Goal: Information Seeking & Learning: Find specific fact

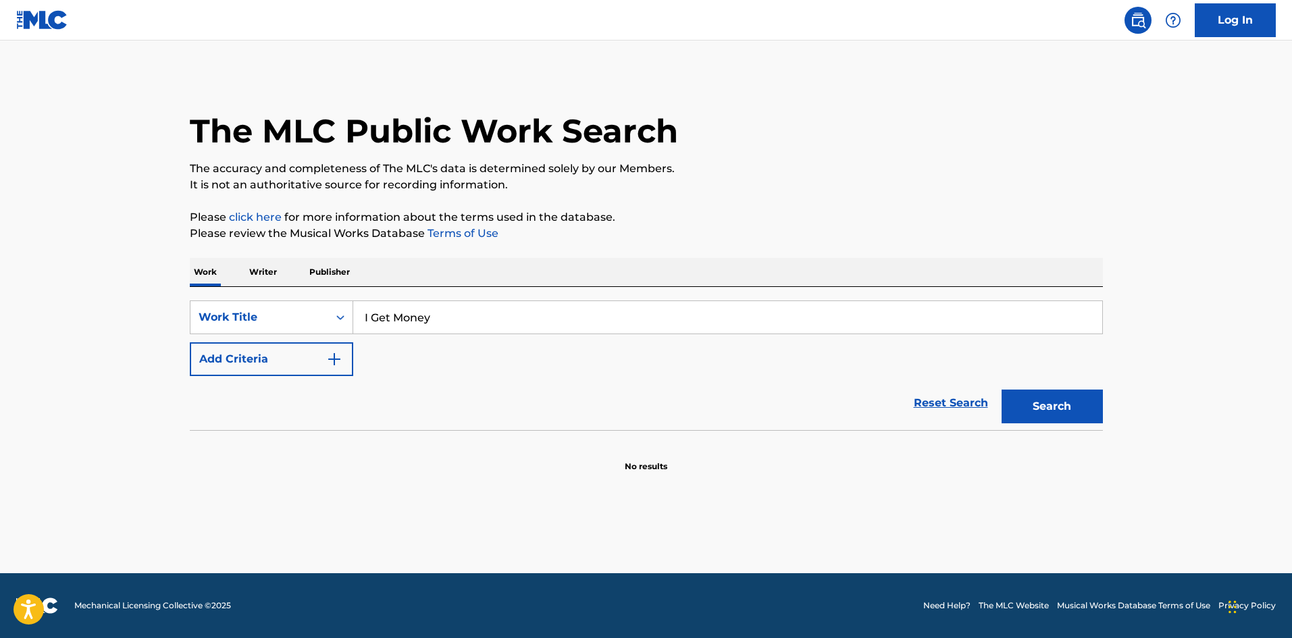
click at [333, 363] on img "Search Form" at bounding box center [334, 359] width 16 height 16
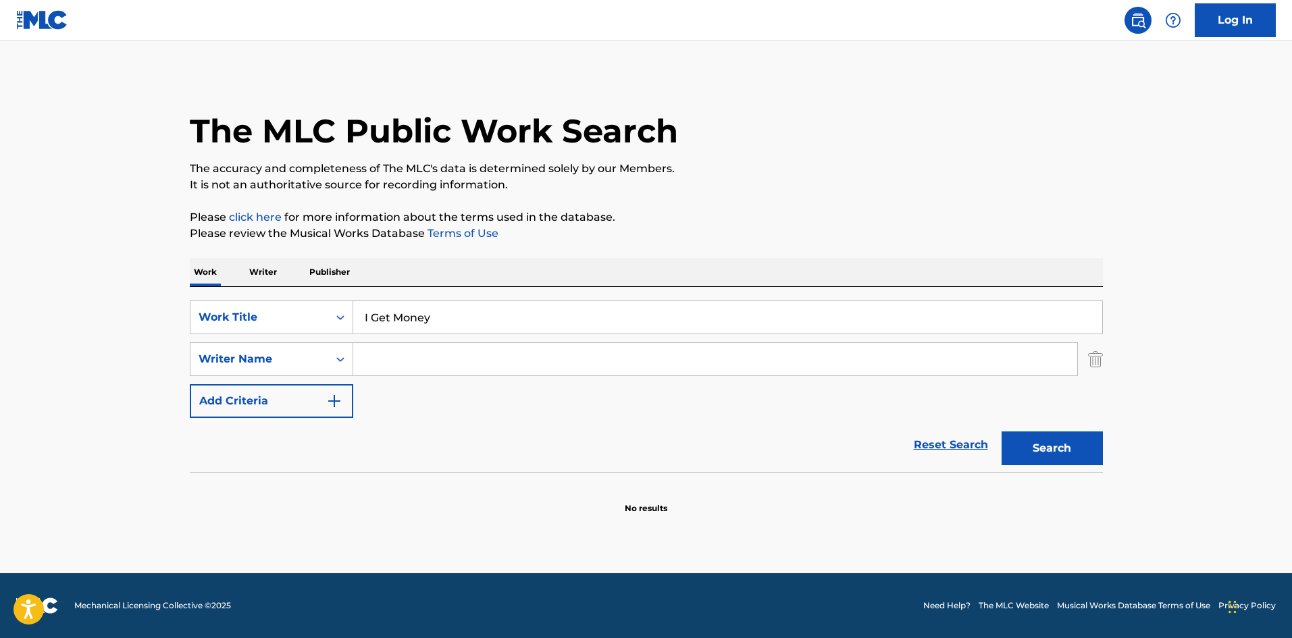
click at [376, 360] on input "Search Form" at bounding box center [715, 359] width 724 height 32
paste input "DA BOSS MAN,FUTURE HIP HOP HITMAKERS,STUDIO ALL-STARS,BVOX SINGERS,MOB FIGAZ,YO…"
drag, startPoint x: 1004, startPoint y: 362, endPoint x: 261, endPoint y: 328, distance: 743.0
click at [261, 328] on div "SearchWithCriteriad482d0c6-01d1-4446-a1c6-7f6adcba38c4 Work Title I Get Money S…" at bounding box center [646, 360] width 913 height 118
click at [1002, 432] on button "Search" at bounding box center [1052, 449] width 101 height 34
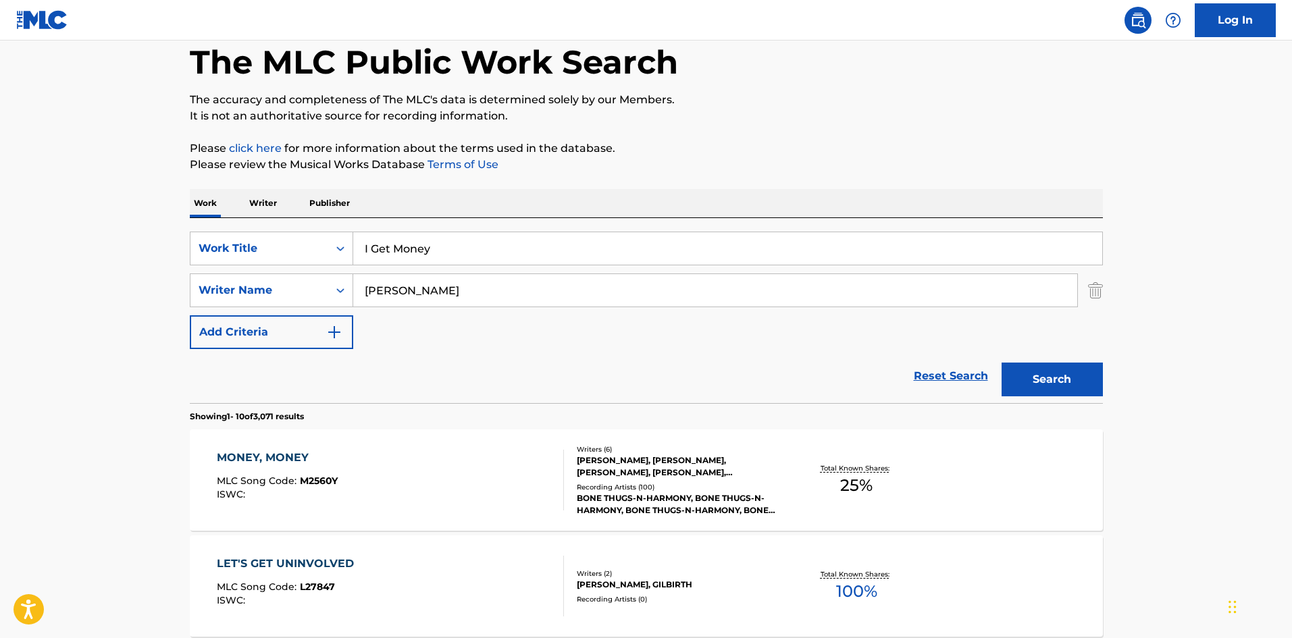
scroll to position [68, 0]
click at [470, 302] on input "ROBINSON" at bounding box center [715, 292] width 724 height 32
click at [541, 266] on div "I Get Money" at bounding box center [728, 250] width 750 height 34
click at [543, 289] on input "ROBINSON" at bounding box center [715, 292] width 724 height 32
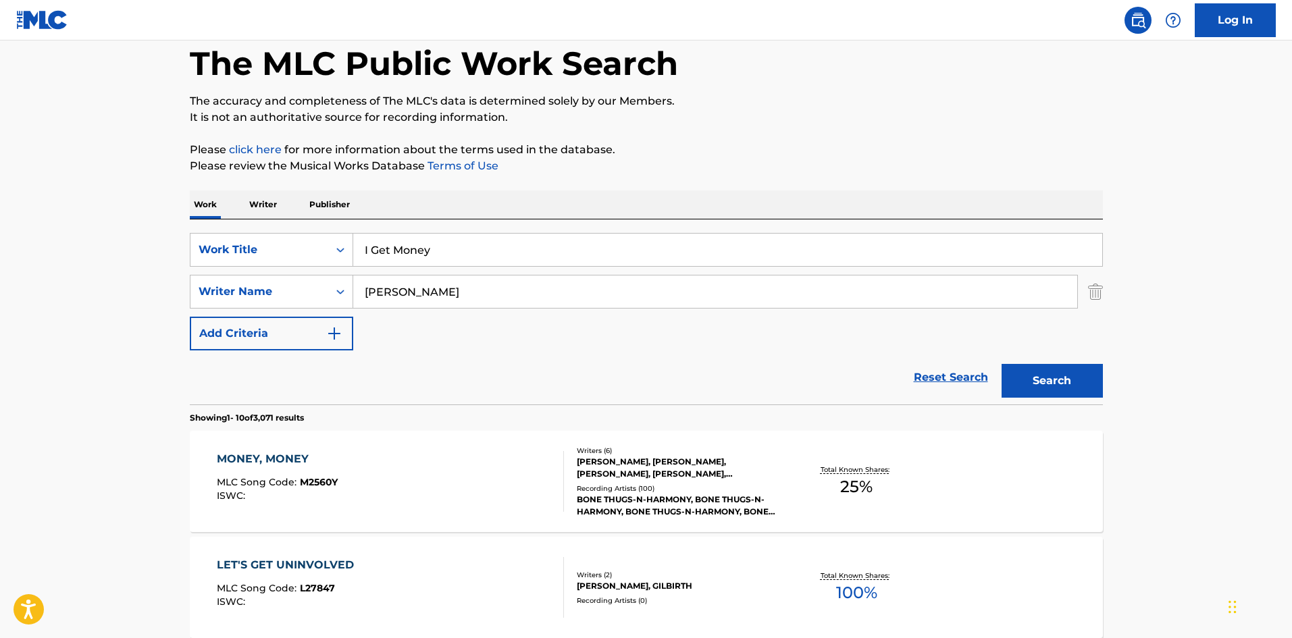
click at [543, 289] on input "ROBINSON" at bounding box center [715, 292] width 724 height 32
paste input "STANBERRY"
click at [783, 319] on div "SearchWithCriteriad482d0c6-01d1-4446-a1c6-7f6adcba38c4 Work Title I Get Money S…" at bounding box center [646, 292] width 913 height 118
click at [790, 300] on input "ROBINSONSTANBERRY" at bounding box center [715, 292] width 724 height 32
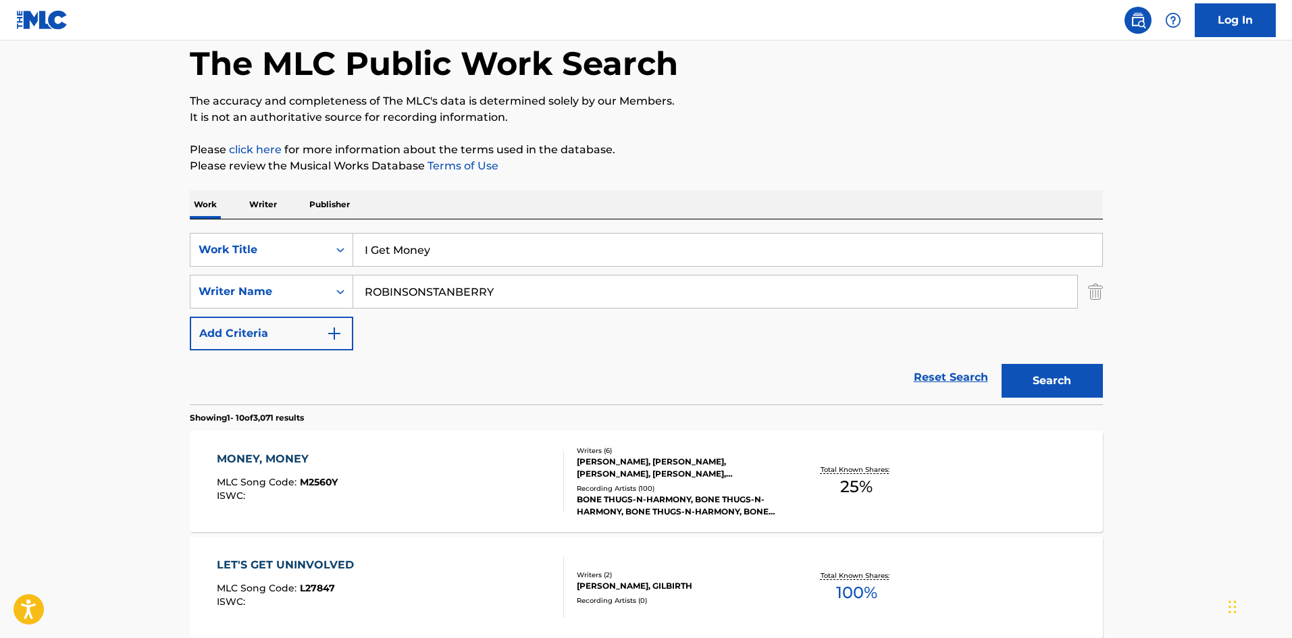
click at [790, 300] on input "ROBINSONSTANBERRY" at bounding box center [715, 292] width 724 height 32
paste input "Search Form"
type input "STANBERRY"
click at [1025, 354] on div "Search" at bounding box center [1049, 377] width 108 height 54
click at [1036, 372] on button "Search" at bounding box center [1052, 381] width 101 height 34
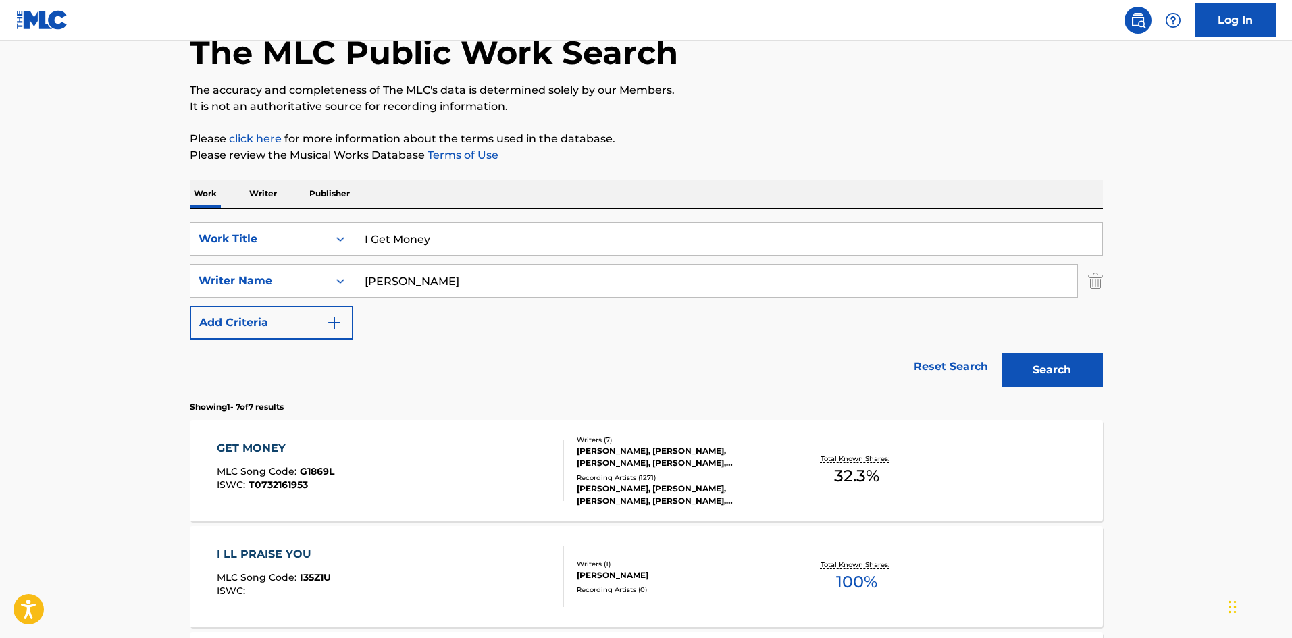
scroll to position [203, 0]
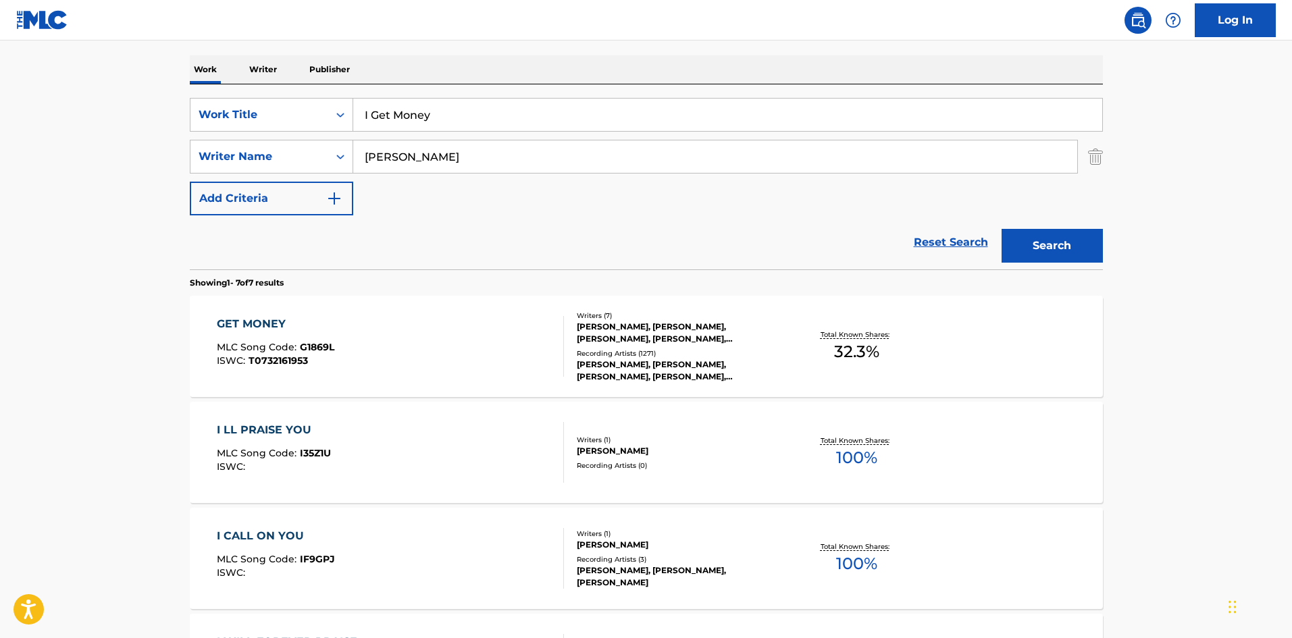
click at [305, 353] on span "G1869L" at bounding box center [317, 347] width 34 height 12
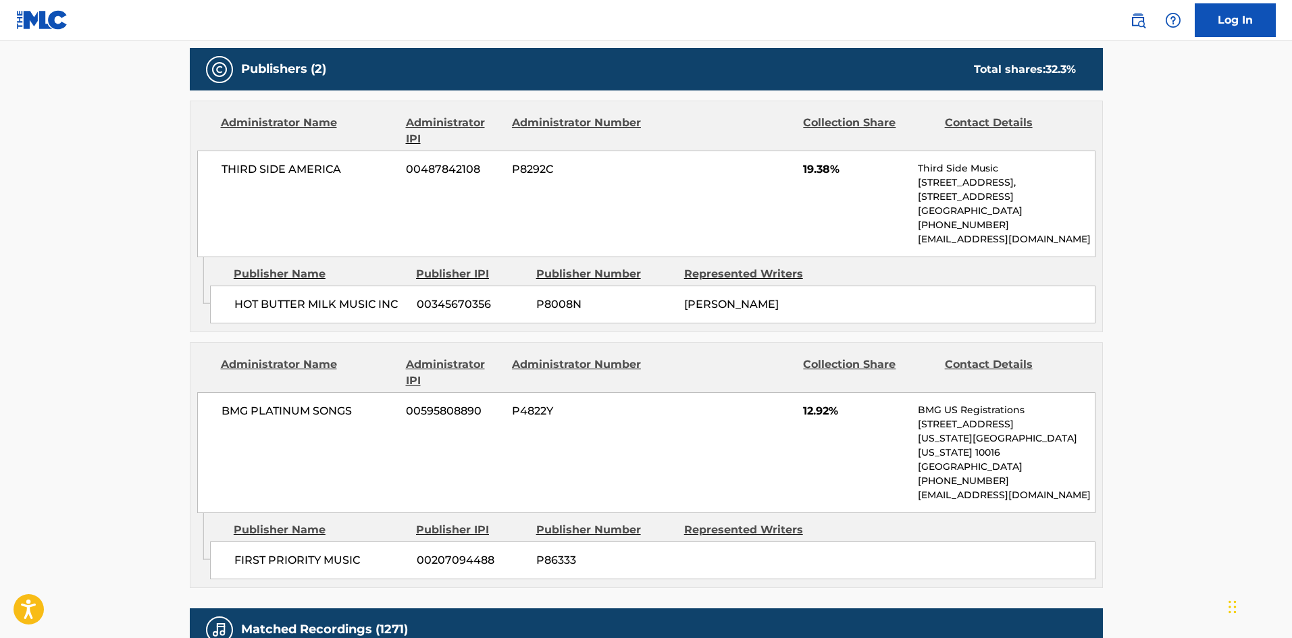
scroll to position [945, 0]
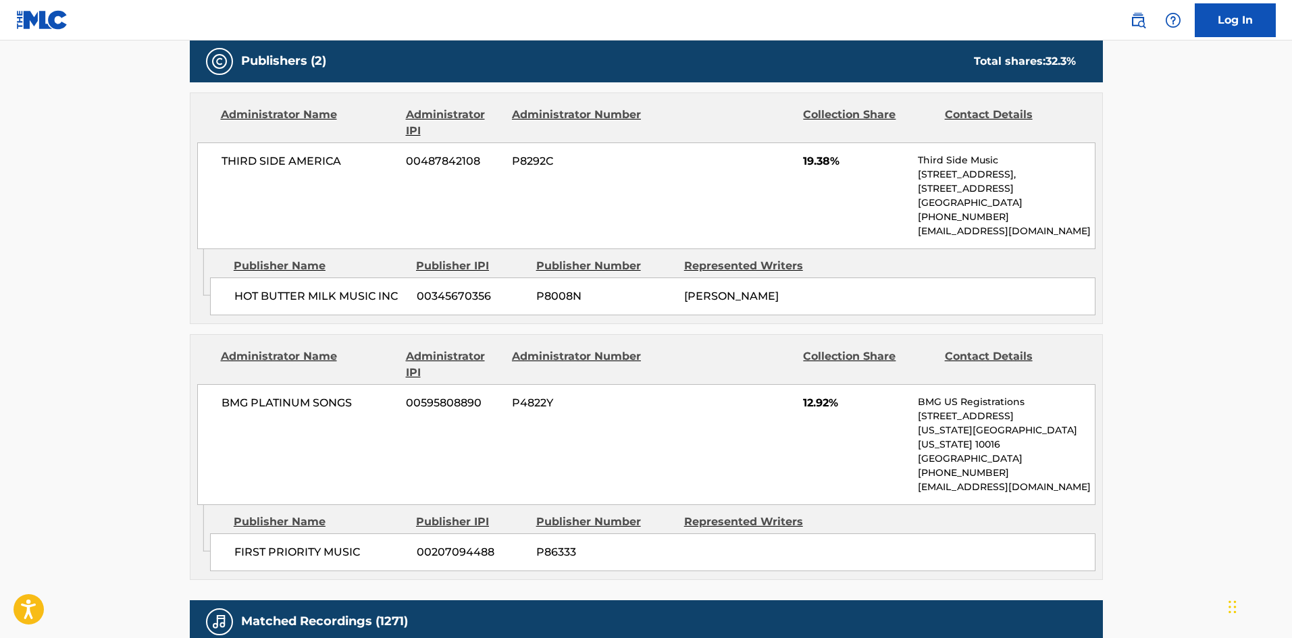
click at [232, 303] on div "HOT BUTTER MILK MUSIC INC 00345670356 P8008N KIRK S ROBINSON" at bounding box center [652, 297] width 885 height 38
drag, startPoint x: 232, startPoint y: 303, endPoint x: 274, endPoint y: 301, distance: 42.0
click at [274, 301] on div "HOT BUTTER MILK MUSIC INC 00345670356 P8008N KIRK S ROBINSON" at bounding box center [652, 297] width 885 height 38
copy span "HOT BUTTER"
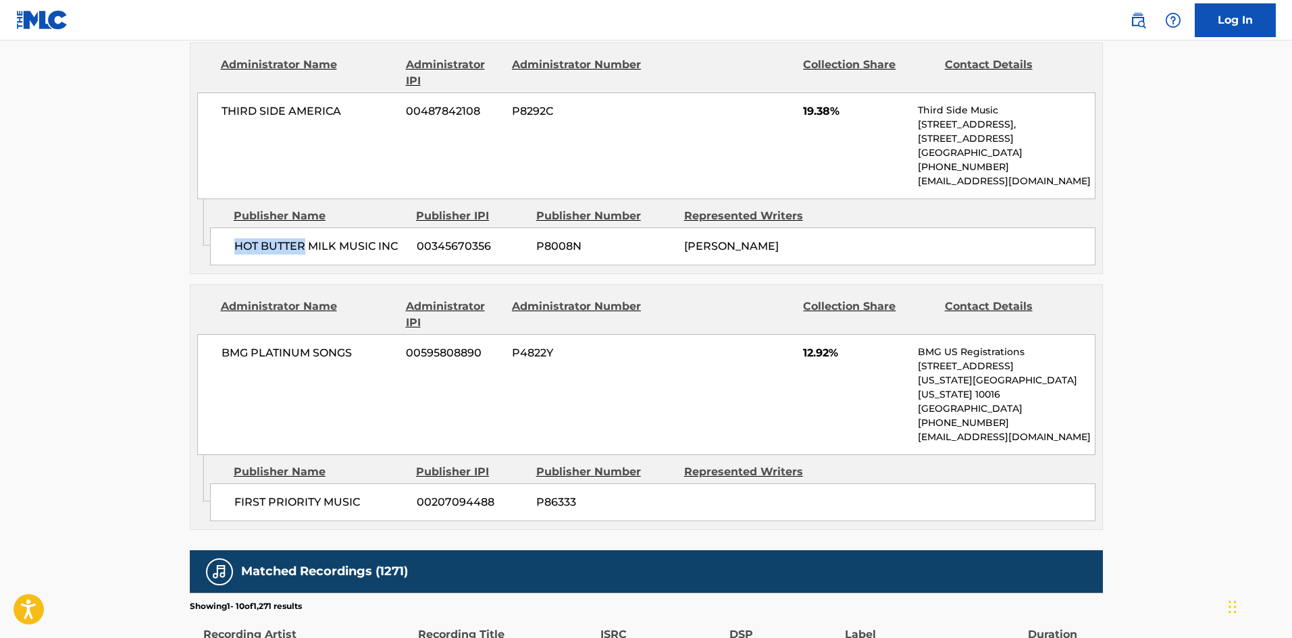
scroll to position [1148, 0]
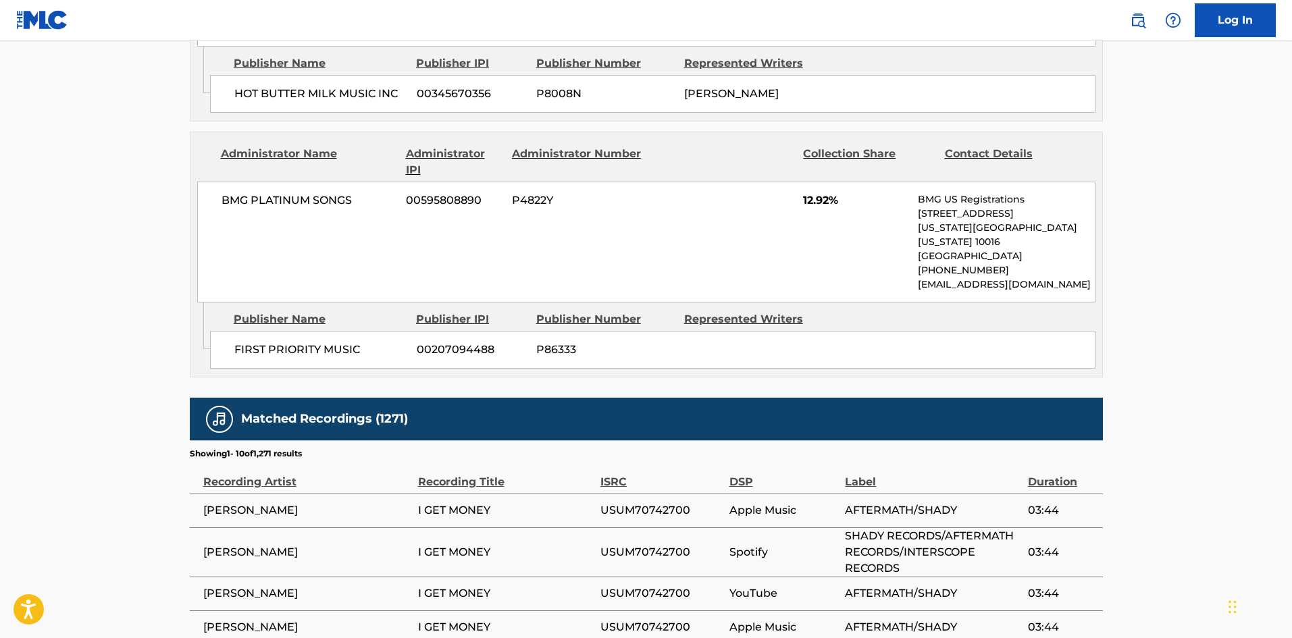
click at [238, 331] on div "FIRST PRIORITY MUSIC 00207094488 P86333" at bounding box center [652, 350] width 885 height 38
drag, startPoint x: 238, startPoint y: 323, endPoint x: 274, endPoint y: 323, distance: 35.8
click at [274, 331] on div "FIRST PRIORITY MUSIC 00207094488 P86333" at bounding box center [652, 350] width 885 height 38
copy span "FIRST PRIORITY"
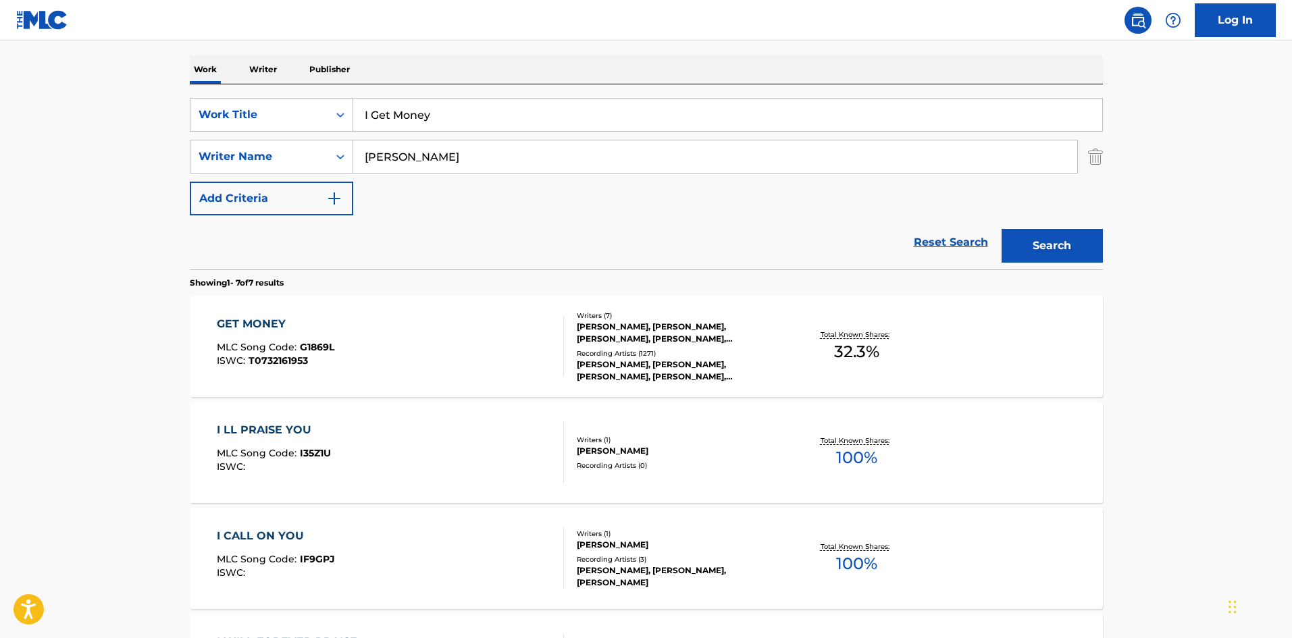
paste input "HAMMOND"
click at [1038, 256] on button "Search" at bounding box center [1052, 246] width 101 height 34
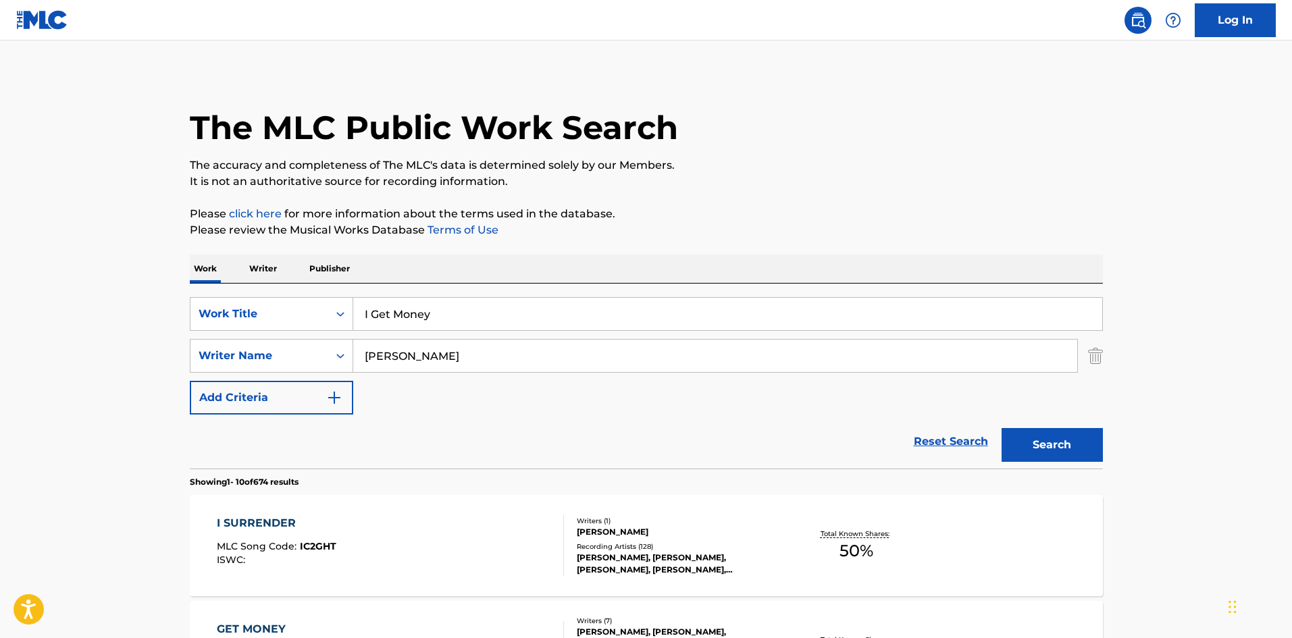
scroll to position [0, 0]
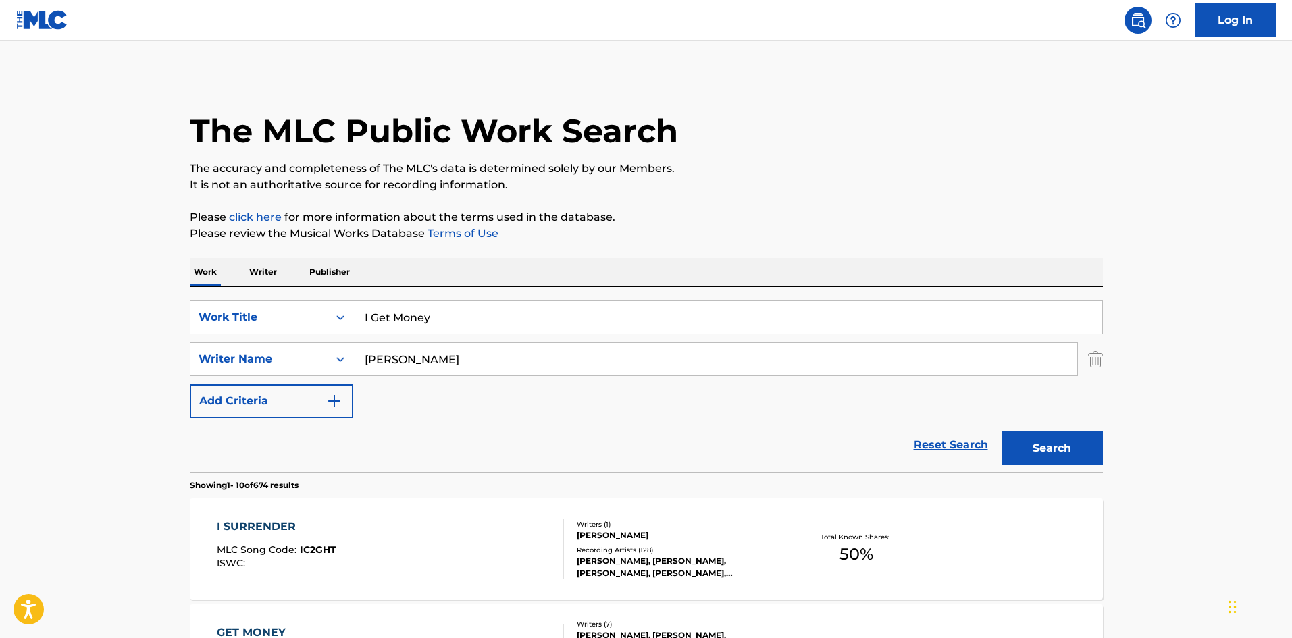
click at [445, 358] on input "HAMMOND" at bounding box center [715, 359] width 724 height 32
paste input "JACKSON"
type input "JACKSON"
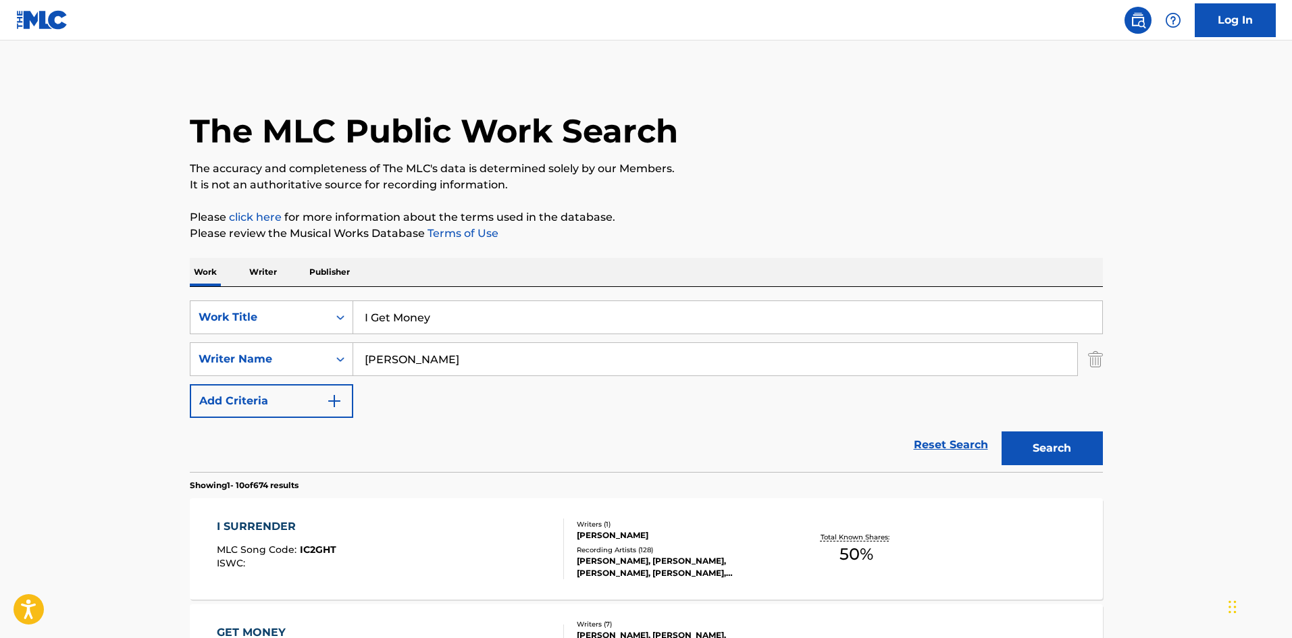
click at [1045, 443] on button "Search" at bounding box center [1052, 449] width 101 height 34
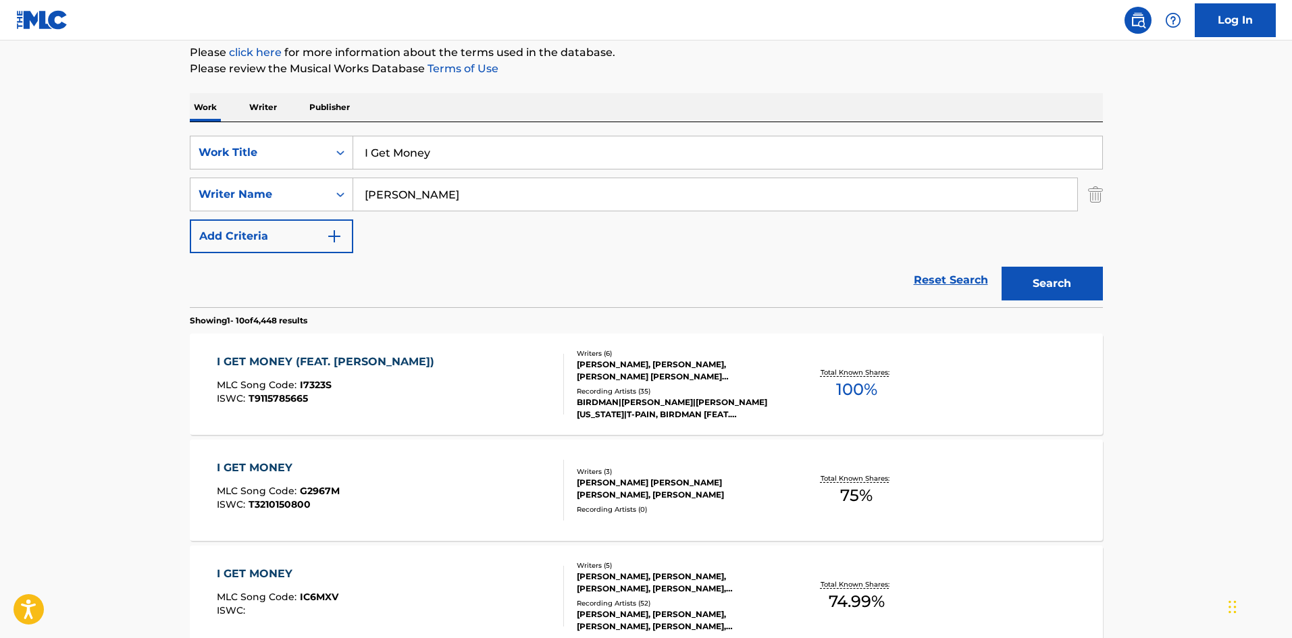
scroll to position [270, 0]
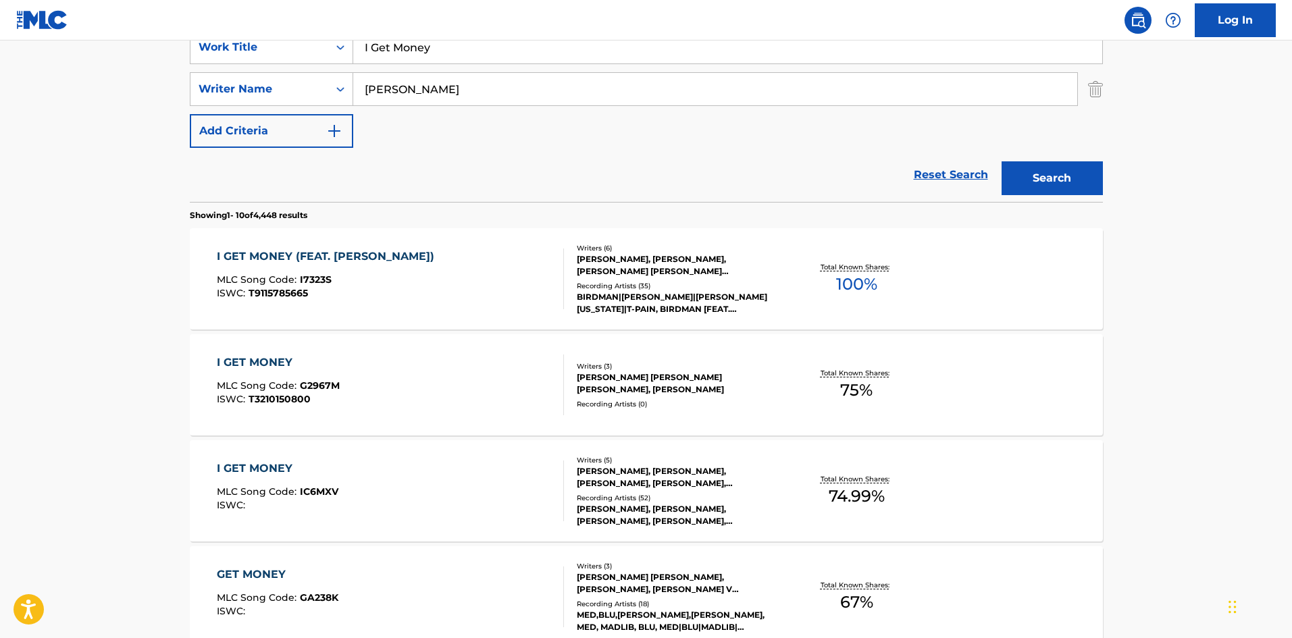
click at [407, 263] on div "I GET MONEY (FEAT. LIL WAYNE) MLC Song Code : I7323S ISWC : T9115785665" at bounding box center [390, 279] width 347 height 61
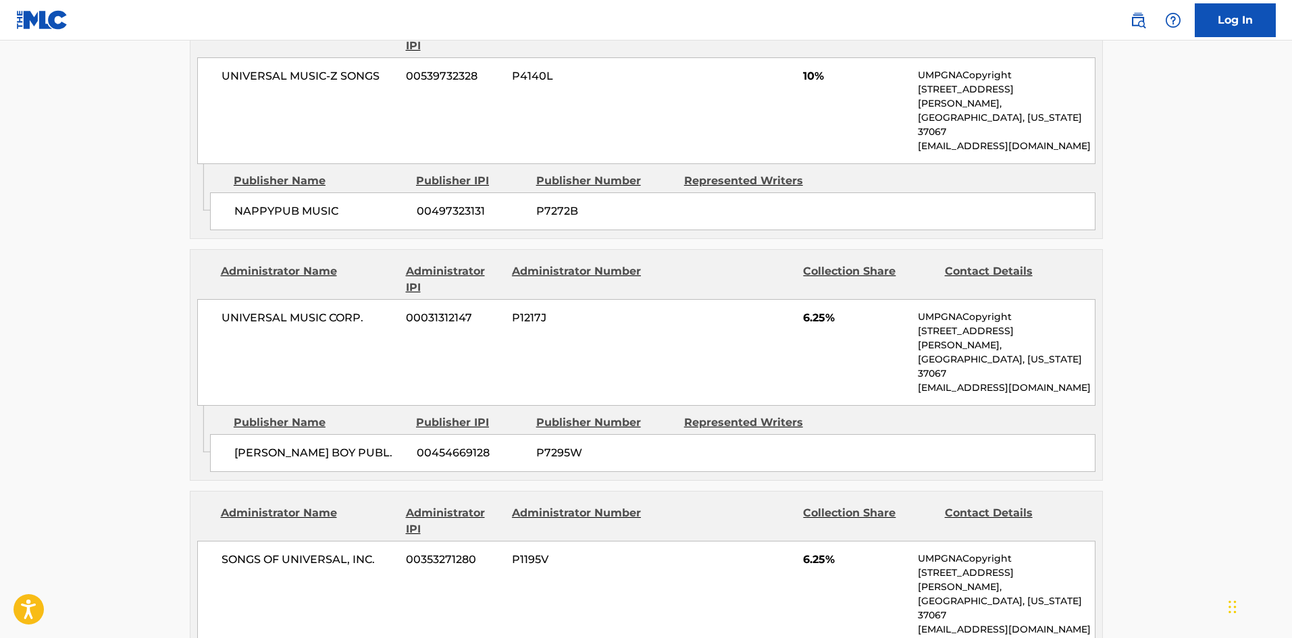
scroll to position [2026, 0]
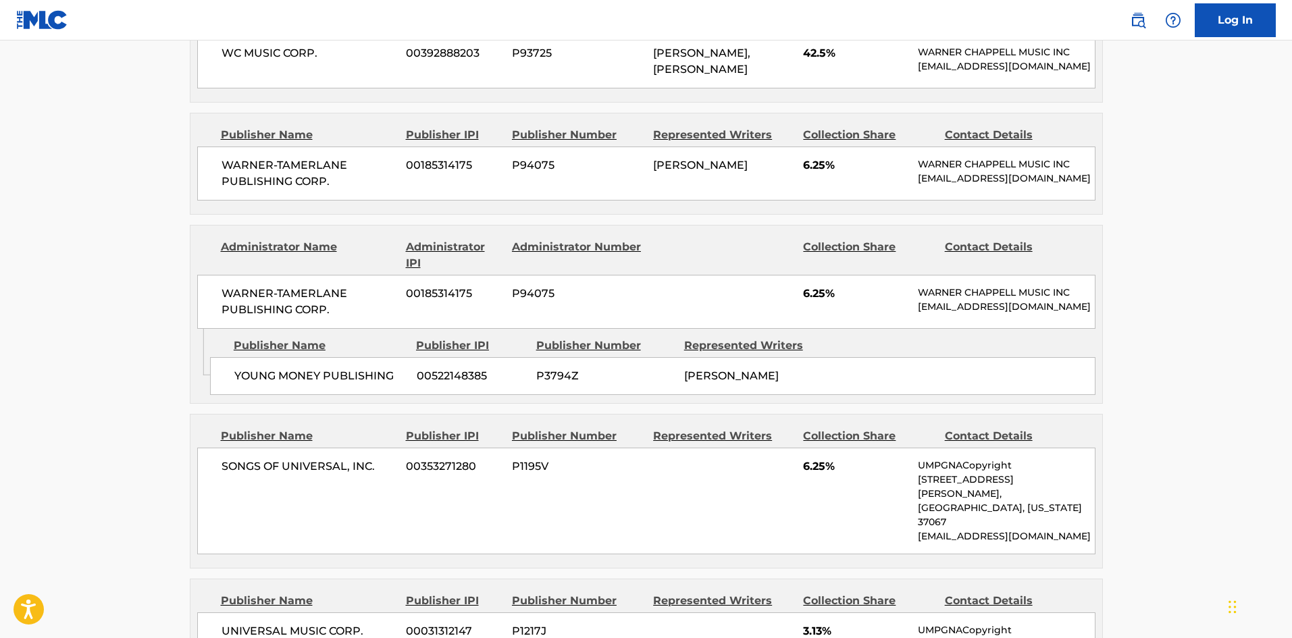
scroll to position [540, 0]
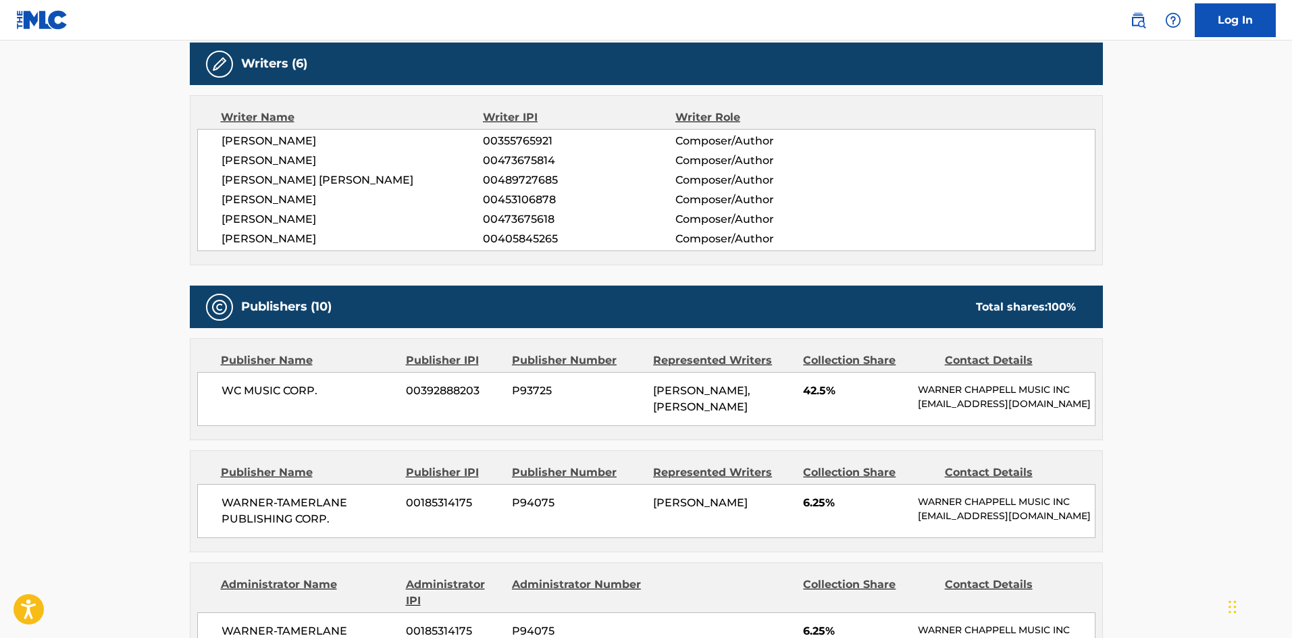
scroll to position [270, 0]
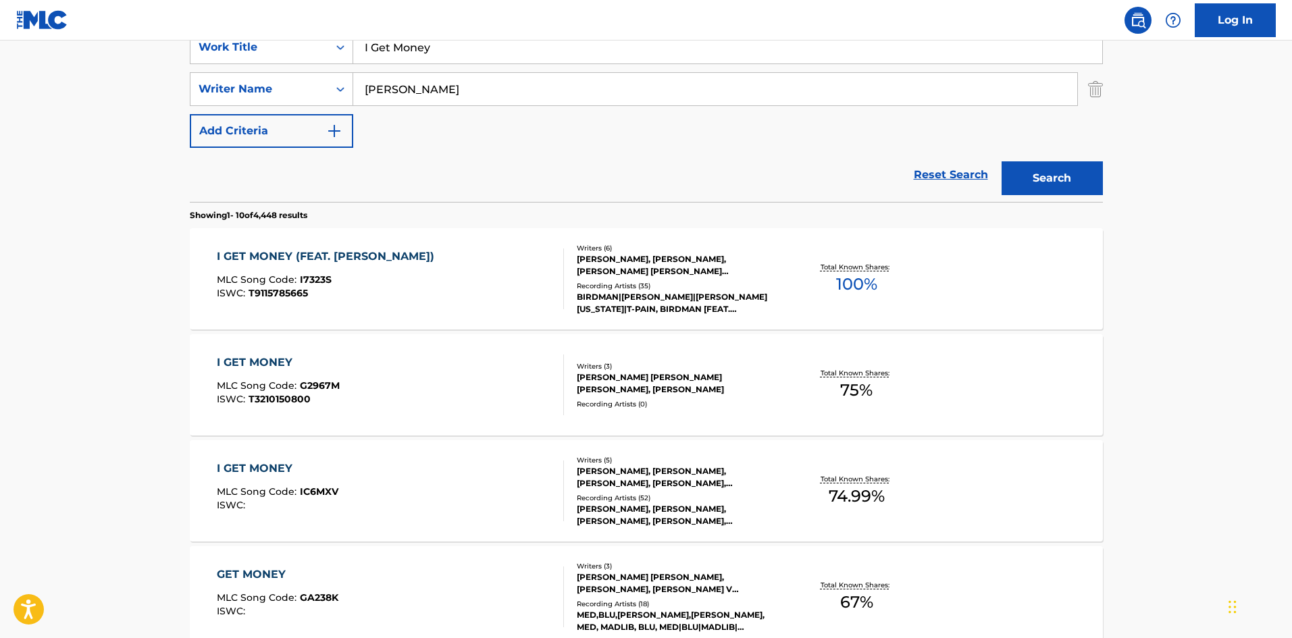
click at [438, 414] on div "I GET MONEY MLC Song Code : G2967M ISWC : T3210150800" at bounding box center [390, 385] width 347 height 61
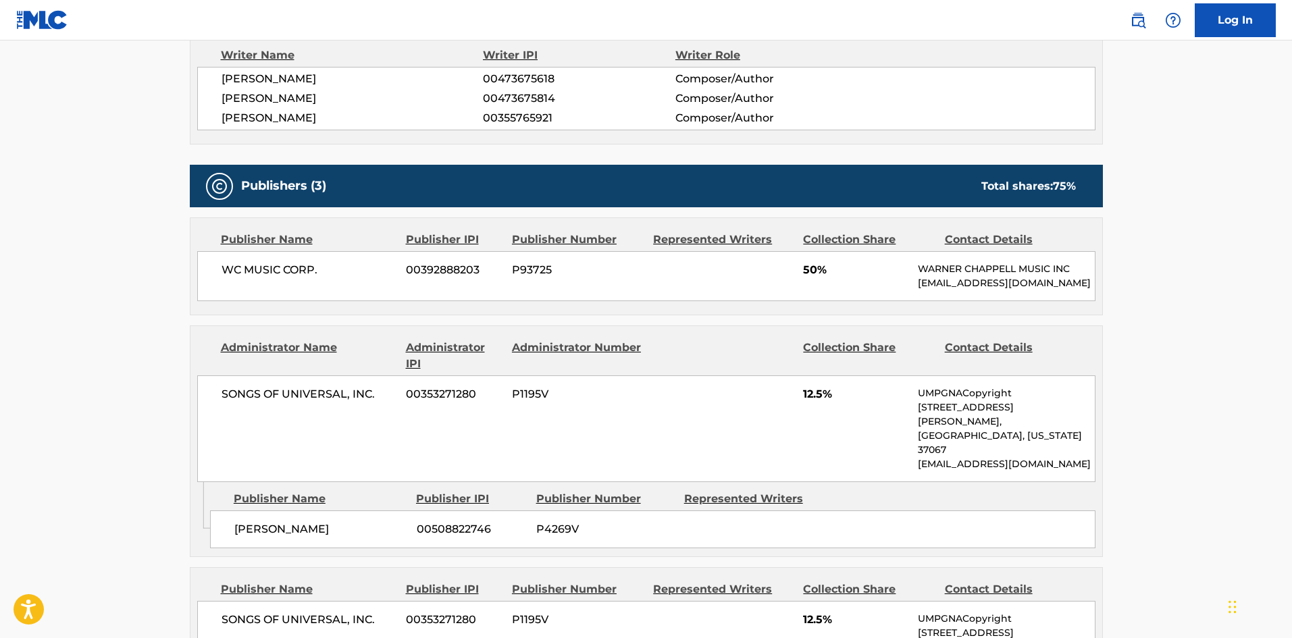
scroll to position [727, 0]
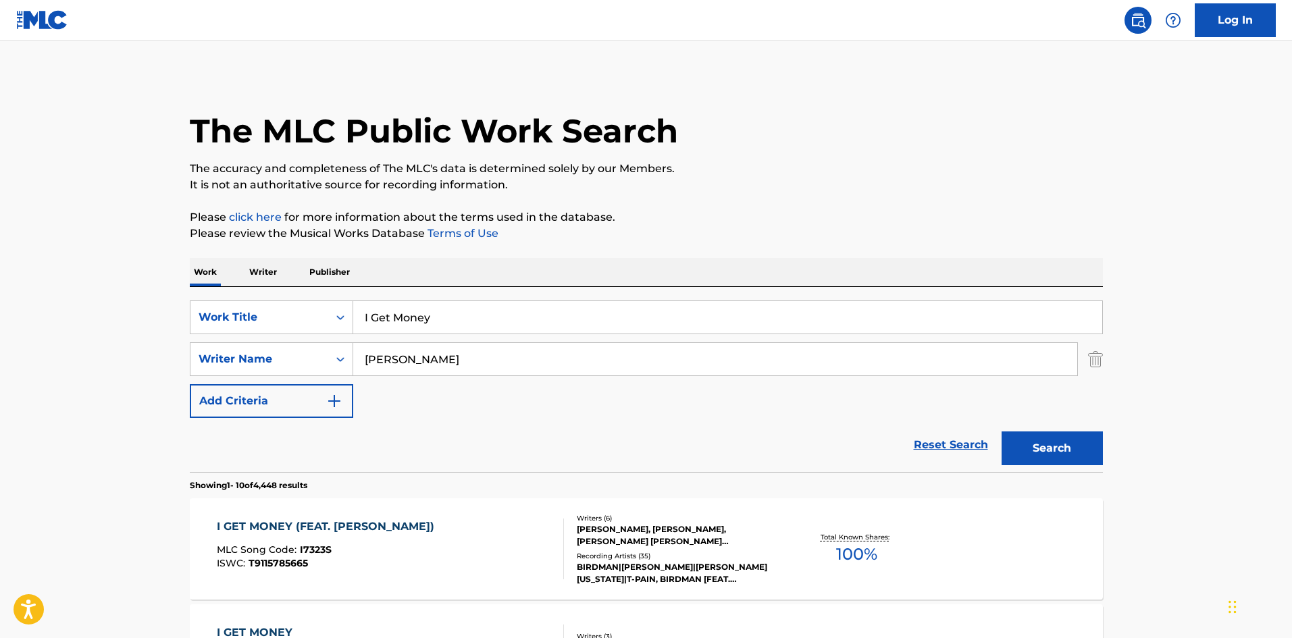
click at [458, 350] on input "JACKSON" at bounding box center [715, 359] width 724 height 32
paste input "STANBERRY"
type input "STANBERRY"
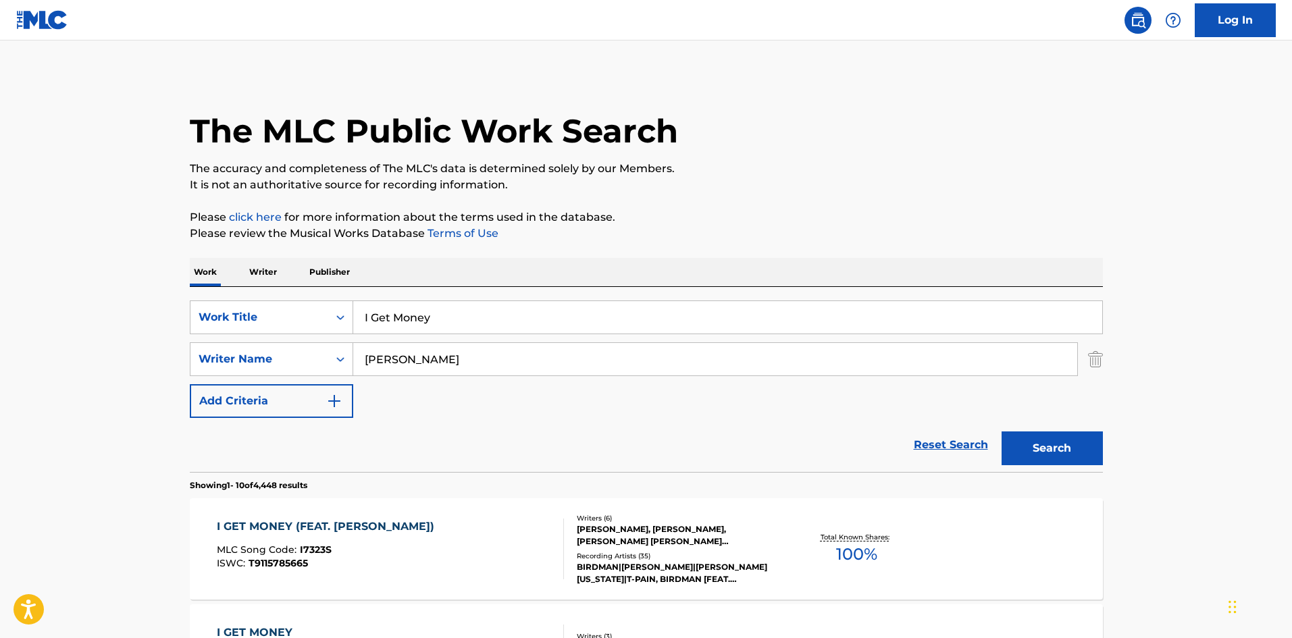
click at [1029, 432] on button "Search" at bounding box center [1052, 449] width 101 height 34
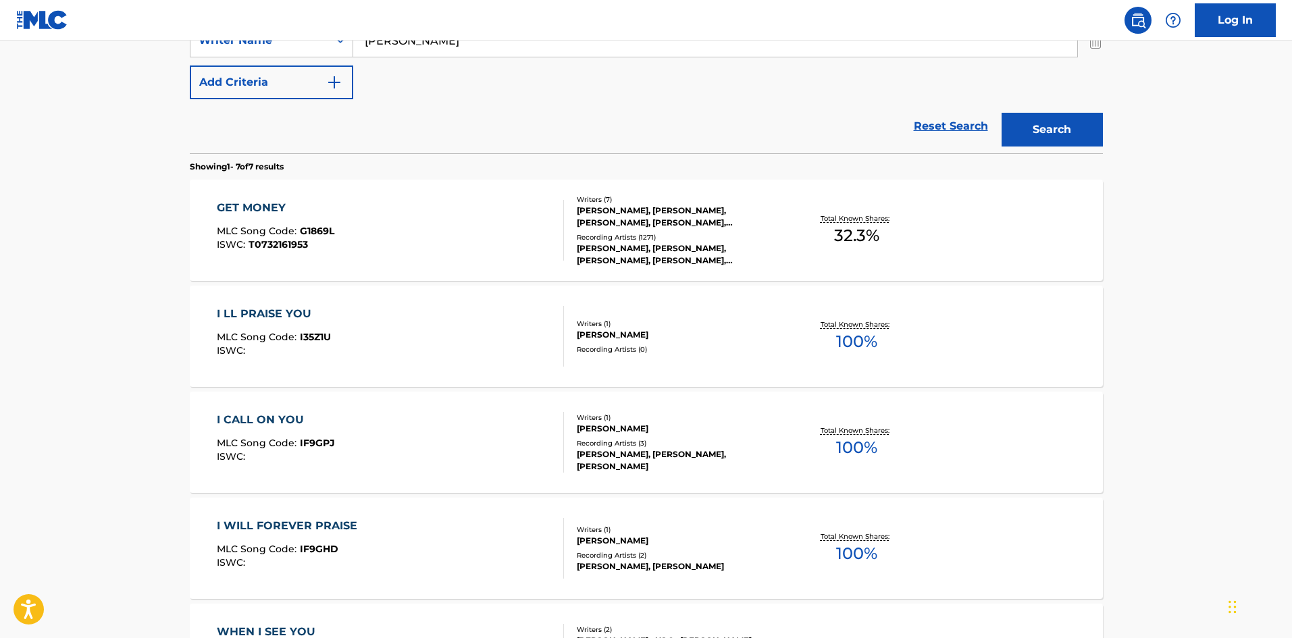
scroll to position [338, 0]
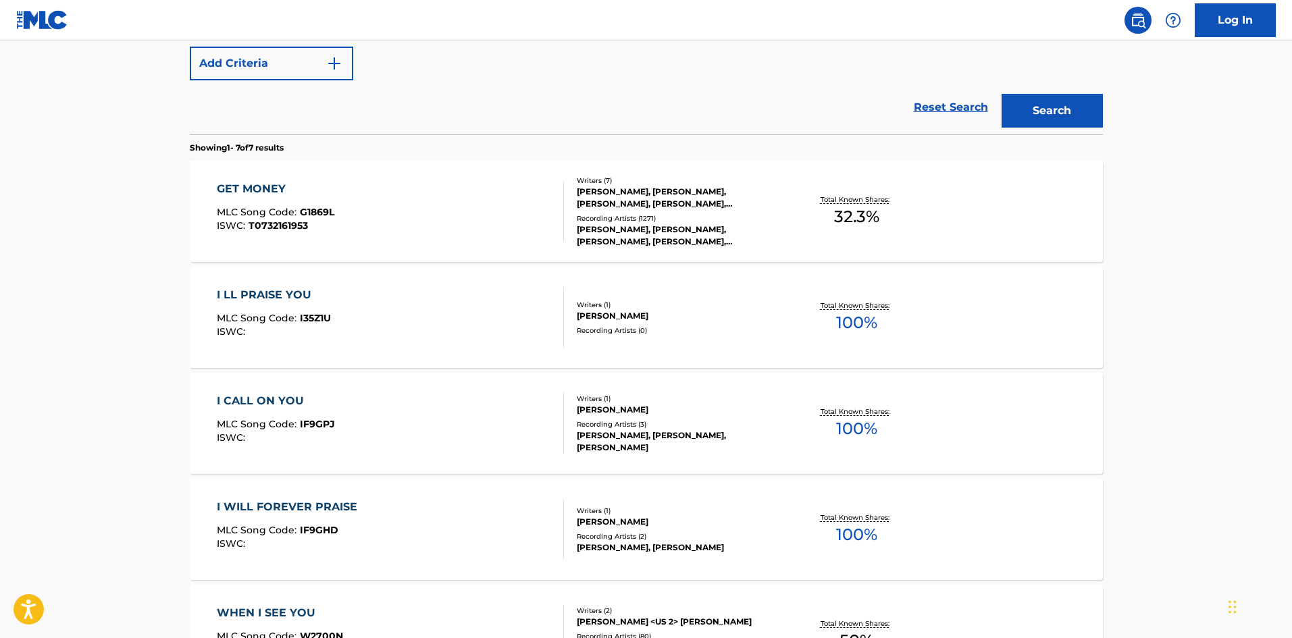
click at [388, 197] on div "GET MONEY MLC Song Code : G1869L ISWC : T0732161953" at bounding box center [390, 211] width 347 height 61
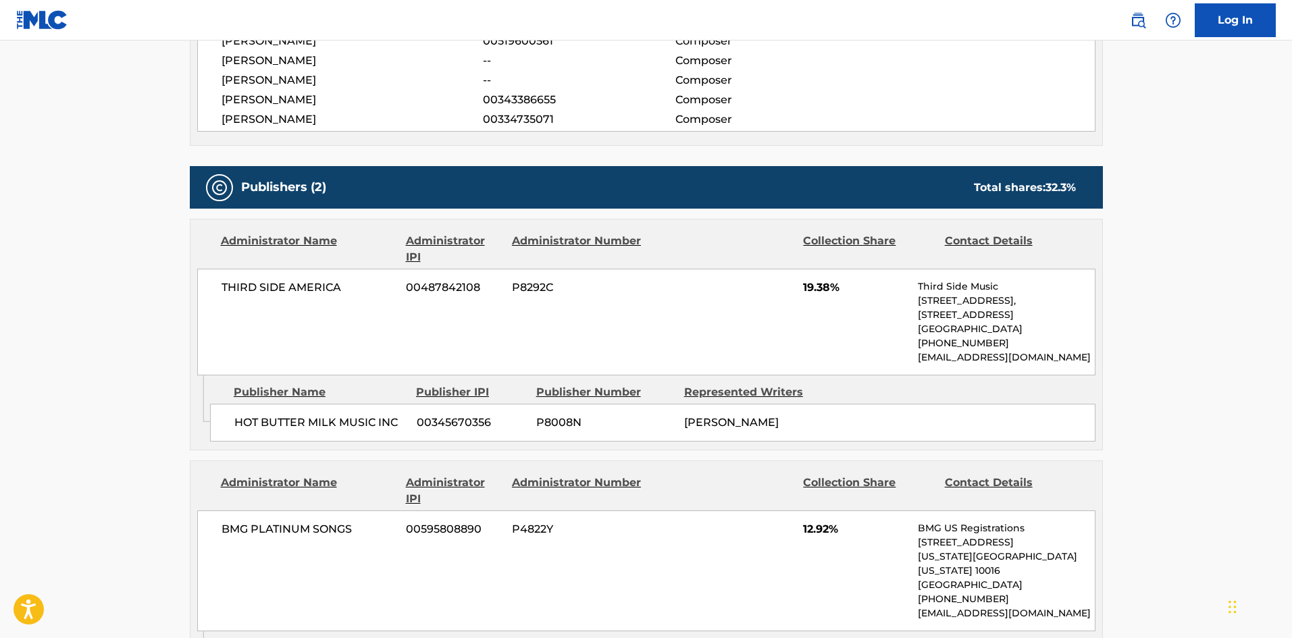
scroll to position [810, 0]
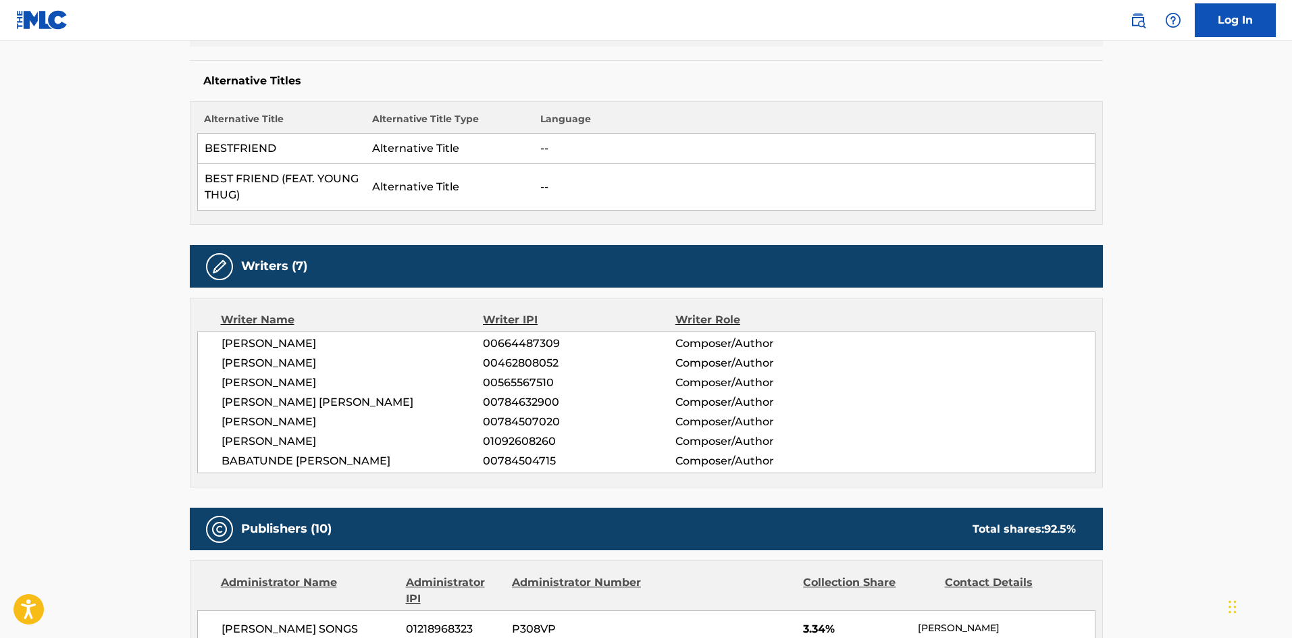
scroll to position [675, 0]
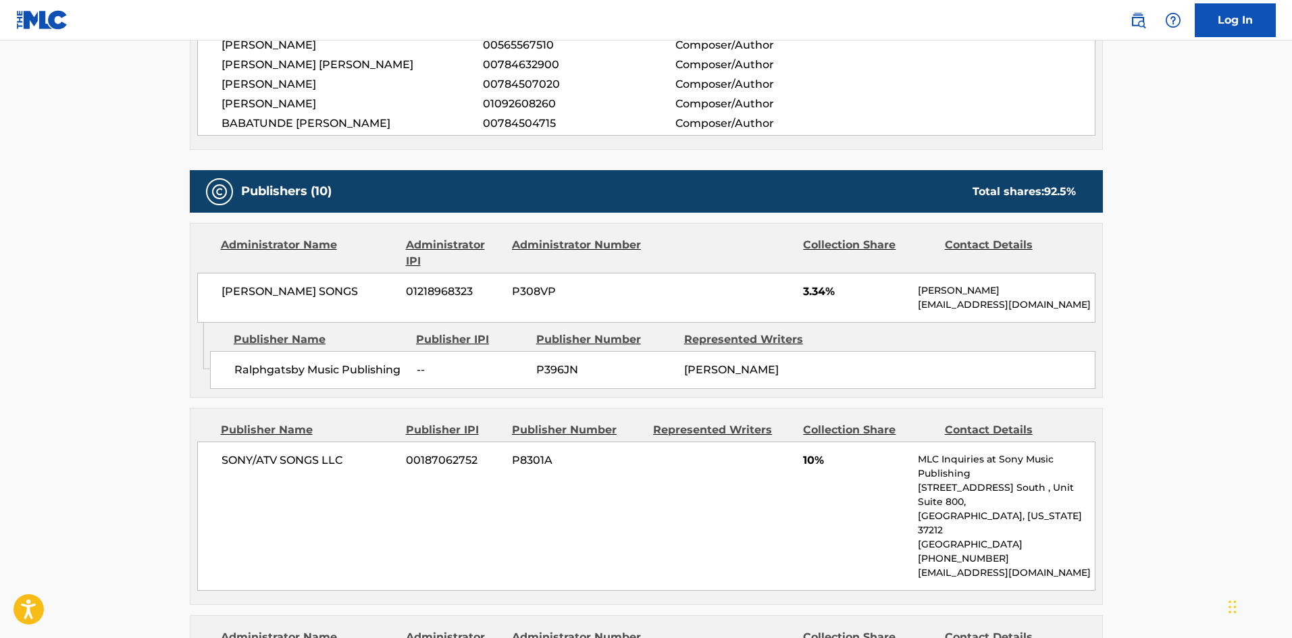
click at [232, 372] on div "Ralphgatsby Music Publishing -- P396JN RHONDO ROBINSON" at bounding box center [652, 370] width 885 height 38
drag, startPoint x: 232, startPoint y: 372, endPoint x: 323, endPoint y: 366, distance: 92.0
click at [323, 366] on div "Ralphgatsby Music Publishing -- P396JN RHONDO ROBINSON" at bounding box center [652, 370] width 885 height 38
copy span "Ralphgatsby Music"
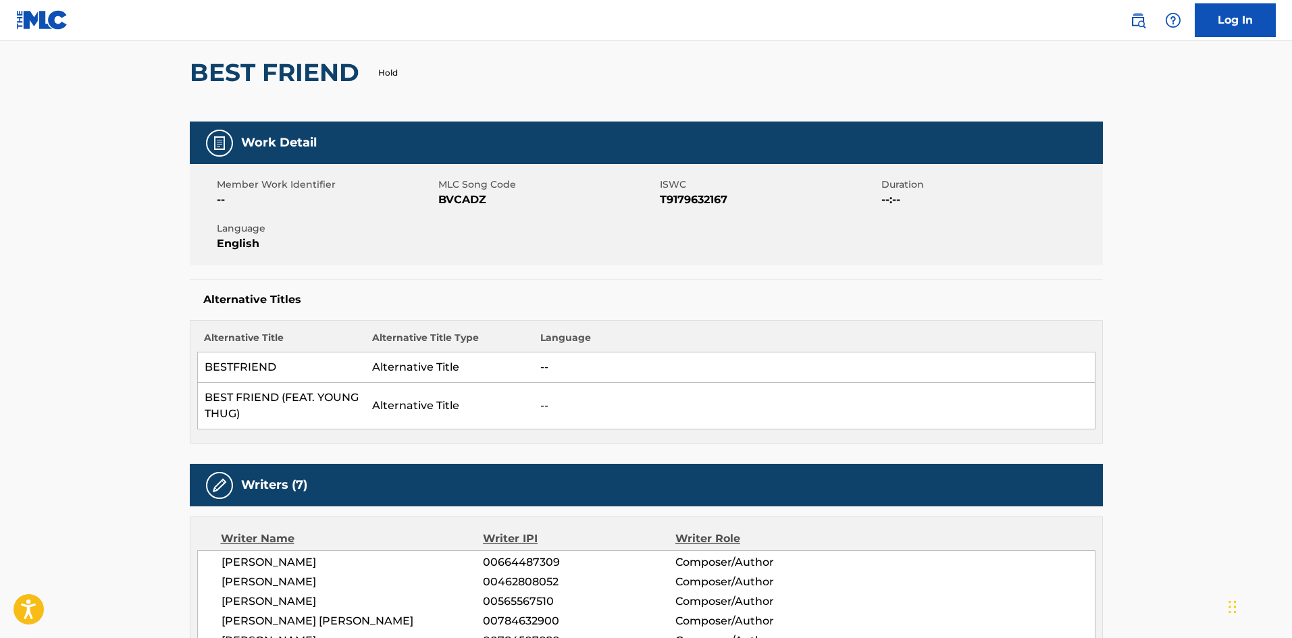
scroll to position [338, 0]
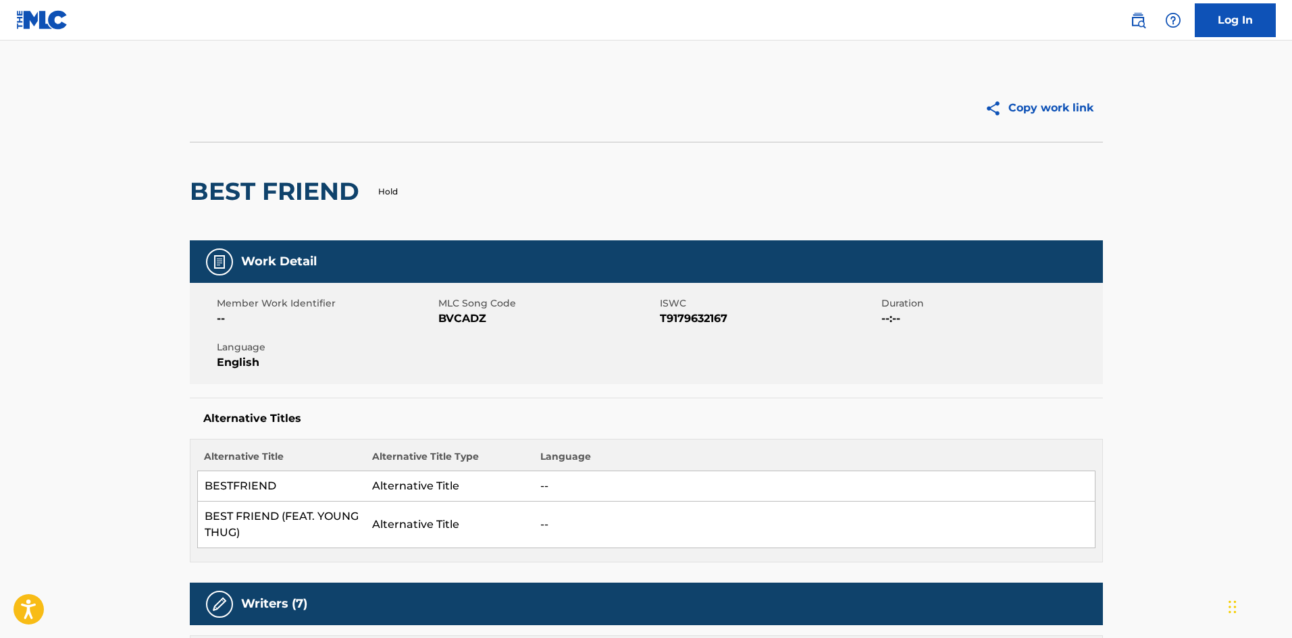
click at [199, 184] on h2 "BEST FRIEND" at bounding box center [278, 191] width 176 height 30
drag, startPoint x: 199, startPoint y: 184, endPoint x: 314, endPoint y: 194, distance: 115.3
click at [314, 194] on h2 "BEST FRIEND" at bounding box center [278, 191] width 176 height 30
copy h2 "BEST FRIEND"
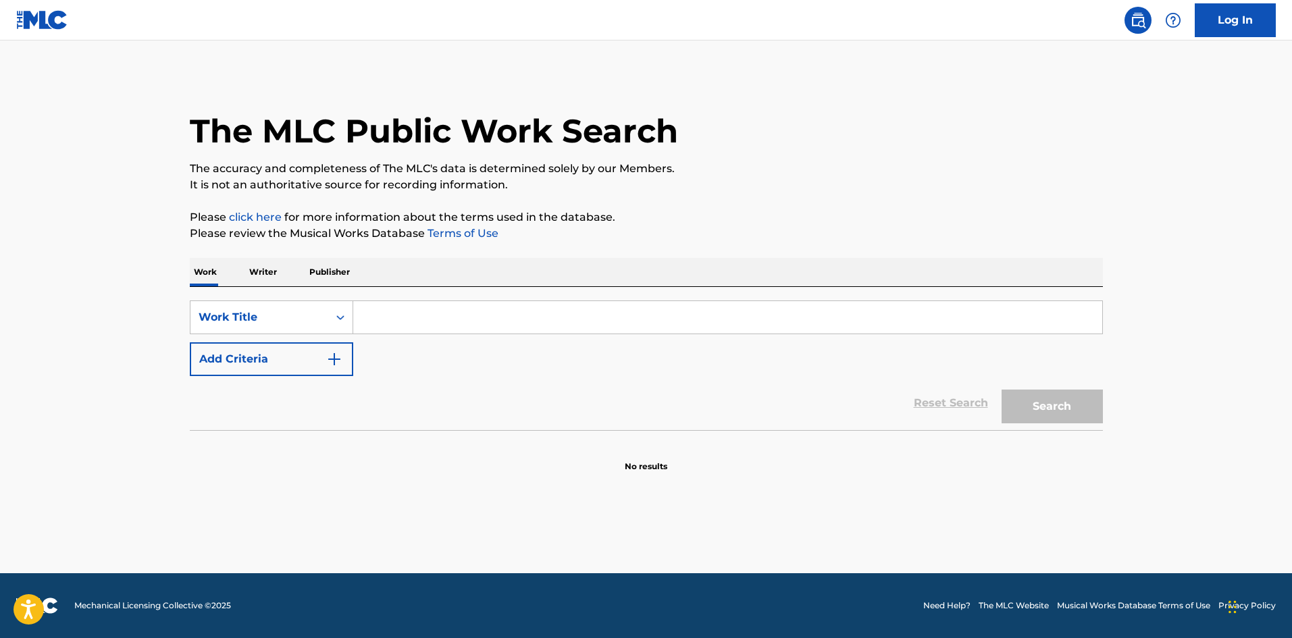
click at [411, 334] on div "SearchWithCriteria7c721269-dbbe-4344-b6cd-8d42bba06baf Work Title Add Criteria" at bounding box center [646, 339] width 913 height 76
click at [421, 319] on input "Search Form" at bounding box center [727, 317] width 749 height 32
click at [337, 377] on div "Reset Search Search" at bounding box center [646, 403] width 913 height 54
click at [342, 355] on img "Search Form" at bounding box center [334, 359] width 16 height 16
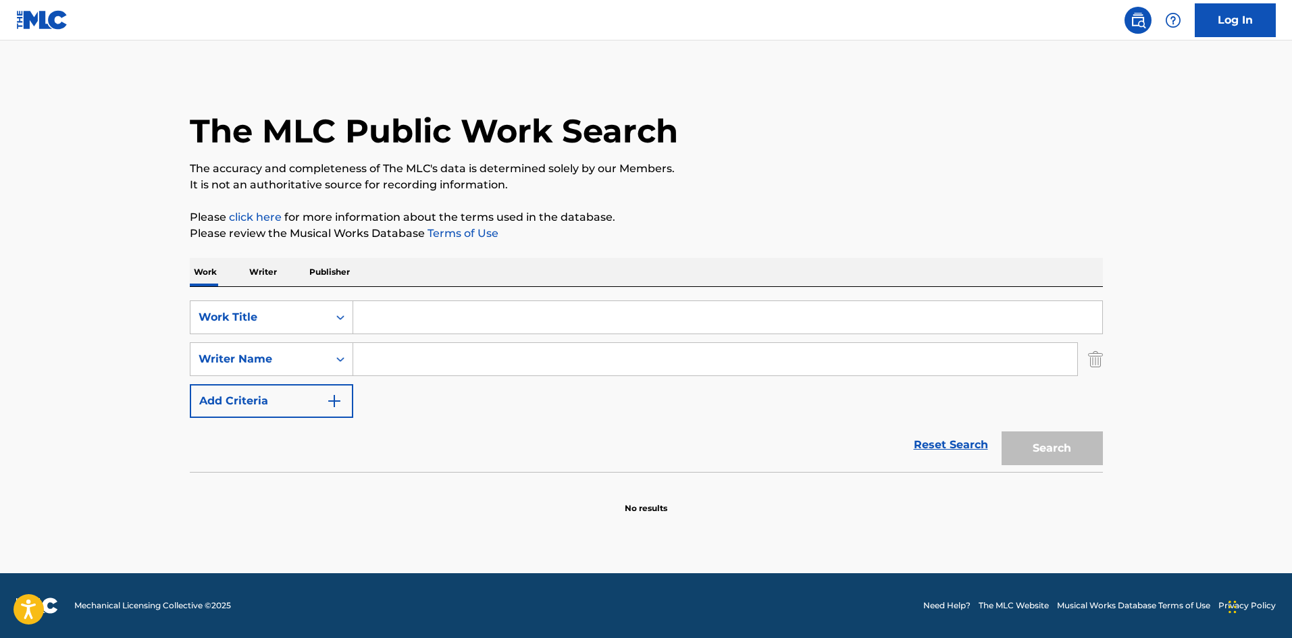
click at [402, 356] on input "Search Form" at bounding box center [715, 359] width 724 height 32
paste input "cHoolboy Q,TRINIDAD JAMES,A$AP Ferg,SVEN FIELDS & KAPUCHON DAROLD BROWN"
drag, startPoint x: 812, startPoint y: 358, endPoint x: 0, endPoint y: 64, distance: 863.3
click at [0, 64] on main "The MLC Public Work Search The accuracy and completeness of The MLC's data is d…" at bounding box center [646, 307] width 1292 height 533
type input "BROWN"
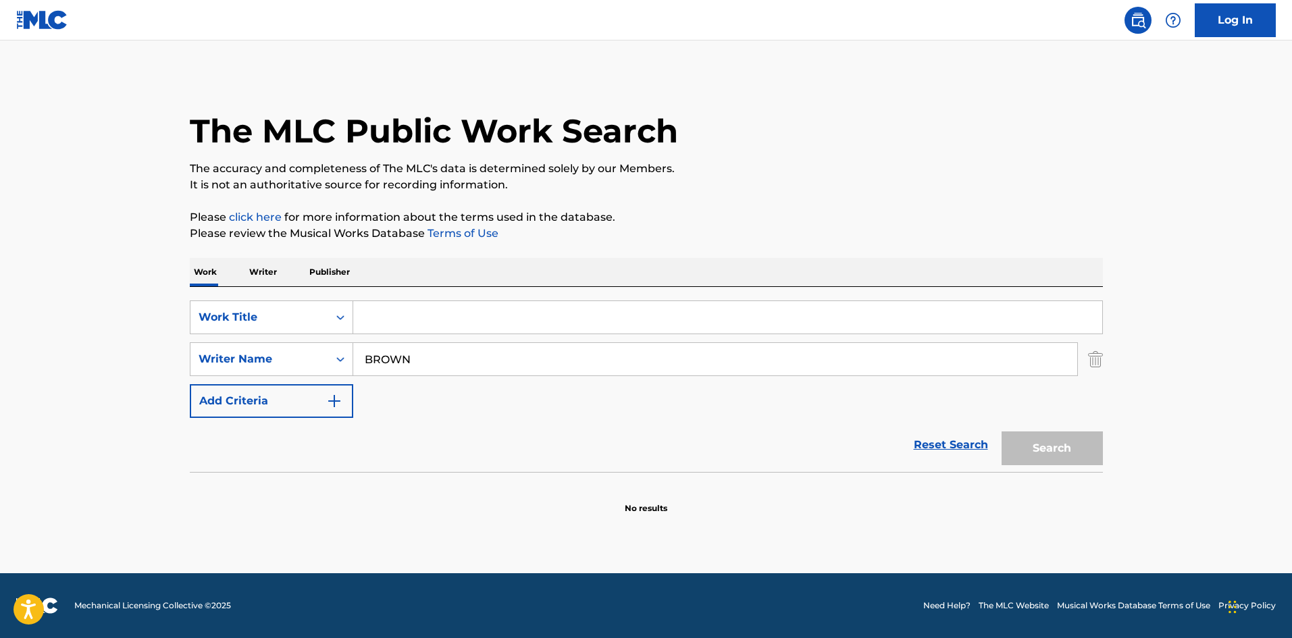
click at [434, 310] on input "Search Form" at bounding box center [727, 317] width 749 height 32
paste input "Work Remix"
type input "Work Remix"
click at [1062, 438] on button "Search" at bounding box center [1052, 449] width 101 height 34
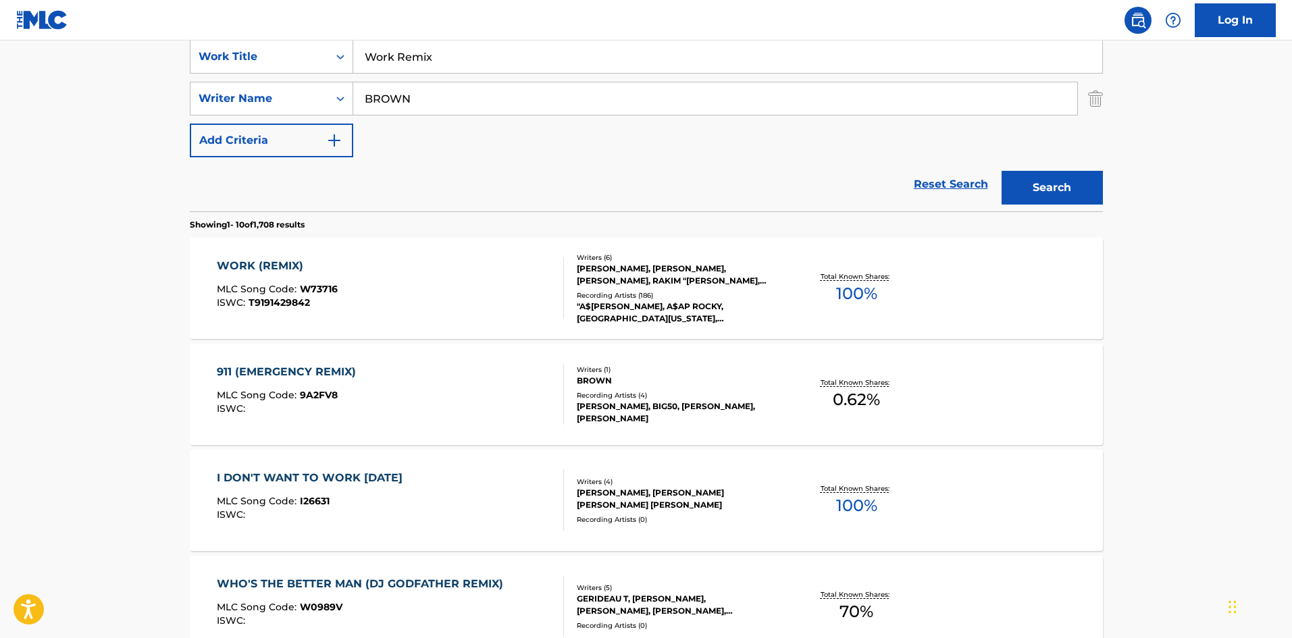
scroll to position [270, 0]
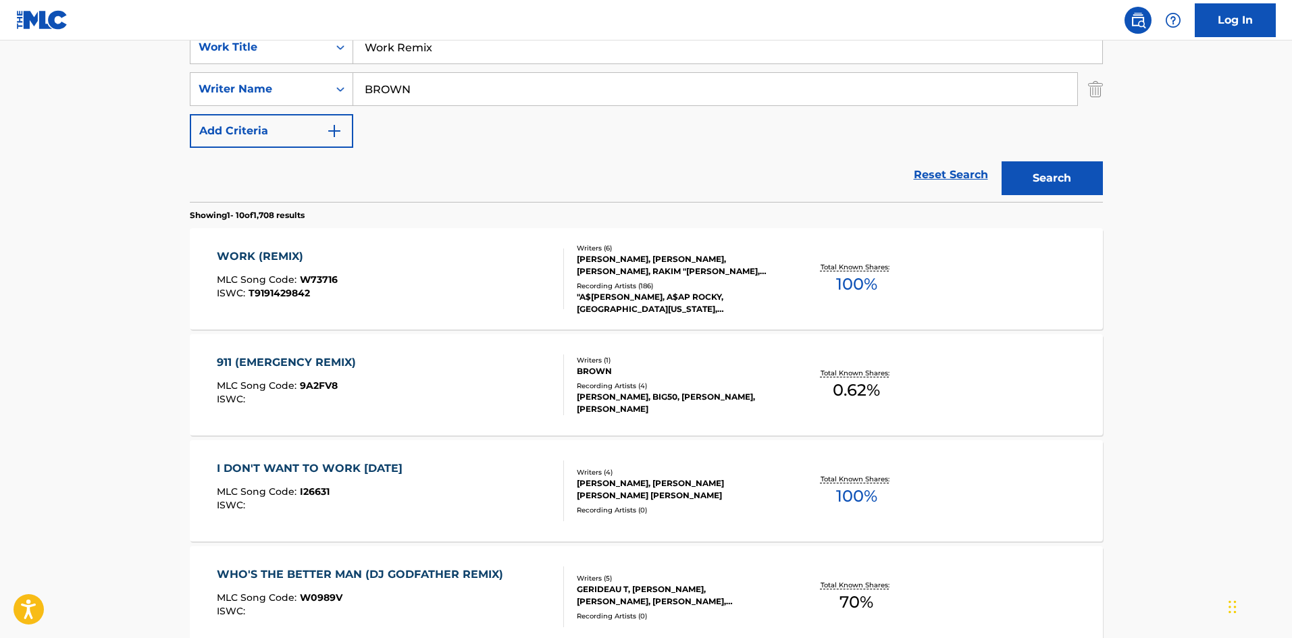
click at [384, 267] on div "WORK (REMIX) MLC Song Code : W73716 ISWC : T9191429842" at bounding box center [390, 279] width 347 height 61
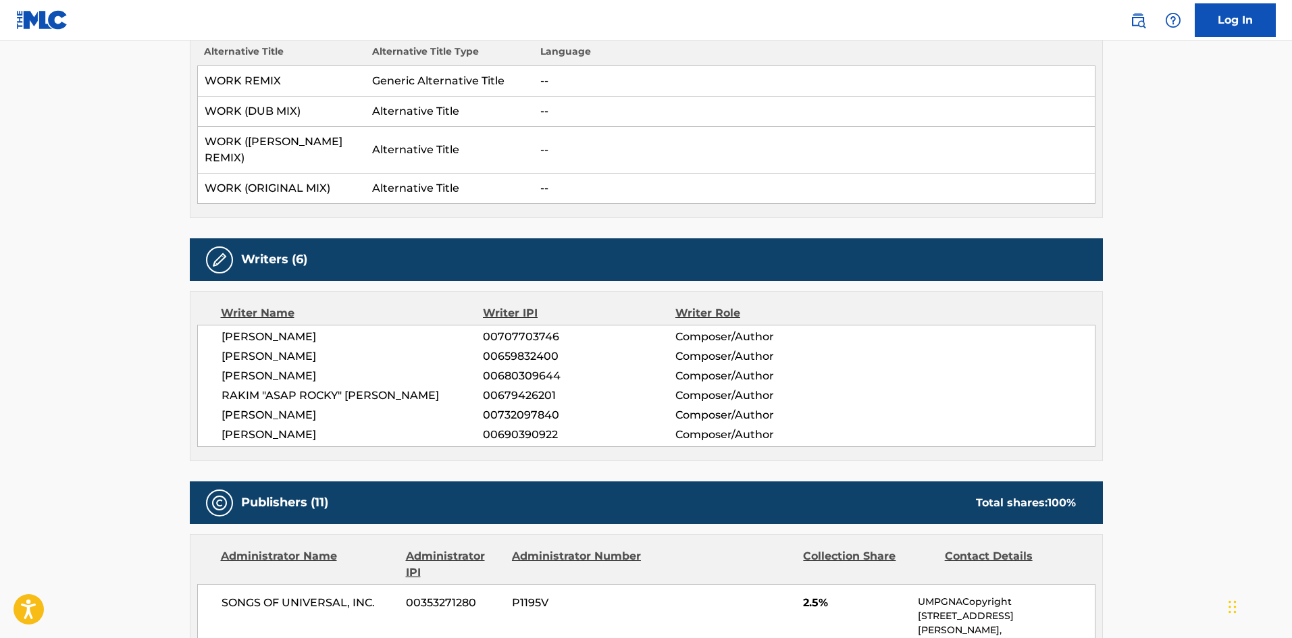
scroll to position [743, 0]
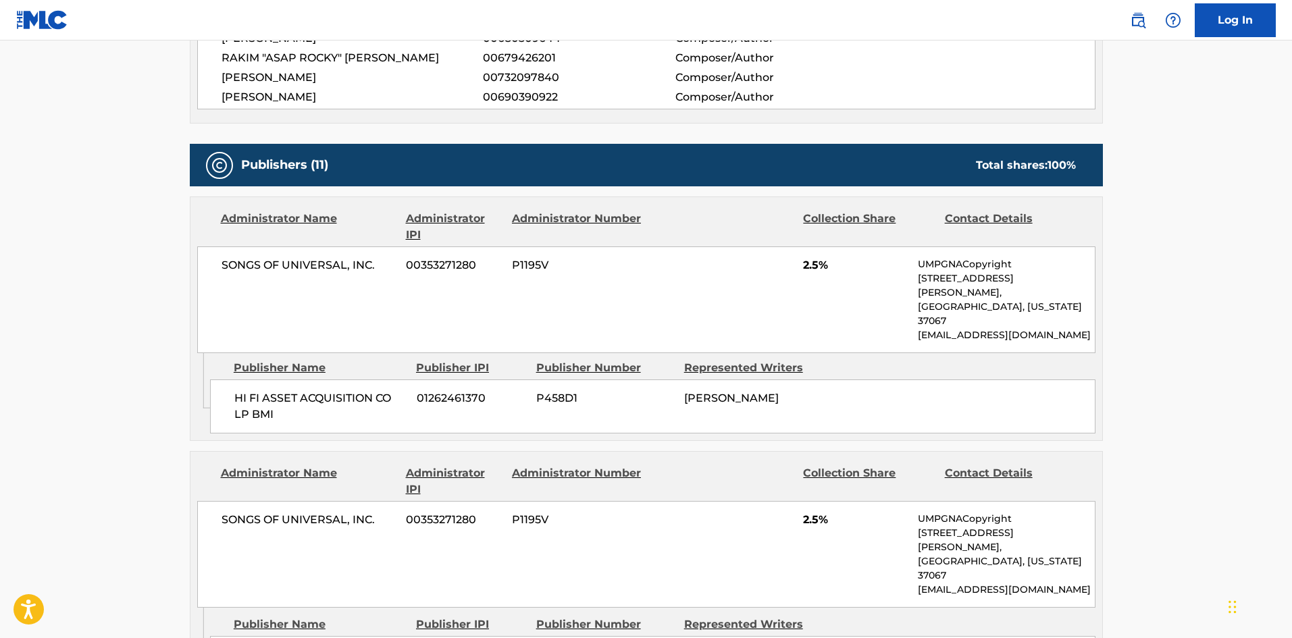
click at [249, 390] on span "HI FI ASSET ACQUISITION CO LP BMI" at bounding box center [320, 406] width 172 height 32
drag, startPoint x: 249, startPoint y: 357, endPoint x: 277, endPoint y: 353, distance: 28.6
click at [277, 390] on span "HI FI ASSET ACQUISITION CO LP BMI" at bounding box center [320, 406] width 172 height 32
click at [237, 390] on span "HI FI ASSET ACQUISITION CO LP BMI" at bounding box center [320, 406] width 172 height 32
drag, startPoint x: 237, startPoint y: 356, endPoint x: 277, endPoint y: 357, distance: 39.9
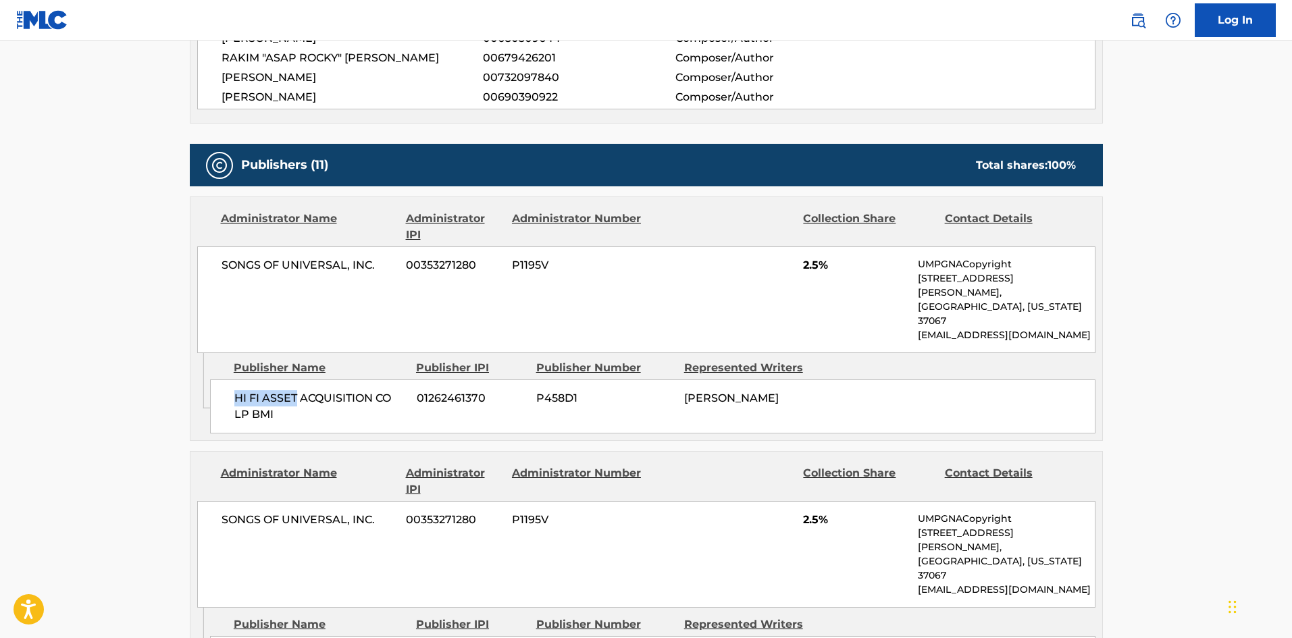
click at [277, 390] on span "HI FI ASSET ACQUISITION CO LP BMI" at bounding box center [320, 406] width 172 height 32
copy span "HI FI ASSET"
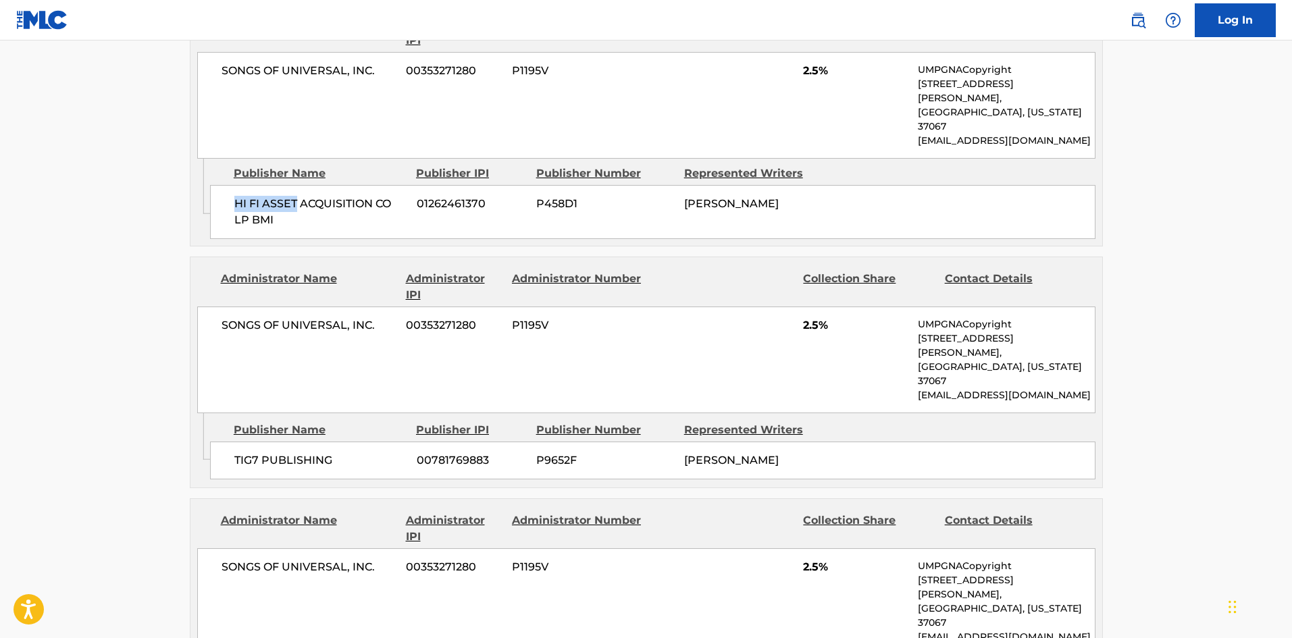
scroll to position [945, 0]
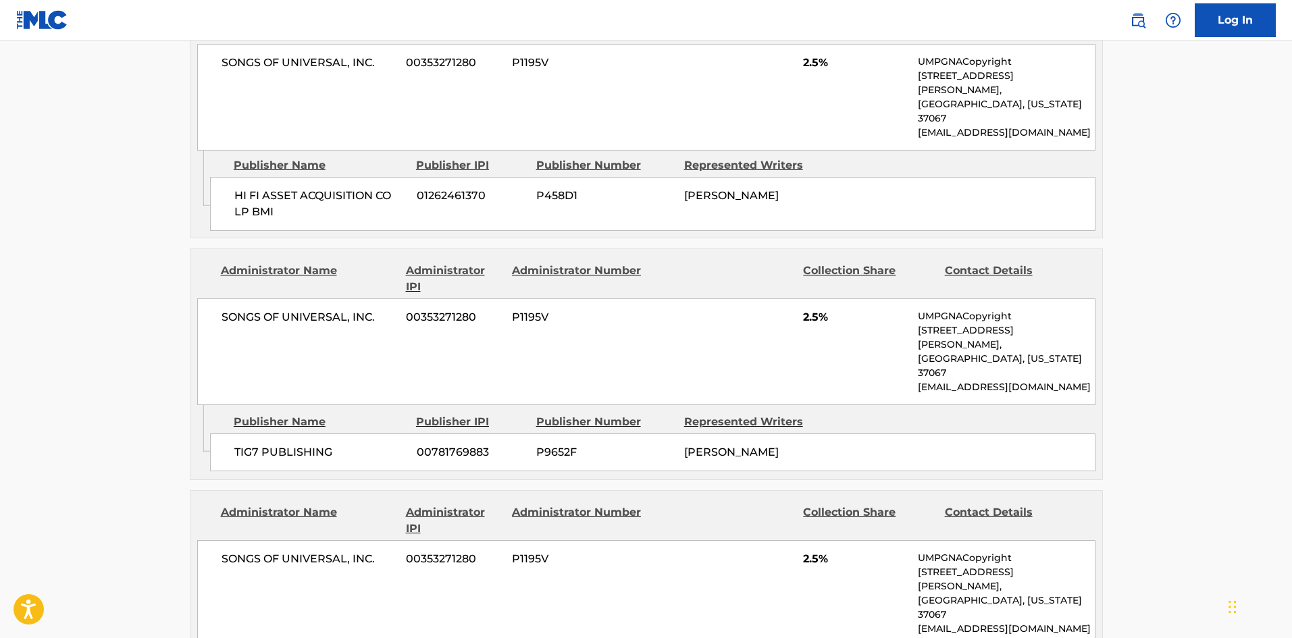
click at [238, 434] on div "TIG7 PUBLISHING 00781769883 P9652F NICHOLAUS WILLIAMS" at bounding box center [652, 453] width 885 height 38
drag, startPoint x: 239, startPoint y: 365, endPoint x: 272, endPoint y: 370, distance: 33.5
click at [272, 434] on div "TIG7 PUBLISHING 00781769883 P9652F NICHOLAUS WILLIAMS" at bounding box center [652, 453] width 885 height 38
click at [233, 434] on div "TIG7 PUBLISHING 00781769883 P9652F NICHOLAUS WILLIAMS" at bounding box center [652, 453] width 885 height 38
drag, startPoint x: 233, startPoint y: 380, endPoint x: 249, endPoint y: 380, distance: 15.5
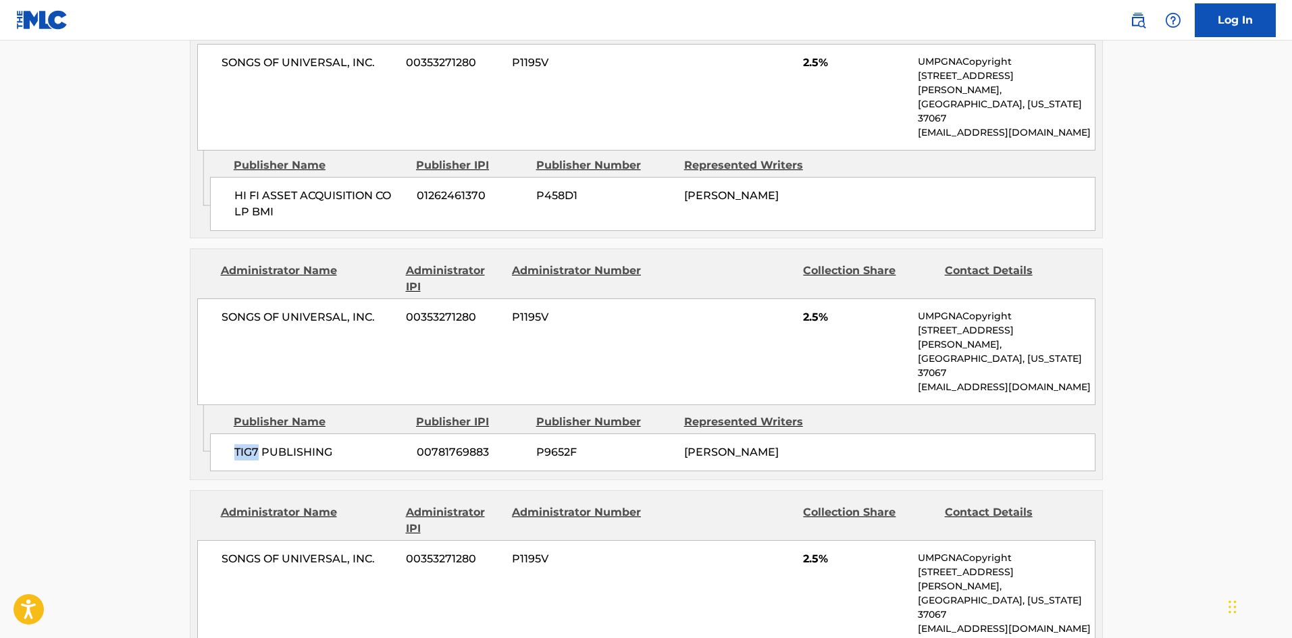
click at [249, 434] on div "TIG7 PUBLISHING 00781769883 P9652F NICHOLAUS WILLIAMS" at bounding box center [652, 453] width 885 height 38
copy span "TIG7"
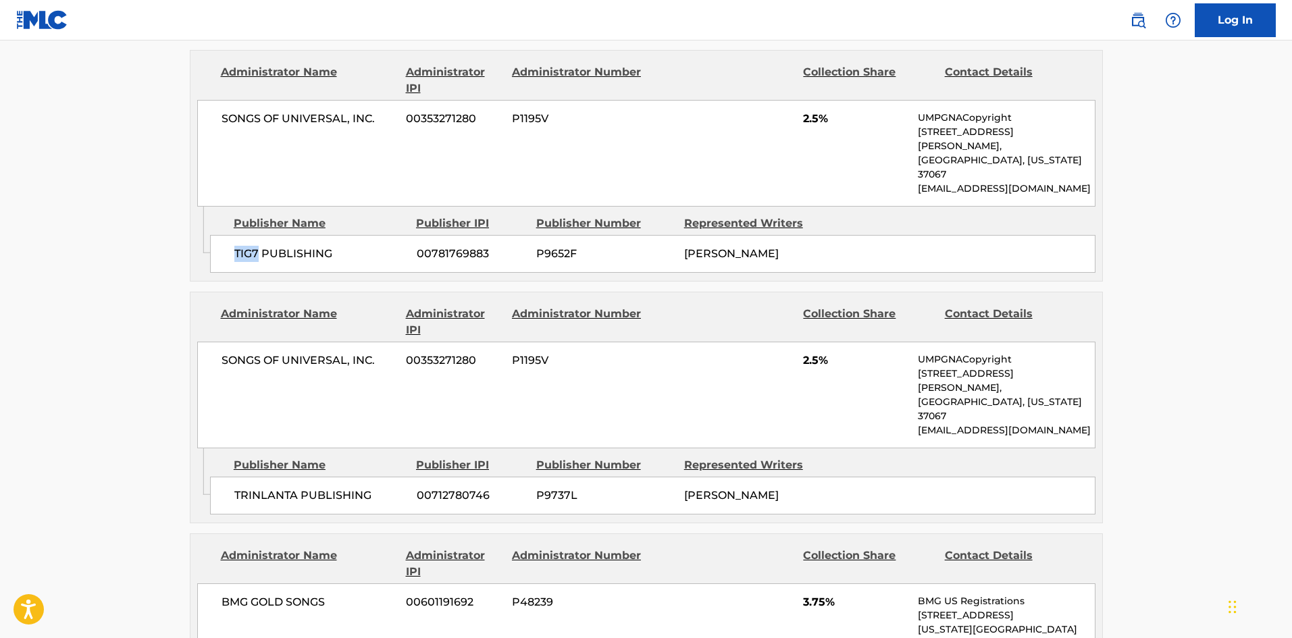
scroll to position [1148, 0]
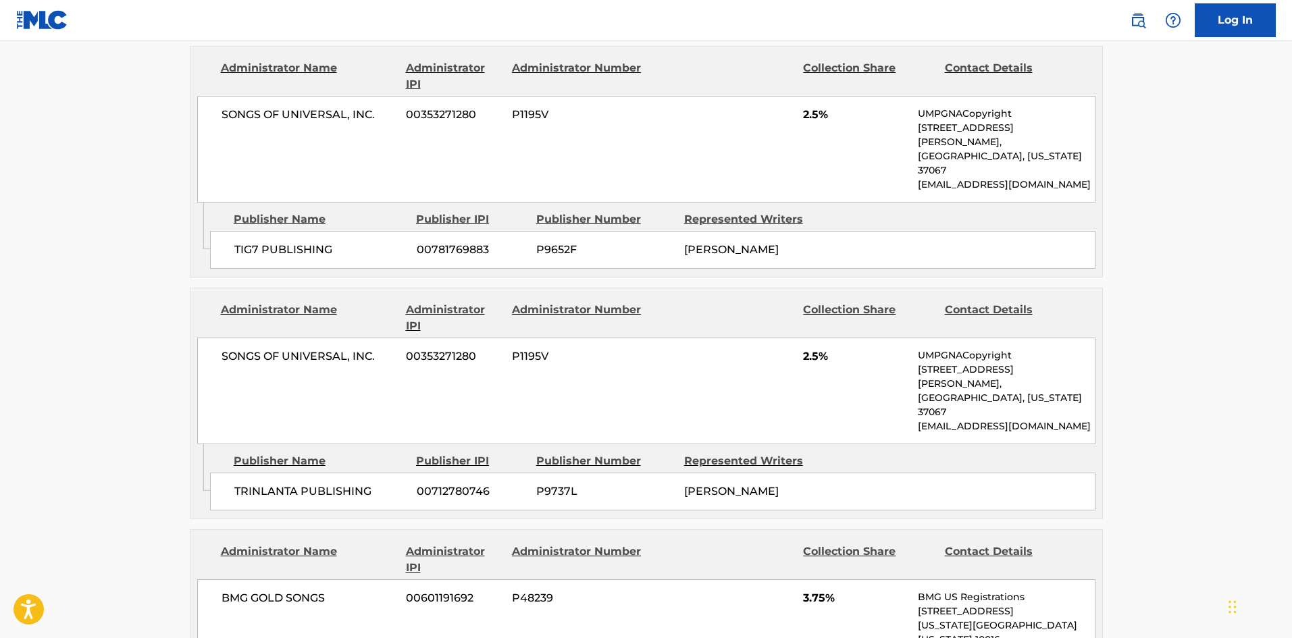
click at [237, 473] on div "TRINLANTA PUBLISHING 00712780746 P9737L NICHOLAUS WILLIAMS" at bounding box center [652, 492] width 885 height 38
drag, startPoint x: 237, startPoint y: 409, endPoint x: 267, endPoint y: 396, distance: 32.7
click at [267, 473] on div "TRINLANTA PUBLISHING 00712780746 P9737L NICHOLAUS WILLIAMS" at bounding box center [652, 492] width 885 height 38
copy span "TRINLANTA"
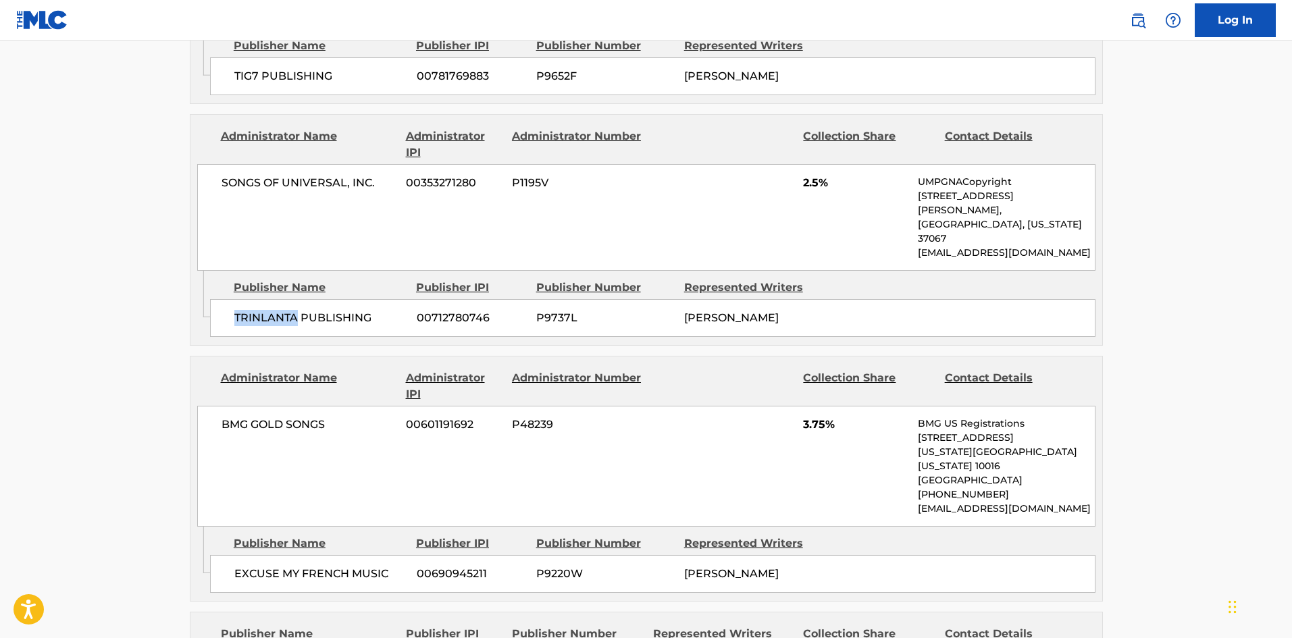
scroll to position [1351, 0]
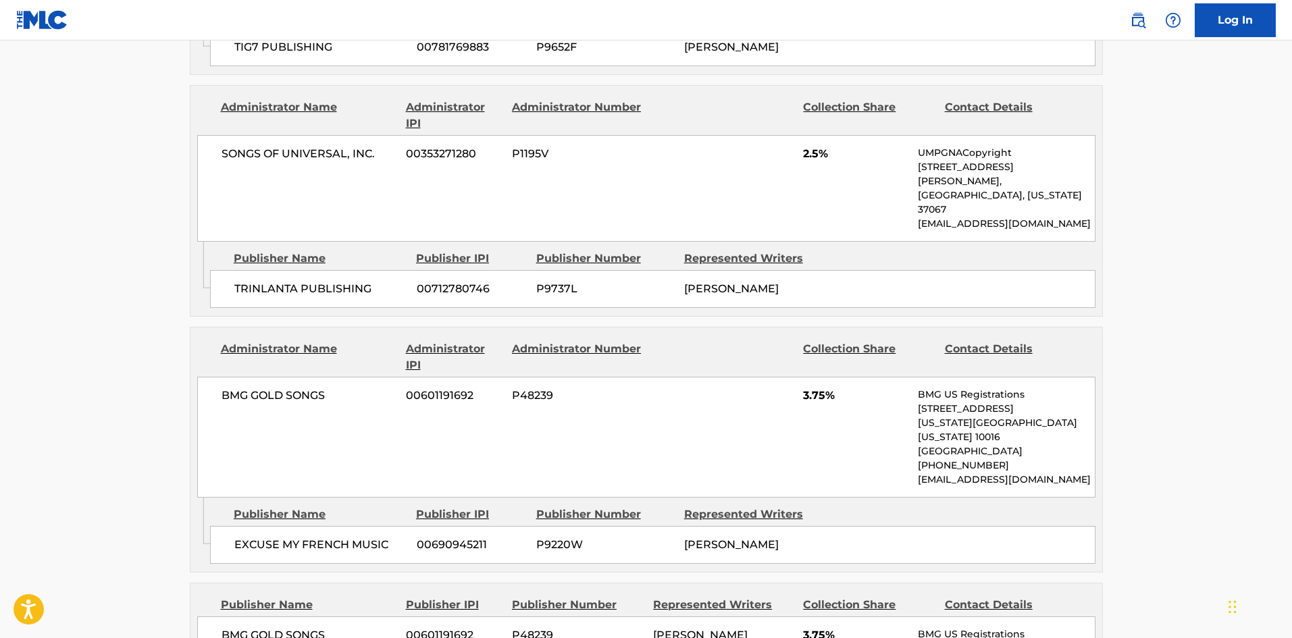
click at [244, 537] on span "EXCUSE MY FRENCH MUSIC" at bounding box center [320, 545] width 172 height 16
drag, startPoint x: 244, startPoint y: 430, endPoint x: 329, endPoint y: 428, distance: 84.4
click at [329, 537] on span "EXCUSE MY FRENCH MUSIC" at bounding box center [320, 545] width 172 height 16
copy span "EXCUSE MY FRENCH"
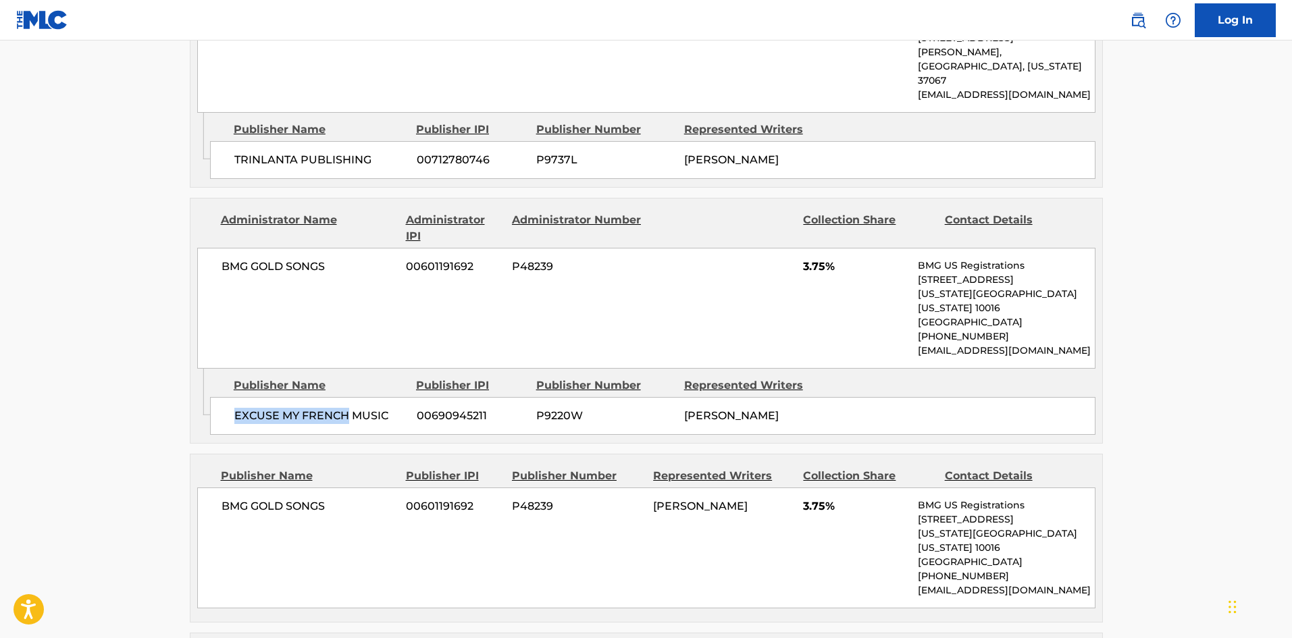
scroll to position [1553, 0]
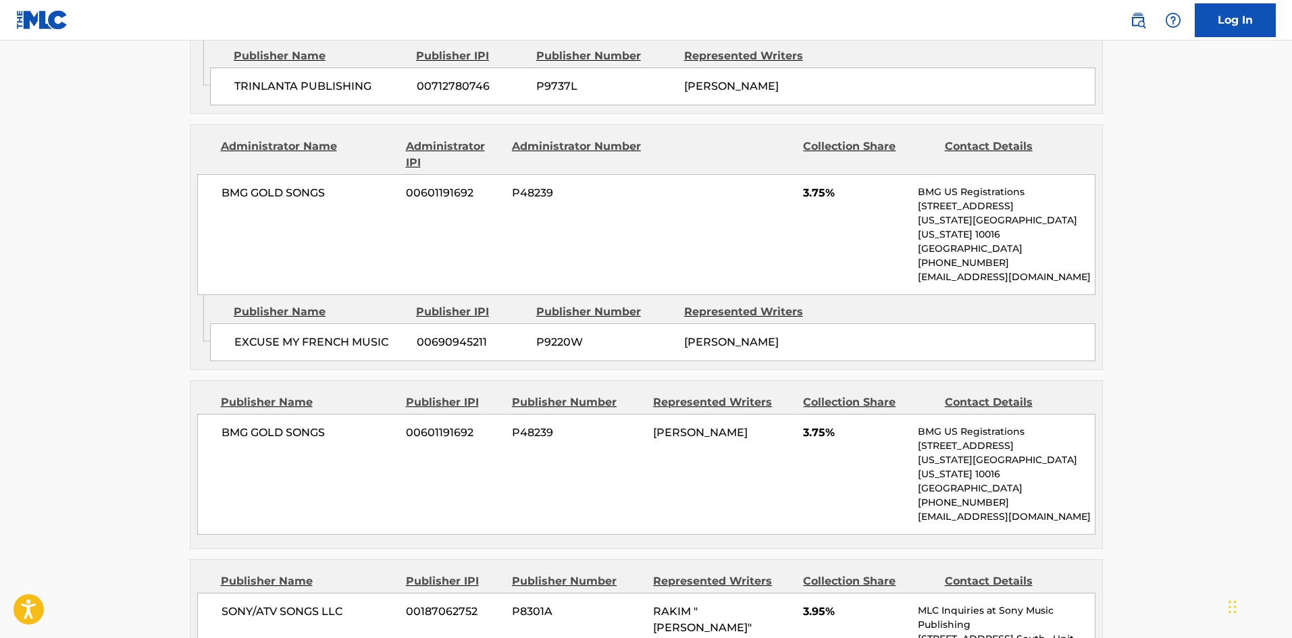
click at [226, 425] on span "BMG GOLD SONGS" at bounding box center [309, 433] width 175 height 16
drag, startPoint x: 226, startPoint y: 319, endPoint x: 305, endPoint y: 314, distance: 79.8
click at [305, 425] on span "BMG GOLD SONGS" at bounding box center [309, 433] width 175 height 16
copy span "BMG GOLD SONGS"
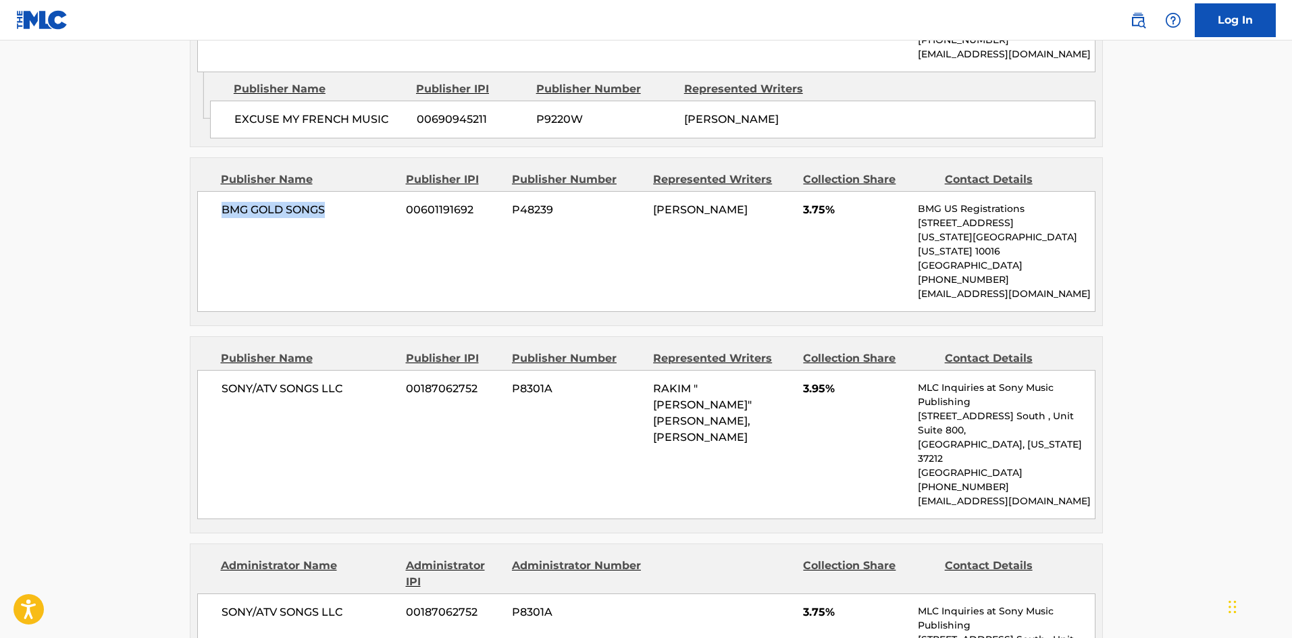
scroll to position [1823, 0]
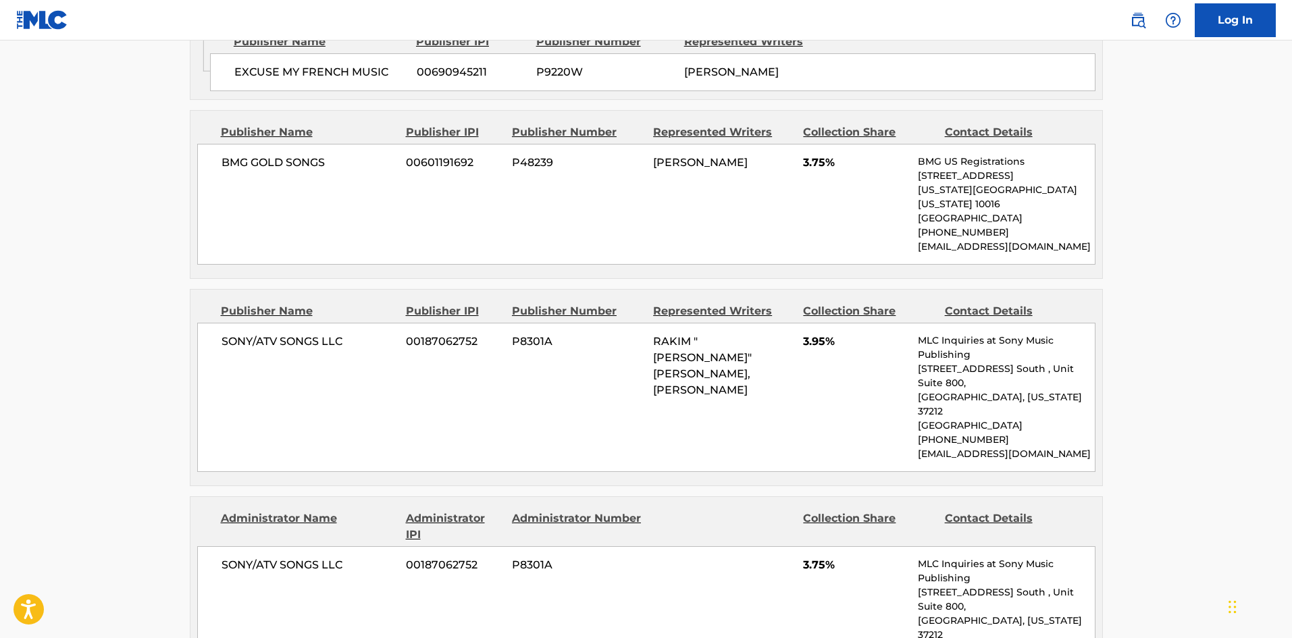
click at [237, 334] on span "SONY/ATV SONGS LLC" at bounding box center [309, 342] width 175 height 16
drag, startPoint x: 237, startPoint y: 212, endPoint x: 355, endPoint y: 202, distance: 118.6
click at [355, 323] on div "SONY/ATV SONGS LLC 00187062752 P8301A RAKIM "ASAP ROCKY" MAYERS, DAROLD D BROWN…" at bounding box center [646, 397] width 898 height 149
copy div "SONY/ATV SONGS LLC"
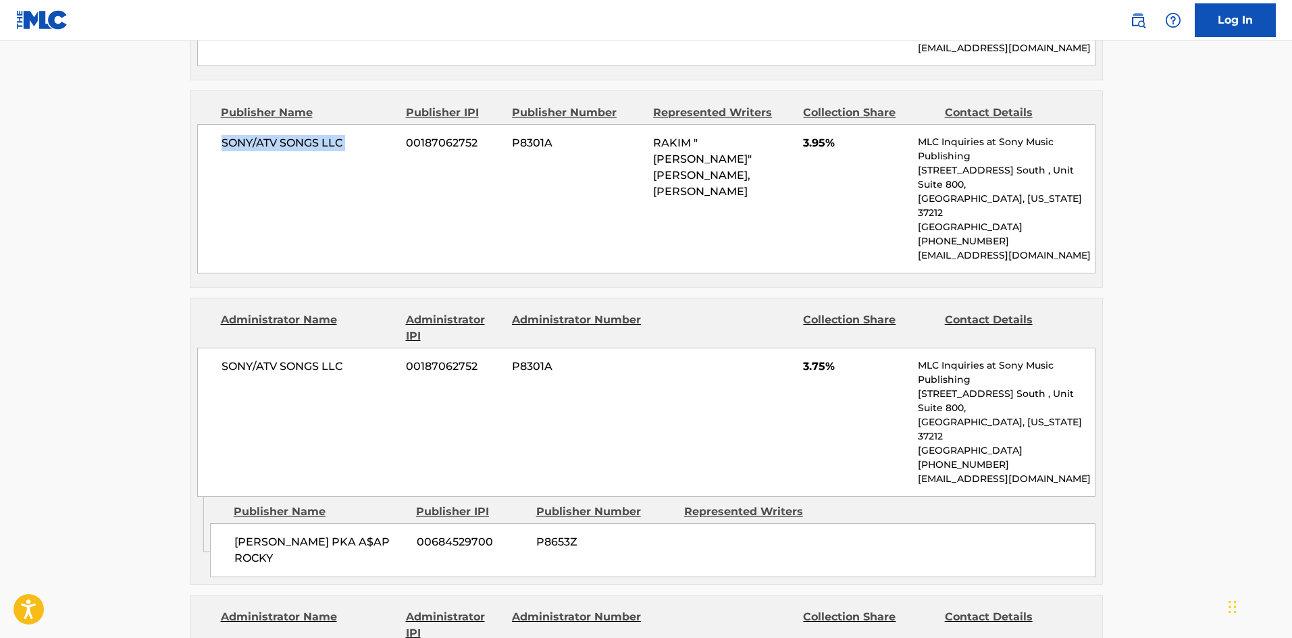
scroll to position [2026, 0]
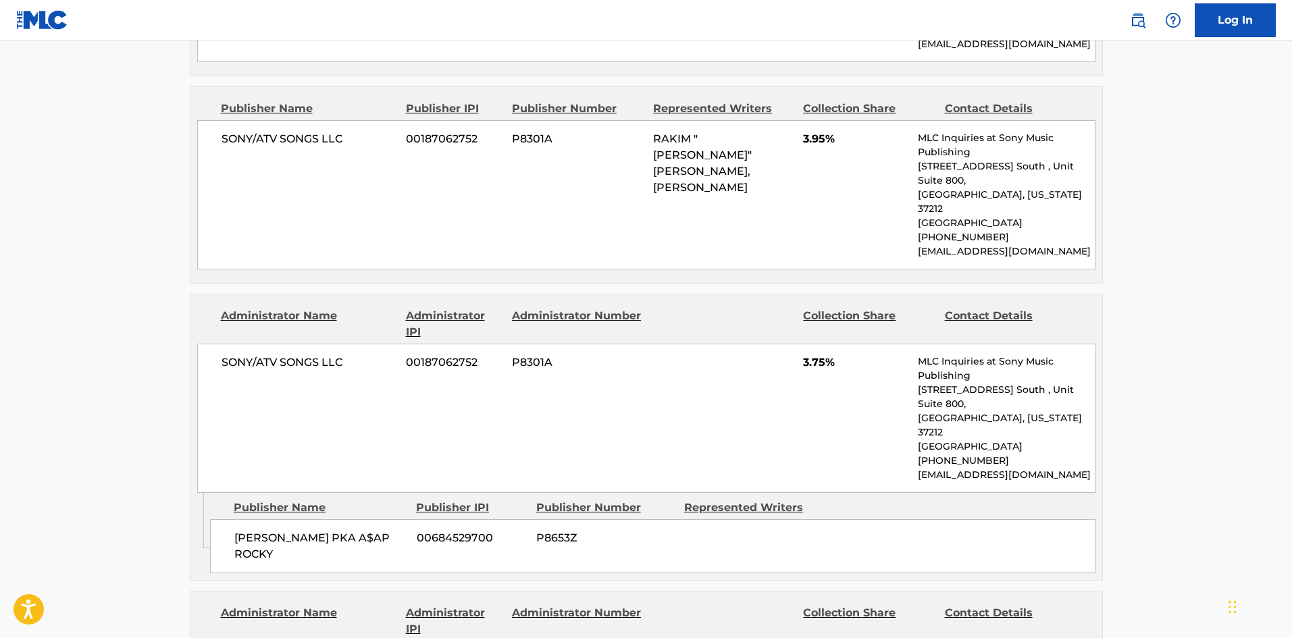
click at [234, 530] on span "RAKIM MEYERS PKA A$AP ROCKY" at bounding box center [320, 546] width 172 height 32
drag, startPoint x: 234, startPoint y: 352, endPoint x: 287, endPoint y: 353, distance: 53.4
click at [287, 530] on span "RAKIM MEYERS PKA A$AP ROCKY" at bounding box center [320, 546] width 172 height 32
copy span "RAKIM MEYERS"
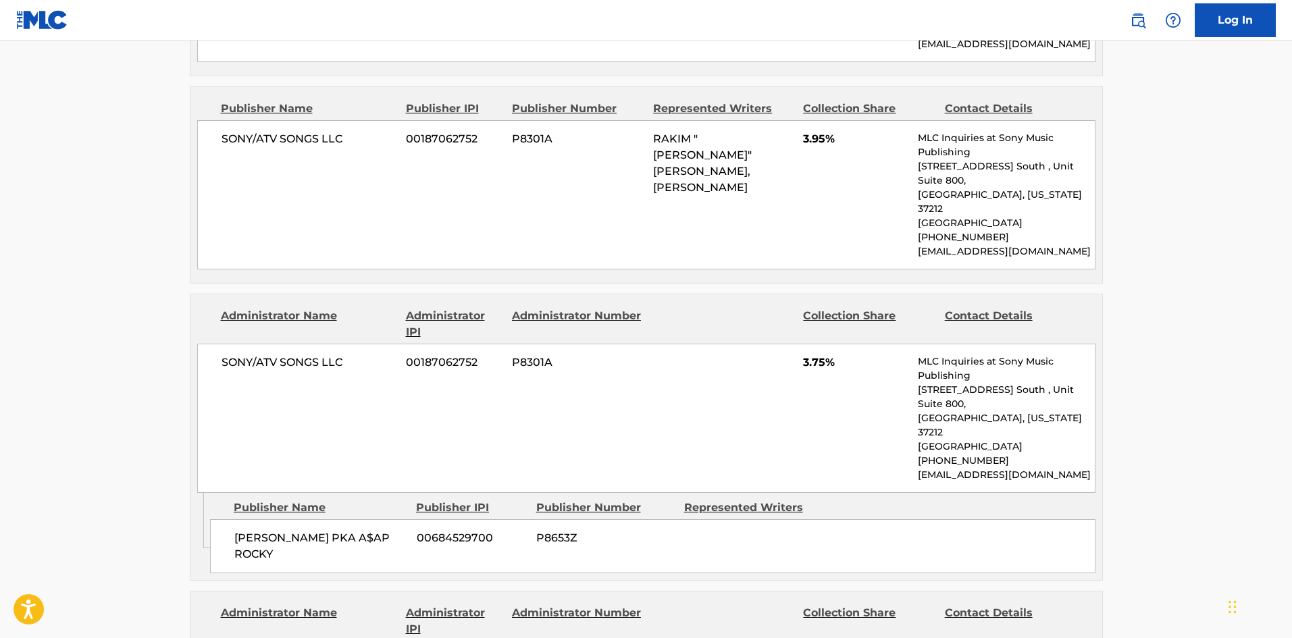
click at [359, 530] on span "RAKIM MEYERS PKA A$AP ROCKY" at bounding box center [320, 546] width 172 height 32
drag, startPoint x: 359, startPoint y: 350, endPoint x: 307, endPoint y: 45, distance: 309.1
click at [367, 530] on span "RAKIM MEYERS PKA A$AP ROCKY" at bounding box center [320, 546] width 172 height 32
copy div "$AP ROCKY"
click at [253, 530] on span "RAKIM MEYERS PKA A$AP ROCKY" at bounding box center [320, 546] width 172 height 32
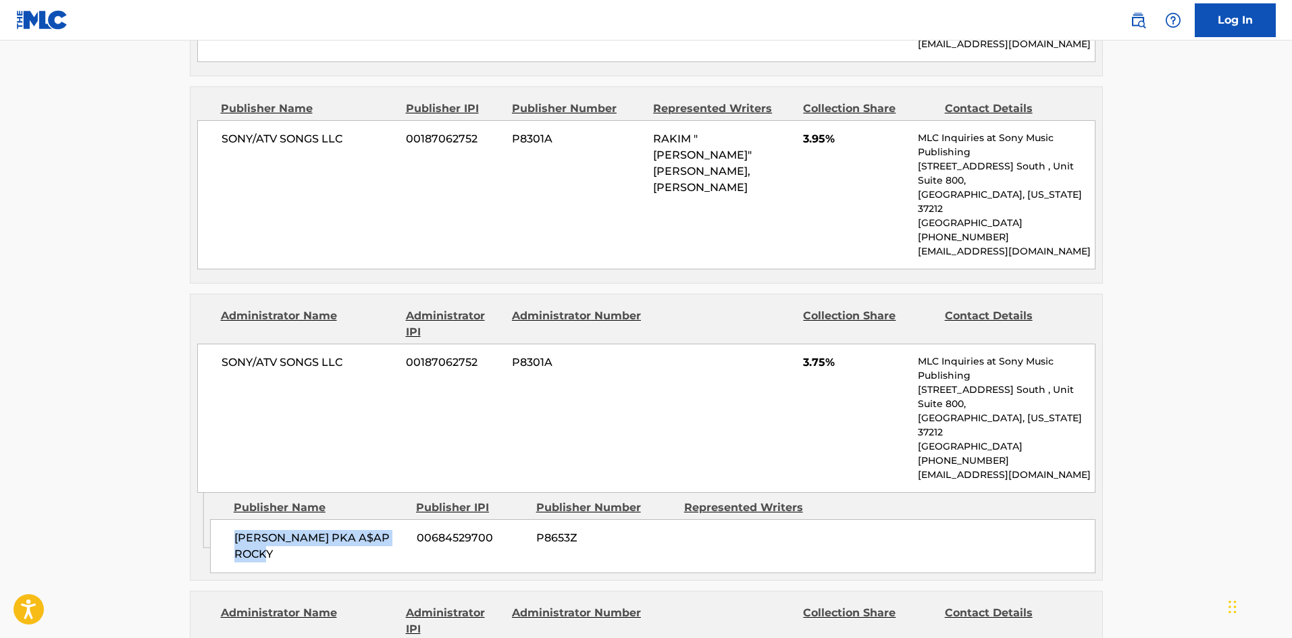
drag, startPoint x: 253, startPoint y: 353, endPoint x: 268, endPoint y: 369, distance: 21.5
click at [268, 530] on span "RAKIM MEYERS PKA A$AP ROCKY" at bounding box center [320, 546] width 172 height 32
copy span "RAKIM MEYERS PKA A$AP ROCKY"
click at [88, 299] on main "< Back to public search results Copy work link WORK (REMIX) Work Detail Member …" at bounding box center [646, 171] width 1292 height 4312
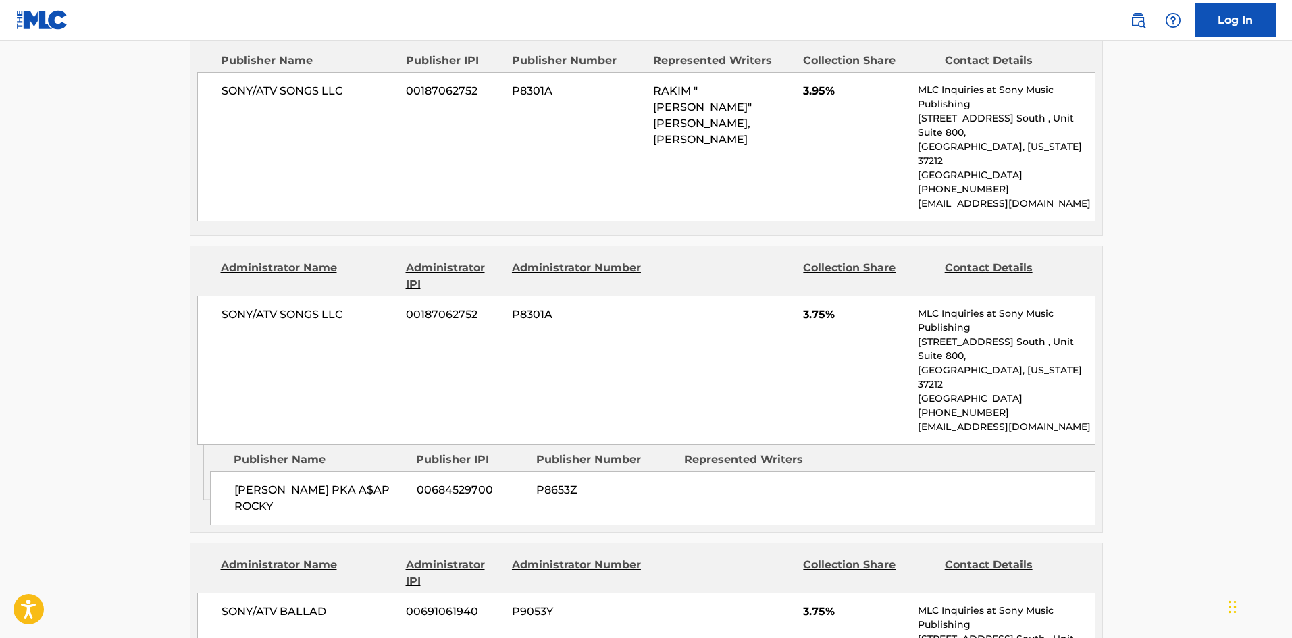
scroll to position [2229, 0]
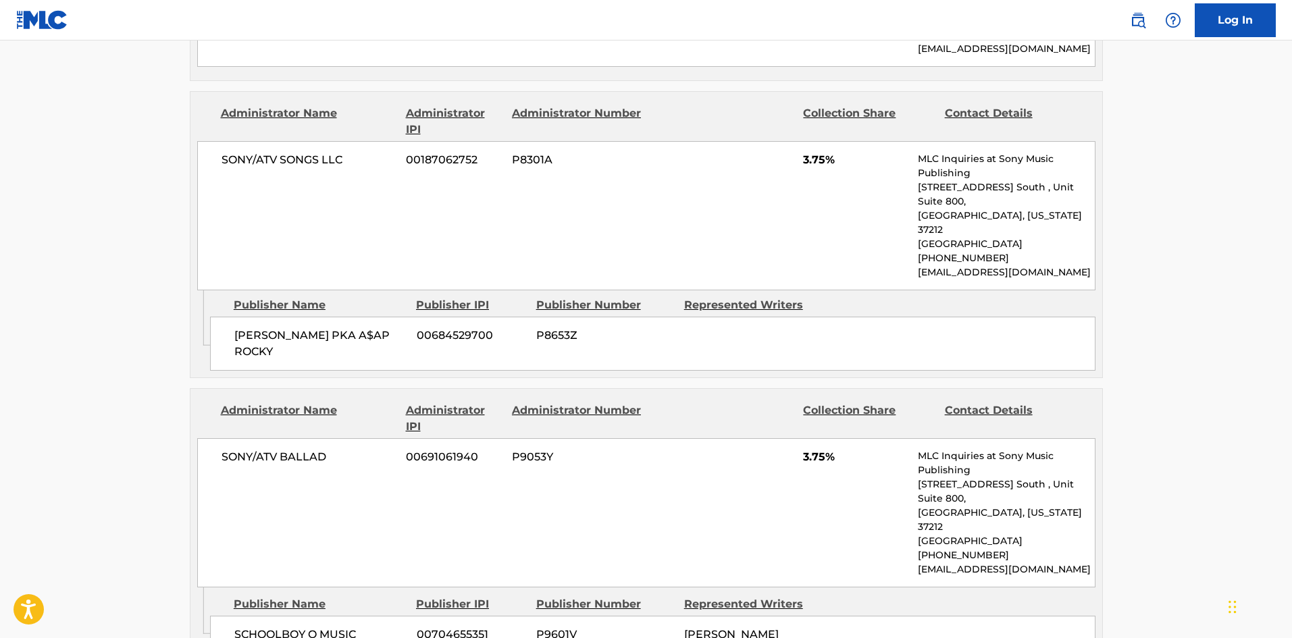
click at [253, 627] on span "SCHOOLBOY Q MUSIC" at bounding box center [320, 635] width 172 height 16
drag, startPoint x: 253, startPoint y: 419, endPoint x: 276, endPoint y: 411, distance: 24.6
click at [276, 627] on span "SCHOOLBOY Q MUSIC" at bounding box center [320, 635] width 172 height 16
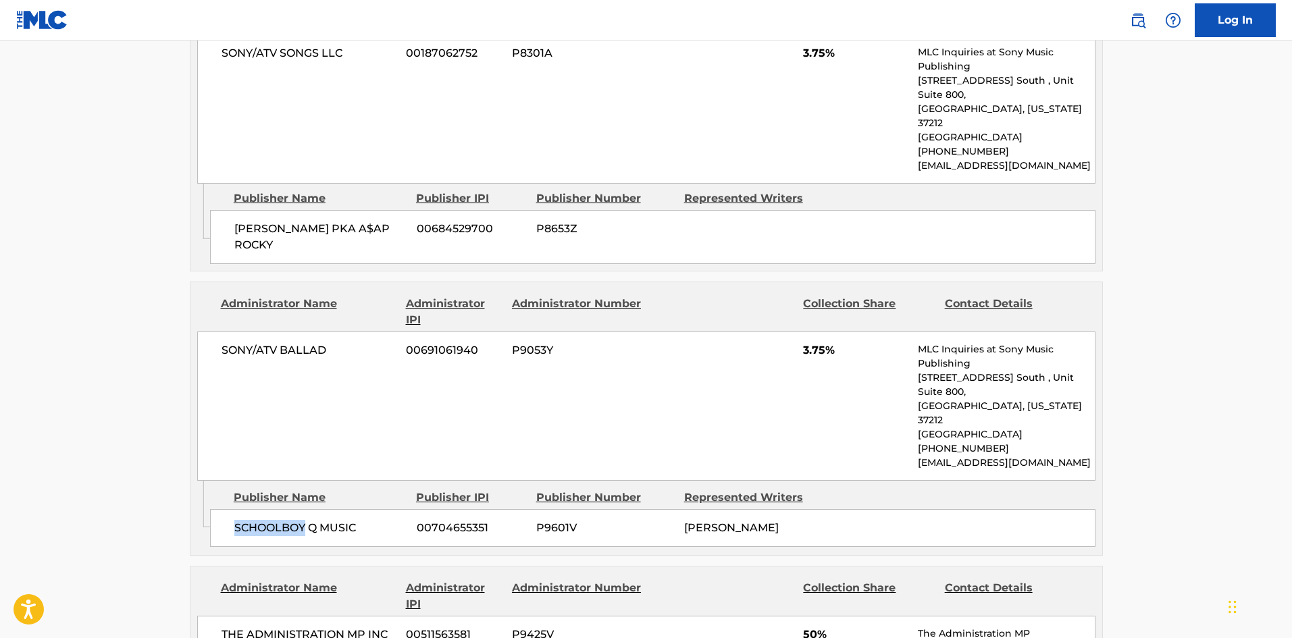
scroll to position [2431, 0]
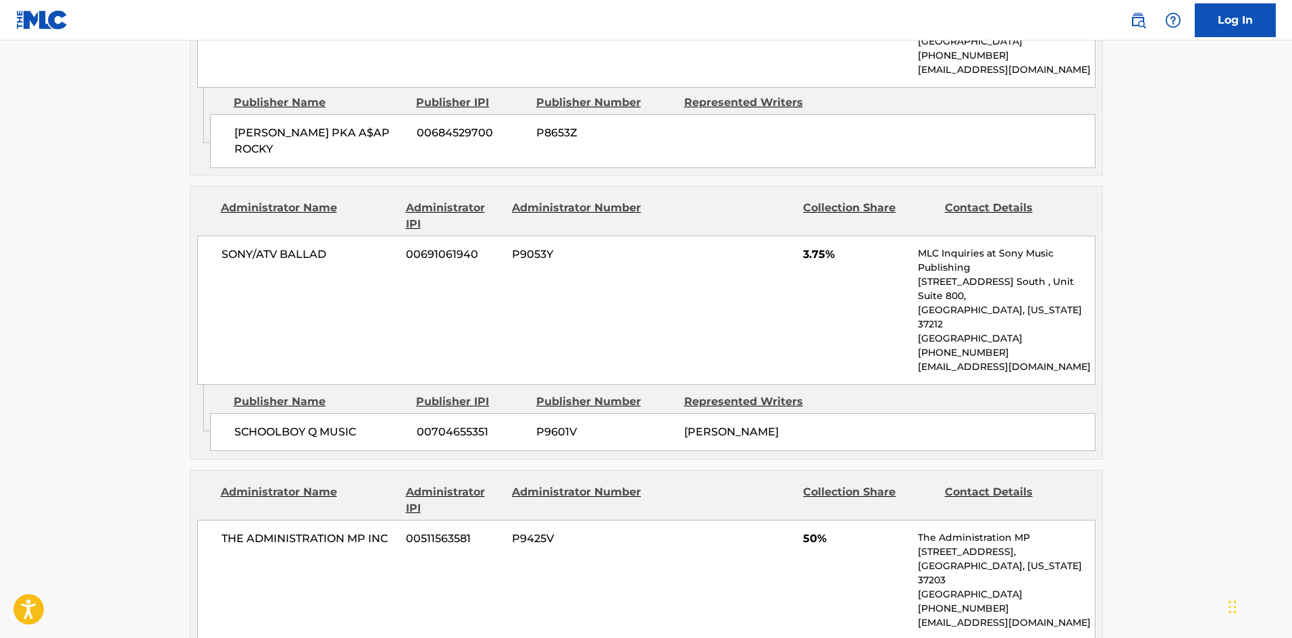
drag, startPoint x: 248, startPoint y: 467, endPoint x: 265, endPoint y: 388, distance: 80.9
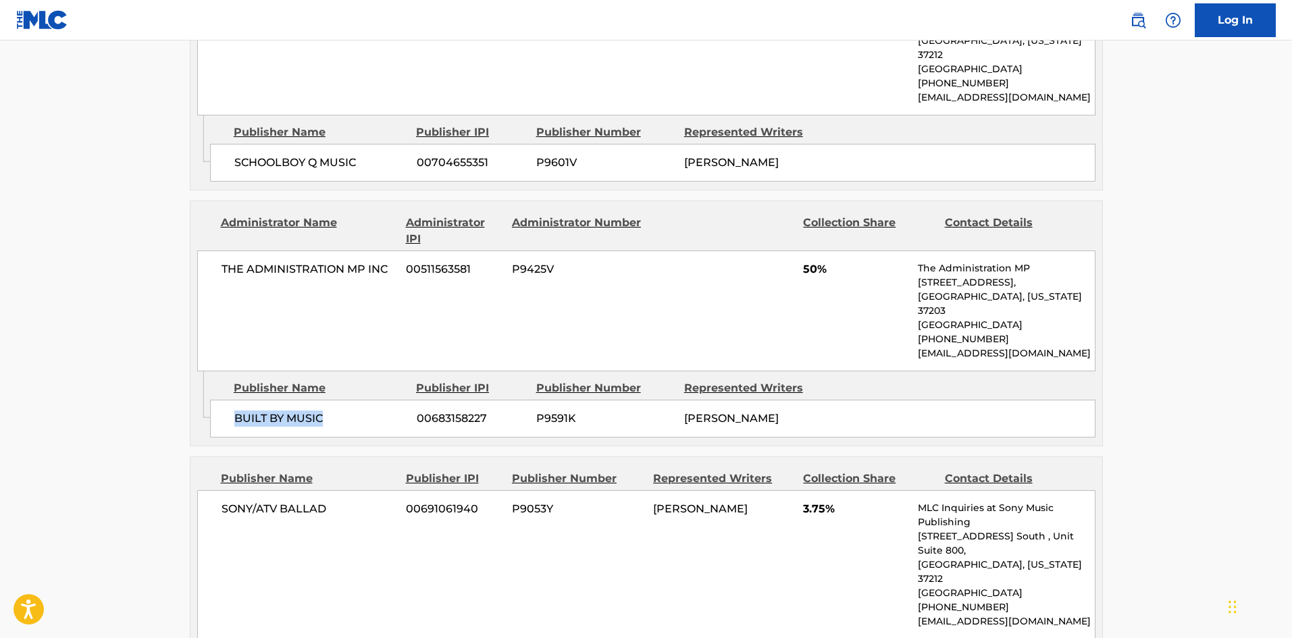
scroll to position [2701, 0]
click at [235, 490] on div "SONY/ATV BALLAD 00691061940 P9053Y QUINCY MATTHEW HANLEY 3.75% MLC Inquiries at…" at bounding box center [646, 564] width 898 height 149
drag, startPoint x: 235, startPoint y: 276, endPoint x: 291, endPoint y: 278, distance: 56.1
click at [291, 490] on div "SONY/ATV BALLAD 00691061940 P9053Y QUINCY MATTHEW HANLEY 3.75% MLC Inquiries at…" at bounding box center [646, 564] width 898 height 149
click at [253, 490] on div "SONY/ATV BALLAD 00691061940 P9053Y QUINCY MATTHEW HANLEY 3.75% MLC Inquiries at…" at bounding box center [646, 564] width 898 height 149
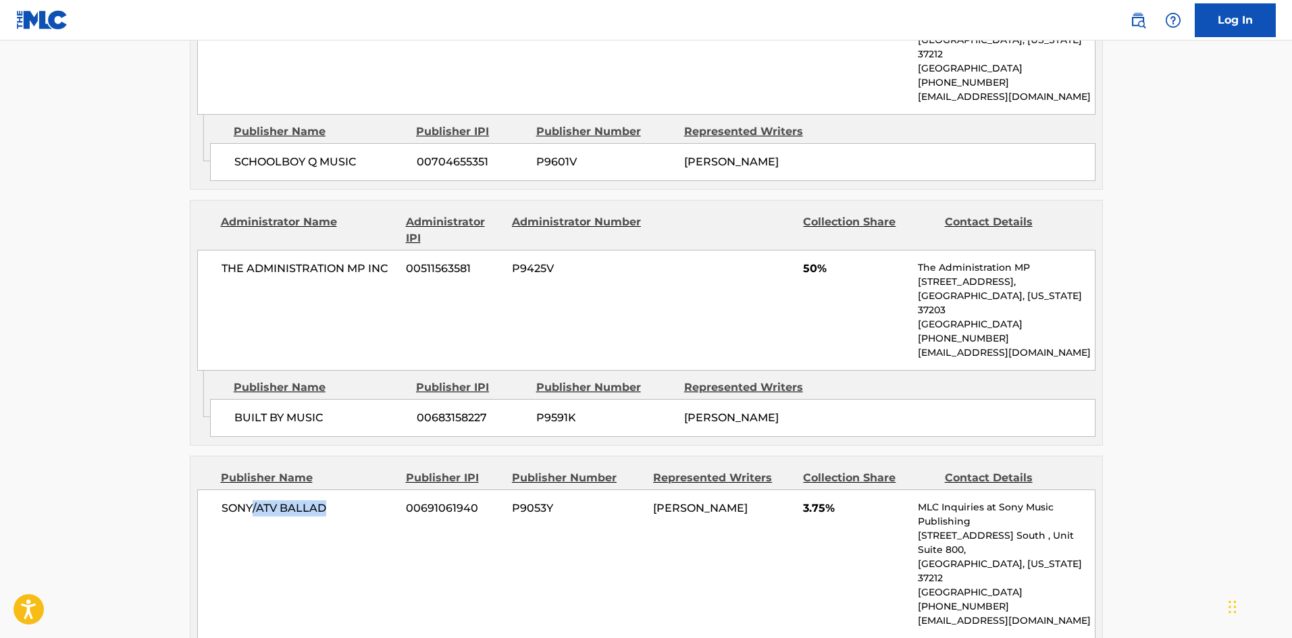
drag, startPoint x: 253, startPoint y: 277, endPoint x: 320, endPoint y: 286, distance: 67.4
click at [320, 490] on div "SONY/ATV BALLAD 00691061940 P9053Y QUINCY MATTHEW HANLEY 3.75% MLC Inquiries at…" at bounding box center [646, 564] width 898 height 149
click at [211, 490] on div "SONY/ATV BALLAD 00691061940 P9053Y QUINCY MATTHEW HANLEY 3.75% MLC Inquiries at…" at bounding box center [646, 564] width 898 height 149
drag, startPoint x: 211, startPoint y: 292, endPoint x: 307, endPoint y: 292, distance: 95.9
click at [307, 490] on div "SONY/ATV BALLAD 00691061940 P9053Y QUINCY MATTHEW HANLEY 3.75% MLC Inquiries at…" at bounding box center [646, 564] width 898 height 149
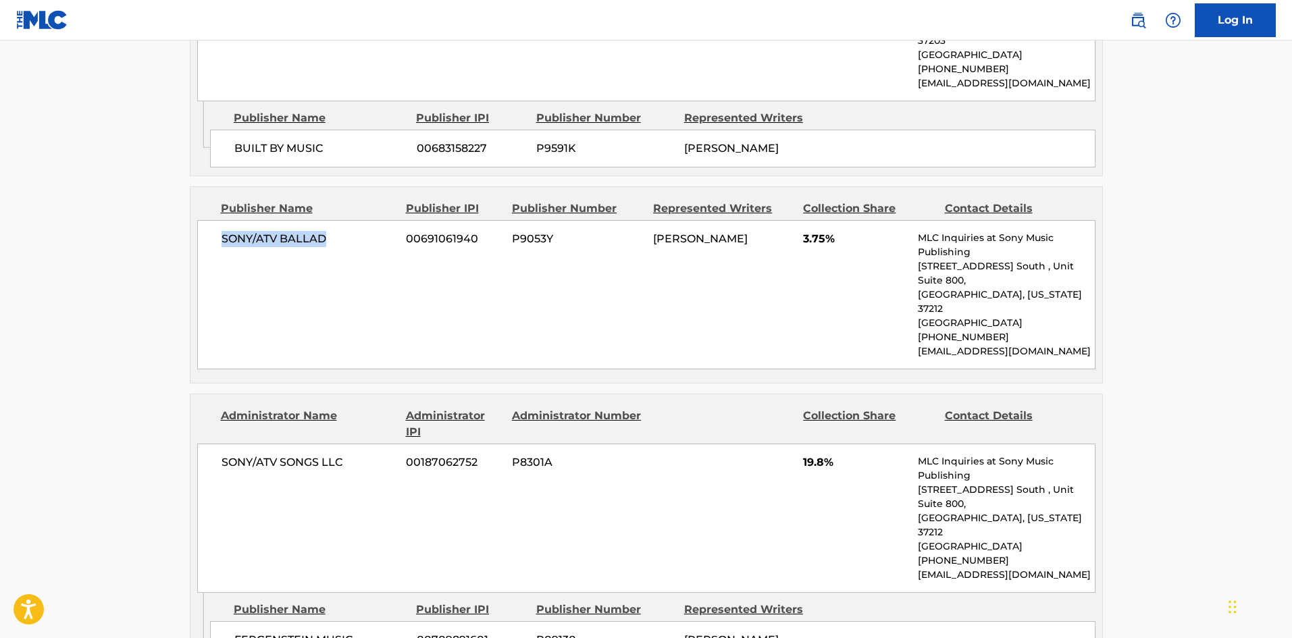
scroll to position [2971, 0]
click at [246, 621] on div "FERGENSTEIN MUSIC 00709891601 P09130 DAROLD D BROWN" at bounding box center [652, 640] width 885 height 38
drag, startPoint x: 246, startPoint y: 377, endPoint x: 270, endPoint y: 367, distance: 26.1
click at [270, 621] on div "FERGENSTEIN MUSIC 00709891601 P09130 DAROLD D BROWN" at bounding box center [652, 640] width 885 height 38
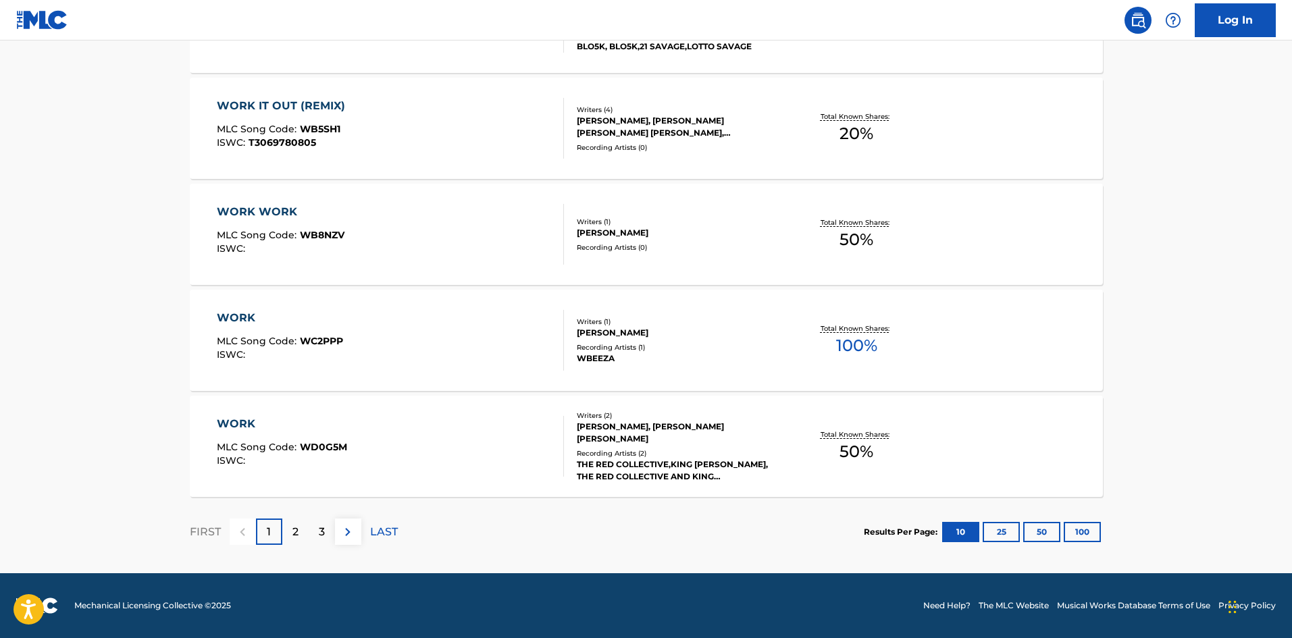
scroll to position [270, 0]
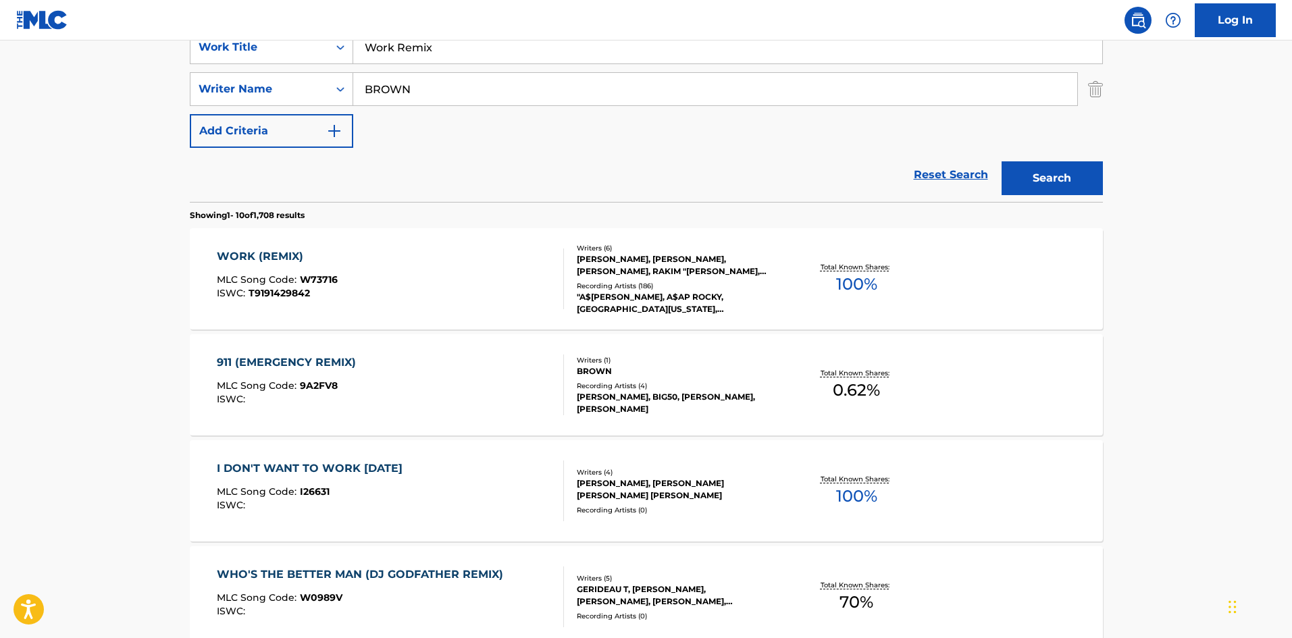
click at [425, 43] on input "Work Remix" at bounding box center [727, 47] width 749 height 32
paste input "1train"
type input "1train"
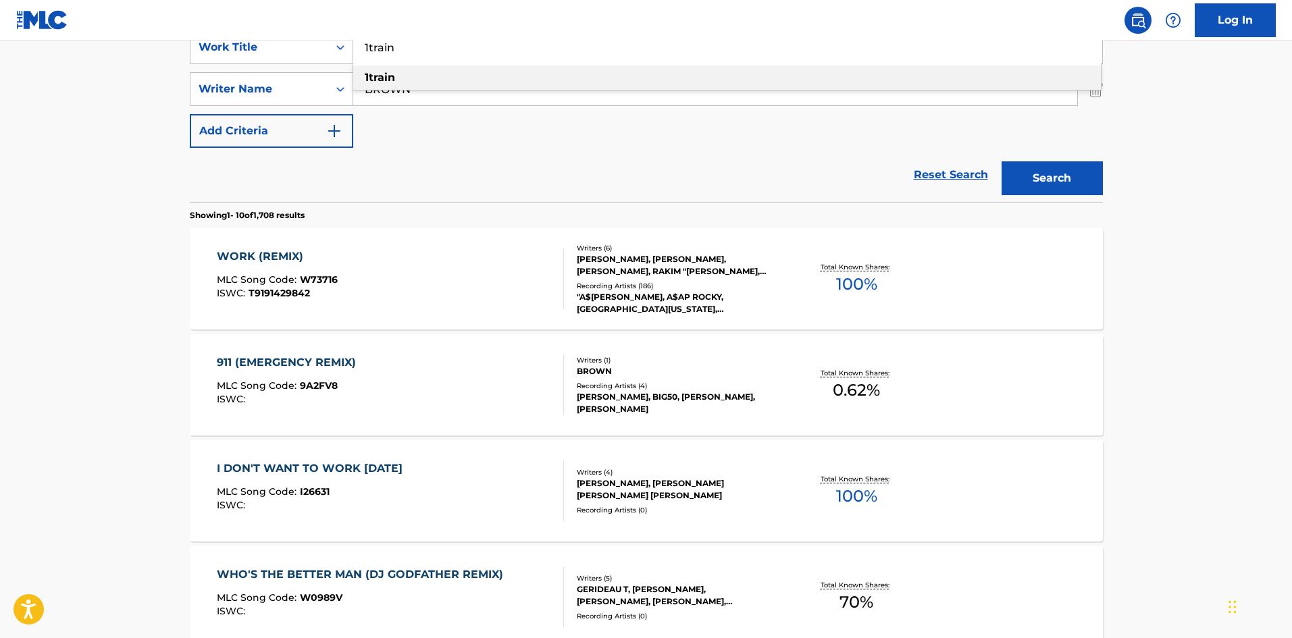
click at [425, 186] on div "Reset Search Search" at bounding box center [646, 175] width 913 height 54
click at [446, 91] on input "BROWN" at bounding box center [715, 89] width 724 height 32
paste input "Mayers"
click at [1041, 172] on button "Search" at bounding box center [1052, 178] width 101 height 34
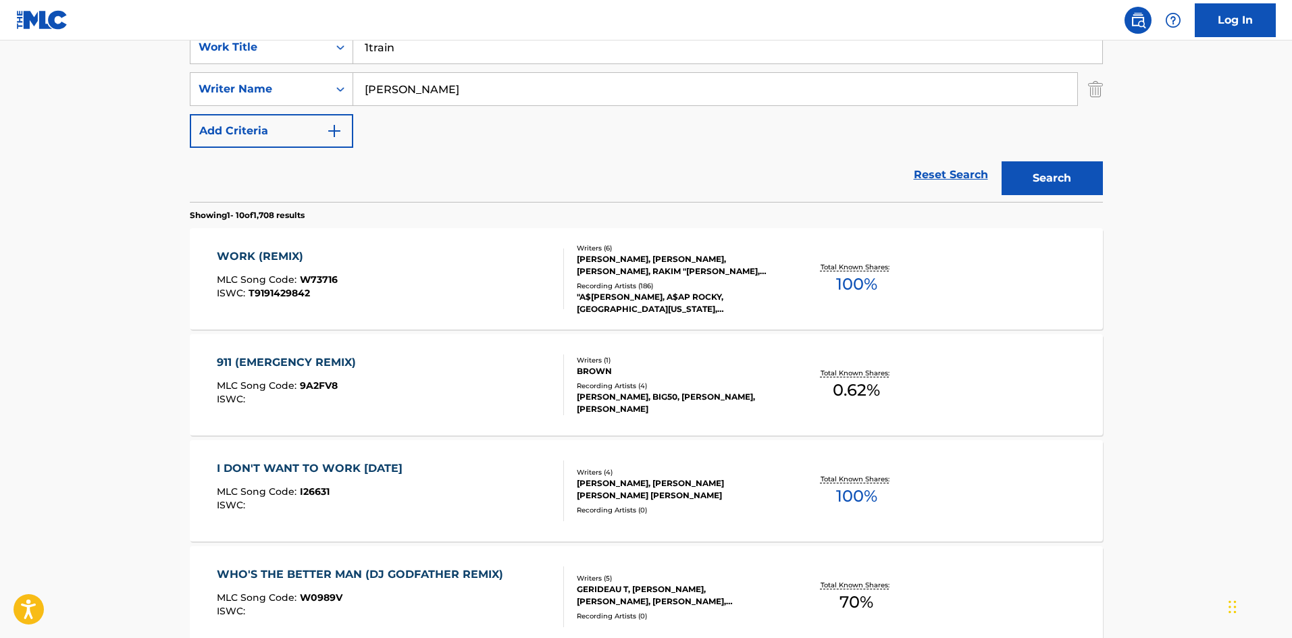
scroll to position [0, 0]
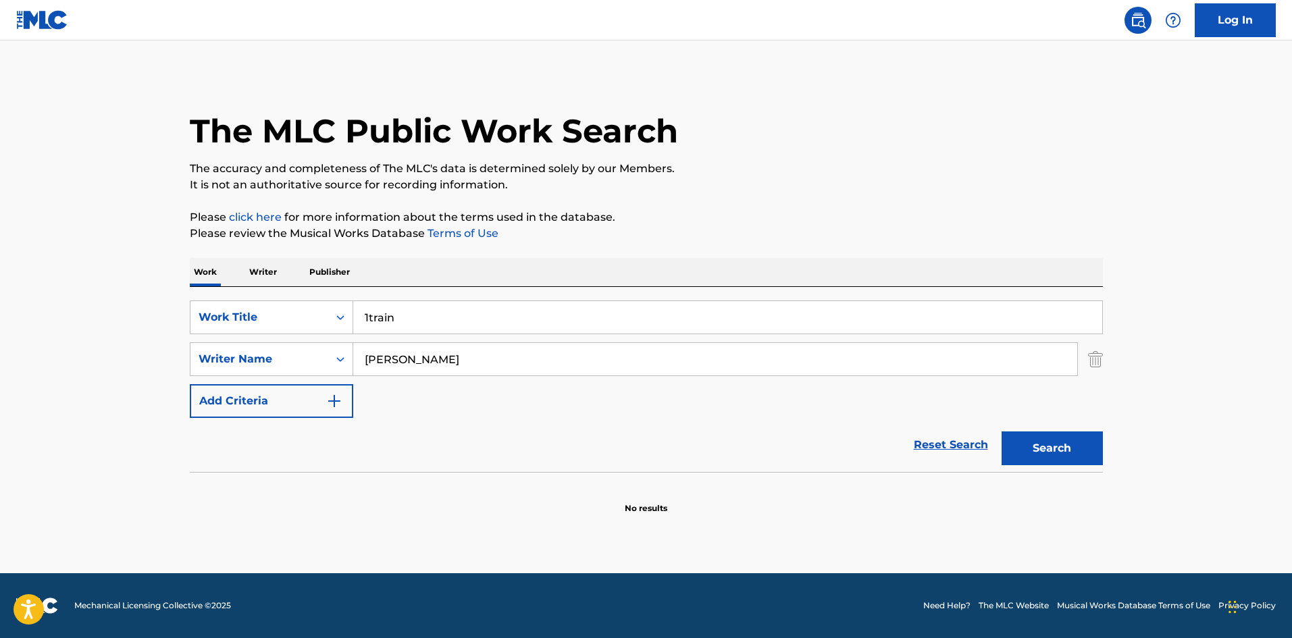
click at [466, 336] on div "SearchWithCriteria7c721269-dbbe-4344-b6cd-8d42bba06baf Work Title 1train Search…" at bounding box center [646, 360] width 913 height 118
click at [469, 351] on input "Mayers" at bounding box center [715, 359] width 724 height 32
paste input "SCOTT"
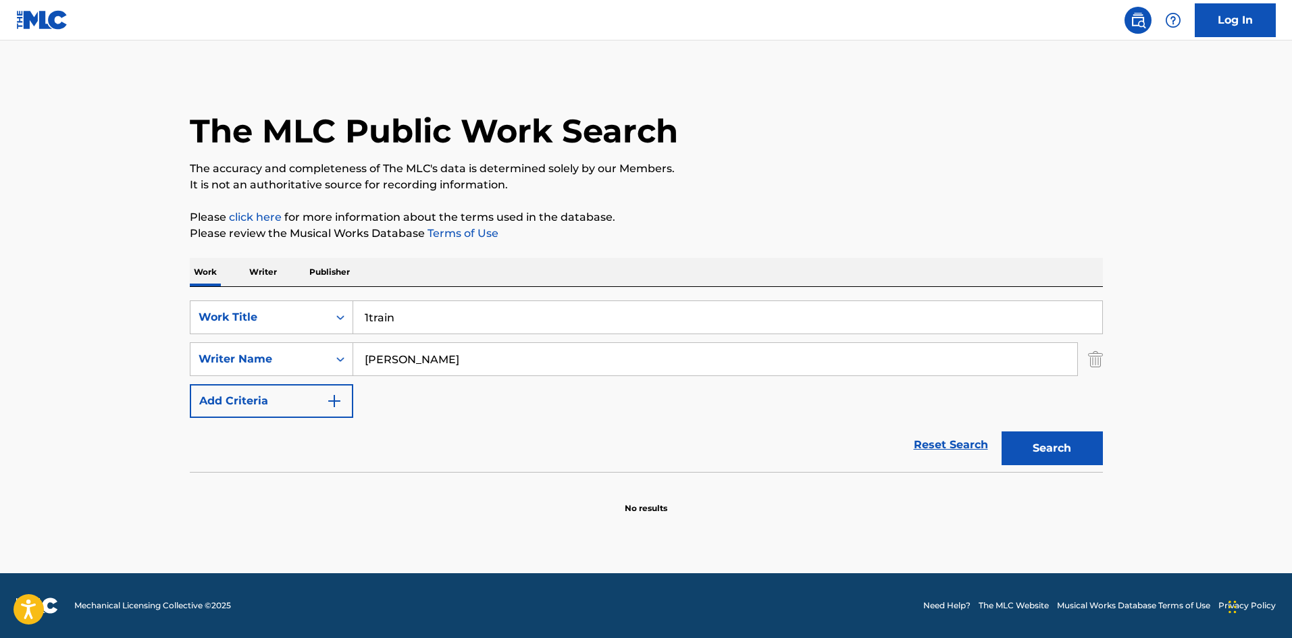
click at [1033, 456] on button "Search" at bounding box center [1052, 449] width 101 height 34
click at [430, 363] on input "SCOTT" at bounding box center [715, 359] width 724 height 32
paste input "KHOBEISI"
click at [1028, 448] on button "Search" at bounding box center [1052, 449] width 101 height 34
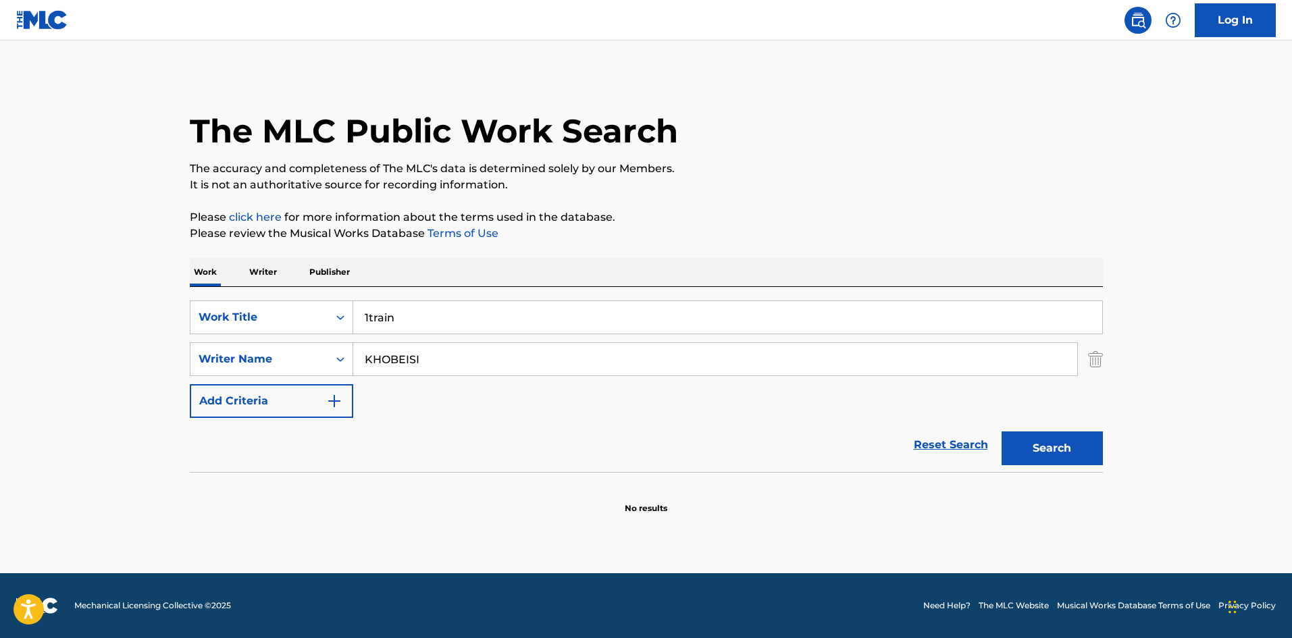
click at [461, 363] on input "KHOBEISI" at bounding box center [715, 359] width 724 height 32
paste input "Sewell"
type input "Sewell"
click at [1029, 455] on button "Search" at bounding box center [1052, 449] width 101 height 34
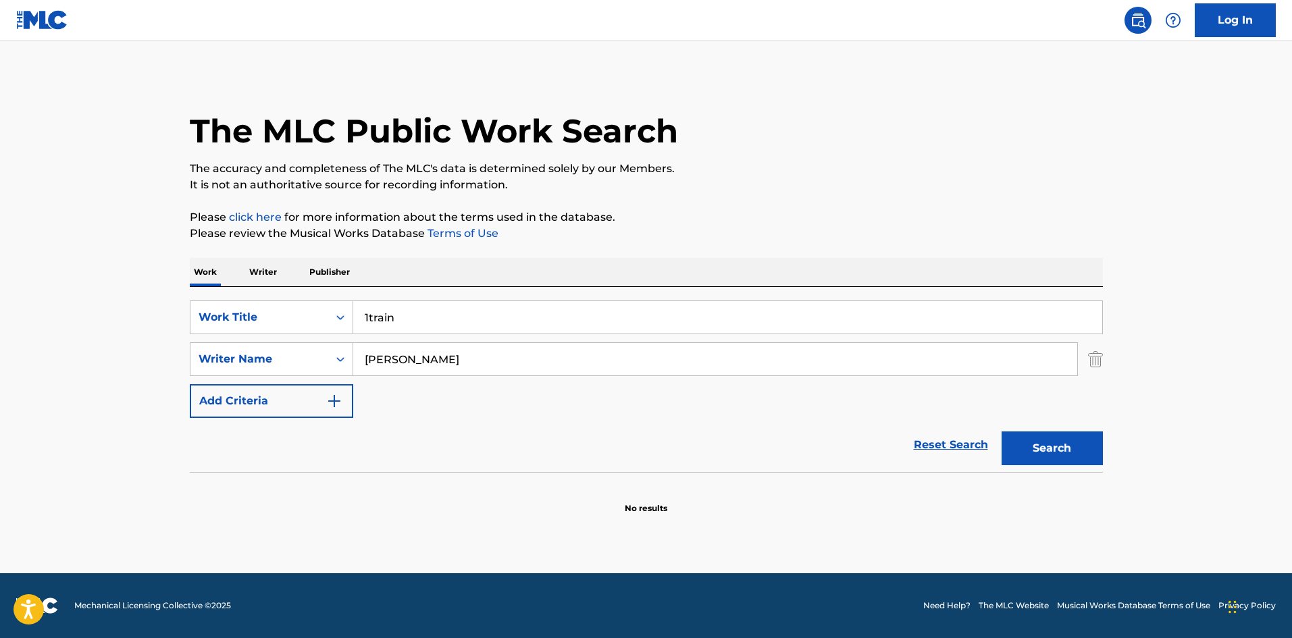
click at [445, 375] on div "Sewell" at bounding box center [715, 359] width 725 height 34
click at [461, 366] on input "Sewell" at bounding box center [715, 359] width 724 height 32
click at [1002, 432] on button "Search" at bounding box center [1052, 449] width 101 height 34
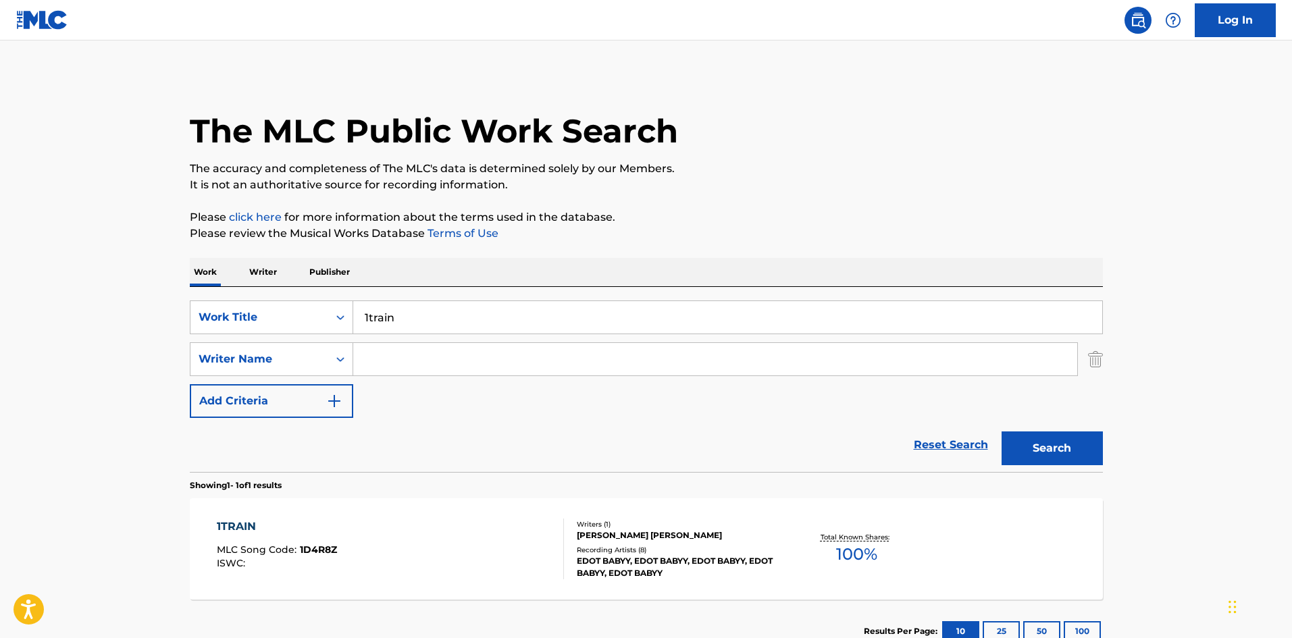
scroll to position [97, 0]
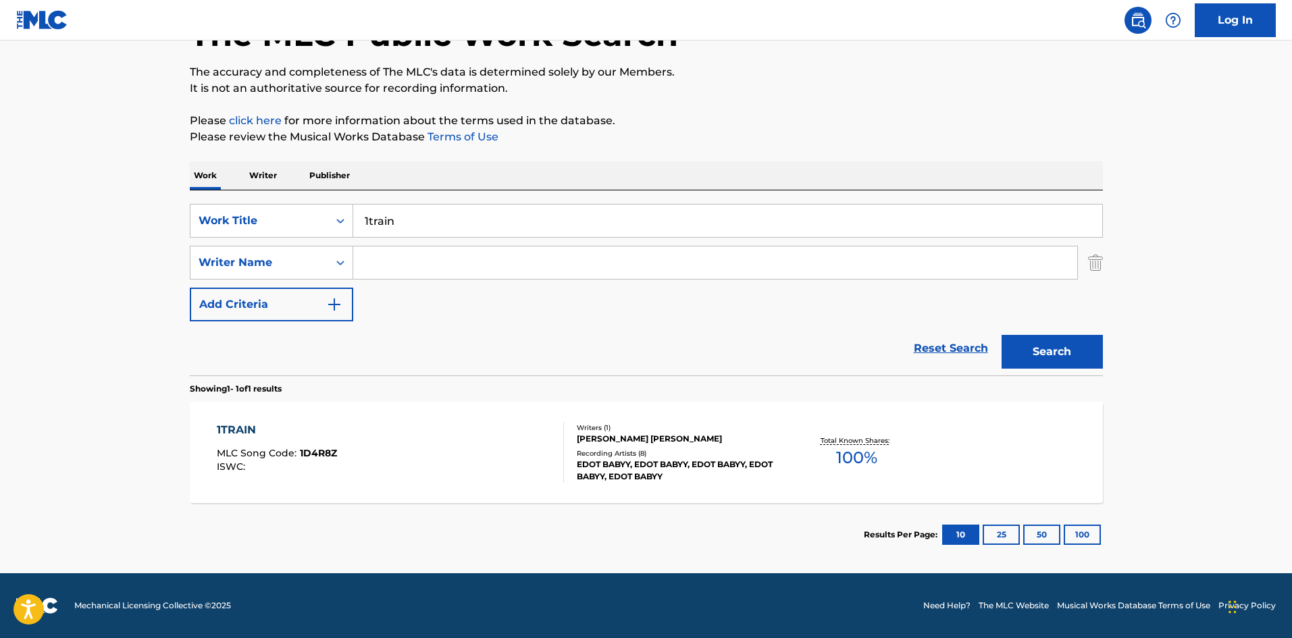
click at [373, 441] on div "1TRAIN MLC Song Code : 1D4R8Z ISWC :" at bounding box center [390, 452] width 347 height 61
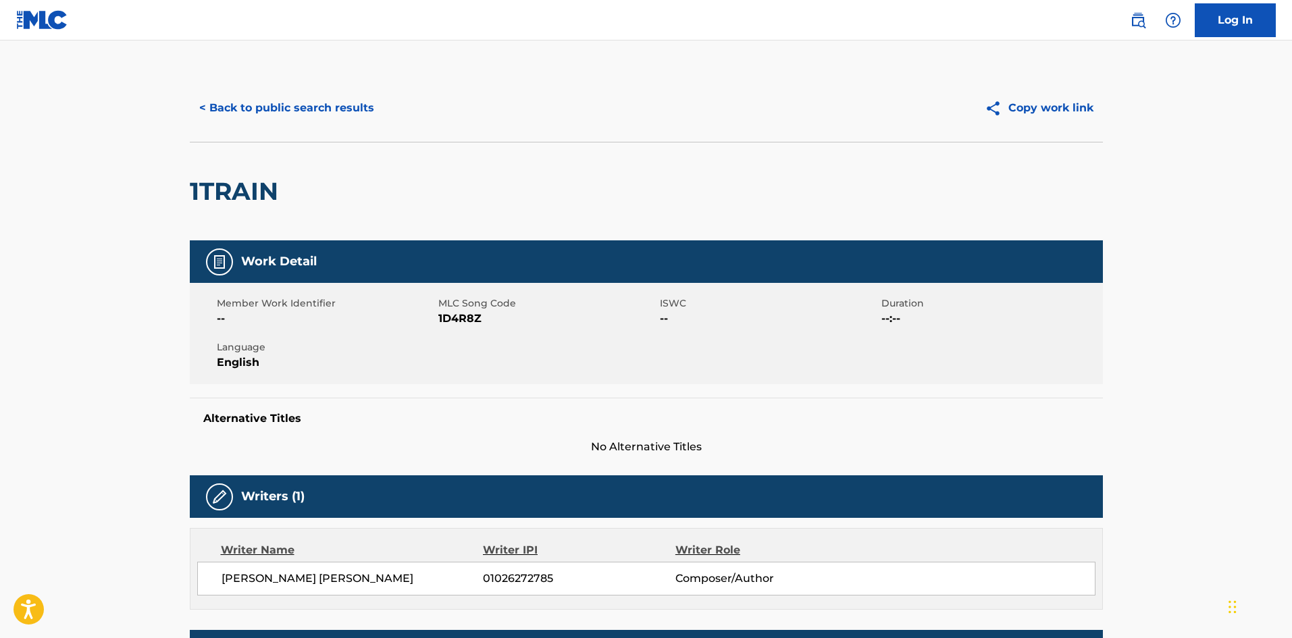
scroll to position [381, 0]
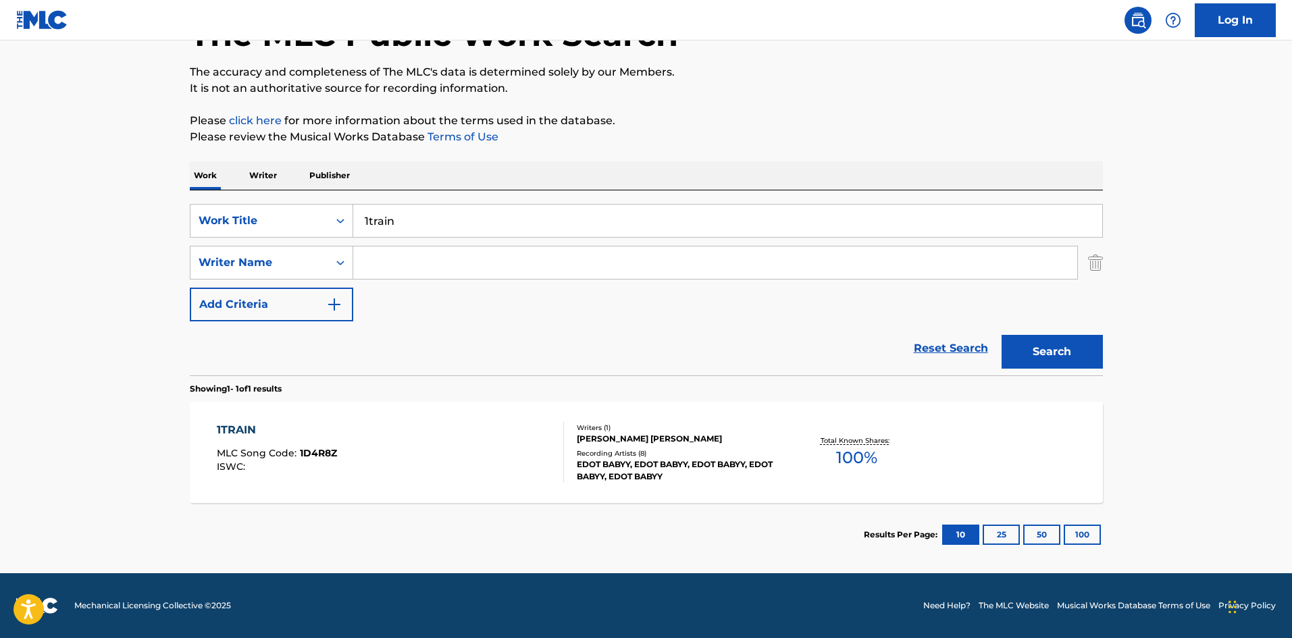
scroll to position [97, 0]
click at [409, 217] on input "1train" at bounding box center [727, 221] width 749 height 32
paste input "Search Form"
click at [409, 217] on input "1train" at bounding box center [727, 221] width 749 height 32
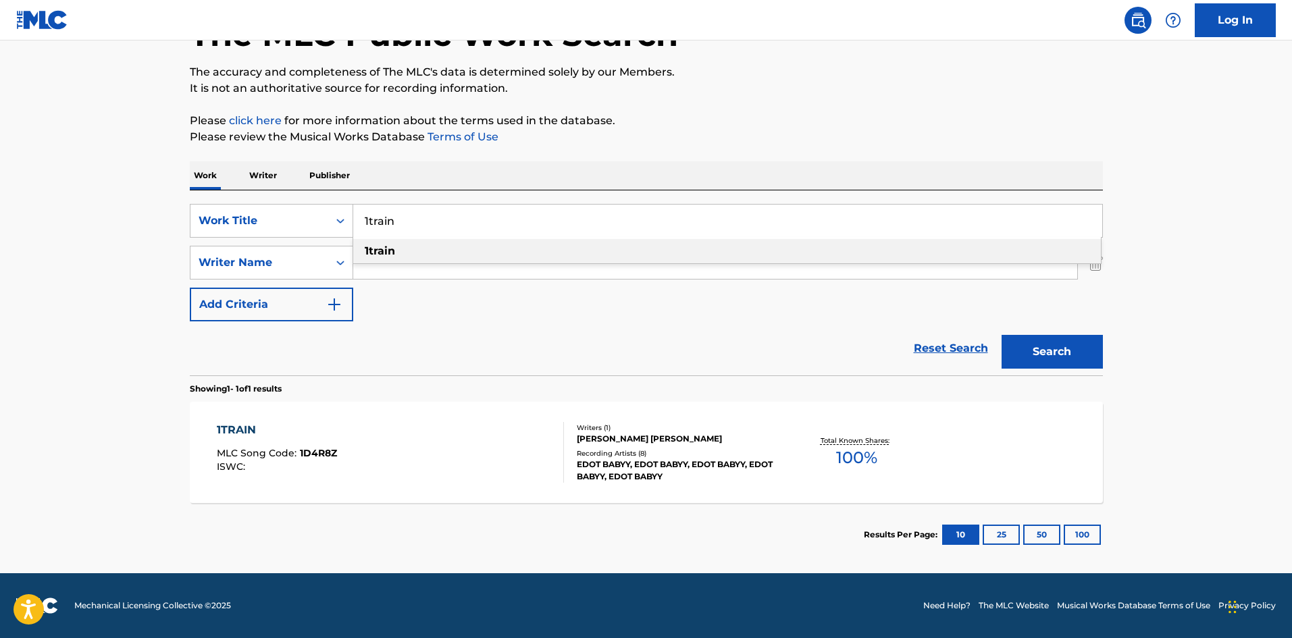
click at [366, 224] on input "1train" at bounding box center [727, 221] width 749 height 32
click at [370, 222] on input "1train" at bounding box center [727, 221] width 749 height 32
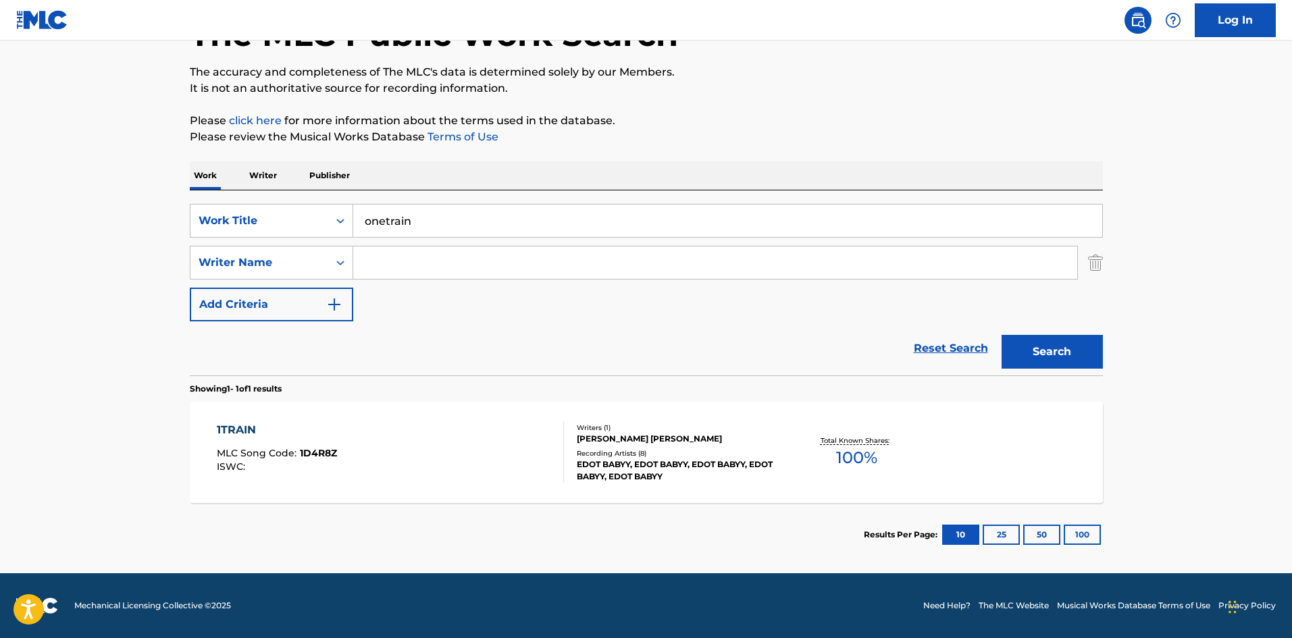
click at [608, 126] on p "Please click here for more information about the terms used in the database." at bounding box center [646, 121] width 913 height 16
click at [1062, 343] on button "Search" at bounding box center [1052, 352] width 101 height 34
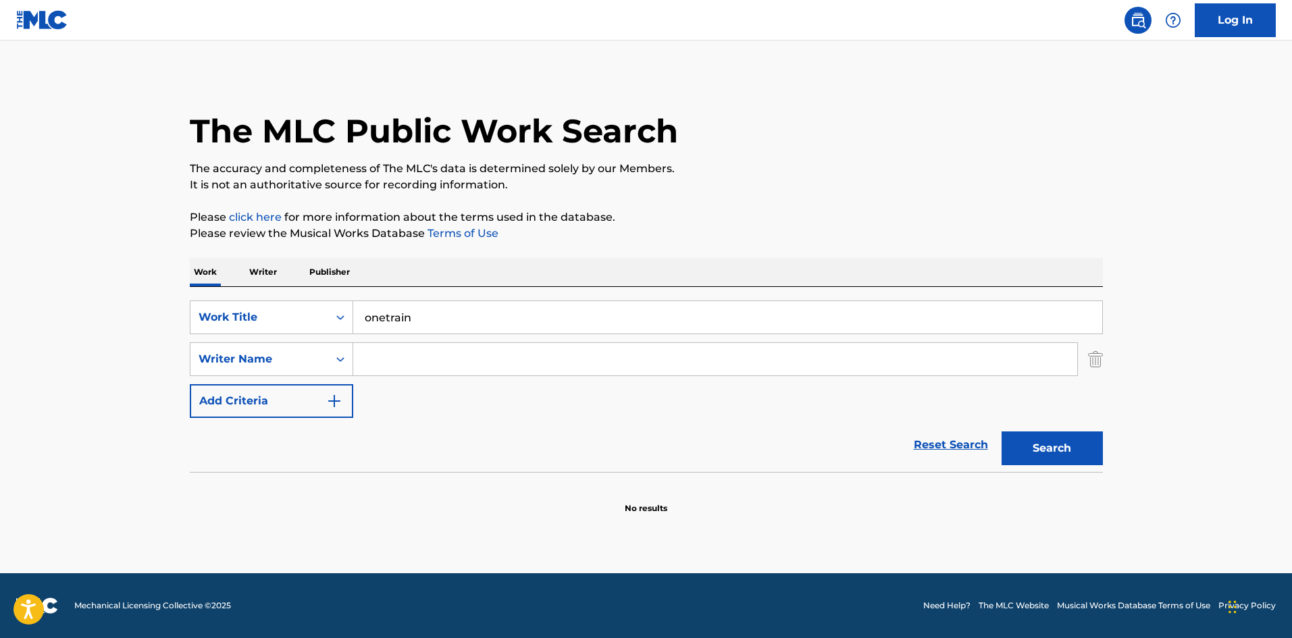
click at [380, 321] on input "onetrain" at bounding box center [727, 317] width 749 height 32
click at [385, 317] on input "onetrain" at bounding box center [727, 317] width 749 height 32
type input "one train"
click at [1029, 447] on button "Search" at bounding box center [1052, 449] width 101 height 34
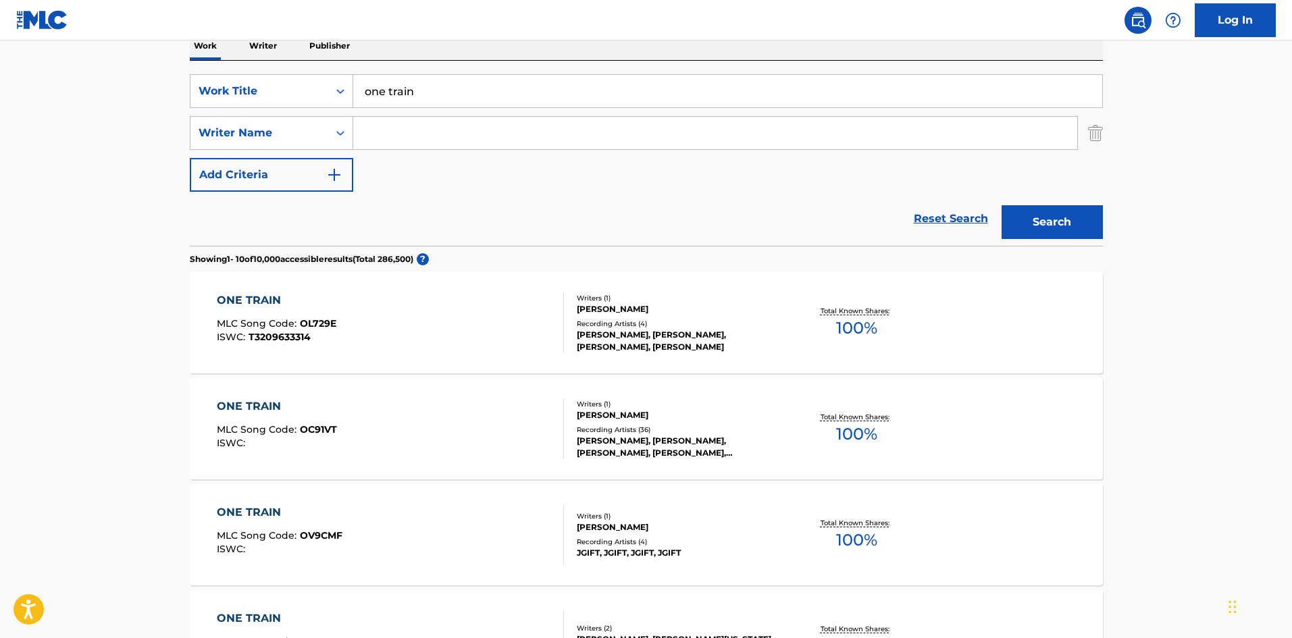
scroll to position [68, 0]
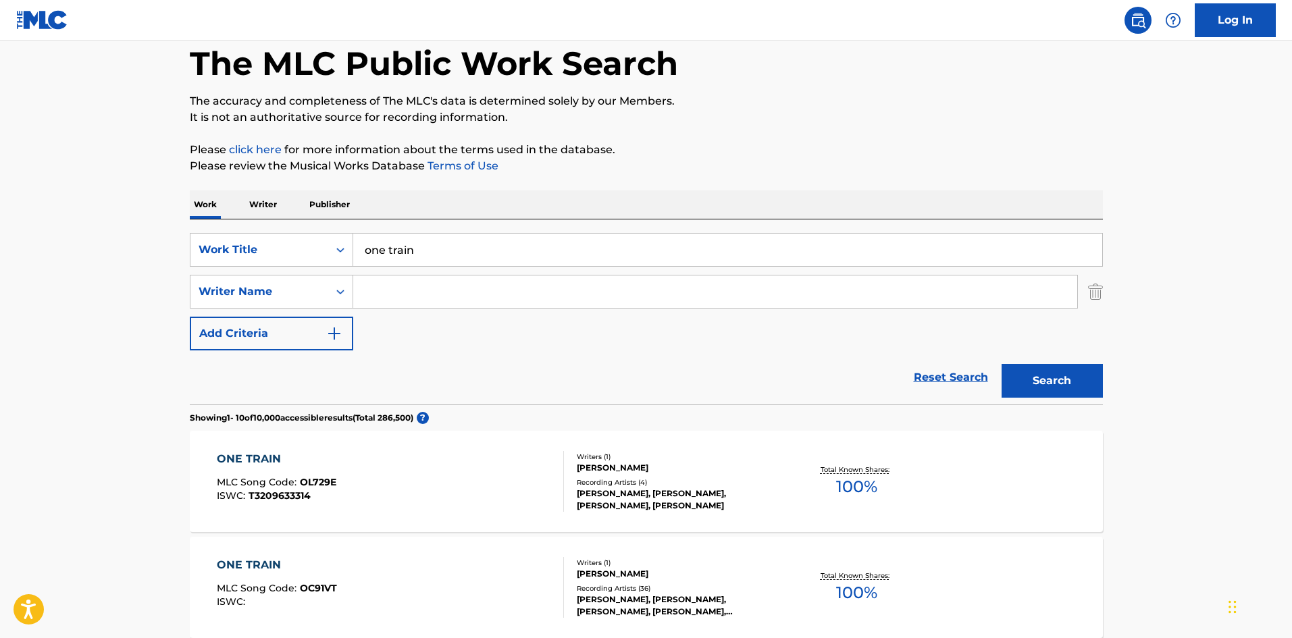
drag, startPoint x: 418, startPoint y: 290, endPoint x: 426, endPoint y: 290, distance: 8.1
click at [418, 290] on input "Search Form" at bounding box center [715, 292] width 724 height 32
paste input "Mayers"
type input "Mayers"
click at [1057, 371] on button "Search" at bounding box center [1052, 381] width 101 height 34
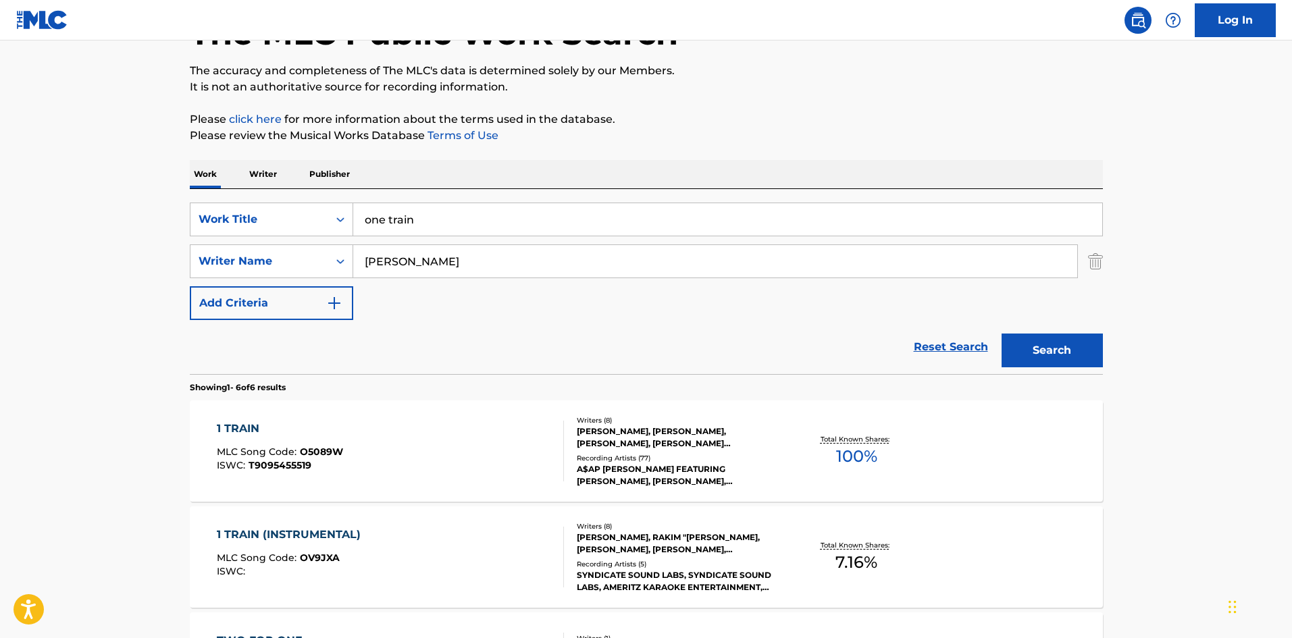
scroll to position [270, 0]
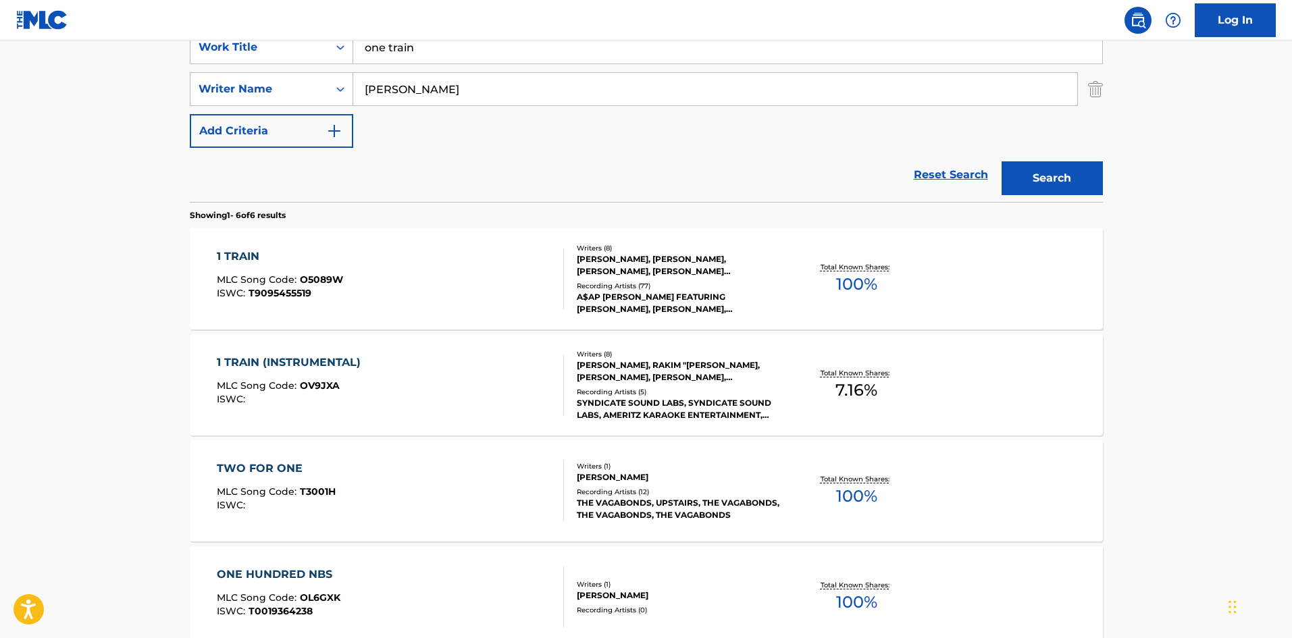
click at [407, 267] on div "1 TRAIN MLC Song Code : O5089W ISWC : T9095455519" at bounding box center [390, 279] width 347 height 61
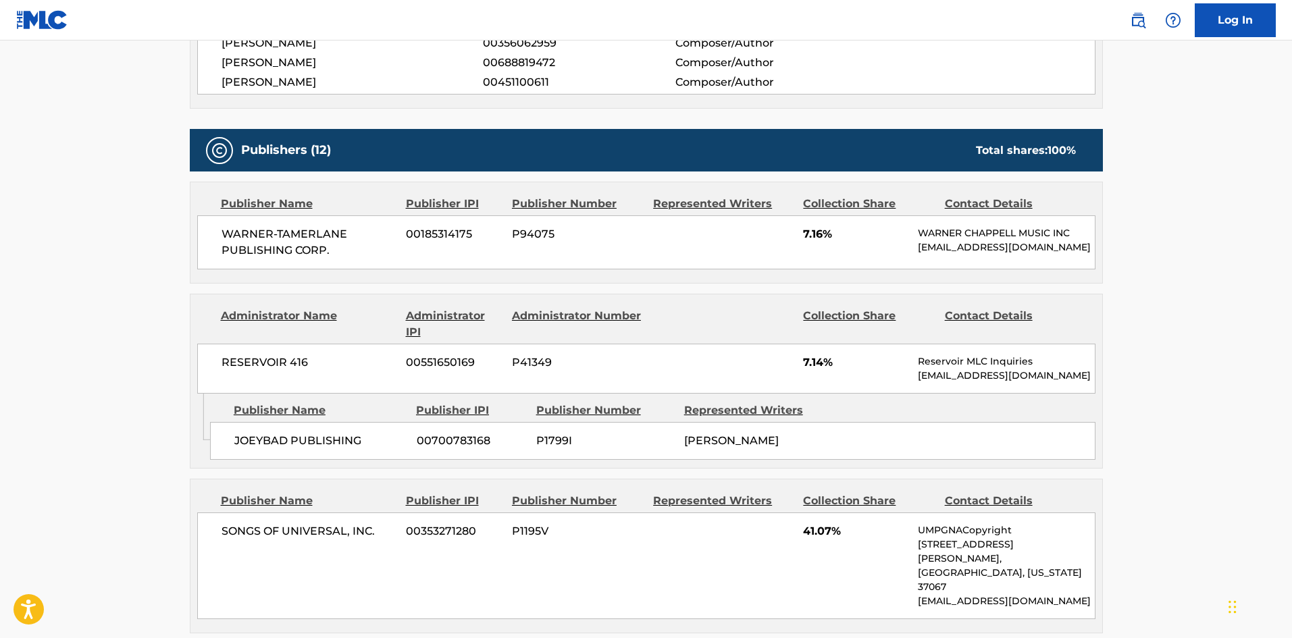
scroll to position [670, 0]
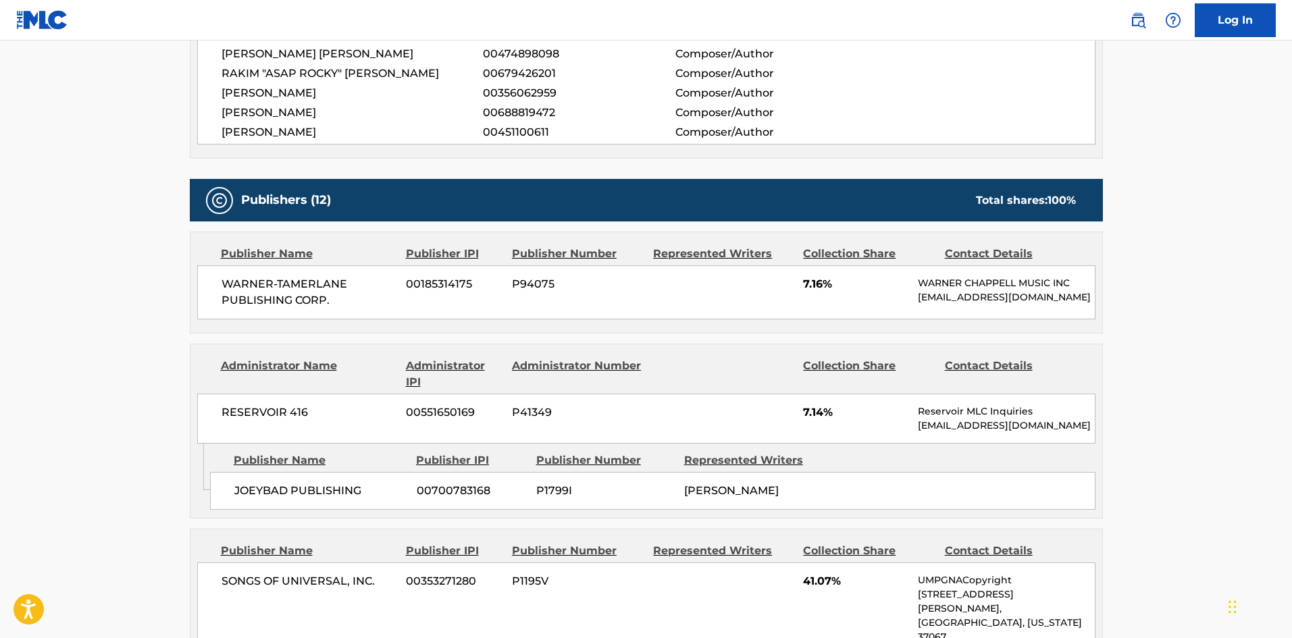
click at [226, 278] on span "WARNER-TAMERLANE PUBLISHING CORP." at bounding box center [309, 292] width 175 height 32
drag, startPoint x: 226, startPoint y: 278, endPoint x: 353, endPoint y: 303, distance: 129.4
click at [353, 303] on span "WARNER-TAMERLANE PUBLISHING CORP." at bounding box center [309, 292] width 175 height 32
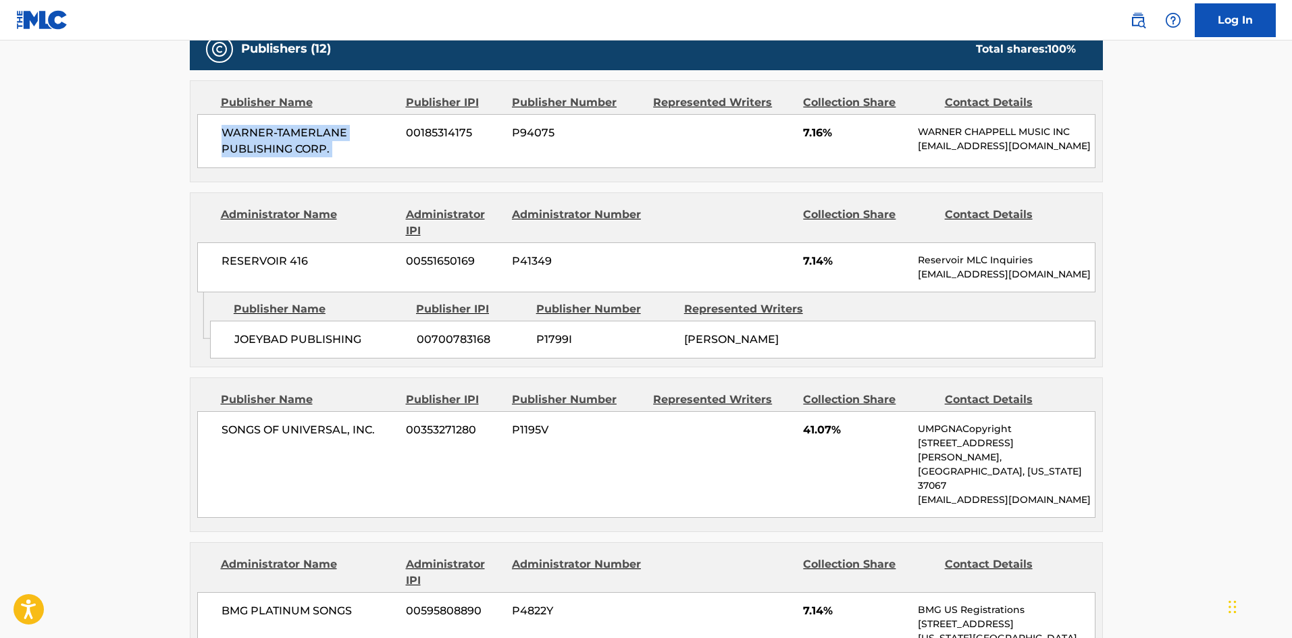
scroll to position [873, 0]
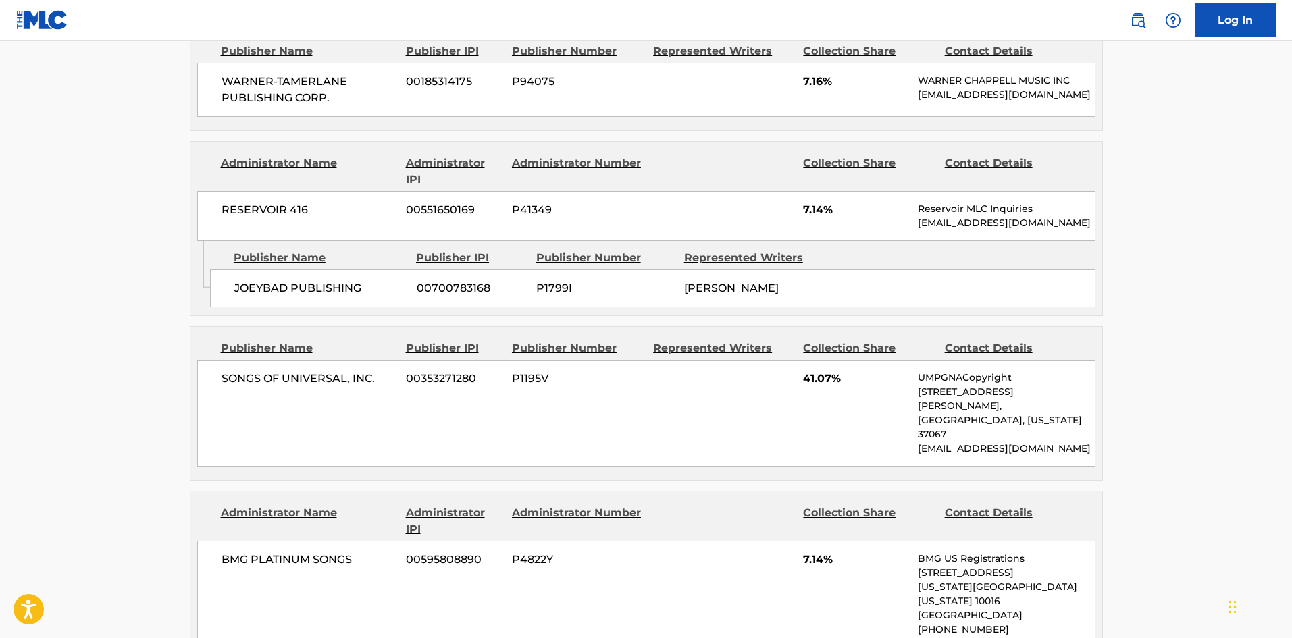
click at [244, 307] on div "JOEYBAD PUBLISHING 00700783168 P1799I JO VAUGHN VIRGINIE" at bounding box center [652, 288] width 885 height 38
drag, startPoint x: 244, startPoint y: 307, endPoint x: 253, endPoint y: 303, distance: 9.1
click at [253, 303] on div "JOEYBAD PUBLISHING 00700783168 P1799I JO VAUGHN VIRGINIE" at bounding box center [652, 288] width 885 height 38
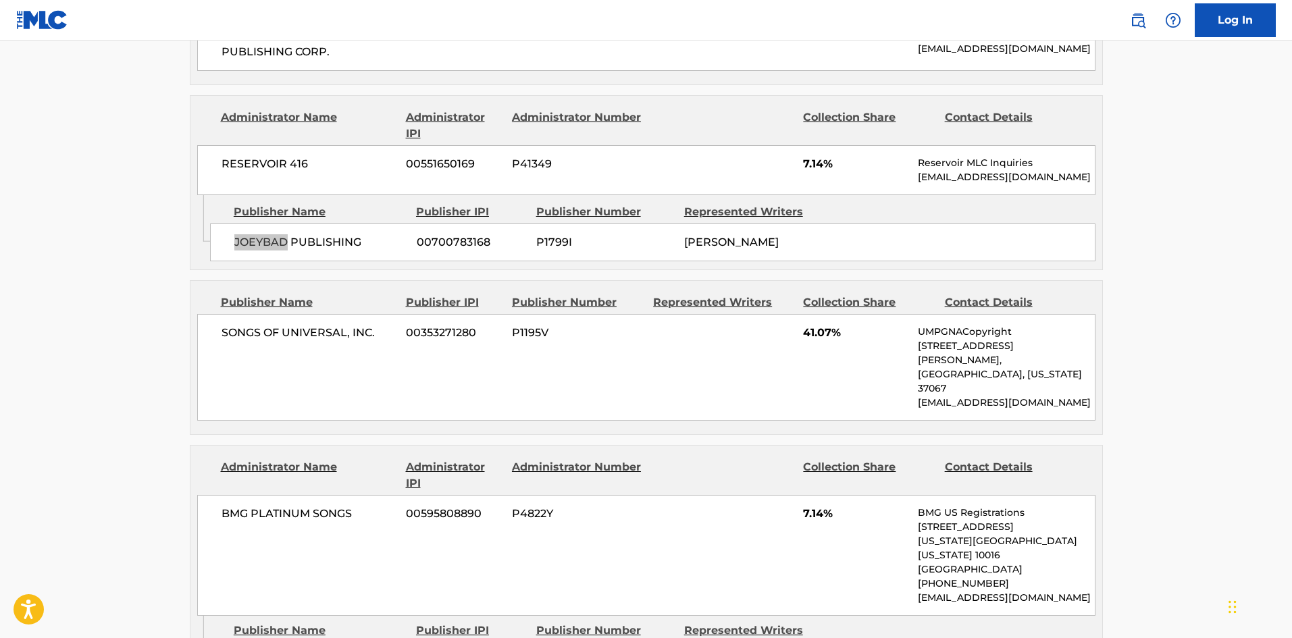
scroll to position [940, 0]
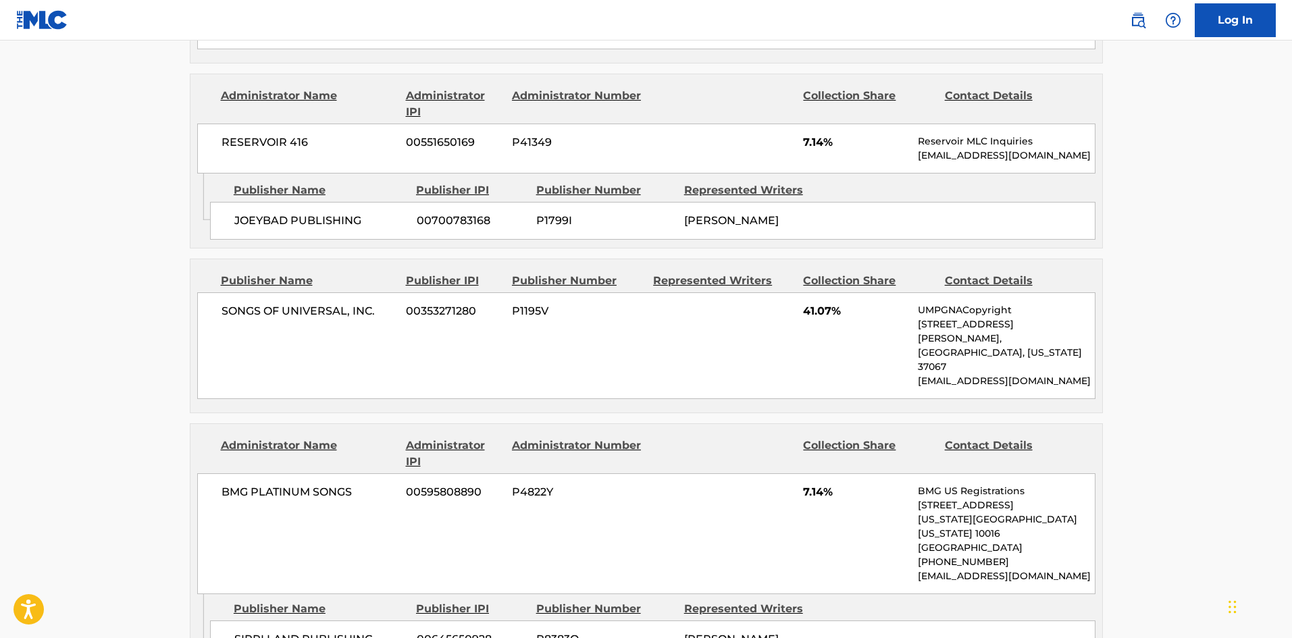
click at [247, 313] on span "SONGS OF UNIVERSAL, INC." at bounding box center [309, 311] width 175 height 16
drag, startPoint x: 247, startPoint y: 313, endPoint x: 357, endPoint y: 303, distance: 110.5
click at [357, 303] on div "SONGS OF UNIVERSAL, INC. 00353271280 P1195V 41.07% UMPGNACopyright 1550 W. McEw…" at bounding box center [646, 345] width 898 height 107
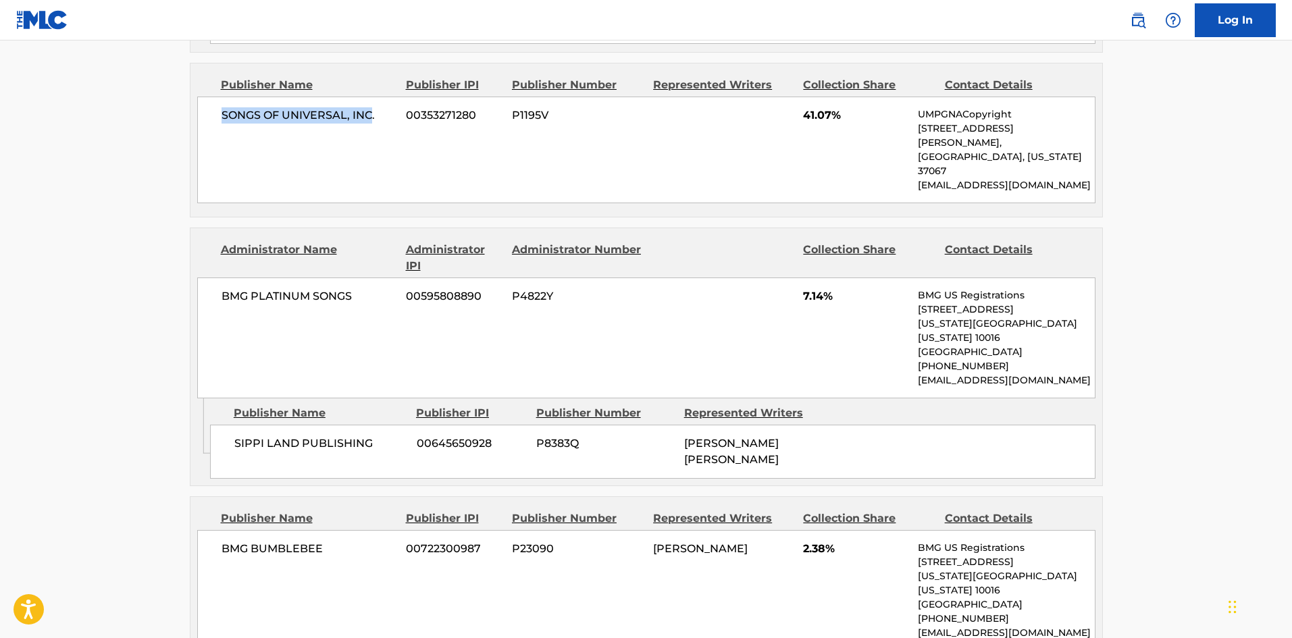
scroll to position [1143, 0]
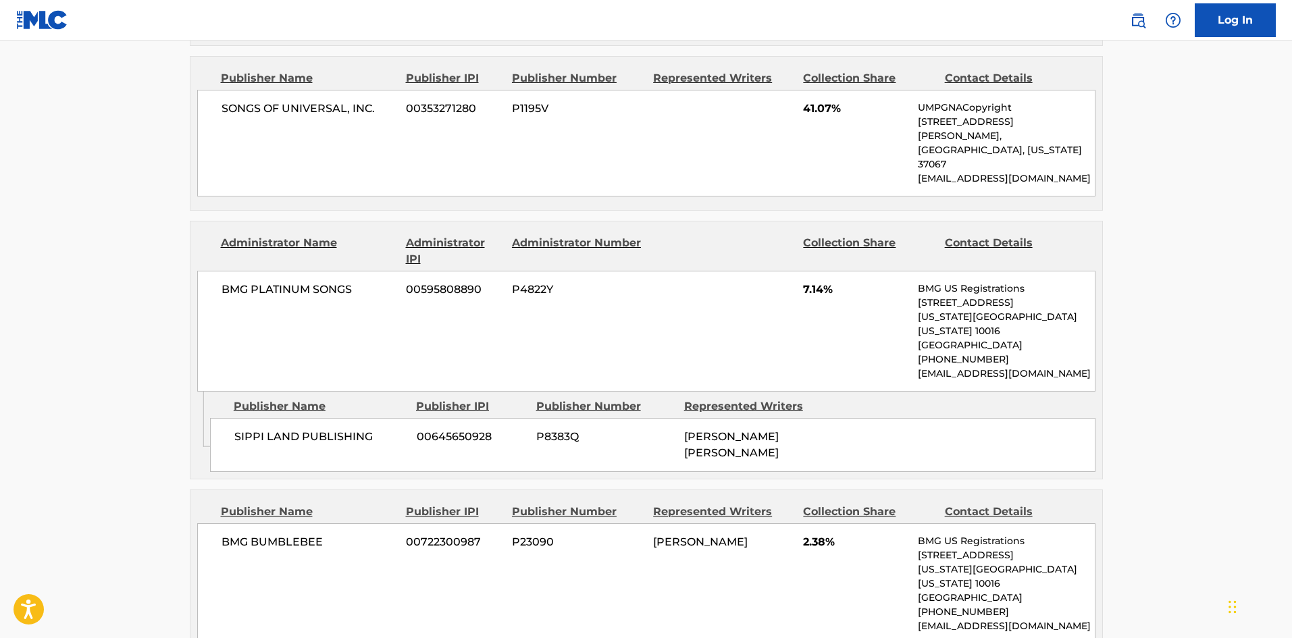
click at [243, 429] on span "SIPPI LAND PUBLISHING" at bounding box center [320, 437] width 172 height 16
drag, startPoint x: 243, startPoint y: 401, endPoint x: 267, endPoint y: 245, distance: 157.9
click at [272, 429] on span "SIPPI LAND PUBLISHING" at bounding box center [320, 437] width 172 height 16
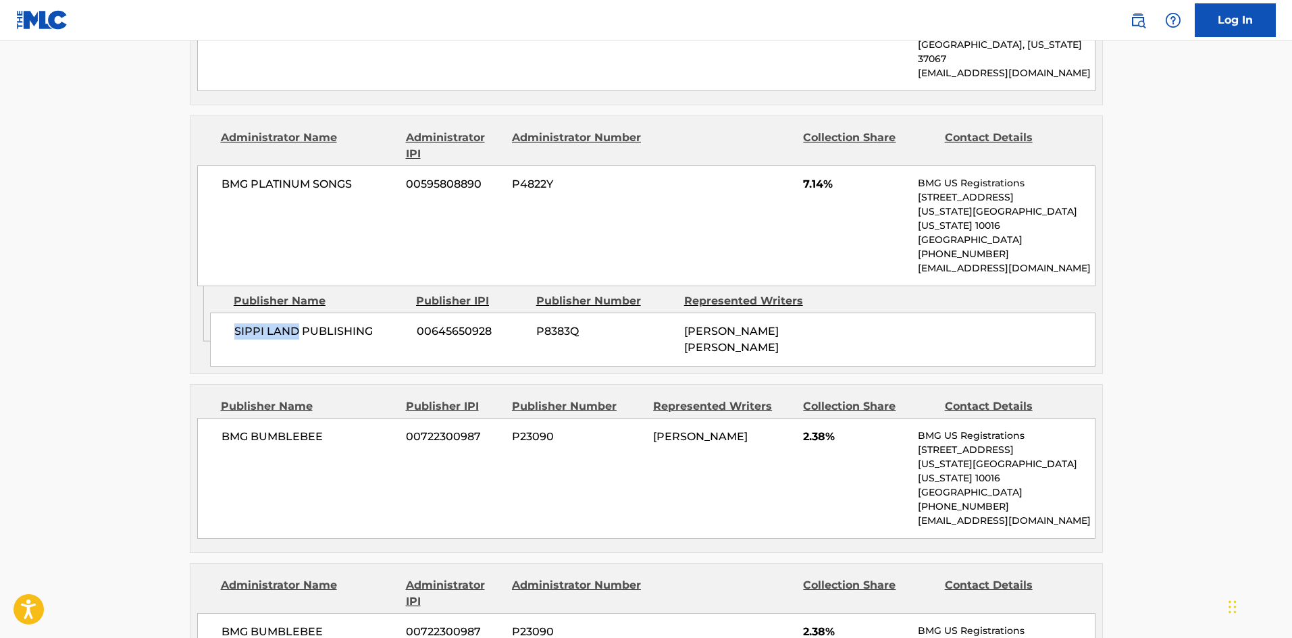
scroll to position [1413, 0]
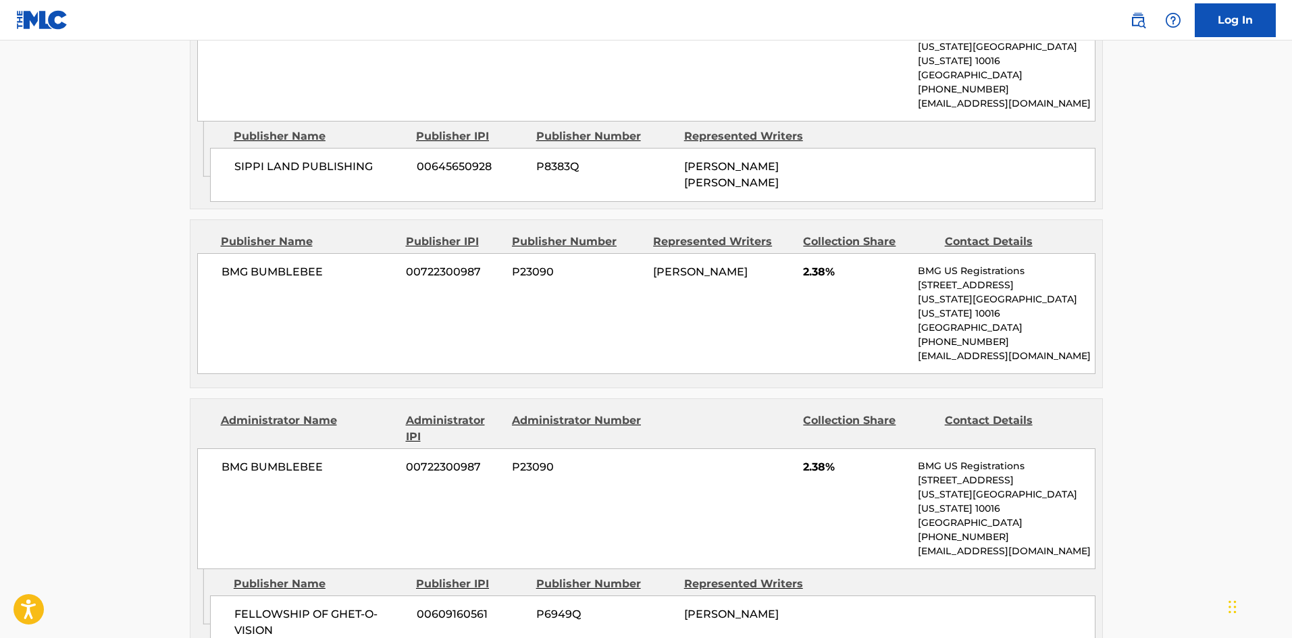
click at [243, 253] on div "BMG BUMBLEBEE 00722300987 P23090 MICHAEL WAYNE ATHA 2.38% BMG US Registrations …" at bounding box center [646, 313] width 898 height 121
drag, startPoint x: 243, startPoint y: 236, endPoint x: 291, endPoint y: 232, distance: 48.2
click at [291, 253] on div "BMG BUMBLEBEE 00722300987 P23090 MICHAEL WAYNE ATHA 2.38% BMG US Registrations …" at bounding box center [646, 313] width 898 height 121
click at [236, 264] on span "BMG BUMBLEBEE" at bounding box center [309, 272] width 175 height 16
drag, startPoint x: 236, startPoint y: 229, endPoint x: 303, endPoint y: 224, distance: 67.7
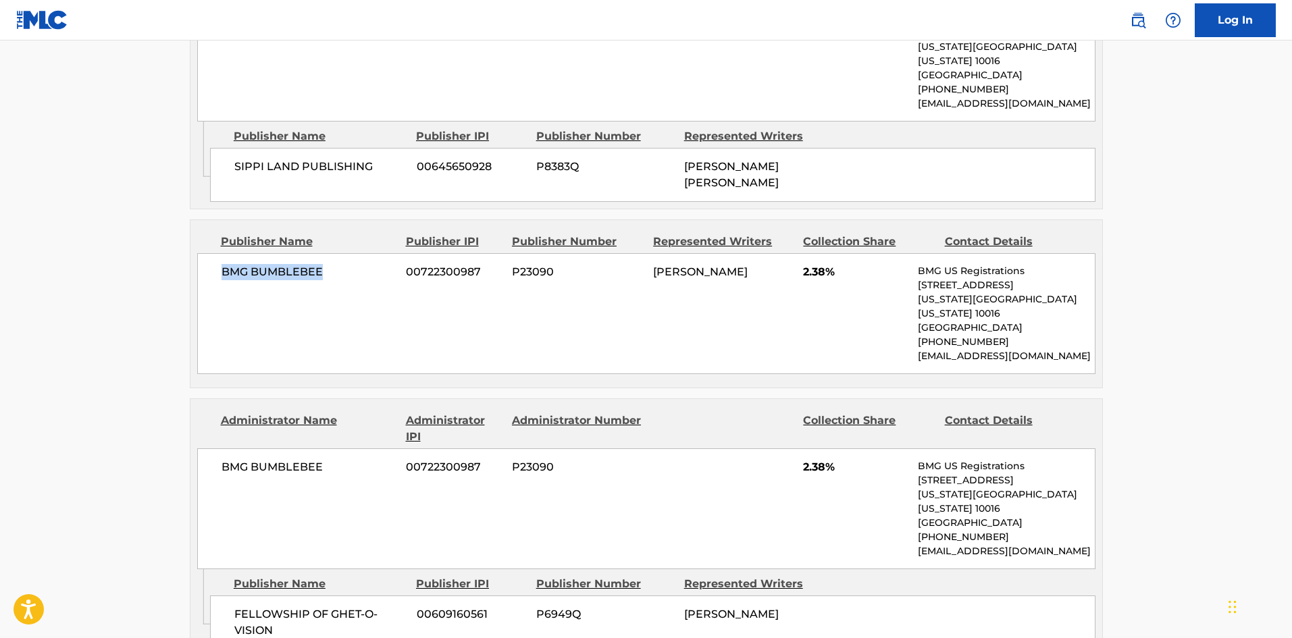
click at [303, 264] on span "BMG BUMBLEBEE" at bounding box center [309, 272] width 175 height 16
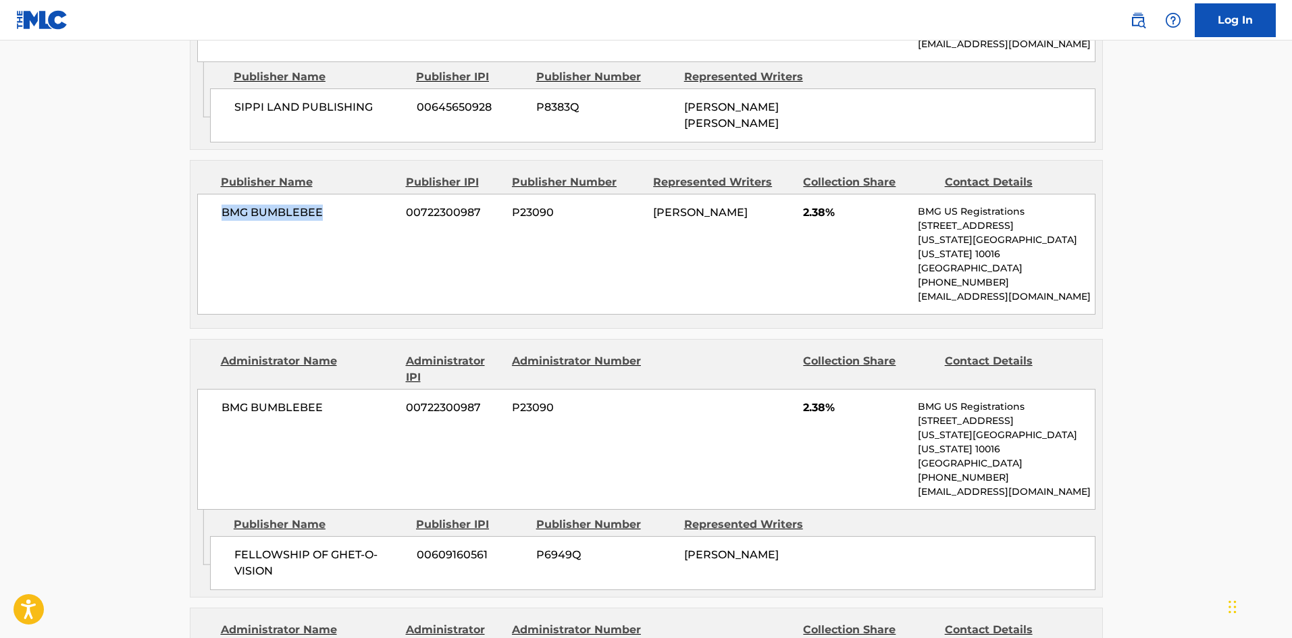
scroll to position [1548, 0]
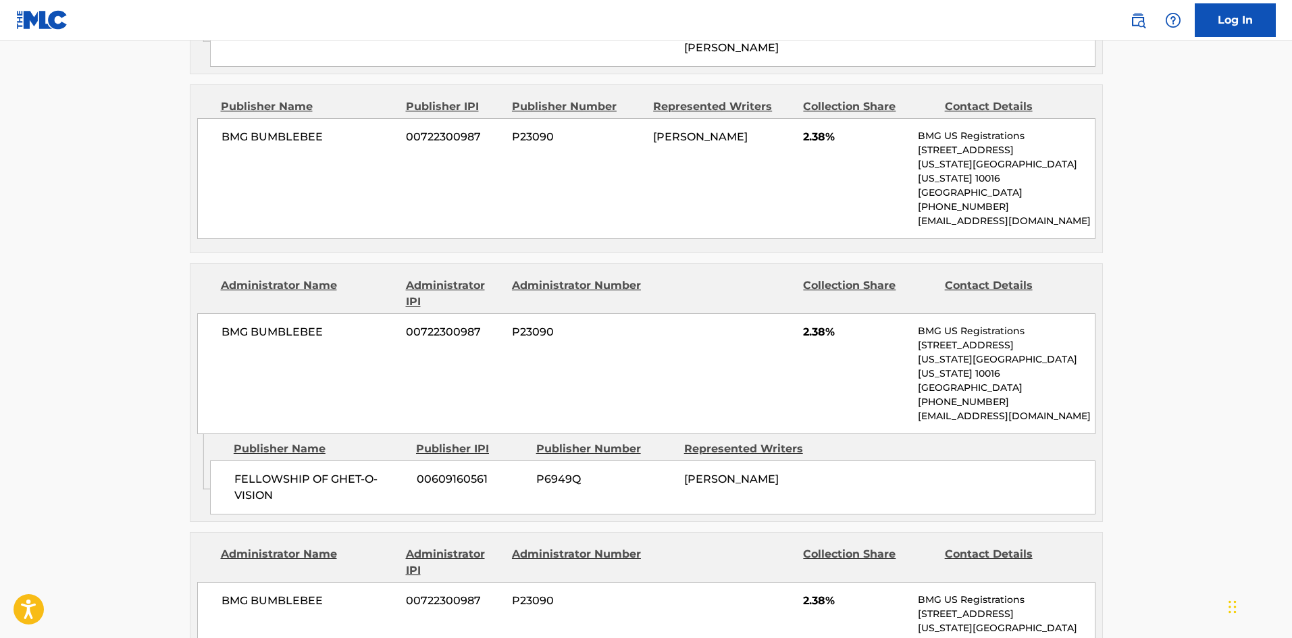
click at [250, 471] on span "FELLOWSHIP OF GHET-O-VISION" at bounding box center [320, 487] width 172 height 32
drag, startPoint x: 250, startPoint y: 403, endPoint x: 267, endPoint y: 418, distance: 22.5
click at [267, 471] on span "FELLOWSHIP OF GHET-O-VISION" at bounding box center [320, 487] width 172 height 32
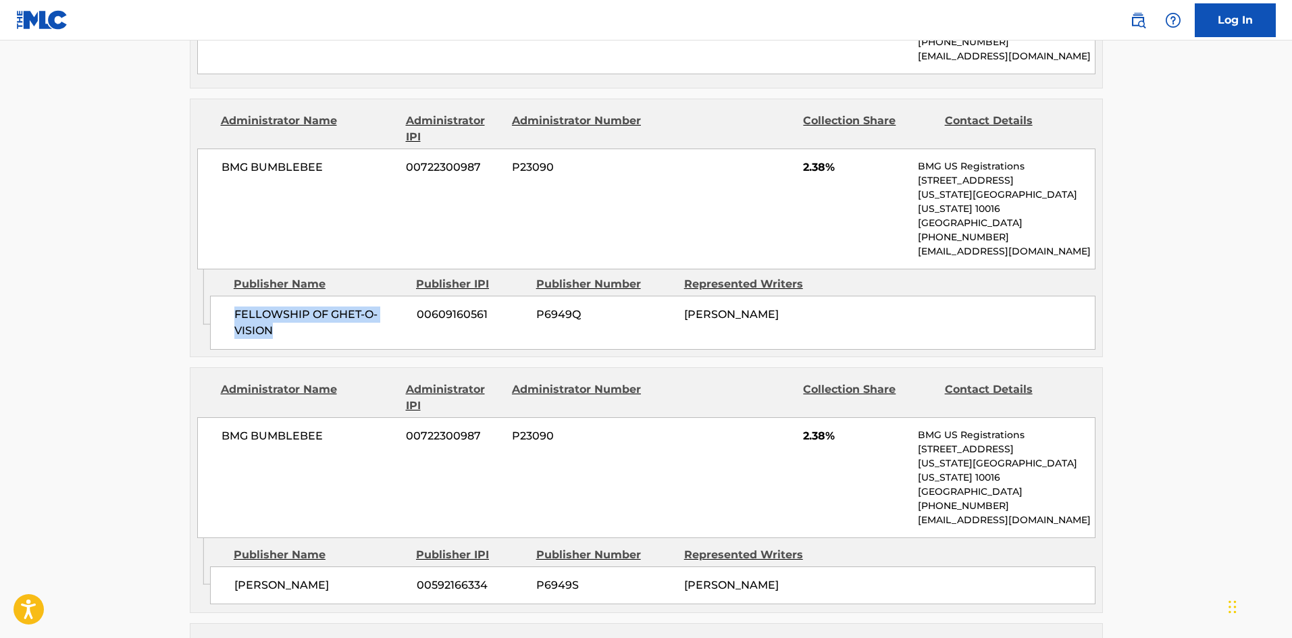
scroll to position [1750, 0]
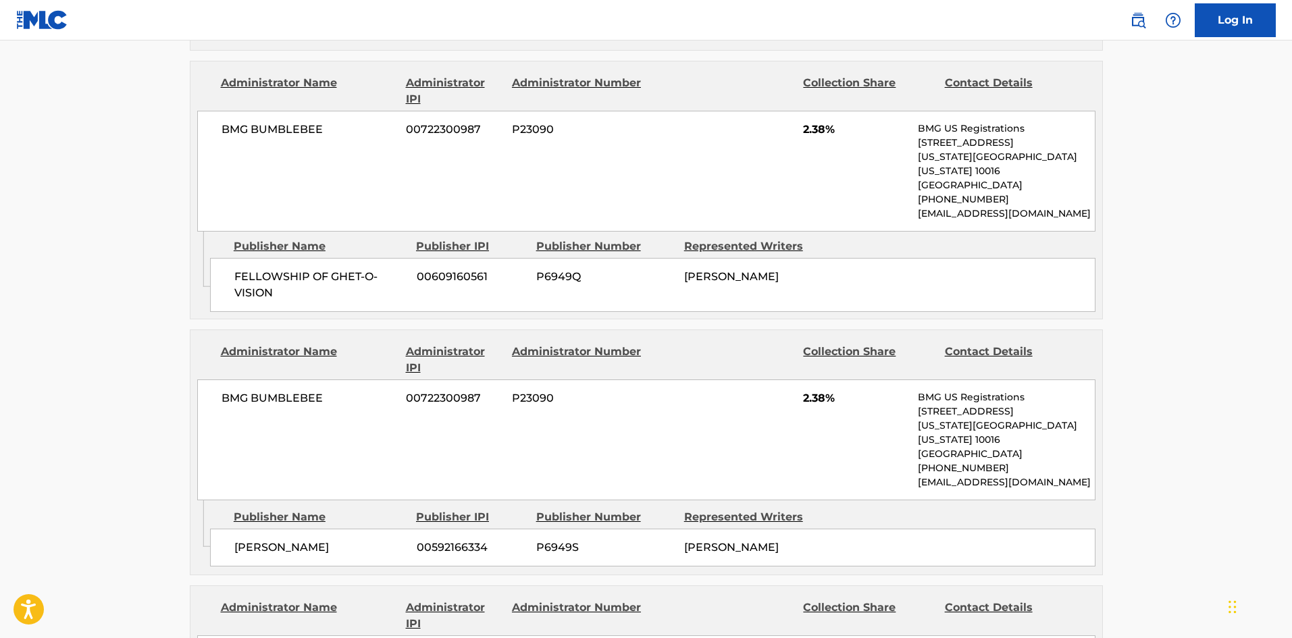
click at [241, 540] on span "ARCHIBALD HIGHWATER" at bounding box center [320, 548] width 172 height 16
drag, startPoint x: 241, startPoint y: 458, endPoint x: 340, endPoint y: 459, distance: 98.6
click at [340, 540] on span "ARCHIBALD HIGHWATER" at bounding box center [320, 548] width 172 height 16
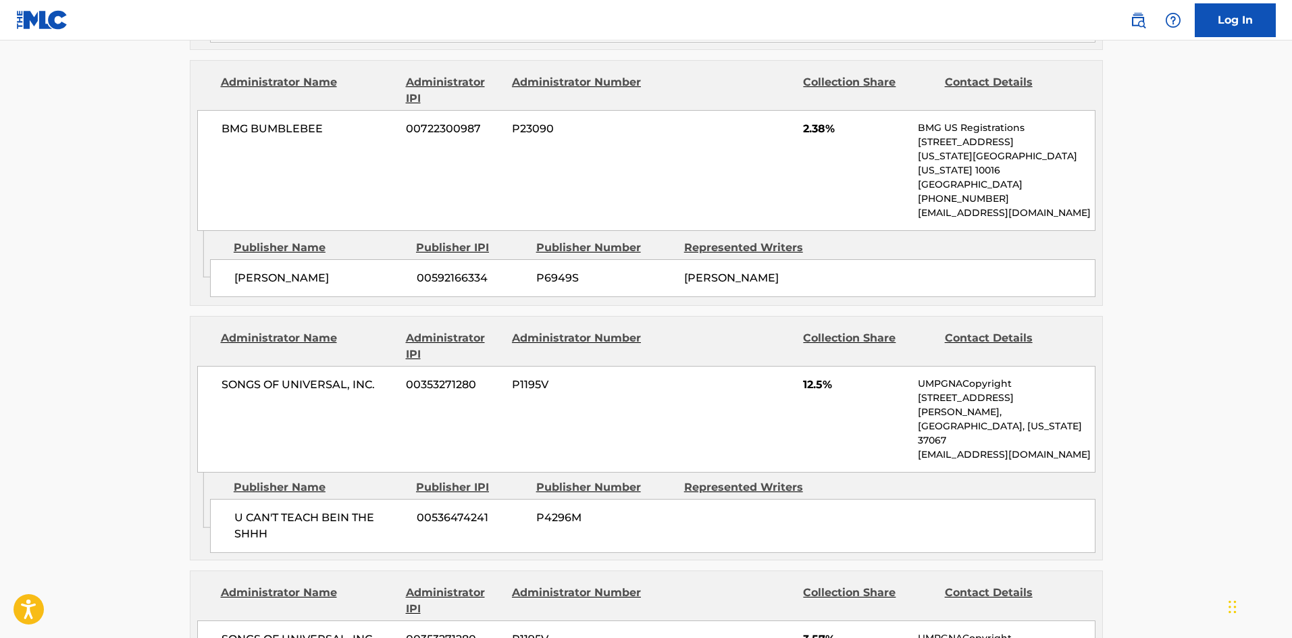
scroll to position [2021, 0]
click at [241, 509] on span "U CAN'T TEACH BEIN THE SHHH" at bounding box center [320, 525] width 172 height 32
drag, startPoint x: 241, startPoint y: 394, endPoint x: 277, endPoint y: 408, distance: 38.3
click at [277, 509] on span "U CAN'T TEACH BEIN THE SHHH" at bounding box center [320, 525] width 172 height 32
click at [235, 509] on span "U CAN'T TEACH BEIN THE SHHH" at bounding box center [320, 525] width 172 height 32
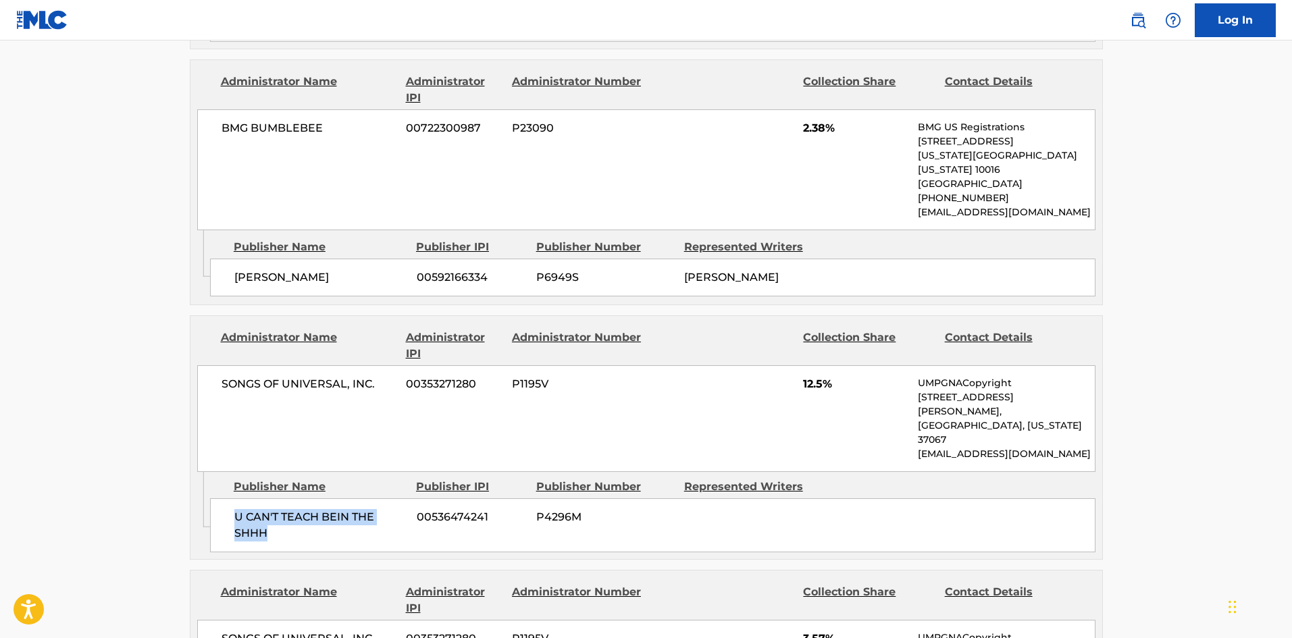
drag, startPoint x: 235, startPoint y: 401, endPoint x: 262, endPoint y: 411, distance: 28.6
click at [262, 509] on span "U CAN'T TEACH BEIN THE SHHH" at bounding box center [320, 525] width 172 height 32
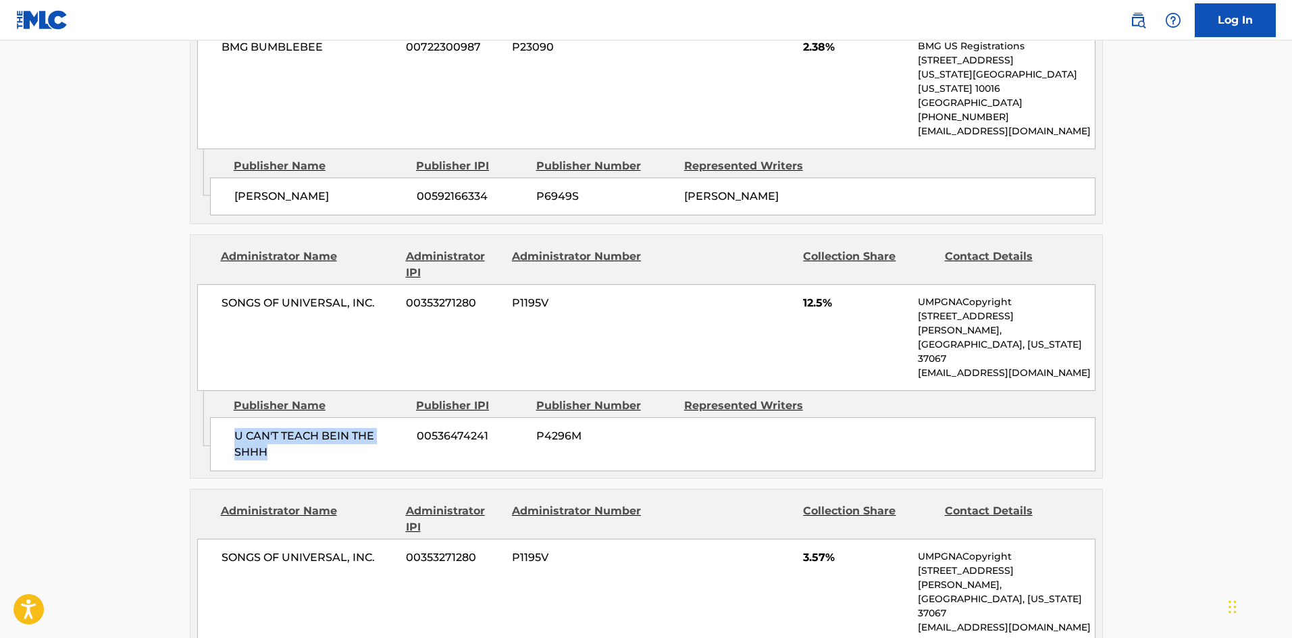
scroll to position [2223, 0]
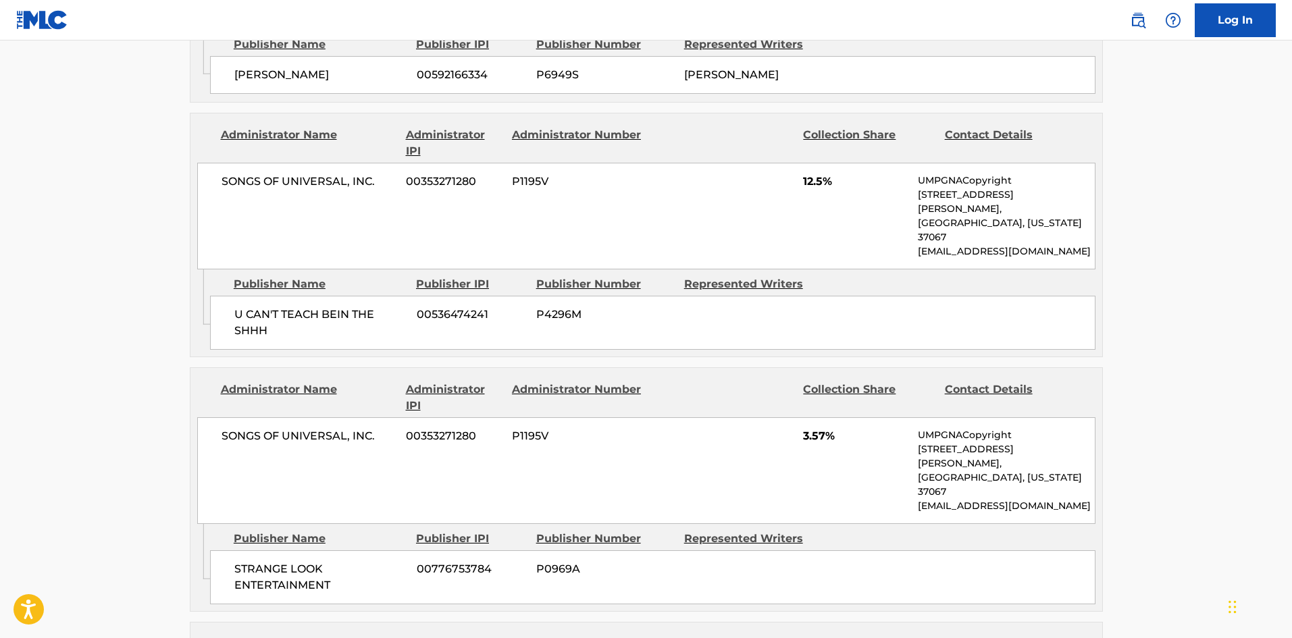
click at [246, 561] on span "STRANGE LOOK ENTERTAINMENT" at bounding box center [320, 577] width 172 height 32
drag, startPoint x: 246, startPoint y: 419, endPoint x: 313, endPoint y: 430, distance: 67.7
click at [313, 561] on span "STRANGE LOOK ENTERTAINMENT" at bounding box center [320, 577] width 172 height 32
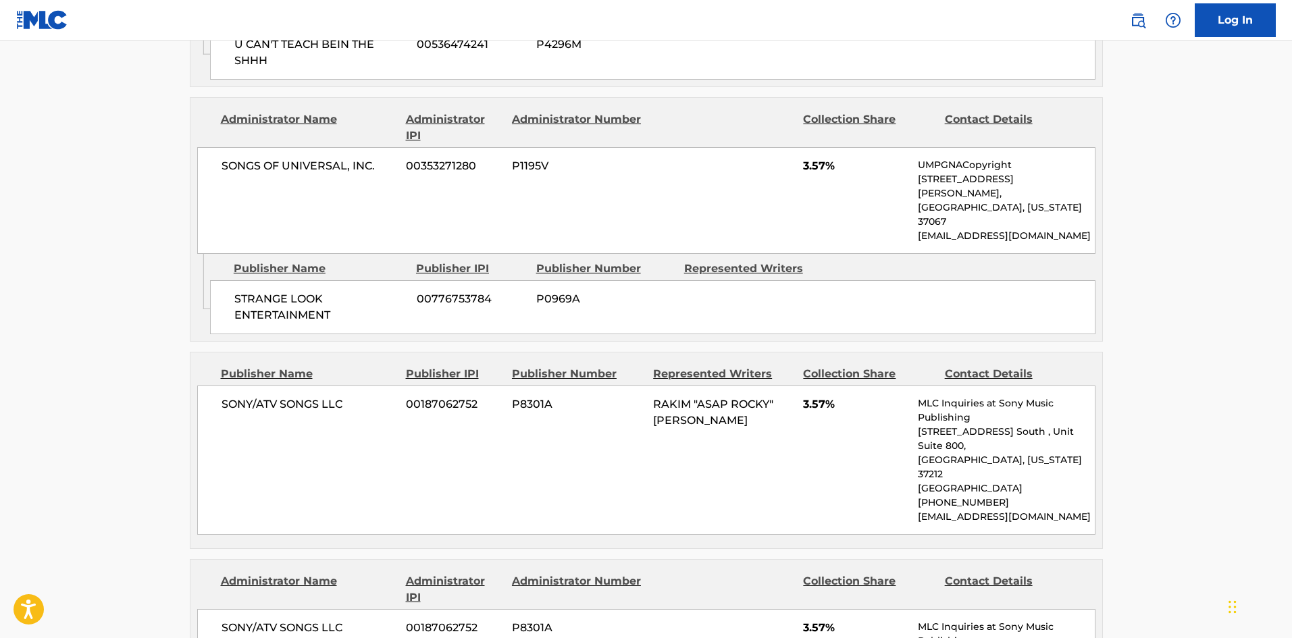
click at [233, 396] on span "SONY/ATV SONGS LLC" at bounding box center [309, 404] width 175 height 16
drag, startPoint x: 233, startPoint y: 265, endPoint x: 328, endPoint y: 264, distance: 95.2
click at [328, 396] on span "SONY/ATV SONGS LLC" at bounding box center [309, 404] width 175 height 16
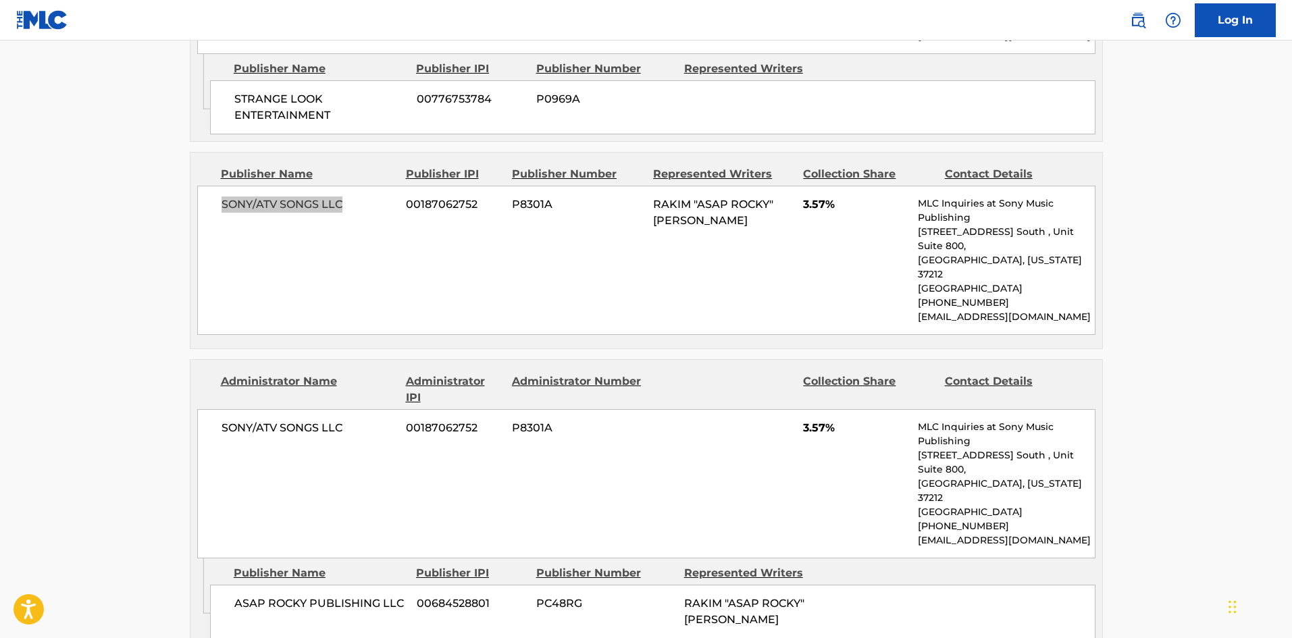
scroll to position [2696, 0]
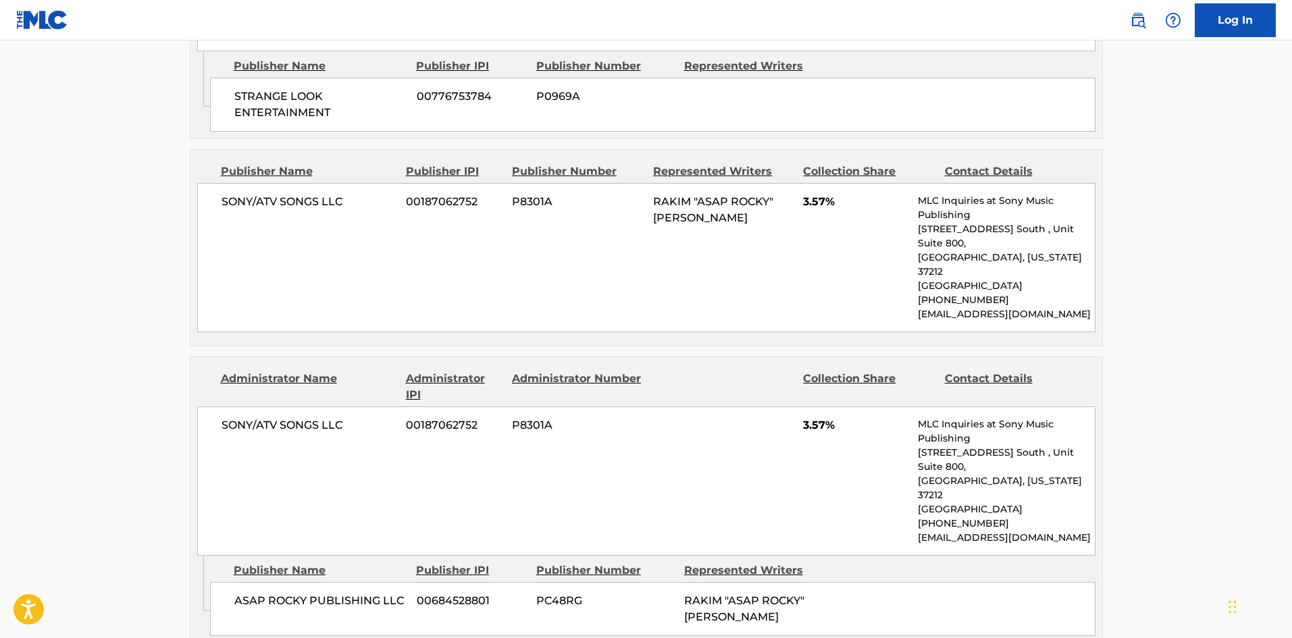
click at [234, 593] on span "ASAP ROCKY PUBLISHING LLC" at bounding box center [320, 601] width 172 height 16
drag, startPoint x: 234, startPoint y: 403, endPoint x: 279, endPoint y: 400, distance: 45.3
click at [279, 593] on span "ASAP ROCKY PUBLISHING LLC" at bounding box center [320, 601] width 172 height 16
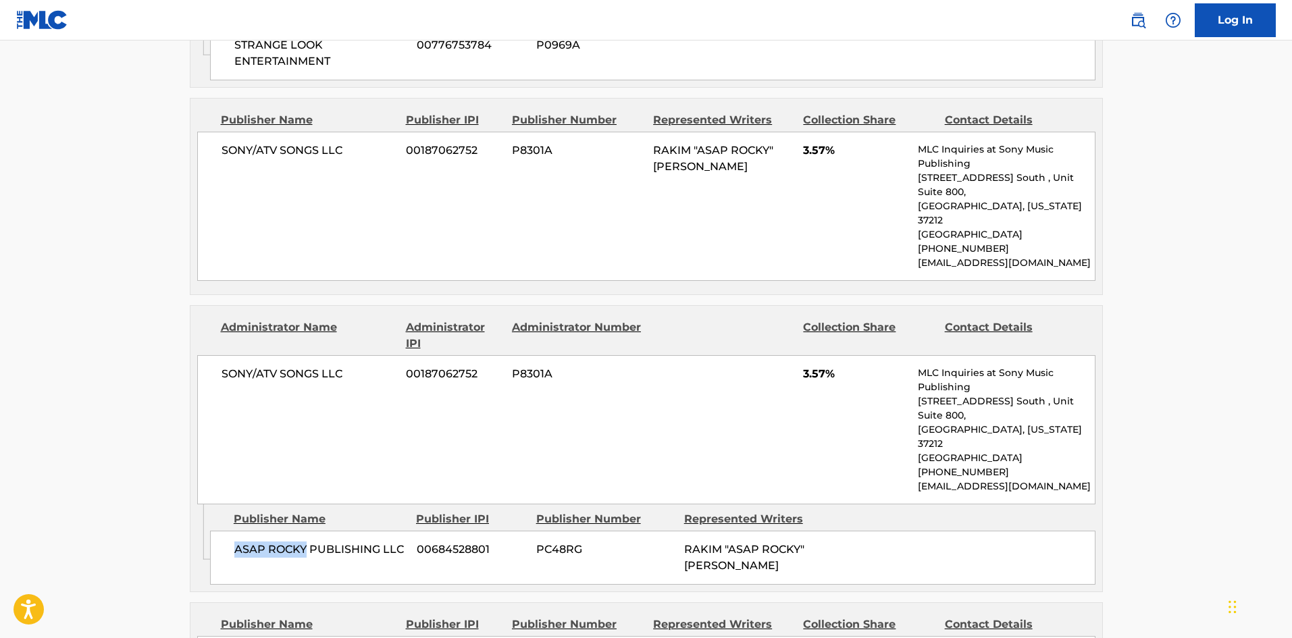
scroll to position [2831, 0]
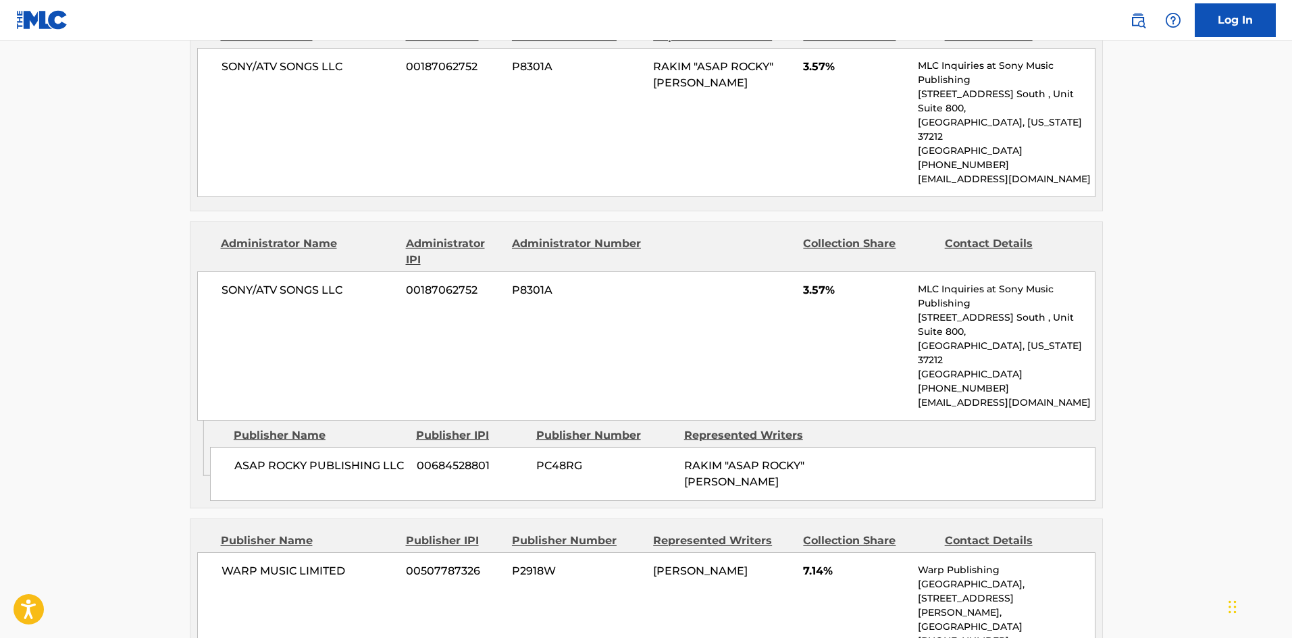
click at [235, 563] on span "WARP MUSIC LIMITED" at bounding box center [309, 571] width 175 height 16
drag, startPoint x: 235, startPoint y: 373, endPoint x: 276, endPoint y: 373, distance: 41.2
click at [276, 563] on span "WARP MUSIC LIMITED" at bounding box center [309, 571] width 175 height 16
click at [248, 563] on span "WARP MUSIC LIMITED" at bounding box center [309, 571] width 175 height 16
drag, startPoint x: 248, startPoint y: 371, endPoint x: 326, endPoint y: 369, distance: 77.7
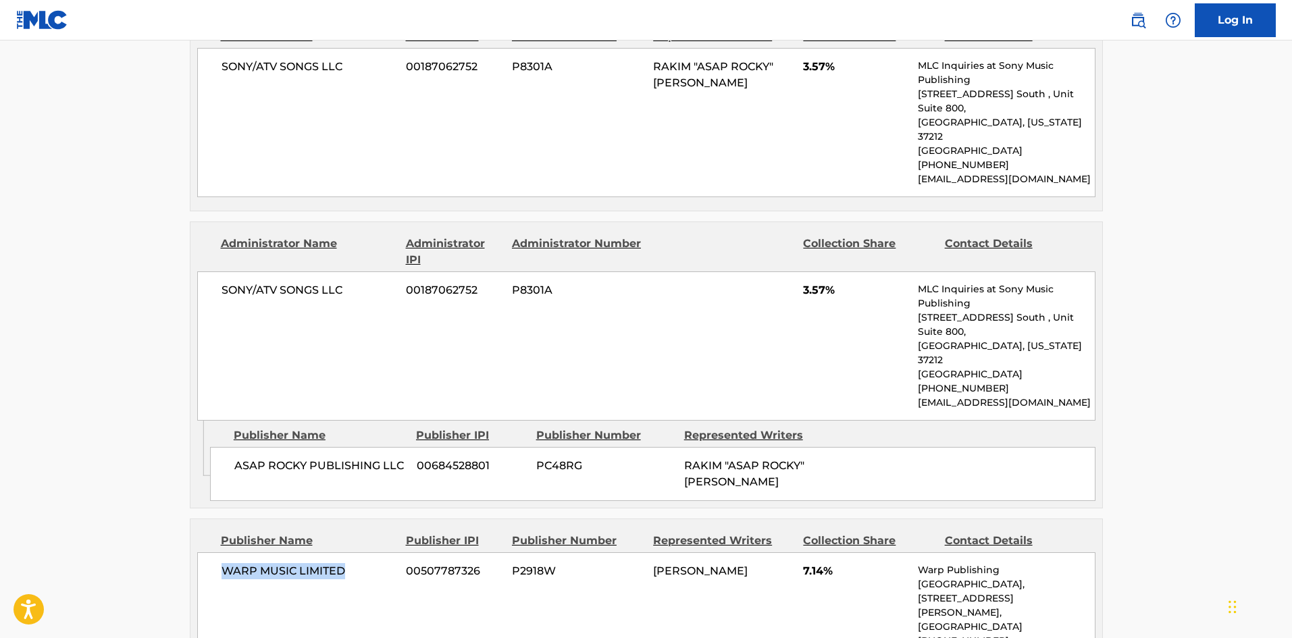
click at [326, 563] on span "WARP MUSIC LIMITED" at bounding box center [309, 571] width 175 height 16
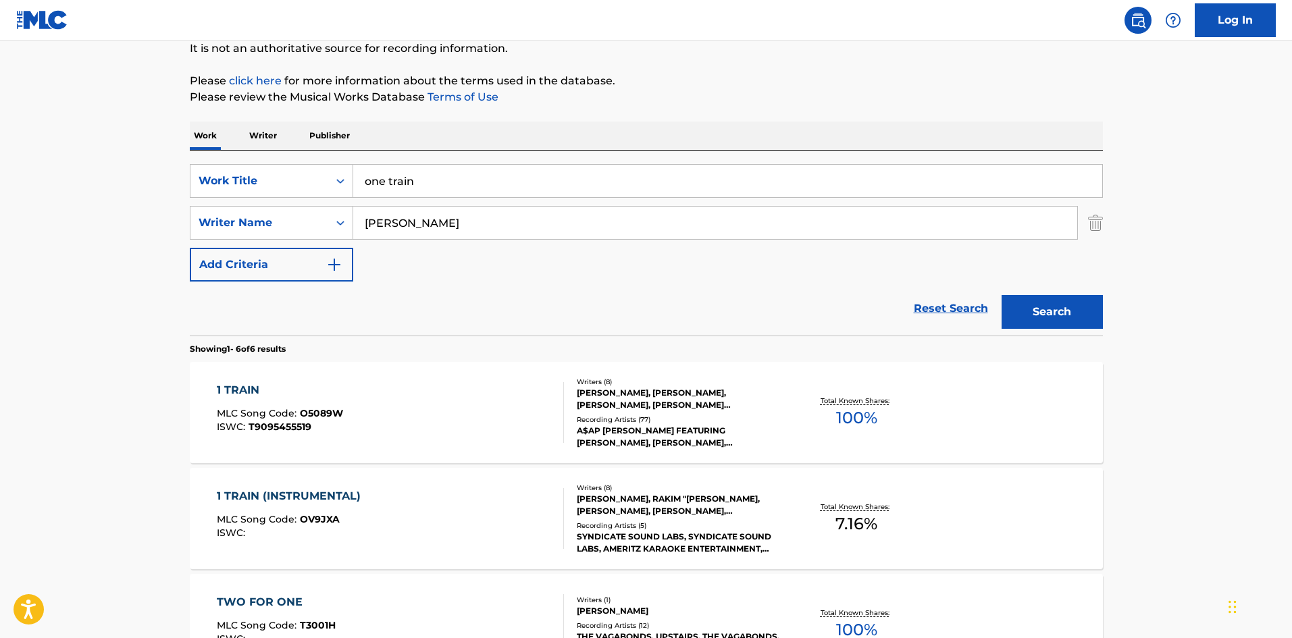
scroll to position [135, 0]
click at [438, 191] on input "one train" at bounding box center [727, 182] width 749 height 32
paste input "Back Home"
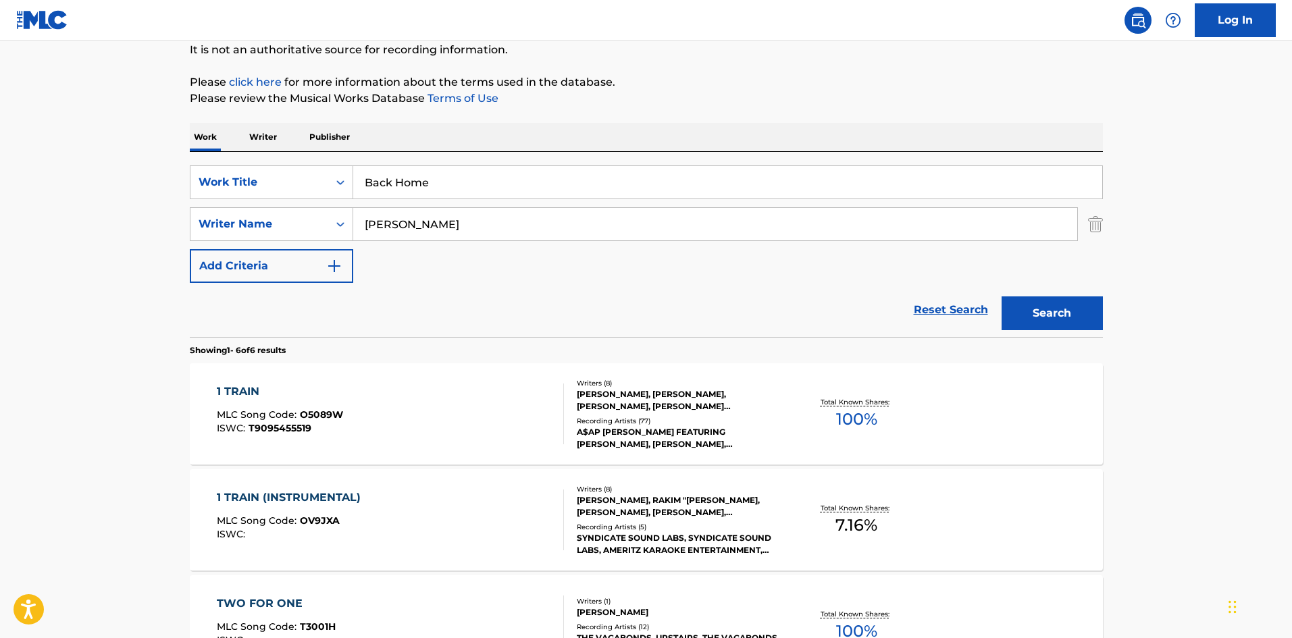
type input "Back Home"
click at [1051, 304] on button "Search" at bounding box center [1052, 313] width 101 height 34
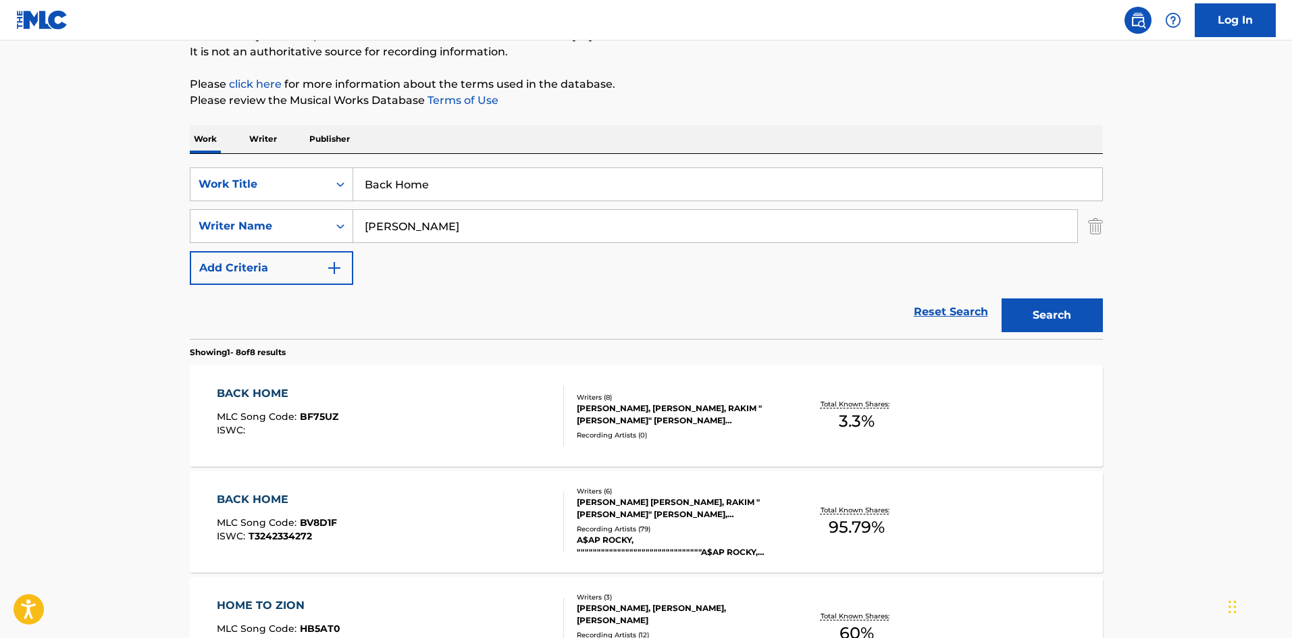
scroll to position [338, 0]
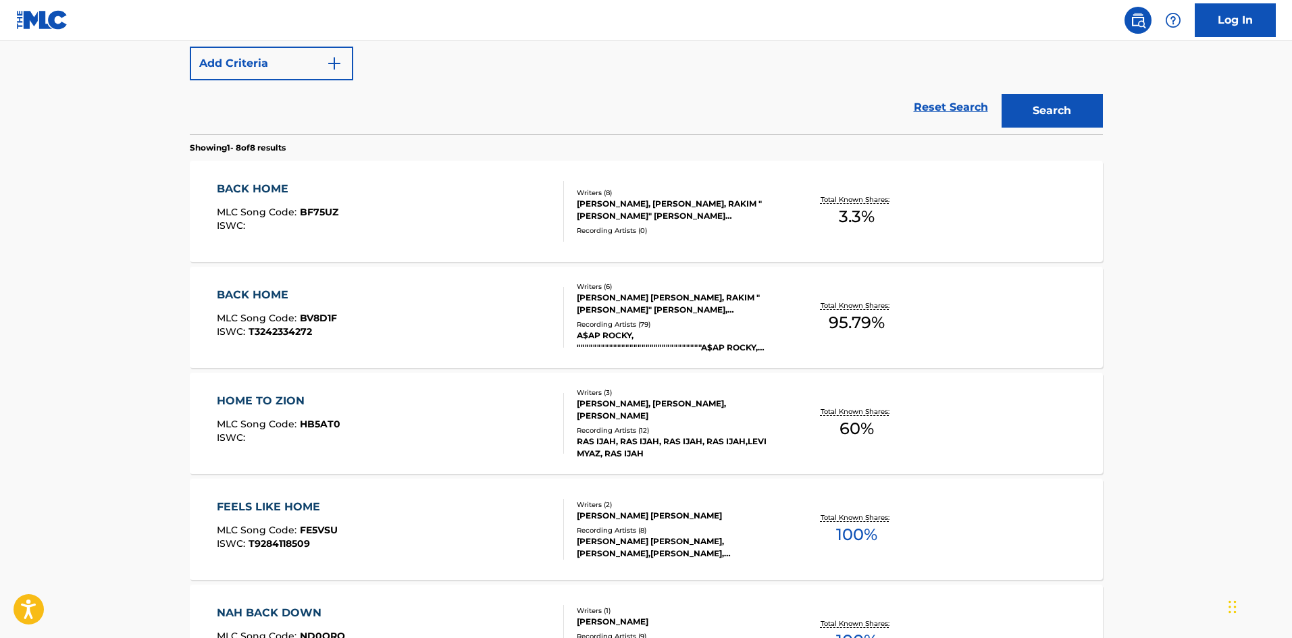
click at [305, 332] on span "T3242334272" at bounding box center [280, 332] width 63 height 12
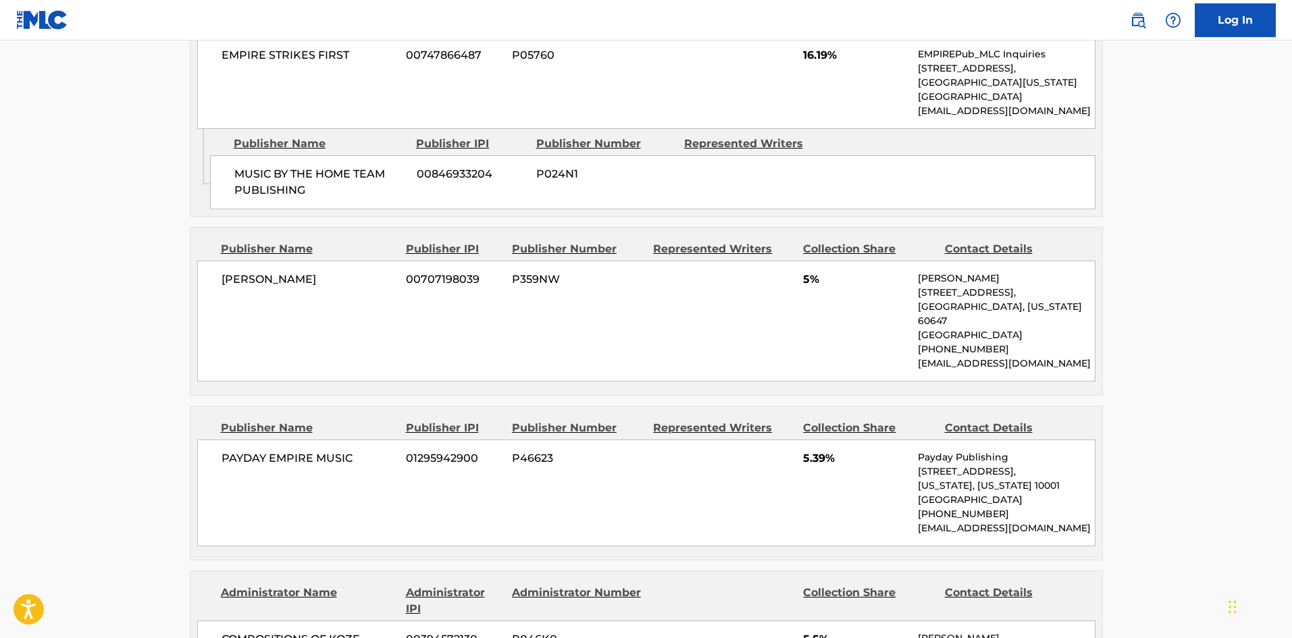
scroll to position [608, 0]
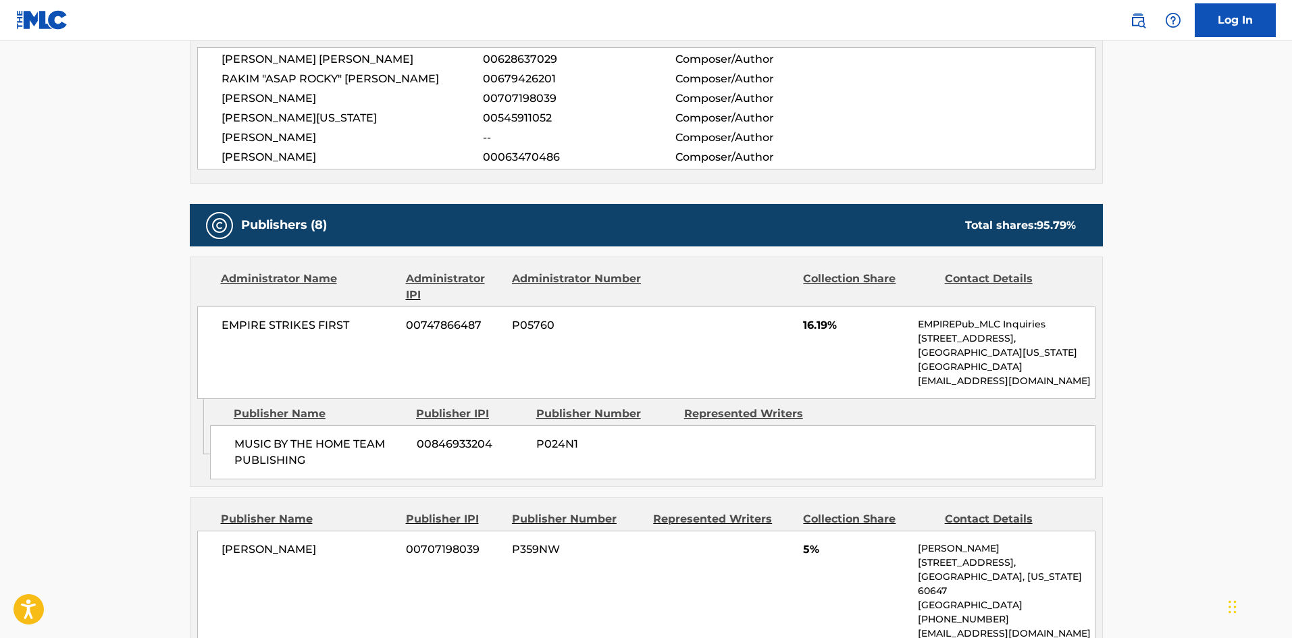
click at [243, 436] on span "MUSIC BY THE HOME TEAM PUBLISHING" at bounding box center [320, 452] width 172 height 32
drag, startPoint x: 243, startPoint y: 425, endPoint x: 284, endPoint y: 441, distance: 43.4
click at [284, 441] on span "MUSIC BY THE HOME TEAM PUBLISHING" at bounding box center [320, 452] width 172 height 32
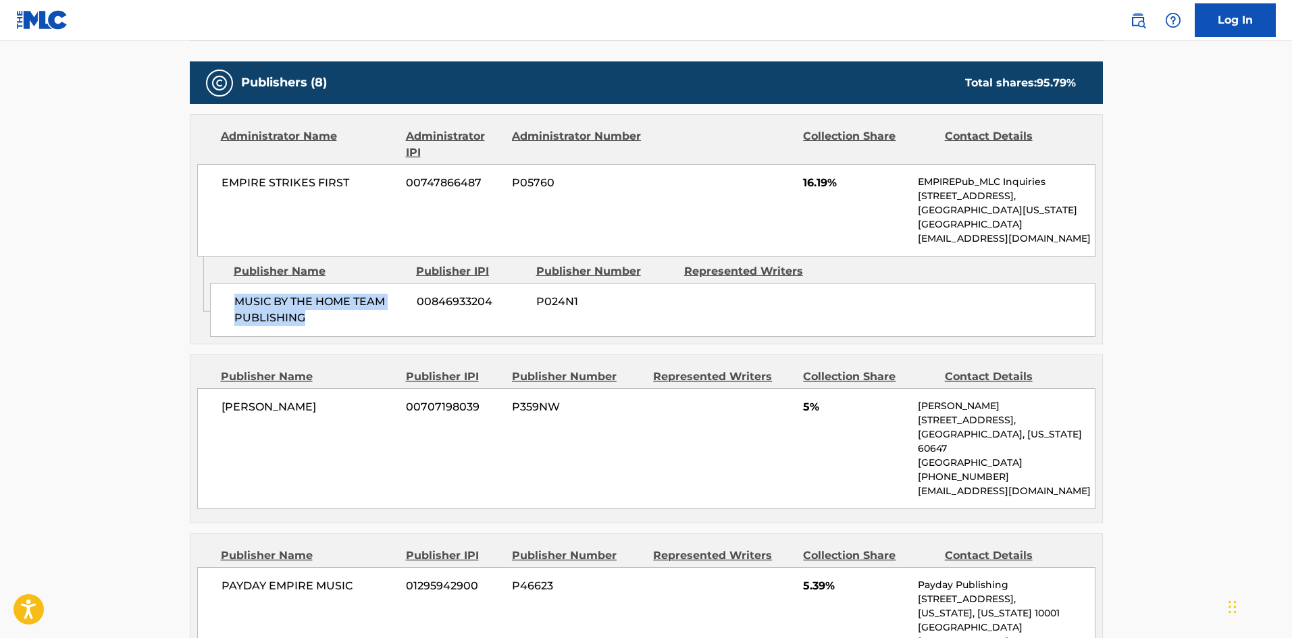
scroll to position [810, 0]
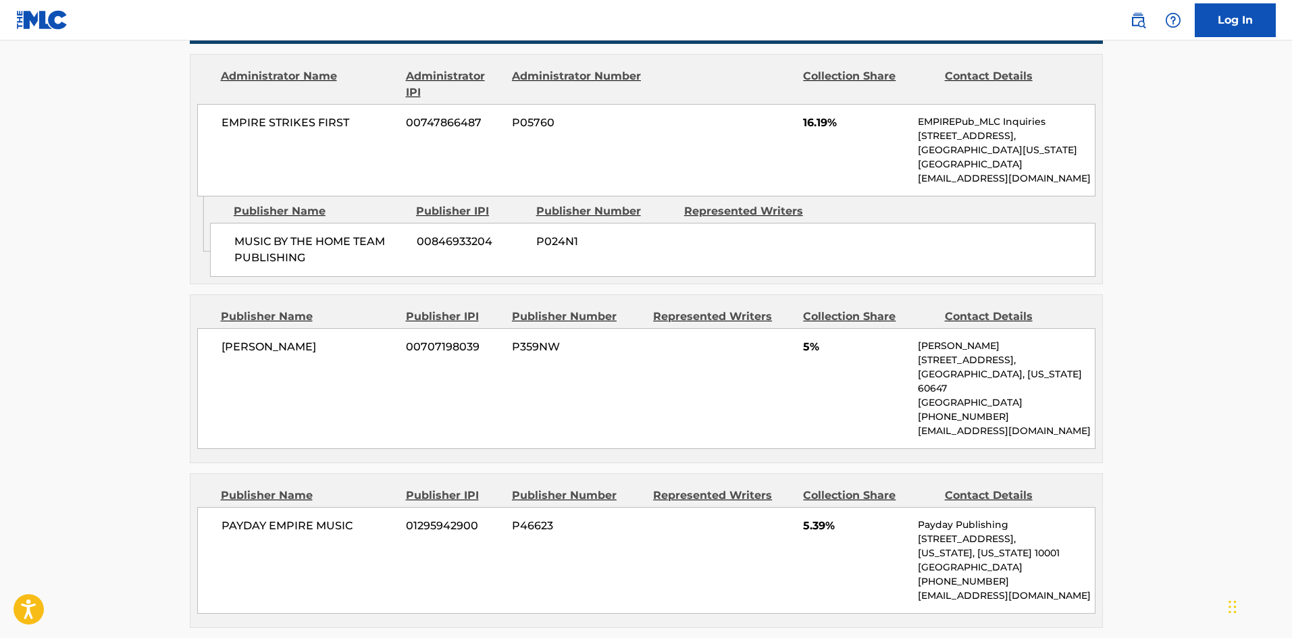
click at [220, 329] on div "Malcolm Martin 00707198039 P359NW 5% Malcolm Martin 2218 W Shakespeare Ave , Un…" at bounding box center [646, 388] width 898 height 121
drag, startPoint x: 220, startPoint y: 329, endPoint x: 297, endPoint y: 330, distance: 77.0
click at [297, 330] on div "Malcolm Martin 00707198039 P359NW 5% Malcolm Martin 2218 W Shakespeare Ave , Un…" at bounding box center [646, 388] width 898 height 121
click at [249, 339] on span "[PERSON_NAME]" at bounding box center [309, 347] width 175 height 16
drag, startPoint x: 249, startPoint y: 334, endPoint x: 271, endPoint y: 330, distance: 22.8
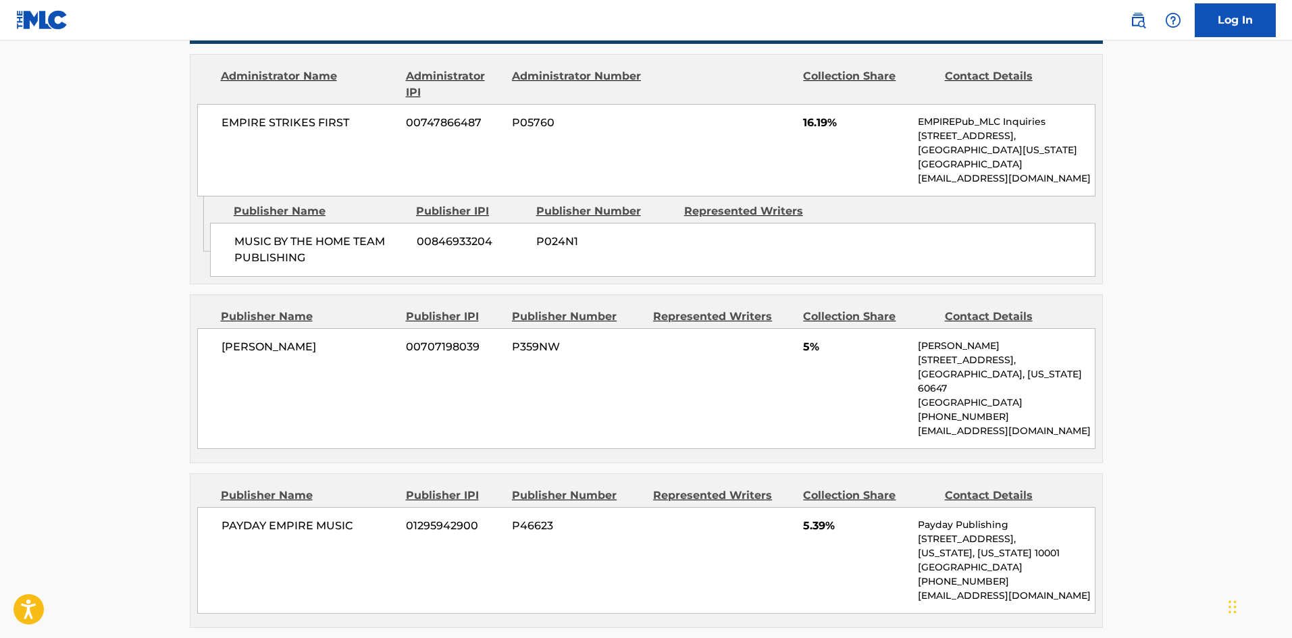
click at [271, 339] on span "[PERSON_NAME]" at bounding box center [309, 347] width 175 height 16
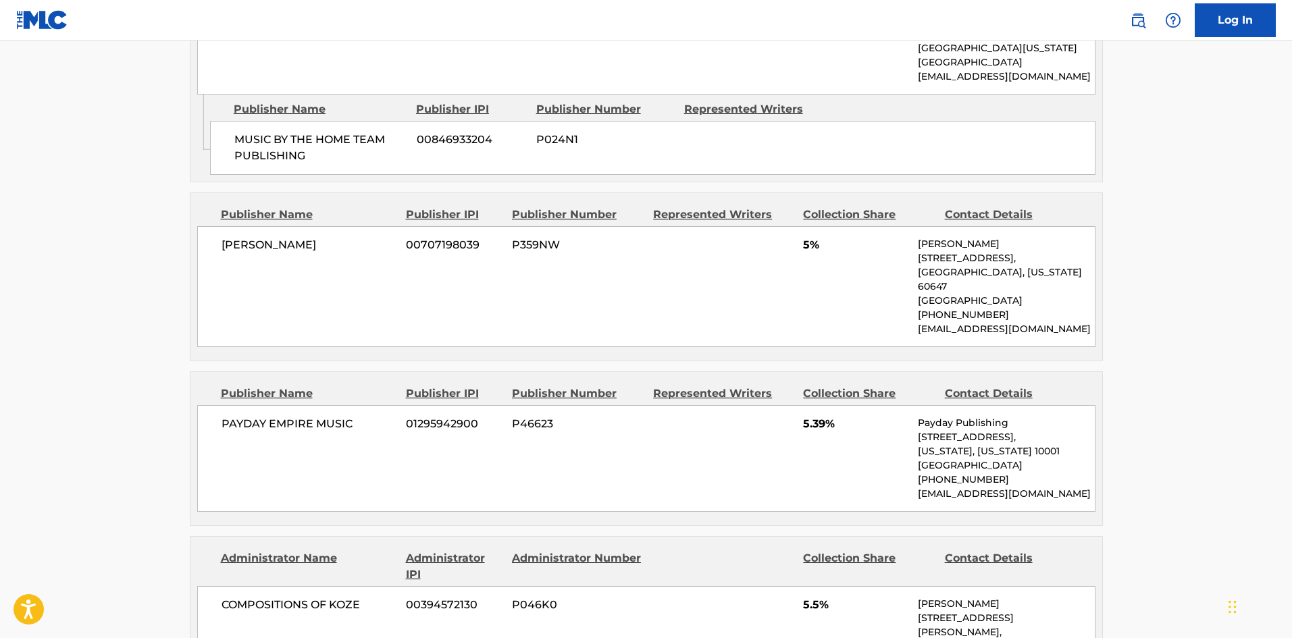
scroll to position [1013, 0]
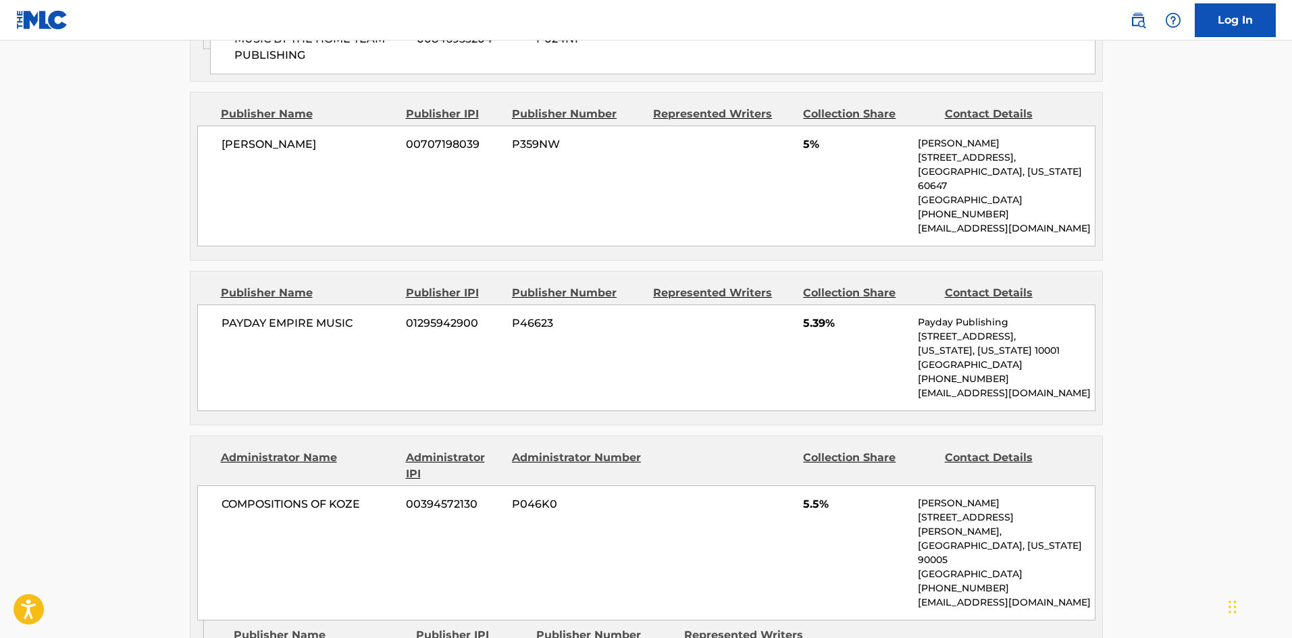
click at [224, 305] on div "PAYDAY EMPIRE MUSIC 01295942900 P46623 5.39% Payday Publishing 137 W 25TH ST, U…" at bounding box center [646, 358] width 898 height 107
drag, startPoint x: 224, startPoint y: 296, endPoint x: 277, endPoint y: 302, distance: 53.0
click at [277, 305] on div "PAYDAY EMPIRE MUSIC 01295942900 P46623 5.39% Payday Publishing 137 W 25TH ST, U…" at bounding box center [646, 358] width 898 height 107
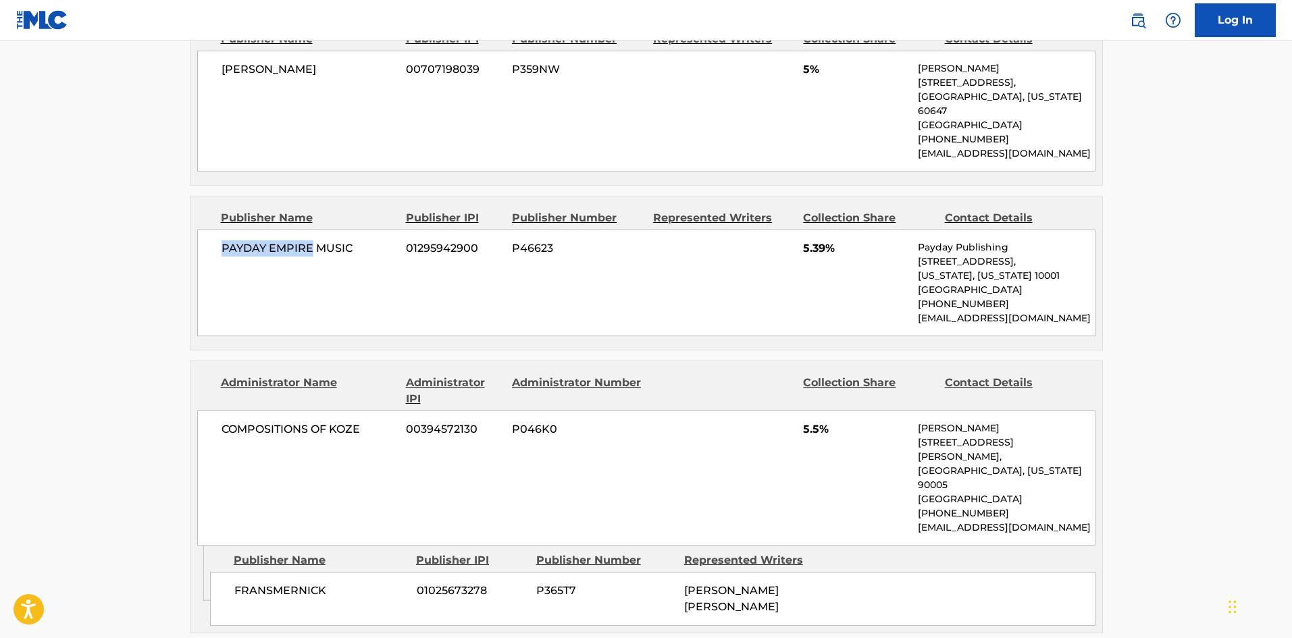
scroll to position [1216, 0]
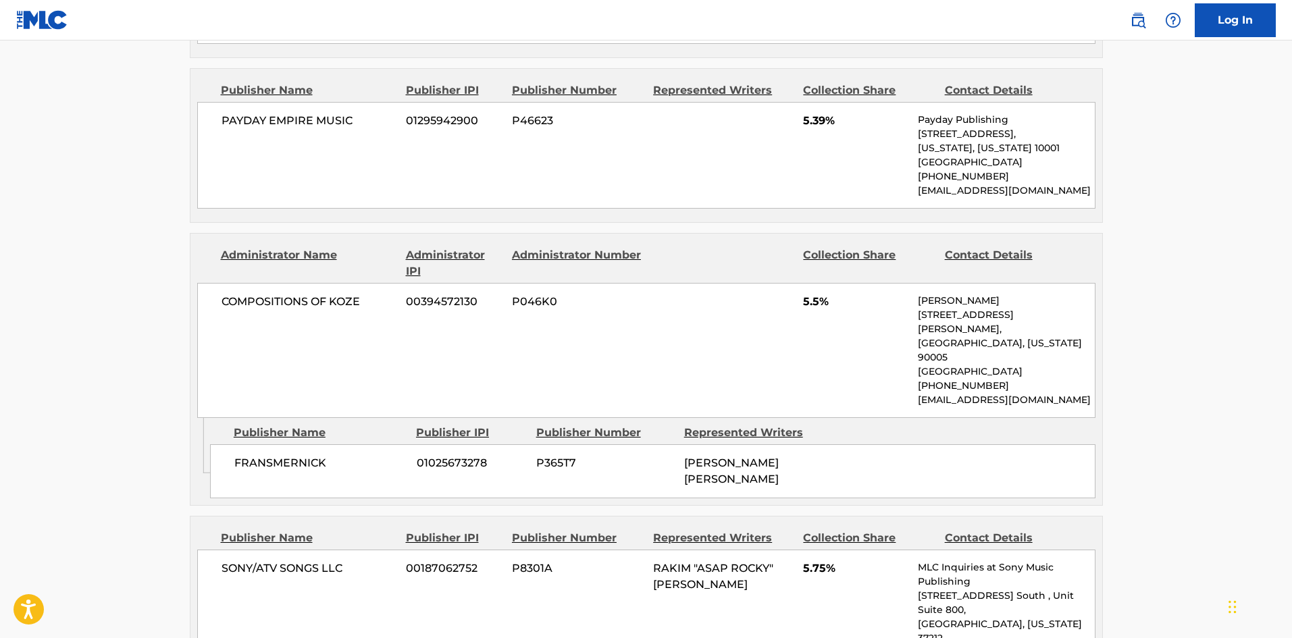
click at [249, 455] on span "FRANSMERNICK" at bounding box center [320, 463] width 172 height 16
click at [272, 444] on div "FRANSMERNICK 01025673278 P365T7 FRANS CHAIM MERNICK" at bounding box center [652, 471] width 885 height 54
click at [76, 404] on main "< Back to public search results Copy work link BACK HOME Work Detail Member Wor…" at bounding box center [646, 399] width 1292 height 3148
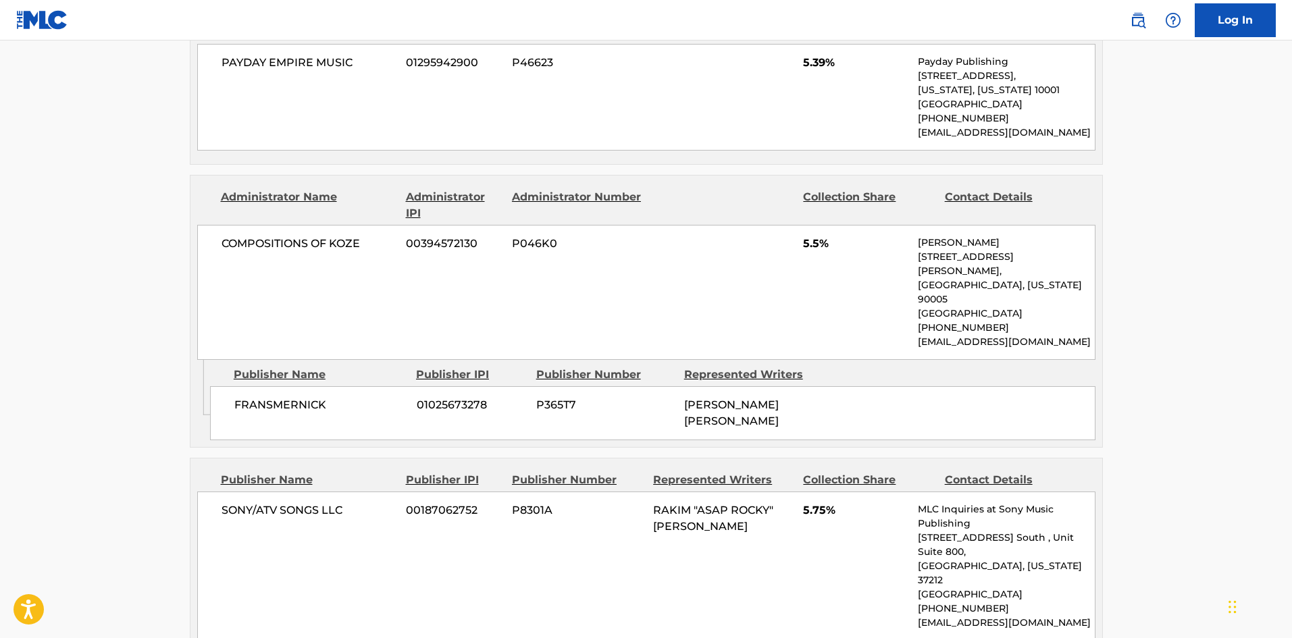
scroll to position [1351, 0]
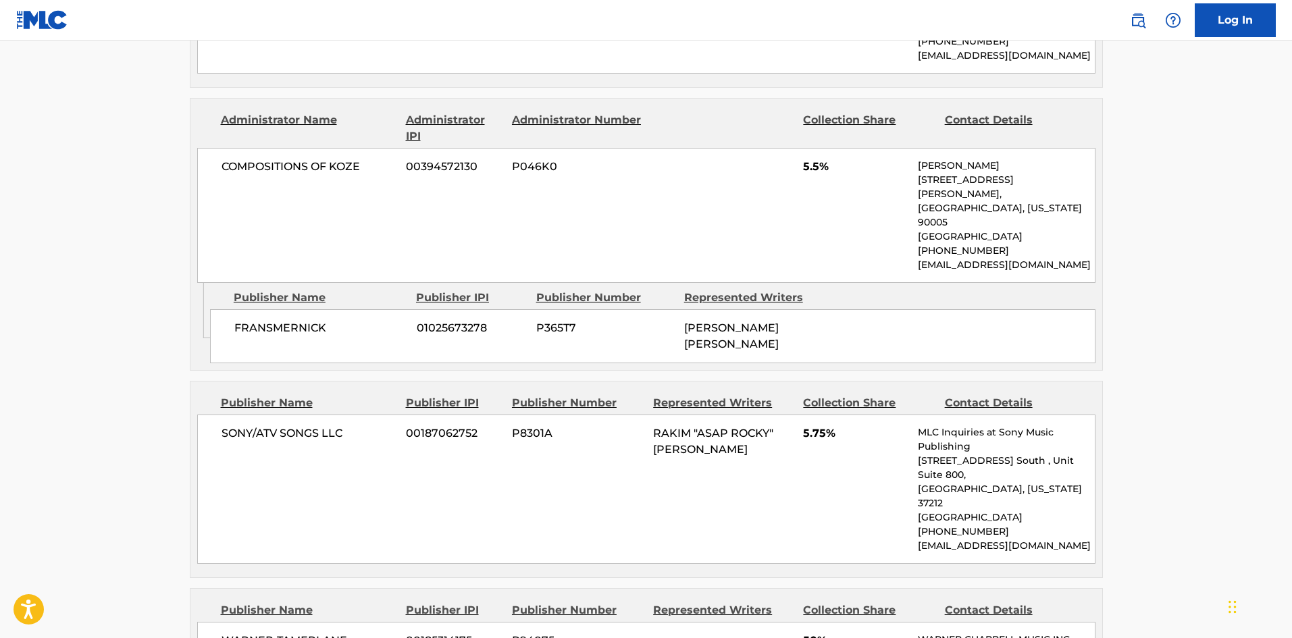
click at [230, 425] on span "SONY/ATV SONGS LLC" at bounding box center [309, 433] width 175 height 16
drag, startPoint x: 230, startPoint y: 373, endPoint x: 325, endPoint y: 375, distance: 94.6
click at [325, 425] on span "SONY/ATV SONGS LLC" at bounding box center [309, 433] width 175 height 16
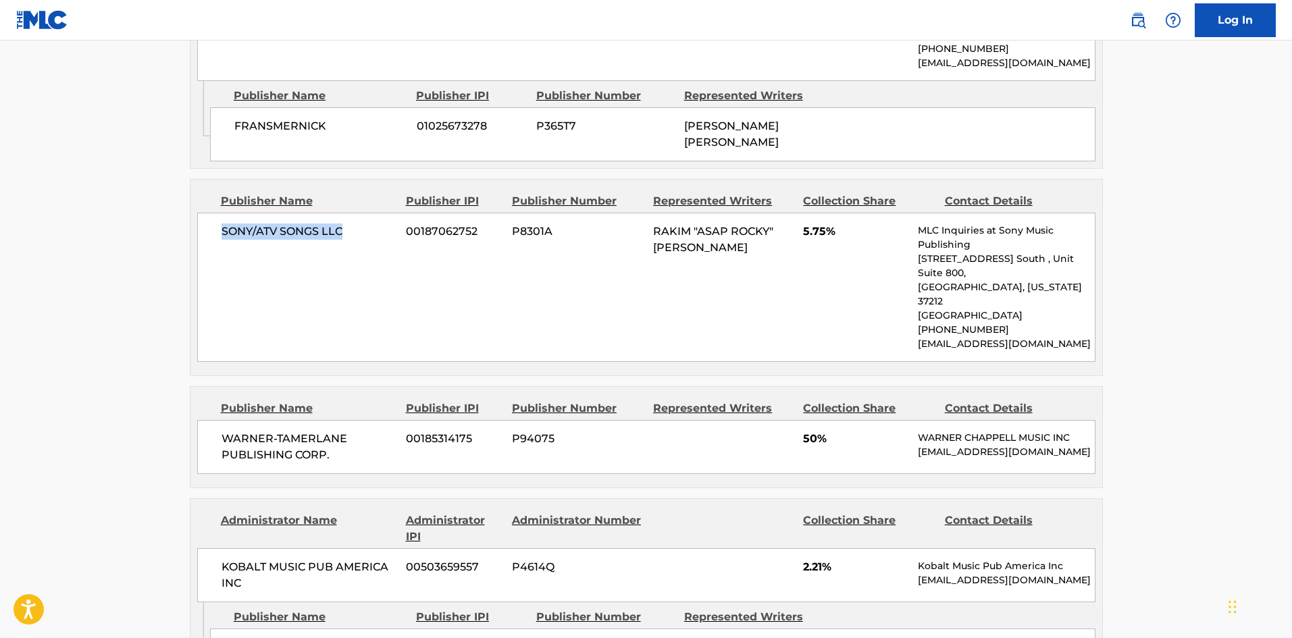
scroll to position [1553, 0]
click at [238, 430] on span "WARNER-TAMERLANE PUBLISHING CORP." at bounding box center [309, 446] width 175 height 32
drag, startPoint x: 238, startPoint y: 349, endPoint x: 346, endPoint y: 363, distance: 109.0
click at [346, 430] on span "WARNER-TAMERLANE PUBLISHING CORP." at bounding box center [309, 446] width 175 height 32
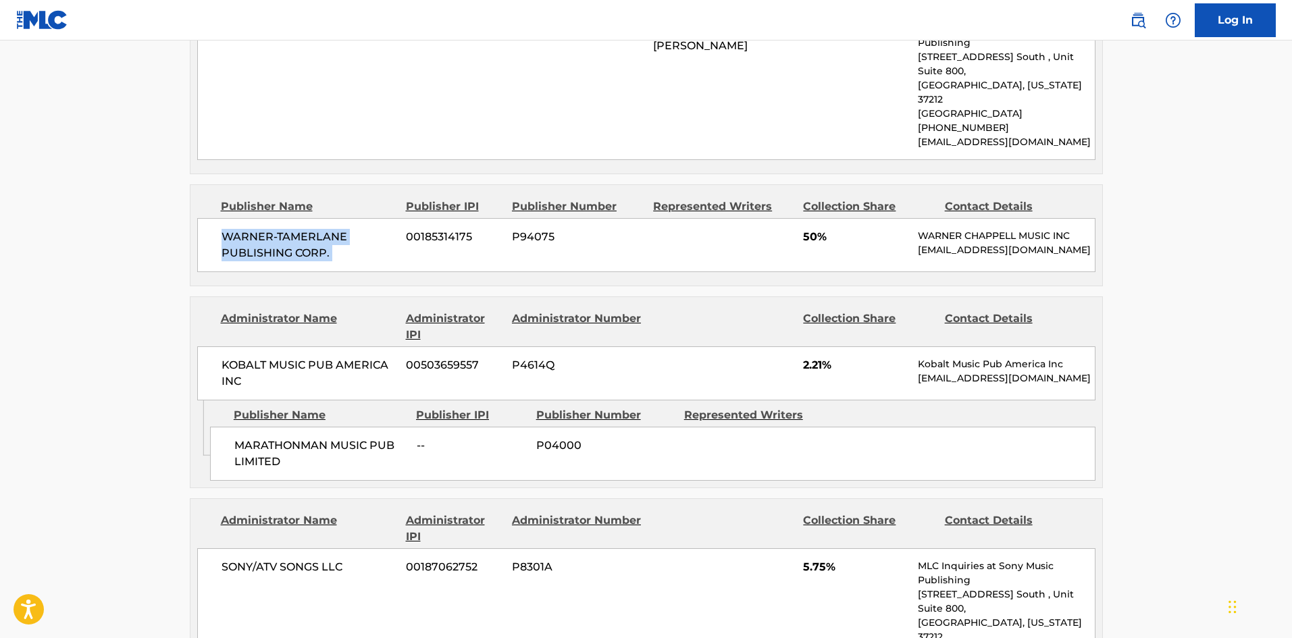
scroll to position [1756, 0]
click at [240, 436] on span "MARATHONMAN MUSIC PUB LIMITED" at bounding box center [320, 452] width 172 height 32
drag, startPoint x: 240, startPoint y: 371, endPoint x: 265, endPoint y: 371, distance: 25.7
click at [265, 436] on span "MARATHONMAN MUSIC PUB LIMITED" at bounding box center [320, 452] width 172 height 32
click at [244, 436] on span "MARATHONMAN MUSIC PUB LIMITED" at bounding box center [320, 452] width 172 height 32
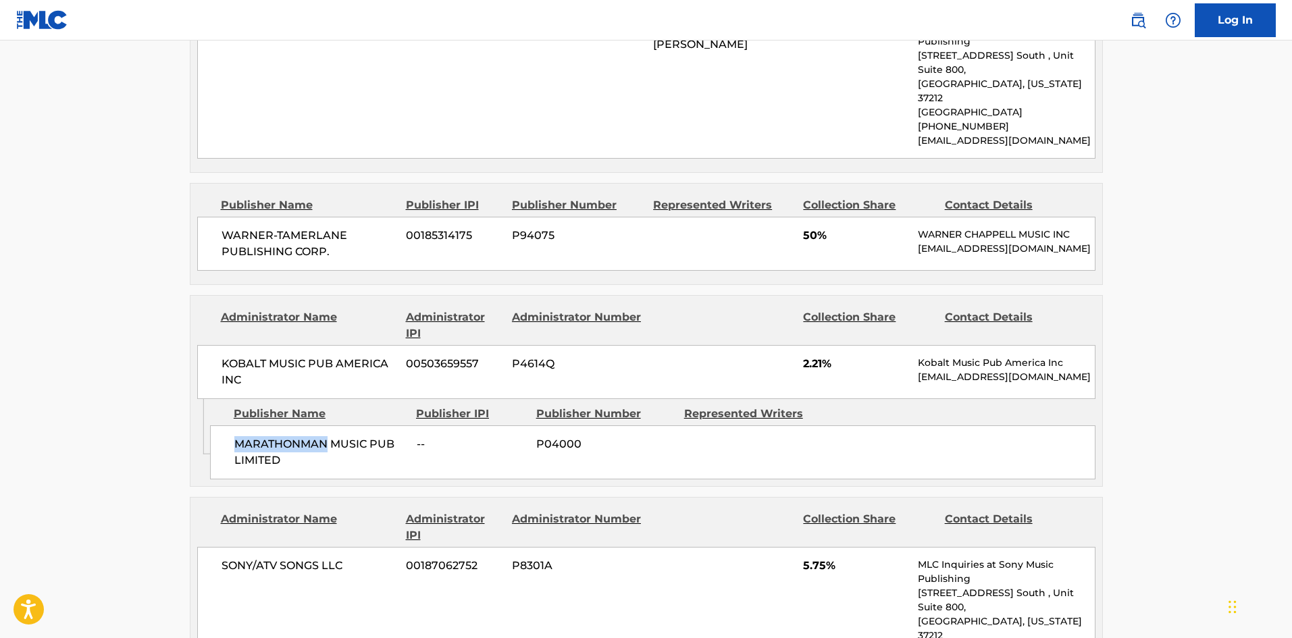
drag, startPoint x: 244, startPoint y: 365, endPoint x: 271, endPoint y: 365, distance: 27.0
click at [271, 436] on span "MARATHONMAN MUSIC PUB LIMITED" at bounding box center [320, 452] width 172 height 32
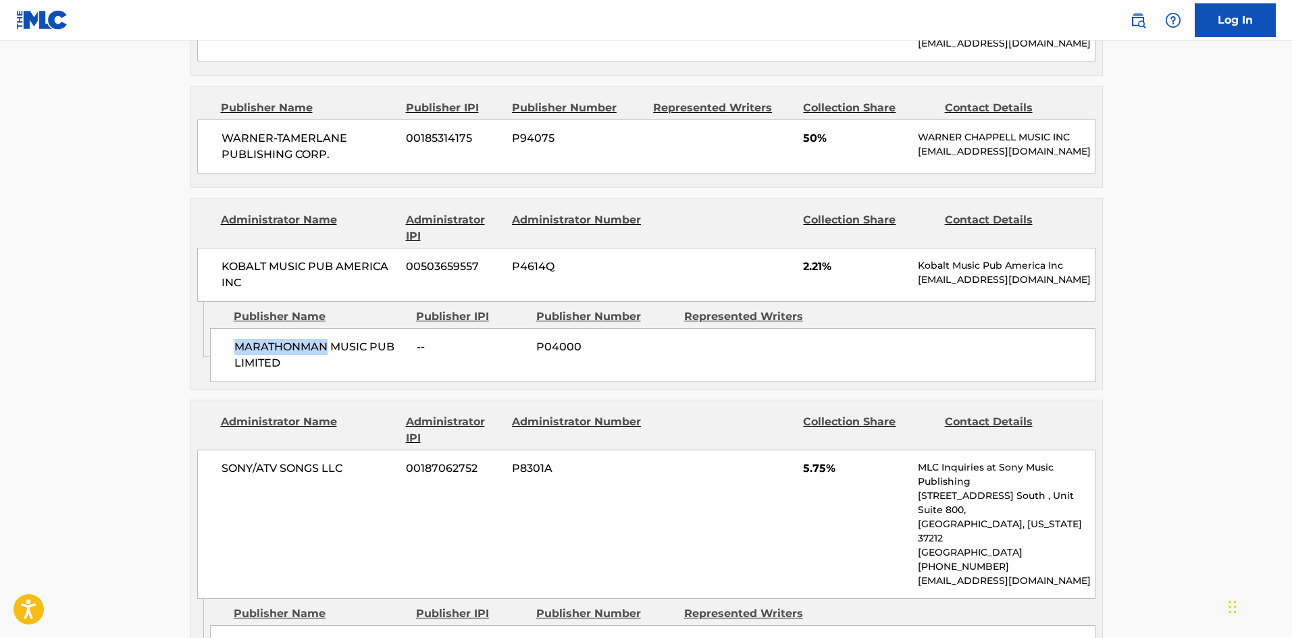
scroll to position [1958, 0]
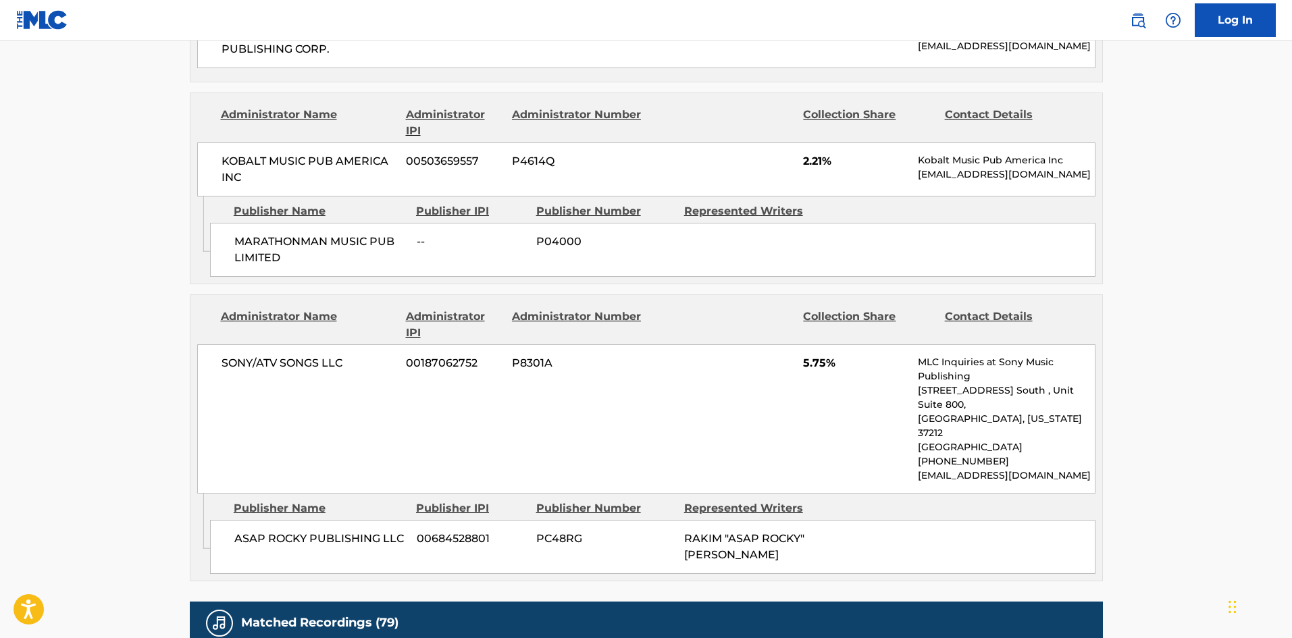
click at [243, 531] on span "ASAP ROCKY PUBLISHING LLC" at bounding box center [320, 539] width 172 height 16
drag, startPoint x: 243, startPoint y: 440, endPoint x: 292, endPoint y: 434, distance: 49.7
click at [292, 531] on span "ASAP ROCKY PUBLISHING LLC" at bounding box center [320, 539] width 172 height 16
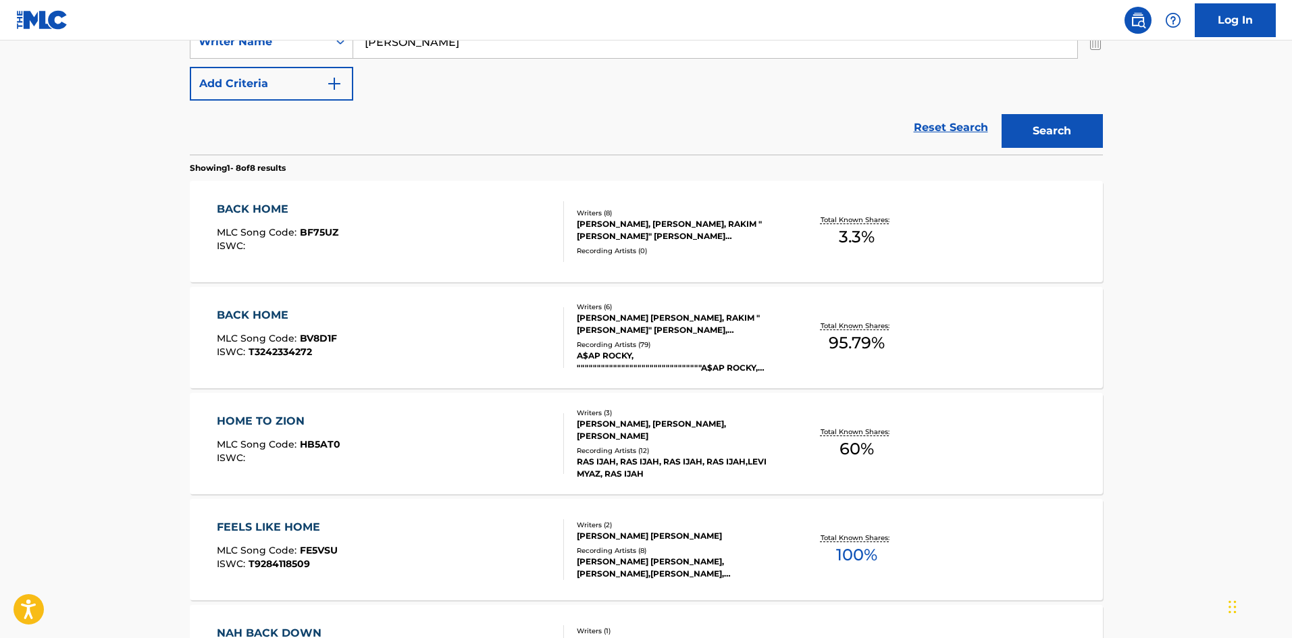
scroll to position [145, 0]
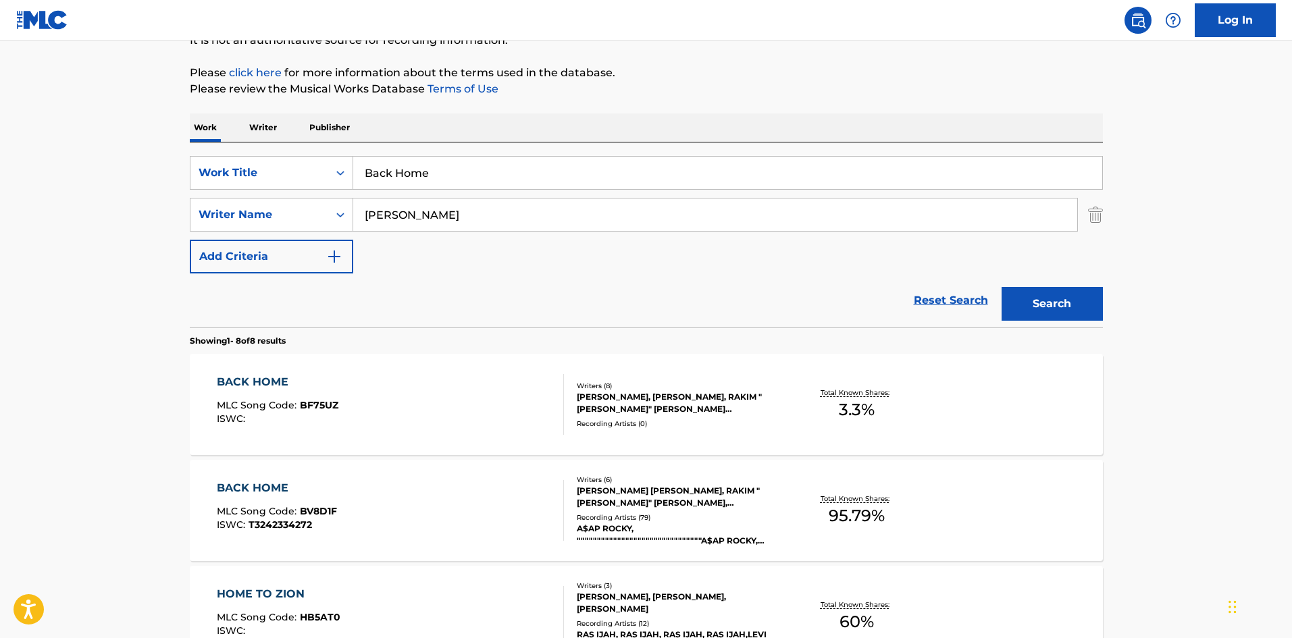
click at [425, 186] on input "Back Home" at bounding box center [727, 173] width 749 height 32
paste input "rotha Man"
type input "Brotha Man"
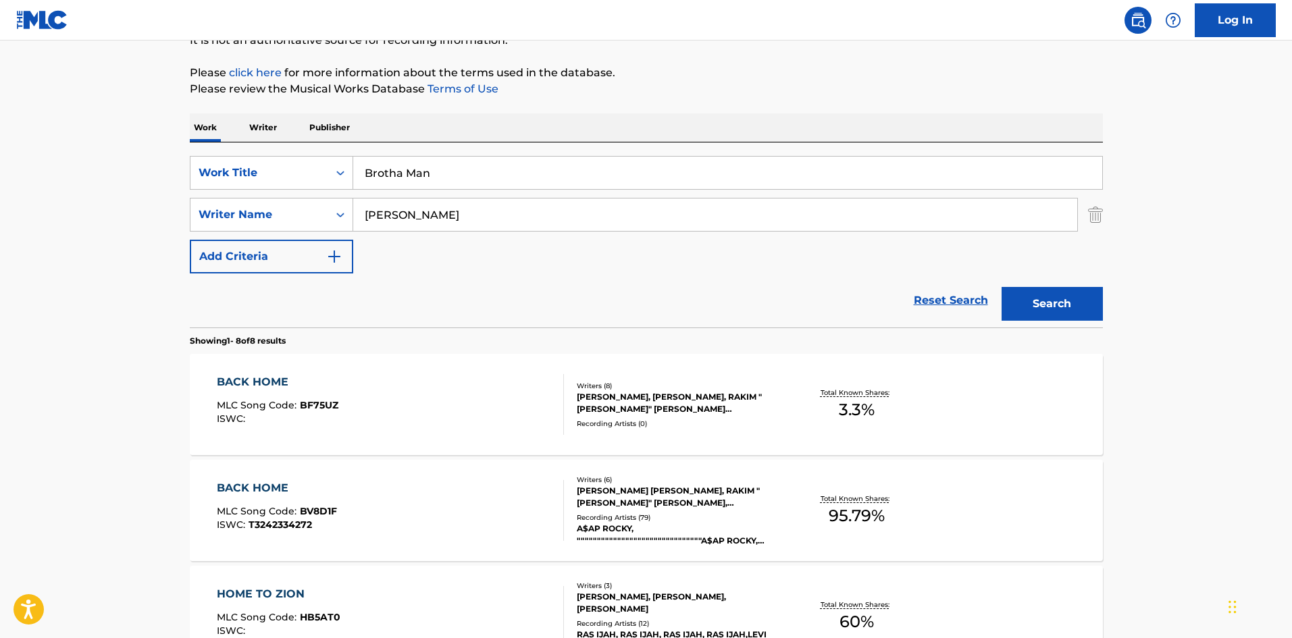
click at [1027, 304] on button "Search" at bounding box center [1052, 304] width 101 height 34
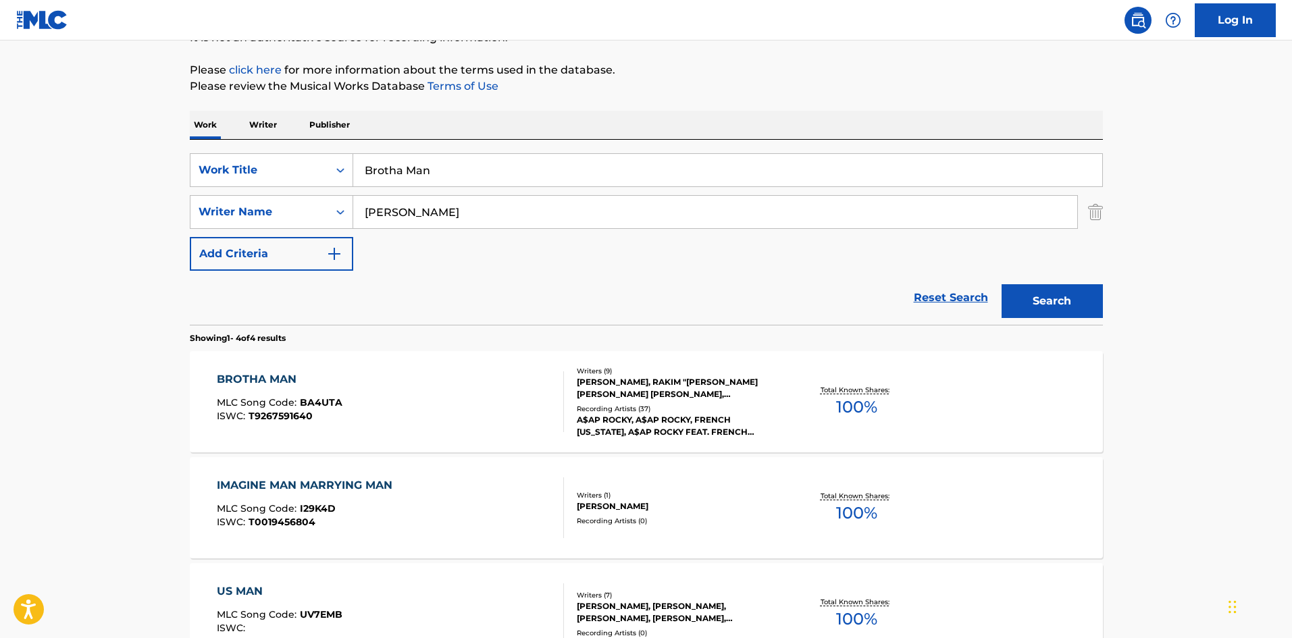
scroll to position [270, 0]
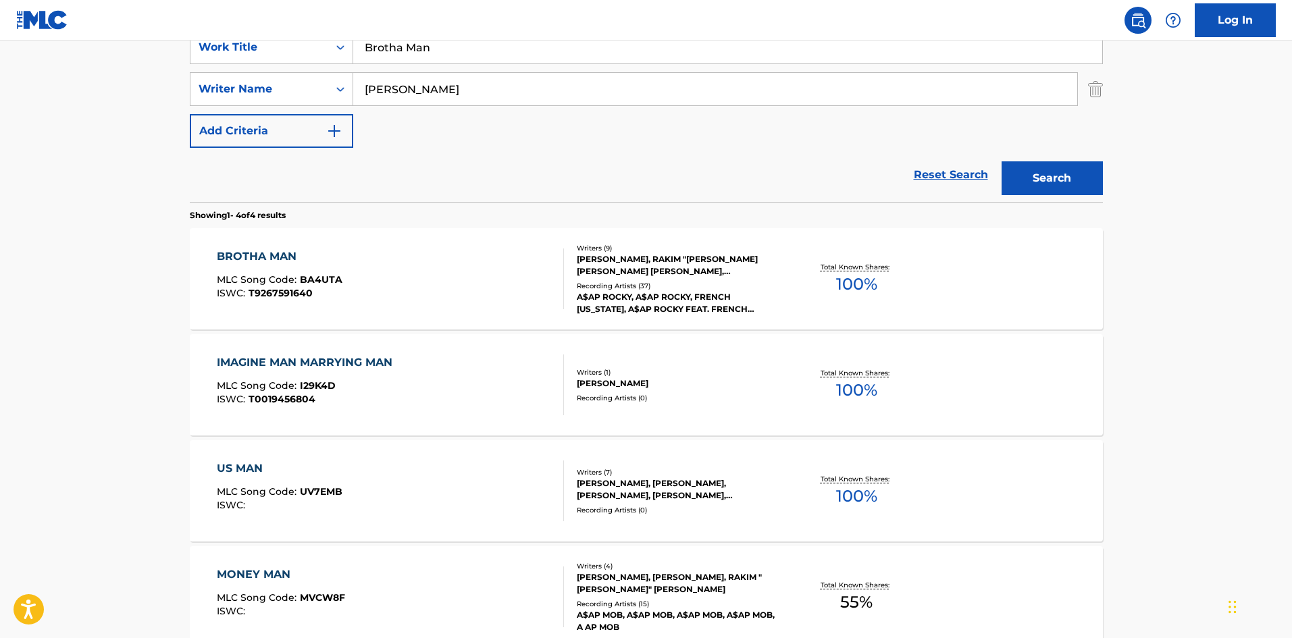
click at [411, 290] on div "BROTHA MAN MLC Song Code : BA4UTA ISWC : T9267591640" at bounding box center [390, 279] width 347 height 61
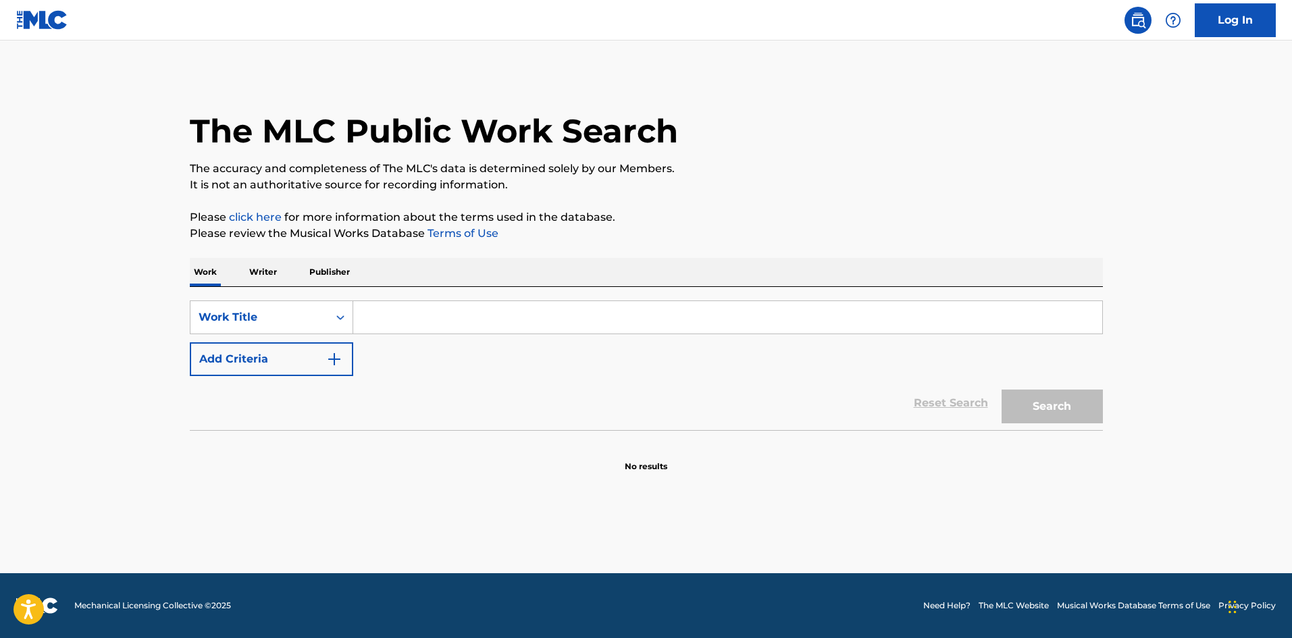
click at [403, 304] on input "Search Form" at bounding box center [727, 317] width 749 height 32
paste input "Brotha Man"
type input "Brotha Man"
click at [215, 405] on div "Reset Search Search" at bounding box center [646, 403] width 913 height 54
click at [331, 353] on img "Search Form" at bounding box center [334, 359] width 16 height 16
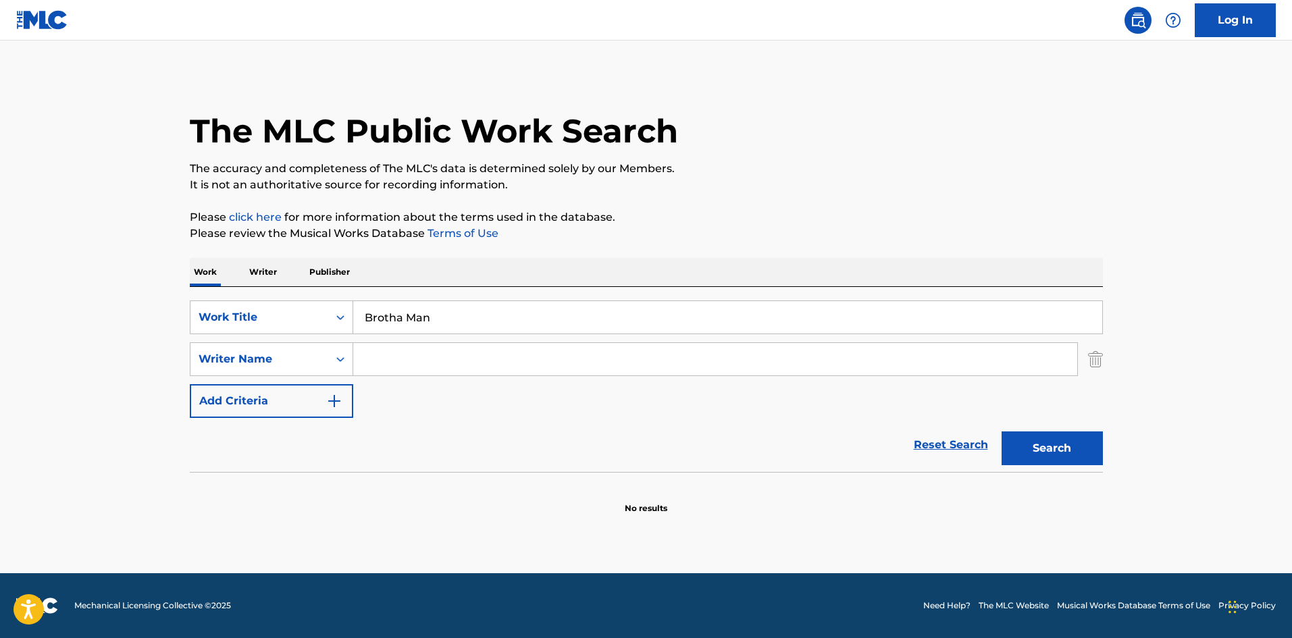
click at [477, 360] on input "Search Form" at bounding box center [715, 359] width 724 height 32
paste input "[PERSON_NAME]"
type input "[PERSON_NAME]"
click at [1081, 449] on button "Search" at bounding box center [1052, 449] width 101 height 34
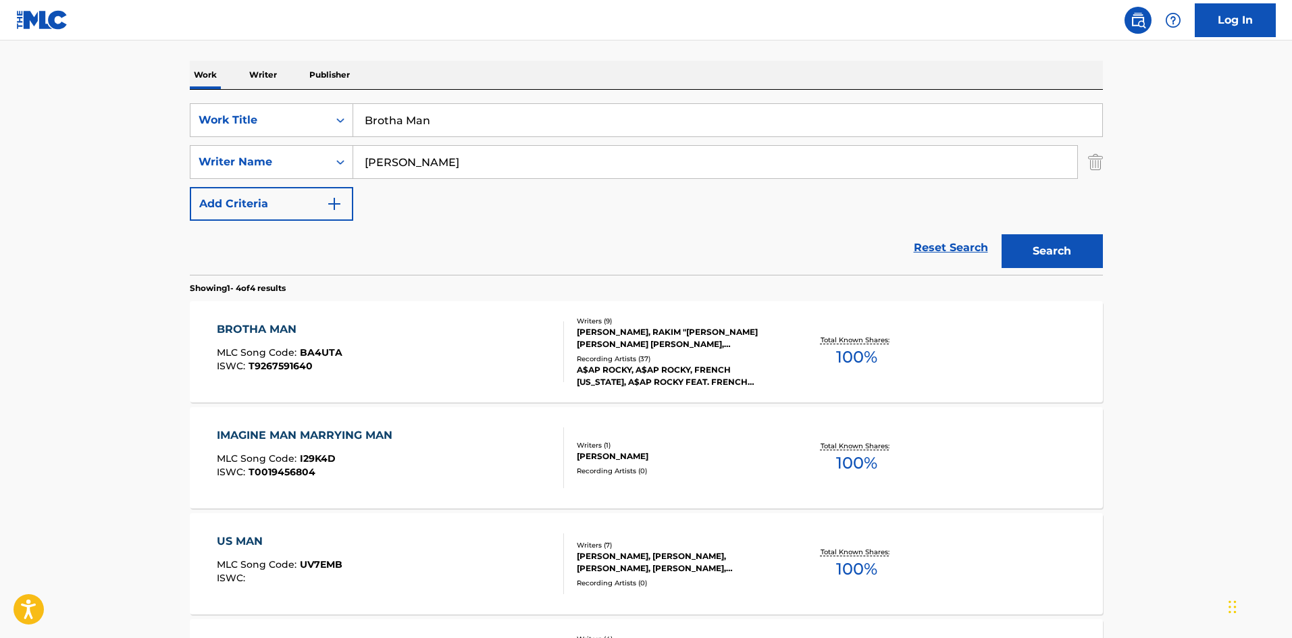
scroll to position [203, 0]
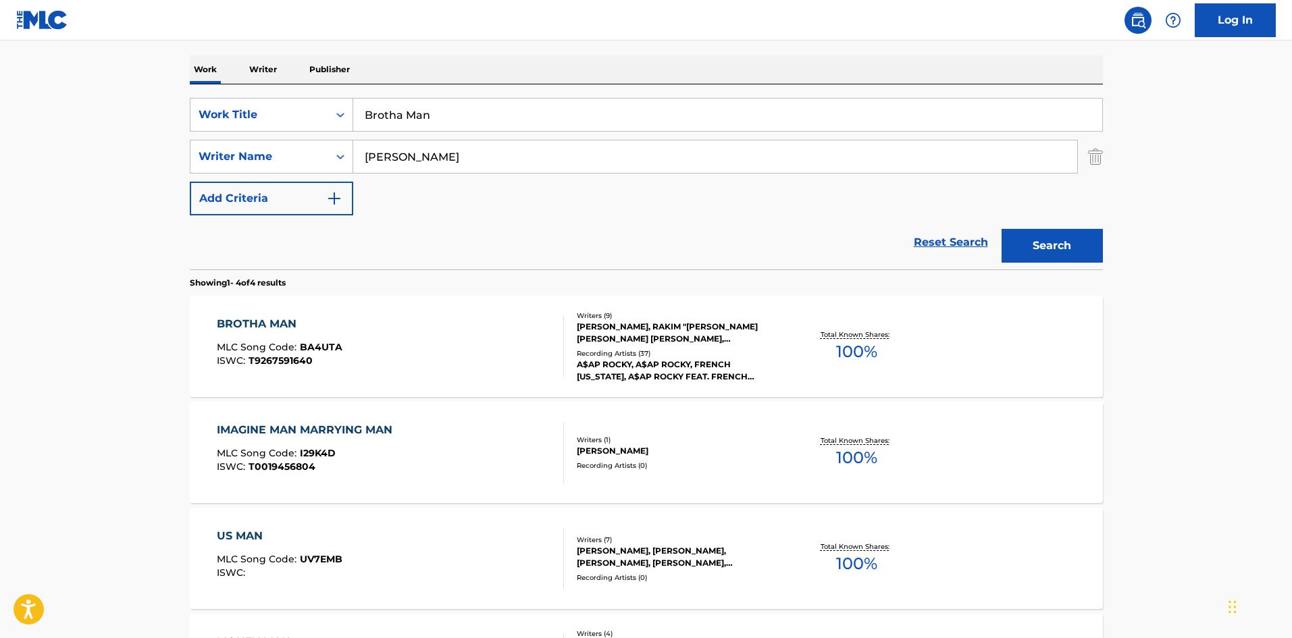
drag, startPoint x: 330, startPoint y: 284, endPoint x: 342, endPoint y: 321, distance: 39.1
click at [330, 284] on section "Showing 1 - 4 of 4 results" at bounding box center [646, 279] width 913 height 20
click at [342, 323] on div "BROTHA MAN MLC Song Code : BA4UTA ISWC : T9267591640" at bounding box center [390, 346] width 347 height 61
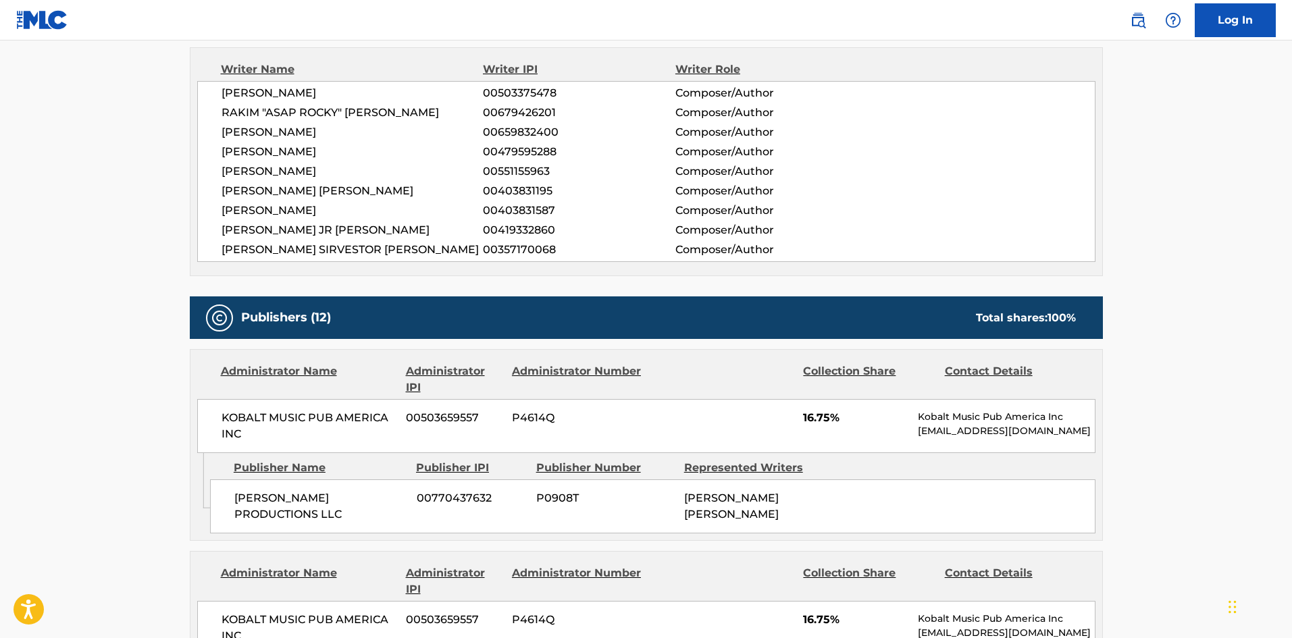
scroll to position [540, 0]
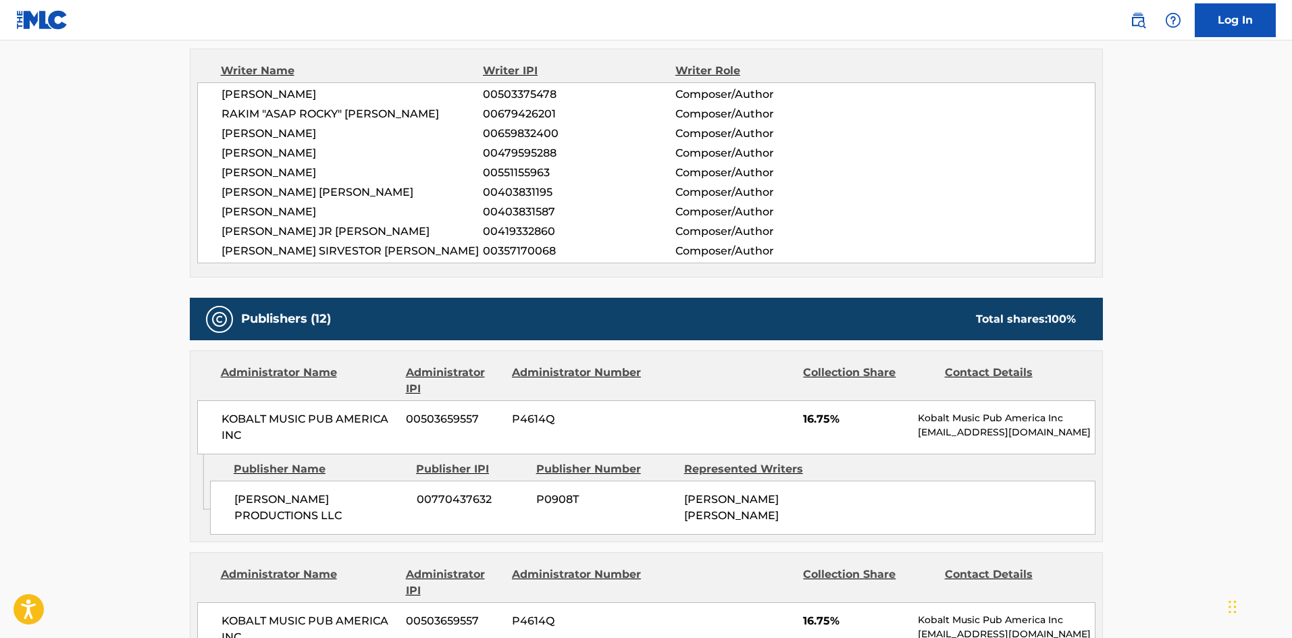
click at [235, 491] on div "[PERSON_NAME] PRODUCTIONS LLC 00770437632 P0908T [PERSON_NAME] [PERSON_NAME]" at bounding box center [652, 508] width 885 height 54
drag, startPoint x: 235, startPoint y: 491, endPoint x: 309, endPoint y: 495, distance: 74.4
click at [309, 495] on div "[PERSON_NAME] PRODUCTIONS LLC 00770437632 P0908T [PERSON_NAME] [PERSON_NAME]" at bounding box center [652, 508] width 885 height 54
copy span "[PERSON_NAME]"
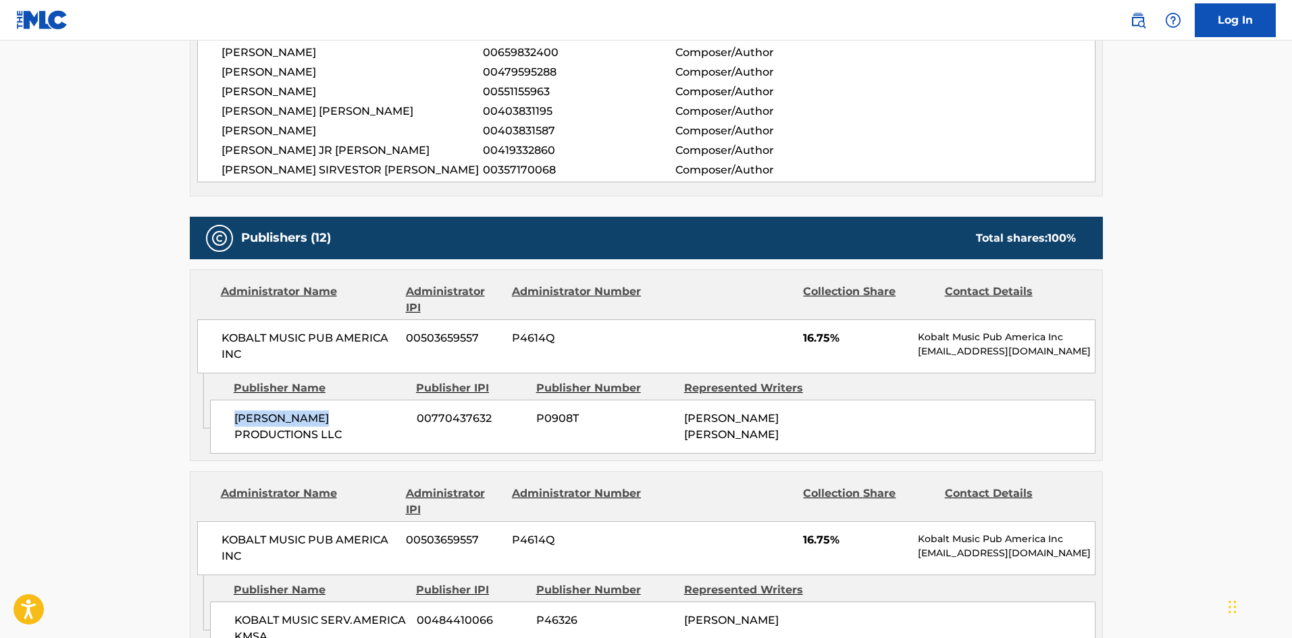
scroll to position [810, 0]
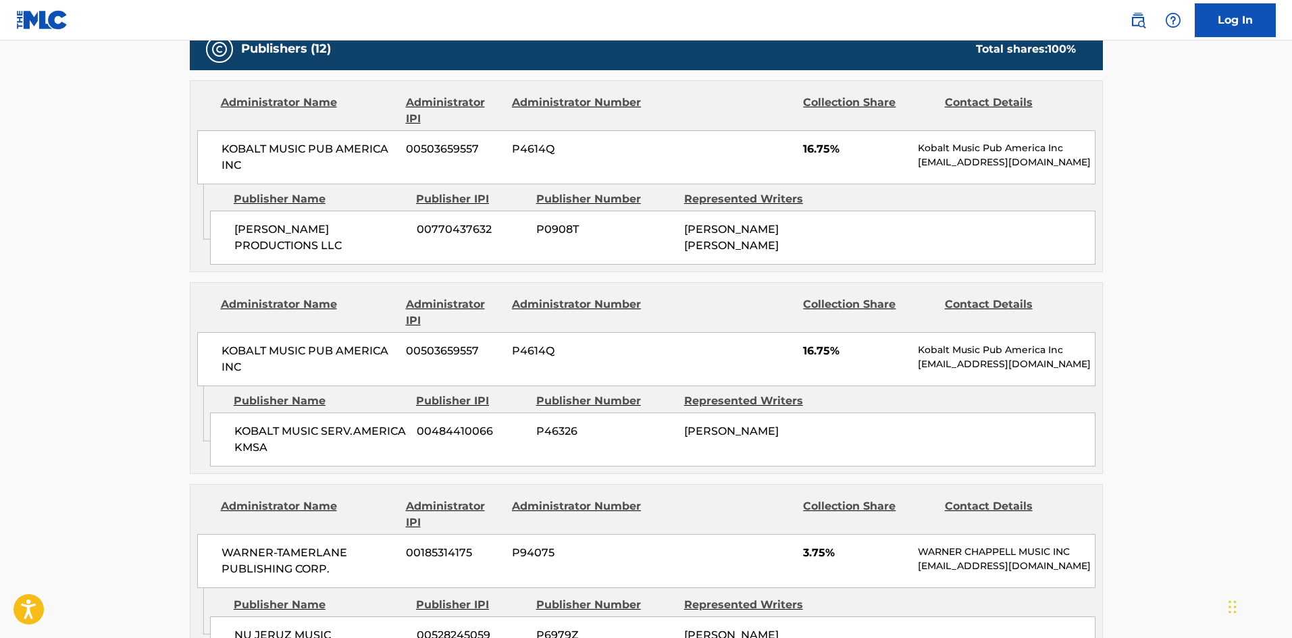
click at [251, 421] on div "KOBALT MUSIC SERV.AMERICA KMSA 00484410066 P46326 [PERSON_NAME]" at bounding box center [652, 440] width 885 height 54
drag, startPoint x: 251, startPoint y: 421, endPoint x: 287, endPoint y: 431, distance: 37.7
click at [289, 444] on div "KOBALT MUSIC SERV.AMERICA KMSA 00484410066 P46326 TOBIAS PAZNER" at bounding box center [652, 440] width 885 height 54
copy div "KOBALT MUSIC SERV.AMERICA KMSA"
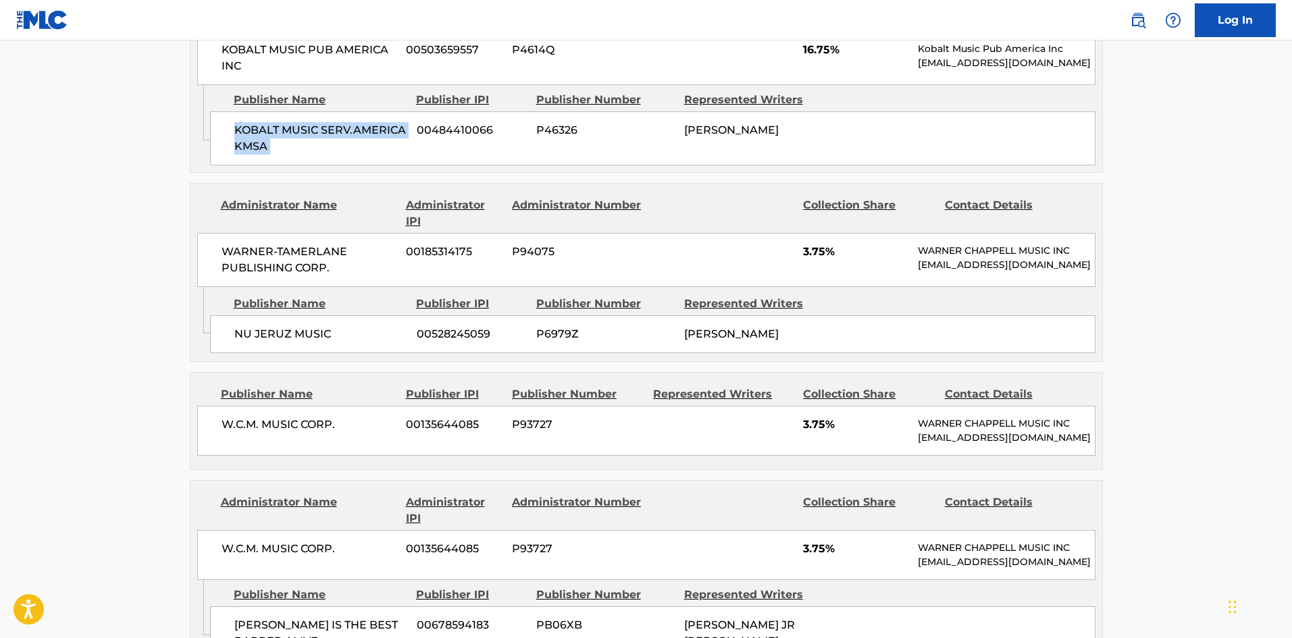
scroll to position [1148, 0]
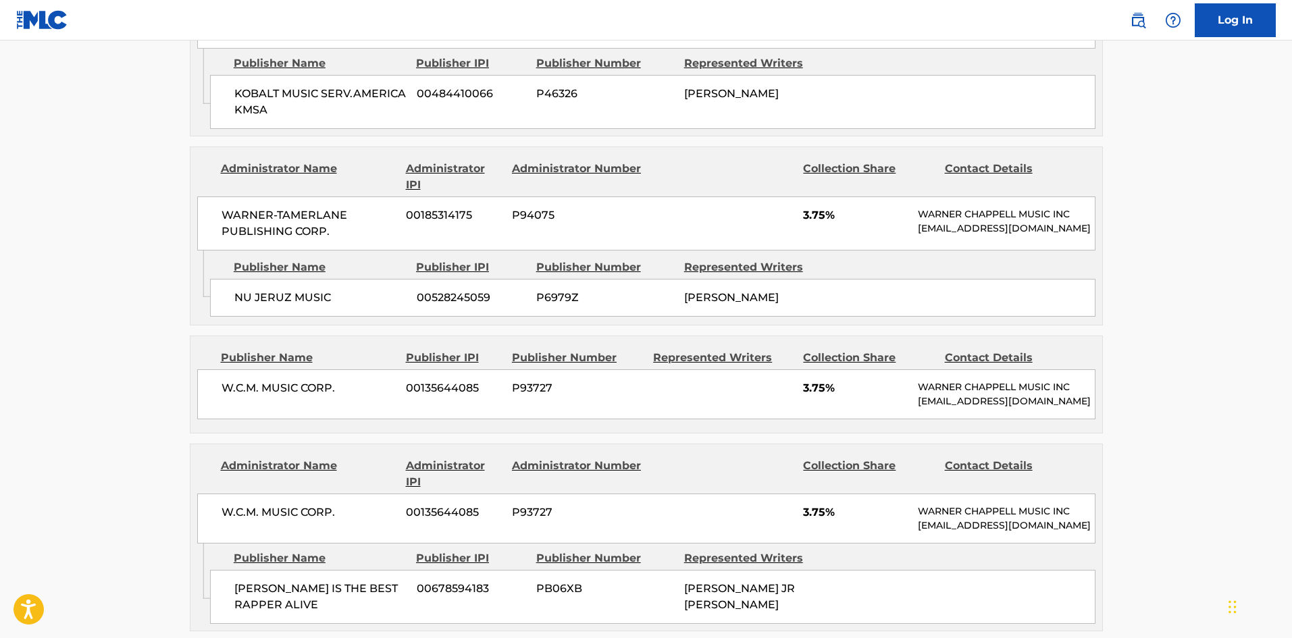
click at [233, 315] on div "NU JERUZ MUSIC 00528245059 P6979Z CHRISTOPHER BREAUX" at bounding box center [652, 298] width 885 height 38
drag, startPoint x: 233, startPoint y: 315, endPoint x: 282, endPoint y: 314, distance: 48.6
click at [282, 314] on div "NU JERUZ MUSIC 00528245059 P6979Z CHRISTOPHER BREAUX" at bounding box center [652, 298] width 885 height 38
copy span "NU JERUZ"
click at [222, 396] on span "W.C.M. MUSIC CORP." at bounding box center [309, 388] width 175 height 16
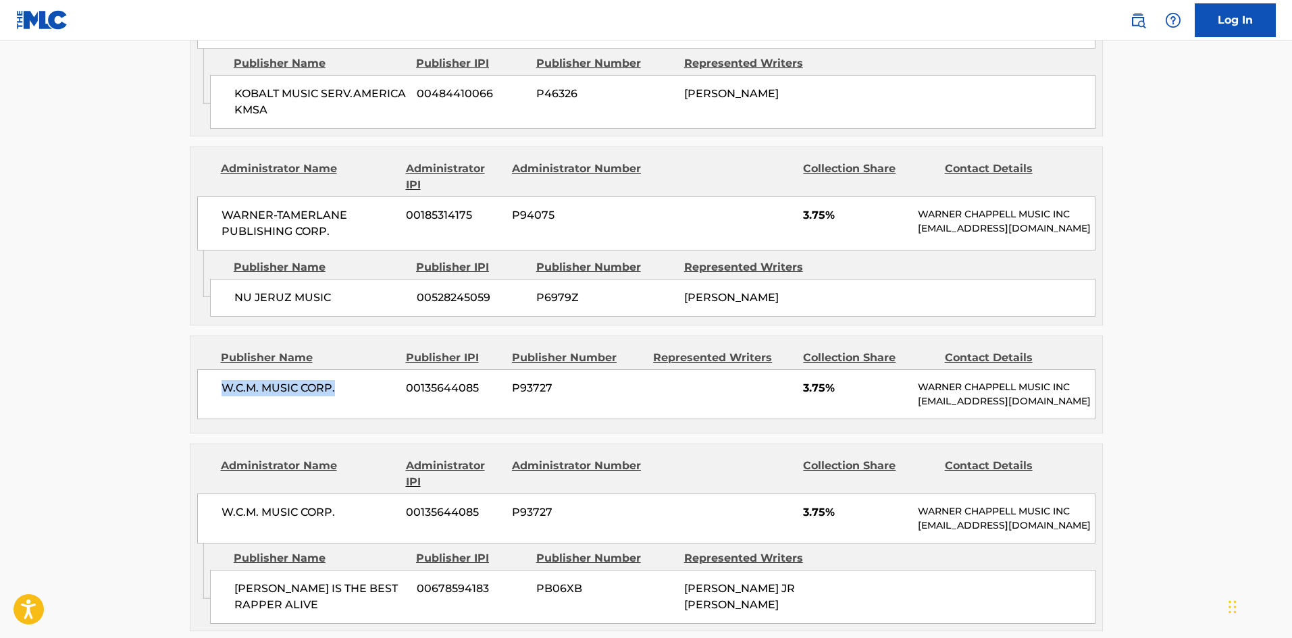
drag, startPoint x: 221, startPoint y: 400, endPoint x: 331, endPoint y: 400, distance: 110.1
click at [331, 396] on span "W.C.M. MUSIC CORP." at bounding box center [309, 388] width 175 height 16
copy span "W.C.M. MUSIC CORP."
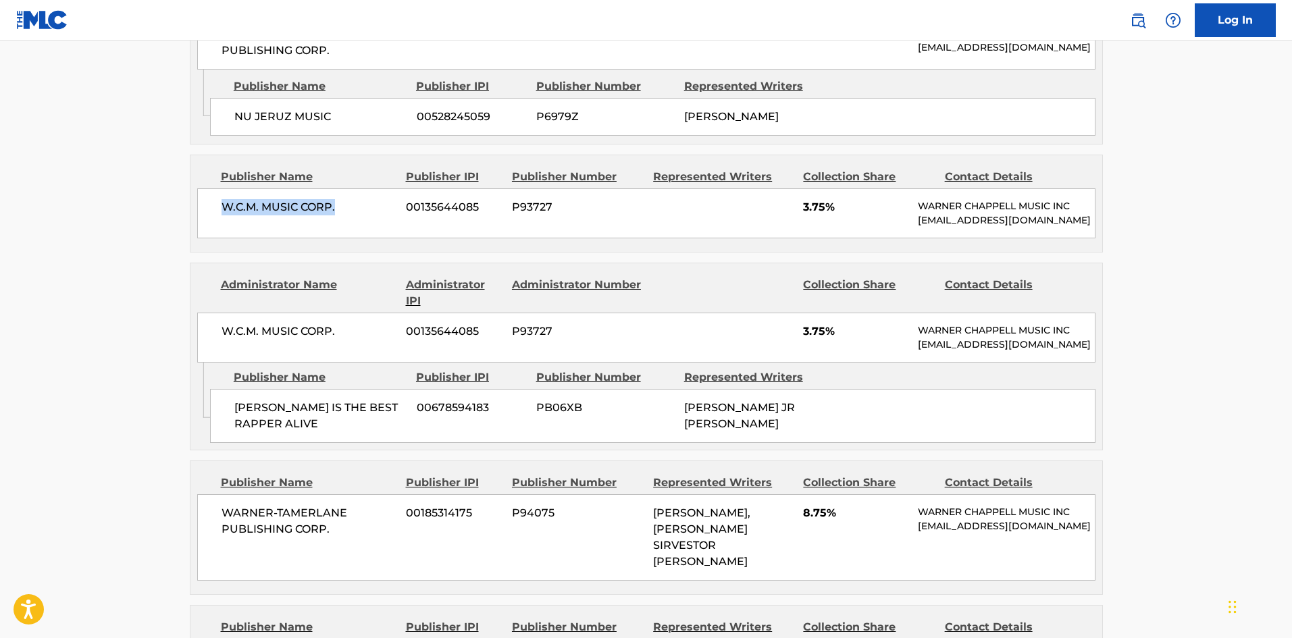
scroll to position [1418, 0]
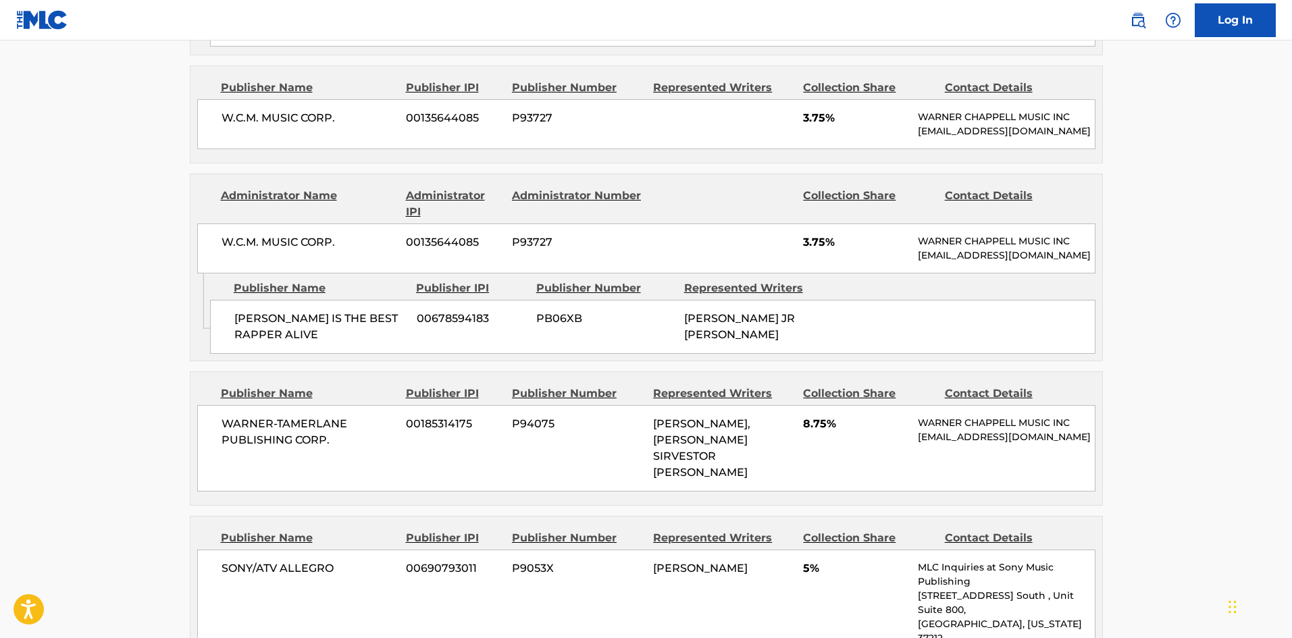
click at [251, 343] on span "RICO LOVE IS THE BEST RAPPER ALIVE" at bounding box center [320, 327] width 172 height 32
drag, startPoint x: 251, startPoint y: 353, endPoint x: 362, endPoint y: 369, distance: 111.8
click at [362, 343] on span "RICO LOVE IS THE BEST RAPPER ALIVE" at bounding box center [320, 327] width 172 height 32
copy div "RICO LOVE IS THE BEST RAPPER ALIVE"
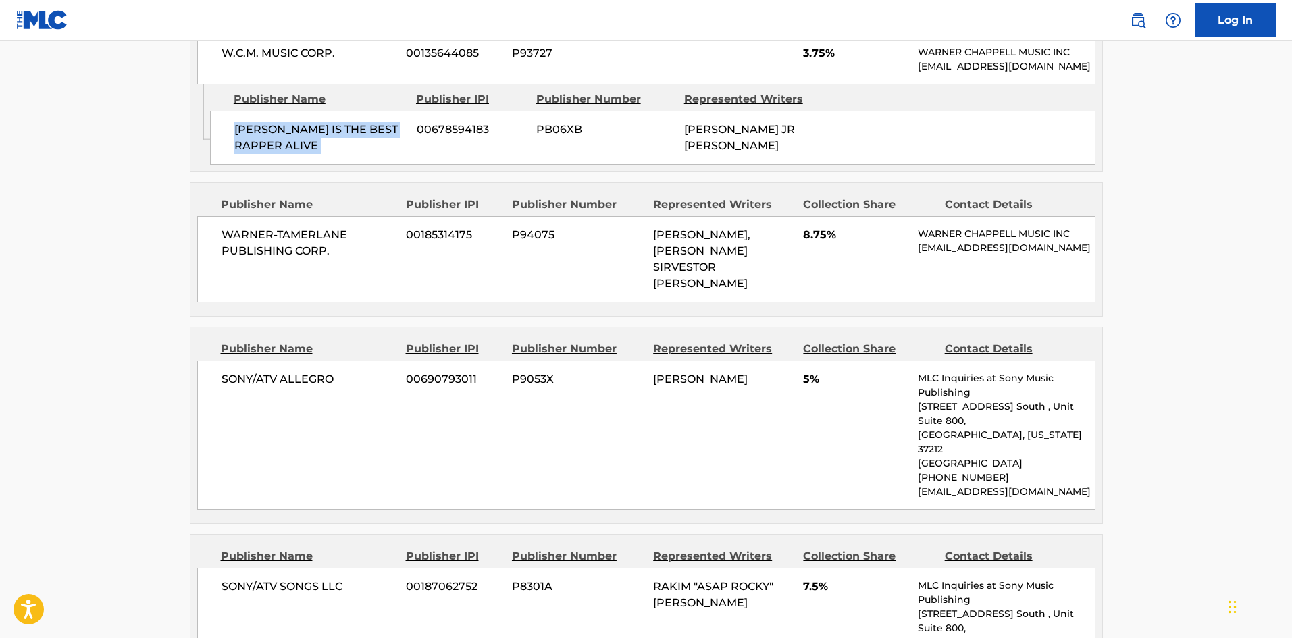
scroll to position [1486, 0]
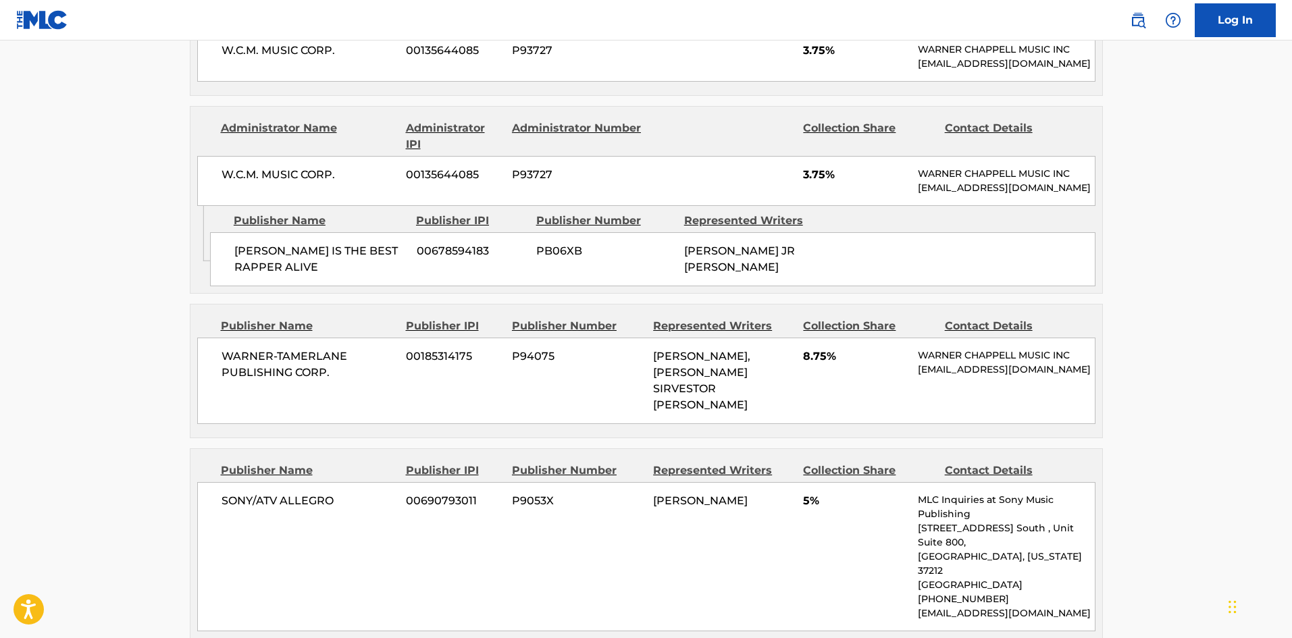
click at [222, 381] on span "WARNER-TAMERLANE PUBLISHING CORP." at bounding box center [309, 364] width 175 height 32
drag, startPoint x: 221, startPoint y: 394, endPoint x: 348, endPoint y: 415, distance: 128.8
click at [348, 381] on span "WARNER-TAMERLANE PUBLISHING CORP." at bounding box center [309, 364] width 175 height 32
copy div "WARNER-TAMERLANE PUBLISHING CORP."
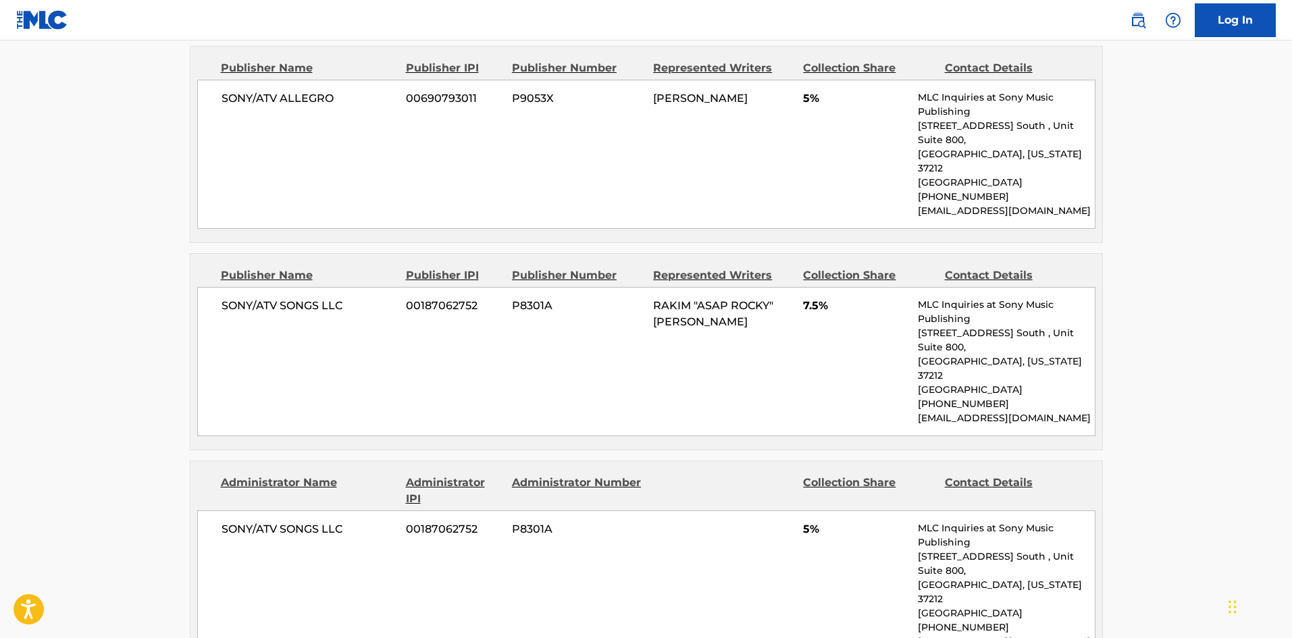
scroll to position [1756, 0]
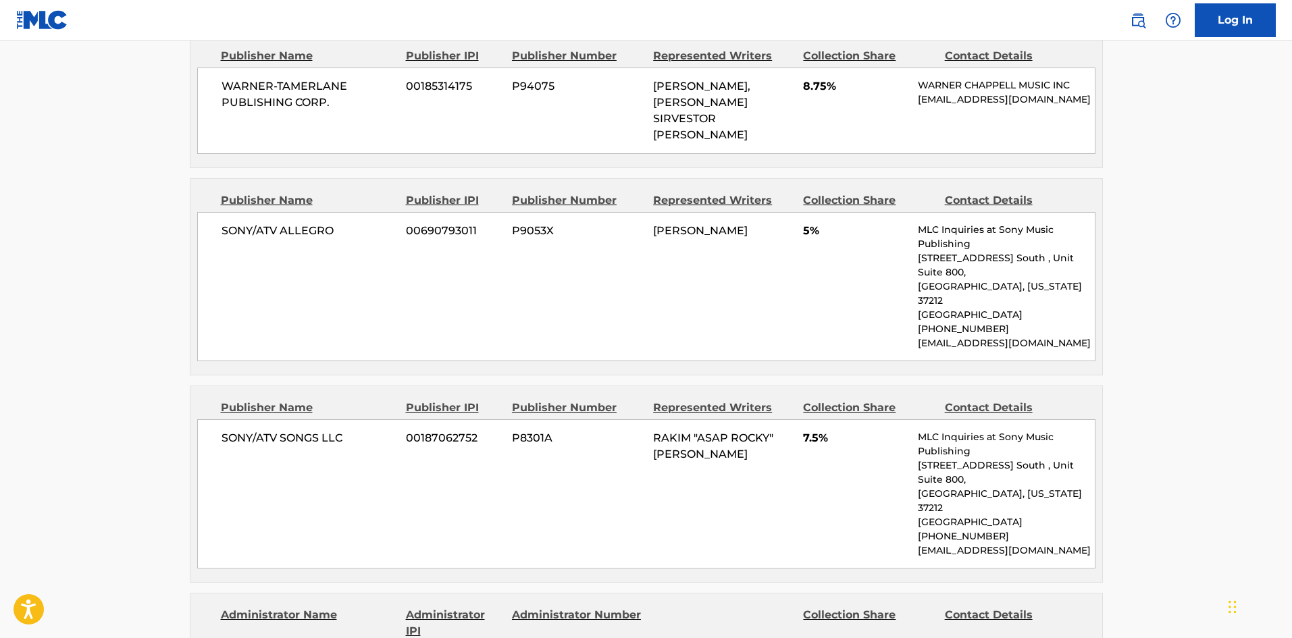
click at [232, 239] on span "SONY/ATV ALLEGRO" at bounding box center [309, 231] width 175 height 16
drag, startPoint x: 232, startPoint y: 257, endPoint x: 313, endPoint y: 251, distance: 81.9
click at [313, 239] on span "SONY/ATV ALLEGRO" at bounding box center [309, 231] width 175 height 16
copy span "SONY/ATV ALLEGRO"
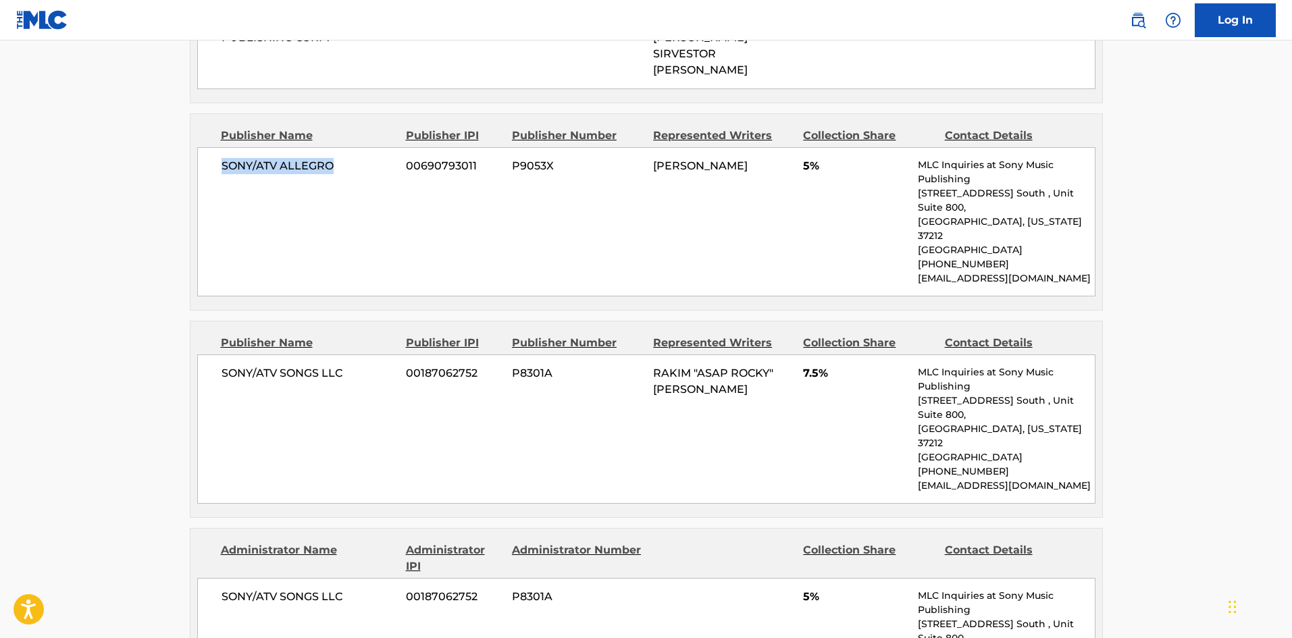
scroll to position [1891, 0]
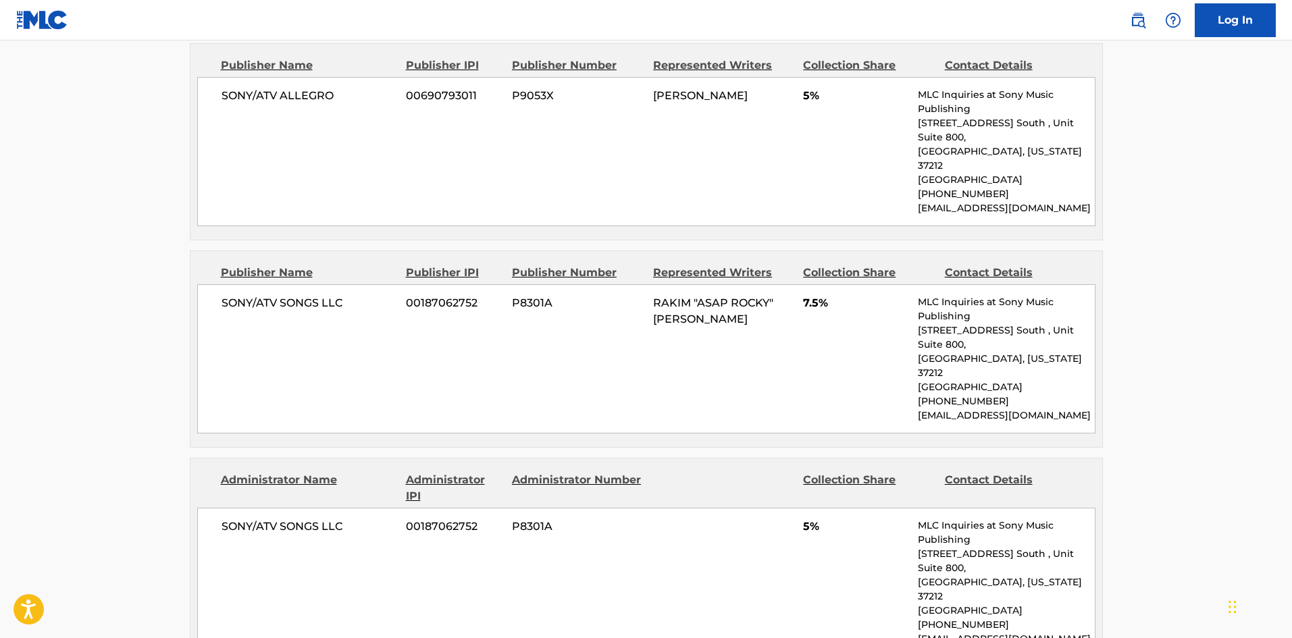
click at [235, 295] on span "SONY/ATV SONGS LLC" at bounding box center [309, 303] width 175 height 16
drag, startPoint x: 235, startPoint y: 290, endPoint x: 328, endPoint y: 294, distance: 92.6
click at [328, 295] on span "SONY/ATV SONGS LLC" at bounding box center [309, 303] width 175 height 16
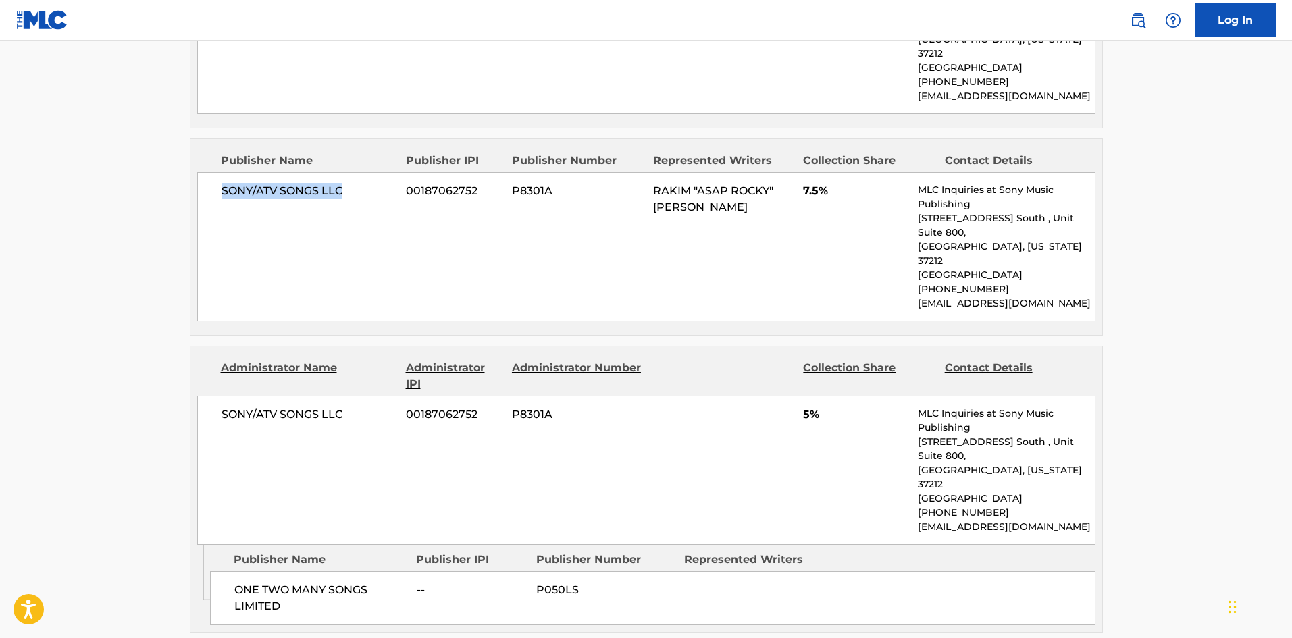
scroll to position [2161, 0]
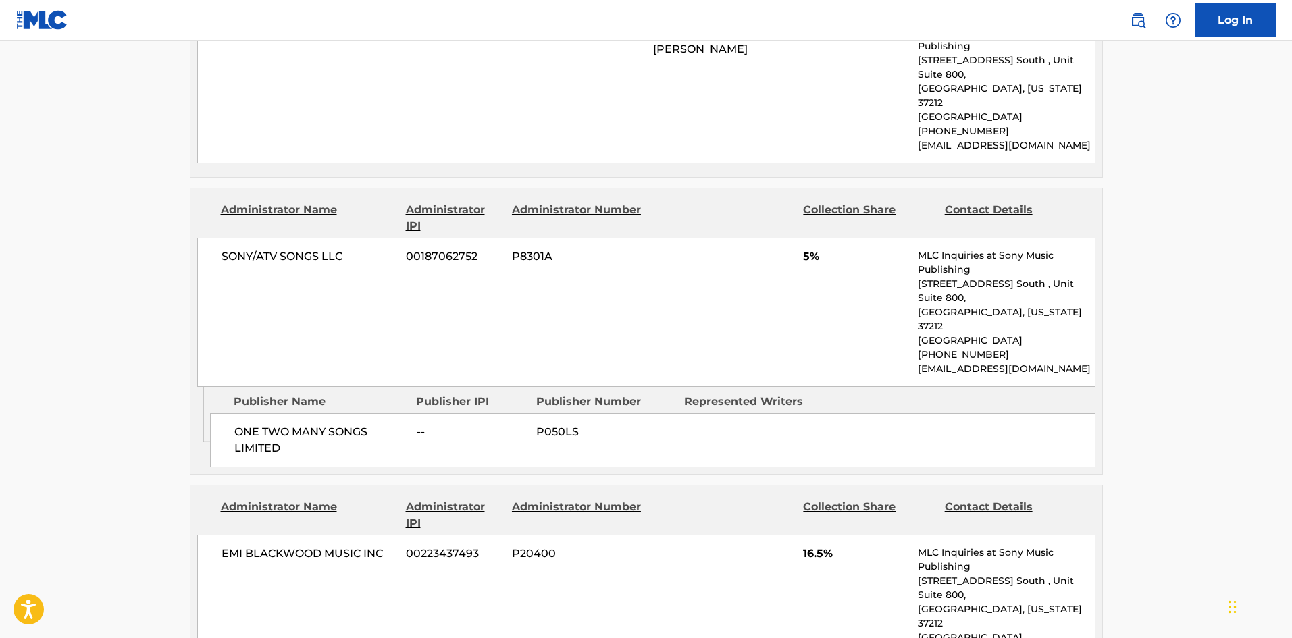
click at [244, 424] on span "ONE TWO MANY SONGS LIMITED" at bounding box center [320, 440] width 172 height 32
drag, startPoint x: 244, startPoint y: 369, endPoint x: 317, endPoint y: 381, distance: 73.8
click at [317, 424] on span "ONE TWO MANY SONGS LIMITED" at bounding box center [320, 440] width 172 height 32
click at [240, 424] on span "ONE TWO MANY SONGS LIMITED" at bounding box center [320, 440] width 172 height 32
drag, startPoint x: 240, startPoint y: 380, endPoint x: 257, endPoint y: 388, distance: 19.0
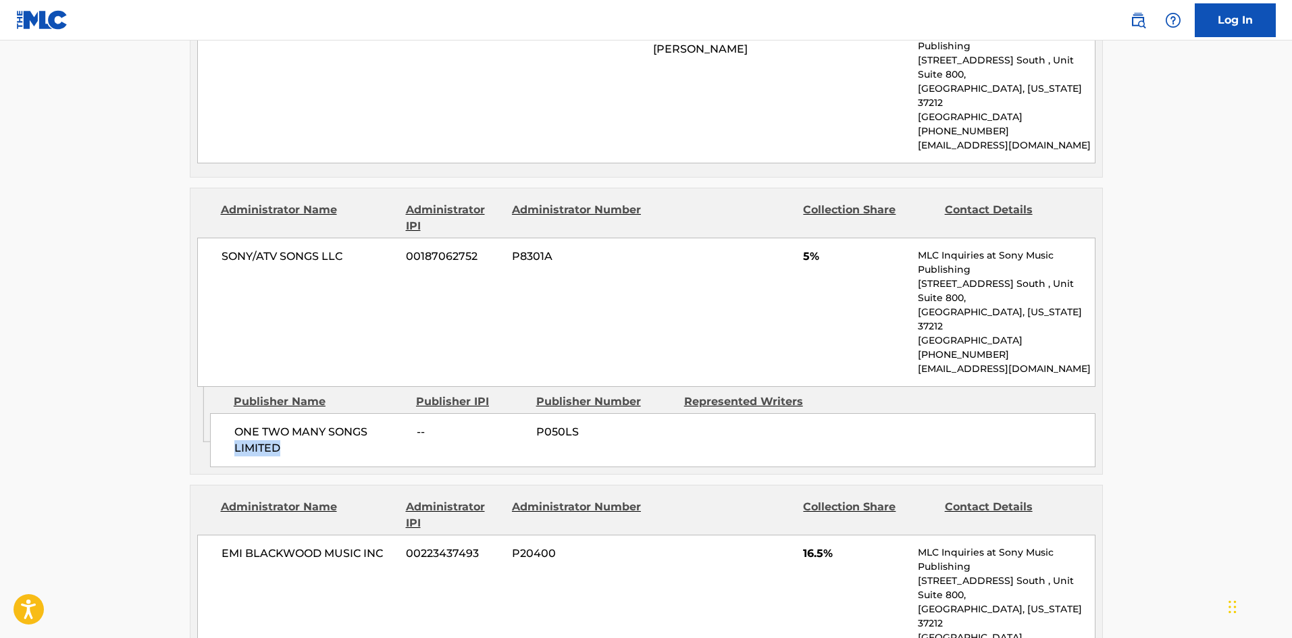
click at [257, 424] on span "ONE TWO MANY SONGS LIMITED" at bounding box center [320, 440] width 172 height 32
click at [244, 413] on div "ONE TWO MANY SONGS LIMITED -- P050LS" at bounding box center [652, 440] width 885 height 54
drag, startPoint x: 244, startPoint y: 359, endPoint x: 272, endPoint y: 388, distance: 40.1
click at [272, 413] on div "ONE TWO MANY SONGS LIMITED -- P050LS" at bounding box center [652, 440] width 885 height 54
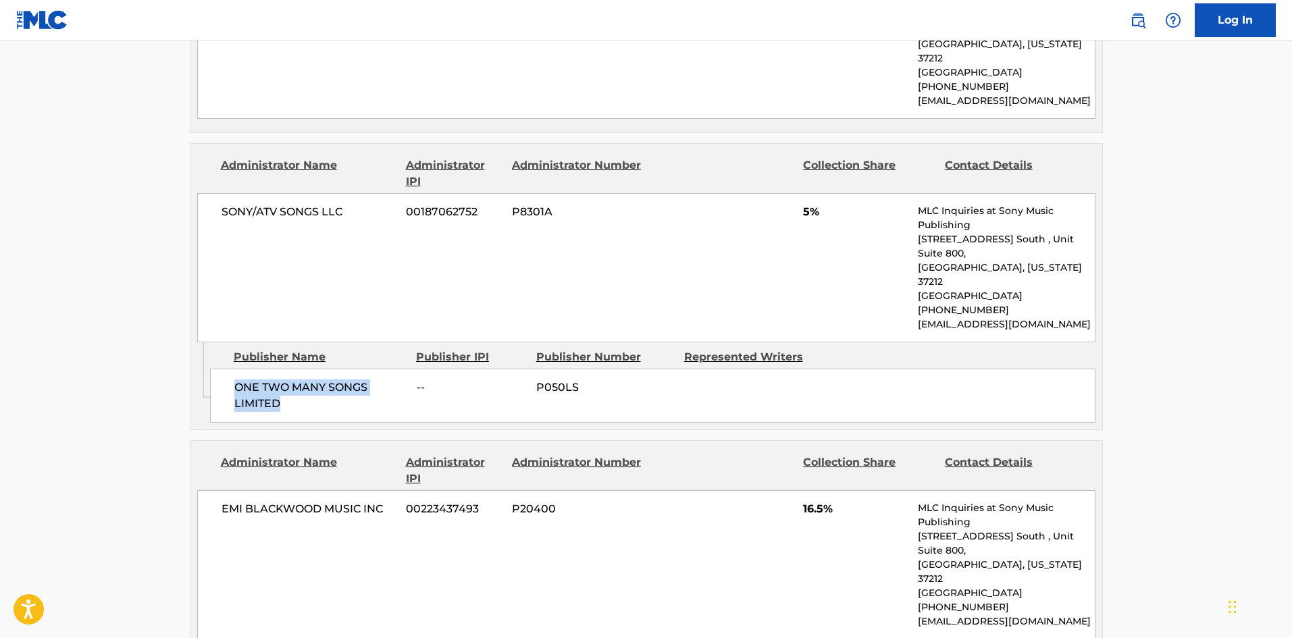
scroll to position [2296, 0]
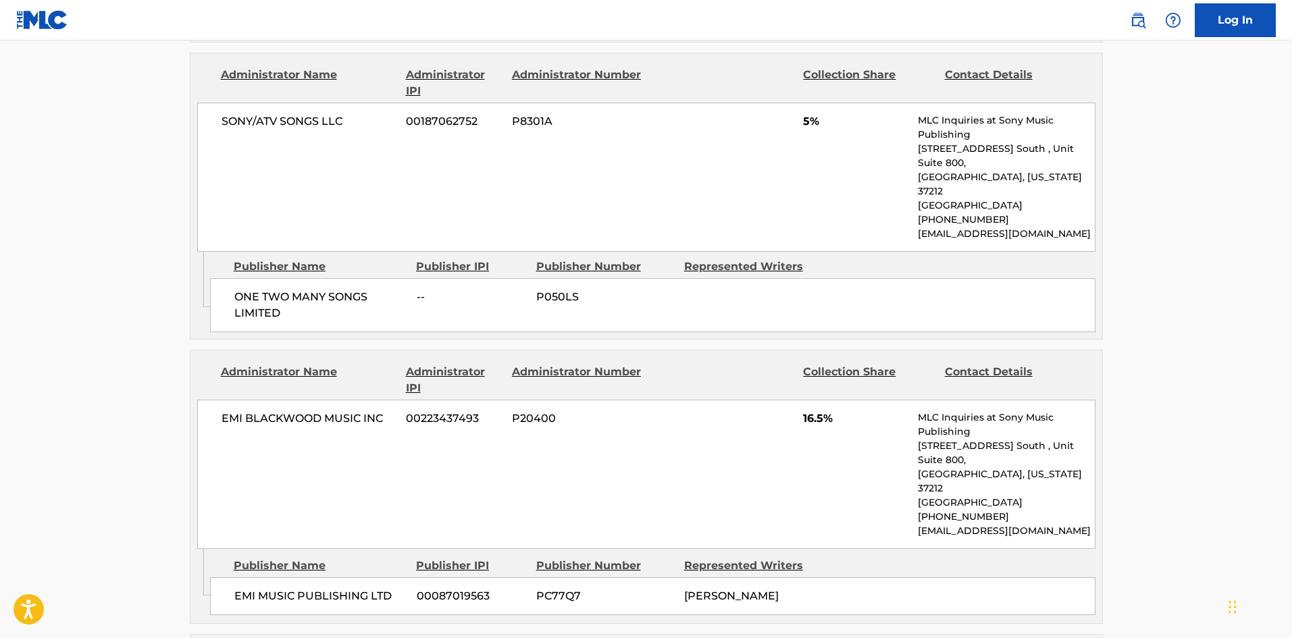
click at [244, 588] on span "EMI MUSIC PUBLISHING LTD" at bounding box center [320, 596] width 172 height 16
drag, startPoint x: 244, startPoint y: 502, endPoint x: 356, endPoint y: 502, distance: 112.1
click at [356, 588] on span "EMI MUSIC PUBLISHING LTD" at bounding box center [320, 596] width 172 height 16
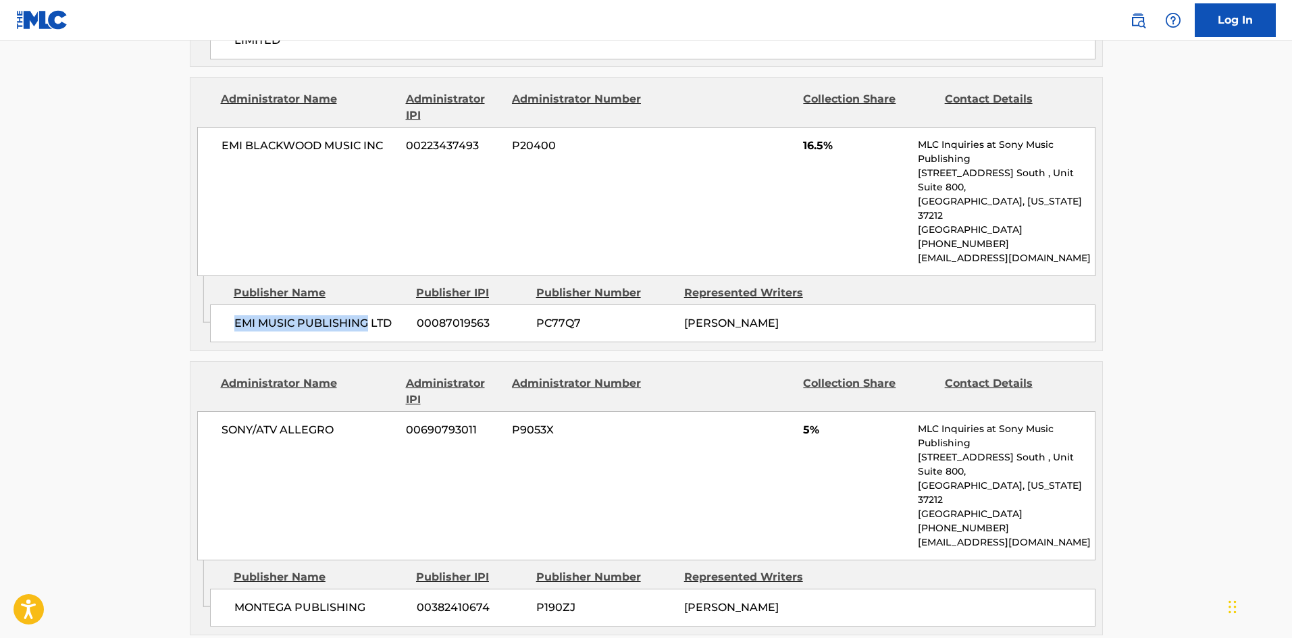
scroll to position [2634, 0]
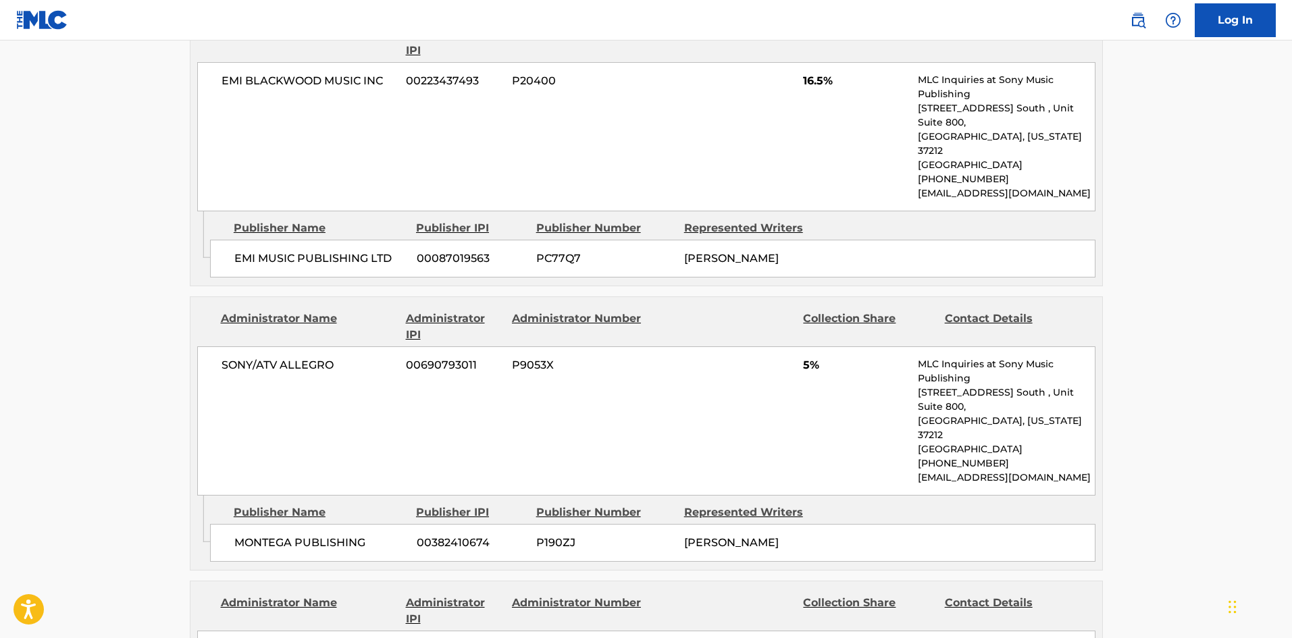
click at [244, 524] on div "MONTEGA PUBLISHING 00382410674 P190ZJ KARIM KHARBOUCH" at bounding box center [652, 543] width 885 height 38
drag, startPoint x: 244, startPoint y: 413, endPoint x: 272, endPoint y: 416, distance: 28.6
click at [272, 524] on div "MONTEGA PUBLISHING 00382410674 P190ZJ KARIM KHARBOUCH" at bounding box center [652, 543] width 885 height 38
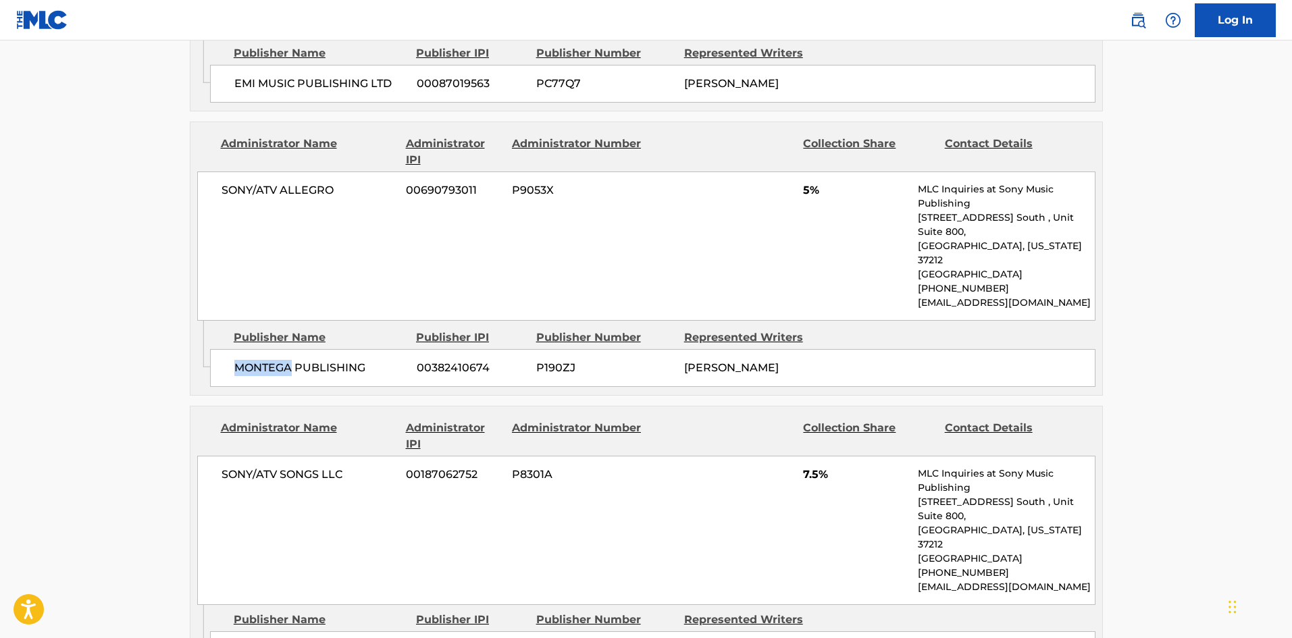
scroll to position [2904, 0]
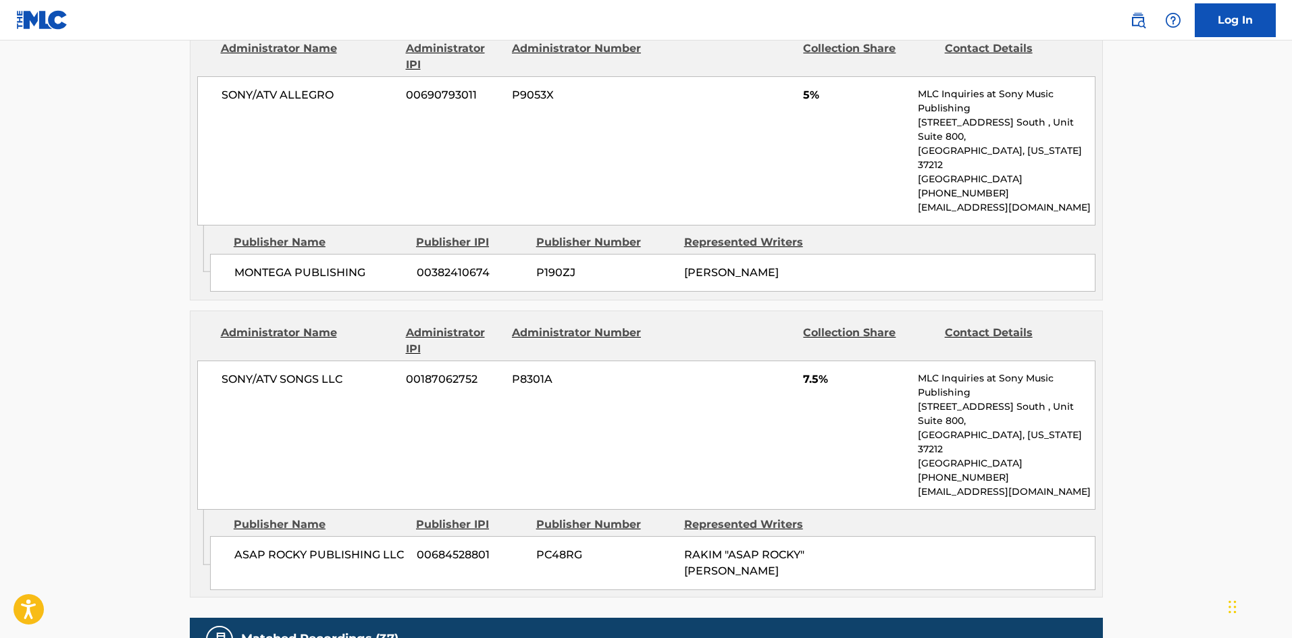
click at [235, 547] on span "ASAP ROCKY PUBLISHING LLC" at bounding box center [320, 555] width 172 height 16
drag, startPoint x: 235, startPoint y: 412, endPoint x: 296, endPoint y: 411, distance: 60.8
click at [296, 547] on span "ASAP ROCKY PUBLISHING LLC" at bounding box center [320, 555] width 172 height 16
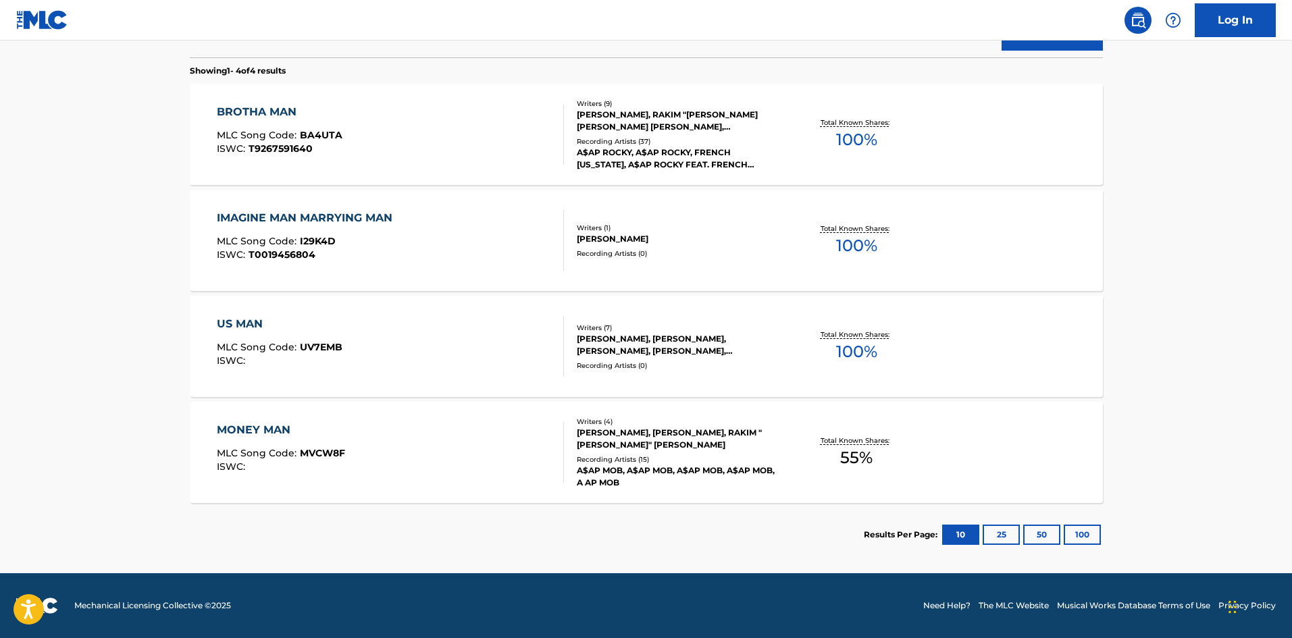
scroll to position [203, 0]
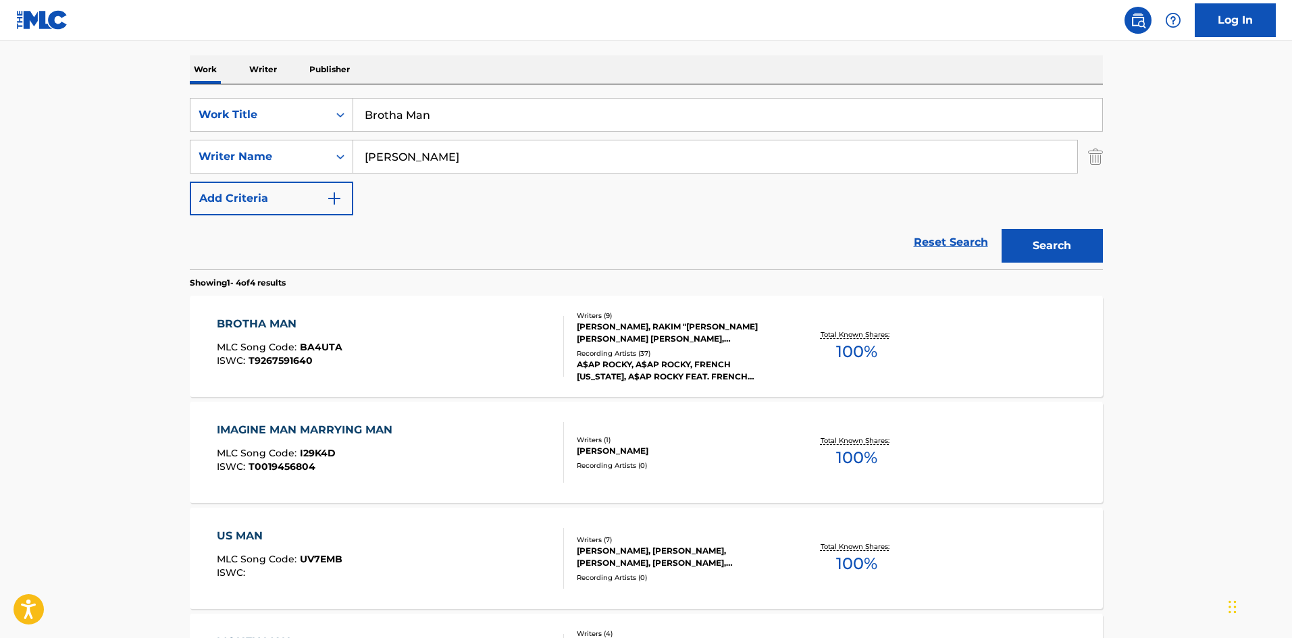
click at [405, 328] on div "BROTHA MAN MLC Song Code : BA4UTA ISWC : T9267591640" at bounding box center [390, 346] width 347 height 61
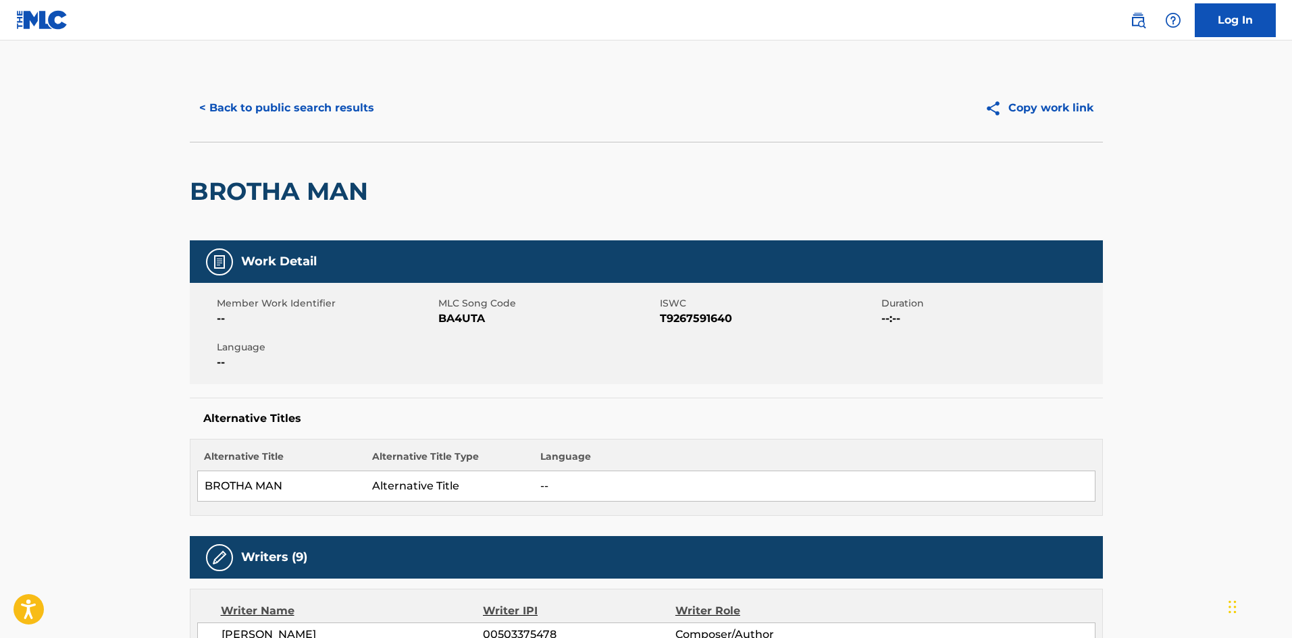
scroll to position [1690, 0]
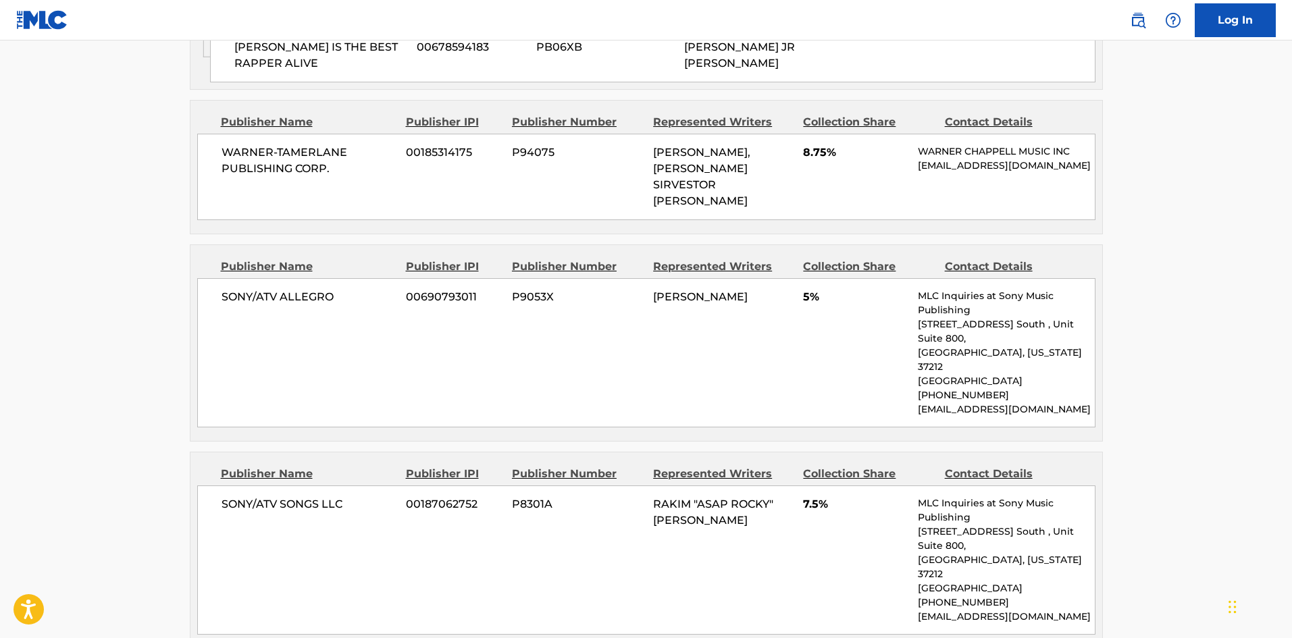
scroll to position [203, 0]
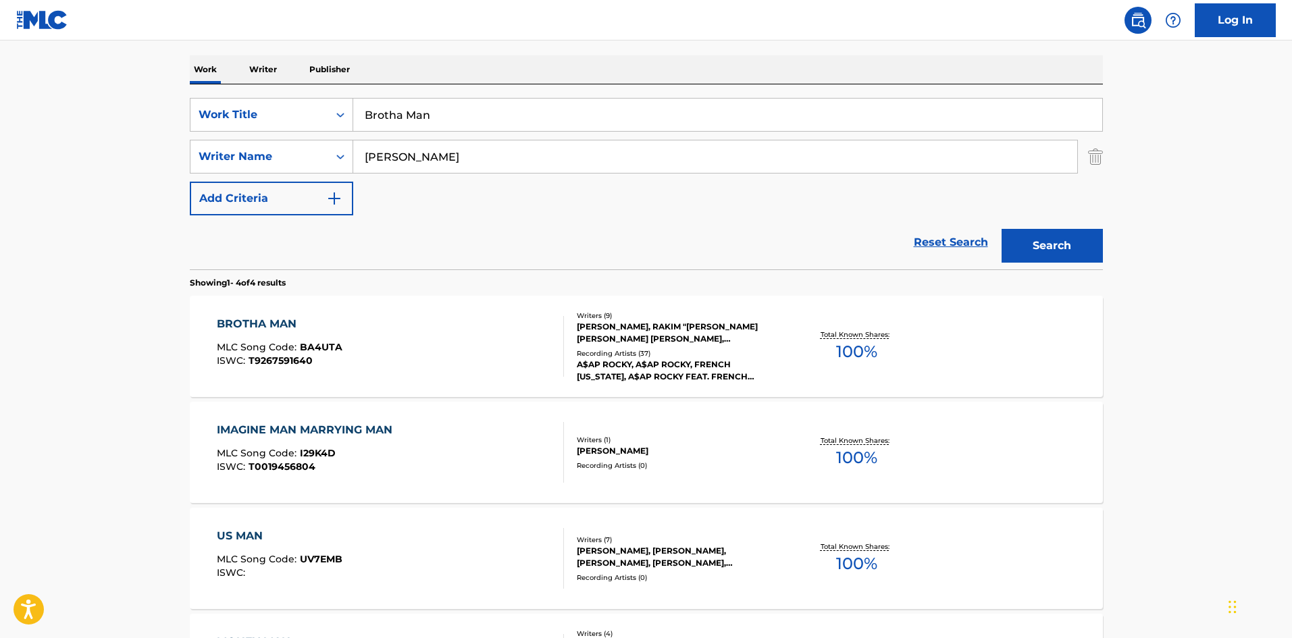
click at [395, 122] on input "Brotha Man" at bounding box center [727, 115] width 749 height 32
paste input "Distorted Records"
type input "Distorted Records"
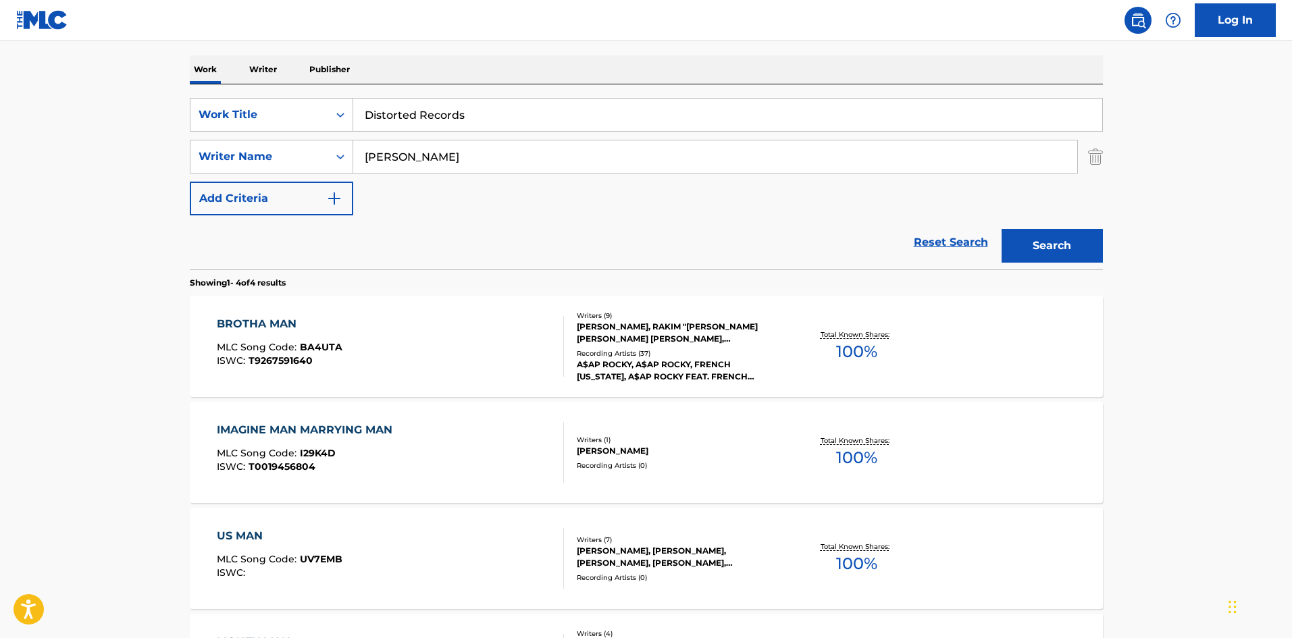
click at [1026, 240] on button "Search" at bounding box center [1052, 246] width 101 height 34
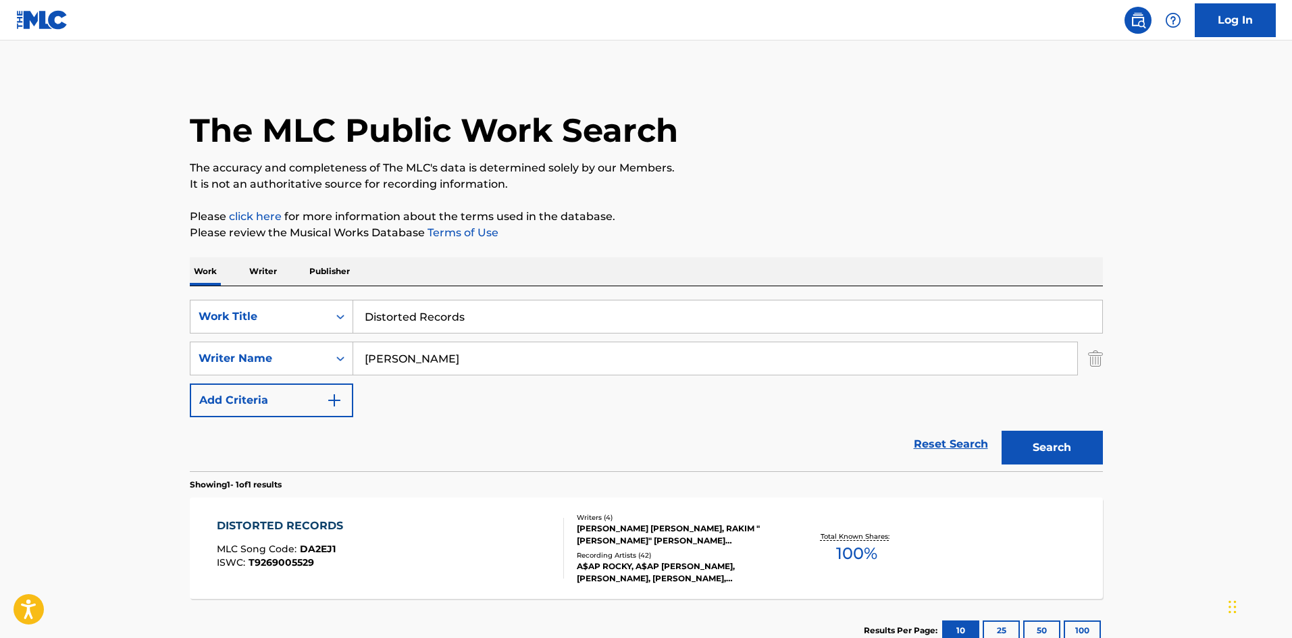
scroll to position [97, 0]
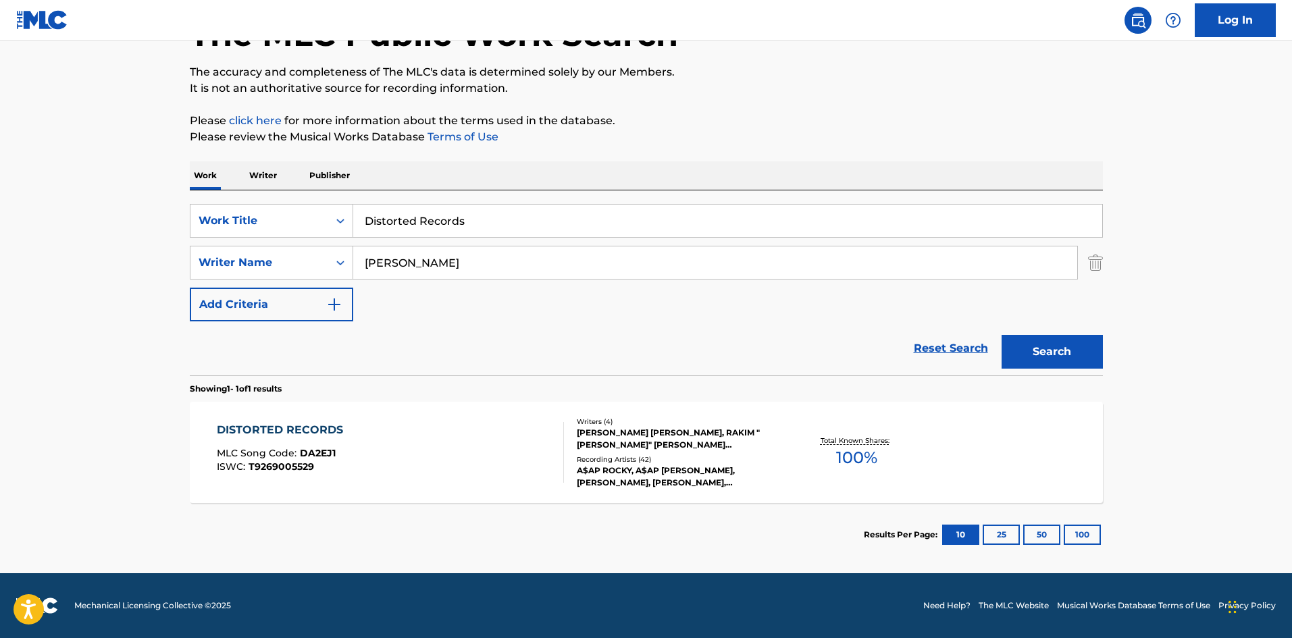
click at [467, 446] on div "DISTORTED RECORDS MLC Song Code : DA2EJ1 ISWC : T9269005529" at bounding box center [390, 452] width 347 height 61
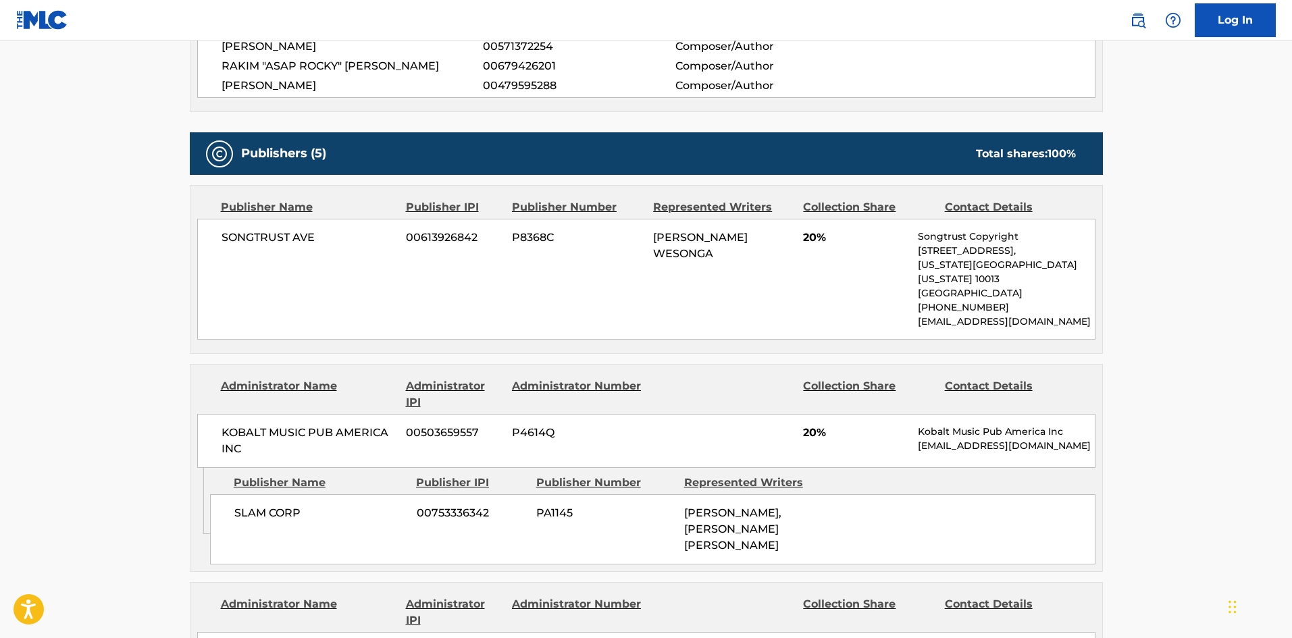
scroll to position [540, 0]
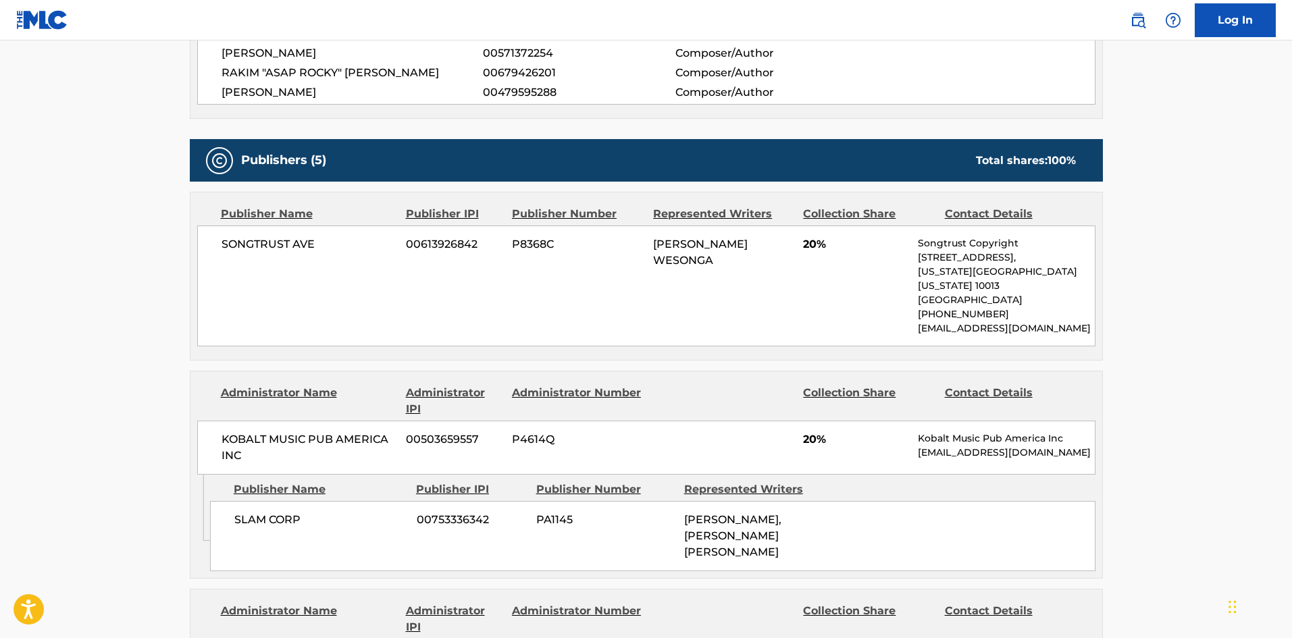
click at [227, 240] on span "SONGTRUST AVE" at bounding box center [309, 244] width 175 height 16
drag, startPoint x: 227, startPoint y: 240, endPoint x: 321, endPoint y: 236, distance: 94.6
click at [321, 236] on div "SONGTRUST AVE 00613926842 P8368C NESBITT WESONGA 20% Songtrust Copyright 155 6t…" at bounding box center [646, 286] width 898 height 121
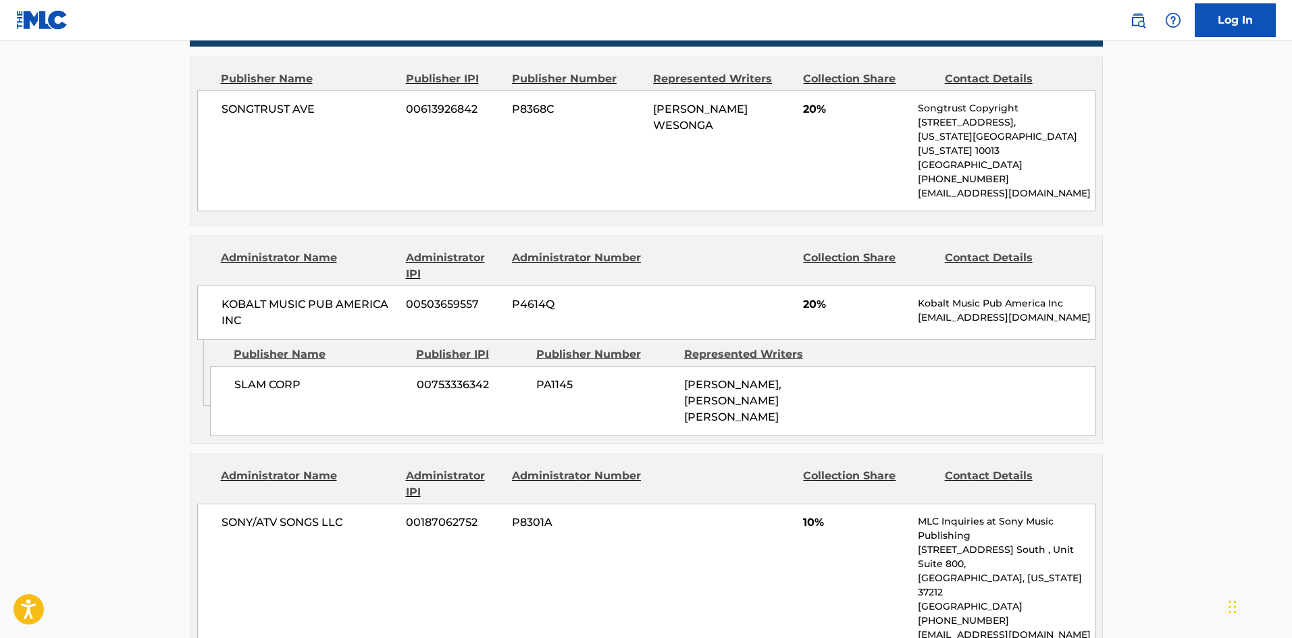
click at [244, 366] on div "SLAM CORP 00753336342 PA1145 MARIO LOVING, NESBITT WESONGA" at bounding box center [652, 401] width 885 height 70
click at [274, 377] on span "SLAM CORP" at bounding box center [320, 385] width 172 height 16
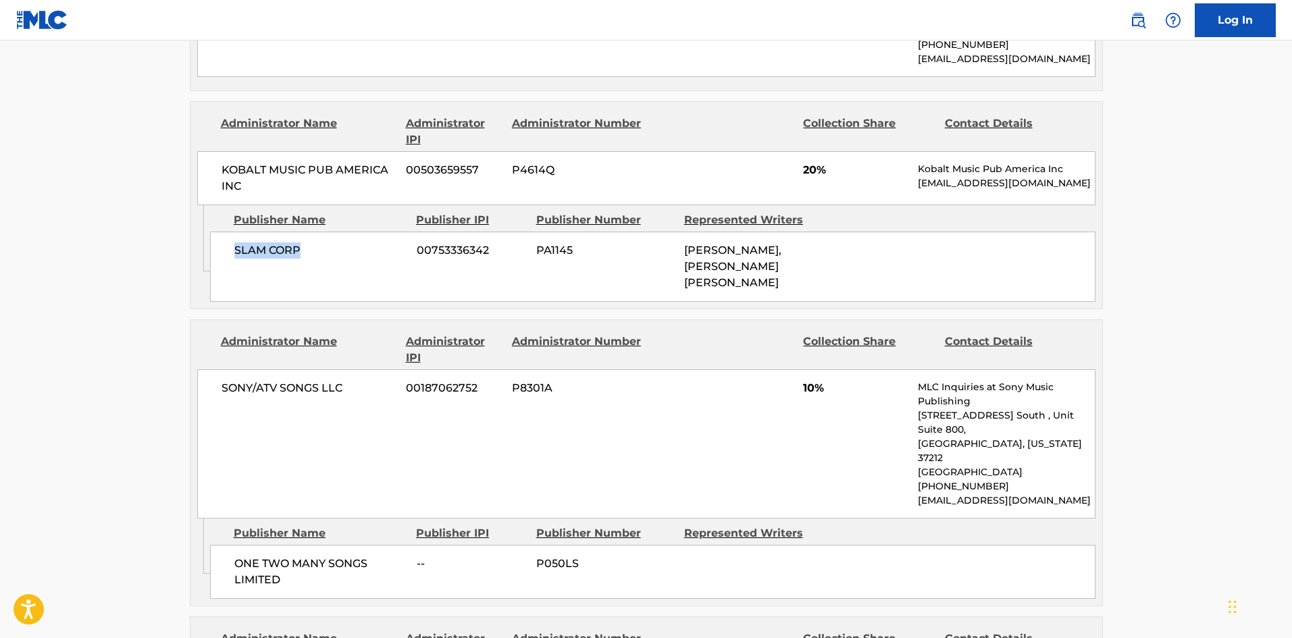
scroll to position [810, 0]
click at [246, 555] on span "ONE TWO MANY SONGS LIMITED" at bounding box center [320, 571] width 172 height 32
drag, startPoint x: 249, startPoint y: 507, endPoint x: 345, endPoint y: 504, distance: 95.9
click at [345, 555] on span "ONE TWO MANY SONGS LIMITED" at bounding box center [320, 571] width 172 height 32
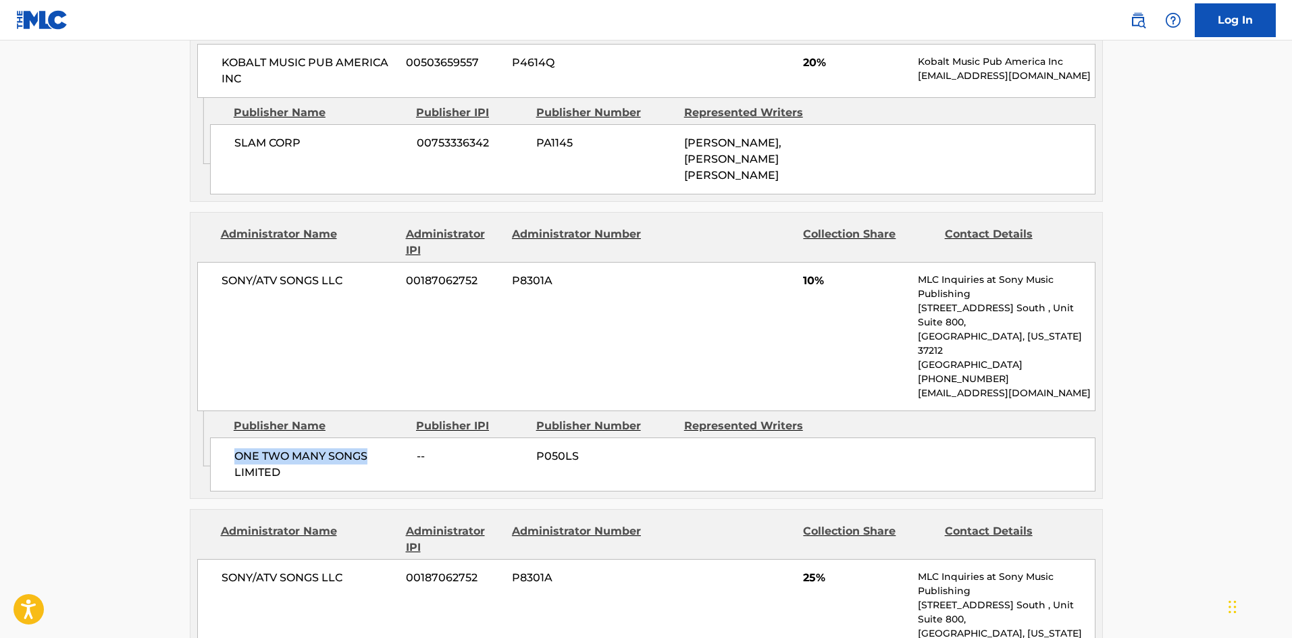
scroll to position [1081, 0]
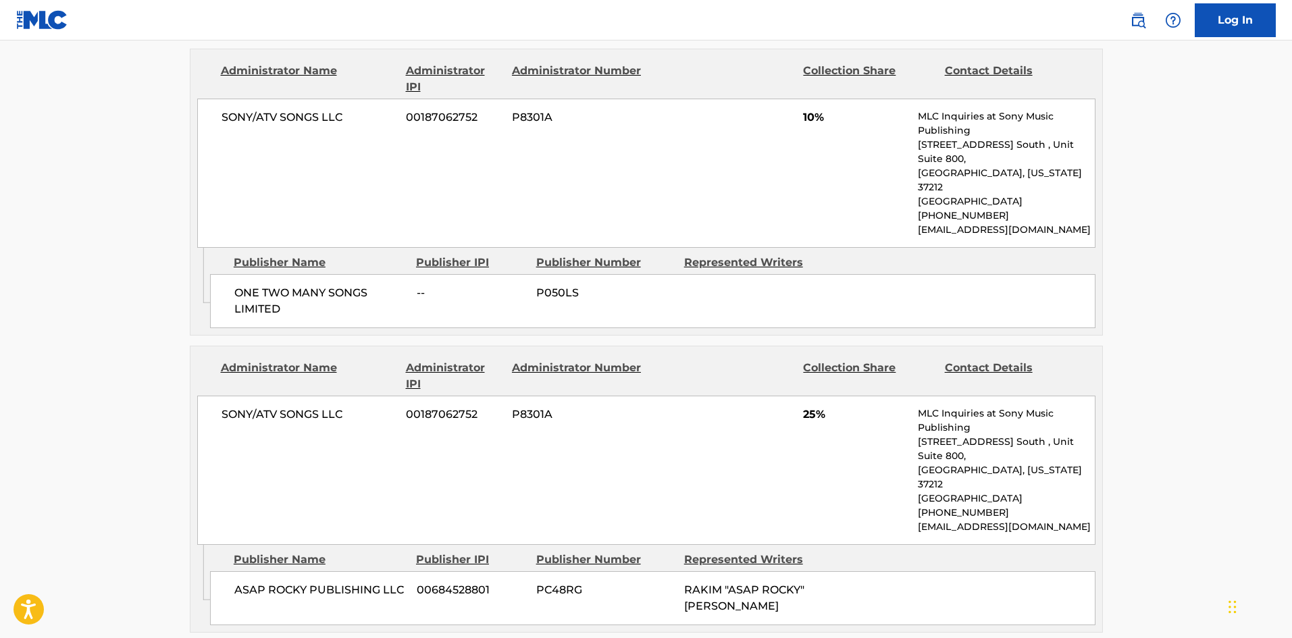
click at [240, 582] on span "ASAP ROCKY PUBLISHING LLC" at bounding box center [320, 590] width 172 height 16
drag, startPoint x: 240, startPoint y: 503, endPoint x: 287, endPoint y: 499, distance: 46.8
click at [287, 582] on span "ASAP ROCKY PUBLISHING LLC" at bounding box center [320, 590] width 172 height 16
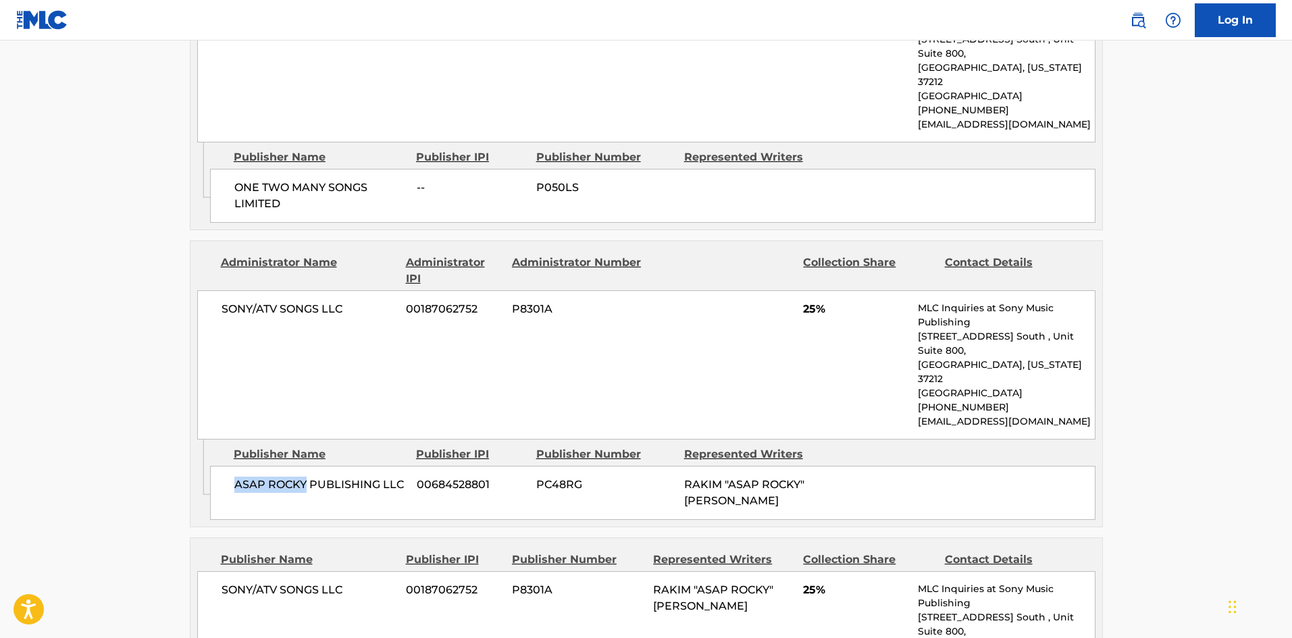
scroll to position [1351, 0]
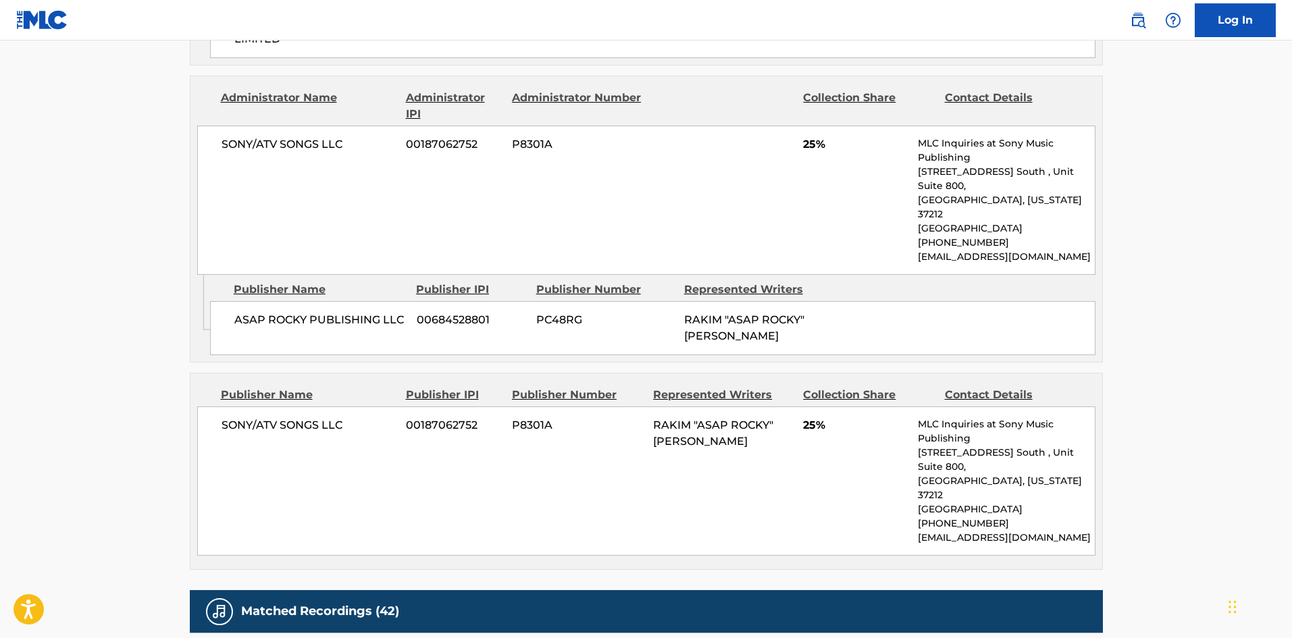
click at [227, 407] on div "SONY/ATV SONGS LLC 00187062752 P8301A RAKIM "ASAP ROCKY" MAYERS 25% MLC Inquiri…" at bounding box center [646, 481] width 898 height 149
drag, startPoint x: 227, startPoint y: 329, endPoint x: 283, endPoint y: 204, distance: 136.9
click at [340, 407] on div "SONY/ATV SONGS LLC 00187062752 P8301A RAKIM "ASAP ROCKY" MAYERS 25% MLC Inquiri…" at bounding box center [646, 481] width 898 height 149
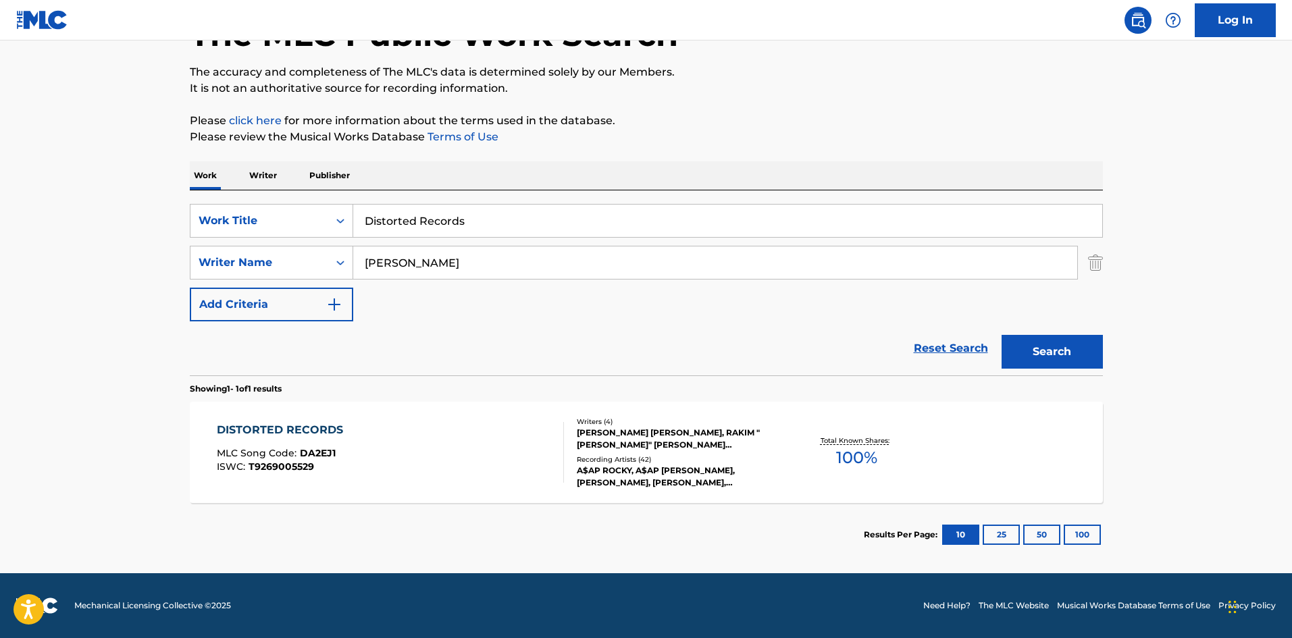
click at [409, 218] on input "Distorted Records" at bounding box center [727, 221] width 749 height 32
paste input "Everyday"
type input "Everyday"
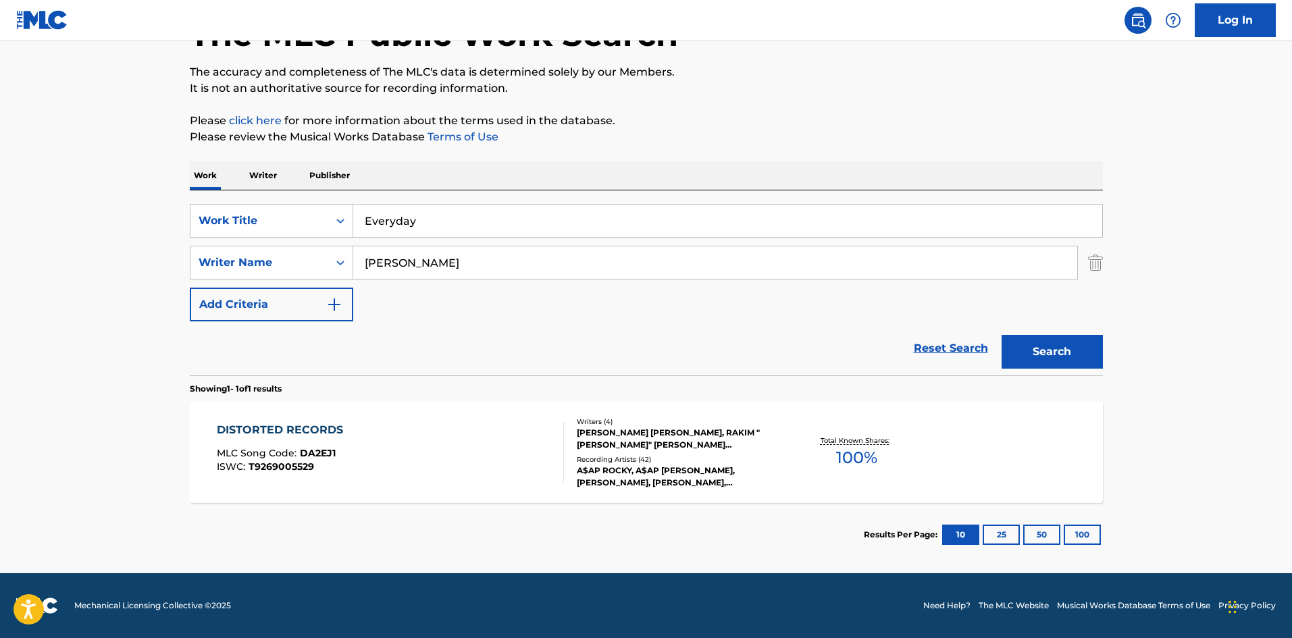
click at [1079, 344] on button "Search" at bounding box center [1052, 352] width 101 height 34
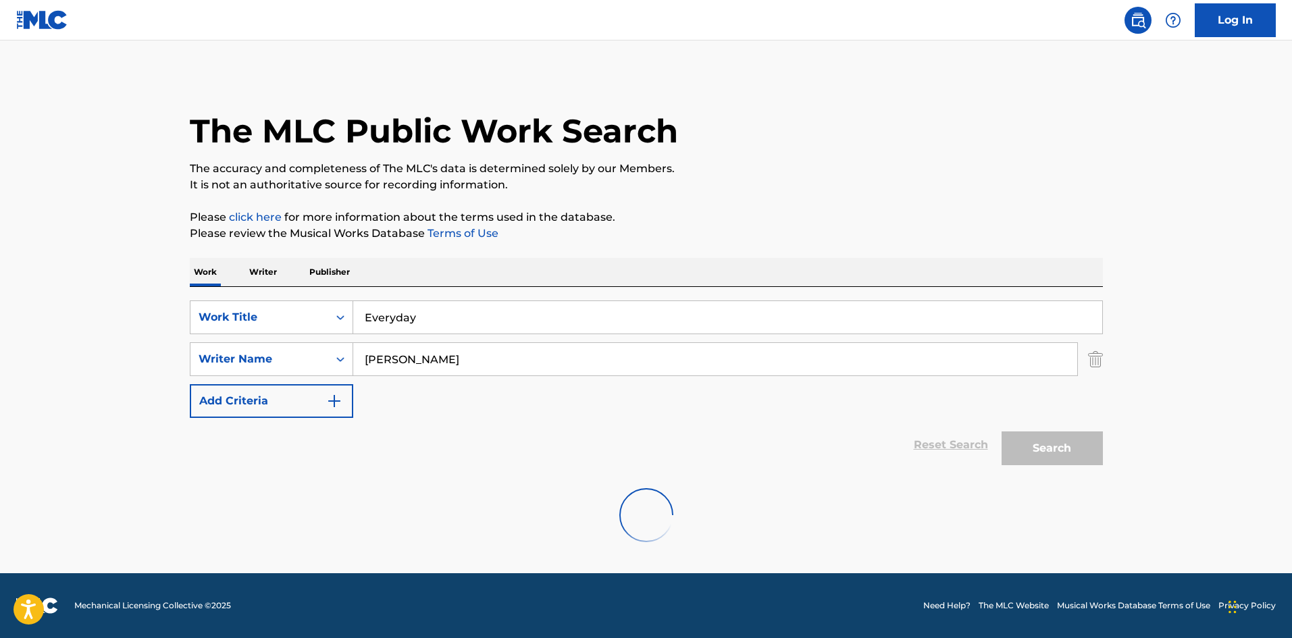
scroll to position [0, 0]
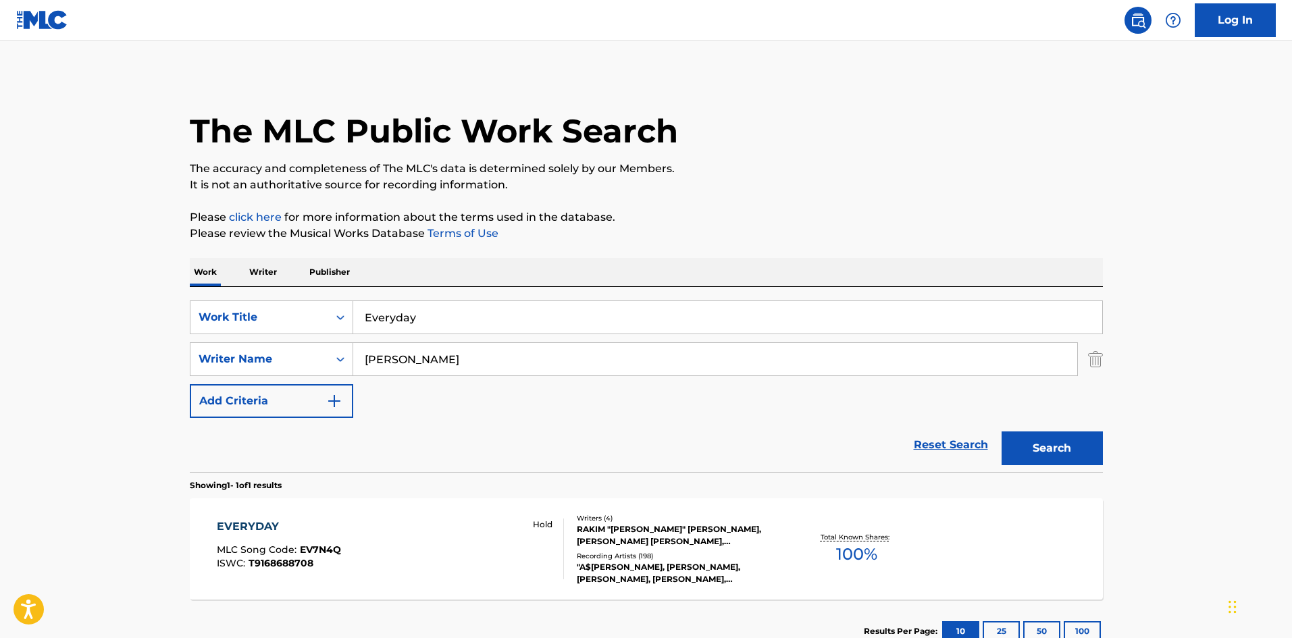
click at [498, 556] on div "EVERYDAY MLC Song Code : EV7N4Q ISWC : T9168688708 Hold" at bounding box center [390, 549] width 347 height 61
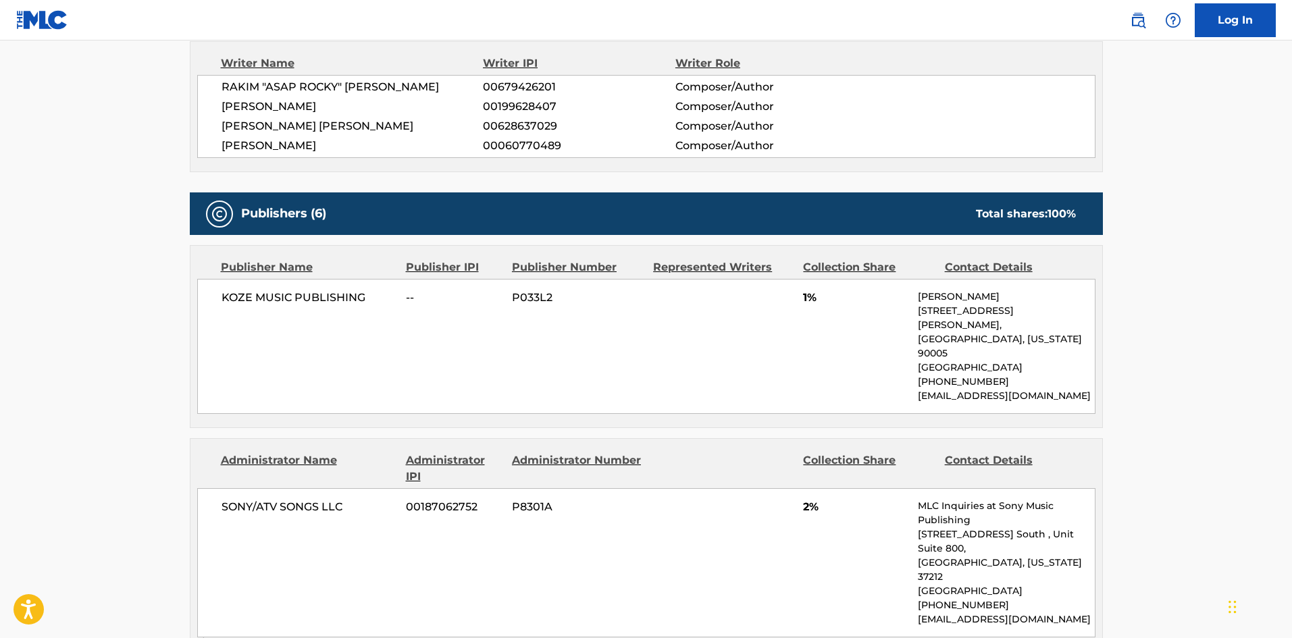
scroll to position [473, 0]
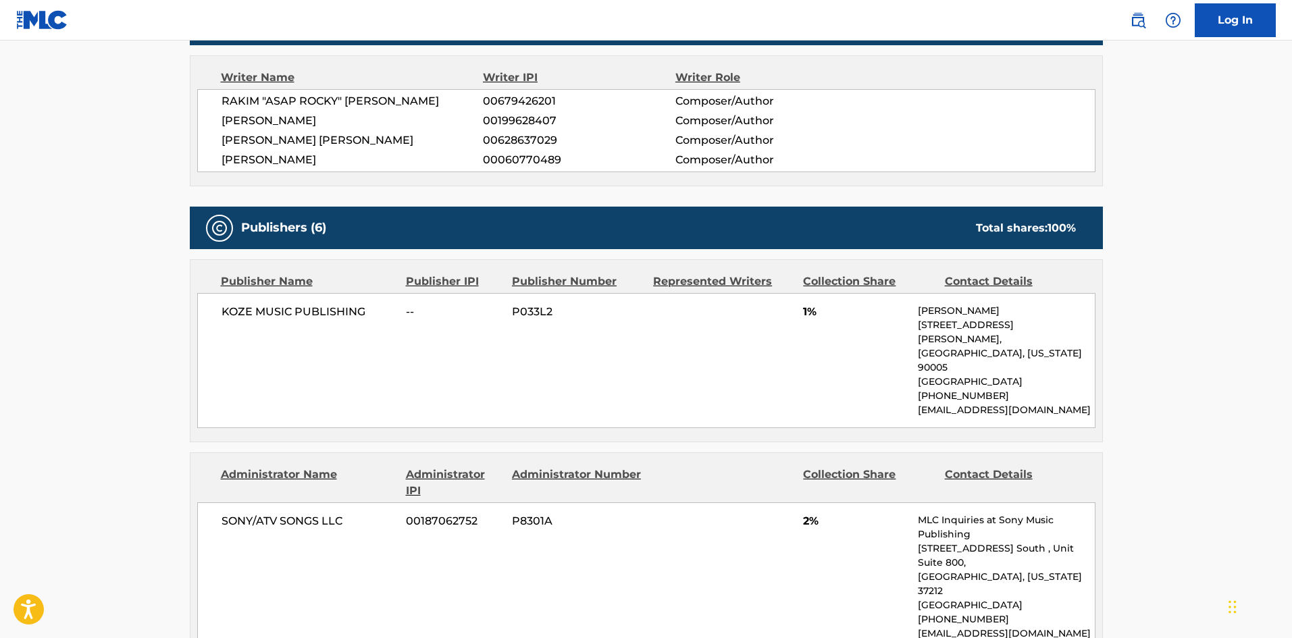
click at [207, 305] on div "KOZE MUSIC PUBLISHING -- P033L2 1% AJ Daltorio 720 S. Kingsley Drive, Unit 205,…" at bounding box center [646, 360] width 898 height 135
drag, startPoint x: 207, startPoint y: 305, endPoint x: 284, endPoint y: 313, distance: 77.3
click at [284, 313] on div "KOZE MUSIC PUBLISHING -- P033L2 1% AJ Daltorio 720 S. Kingsley Drive, Unit 205,…" at bounding box center [646, 360] width 898 height 135
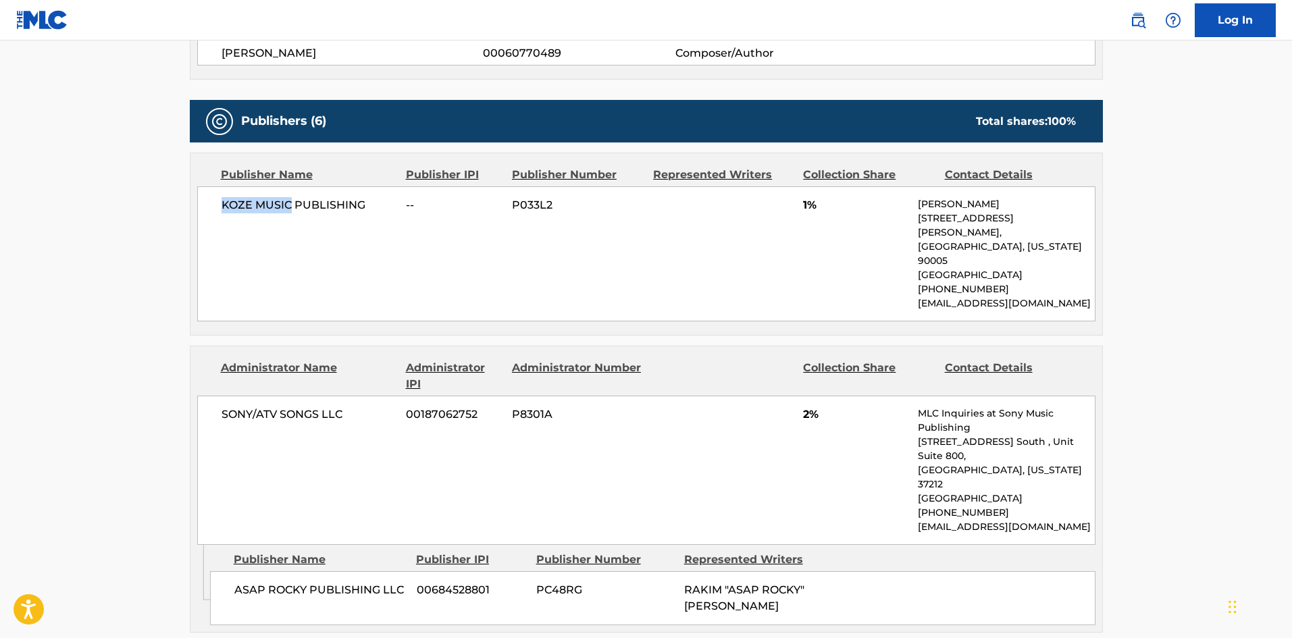
scroll to position [743, 0]
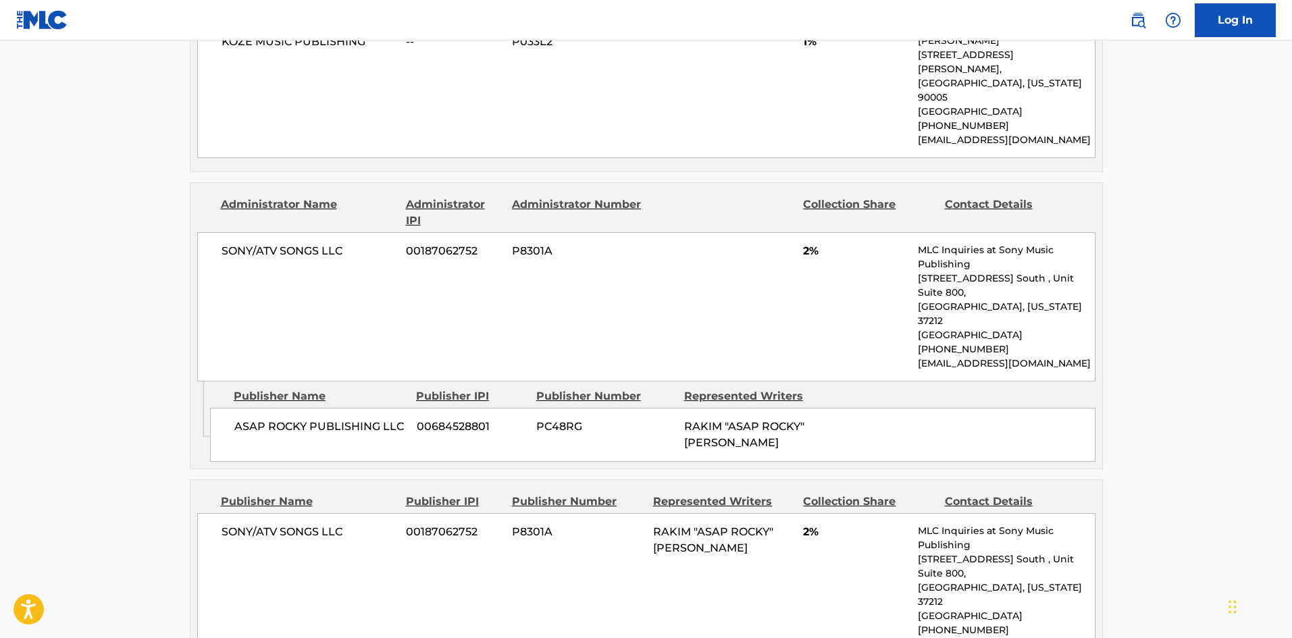
click at [237, 419] on span "ASAP ROCKY PUBLISHING LLC" at bounding box center [320, 427] width 172 height 16
drag, startPoint x: 237, startPoint y: 371, endPoint x: 301, endPoint y: 371, distance: 64.2
click at [301, 419] on span "ASAP ROCKY PUBLISHING LLC" at bounding box center [320, 427] width 172 height 16
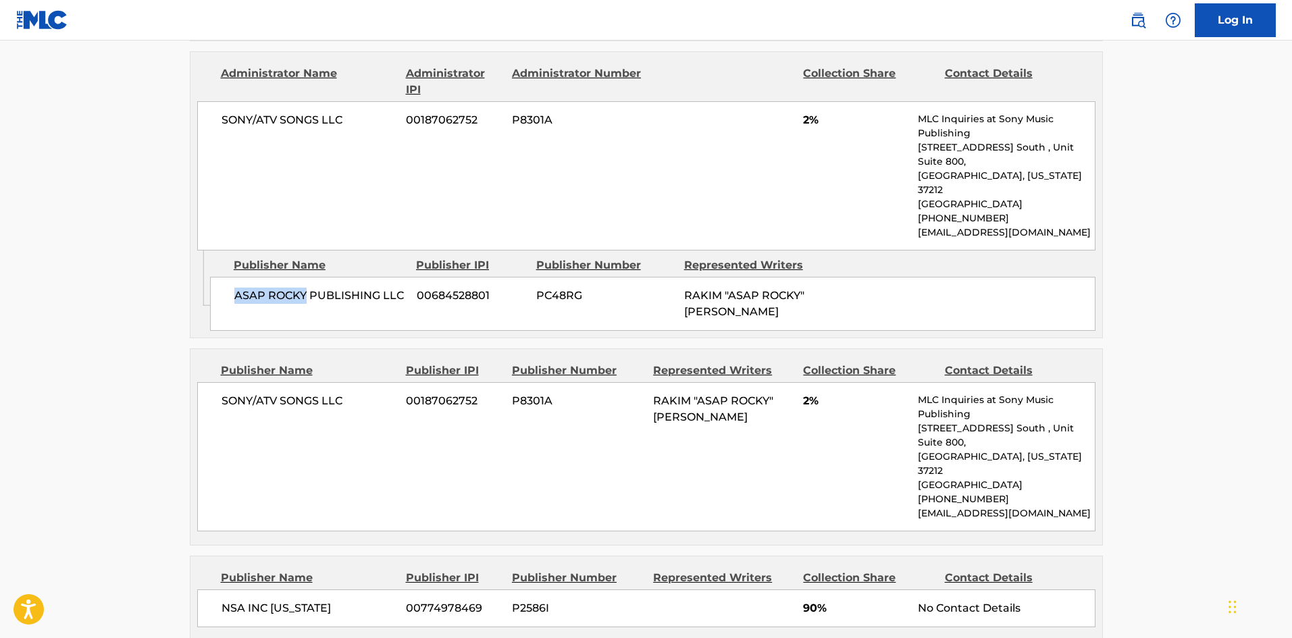
scroll to position [945, 0]
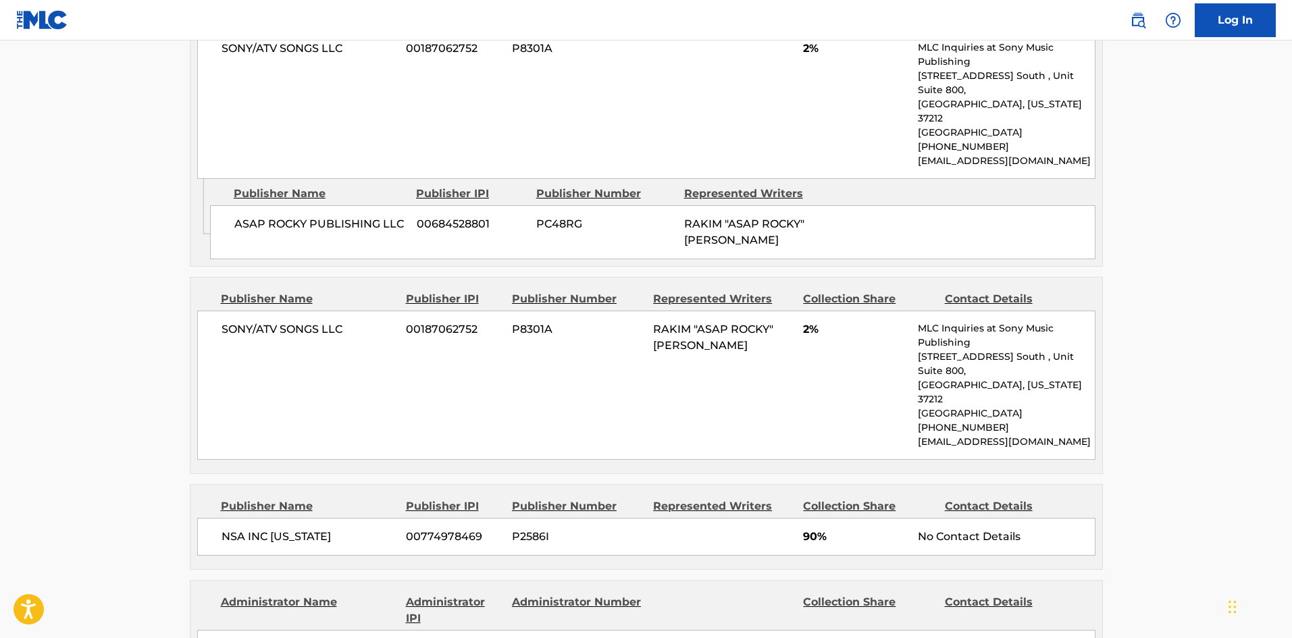
click at [217, 311] on div "SONY/ATV SONGS LLC 00187062752 P8301A RAKIM "ASAP ROCKY" MAYERS 2% MLC Inquirie…" at bounding box center [646, 385] width 898 height 149
drag, startPoint x: 217, startPoint y: 278, endPoint x: 336, endPoint y: 274, distance: 118.2
click at [336, 311] on div "SONY/ATV SONGS LLC 00187062752 P8301A RAKIM "ASAP ROCKY" MAYERS 2% MLC Inquirie…" at bounding box center [646, 385] width 898 height 149
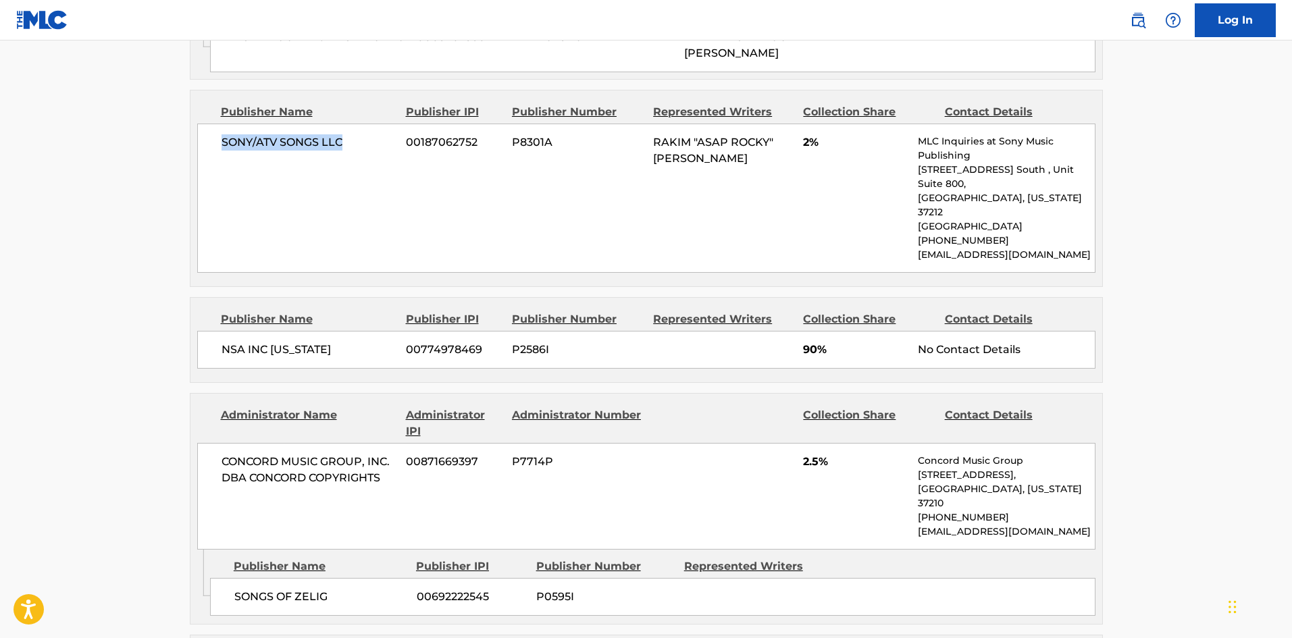
scroll to position [1148, 0]
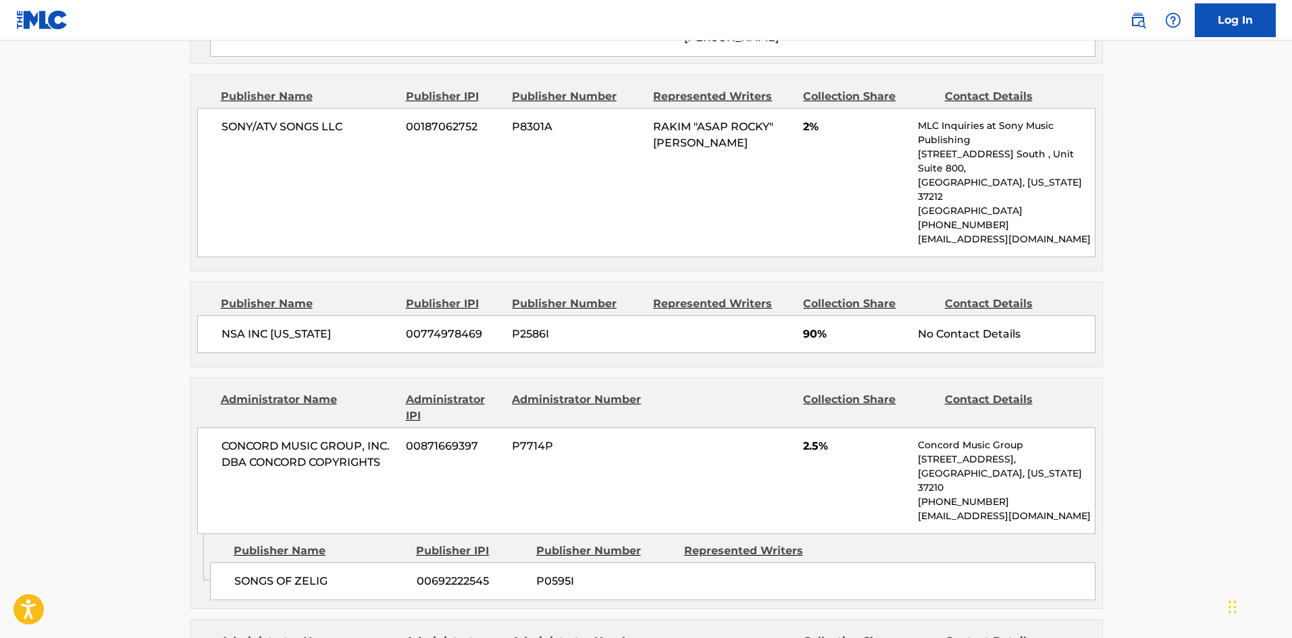
click at [232, 326] on span "NSA INC CALIFORNIA" at bounding box center [309, 334] width 175 height 16
drag, startPoint x: 232, startPoint y: 249, endPoint x: 314, endPoint y: 249, distance: 82.4
click at [314, 326] on span "NSA INC CALIFORNIA" at bounding box center [309, 334] width 175 height 16
drag, startPoint x: 68, startPoint y: 323, endPoint x: 208, endPoint y: 367, distance: 147.2
click at [68, 323] on main "< Back to public search results Copy work link EVERYDAY Hold Work Detail Member…" at bounding box center [646, 252] width 1292 height 2720
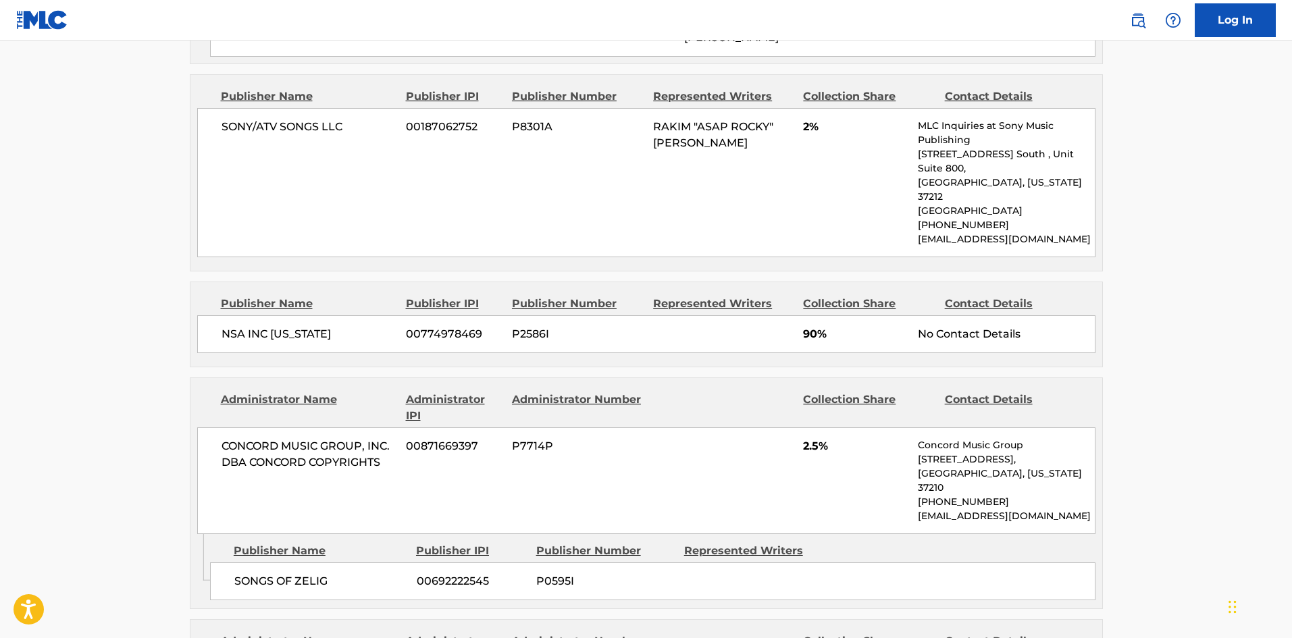
click at [246, 573] on span "SONGS OF ZELIG" at bounding box center [320, 581] width 172 height 16
drag, startPoint x: 246, startPoint y: 483, endPoint x: 302, endPoint y: 479, distance: 56.2
click at [302, 573] on span "SONGS OF ZELIG" at bounding box center [320, 581] width 172 height 16
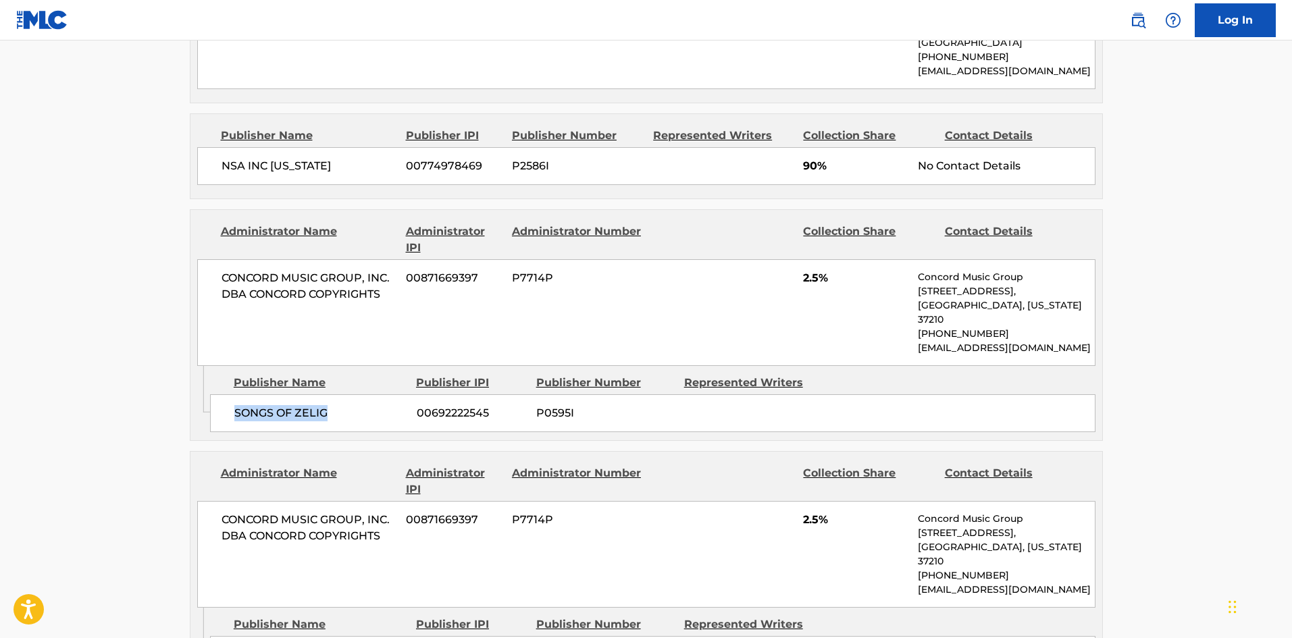
scroll to position [1351, 0]
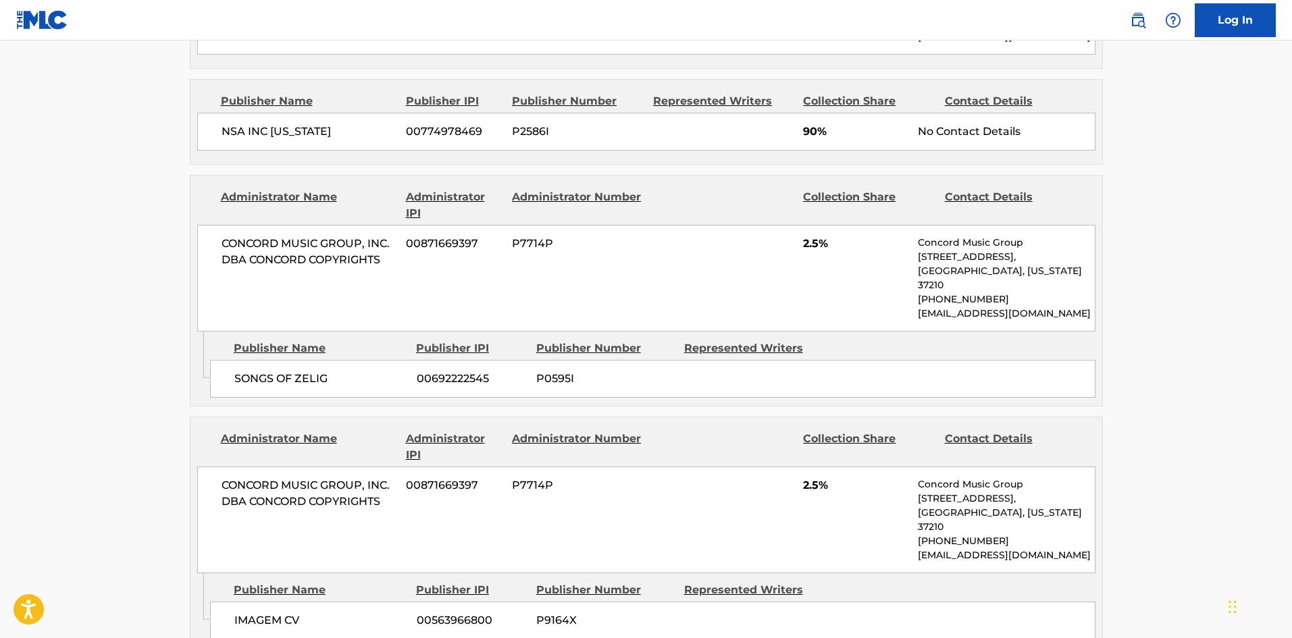
click at [252, 613] on span "IMAGEM CV" at bounding box center [320, 621] width 172 height 16
drag, startPoint x: 252, startPoint y: 506, endPoint x: 305, endPoint y: 505, distance: 53.4
click at [305, 613] on span "IMAGEM CV" at bounding box center [320, 621] width 172 height 16
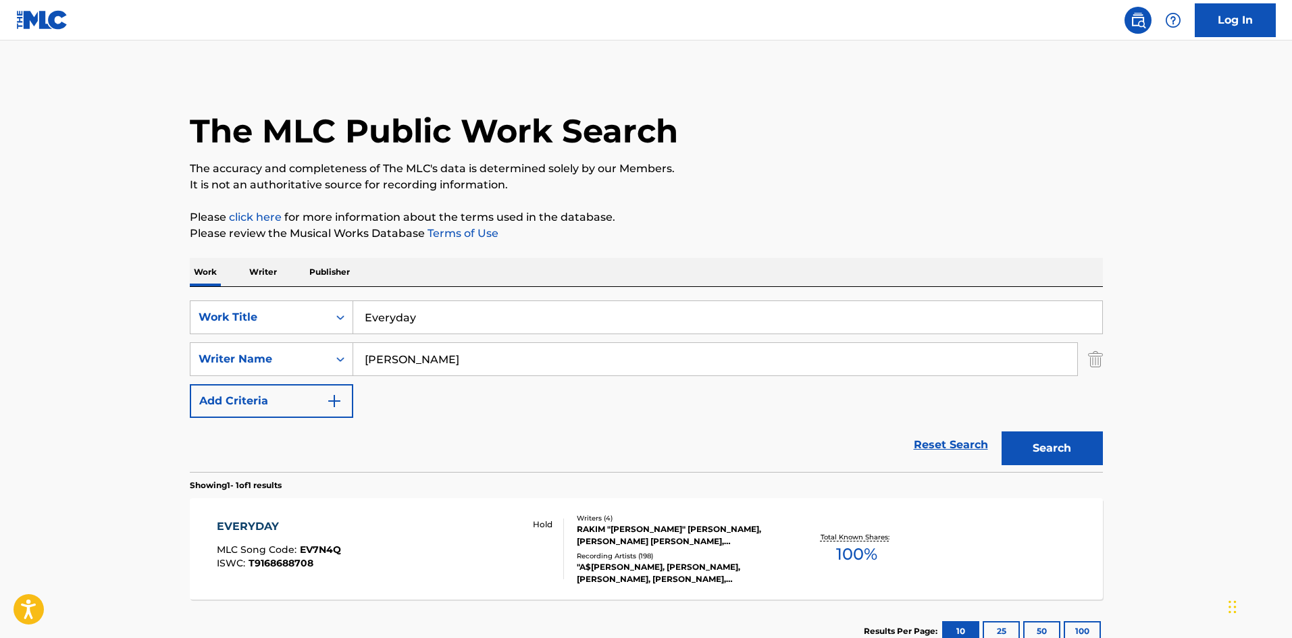
click at [424, 322] on input "Everyday" at bounding box center [727, 317] width 749 height 32
drag, startPoint x: 424, startPoint y: 322, endPoint x: 458, endPoint y: 326, distance: 33.9
click at [424, 321] on input "Everyday" at bounding box center [727, 317] width 749 height 32
paste input "F**kin' Problems"
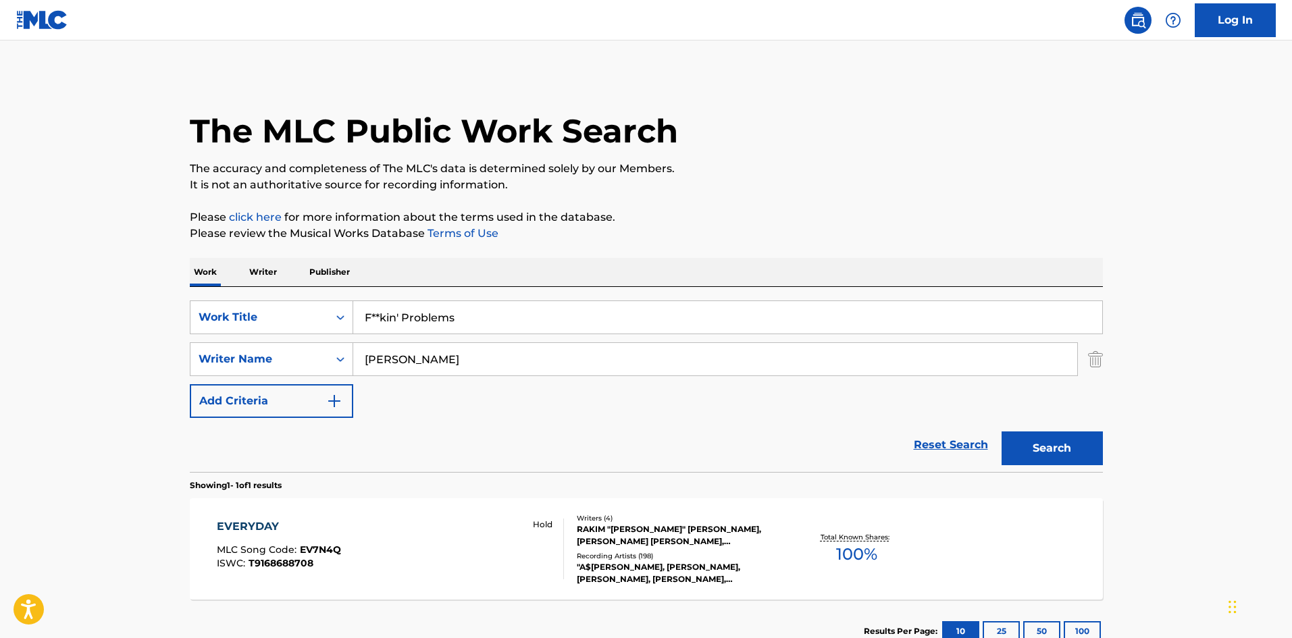
type input "F**kin' Problems"
click at [1032, 451] on button "Search" at bounding box center [1052, 449] width 101 height 34
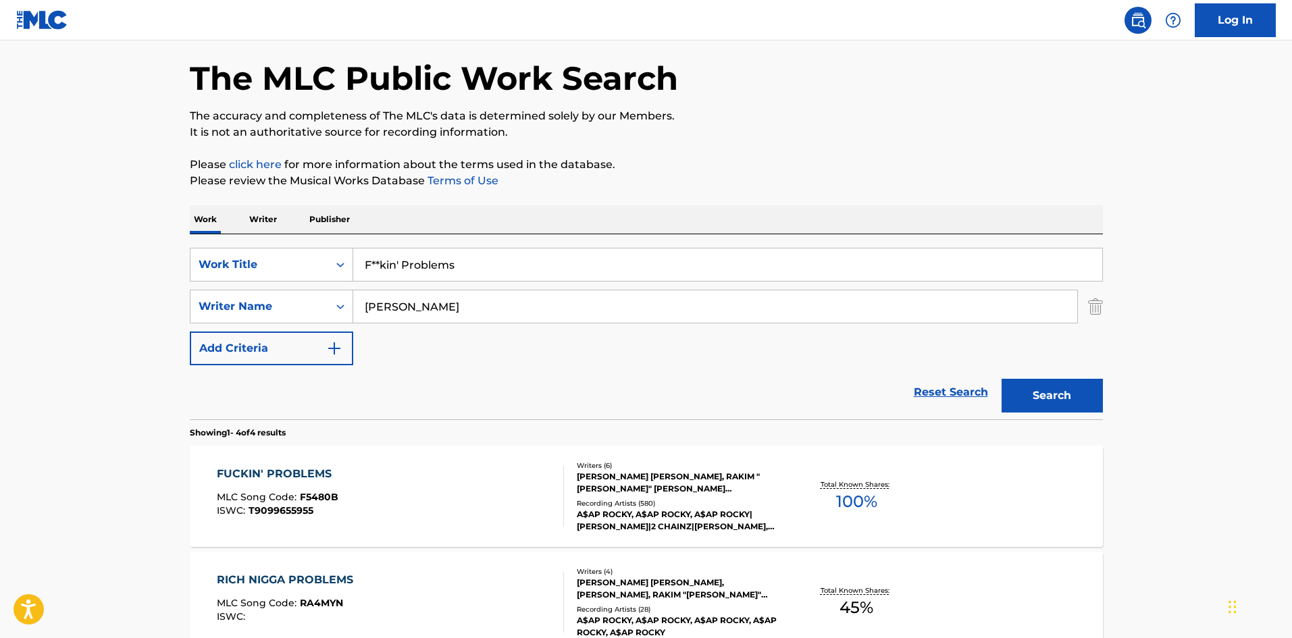
scroll to position [270, 0]
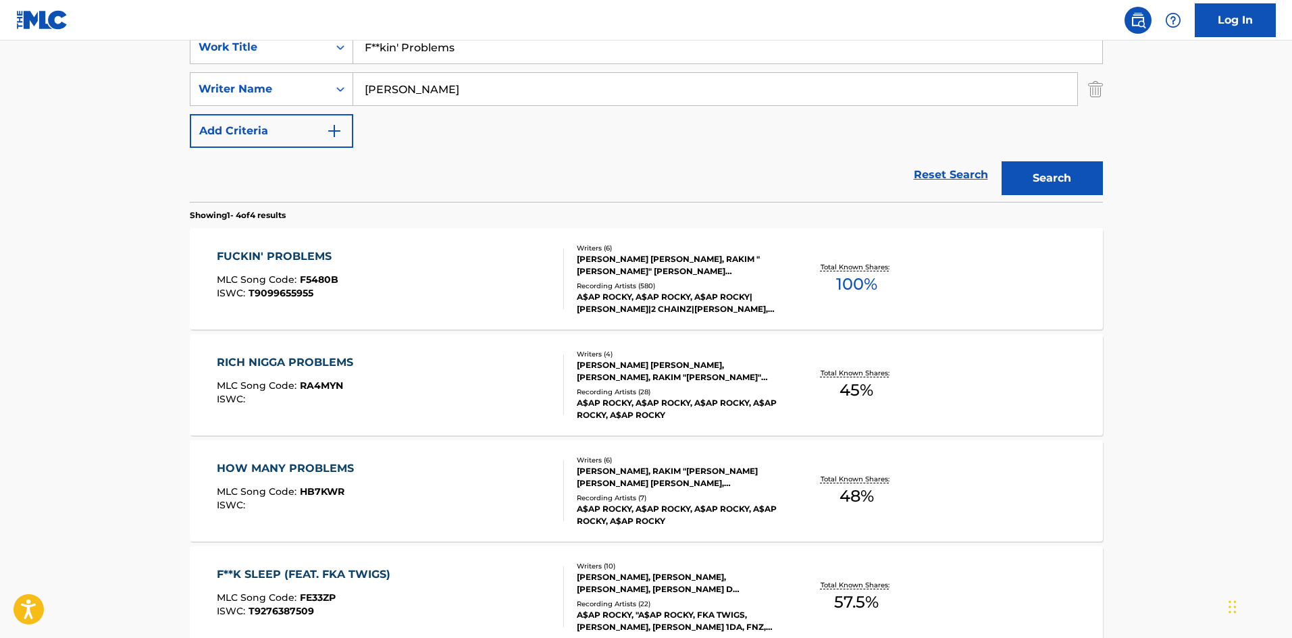
click at [451, 269] on div "FUCKIN' PROBLEMS MLC Song Code : F5480B ISWC : T9099655955" at bounding box center [390, 279] width 347 height 61
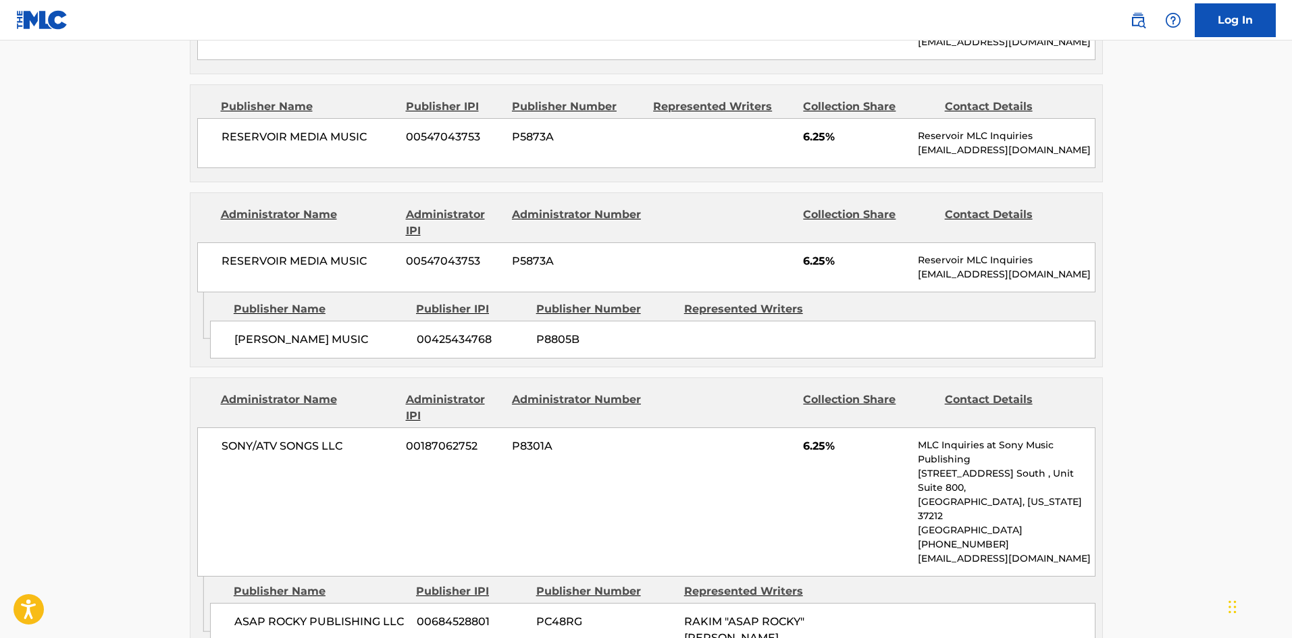
scroll to position [2566, 0]
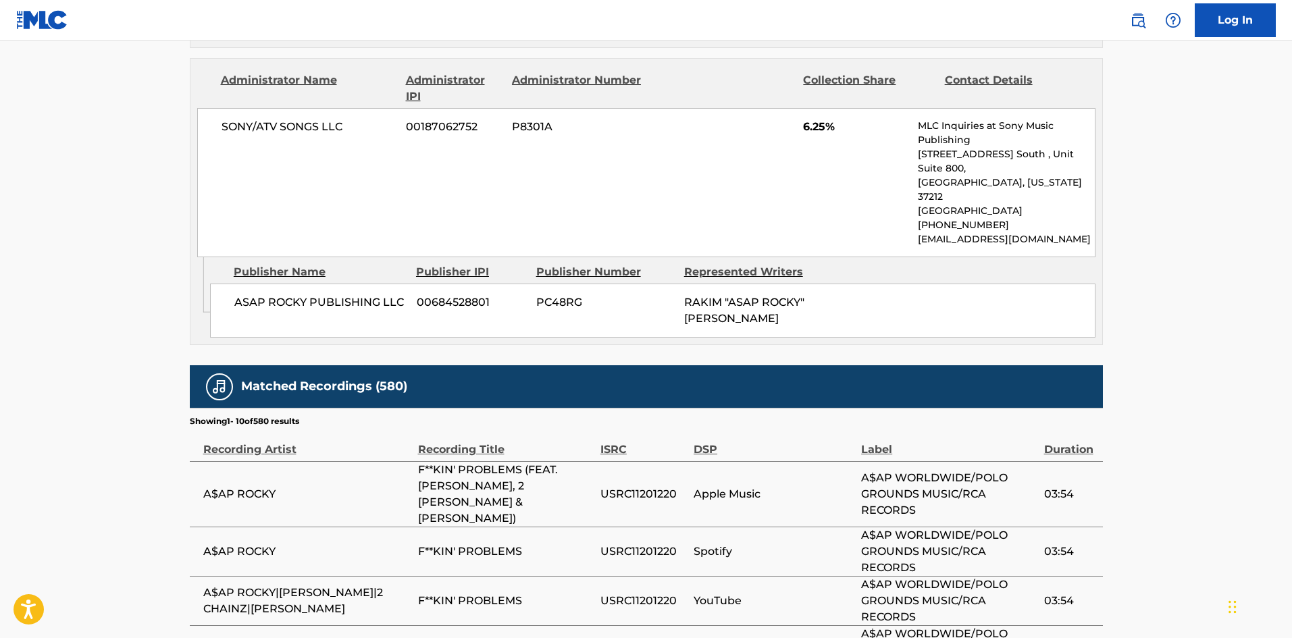
scroll to position [270, 0]
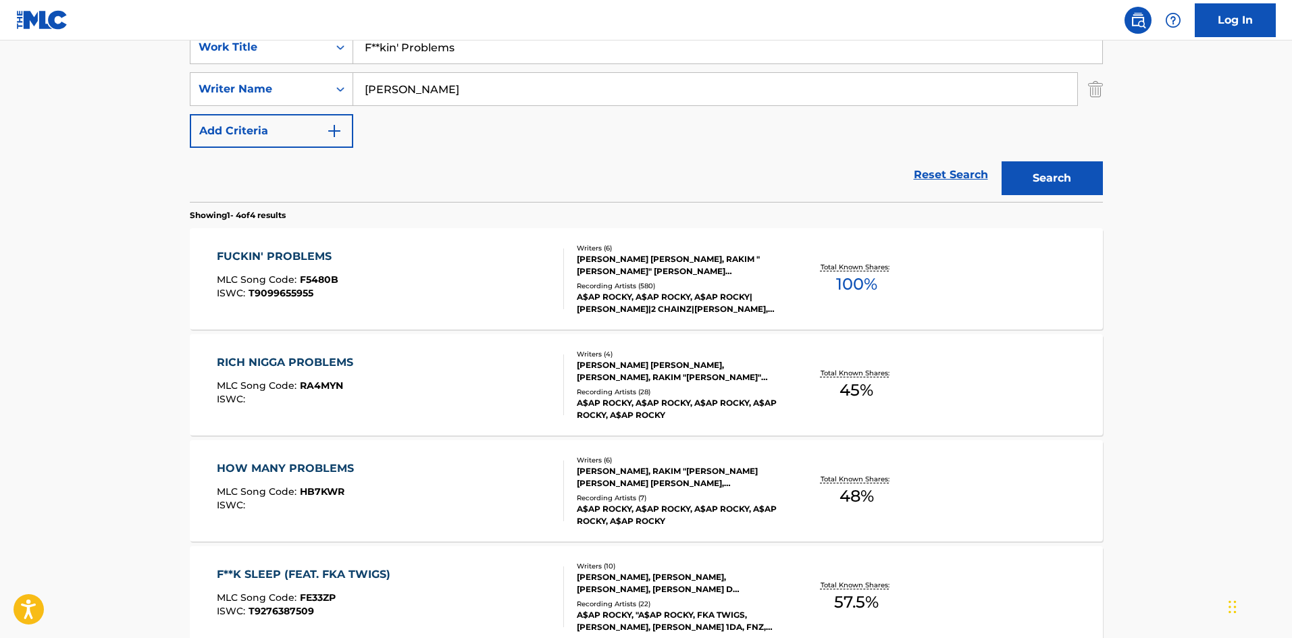
click at [365, 274] on div "FUCKIN' PROBLEMS MLC Song Code : F5480B ISWC : T9099655955" at bounding box center [390, 279] width 347 height 61
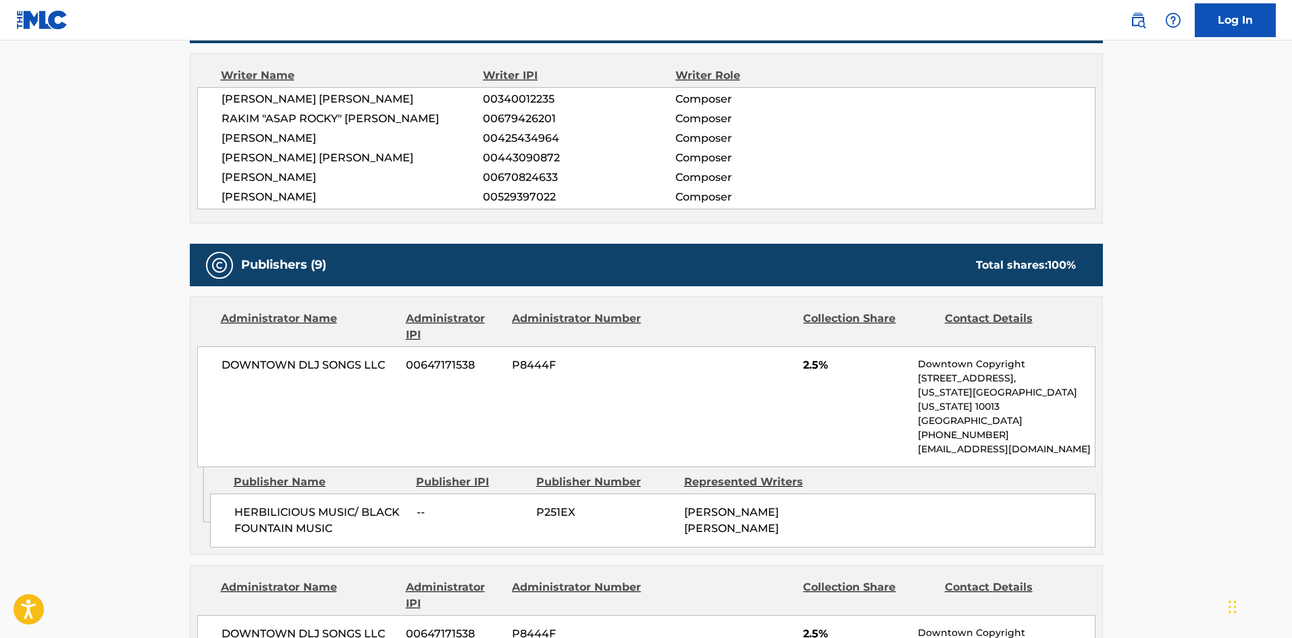
scroll to position [810, 0]
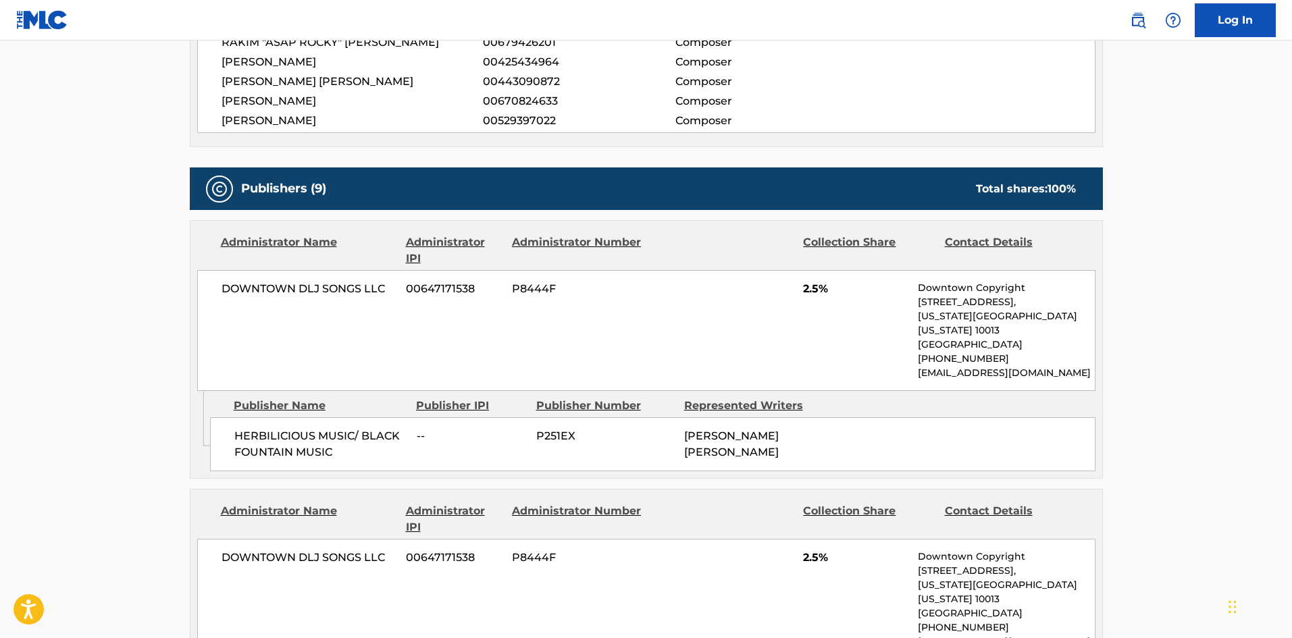
click at [249, 428] on span "HERBILICIOUS MUSIC/ BLACK FOUNTAIN MUSIC" at bounding box center [320, 444] width 172 height 32
drag, startPoint x: 249, startPoint y: 398, endPoint x: 282, endPoint y: 398, distance: 33.8
click at [282, 428] on span "HERBILICIOUS MUSIC/ BLACK FOUNTAIN MUSIC" at bounding box center [320, 444] width 172 height 32
click at [251, 428] on span "HERBILICIOUS MUSIC/ BLACK FOUNTAIN MUSIC" at bounding box center [320, 444] width 172 height 32
drag, startPoint x: 251, startPoint y: 423, endPoint x: 298, endPoint y: 423, distance: 47.9
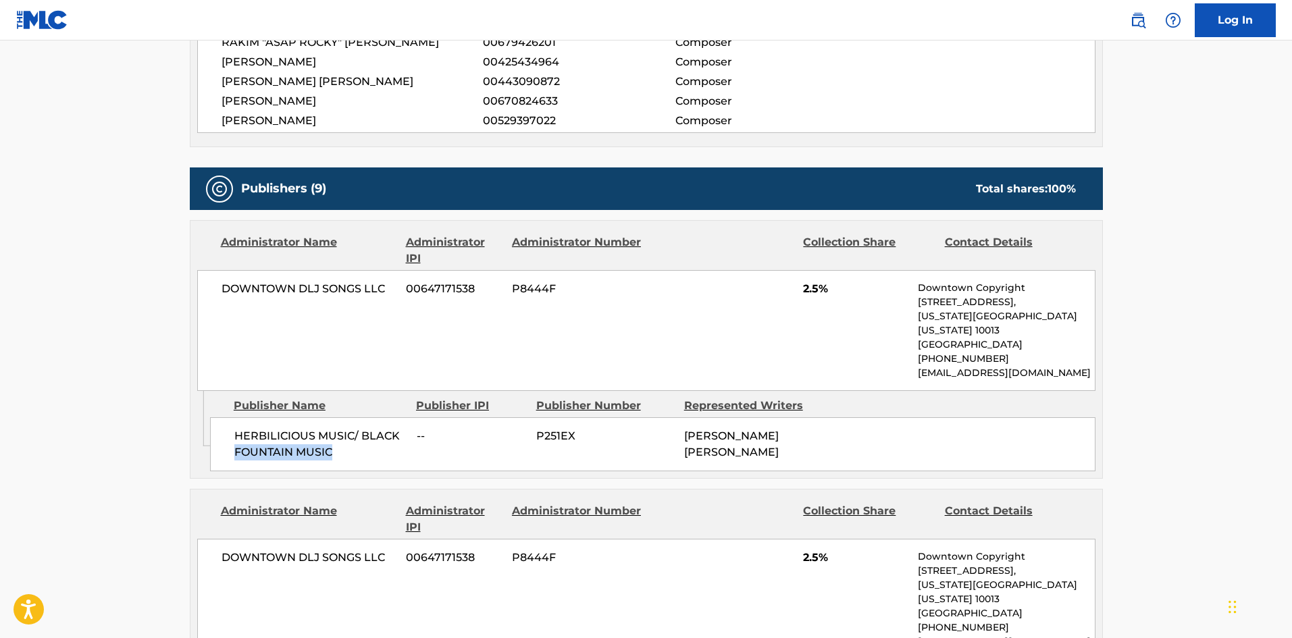
click at [298, 428] on span "HERBILICIOUS MUSIC/ BLACK FOUNTAIN MUSIC" at bounding box center [320, 444] width 172 height 32
click at [253, 428] on span "HERBILICIOUS MUSIC/ BLACK FOUNTAIN MUSIC" at bounding box center [320, 444] width 172 height 32
drag, startPoint x: 253, startPoint y: 425, endPoint x: 278, endPoint y: 418, distance: 25.4
click at [278, 428] on span "HERBILICIOUS MUSIC/ BLACK FOUNTAIN MUSIC" at bounding box center [320, 444] width 172 height 32
click at [235, 428] on span "HERBILICIOUS MUSIC/ BLACK FOUNTAIN MUSIC" at bounding box center [320, 444] width 172 height 32
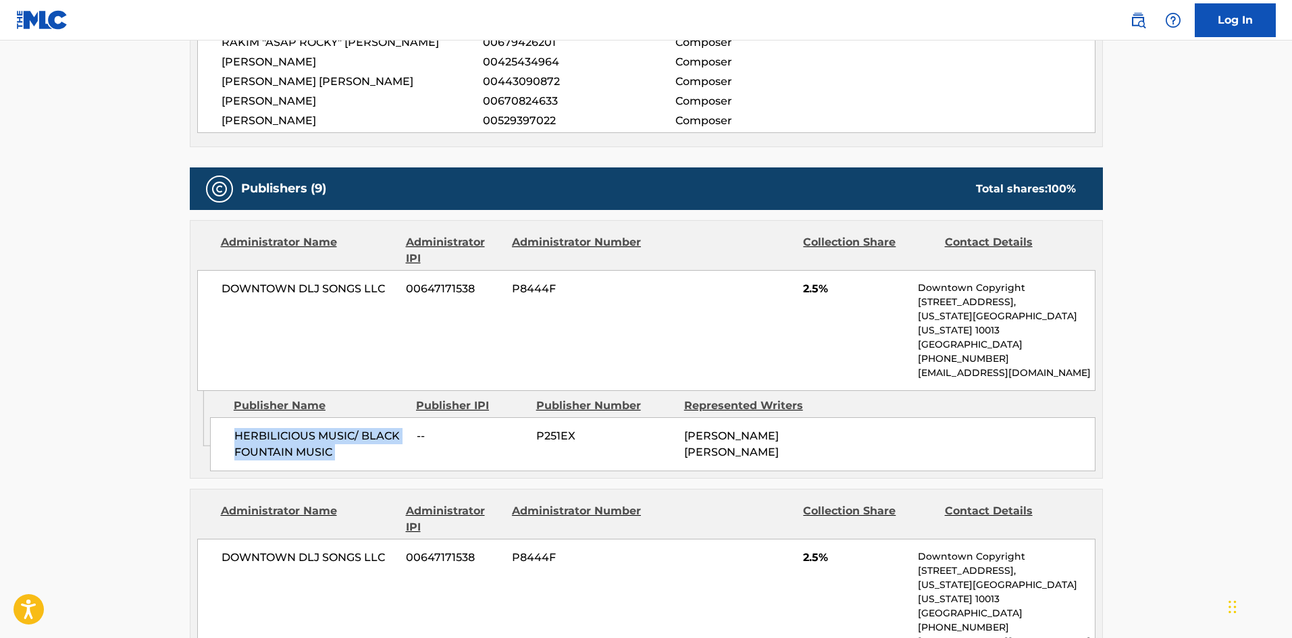
drag, startPoint x: 235, startPoint y: 400, endPoint x: 346, endPoint y: 421, distance: 113.5
click at [346, 428] on span "HERBILICIOUS MUSIC/ BLACK FOUNTAIN MUSIC" at bounding box center [320, 444] width 172 height 32
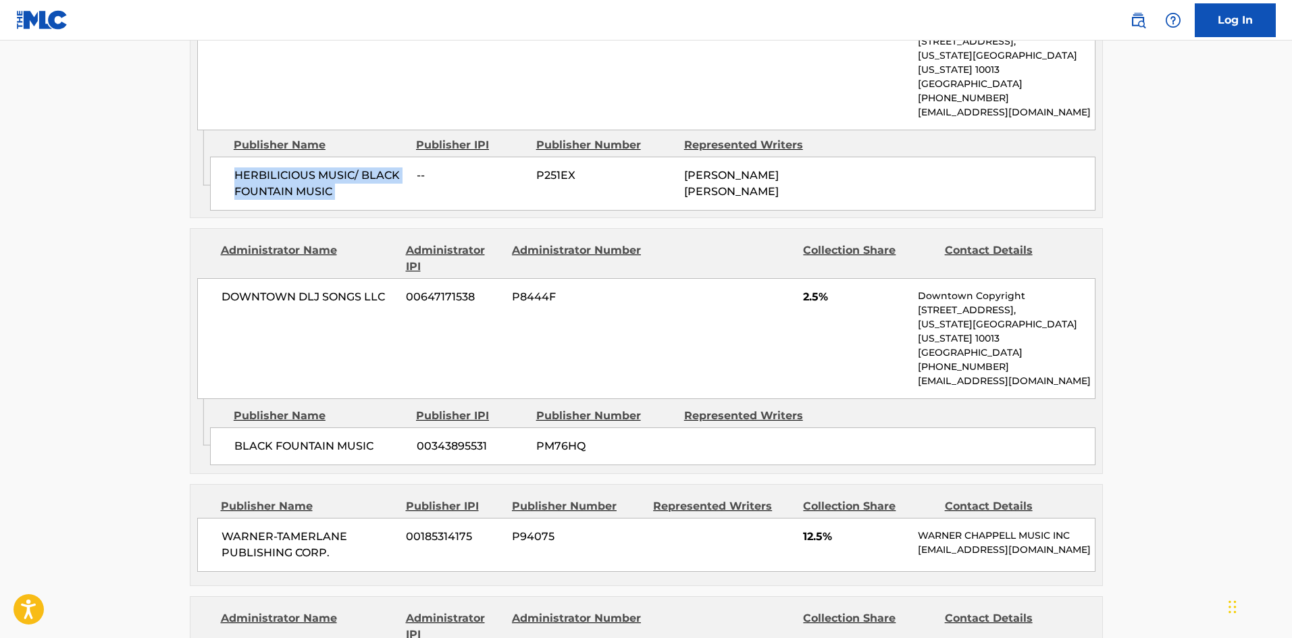
scroll to position [1081, 0]
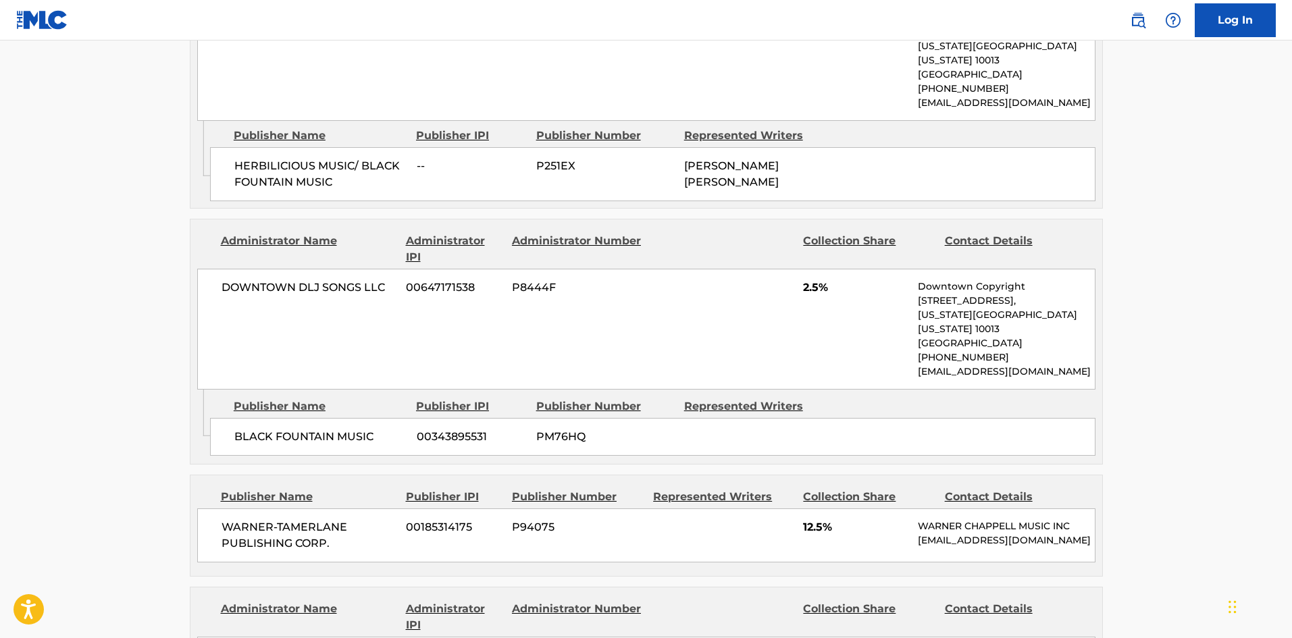
click at [244, 429] on span "BLACK FOUNTAIN MUSIC" at bounding box center [320, 437] width 172 height 16
drag, startPoint x: 244, startPoint y: 389, endPoint x: 313, endPoint y: 386, distance: 69.0
click at [313, 429] on span "BLACK FOUNTAIN MUSIC" at bounding box center [320, 437] width 172 height 16
click at [255, 429] on span "BLACK FOUNTAIN MUSIC" at bounding box center [320, 437] width 172 height 16
drag, startPoint x: 255, startPoint y: 394, endPoint x: 344, endPoint y: 384, distance: 89.7
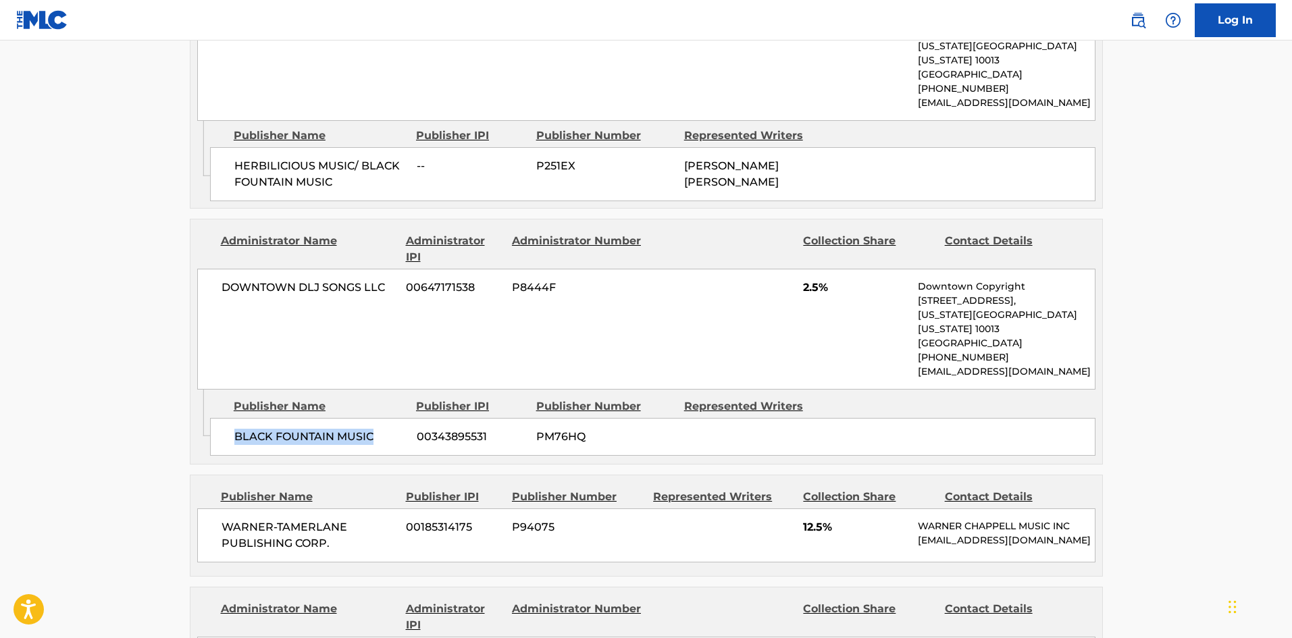
click at [344, 429] on span "BLACK FOUNTAIN MUSIC" at bounding box center [320, 437] width 172 height 16
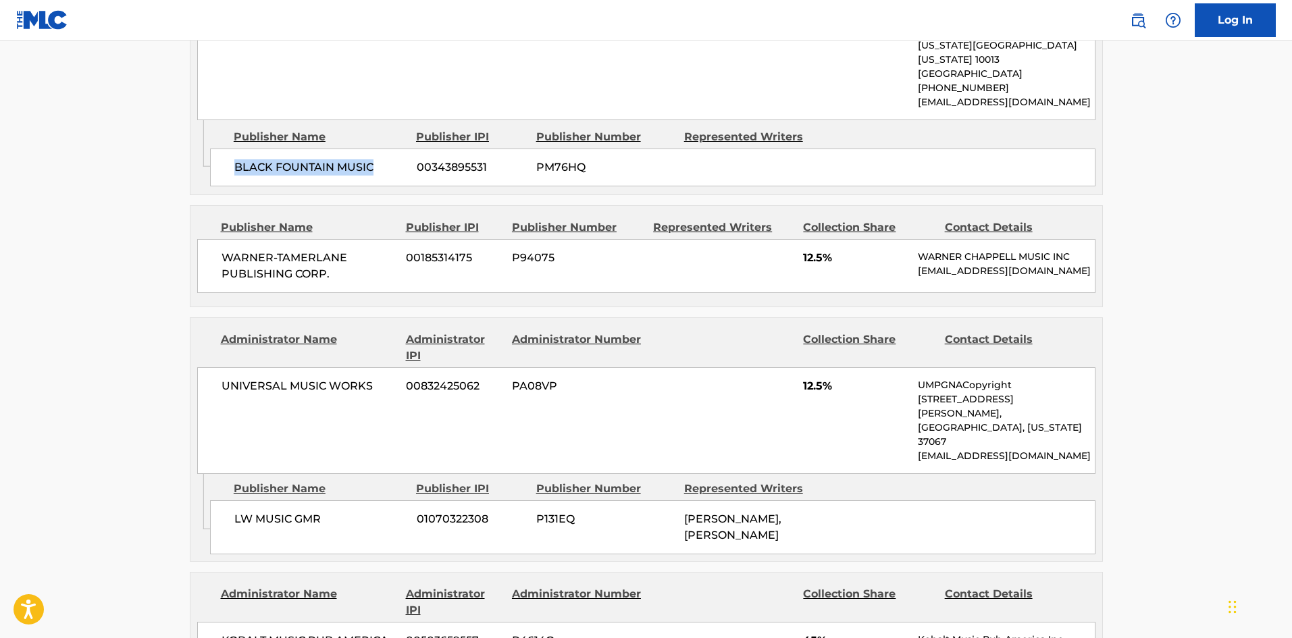
scroll to position [1351, 0]
click at [249, 249] on span "WARNER-TAMERLANE PUBLISHING CORP." at bounding box center [309, 265] width 175 height 32
drag, startPoint x: 249, startPoint y: 215, endPoint x: 347, endPoint y: 232, distance: 99.5
click at [347, 249] on span "WARNER-TAMERLANE PUBLISHING CORP." at bounding box center [309, 265] width 175 height 32
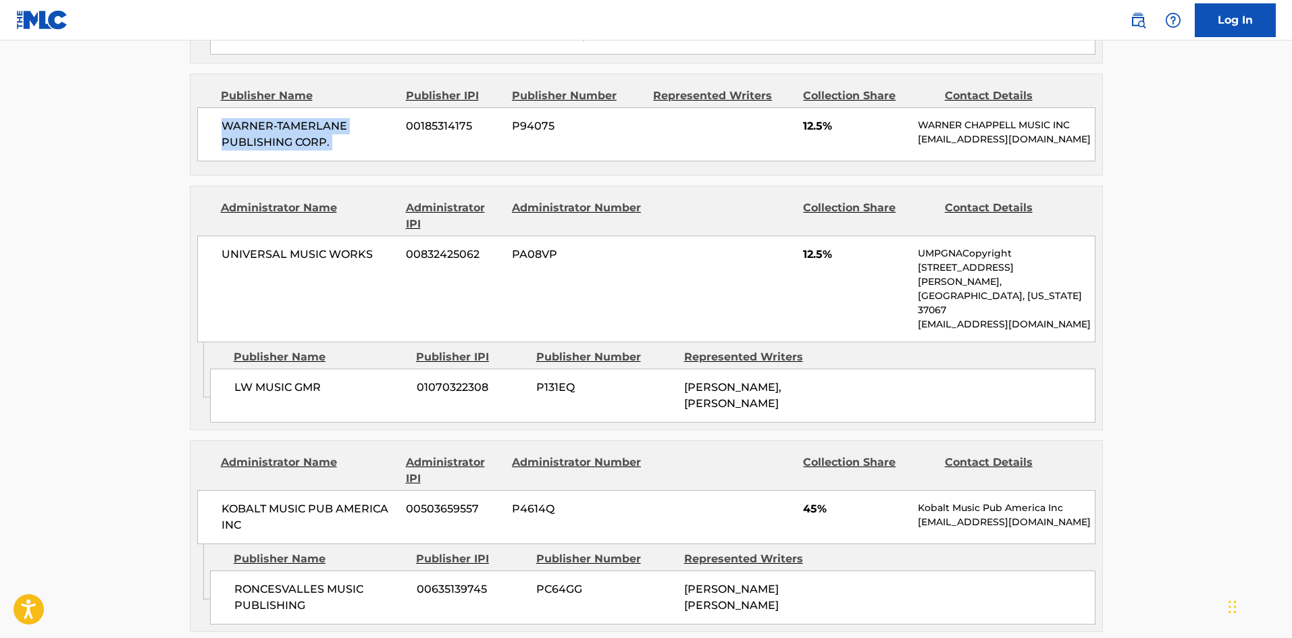
scroll to position [1486, 0]
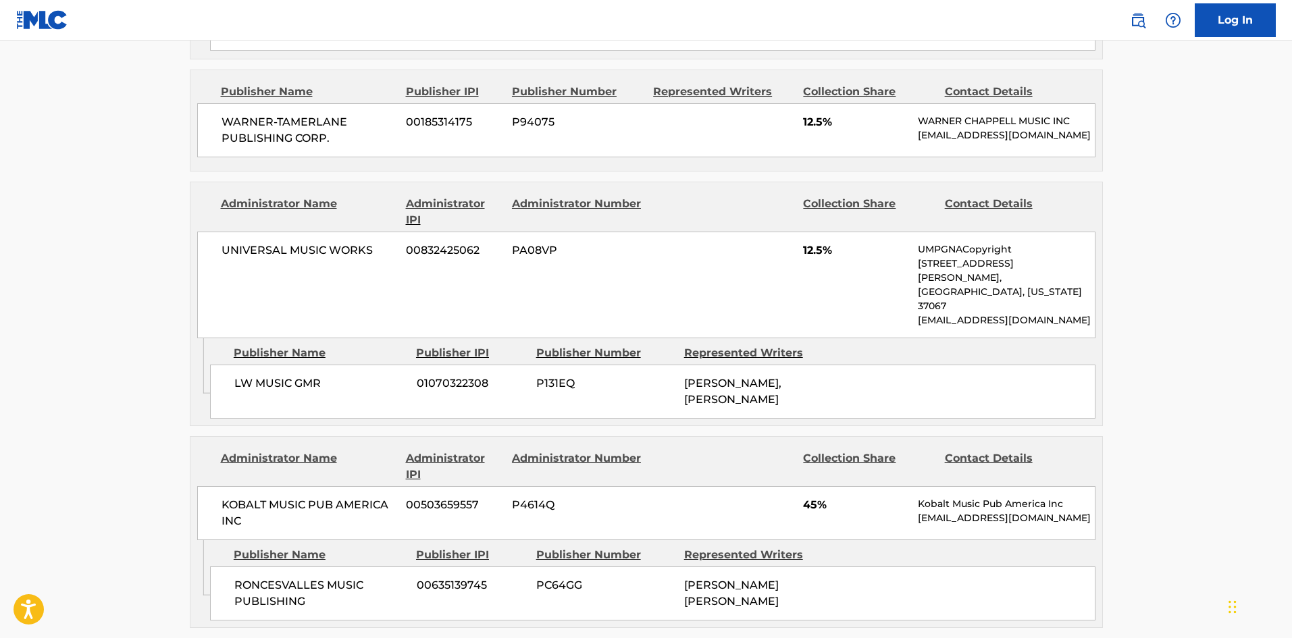
click at [244, 375] on span "LW MUSIC GMR" at bounding box center [320, 383] width 172 height 16
drag, startPoint x: 244, startPoint y: 326, endPoint x: 282, endPoint y: 323, distance: 37.2
click at [282, 375] on span "LW MUSIC GMR" at bounding box center [320, 383] width 172 height 16
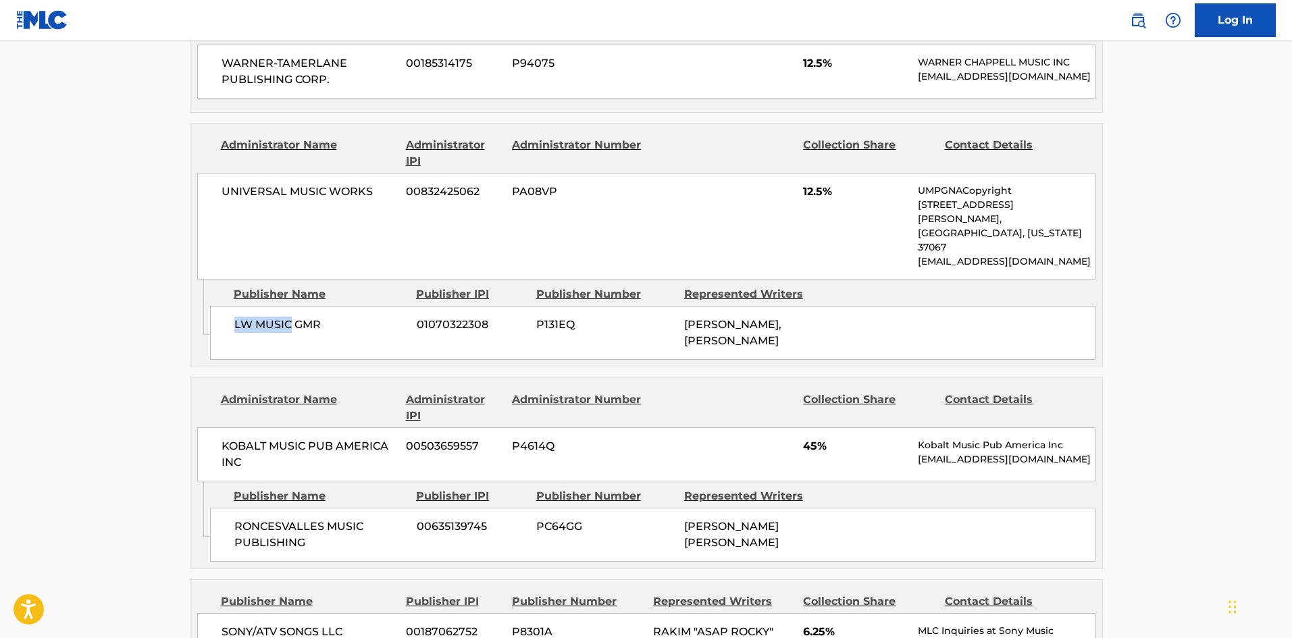
scroll to position [1621, 0]
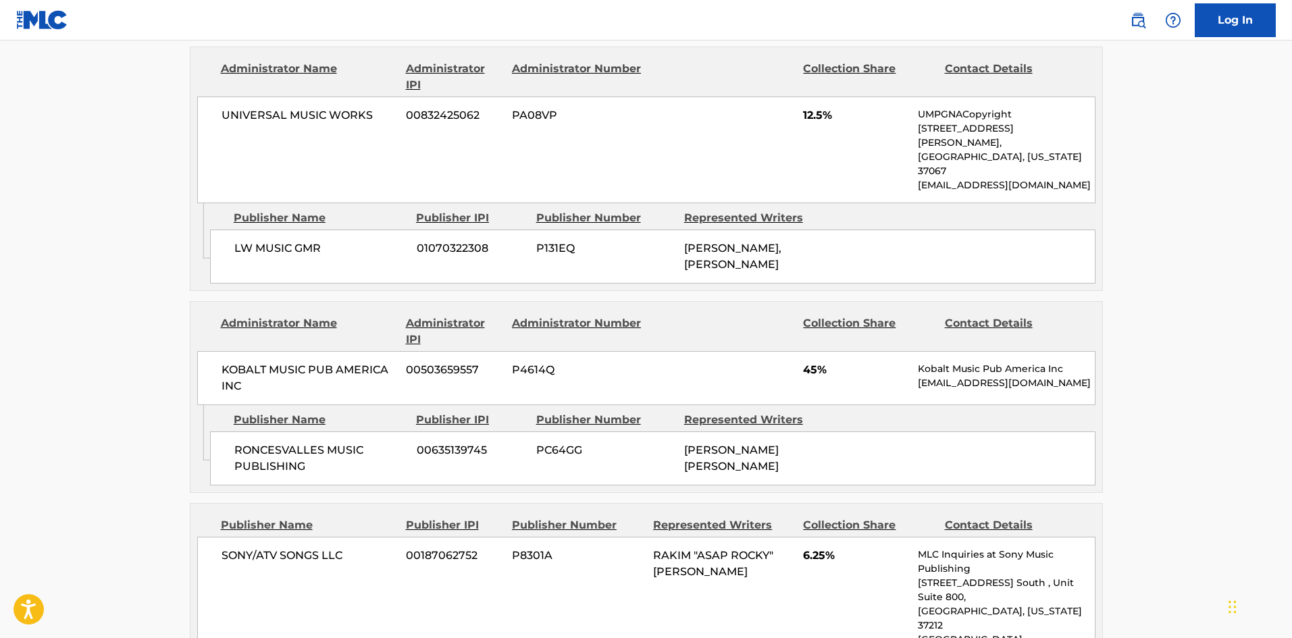
click at [246, 442] on span "RONCESVALLES MUSIC PUBLISHING" at bounding box center [320, 458] width 172 height 32
drag, startPoint x: 246, startPoint y: 406, endPoint x: 296, endPoint y: 403, distance: 49.4
click at [296, 442] on span "RONCESVALLES MUSIC PUBLISHING" at bounding box center [320, 458] width 172 height 32
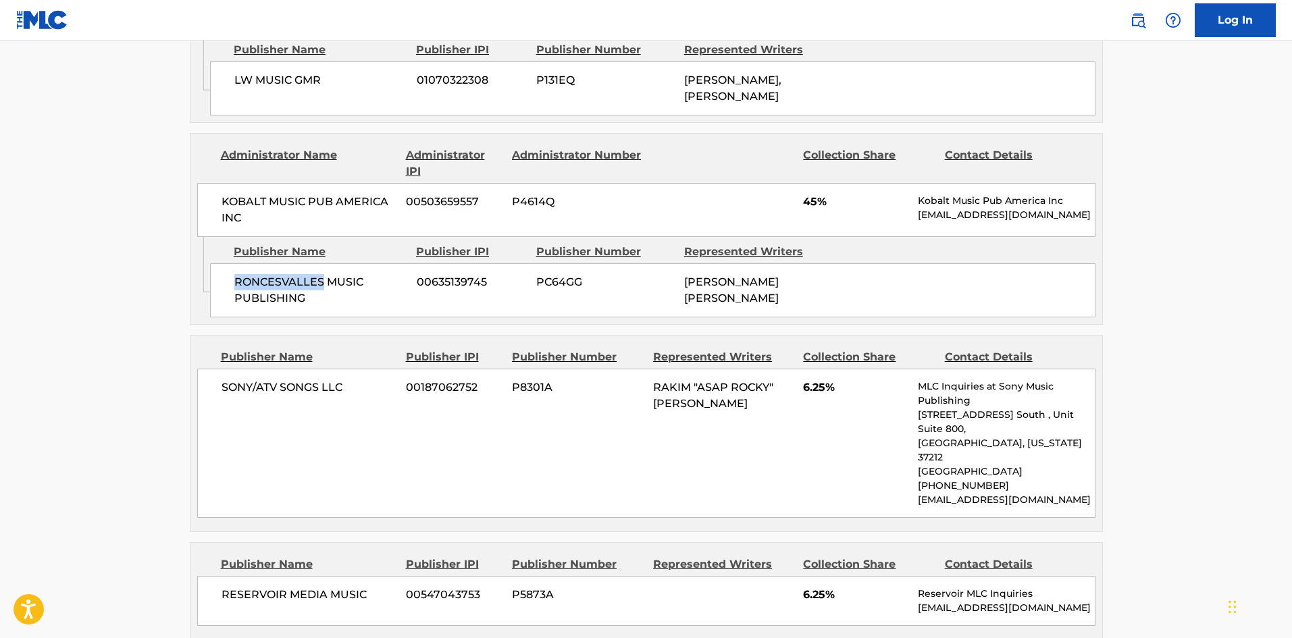
scroll to position [1823, 0]
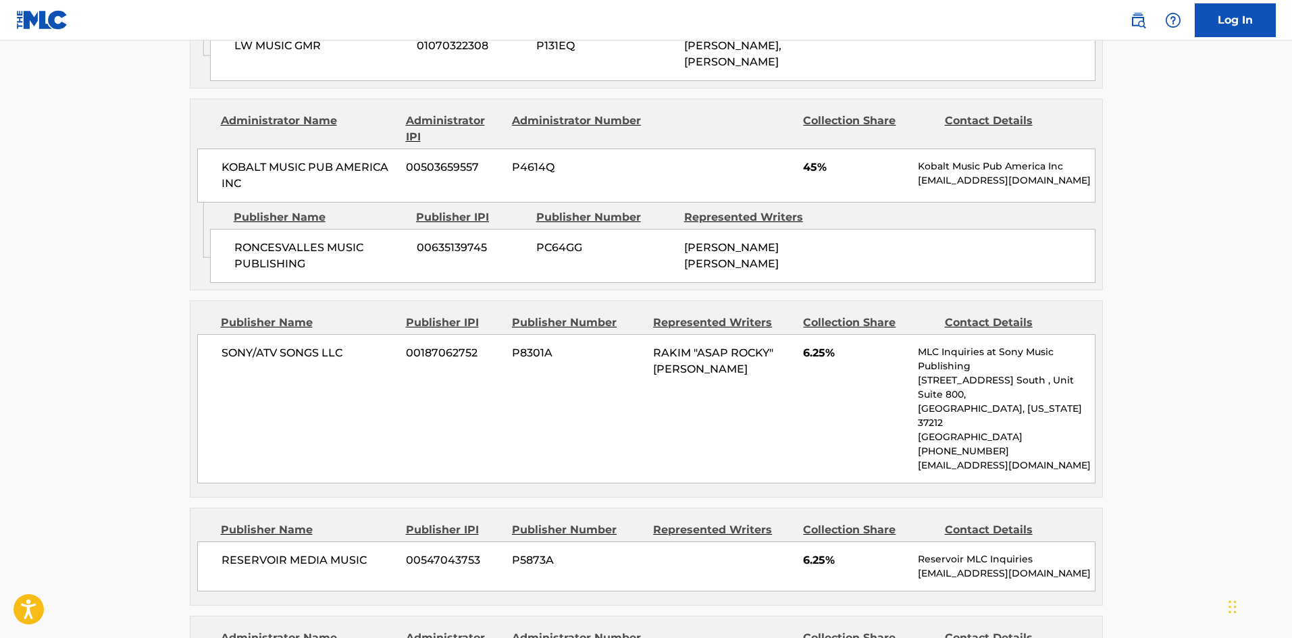
click at [242, 345] on span "SONY/ATV SONGS LLC" at bounding box center [309, 353] width 175 height 16
drag, startPoint x: 242, startPoint y: 310, endPoint x: 340, endPoint y: 319, distance: 97.6
click at [332, 334] on div "SONY/ATV SONGS LLC 00187062752 P8301A RAKIM "ASAP ROCKY" MAYERS 6.25% MLC Inqui…" at bounding box center [646, 408] width 898 height 149
click at [363, 334] on div "SONY/ATV SONGS LLC 00187062752 P8301A RAKIM "ASAP ROCKY" MAYERS 6.25% MLC Inqui…" at bounding box center [646, 408] width 898 height 149
click at [230, 334] on div "SONY/ATV SONGS LLC 00187062752 P8301A RAKIM "ASAP ROCKY" MAYERS 6.25% MLC Inqui…" at bounding box center [646, 408] width 898 height 149
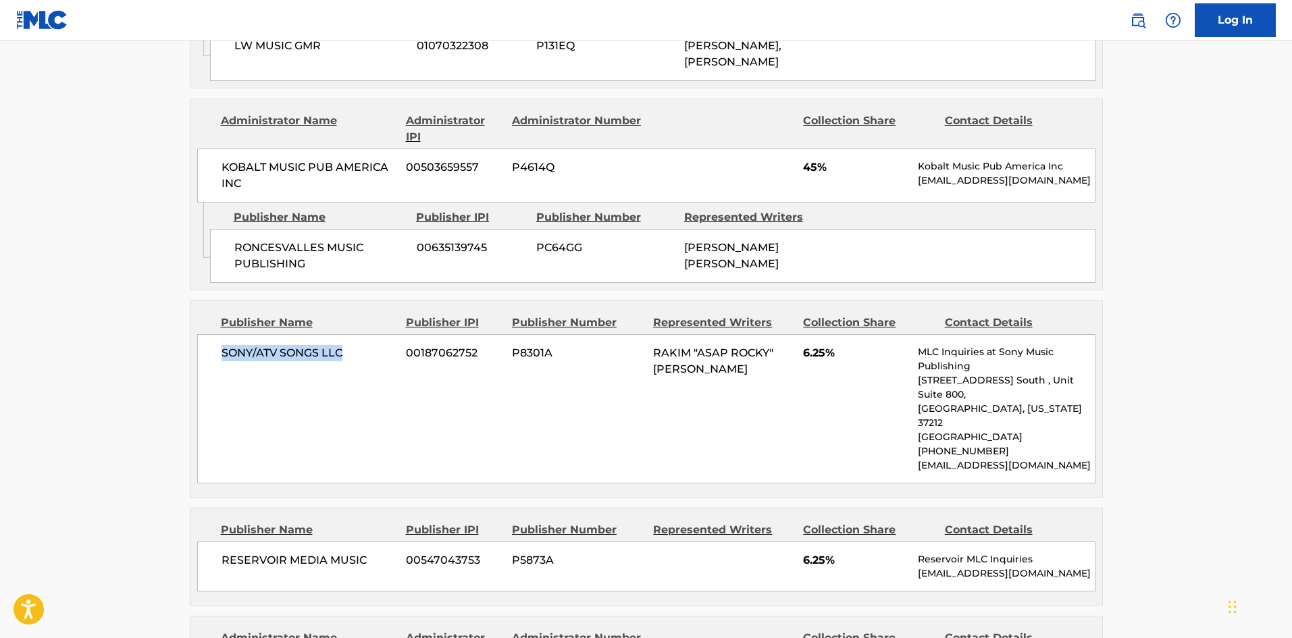
drag, startPoint x: 230, startPoint y: 290, endPoint x: 336, endPoint y: 300, distance: 107.2
click at [336, 334] on div "SONY/ATV SONGS LLC 00187062752 P8301A RAKIM "ASAP ROCKY" MAYERS 6.25% MLC Inqui…" at bounding box center [646, 408] width 898 height 149
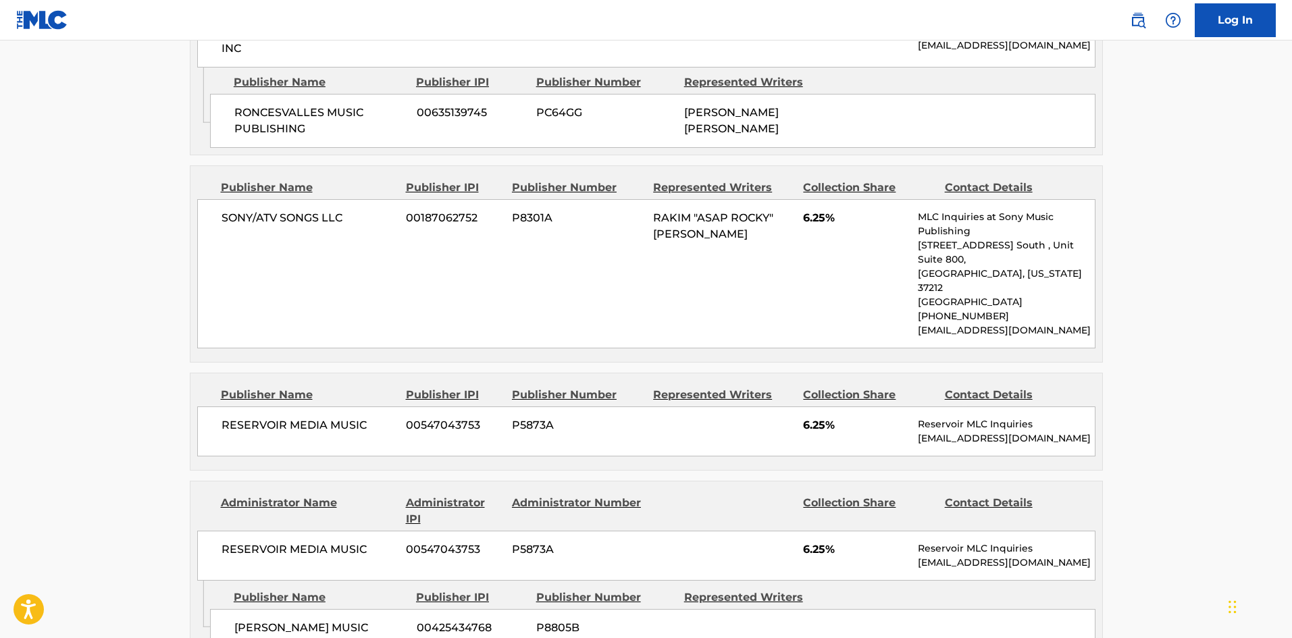
click at [222, 417] on span "RESERVOIR MEDIA MUSIC" at bounding box center [309, 425] width 175 height 16
drag, startPoint x: 222, startPoint y: 356, endPoint x: 370, endPoint y: 355, distance: 148.6
click at [370, 417] on span "RESERVOIR MEDIA MUSIC" at bounding box center [309, 425] width 175 height 16
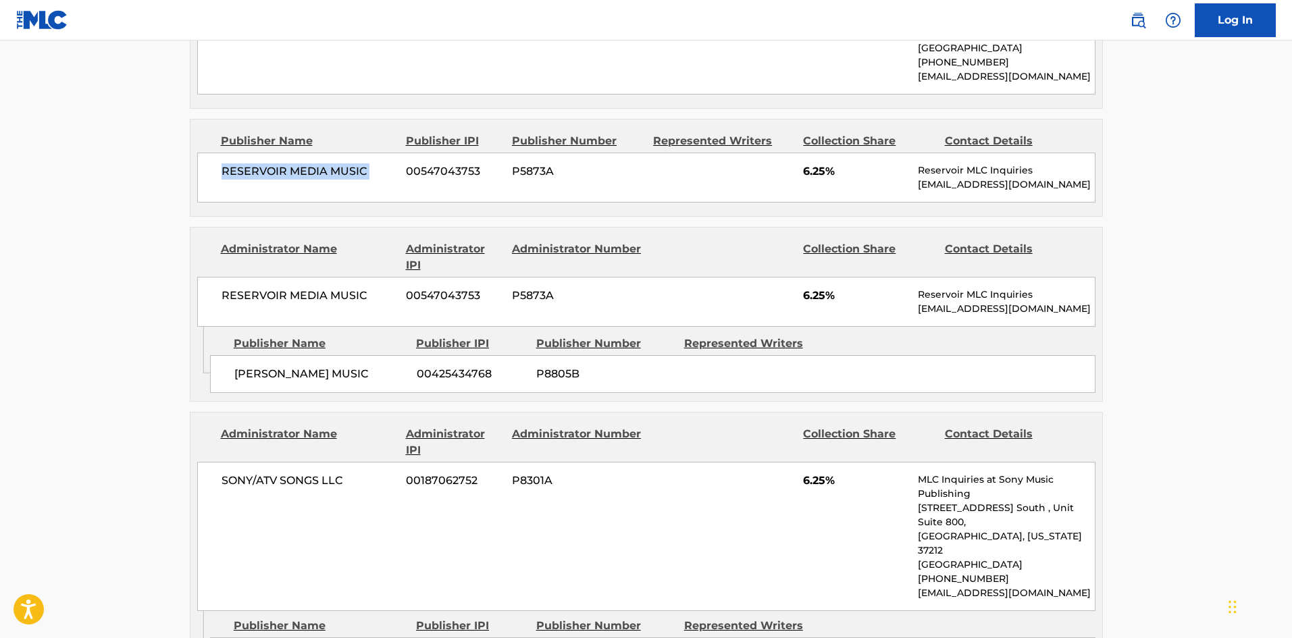
scroll to position [2229, 0]
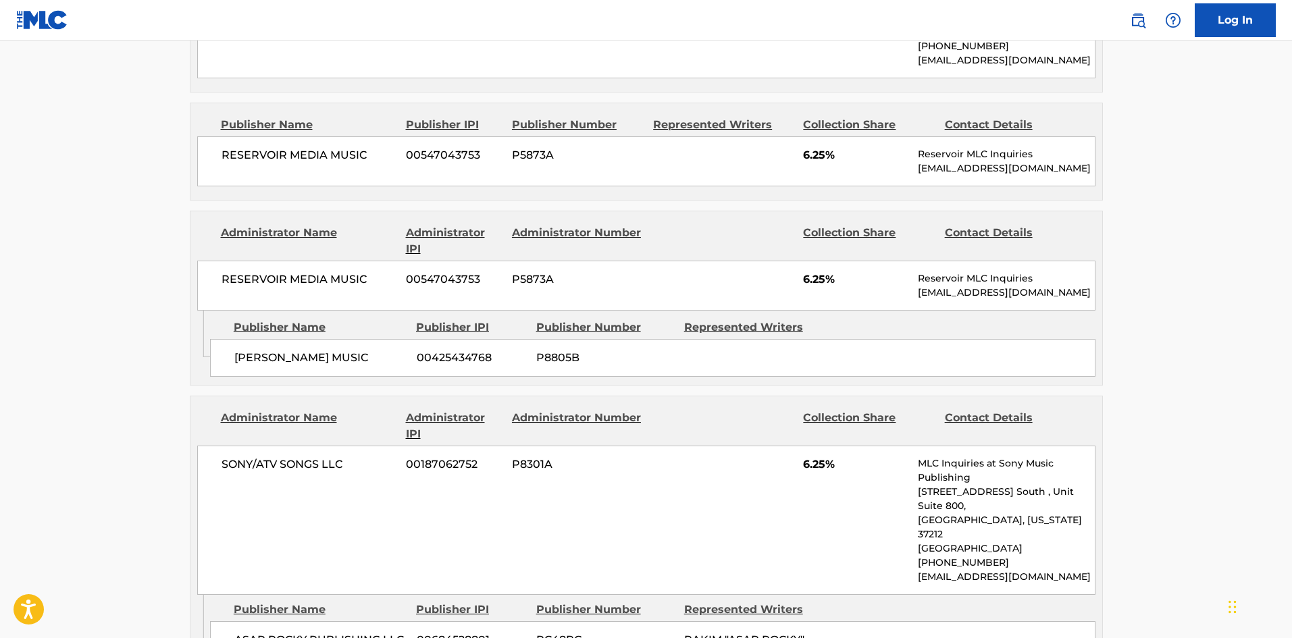
click at [232, 339] on div "TY EPPS MUSIC 00425434768 P8805B" at bounding box center [652, 358] width 885 height 38
drag, startPoint x: 232, startPoint y: 280, endPoint x: 293, endPoint y: 282, distance: 60.8
click at [293, 339] on div "TY EPPS MUSIC 00425434768 P8805B" at bounding box center [652, 358] width 885 height 38
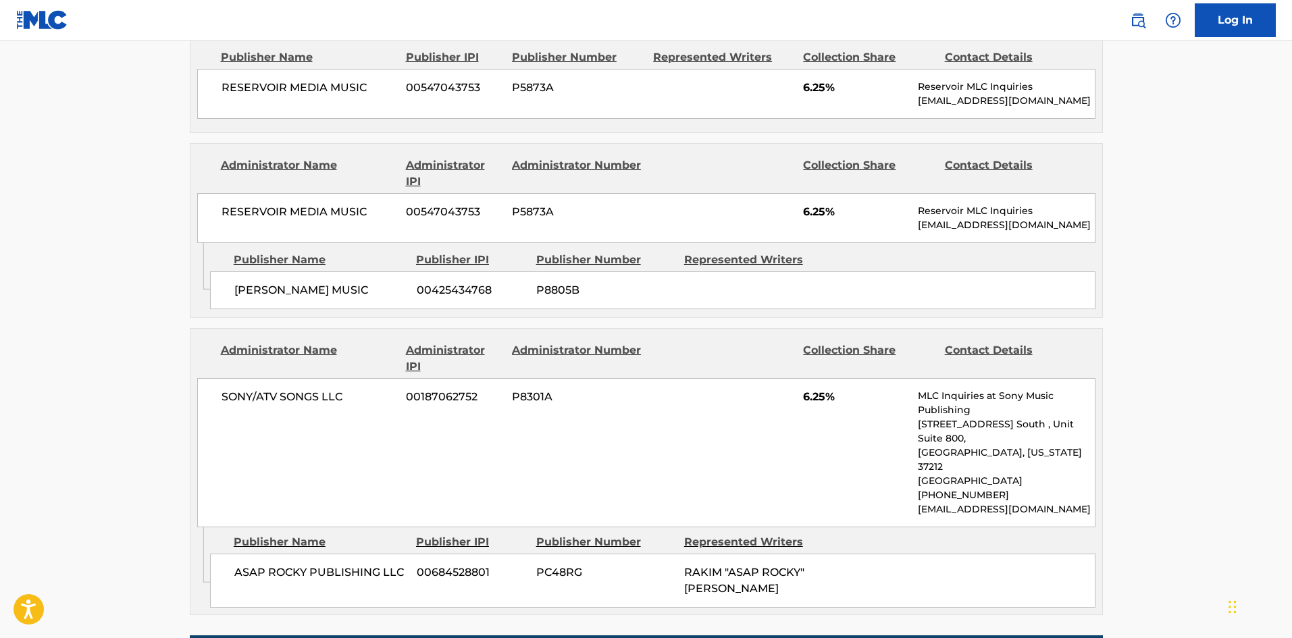
click at [249, 565] on span "ASAP ROCKY PUBLISHING LLC" at bounding box center [320, 573] width 172 height 16
drag, startPoint x: 249, startPoint y: 471, endPoint x: 301, endPoint y: 471, distance: 52.0
click at [301, 565] on span "ASAP ROCKY PUBLISHING LLC" at bounding box center [320, 573] width 172 height 16
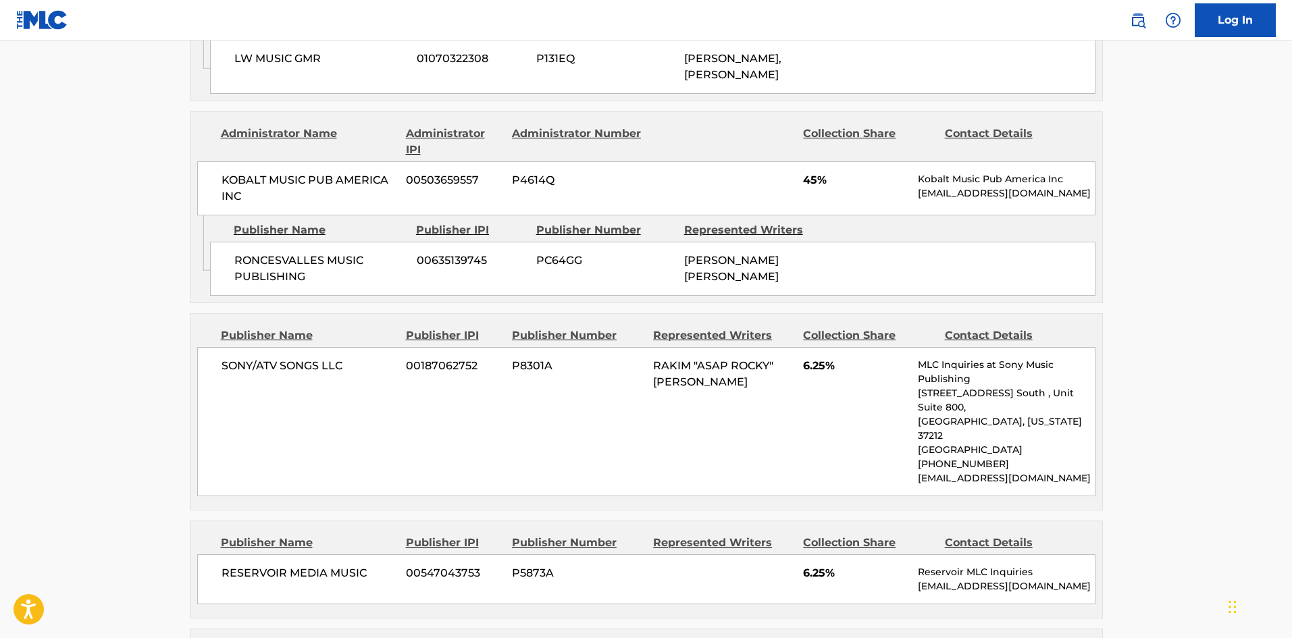
scroll to position [0, 0]
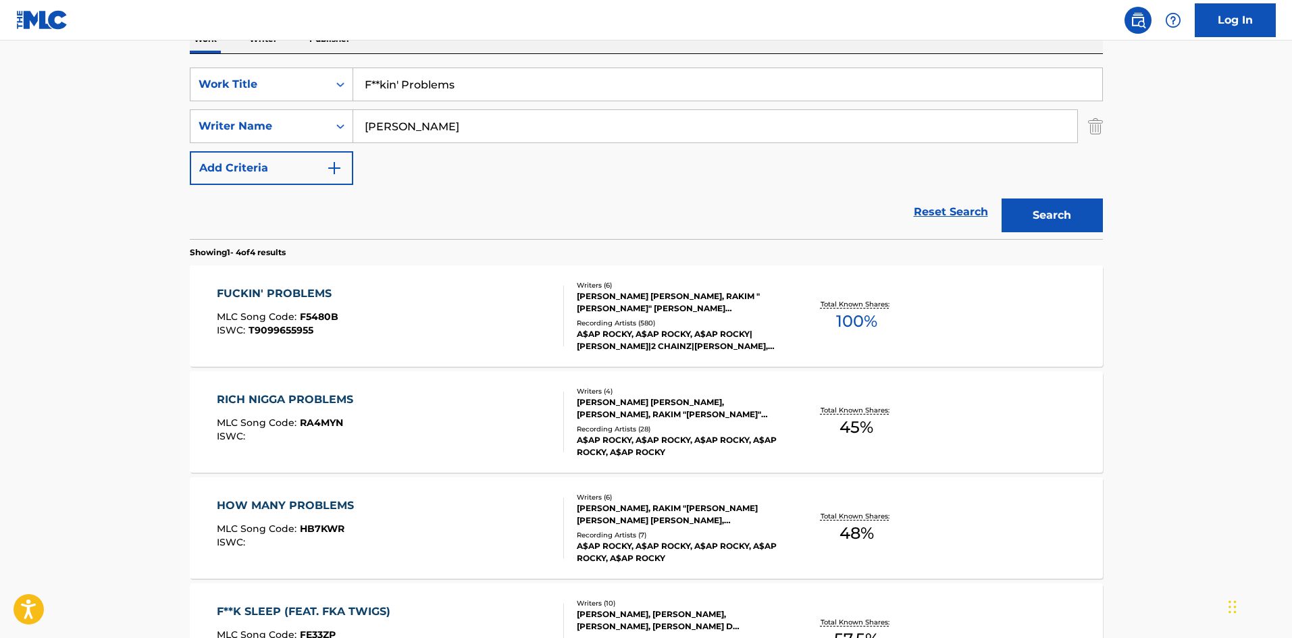
scroll to position [203, 0]
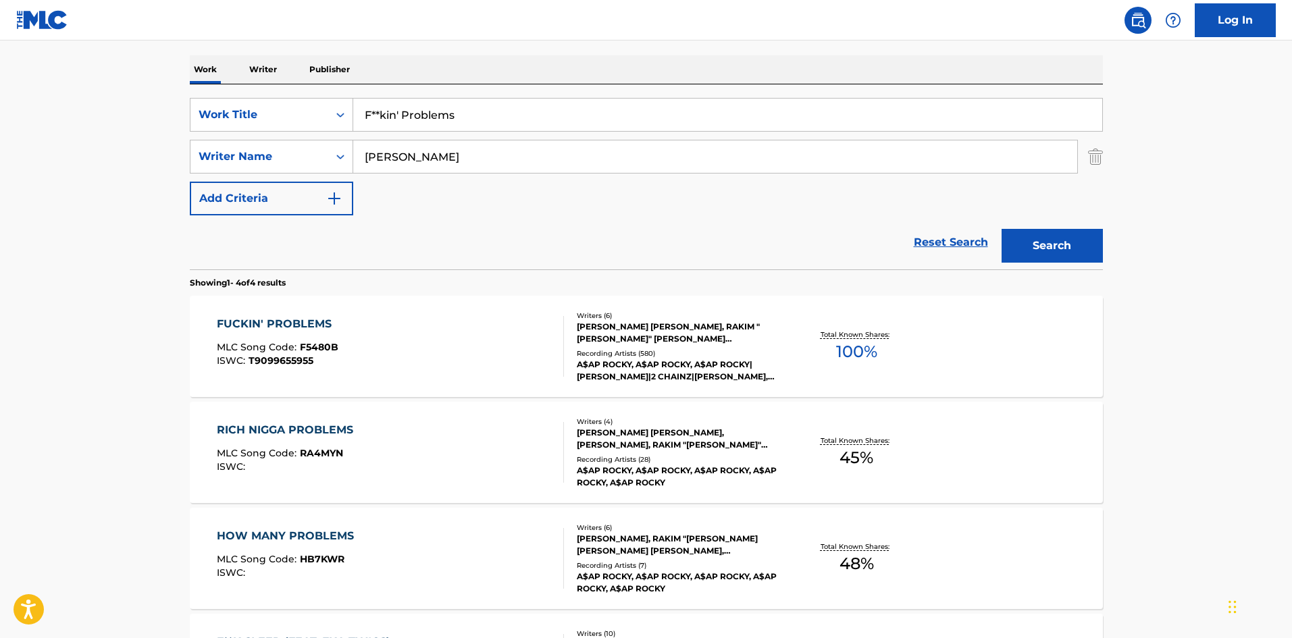
click at [434, 137] on div "SearchWithCriteria4c7da576-350b-4083-a157-d690363d43bb Work Title F**kin' Probl…" at bounding box center [646, 157] width 913 height 118
click at [444, 121] on input "F**kin' Problems" at bounding box center [727, 115] width 749 height 32
paste input "ashion Killa"
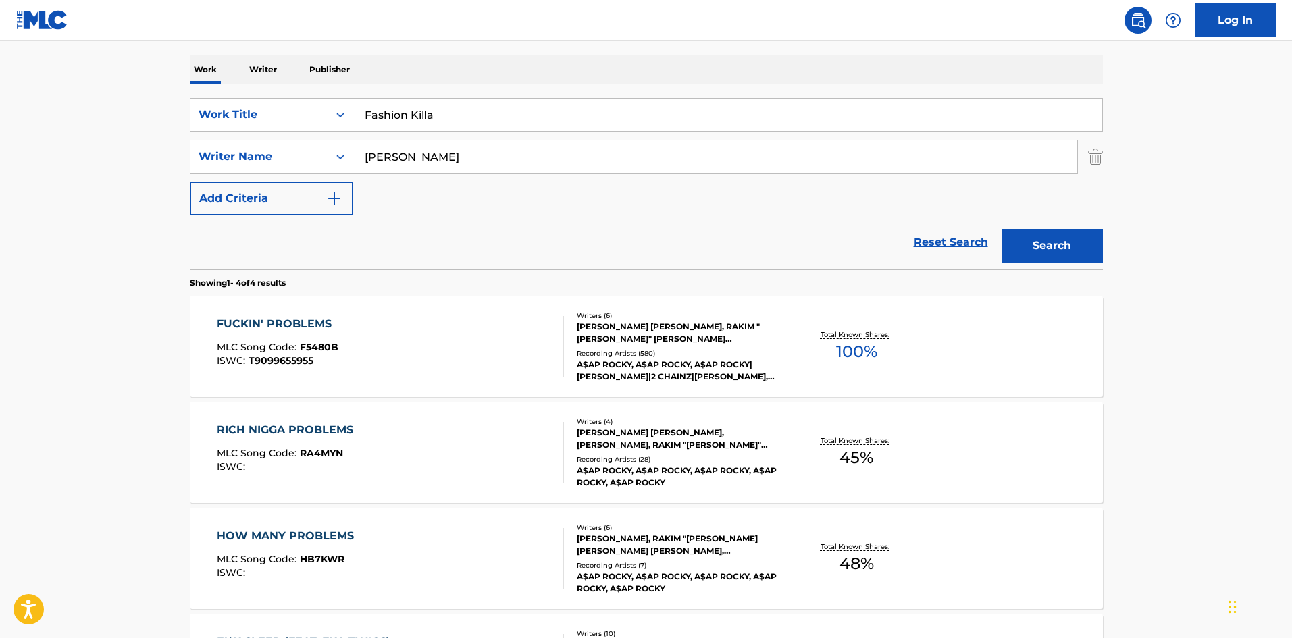
type input "Fashion Killa"
click at [1104, 249] on div "The MLC Public Work Search The accuracy and completeness of The MLC's data is d…" at bounding box center [646, 325] width 945 height 907
click at [1085, 248] on button "Search" at bounding box center [1052, 246] width 101 height 34
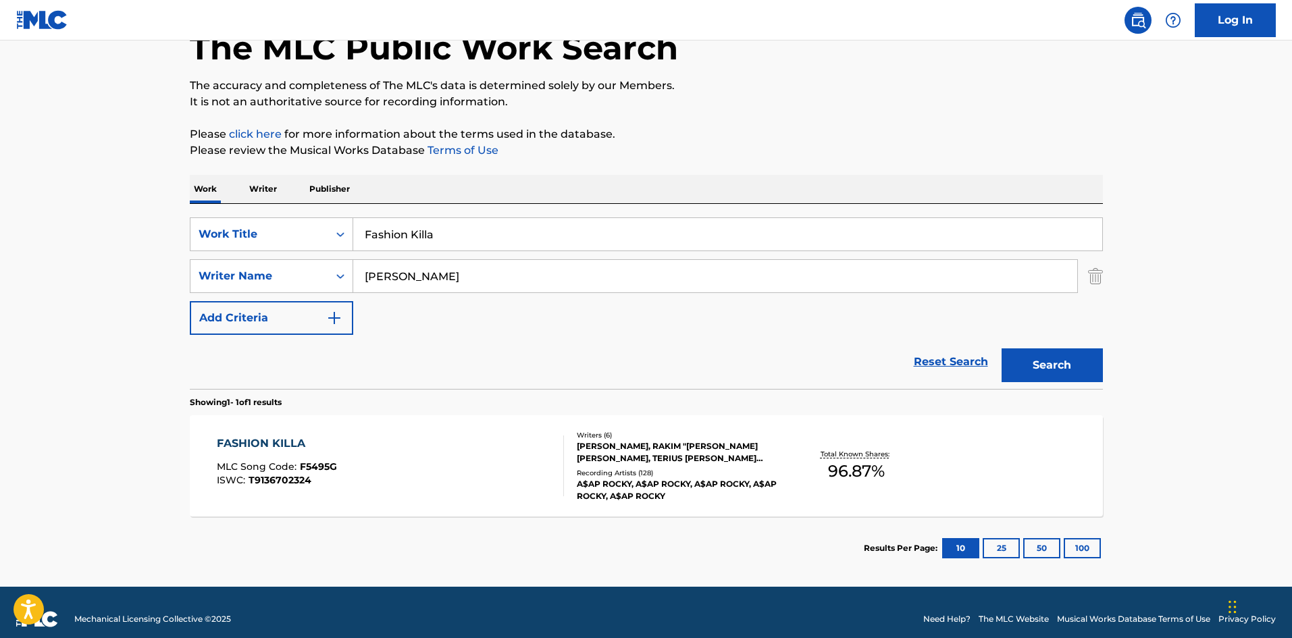
scroll to position [97, 0]
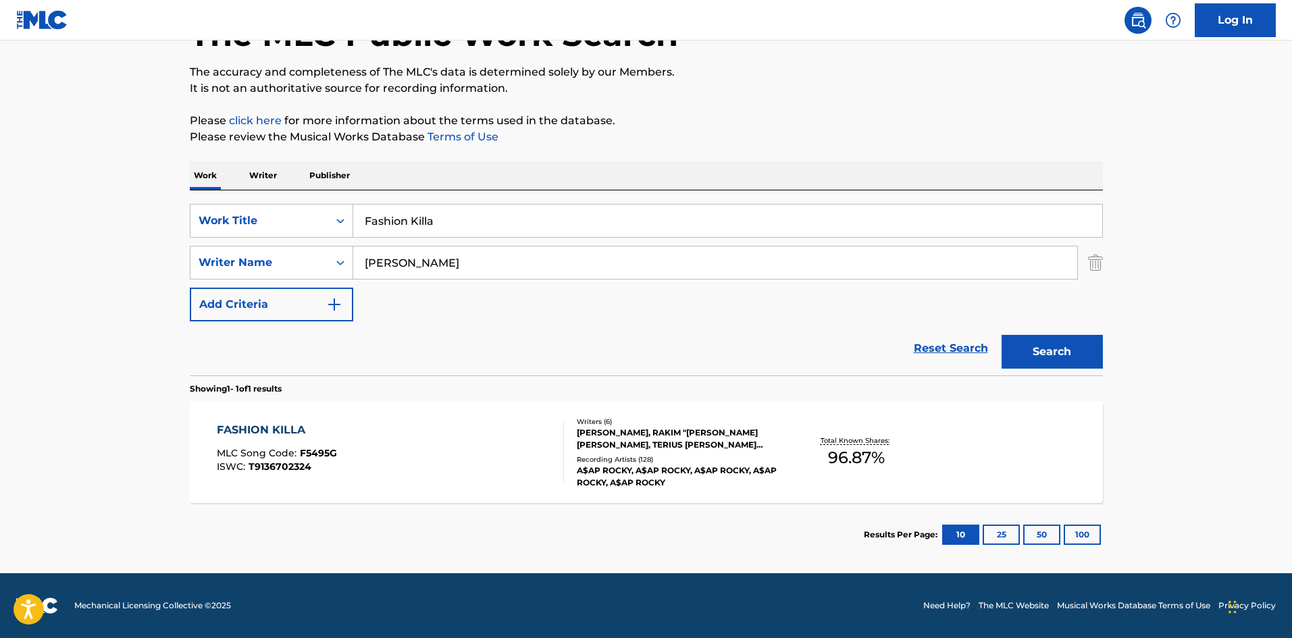
click at [461, 472] on div "FASHION KILLA MLC Song Code : F5495G ISWC : T9136702324" at bounding box center [390, 452] width 347 height 61
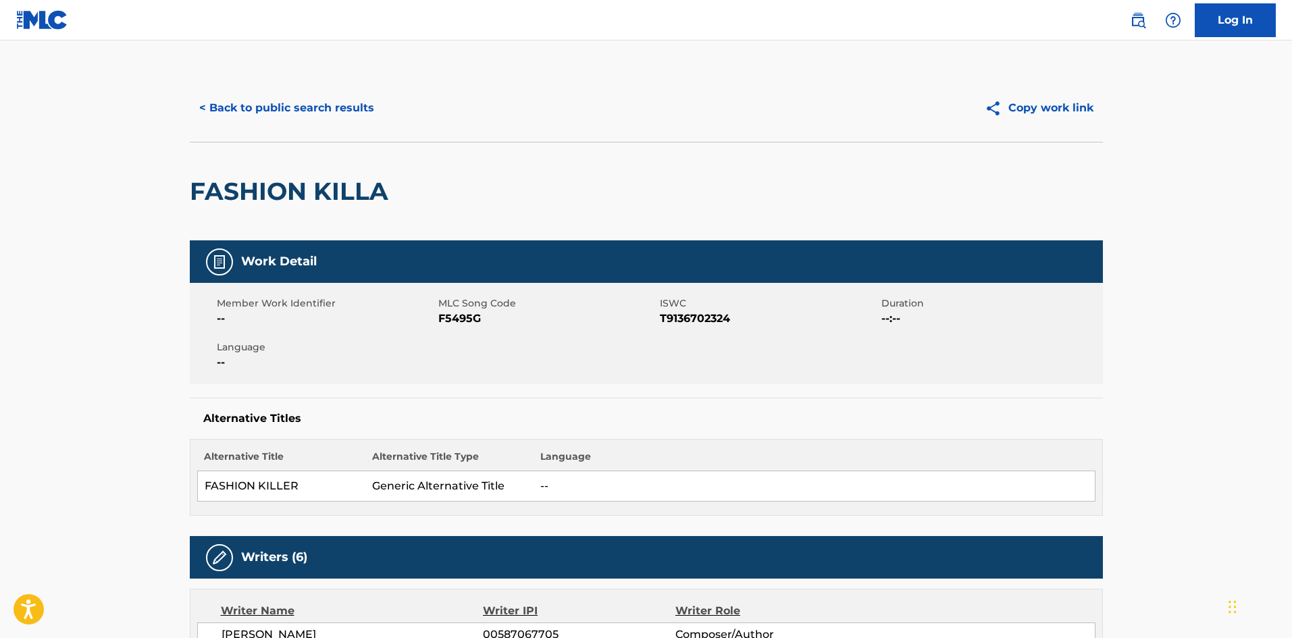
scroll to position [20, 0]
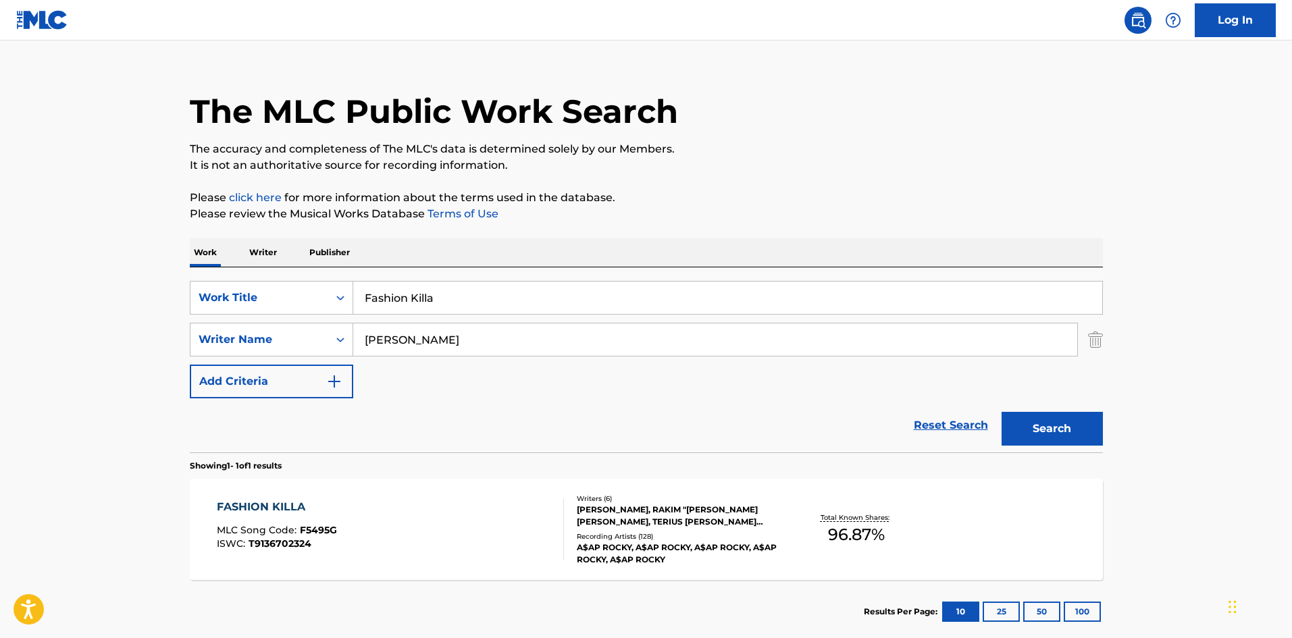
click at [486, 527] on div "FASHION KILLA MLC Song Code : F5495G ISWC : T9136702324" at bounding box center [390, 529] width 347 height 61
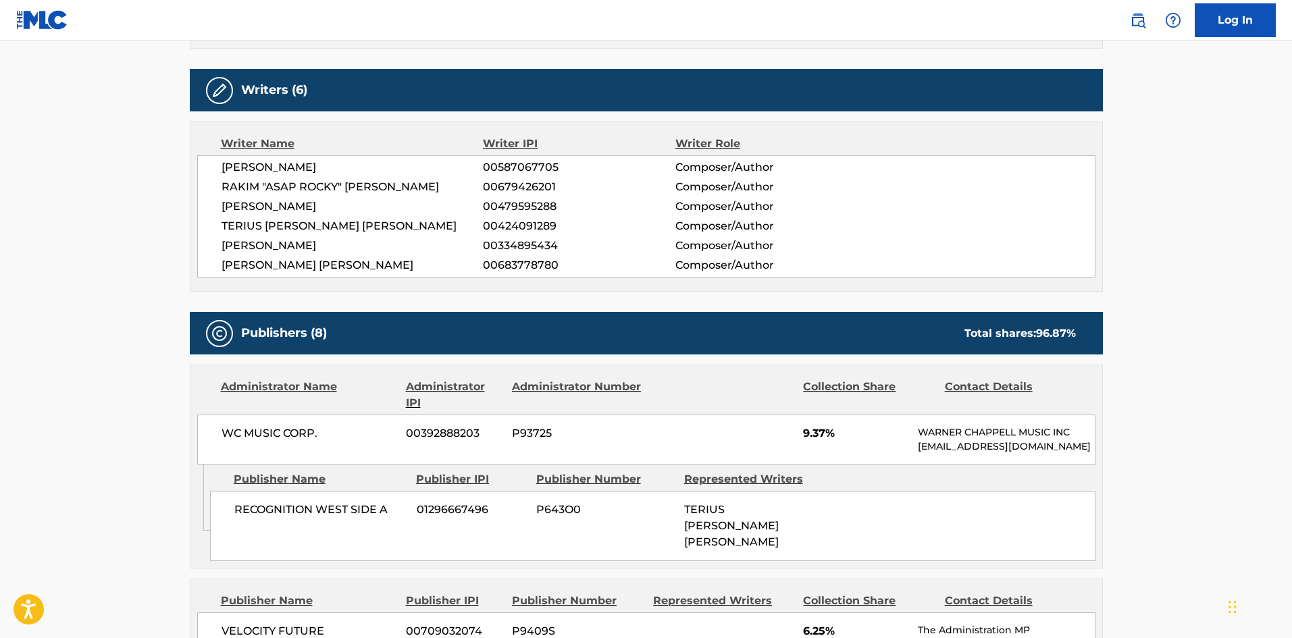
scroll to position [540, 0]
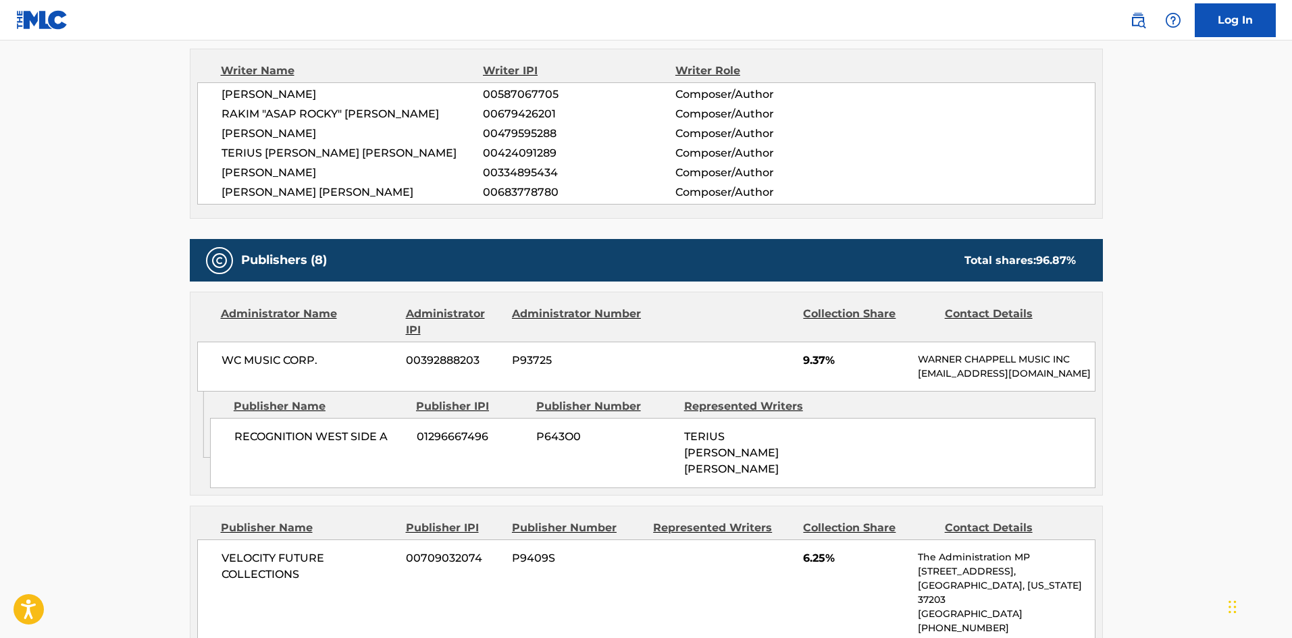
click at [238, 445] on span "RECOGNITION WEST SIDE A" at bounding box center [320, 437] width 172 height 16
drag, startPoint x: 238, startPoint y: 456, endPoint x: 269, endPoint y: 452, distance: 31.3
click at [269, 445] on span "RECOGNITION WEST SIDE A" at bounding box center [320, 437] width 172 height 16
click at [252, 445] on span "RECOGNITION WEST SIDE A" at bounding box center [320, 437] width 172 height 16
drag, startPoint x: 252, startPoint y: 449, endPoint x: 333, endPoint y: 450, distance: 81.0
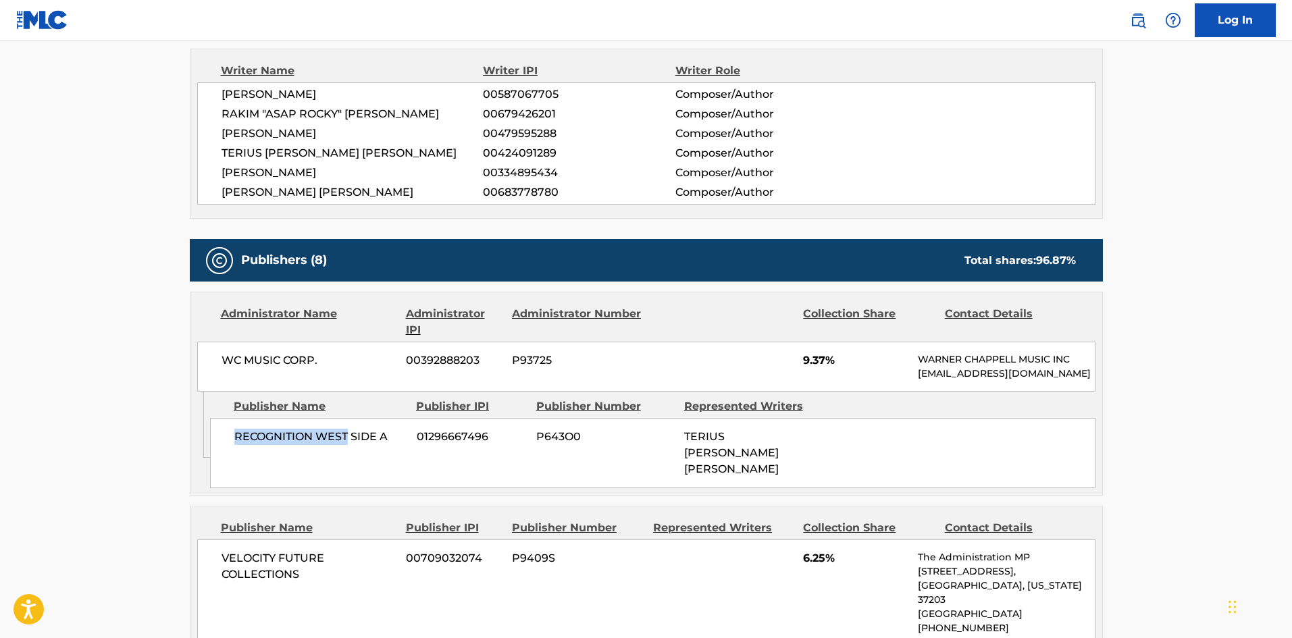
click at [333, 445] on span "RECOGNITION WEST SIDE A" at bounding box center [320, 437] width 172 height 16
click at [338, 445] on span "RECOGNITION WEST SIDE A" at bounding box center [320, 437] width 172 height 16
click at [258, 445] on span "RECOGNITION WEST SIDE A" at bounding box center [320, 437] width 172 height 16
drag, startPoint x: 258, startPoint y: 454, endPoint x: 385, endPoint y: 454, distance: 127.0
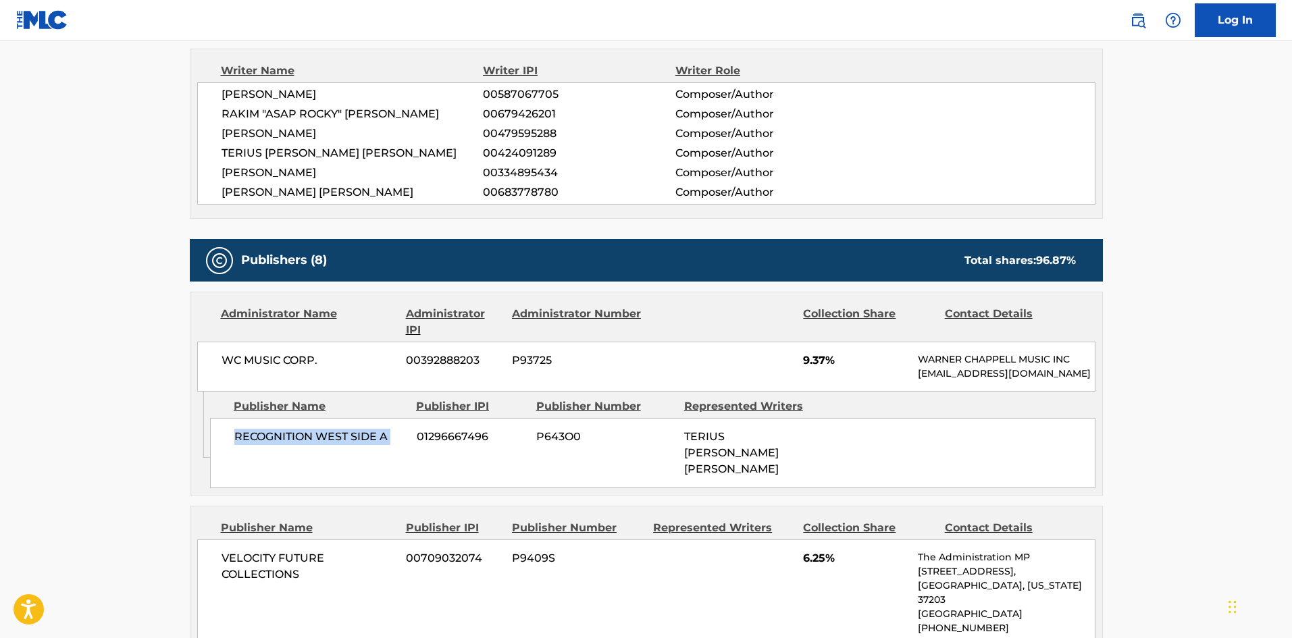
click at [385, 445] on span "RECOGNITION WEST SIDE A" at bounding box center [320, 437] width 172 height 16
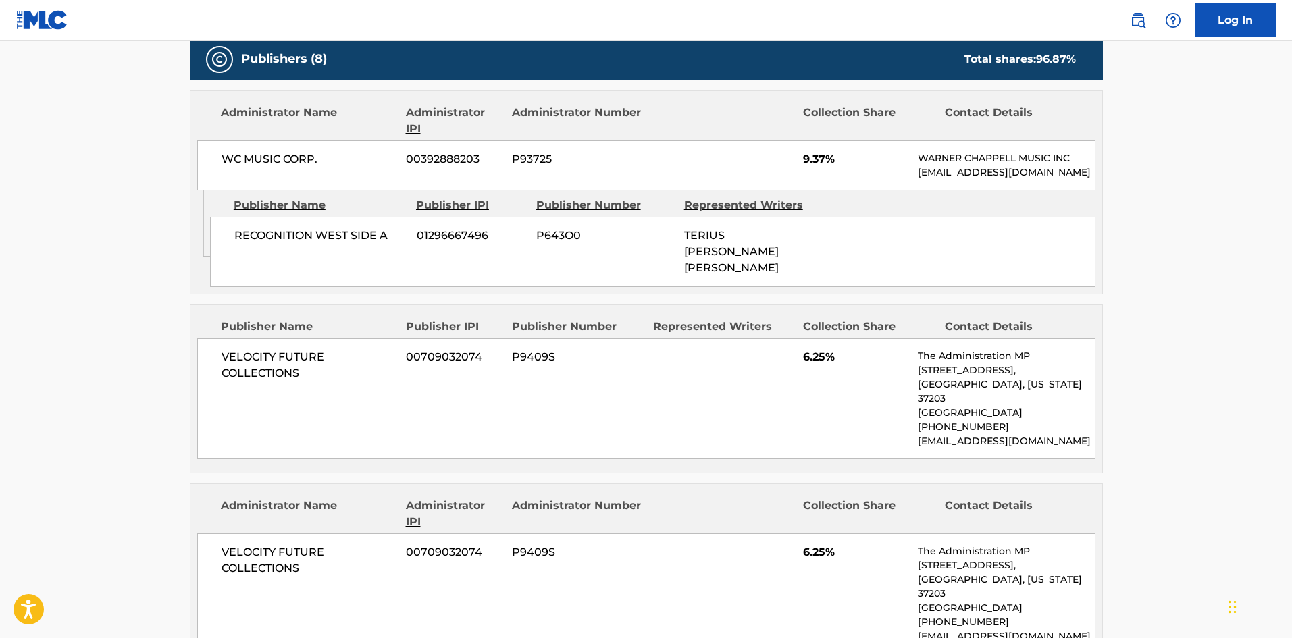
scroll to position [743, 0]
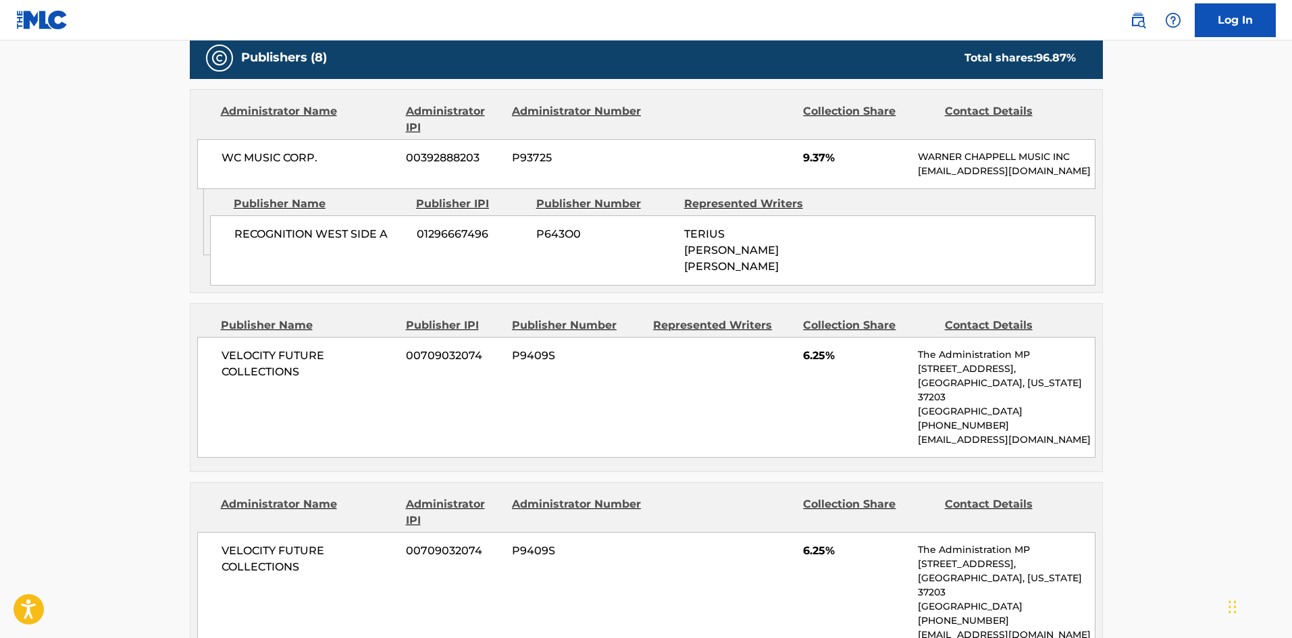
click at [229, 337] on div "VELOCITY FUTURE COLLECTIONS 00709032074 P9409S 6.25% The Administration MP 700 …" at bounding box center [646, 397] width 898 height 121
drag, startPoint x: 229, startPoint y: 340, endPoint x: 252, endPoint y: 350, distance: 25.1
click at [296, 344] on div "VELOCITY FUTURE COLLECTIONS 00709032074 P9409S 6.25% The Administration MP 700 …" at bounding box center [646, 397] width 898 height 121
click at [247, 350] on span "VELOCITY FUTURE COLLECTIONS" at bounding box center [309, 364] width 175 height 32
drag, startPoint x: 247, startPoint y: 350, endPoint x: 307, endPoint y: 350, distance: 60.1
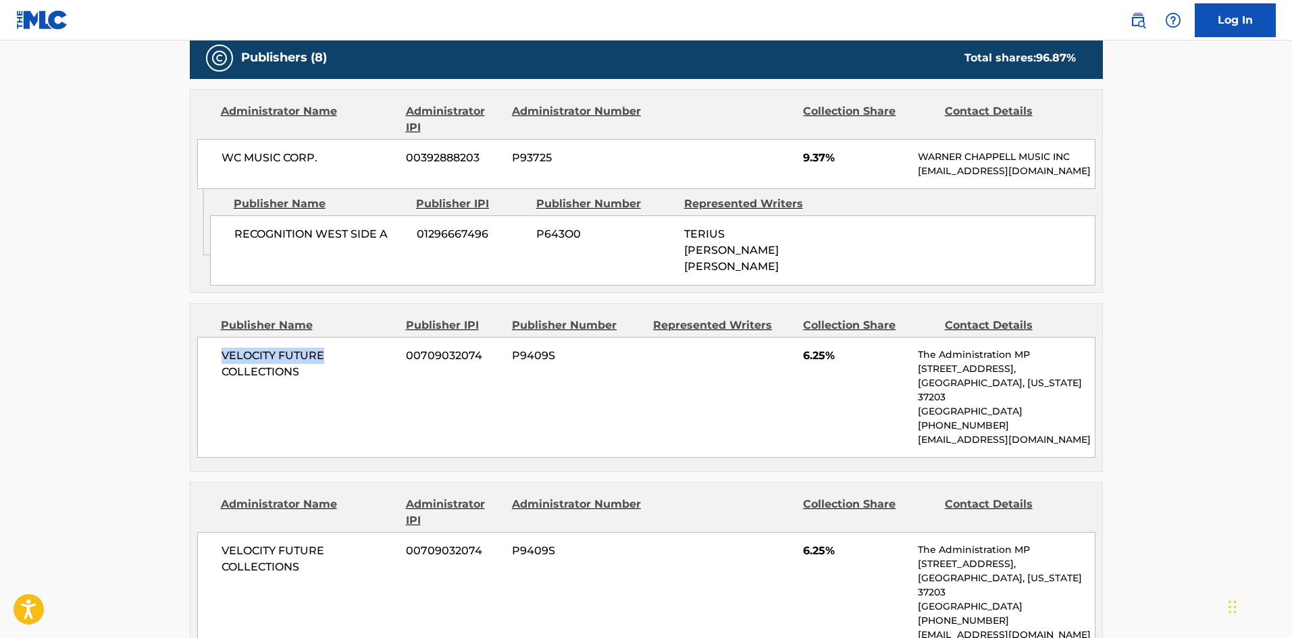
click at [307, 350] on span "VELOCITY FUTURE COLLECTIONS" at bounding box center [309, 364] width 175 height 32
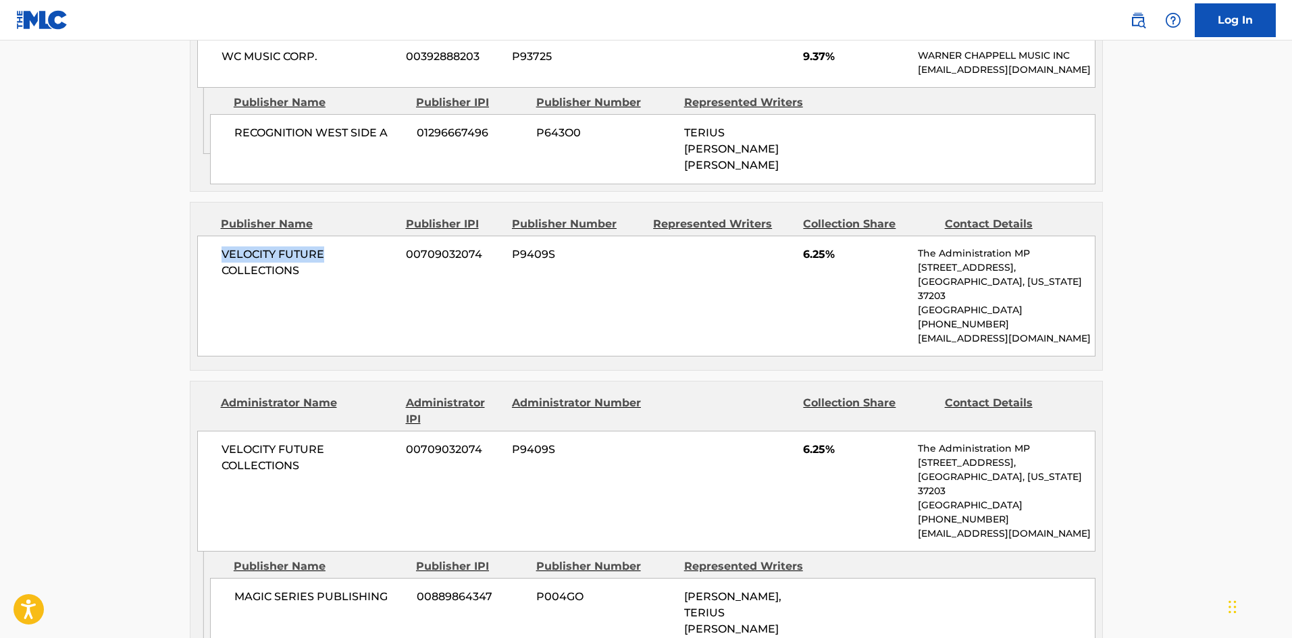
scroll to position [878, 0]
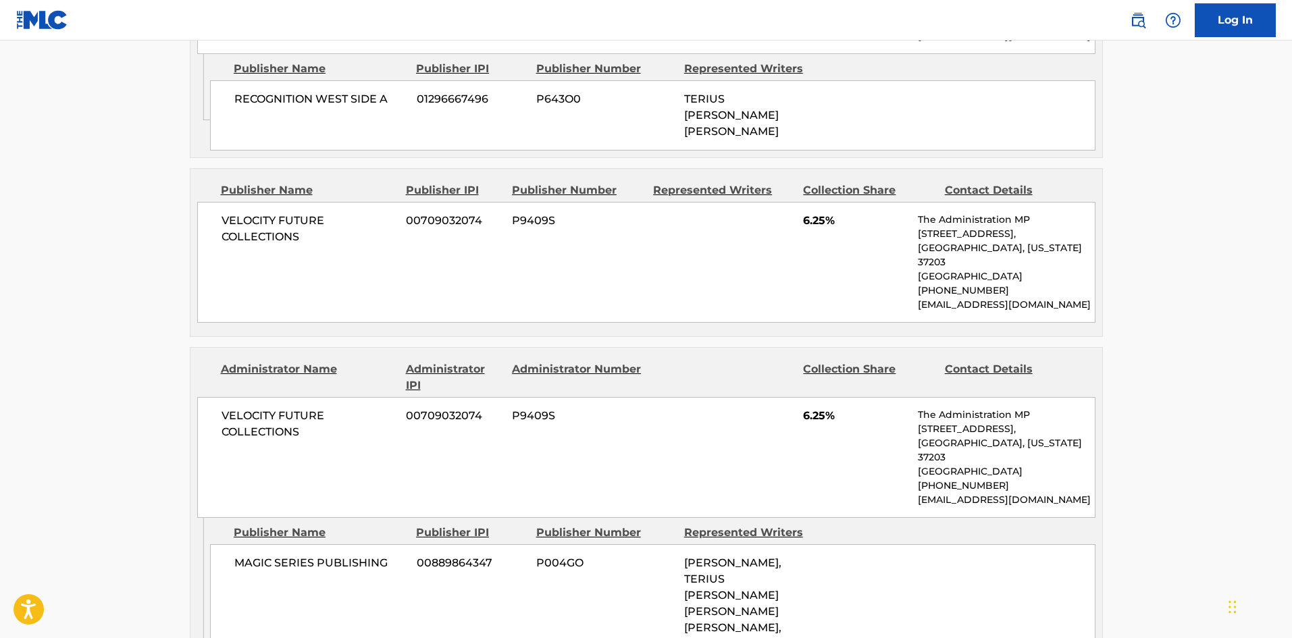
click at [242, 555] on span "MAGIC SERIES PUBLISHING" at bounding box center [320, 563] width 172 height 16
drag, startPoint x: 242, startPoint y: 532, endPoint x: 251, endPoint y: 488, distance: 44.6
click at [288, 555] on span "MAGIC SERIES PUBLISHING" at bounding box center [320, 563] width 172 height 16
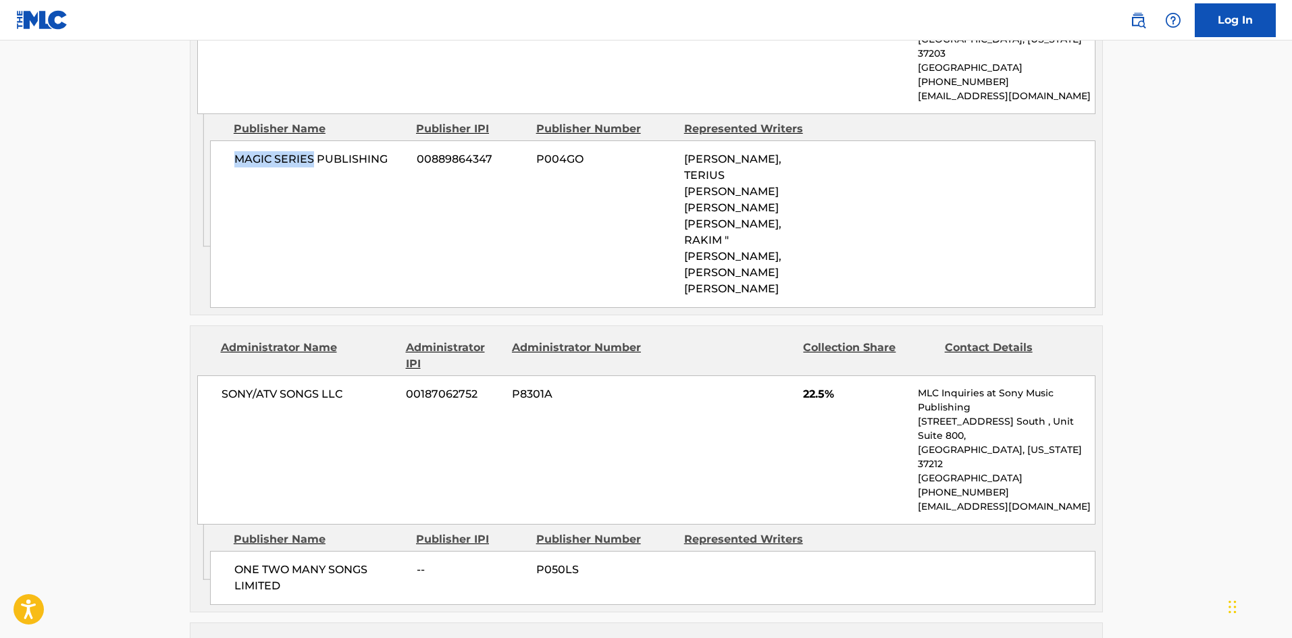
scroll to position [1283, 0]
click at [236, 561] on span "ONE TWO MANY SONGS LIMITED" at bounding box center [320, 577] width 172 height 32
drag, startPoint x: 236, startPoint y: 493, endPoint x: 234, endPoint y: 14, distance: 479.5
click at [301, 561] on span "ONE TWO MANY SONGS LIMITED" at bounding box center [320, 577] width 172 height 32
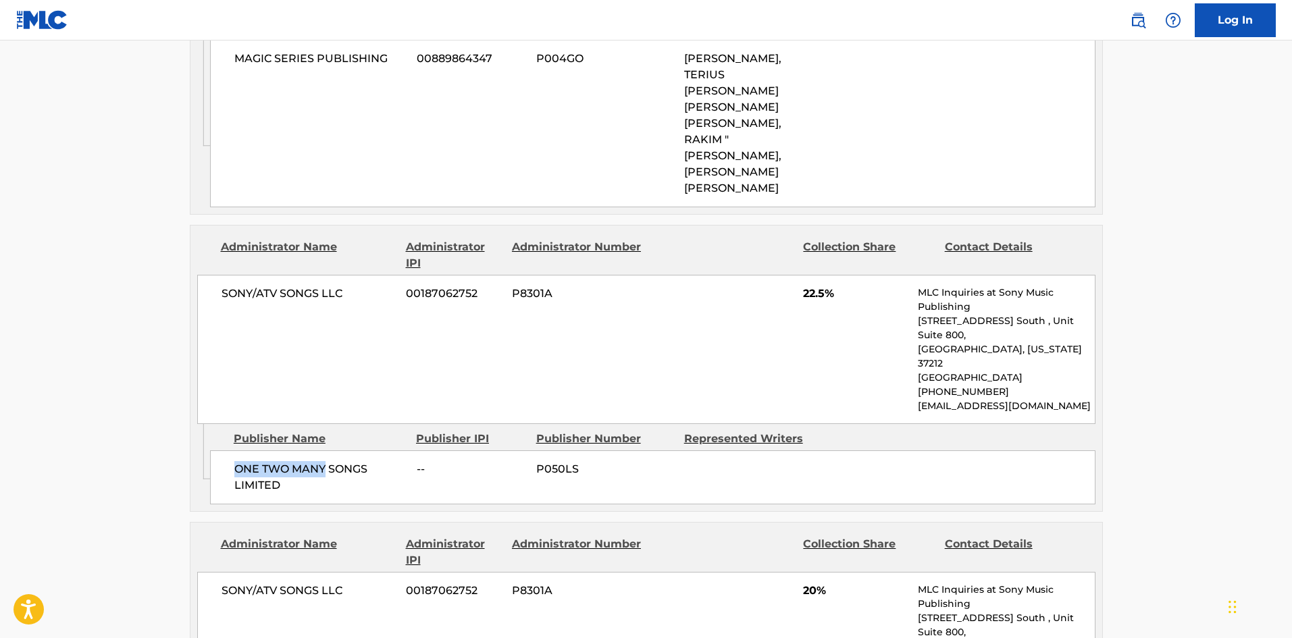
scroll to position [1553, 0]
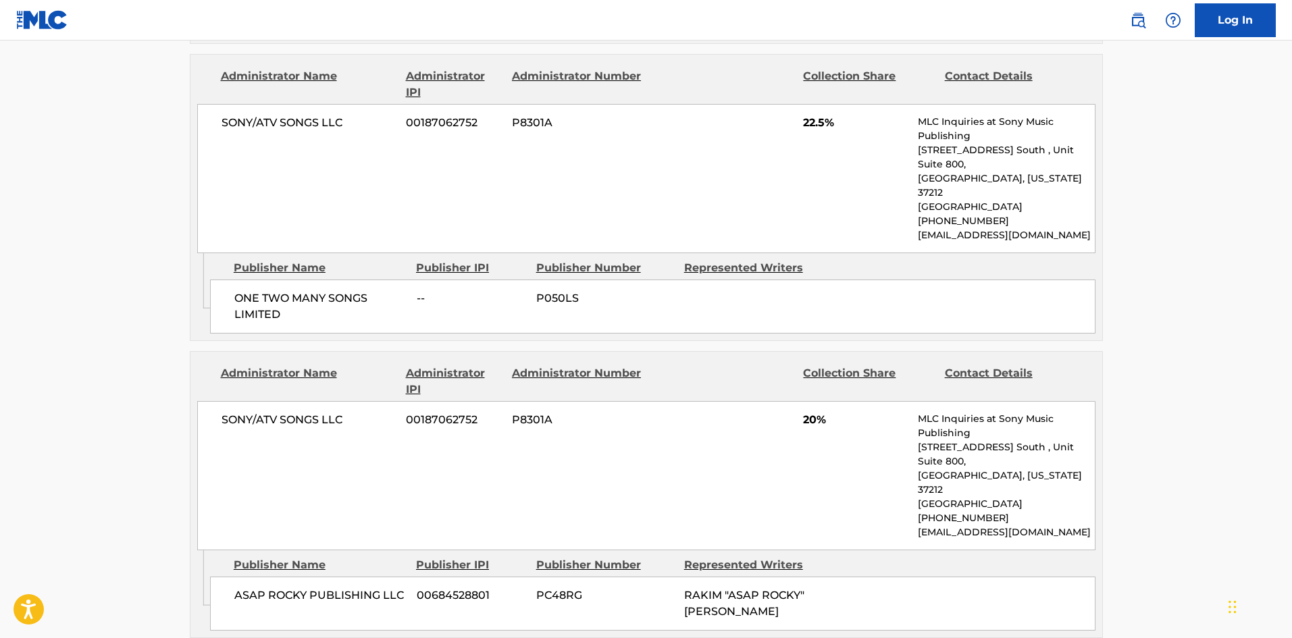
click at [244, 588] on span "ASAP ROCKY PUBLISHING LLC" at bounding box center [320, 596] width 172 height 16
drag, startPoint x: 244, startPoint y: 492, endPoint x: 276, endPoint y: 490, distance: 31.8
click at [276, 588] on span "ASAP ROCKY PUBLISHING LLC" at bounding box center [320, 596] width 172 height 16
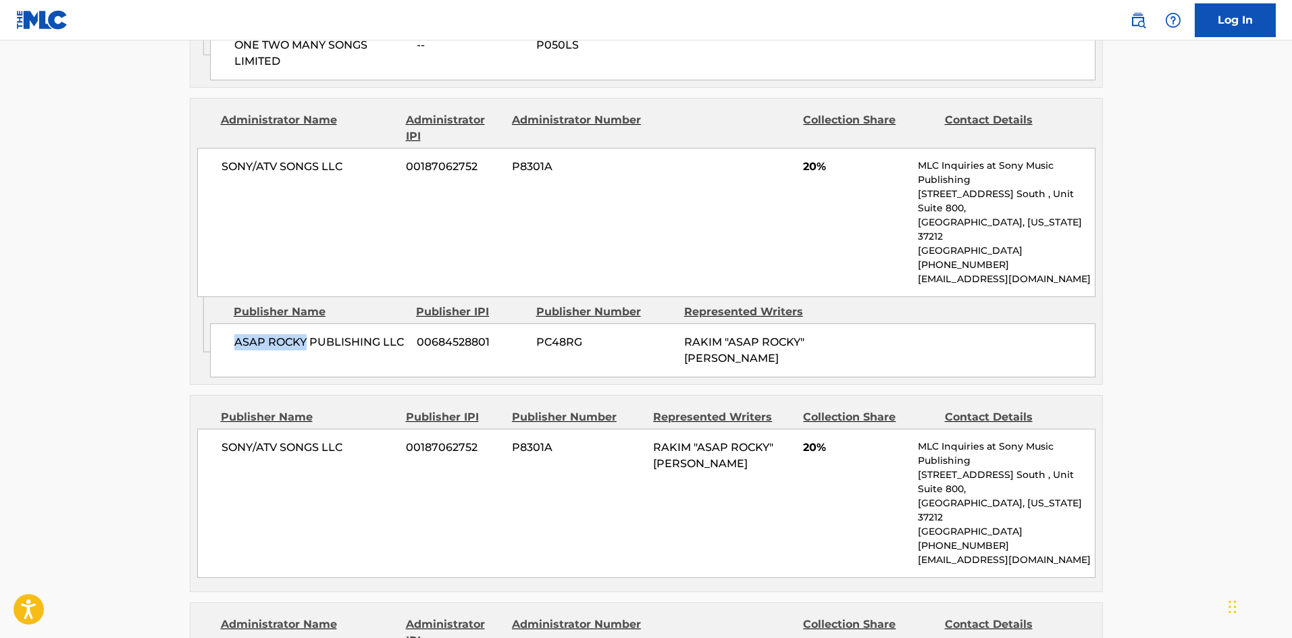
scroll to position [1823, 0]
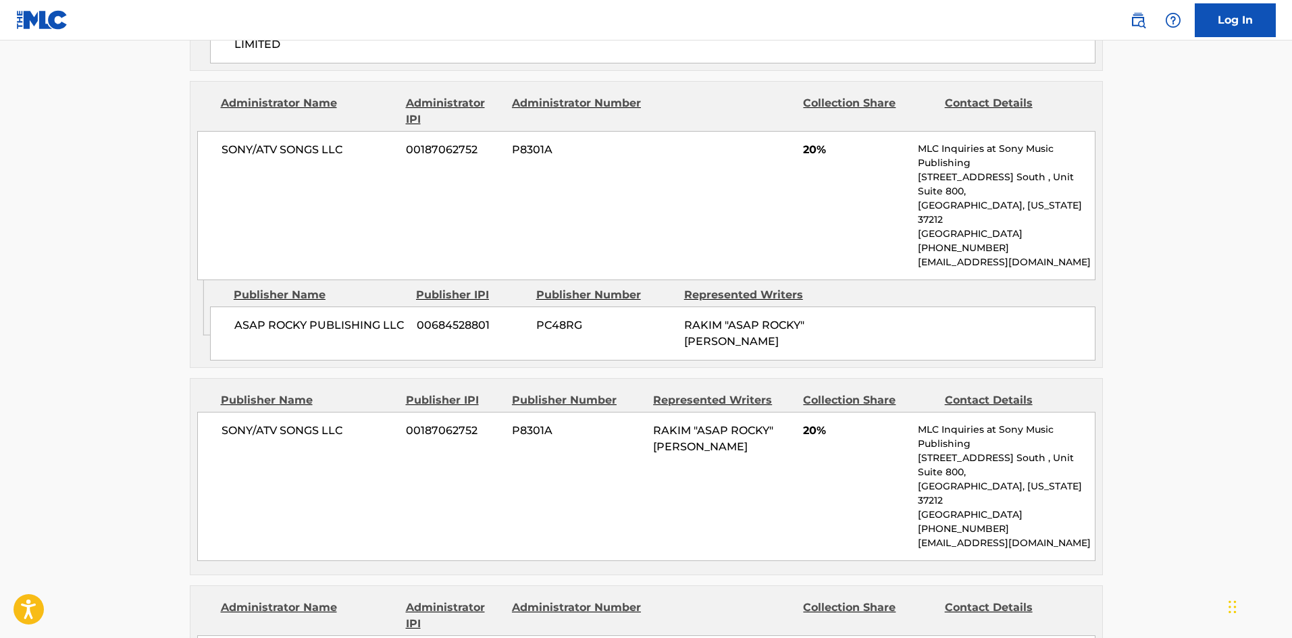
click at [235, 423] on span "SONY/ATV SONGS LLC" at bounding box center [309, 431] width 175 height 16
drag, startPoint x: 235, startPoint y: 332, endPoint x: 321, endPoint y: 325, distance: 86.8
click at [321, 423] on span "SONY/ATV SONGS LLC" at bounding box center [309, 431] width 175 height 16
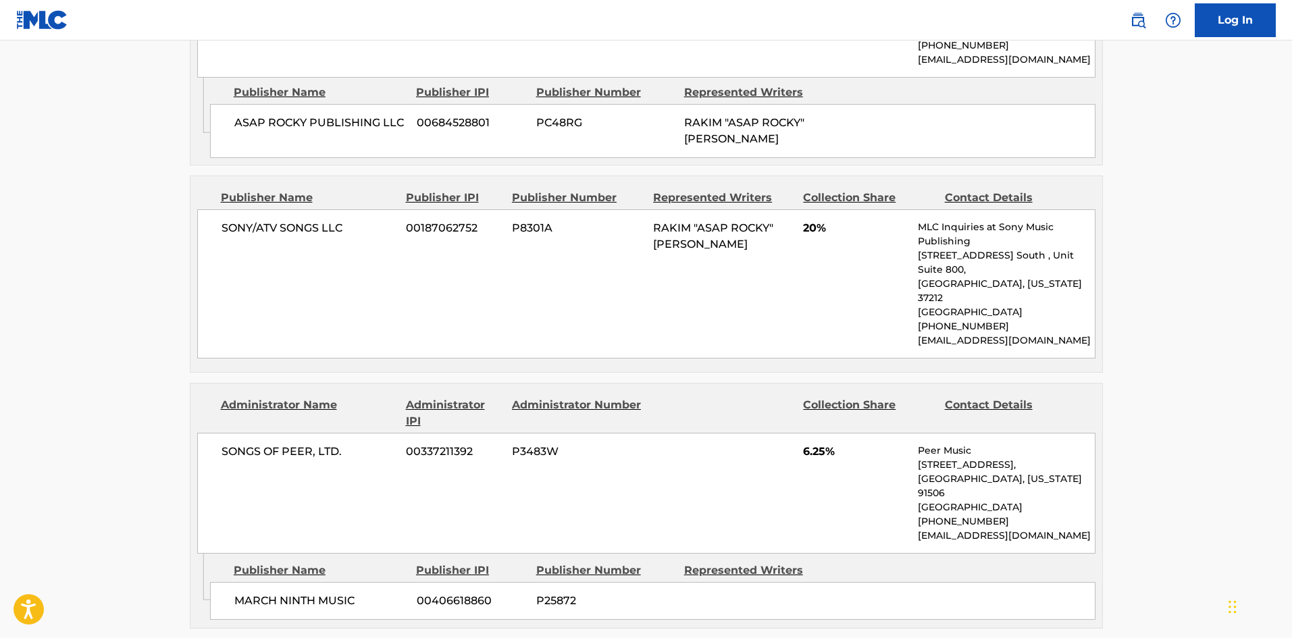
click at [237, 593] on span "MARCH NINTH MUSIC" at bounding box center [320, 601] width 172 height 16
drag, startPoint x: 237, startPoint y: 465, endPoint x: 249, endPoint y: 329, distance: 136.2
click at [290, 593] on span "MARCH NINTH MUSIC" at bounding box center [320, 601] width 172 height 16
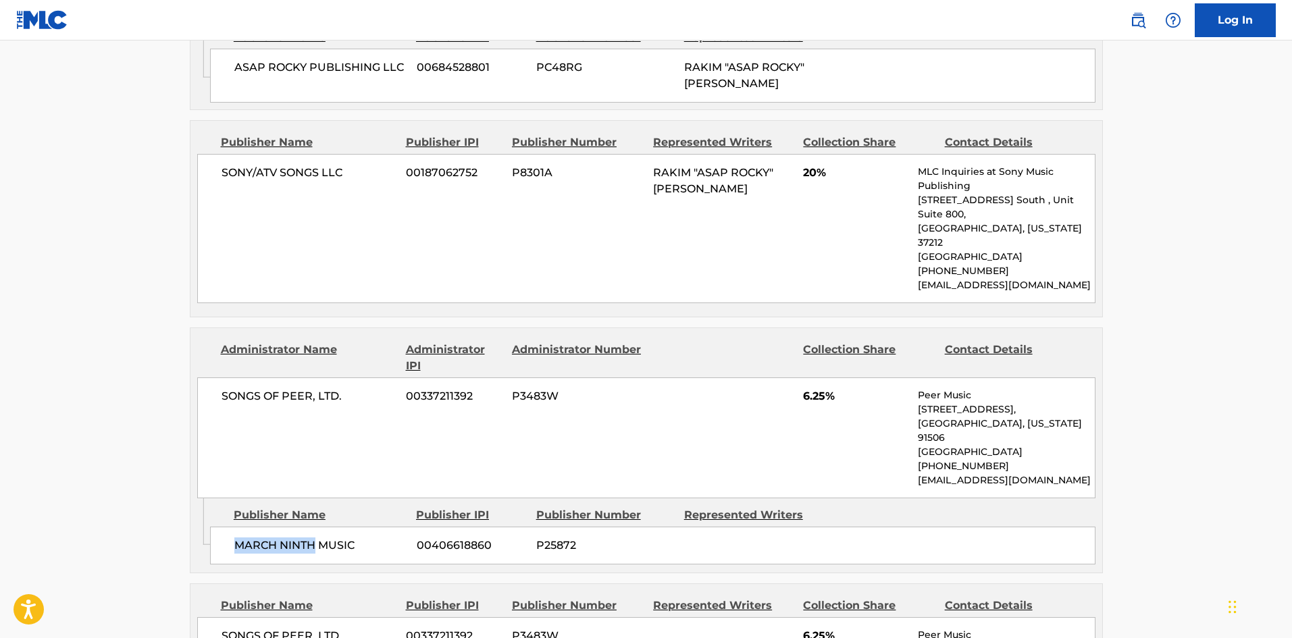
scroll to position [2229, 0]
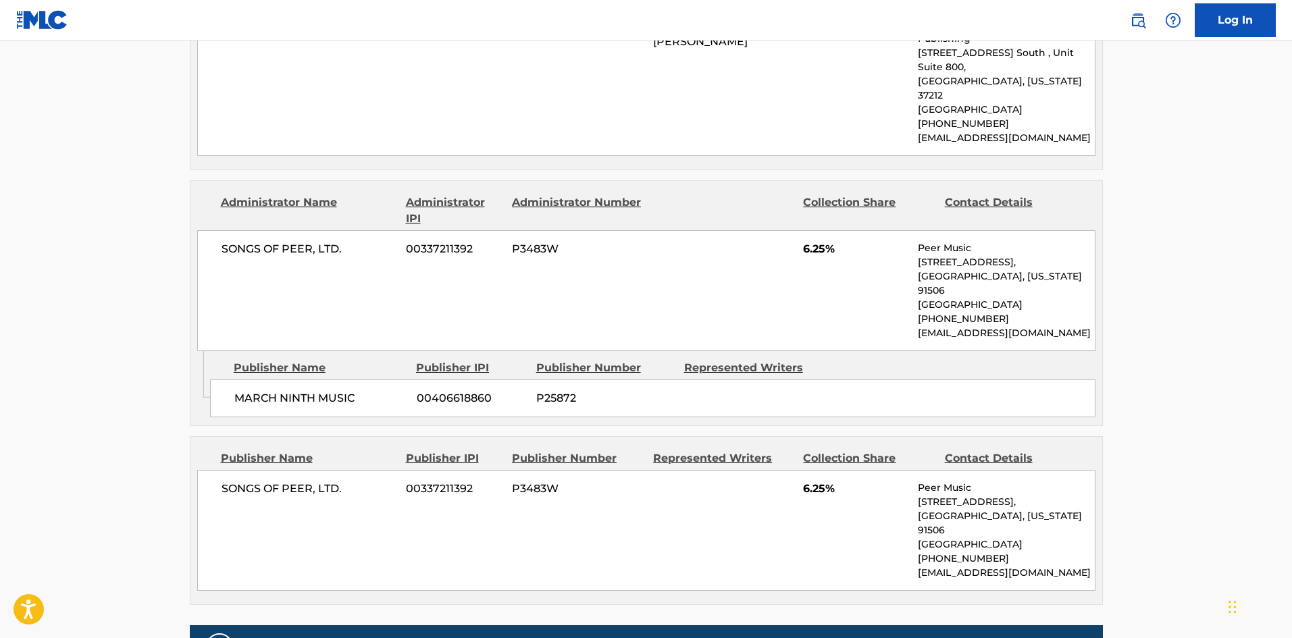
click at [231, 481] on span "SONGS OF PEER, LTD." at bounding box center [309, 489] width 175 height 16
drag, startPoint x: 231, startPoint y: 352, endPoint x: 347, endPoint y: 355, distance: 116.2
click at [347, 481] on span "SONGS OF PEER, LTD." at bounding box center [309, 489] width 175 height 16
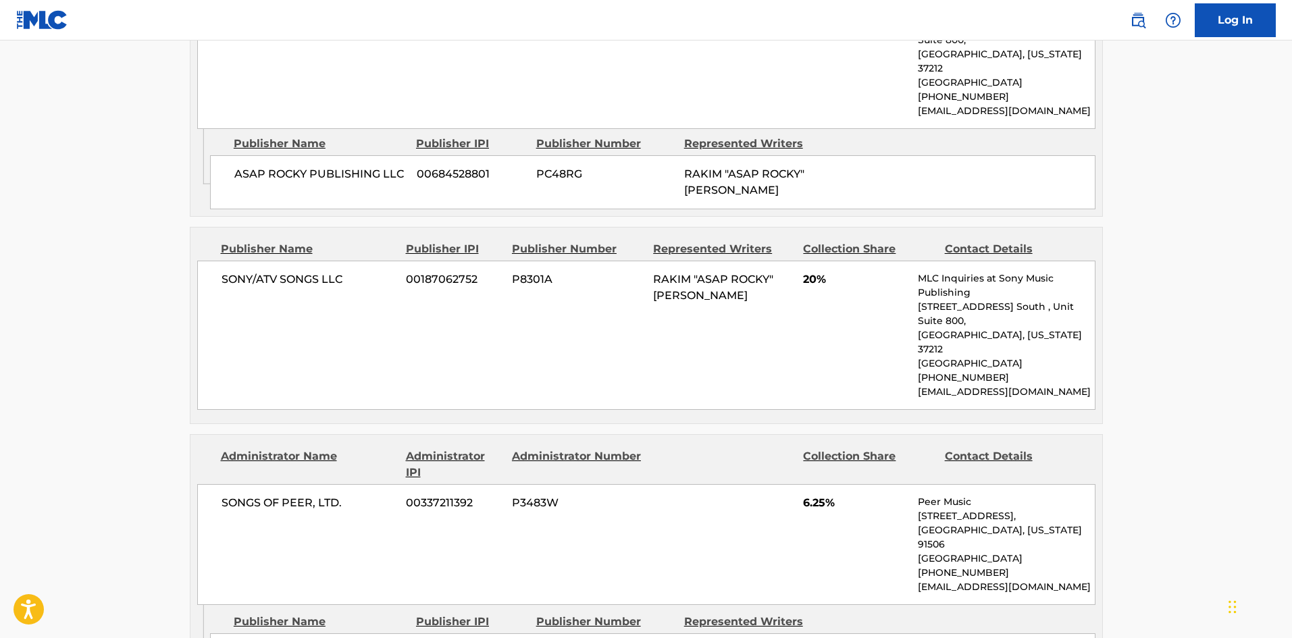
scroll to position [2161, 0]
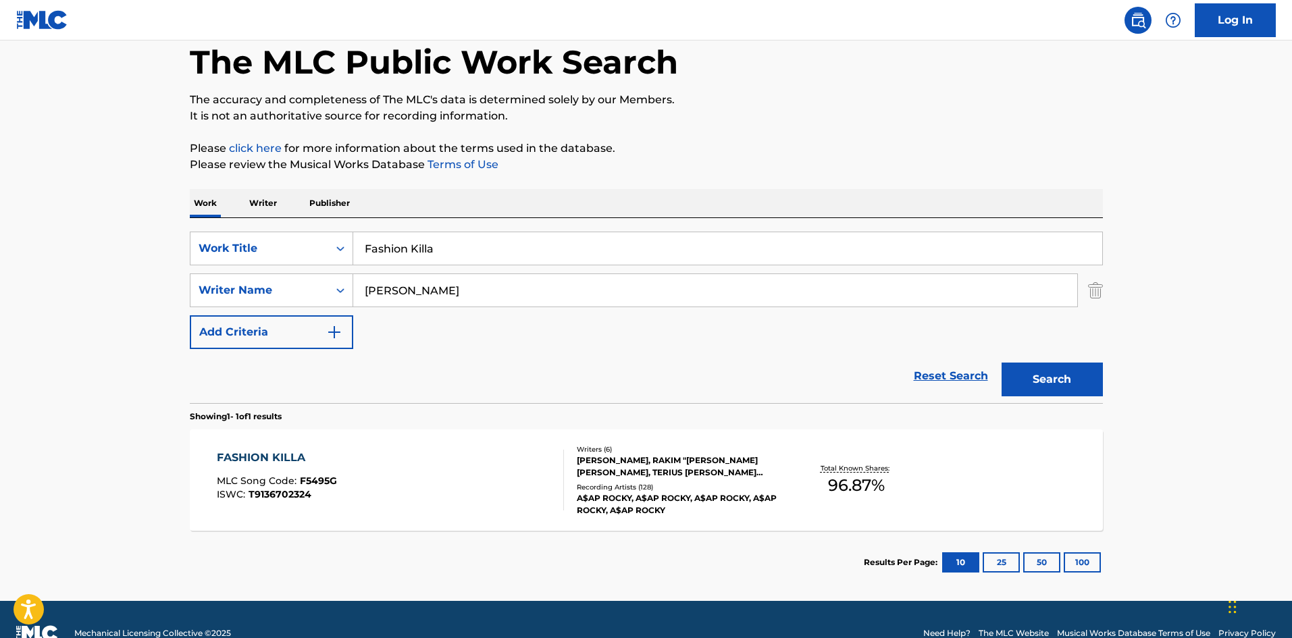
scroll to position [29, 0]
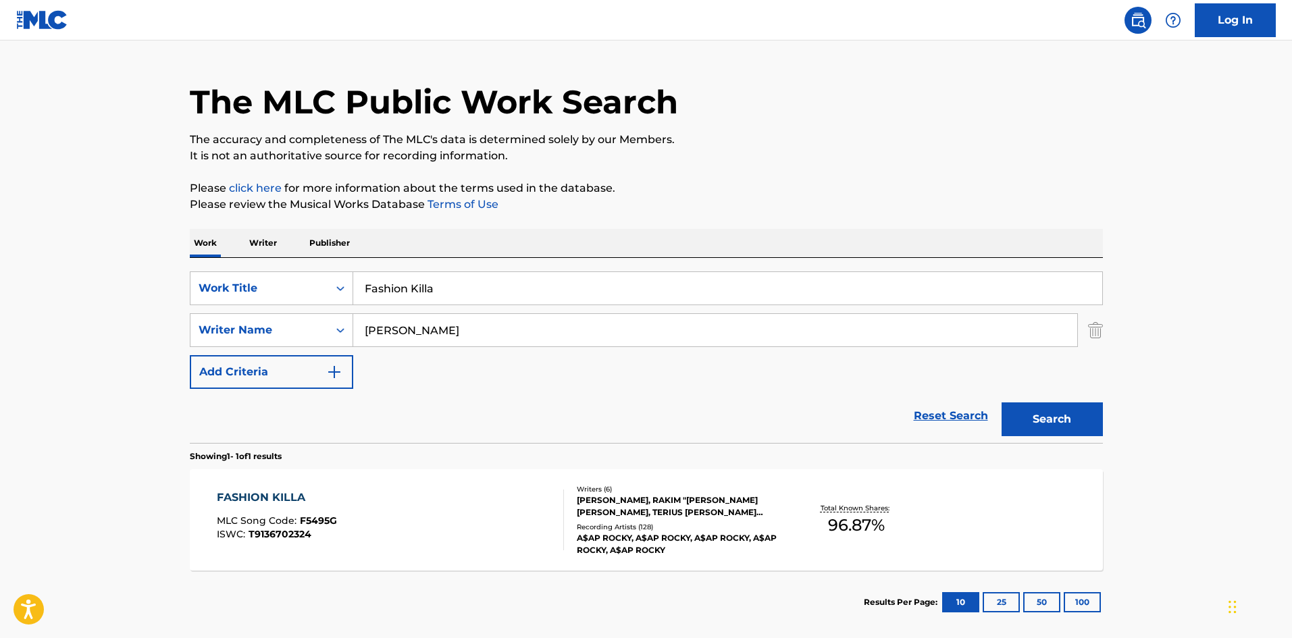
click at [436, 294] on input "Fashion Killa" at bounding box center [727, 288] width 749 height 32
paste input "ine Whine"
type input "Fine Whine"
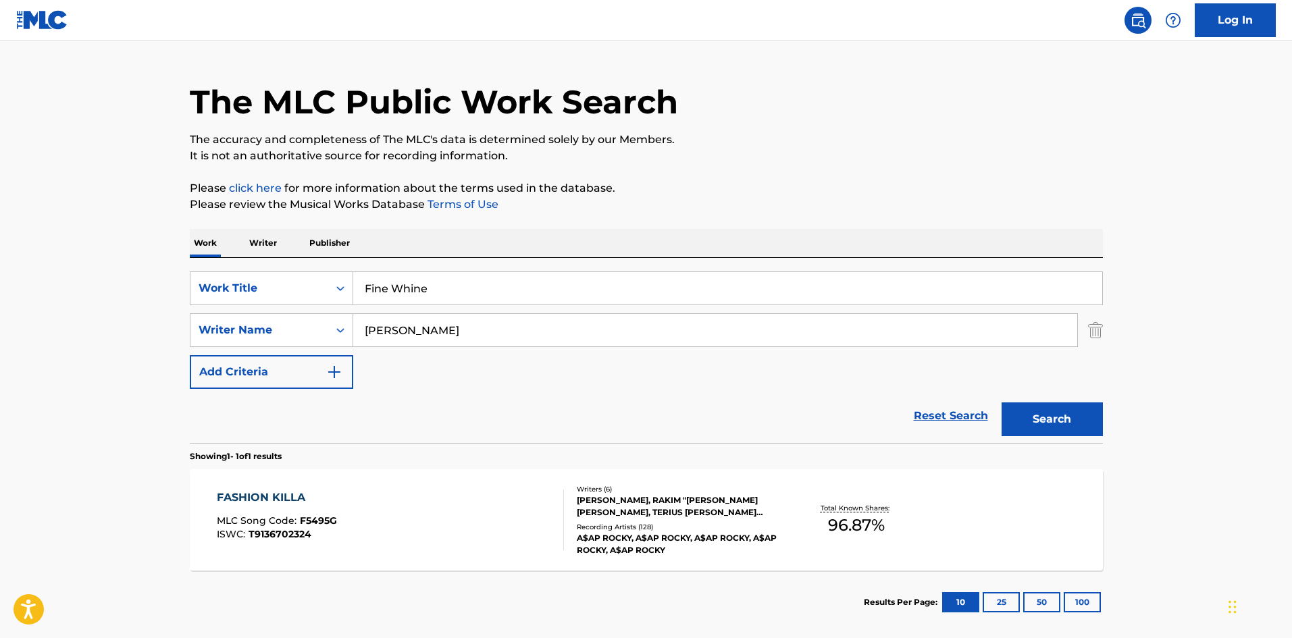
click at [1031, 415] on button "Search" at bounding box center [1052, 420] width 101 height 34
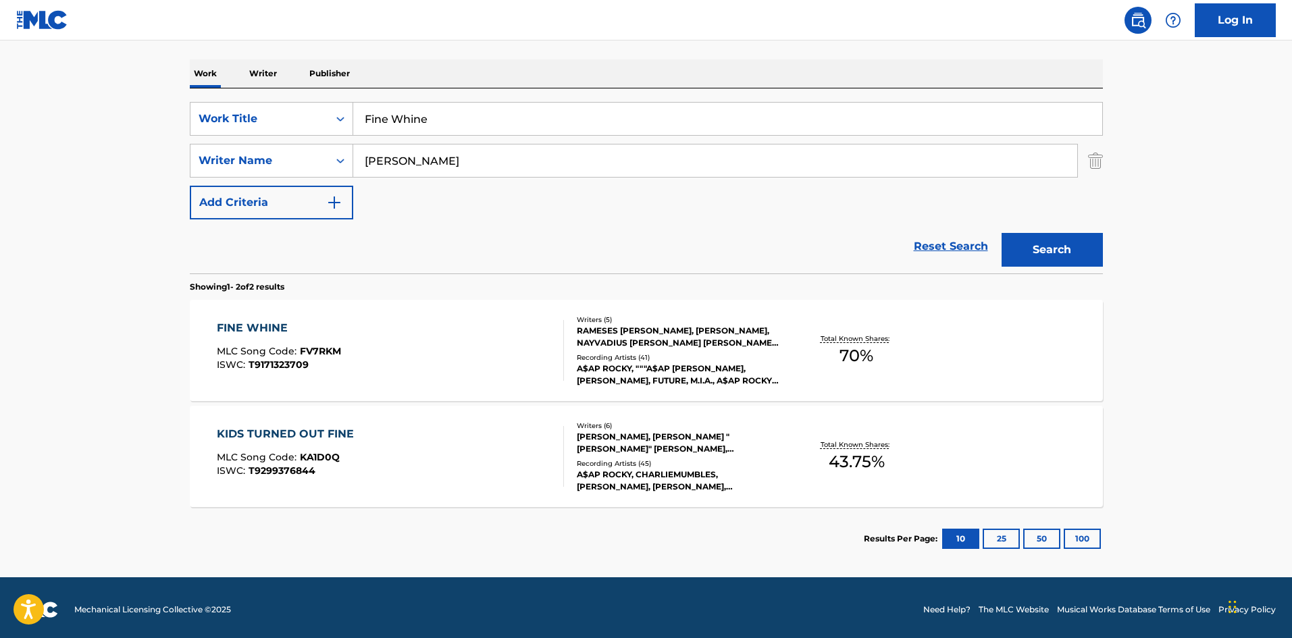
scroll to position [203, 0]
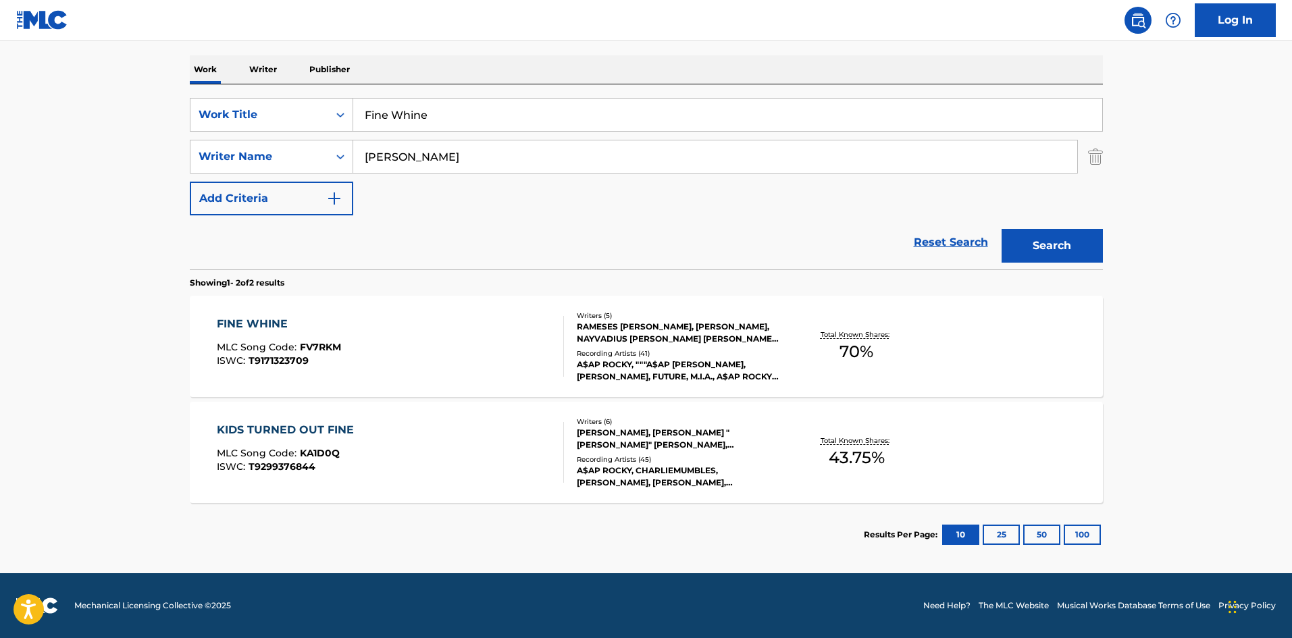
click at [346, 340] on div "FINE WHINE MLC Song Code : FV7RKM ISWC : T9171323709" at bounding box center [390, 346] width 347 height 61
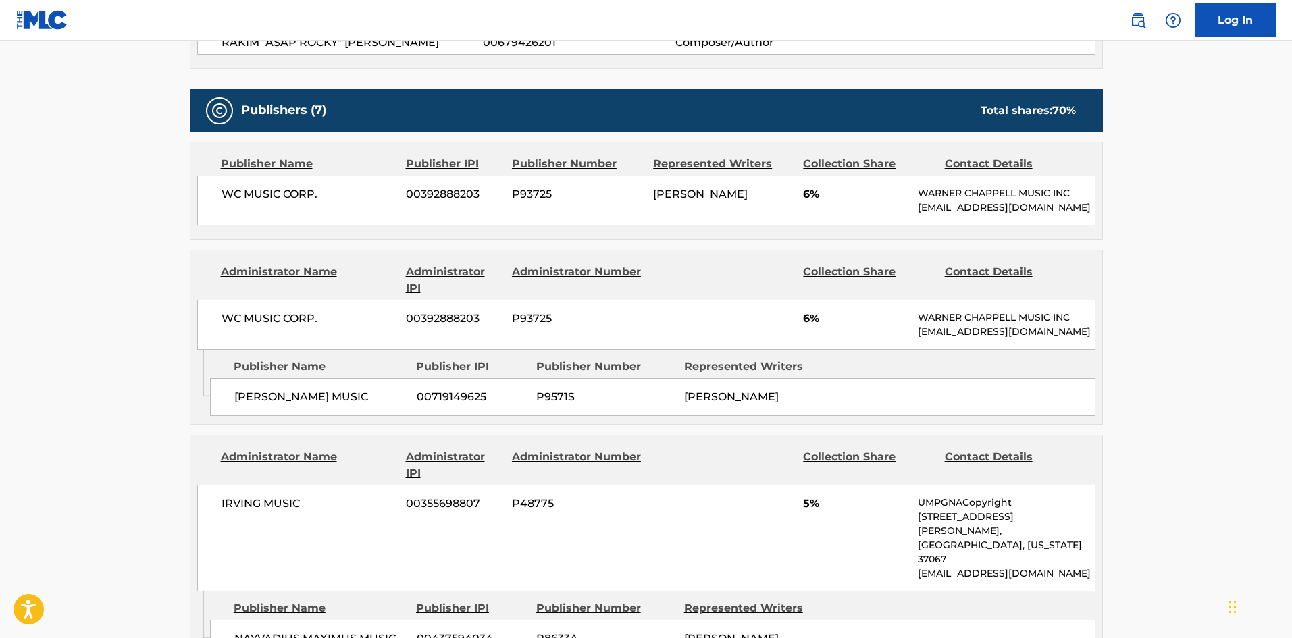
scroll to position [532, 0]
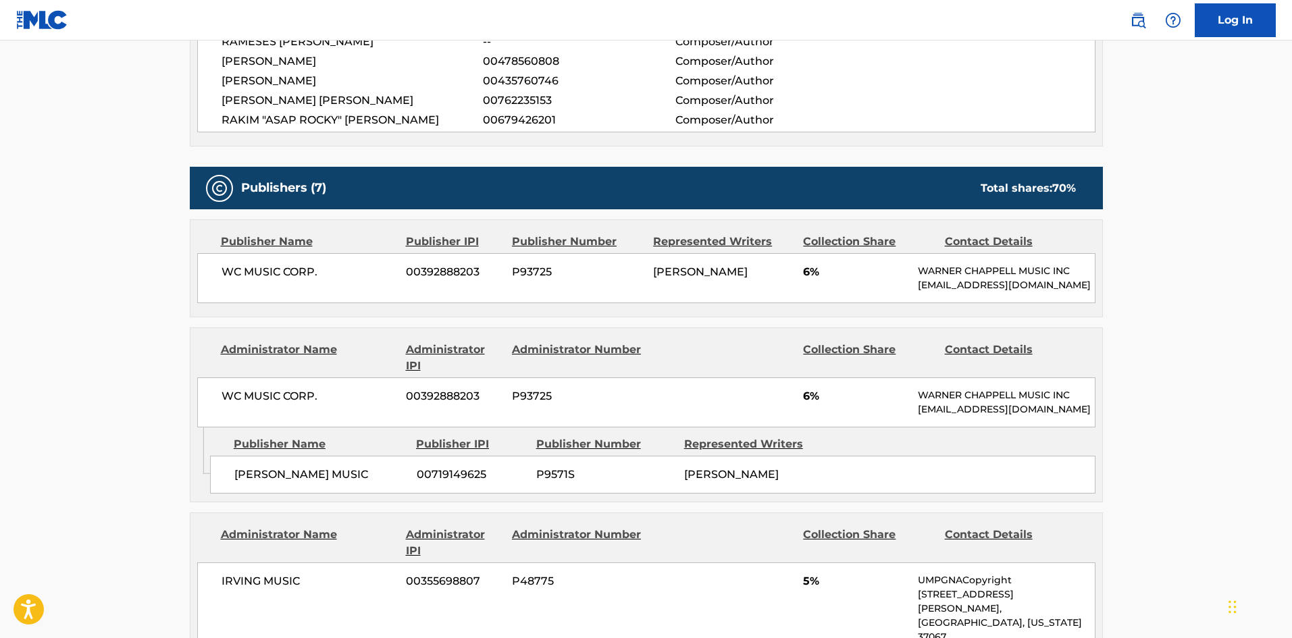
click at [226, 268] on span "WC MUSIC CORP." at bounding box center [309, 272] width 175 height 16
drag, startPoint x: 226, startPoint y: 268, endPoint x: 340, endPoint y: 267, distance: 114.8
click at [340, 267] on span "WC MUSIC CORP." at bounding box center [309, 272] width 175 height 16
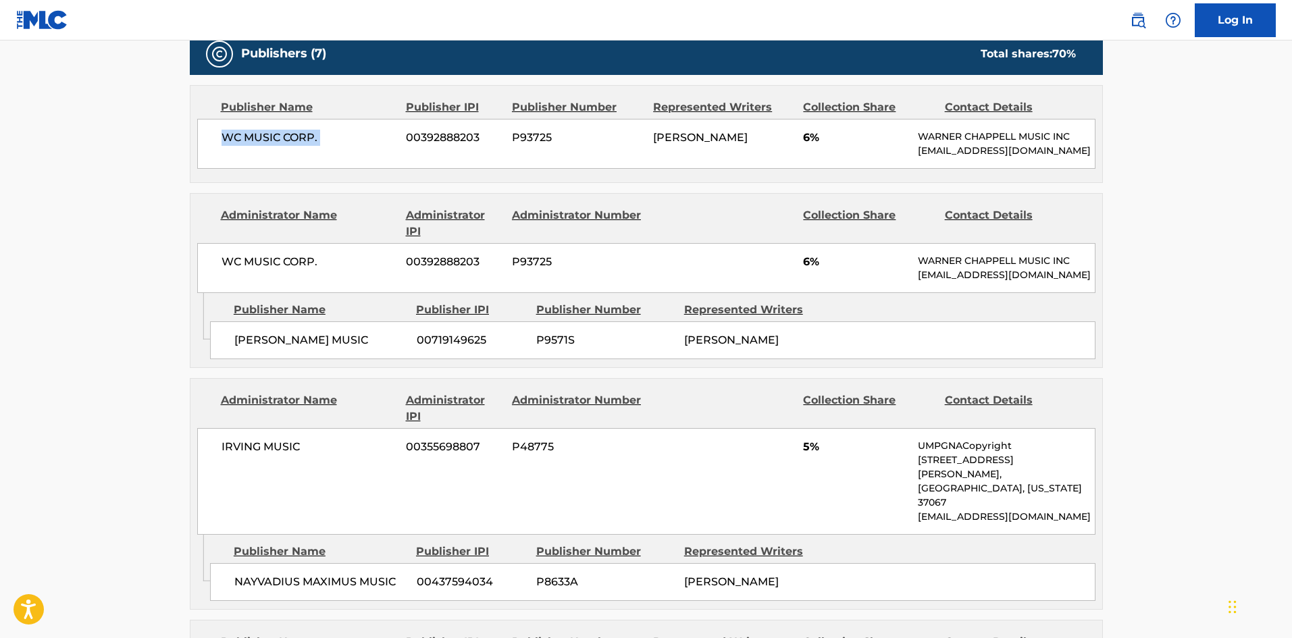
scroll to position [667, 0]
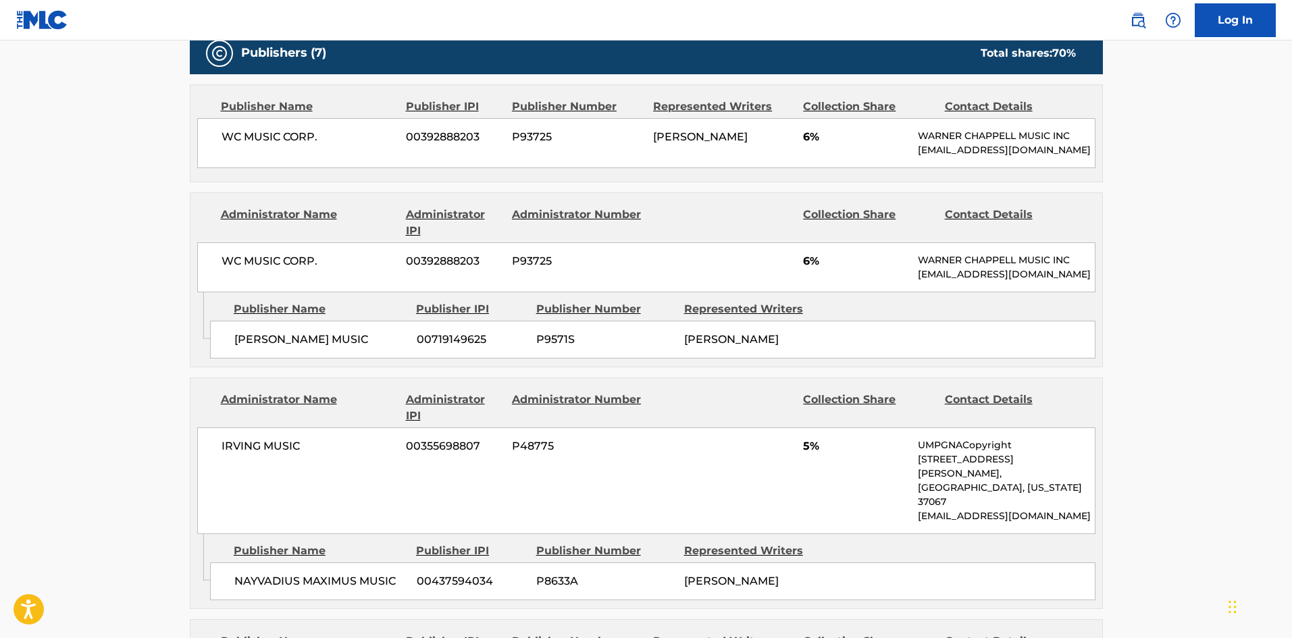
click at [237, 348] on span "R.RIERA MUSIC" at bounding box center [320, 340] width 172 height 16
drag, startPoint x: 249, startPoint y: 368, endPoint x: 314, endPoint y: 369, distance: 65.5
click at [314, 348] on span "R.RIERA MUSIC" at bounding box center [320, 340] width 172 height 16
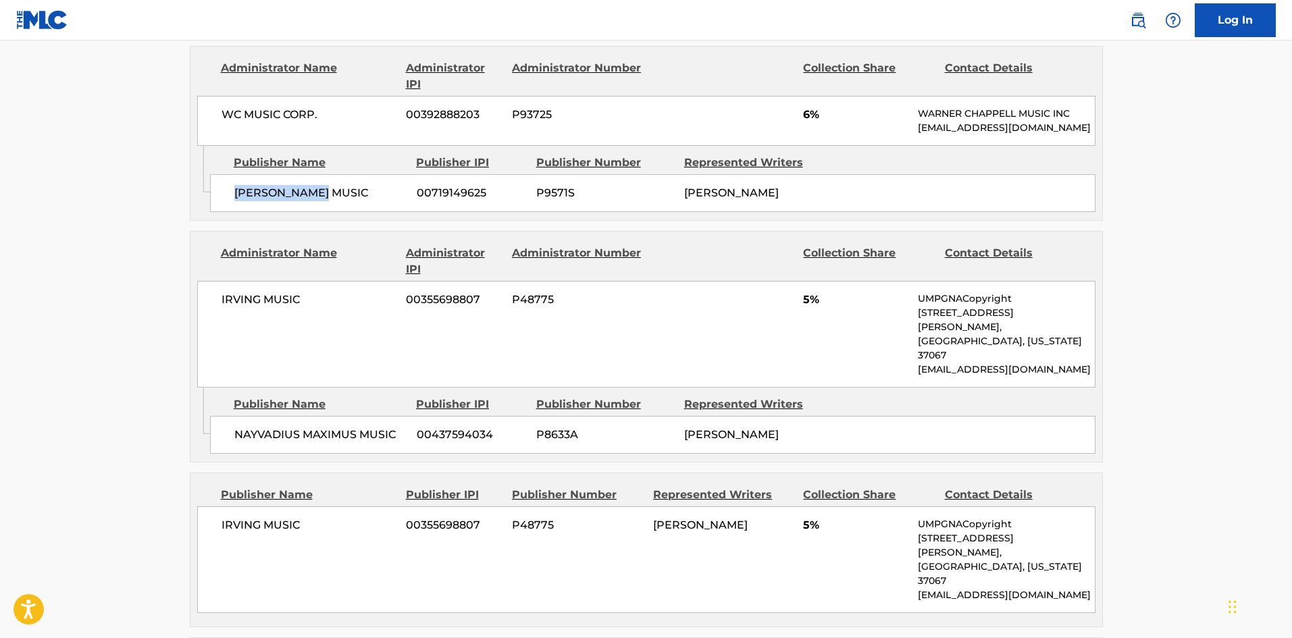
scroll to position [870, 0]
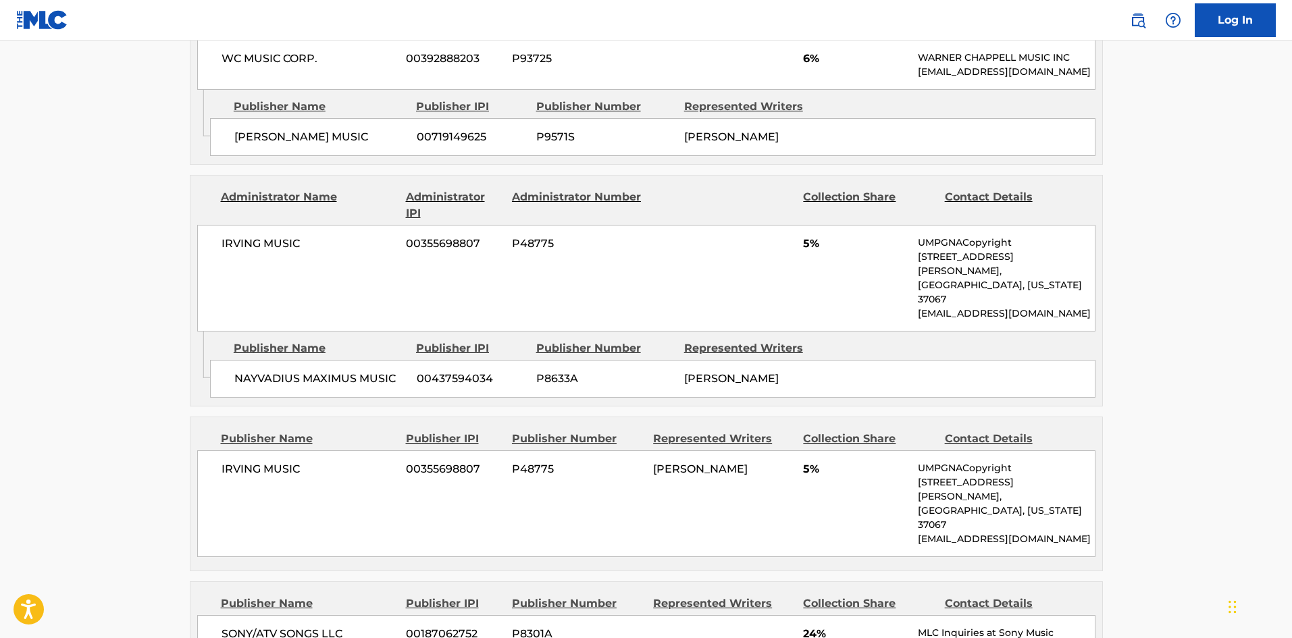
click at [246, 377] on span "NAYVADIUS MAXIMUS MUSIC" at bounding box center [320, 379] width 172 height 16
drag, startPoint x: 246, startPoint y: 377, endPoint x: 321, endPoint y: 377, distance: 75.6
click at [321, 377] on span "NAYVADIUS MAXIMUS MUSIC" at bounding box center [320, 379] width 172 height 16
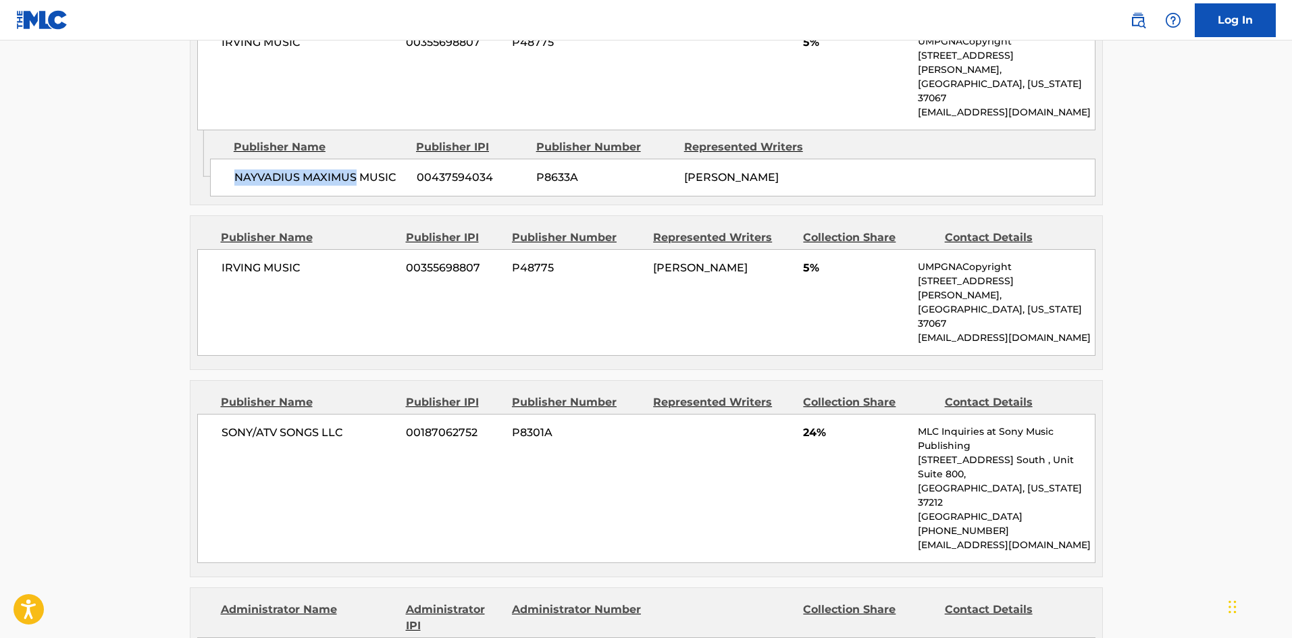
scroll to position [1072, 0]
click at [226, 275] on span "IRVING MUSIC" at bounding box center [309, 267] width 175 height 16
drag, startPoint x: 226, startPoint y: 276, endPoint x: 288, endPoint y: 283, distance: 62.5
click at [288, 275] on span "IRVING MUSIC" at bounding box center [309, 267] width 175 height 16
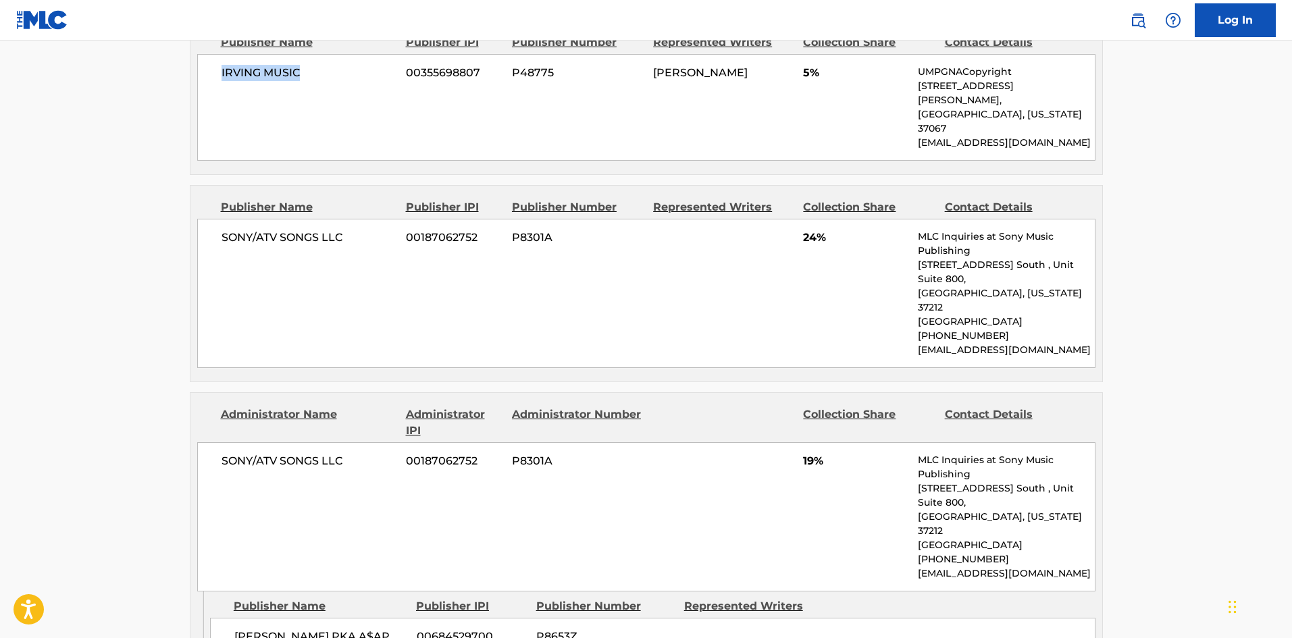
scroll to position [1275, 0]
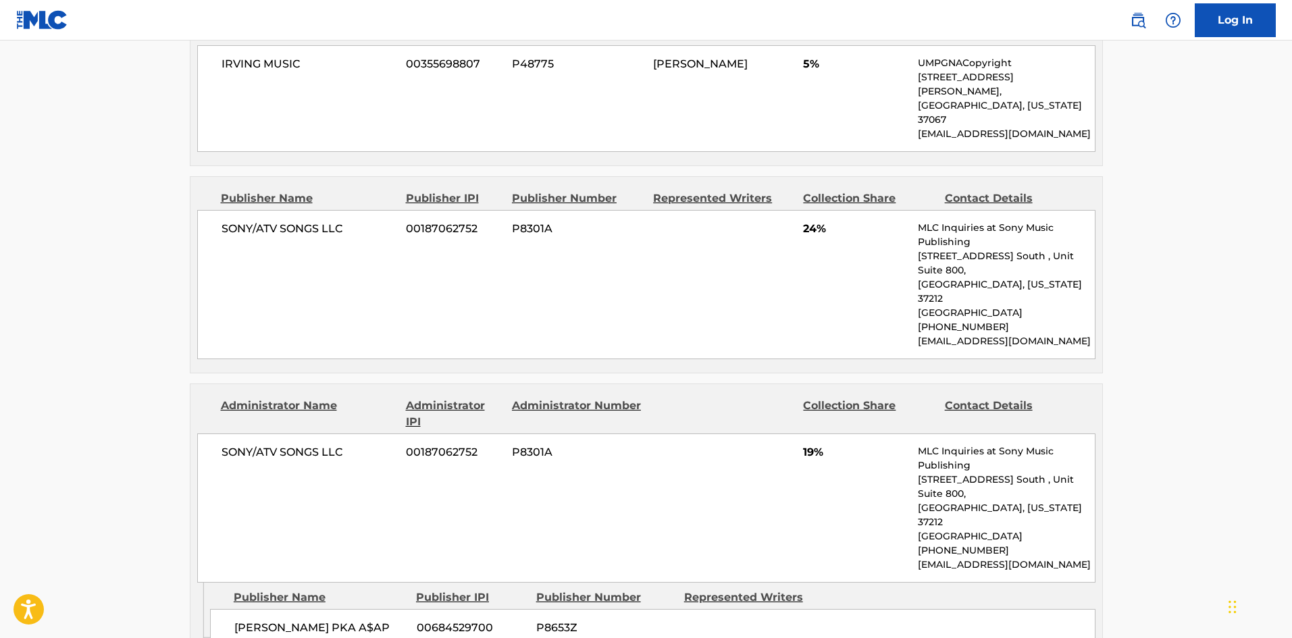
click at [228, 221] on span "SONY/ATV SONGS LLC" at bounding box center [309, 229] width 175 height 16
drag, startPoint x: 228, startPoint y: 213, endPoint x: 335, endPoint y: 211, distance: 107.4
click at [335, 221] on span "SONY/ATV SONGS LLC" at bounding box center [309, 229] width 175 height 16
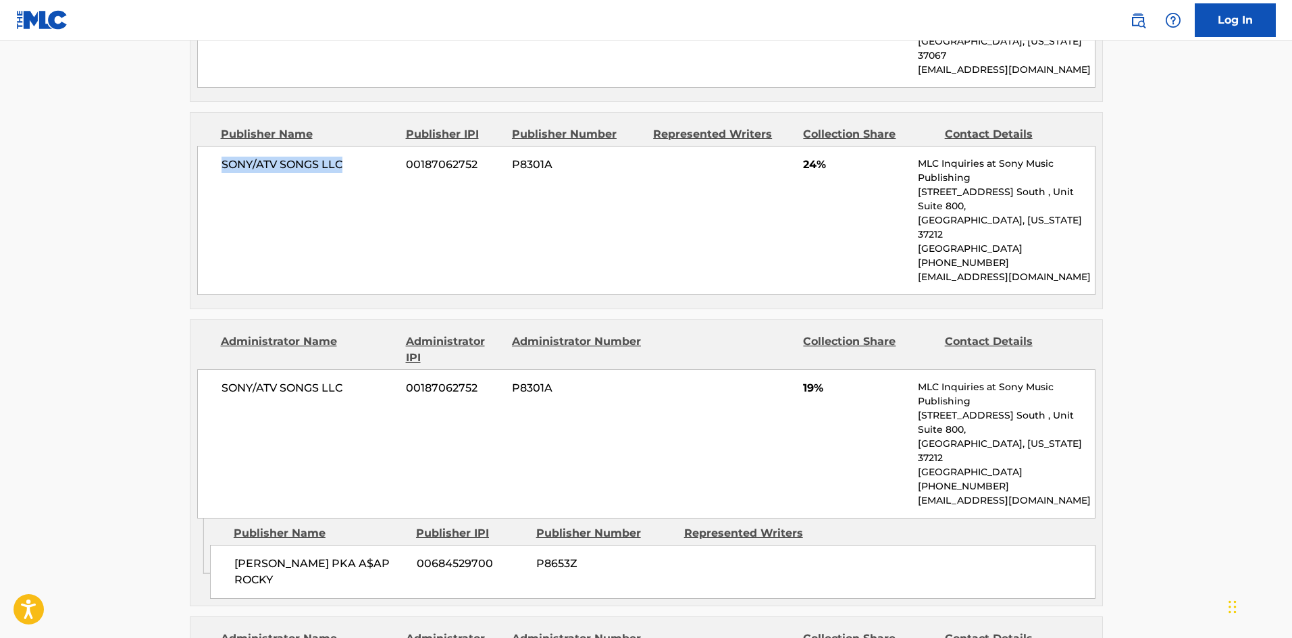
scroll to position [1478, 0]
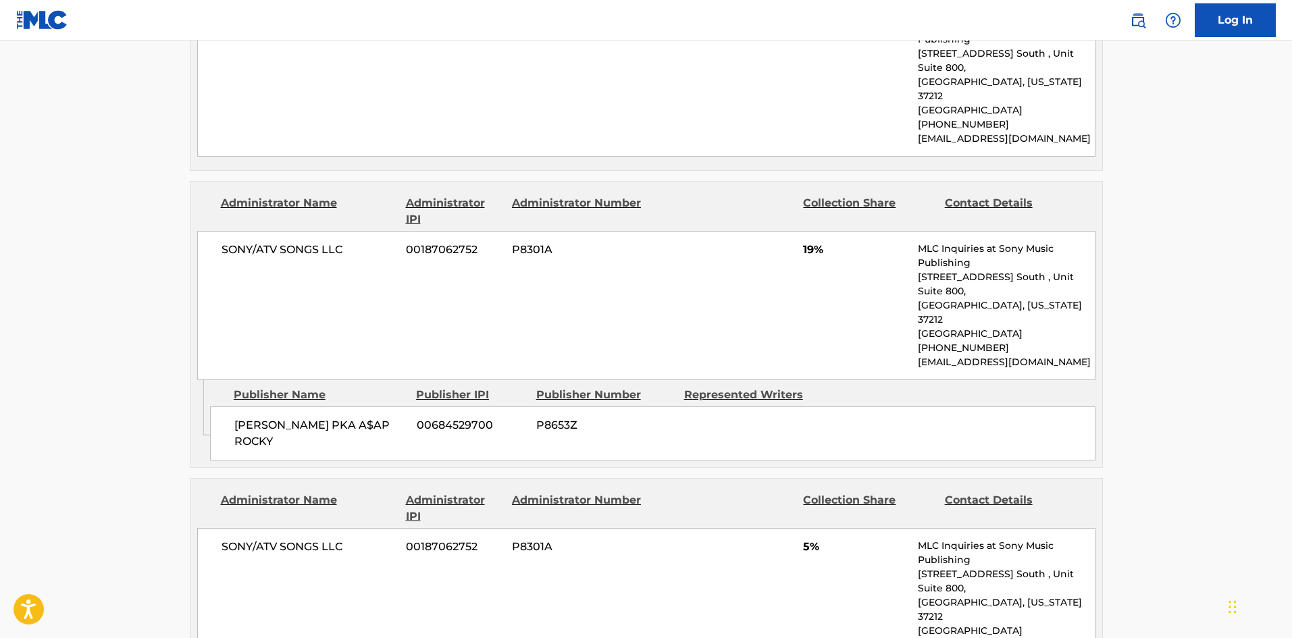
click at [242, 417] on span "RAKIM MEYERS PKA A$AP ROCKY" at bounding box center [320, 433] width 172 height 32
drag, startPoint x: 242, startPoint y: 349, endPoint x: 296, endPoint y: 355, distance: 54.4
click at [296, 417] on span "RAKIM MEYERS PKA A$AP ROCKY" at bounding box center [320, 433] width 172 height 32
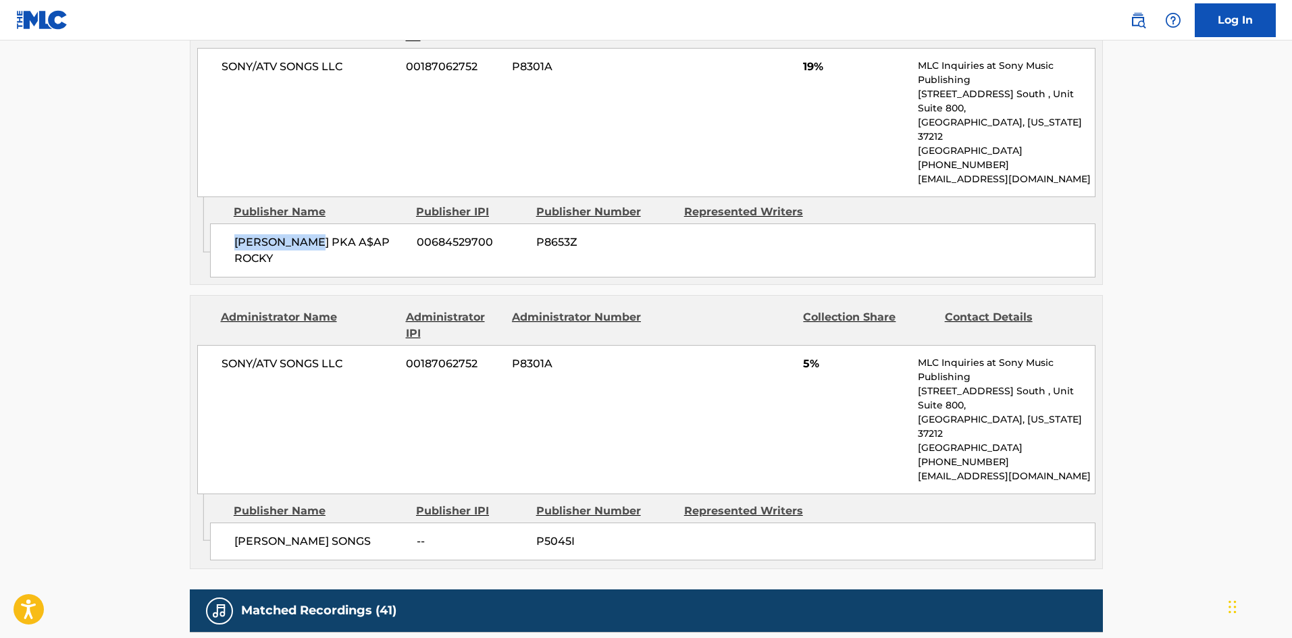
scroll to position [1680, 0]
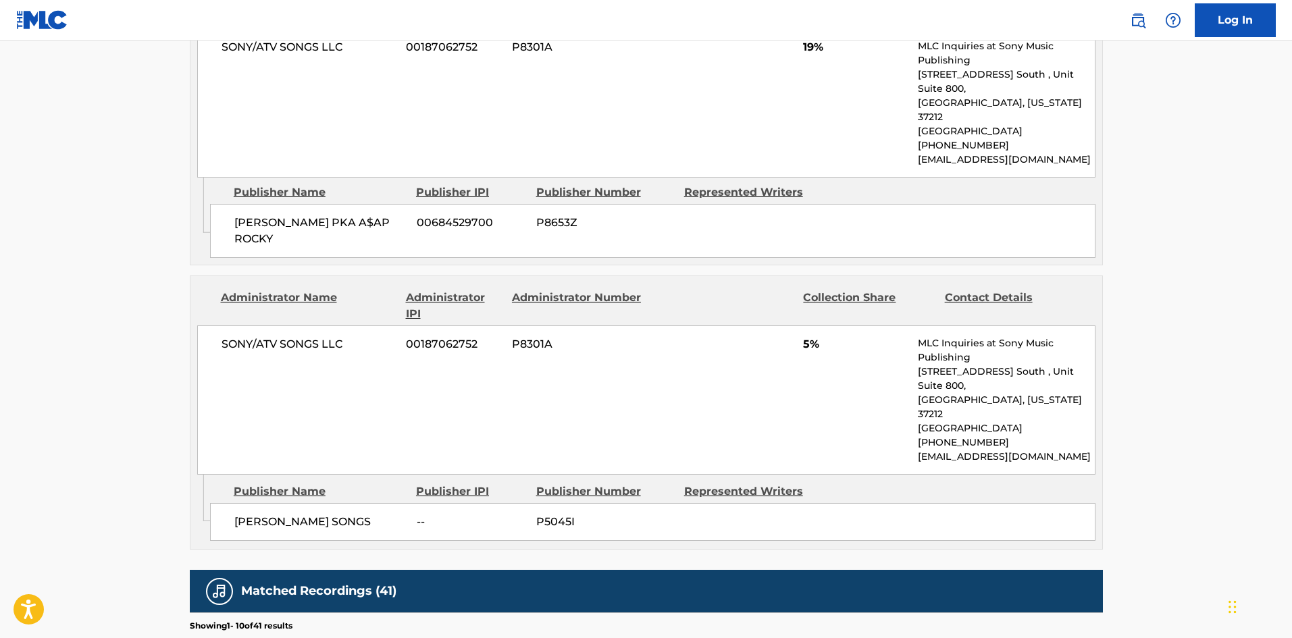
click at [240, 514] on span "JOE FOX SONGS" at bounding box center [320, 522] width 172 height 16
drag, startPoint x: 240, startPoint y: 426, endPoint x: 311, endPoint y: 426, distance: 70.9
click at [311, 514] on span "JOE FOX SONGS" at bounding box center [320, 522] width 172 height 16
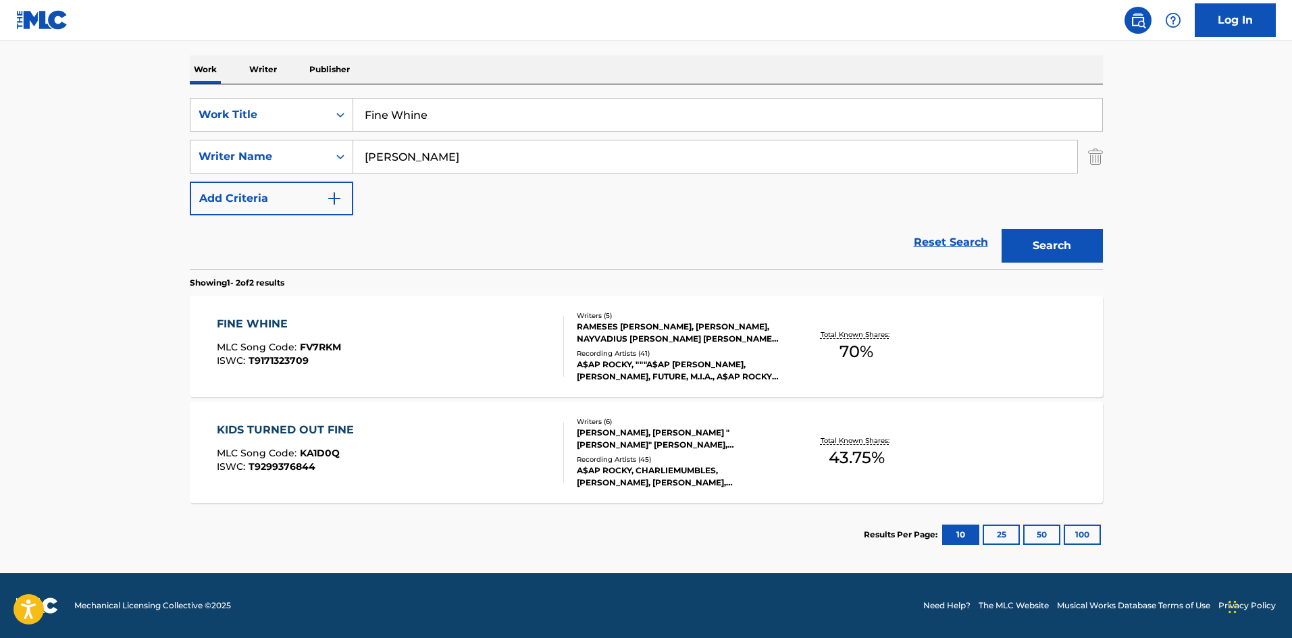
scroll to position [203, 0]
click at [412, 111] on input "Fine Whine" at bounding box center [727, 115] width 749 height 32
paste input "Long Live A$ap"
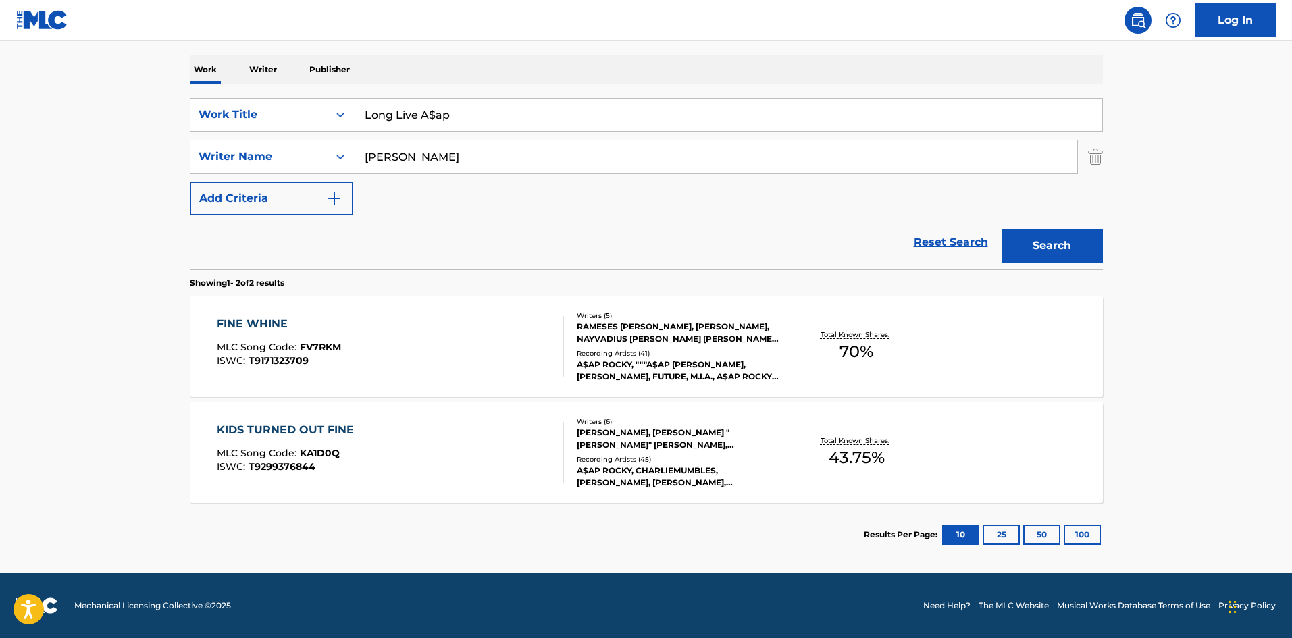
type input "Long Live A$ap"
click at [1100, 265] on div "Search" at bounding box center [1049, 242] width 108 height 54
click at [1068, 254] on button "Search" at bounding box center [1052, 246] width 101 height 34
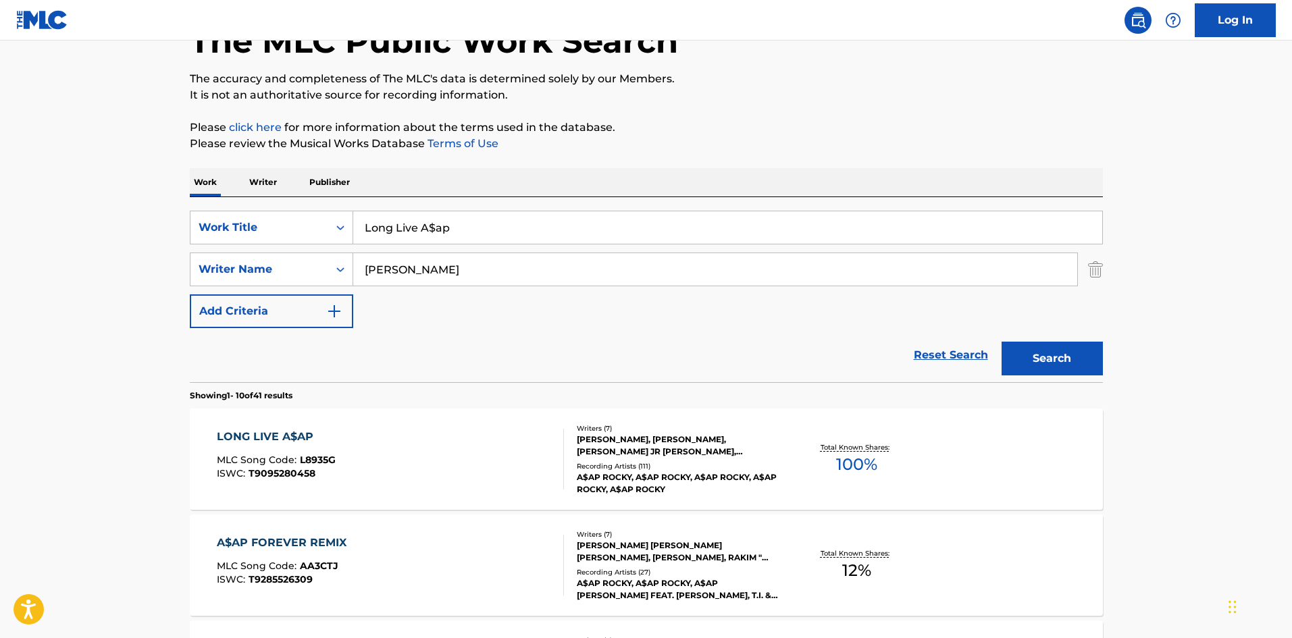
scroll to position [270, 0]
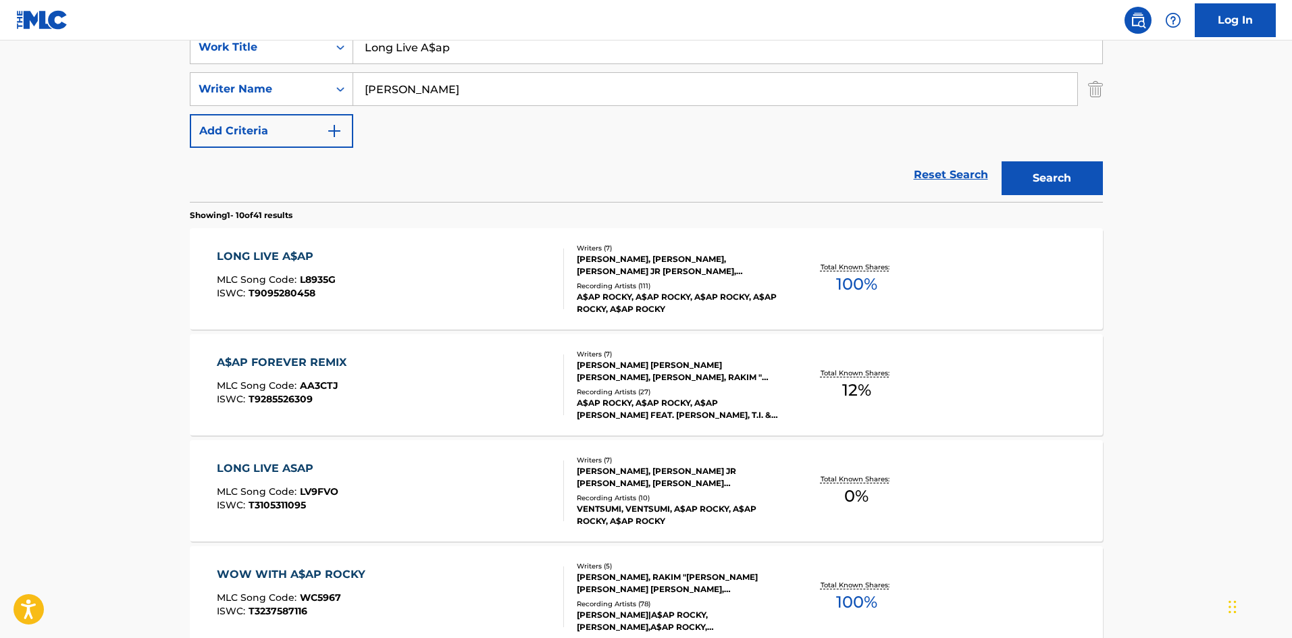
click at [403, 257] on div "LONG LIVE A$AP MLC Song Code : L8935G ISWC : T9095280458" at bounding box center [390, 279] width 347 height 61
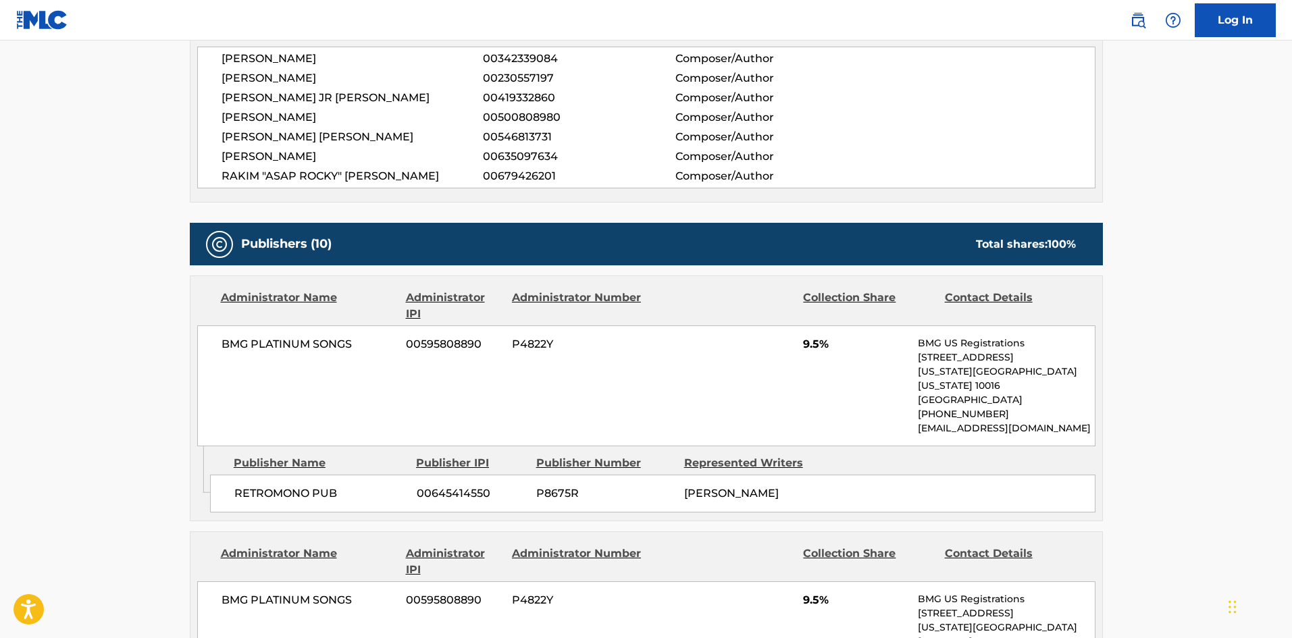
scroll to position [608, 0]
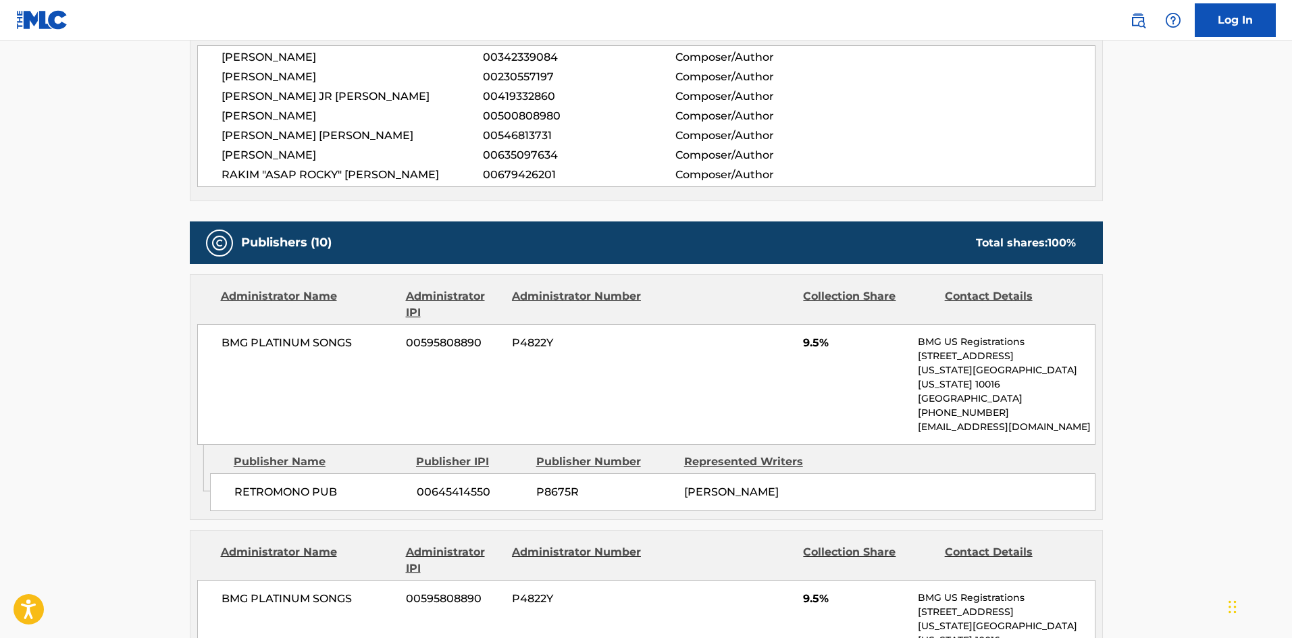
click at [236, 484] on span "RETROMONO PUB" at bounding box center [320, 492] width 172 height 16
drag, startPoint x: 236, startPoint y: 482, endPoint x: 274, endPoint y: 480, distance: 37.2
click at [274, 484] on span "RETROMONO PUB" at bounding box center [320, 492] width 172 height 16
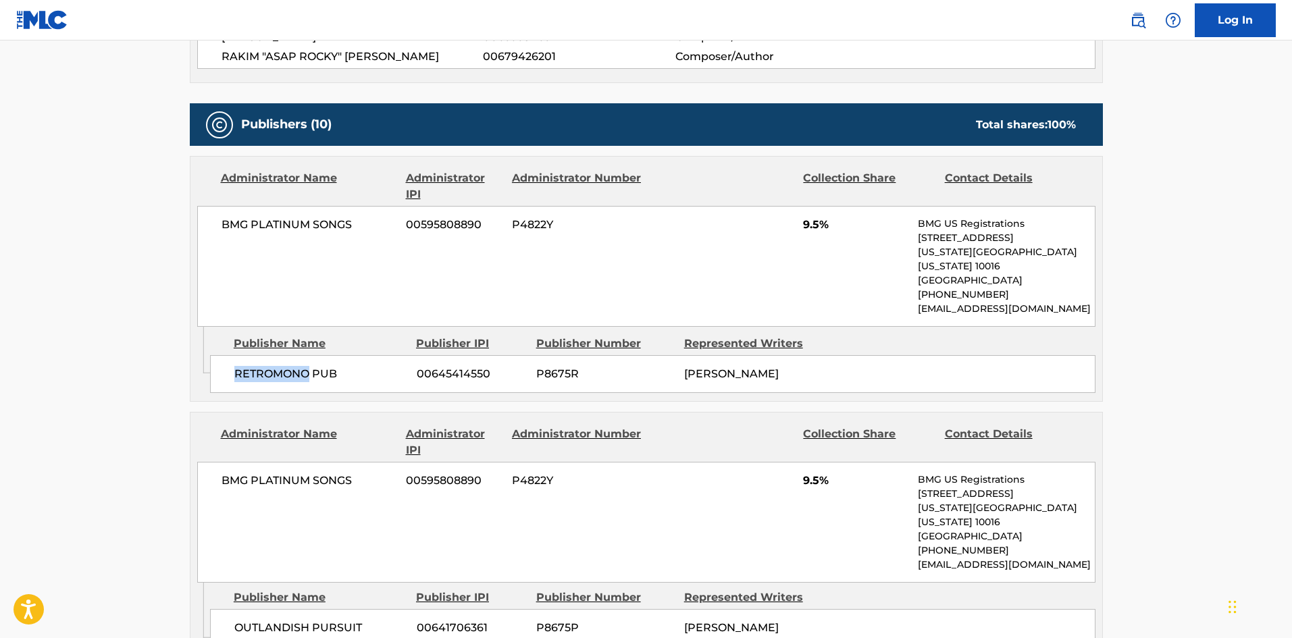
scroll to position [810, 0]
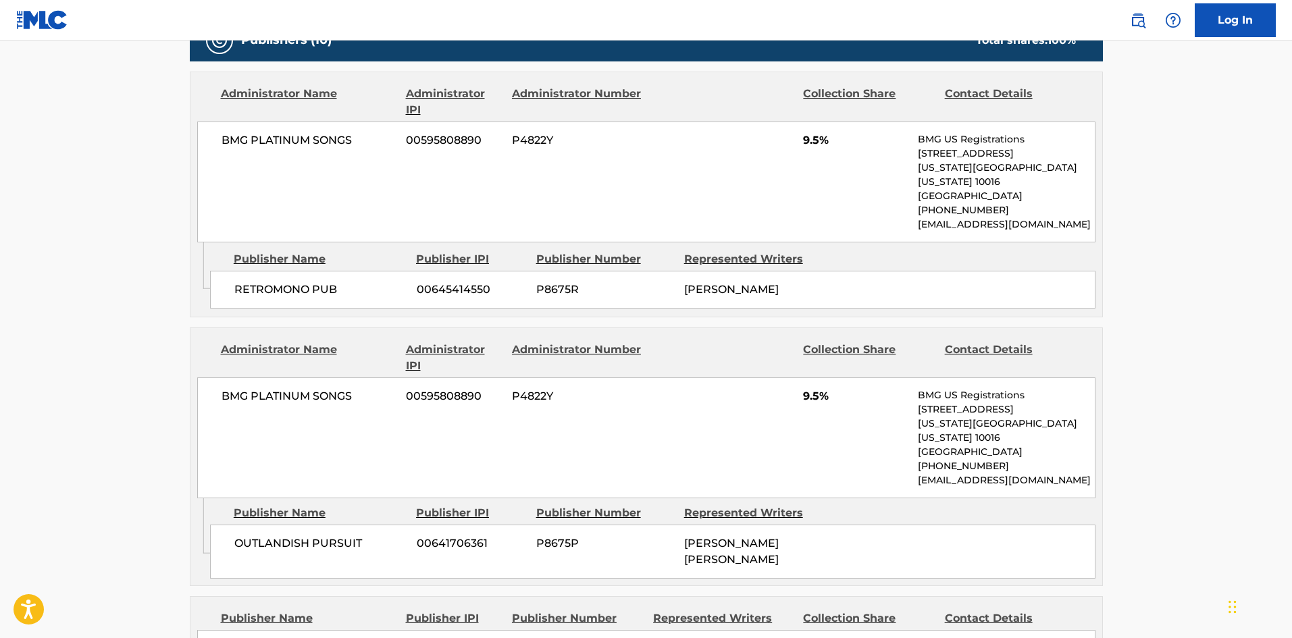
click at [245, 536] on span "OUTLANDISH PURSUIT" at bounding box center [320, 544] width 172 height 16
drag, startPoint x: 245, startPoint y: 509, endPoint x: 346, endPoint y: 511, distance: 100.6
click at [346, 536] on span "OUTLANDISH PURSUIT" at bounding box center [320, 544] width 172 height 16
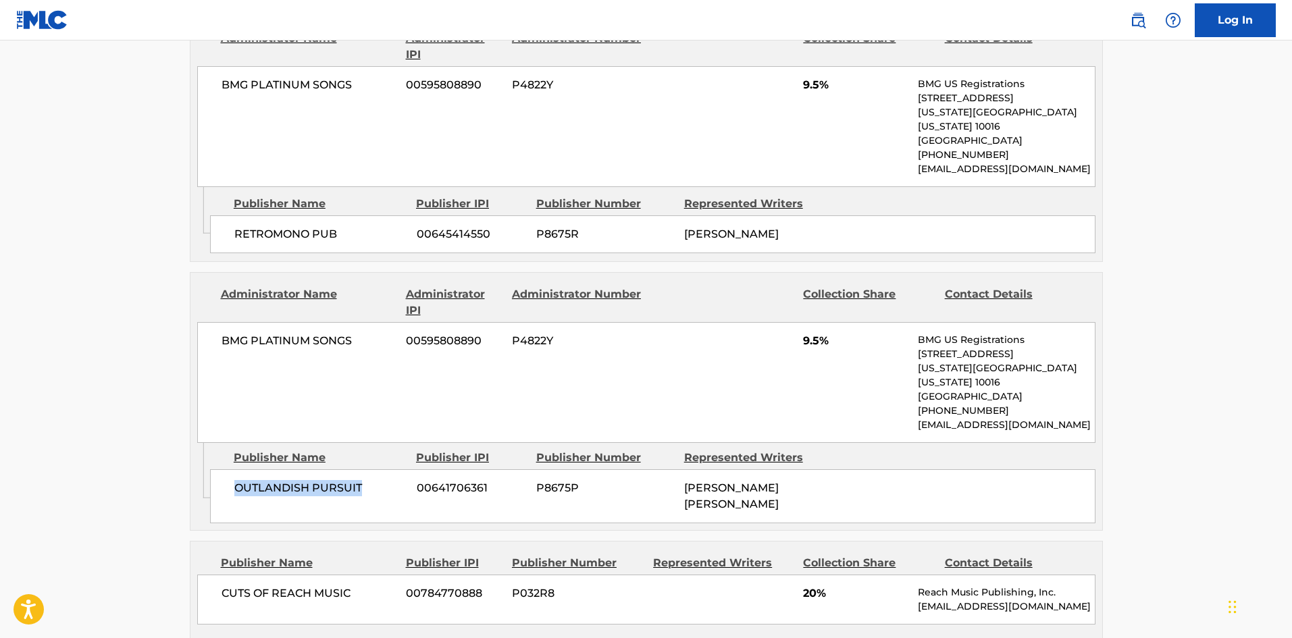
scroll to position [1081, 0]
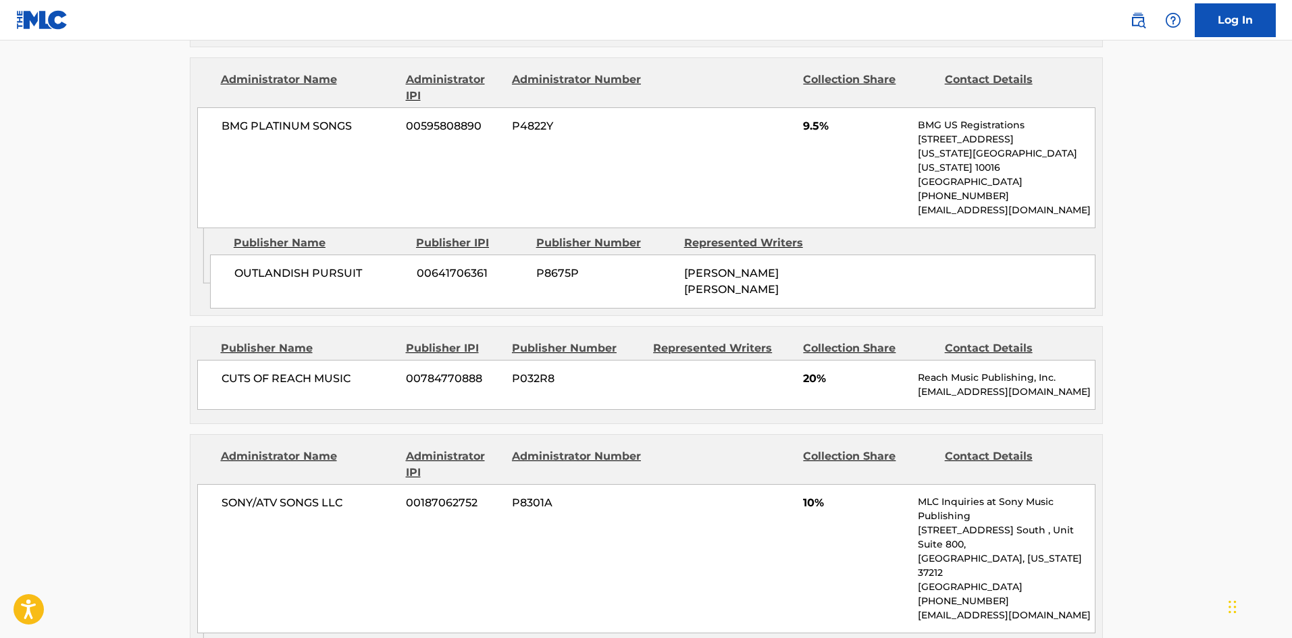
click at [224, 371] on span "CUTS OF REACH MUSIC" at bounding box center [309, 379] width 175 height 16
drag, startPoint x: 224, startPoint y: 334, endPoint x: 322, endPoint y: 334, distance: 97.9
click at [322, 371] on span "CUTS OF REACH MUSIC" at bounding box center [309, 379] width 175 height 16
click at [242, 371] on span "CUTS OF REACH MUSIC" at bounding box center [309, 379] width 175 height 16
drag, startPoint x: 242, startPoint y: 337, endPoint x: 309, endPoint y: 337, distance: 67.5
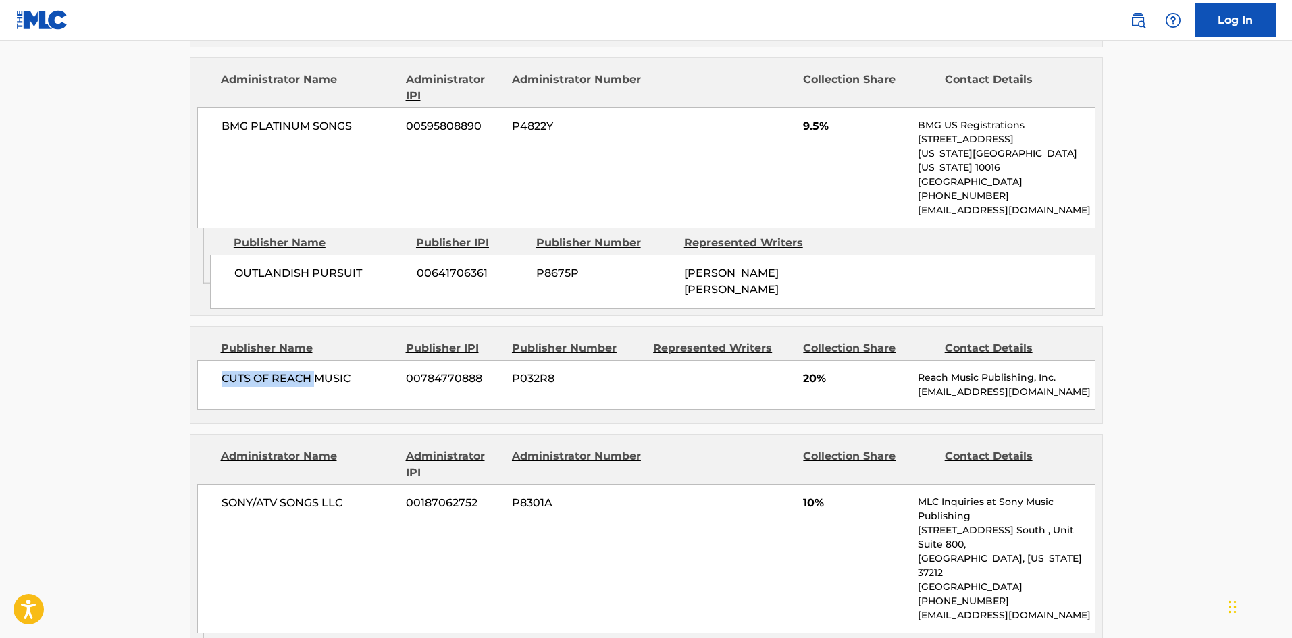
click at [309, 371] on span "CUTS OF REACH MUSIC" at bounding box center [309, 379] width 175 height 16
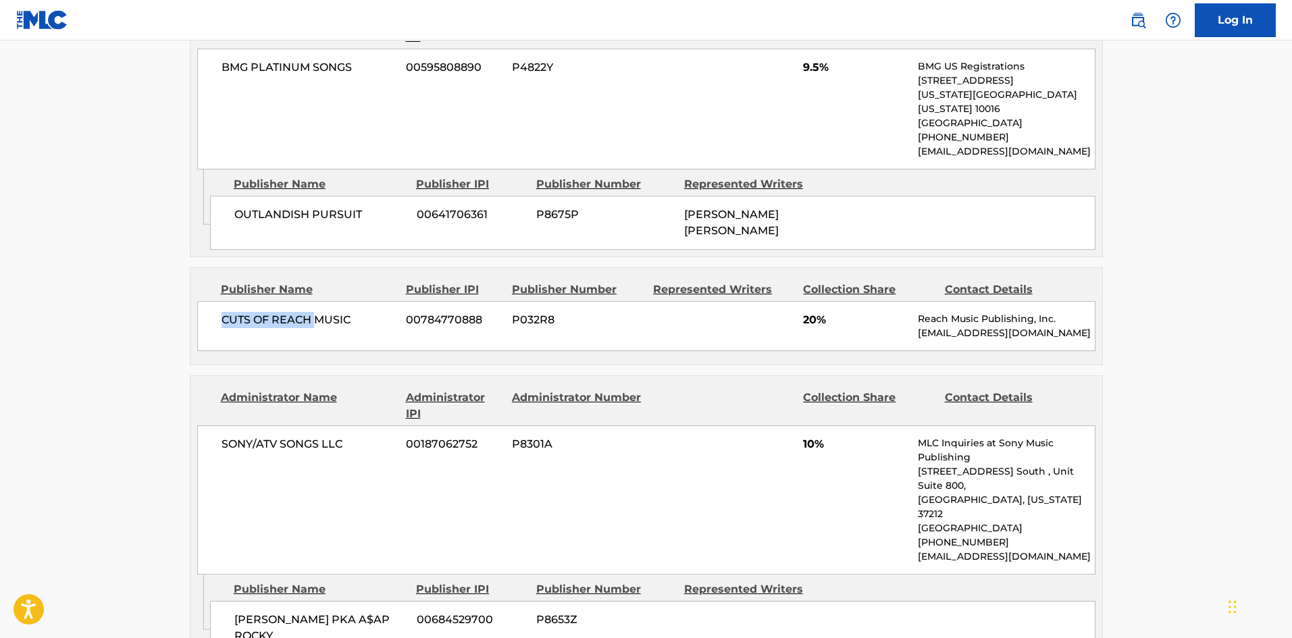
scroll to position [1283, 0]
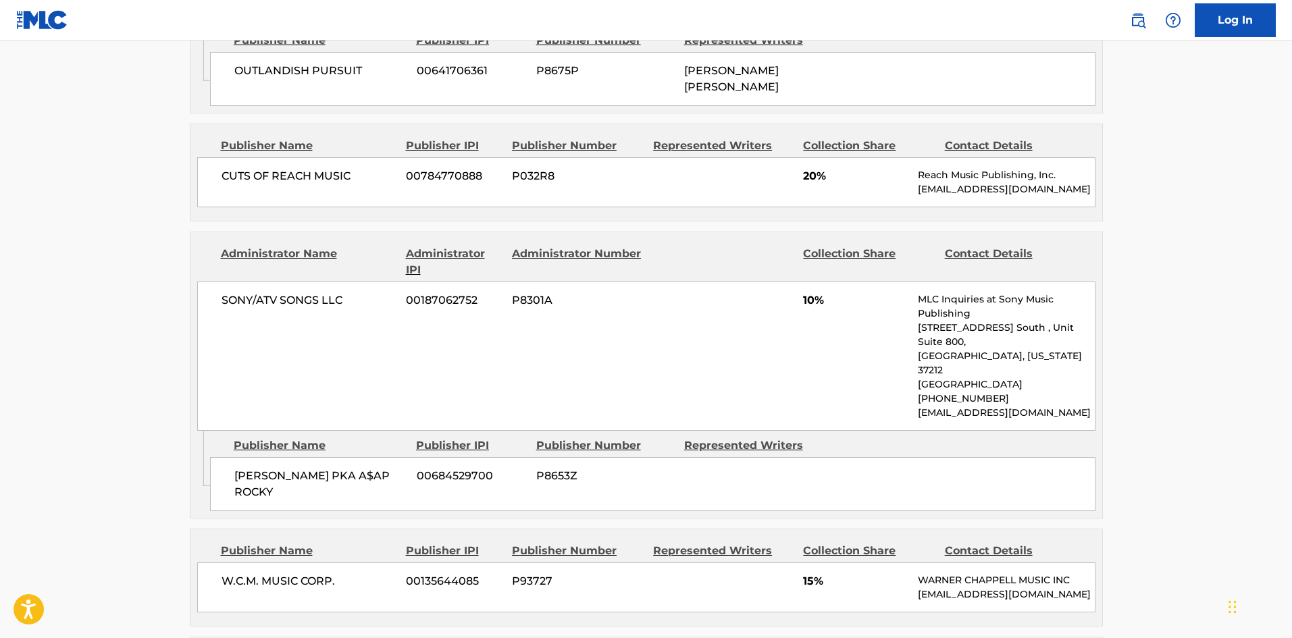
click at [252, 468] on span "RAKIM MEYERS PKA A$AP ROCKY" at bounding box center [320, 484] width 172 height 32
click at [253, 468] on span "RAKIM MEYERS PKA A$AP ROCKY" at bounding box center [320, 484] width 172 height 32
click at [244, 468] on span "RAKIM MEYERS PKA A$AP ROCKY" at bounding box center [320, 484] width 172 height 32
drag, startPoint x: 244, startPoint y: 409, endPoint x: 310, endPoint y: 419, distance: 67.1
click at [310, 468] on span "RAKIM MEYERS PKA A$AP ROCKY" at bounding box center [320, 484] width 172 height 32
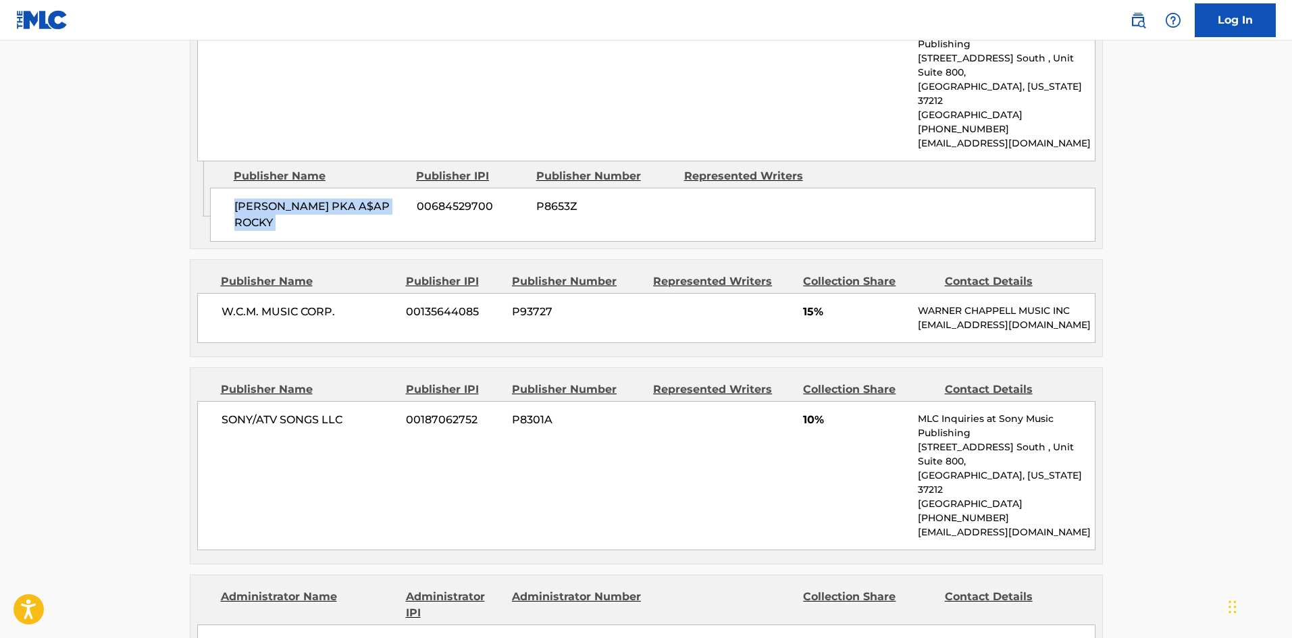
scroll to position [1553, 0]
click at [232, 303] on span "W.C.M. MUSIC CORP." at bounding box center [309, 311] width 175 height 16
drag, startPoint x: 232, startPoint y: 242, endPoint x: 389, endPoint y: 242, distance: 157.4
click at [389, 303] on span "W.C.M. MUSIC CORP." at bounding box center [309, 311] width 175 height 16
click at [220, 292] on div "W.C.M. MUSIC CORP. 00135644085 P93727 15% WARNER CHAPPELL MUSIC INC MLC_Inquiri…" at bounding box center [646, 317] width 898 height 50
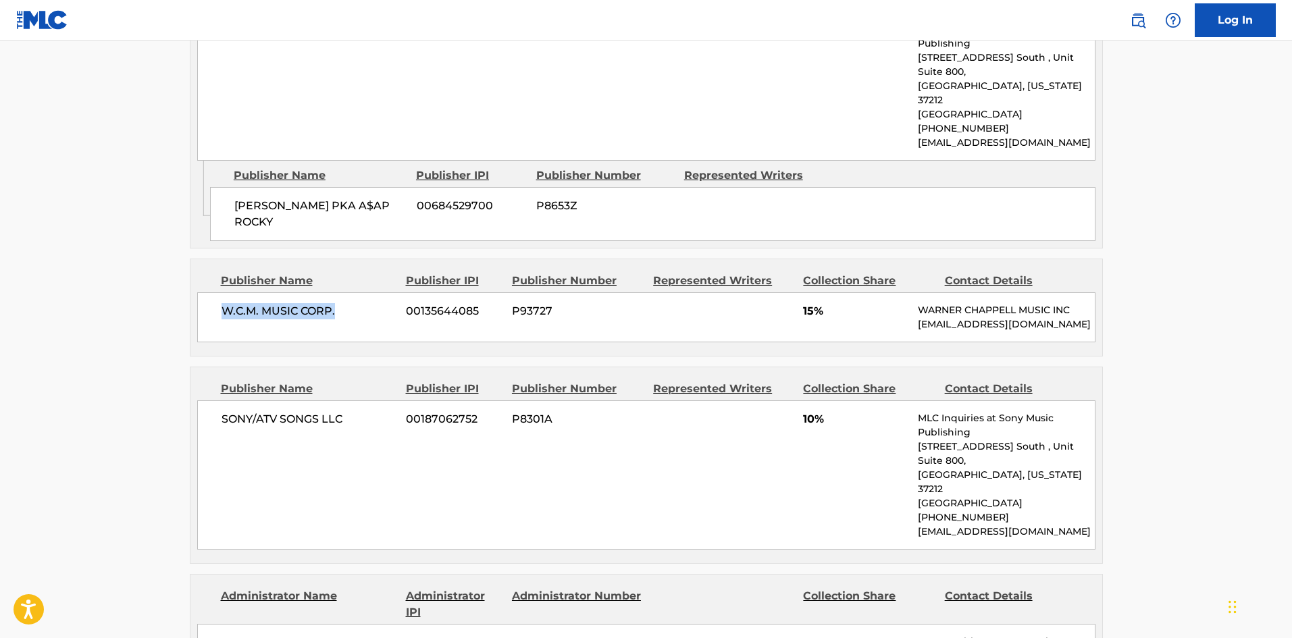
drag, startPoint x: 220, startPoint y: 244, endPoint x: 332, endPoint y: 236, distance: 112.4
click at [332, 292] on div "W.C.M. MUSIC CORP. 00135644085 P93727 15% WARNER CHAPPELL MUSIC INC MLC_Inquiri…" at bounding box center [646, 317] width 898 height 50
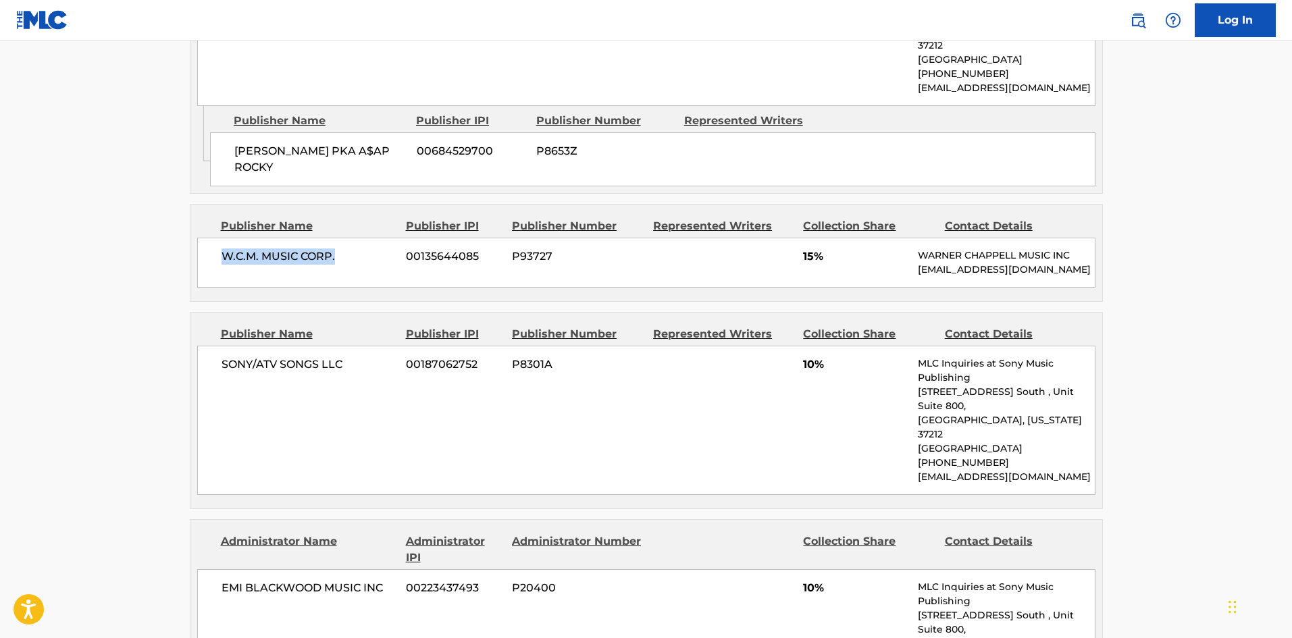
scroll to position [1688, 0]
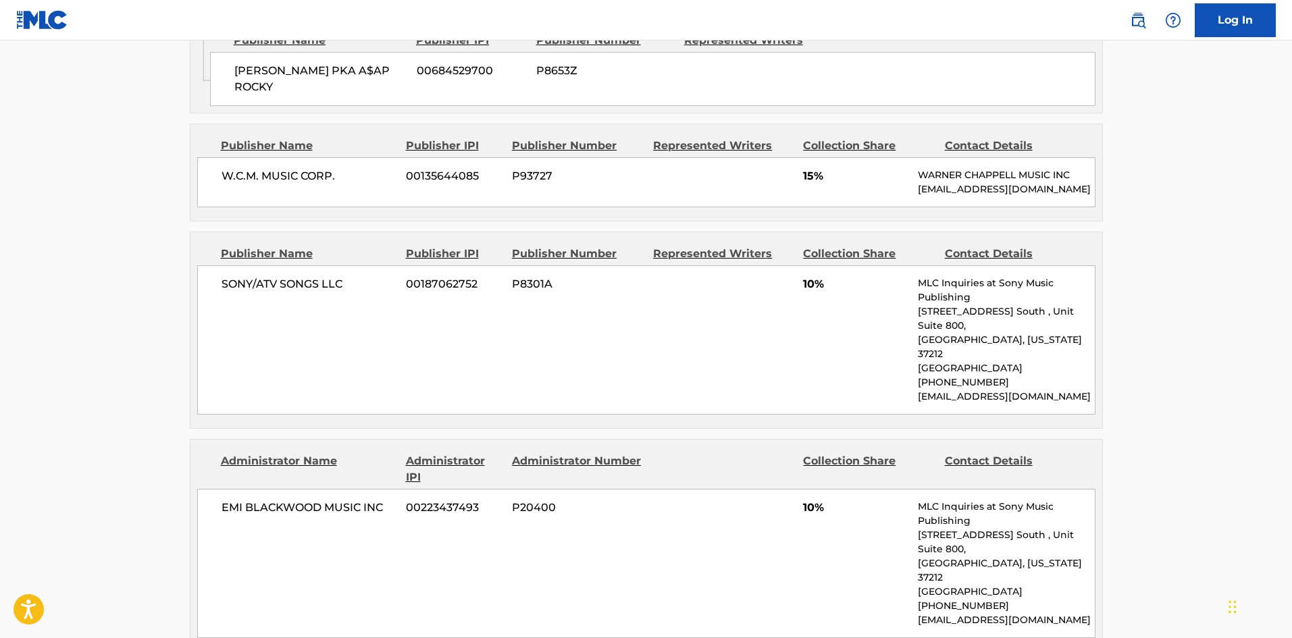
click at [234, 276] on span "SONY/ATV SONGS LLC" at bounding box center [309, 284] width 175 height 16
drag, startPoint x: 234, startPoint y: 226, endPoint x: 328, endPoint y: 224, distance: 93.9
click at [328, 276] on span "SONY/ATV SONGS LLC" at bounding box center [309, 284] width 175 height 16
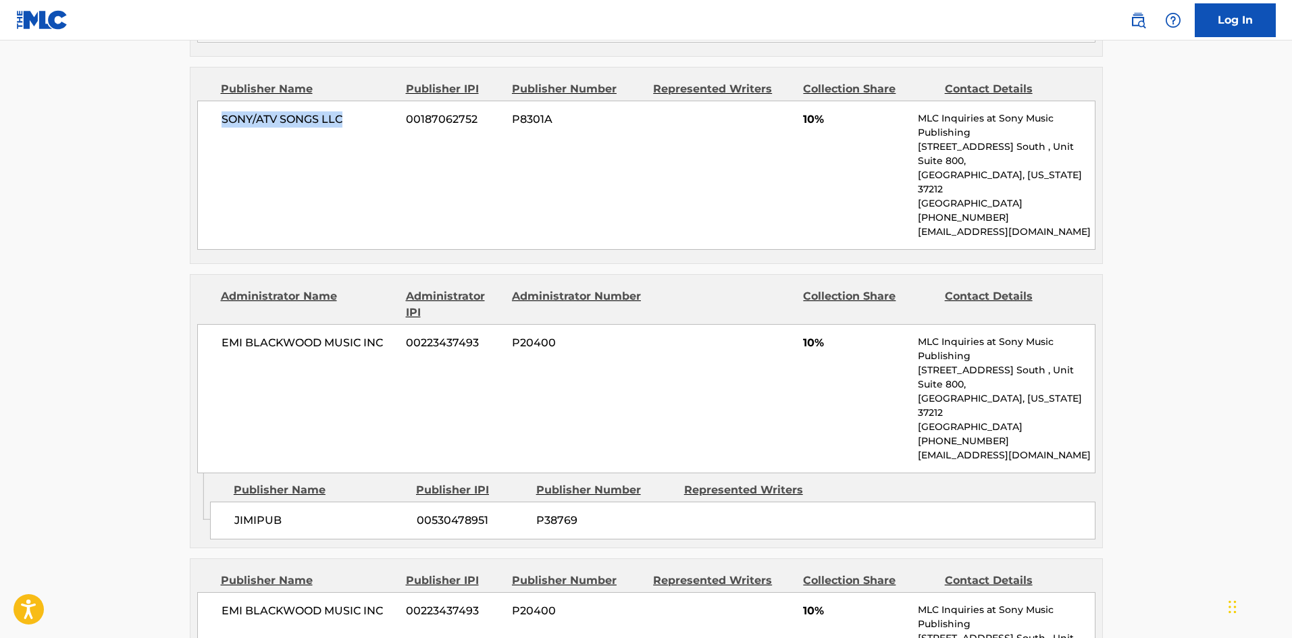
scroll to position [1891, 0]
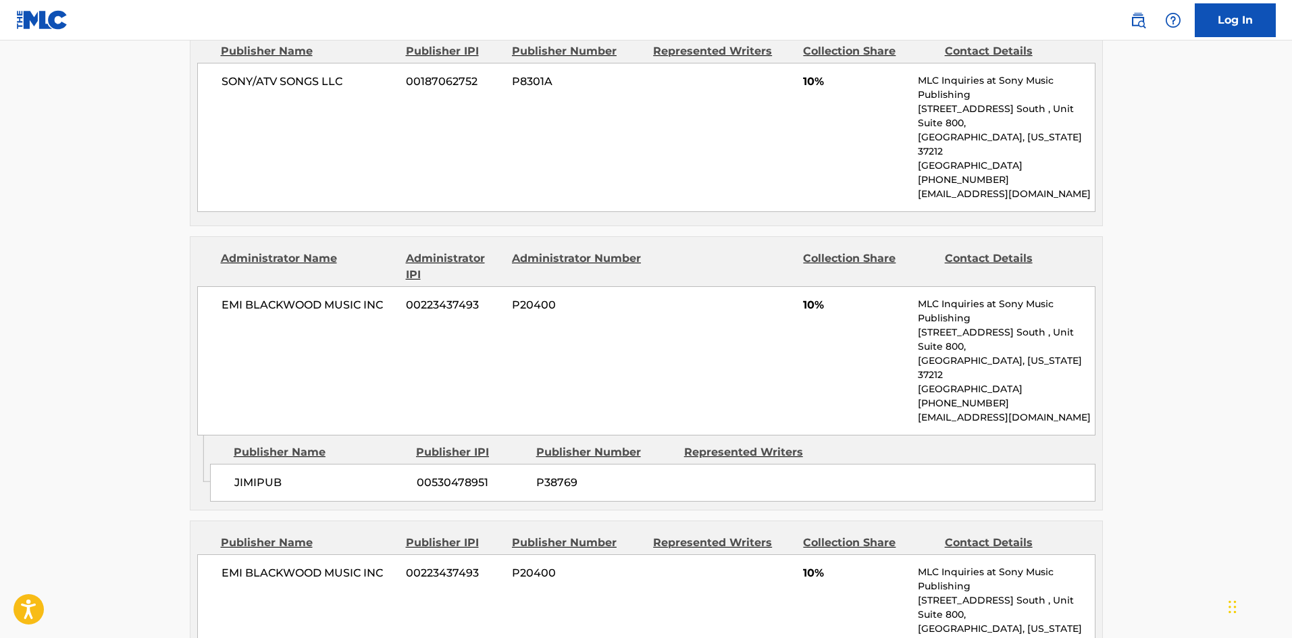
click at [242, 475] on span "JIMIPUB" at bounding box center [320, 483] width 172 height 16
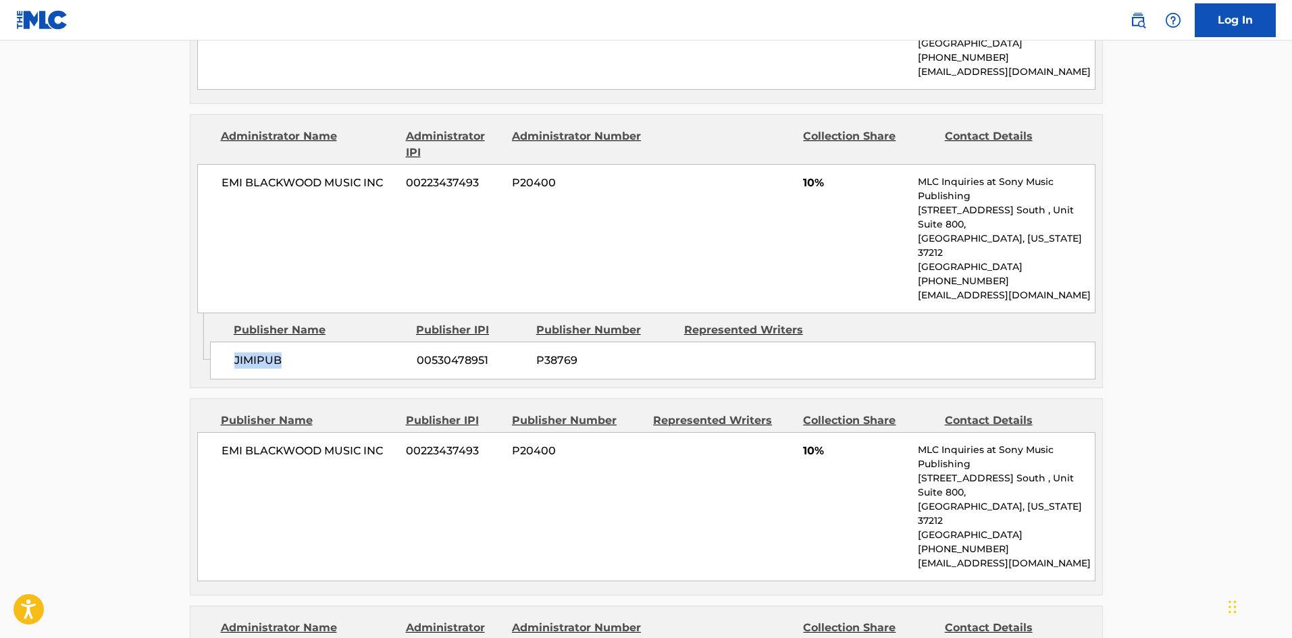
scroll to position [2026, 0]
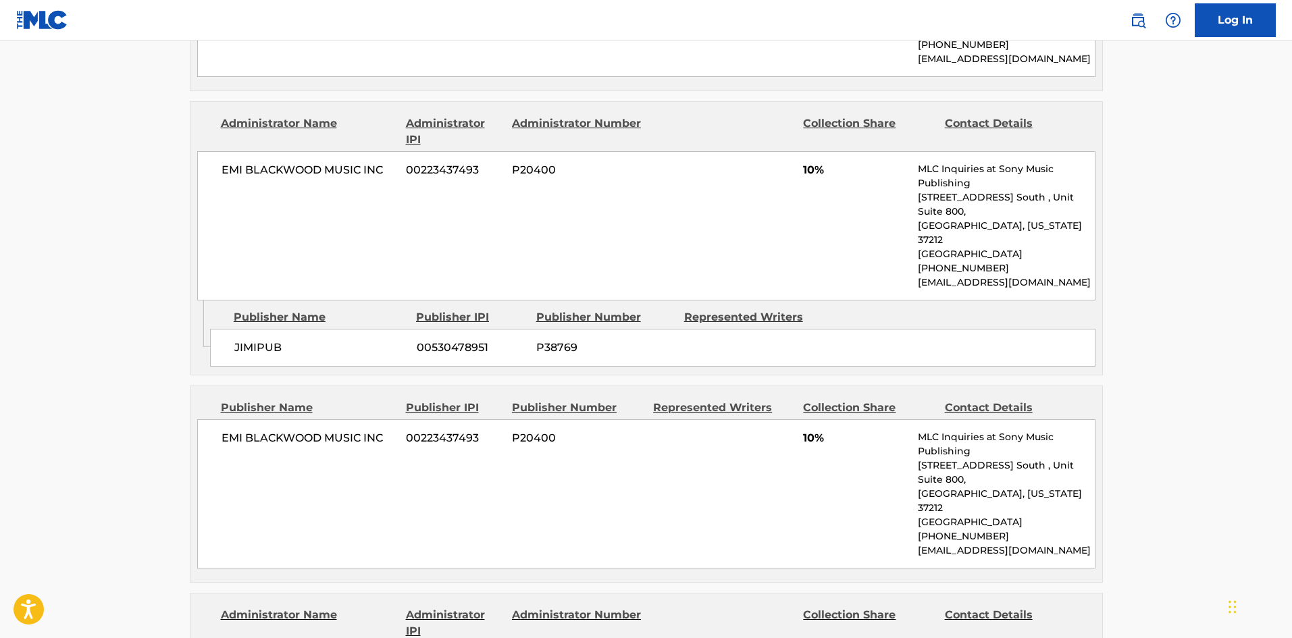
click at [218, 419] on div "EMI BLACKWOOD MUSIC INC 00223437493 P20400 10% MLC Inquiries at Sony Music Publ…" at bounding box center [646, 493] width 898 height 149
drag, startPoint x: 218, startPoint y: 315, endPoint x: 364, endPoint y: 317, distance: 145.9
click at [364, 419] on div "EMI BLACKWOOD MUSIC INC 00223437493 P20400 10% MLC Inquiries at Sony Music Publ…" at bounding box center [646, 493] width 898 height 149
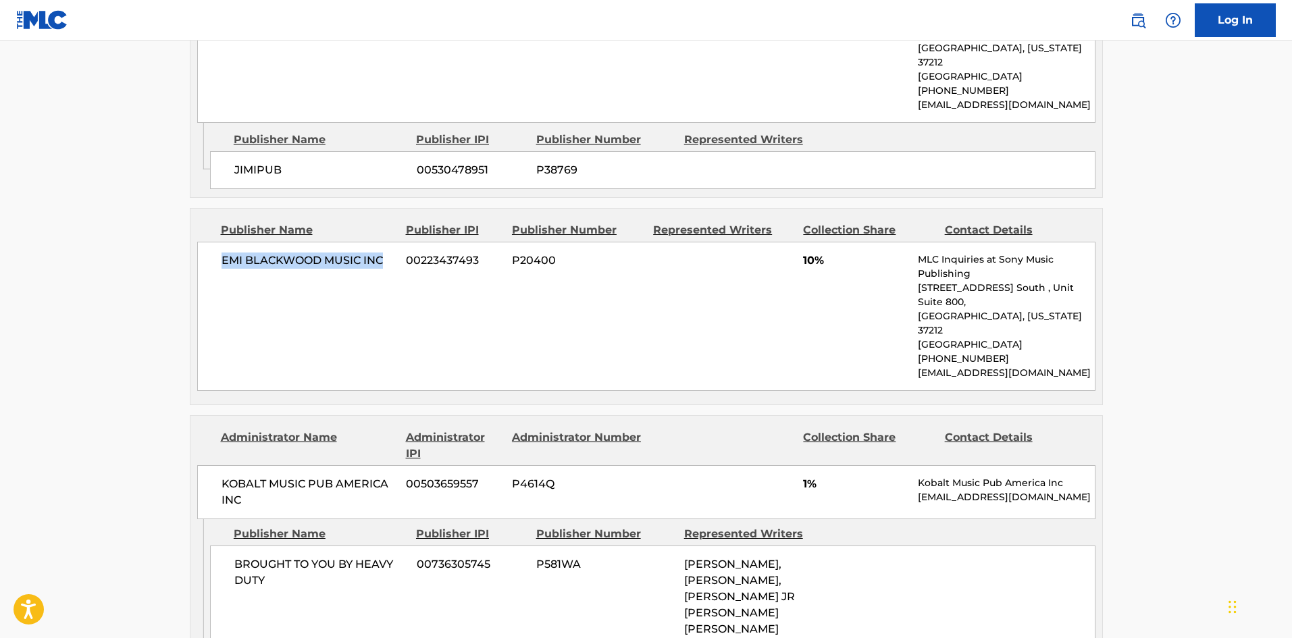
scroll to position [2229, 0]
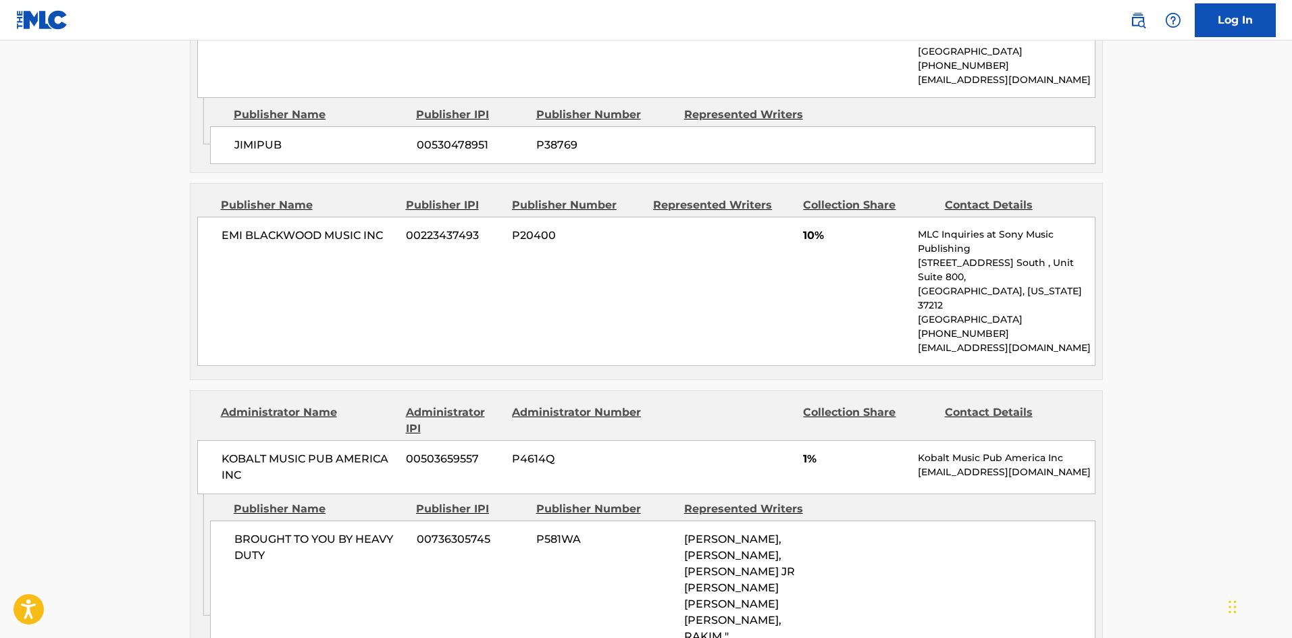
click at [236, 531] on span "BROUGHT TO YOU BY HEAVY DUTY" at bounding box center [320, 547] width 172 height 32
drag, startPoint x: 236, startPoint y: 403, endPoint x: 338, endPoint y: 412, distance: 101.7
click at [338, 531] on span "BROUGHT TO YOU BY HEAVY DUTY" at bounding box center [320, 547] width 172 height 32
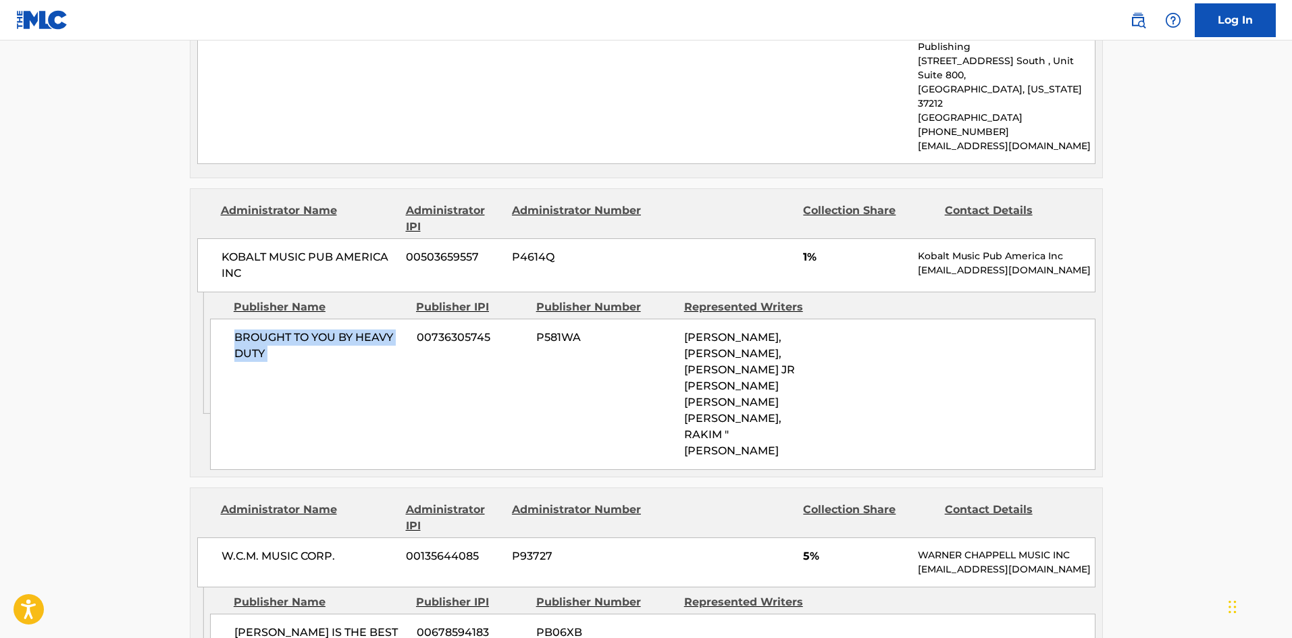
scroll to position [2431, 0]
click at [237, 613] on div "RICO LOVE IS THE BEST RAPPER ALIVE 00678594183 PB06XB" at bounding box center [652, 640] width 885 height 54
drag, startPoint x: 237, startPoint y: 497, endPoint x: 338, endPoint y: 503, distance: 100.8
click at [338, 613] on div "RICO LOVE IS THE BEST RAPPER ALIVE 00678594183 PB06XB" at bounding box center [652, 640] width 885 height 54
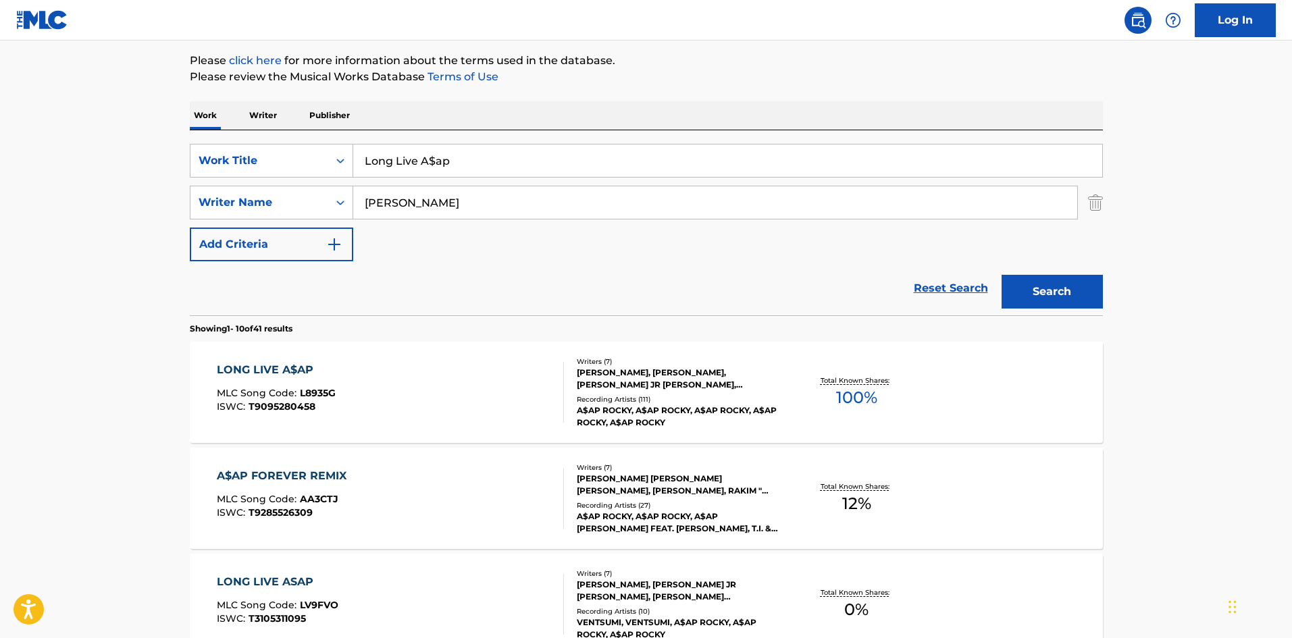
scroll to position [135, 0]
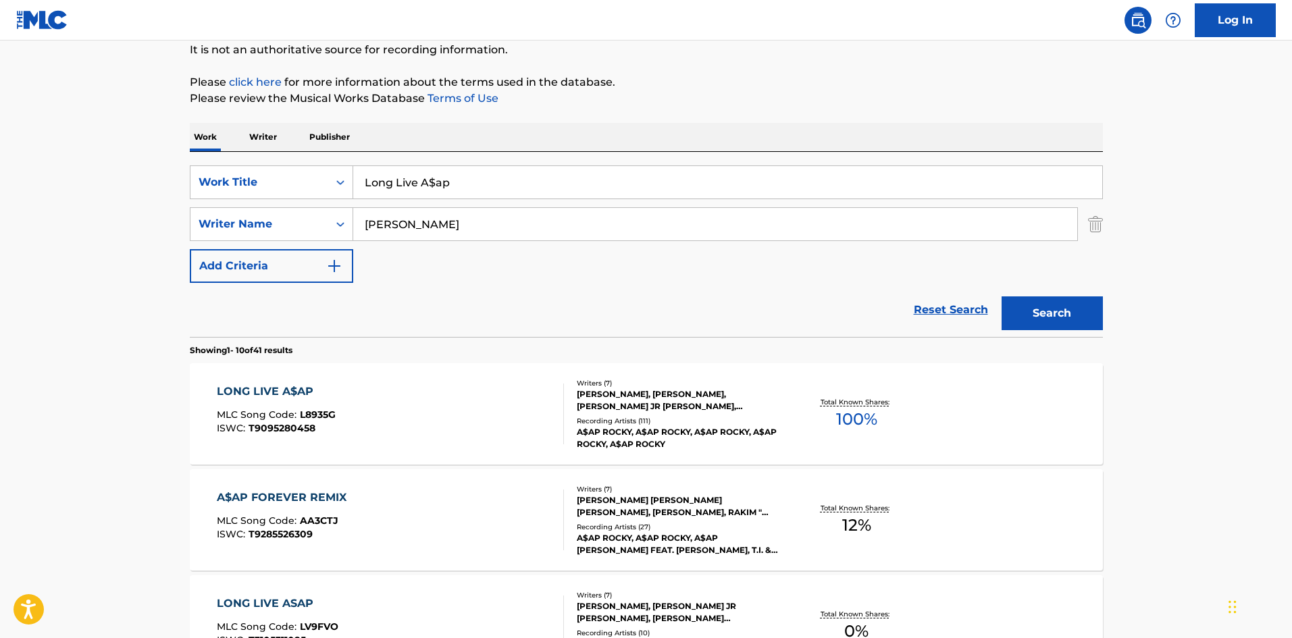
click at [469, 179] on input "Long Live A$ap" at bounding box center [727, 182] width 749 height 32
click at [469, 180] on input "Long Live A$ap" at bounding box center [727, 182] width 749 height 32
paste input "rd Pretty Flacko Jodye 2 (Lpfj2)"
type input "Lord Pretty Flacko Jodye 2 (Lpfj2)"
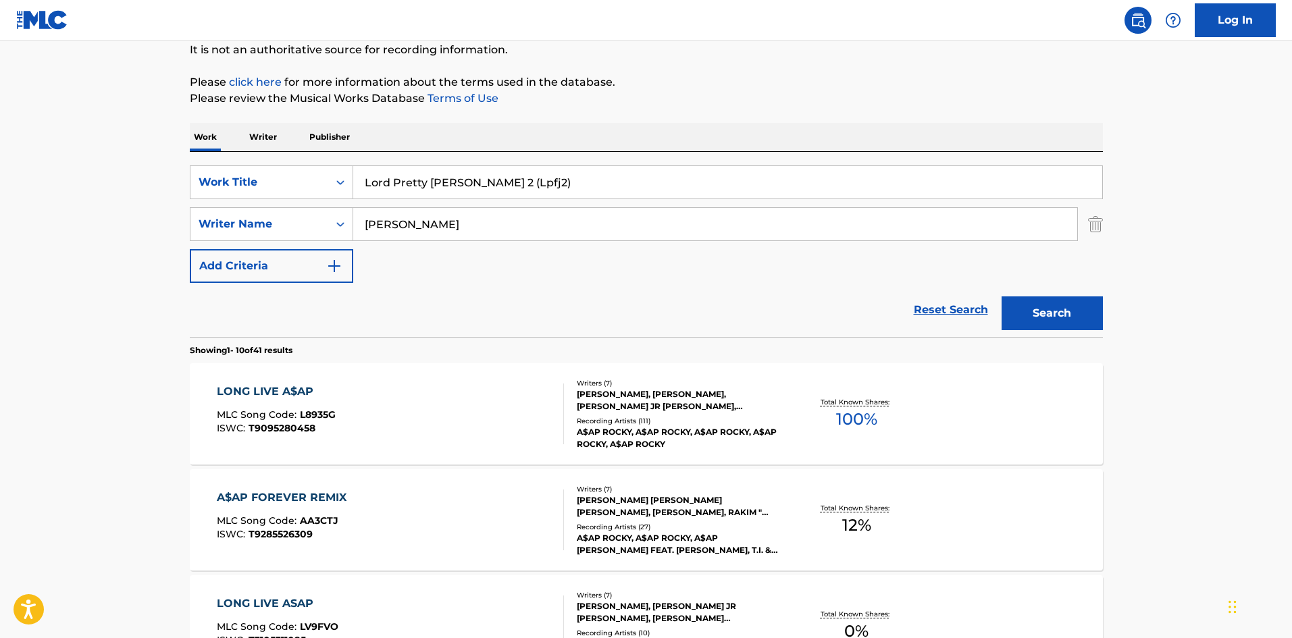
click at [461, 225] on input "Mayers" at bounding box center [715, 224] width 724 height 32
type input "="
click at [1002, 296] on button "Search" at bounding box center [1052, 313] width 101 height 34
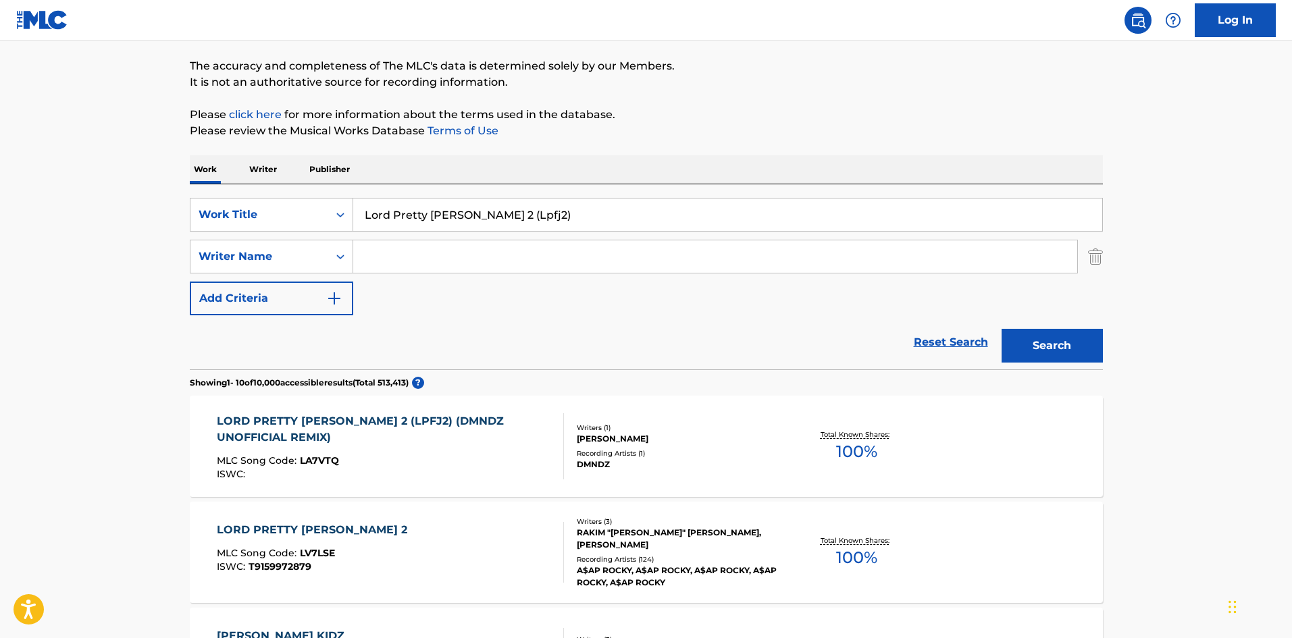
scroll to position [270, 0]
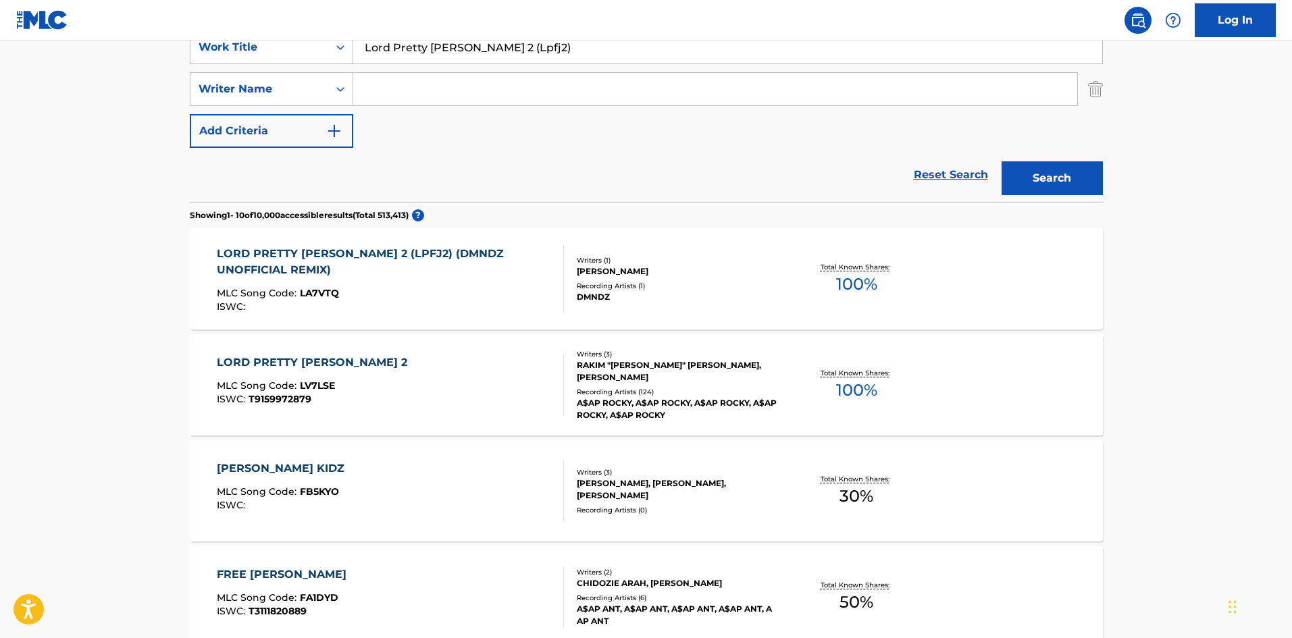
click at [505, 396] on div "LORD PRETTY FLACKO JODYE 2 MLC Song Code : LV7LSE ISWC : T9159972879" at bounding box center [390, 385] width 347 height 61
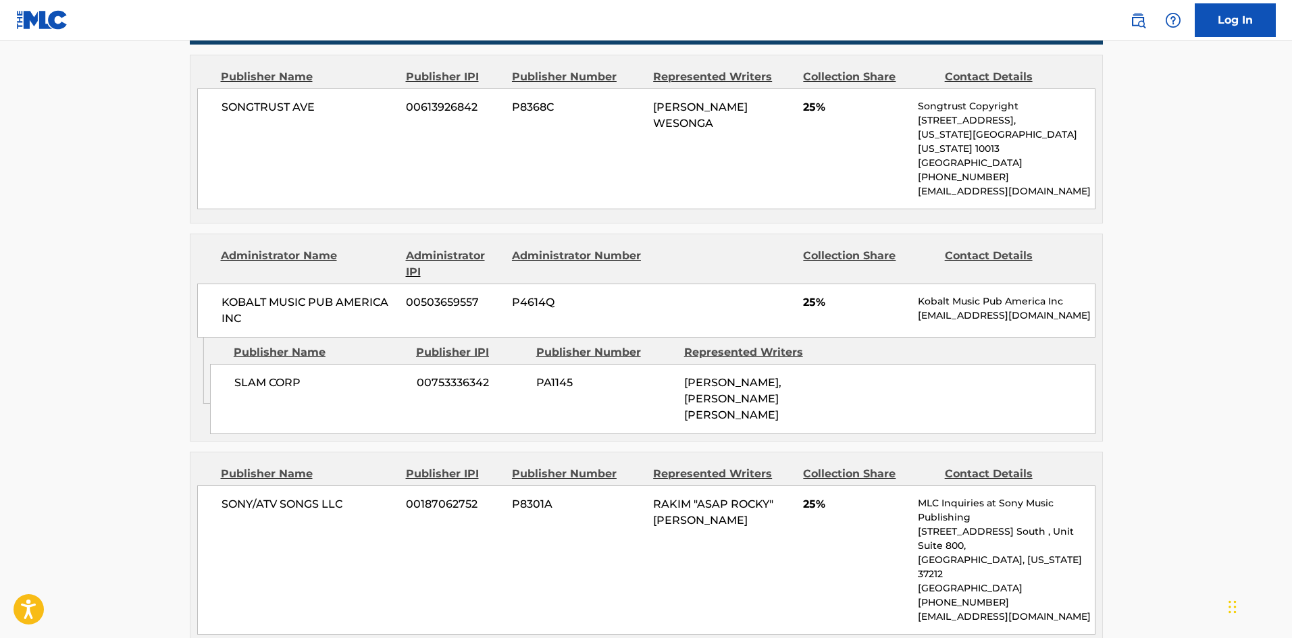
scroll to position [521, 0]
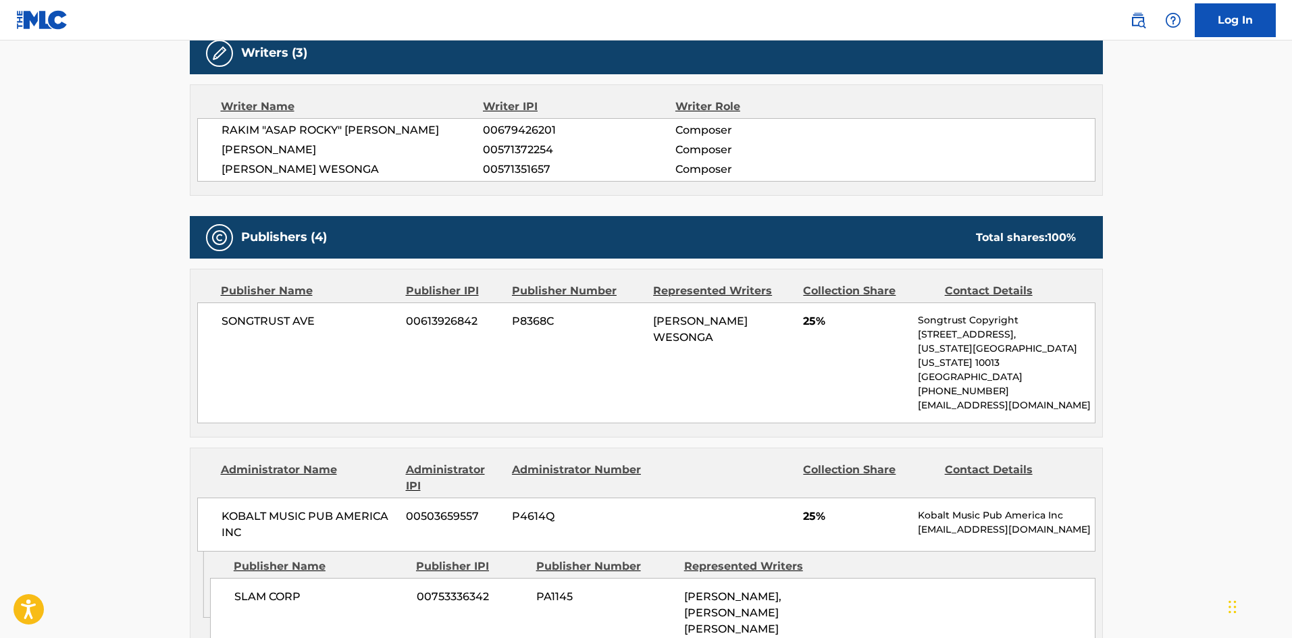
click at [226, 323] on span "SONGTRUST AVE" at bounding box center [309, 321] width 175 height 16
drag, startPoint x: 226, startPoint y: 323, endPoint x: 304, endPoint y: 323, distance: 77.7
click at [304, 323] on span "SONGTRUST AVE" at bounding box center [309, 321] width 175 height 16
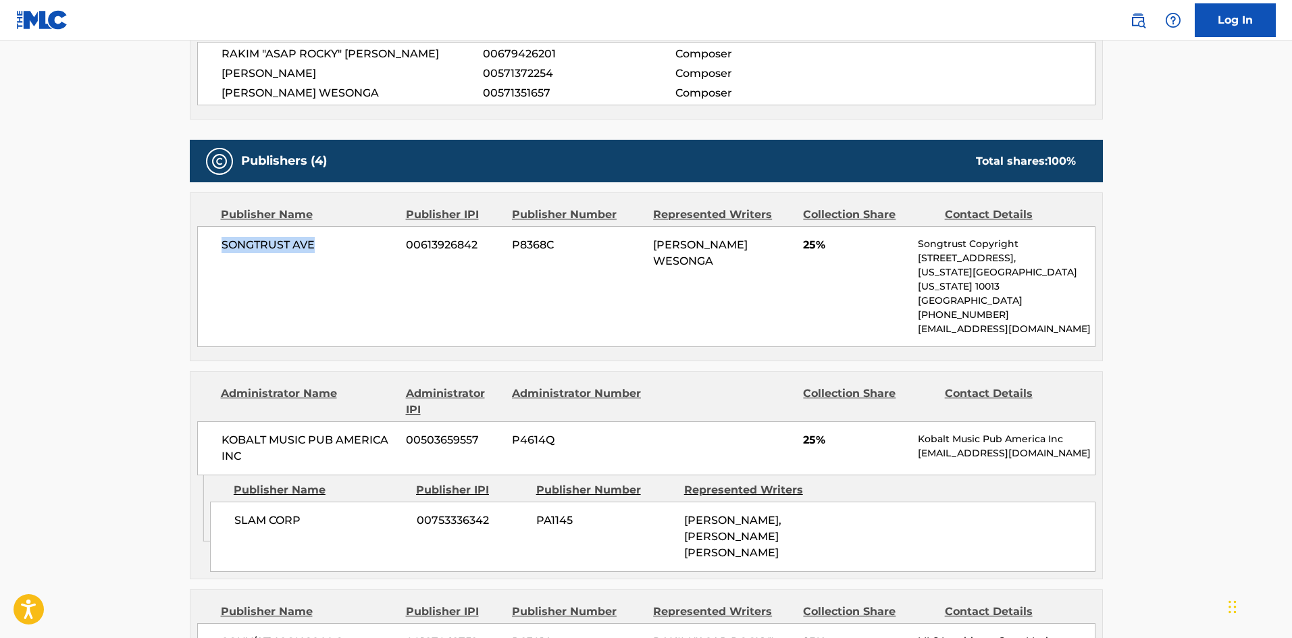
scroll to position [723, 0]
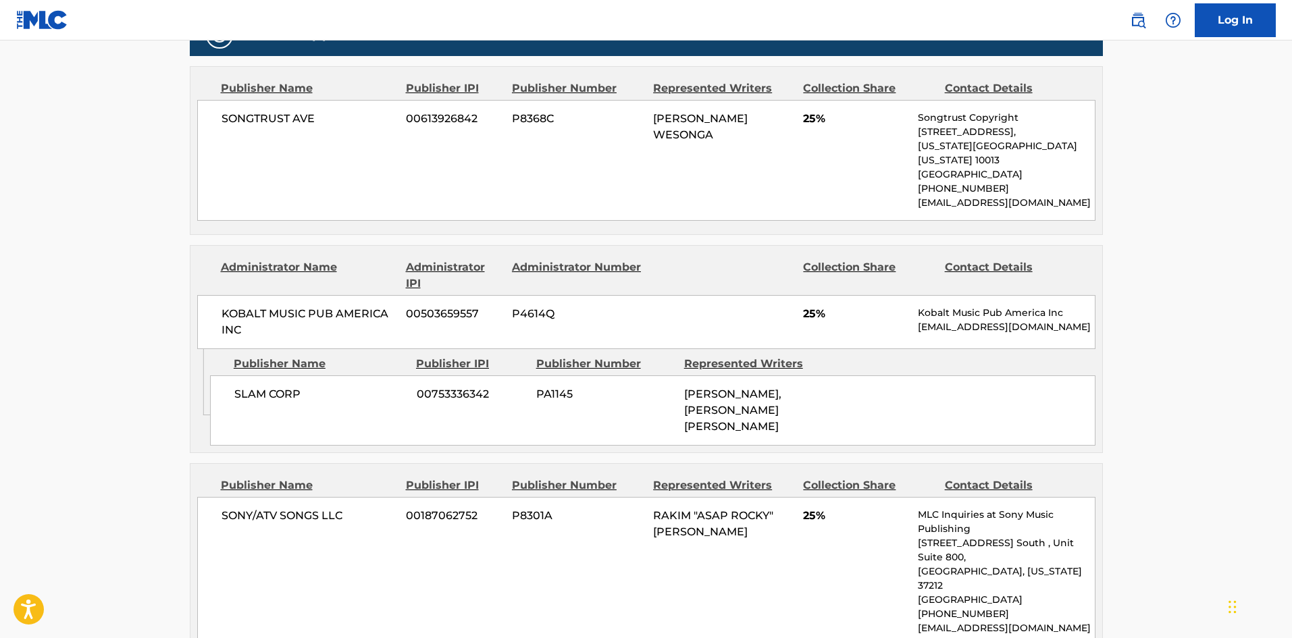
click at [250, 386] on span "SLAM CORP" at bounding box center [320, 394] width 172 height 16
drag, startPoint x: 250, startPoint y: 376, endPoint x: 309, endPoint y: 377, distance: 59.4
click at [309, 386] on span "SLAM CORP" at bounding box center [320, 394] width 172 height 16
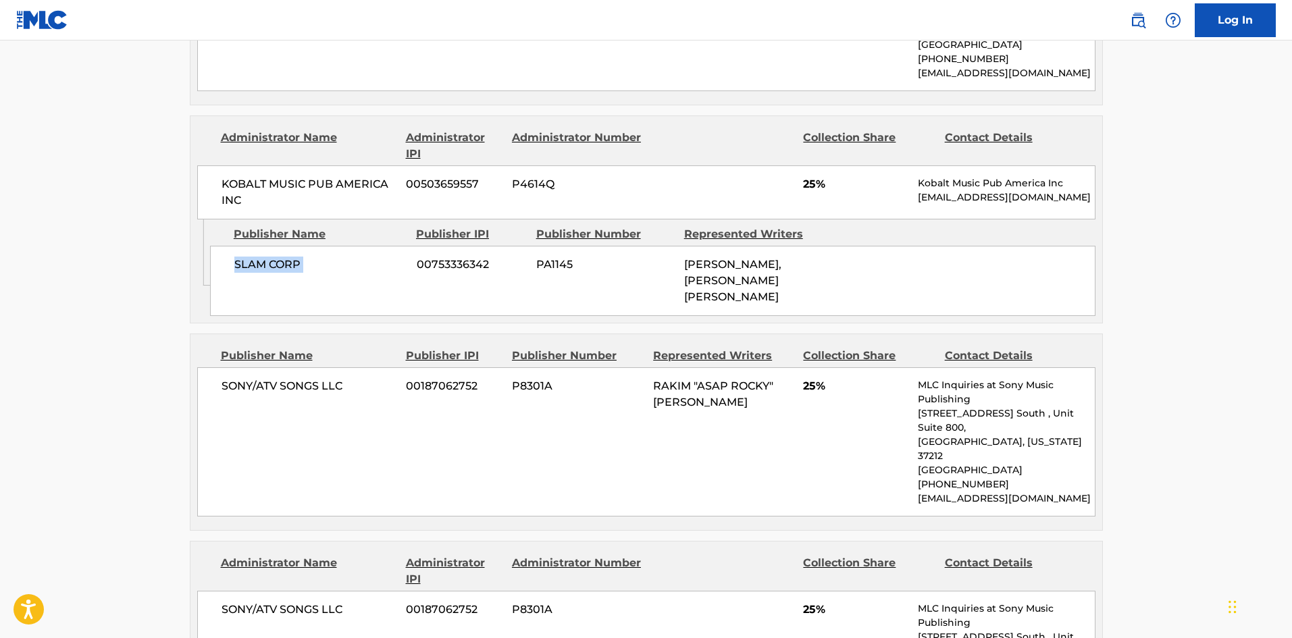
scroll to position [858, 0]
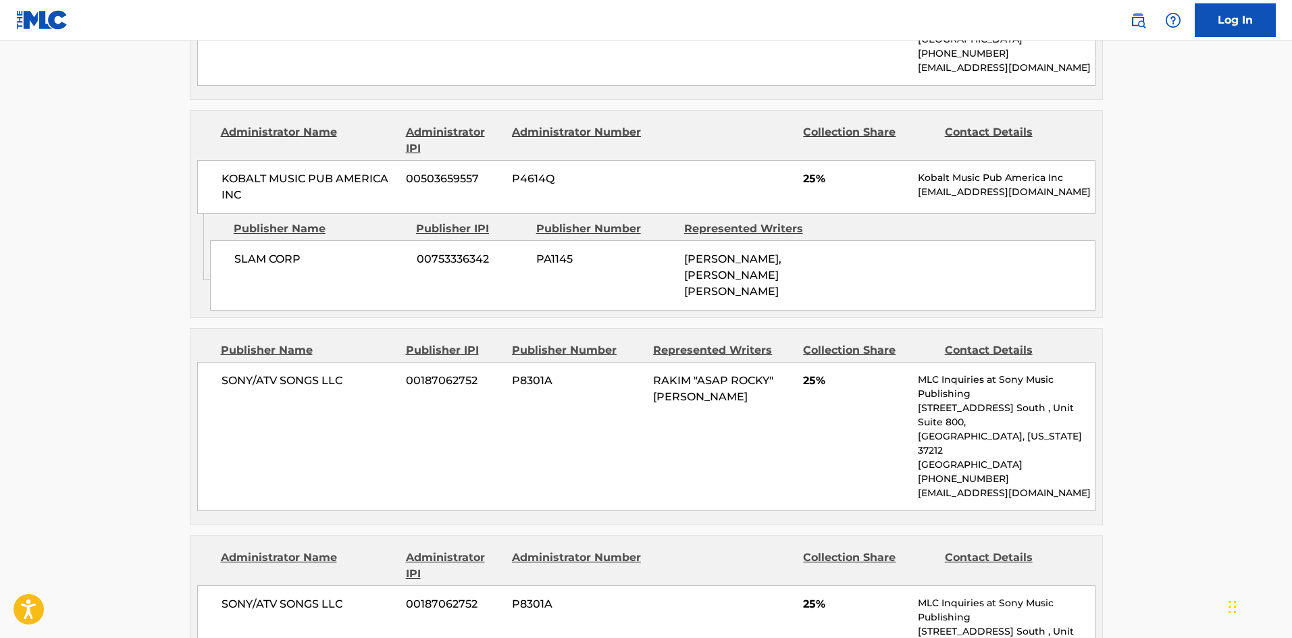
click at [238, 362] on div "SONY/ATV SONGS LLC 00187062752 P8301A RAKIM "ASAP ROCKY" MAYERS 25% MLC Inquiri…" at bounding box center [646, 436] width 898 height 149
drag, startPoint x: 238, startPoint y: 335, endPoint x: 358, endPoint y: 339, distance: 119.6
click at [358, 362] on div "SONY/ATV SONGS LLC 00187062752 P8301A RAKIM "ASAP ROCKY" MAYERS 25% MLC Inquiri…" at bounding box center [646, 436] width 898 height 149
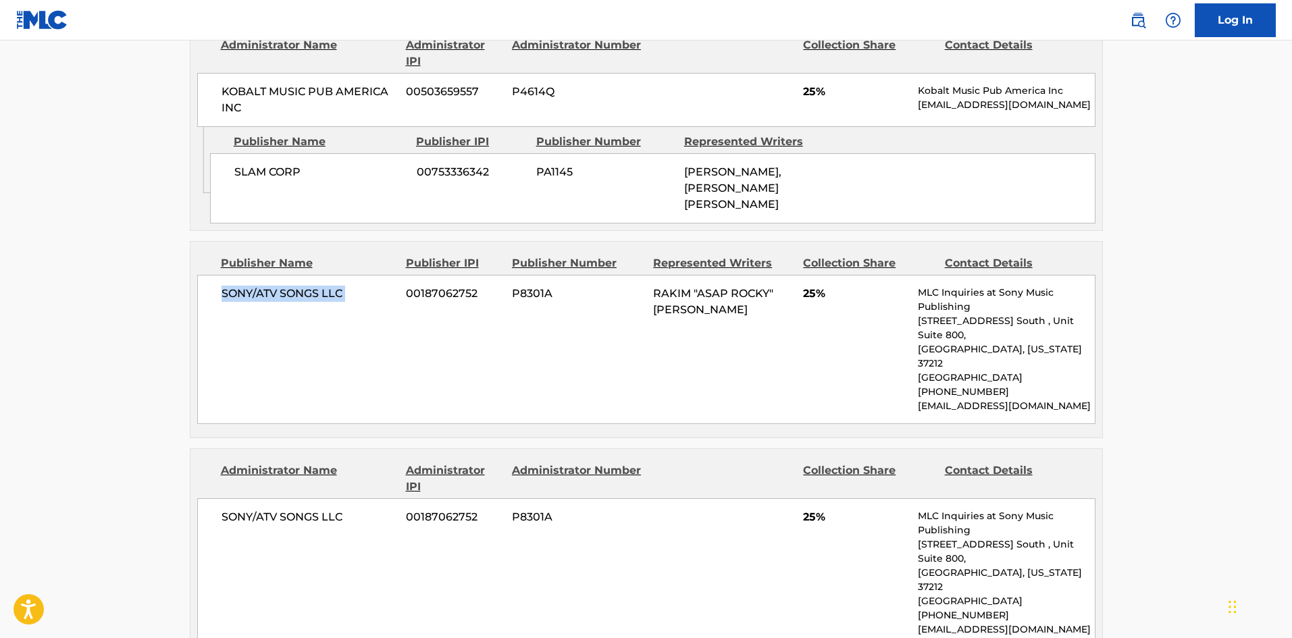
scroll to position [1128, 0]
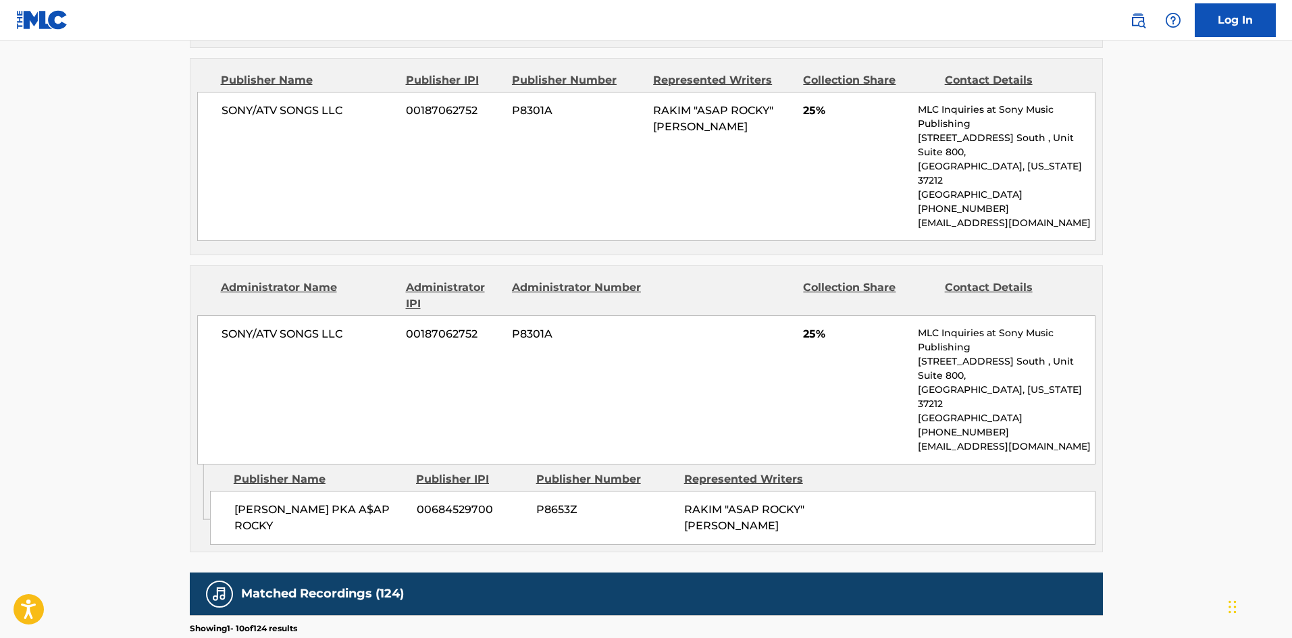
click at [360, 502] on span "RAKIM MEYERS PKA A$AP ROCKY" at bounding box center [320, 518] width 172 height 32
drag, startPoint x: 360, startPoint y: 420, endPoint x: 365, endPoint y: 442, distance: 22.8
click at [365, 502] on span "RAKIM MEYERS PKA A$AP ROCKY" at bounding box center [320, 518] width 172 height 32
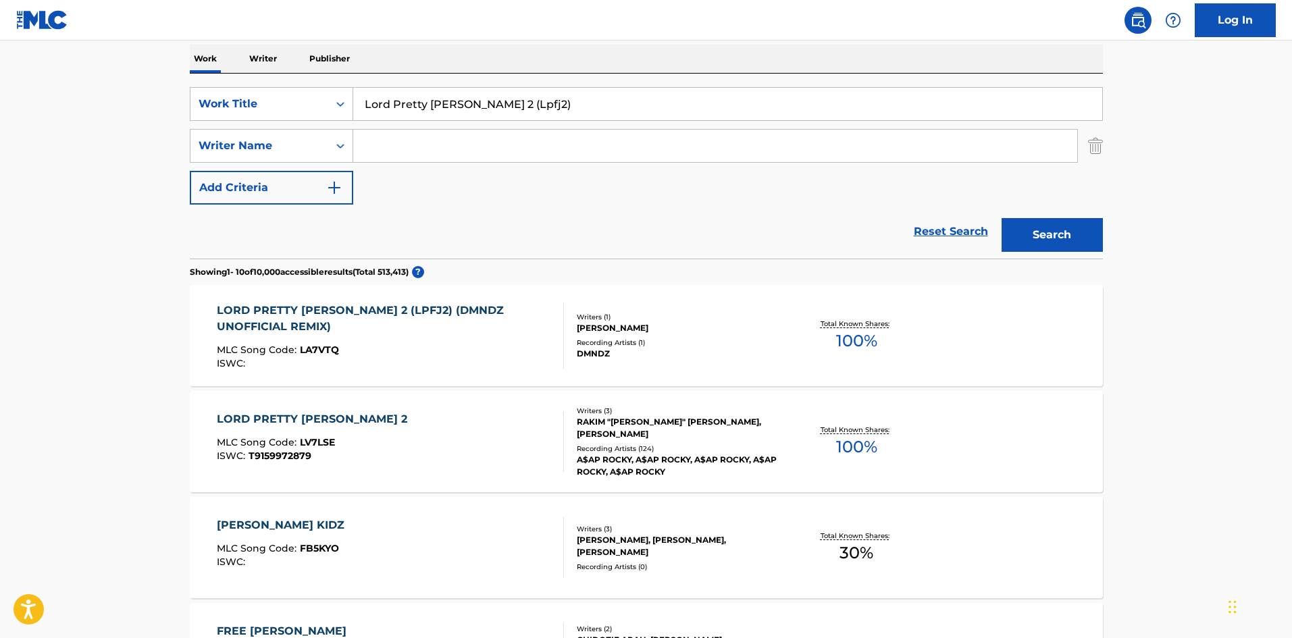
scroll to position [135, 0]
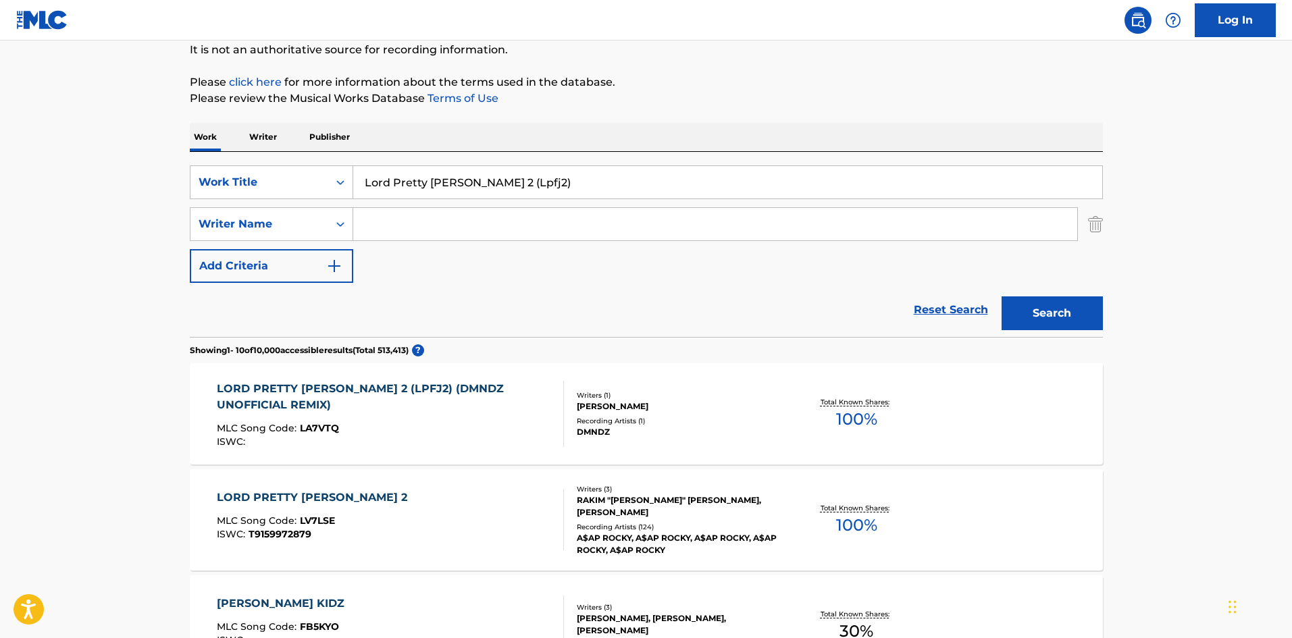
click at [400, 165] on div "SearchWithCriteria4c7da576-350b-4083-a157-d690363d43bb Work Title Lord Pretty F…" at bounding box center [646, 244] width 913 height 185
click at [400, 181] on input "Lord Pretty Flacko Jodye 2 (Lpfj2)" at bounding box center [727, 182] width 749 height 32
click at [455, 511] on div "LORD PRETTY FLACKO JODYE 2 MLC Song Code : LV7LSE ISWC : T9159972879" at bounding box center [390, 520] width 347 height 61
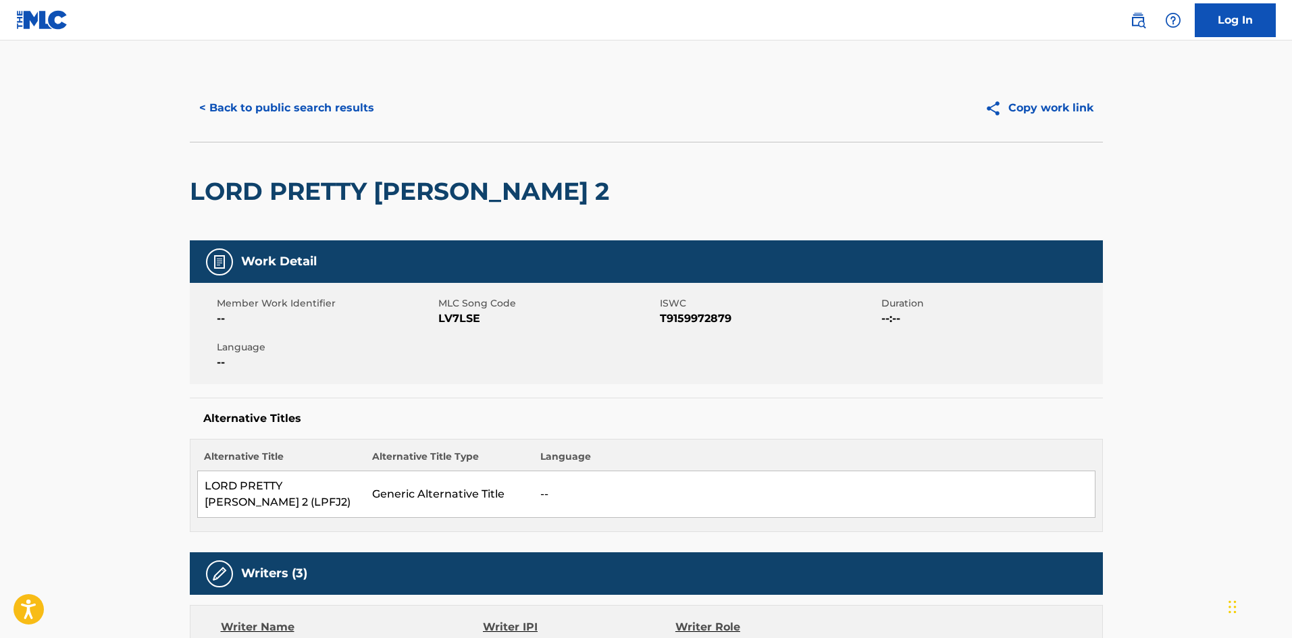
scroll to position [338, 0]
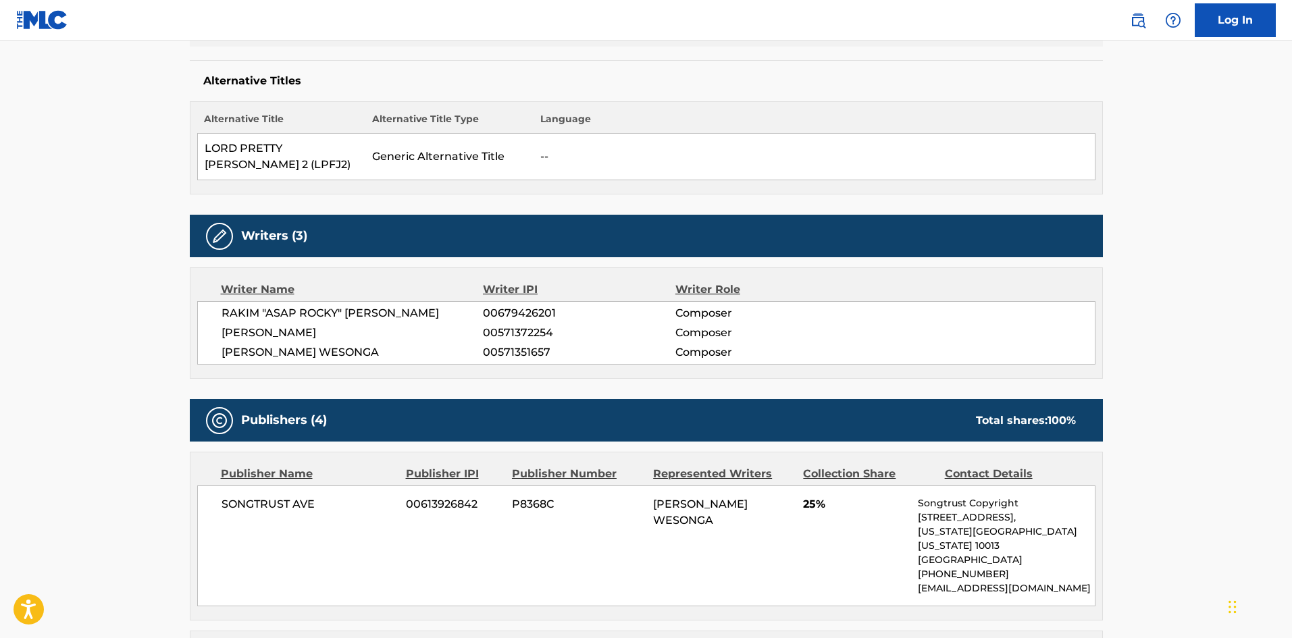
click at [360, 308] on span "RAKIM "ASAP ROCKY" [PERSON_NAME]" at bounding box center [353, 313] width 262 height 16
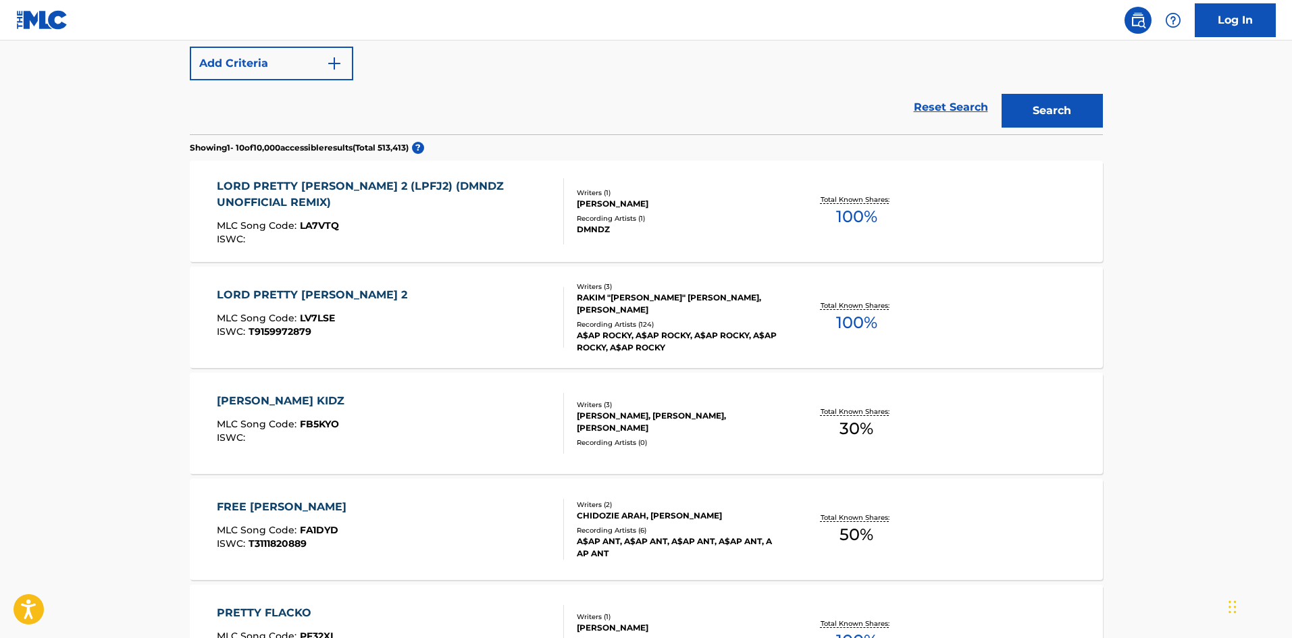
scroll to position [135, 0]
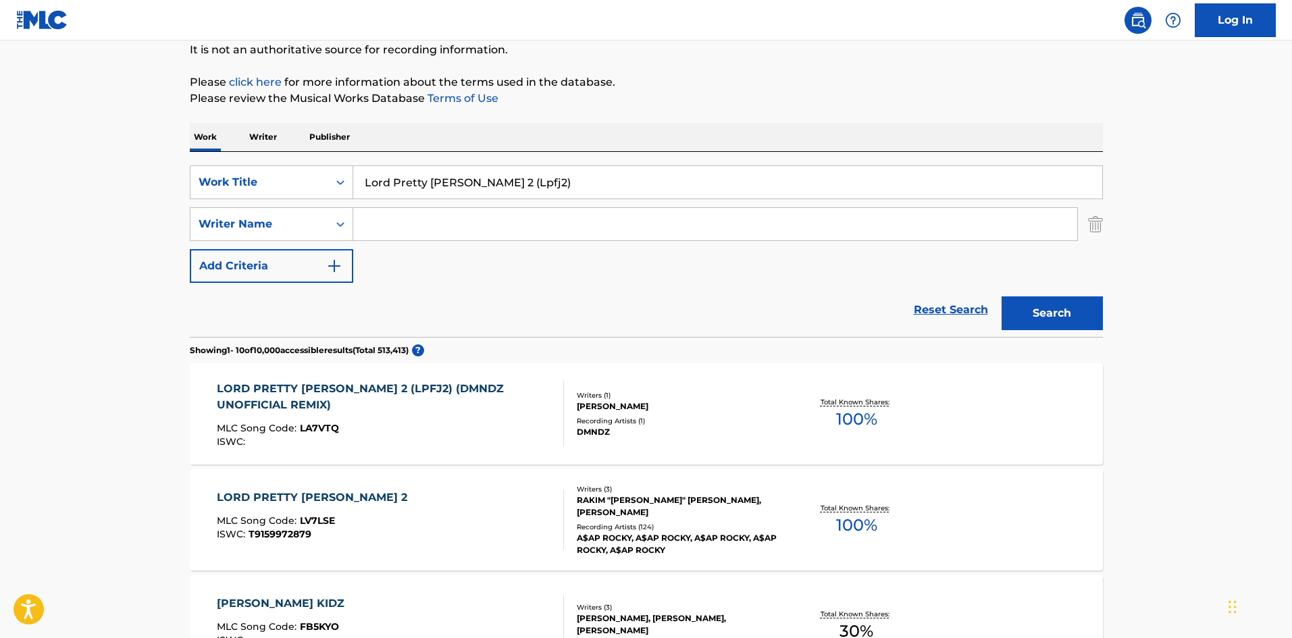
click at [422, 222] on input "Search Form" at bounding box center [715, 224] width 724 height 32
paste input "MAYERS"
type input "MAYERS"
click at [552, 170] on input "Lord Pretty Flacko Jodye 2 (Lpfj2)" at bounding box center [727, 182] width 749 height 32
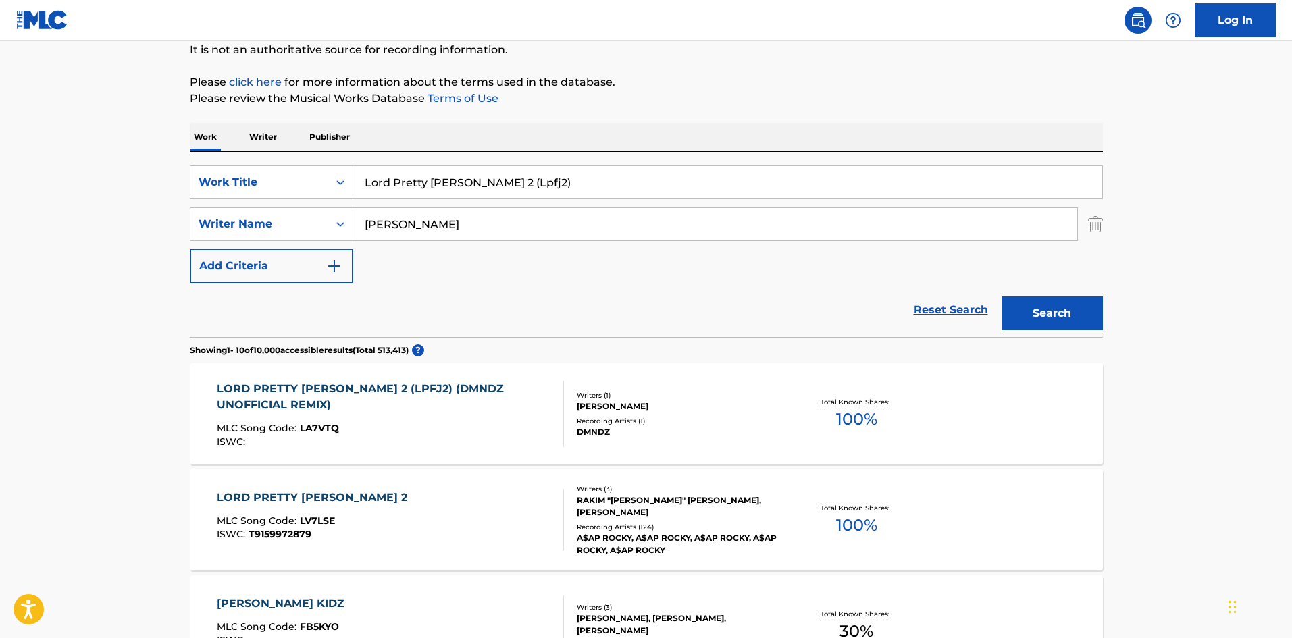
click at [552, 170] on input "Lord Pretty Flacko Jodye 2 (Lpfj2)" at bounding box center [727, 182] width 749 height 32
paste input "Multiply"
type input "Multiply"
click at [1088, 298] on button "Search" at bounding box center [1052, 313] width 101 height 34
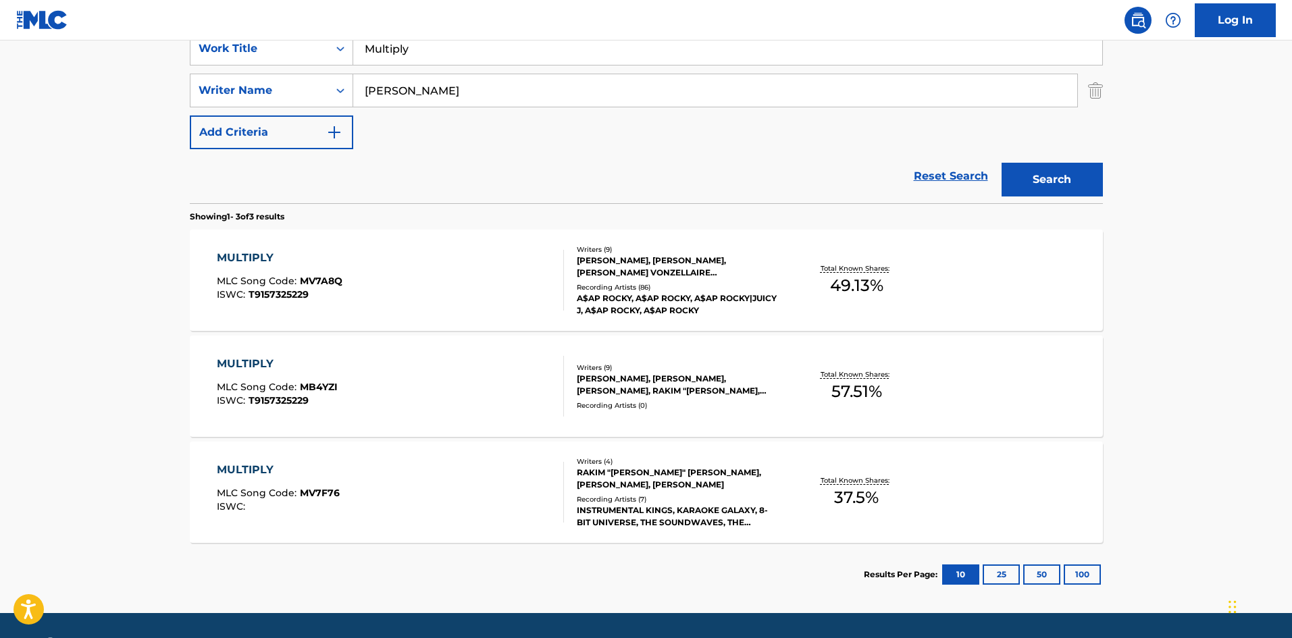
scroll to position [270, 0]
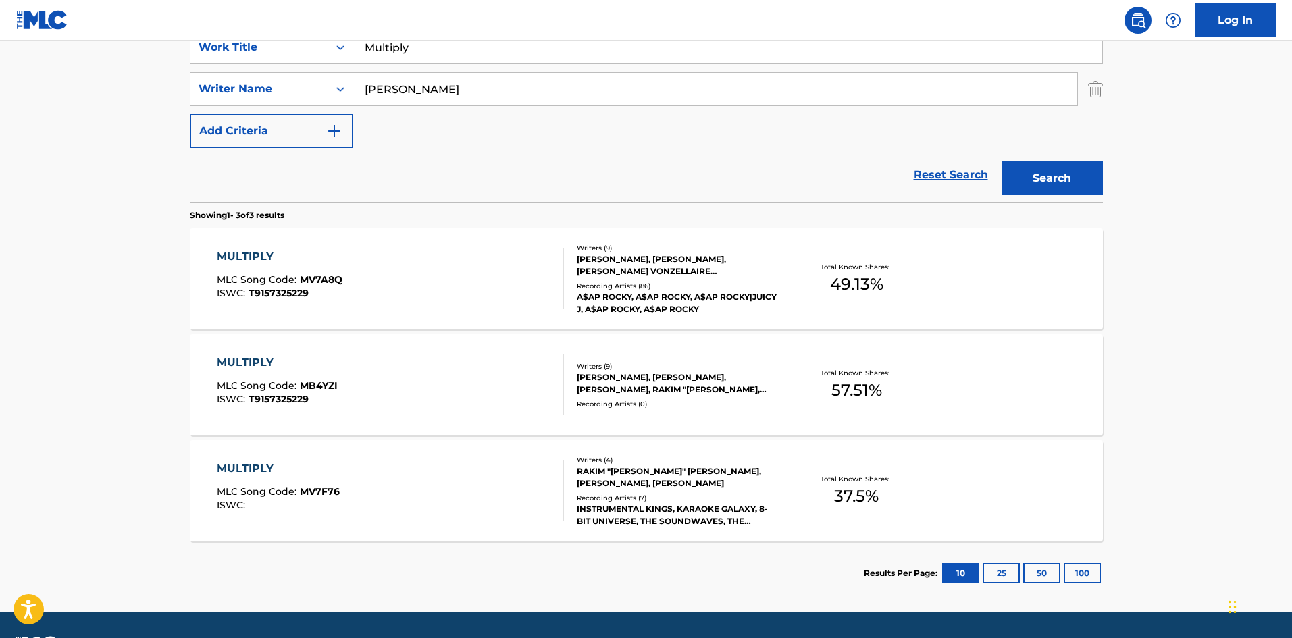
click at [421, 271] on div "MULTIPLY MLC Song Code : MV7A8Q ISWC : T9157325229" at bounding box center [390, 279] width 347 height 61
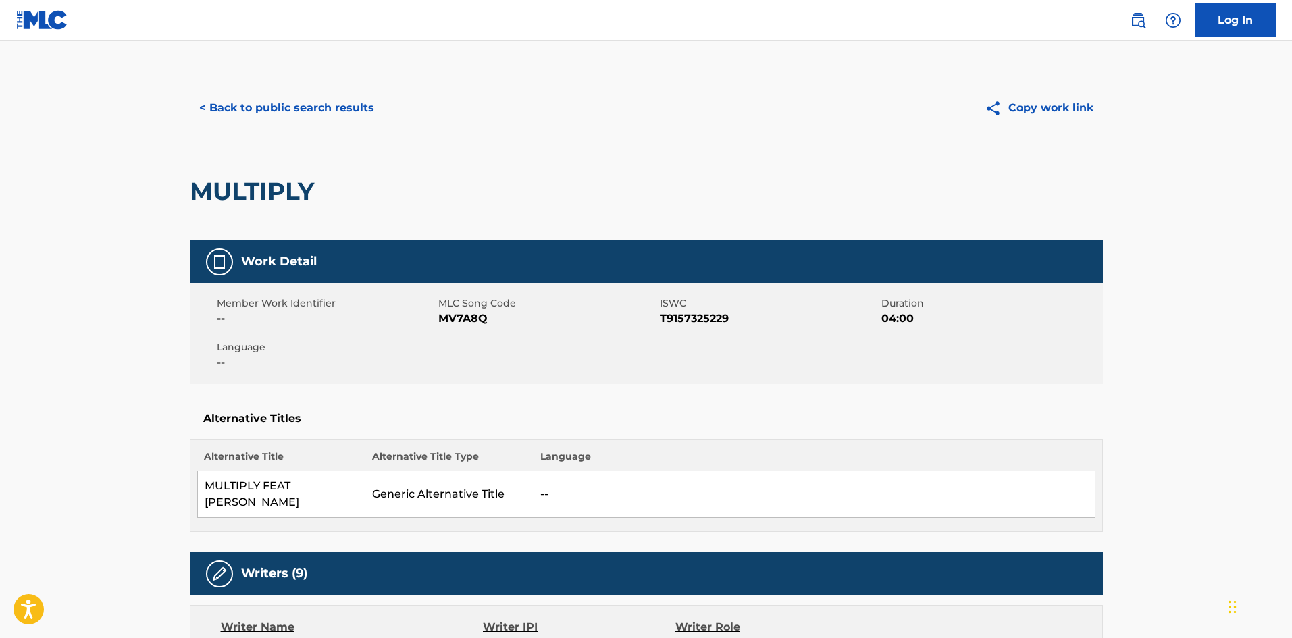
scroll to position [232, 0]
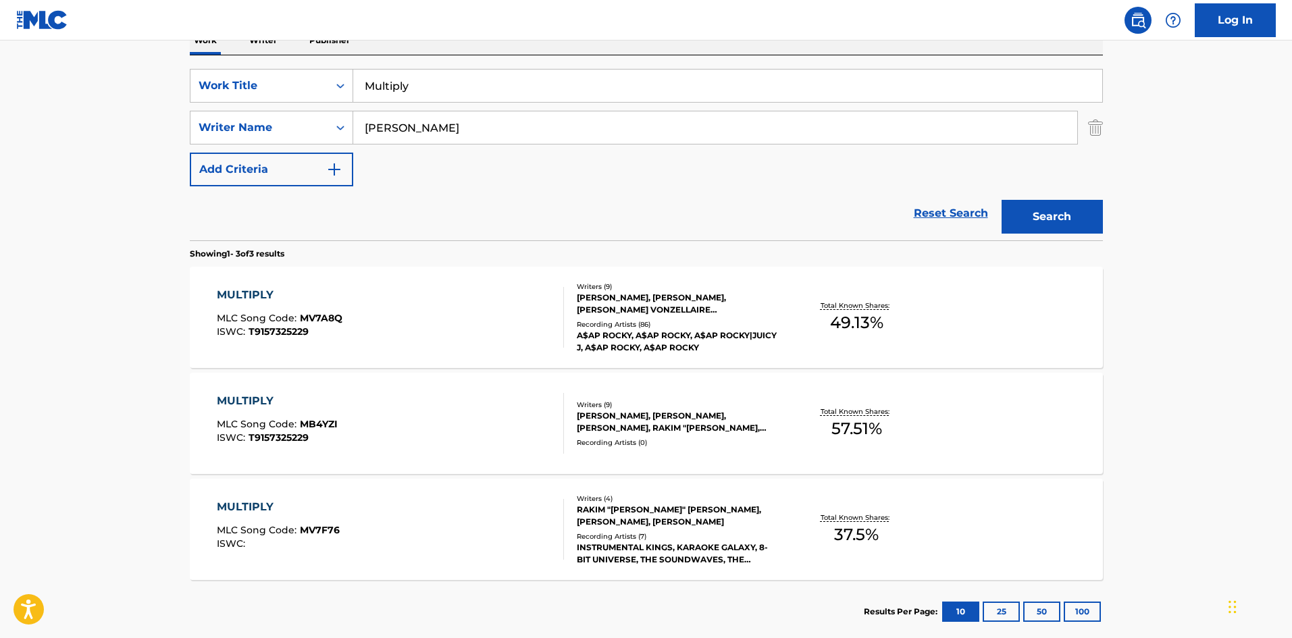
click at [358, 307] on div "MULTIPLY MLC Song Code : MV7A8Q ISWC : T9157325229" at bounding box center [390, 317] width 347 height 61
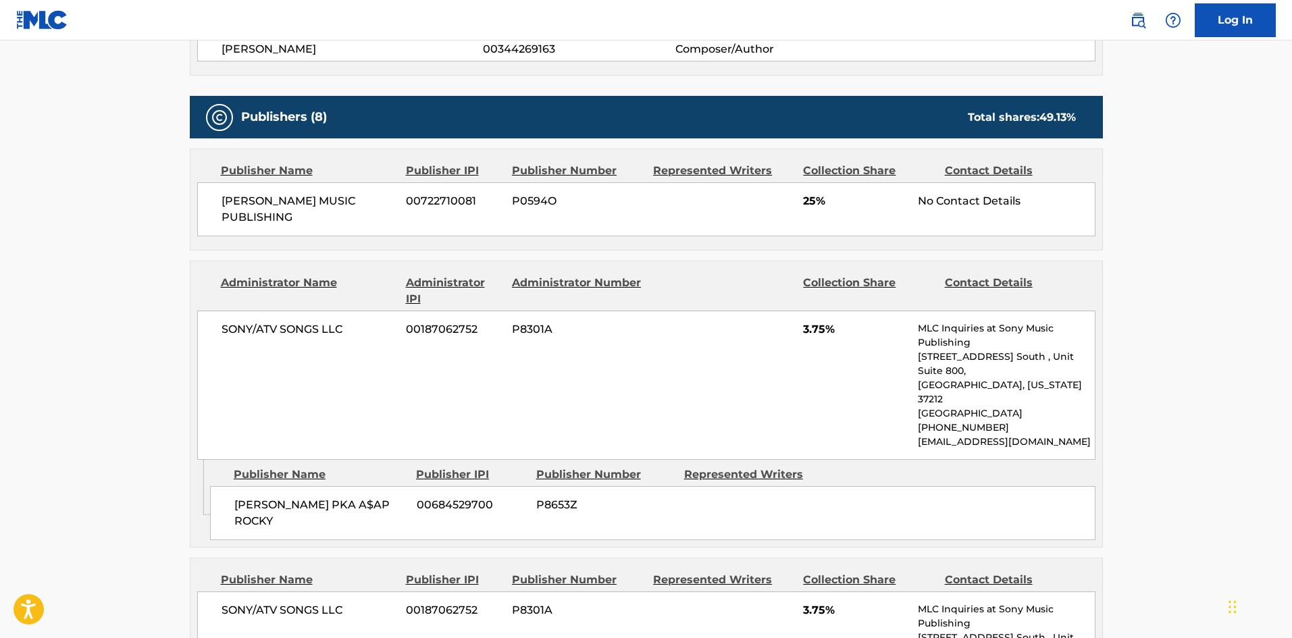
scroll to position [696, 0]
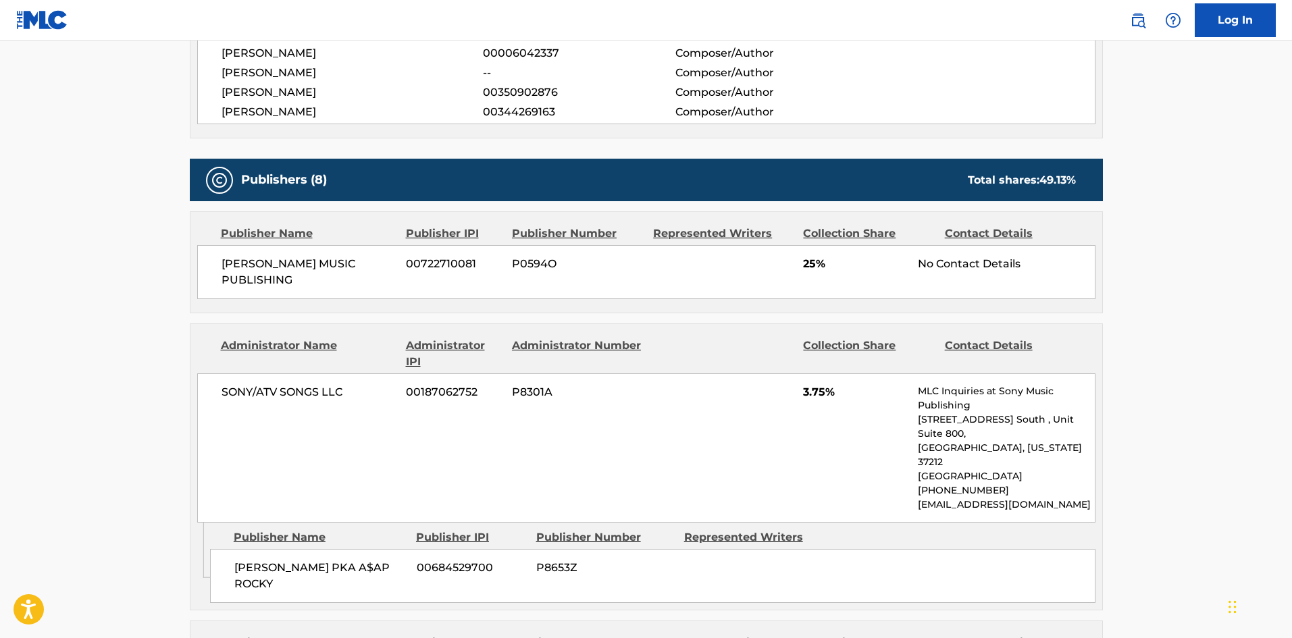
click at [236, 245] on div "CURTIS HERON MUSIC PUBLISHING 00722710081 P0594O 25% No Contact Details" at bounding box center [646, 272] width 898 height 54
drag, startPoint x: 236, startPoint y: 234, endPoint x: 299, endPoint y: 259, distance: 68.0
click at [299, 259] on div "CURTIS HERON MUSIC PUBLISHING 00722710081 P0594O 25% No Contact Details" at bounding box center [646, 272] width 898 height 54
click at [232, 384] on span "SONY/ATV SONGS LLC" at bounding box center [309, 392] width 175 height 16
click at [240, 549] on div "RAKIM MEYERS PKA A$AP ROCKY 00684529700 P8653Z" at bounding box center [652, 576] width 885 height 54
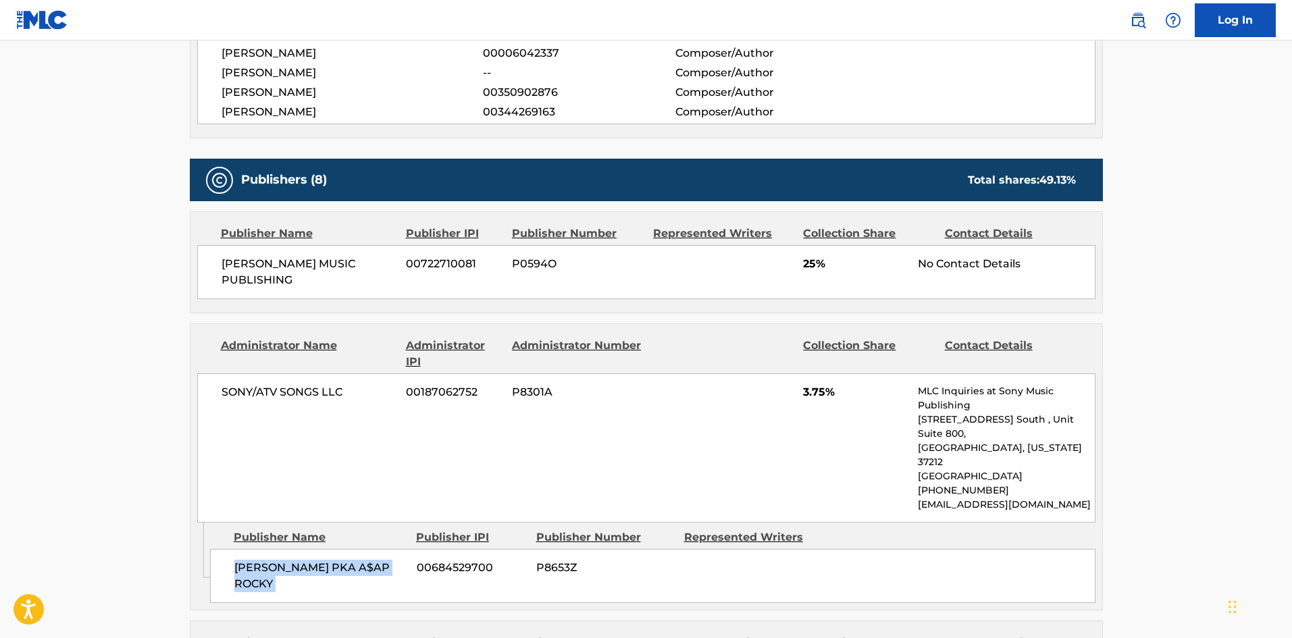
drag, startPoint x: 240, startPoint y: 513, endPoint x: 273, endPoint y: 441, distance: 79.5
click at [298, 549] on div "RAKIM MEYERS PKA A$AP ROCKY 00684529700 P8653Z" at bounding box center [652, 576] width 885 height 54
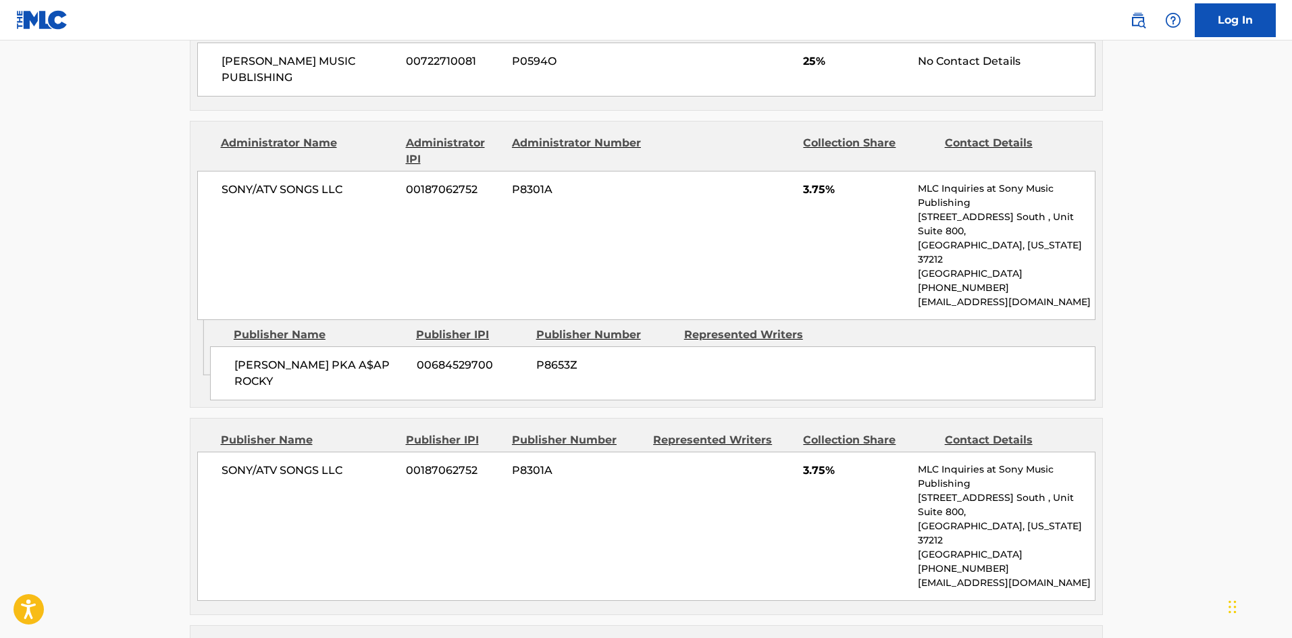
click at [234, 452] on div "SONY/ATV SONGS LLC 00187062752 P8301A 3.75% MLC Inquiries at Sony Music Publish…" at bounding box center [646, 526] width 898 height 149
drag, startPoint x: 234, startPoint y: 414, endPoint x: 329, endPoint y: 417, distance: 95.3
click at [329, 452] on div "SONY/ATV SONGS LLC 00187062752 P8301A 3.75% MLC Inquiries at Sony Music Publish…" at bounding box center [646, 526] width 898 height 149
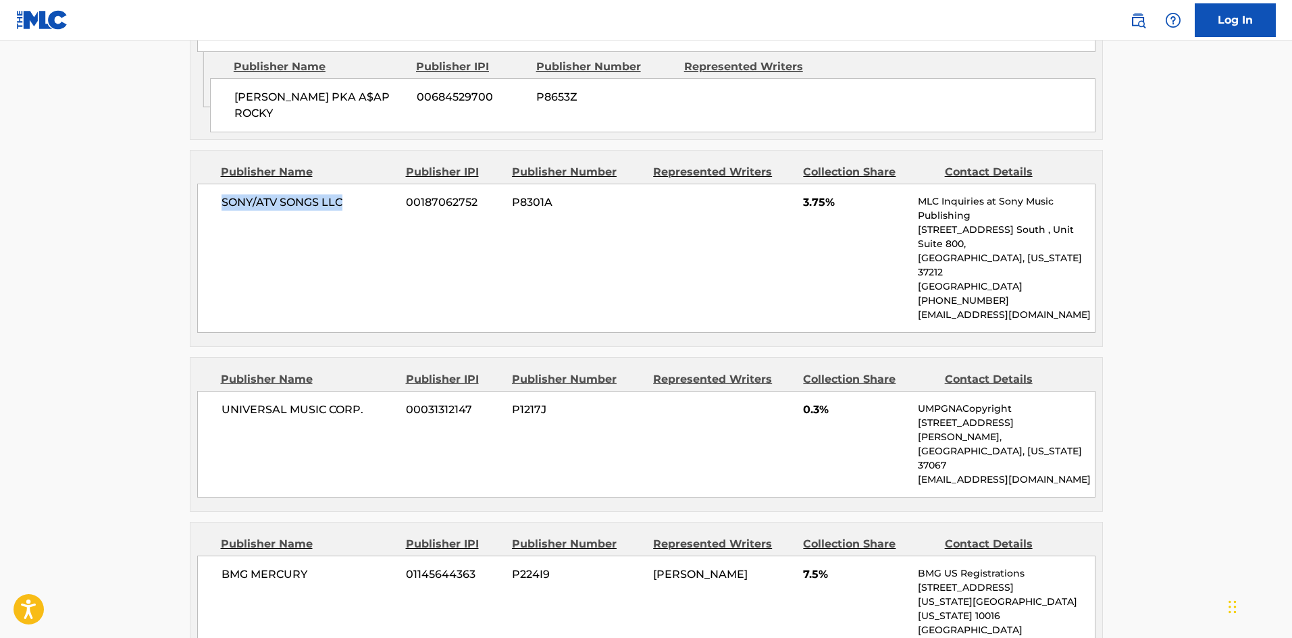
scroll to position [1168, 0]
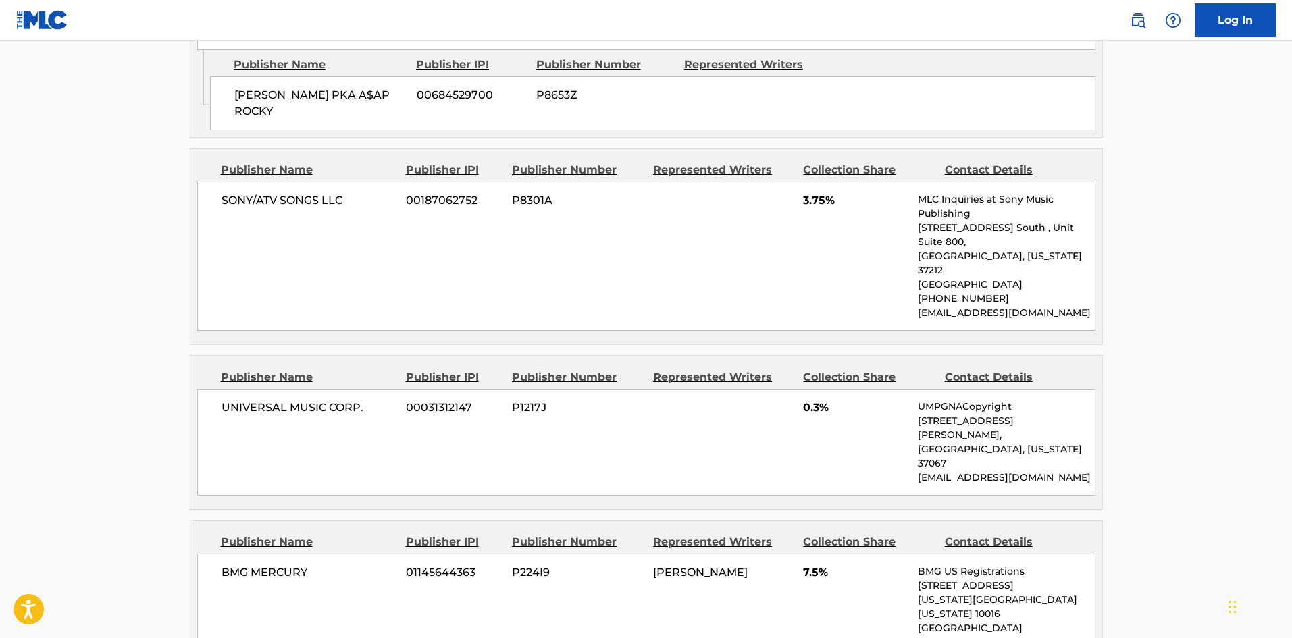
click at [226, 400] on span "UNIVERSAL MUSIC CORP." at bounding box center [309, 408] width 175 height 16
drag, startPoint x: 226, startPoint y: 340, endPoint x: 369, endPoint y: 340, distance: 142.5
click at [369, 400] on span "UNIVERSAL MUSIC CORP." at bounding box center [309, 408] width 175 height 16
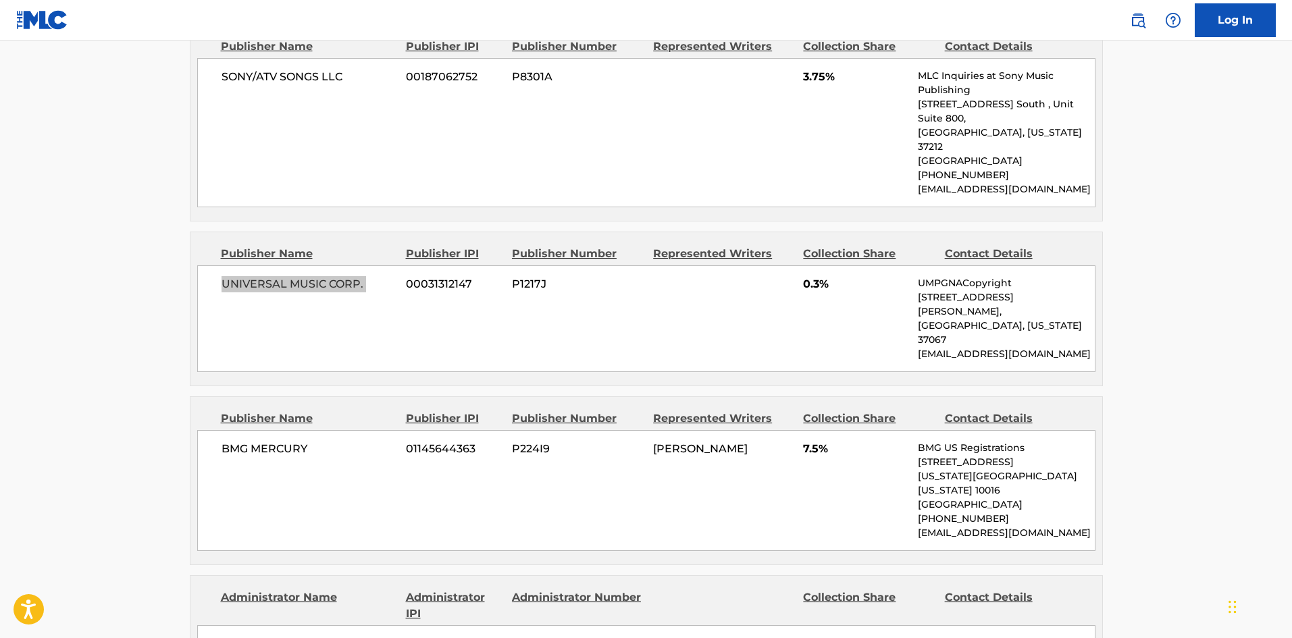
scroll to position [1303, 0]
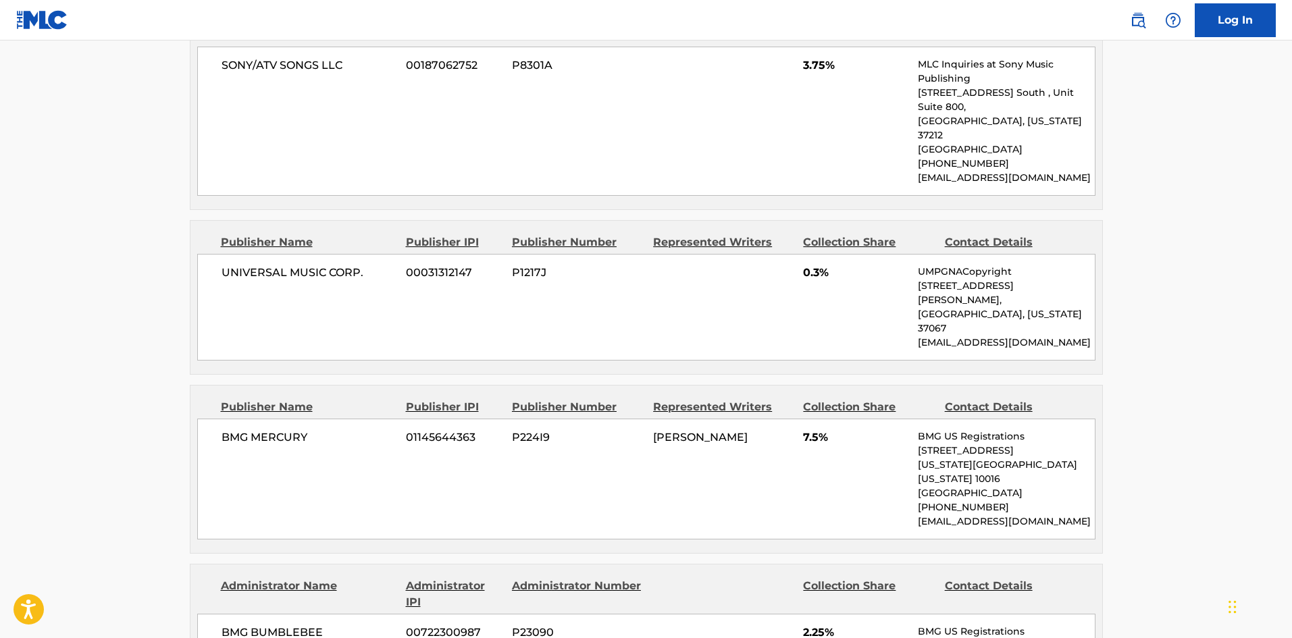
click at [231, 430] on span "BMG MERCURY" at bounding box center [309, 438] width 175 height 16
drag, startPoint x: 231, startPoint y: 334, endPoint x: 282, endPoint y: 334, distance: 50.7
click at [282, 430] on span "BMG MERCURY" at bounding box center [309, 438] width 175 height 16
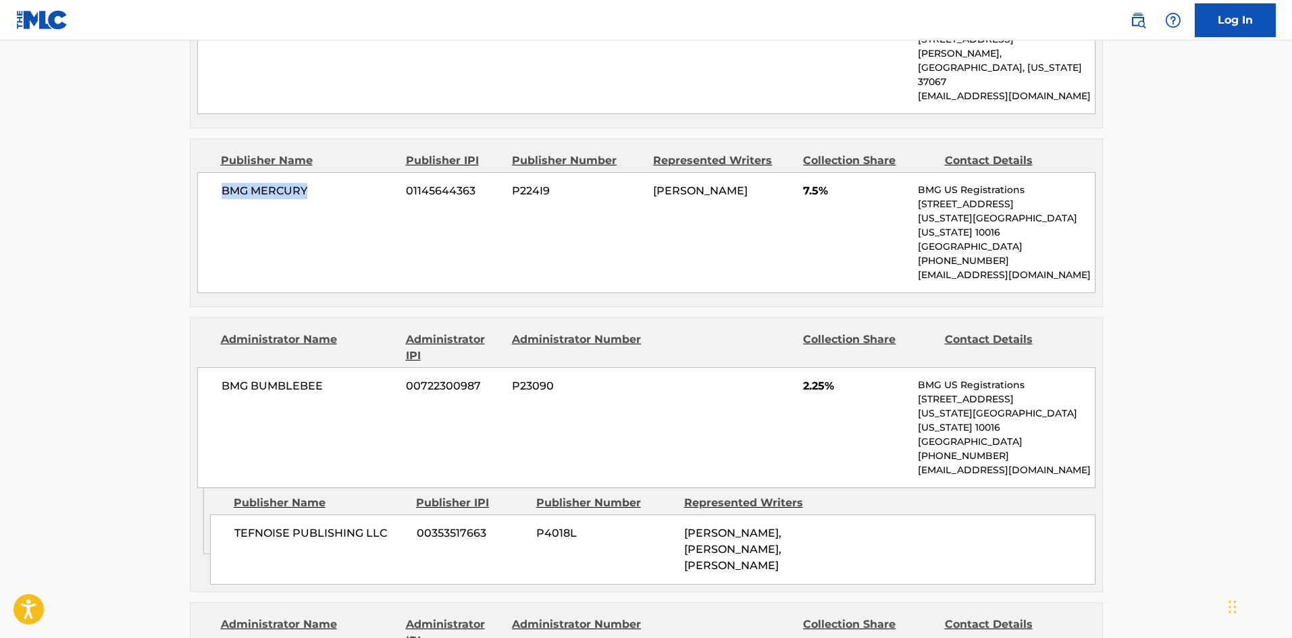
scroll to position [1574, 0]
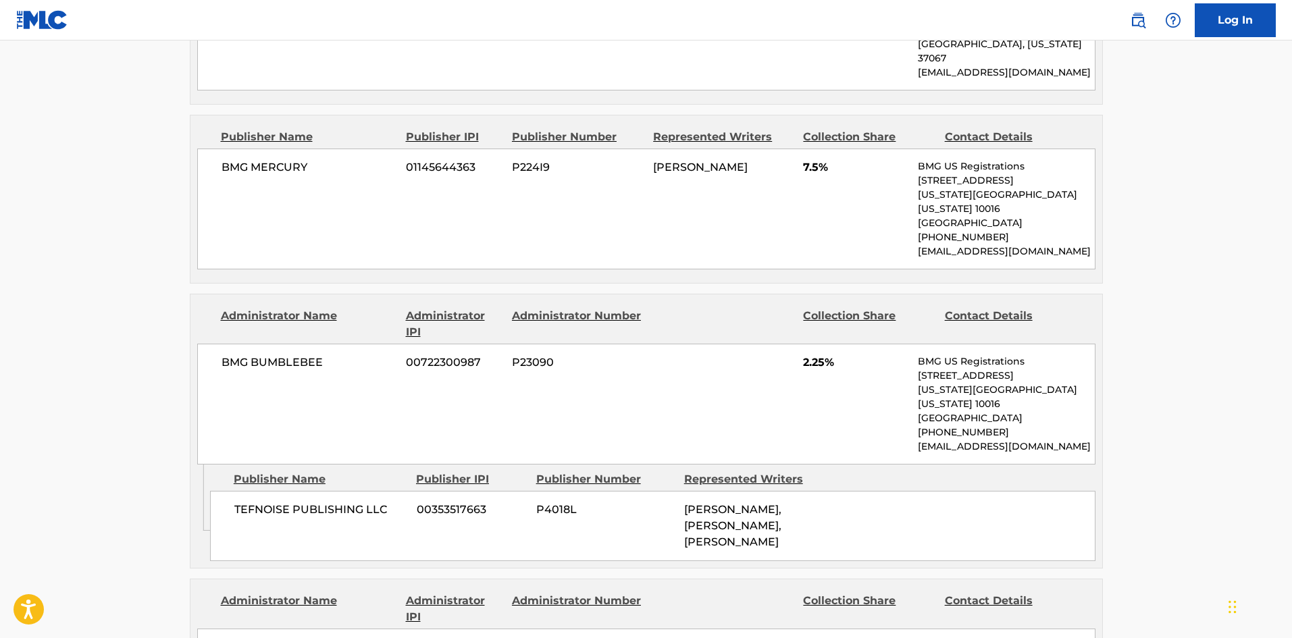
click at [243, 502] on span "TEFNOISE PUBLISHING LLC" at bounding box center [320, 510] width 172 height 16
drag, startPoint x: 243, startPoint y: 388, endPoint x: 321, endPoint y: 378, distance: 78.9
click at [321, 502] on span "TEFNOISE PUBLISHING LLC" at bounding box center [320, 510] width 172 height 16
click at [251, 502] on span "TEFNOISE PUBLISHING LLC" at bounding box center [320, 510] width 172 height 16
drag, startPoint x: 252, startPoint y: 383, endPoint x: 374, endPoint y: 377, distance: 122.4
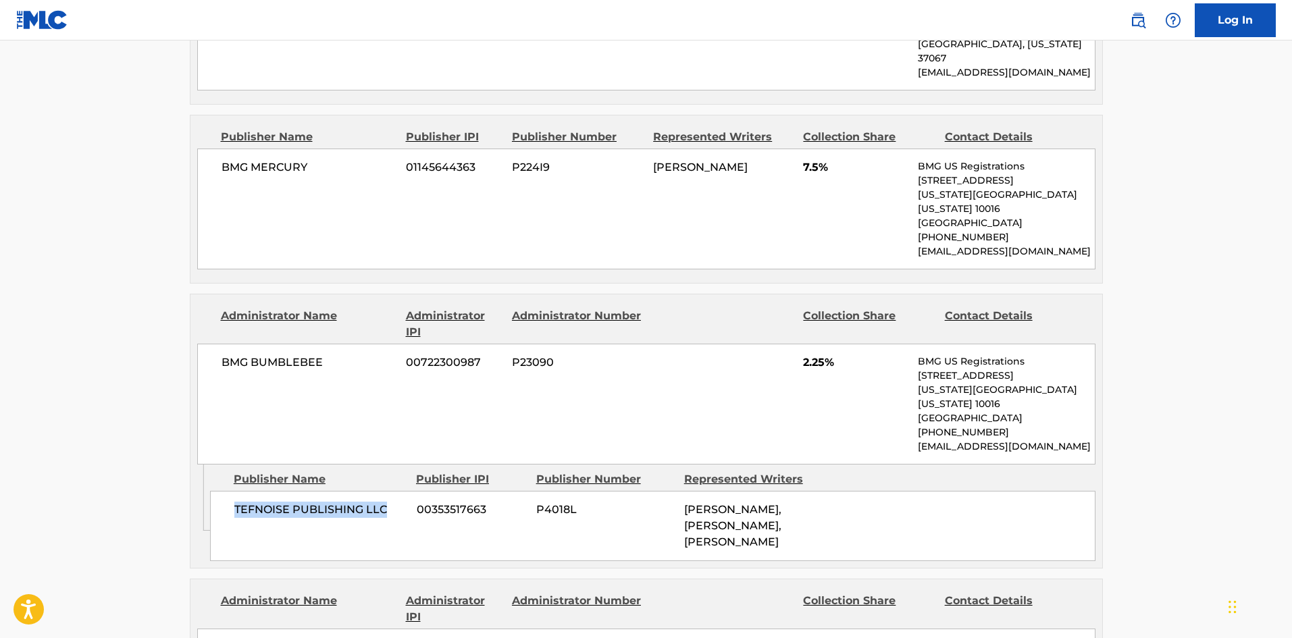
click at [374, 502] on span "TEFNOISE PUBLISHING LLC" at bounding box center [320, 510] width 172 height 16
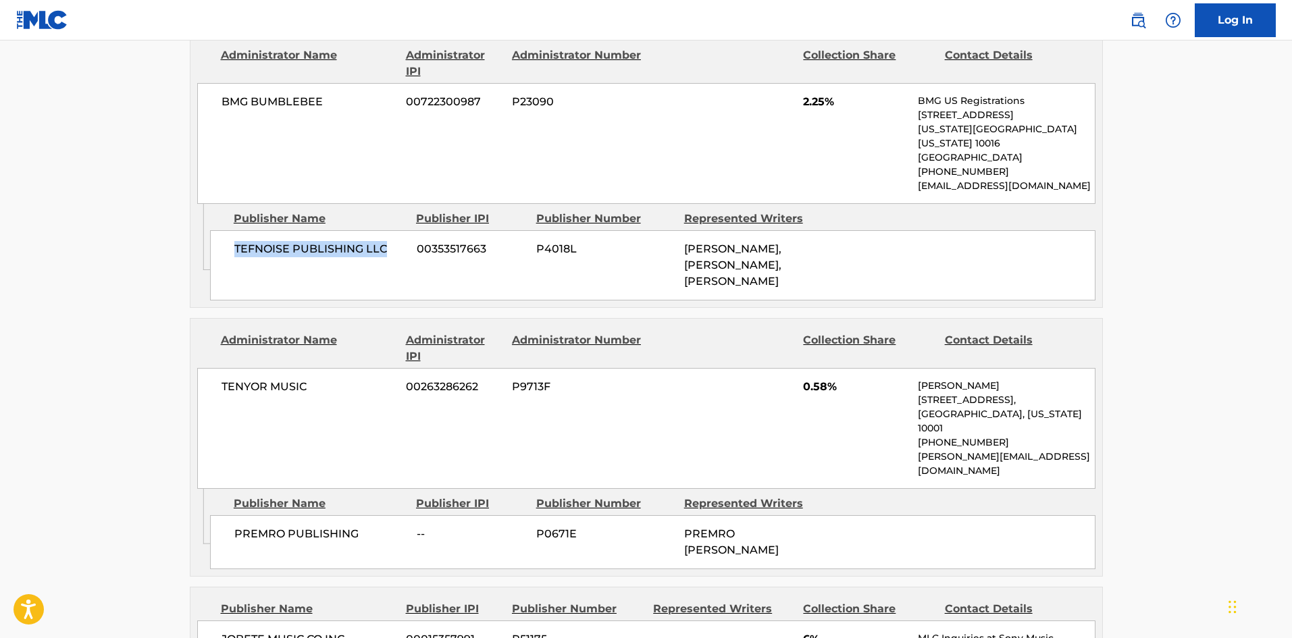
scroll to position [1844, 0]
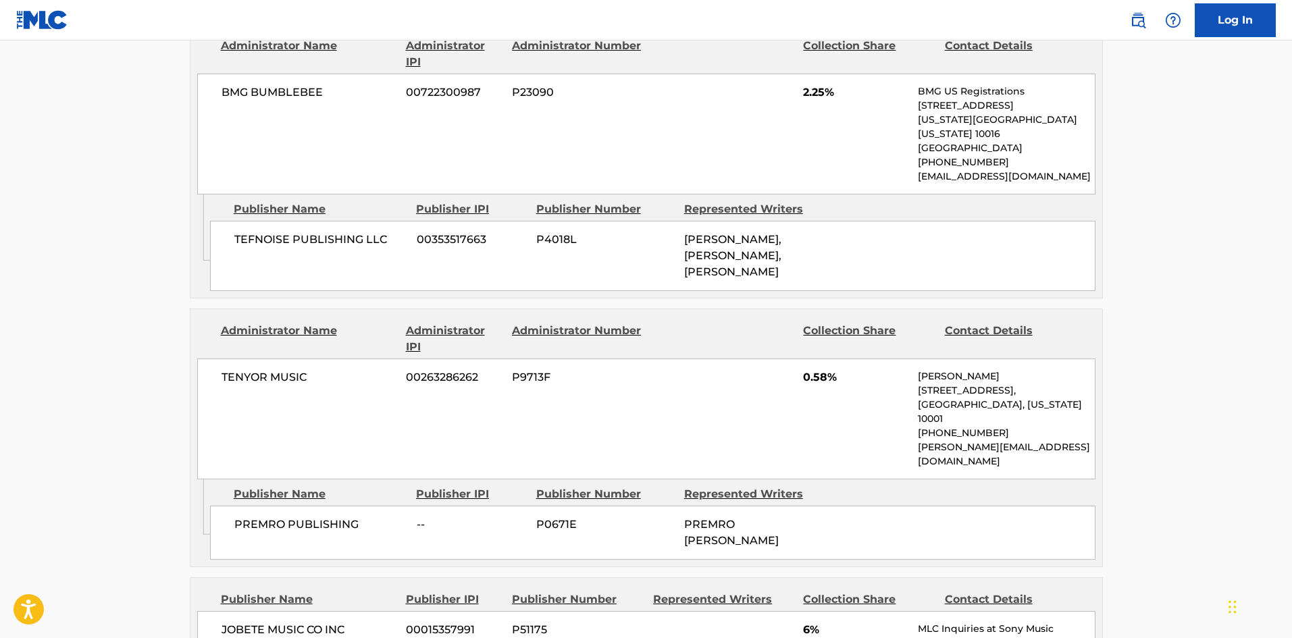
click at [250, 517] on span "PREMRO PUBLISHING" at bounding box center [320, 525] width 172 height 16
drag, startPoint x: 250, startPoint y: 363, endPoint x: 266, endPoint y: 369, distance: 17.1
click at [266, 517] on span "PREMRO PUBLISHING" at bounding box center [320, 525] width 172 height 16
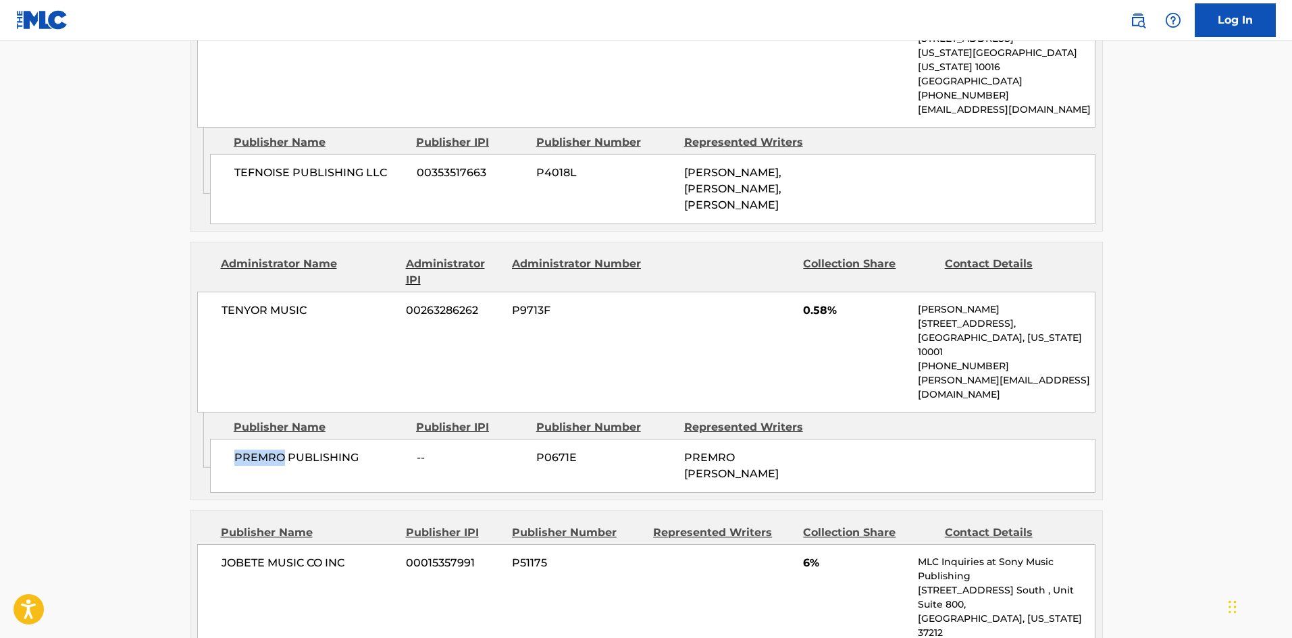
scroll to position [1911, 0]
click at [224, 544] on div "JOBETE MUSIC CO INC 00015357991 P51175 6% MLC Inquiries at Sony Music Publishin…" at bounding box center [646, 618] width 898 height 149
drag, startPoint x: 224, startPoint y: 394, endPoint x: 275, endPoint y: 398, distance: 51.4
click at [275, 544] on div "JOBETE MUSIC CO INC 00015357991 P51175 6% MLC Inquiries at Sony Music Publishin…" at bounding box center [646, 618] width 898 height 149
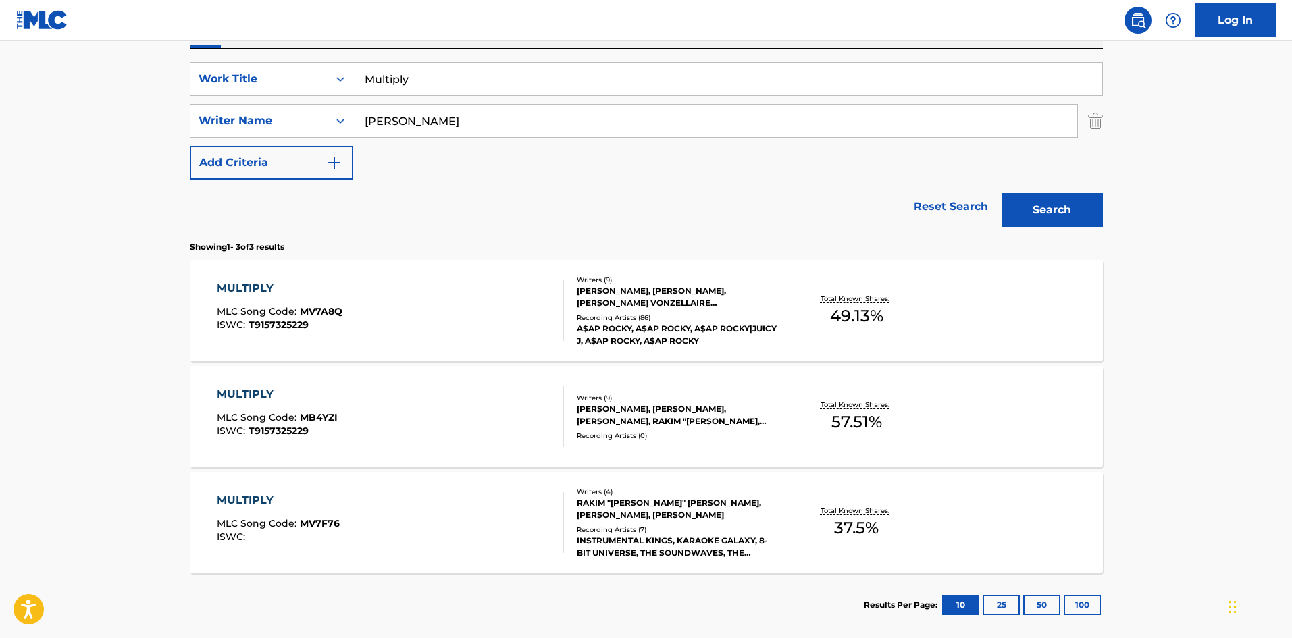
scroll to position [174, 0]
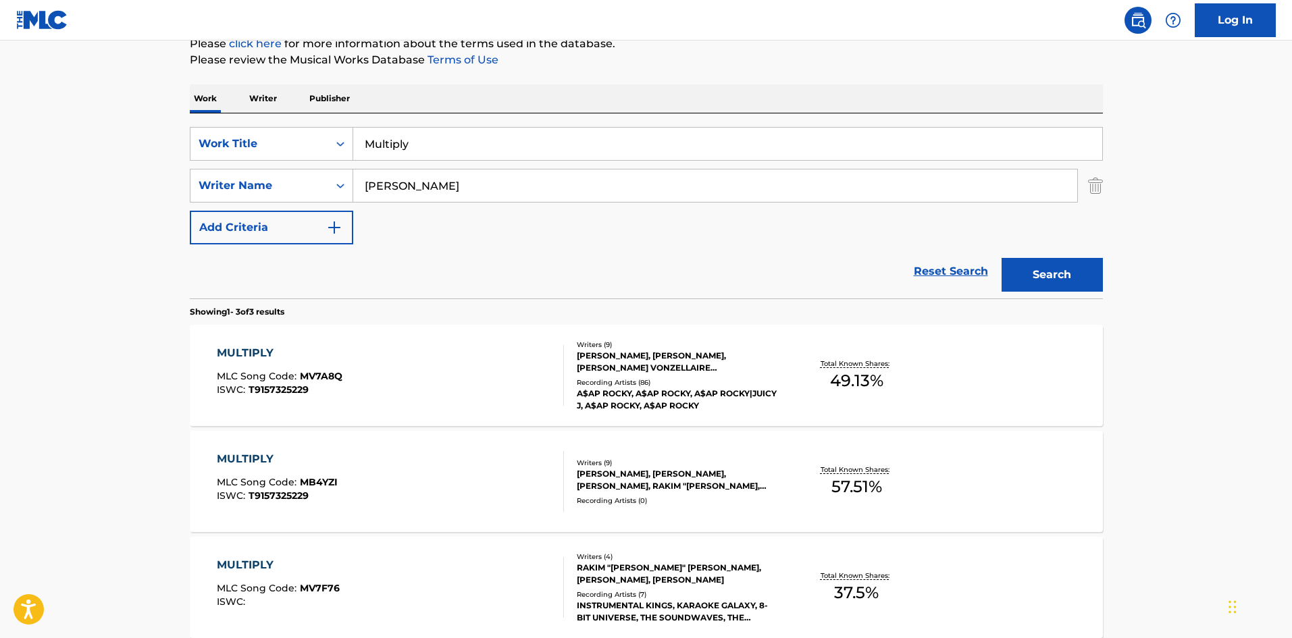
click at [472, 170] on input "MAYERS" at bounding box center [715, 186] width 724 height 32
click at [473, 154] on input "Multiply" at bounding box center [727, 144] width 749 height 32
click at [473, 157] on input "Multiply" at bounding box center [727, 144] width 749 height 32
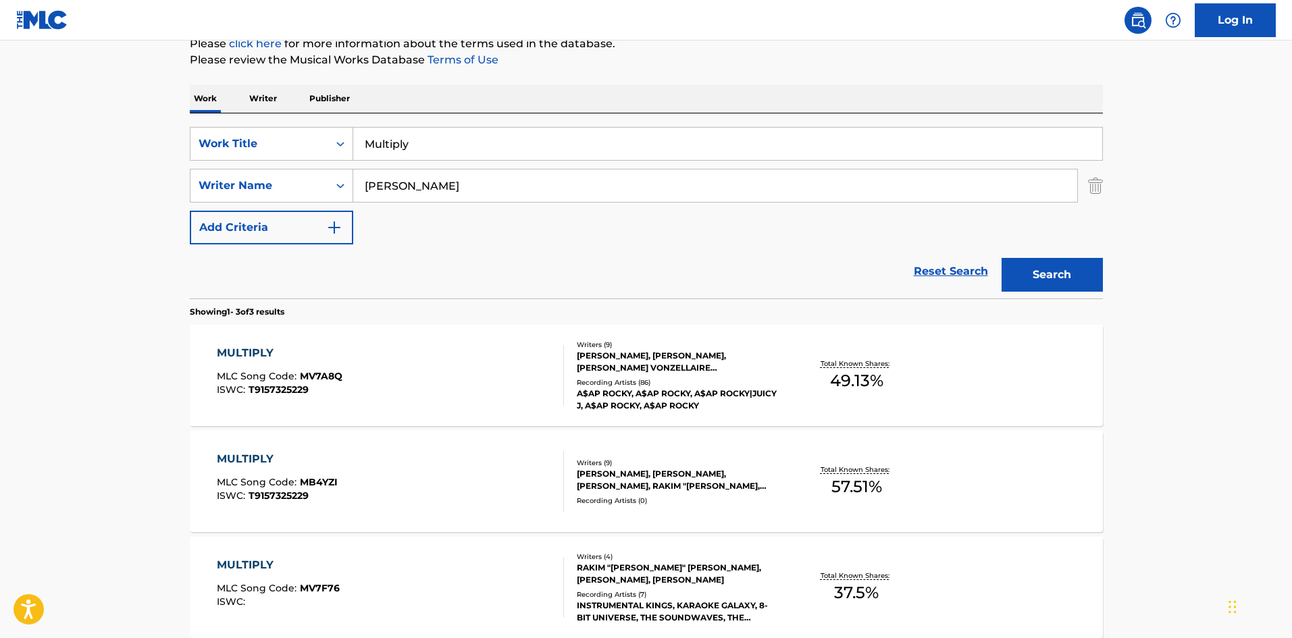
paste input "Og Beeper"
type input "Og Beeper"
click at [1048, 292] on div "Search" at bounding box center [1049, 271] width 108 height 54
click at [1051, 286] on button "Search" at bounding box center [1052, 275] width 101 height 34
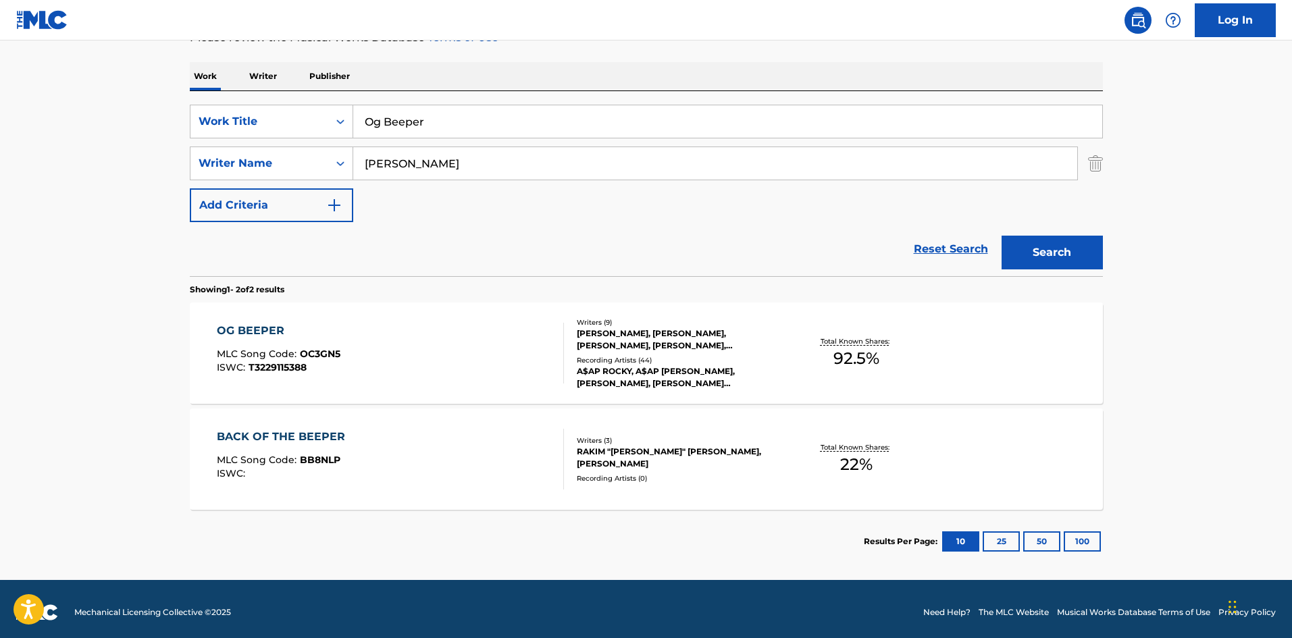
scroll to position [203, 0]
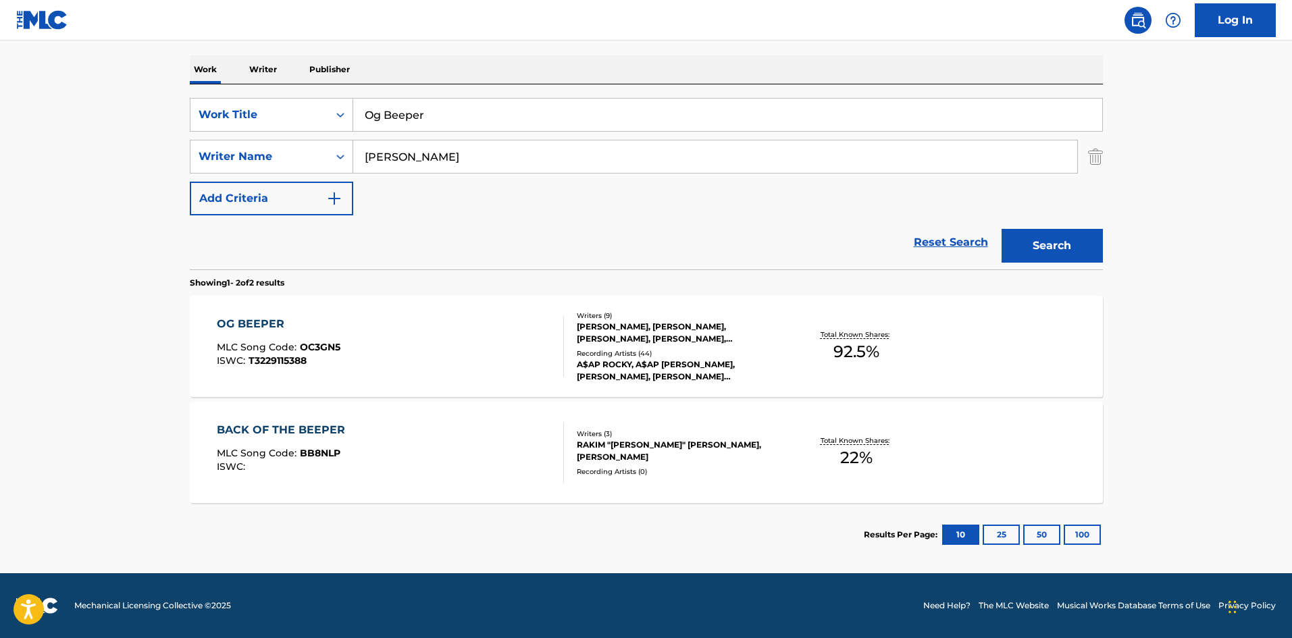
click at [438, 354] on div "OG BEEPER MLC Song Code : OC3GN5 ISWC : T3229115388" at bounding box center [390, 346] width 347 height 61
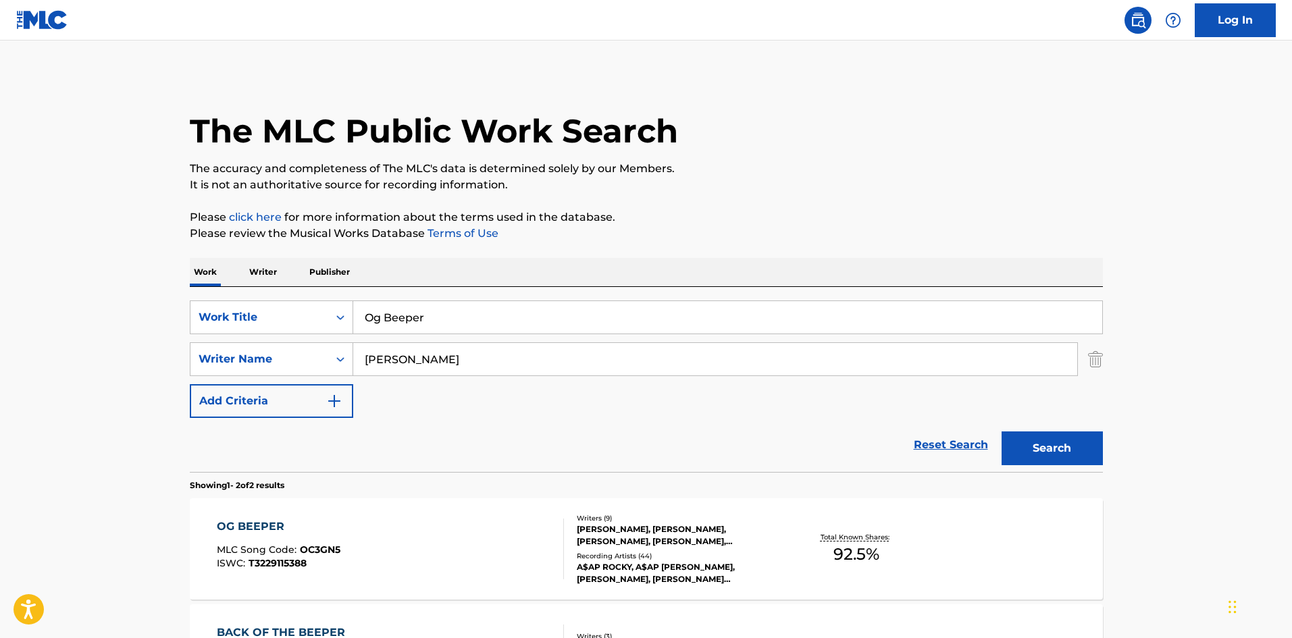
scroll to position [126, 0]
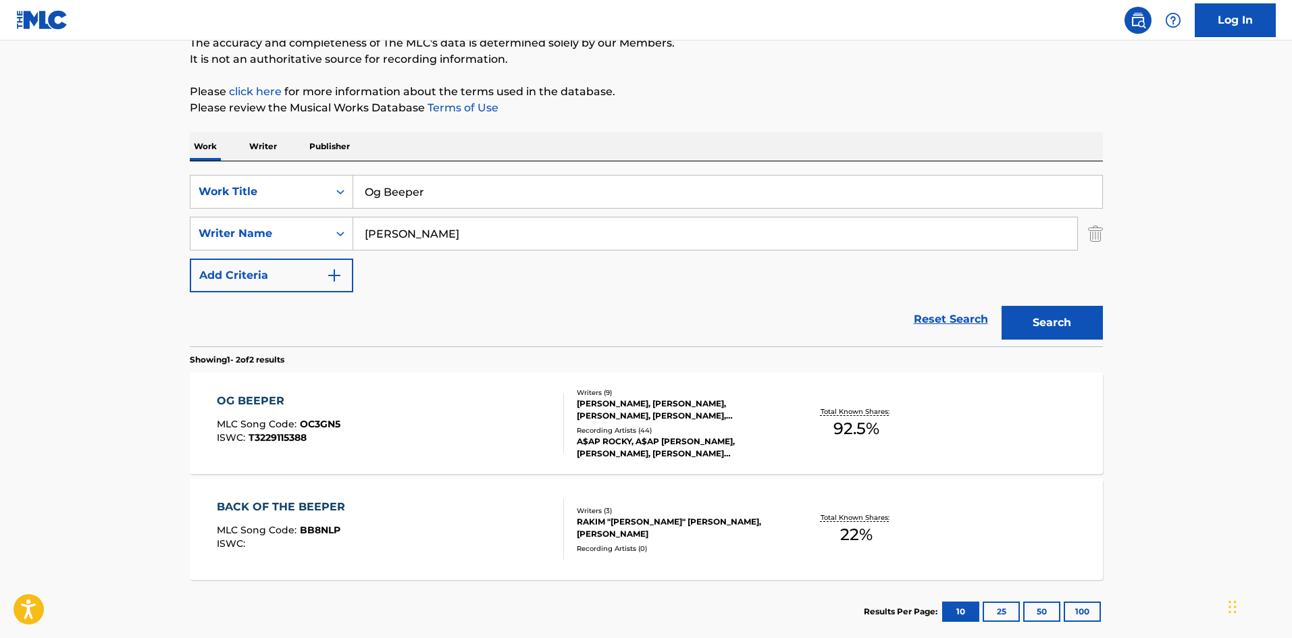
click at [425, 404] on div "OG BEEPER MLC Song Code : OC3GN5 ISWC : T3229115388" at bounding box center [390, 423] width 347 height 61
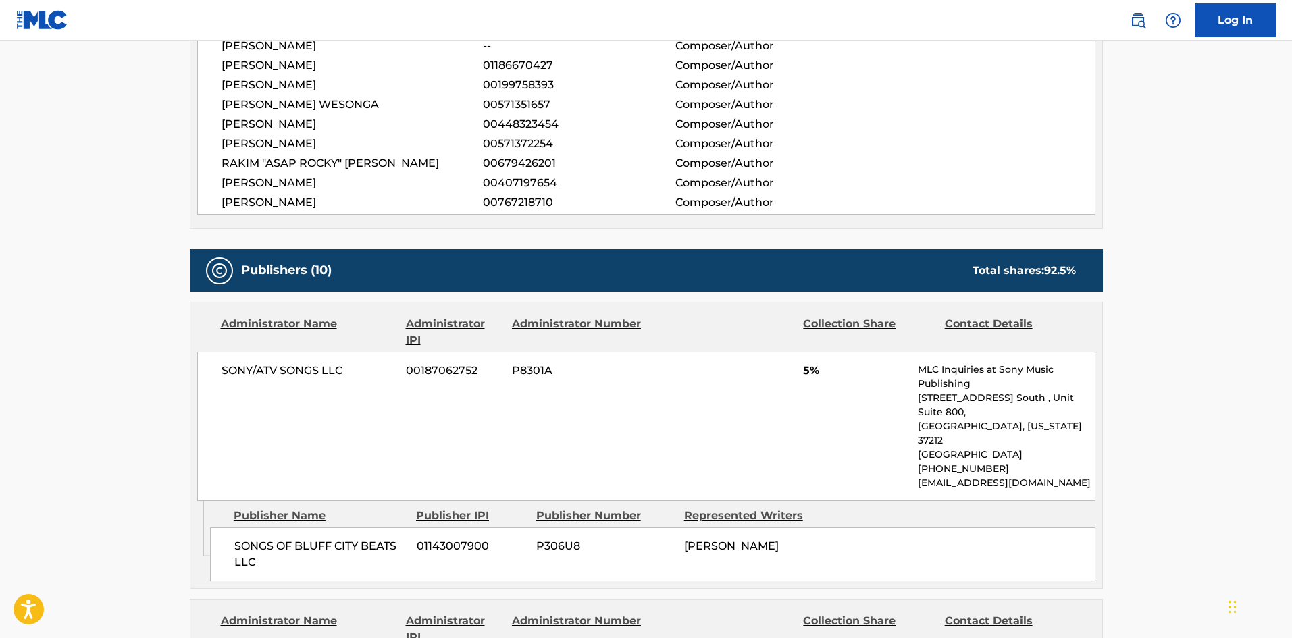
scroll to position [540, 0]
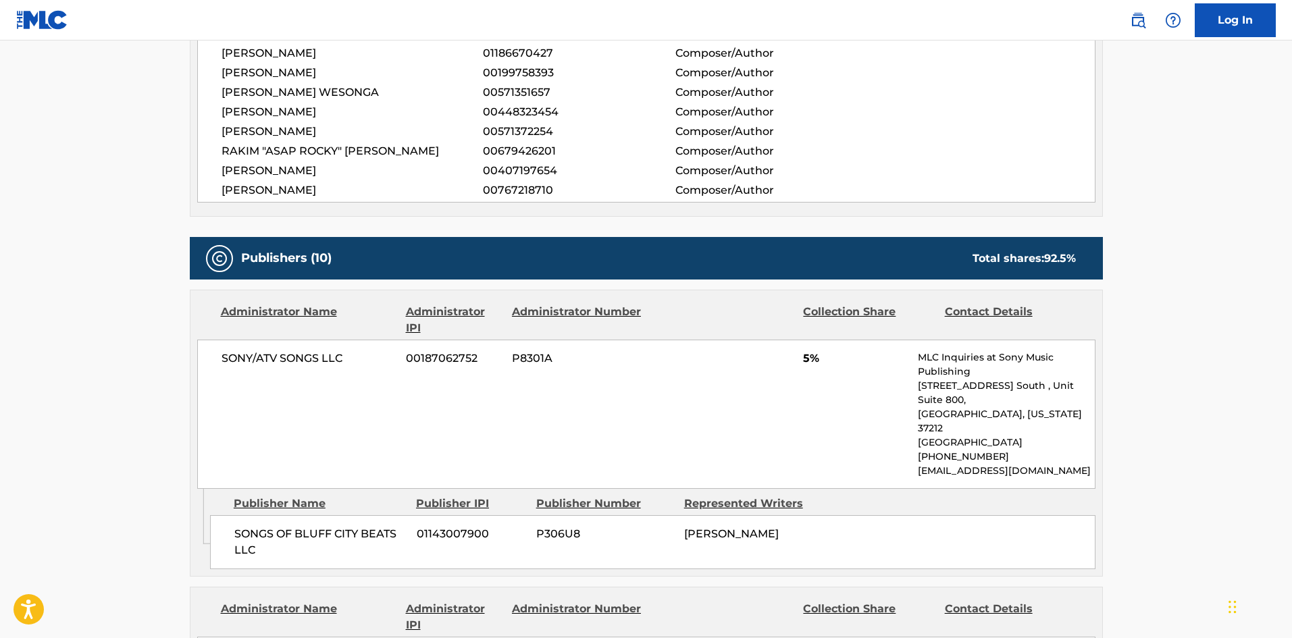
click at [240, 526] on span "SONGS OF BLUFF CITY BEATS LLC" at bounding box center [320, 542] width 172 height 32
drag, startPoint x: 272, startPoint y: 507, endPoint x: 368, endPoint y: 510, distance: 96.0
click at [368, 526] on span "SONGS OF BLUFF CITY BEATS LLC" at bounding box center [320, 542] width 172 height 32
click at [227, 515] on div "SONGS OF BLUFF CITY BEATS LLC 01143007900 P306U8 BARI WAGERMAN EISEMAN" at bounding box center [652, 542] width 885 height 54
drag, startPoint x: 231, startPoint y: 499, endPoint x: 334, endPoint y: 503, distance: 103.4
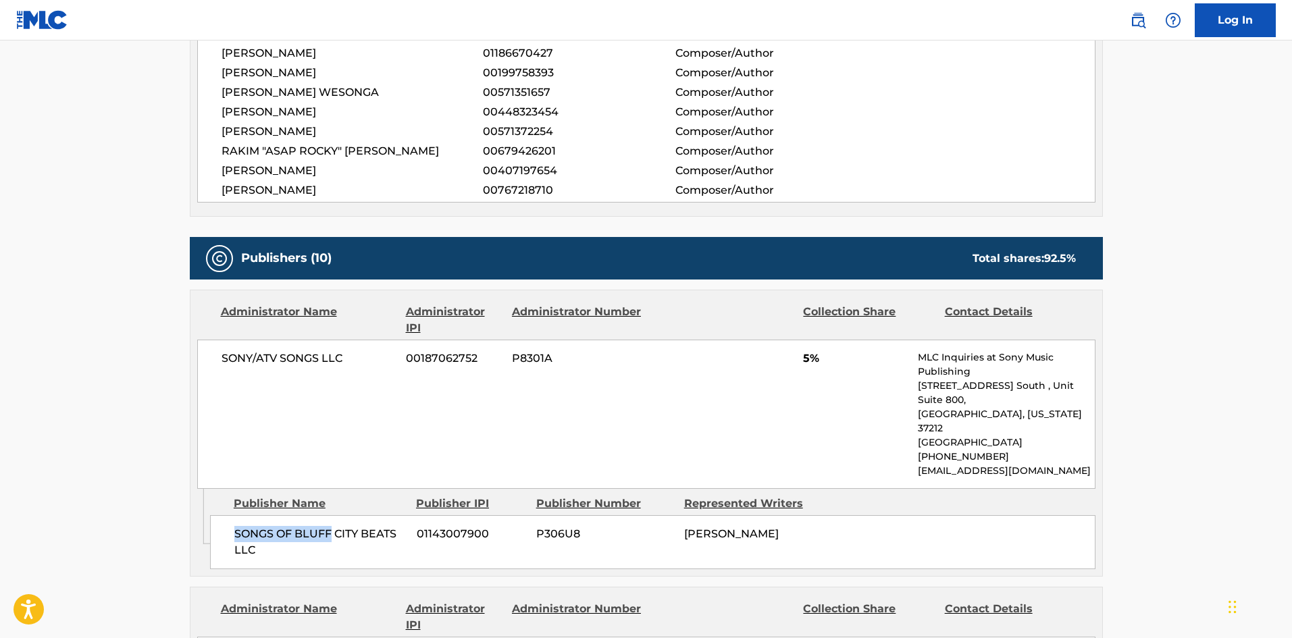
click at [334, 515] on div "SONGS OF BLUFF CITY BEATS LLC 01143007900 P306U8 BARI WAGERMAN EISEMAN" at bounding box center [652, 542] width 885 height 54
click at [231, 515] on div "SONGS OF BLUFF CITY BEATS LLC 01143007900 P306U8 BARI WAGERMAN EISEMAN" at bounding box center [652, 542] width 885 height 54
drag, startPoint x: 255, startPoint y: 504, endPoint x: 251, endPoint y: 427, distance: 77.1
click at [298, 526] on span "SONGS OF BLUFF CITY BEATS LLC" at bounding box center [320, 542] width 172 height 32
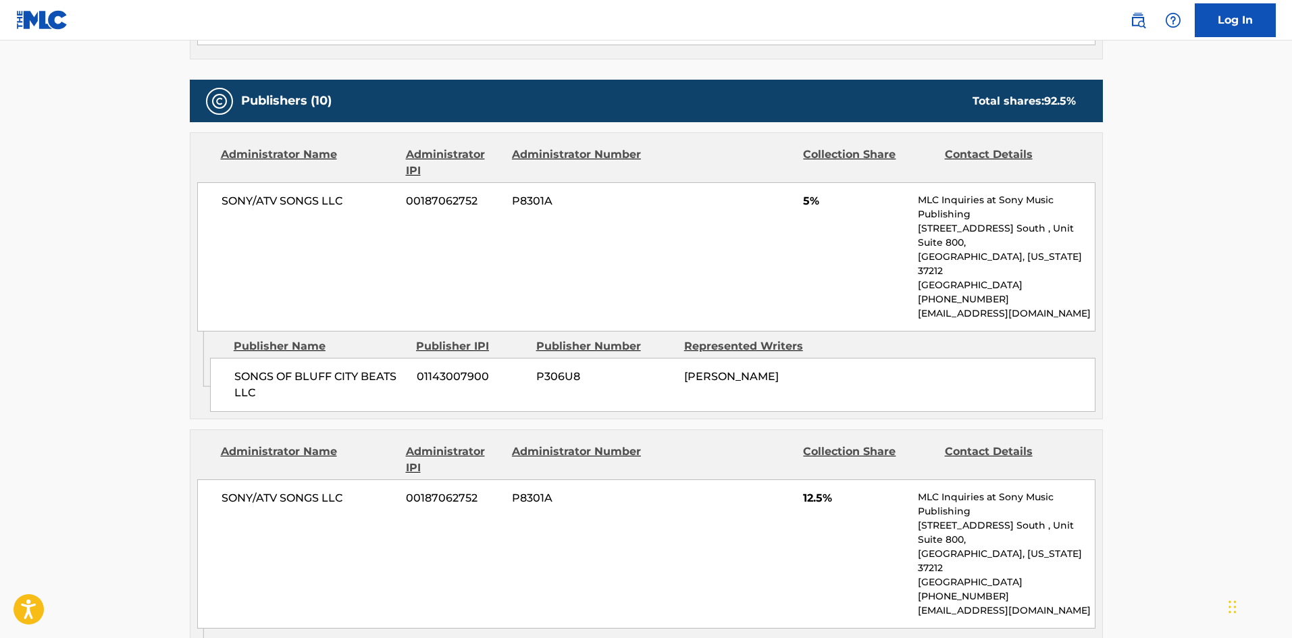
scroll to position [878, 0]
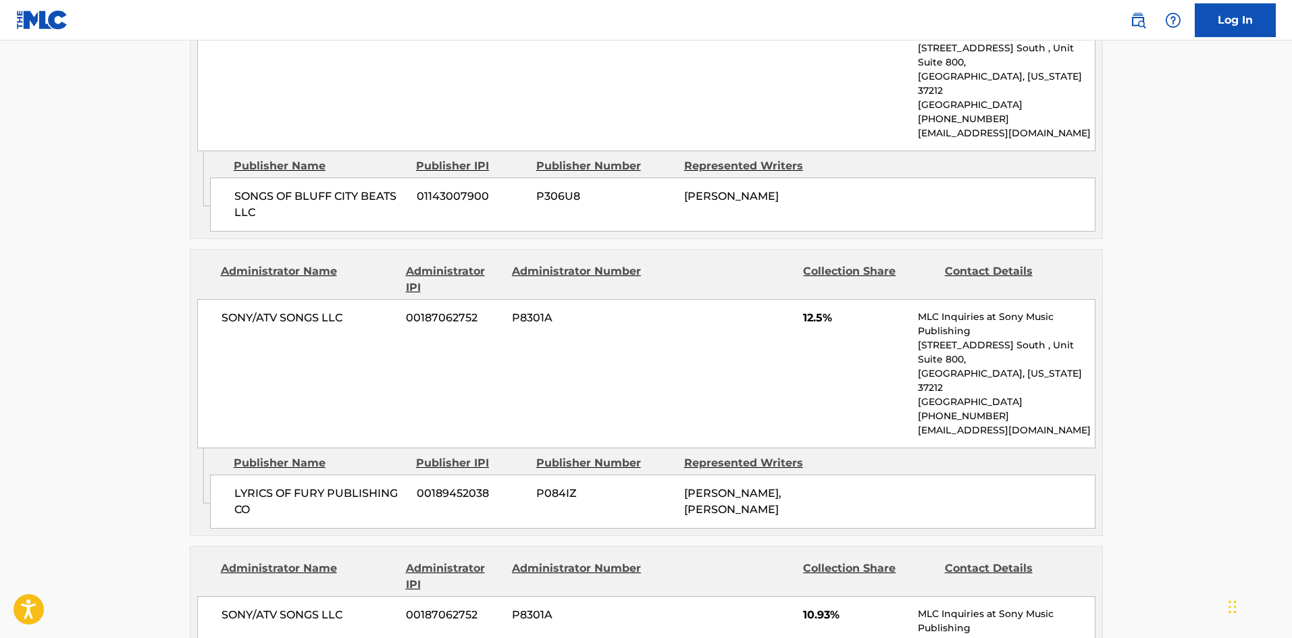
click at [231, 475] on div "LYRICS OF FURY PUBLISHING CO 00189452038 P084IZ TOMMY WRIGHT III, TOMMY WRIGHT …" at bounding box center [652, 502] width 885 height 54
drag, startPoint x: 231, startPoint y: 436, endPoint x: 301, endPoint y: 435, distance: 70.2
click at [301, 475] on div "LYRICS OF FURY PUBLISHING CO 00189452038 P084IZ TOMMY WRIGHT III, TOMMY WRIGHT …" at bounding box center [652, 502] width 885 height 54
click at [234, 486] on span "LYRICS OF FURY PUBLISHING CO" at bounding box center [320, 502] width 172 height 32
drag, startPoint x: 234, startPoint y: 434, endPoint x: 248, endPoint y: 447, distance: 19.1
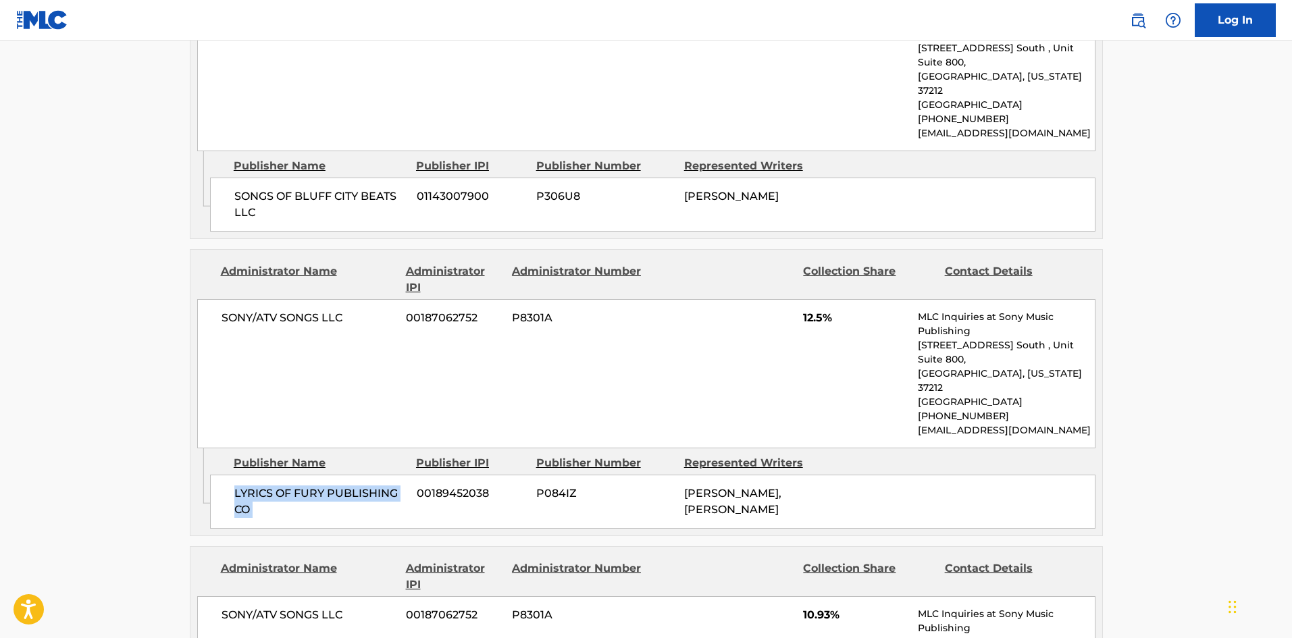
click at [248, 486] on span "LYRICS OF FURY PUBLISHING CO" at bounding box center [320, 502] width 172 height 32
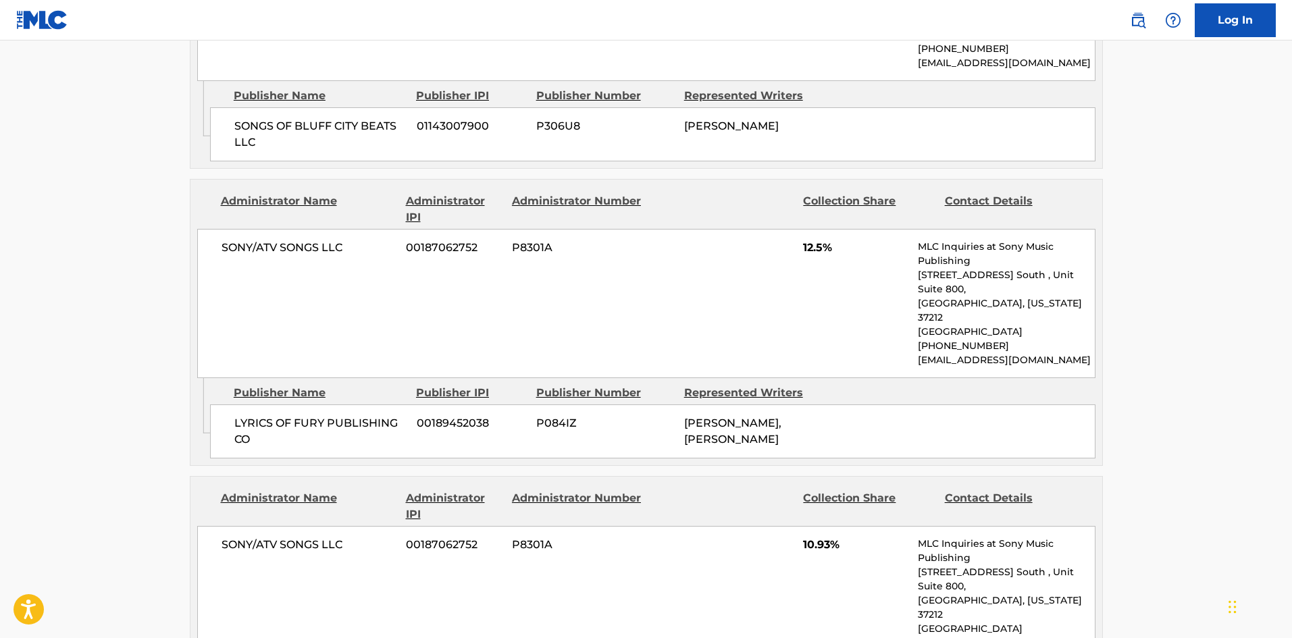
scroll to position [1148, 0]
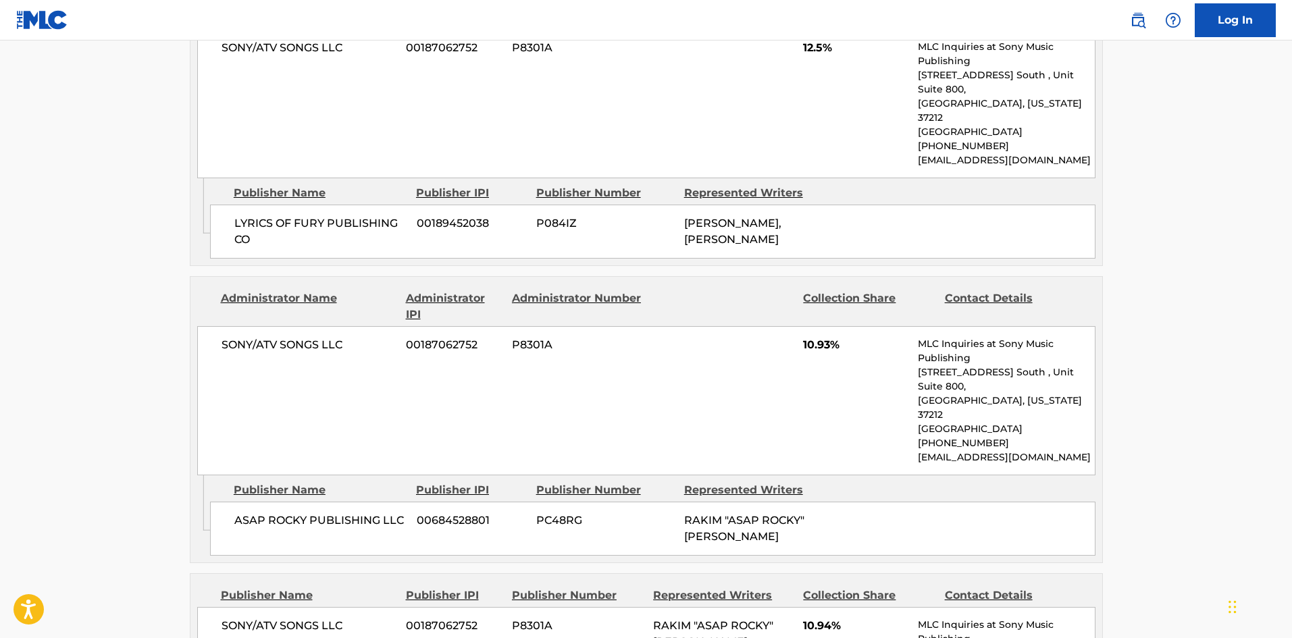
click at [245, 513] on span "ASAP ROCKY PUBLISHING LLC" at bounding box center [320, 521] width 172 height 16
drag, startPoint x: 245, startPoint y: 440, endPoint x: 287, endPoint y: 436, distance: 42.0
click at [287, 513] on span "ASAP ROCKY PUBLISHING LLC" at bounding box center [320, 521] width 172 height 16
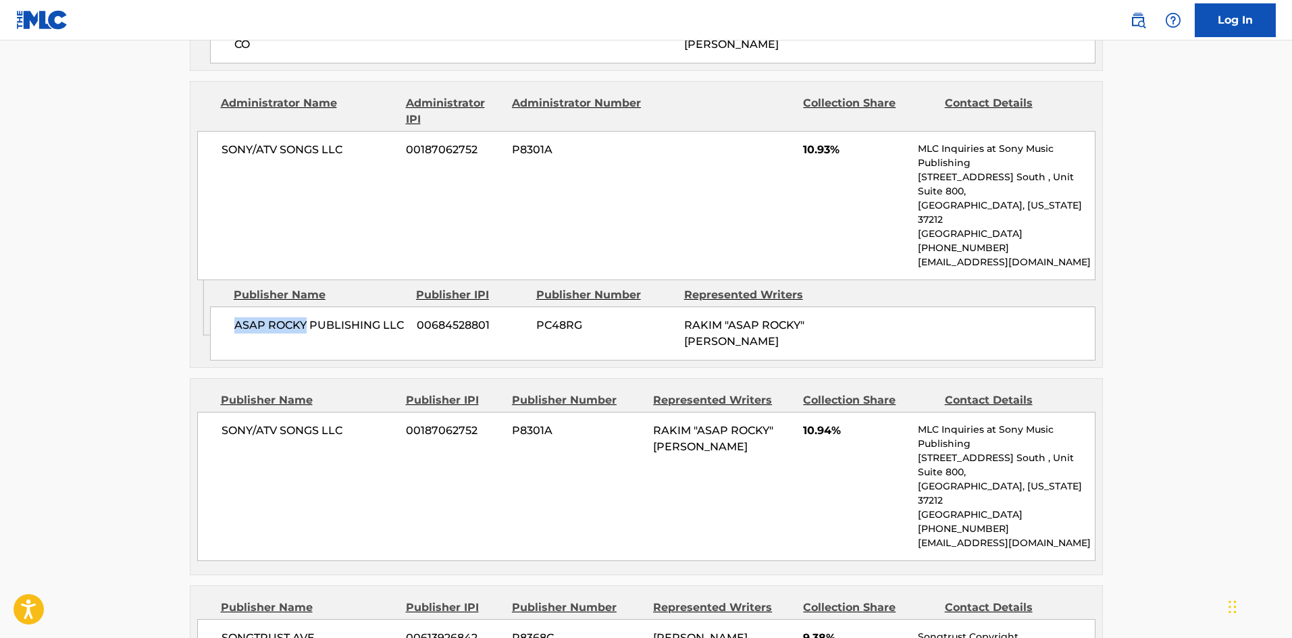
scroll to position [1351, 0]
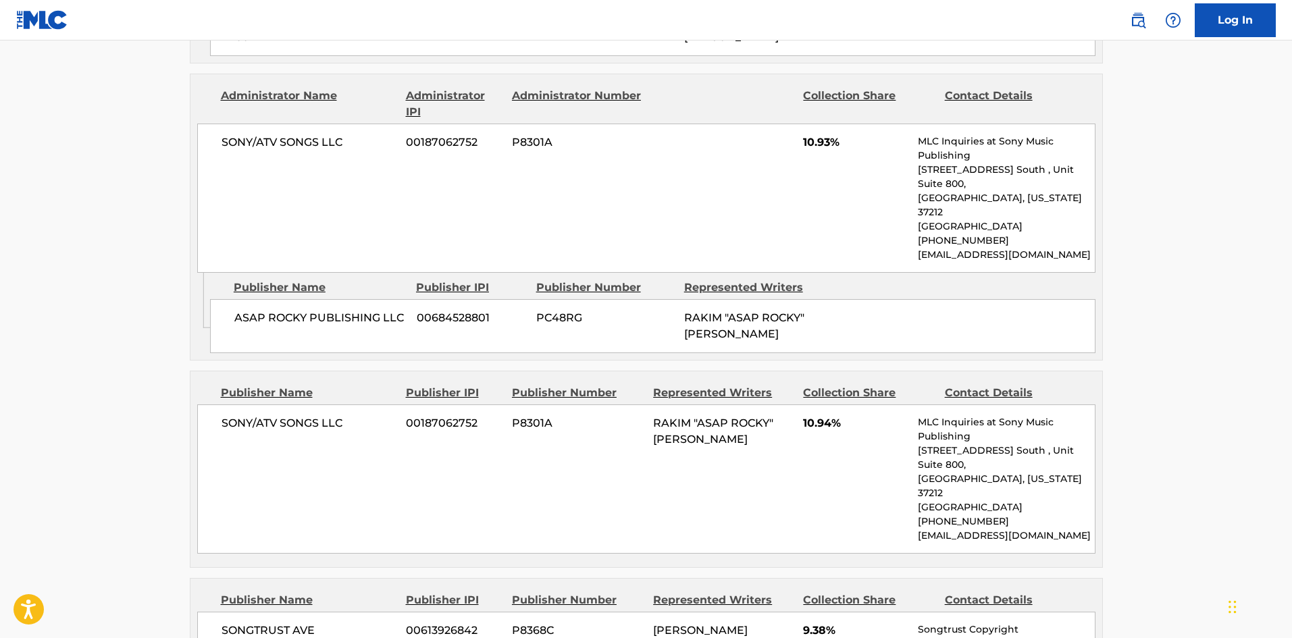
click at [244, 415] on span "SONY/ATV SONGS LLC" at bounding box center [309, 423] width 175 height 16
drag, startPoint x: 244, startPoint y: 334, endPoint x: 326, endPoint y: 334, distance: 82.4
click at [326, 415] on span "SONY/ATV SONGS LLC" at bounding box center [309, 423] width 175 height 16
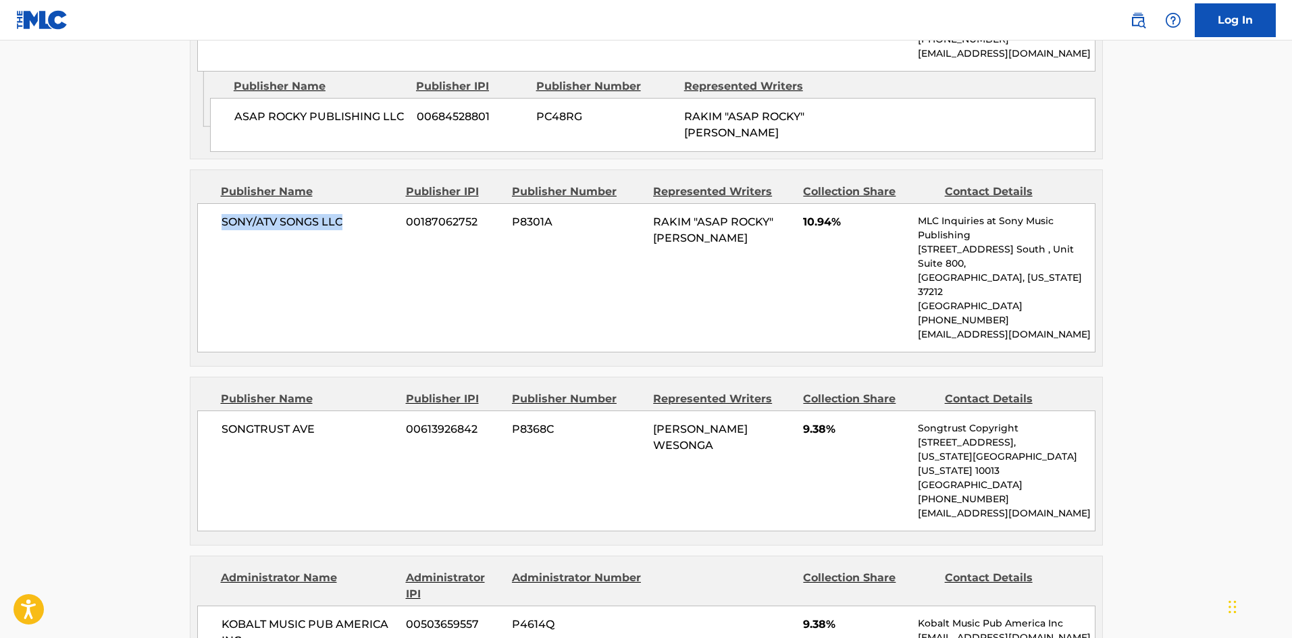
scroll to position [1553, 0]
click at [235, 420] on span "SONGTRUST AVE" at bounding box center [309, 428] width 175 height 16
drag, startPoint x: 235, startPoint y: 320, endPoint x: 305, endPoint y: 319, distance: 69.6
click at [305, 420] on span "SONGTRUST AVE" at bounding box center [309, 428] width 175 height 16
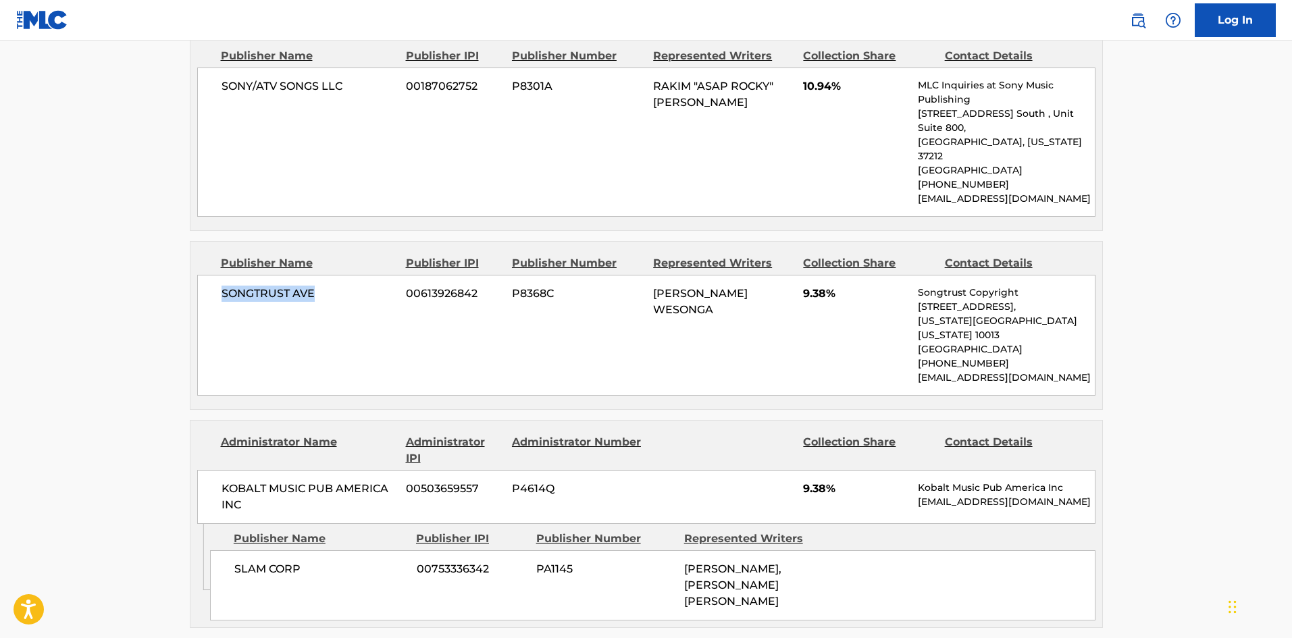
scroll to position [1688, 0]
click at [258, 550] on div "SLAM CORP 00753336342 PA1145 MARIO LOVING, NESBITT WESONGA" at bounding box center [652, 585] width 885 height 70
drag, startPoint x: 258, startPoint y: 430, endPoint x: 294, endPoint y: 436, distance: 37.1
click at [294, 550] on div "SLAM CORP 00753336342 PA1145 MARIO LOVING, NESBITT WESONGA" at bounding box center [652, 585] width 885 height 70
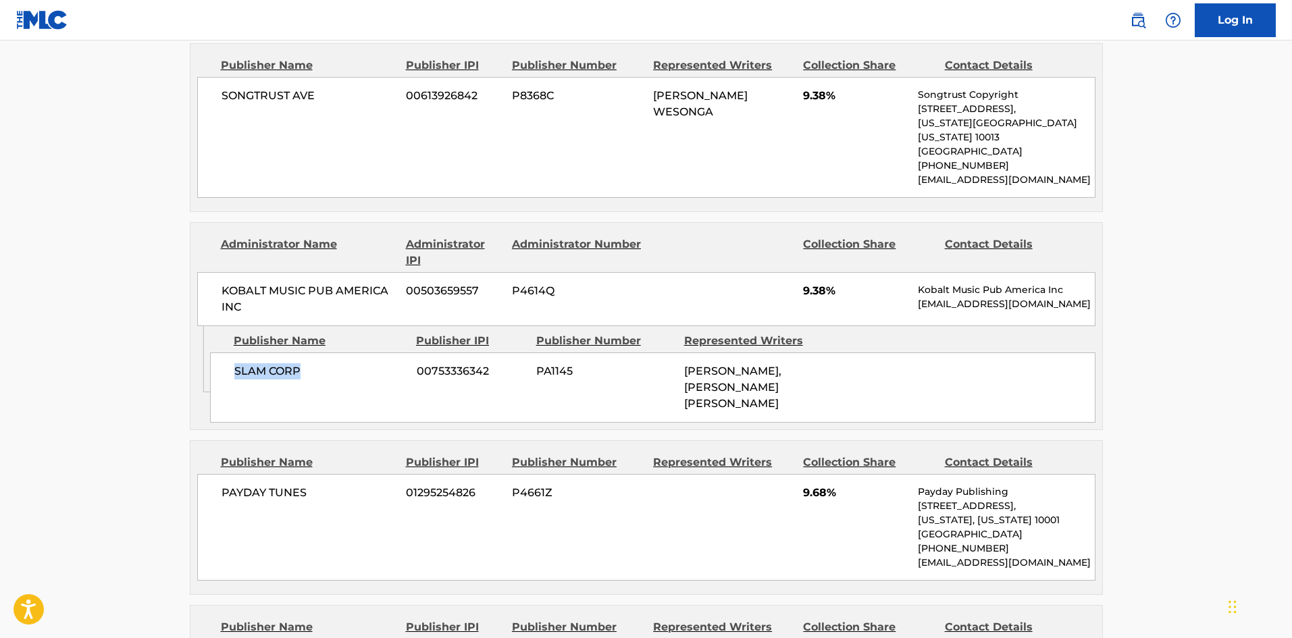
scroll to position [1891, 0]
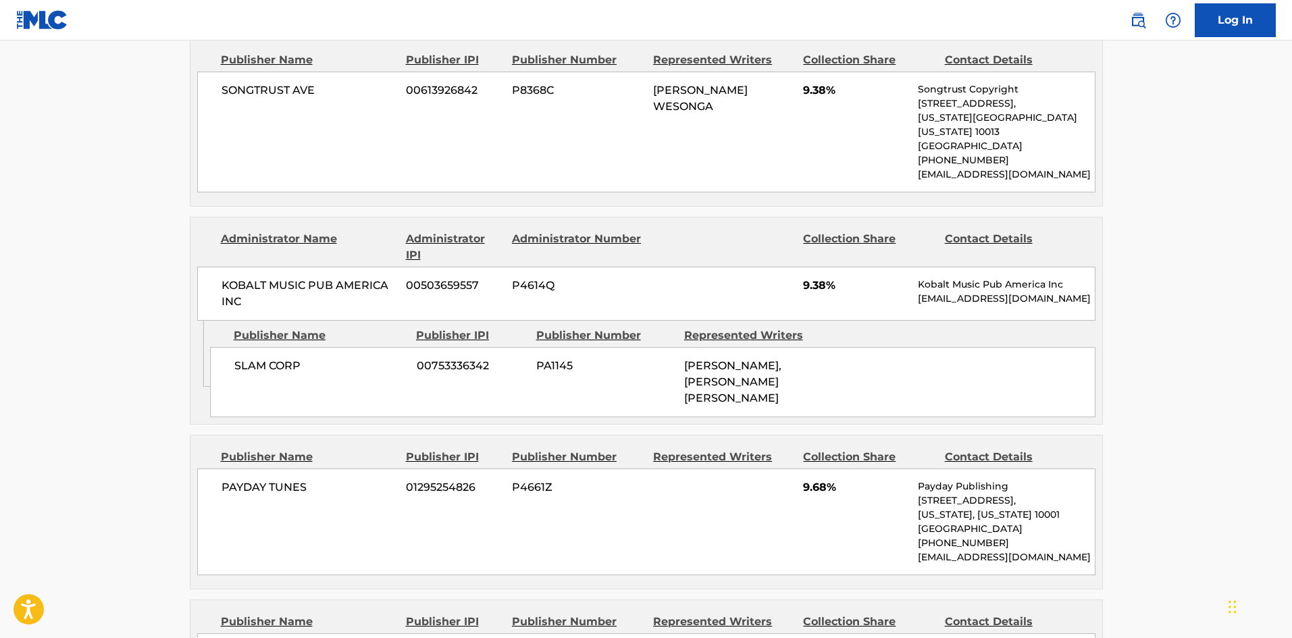
click at [236, 479] on span "PAYDAY TUNES" at bounding box center [309, 487] width 175 height 16
drag, startPoint x: 236, startPoint y: 350, endPoint x: 284, endPoint y: 346, distance: 48.8
click at [284, 479] on span "PAYDAY TUNES" at bounding box center [309, 487] width 175 height 16
click at [240, 479] on span "PAYDAY TUNES" at bounding box center [309, 487] width 175 height 16
drag, startPoint x: 240, startPoint y: 346, endPoint x: 274, endPoint y: 346, distance: 33.8
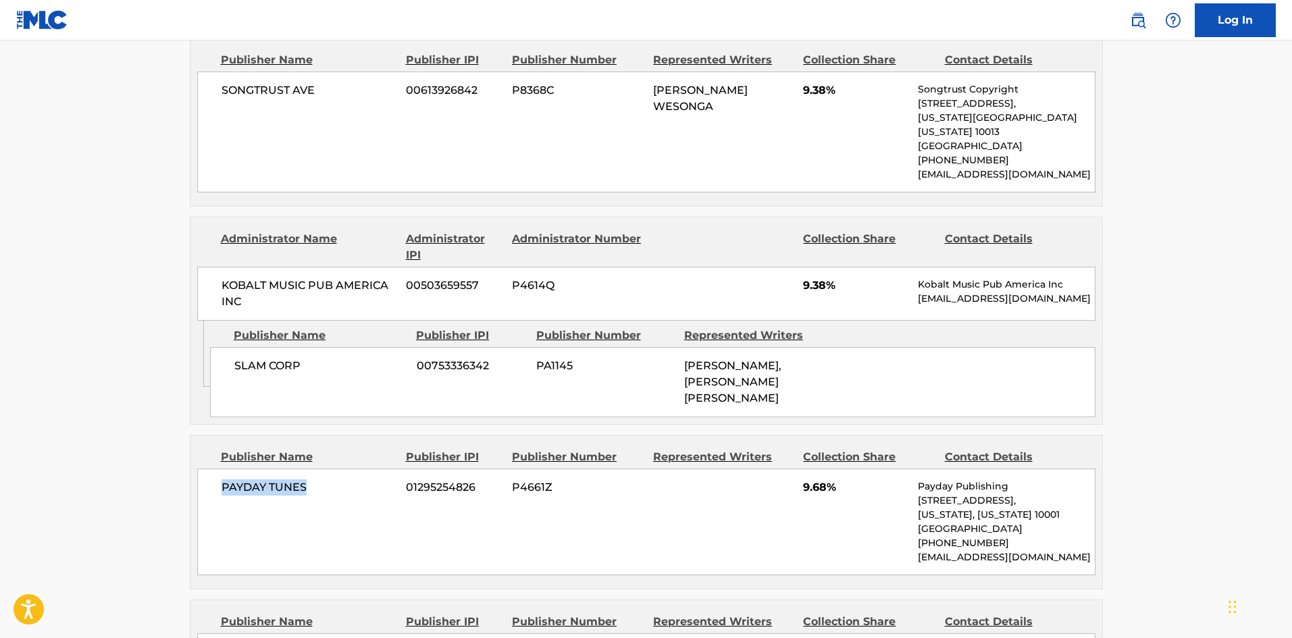
click at [274, 479] on span "PAYDAY TUNES" at bounding box center [309, 487] width 175 height 16
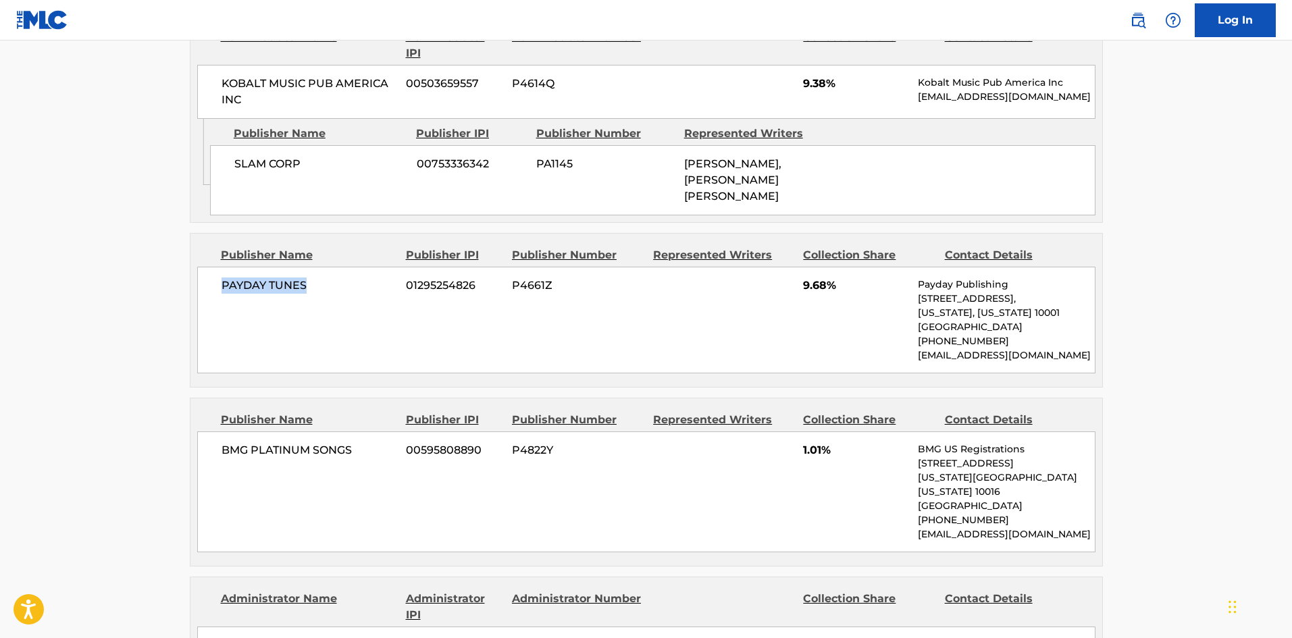
scroll to position [2094, 0]
click at [230, 442] on span "BMG PLATINUM SONGS" at bounding box center [309, 450] width 175 height 16
drag, startPoint x: 230, startPoint y: 311, endPoint x: 344, endPoint y: 300, distance: 114.7
click at [344, 442] on span "BMG PLATINUM SONGS" at bounding box center [309, 450] width 175 height 16
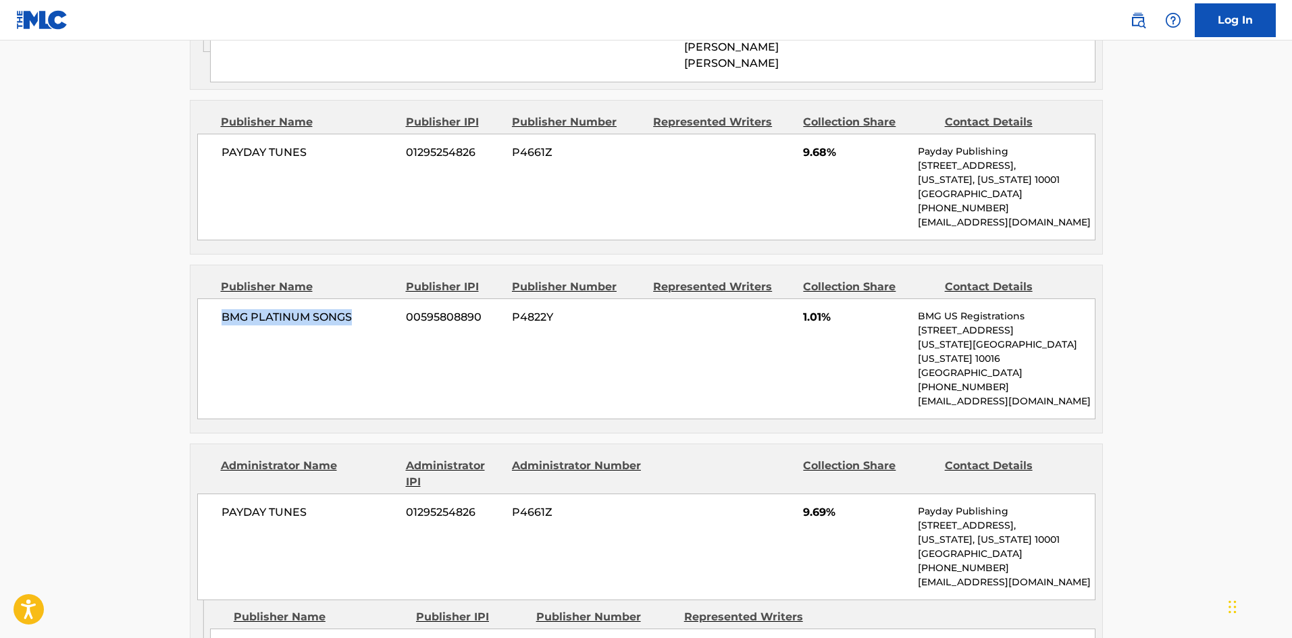
scroll to position [2229, 0]
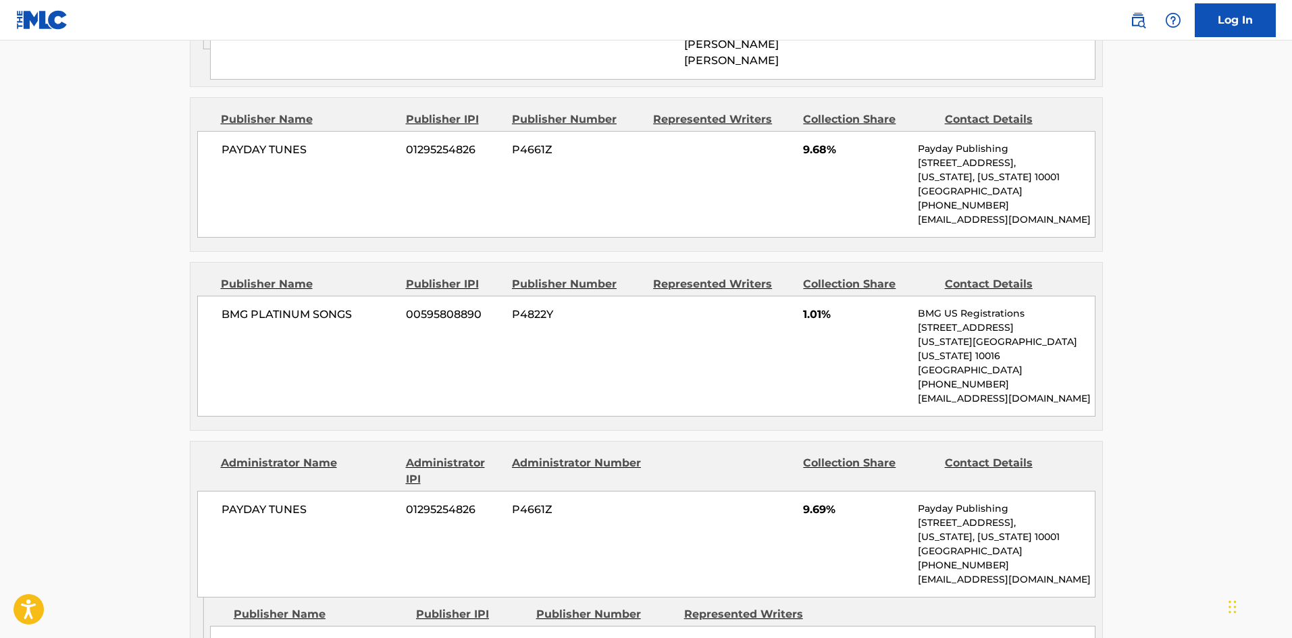
click at [236, 626] on div "OUT 4 MOCHEDAR 00574082639 PA376U" at bounding box center [652, 645] width 885 height 38
drag, startPoint x: 236, startPoint y: 477, endPoint x: 304, endPoint y: 482, distance: 68.4
click at [304, 626] on div "OUT 4 MOCHEDAR 00574082639 PA376U" at bounding box center [652, 645] width 885 height 38
drag, startPoint x: 144, startPoint y: 469, endPoint x: 154, endPoint y: 469, distance: 10.1
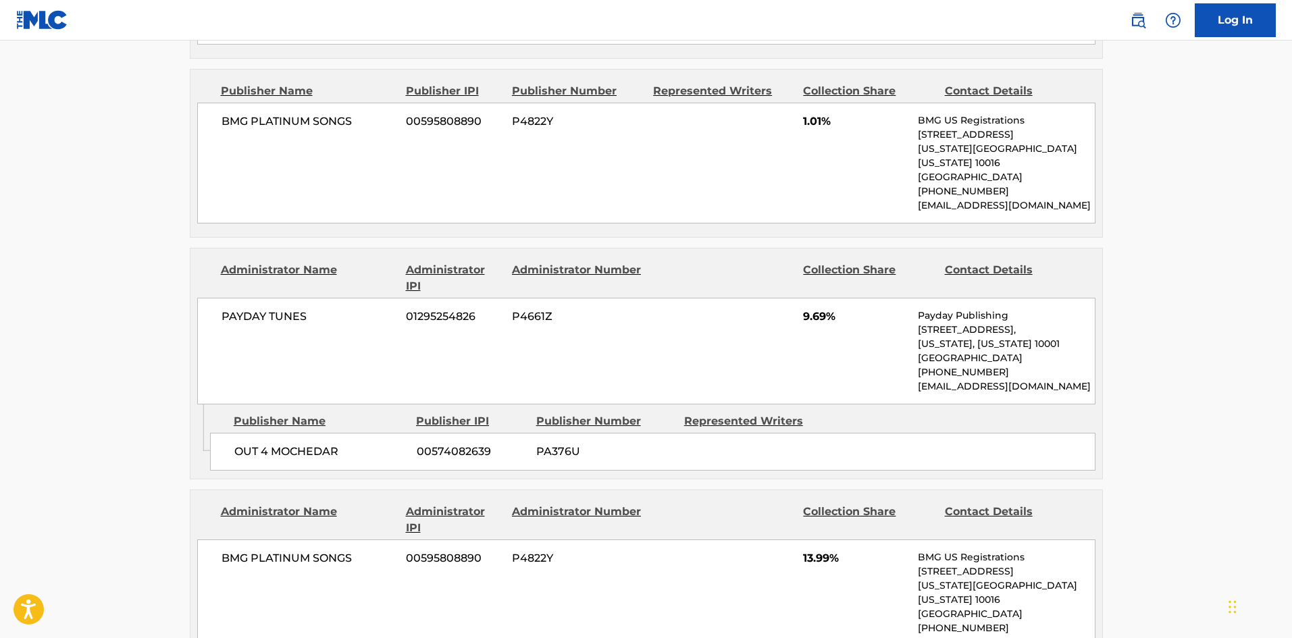
scroll to position [2499, 0]
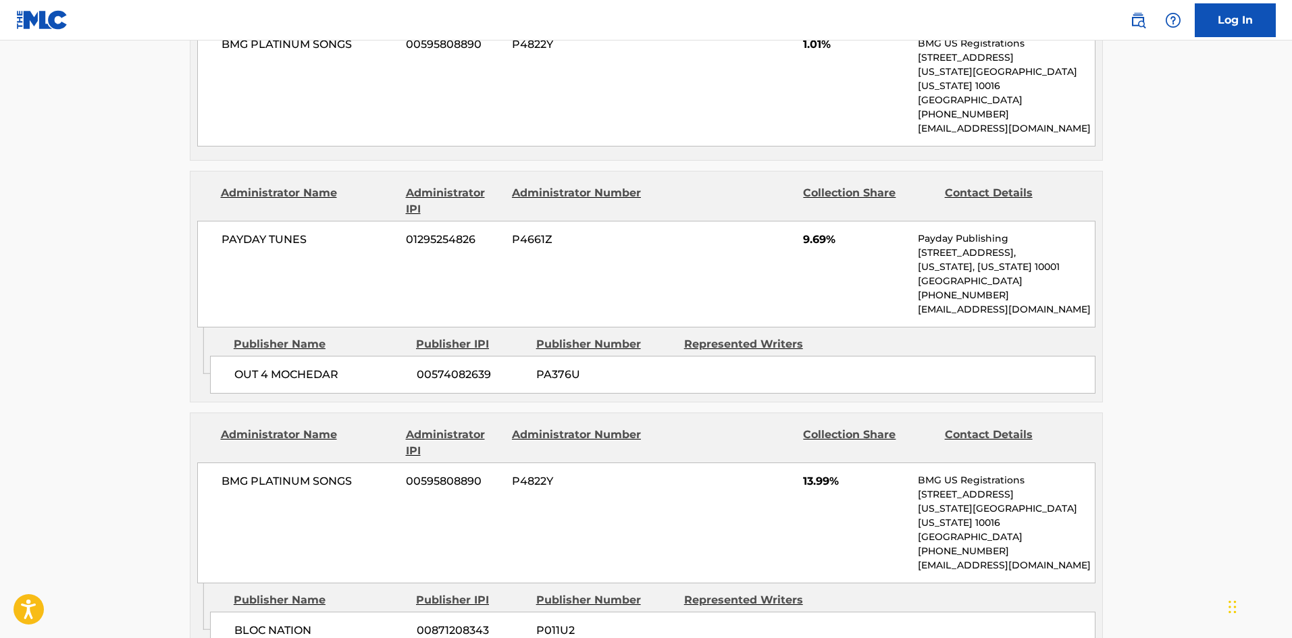
click at [234, 612] on div "BLOC NATION 00871208343 P011U2" at bounding box center [652, 631] width 885 height 38
drag, startPoint x: 234, startPoint y: 442, endPoint x: 305, endPoint y: 449, distance: 70.6
click at [305, 612] on div "BLOC NATION 00871208343 P011U2" at bounding box center [652, 631] width 885 height 38
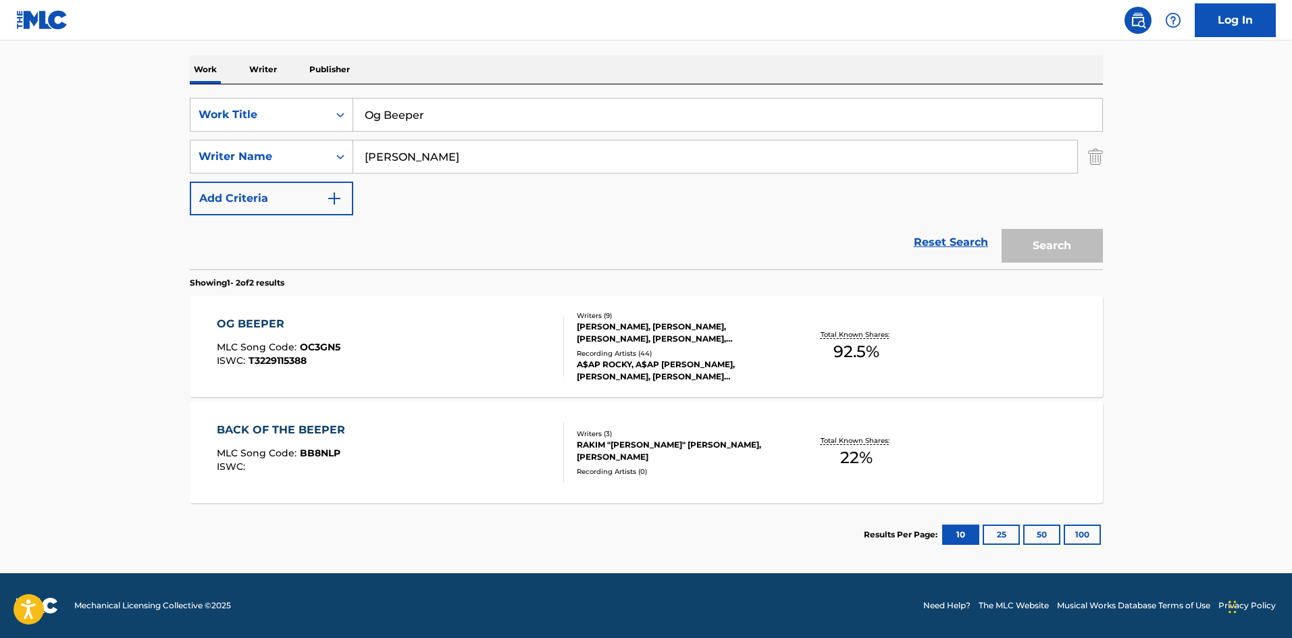
scroll to position [203, 0]
click at [382, 357] on div "OG BEEPER MLC Song Code : OC3GN5 ISWC : T3229115388" at bounding box center [390, 346] width 347 height 61
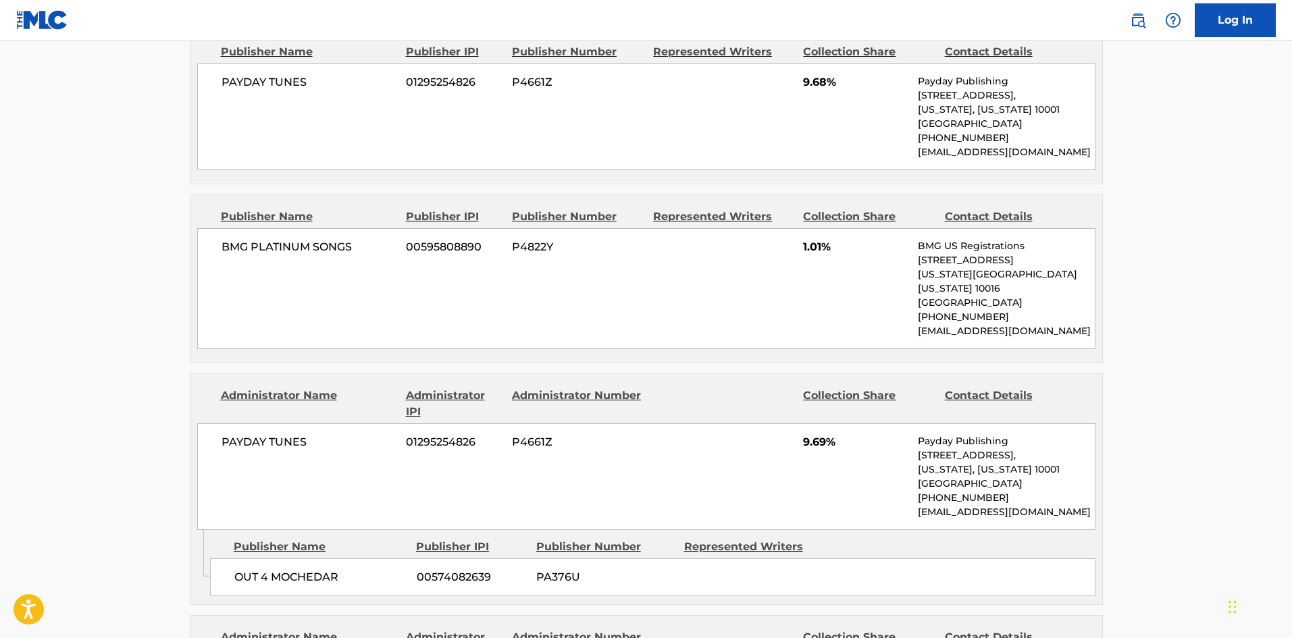
scroll to position [995, 0]
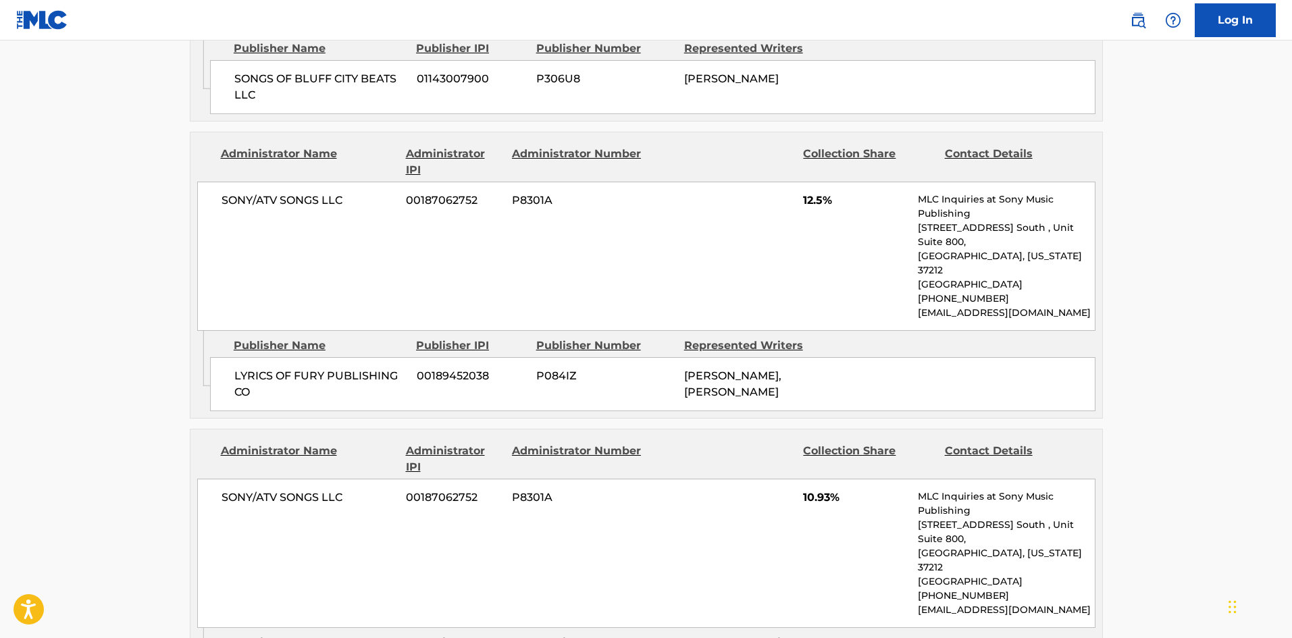
click at [230, 357] on div "LYRICS OF FURY PUBLISHING CO 00189452038 P084IZ TOMMY WRIGHT III, TOMMY WRIGHT …" at bounding box center [652, 384] width 885 height 54
drag, startPoint x: 230, startPoint y: 316, endPoint x: 259, endPoint y: 332, distance: 33.8
click at [259, 357] on div "LYRICS OF FURY PUBLISHING CO 00189452038 P084IZ TOMMY WRIGHT III, TOMMY WRIGHT …" at bounding box center [652, 384] width 885 height 54
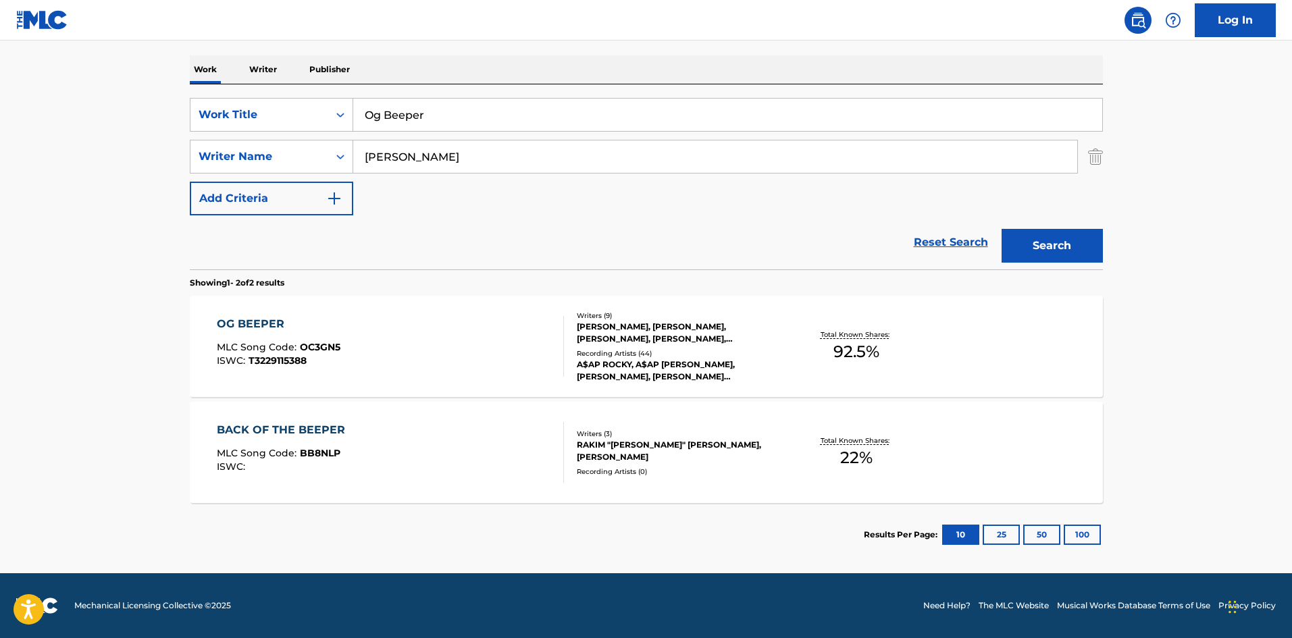
scroll to position [203, 0]
click at [471, 128] on input "Og Beeper" at bounding box center [727, 115] width 749 height 32
paste input "Pharsyde"
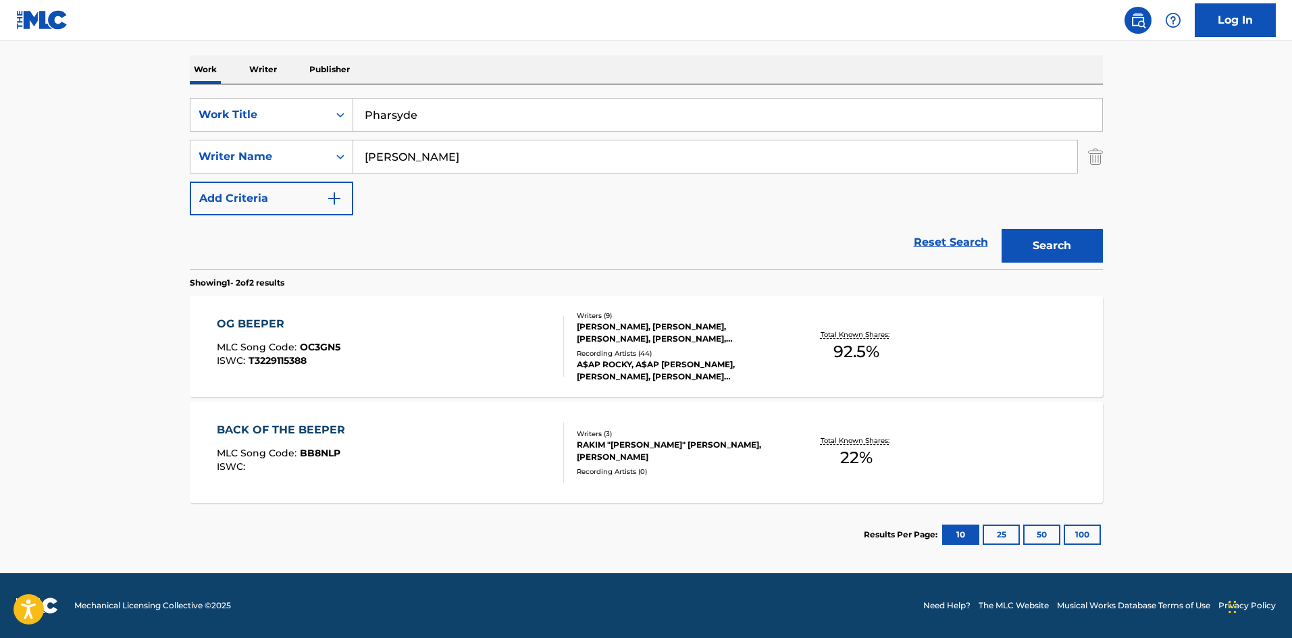
type input "Pharsyde"
click at [1044, 238] on button "Search" at bounding box center [1052, 246] width 101 height 34
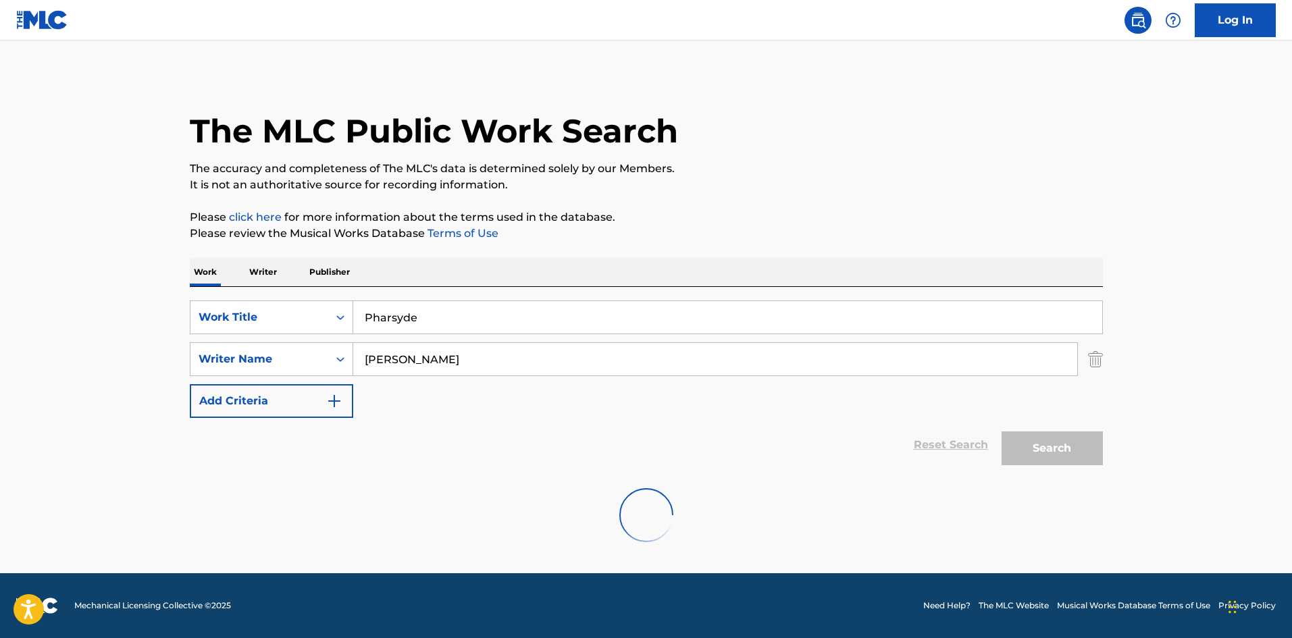
scroll to position [0, 0]
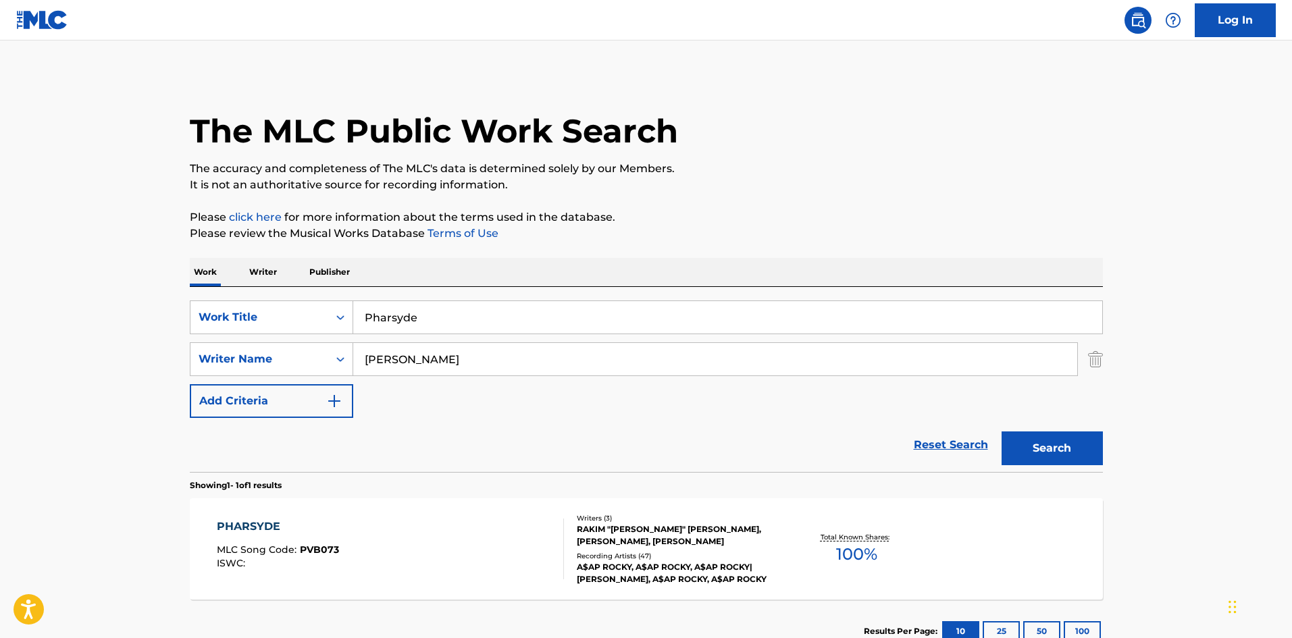
click at [461, 535] on div "PHARSYDE MLC Song Code : PVB073 ISWC :" at bounding box center [390, 549] width 347 height 61
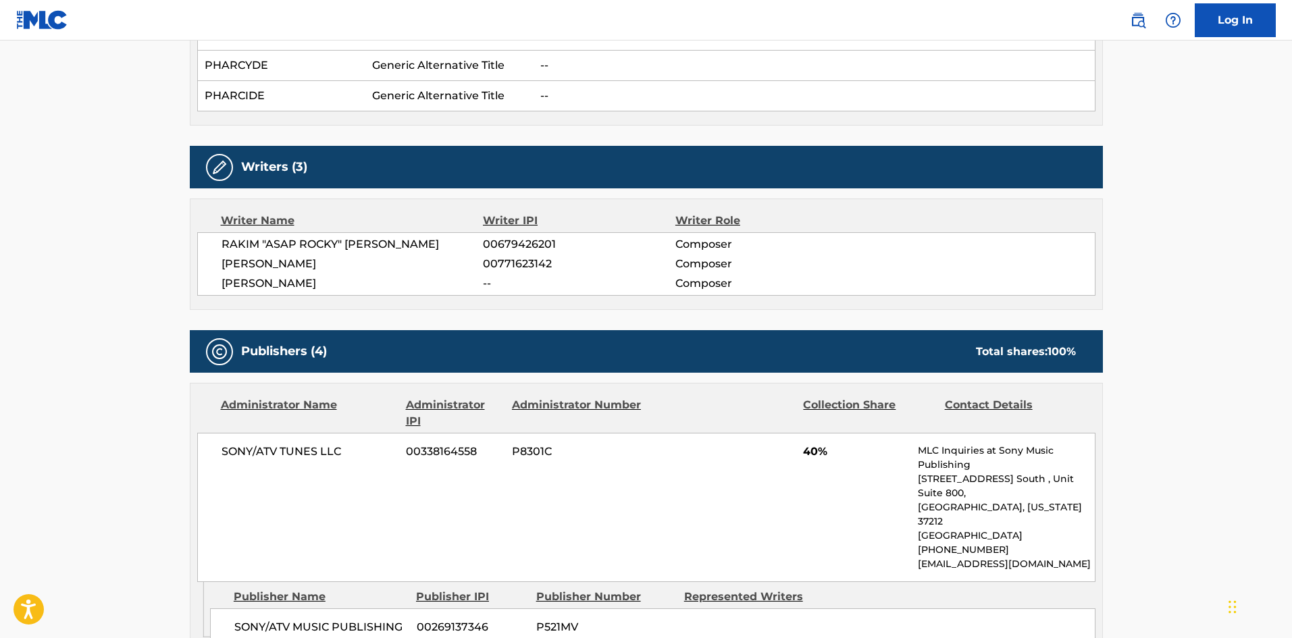
scroll to position [675, 0]
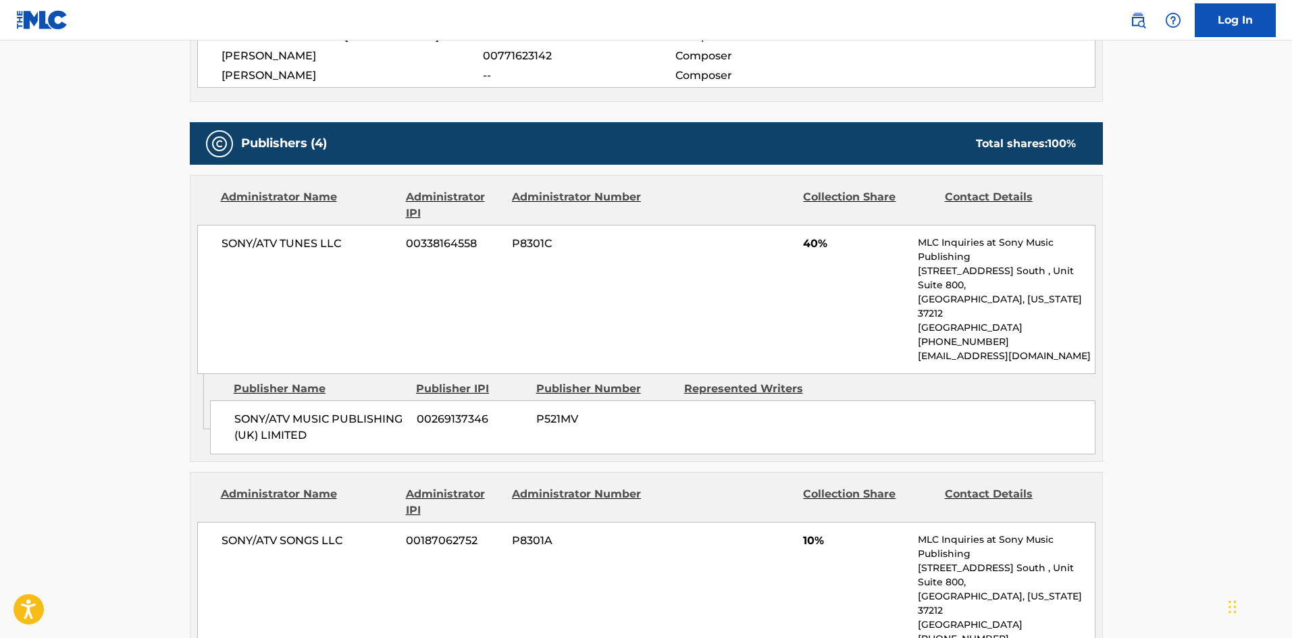
click at [243, 411] on span "SONY/ATV MUSIC PUBLISHING (UK) LIMITED" at bounding box center [320, 427] width 172 height 32
drag, startPoint x: 243, startPoint y: 369, endPoint x: 305, endPoint y: 392, distance: 66.5
click at [305, 411] on span "SONY/ATV MUSIC PUBLISHING (UK) LIMITED" at bounding box center [320, 427] width 172 height 32
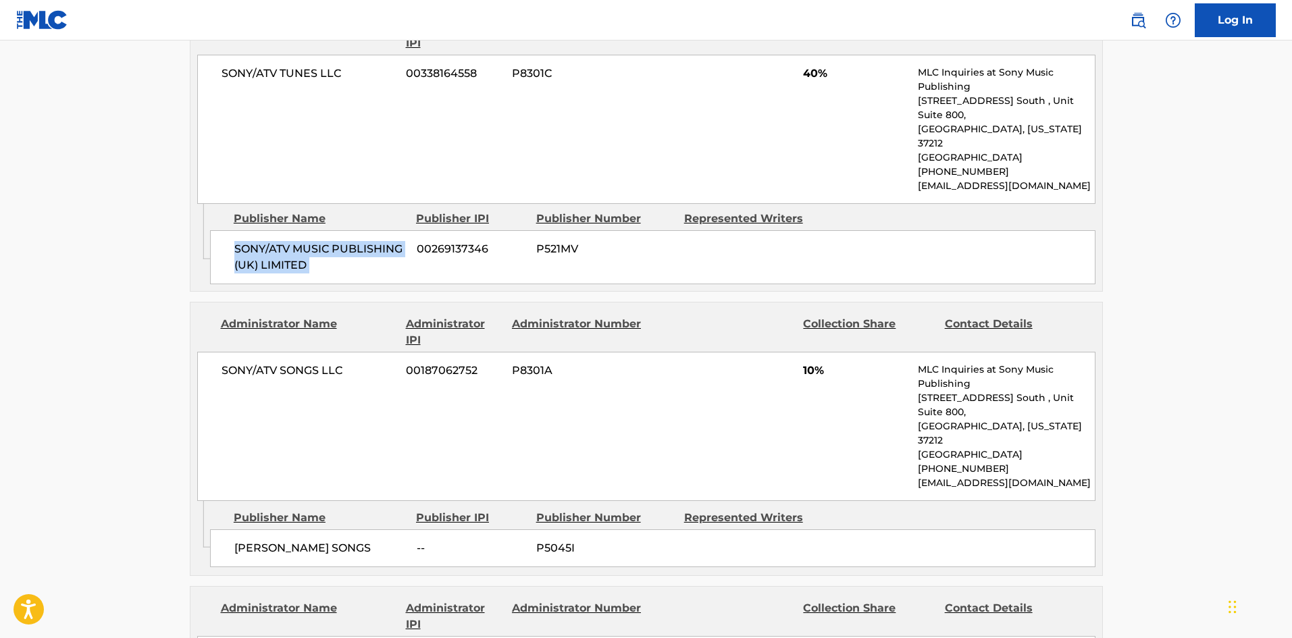
scroll to position [945, 0]
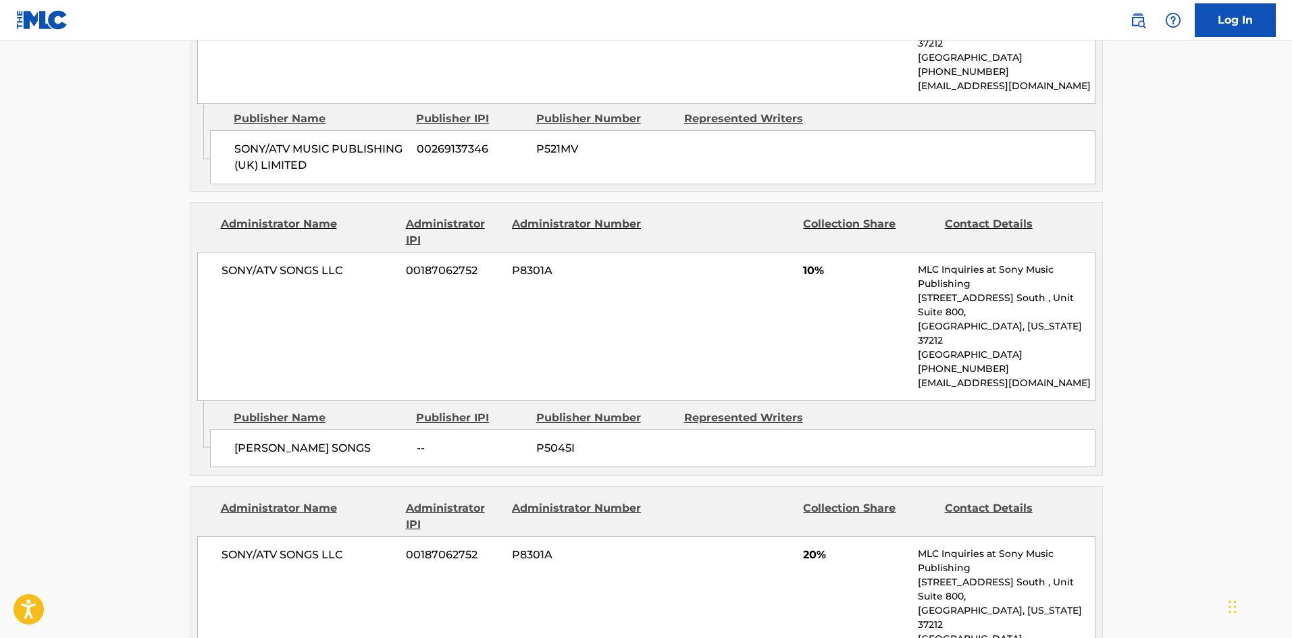
click at [237, 430] on div "JOE FOX SONGS -- P5045I" at bounding box center [652, 449] width 885 height 38
drag, startPoint x: 237, startPoint y: 390, endPoint x: 288, endPoint y: 378, distance: 52.3
click at [288, 430] on div "JOE FOX SONGS -- P5045I" at bounding box center [652, 449] width 885 height 38
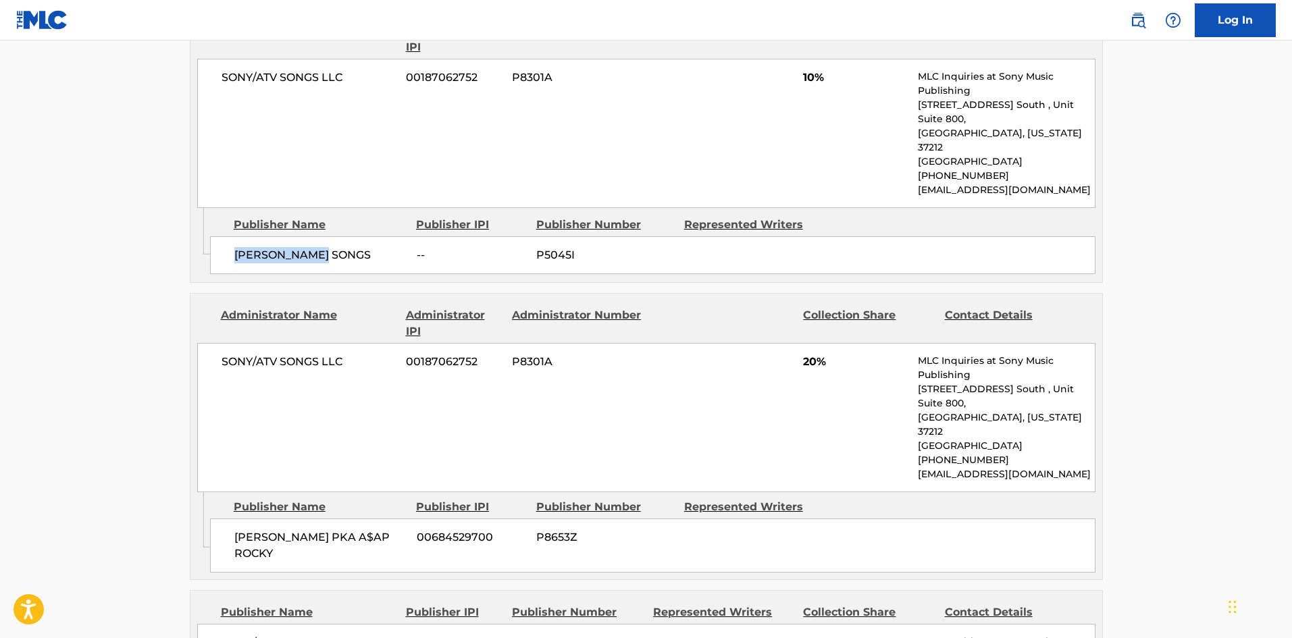
scroll to position [1148, 0]
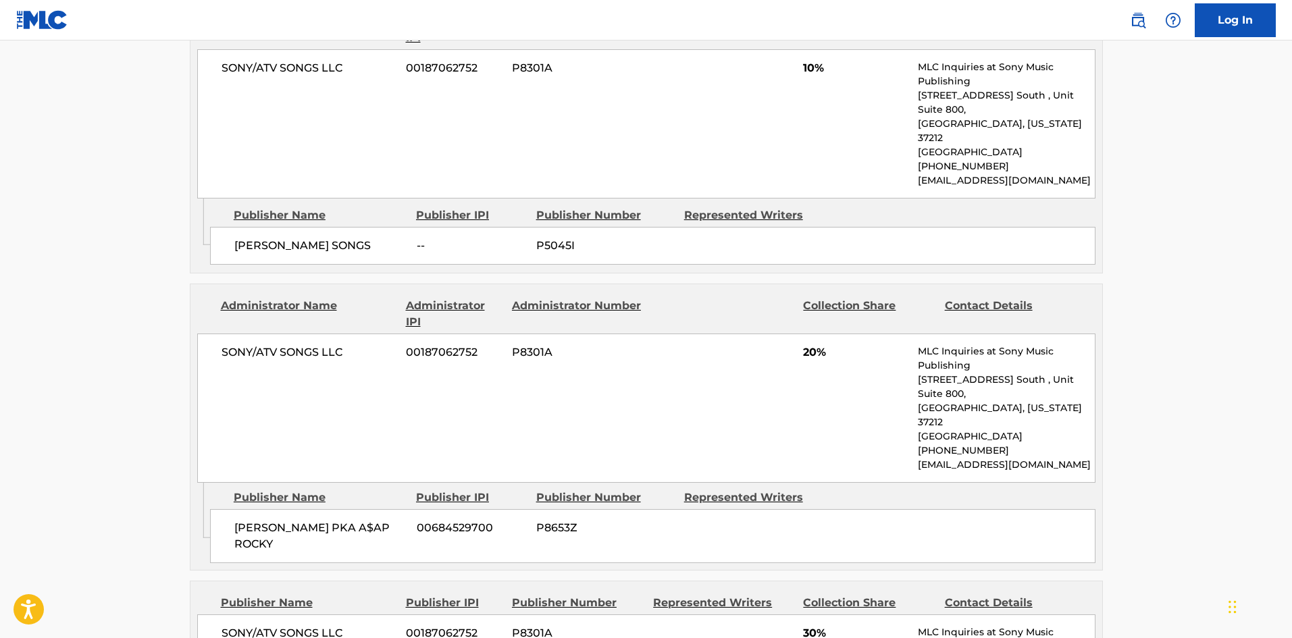
click at [244, 520] on span "RAKIM MEYERS PKA A$AP ROCKY" at bounding box center [320, 536] width 172 height 32
drag, startPoint x: 244, startPoint y: 425, endPoint x: 284, endPoint y: 425, distance: 39.2
click at [284, 520] on span "RAKIM MEYERS PKA A$AP ROCKY" at bounding box center [320, 536] width 172 height 32
click at [273, 520] on span "RAKIM MEYERS PKA A$AP ROCKY" at bounding box center [320, 536] width 172 height 32
drag, startPoint x: 273, startPoint y: 440, endPoint x: 226, endPoint y: 436, distance: 47.4
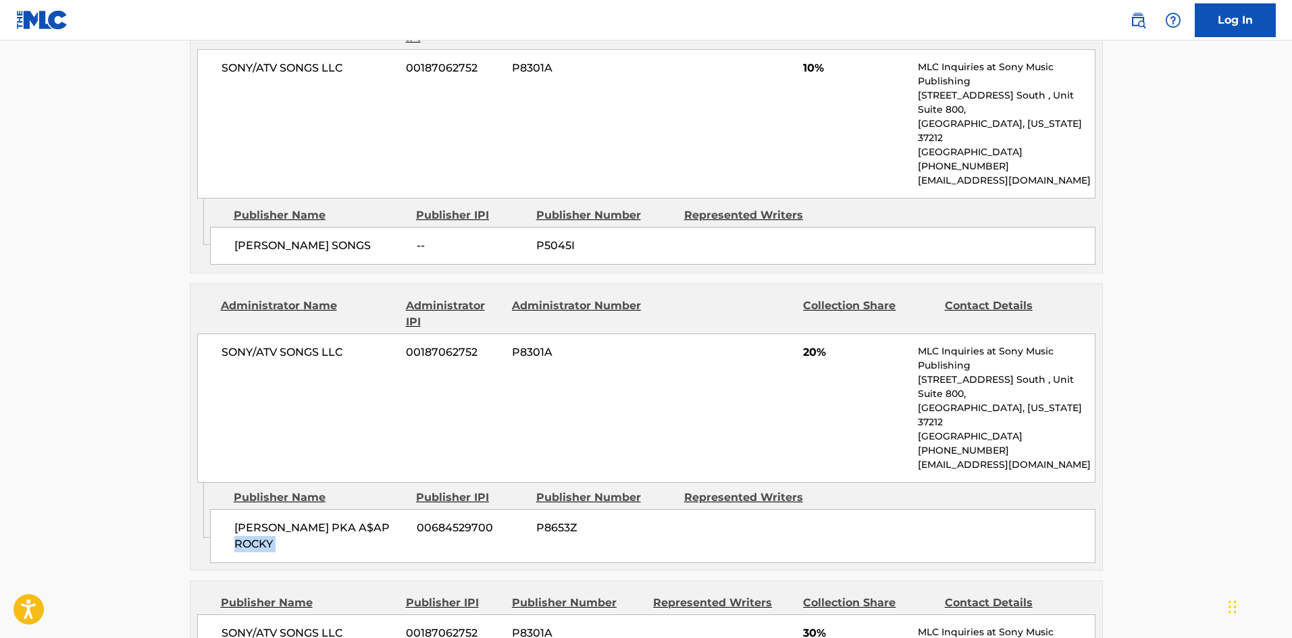
click at [226, 509] on div "RAKIM MEYERS PKA A$AP ROCKY 00684529700 P8653Z" at bounding box center [652, 536] width 885 height 54
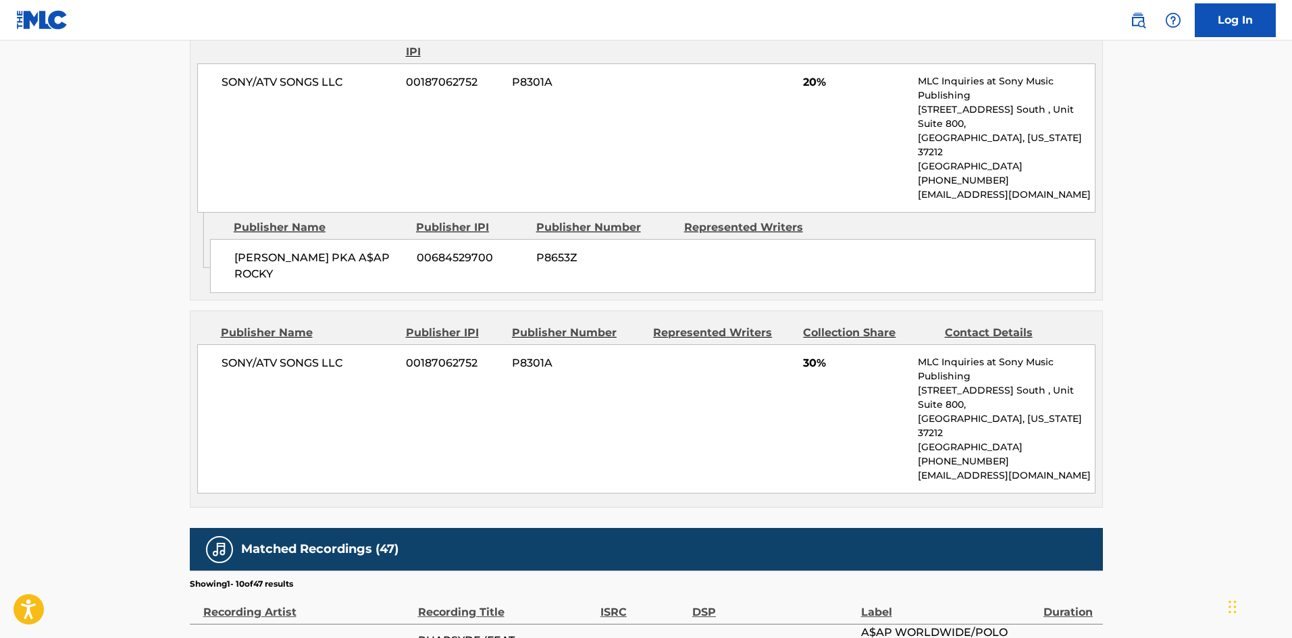
click at [236, 355] on span "SONY/ATV SONGS LLC" at bounding box center [309, 363] width 175 height 16
drag, startPoint x: 236, startPoint y: 258, endPoint x: 332, endPoint y: 257, distance: 96.6
click at [332, 355] on span "SONY/ATV SONGS LLC" at bounding box center [309, 363] width 175 height 16
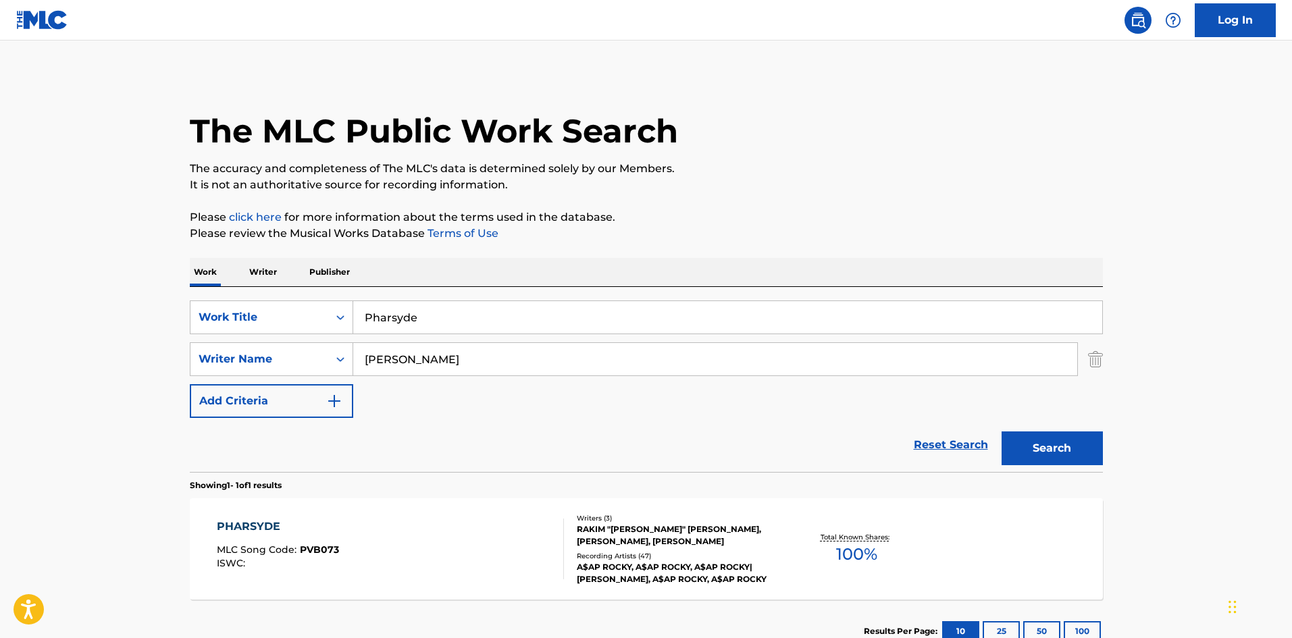
click at [446, 320] on input "Pharsyde" at bounding box center [727, 317] width 749 height 32
paste input "oenix"
type input "Phoenix"
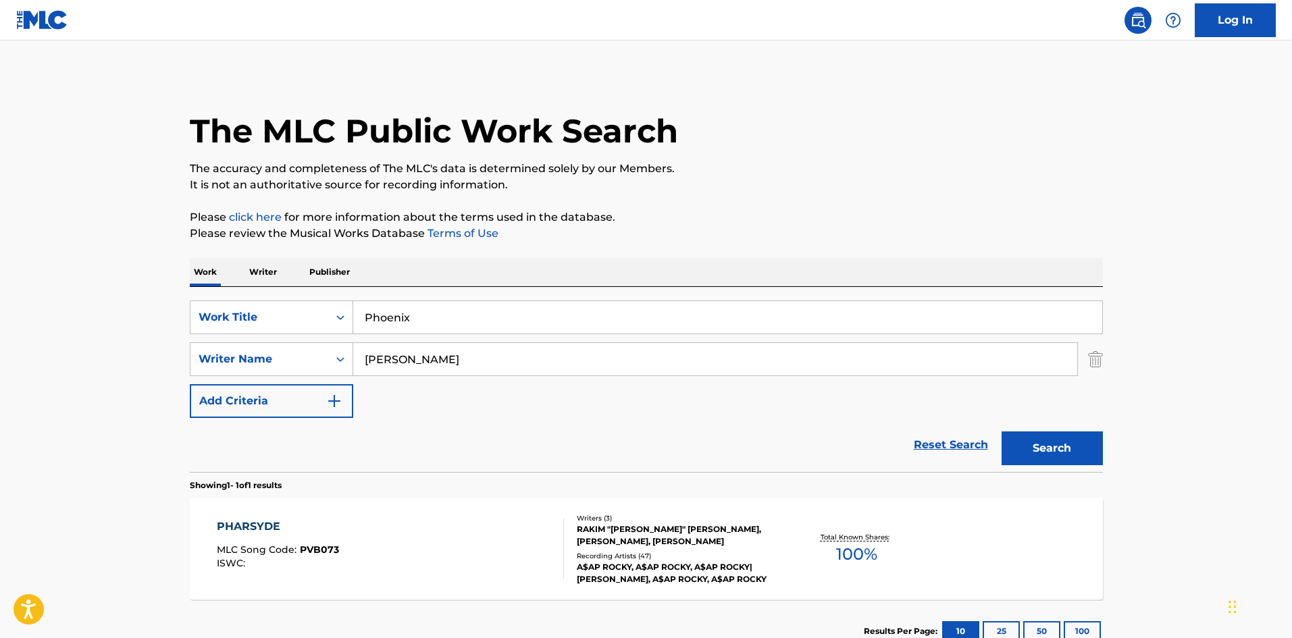
click at [1021, 440] on button "Search" at bounding box center [1052, 449] width 101 height 34
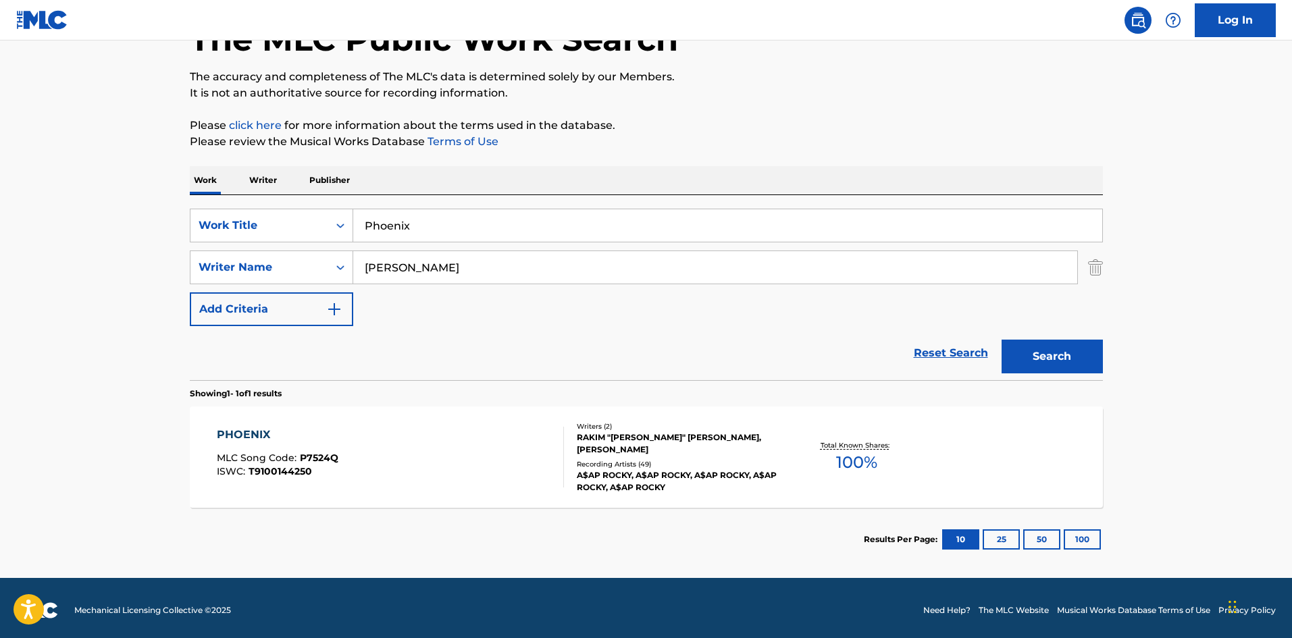
scroll to position [97, 0]
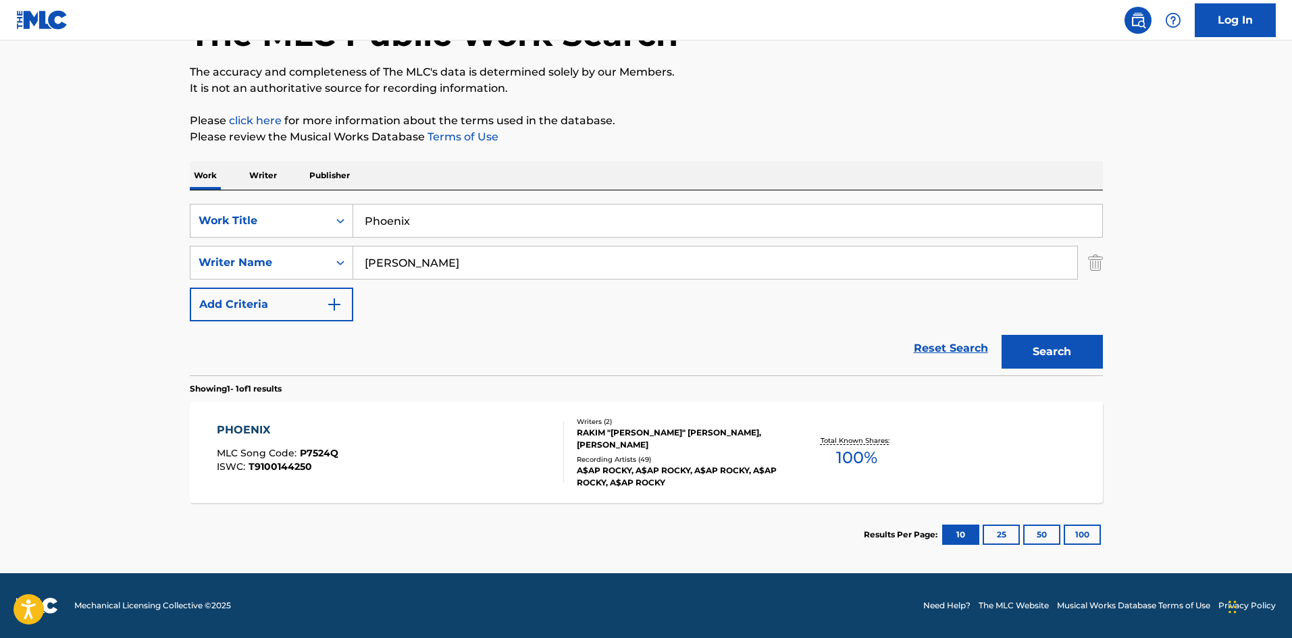
click at [455, 460] on div "PHOENIX MLC Song Code : P7524Q ISWC : T9100144250" at bounding box center [390, 452] width 347 height 61
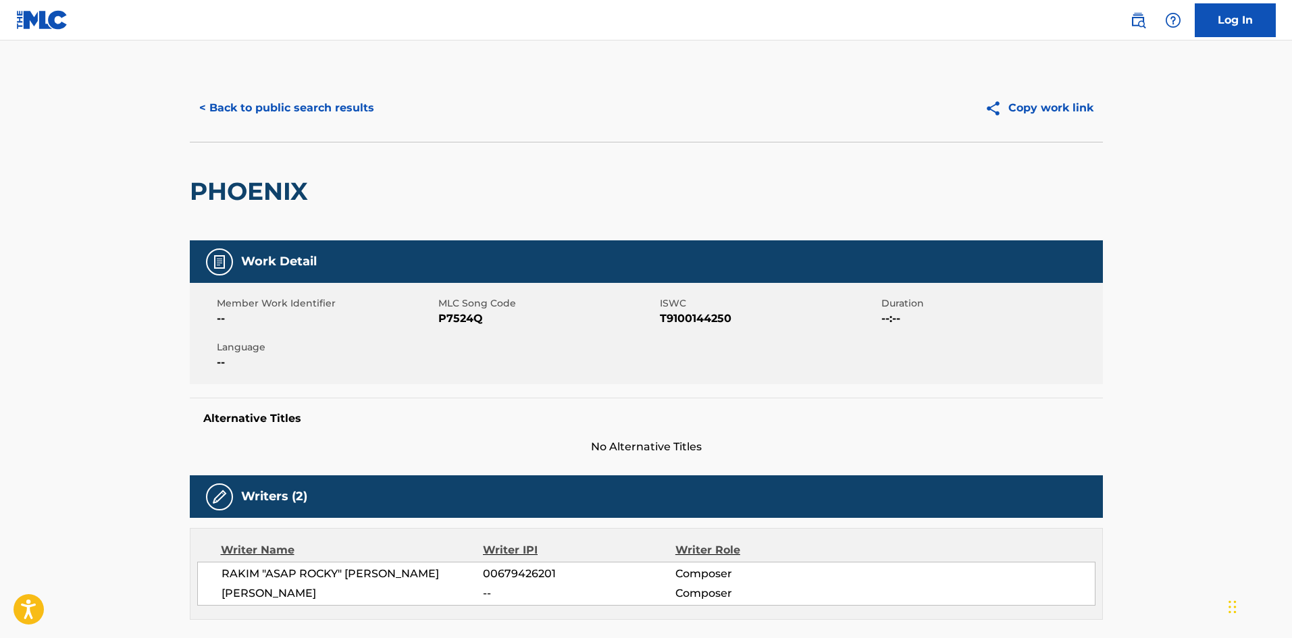
scroll to position [20, 0]
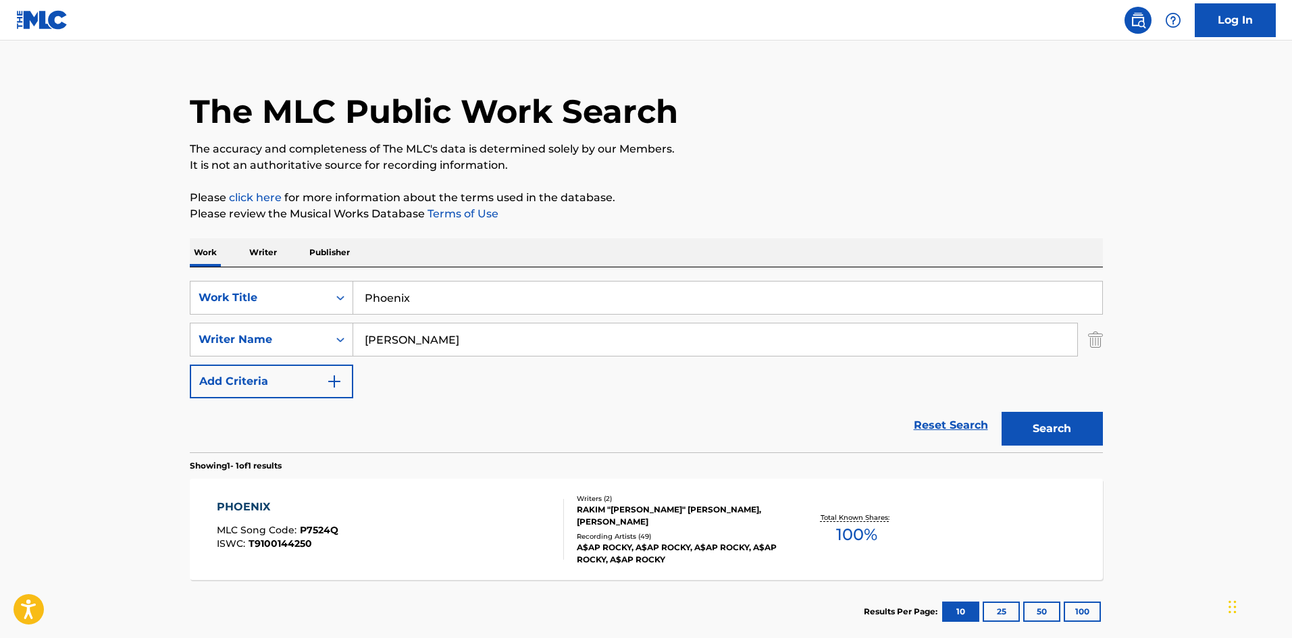
click at [447, 487] on div "PHOENIX MLC Song Code : P7524Q ISWC : T9100144250 Writers ( 2 ) RAKIM "ASAP ROC…" at bounding box center [646, 529] width 913 height 101
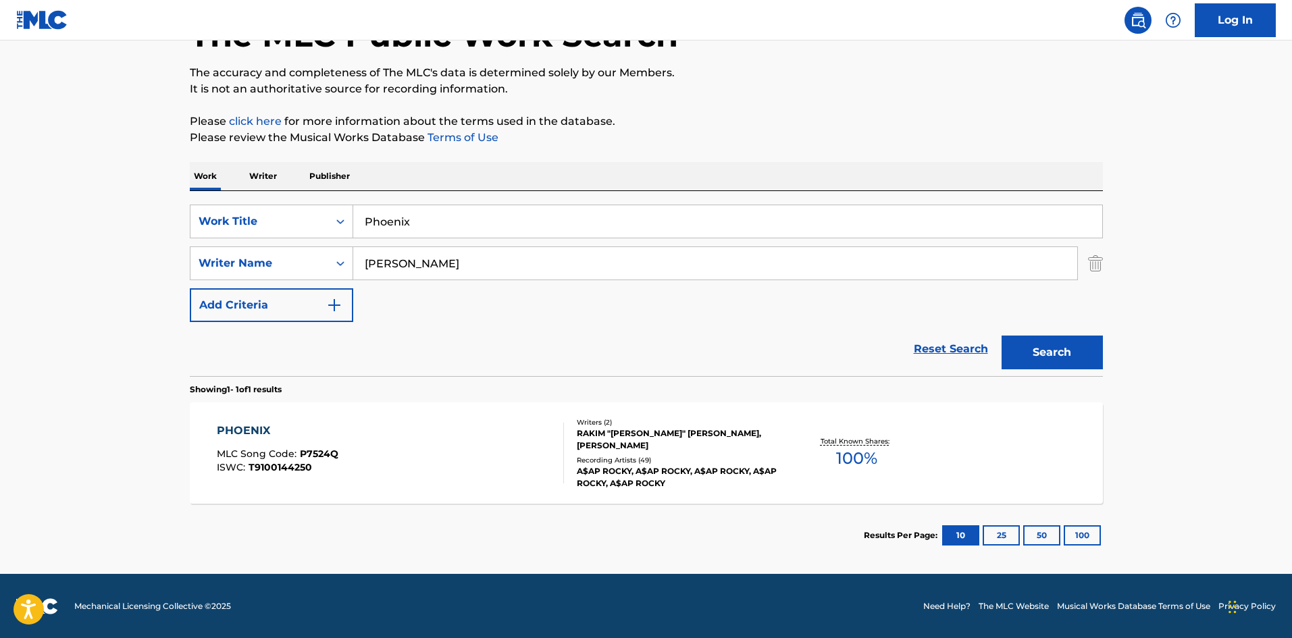
scroll to position [97, 0]
click at [407, 474] on div "PHOENIX MLC Song Code : P7524Q ISWC : T9100144250" at bounding box center [390, 452] width 347 height 61
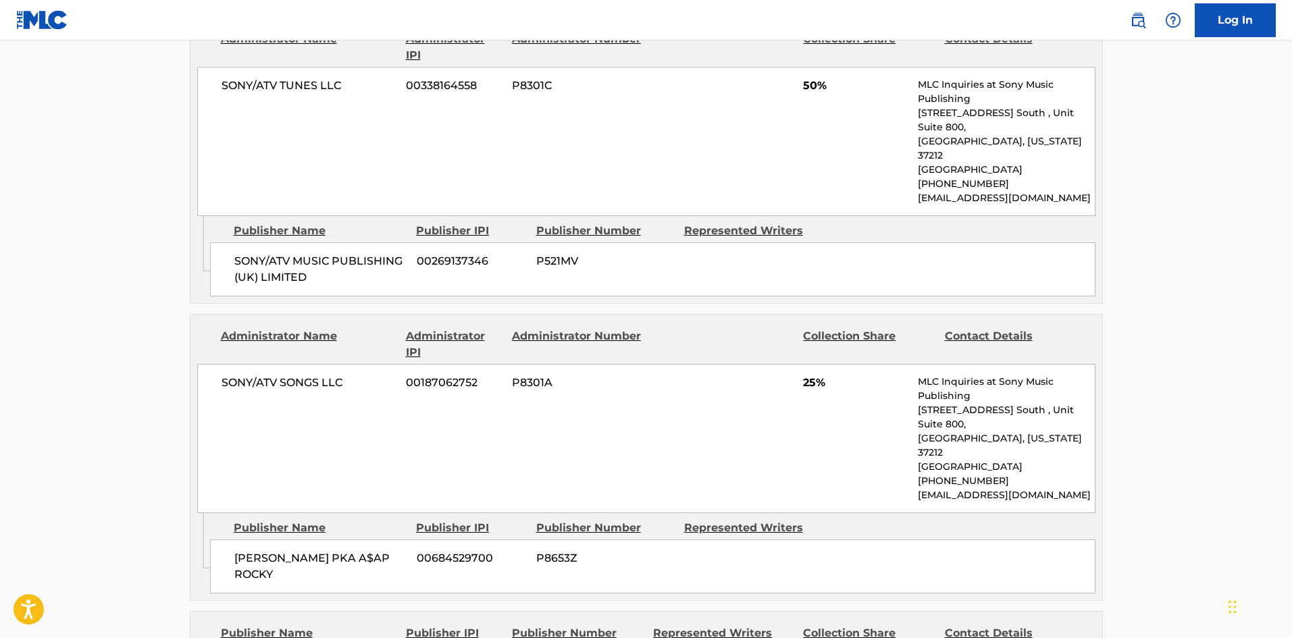
scroll to position [623, 0]
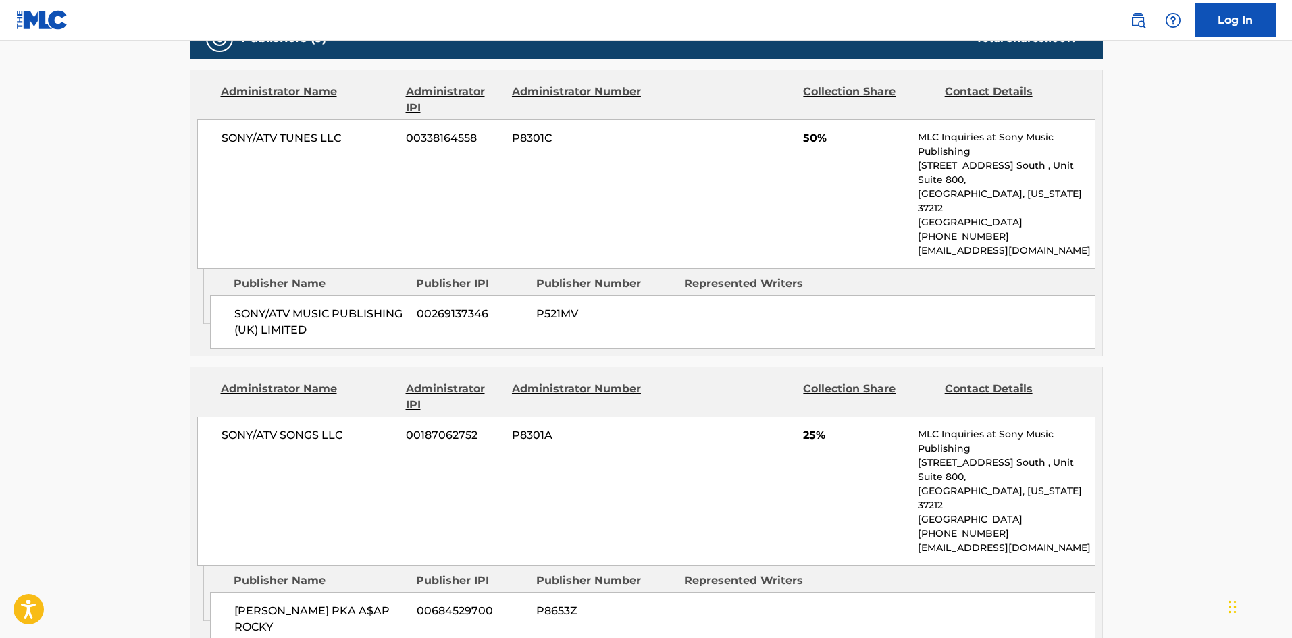
click at [240, 295] on div "SONY/ATV MUSIC PUBLISHING (UK) LIMITED 00269137346 P521MV" at bounding box center [652, 322] width 885 height 54
drag, startPoint x: 240, startPoint y: 271, endPoint x: 342, endPoint y: 305, distance: 107.6
click at [342, 305] on div "SONY/ATV MUSIC PUBLISHING (UK) LIMITED 00269137346 P521MV" at bounding box center [652, 322] width 885 height 54
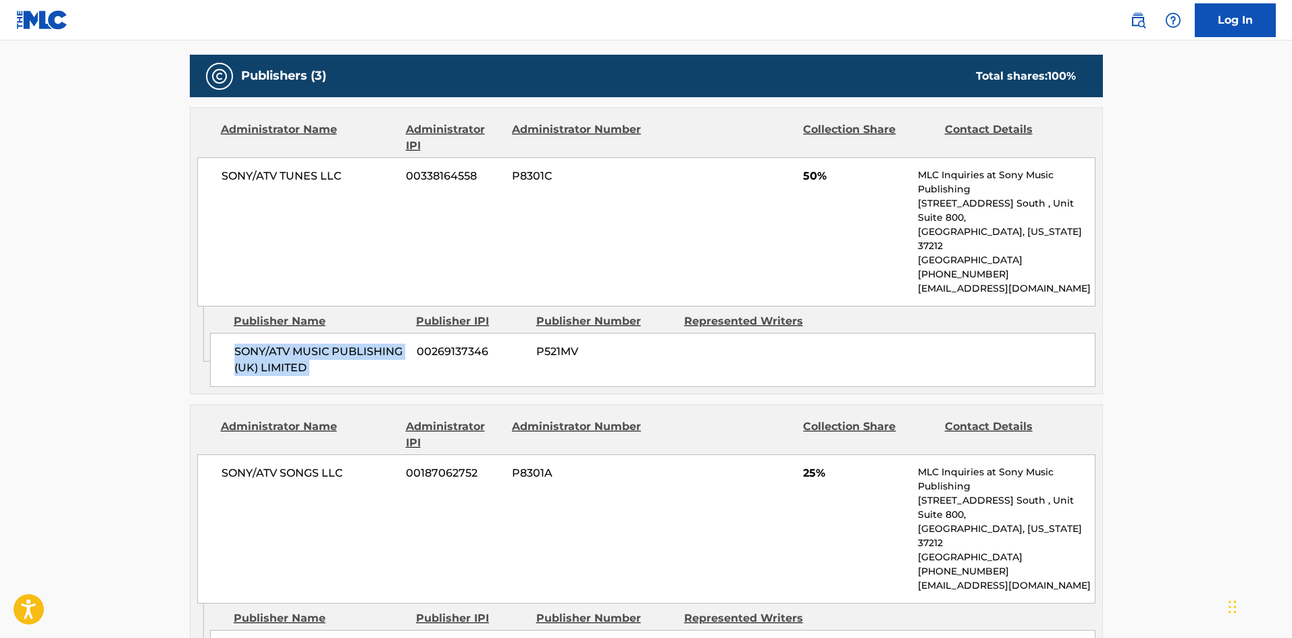
scroll to position [691, 0]
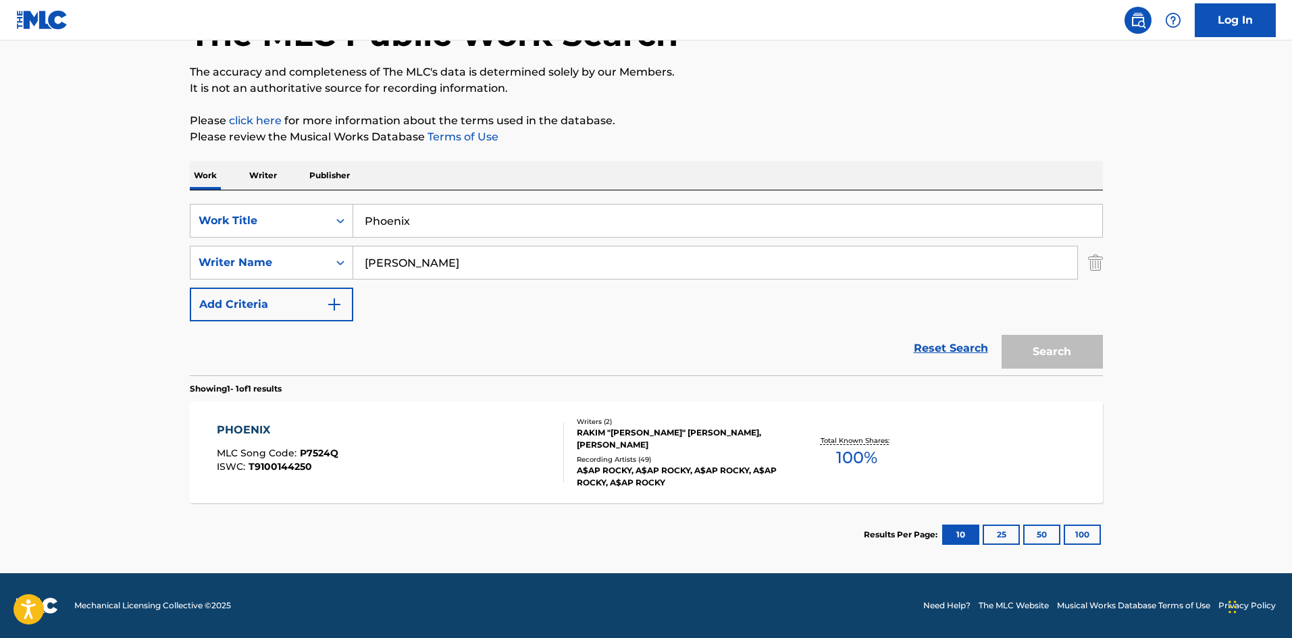
scroll to position [97, 0]
click at [415, 207] on input "Phoenix" at bounding box center [727, 221] width 749 height 32
paste input "mw (All I Really Need)"
type input "Pmw (All I Really Need)"
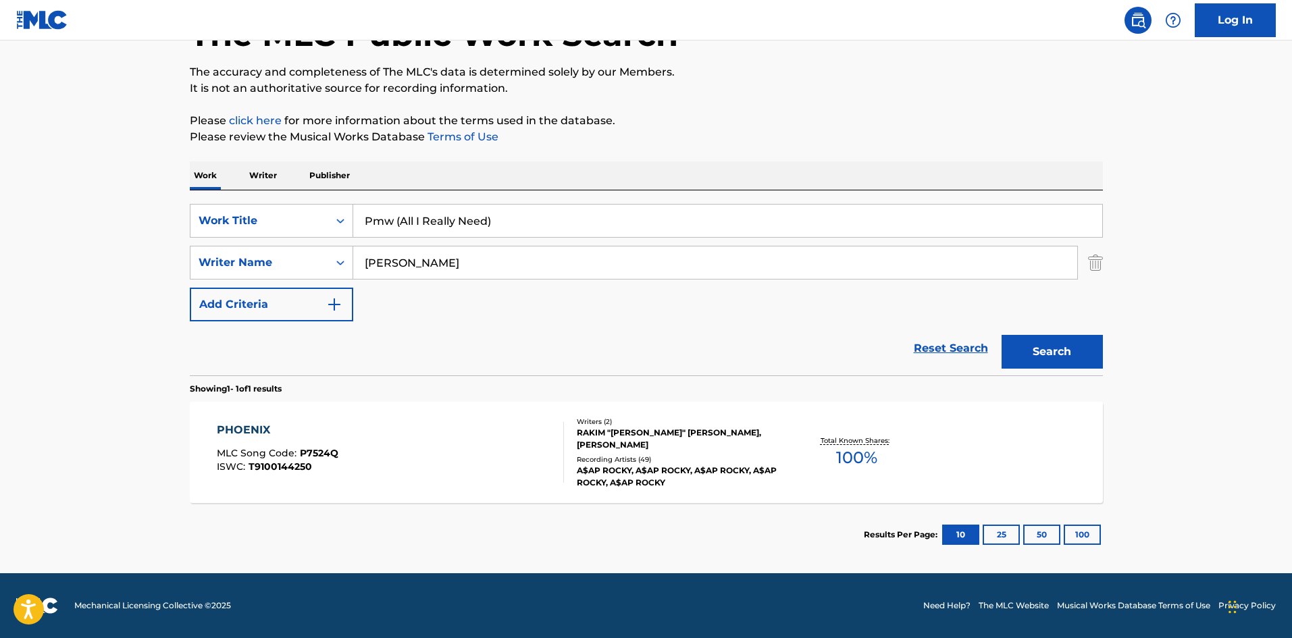
click at [1035, 356] on button "Search" at bounding box center [1052, 352] width 101 height 34
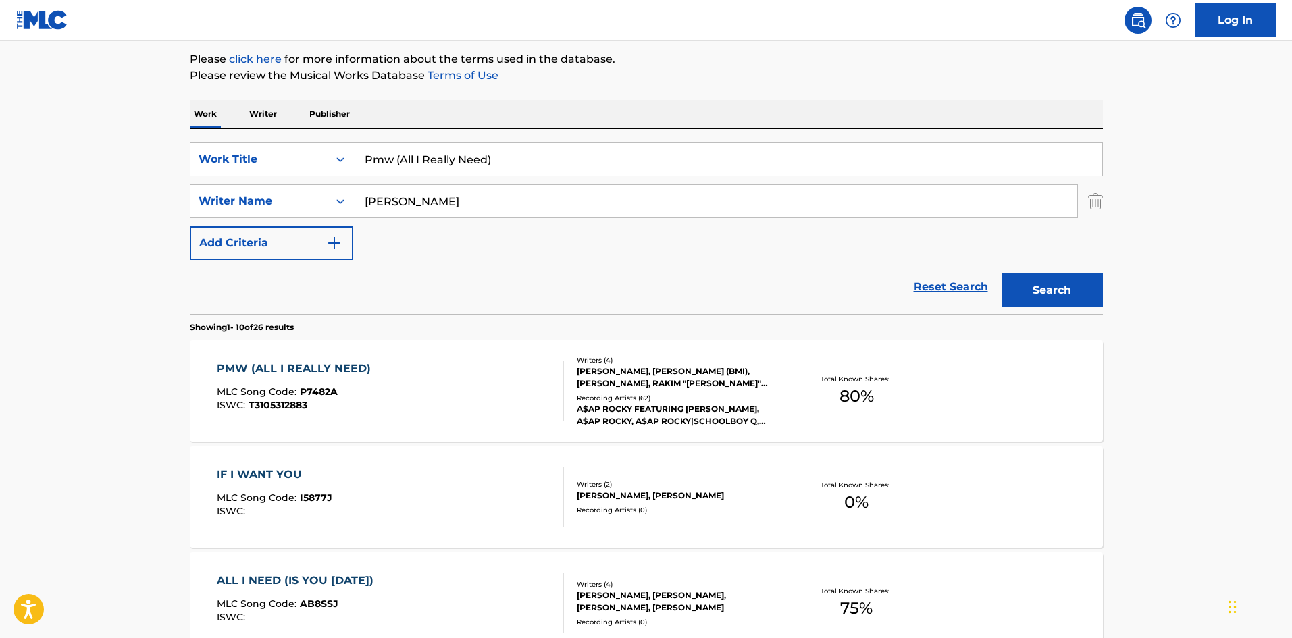
scroll to position [203, 0]
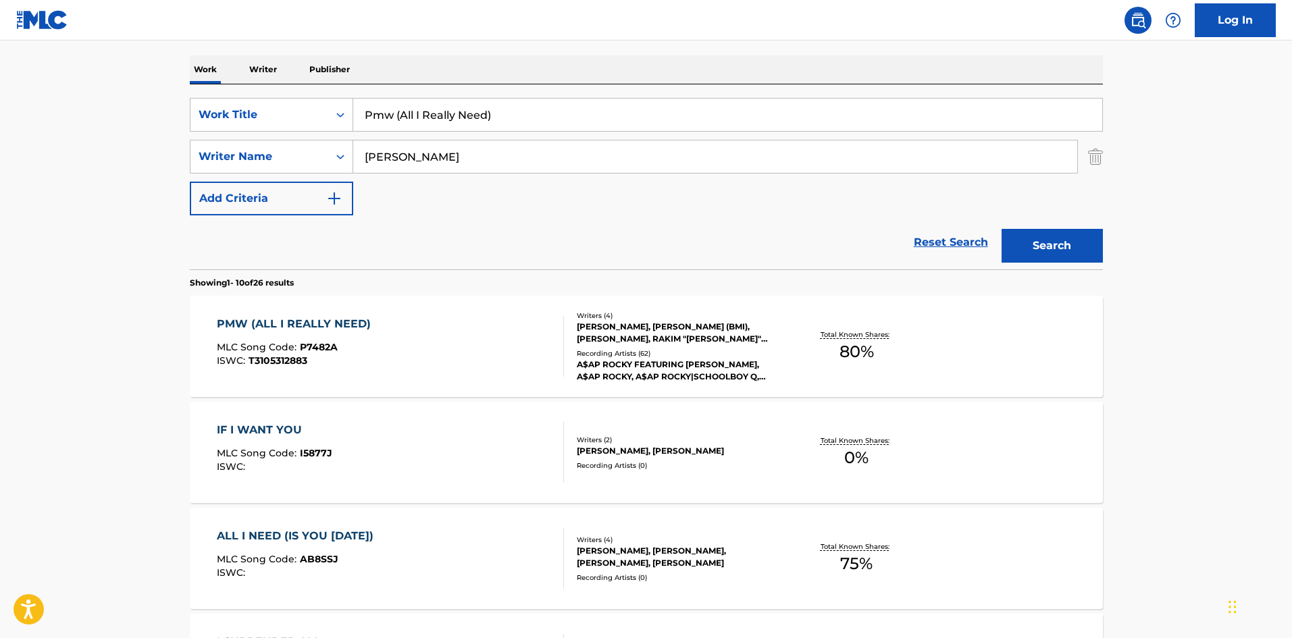
click at [398, 334] on div "PMW (ALL I REALLY NEED) MLC Song Code : P7482A ISWC : T3105312883" at bounding box center [390, 346] width 347 height 61
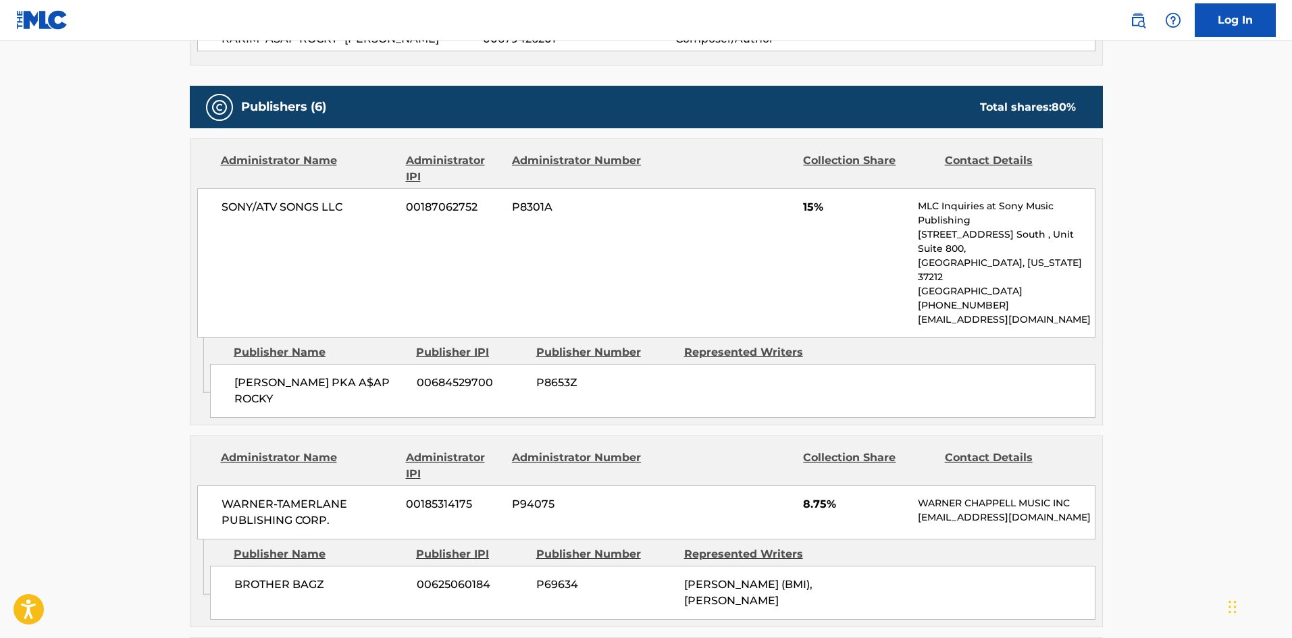
scroll to position [675, 0]
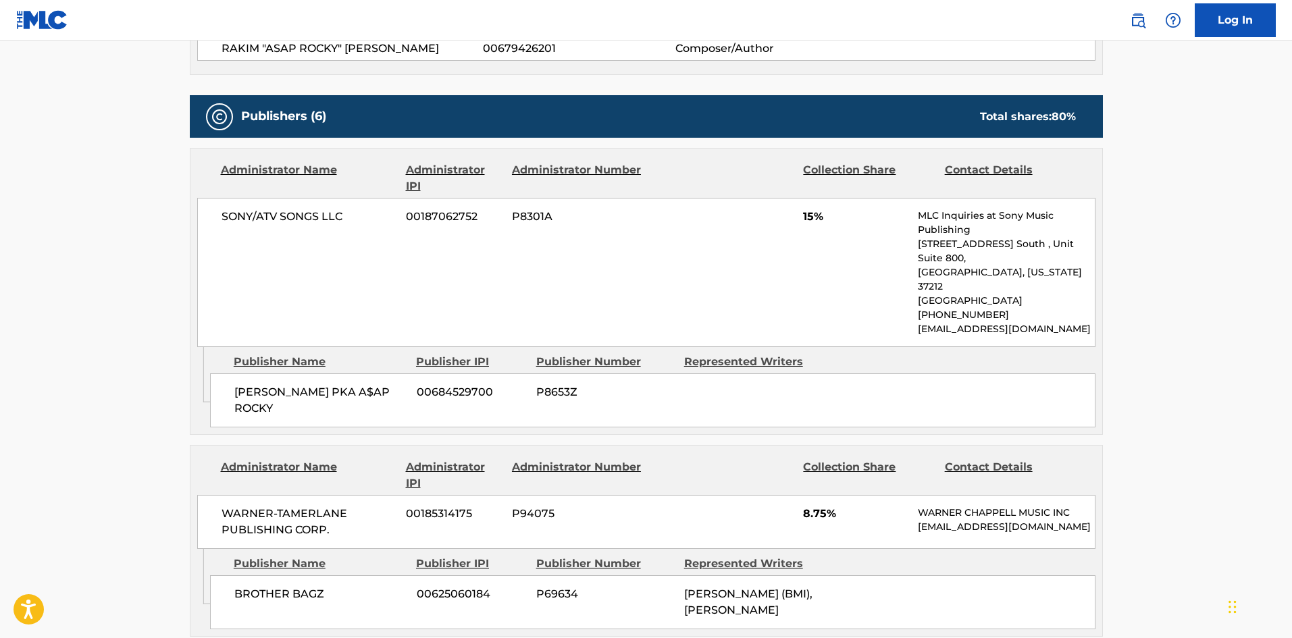
click at [246, 384] on span "RAKIM MEYERS PKA A$AP ROCKY" at bounding box center [320, 400] width 172 height 32
drag, startPoint x: 246, startPoint y: 378, endPoint x: 261, endPoint y: 379, distance: 14.9
click at [261, 384] on span "RAKIM MEYERS PKA A$AP ROCKY" at bounding box center [320, 400] width 172 height 32
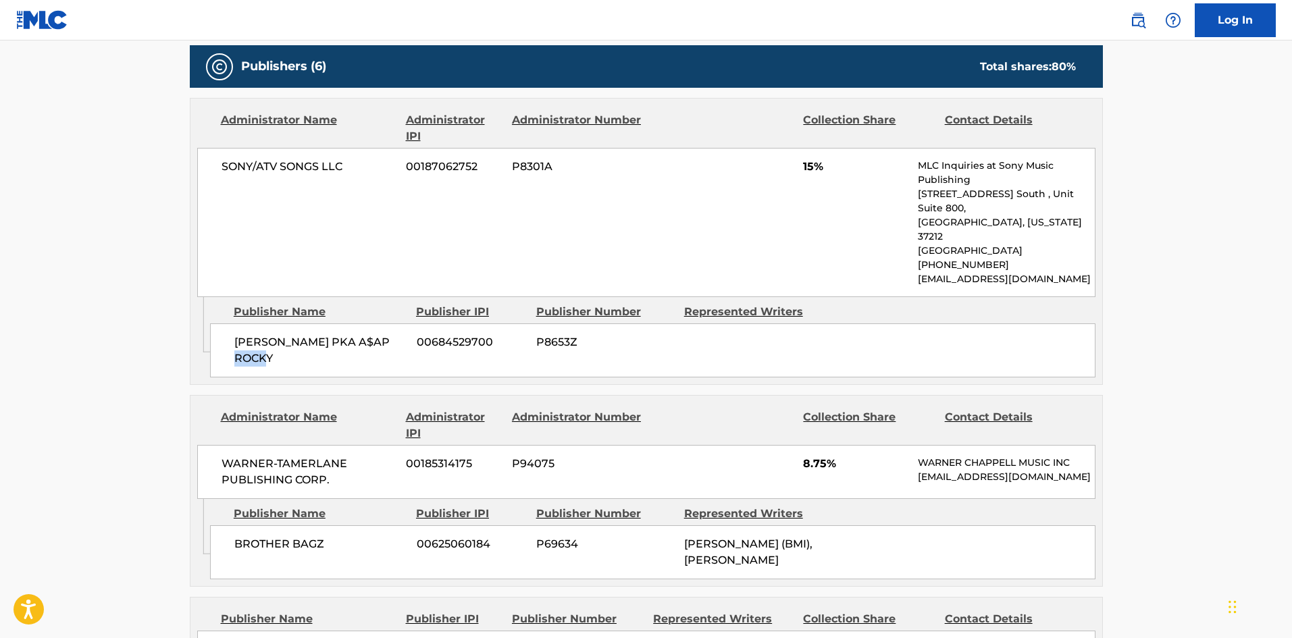
scroll to position [810, 0]
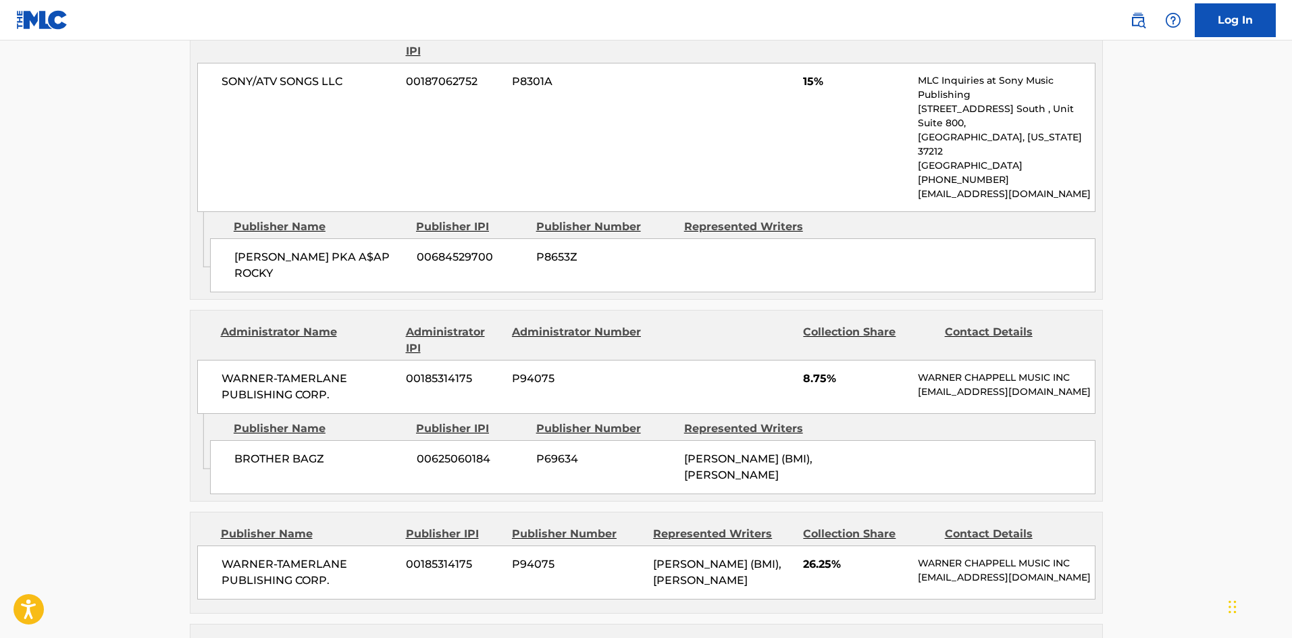
click at [246, 450] on div "BROTHER BAGZ 00625060184 P69634 TYLER WILLIAMS (BMI), QUINCY MATTHEW HANLEY" at bounding box center [652, 467] width 885 height 54
drag, startPoint x: 246, startPoint y: 450, endPoint x: 308, endPoint y: 444, distance: 62.5
click at [308, 444] on div "BROTHER BAGZ 00625060184 P69634 TYLER WILLIAMS (BMI), QUINCY MATTHEW HANLEY" at bounding box center [652, 467] width 885 height 54
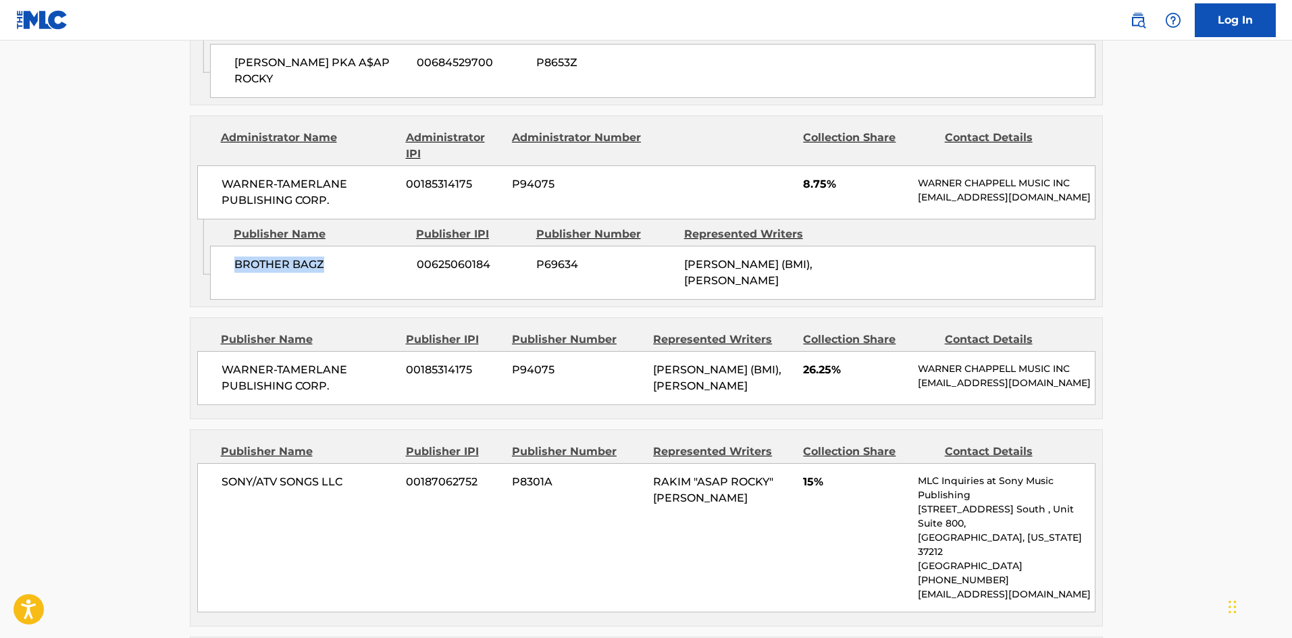
scroll to position [1081, 0]
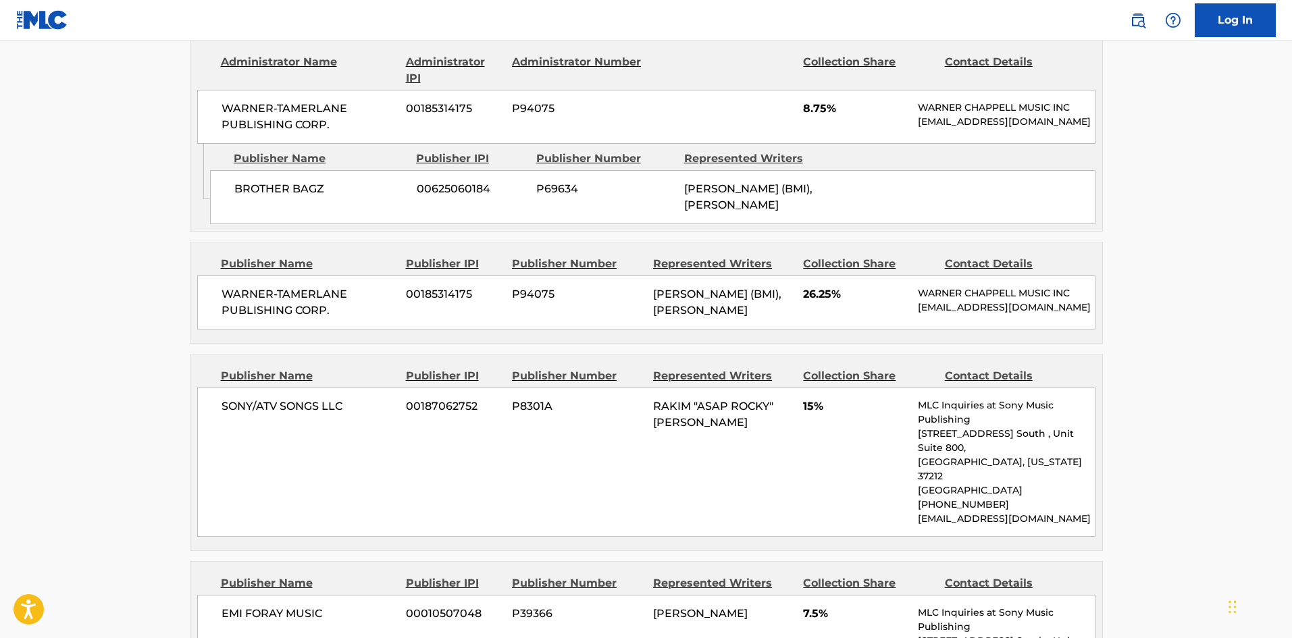
click at [237, 290] on span "WARNER-TAMERLANE PUBLISHING CORP." at bounding box center [309, 302] width 175 height 32
drag, startPoint x: 237, startPoint y: 290, endPoint x: 344, endPoint y: 307, distance: 108.6
click at [344, 307] on span "WARNER-TAMERLANE PUBLISHING CORP." at bounding box center [309, 302] width 175 height 32
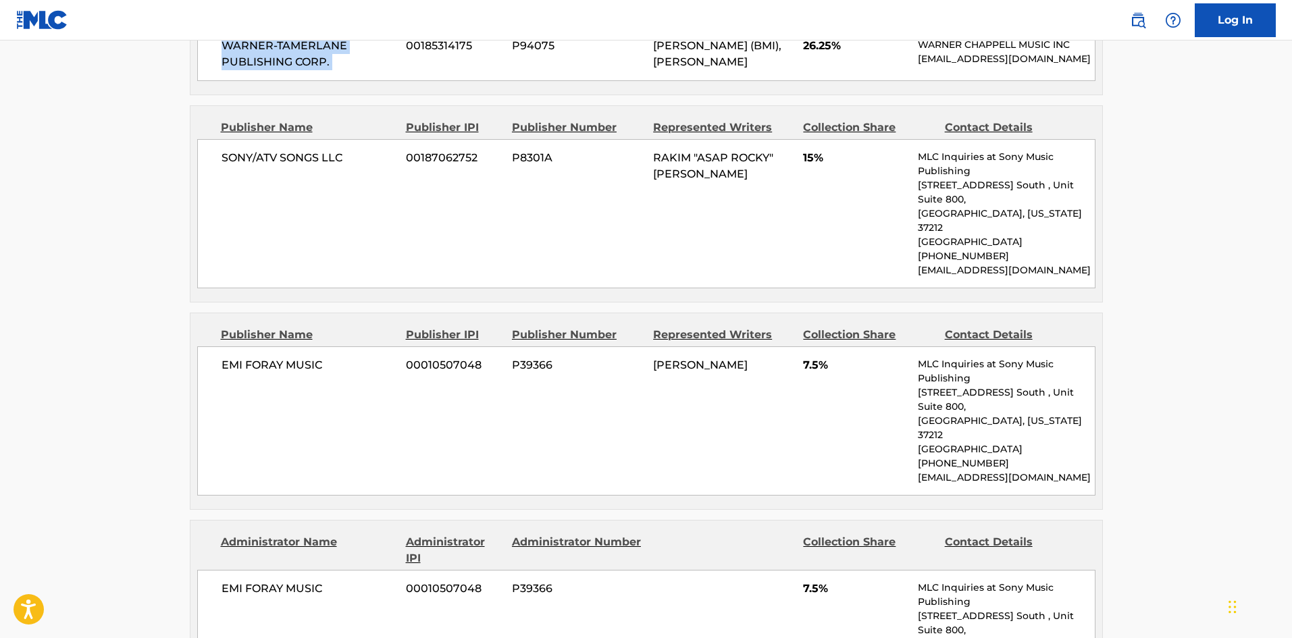
scroll to position [1351, 0]
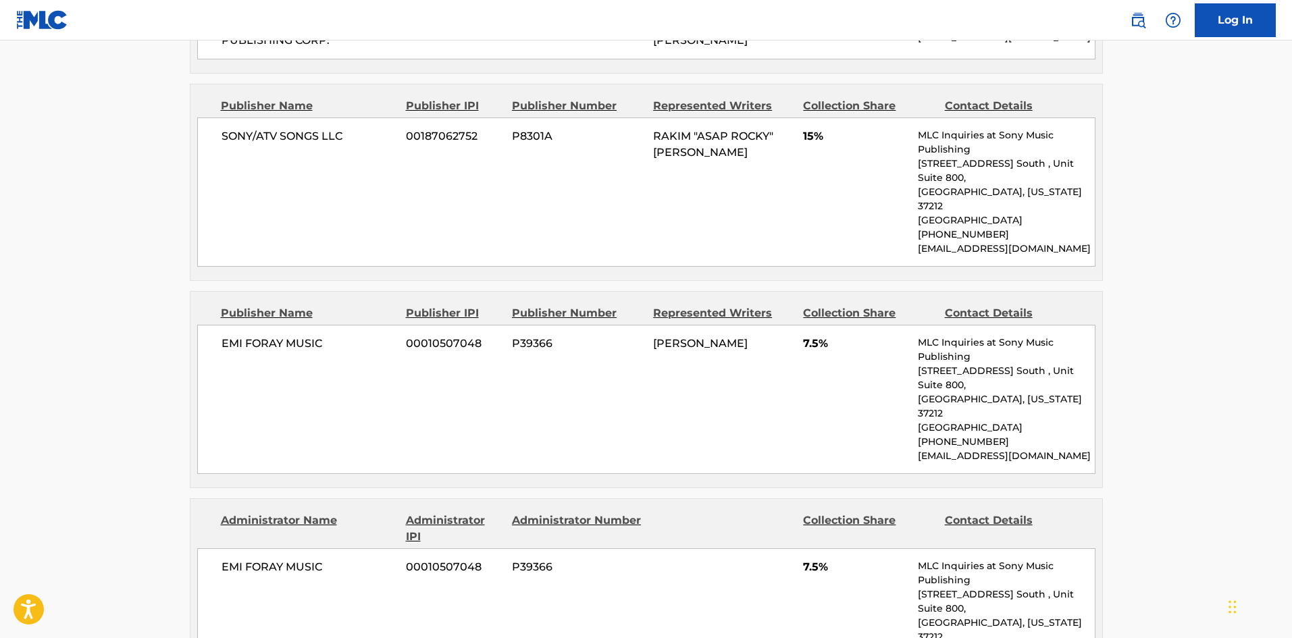
click at [231, 336] on span "EMI FORAY MUSIC" at bounding box center [309, 344] width 175 height 16
drag, startPoint x: 231, startPoint y: 331, endPoint x: 308, endPoint y: 325, distance: 77.2
click at [308, 336] on span "EMI FORAY MUSIC" at bounding box center [309, 344] width 175 height 16
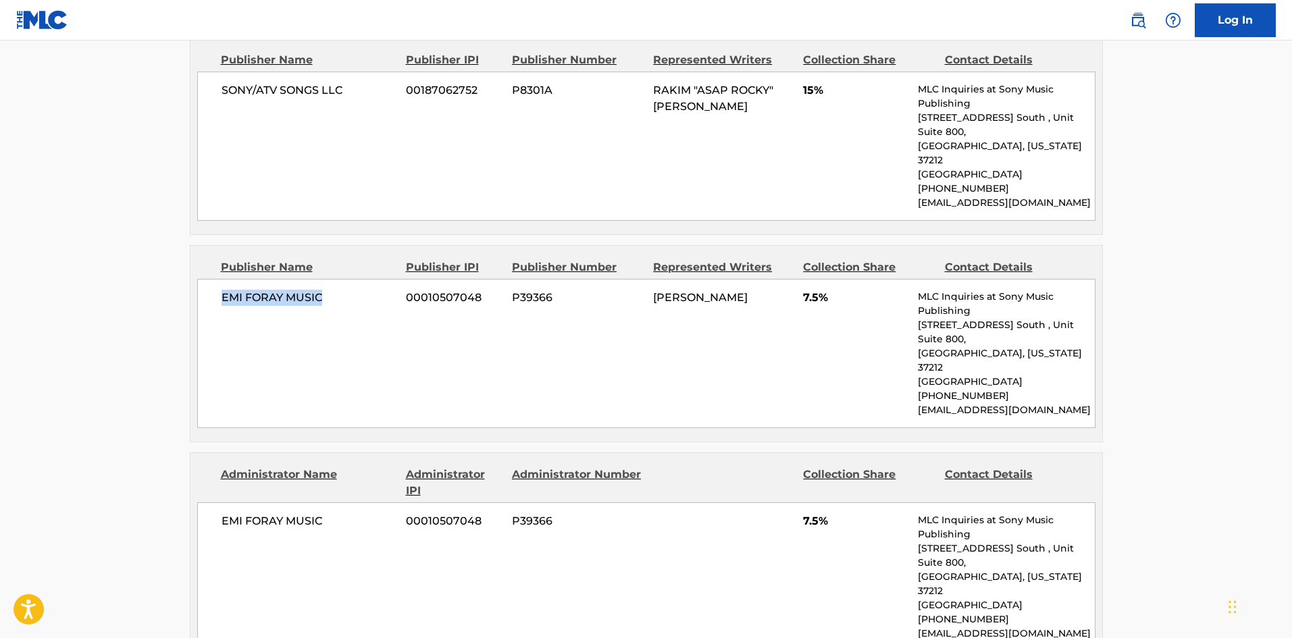
scroll to position [1553, 0]
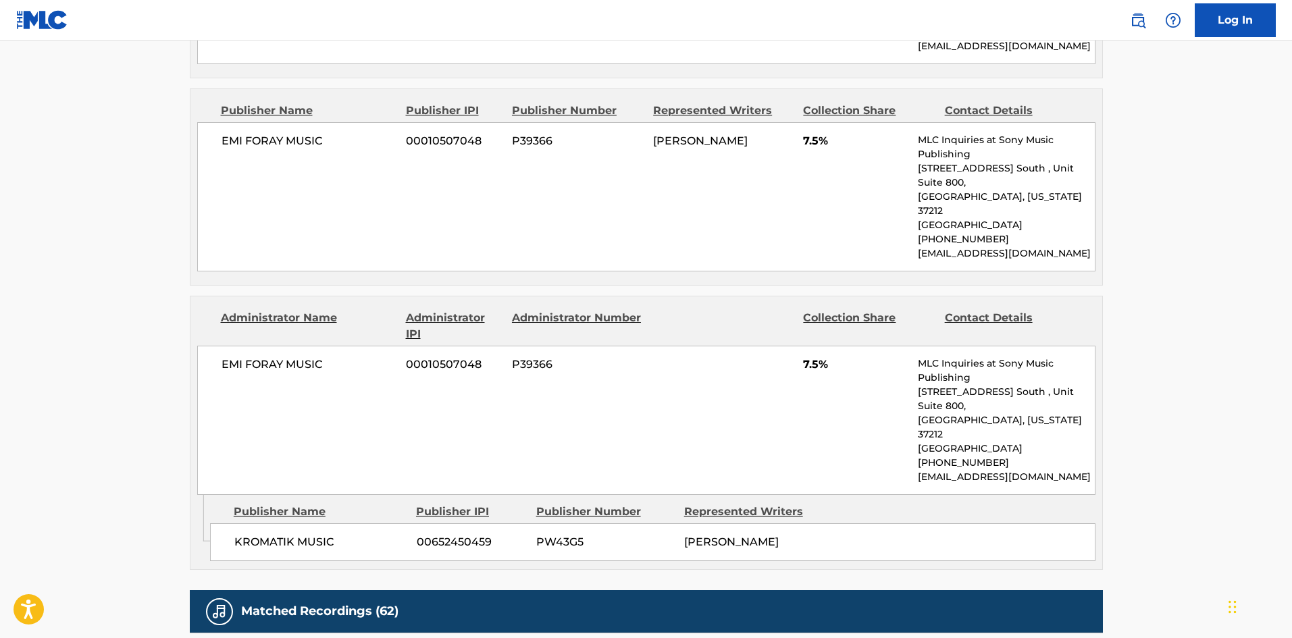
click at [236, 523] on div "KROMATIK MUSIC 00652450459 PW43G5 NIKHIL SHANKER SEETHARAM" at bounding box center [652, 542] width 885 height 38
drag, startPoint x: 236, startPoint y: 460, endPoint x: 307, endPoint y: 463, distance: 71.6
click at [307, 523] on div "KROMATIK MUSIC 00652450459 PW43G5 NIKHIL SHANKER SEETHARAM" at bounding box center [652, 542] width 885 height 38
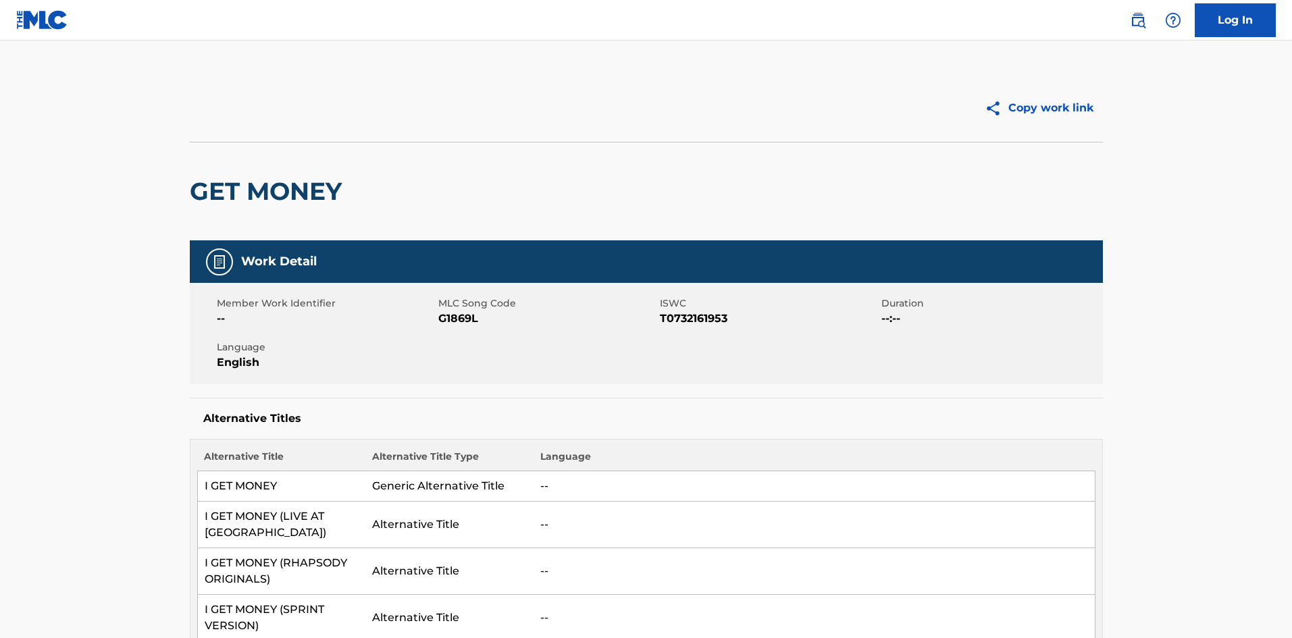
click at [215, 184] on h2 "GET MONEY" at bounding box center [269, 191] width 159 height 30
drag, startPoint x: 215, startPoint y: 184, endPoint x: 271, endPoint y: 182, distance: 56.1
click at [271, 182] on h2 "GET MONEY" at bounding box center [269, 191] width 159 height 30
copy h2 "GET MONEY"
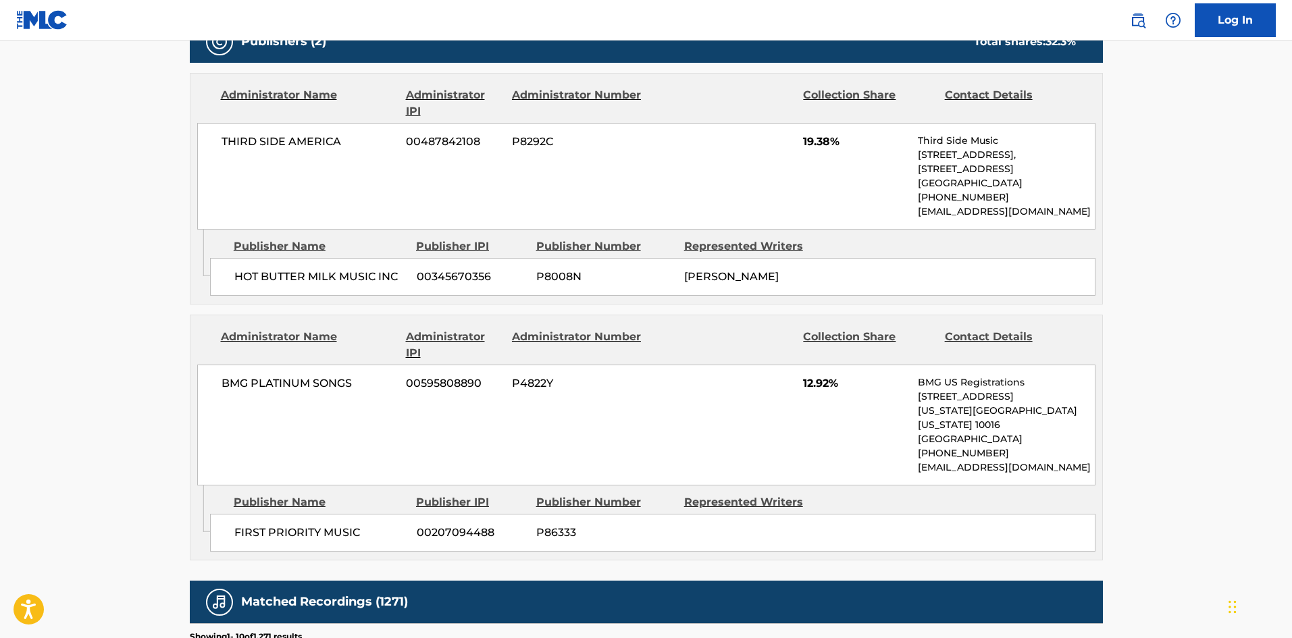
scroll to position [945, 0]
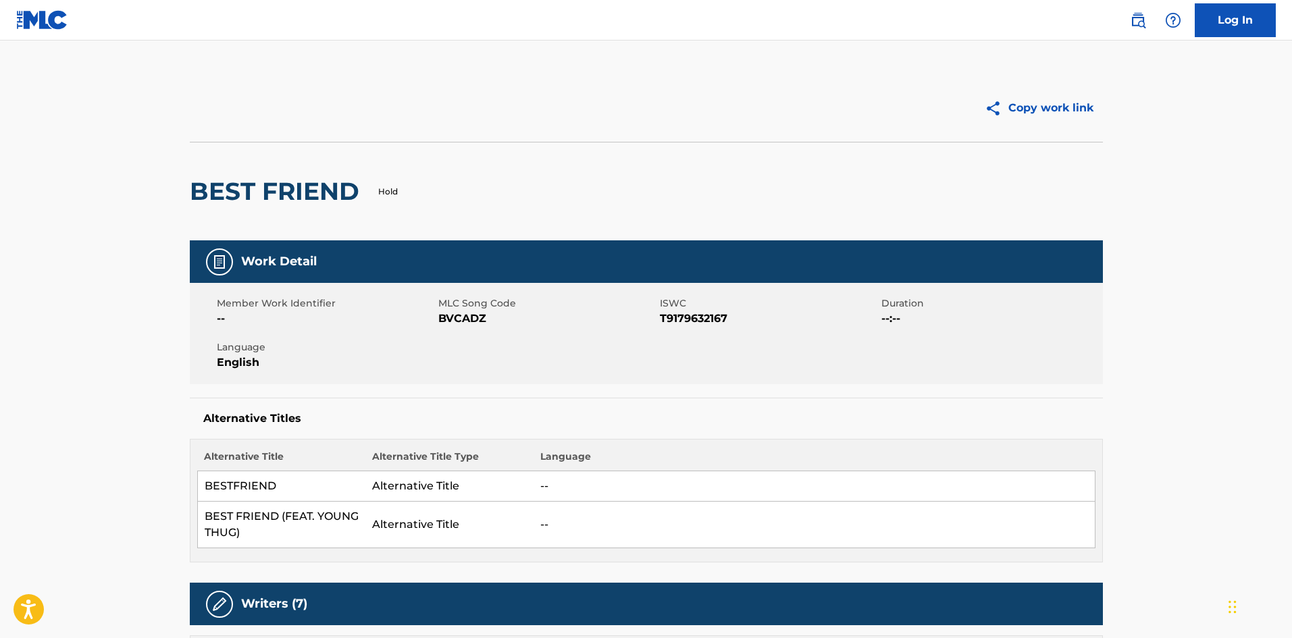
click at [224, 201] on h2 "BEST FRIEND" at bounding box center [278, 191] width 176 height 30
drag, startPoint x: 224, startPoint y: 201, endPoint x: 305, endPoint y: 194, distance: 82.0
click at [305, 194] on h2 "BEST FRIEND" at bounding box center [278, 191] width 176 height 30
copy h2 "BEST FRIEND"
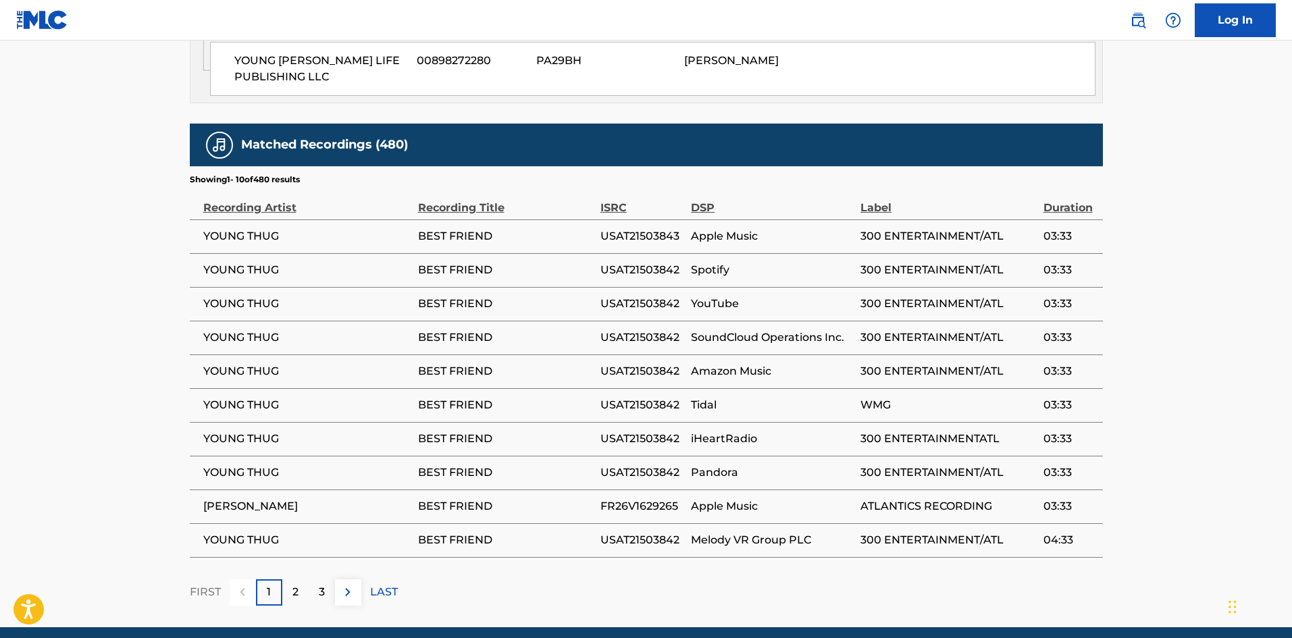
scroll to position [2869, 0]
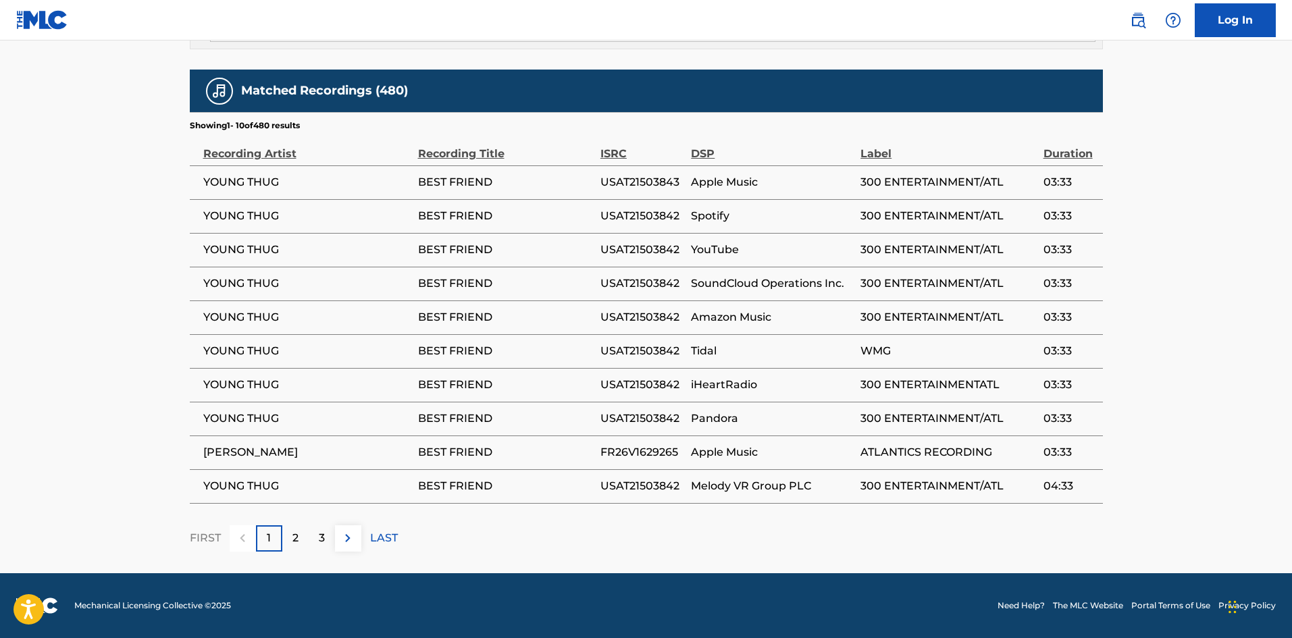
click at [253, 276] on span "YOUNG THUG" at bounding box center [307, 284] width 208 height 16
click at [203, 280] on span "YOUNG THUG" at bounding box center [307, 284] width 208 height 16
drag, startPoint x: 203, startPoint y: 280, endPoint x: 262, endPoint y: 281, distance: 59.4
click at [262, 281] on span "YOUNG THUG" at bounding box center [307, 284] width 208 height 16
copy span "YOUNG THUG"
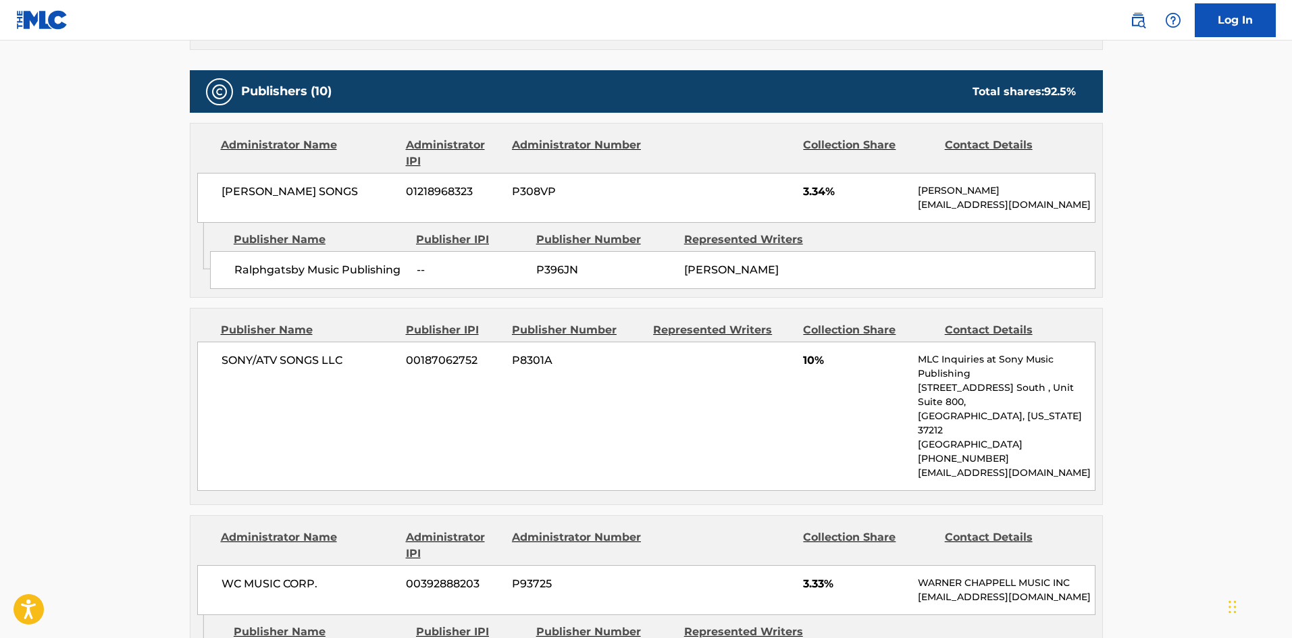
scroll to position [735, 0]
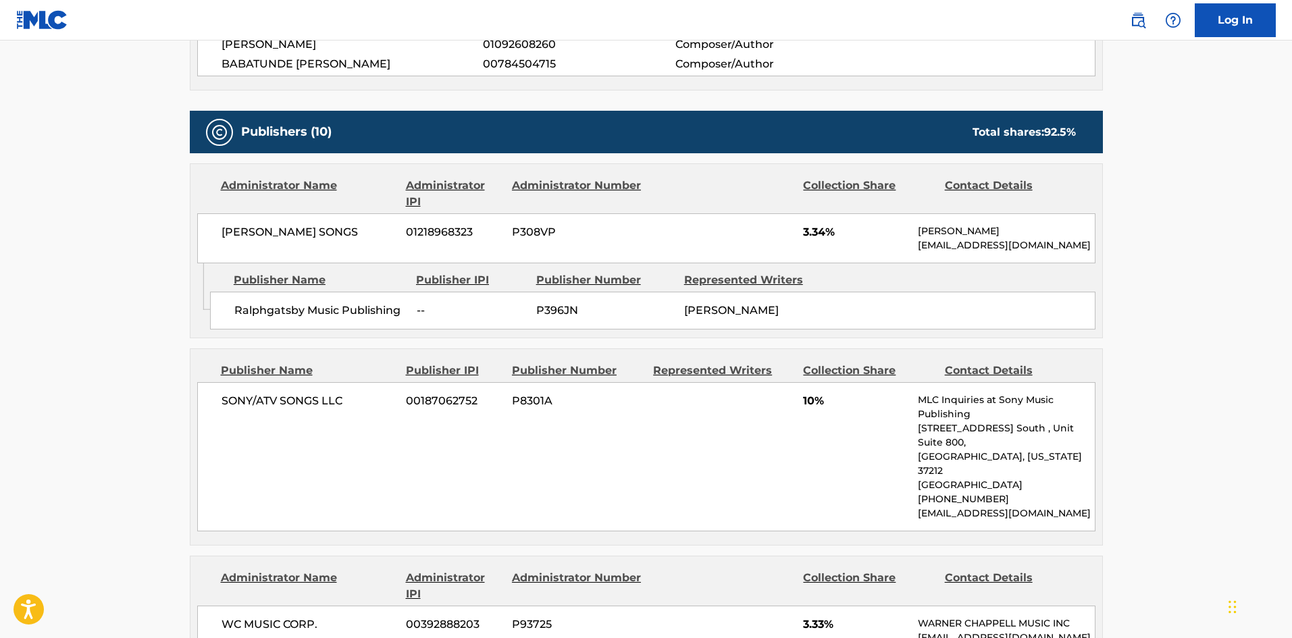
click at [258, 303] on span "Ralphgatsby Music Publishing" at bounding box center [320, 311] width 172 height 16
drag, startPoint x: 258, startPoint y: 303, endPoint x: 267, endPoint y: 302, distance: 9.6
click at [267, 303] on span "Ralphgatsby Music Publishing" at bounding box center [320, 311] width 172 height 16
copy span "Ralphgatsby"
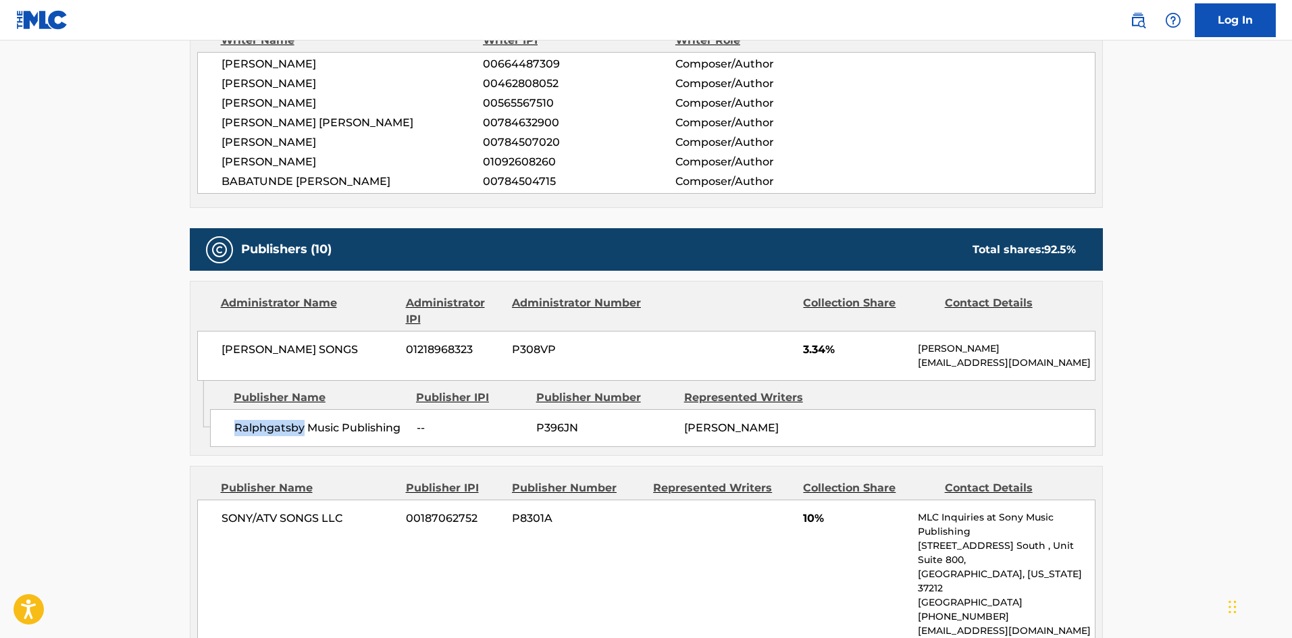
scroll to position [802, 0]
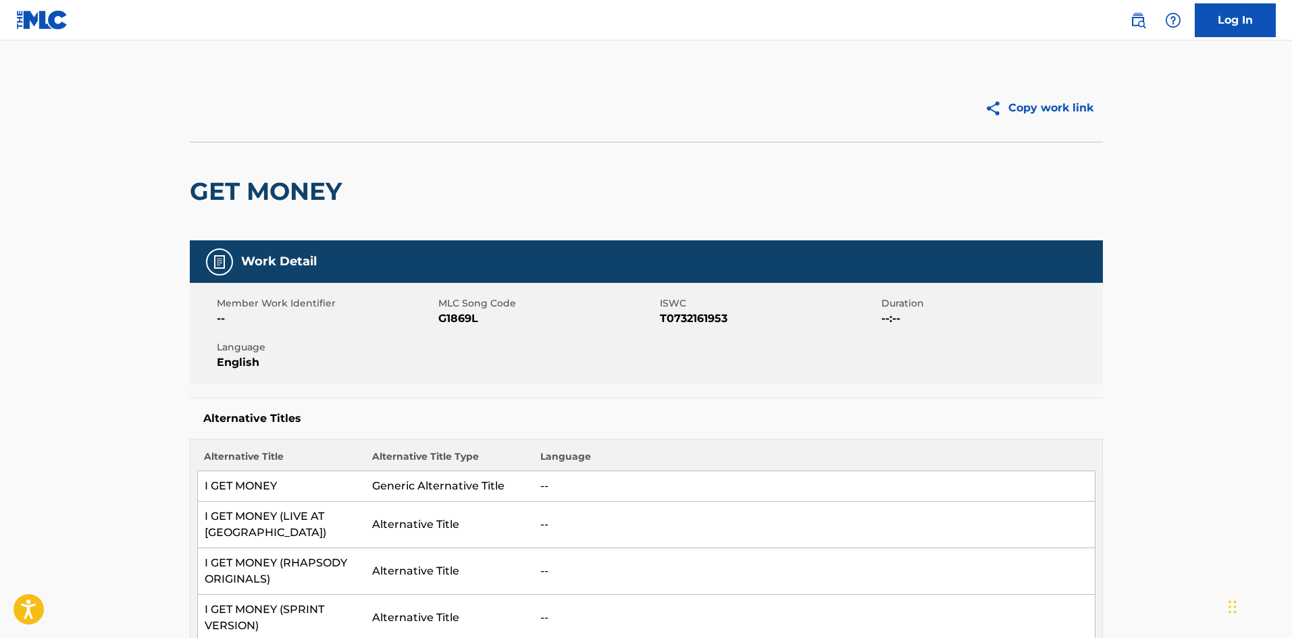
click at [200, 192] on h2 "GET MONEY" at bounding box center [269, 191] width 159 height 30
drag, startPoint x: 200, startPoint y: 192, endPoint x: 311, endPoint y: 192, distance: 111.4
click at [311, 192] on h2 "GET MONEY" at bounding box center [269, 191] width 159 height 30
copy h2 "GET MONEY"
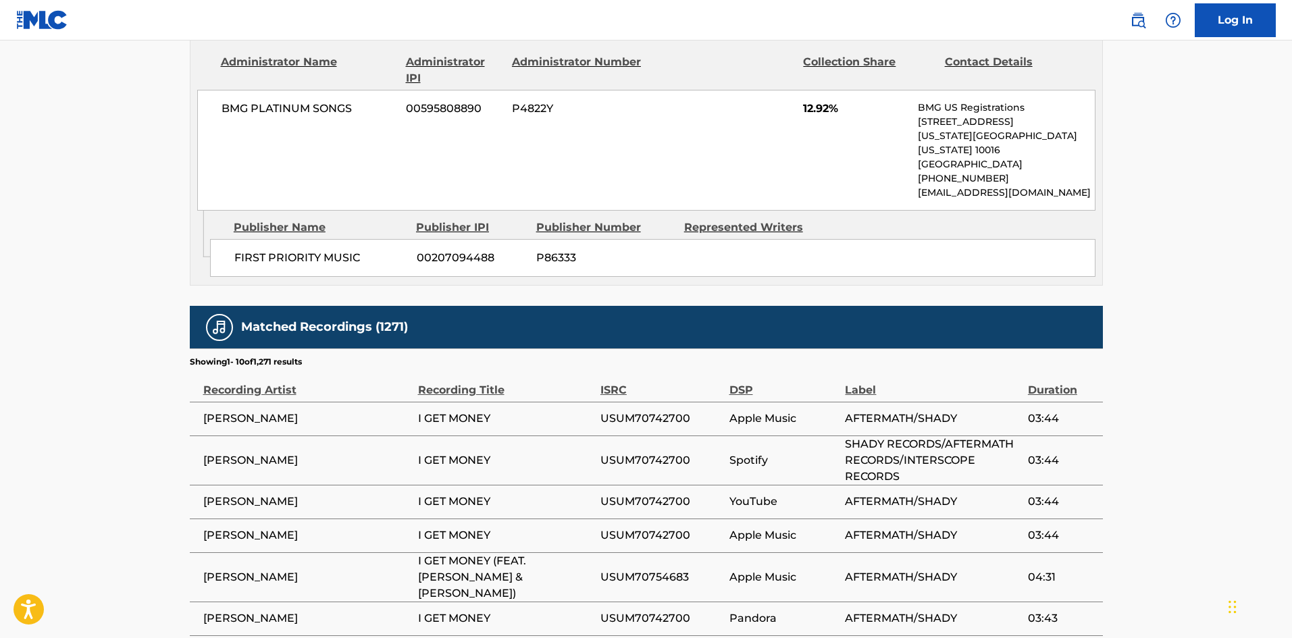
scroll to position [1486, 0]
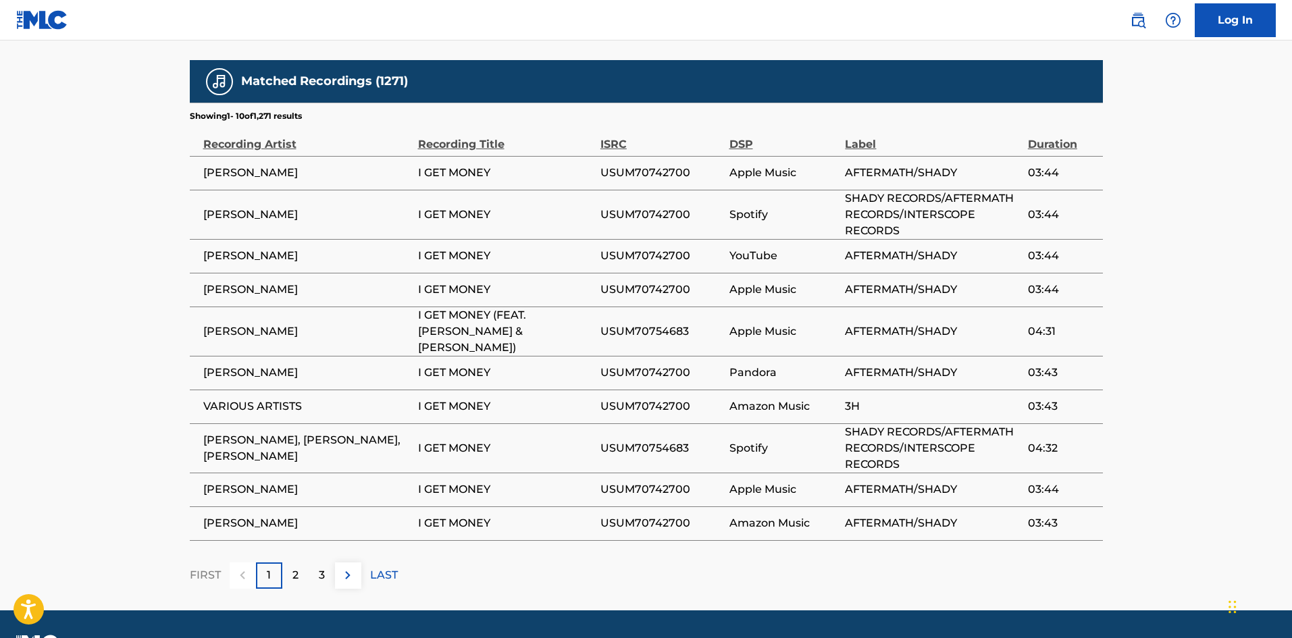
click at [201, 156] on td "50 CENT" at bounding box center [304, 173] width 228 height 34
drag, startPoint x: 201, startPoint y: 153, endPoint x: 228, endPoint y: 153, distance: 27.0
click at [228, 156] on td "50 CENT" at bounding box center [304, 173] width 228 height 34
copy span "50 CENT"
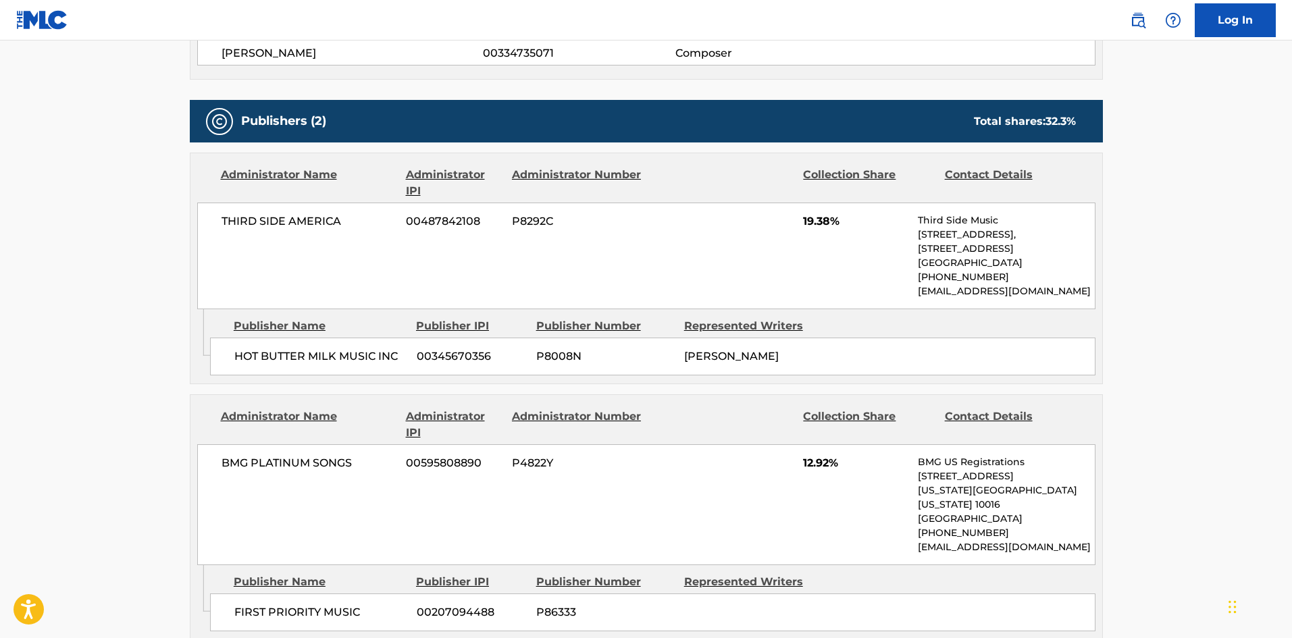
scroll to position [878, 0]
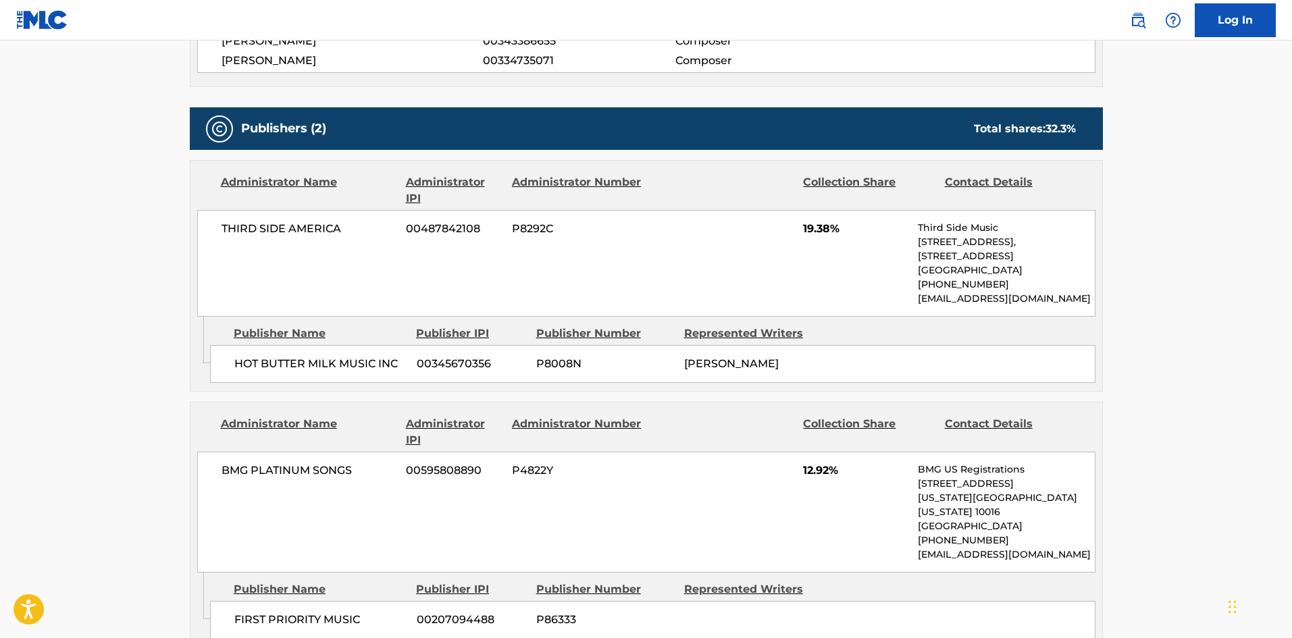
click at [255, 362] on span "HOT BUTTER MILK MUSIC INC" at bounding box center [320, 364] width 172 height 16
drag, startPoint x: 255, startPoint y: 362, endPoint x: 393, endPoint y: 368, distance: 138.6
click at [393, 368] on span "HOT BUTTER MILK MUSIC INC" at bounding box center [320, 364] width 172 height 16
copy span "HOT BUTTER MILK MUSIC INC"
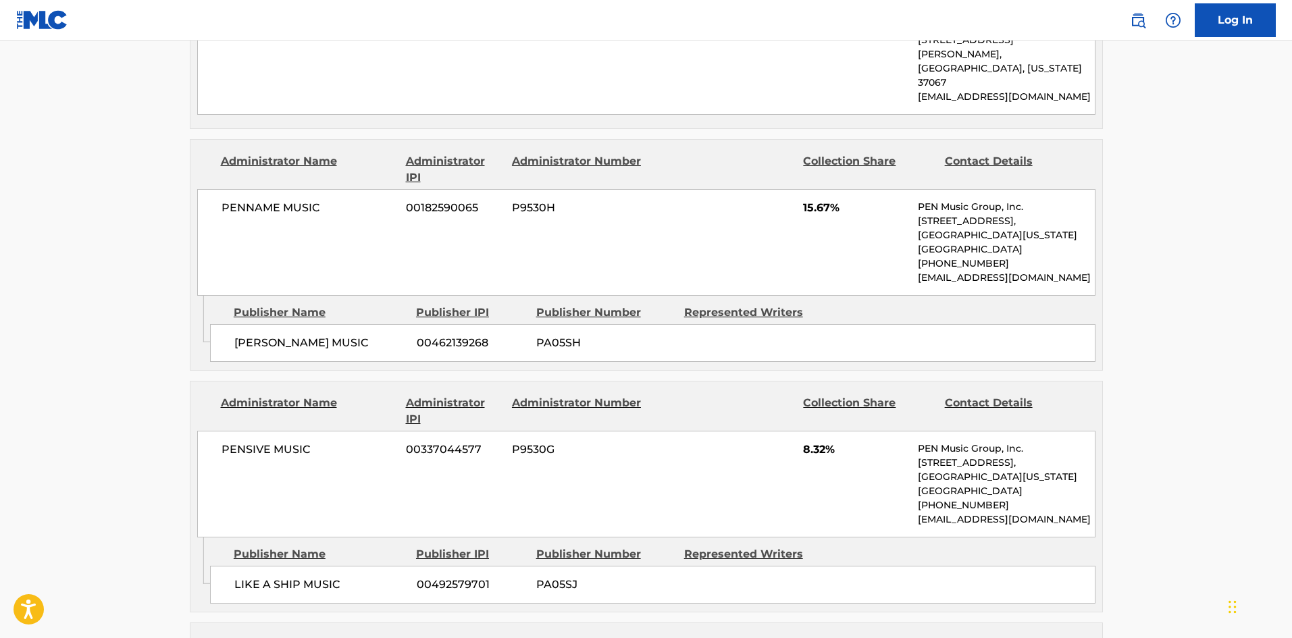
scroll to position [945, 0]
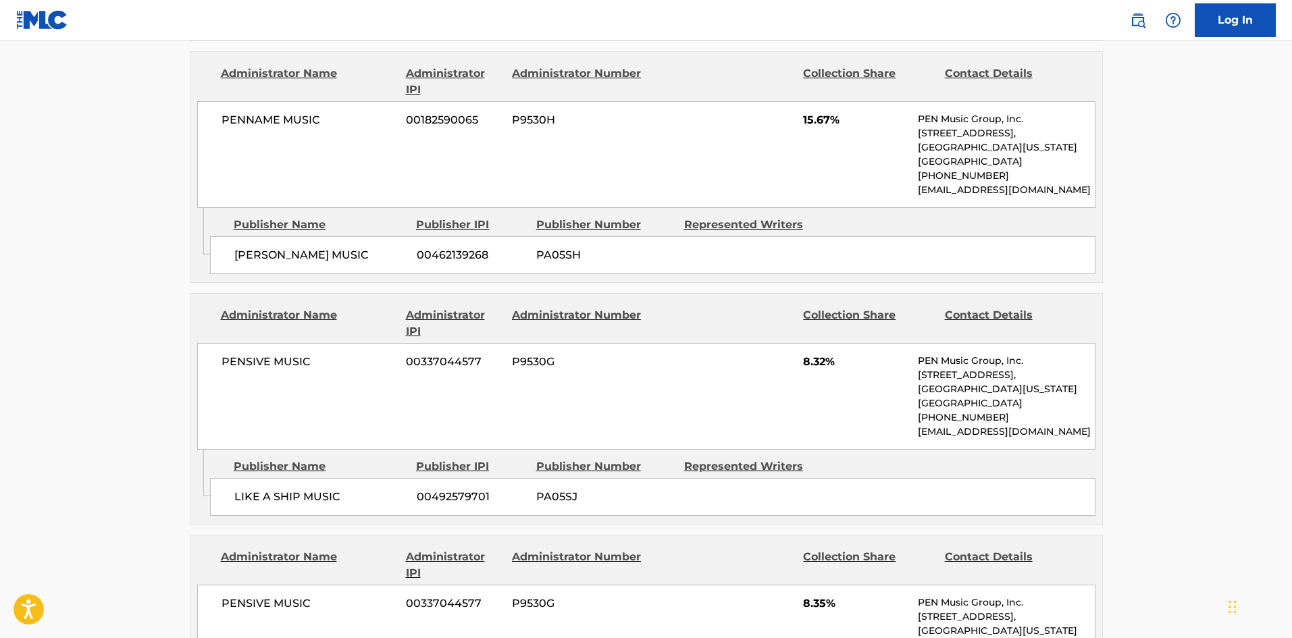
click at [209, 384] on div "PENSIVE MUSIC 00337044577 P9530G 8.32% PEN Music Group, Inc. [STREET_ADDRESS][U…" at bounding box center [646, 396] width 898 height 107
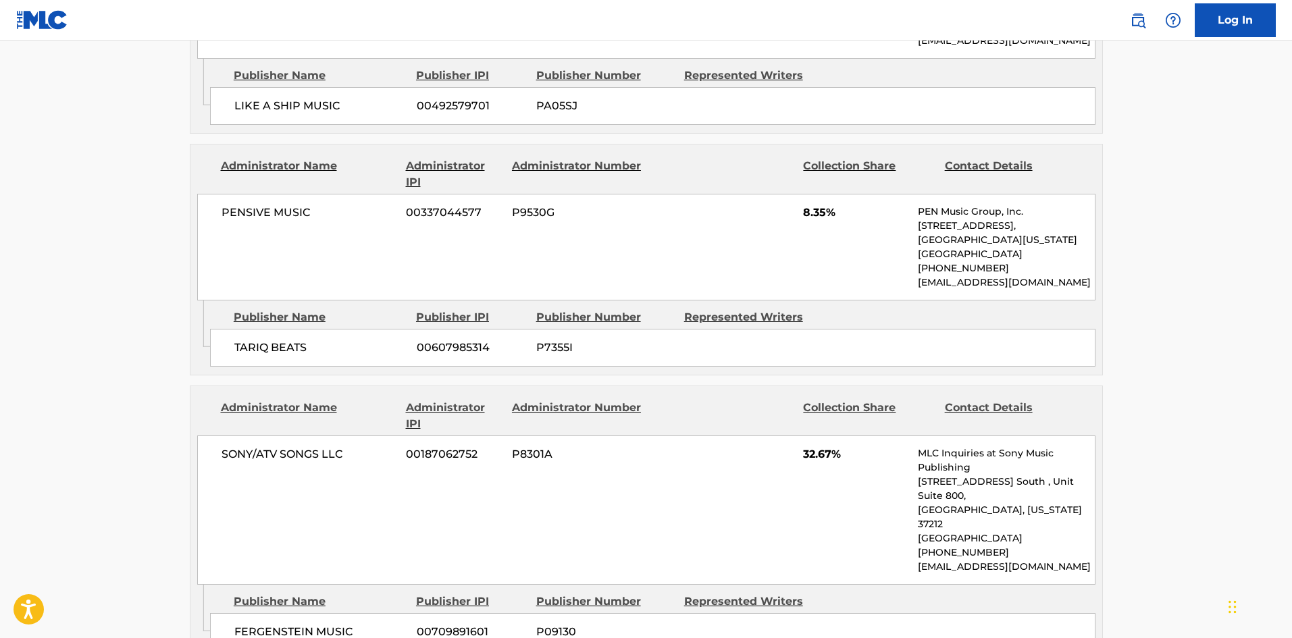
click at [220, 329] on div "TARIQ BEATS 00607985314 P7355I" at bounding box center [652, 348] width 885 height 38
drag, startPoint x: 220, startPoint y: 321, endPoint x: 309, endPoint y: 320, distance: 88.5
click at [309, 329] on div "TARIQ BEATS 00607985314 P7355I" at bounding box center [652, 348] width 885 height 38
copy div "TARIQ BEATS"
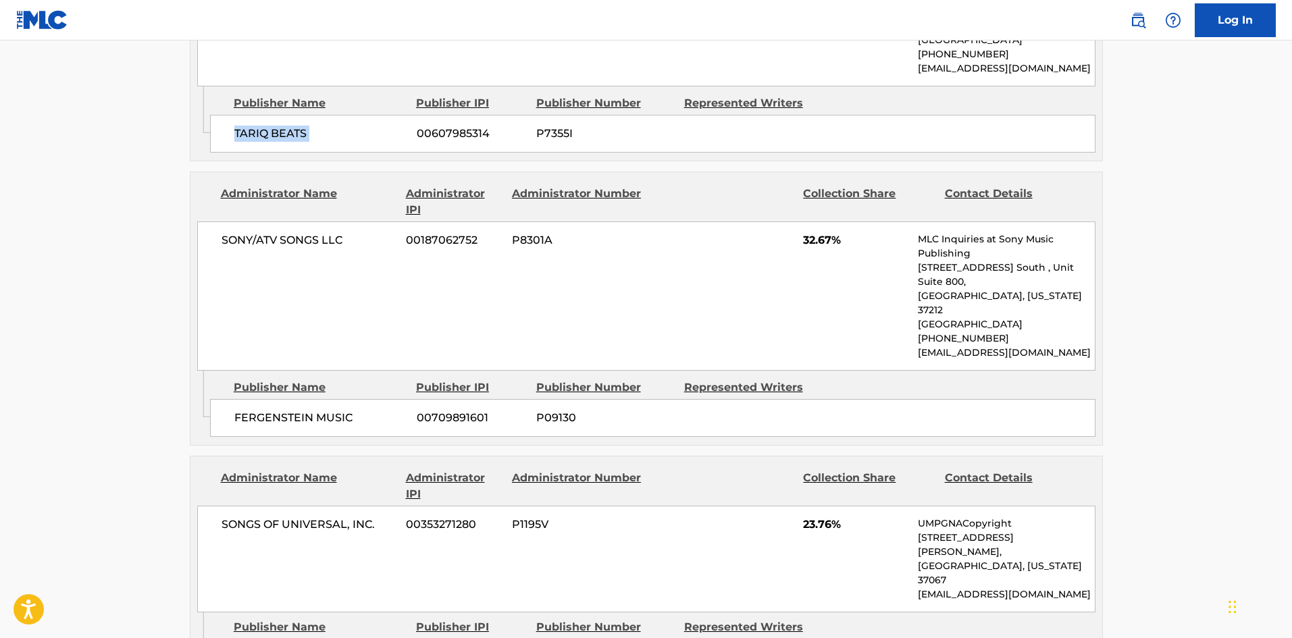
scroll to position [1607, 0]
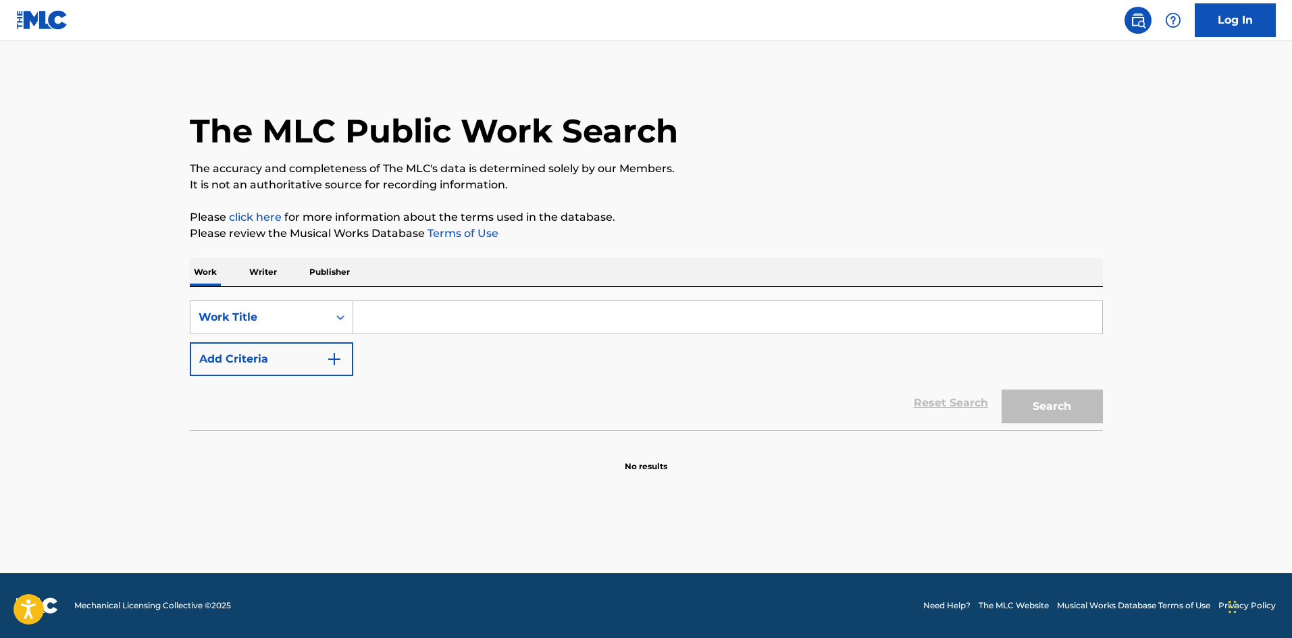
click at [565, 309] on input "Search Form" at bounding box center [727, 317] width 749 height 32
paste input "[GEOGRAPHIC_DATA]"
type input "[GEOGRAPHIC_DATA]"
click at [1093, 417] on button "Search" at bounding box center [1052, 407] width 101 height 34
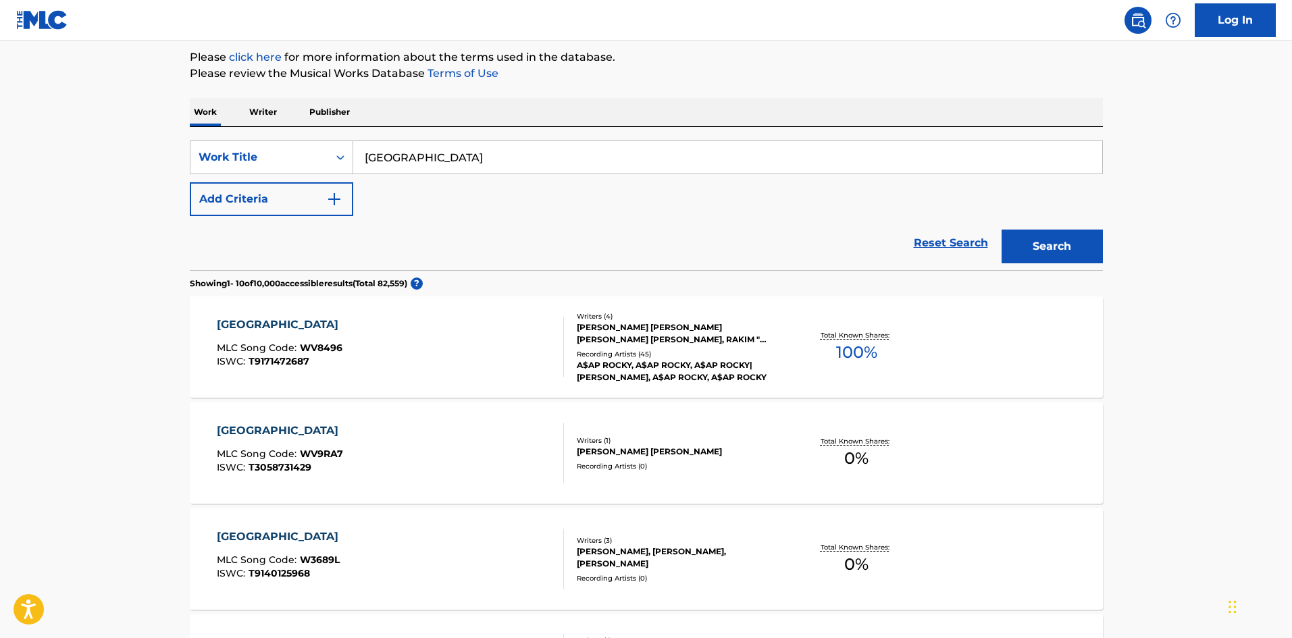
scroll to position [203, 0]
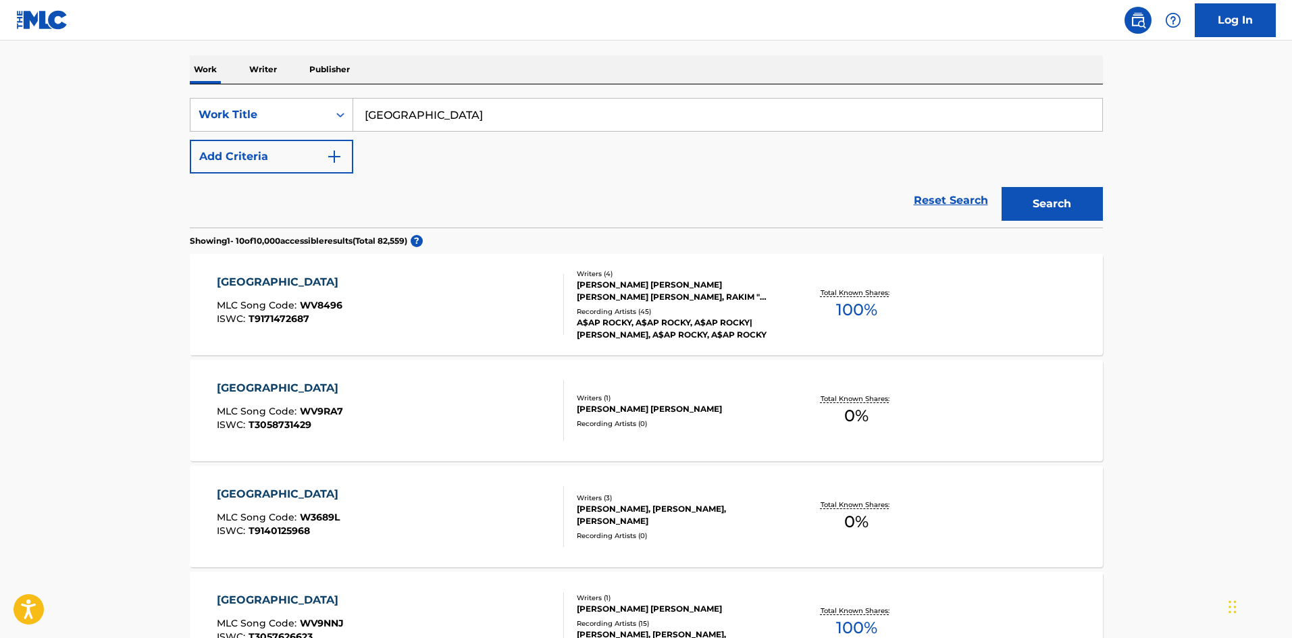
click at [364, 324] on div "WEST SIDE HIGHWAY MLC Song Code : WV8496 ISWC : T9171472687" at bounding box center [390, 304] width 347 height 61
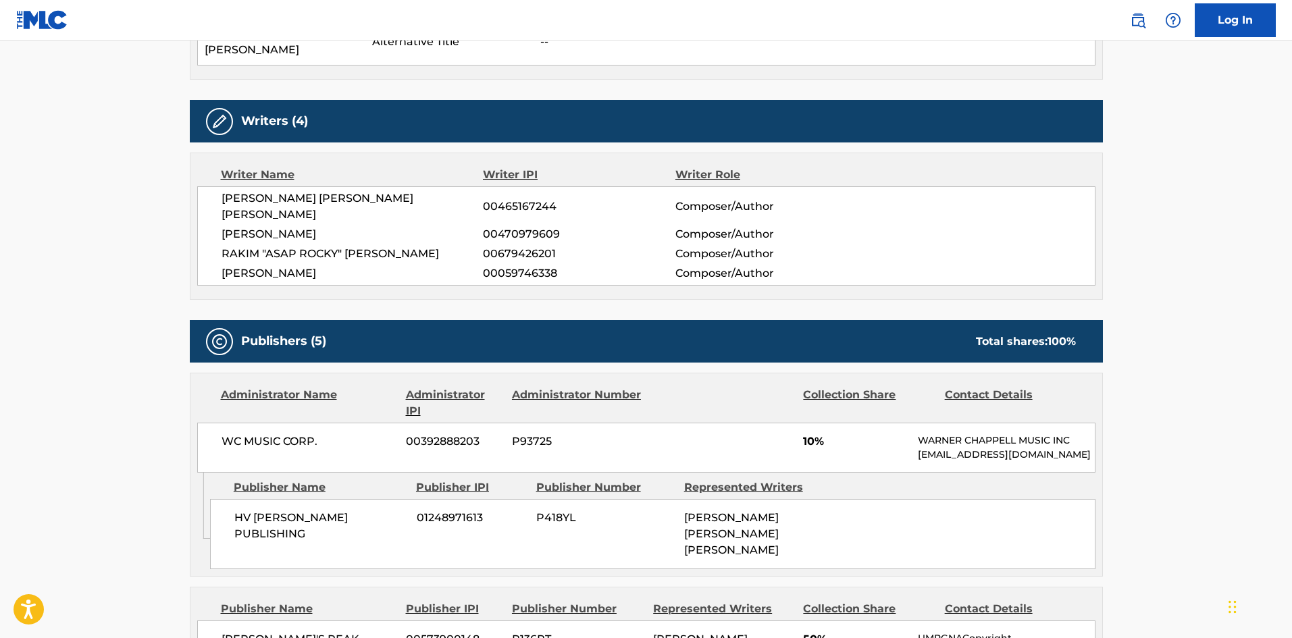
scroll to position [675, 0]
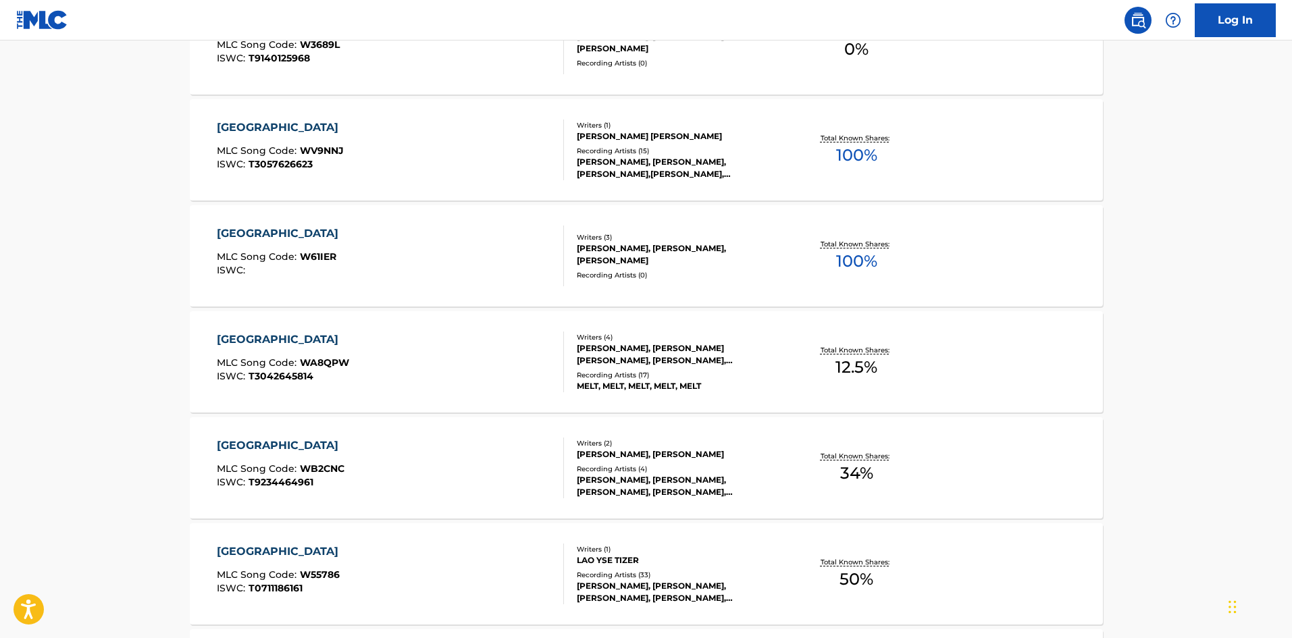
scroll to position [203, 0]
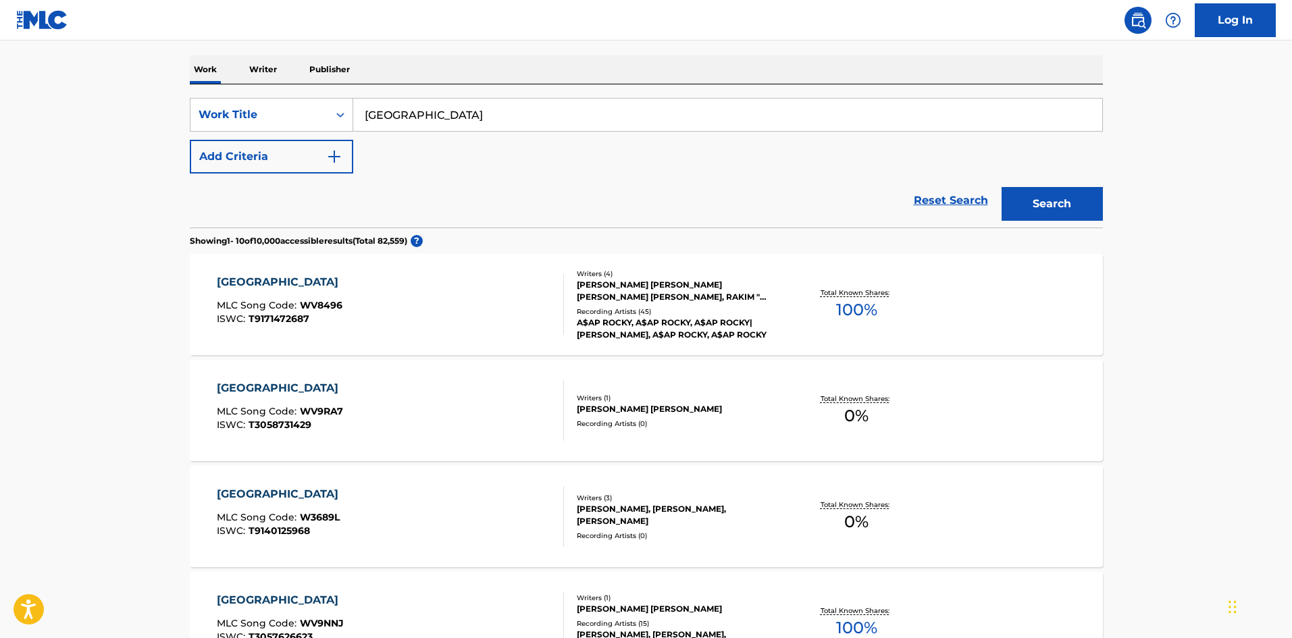
click at [405, 282] on div "WEST SIDE HIGHWAY MLC Song Code : WV8496 ISWC : T9171472687" at bounding box center [390, 304] width 347 height 61
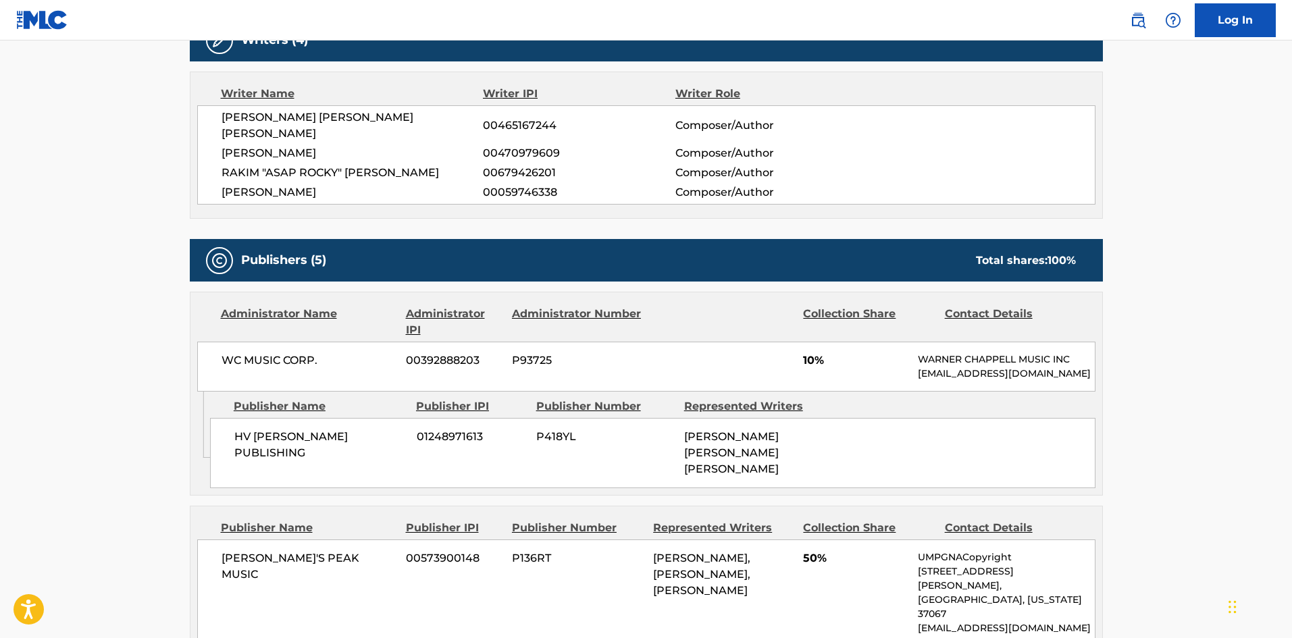
scroll to position [456, 0]
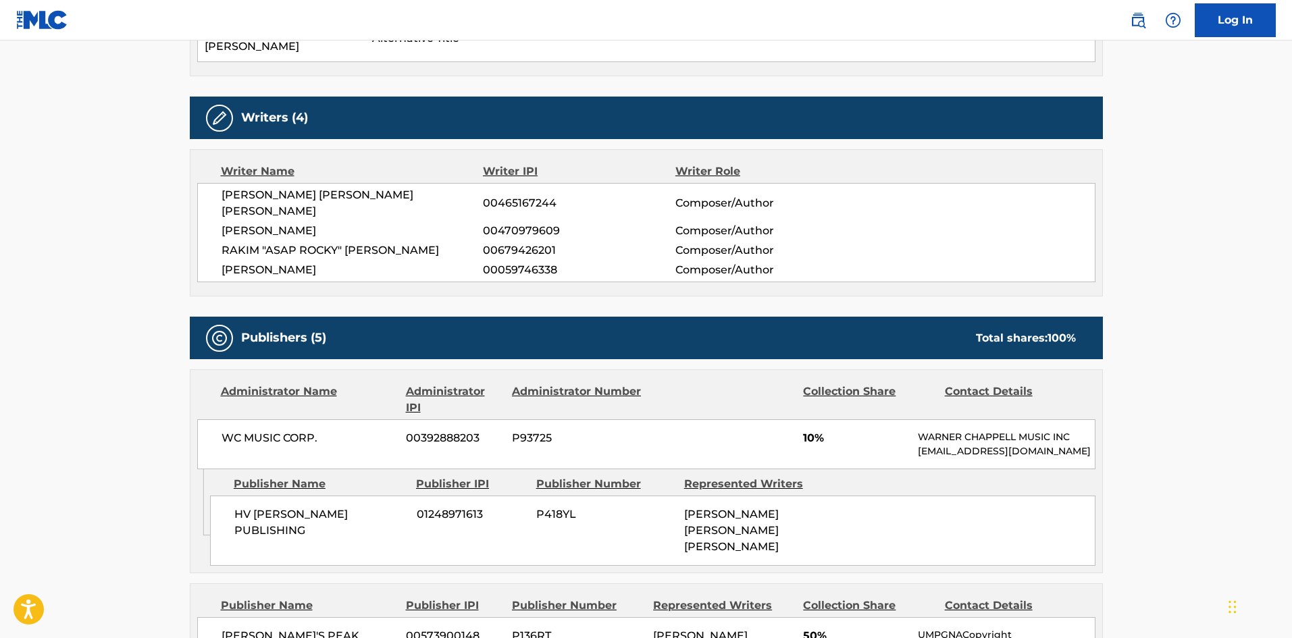
click at [242, 519] on span "HV [PERSON_NAME] PUBLISHING" at bounding box center [320, 523] width 172 height 32
drag, startPoint x: 242, startPoint y: 519, endPoint x: 272, endPoint y: 504, distance: 33.5
click at [274, 510] on span "HV [PERSON_NAME] PUBLISHING" at bounding box center [320, 523] width 172 height 32
copy span "[PERSON_NAME]"
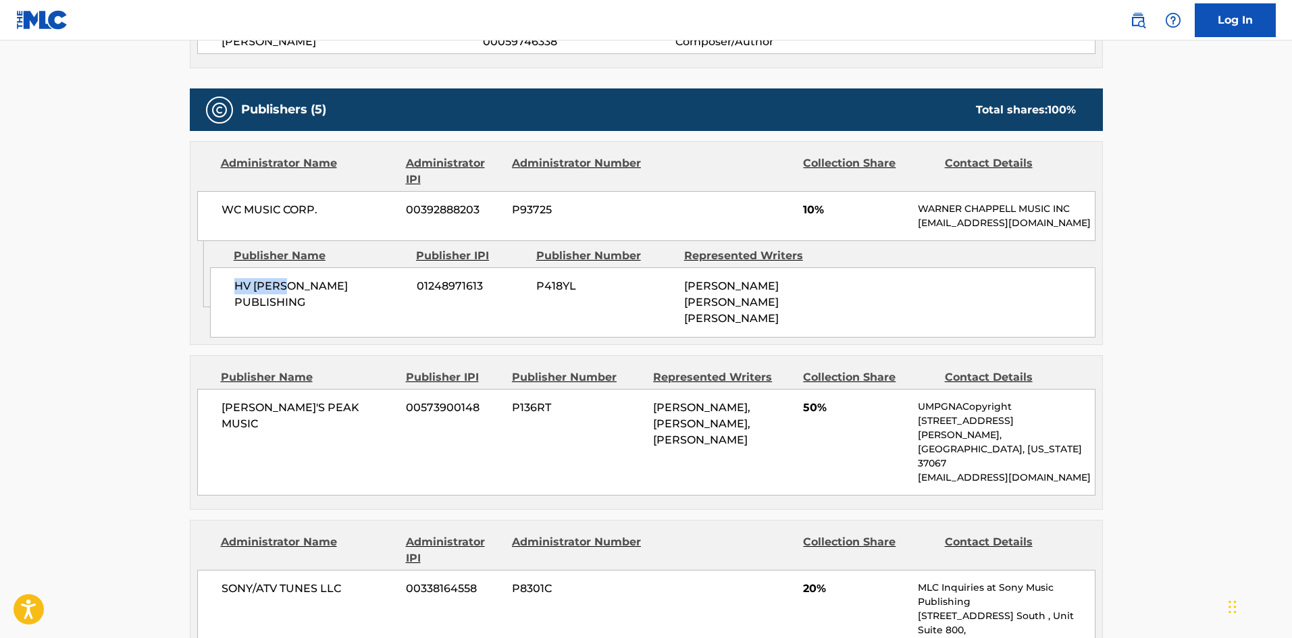
scroll to position [726, 0]
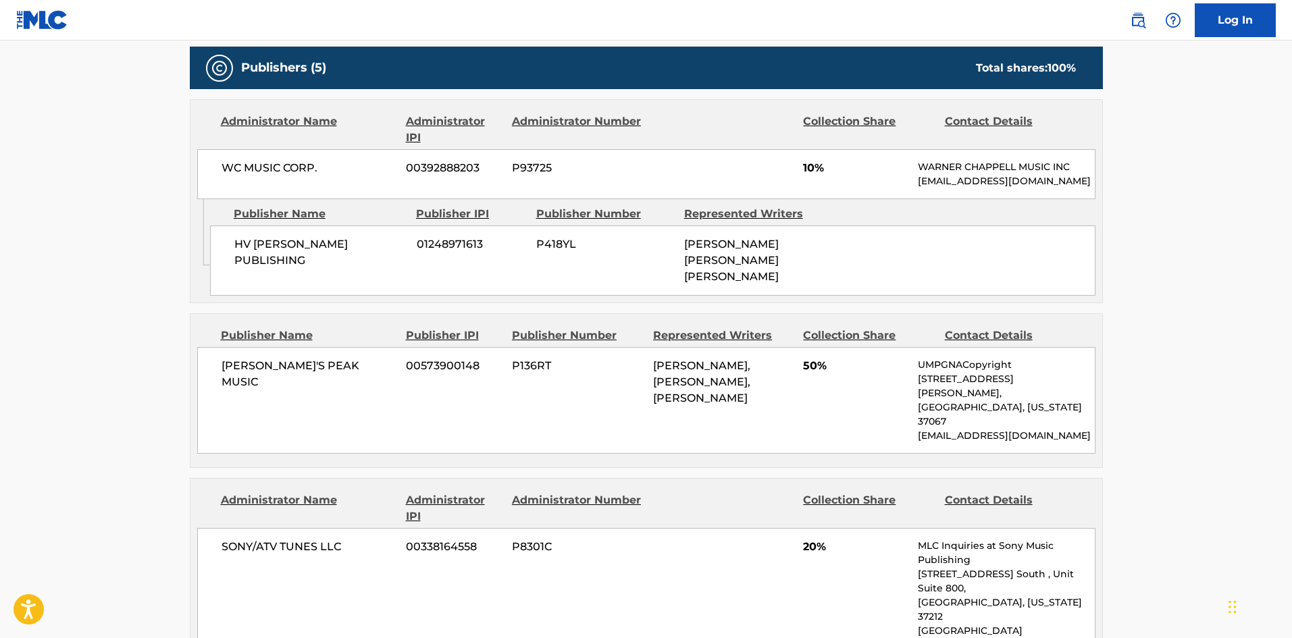
click at [227, 358] on span "[PERSON_NAME]'S PEAK MUSIC" at bounding box center [309, 374] width 175 height 32
drag, startPoint x: 227, startPoint y: 353, endPoint x: 348, endPoint y: 348, distance: 121.7
click at [348, 358] on span "[PERSON_NAME]'S PEAK MUSIC" at bounding box center [309, 374] width 175 height 32
copy span "[PERSON_NAME]'S PEAK MUSIC"
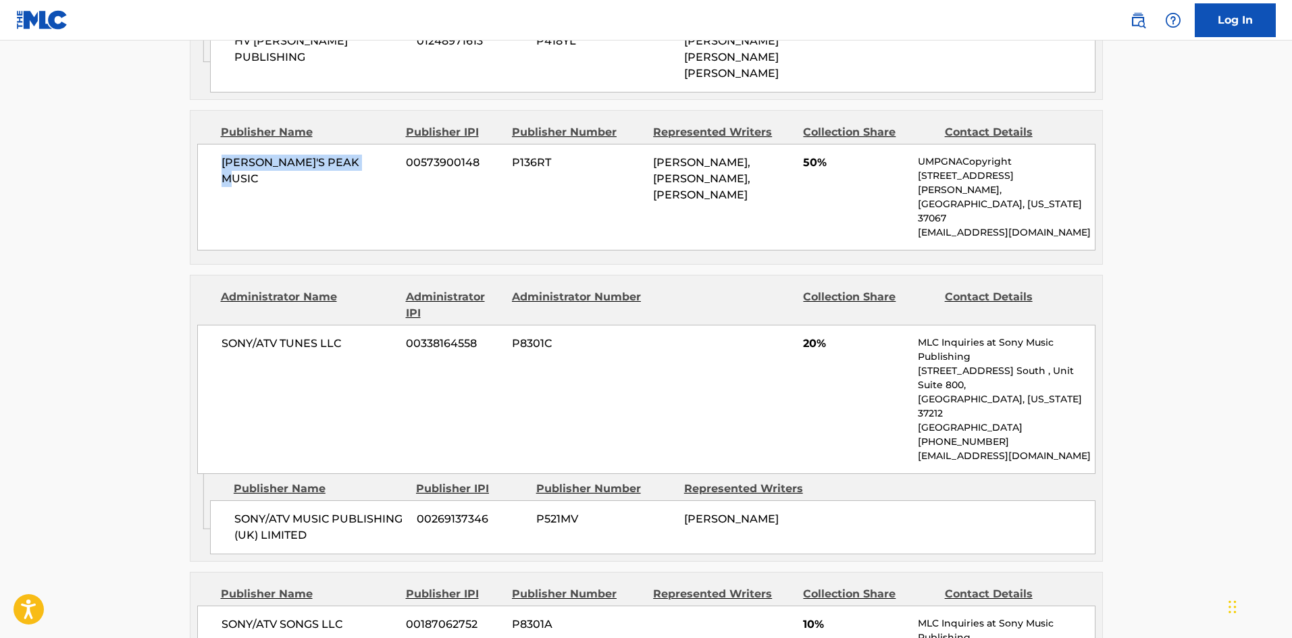
scroll to position [996, 0]
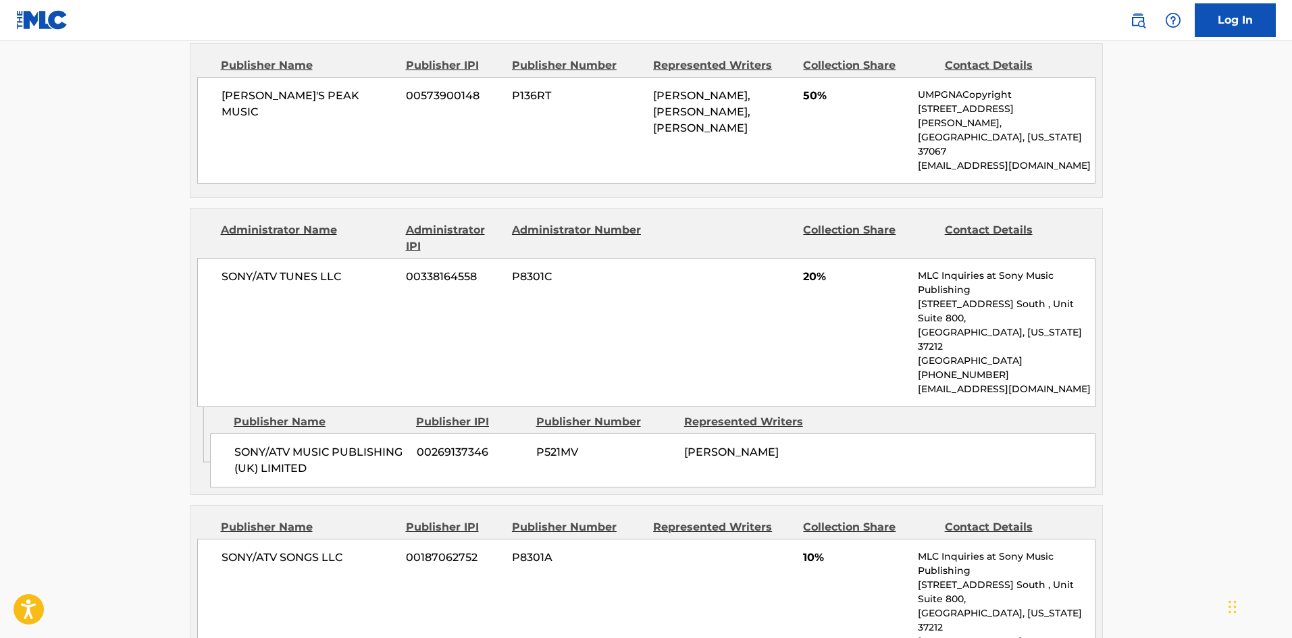
click at [241, 444] on span "SONY/ATV MUSIC PUBLISHING (UK) LIMITED" at bounding box center [320, 460] width 172 height 32
drag, startPoint x: 241, startPoint y: 379, endPoint x: 313, endPoint y: 388, distance: 72.1
click at [313, 444] on span "SONY/ATV MUSIC PUBLISHING (UK) LIMITED" at bounding box center [320, 460] width 172 height 32
copy div "SONY/ATV MUSIC PUBLISHING (UK) LIMITED"
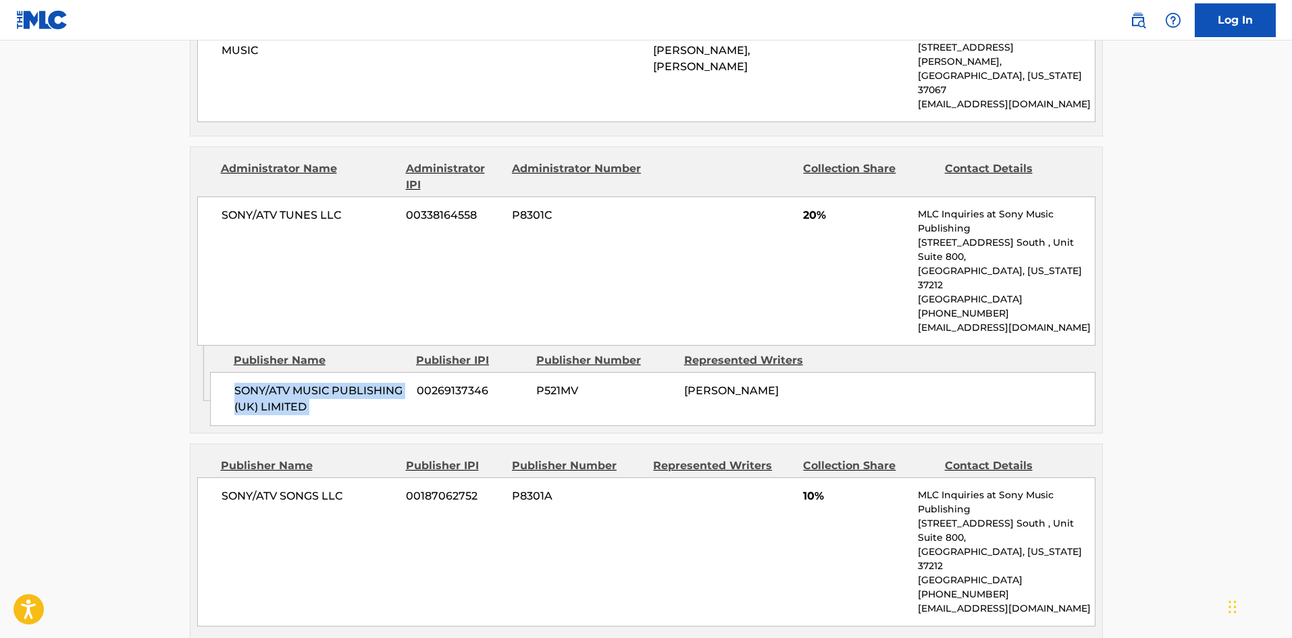
scroll to position [1131, 0]
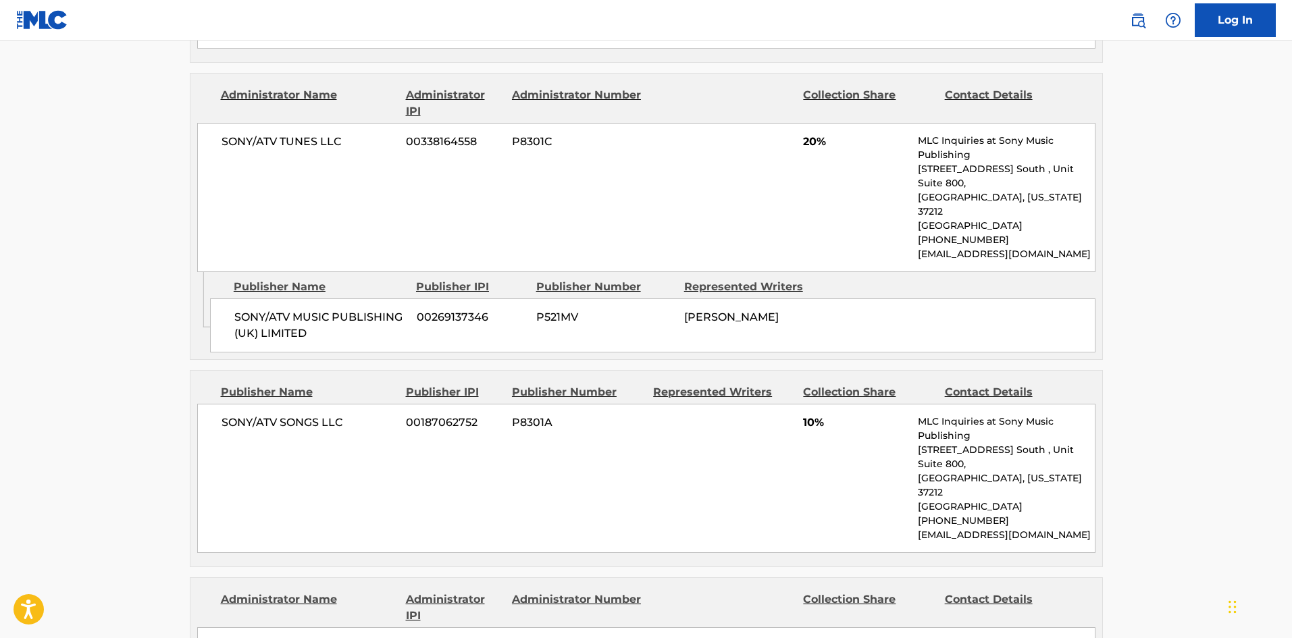
click at [246, 415] on span "SONY/ATV SONGS LLC" at bounding box center [309, 423] width 175 height 16
drag, startPoint x: 246, startPoint y: 350, endPoint x: 313, endPoint y: 345, distance: 67.7
click at [313, 415] on span "SONY/ATV SONGS LLC" at bounding box center [309, 423] width 175 height 16
copy span "SONY/ATV SONGS"
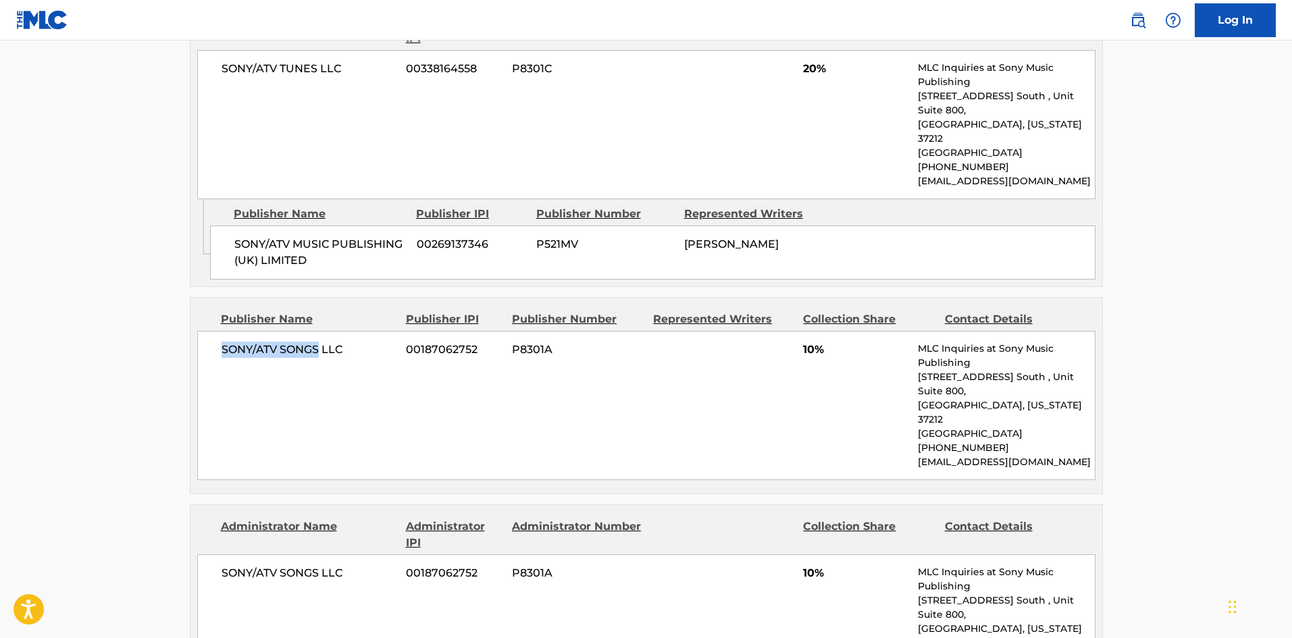
scroll to position [1401, 0]
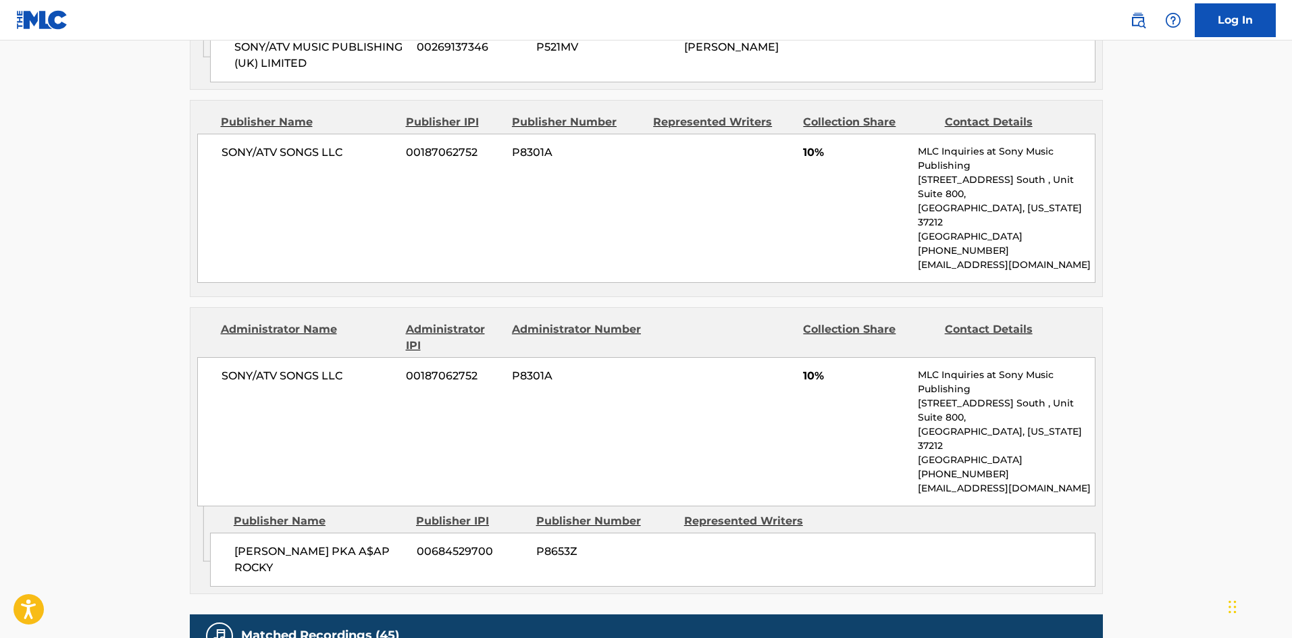
click at [256, 544] on span "[PERSON_NAME] PKA A$AP ROCKY" at bounding box center [320, 560] width 172 height 32
drag, startPoint x: 256, startPoint y: 415, endPoint x: 274, endPoint y: 415, distance: 18.2
click at [274, 544] on span "[PERSON_NAME] PKA A$AP ROCKY" at bounding box center [320, 560] width 172 height 32
click at [262, 544] on span "[PERSON_NAME] PKA A$AP ROCKY" at bounding box center [320, 560] width 172 height 32
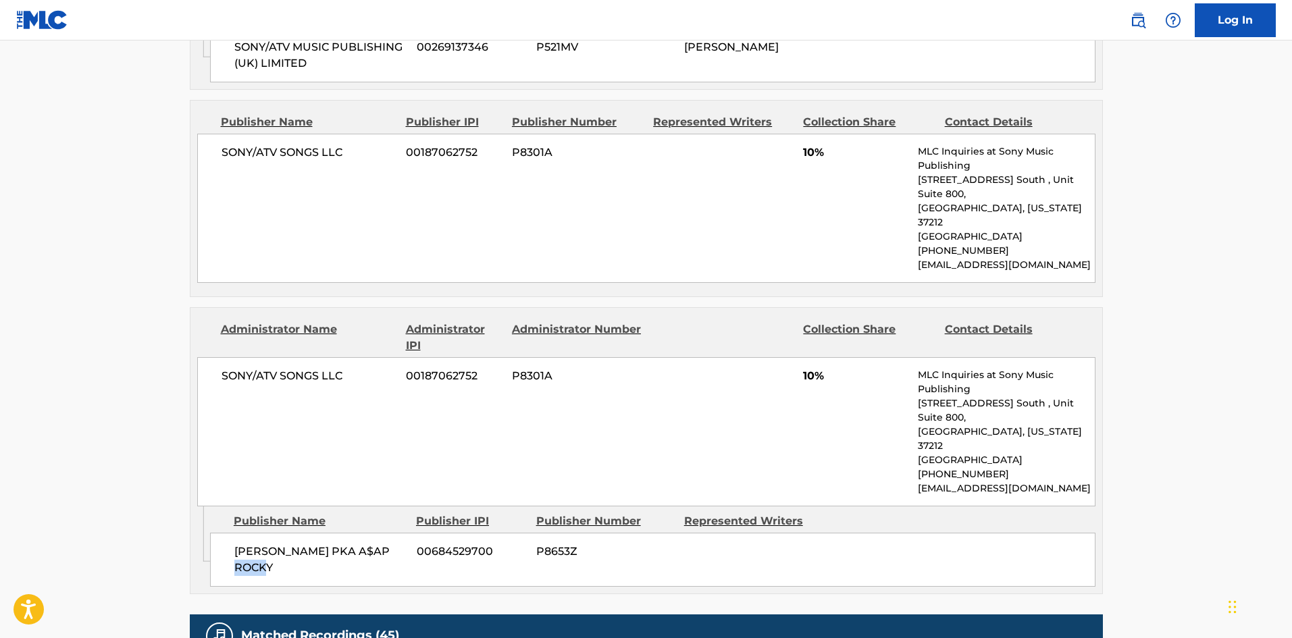
copy span "ROCKY"
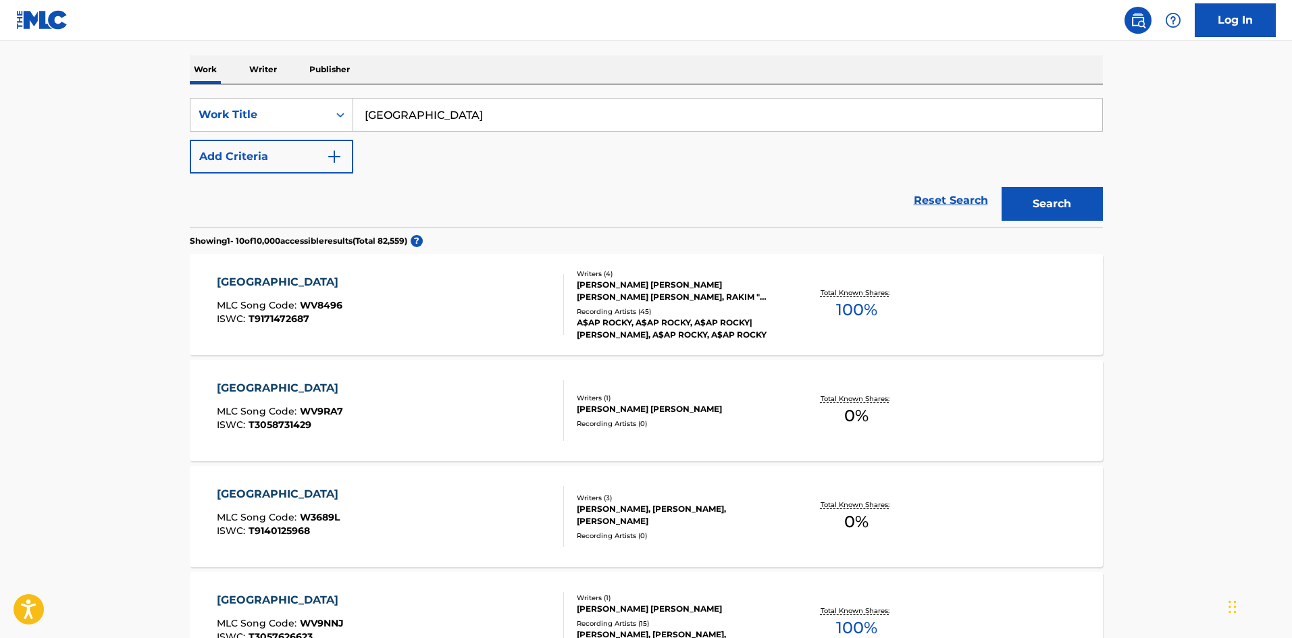
click at [402, 122] on input "[GEOGRAPHIC_DATA]" at bounding box center [727, 115] width 749 height 32
paste input "ild For The Night"
type input "Wild For The Night"
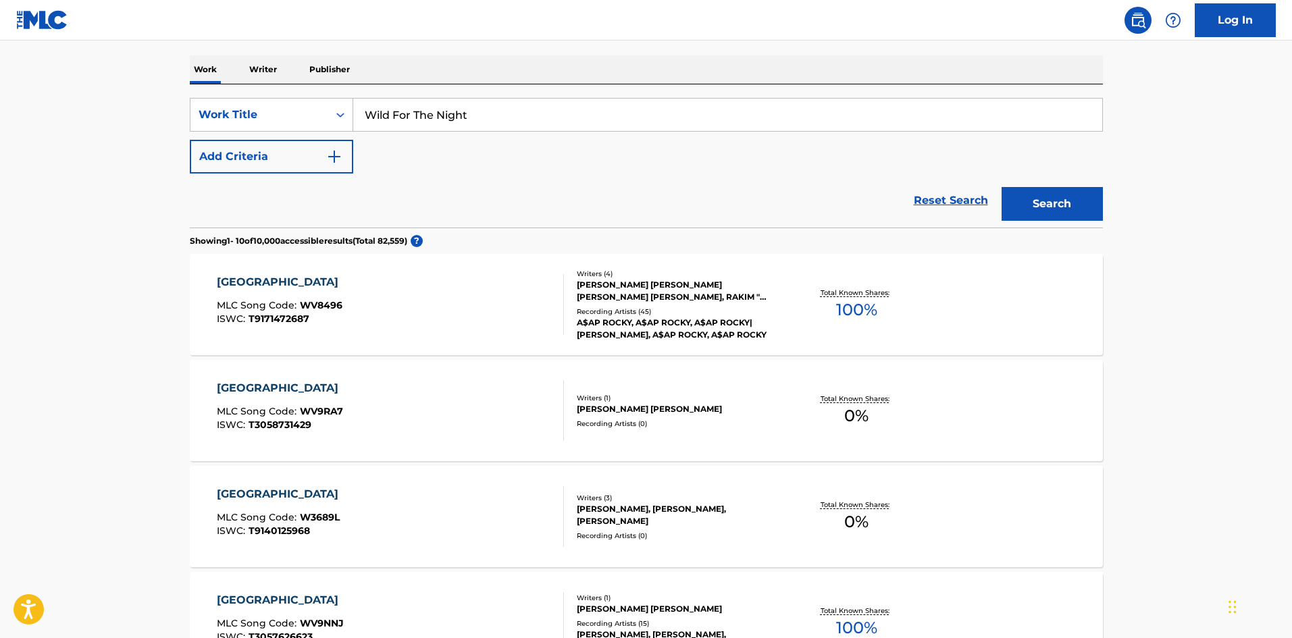
click at [457, 317] on div "WEST SIDE HIGHWAY MLC Song Code : WV8496 ISWC : T9171472687" at bounding box center [390, 304] width 347 height 61
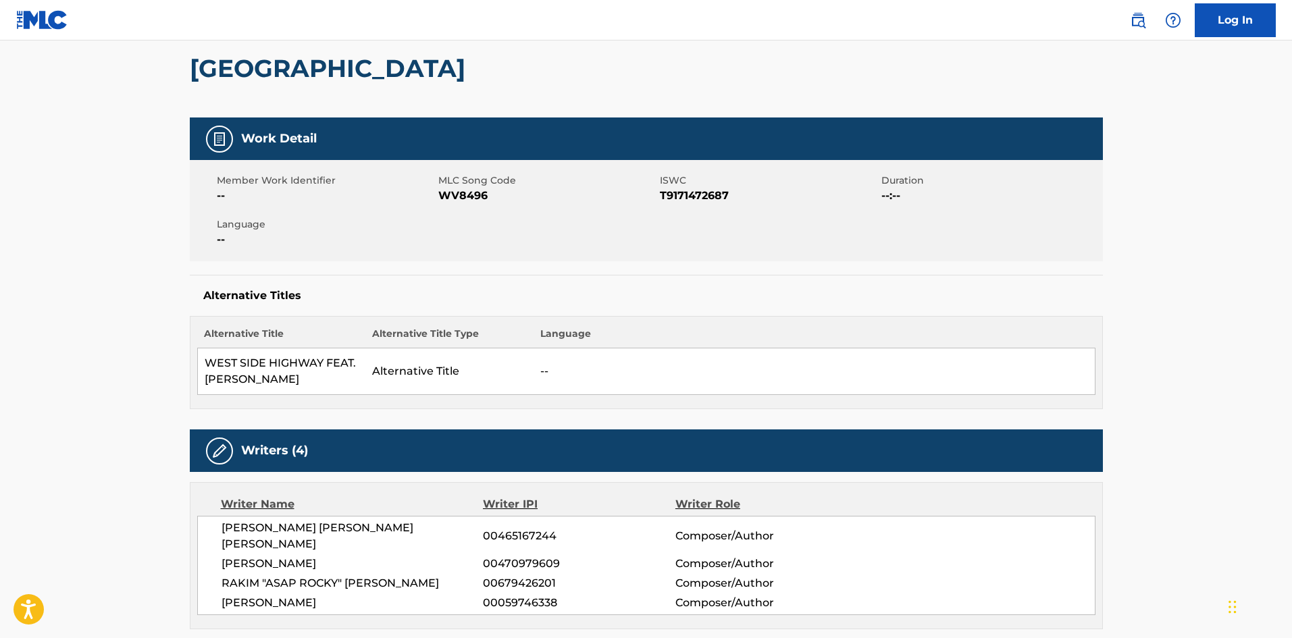
scroll to position [338, 0]
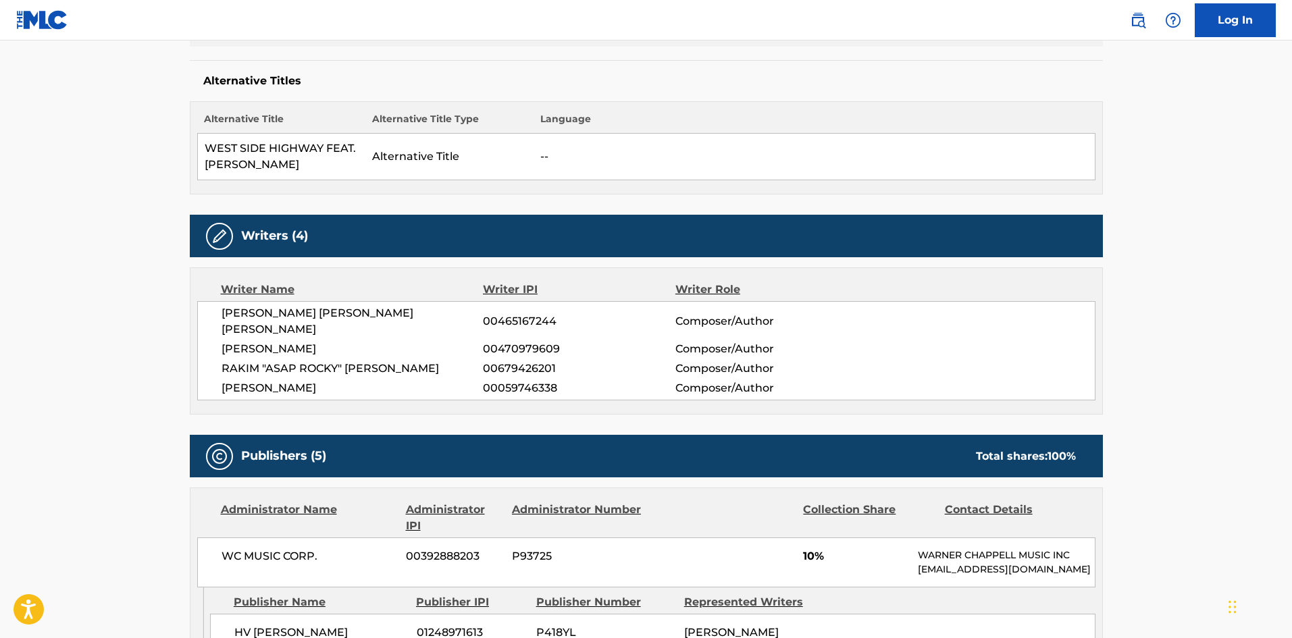
click at [350, 361] on span "RAKIM "ASAP ROCKY" [PERSON_NAME]" at bounding box center [353, 369] width 262 height 16
copy span "[PERSON_NAME]"
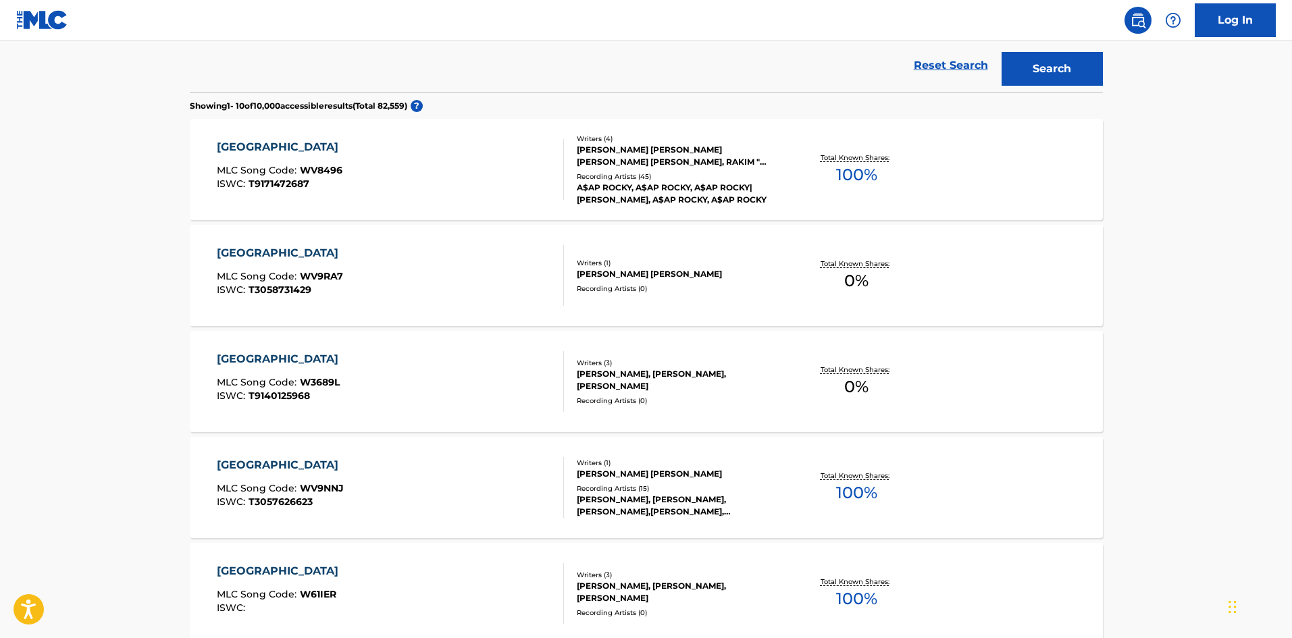
scroll to position [203, 0]
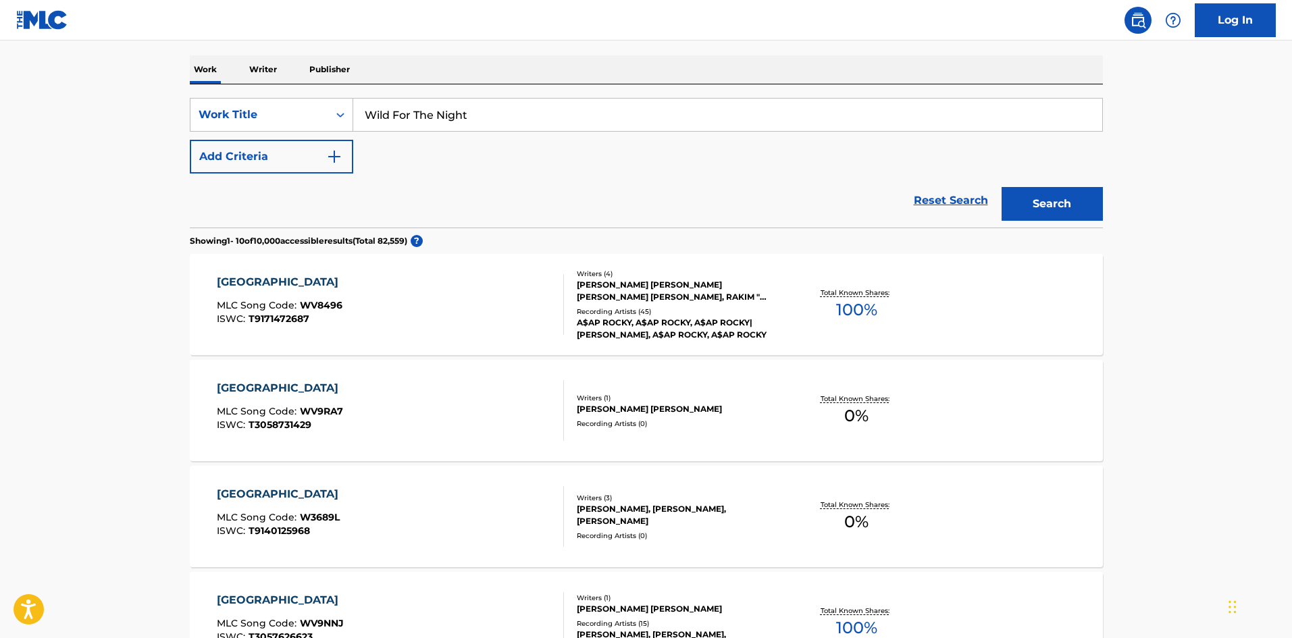
click at [327, 159] on img "Search Form" at bounding box center [334, 157] width 16 height 16
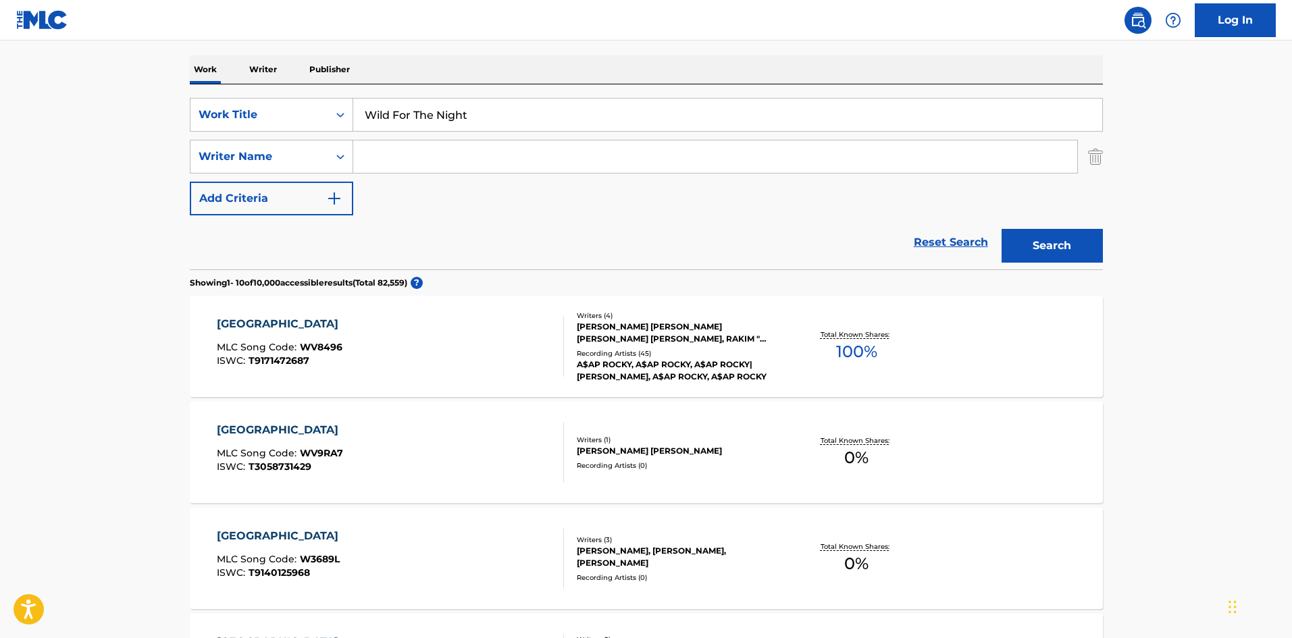
click at [375, 160] on input "Search Form" at bounding box center [715, 156] width 724 height 32
paste input "[PERSON_NAME]"
type input "[PERSON_NAME]"
click at [1089, 231] on button "Search" at bounding box center [1052, 246] width 101 height 34
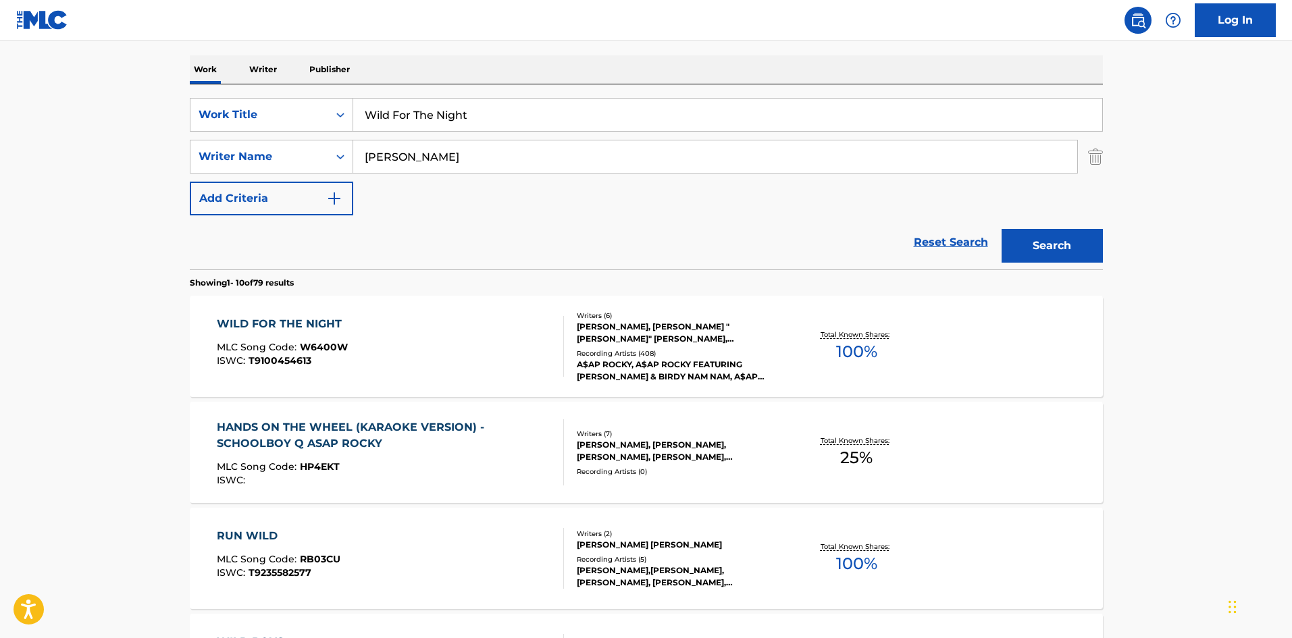
click at [346, 361] on div "ISWC : T9100454613" at bounding box center [283, 361] width 132 height 10
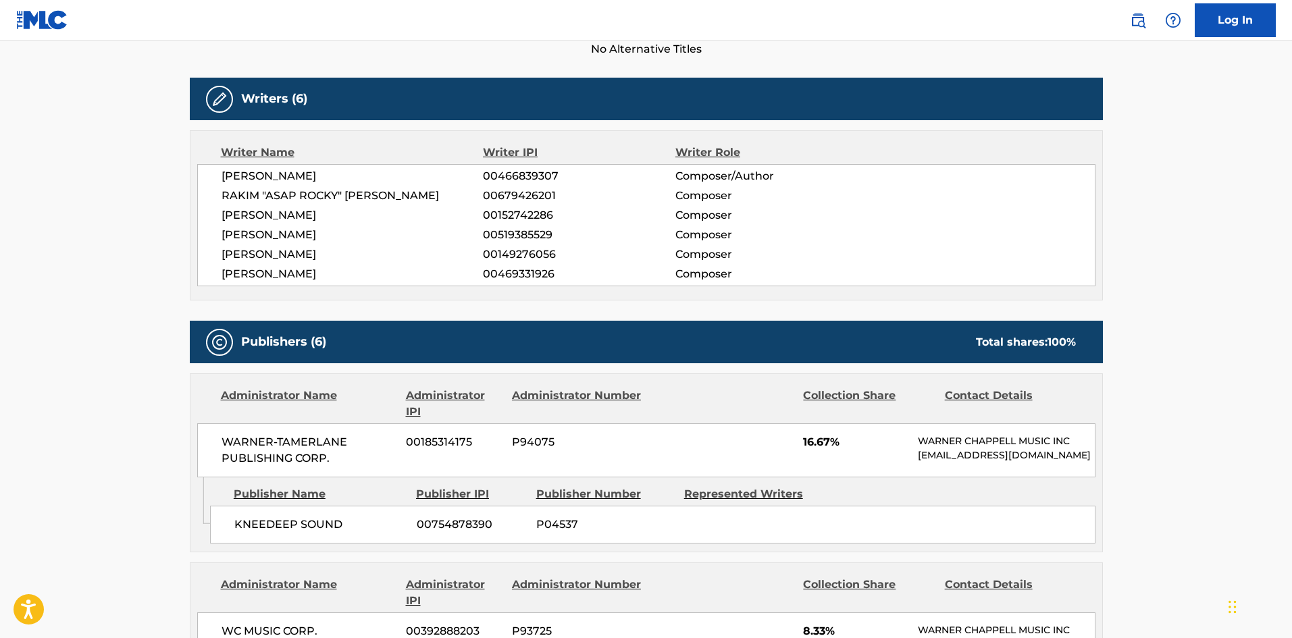
scroll to position [473, 0]
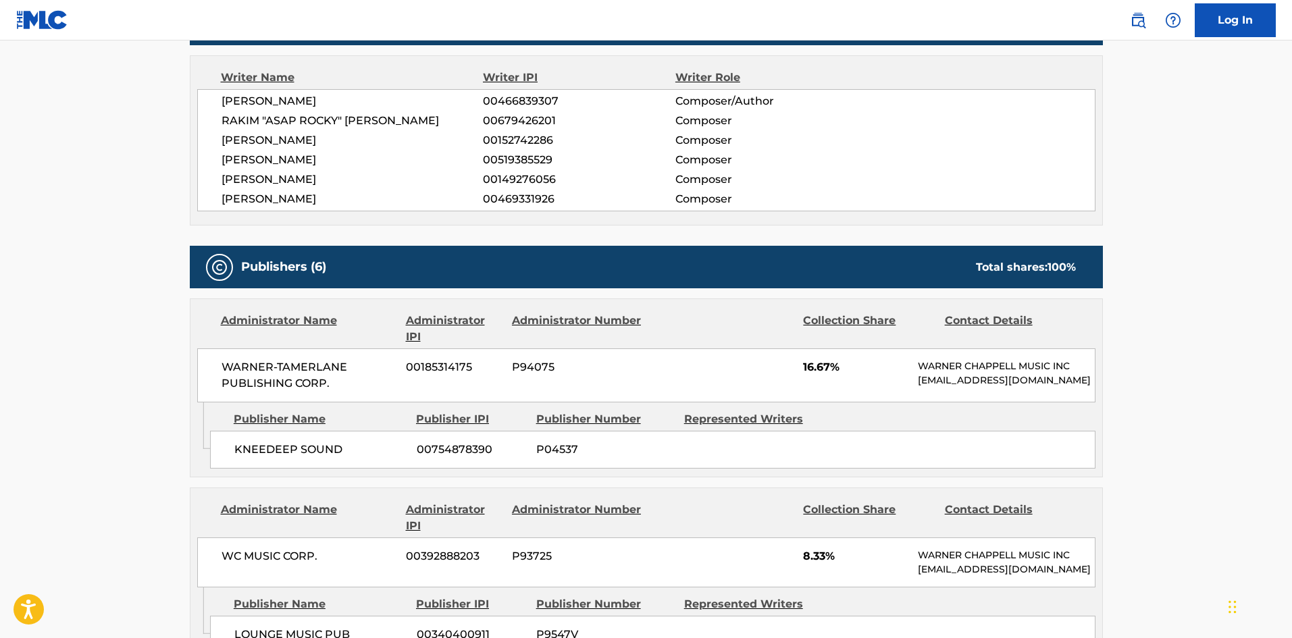
click at [242, 458] on span "KNEEDEEP SOUND" at bounding box center [320, 450] width 172 height 16
drag, startPoint x: 242, startPoint y: 466, endPoint x: 301, endPoint y: 455, distance: 59.7
click at [301, 455] on span "KNEEDEEP SOUND" at bounding box center [320, 450] width 172 height 16
copy span "KNEEDEEP SOUND"
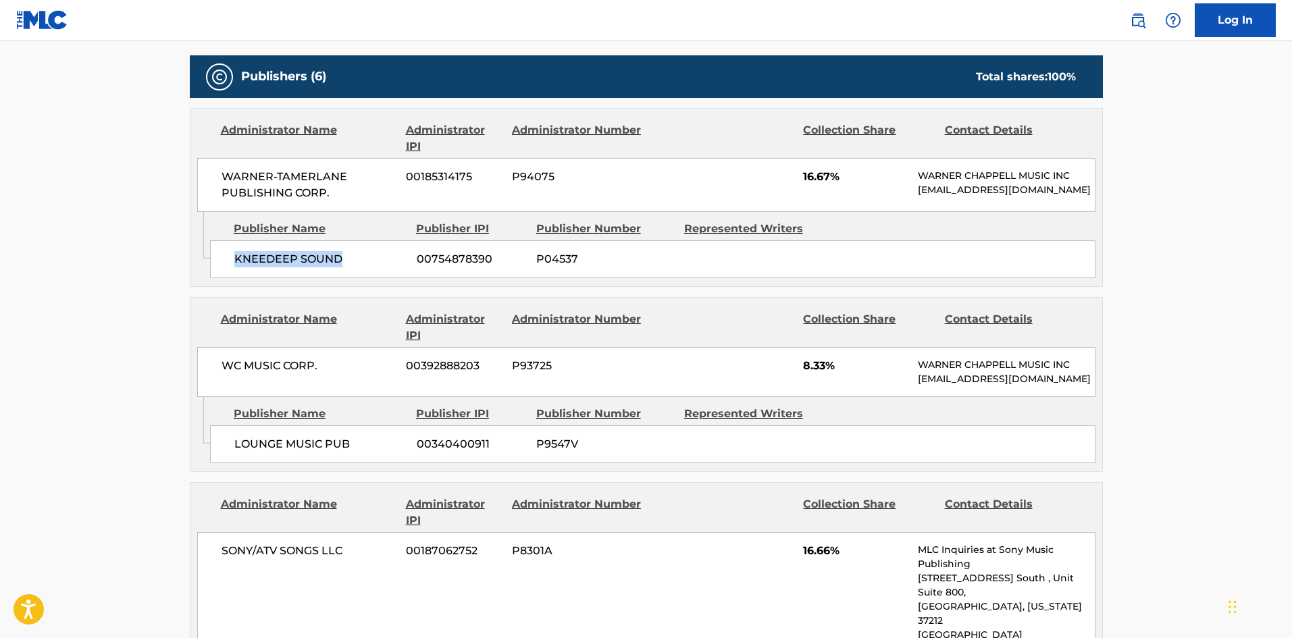
scroll to position [675, 0]
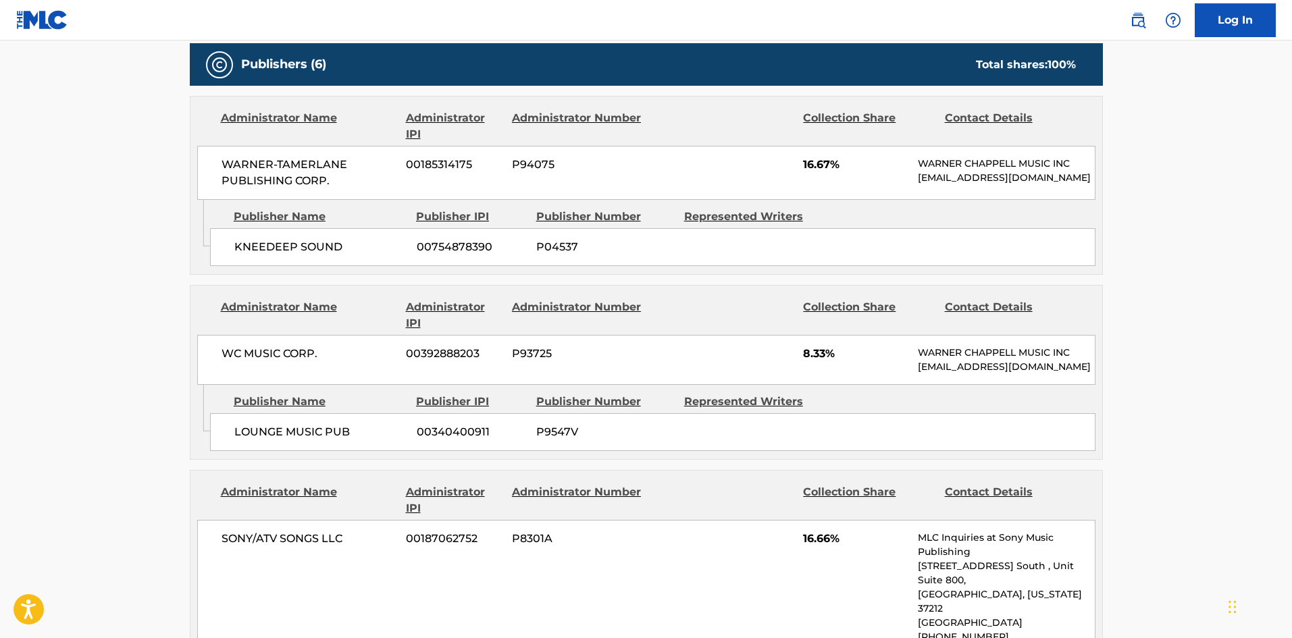
click at [242, 440] on span "LOUNGE MUSIC PUB" at bounding box center [320, 432] width 172 height 16
drag, startPoint x: 242, startPoint y: 455, endPoint x: 295, endPoint y: 447, distance: 53.3
click at [295, 447] on div "LOUNGE MUSIC PUB 00340400911 P9547V" at bounding box center [652, 432] width 885 height 38
copy span "LOUNGE MUSIC"
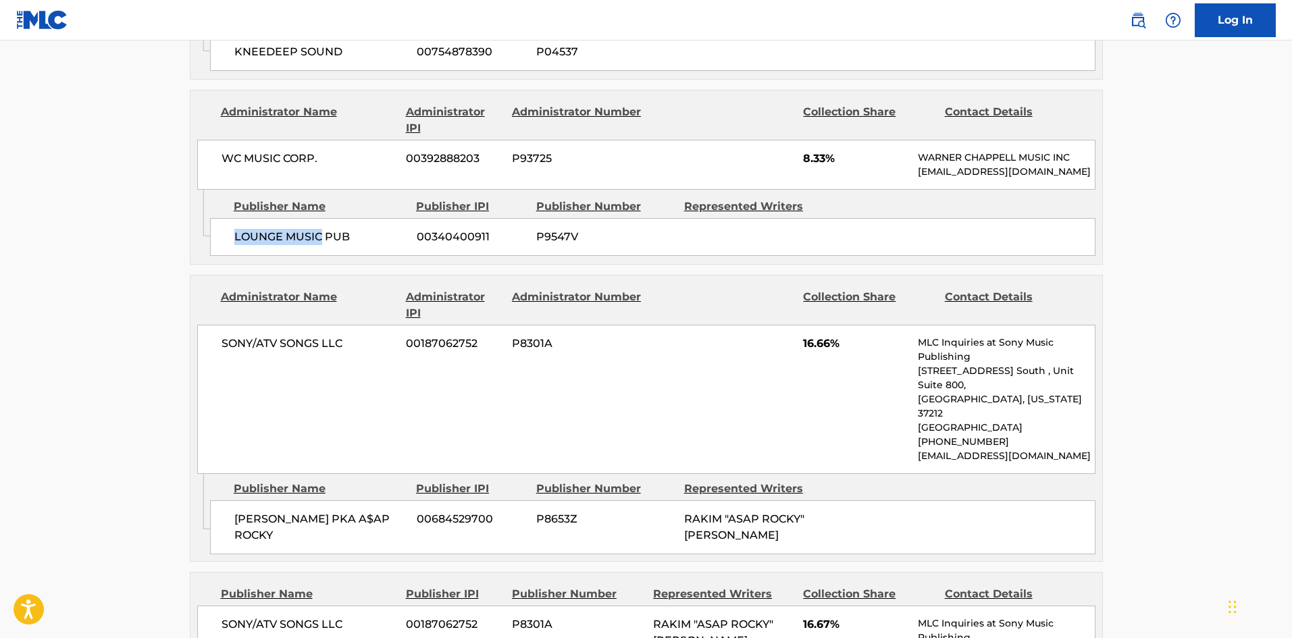
scroll to position [878, 0]
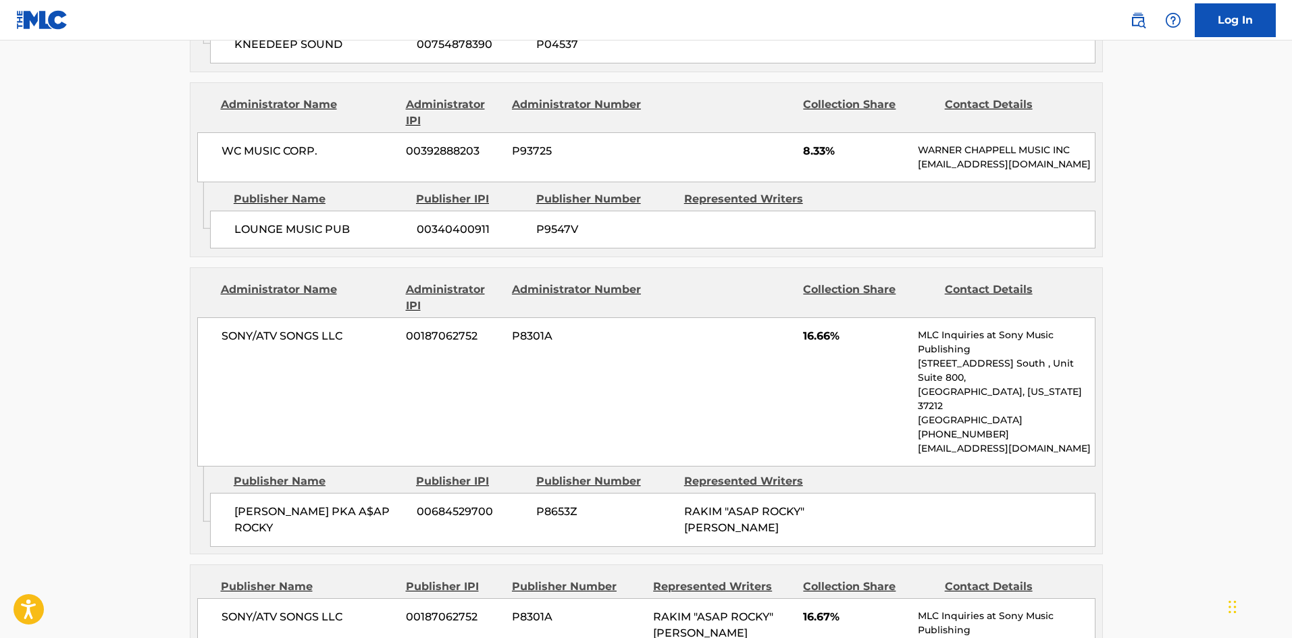
click at [250, 504] on span "RAKIM MEYERS PKA A$AP ROCKY" at bounding box center [320, 520] width 172 height 32
drag, startPoint x: 251, startPoint y: 504, endPoint x: 280, endPoint y: 527, distance: 37.6
click at [284, 507] on span "RAKIM MEYERS PKA A$AP ROCKY" at bounding box center [320, 520] width 172 height 32
click at [281, 530] on span "RAKIM MEYERS PKA A$AP ROCKY" at bounding box center [320, 520] width 172 height 32
drag, startPoint x: 281, startPoint y: 530, endPoint x: 352, endPoint y: 504, distance: 75.4
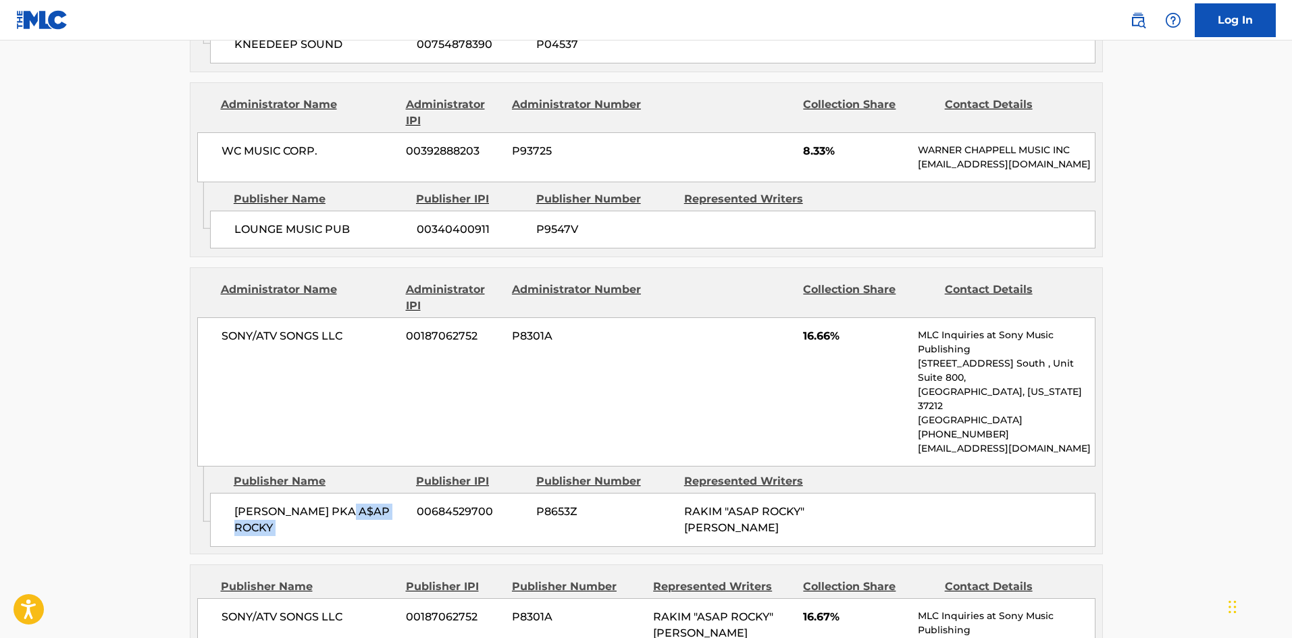
click at [352, 504] on span "RAKIM MEYERS PKA A$AP ROCKY" at bounding box center [320, 520] width 172 height 32
drag, startPoint x: 352, startPoint y: 504, endPoint x: 362, endPoint y: 520, distance: 18.5
click at [362, 520] on span "RAKIM MEYERS PKA A$AP ROCKY" at bounding box center [320, 520] width 172 height 32
click at [381, 515] on span "RAKIM MEYERS PKA A$AP ROCKY" at bounding box center [320, 520] width 172 height 32
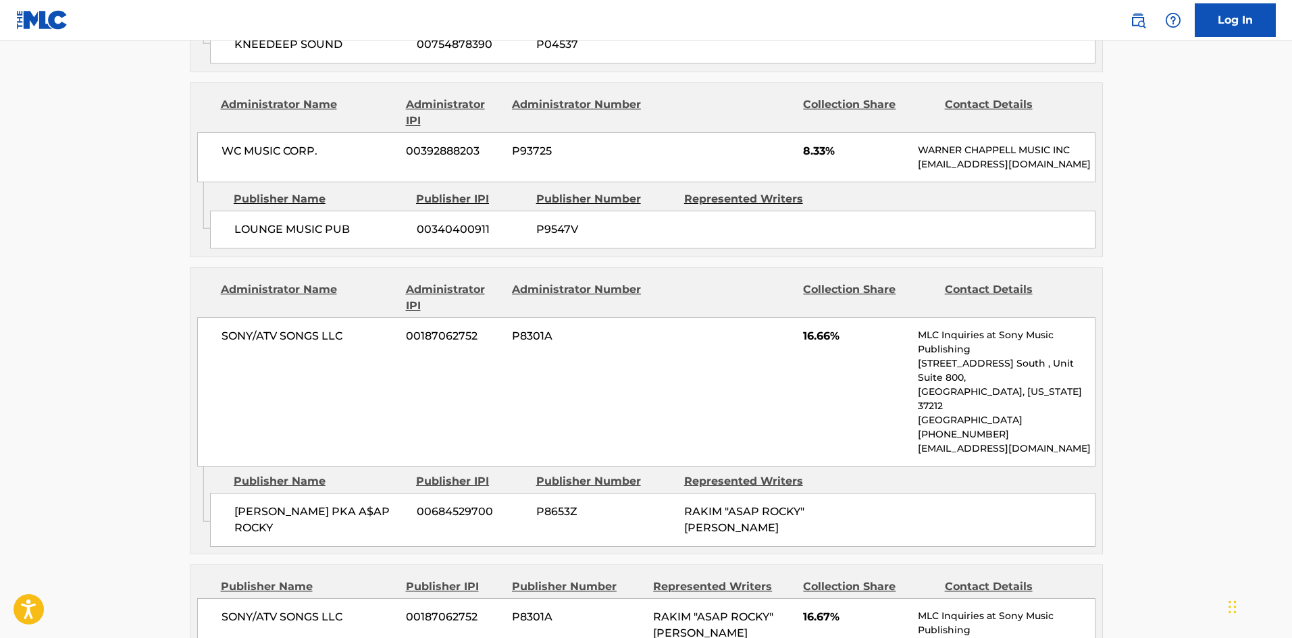
click at [358, 508] on span "RAKIM MEYERS PKA A$AP ROCKY" at bounding box center [320, 520] width 172 height 32
drag, startPoint x: 358, startPoint y: 508, endPoint x: 271, endPoint y: 521, distance: 88.2
click at [271, 521] on span "RAKIM MEYERS PKA A$AP ROCKY" at bounding box center [320, 520] width 172 height 32
copy div "$AP ROCKY"
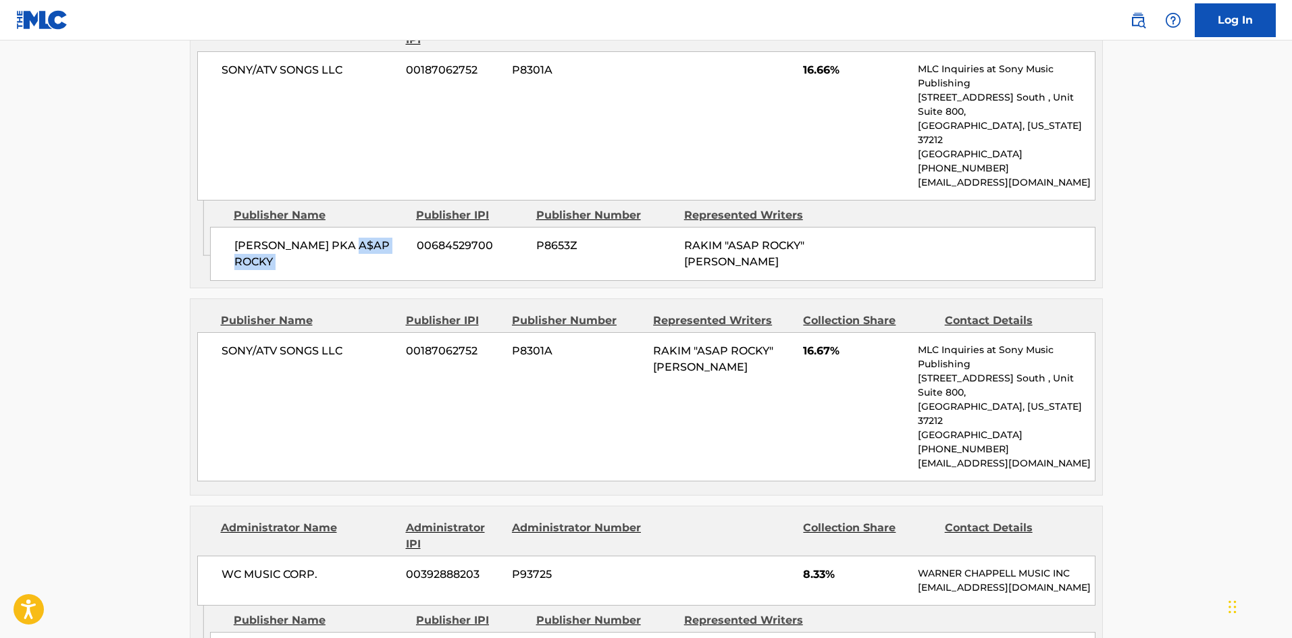
scroll to position [1148, 0]
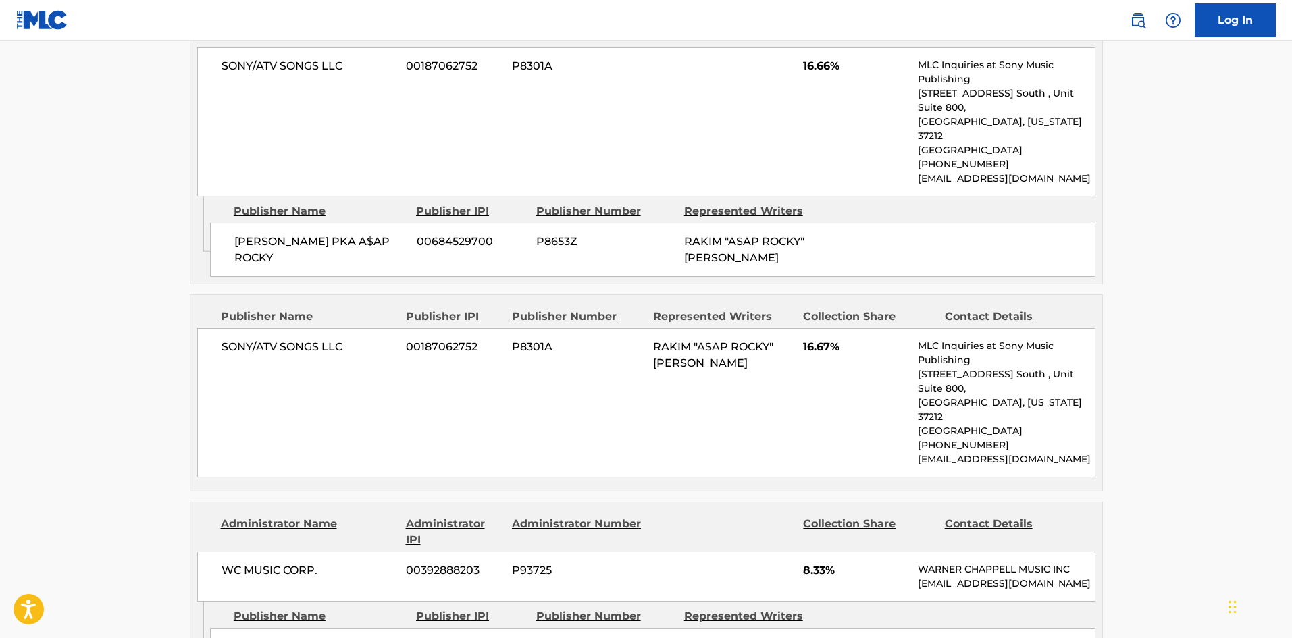
click at [230, 340] on span "SONY/ATV SONGS LLC" at bounding box center [309, 347] width 175 height 16
drag, startPoint x: 230, startPoint y: 340, endPoint x: 326, endPoint y: 332, distance: 96.3
click at [326, 332] on div "SONY/ATV SONGS LLC 00187062752 P8301A RAKIM "ASAP ROCKY" MAYERS 16.67% MLC Inqu…" at bounding box center [646, 402] width 898 height 149
copy span "SONY/ATV SONGS LLC"
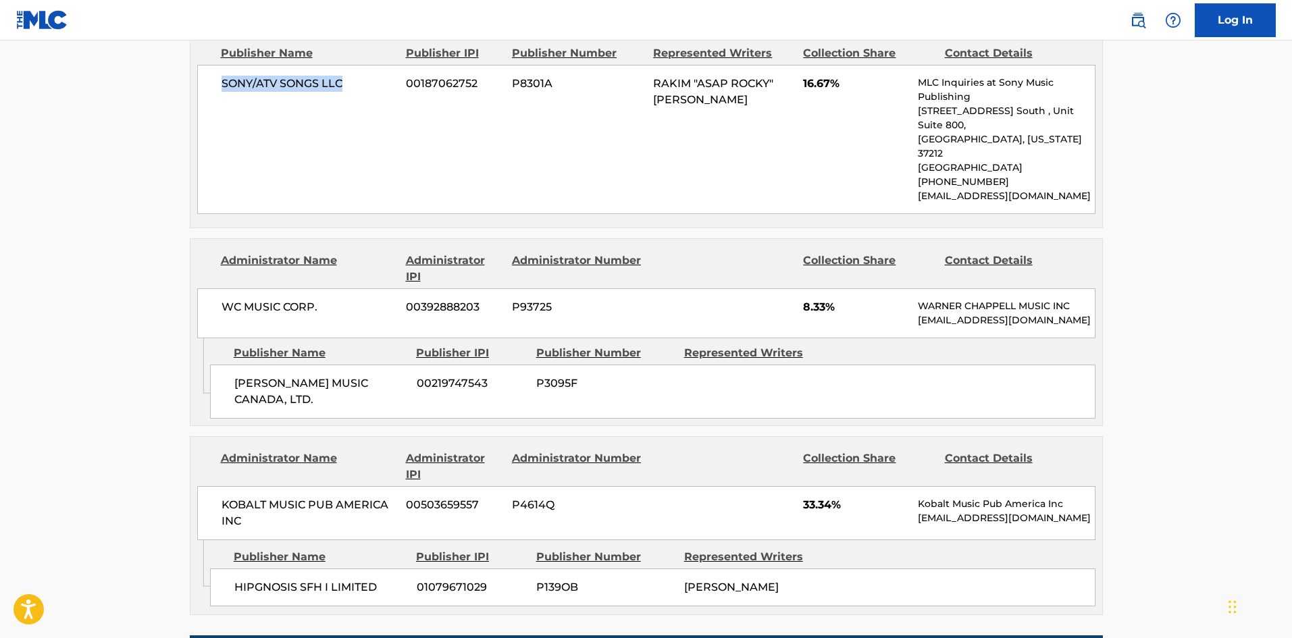
scroll to position [1418, 0]
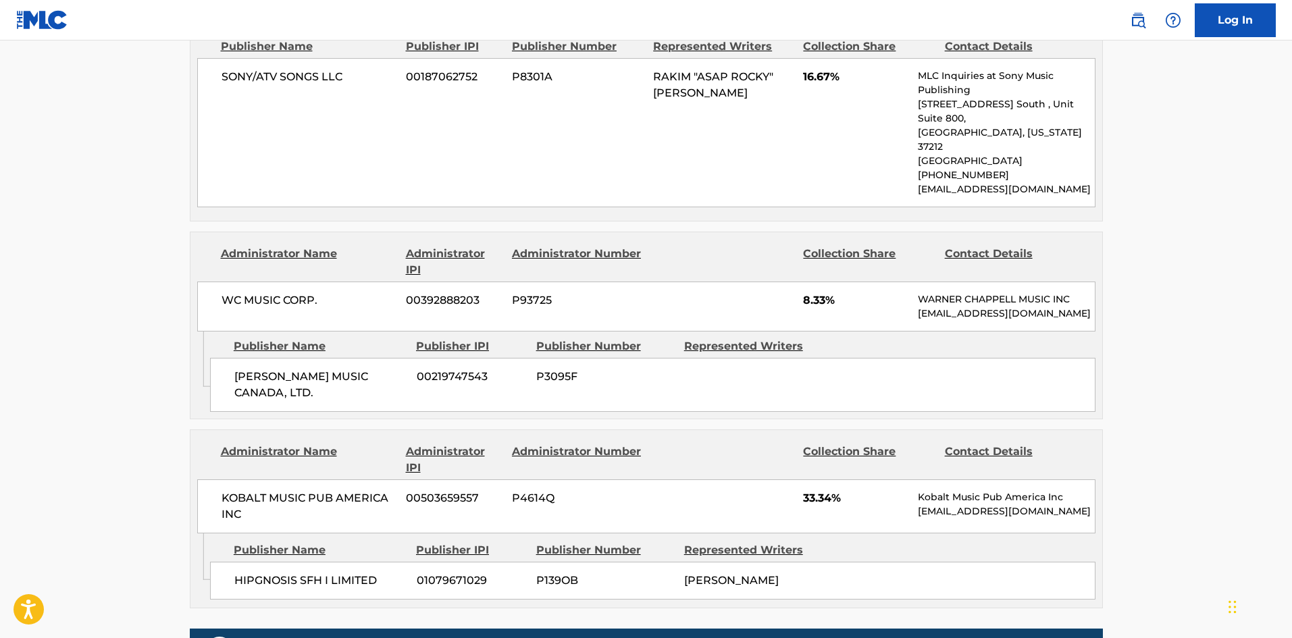
click at [242, 369] on span "CHAPPELL MUSIC CANADA, LTD." at bounding box center [320, 385] width 172 height 32
drag, startPoint x: 242, startPoint y: 363, endPoint x: 284, endPoint y: 379, distance: 44.3
click at [284, 379] on span "CHAPPELL MUSIC CANADA, LTD." at bounding box center [320, 385] width 172 height 32
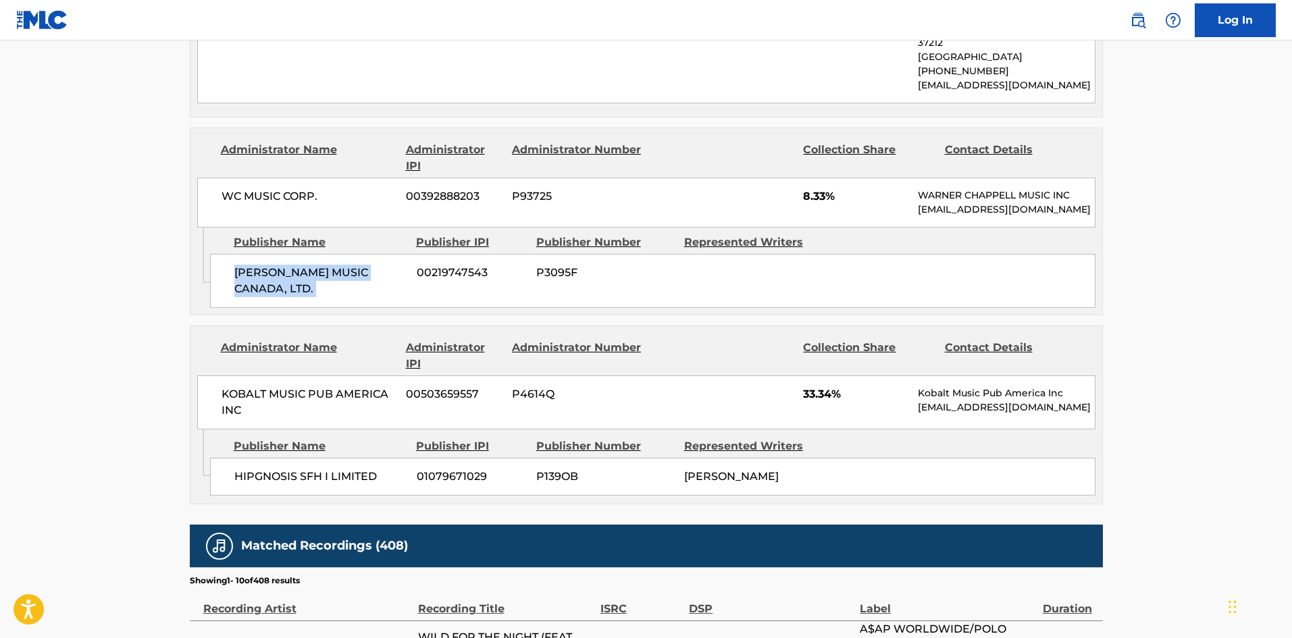
scroll to position [1553, 0]
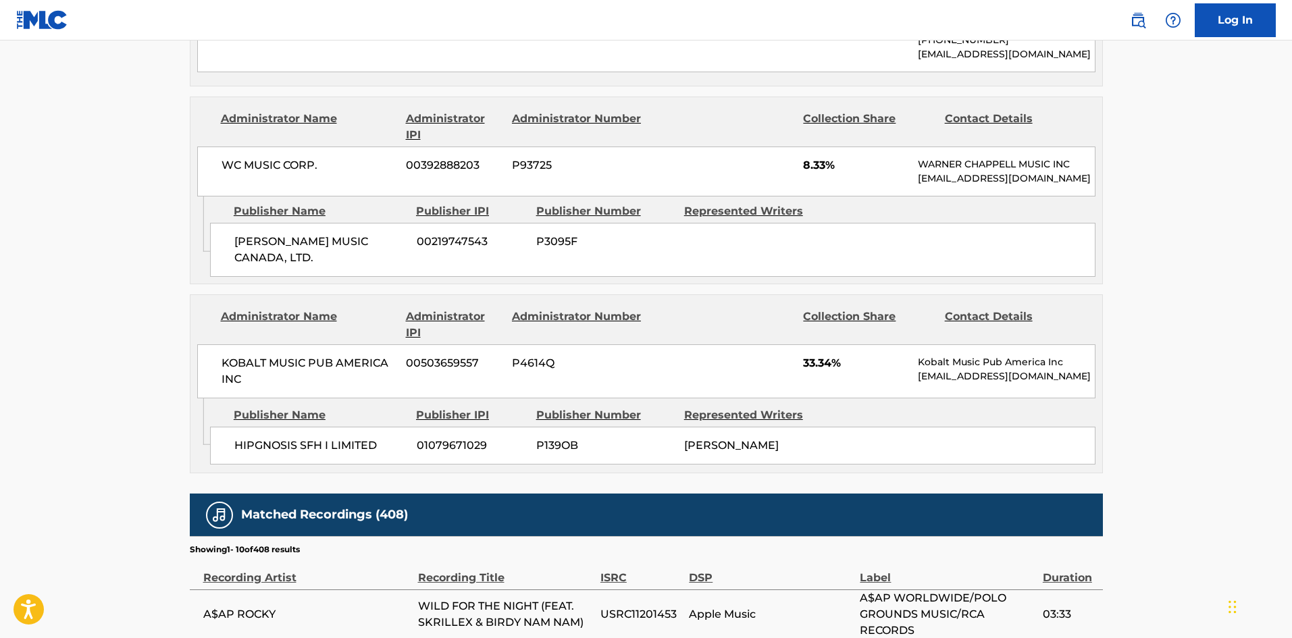
click at [249, 438] on span "HIPGNOSIS SFH I LIMITED" at bounding box center [320, 446] width 172 height 16
drag, startPoint x: 249, startPoint y: 431, endPoint x: 369, endPoint y: 432, distance: 119.5
click at [369, 438] on span "HIPGNOSIS SFH I LIMITED" at bounding box center [320, 446] width 172 height 16
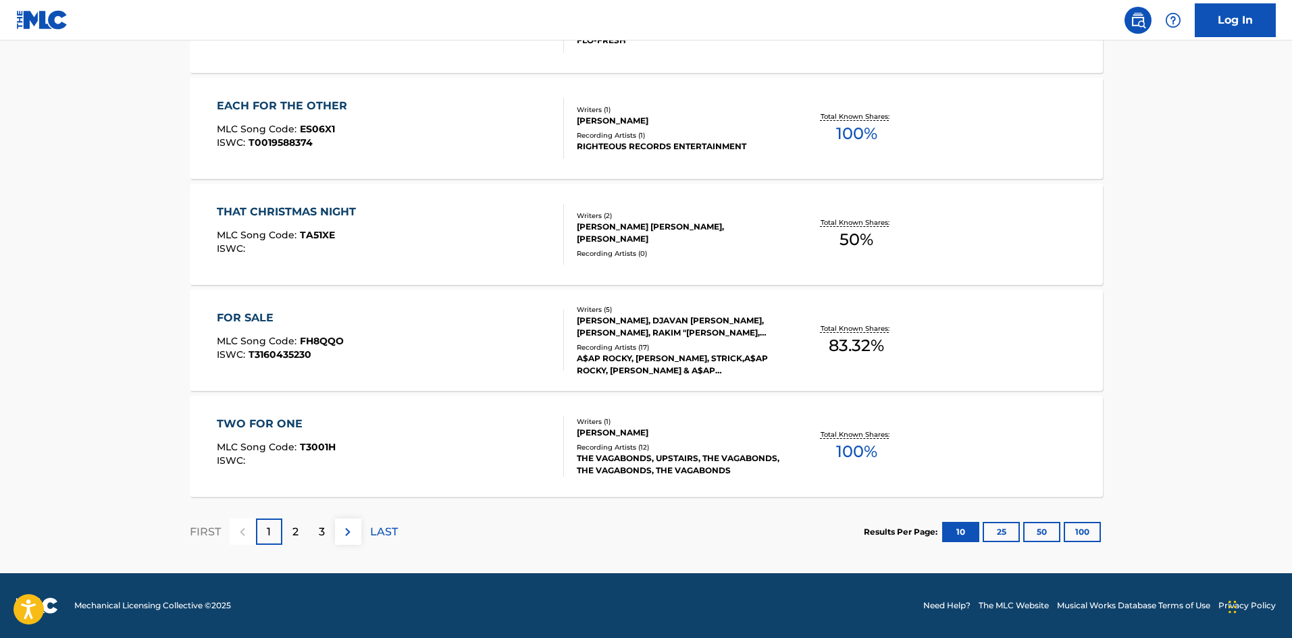
scroll to position [203, 0]
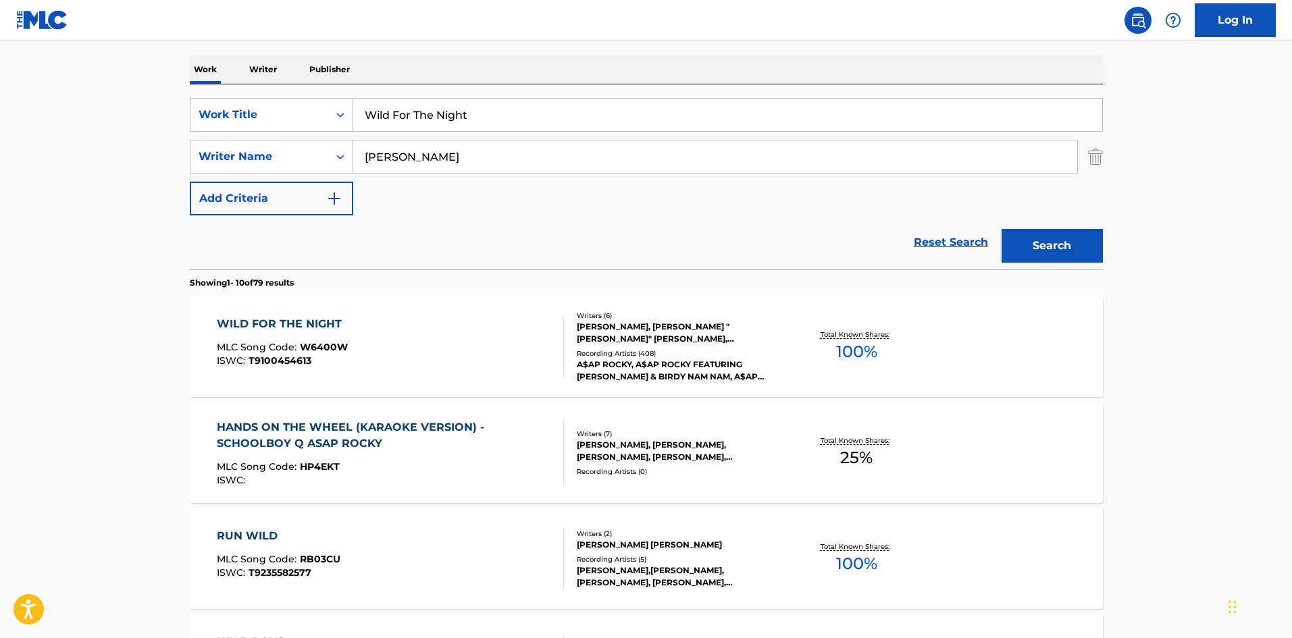
click at [592, 119] on input "Wild For The Night" at bounding box center [727, 115] width 749 height 32
paste input "Do It To I"
type input "Do It To It"
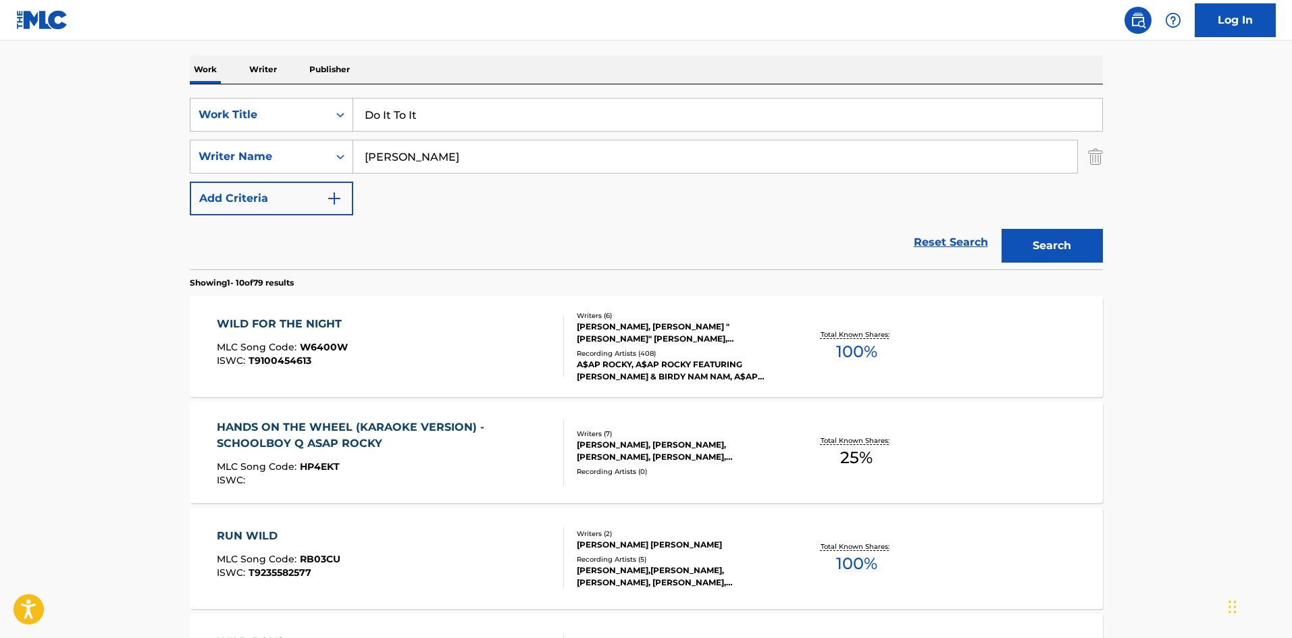
click at [1017, 249] on button "Search" at bounding box center [1052, 246] width 101 height 34
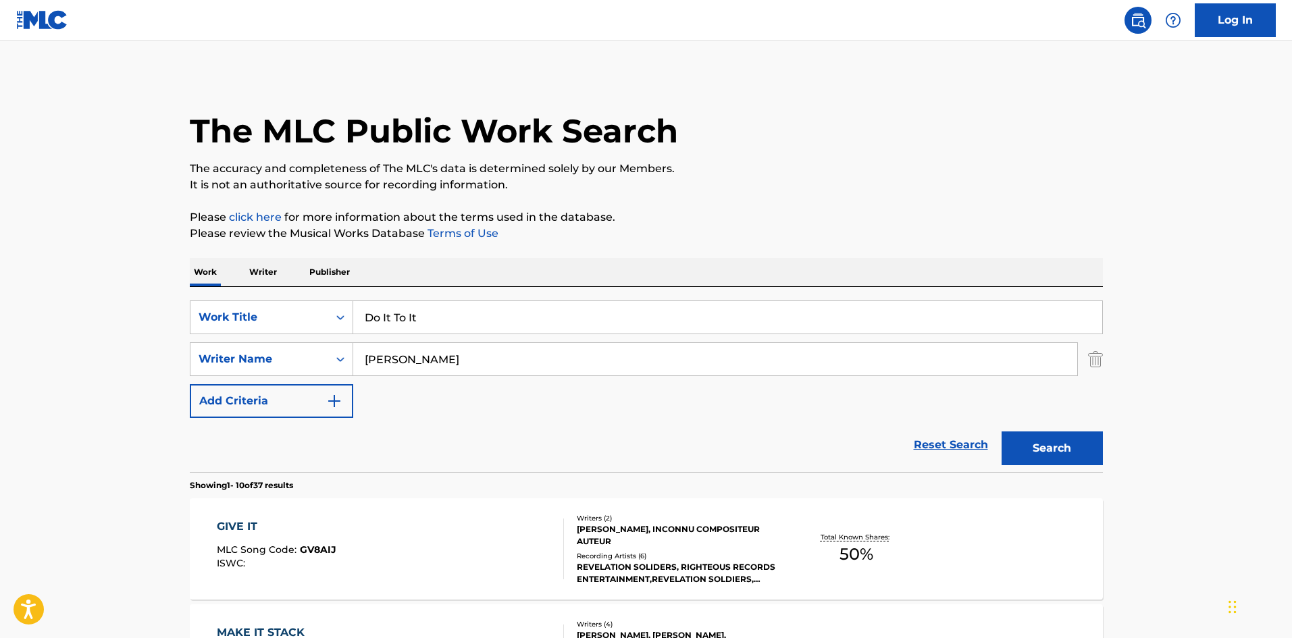
click at [444, 360] on input "MAYERS" at bounding box center [715, 359] width 724 height 32
click at [1002, 432] on button "Search" at bounding box center [1052, 449] width 101 height 34
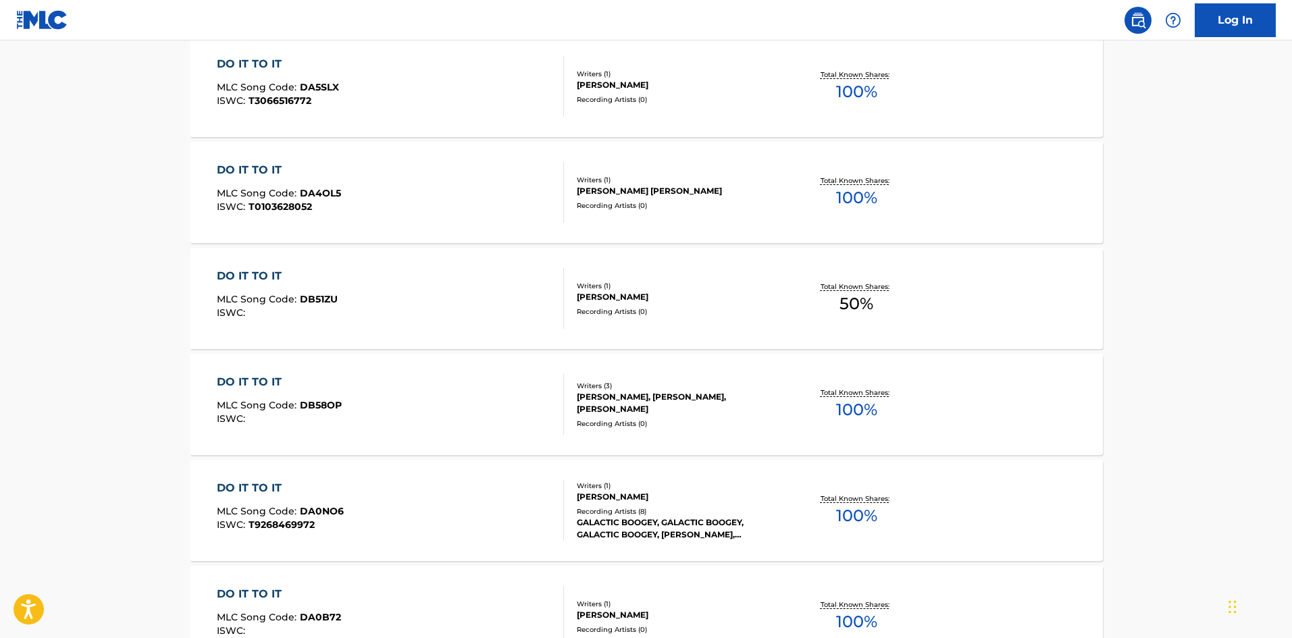
scroll to position [270, 0]
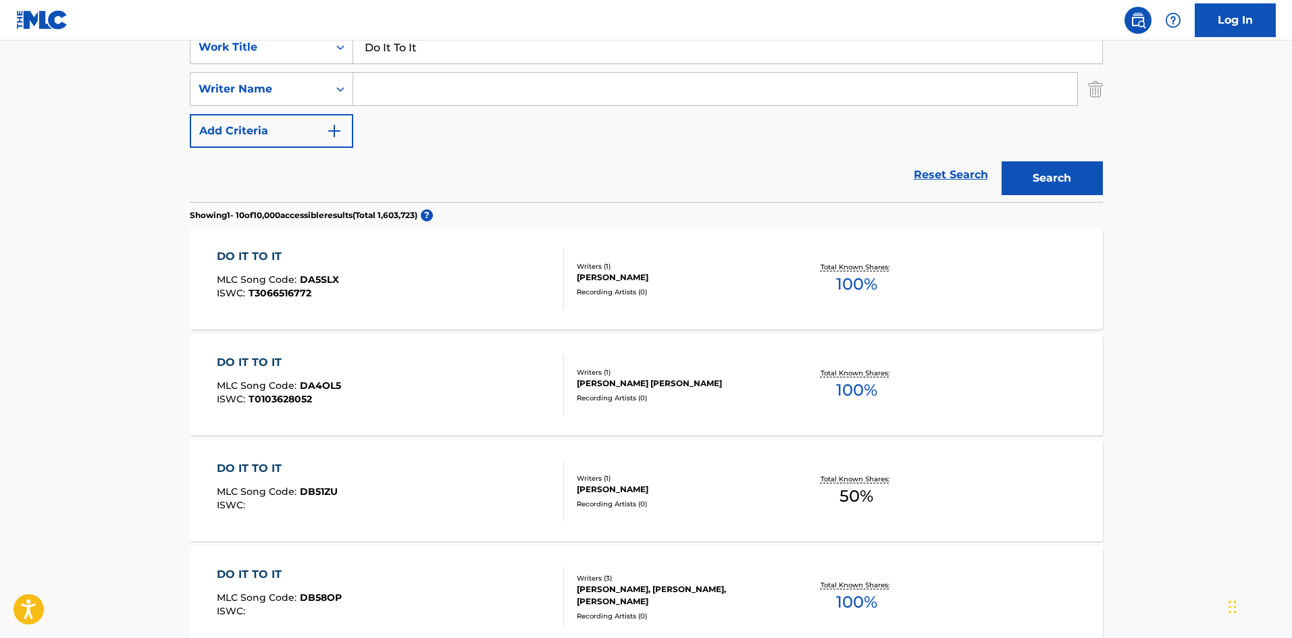
paste input "King"
type input "King"
click at [1039, 180] on button "Search" at bounding box center [1052, 178] width 101 height 34
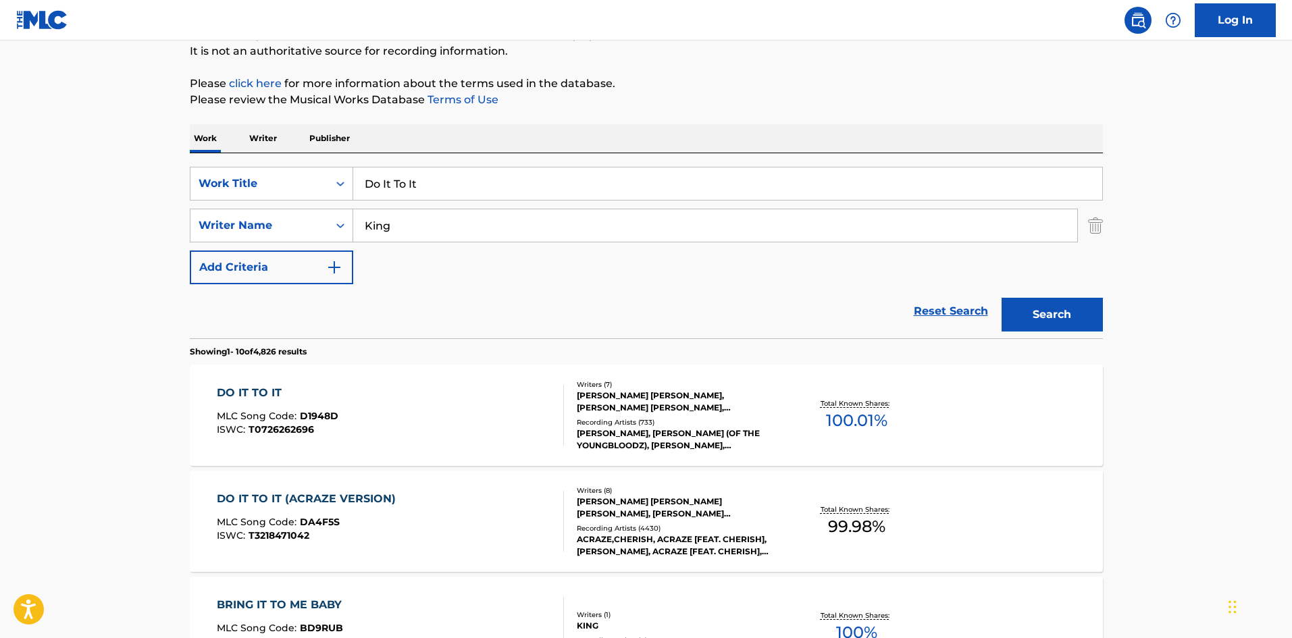
scroll to position [338, 0]
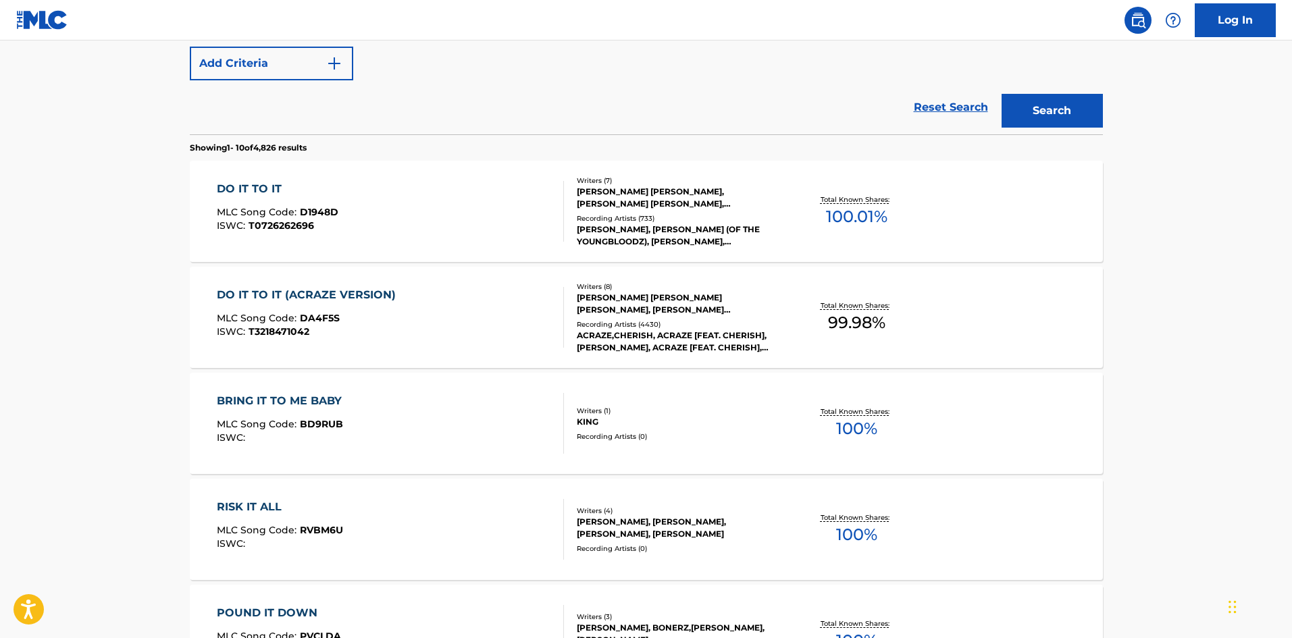
click at [389, 229] on div "DO IT TO IT MLC Song Code : D1948D ISWC : T0726262696" at bounding box center [390, 211] width 347 height 61
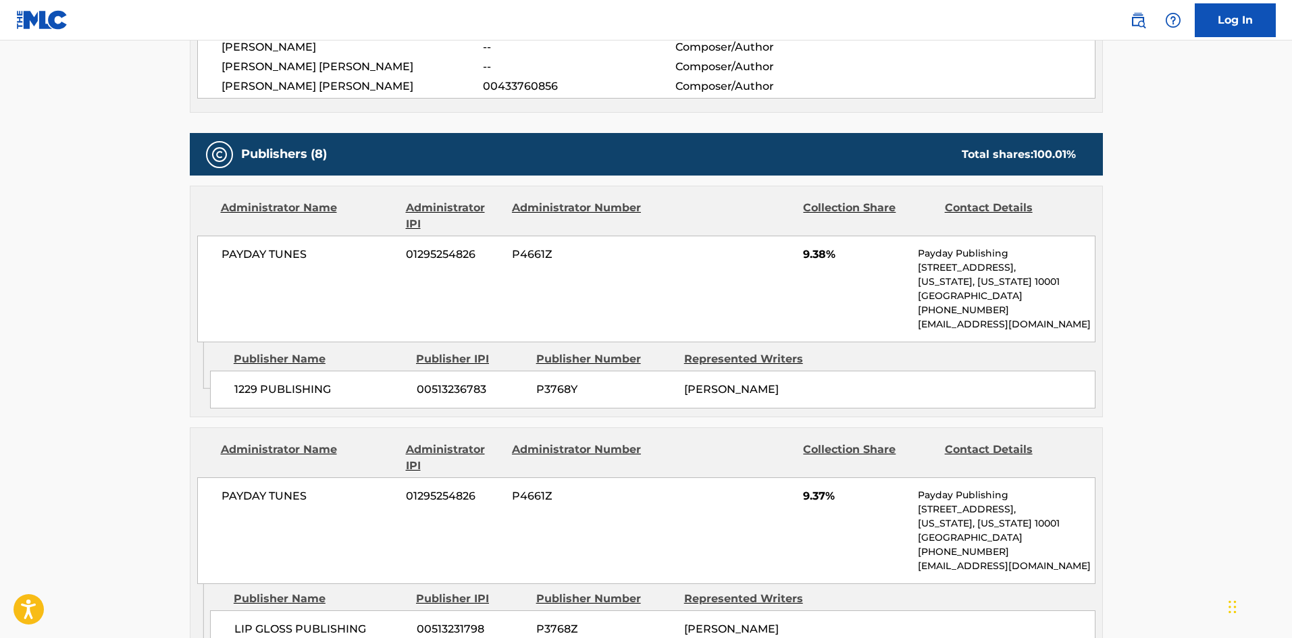
scroll to position [866, 0]
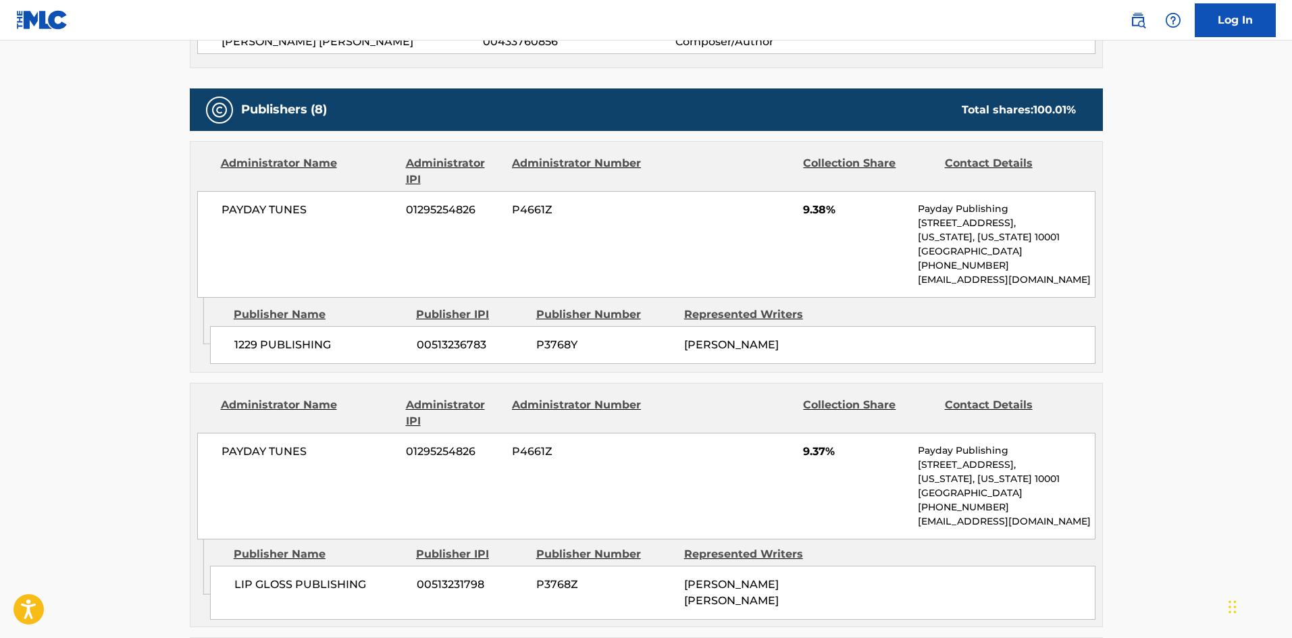
click at [238, 347] on span "1229 PUBLISHING" at bounding box center [320, 345] width 172 height 16
drag, startPoint x: 238, startPoint y: 347, endPoint x: 297, endPoint y: 348, distance: 59.4
click at [297, 348] on span "1229 PUBLISHING" at bounding box center [320, 345] width 172 height 16
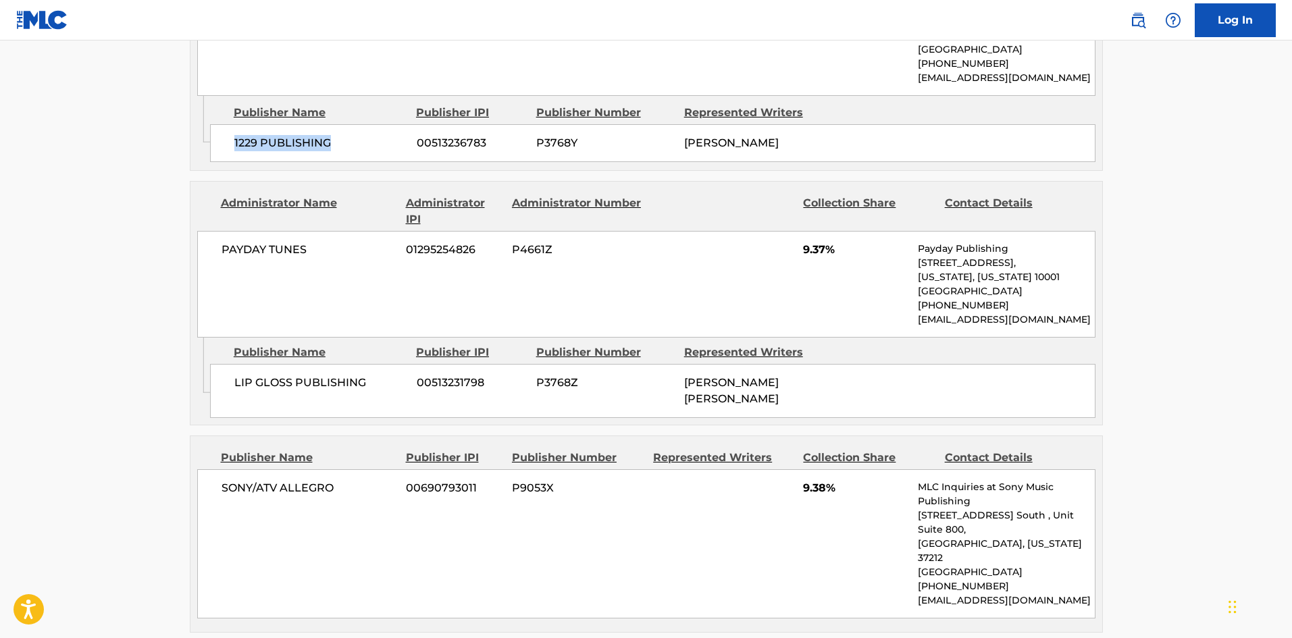
scroll to position [1069, 0]
click at [255, 376] on span "LIP GLOSS PUBLISHING" at bounding box center [320, 382] width 172 height 16
click at [246, 384] on span "LIP GLOSS PUBLISHING" at bounding box center [320, 382] width 172 height 16
drag, startPoint x: 246, startPoint y: 384, endPoint x: 259, endPoint y: 364, distance: 24.3
click at [260, 383] on span "LIP GLOSS PUBLISHING" at bounding box center [320, 382] width 172 height 16
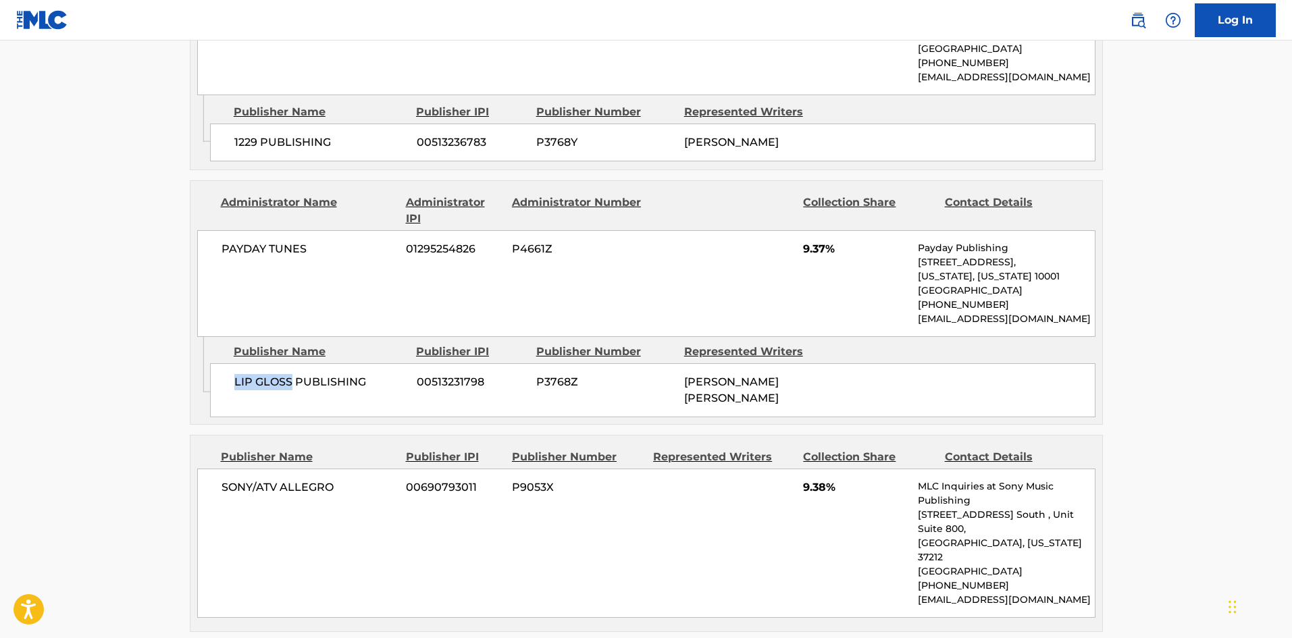
click at [233, 372] on div "LIP GLOSS PUBLISHING 00513231798 P3768Z NEOSHA KING LAWRENCE" at bounding box center [652, 390] width 885 height 54
drag, startPoint x: 233, startPoint y: 372, endPoint x: 340, endPoint y: 367, distance: 107.5
click at [340, 367] on div "LIP GLOSS PUBLISHING 00513231798 P3768Z NEOSHA KING LAWRENCE" at bounding box center [652, 390] width 885 height 54
click at [104, 376] on main "< Back to public search results Copy work link DO IT TO IT Work Detail Member W…" at bounding box center [646, 570] width 1292 height 3198
click at [225, 488] on span "SONY/ATV ALLEGRO" at bounding box center [309, 487] width 175 height 16
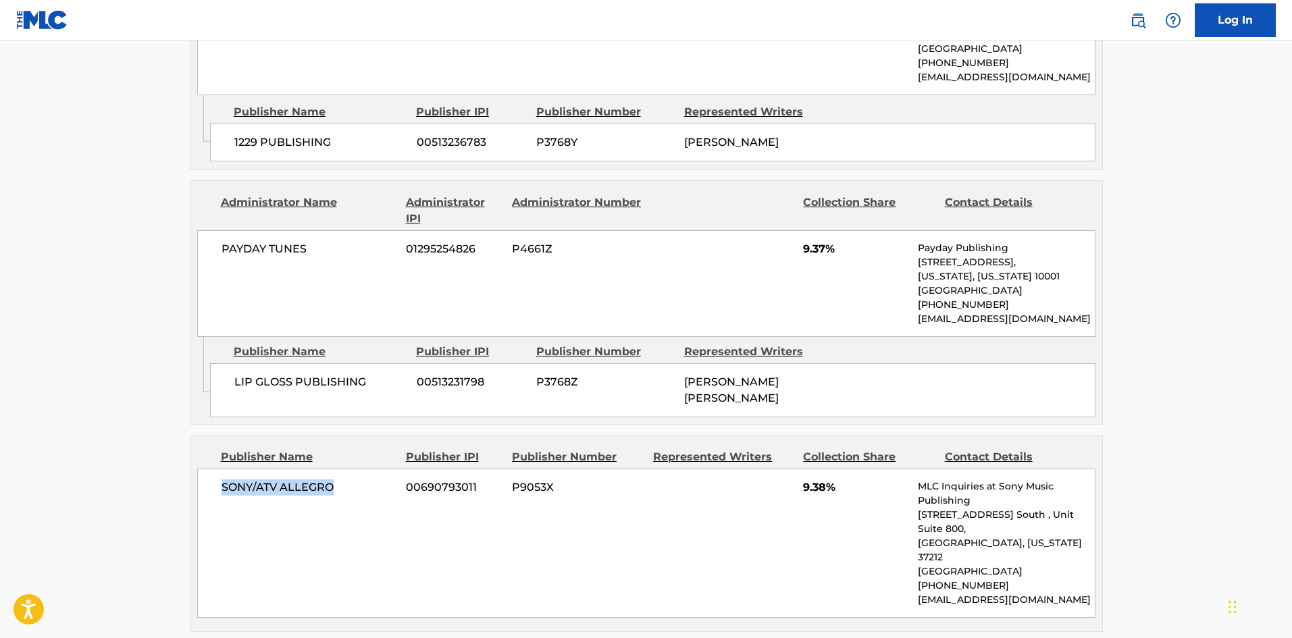
drag, startPoint x: 225, startPoint y: 488, endPoint x: 325, endPoint y: 485, distance: 100.0
click at [328, 488] on span "SONY/ATV ALLEGRO" at bounding box center [309, 487] width 175 height 16
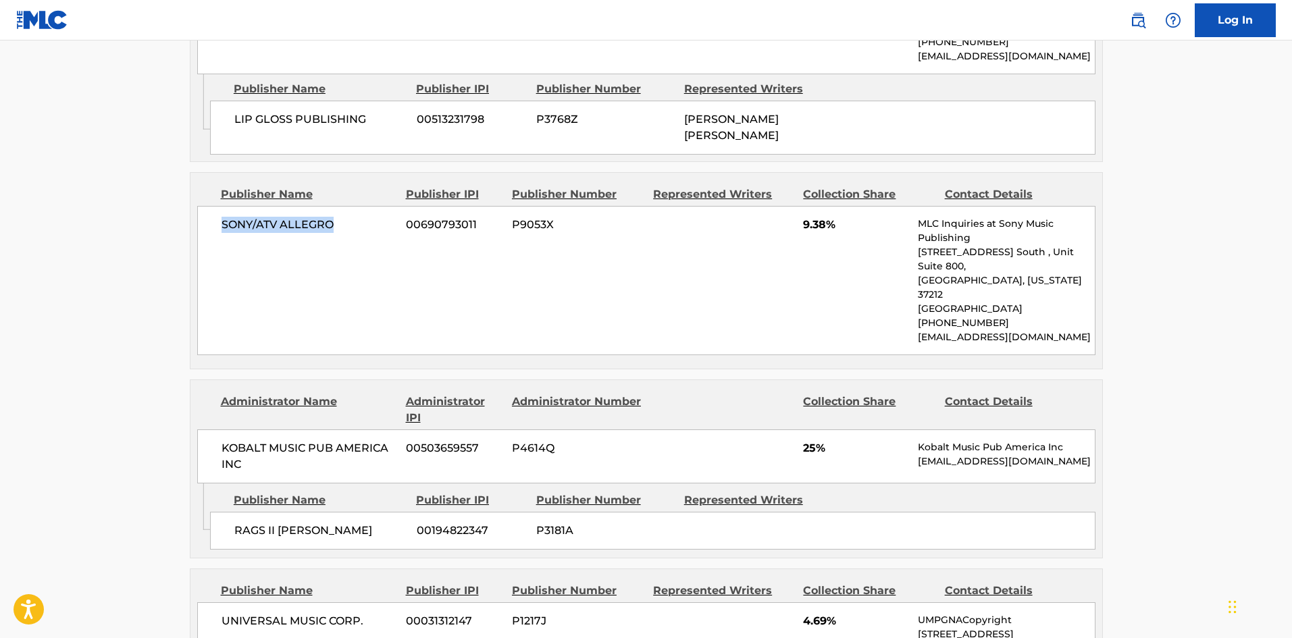
scroll to position [1339, 0]
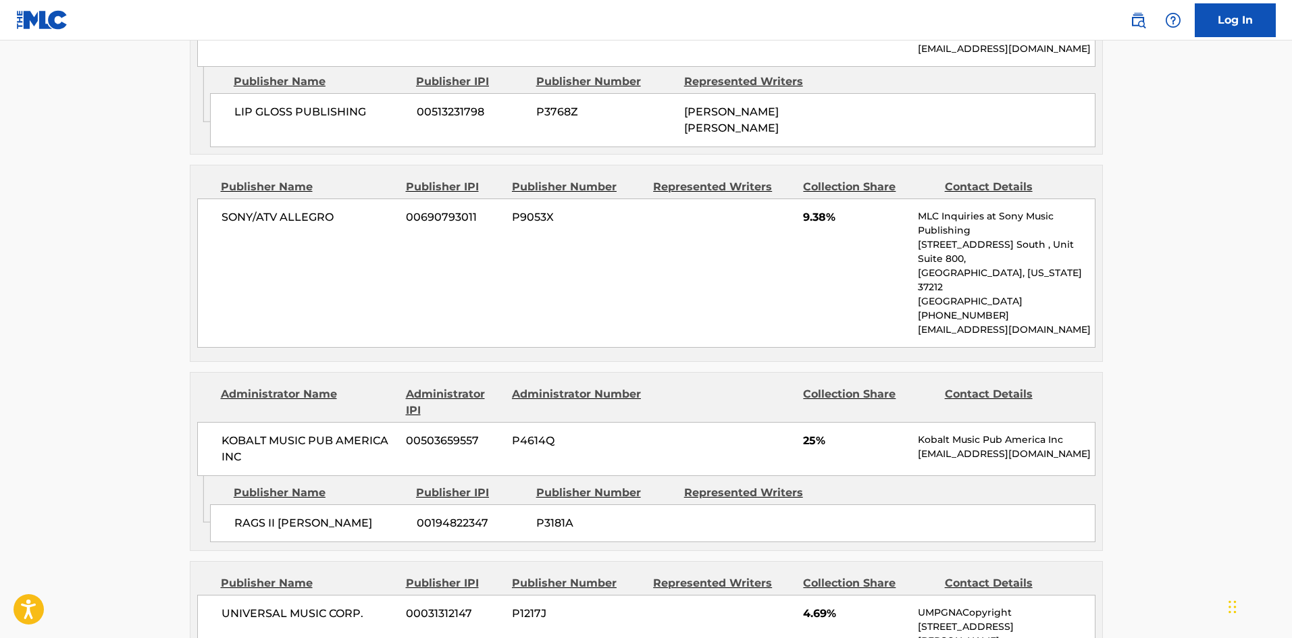
click at [247, 504] on div "RAGS II RICHARD 00194822347 P3181A" at bounding box center [652, 523] width 885 height 38
click at [247, 515] on span "RAGS II RICHARD" at bounding box center [320, 523] width 172 height 16
click at [243, 515] on span "RAGS II RICHARD" at bounding box center [320, 523] width 172 height 16
drag, startPoint x: 243, startPoint y: 497, endPoint x: 308, endPoint y: 498, distance: 64.8
click at [308, 515] on span "RAGS II RICHARD" at bounding box center [320, 523] width 172 height 16
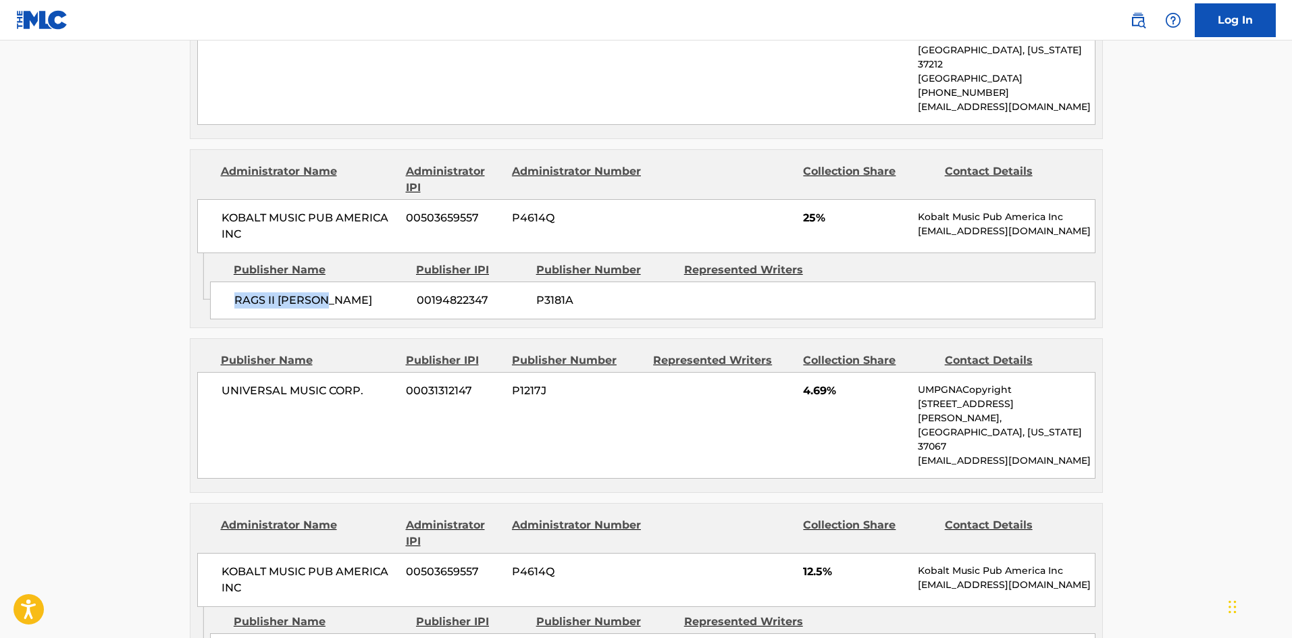
scroll to position [1609, 0]
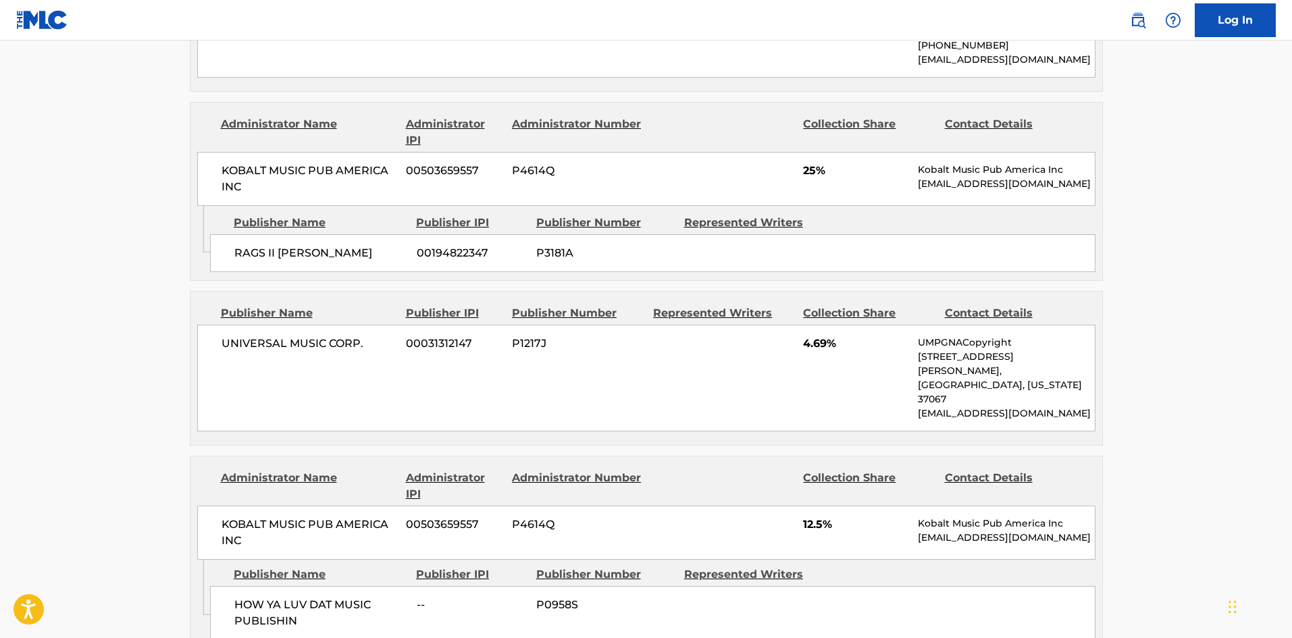
click at [232, 325] on div "UNIVERSAL MUSIC CORP. 00031312147 P1217J 4.69% UMPGNACopyright 1550 W. McEwen D…" at bounding box center [646, 378] width 898 height 107
drag, startPoint x: 232, startPoint y: 307, endPoint x: 372, endPoint y: 315, distance: 140.7
click at [372, 325] on div "UNIVERSAL MUSIC CORP. 00031312147 P1217J 4.69% UMPGNACopyright 1550 W. McEwen D…" at bounding box center [646, 378] width 898 height 107
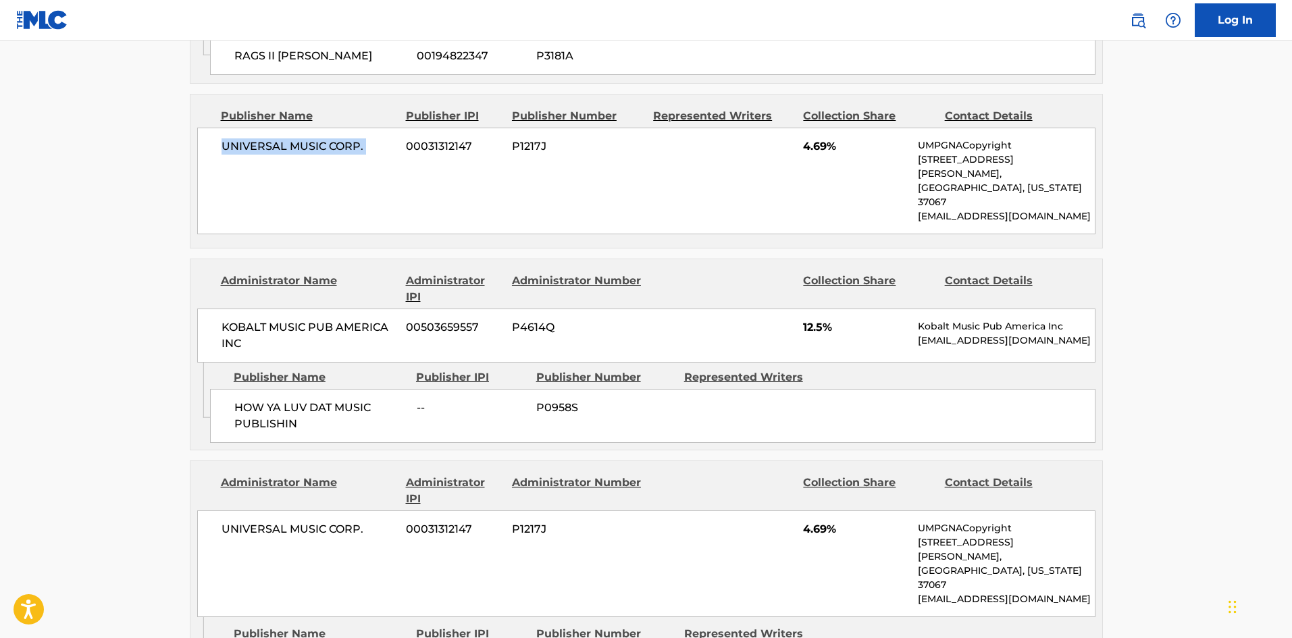
scroll to position [1812, 0]
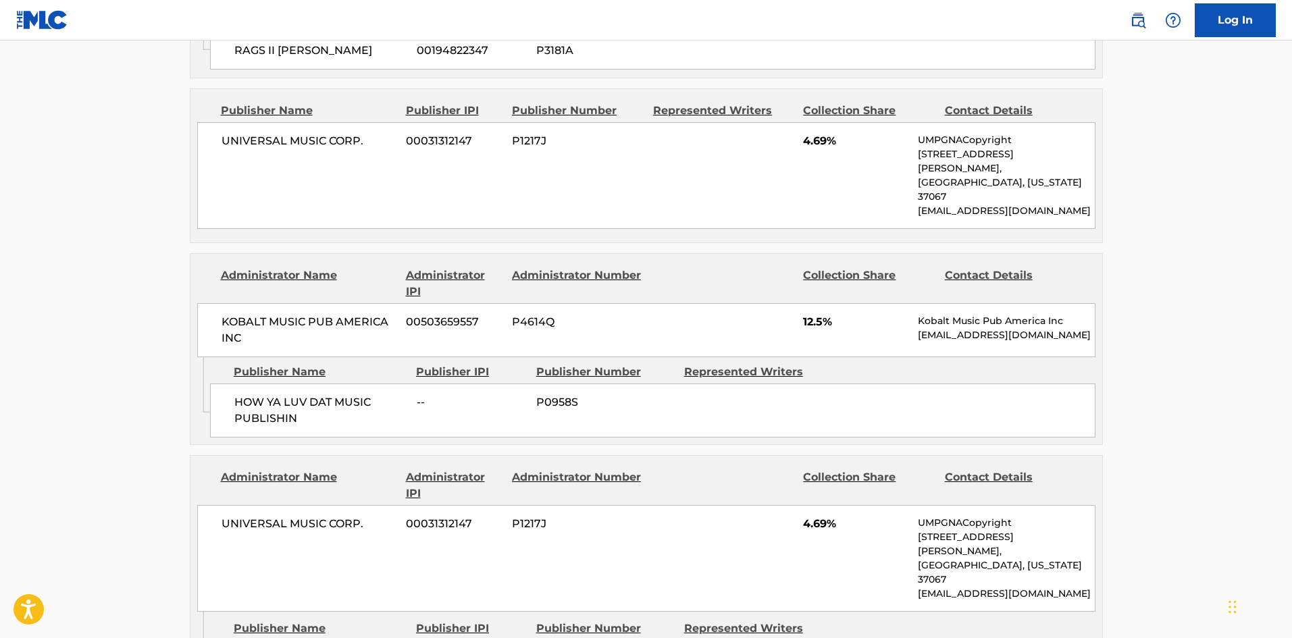
click at [243, 384] on div "HOW YA LUV DAT MUSIC PUBLISHIN -- P0958S" at bounding box center [652, 411] width 885 height 54
drag, startPoint x: 243, startPoint y: 330, endPoint x: 298, endPoint y: 369, distance: 67.3
click at [298, 384] on div "HOW YA LUV DAT MUSIC PUBLISHIN -- P0958S" at bounding box center [652, 411] width 885 height 54
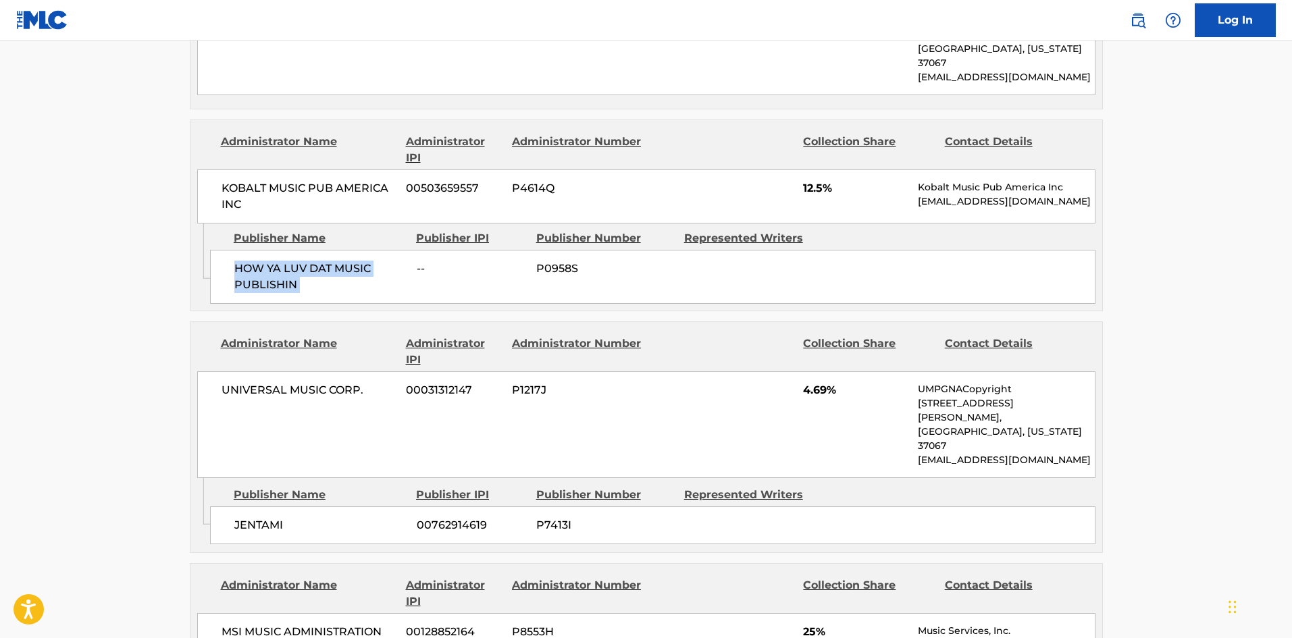
scroll to position [1947, 0]
click at [255, 516] on span "JENTAMI" at bounding box center [320, 524] width 172 height 16
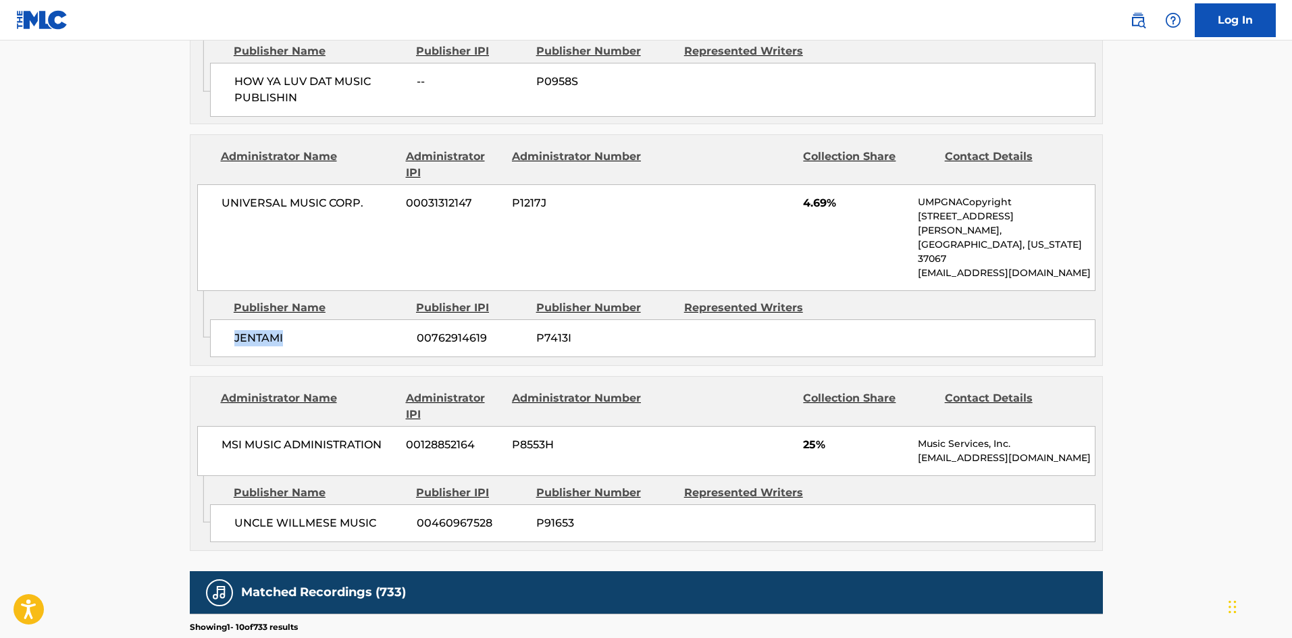
scroll to position [2150, 0]
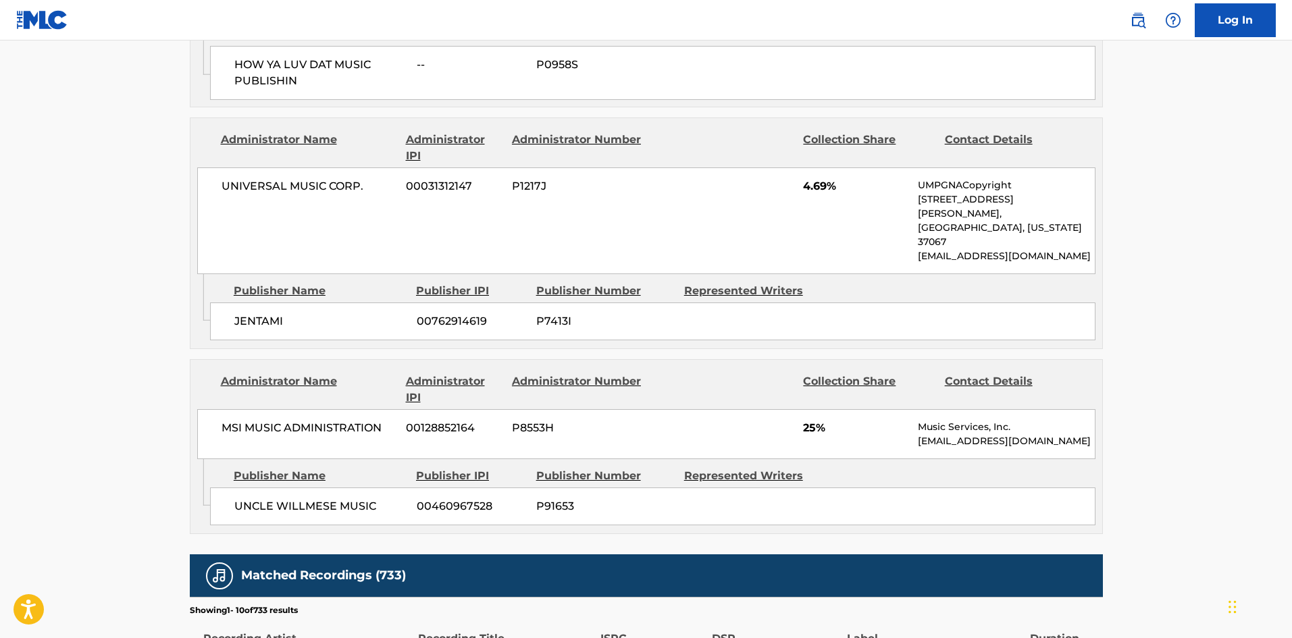
click at [242, 498] on span "UNCLE WILLMESE MUSIC" at bounding box center [320, 506] width 172 height 16
drag, startPoint x: 242, startPoint y: 413, endPoint x: 308, endPoint y: 417, distance: 65.6
click at [308, 498] on span "UNCLE WILLMESE MUSIC" at bounding box center [320, 506] width 172 height 16
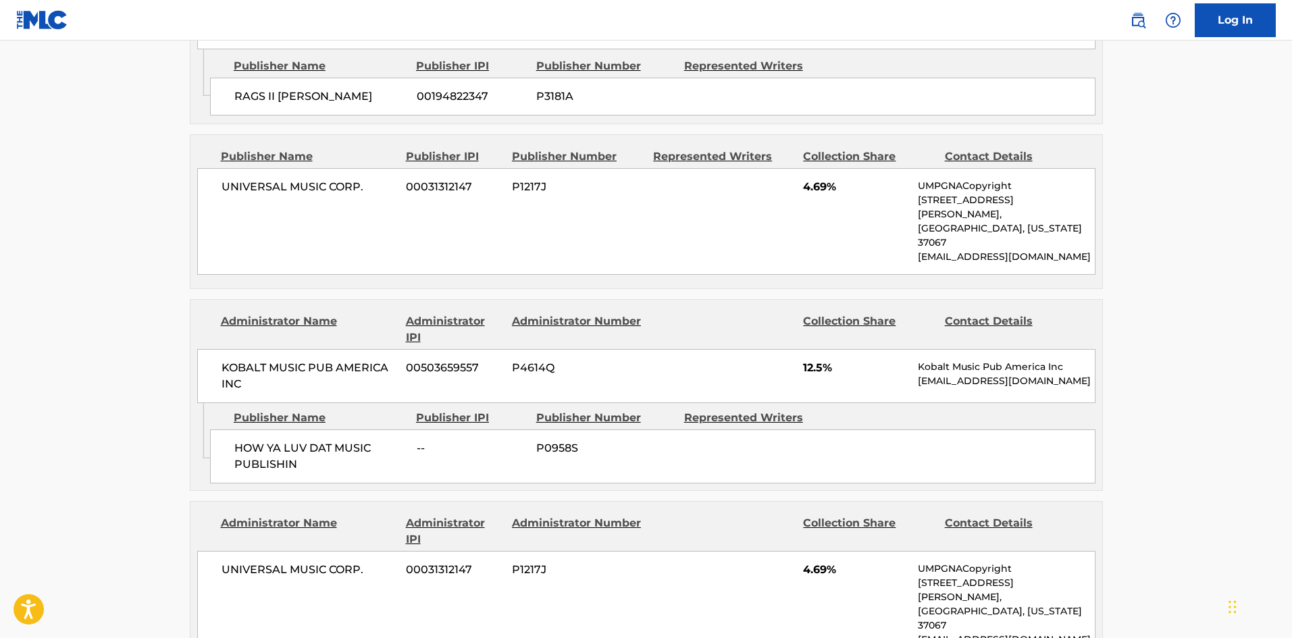
scroll to position [1794, 0]
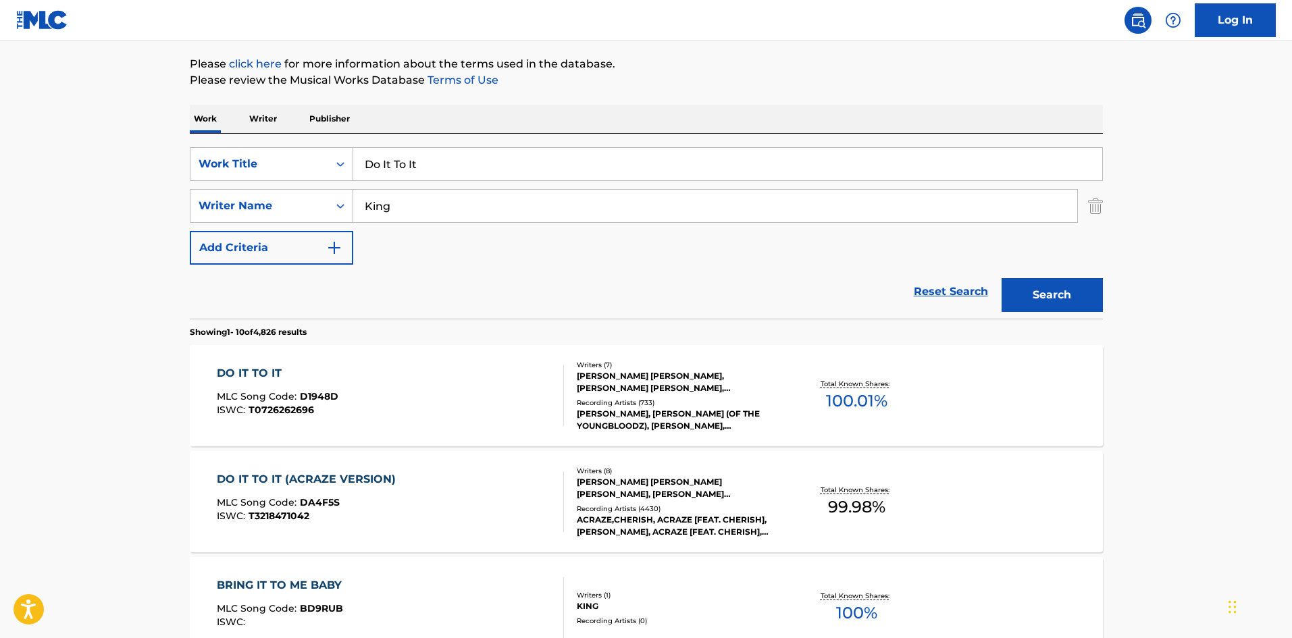
scroll to position [145, 0]
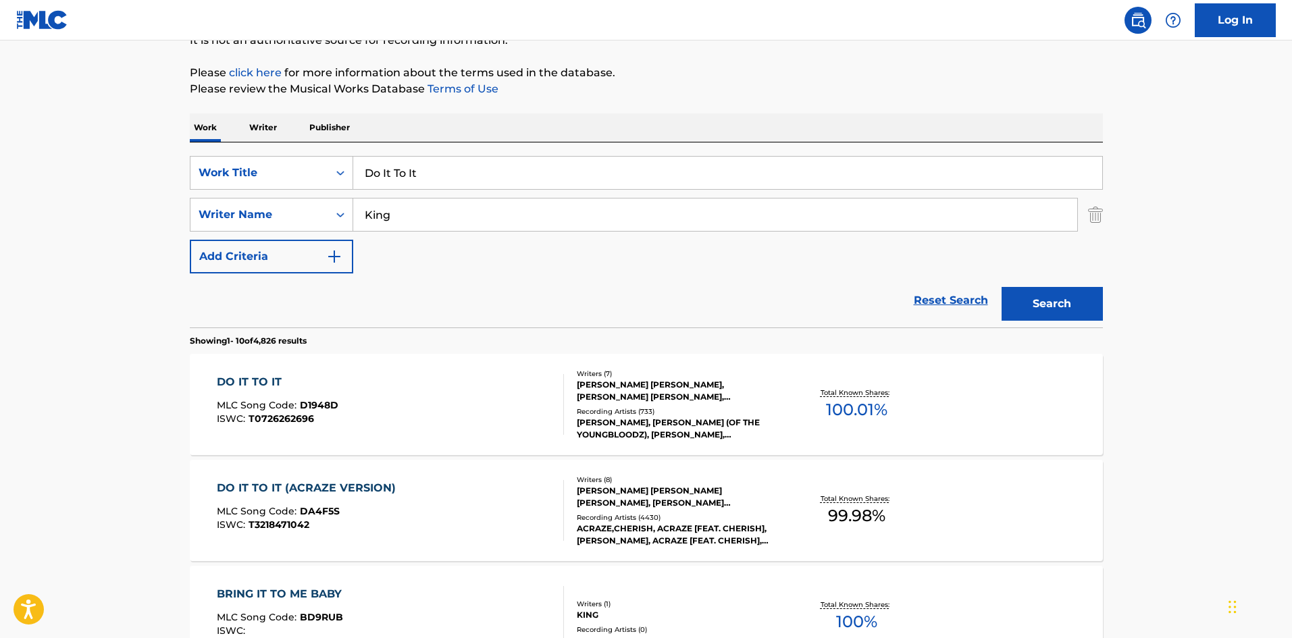
click at [430, 177] on input "Do It To It" at bounding box center [727, 173] width 749 height 32
paste input "Trente Millions D'amis (Live)"
type input "Trente Millions D'amis (Live)"
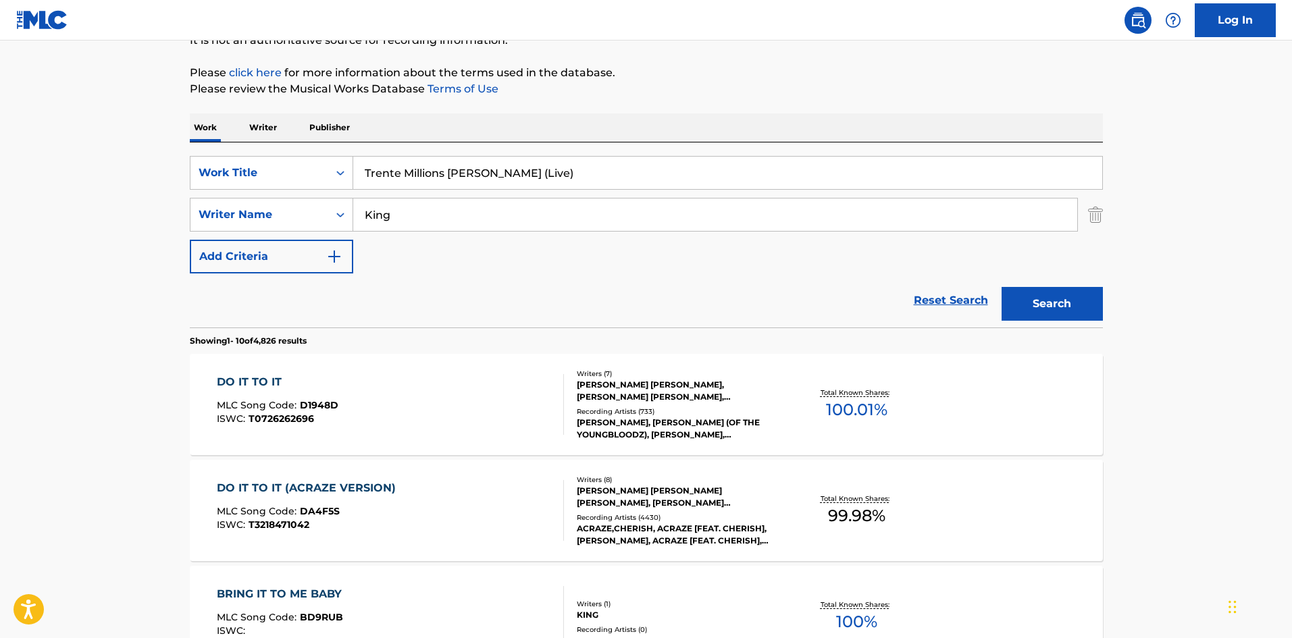
click at [411, 224] on input "King" at bounding box center [715, 215] width 724 height 32
drag, startPoint x: 486, startPoint y: 176, endPoint x: 626, endPoint y: 174, distance: 140.5
click at [626, 174] on input "Trente Millions D'amis" at bounding box center [727, 173] width 749 height 32
type input "Trente Millions D'amis"
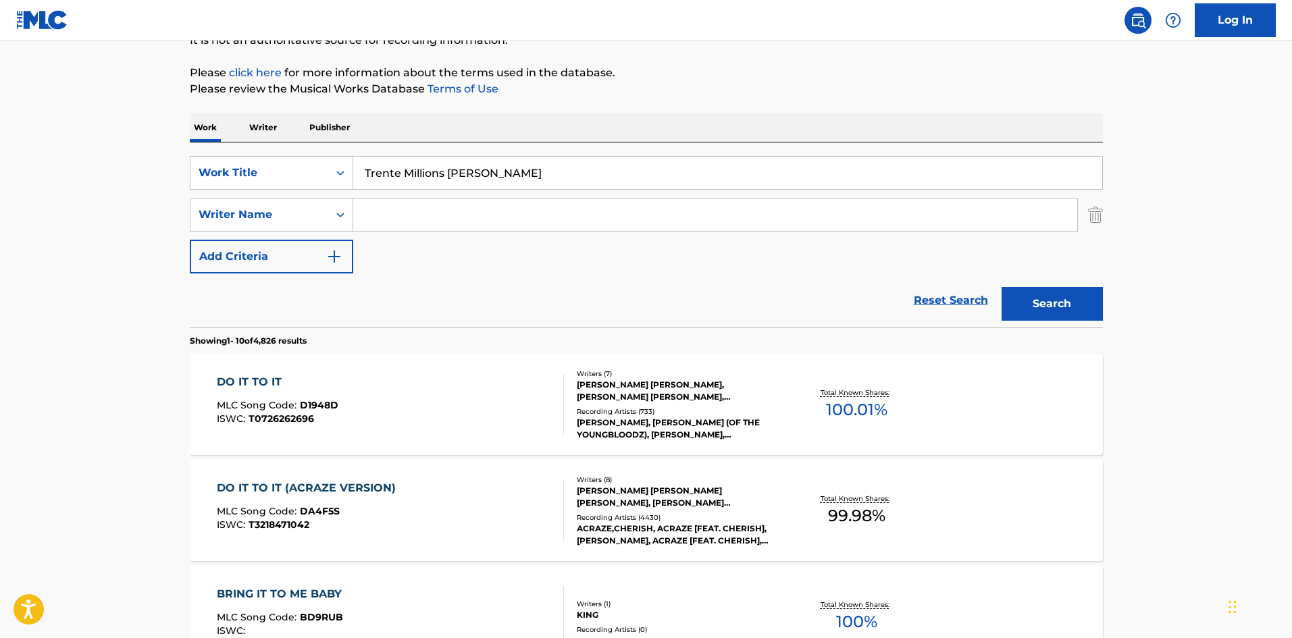
click at [1002, 287] on button "Search" at bounding box center [1052, 304] width 101 height 34
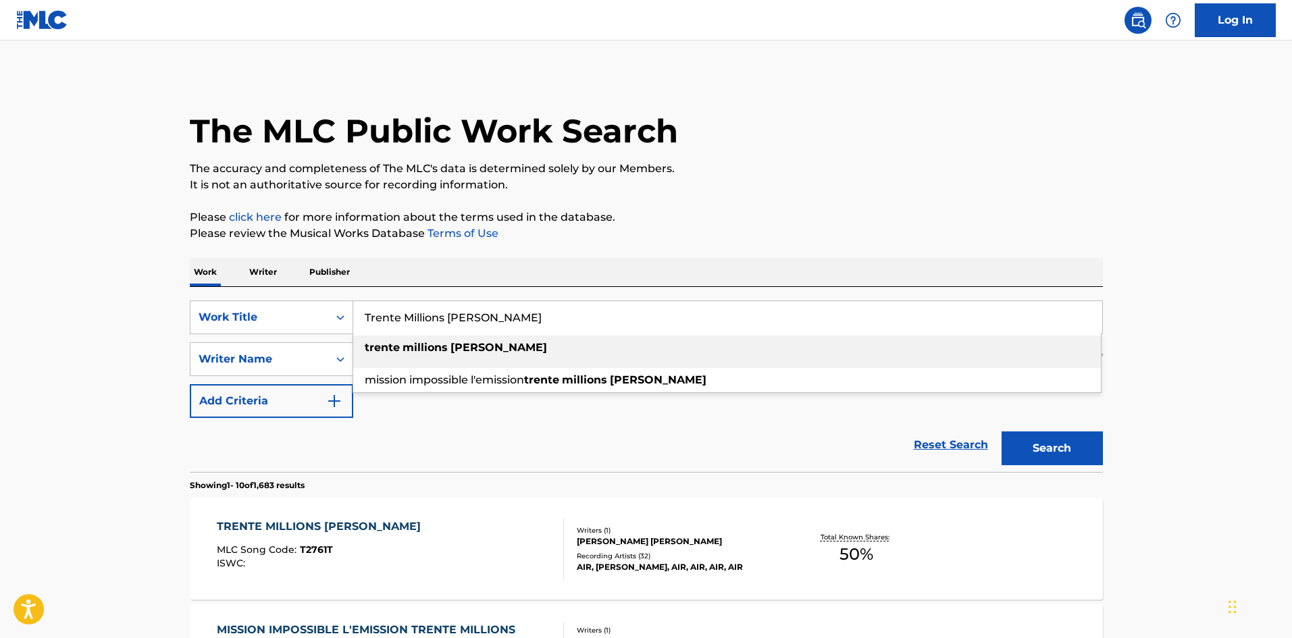
scroll to position [338, 0]
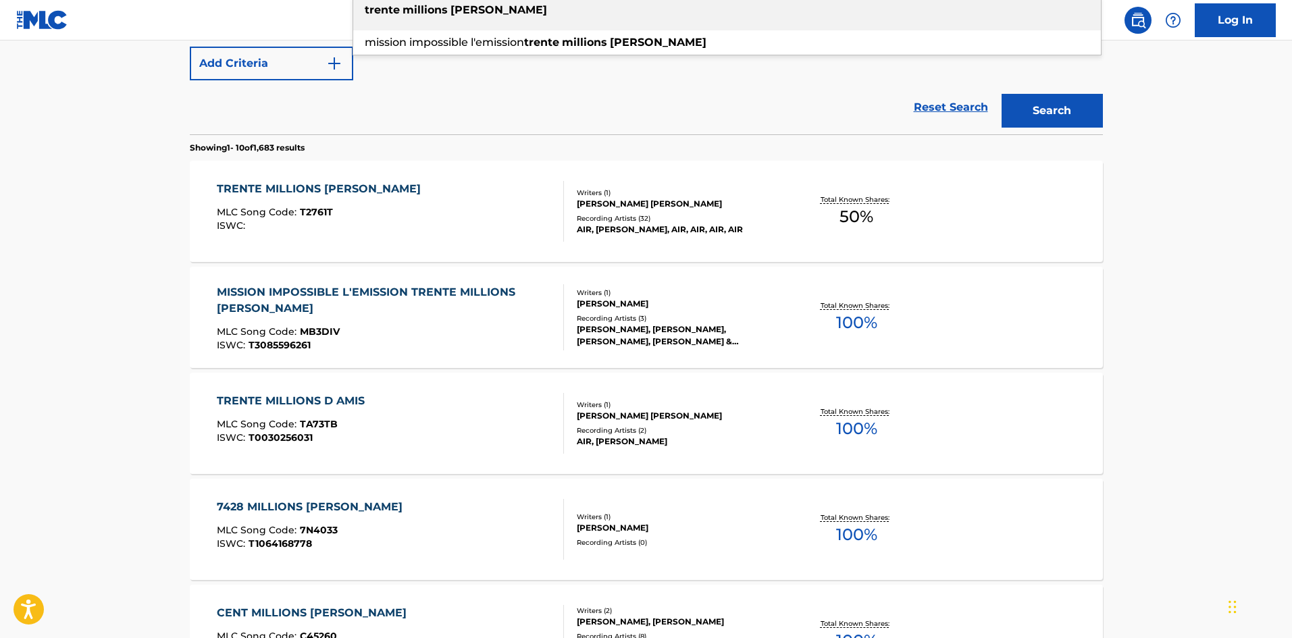
click at [394, 407] on div "TRENTE MILLIONS D AMIS MLC Song Code : TA73TB ISWC : T0030256031" at bounding box center [390, 423] width 347 height 61
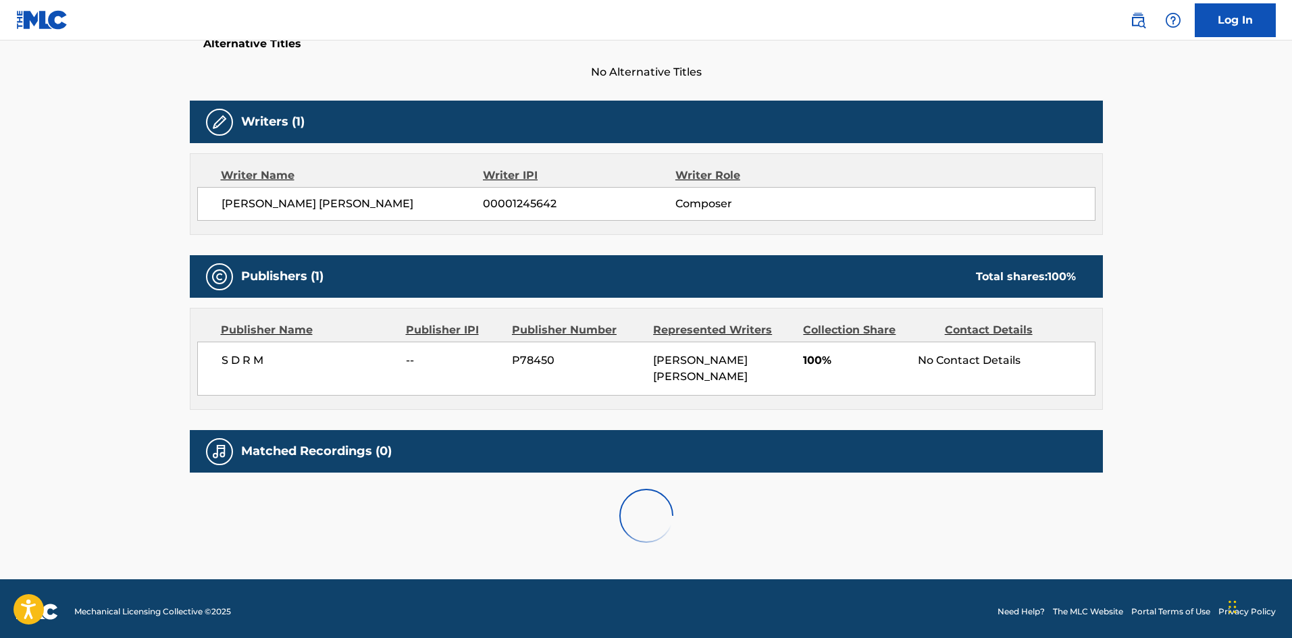
scroll to position [381, 0]
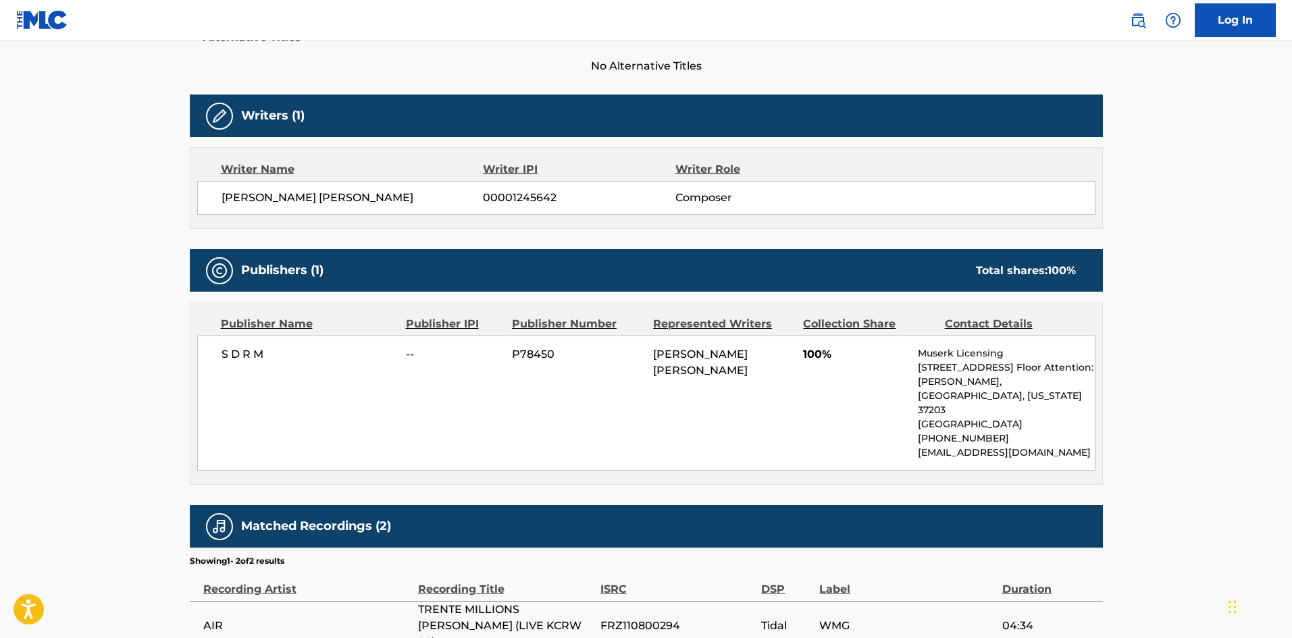
scroll to position [415, 0]
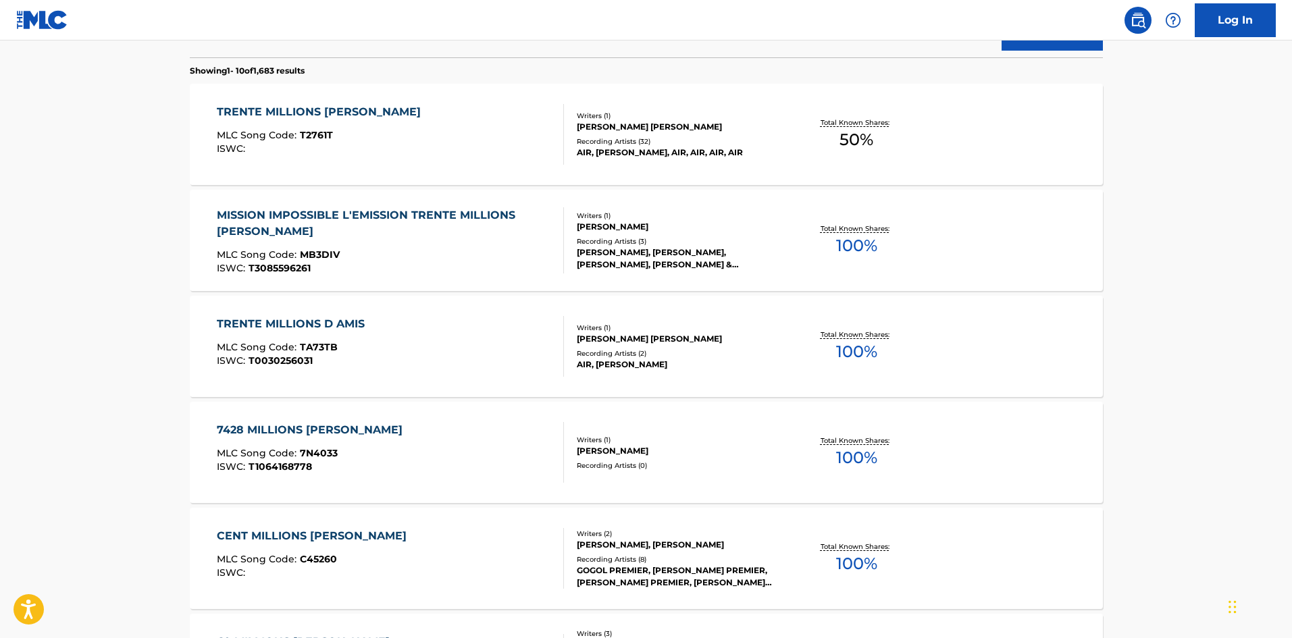
click at [402, 135] on div "TRENTE MILLIONS D'AMIS MLC Song Code : T2761T ISWC :" at bounding box center [390, 134] width 347 height 61
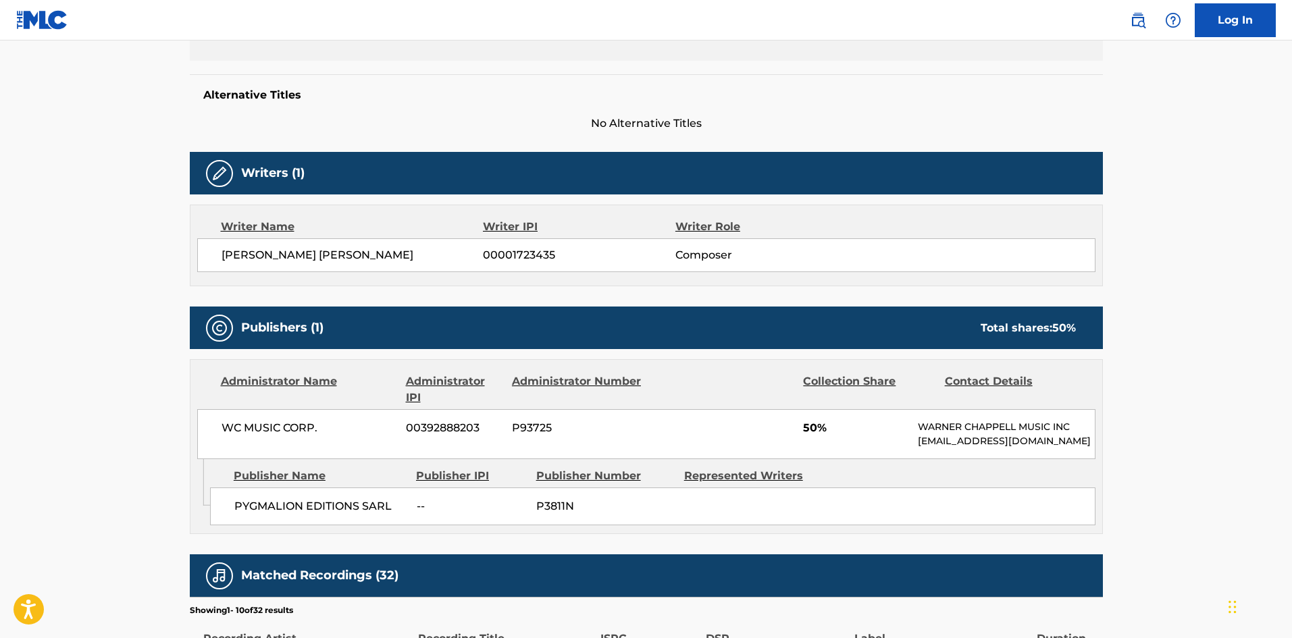
scroll to position [135, 0]
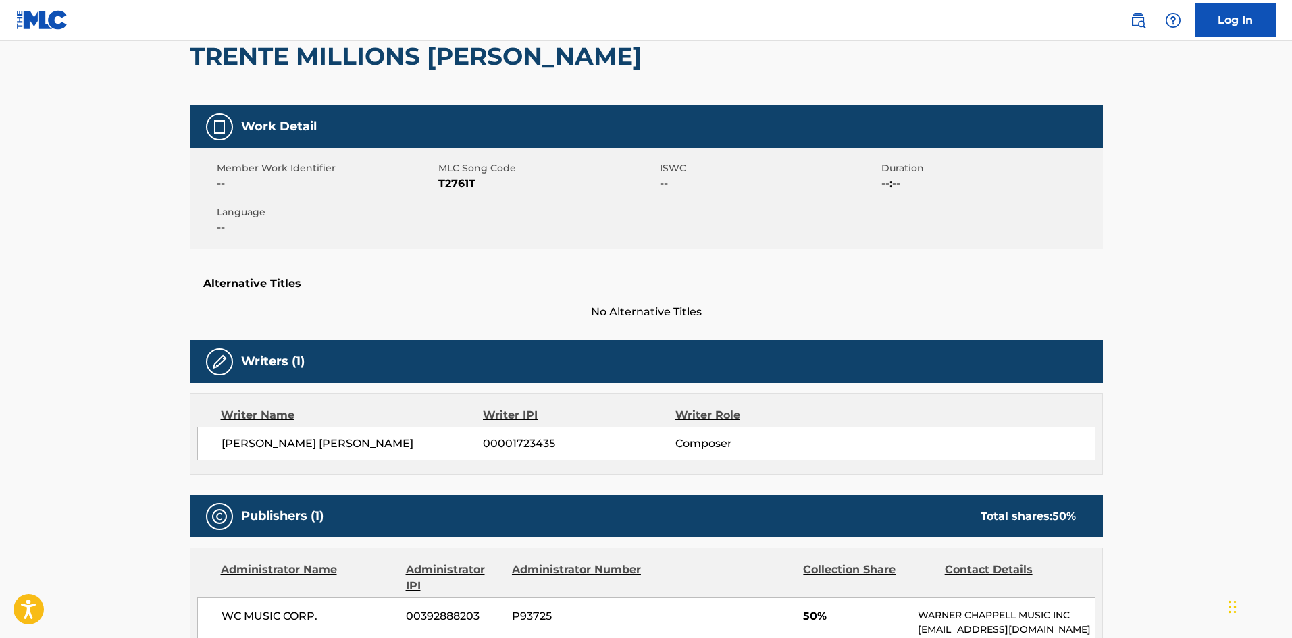
scroll to position [492, 0]
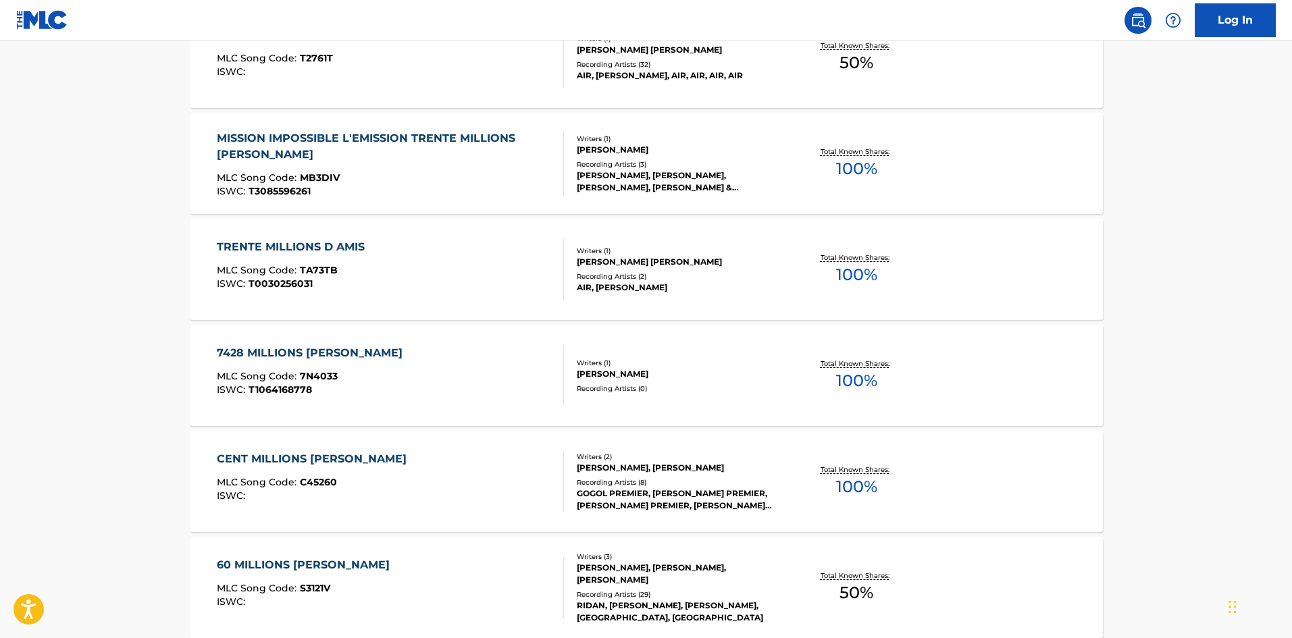
click at [313, 279] on div "ISWC : T0030256031" at bounding box center [294, 284] width 155 height 10
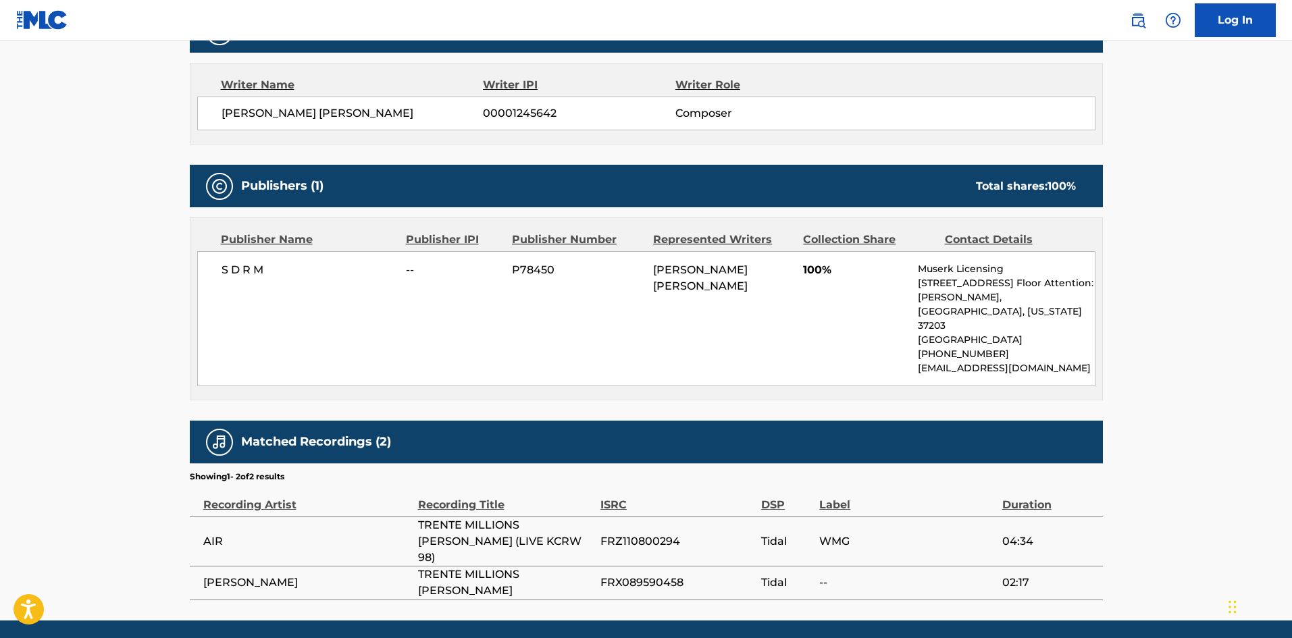
scroll to position [473, 0]
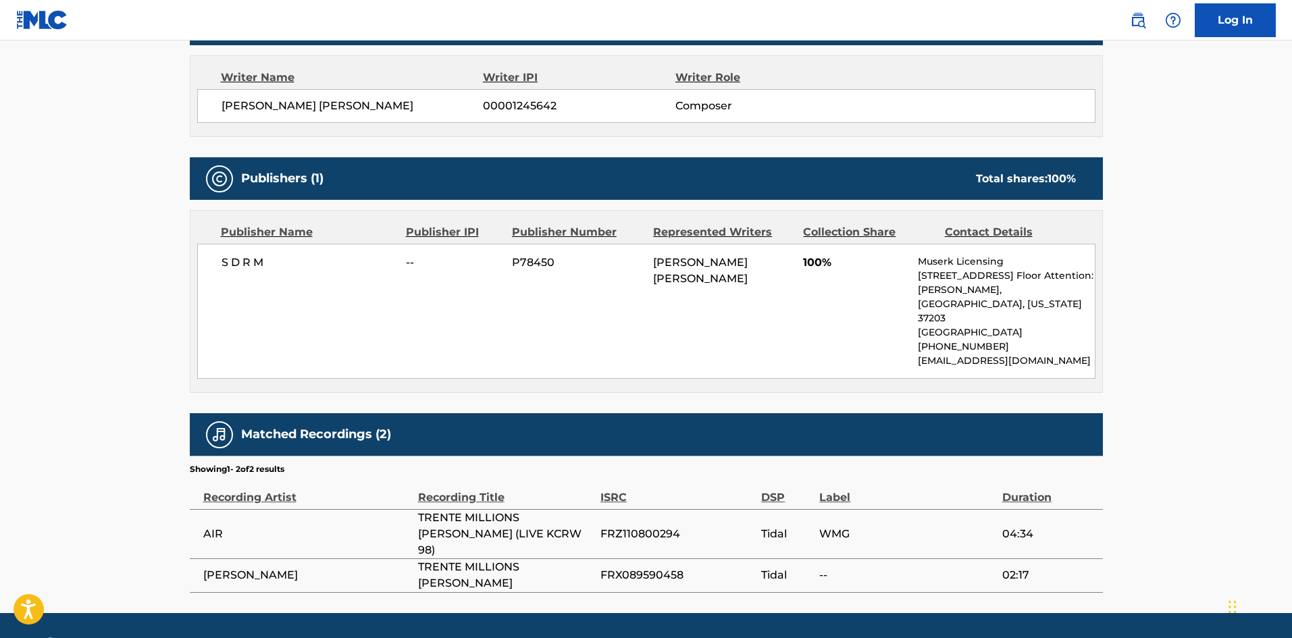
click at [210, 243] on div "Publisher Name Publisher IPI Publisher Number Represented Writers Collection Sh…" at bounding box center [646, 302] width 912 height 182
click at [218, 251] on div "S D R M -- P78450 JACKY ANTOINE JOSEPH AZZOPARDI 100% Muserk Licensing 818 18th…" at bounding box center [646, 311] width 898 height 135
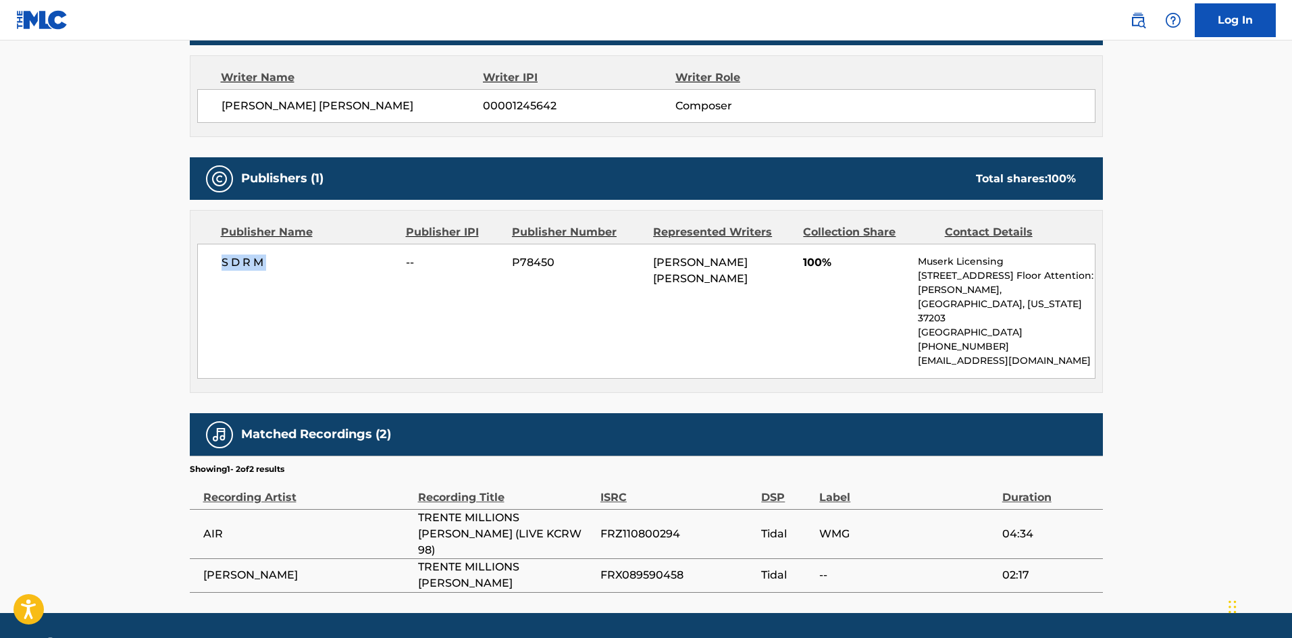
click at [218, 251] on div "S D R M -- P78450 JACKY ANTOINE JOSEPH AZZOPARDI 100% Muserk Licensing 818 18th…" at bounding box center [646, 311] width 898 height 135
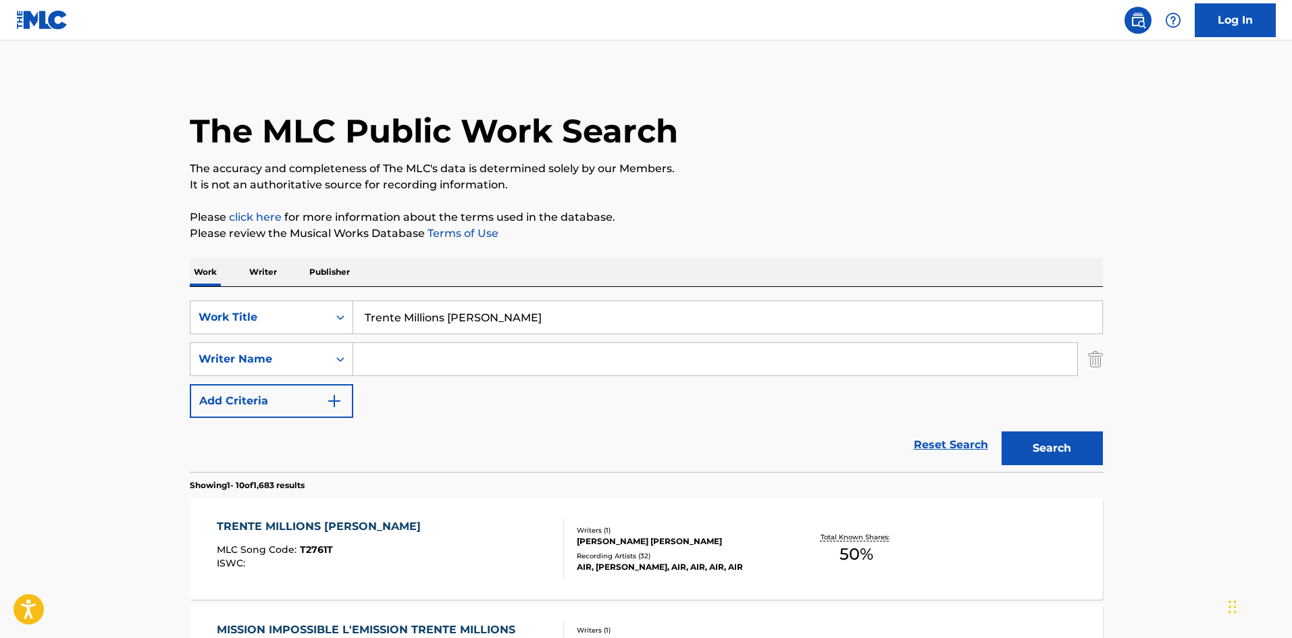
click at [440, 325] on input "Trente Millions D'amis" at bounding box center [727, 317] width 749 height 32
paste input "All Out Of Love"
type input "All Out Of Love"
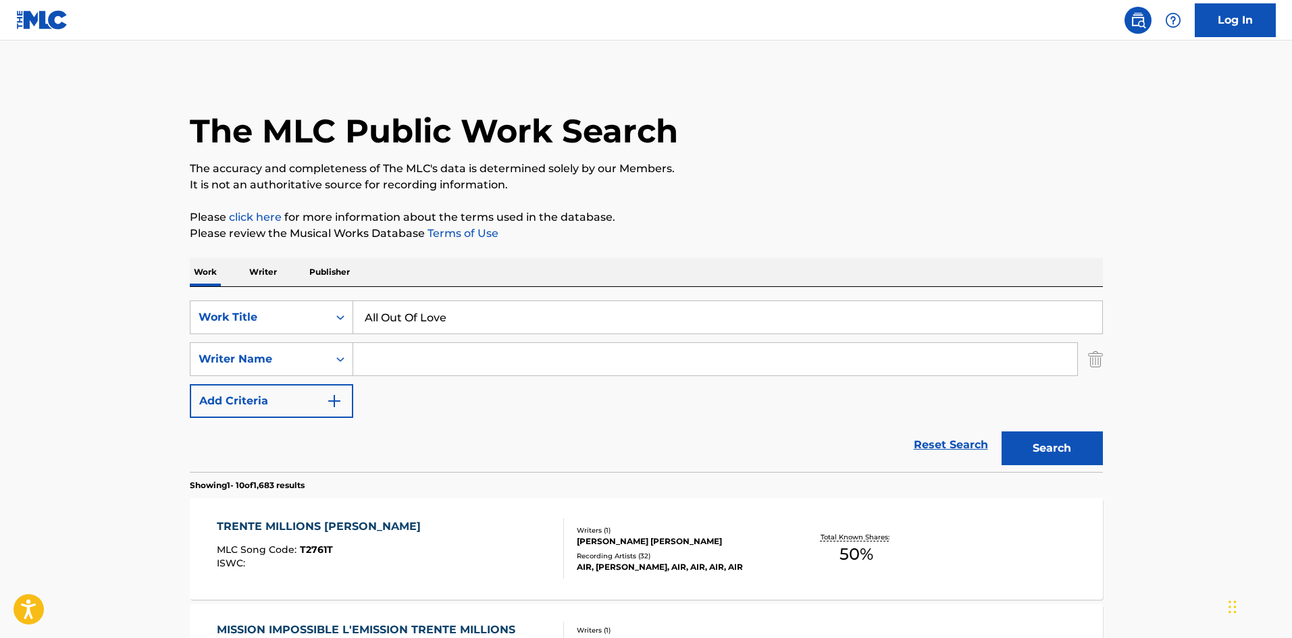
click at [484, 348] on input "Search Form" at bounding box center [715, 359] width 724 height 32
paste input "Davis"
type input "Davis"
click at [1035, 440] on button "Search" at bounding box center [1052, 449] width 101 height 34
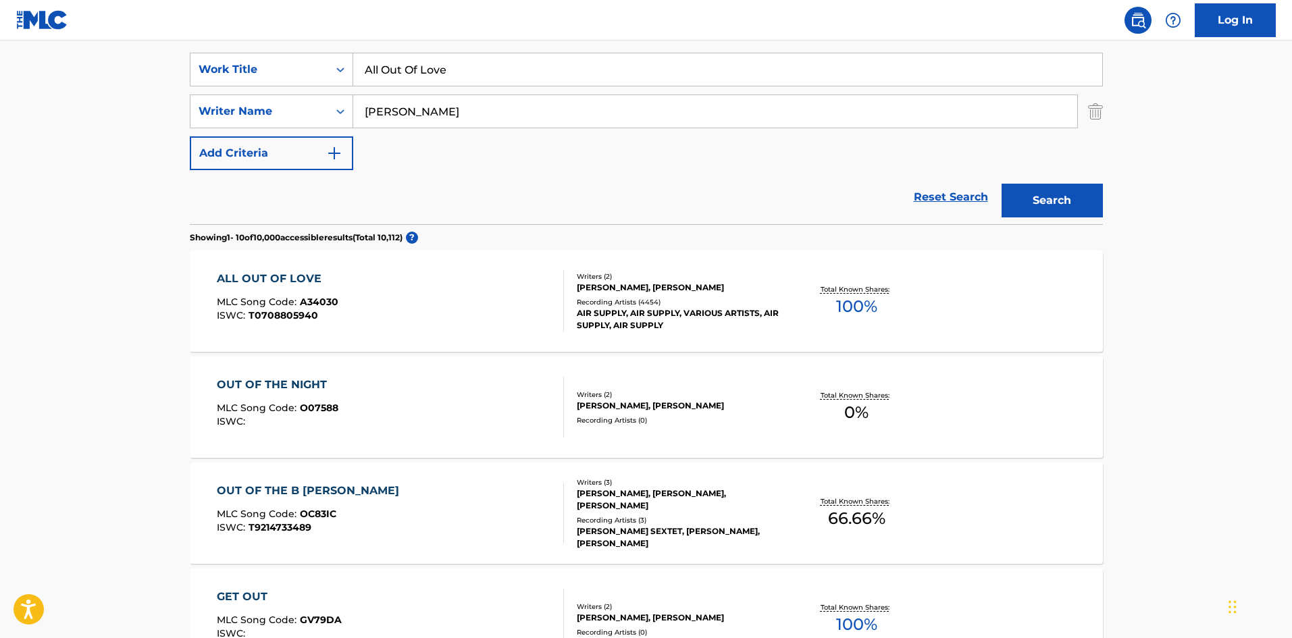
scroll to position [270, 0]
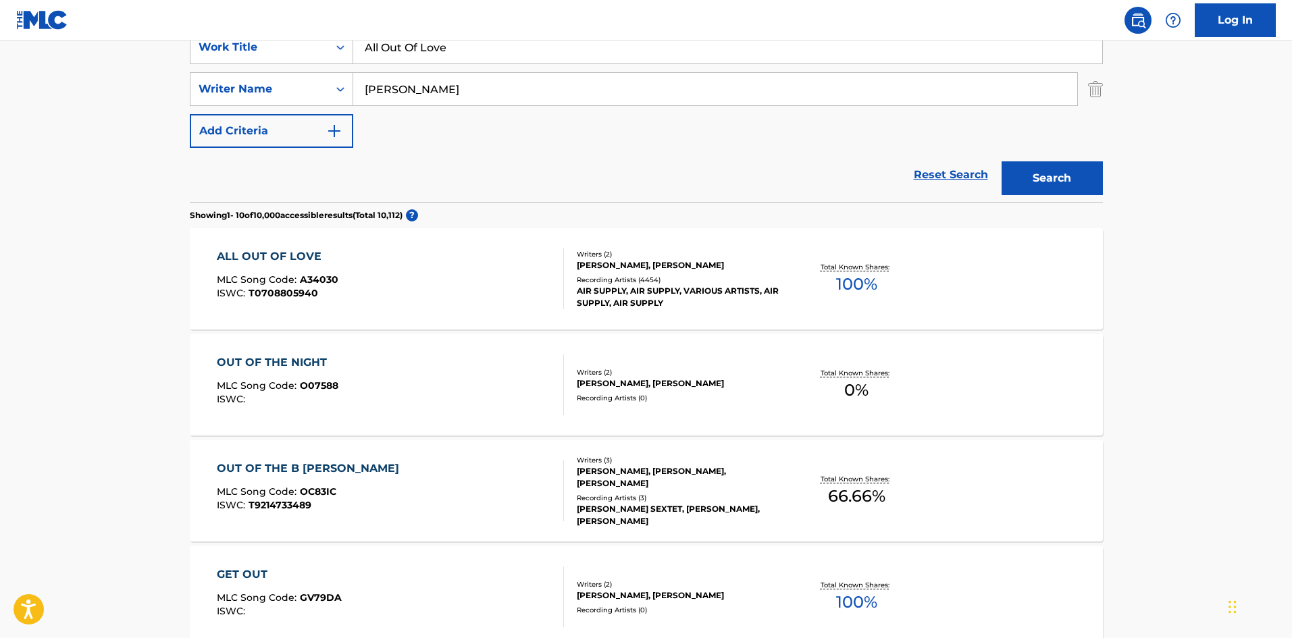
click at [406, 296] on div "ALL OUT OF LOVE MLC Song Code : A34030 ISWC : T0708805940" at bounding box center [390, 279] width 347 height 61
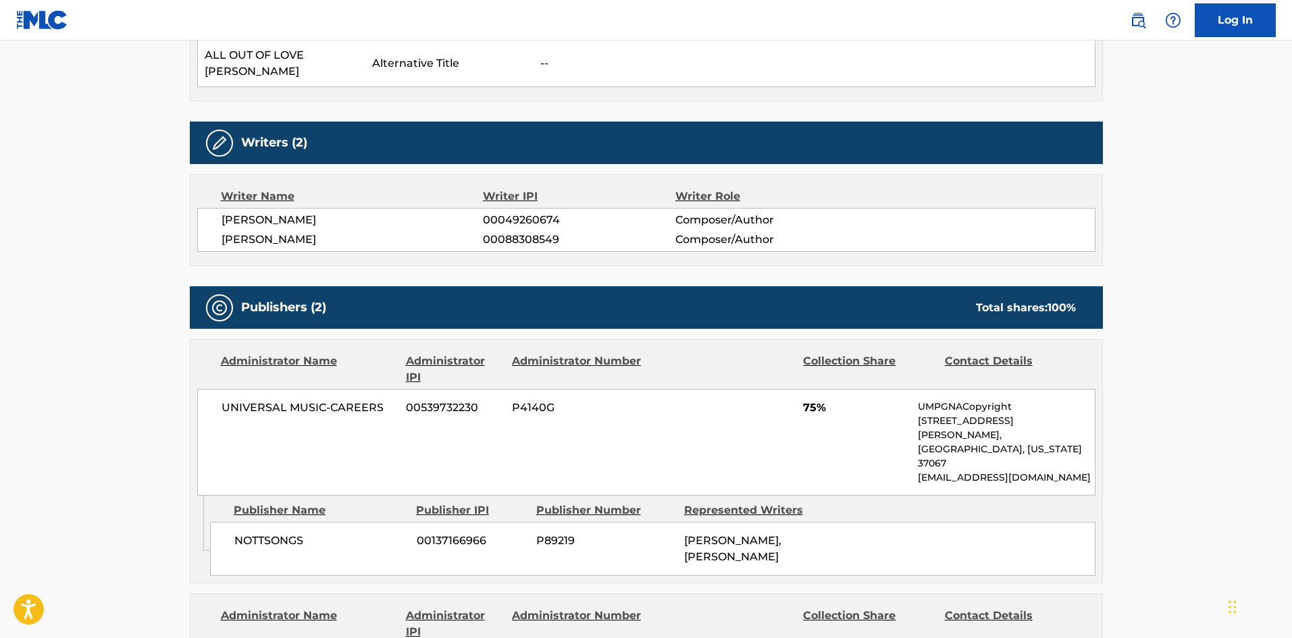
scroll to position [1486, 0]
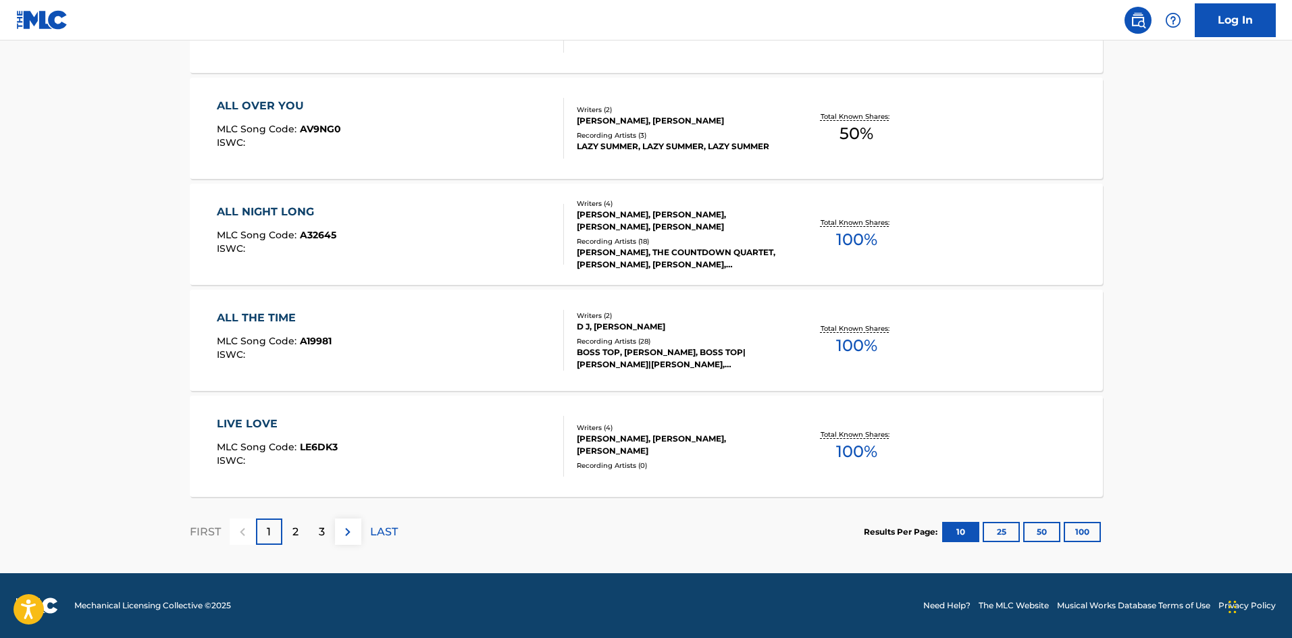
scroll to position [270, 0]
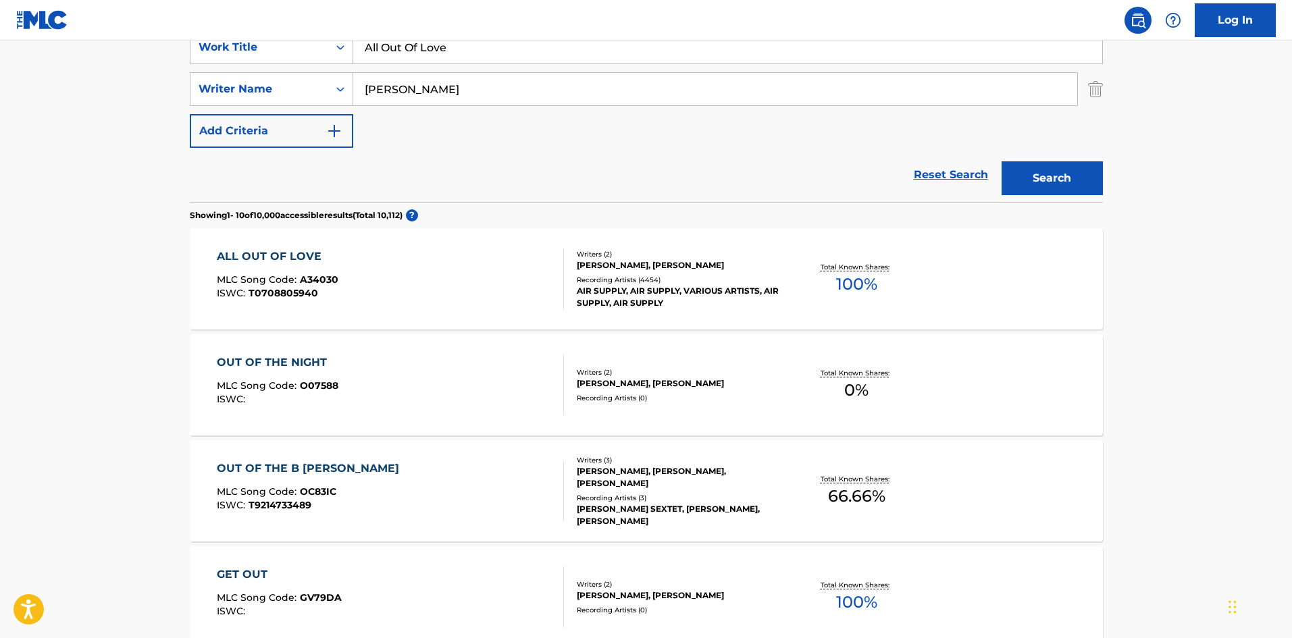
click at [481, 47] on input "All Out Of Love" at bounding box center [727, 47] width 749 height 32
paste input "merican Hearts"
click at [10, 70] on main "The MLC Public Work Search The accuracy and completeness of The MLC's data is d…" at bounding box center [646, 565] width 1292 height 1590
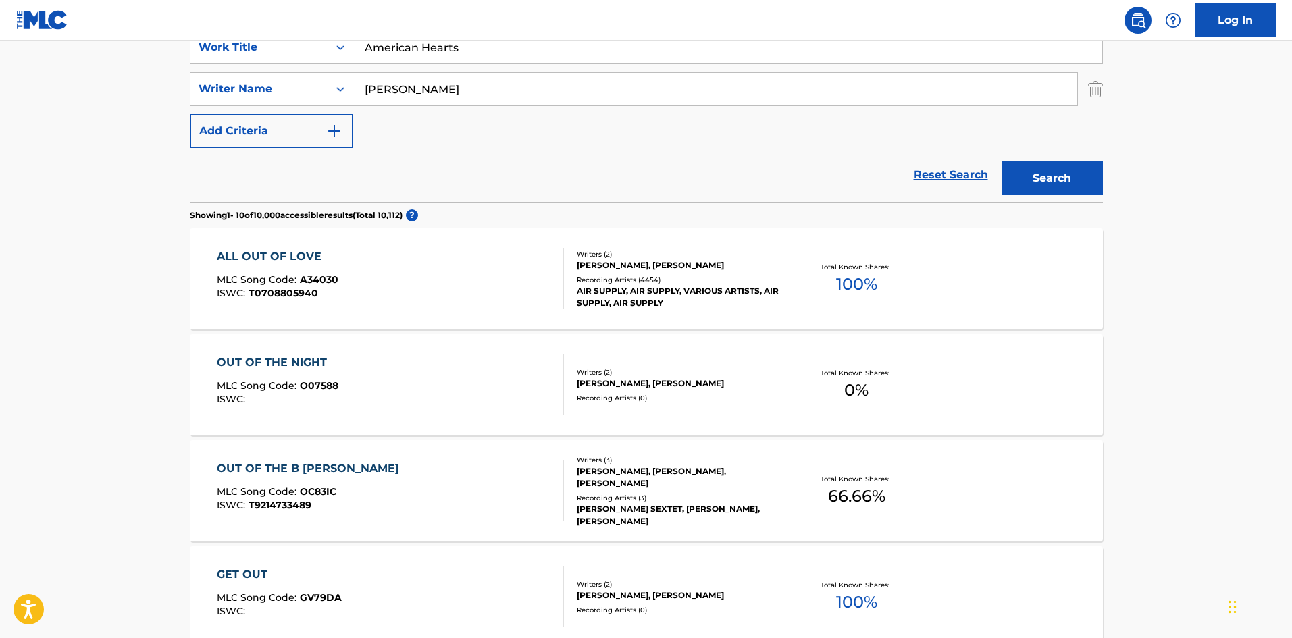
click at [420, 47] on input "American Hearts" at bounding box center [727, 47] width 749 height 32
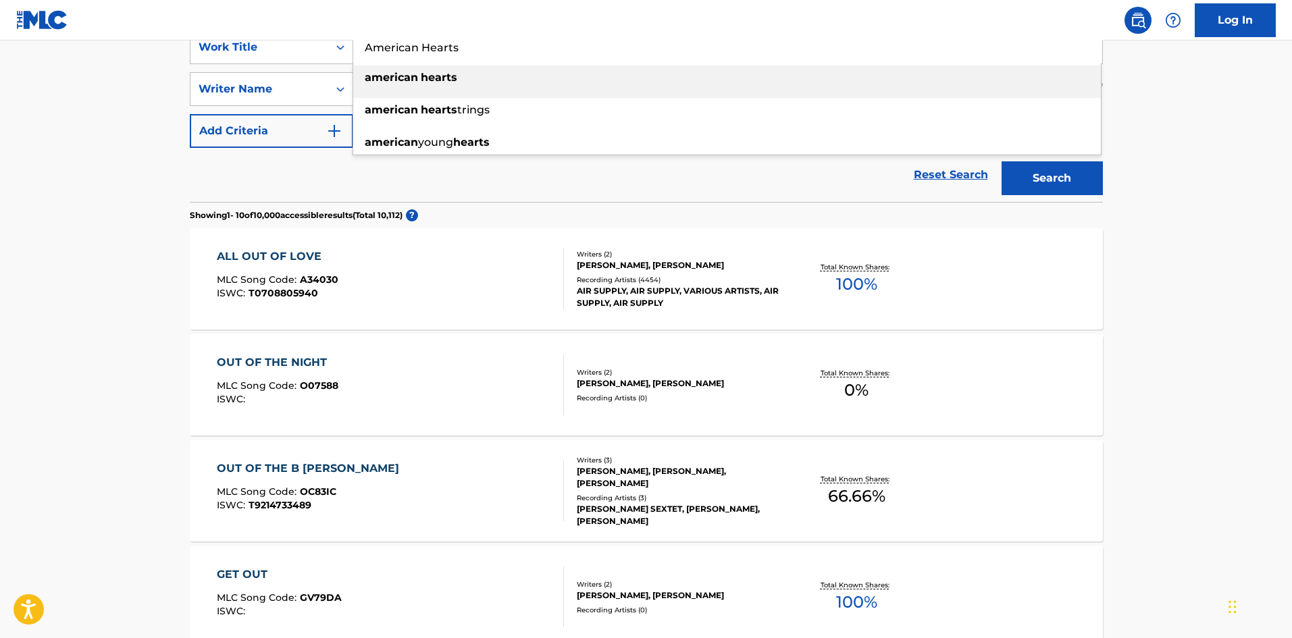
click at [427, 84] on div "american hearts" at bounding box center [727, 78] width 748 height 24
type input "american hearts"
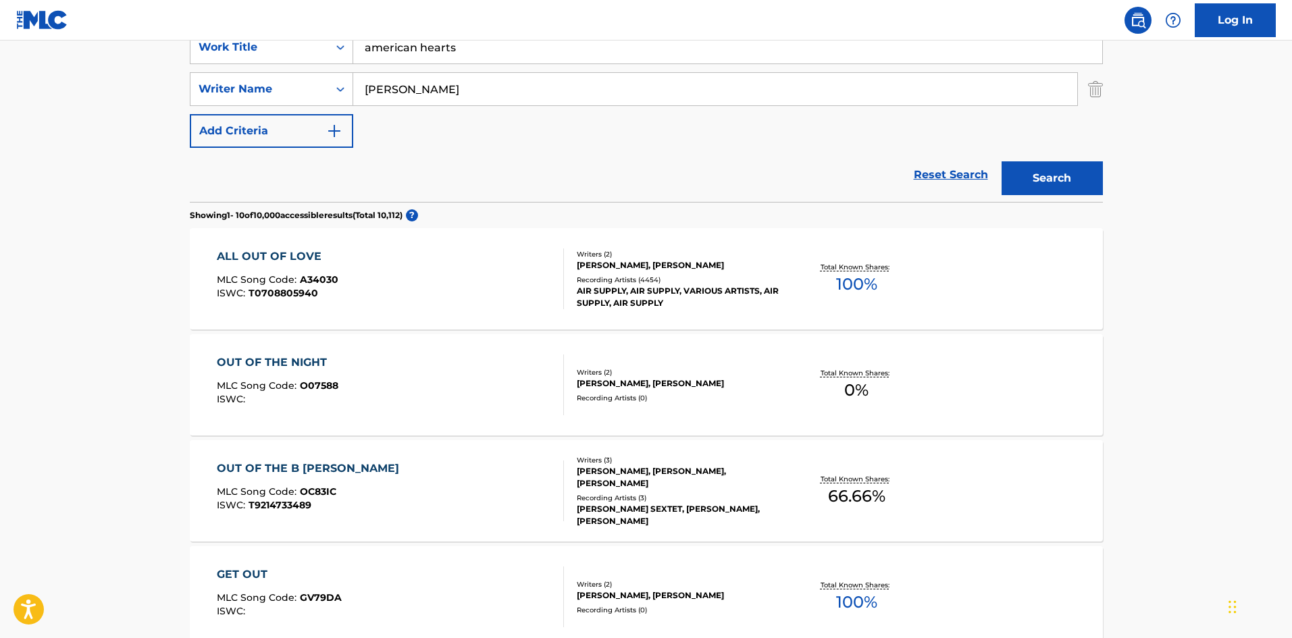
click at [487, 82] on input "Davis" at bounding box center [715, 89] width 724 height 32
paste input "Musker"
click at [1058, 187] on button "Search" at bounding box center [1052, 178] width 101 height 34
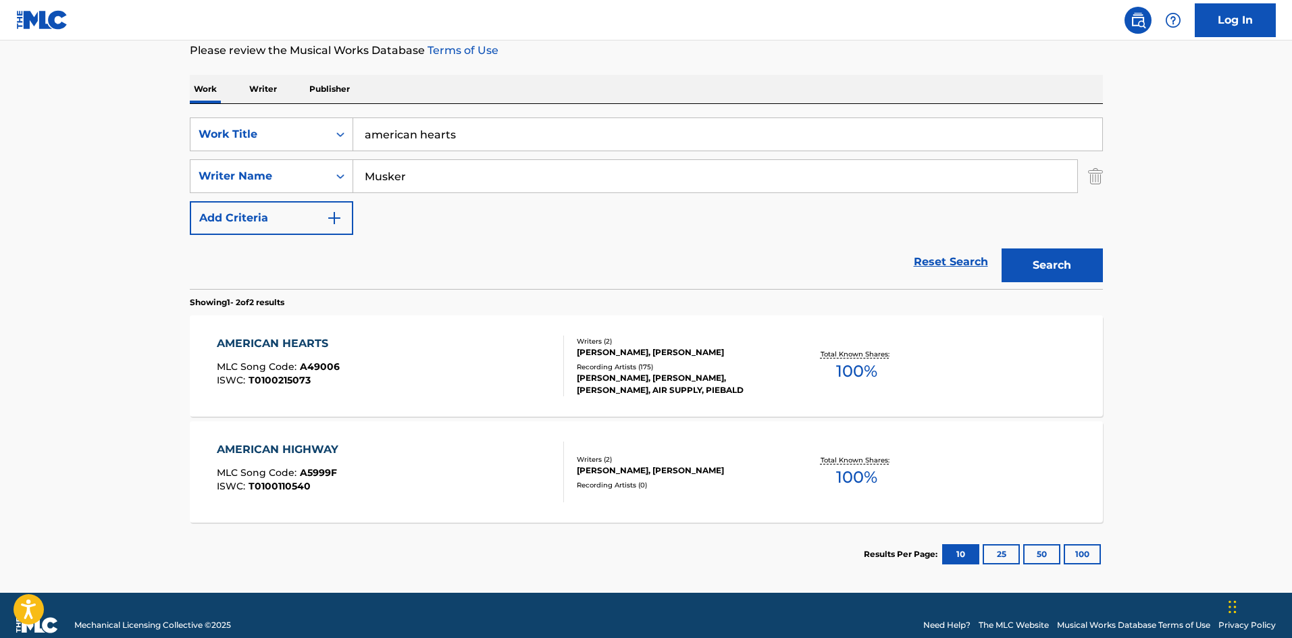
scroll to position [203, 0]
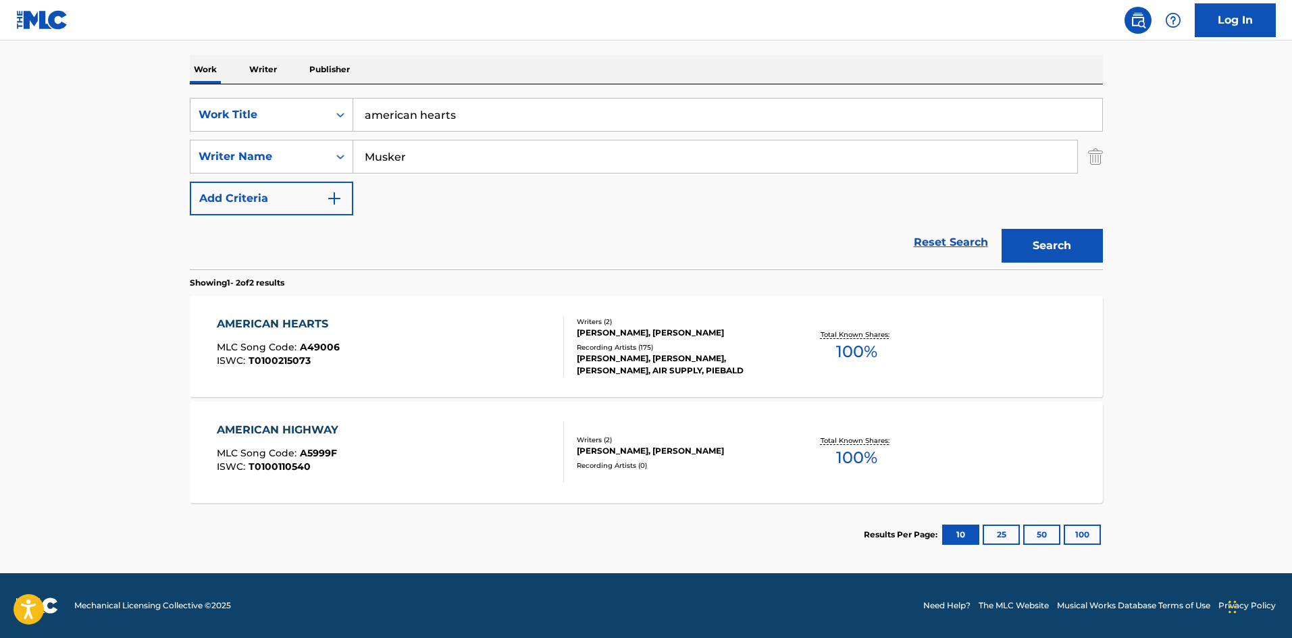
click at [533, 162] on input "Musker" at bounding box center [715, 156] width 724 height 32
paste input "BUGATTI"
type input "BUGATTI"
click at [1049, 242] on button "Search" at bounding box center [1052, 246] width 101 height 34
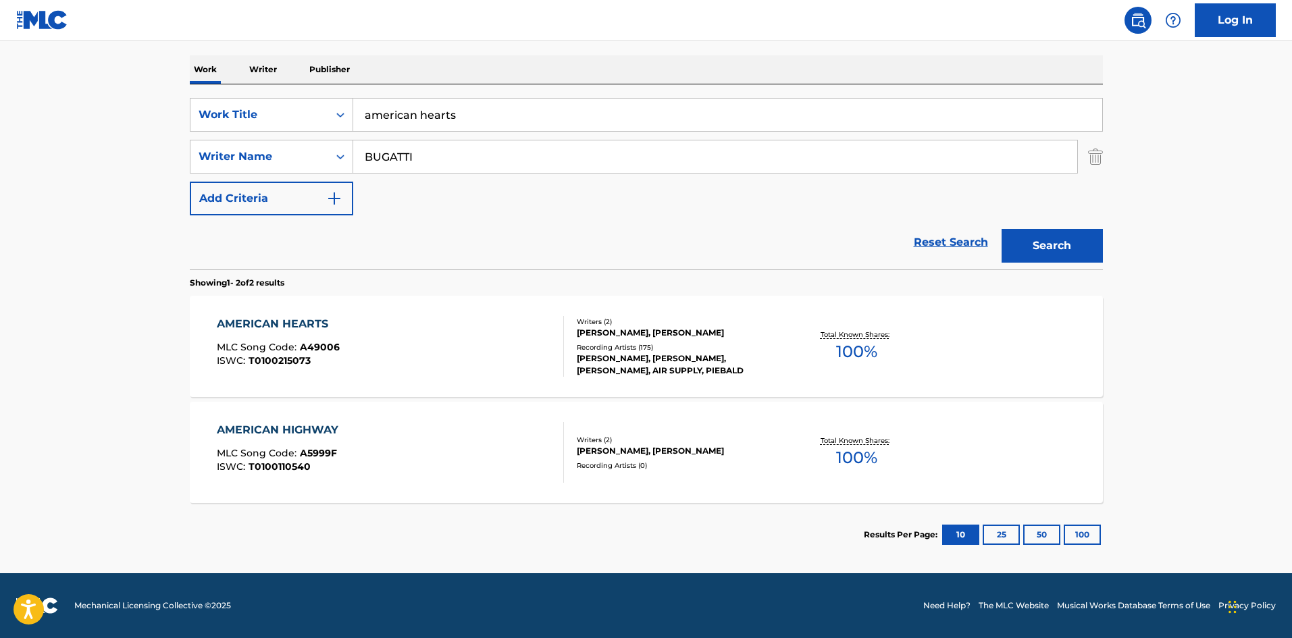
scroll to position [0, 0]
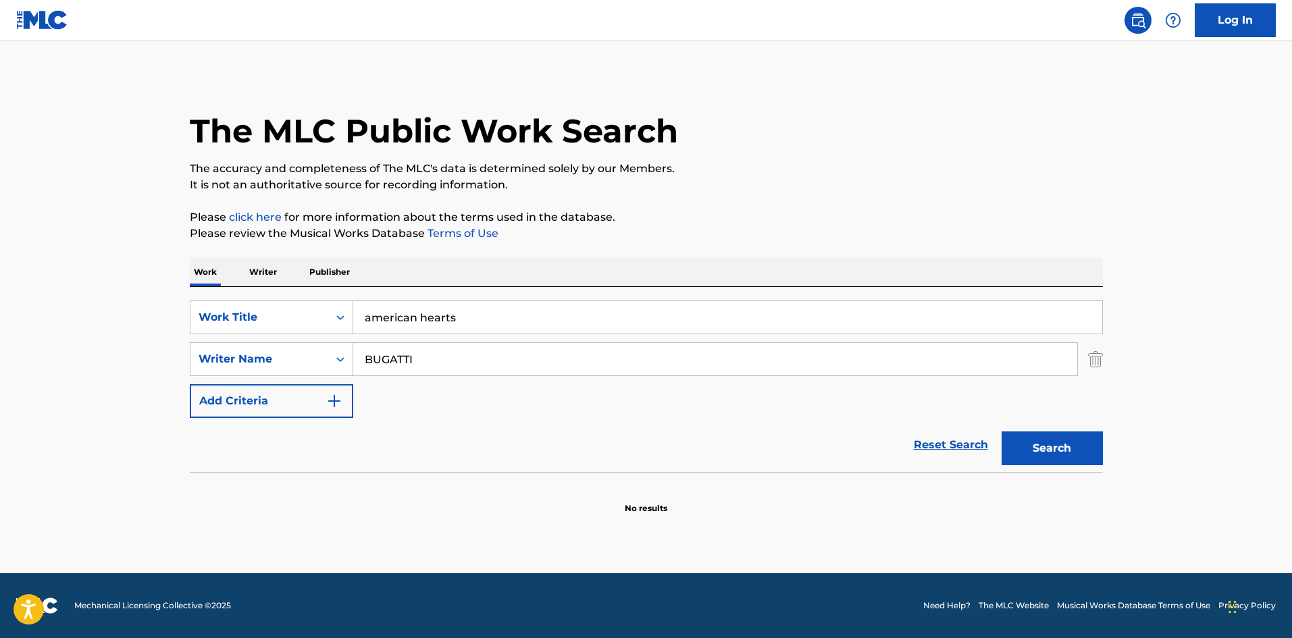
click at [466, 355] on input "BUGATTI" at bounding box center [715, 359] width 724 height 32
click at [1002, 432] on button "Search" at bounding box center [1052, 449] width 101 height 34
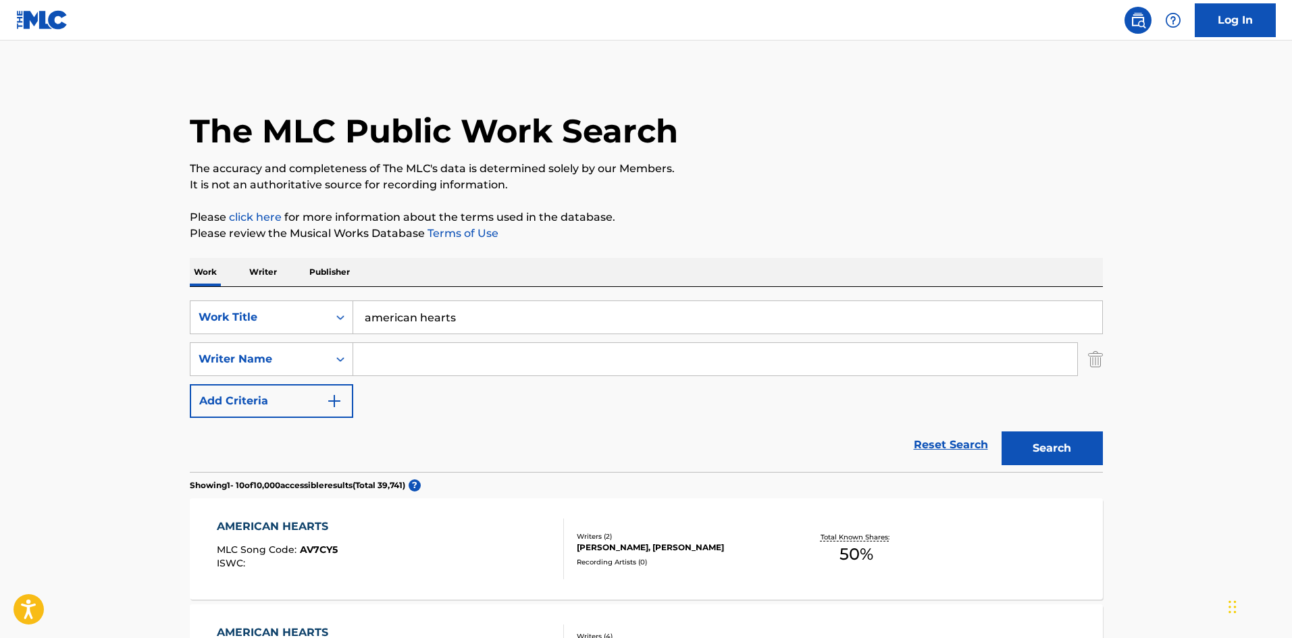
paste input "Musker"
type input "Musker"
click at [484, 315] on input "american hearts" at bounding box center [727, 317] width 749 height 32
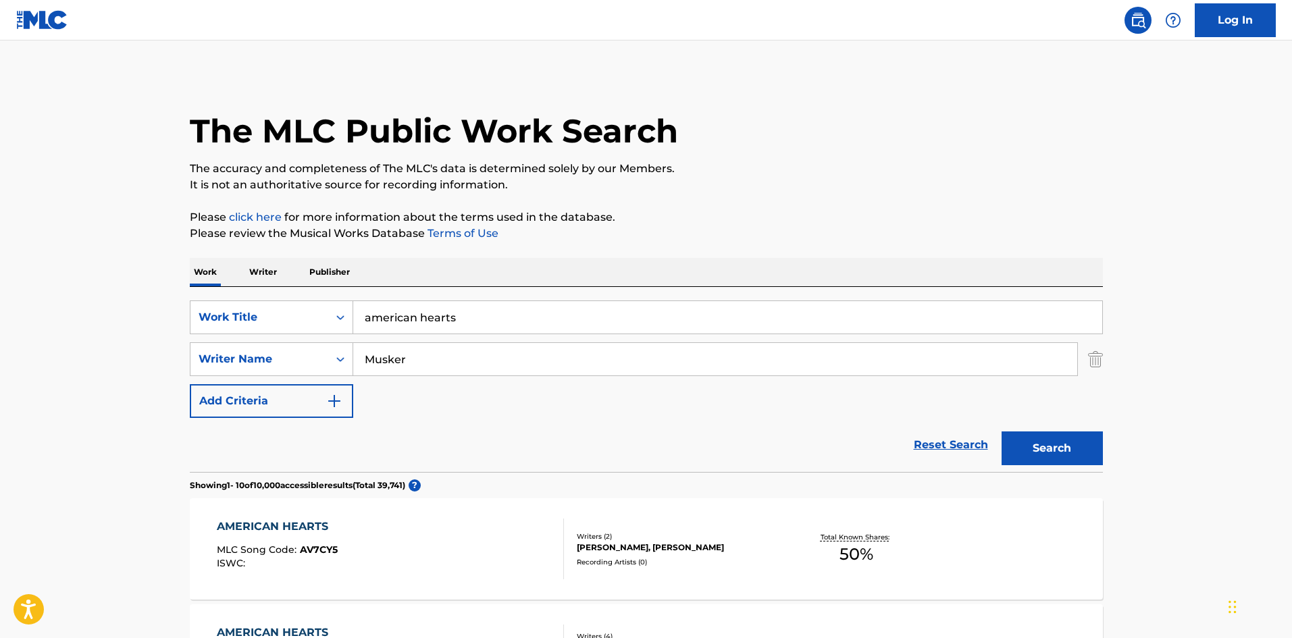
paste input "American H"
type input "American Hearts"
click at [1034, 457] on button "Search" at bounding box center [1052, 449] width 101 height 34
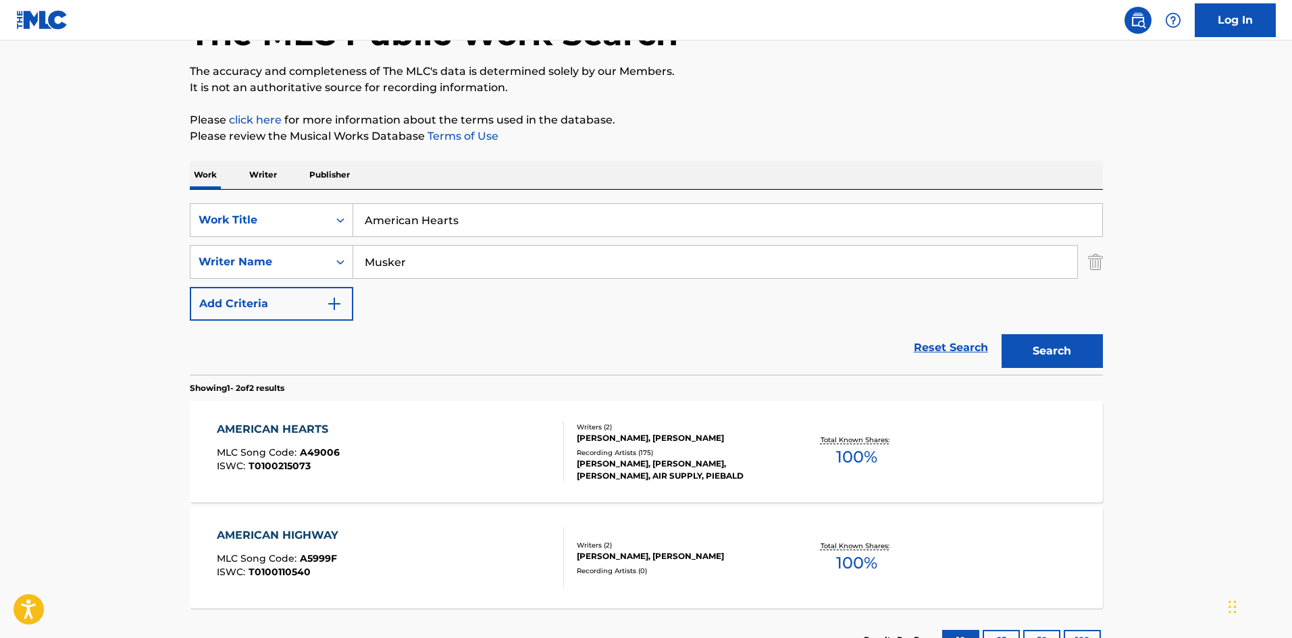
scroll to position [203, 0]
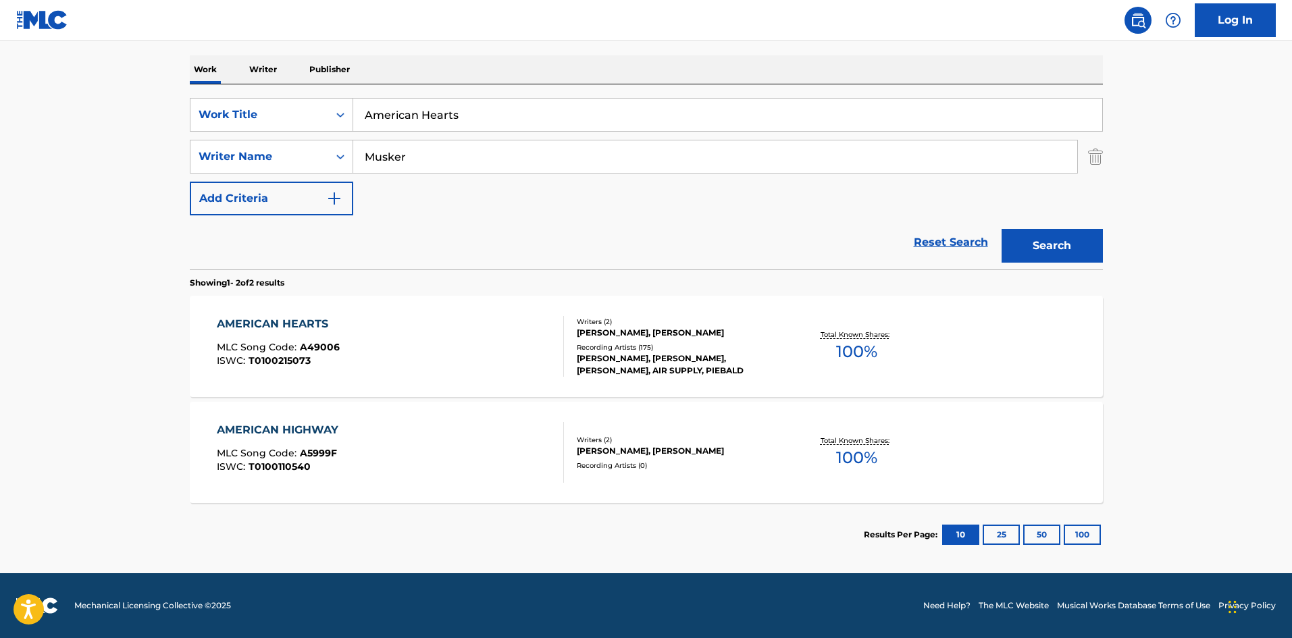
click at [363, 474] on div "AMERICAN HIGHWAY MLC Song Code : A5999F ISWC : T0100110540" at bounding box center [390, 452] width 347 height 61
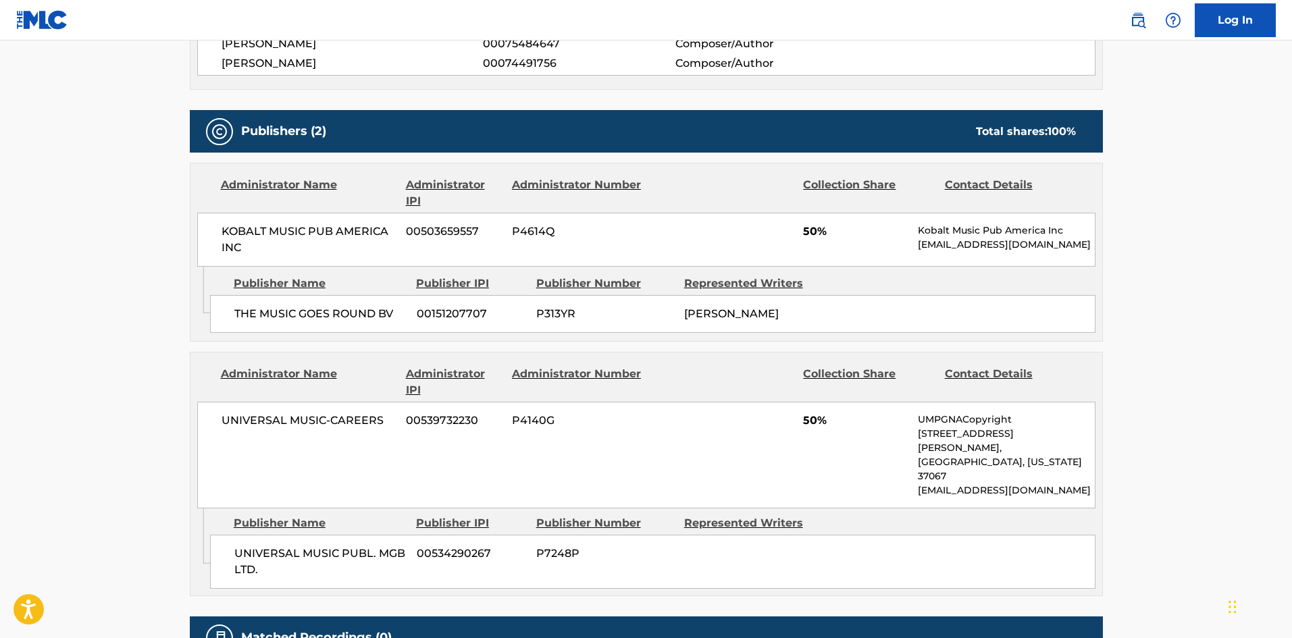
scroll to position [577, 0]
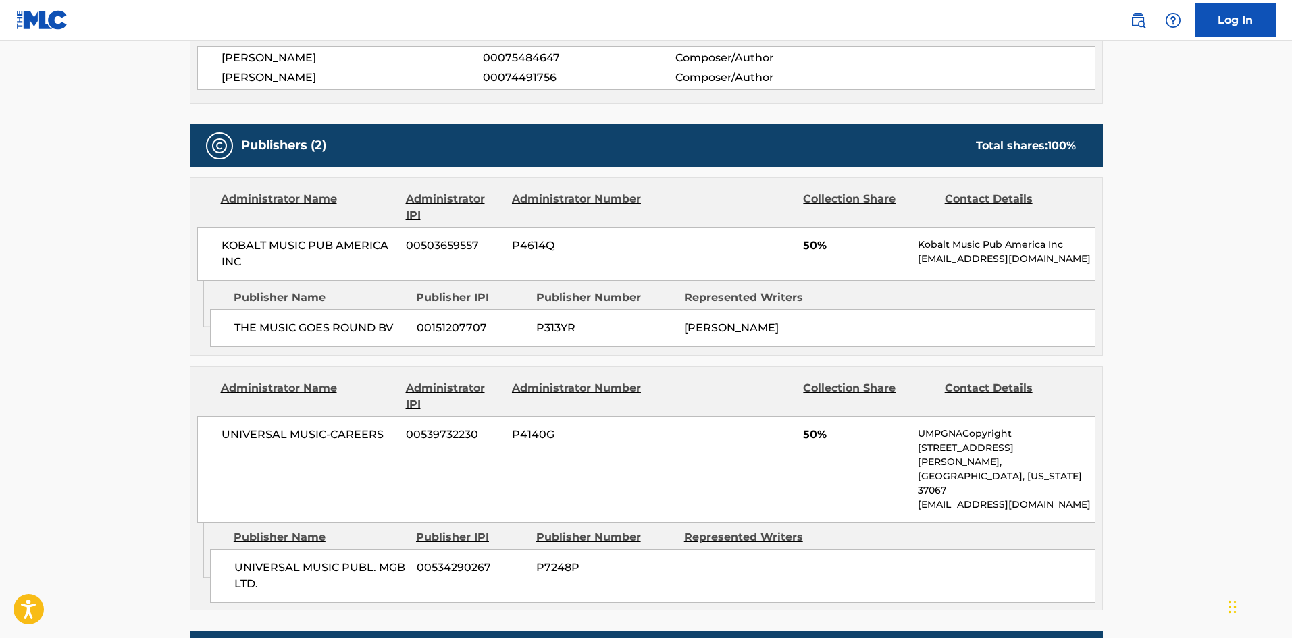
scroll to position [203, 0]
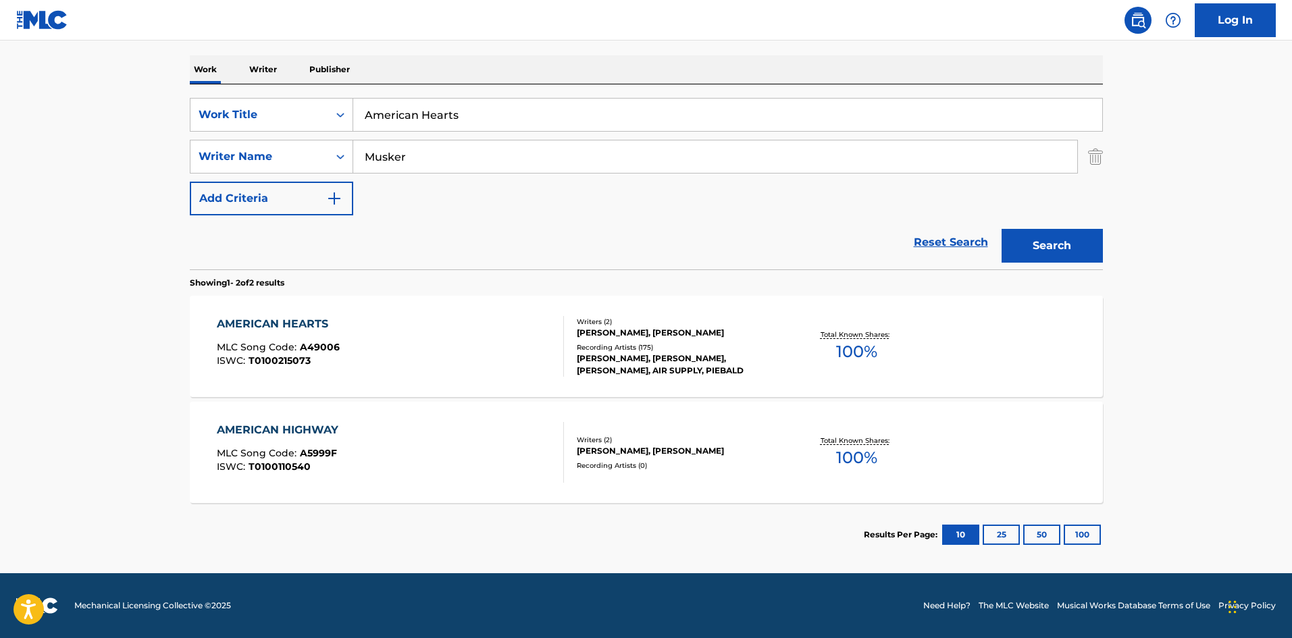
click at [351, 333] on div "AMERICAN HEARTS MLC Song Code : A49006 ISWC : T0100215073" at bounding box center [390, 346] width 347 height 61
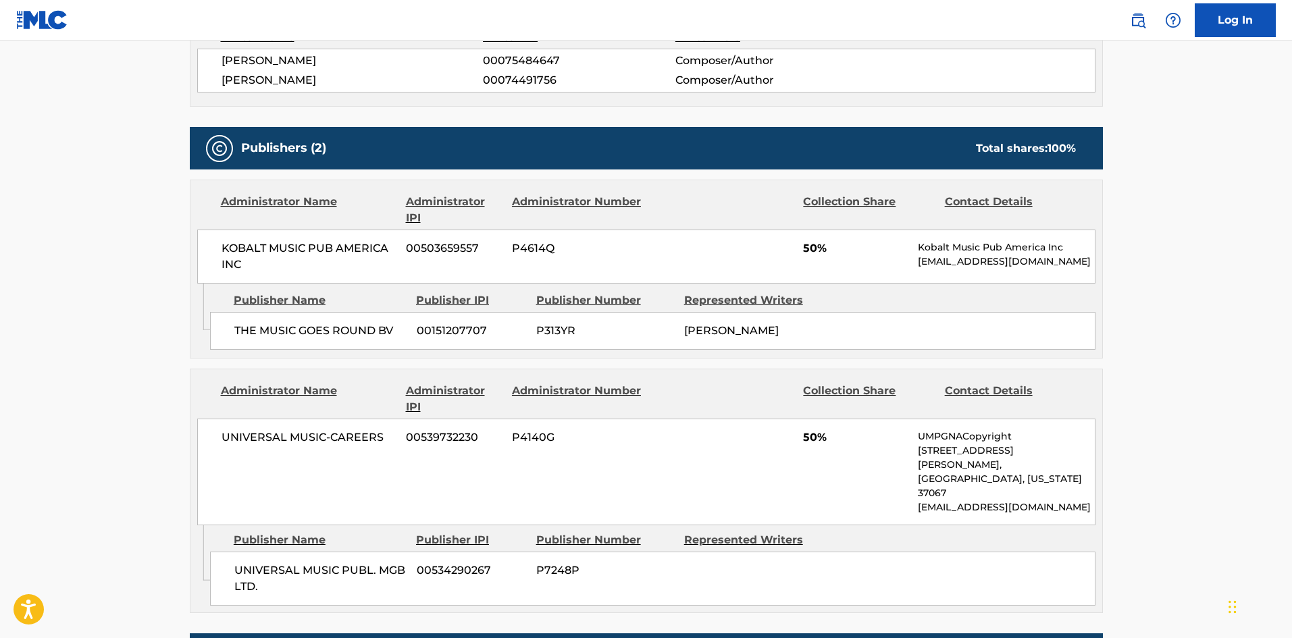
scroll to position [519, 0]
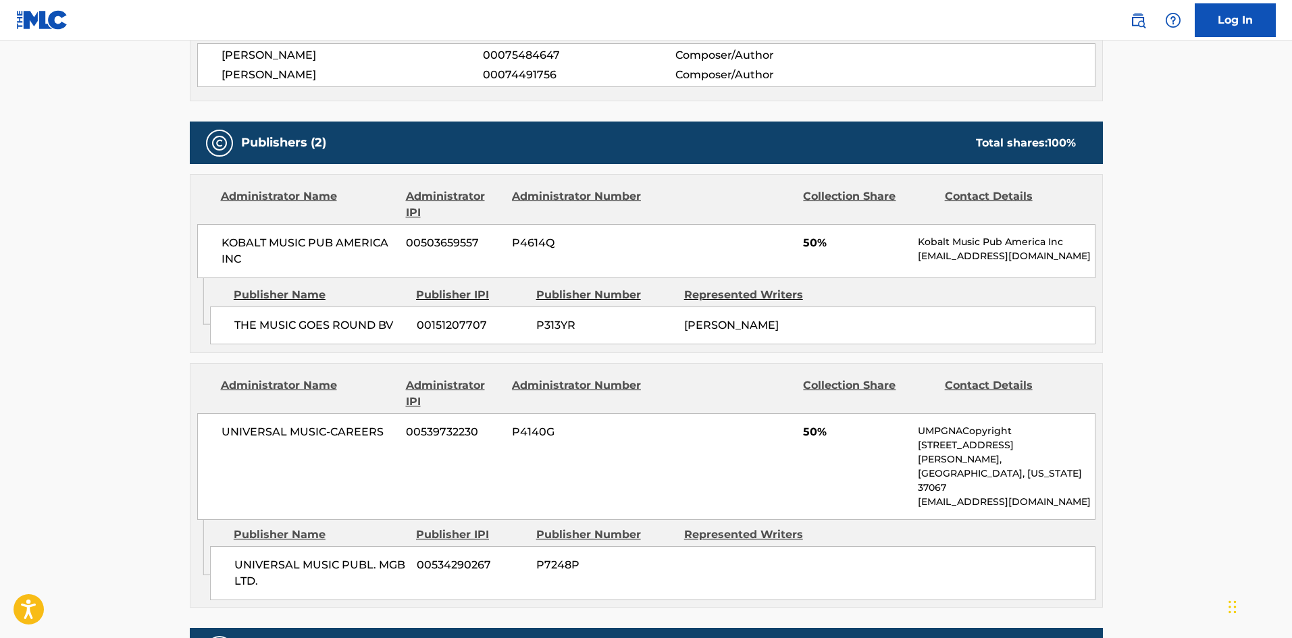
click at [236, 321] on span "THE MUSIC GOES ROUND BV" at bounding box center [320, 325] width 172 height 16
drag, startPoint x: 236, startPoint y: 321, endPoint x: 383, endPoint y: 320, distance: 146.5
click at [383, 320] on span "THE MUSIC GOES ROUND BV" at bounding box center [320, 325] width 172 height 16
click at [234, 546] on div "UNIVERSAL MUSIC PUBL. MGB LTD. 00534290267 P7248P" at bounding box center [652, 573] width 885 height 54
drag, startPoint x: 257, startPoint y: 536, endPoint x: 283, endPoint y: 548, distance: 28.1
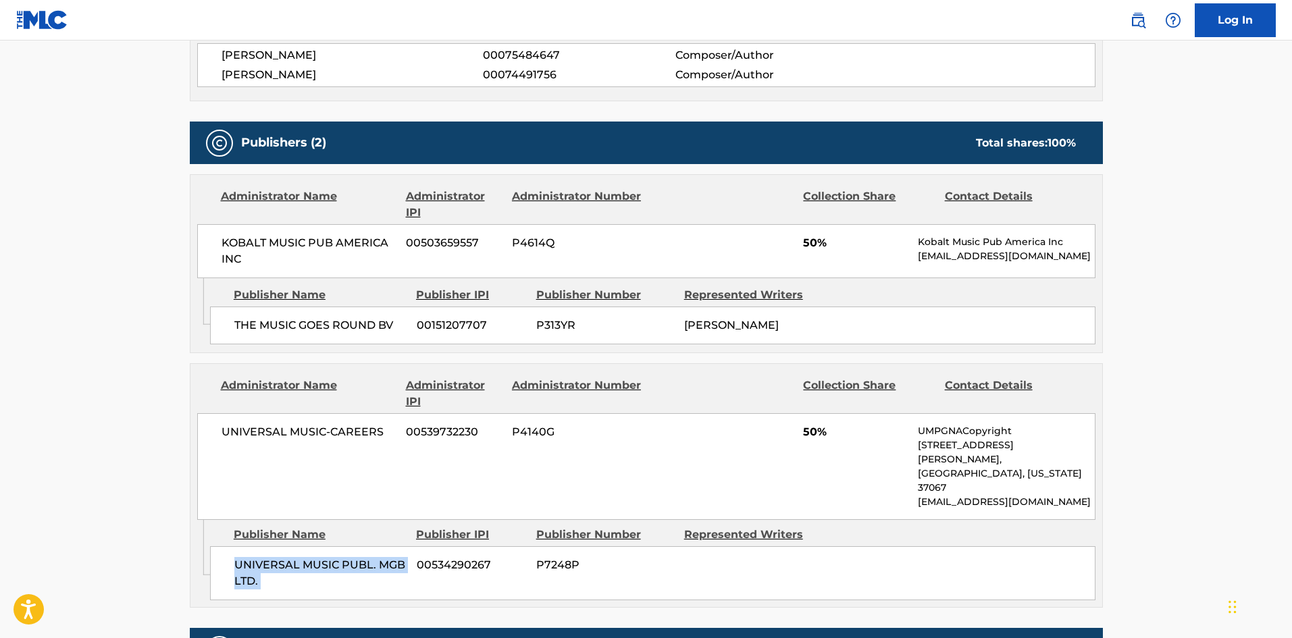
click at [283, 548] on div "UNIVERSAL MUSIC PUBL. MGB LTD. 00534290267 P7248P" at bounding box center [652, 573] width 885 height 54
click at [244, 326] on span "THE MUSIC GOES ROUND BV" at bounding box center [320, 325] width 172 height 16
drag, startPoint x: 244, startPoint y: 326, endPoint x: 396, endPoint y: 326, distance: 152.0
click at [396, 326] on span "THE MUSIC GOES ROUND BV" at bounding box center [320, 325] width 172 height 16
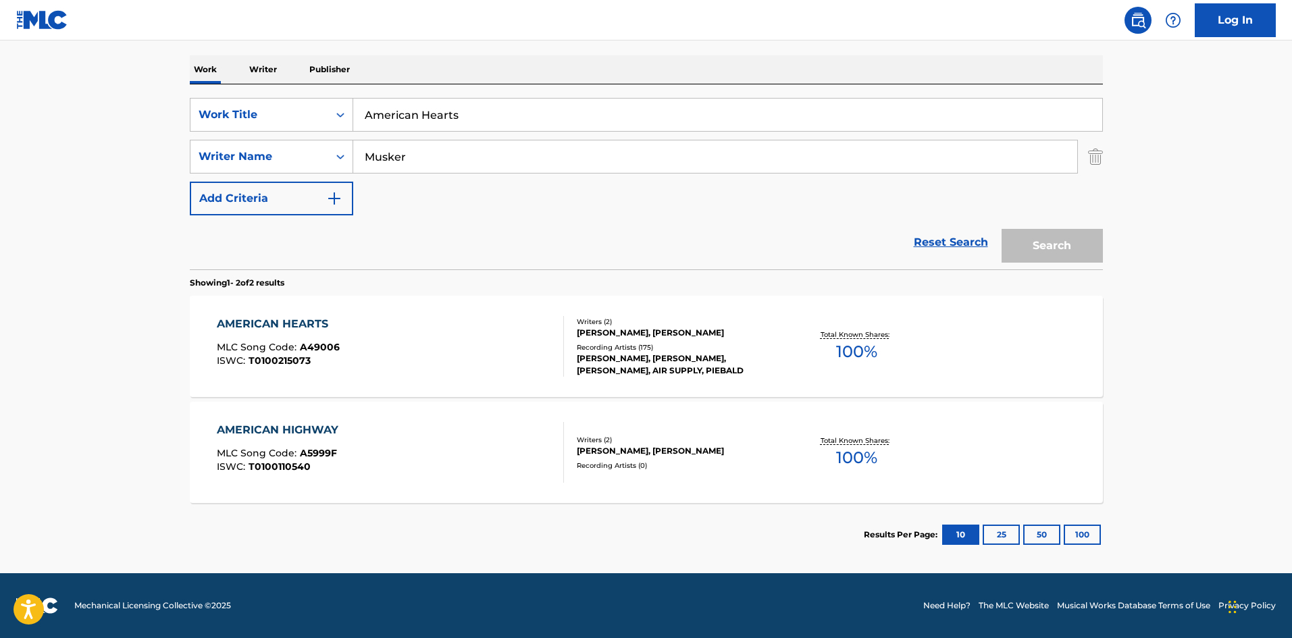
scroll to position [203, 0]
click at [458, 115] on input "American Hearts" at bounding box center [727, 115] width 749 height 32
paste input "Do It To It"
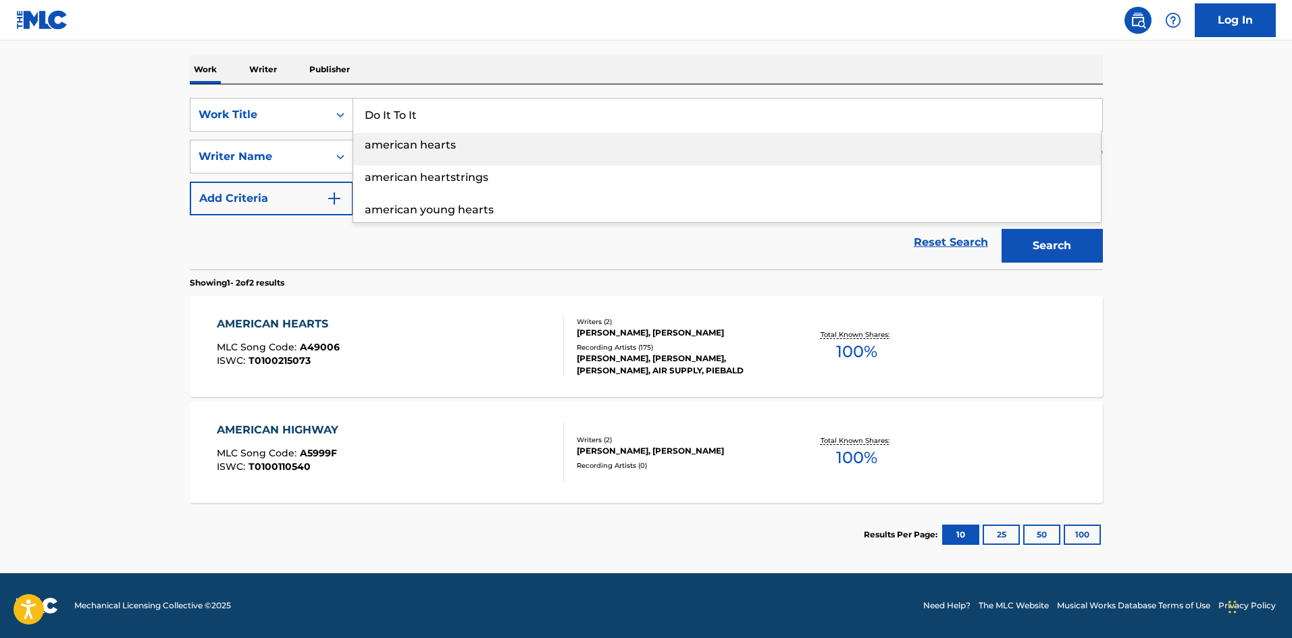
type input "Do It To It"
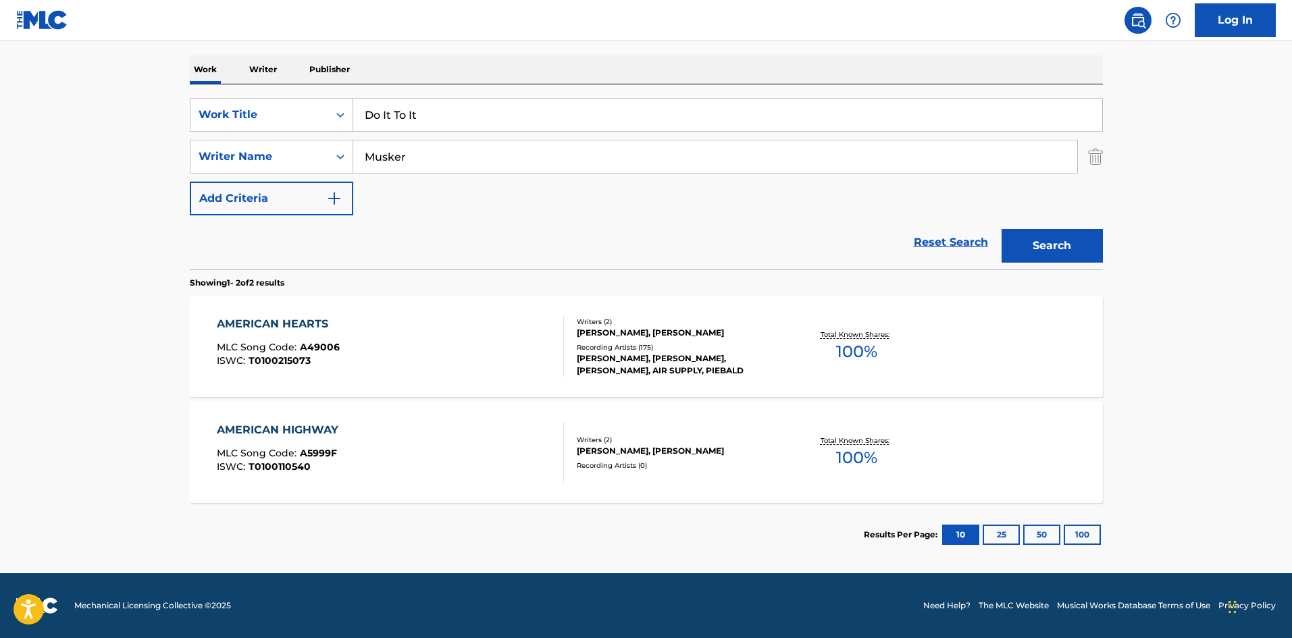
click at [471, 171] on input "Musker" at bounding box center [715, 156] width 724 height 32
paste input "DAY ENSEMBLE,BRANDTSON,CHINGY,DCEIT,FABO,FANNYPACK,FINAL DRAFT,HOOD RICH,JABAR,…"
click at [463, 166] on input "DAY ENSEMBLE,BRANDTSON,CHINGY,DCEIT,FABO,FANNYPACK,FINAL DRAFT,HOOD RICH,JABAR,…" at bounding box center [715, 156] width 724 height 32
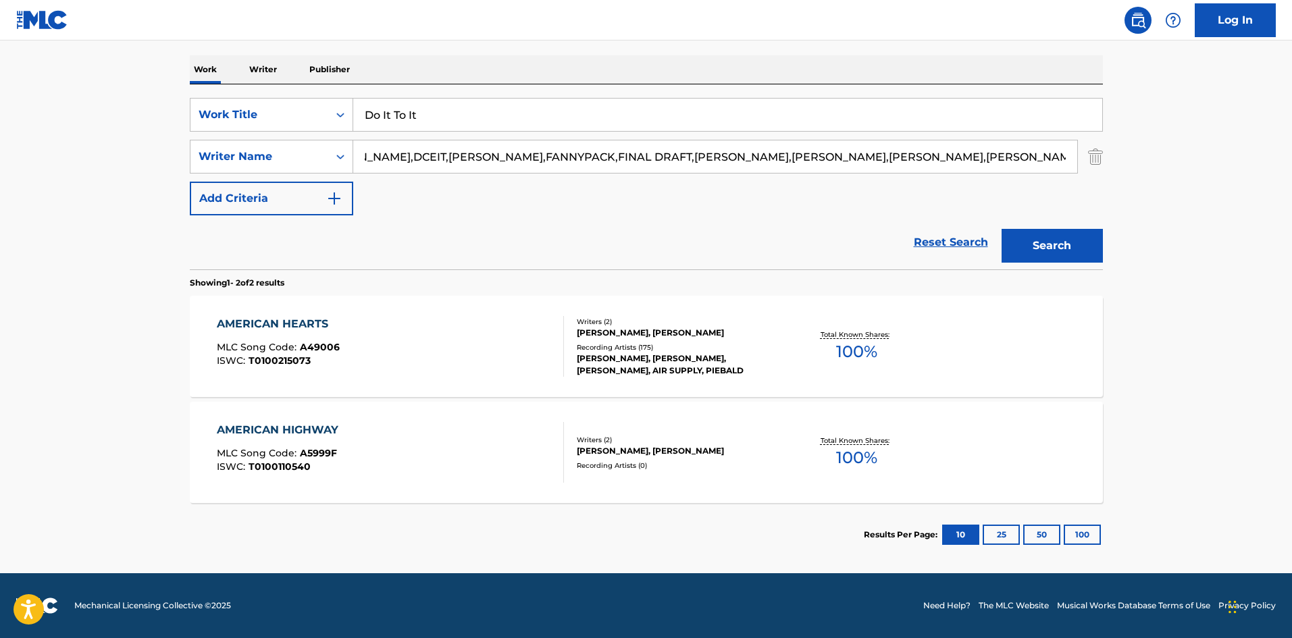
click at [463, 166] on input "DAY ENSEMBLE,BRANDTSON,CHINGY,DCEIT,FABO,FANNYPACK,FINAL DRAFT,HOOD RICH,JABAR,…" at bounding box center [715, 156] width 724 height 32
click at [925, 145] on input "DAY ENSEMBLE,BRANDTSON,CHINGY,DCEIT,FABO,FANNYPACK,FINAL DRAFT,HOOD RICH,JABAR,…" at bounding box center [715, 156] width 724 height 32
drag, startPoint x: 1010, startPoint y: 156, endPoint x: 236, endPoint y: 96, distance: 776.3
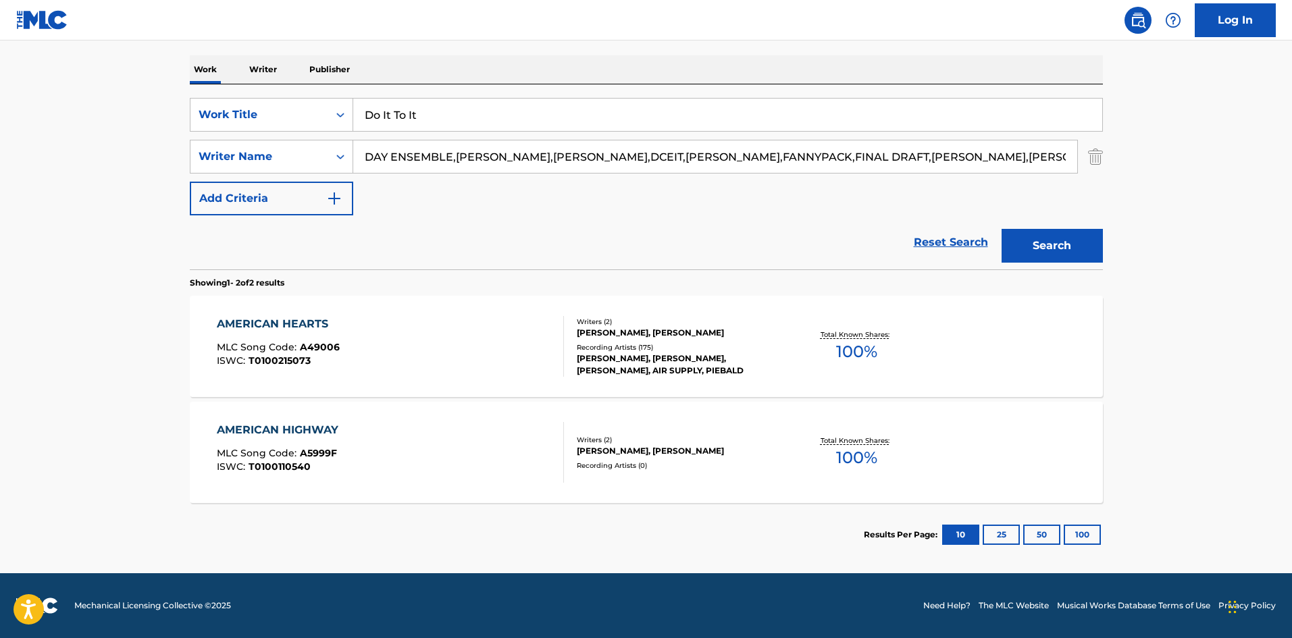
click at [236, 96] on div "SearchWithCriteriad8c7a997-0ca4-411e-948e-e55d776c3fdd Work Title Do It To It S…" at bounding box center [646, 176] width 913 height 185
type input "WILLIAMS"
click at [1002, 229] on button "Search" at bounding box center [1052, 246] width 101 height 34
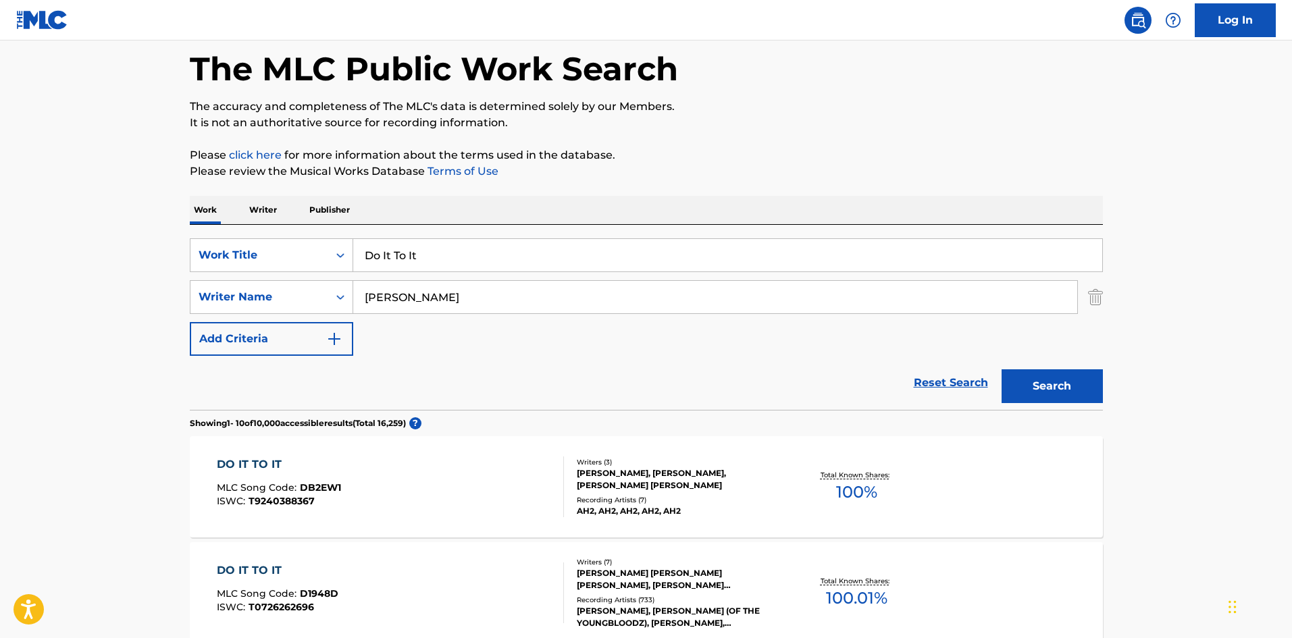
scroll to position [338, 0]
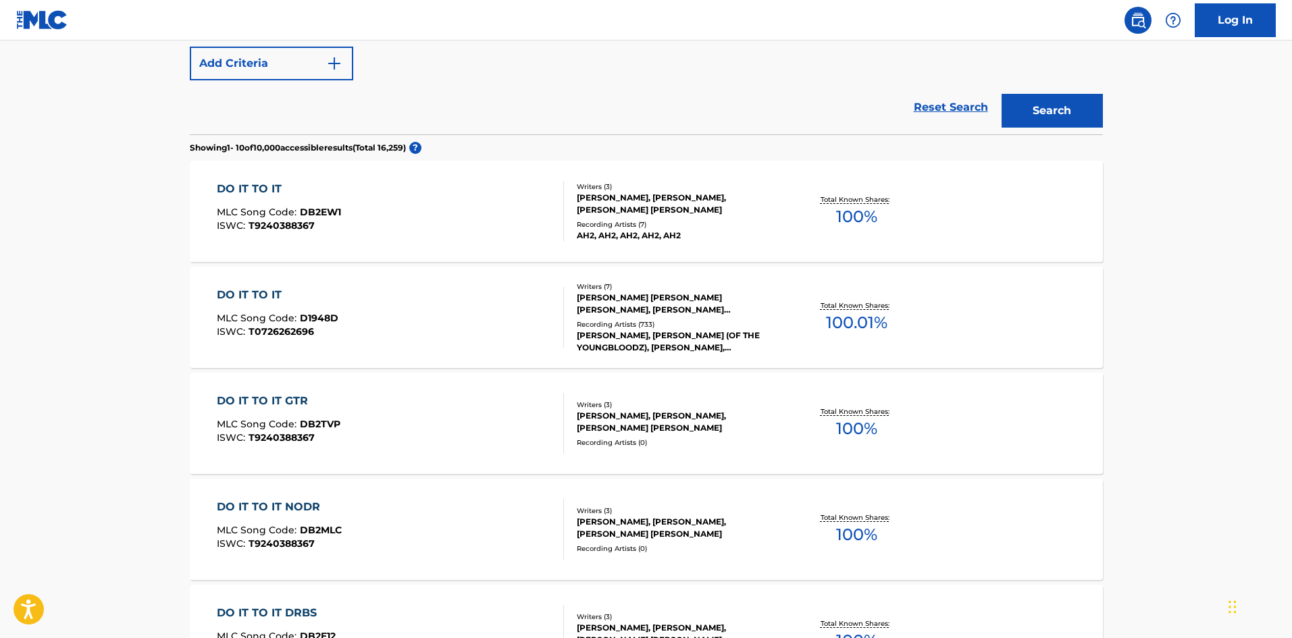
click at [440, 344] on div "DO IT TO IT MLC Song Code : D1948D ISWC : T0726262696" at bounding box center [390, 317] width 347 height 61
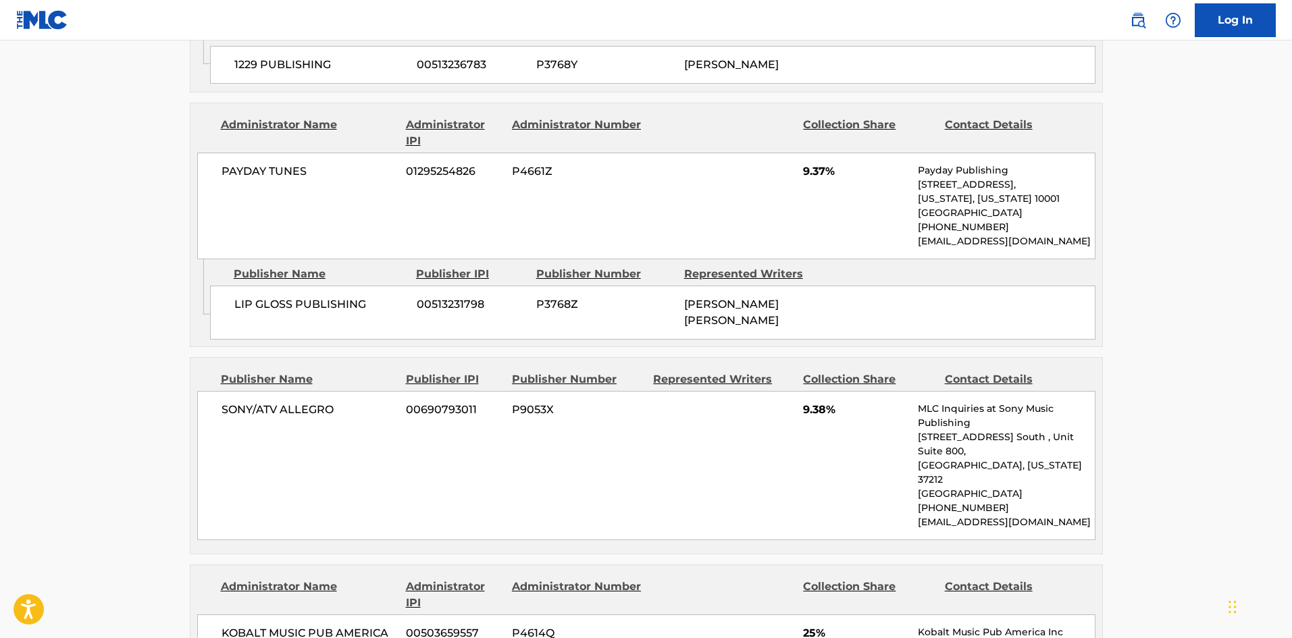
scroll to position [1148, 0]
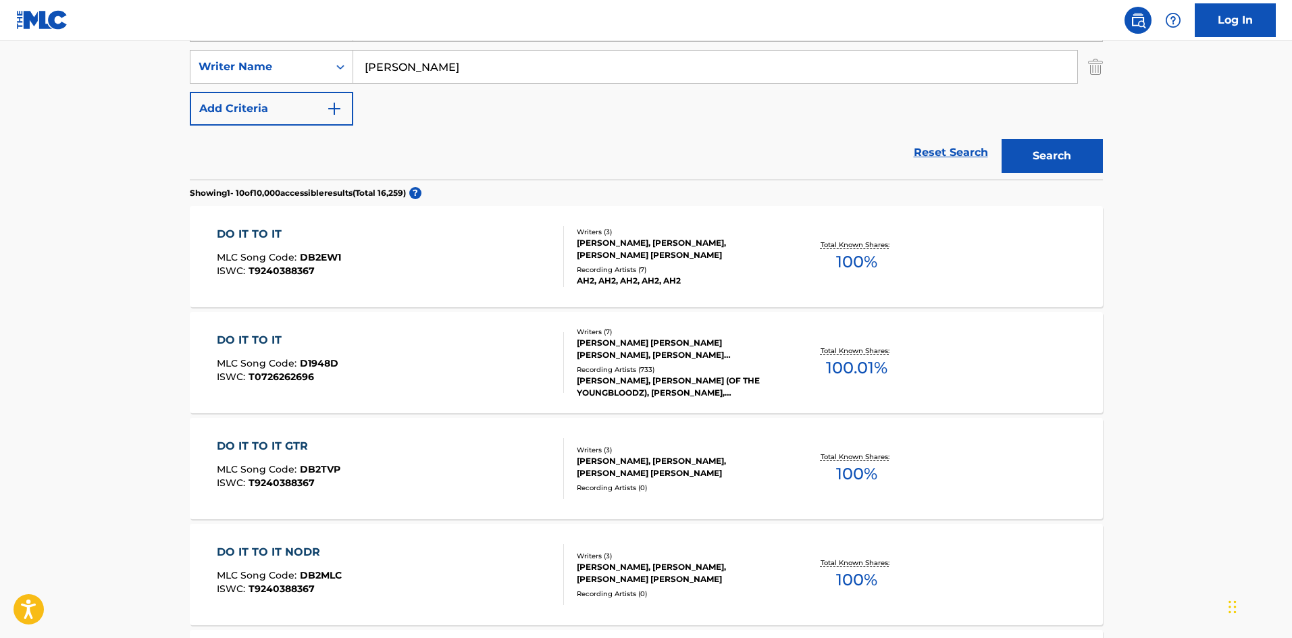
scroll to position [77, 0]
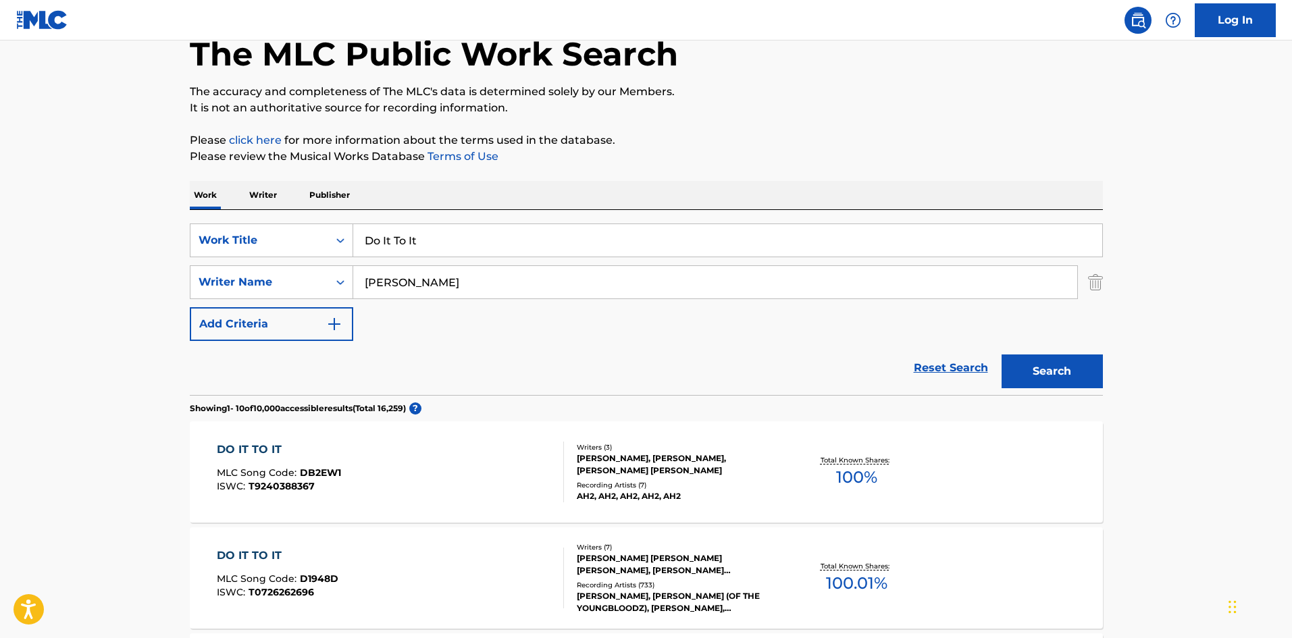
click at [425, 234] on input "Do It To It" at bounding box center [727, 240] width 749 height 32
paste input "Chances"
type input "Chances"
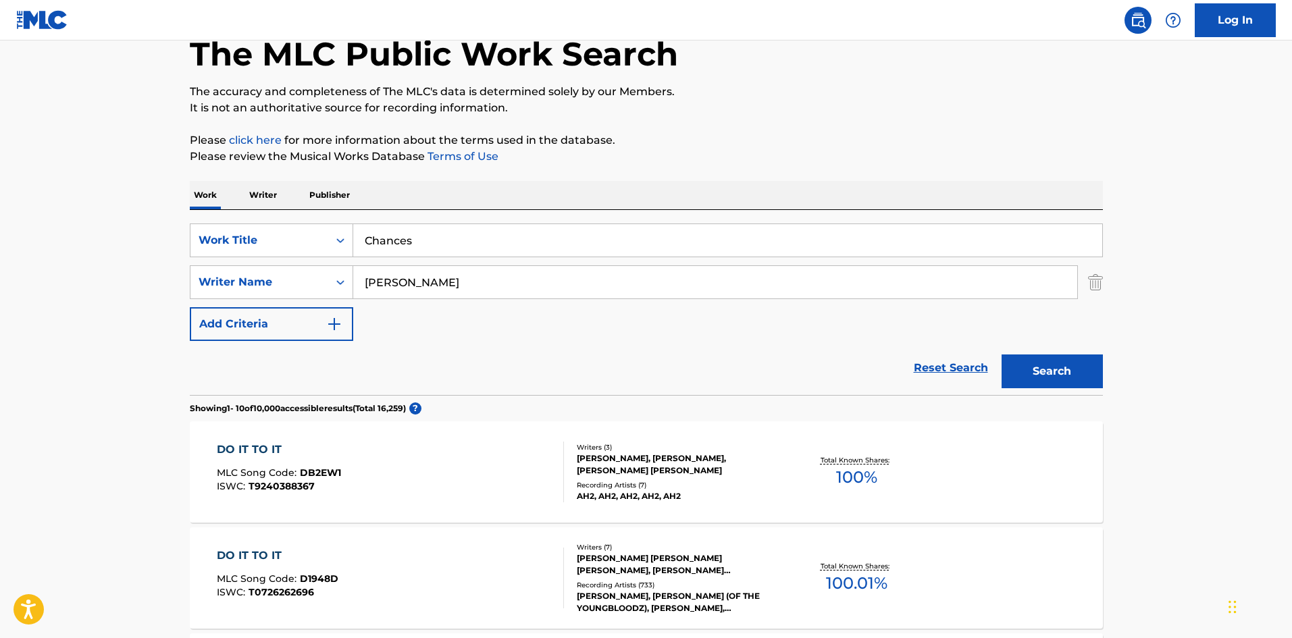
drag, startPoint x: 153, startPoint y: 328, endPoint x: 353, endPoint y: 290, distance: 203.4
click at [432, 280] on input "WILLIAMS" at bounding box center [715, 282] width 724 height 32
paste input "Russell"
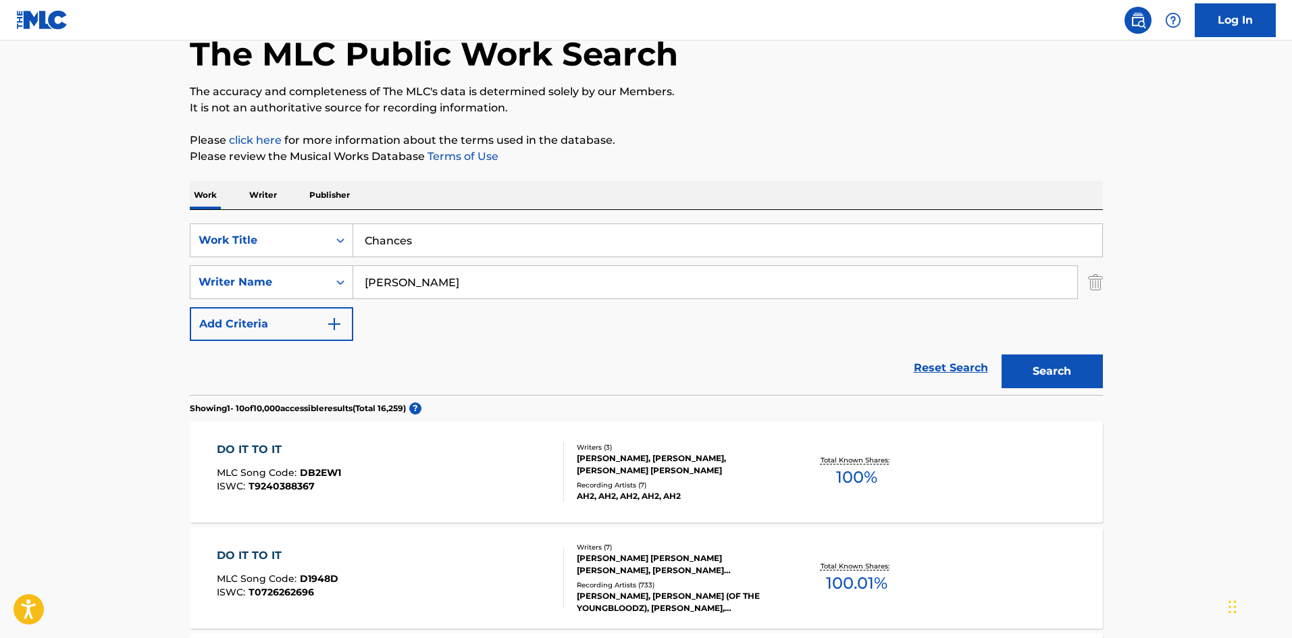
type input "Russell"
click at [1029, 360] on button "Search" at bounding box center [1052, 372] width 101 height 34
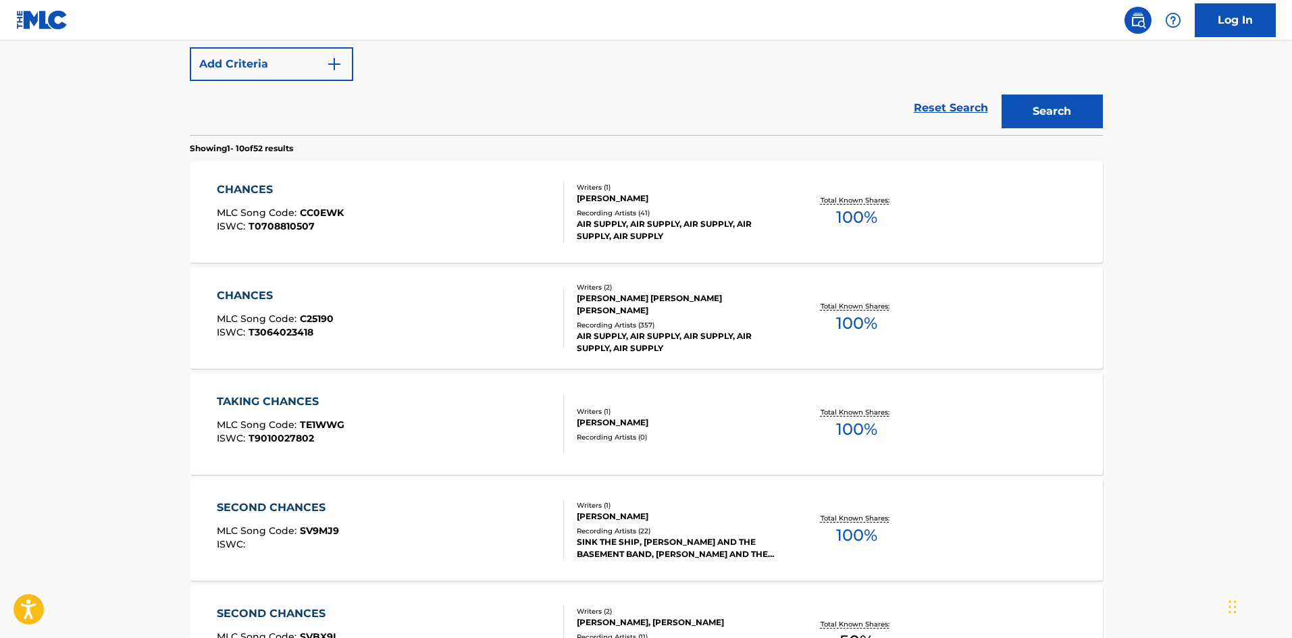
scroll to position [338, 0]
click at [348, 201] on div "CHANCES MLC Song Code : CC0EWK ISWC : T0708810507" at bounding box center [390, 211] width 347 height 61
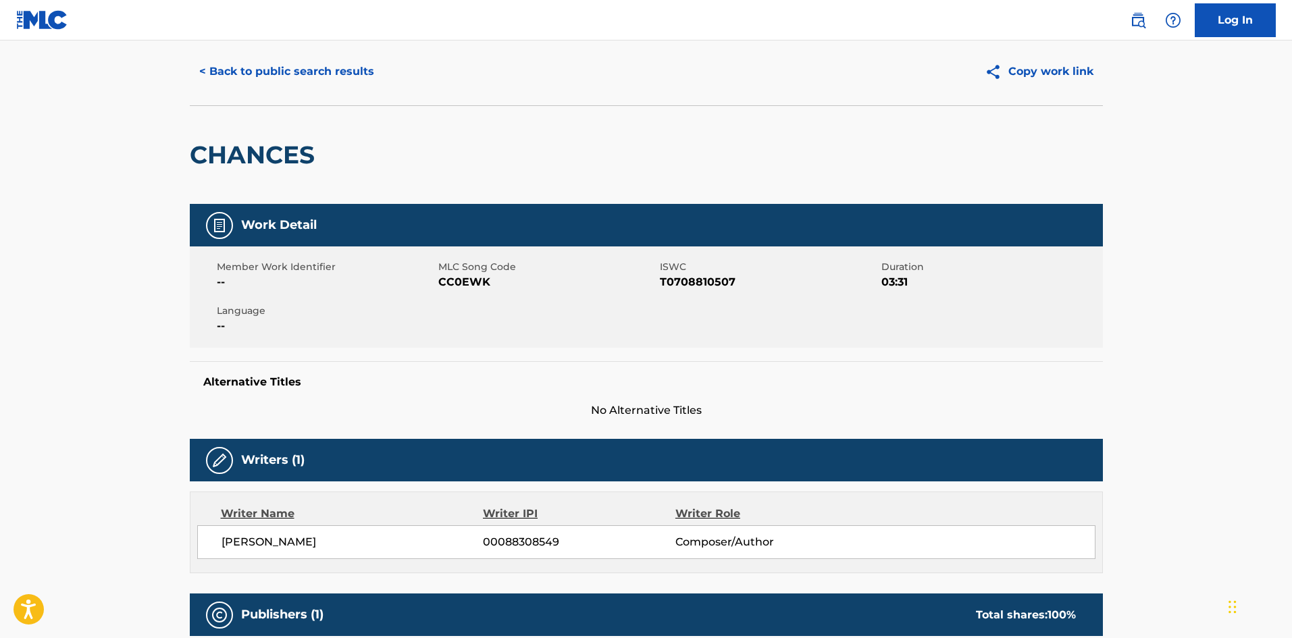
scroll to position [405, 0]
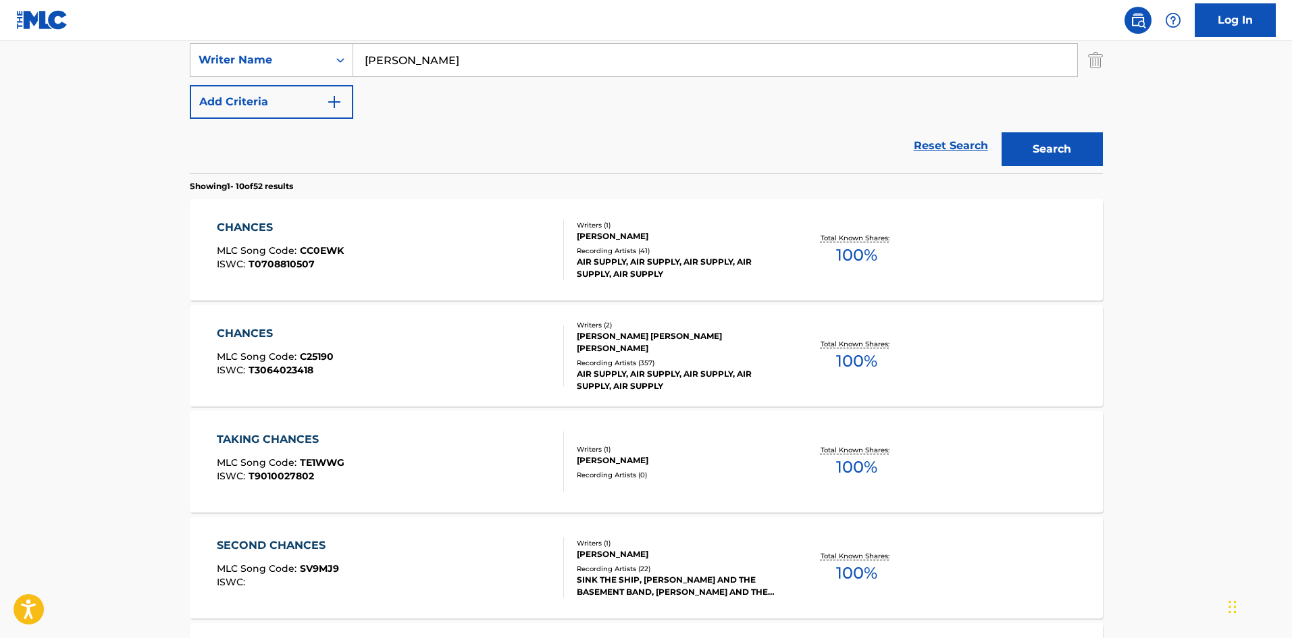
scroll to position [77, 0]
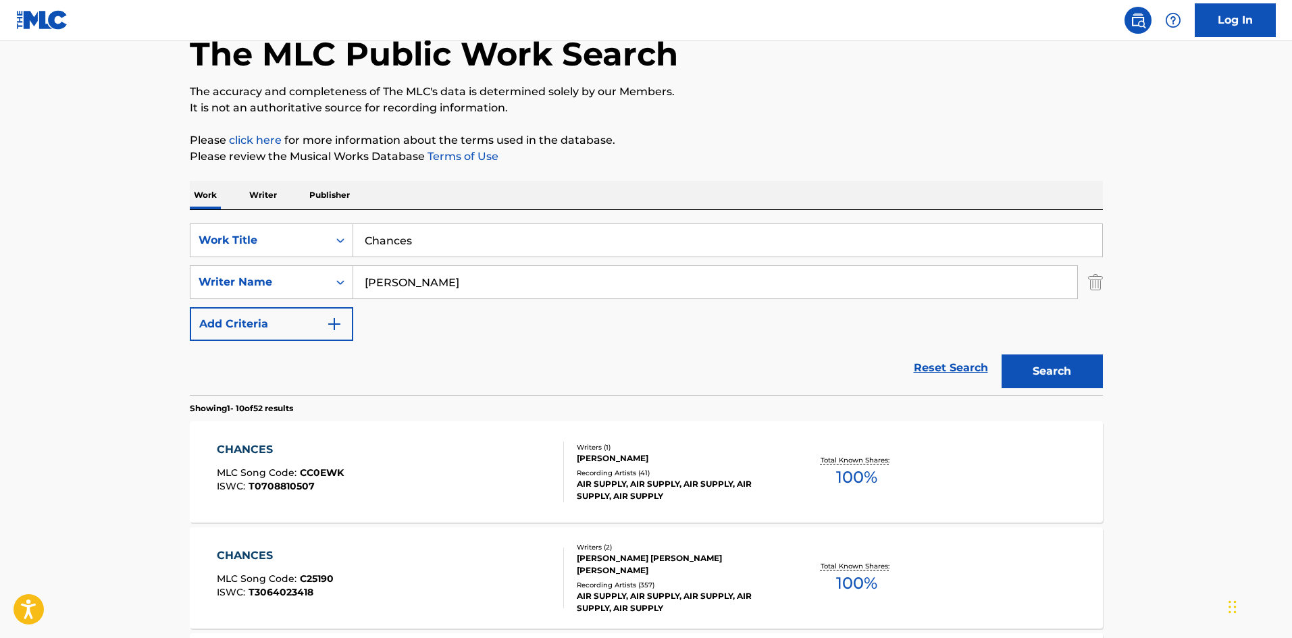
click at [426, 238] on input "Chances" at bounding box center [727, 240] width 749 height 32
paste input "Every Woman In The World"
type input "Every Woman In The World"
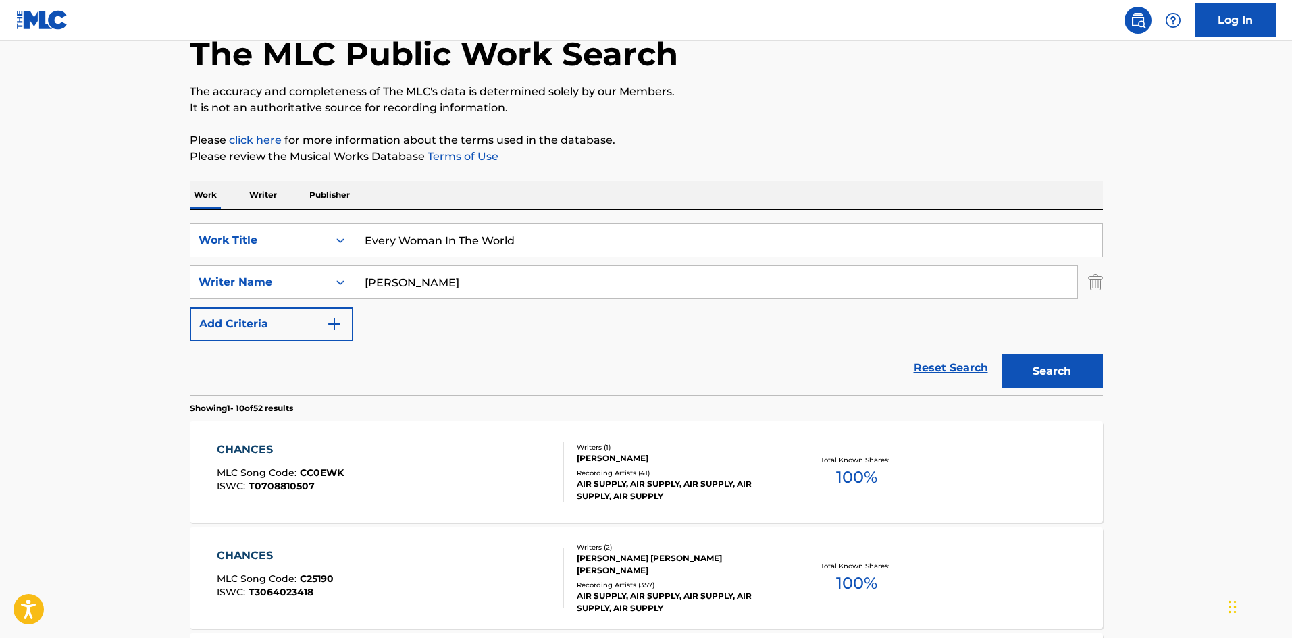
click at [423, 388] on div "Reset Search Search" at bounding box center [646, 368] width 913 height 54
click at [439, 285] on input "Russell" at bounding box center [715, 282] width 724 height 32
paste input "Musker"
type input "Musker"
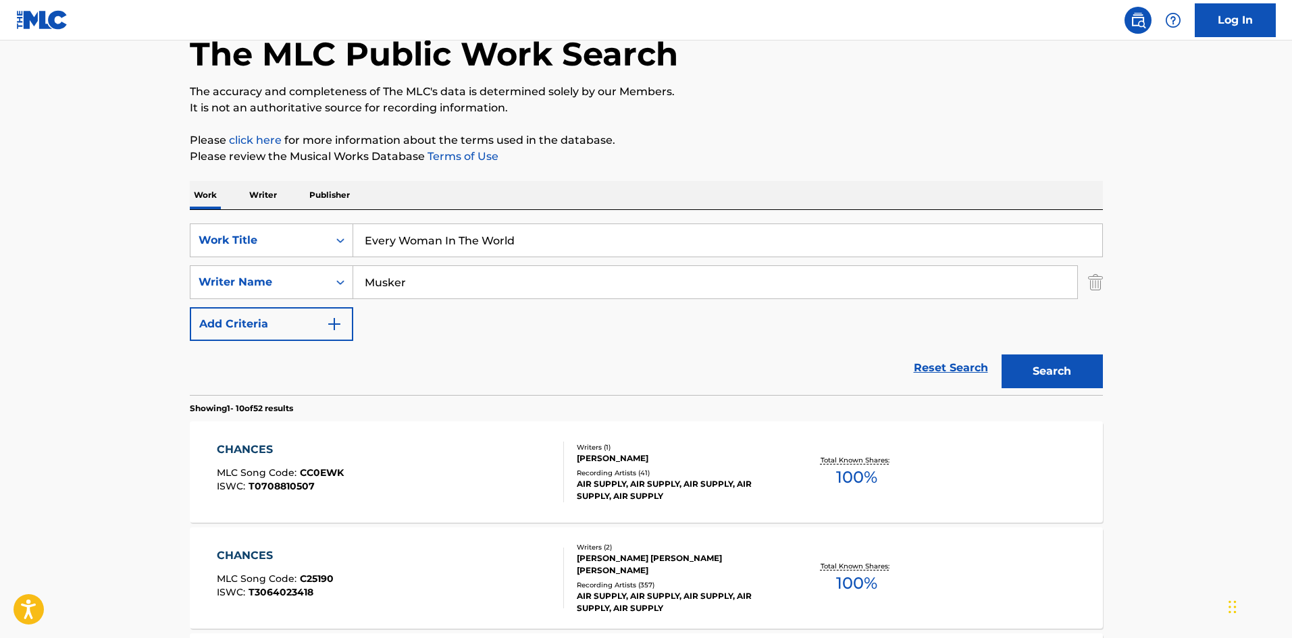
click at [1028, 359] on button "Search" at bounding box center [1052, 372] width 101 height 34
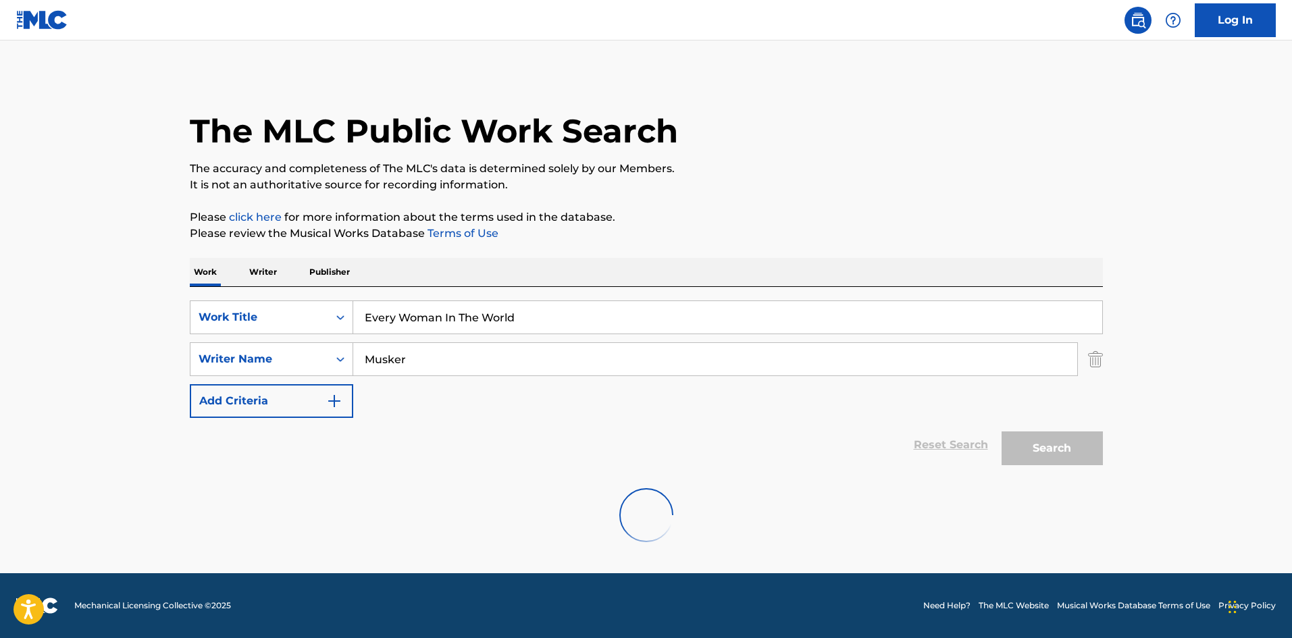
scroll to position [0, 0]
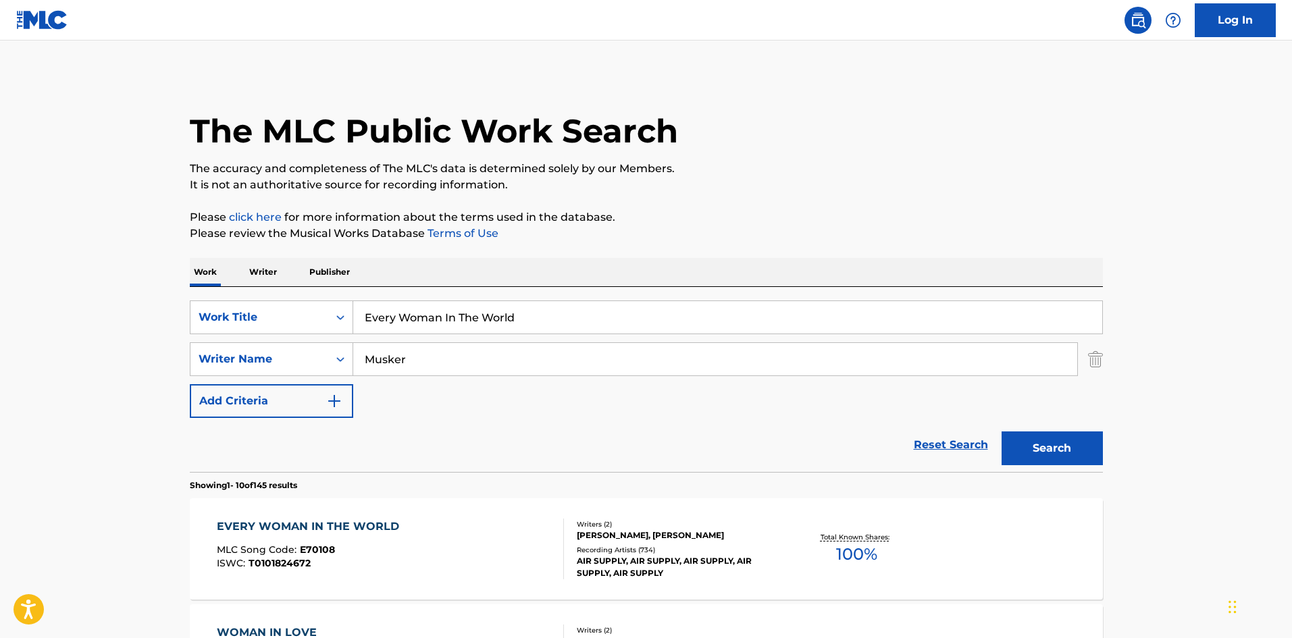
click at [415, 523] on div "EVERY WOMAN IN THE WORLD MLC Song Code : E70108 ISWC : T0101824672" at bounding box center [390, 549] width 347 height 61
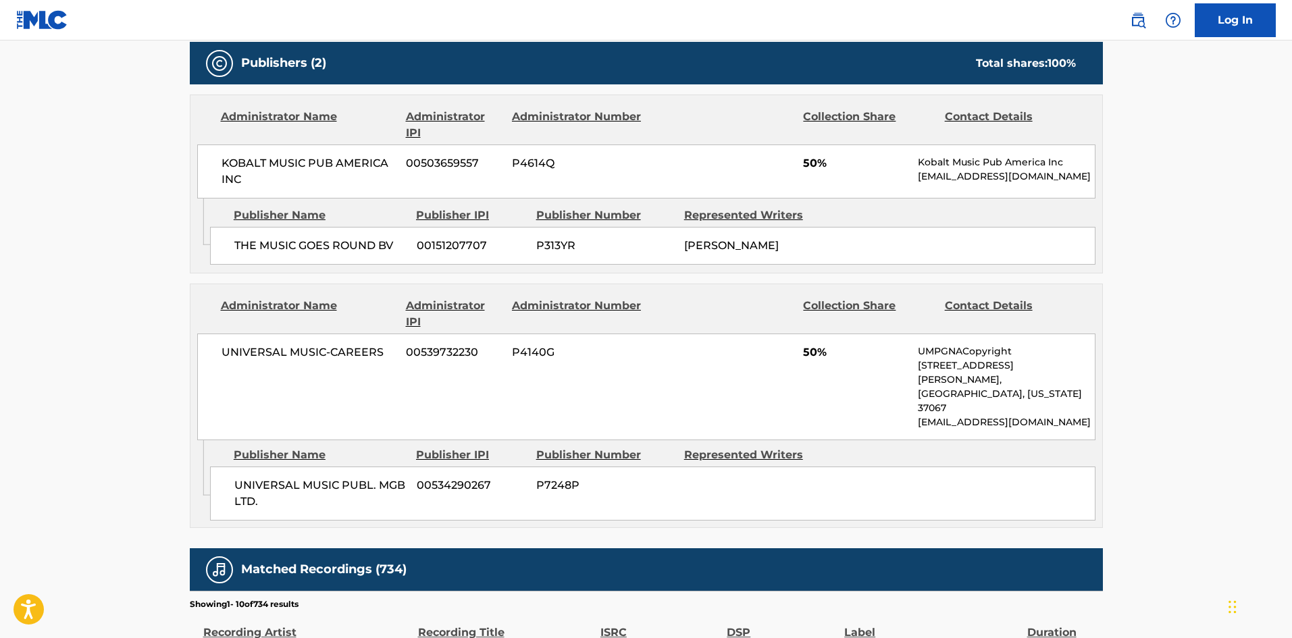
scroll to position [608, 0]
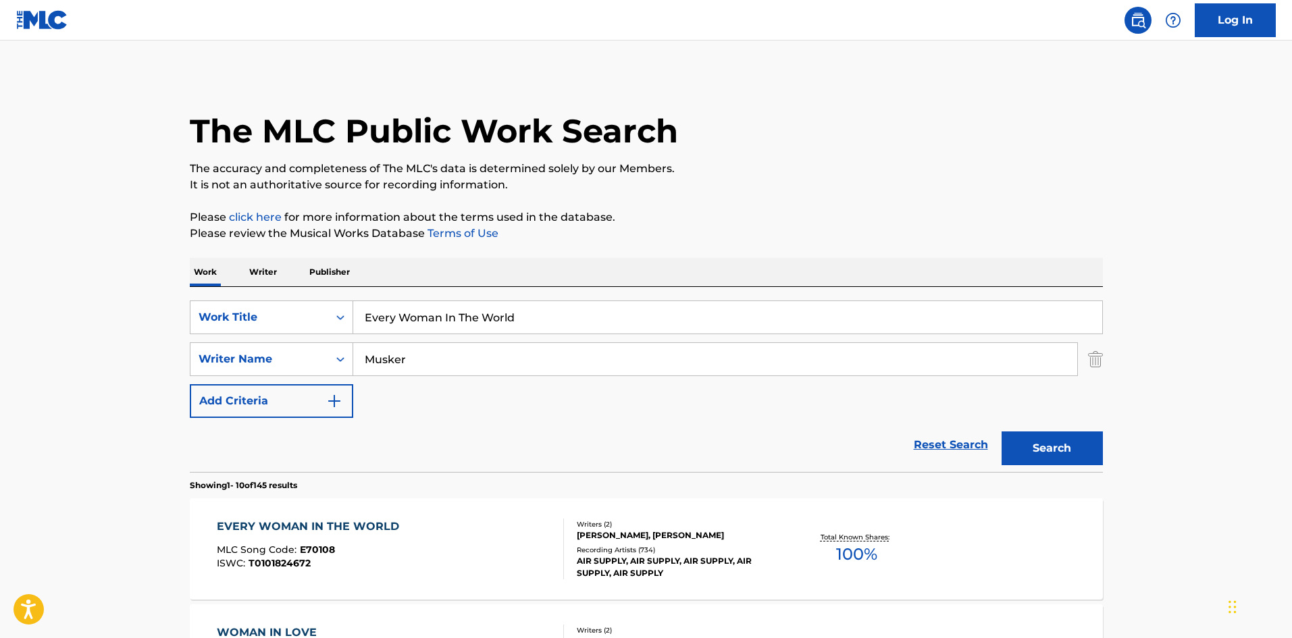
click at [425, 313] on input "Every Woman In The World" at bounding box center [727, 317] width 749 height 32
paste input "Goodbye"
type input "Goodbye"
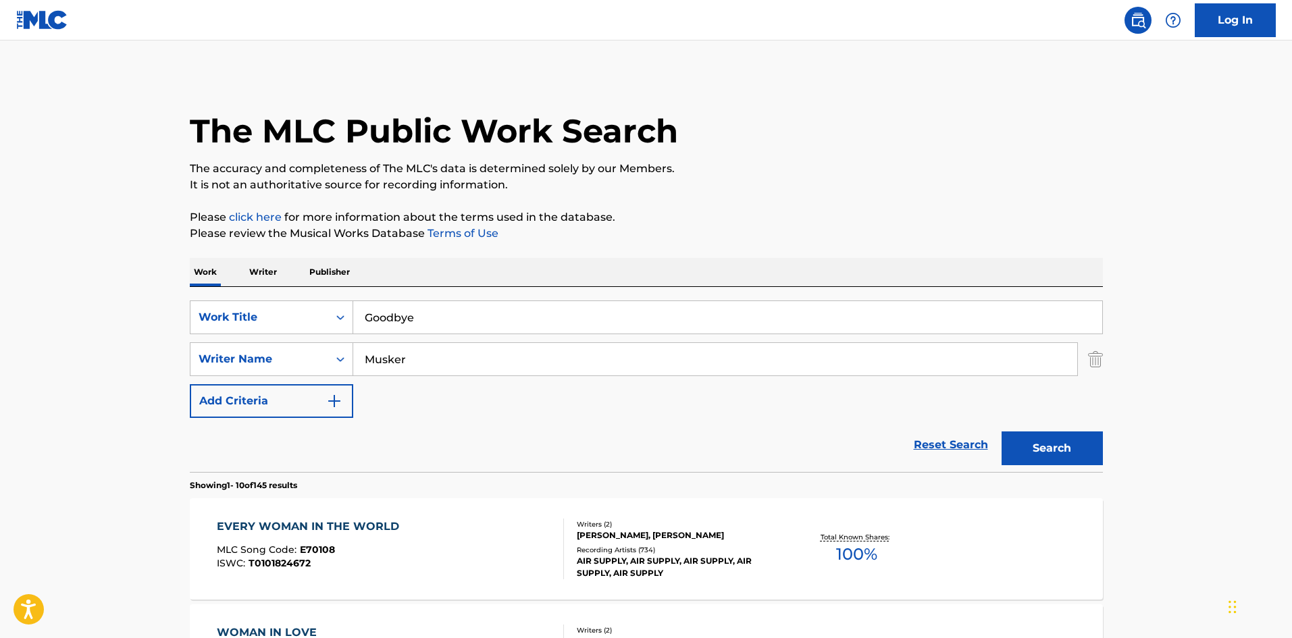
click at [1039, 452] on button "Search" at bounding box center [1052, 449] width 101 height 34
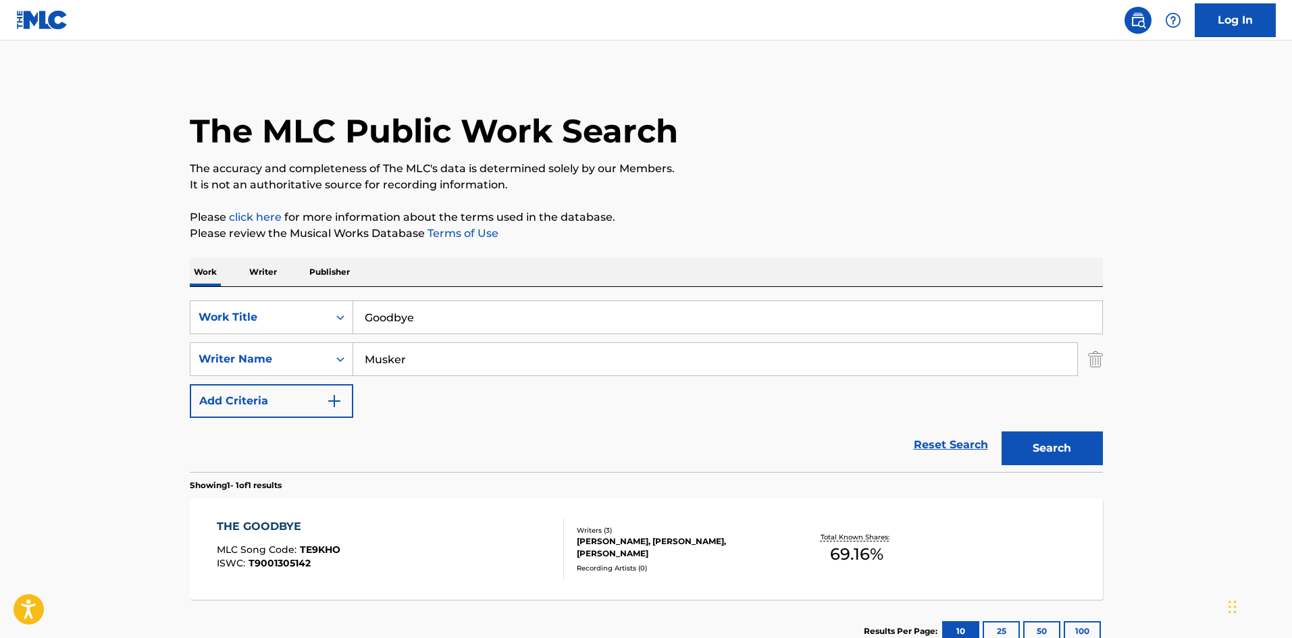
click at [449, 358] on input "Musker" at bounding box center [715, 359] width 724 height 32
paste input "Fost"
type input "Foster"
click at [1041, 432] on button "Search" at bounding box center [1052, 449] width 101 height 34
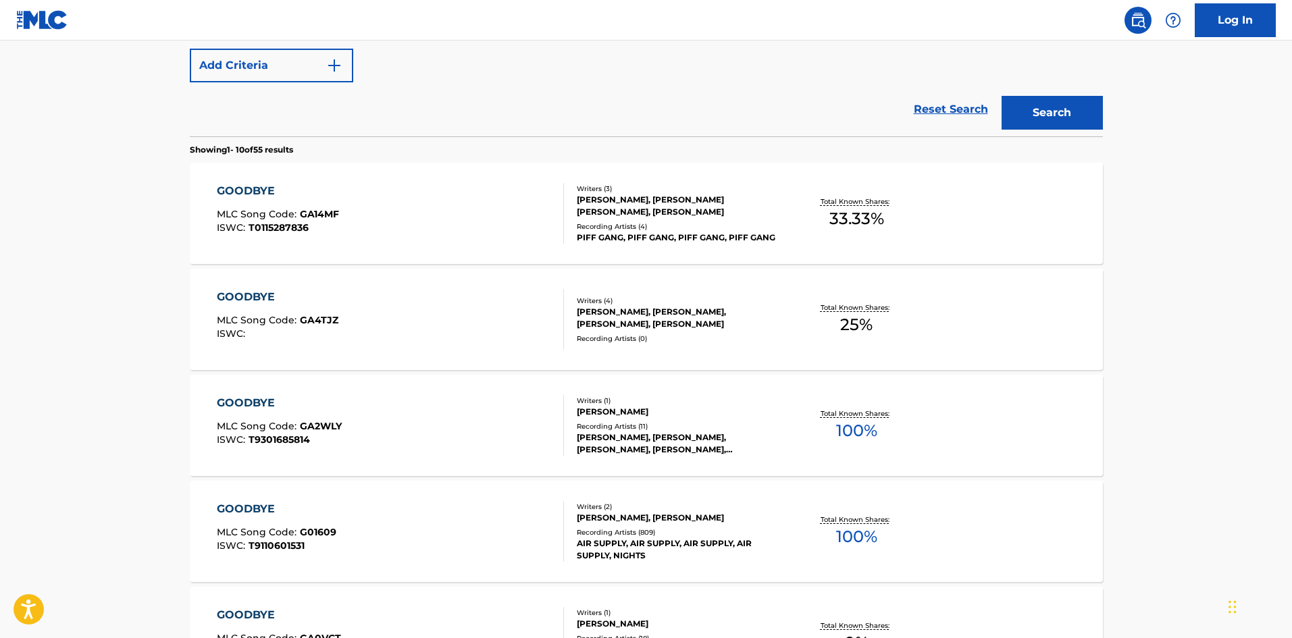
scroll to position [338, 0]
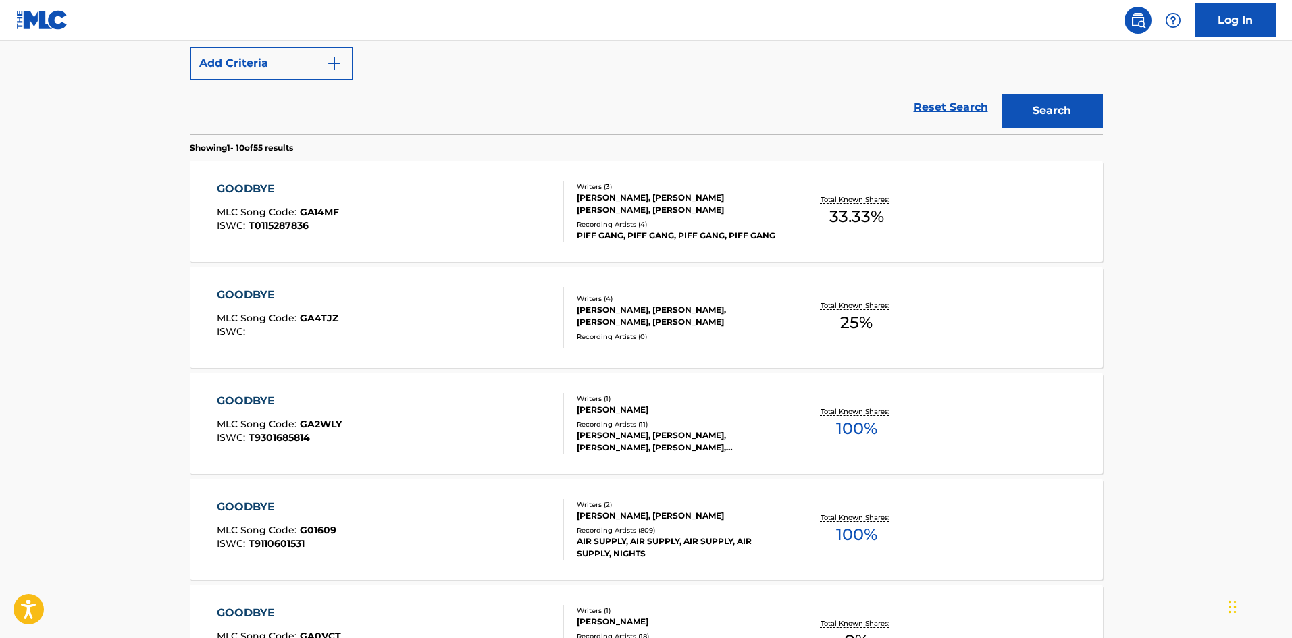
click at [345, 512] on div "GOODBYE MLC Song Code : G01609 ISWC : T9110601531" at bounding box center [390, 529] width 347 height 61
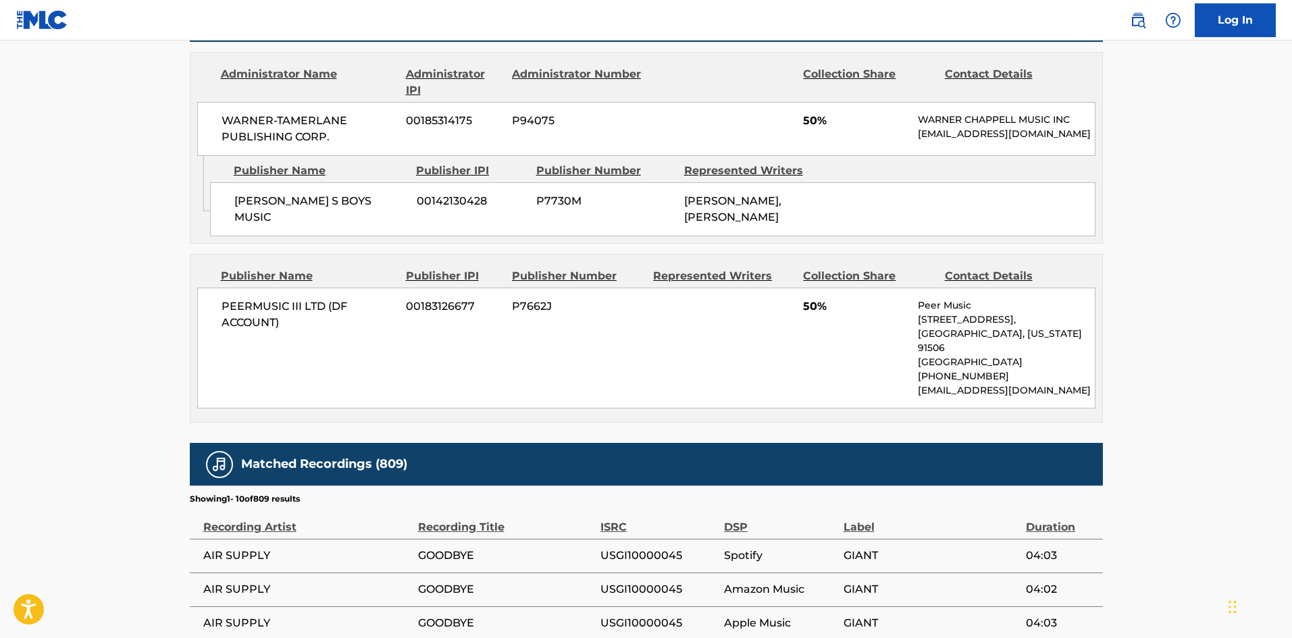
scroll to position [608, 0]
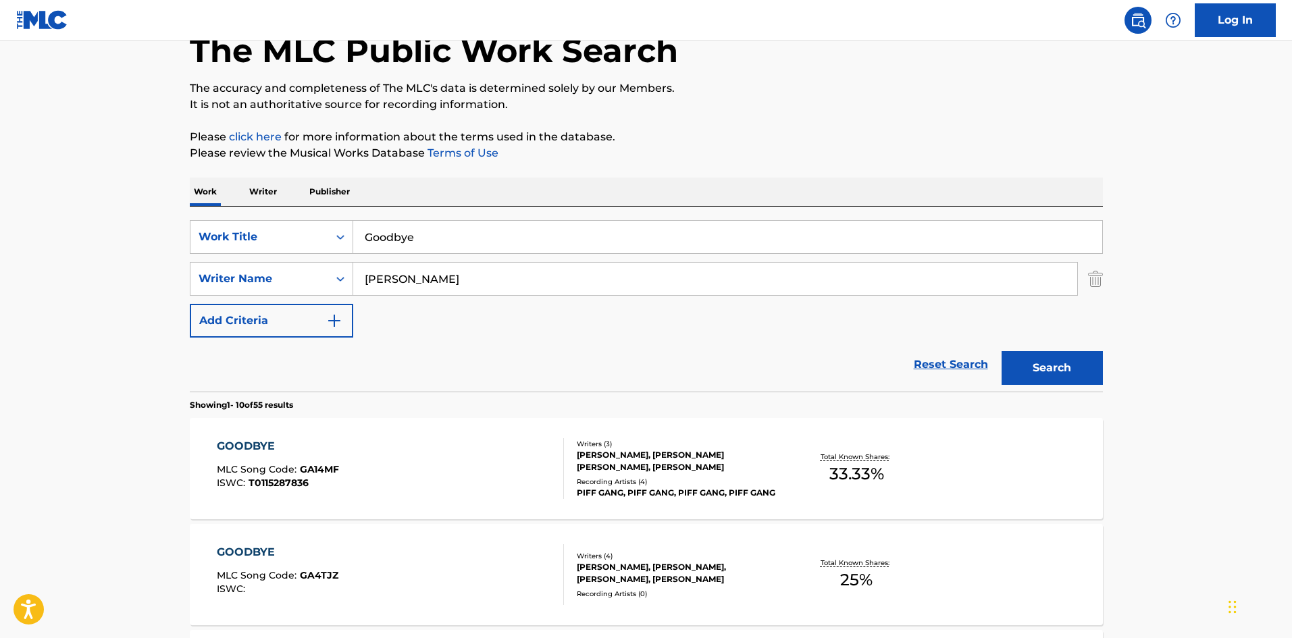
scroll to position [77, 0]
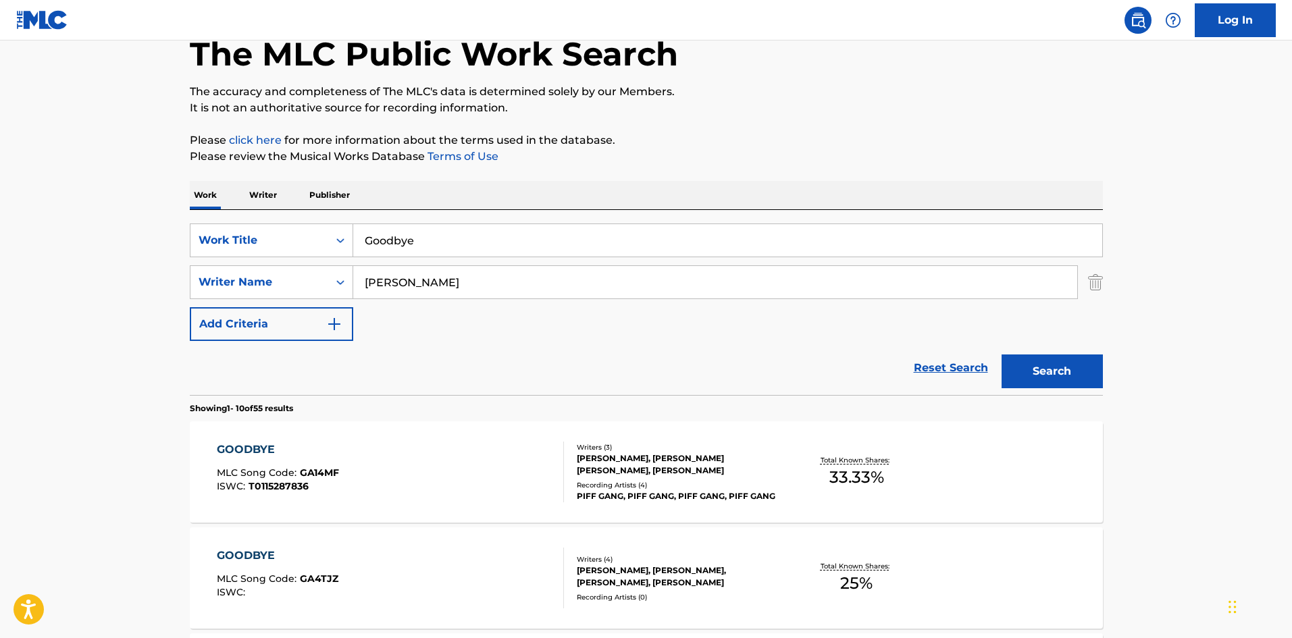
click at [405, 236] on input "Goodbye" at bounding box center [727, 240] width 749 height 32
paste input "I Remember Lov"
type input "I Remember Love"
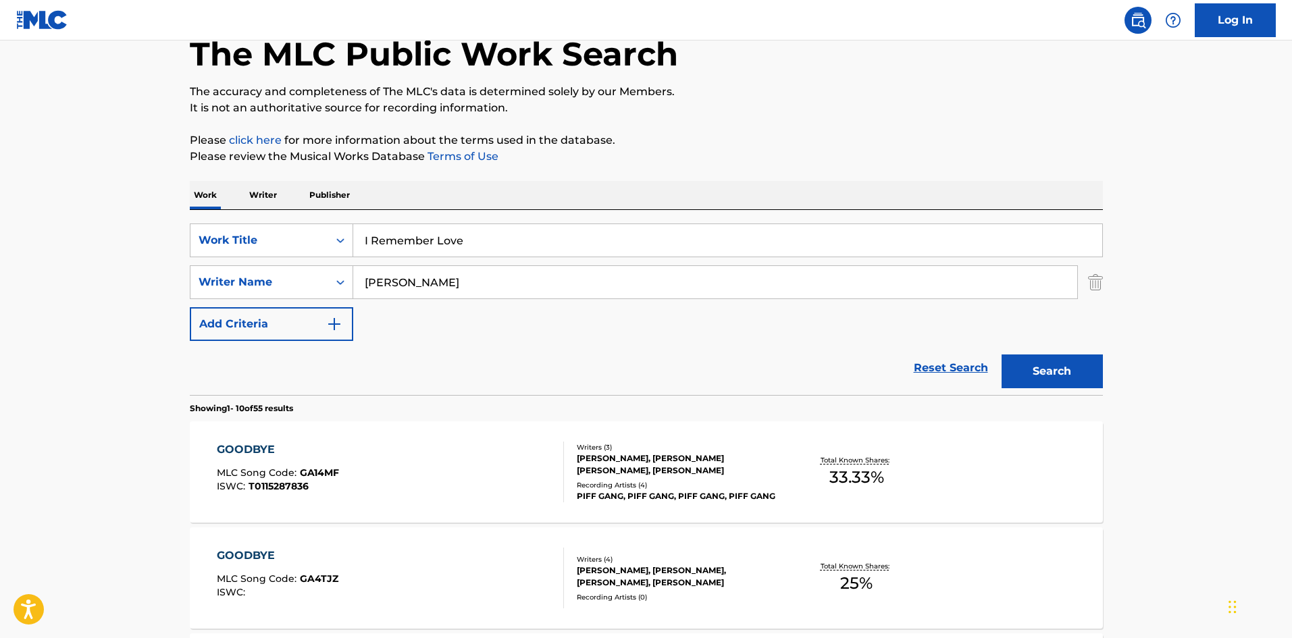
click at [452, 293] on input "Foster" at bounding box center [715, 282] width 724 height 32
paste input "GRAHAM RUSSELL"
drag, startPoint x: 443, startPoint y: 282, endPoint x: 195, endPoint y: 255, distance: 249.4
click at [195, 255] on div "SearchWithCriteriad8c7a997-0ca4-411e-948e-e55d776c3fdd Work Title I Remember Lo…" at bounding box center [646, 283] width 913 height 118
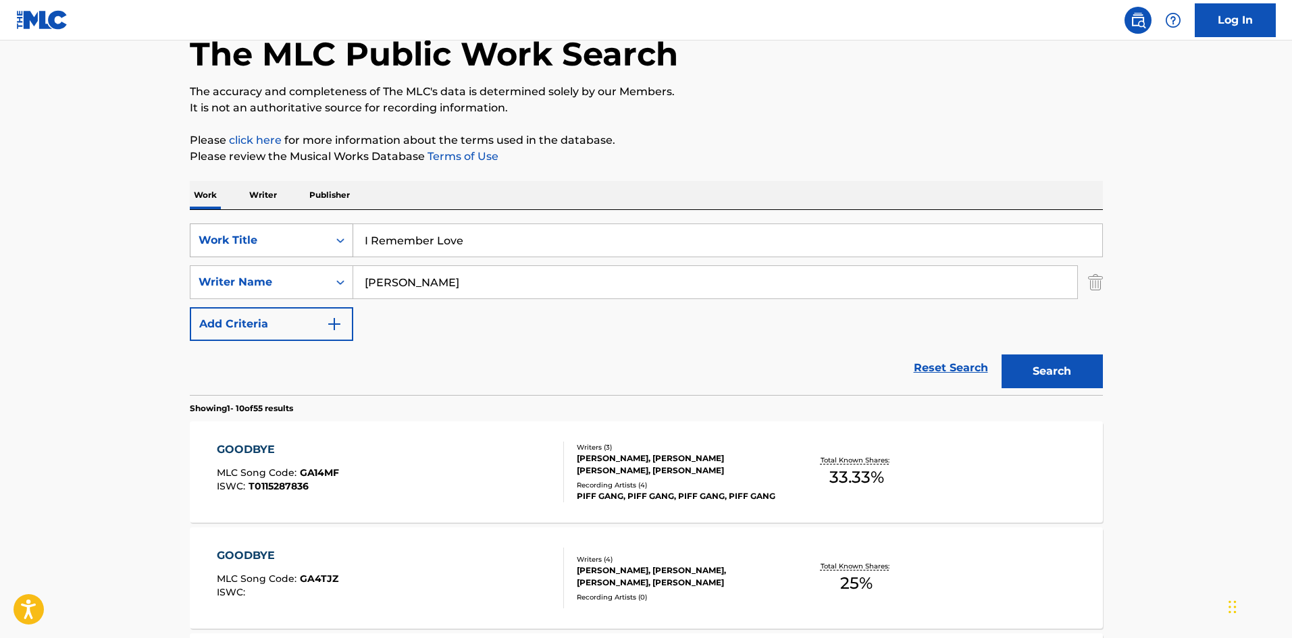
type input "RUSSELL"
click at [1002, 355] on button "Search" at bounding box center [1052, 372] width 101 height 34
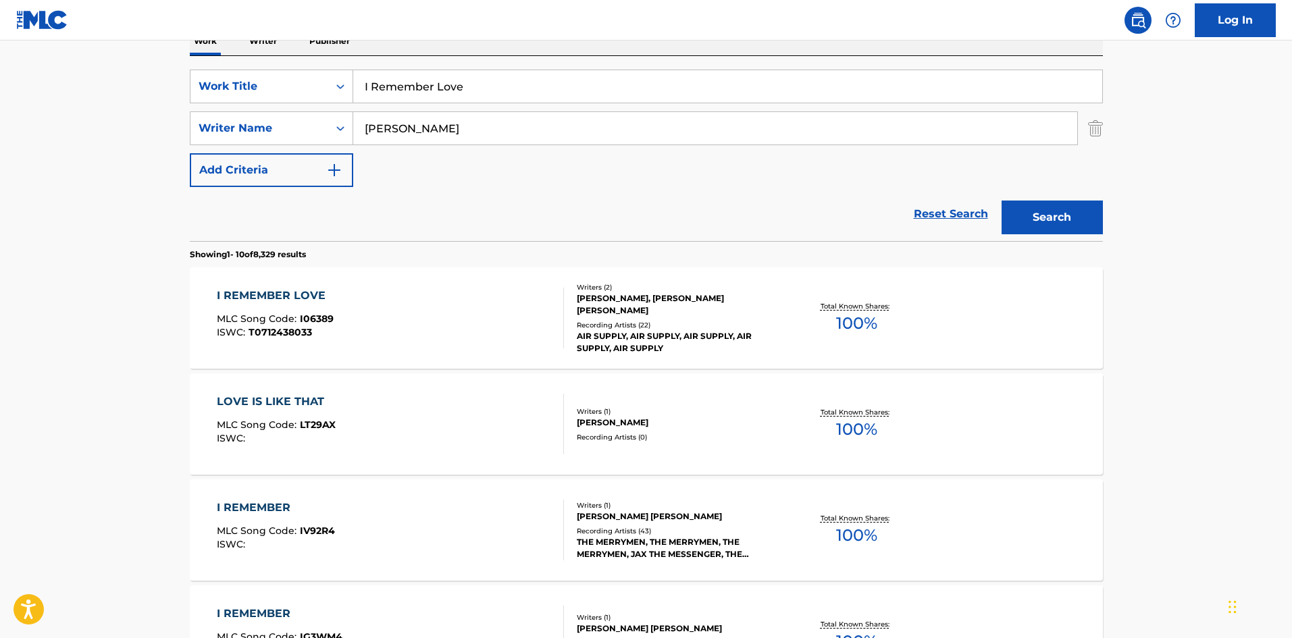
scroll to position [270, 0]
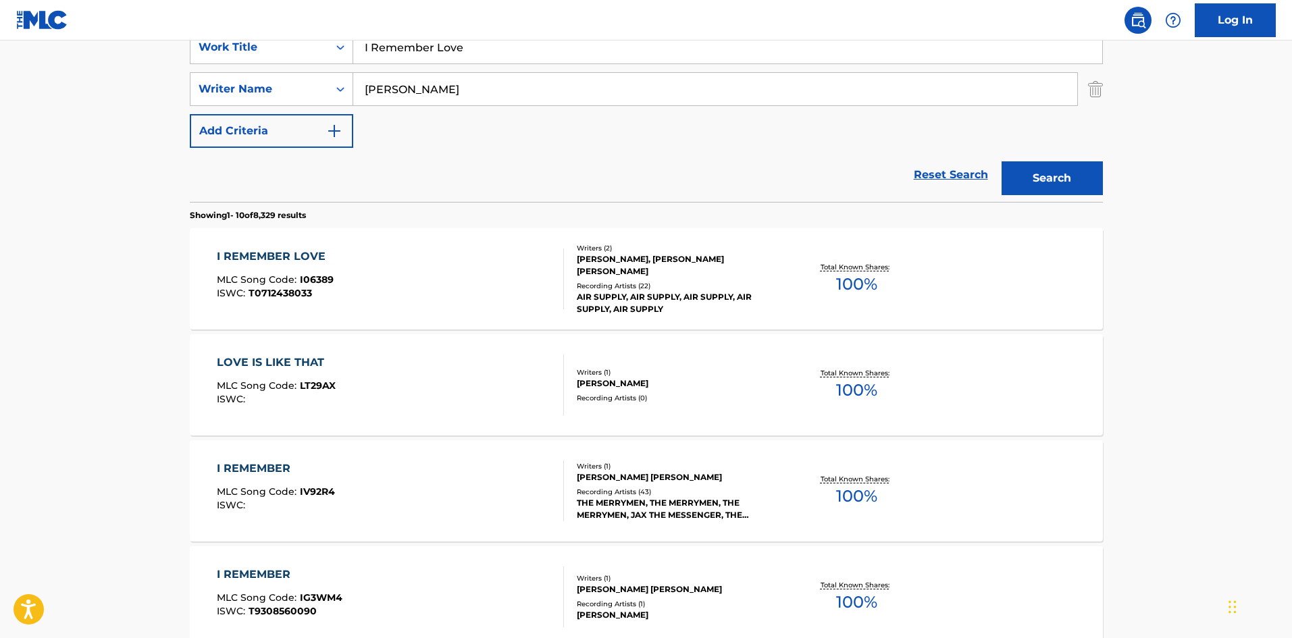
click at [404, 290] on div "I REMEMBER LOVE MLC Song Code : I06389 ISWC : T0712438033" at bounding box center [390, 279] width 347 height 61
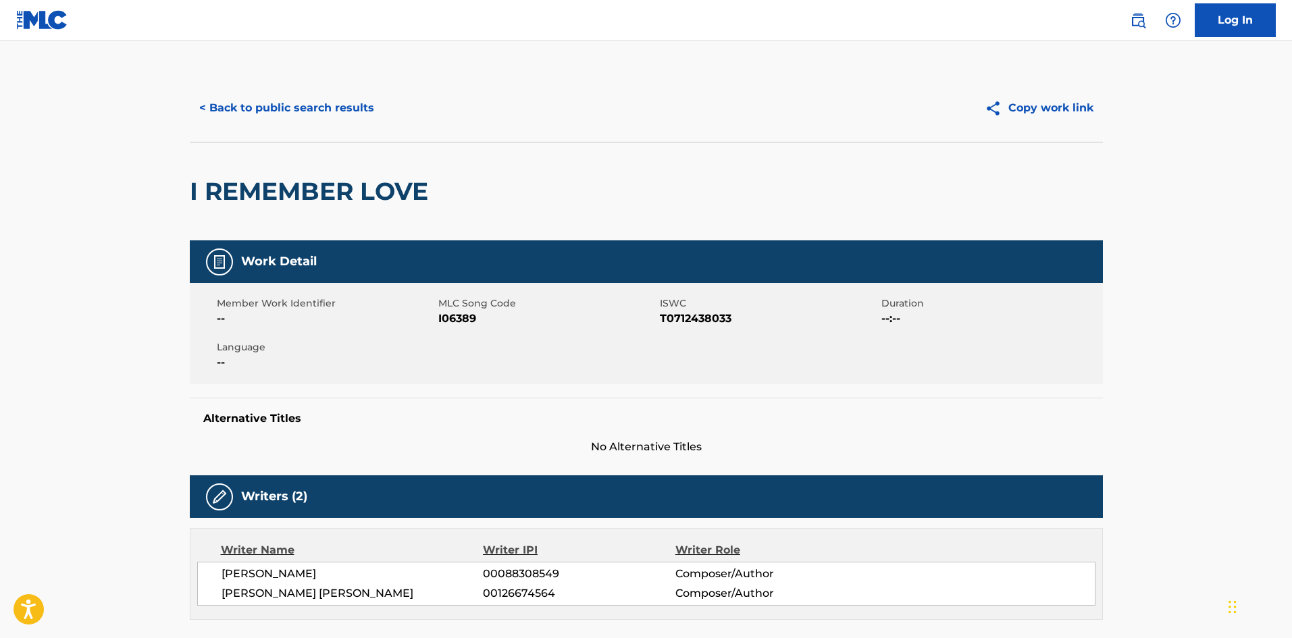
scroll to position [270, 0]
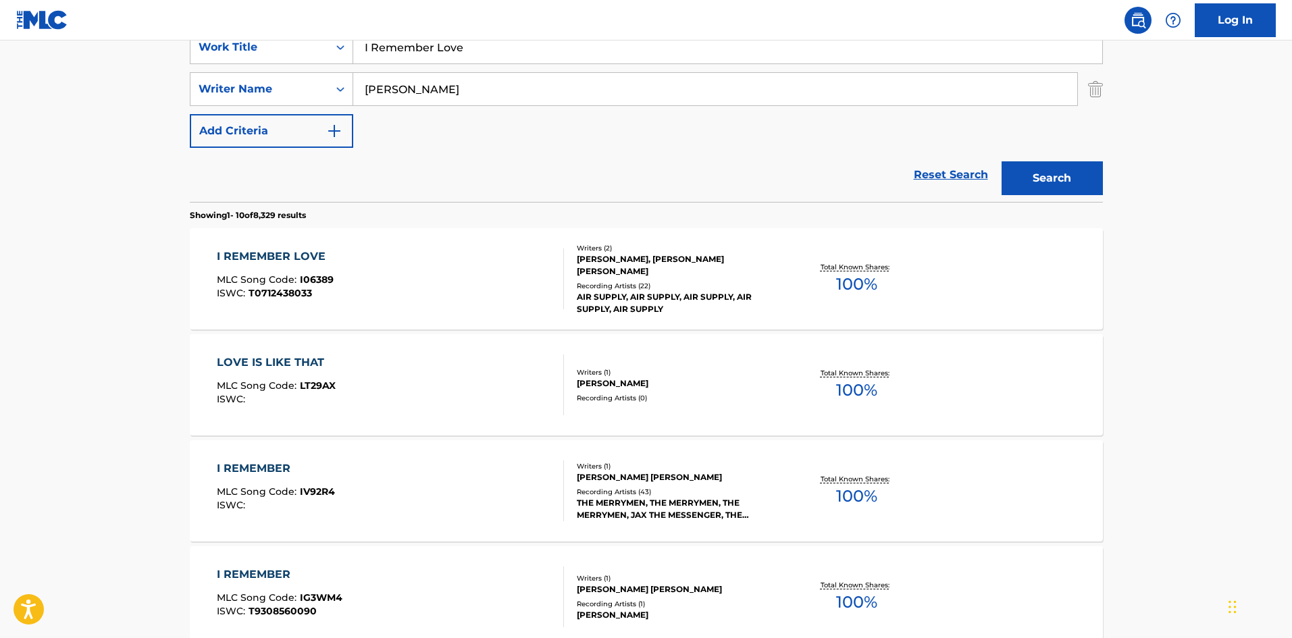
click at [292, 294] on span "T0712438033" at bounding box center [280, 293] width 63 height 12
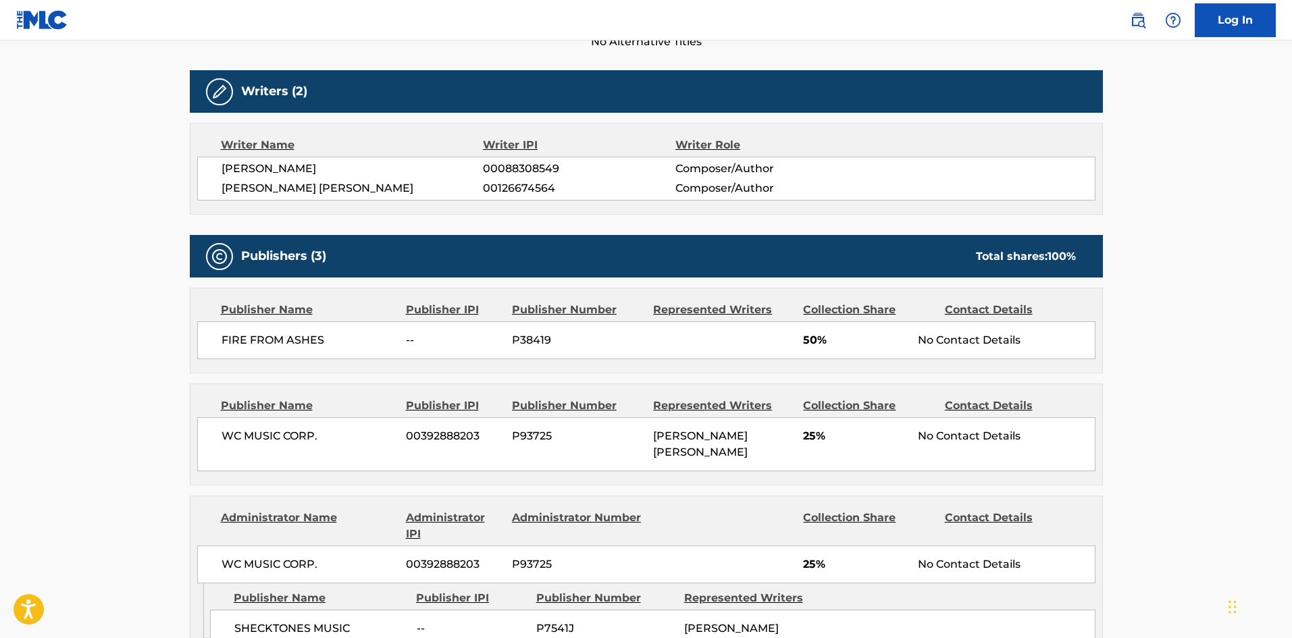
scroll to position [473, 0]
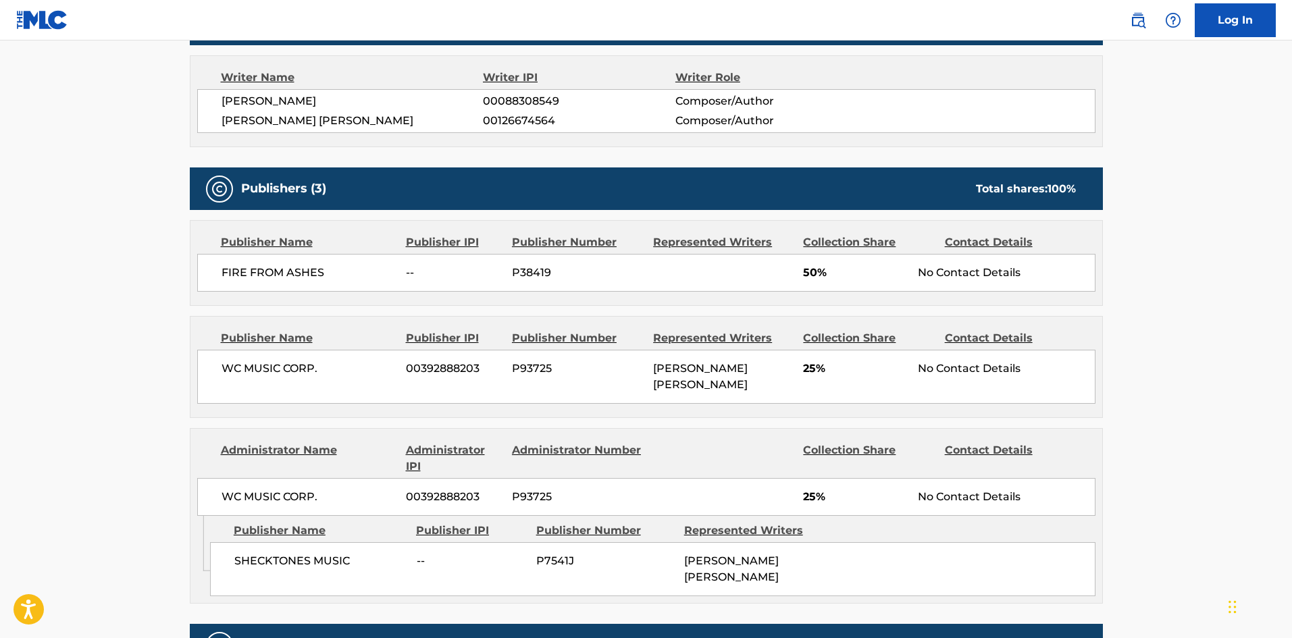
click at [220, 280] on div "FIRE FROM ASHES -- P38419 50% No Contact Details" at bounding box center [646, 273] width 898 height 38
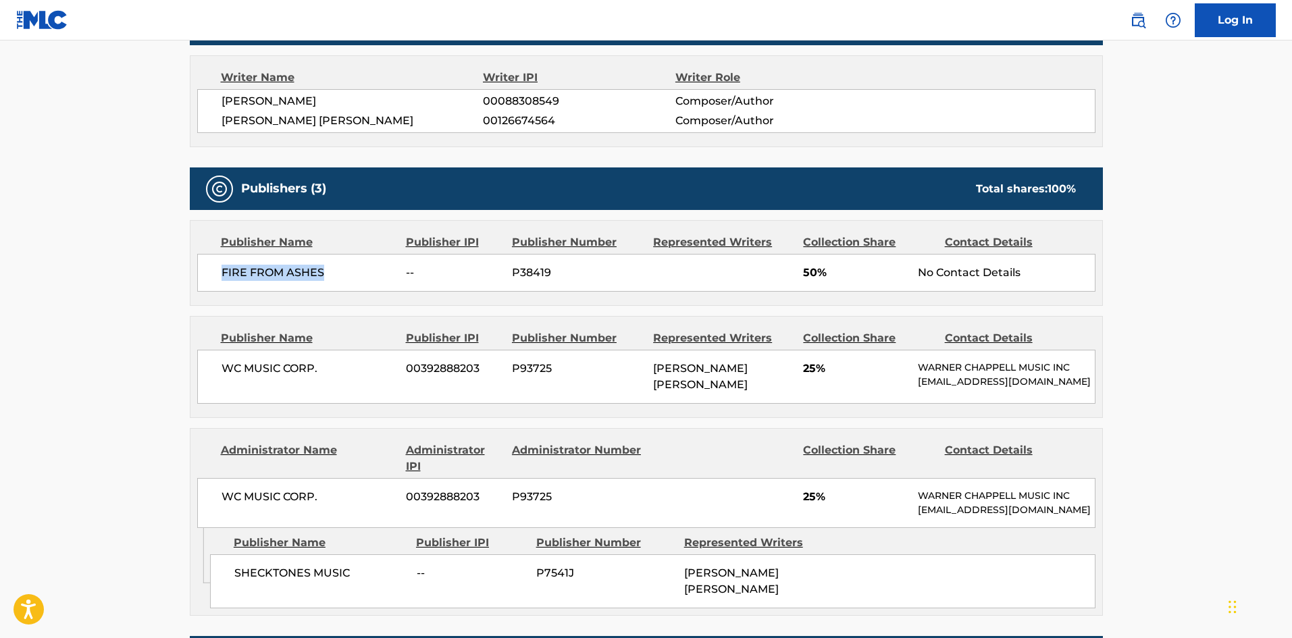
drag, startPoint x: 220, startPoint y: 280, endPoint x: 299, endPoint y: 280, distance: 79.0
click at [299, 280] on div "FIRE FROM ASHES -- P38419 50% No Contact Details" at bounding box center [646, 273] width 898 height 38
click at [180, 365] on div "< Back to public search results Copy work link I REMEMBER LOVE Work Detail Memb…" at bounding box center [646, 360] width 945 height 1517
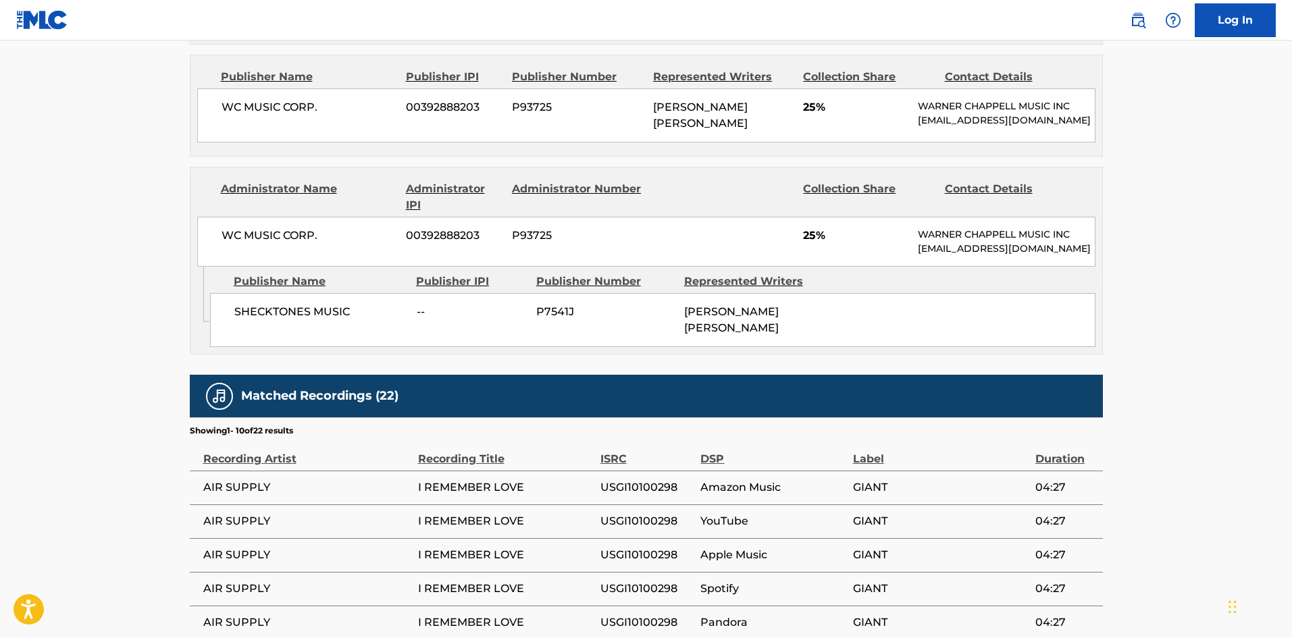
scroll to position [743, 0]
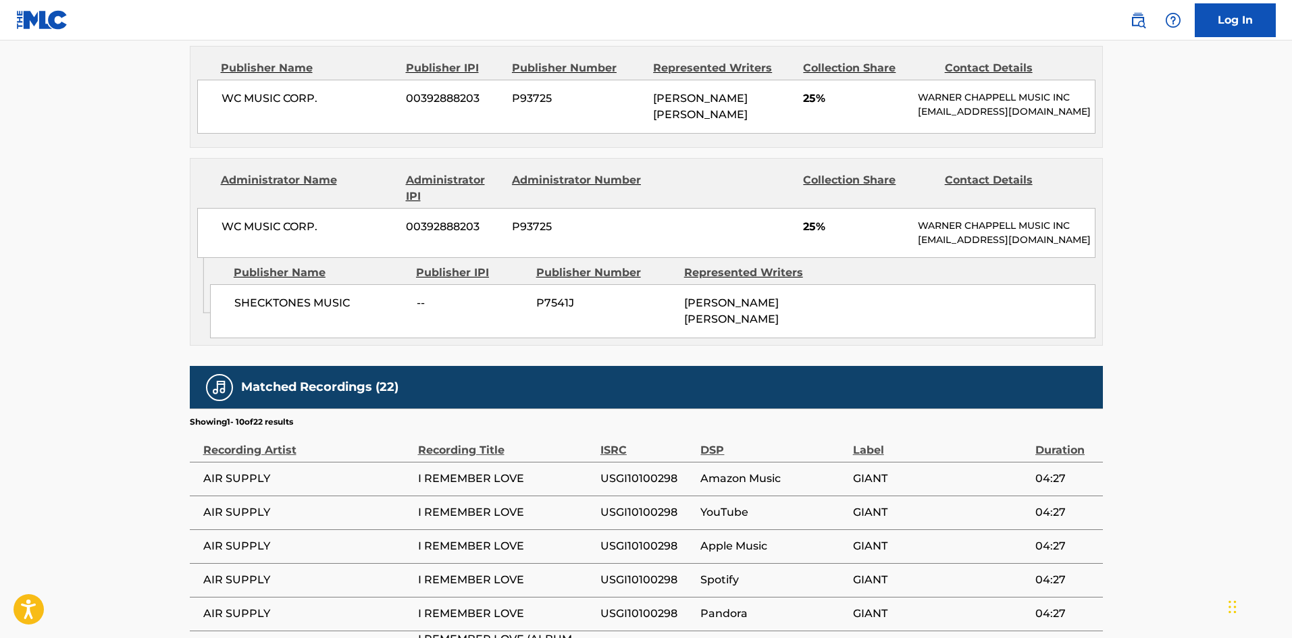
click at [236, 311] on span "SHECKTONES MUSIC" at bounding box center [320, 303] width 172 height 16
drag, startPoint x: 236, startPoint y: 319, endPoint x: 320, endPoint y: 330, distance: 84.4
click at [320, 311] on span "SHECKTONES MUSIC" at bounding box center [320, 303] width 172 height 16
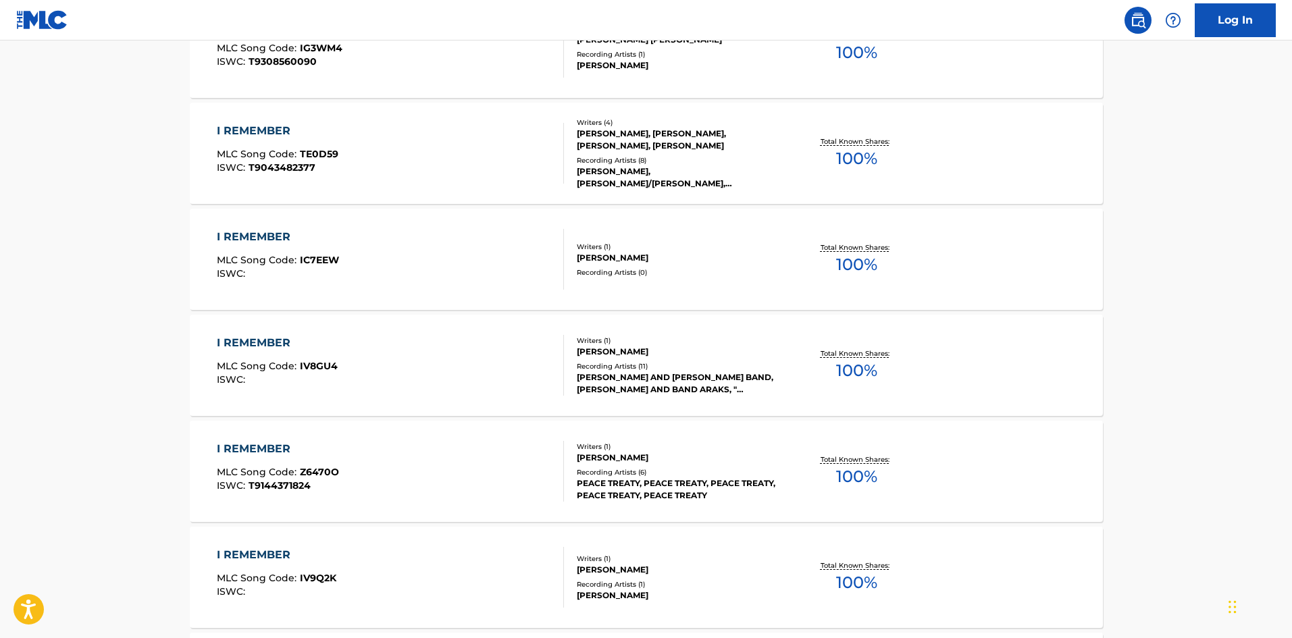
scroll to position [270, 0]
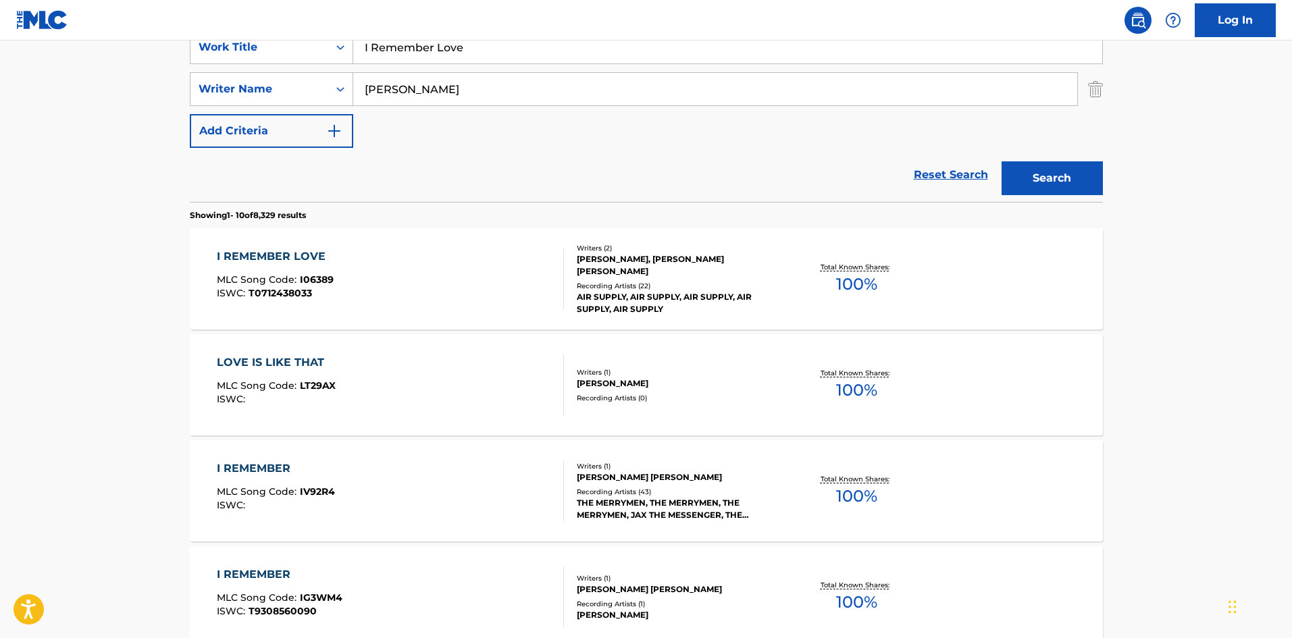
click at [457, 272] on div "I REMEMBER LOVE MLC Song Code : I06389 ISWC : T0712438033" at bounding box center [390, 279] width 347 height 61
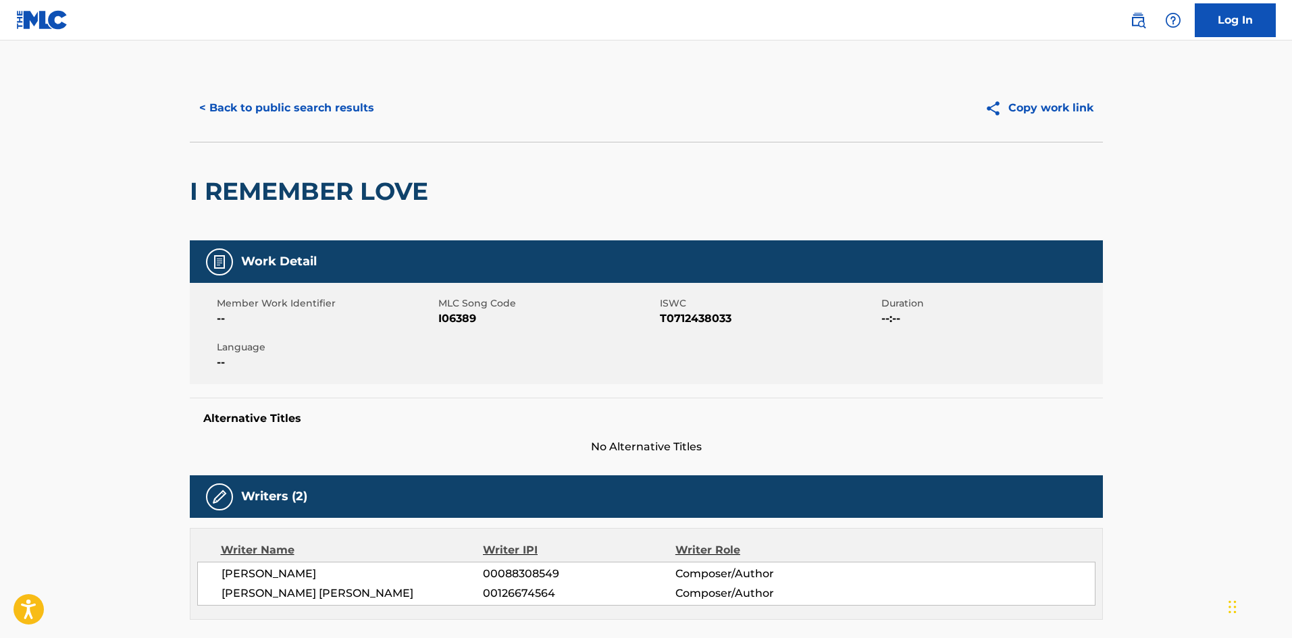
scroll to position [405, 0]
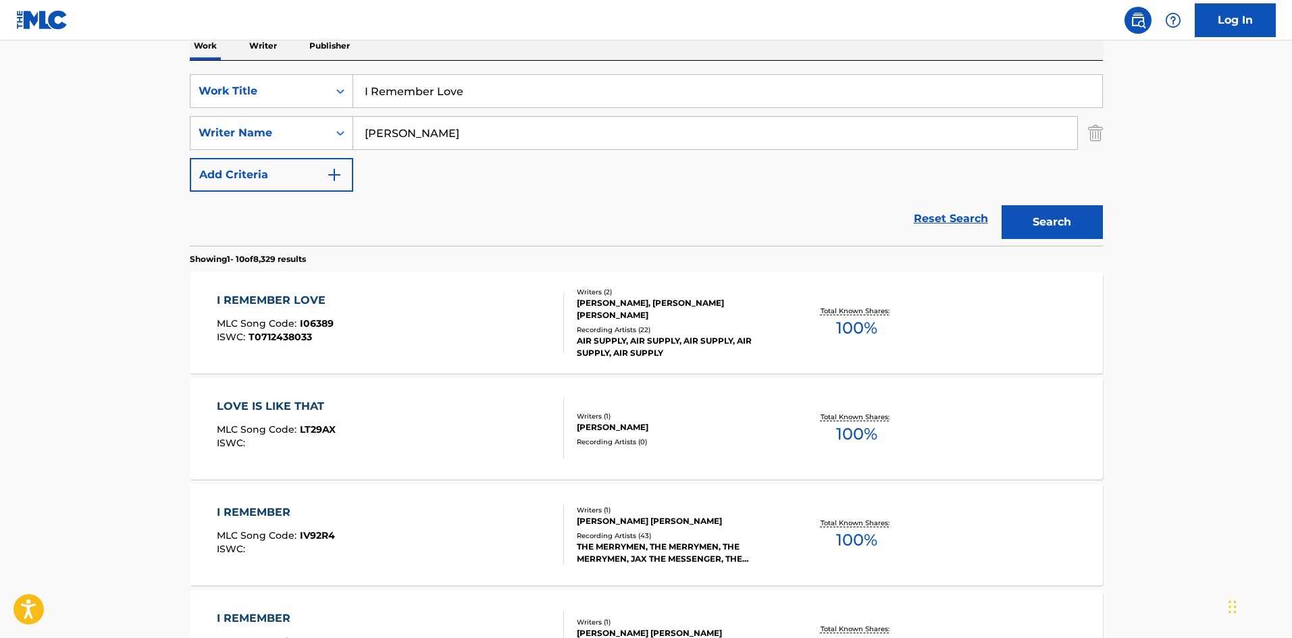
scroll to position [203, 0]
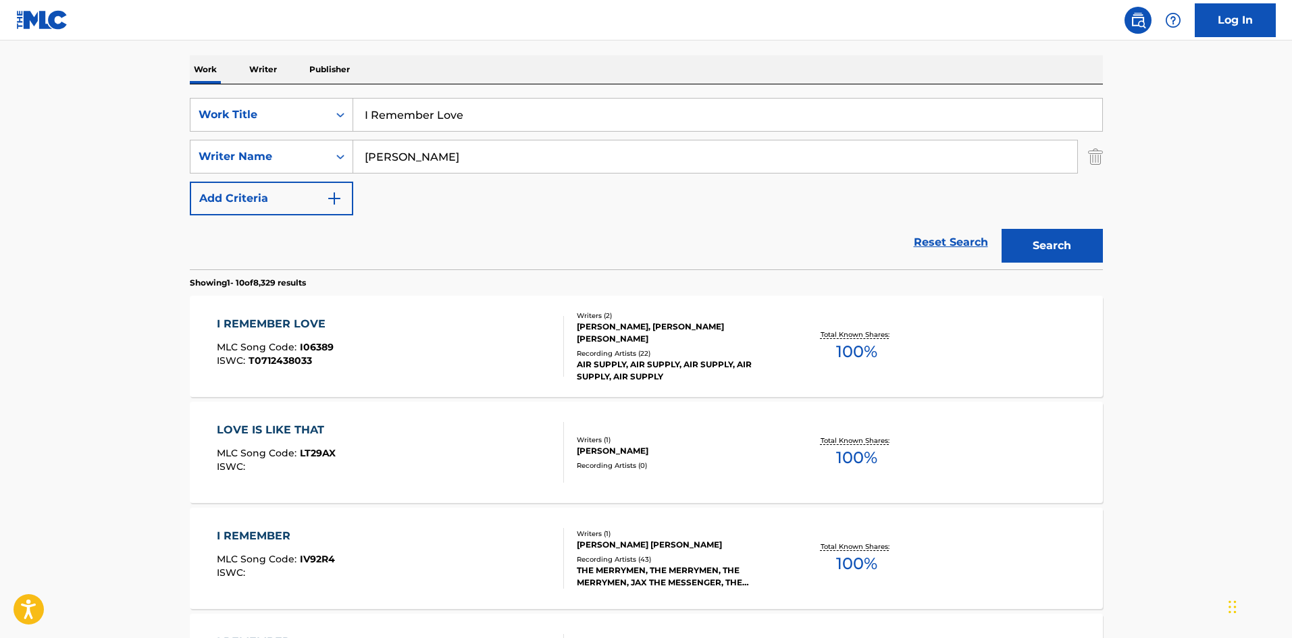
click at [465, 132] on div "SearchWithCriteriad8c7a997-0ca4-411e-948e-e55d776c3fdd Work Title I Remember Lo…" at bounding box center [646, 157] width 913 height 118
click at [487, 105] on input "I Remember Love" at bounding box center [727, 115] width 749 height 32
paste input "t's Never Too Lat"
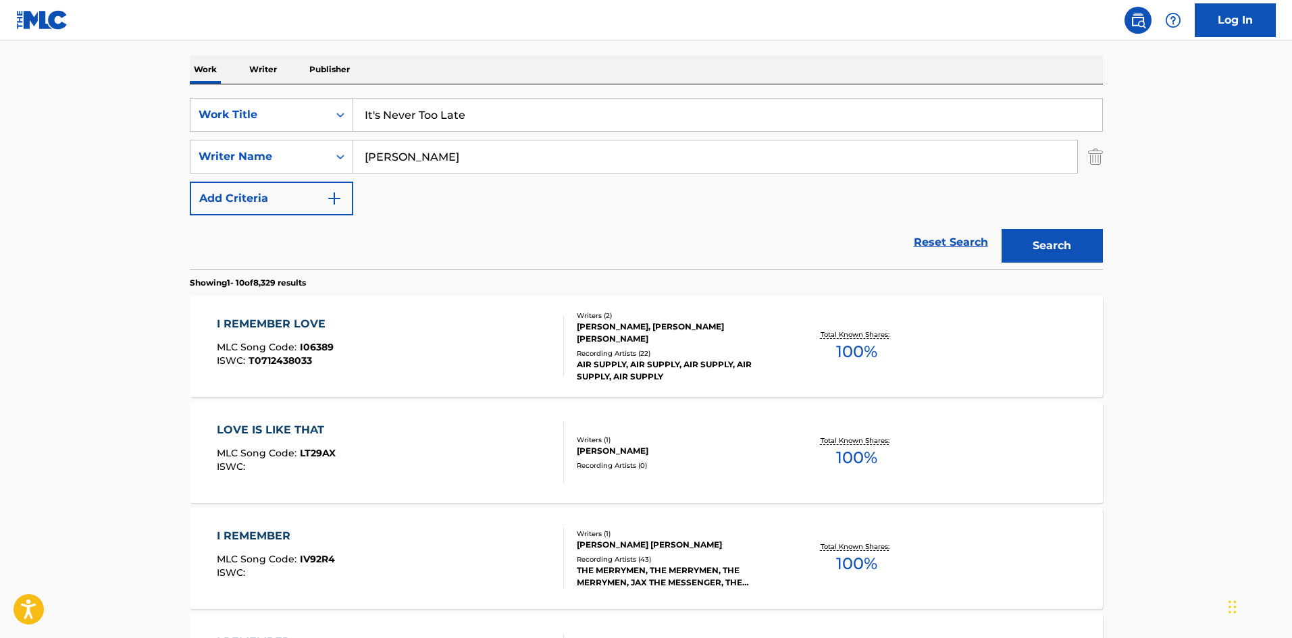
type input "It's Never Too Late"
click at [1114, 246] on div "The MLC Public Work Search The accuracy and completeness of The MLC's data is d…" at bounding box center [646, 646] width 945 height 1549
click at [1080, 245] on button "Search" at bounding box center [1052, 246] width 101 height 34
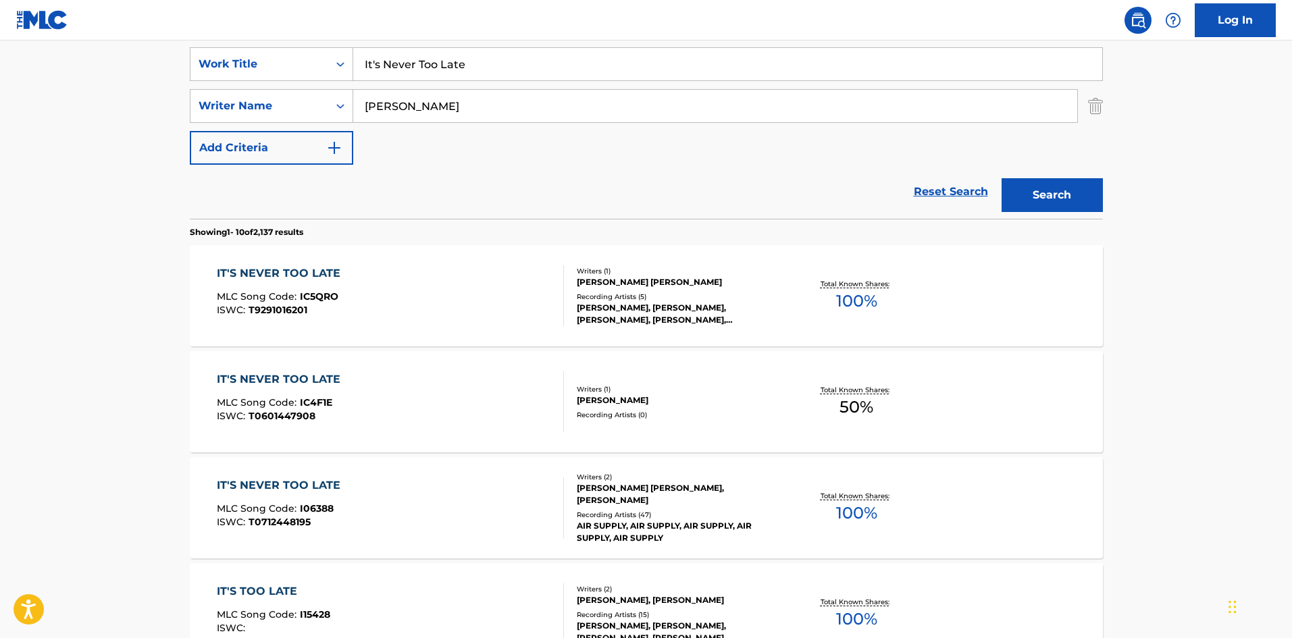
scroll to position [270, 0]
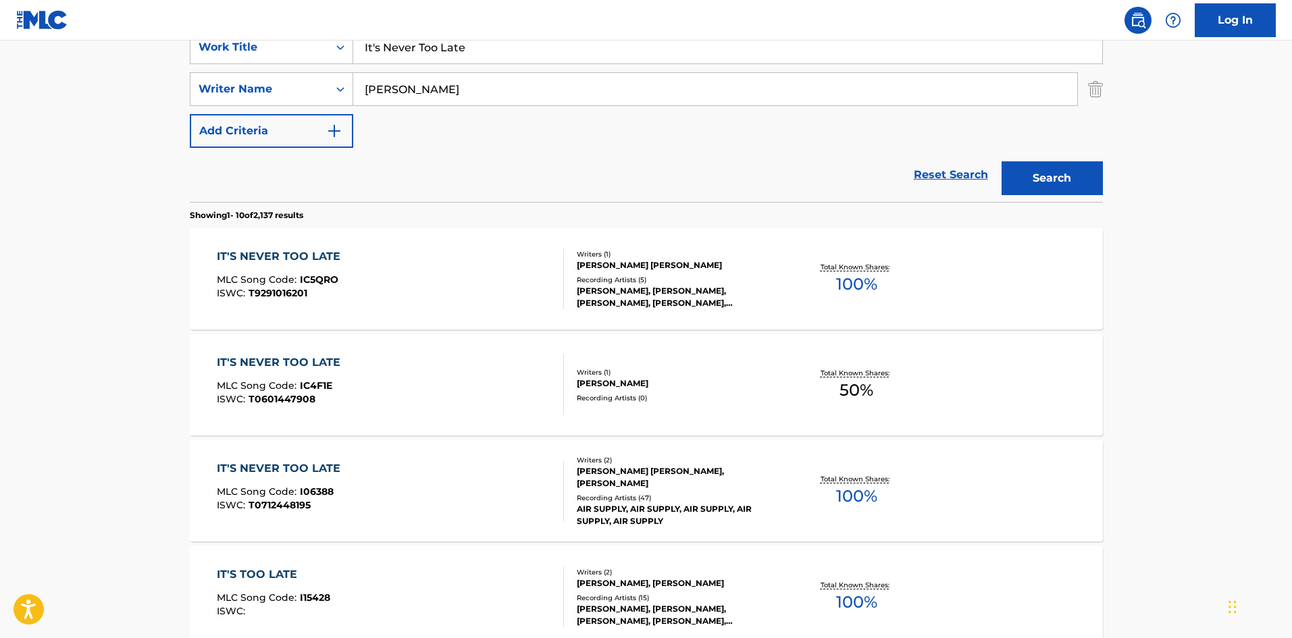
click at [434, 497] on div "IT'S NEVER TOO LATE MLC Song Code : I06388 ISWC : T0712448195" at bounding box center [390, 491] width 347 height 61
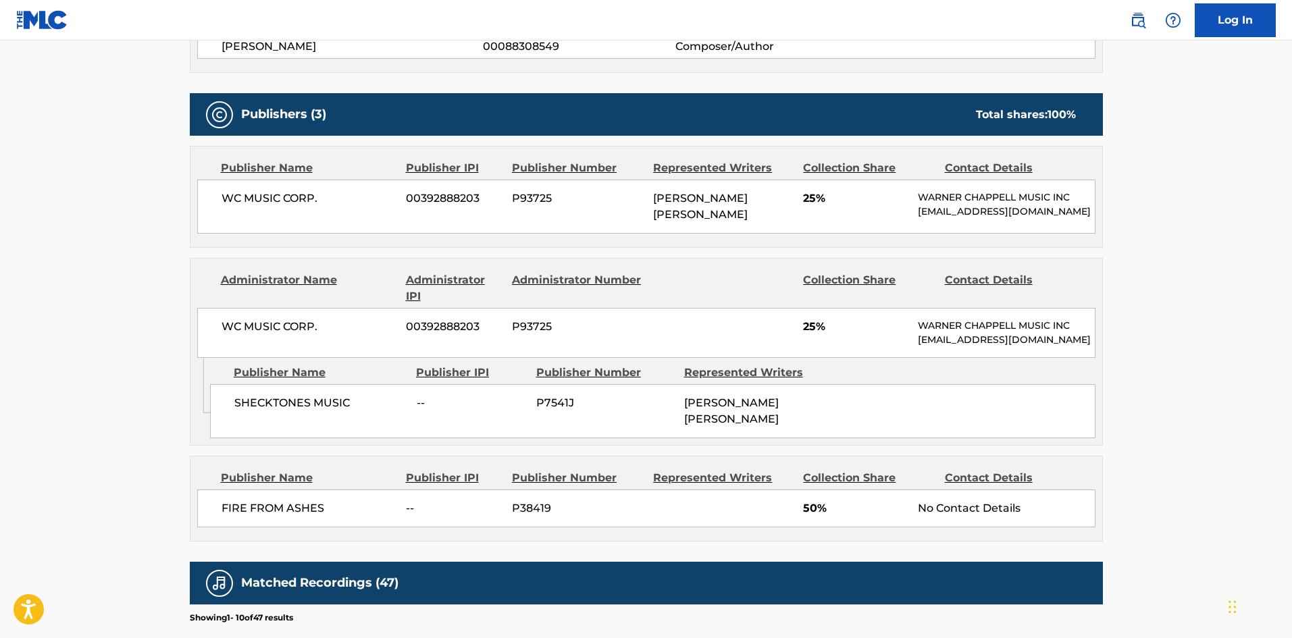
scroll to position [658, 0]
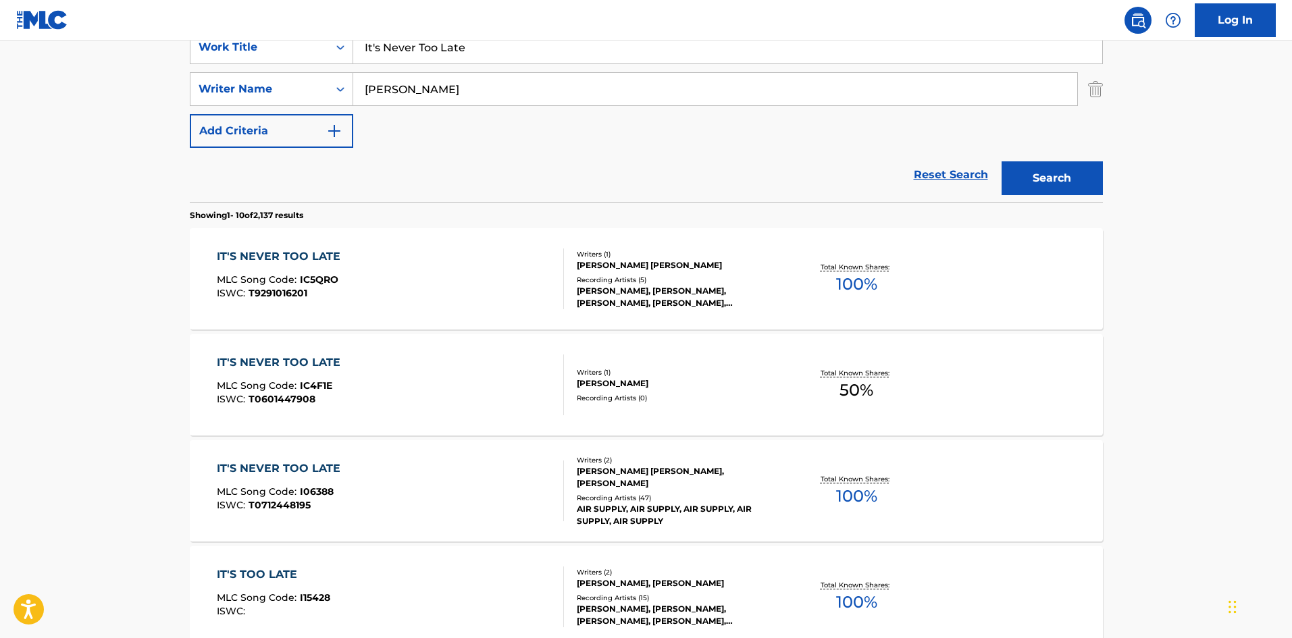
scroll to position [135, 0]
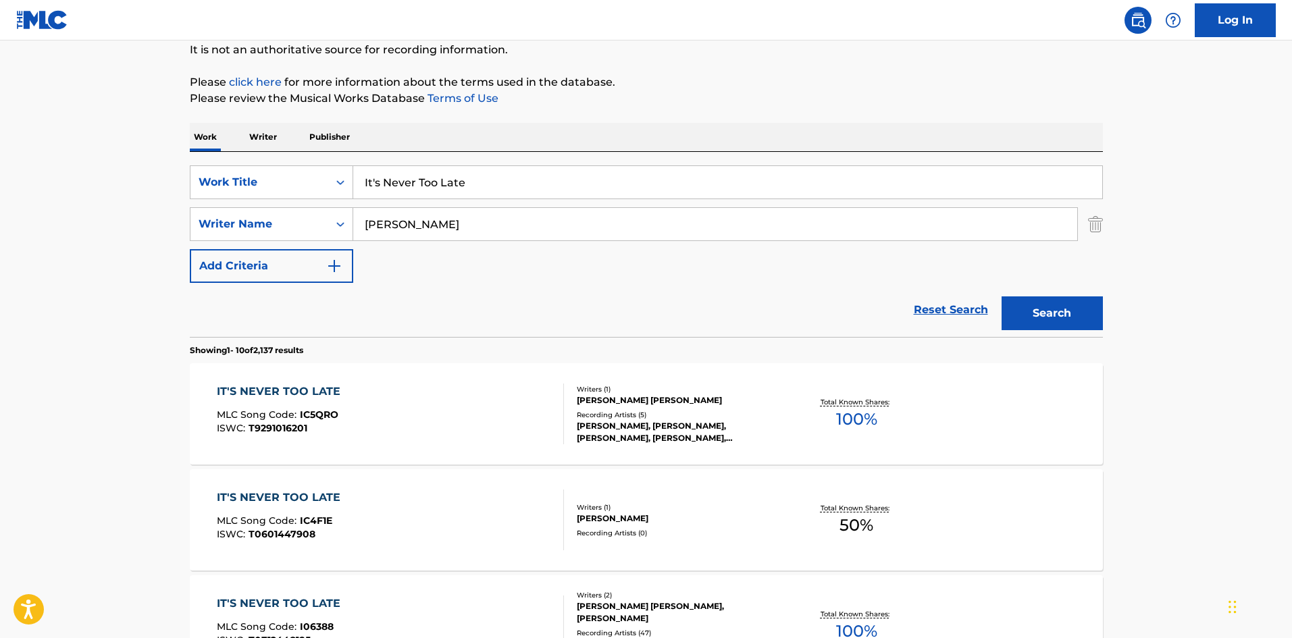
click at [427, 180] on input "It's Never Too Late" at bounding box center [727, 182] width 749 height 32
drag, startPoint x: 427, startPoint y: 180, endPoint x: 1147, endPoint y: 367, distance: 743.8
click at [430, 180] on input "It's Never Too Late" at bounding box center [727, 182] width 749 height 32
paste input "Just As I Am"
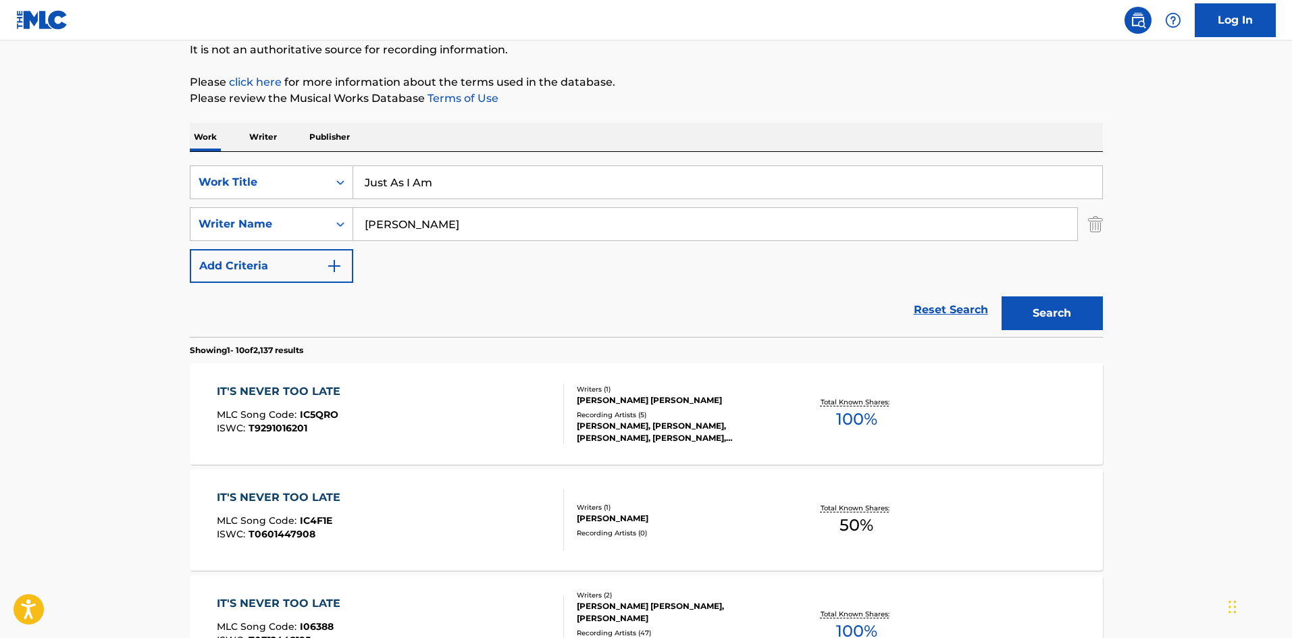
type input "Just As I Am"
click at [1054, 301] on button "Search" at bounding box center [1052, 313] width 101 height 34
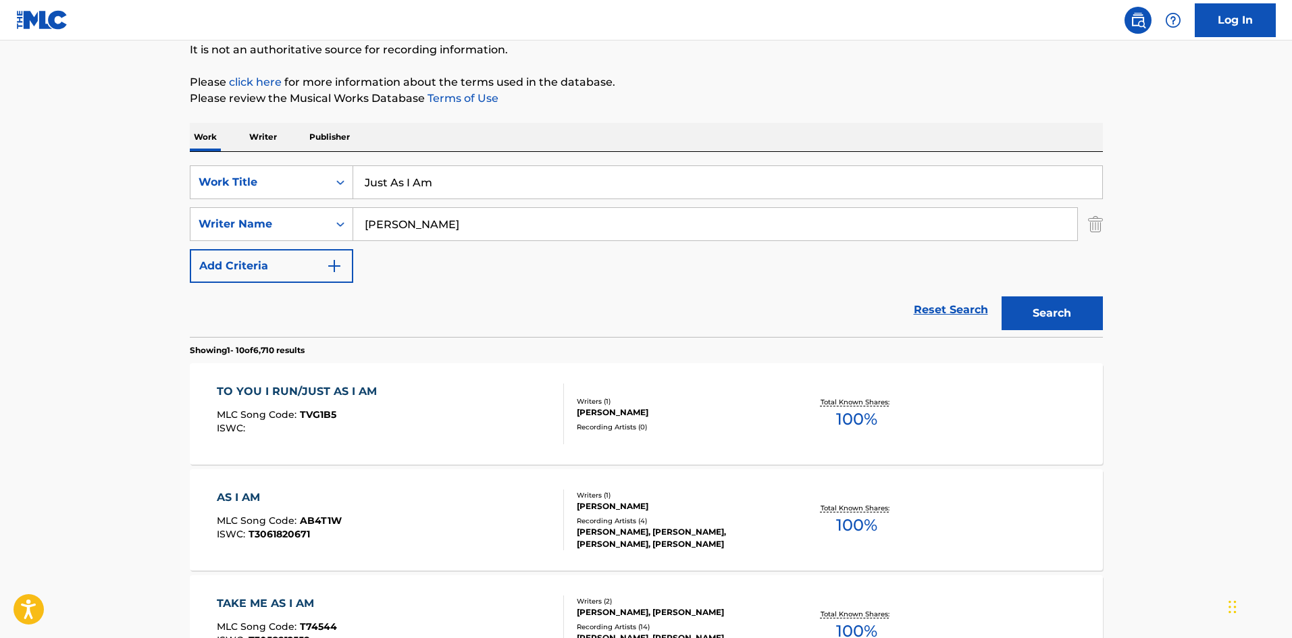
click at [536, 223] on input "RUSSELL" at bounding box center [715, 224] width 724 height 32
paste input "Wagner"
type input "Wagner"
click at [1060, 298] on button "Search" at bounding box center [1052, 313] width 101 height 34
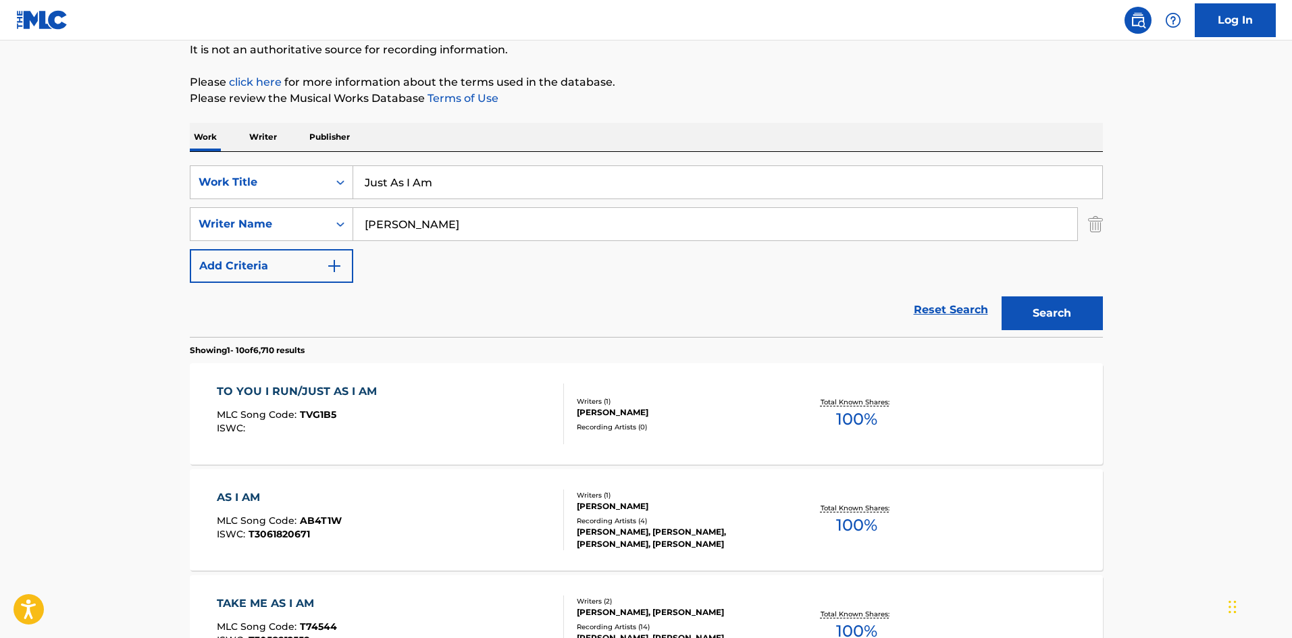
scroll to position [0, 0]
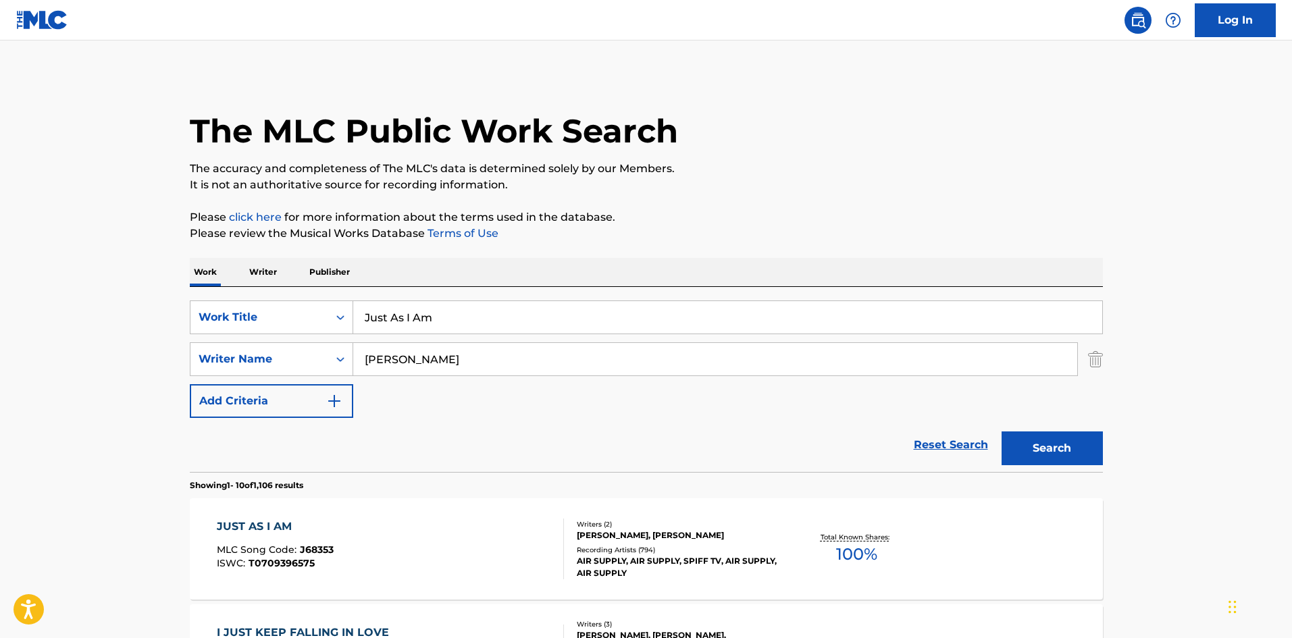
click at [397, 521] on div "JUST AS I AM MLC Song Code : J68353 ISWC : T0709396575" at bounding box center [390, 549] width 347 height 61
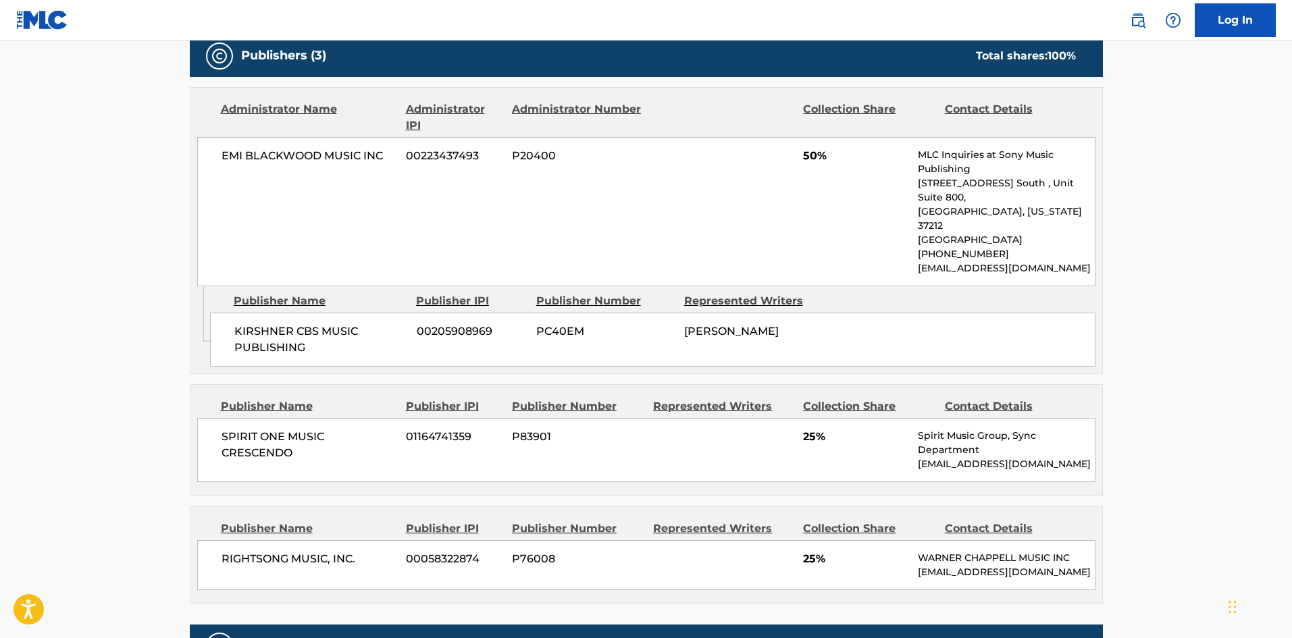
scroll to position [540, 0]
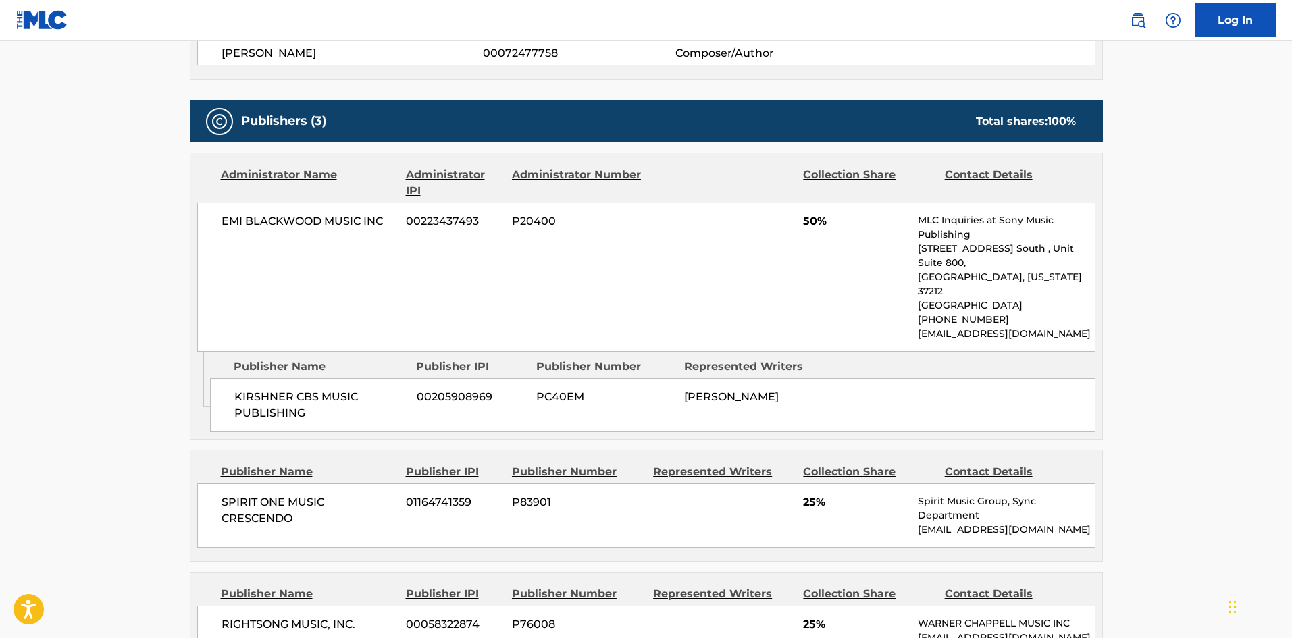
click at [244, 389] on span "KIRSHNER CBS MUSIC PUBLISHING" at bounding box center [320, 405] width 172 height 32
drag, startPoint x: 244, startPoint y: 372, endPoint x: 268, endPoint y: 368, distance: 24.0
click at [268, 389] on span "KIRSHNER CBS MUSIC PUBLISHING" at bounding box center [320, 405] width 172 height 32
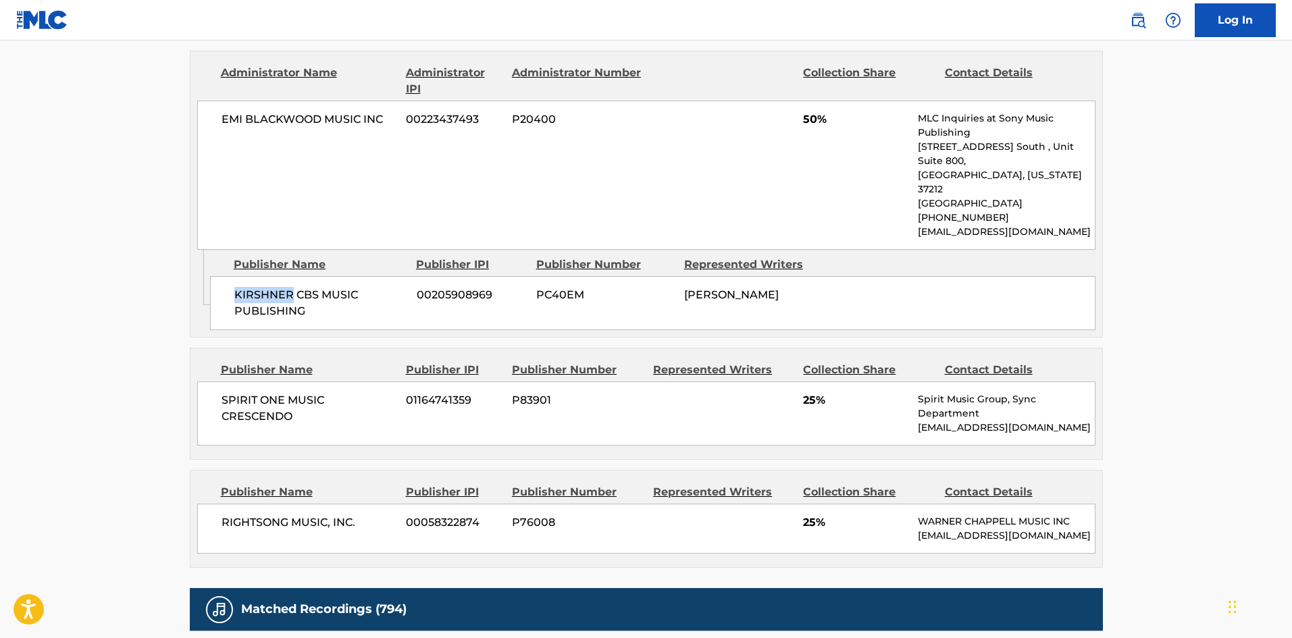
scroll to position [675, 0]
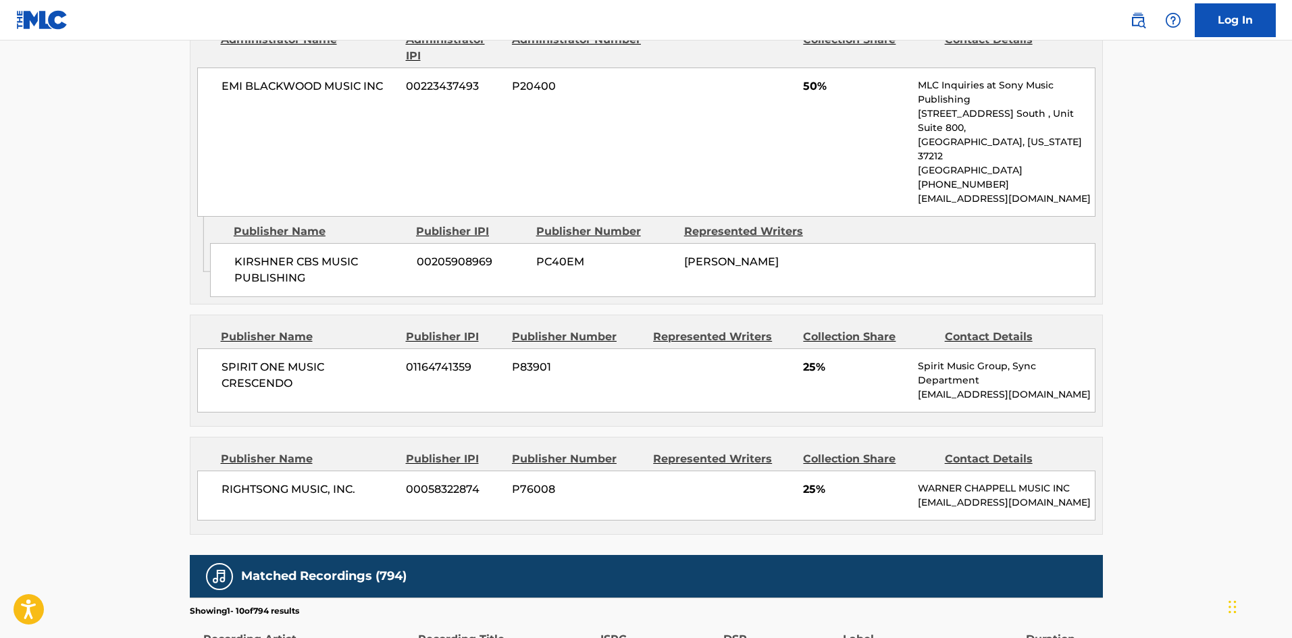
click at [215, 348] on div "SPIRIT ONE MUSIC CRESCENDO 01164741359 P83901 25% Spirit Music Group, Sync Depa…" at bounding box center [646, 380] width 898 height 64
drag, startPoint x: 215, startPoint y: 348, endPoint x: 240, endPoint y: 332, distance: 29.8
click at [240, 348] on div "SPIRIT ONE MUSIC CRESCENDO 01164741359 P83901 25% Spirit Music Group, Sync Depa…" at bounding box center [646, 380] width 898 height 64
click at [226, 482] on span "RIGHTSONG MUSIC, INC." at bounding box center [309, 490] width 175 height 16
drag, startPoint x: 226, startPoint y: 467, endPoint x: 262, endPoint y: 455, distance: 38.7
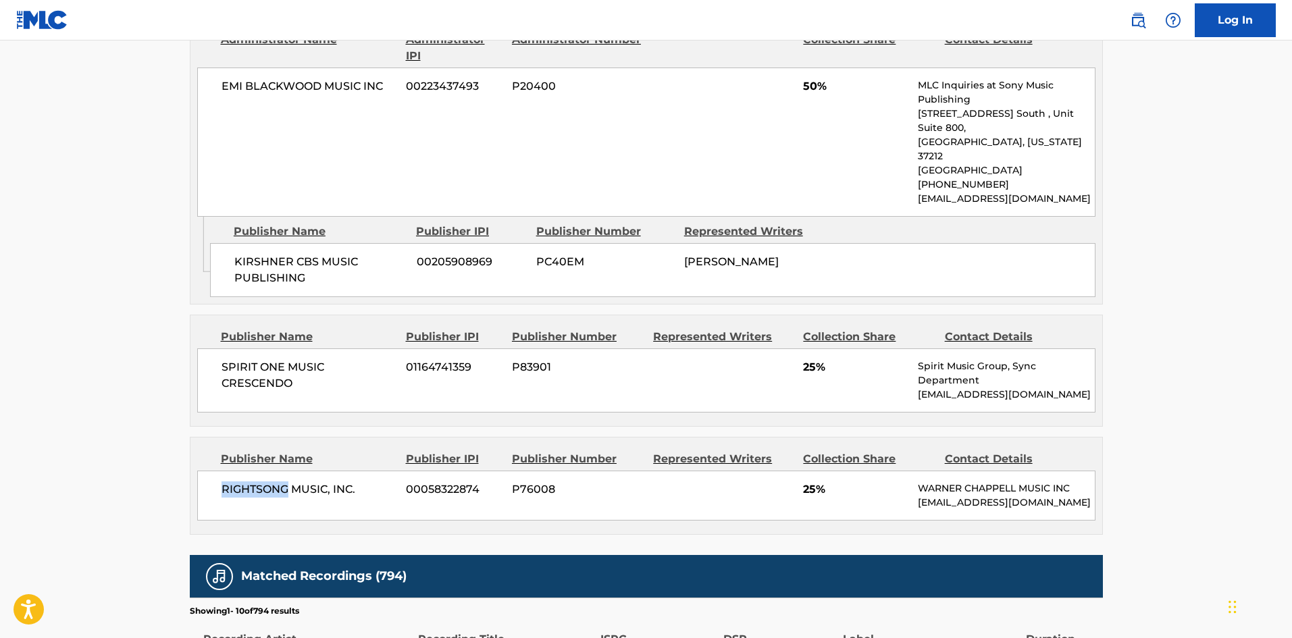
click at [262, 482] on span "RIGHTSONG MUSIC, INC." at bounding box center [309, 490] width 175 height 16
click at [249, 471] on div "RIGHTSONG MUSIC, INC. 00058322874 P76008 25% WARNER CHAPPELL MUSIC INC MLC_Inqu…" at bounding box center [646, 496] width 898 height 50
drag, startPoint x: 249, startPoint y: 470, endPoint x: 345, endPoint y: 461, distance: 97.0
click at [345, 471] on div "RIGHTSONG MUSIC, INC. 00058322874 P76008 25% WARNER CHAPPELL MUSIC INC MLC_Inqu…" at bounding box center [646, 496] width 898 height 50
click at [242, 359] on span "SPIRIT ONE MUSIC CRESCENDO" at bounding box center [309, 375] width 175 height 32
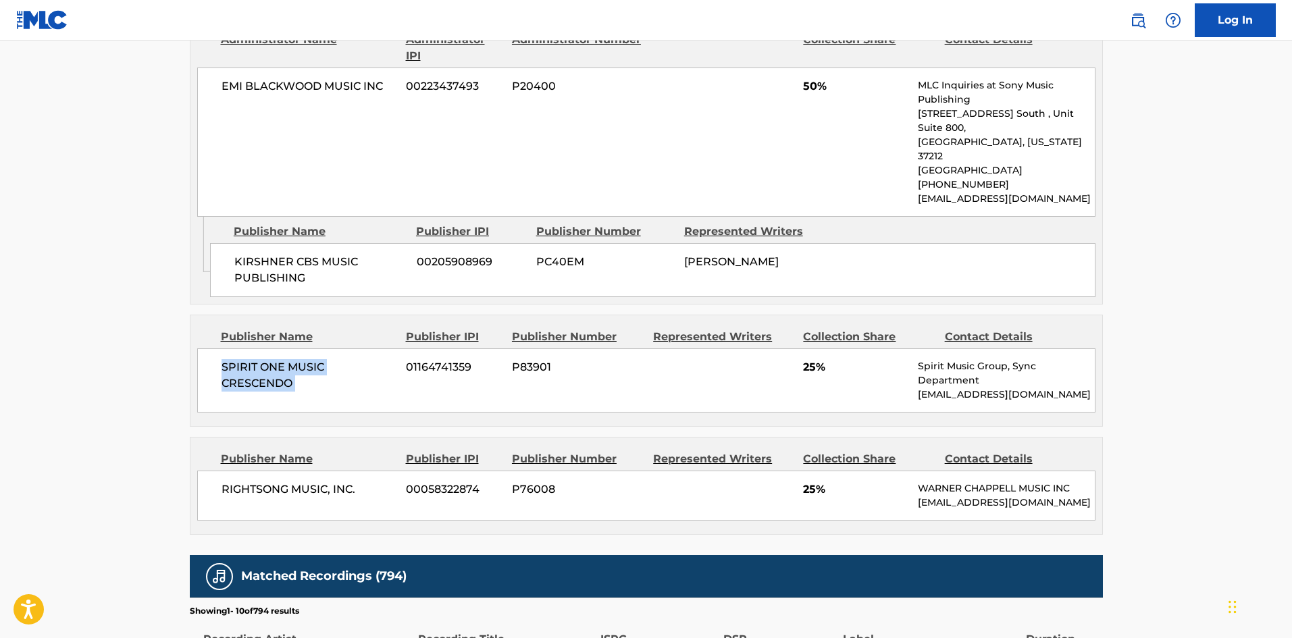
drag, startPoint x: 242, startPoint y: 338, endPoint x: 292, endPoint y: 360, distance: 54.7
click at [292, 360] on span "SPIRIT ONE MUSIC CRESCENDO" at bounding box center [309, 375] width 175 height 32
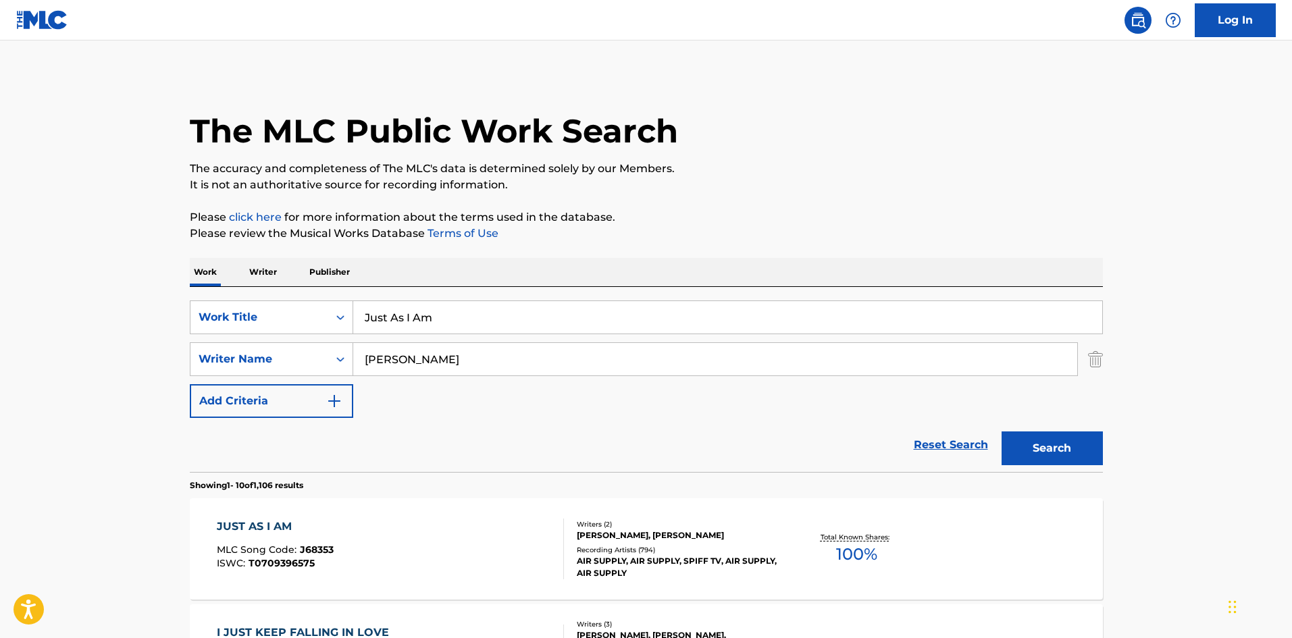
click at [499, 305] on input "Just As I Am" at bounding box center [727, 317] width 749 height 32
paste input "Making Love Out Of Nothing At All"
type input "Making Love Out Of Nothing At All"
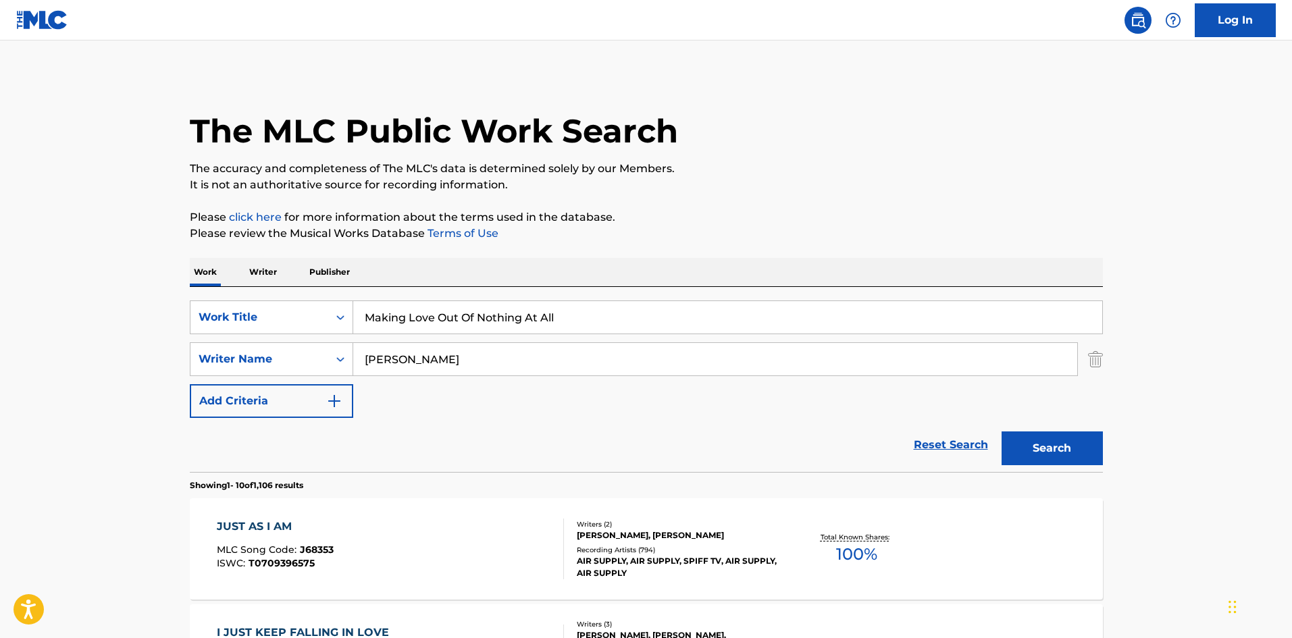
click at [1050, 434] on button "Search" at bounding box center [1052, 449] width 101 height 34
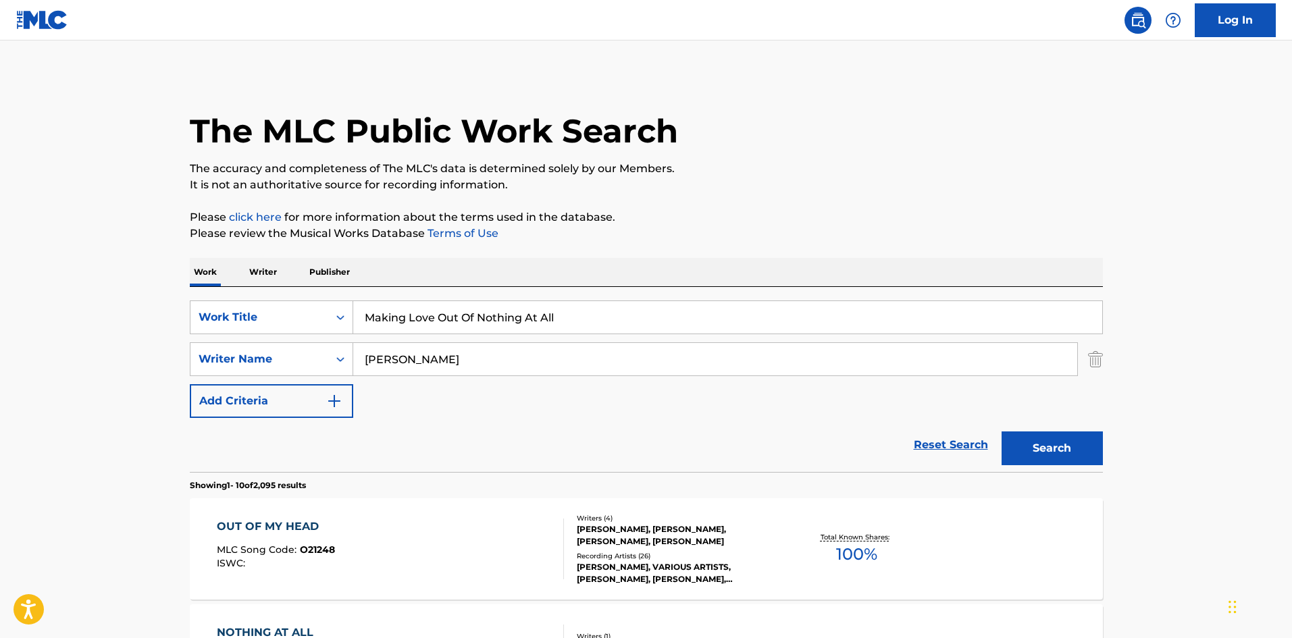
click at [407, 356] on input "Wagner" at bounding box center [715, 359] width 724 height 32
click at [1002, 432] on button "Search" at bounding box center [1052, 449] width 101 height 34
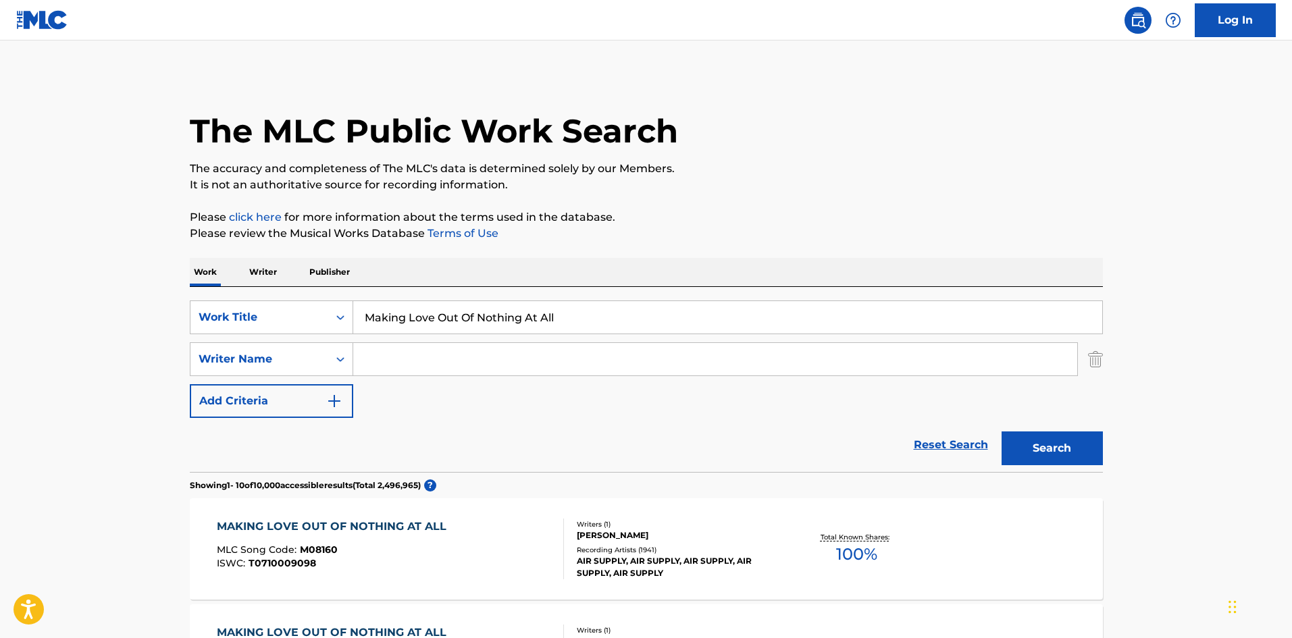
scroll to position [338, 0]
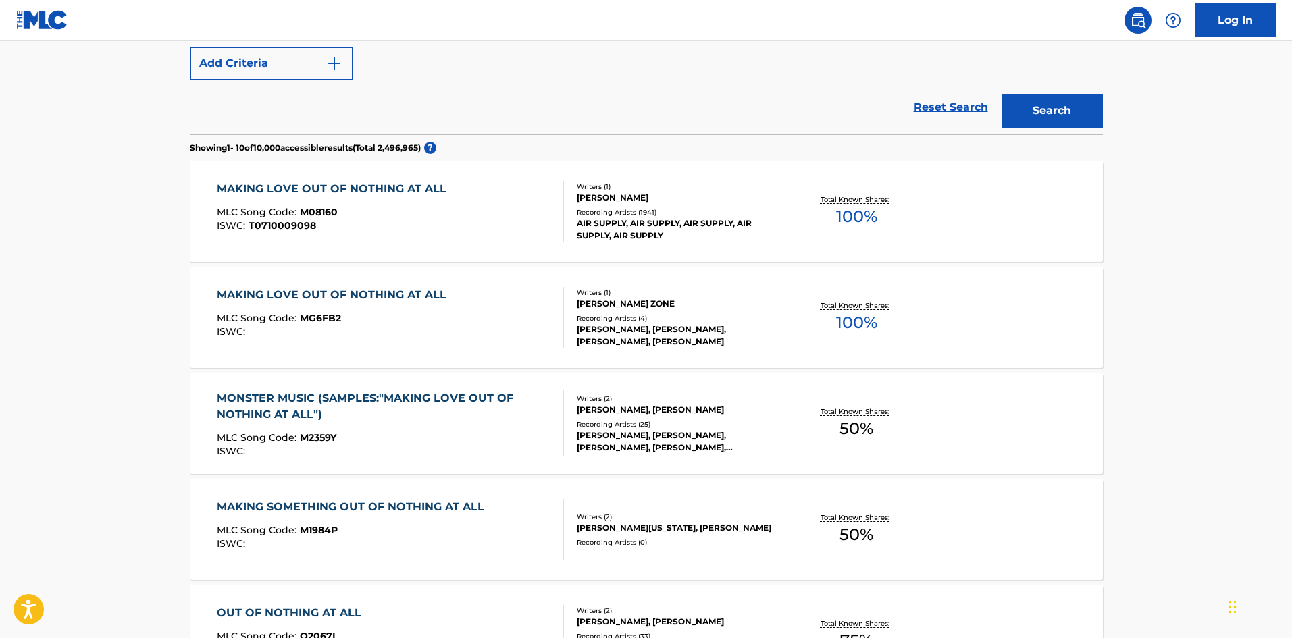
click at [443, 236] on div "MAKING LOVE OUT OF NOTHING AT ALL MLC Song Code : M08160 ISWC : T0710009098" at bounding box center [335, 211] width 236 height 61
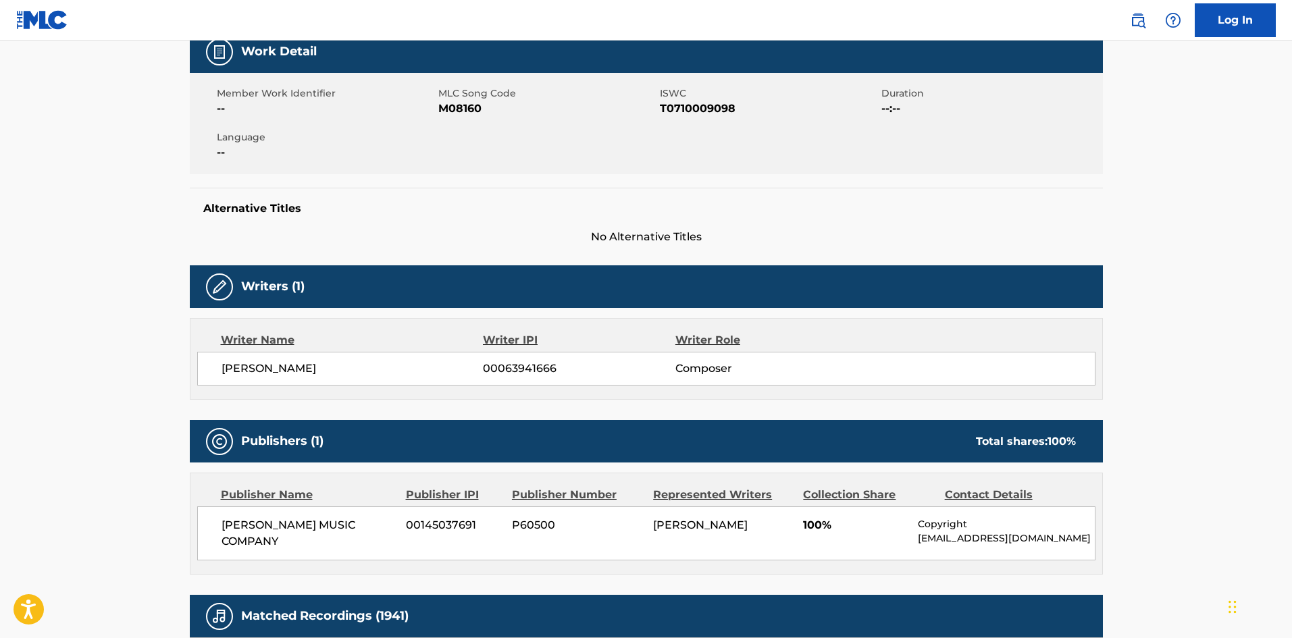
scroll to position [405, 0]
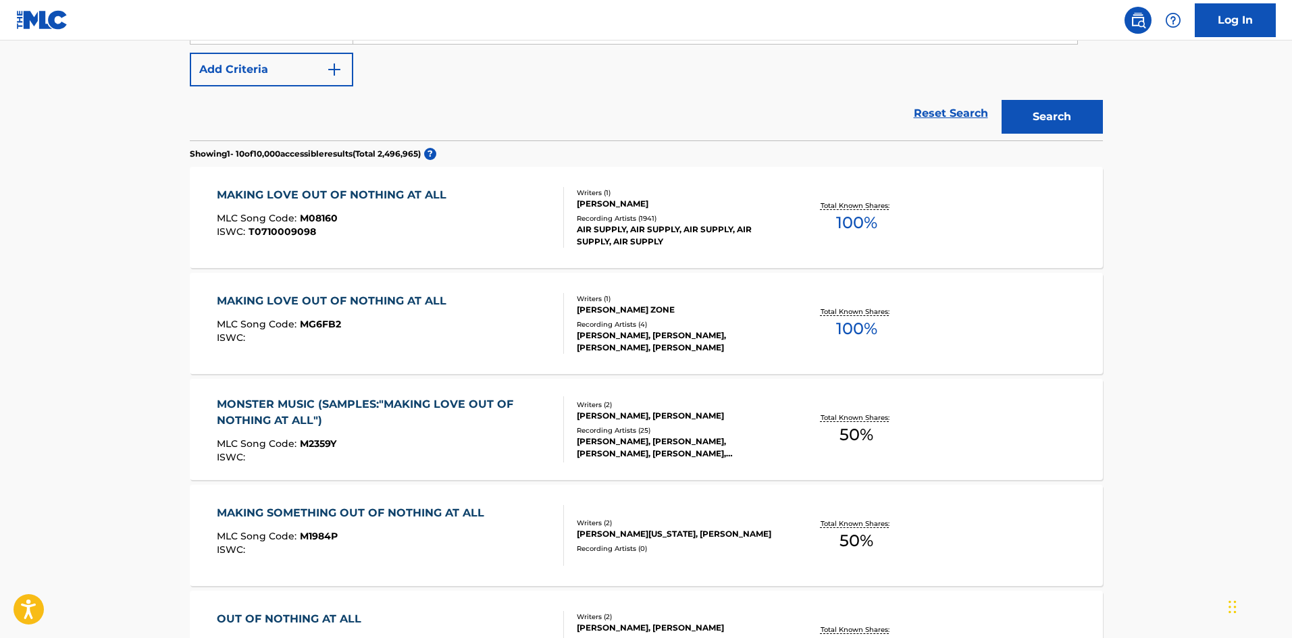
scroll to position [145, 0]
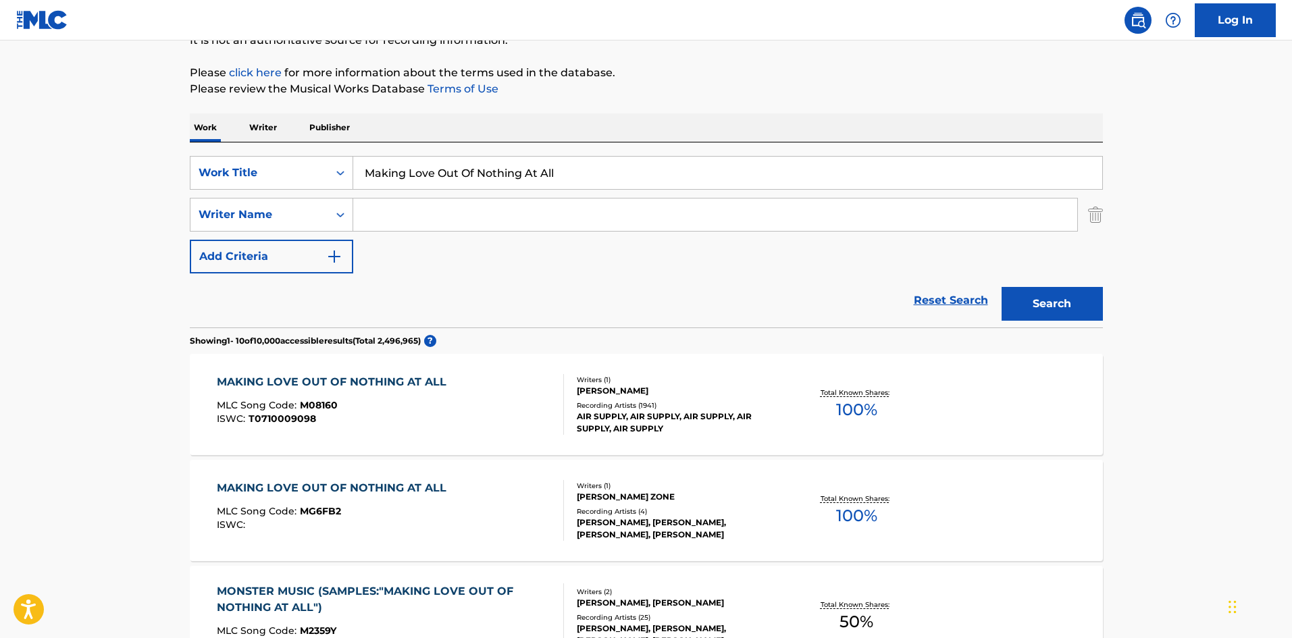
click at [484, 173] on input "Making Love Out Of Nothing At All" at bounding box center [727, 173] width 749 height 32
paste input "urda Something"
type input "Murda Something"
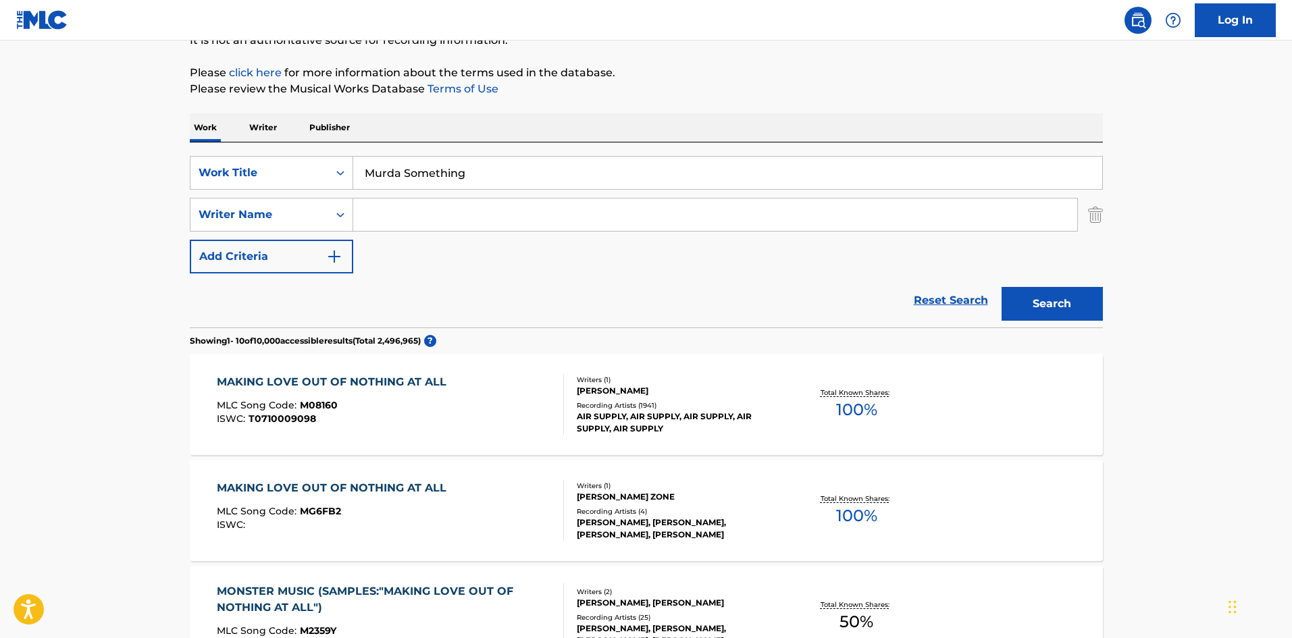
click at [1025, 294] on button "Search" at bounding box center [1052, 304] width 101 height 34
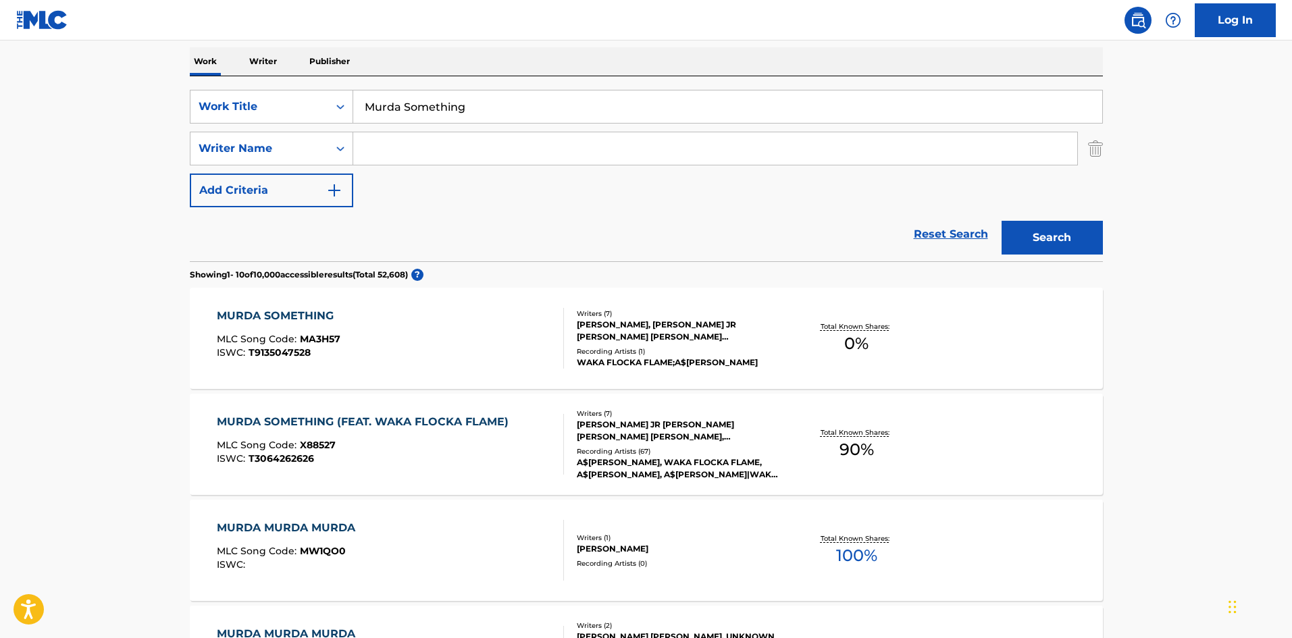
scroll to position [270, 0]
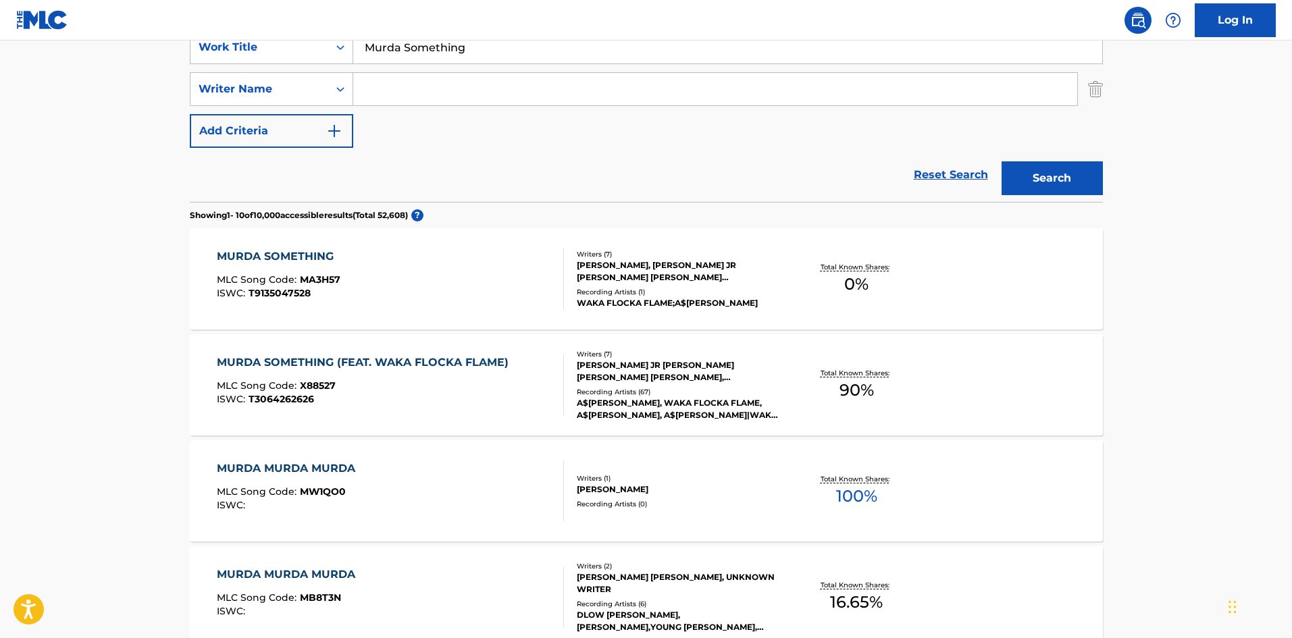
click at [428, 388] on div "MLC Song Code : X88527" at bounding box center [366, 388] width 298 height 14
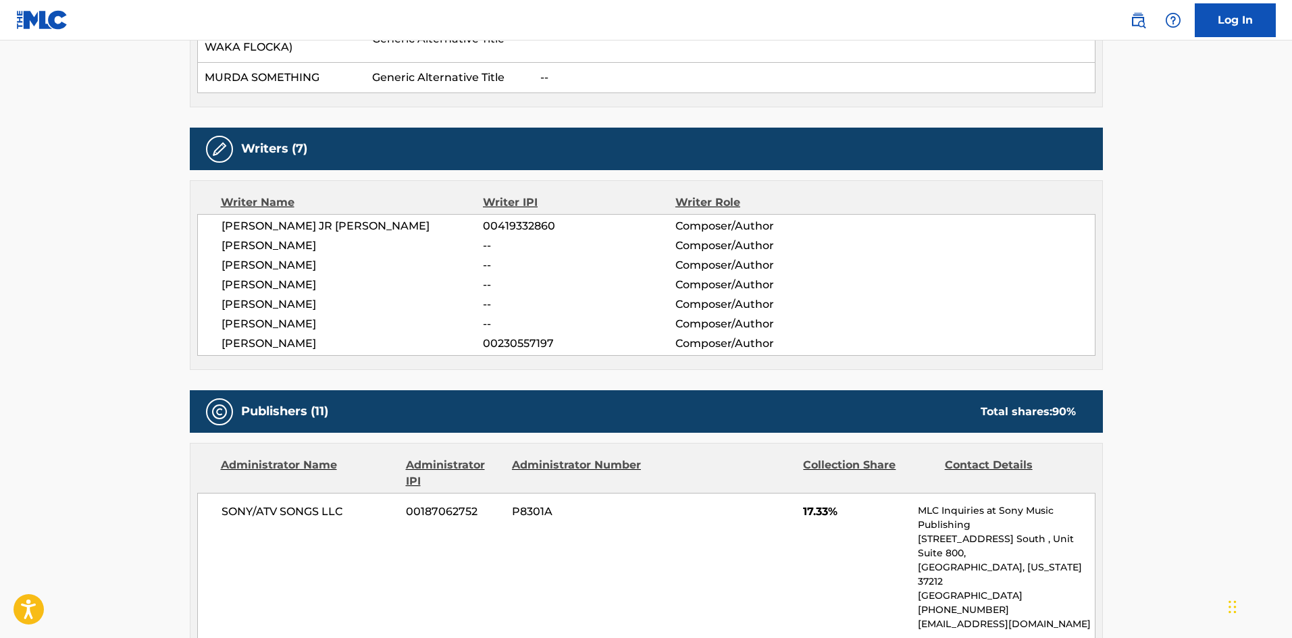
scroll to position [675, 0]
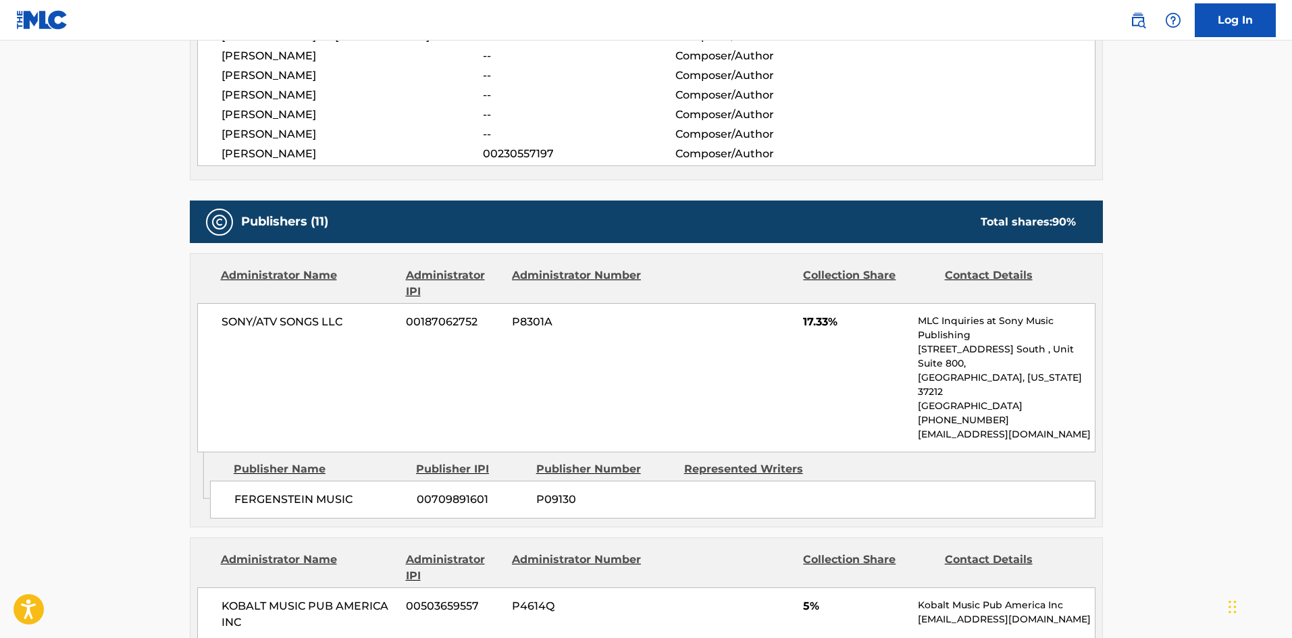
click at [255, 492] on span "FERGENSTEIN MUSIC" at bounding box center [320, 500] width 172 height 16
drag, startPoint x: 255, startPoint y: 475, endPoint x: 279, endPoint y: 469, distance: 25.1
click at [279, 492] on span "FERGENSTEIN MUSIC" at bounding box center [320, 500] width 172 height 16
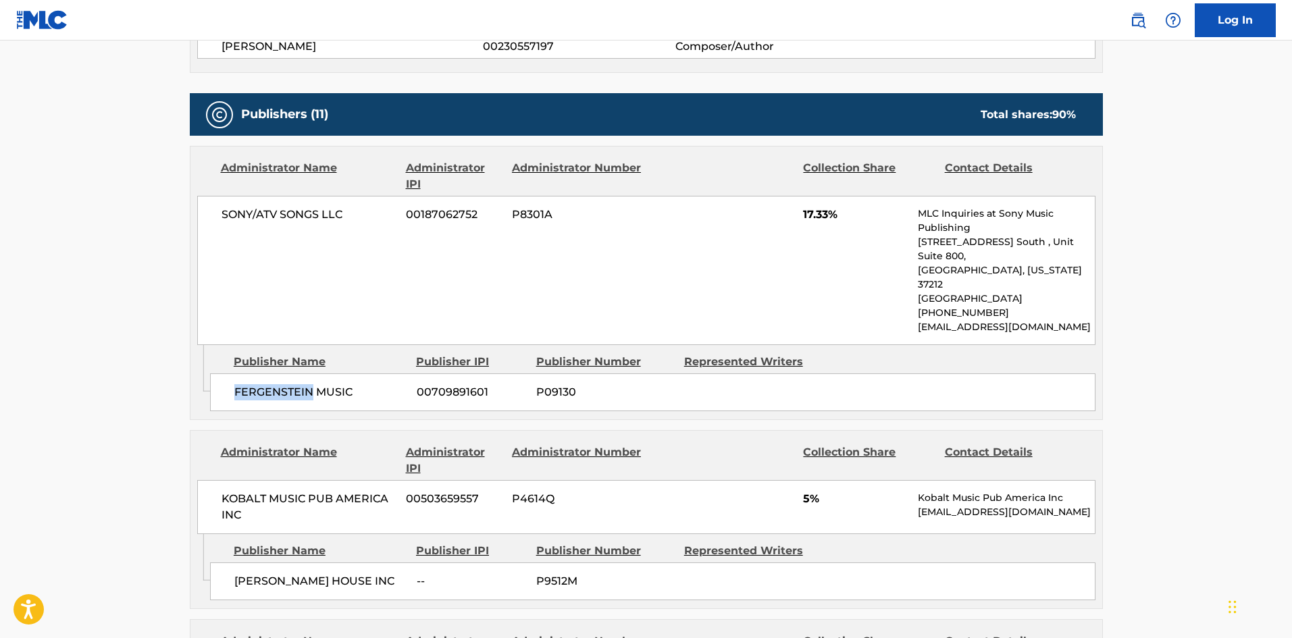
scroll to position [878, 0]
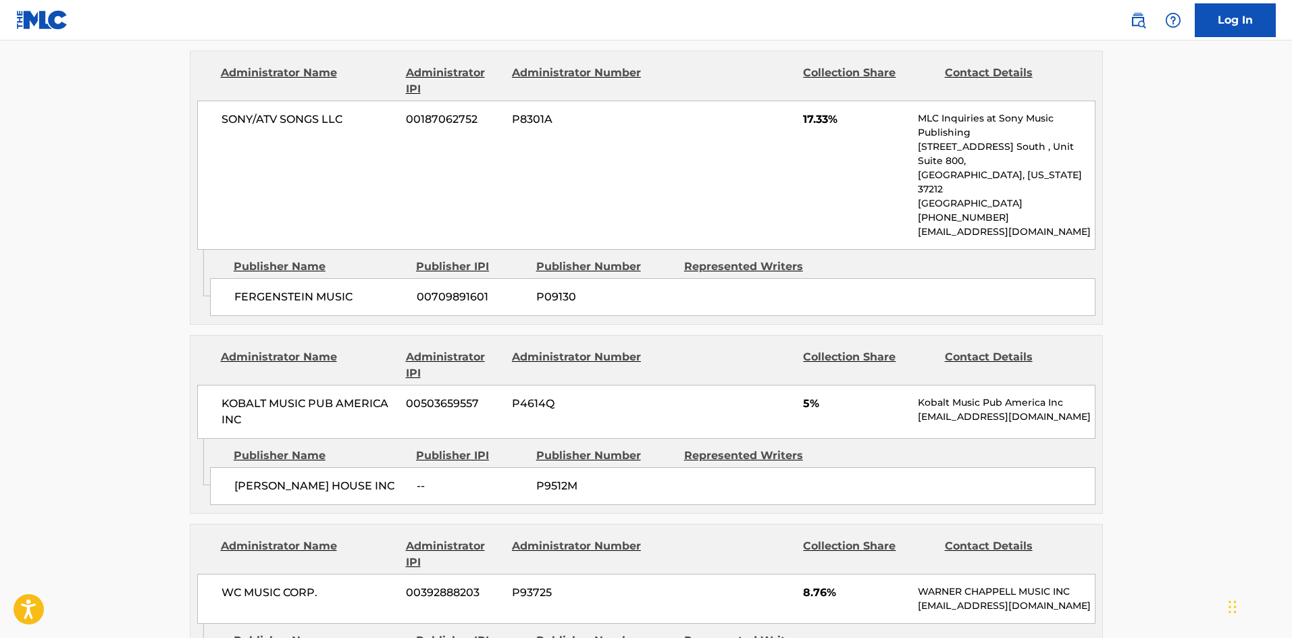
click at [247, 467] on div "NIKO S HOUSE INC -- P9512M" at bounding box center [652, 486] width 885 height 38
drag, startPoint x: 247, startPoint y: 447, endPoint x: 301, endPoint y: 450, distance: 53.4
click at [301, 467] on div "NIKO S HOUSE INC -- P9512M" at bounding box center [652, 486] width 885 height 38
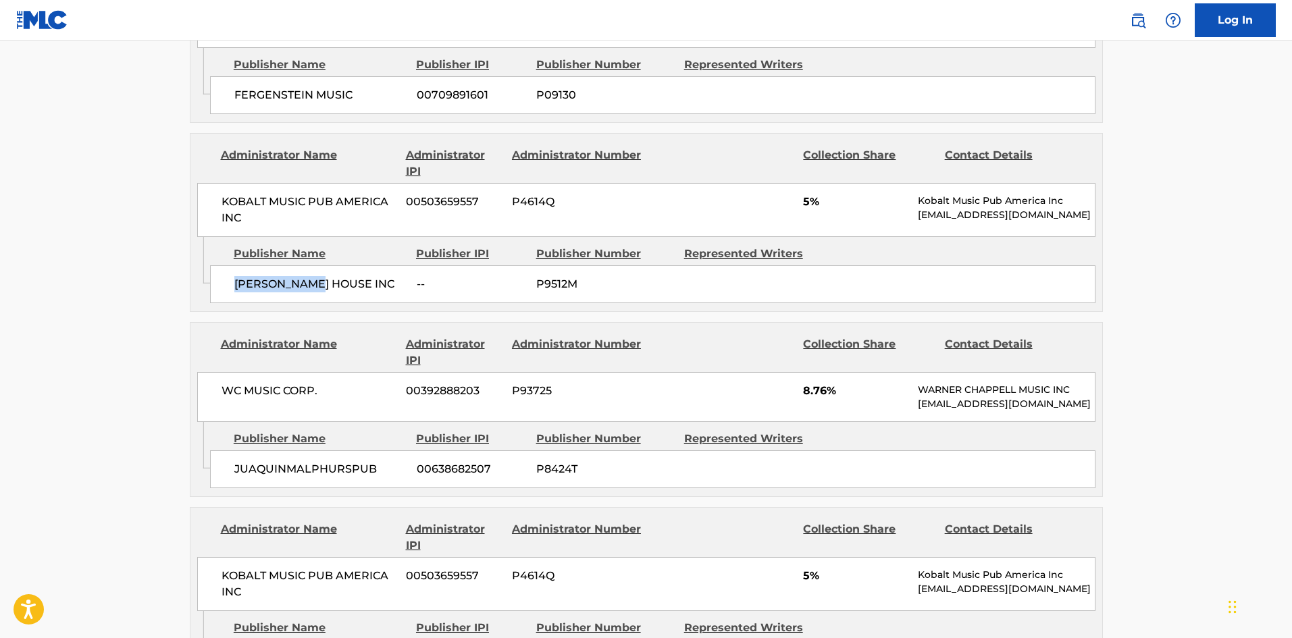
scroll to position [1081, 0]
click at [242, 461] on span "JUAQUINMALPHURSPUB" at bounding box center [320, 469] width 172 height 16
click at [248, 461] on span "JUAQUINMALPHURSPUB" at bounding box center [320, 469] width 172 height 16
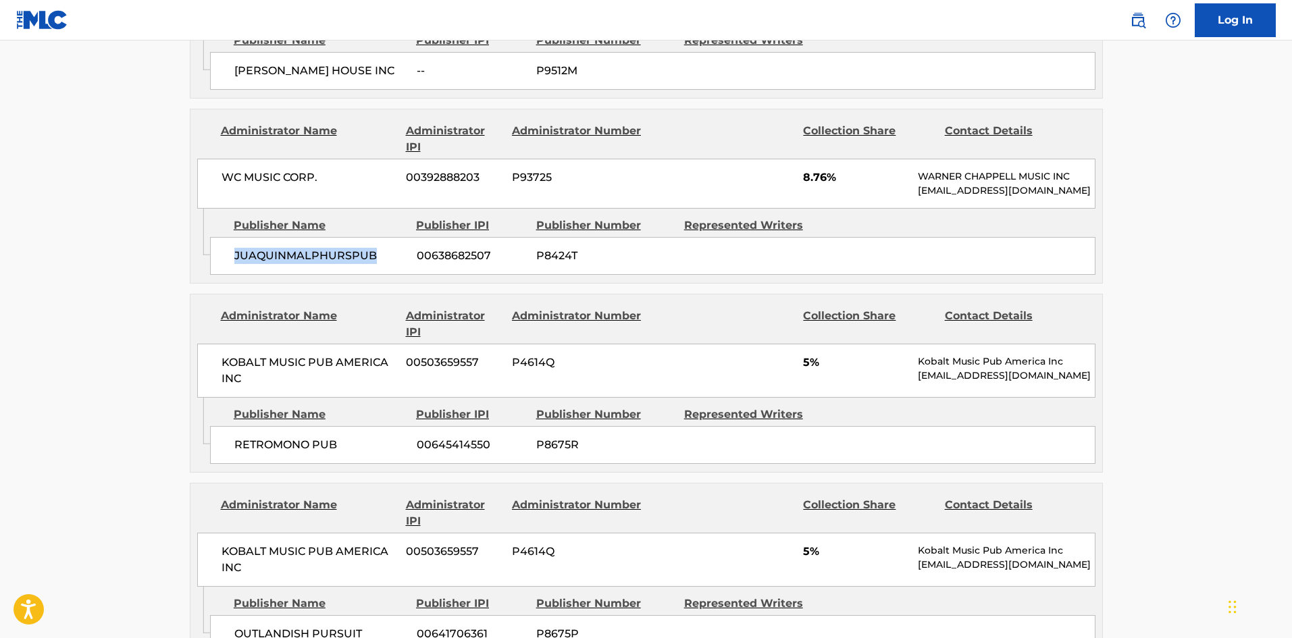
scroll to position [1351, 0]
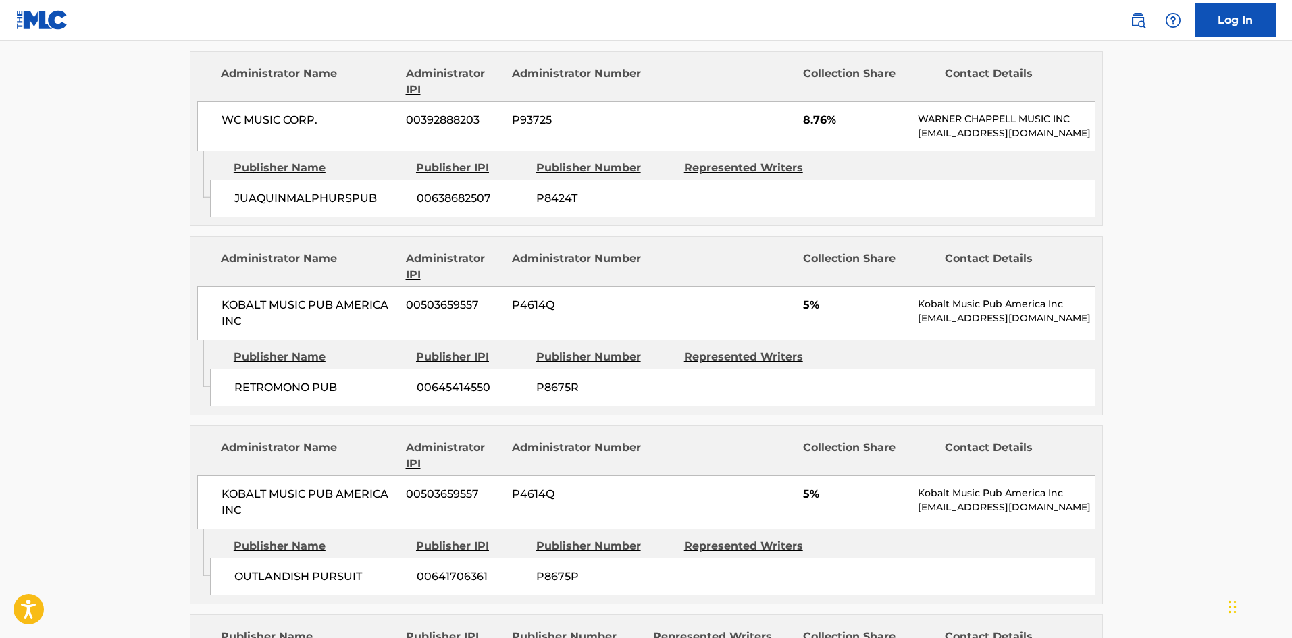
click at [238, 380] on span "RETROMONO PUB" at bounding box center [320, 388] width 172 height 16
drag, startPoint x: 238, startPoint y: 369, endPoint x: 259, endPoint y: 367, distance: 21.7
click at [265, 380] on span "RETROMONO PUB" at bounding box center [320, 388] width 172 height 16
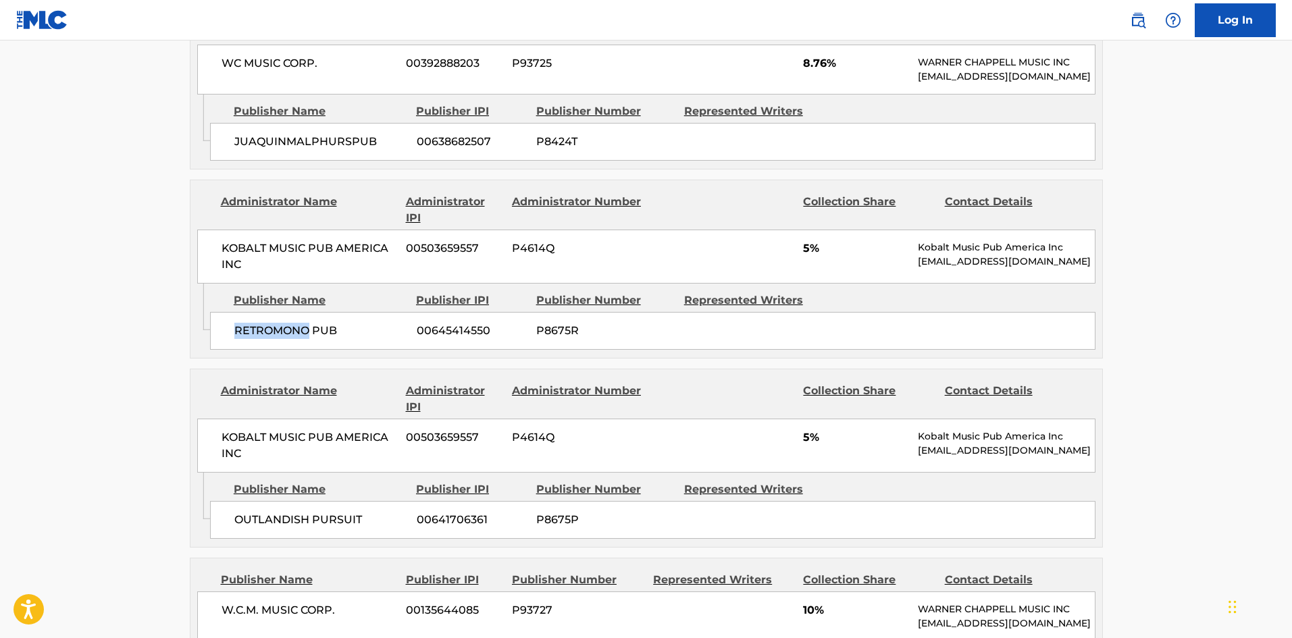
scroll to position [1486, 0]
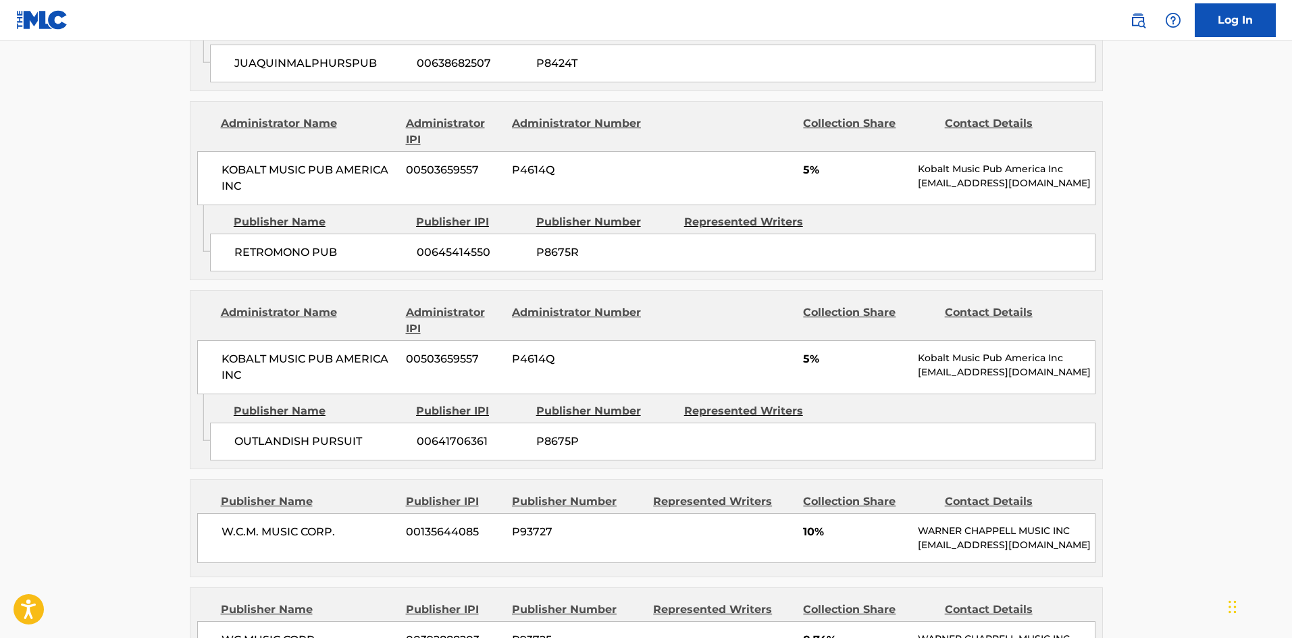
click at [253, 434] on span "OUTLANDISH PURSUIT" at bounding box center [320, 442] width 172 height 16
drag, startPoint x: 253, startPoint y: 430, endPoint x: 326, endPoint y: 421, distance: 73.5
click at [326, 434] on span "OUTLANDISH PURSUIT" at bounding box center [320, 442] width 172 height 16
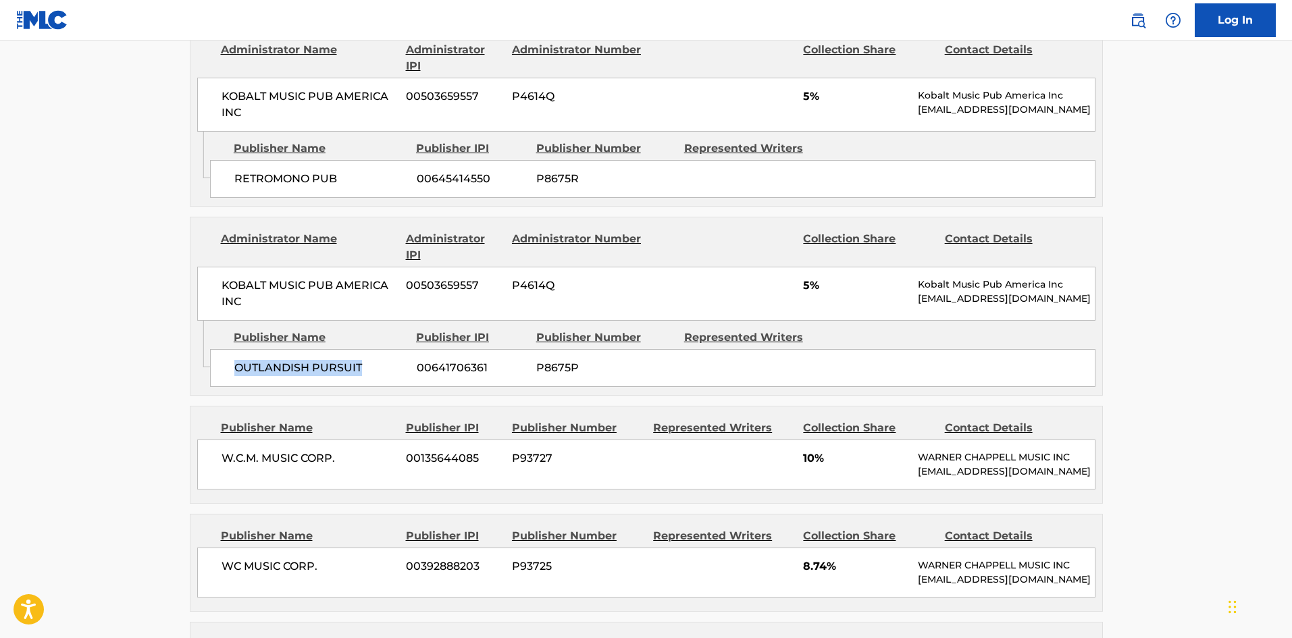
scroll to position [1688, 0]
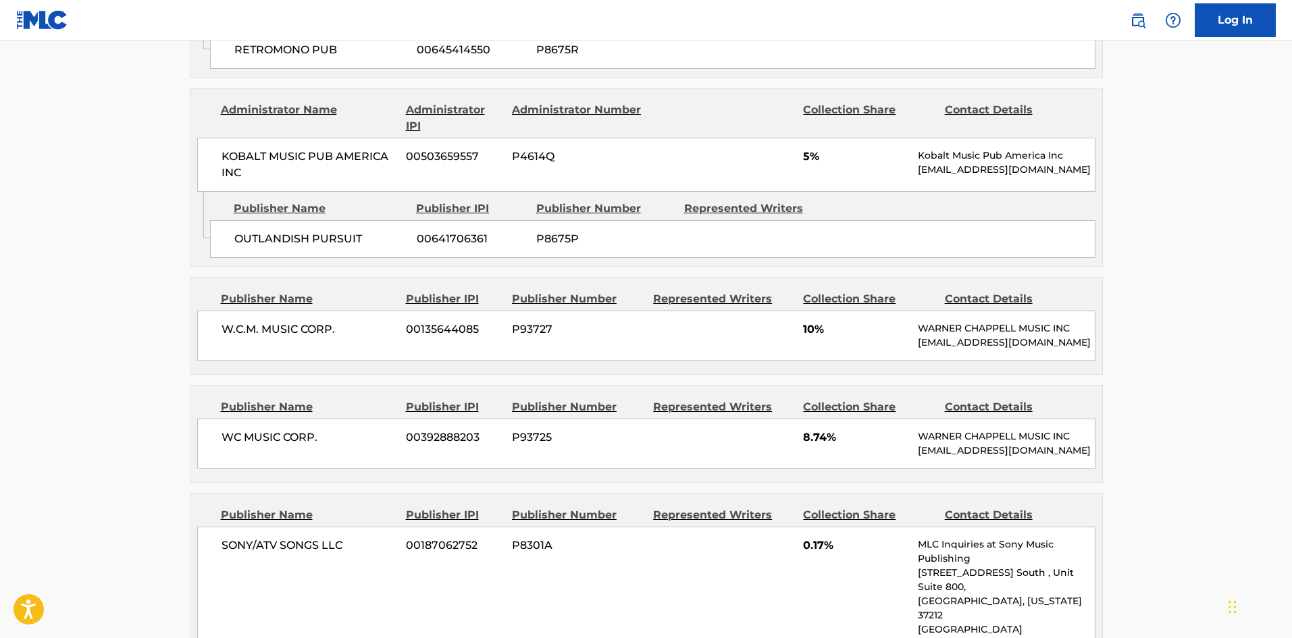
click at [218, 314] on div "W.C.M. MUSIC CORP. 00135644085 P93727 10% WARNER CHAPPELL MUSIC INC MLC_Inquiri…" at bounding box center [646, 336] width 898 height 50
drag, startPoint x: 218, startPoint y: 314, endPoint x: 339, endPoint y: 313, distance: 120.9
click at [339, 313] on div "W.C.M. MUSIC CORP. 00135644085 P93727 10% WARNER CHAPPELL MUSIC INC MLC_Inquiri…" at bounding box center [646, 336] width 898 height 50
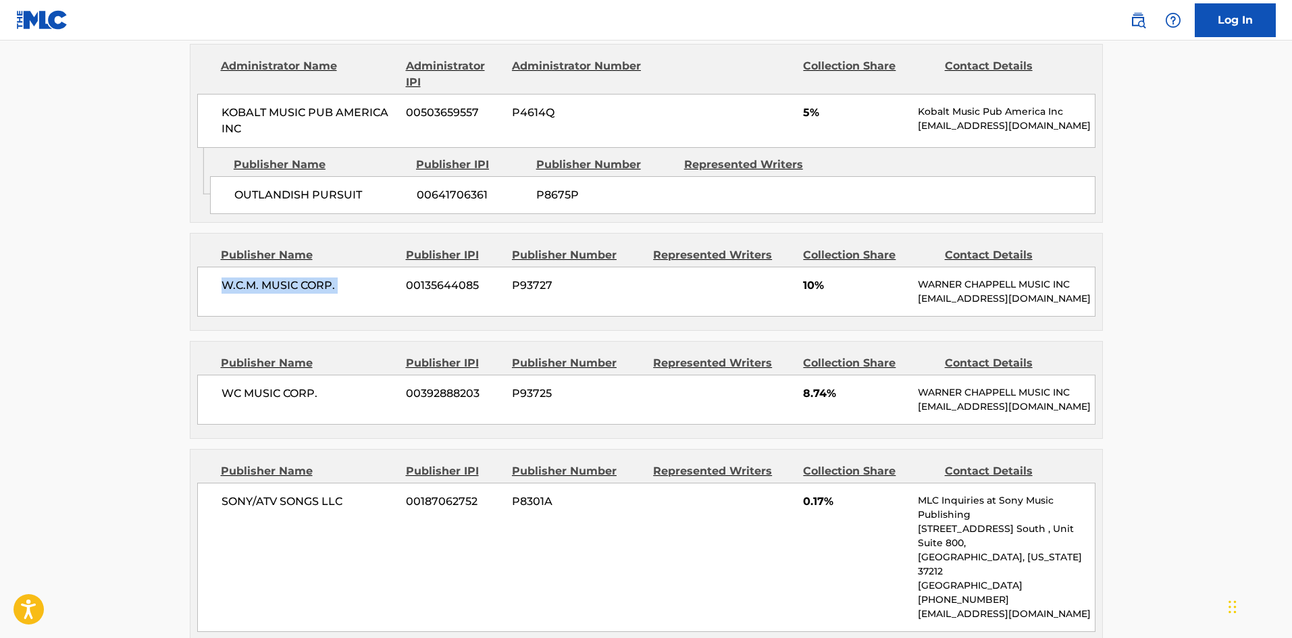
scroll to position [1823, 0]
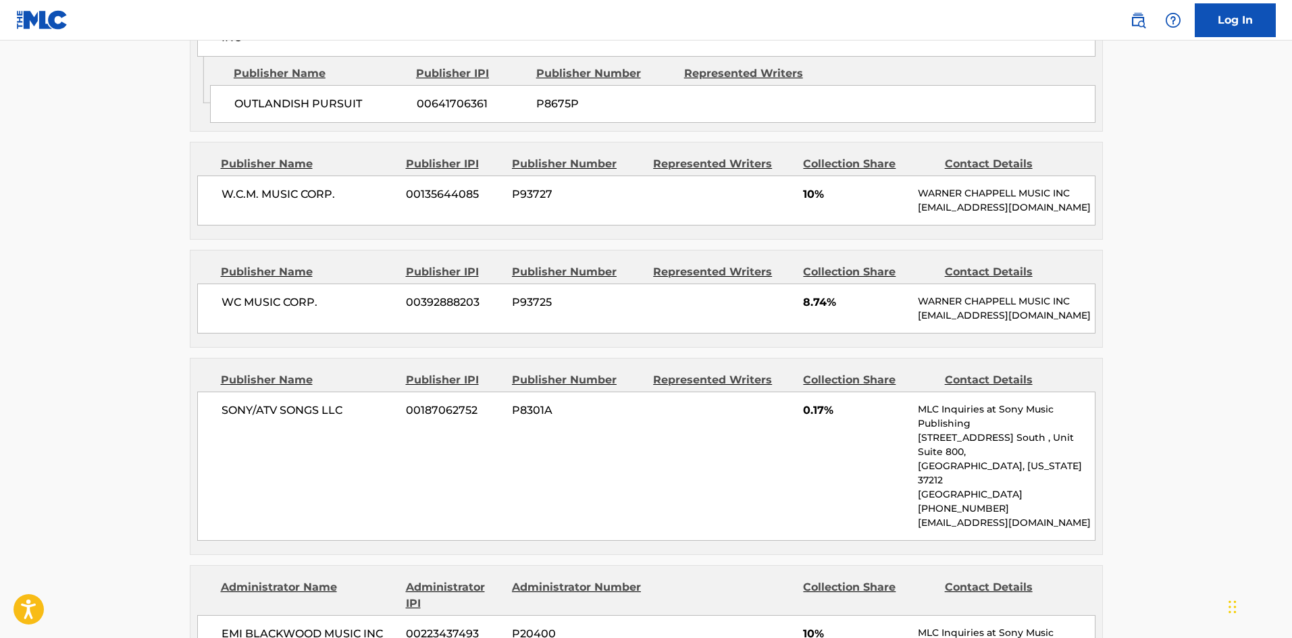
click at [232, 302] on span "WC MUSIC CORP." at bounding box center [309, 302] width 175 height 16
drag, startPoint x: 232, startPoint y: 302, endPoint x: 290, endPoint y: 302, distance: 58.1
click at [290, 302] on span "WC MUSIC CORP." at bounding box center [309, 302] width 175 height 16
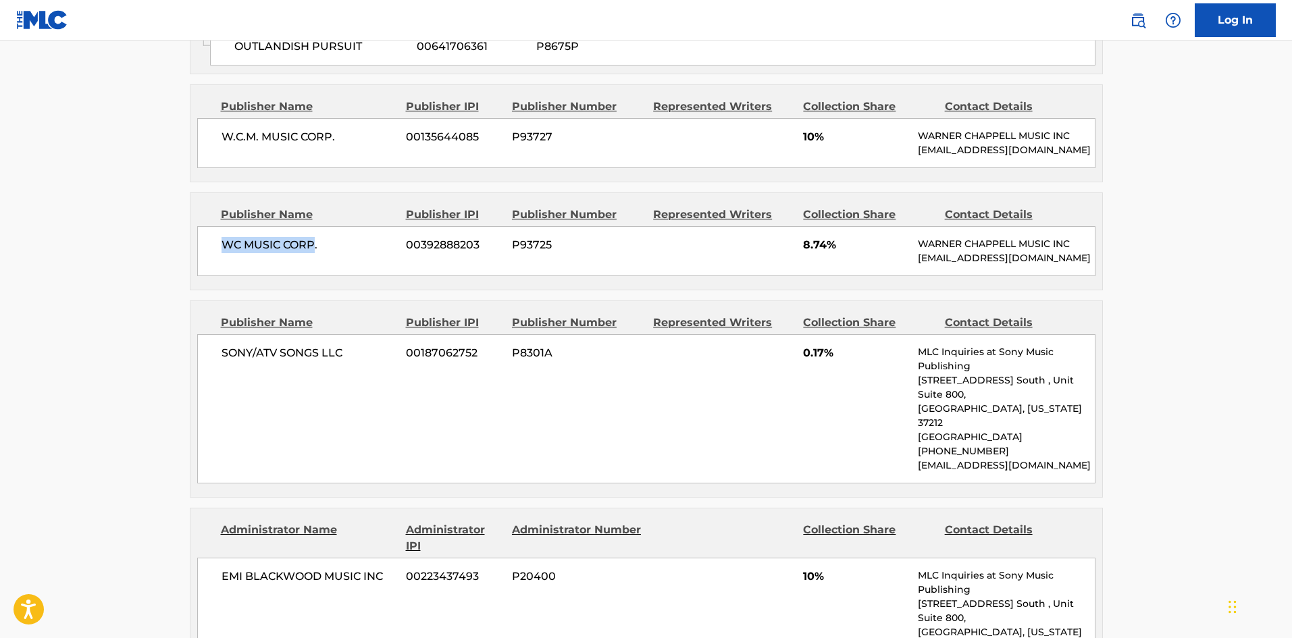
scroll to position [1958, 0]
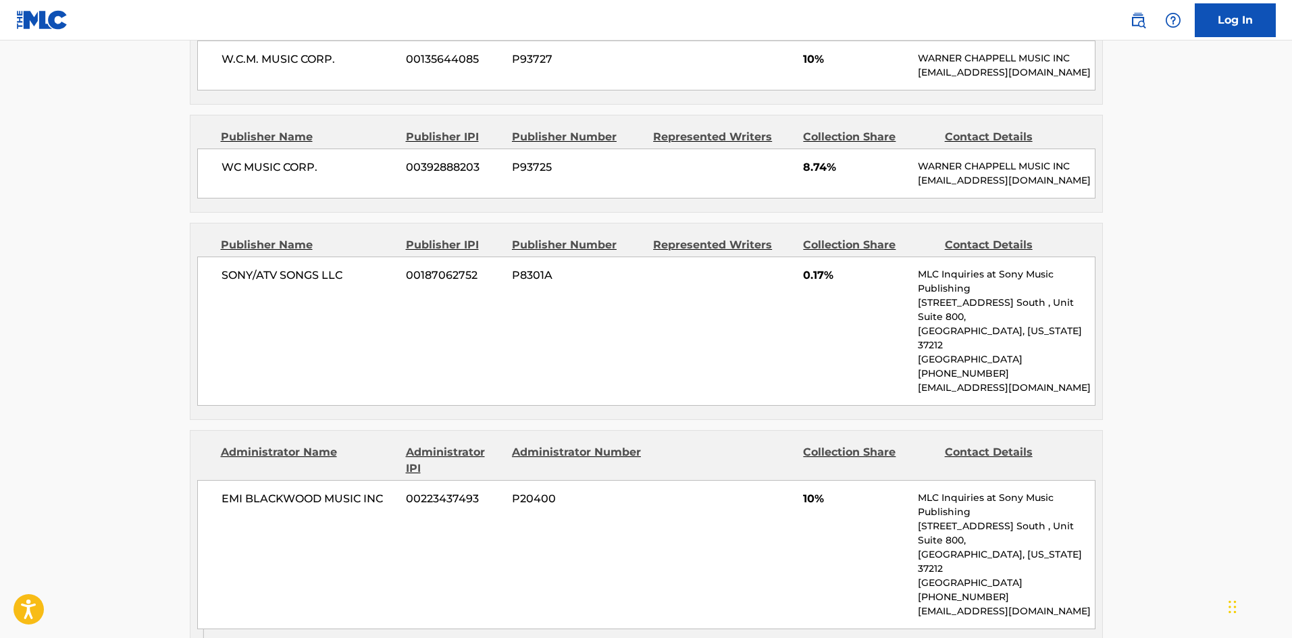
click at [228, 284] on span "SONY/ATV SONGS LLC" at bounding box center [309, 275] width 175 height 16
drag, startPoint x: 228, startPoint y: 288, endPoint x: 325, endPoint y: 288, distance: 96.6
click at [325, 284] on span "SONY/ATV SONGS LLC" at bounding box center [309, 275] width 175 height 16
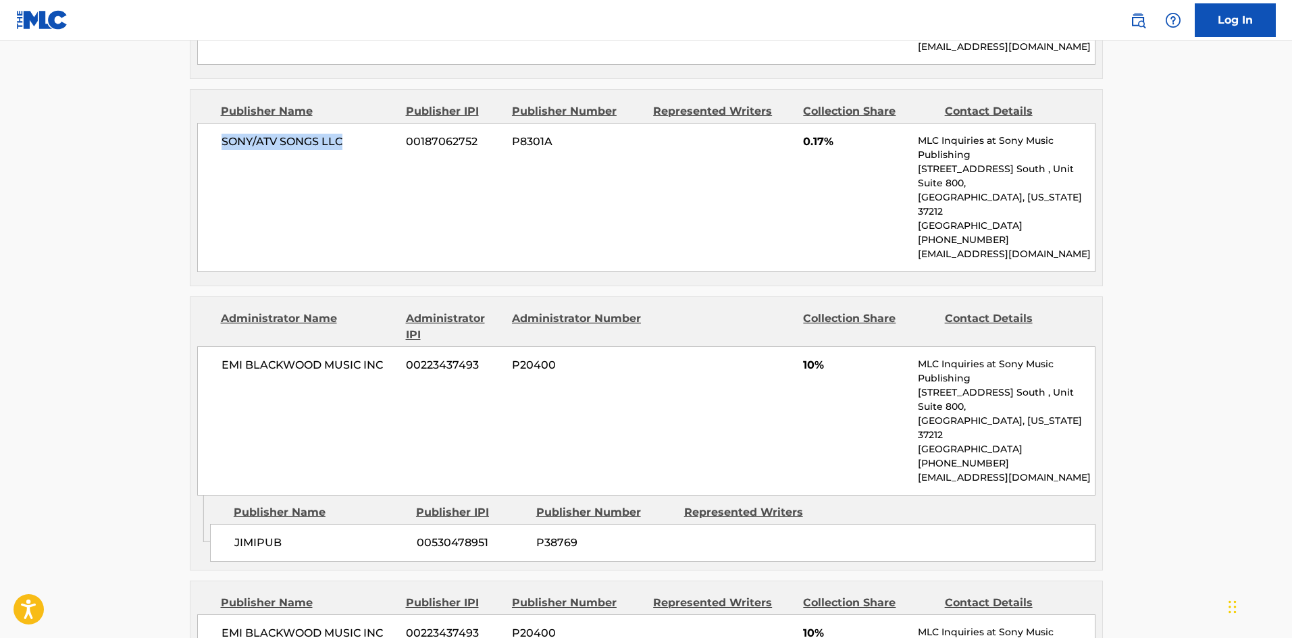
scroll to position [2094, 0]
click at [241, 523] on div "JIMIPUB 00530478951 P38769" at bounding box center [652, 542] width 885 height 38
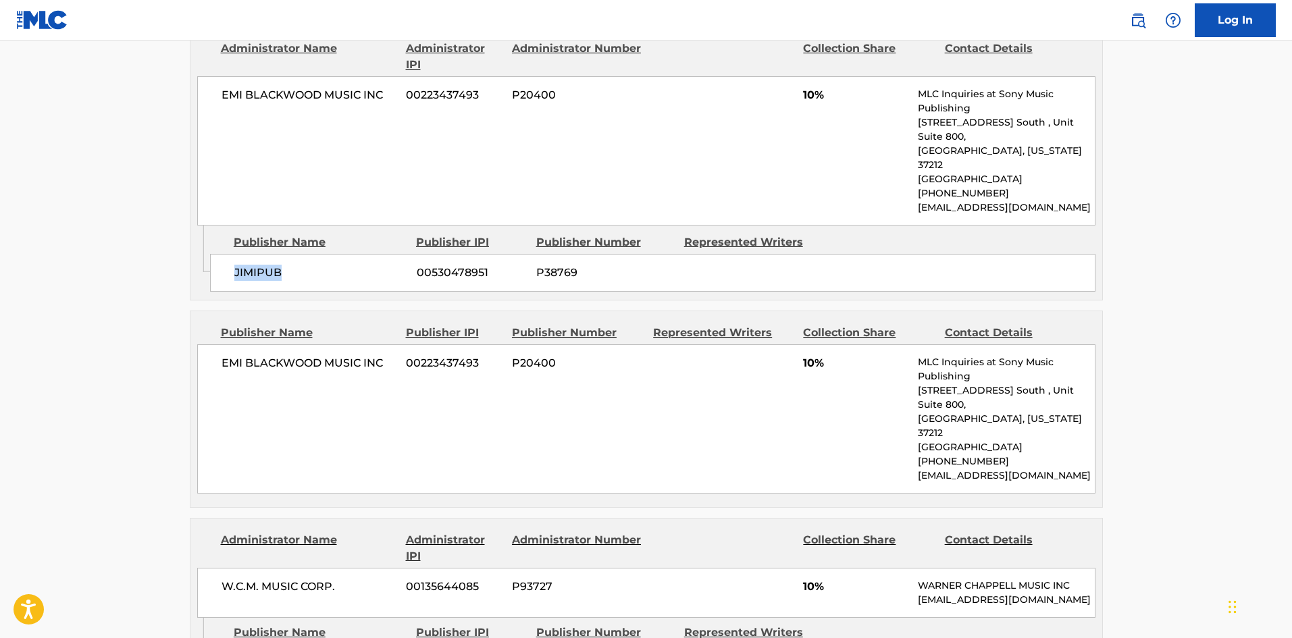
scroll to position [2364, 0]
click at [219, 343] on div "EMI BLACKWOOD MUSIC INC 00223437493 P20400 10% MLC Inquiries at Sony Music Publ…" at bounding box center [646, 417] width 898 height 149
drag, startPoint x: 219, startPoint y: 325, endPoint x: 369, endPoint y: 323, distance: 149.9
click at [369, 343] on div "EMI BLACKWOOD MUSIC INC 00223437493 P20400 10% MLC Inquiries at Sony Music Publ…" at bounding box center [646, 417] width 898 height 149
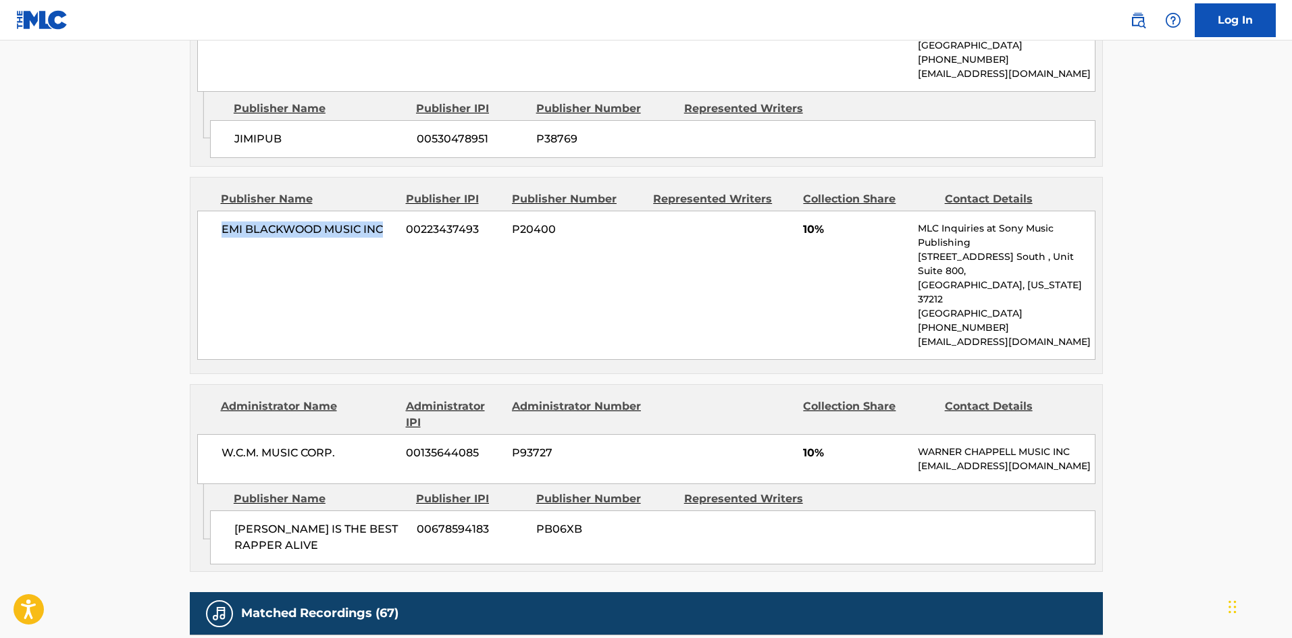
scroll to position [2499, 0]
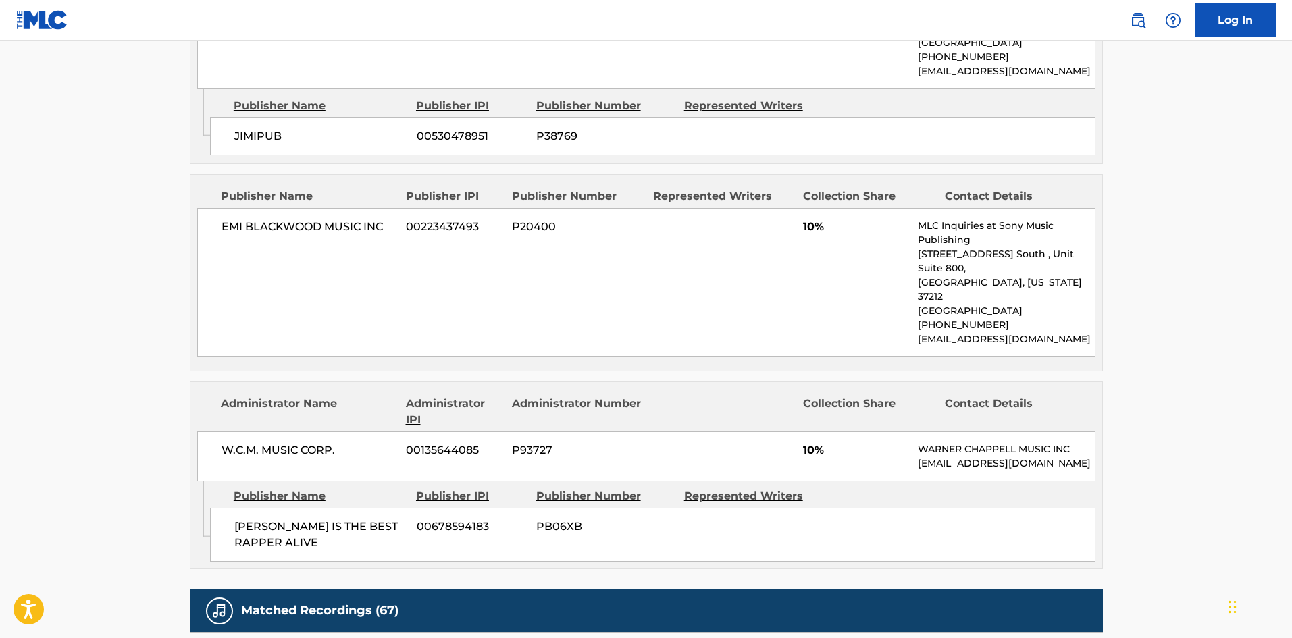
click at [238, 519] on span "RICO LOVE IS THE BEST RAPPER ALIVE" at bounding box center [320, 535] width 172 height 32
drag, startPoint x: 238, startPoint y: 470, endPoint x: 319, endPoint y: 481, distance: 81.8
click at [319, 519] on span "RICO LOVE IS THE BEST RAPPER ALIVE" at bounding box center [320, 535] width 172 height 32
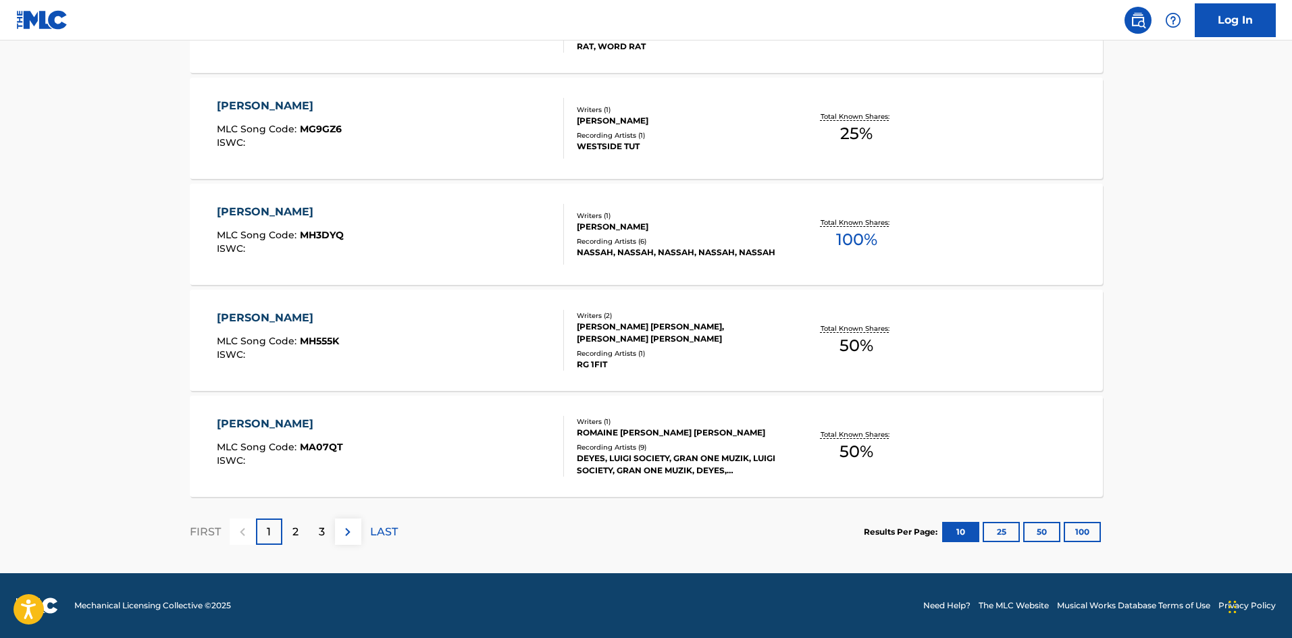
scroll to position [270, 0]
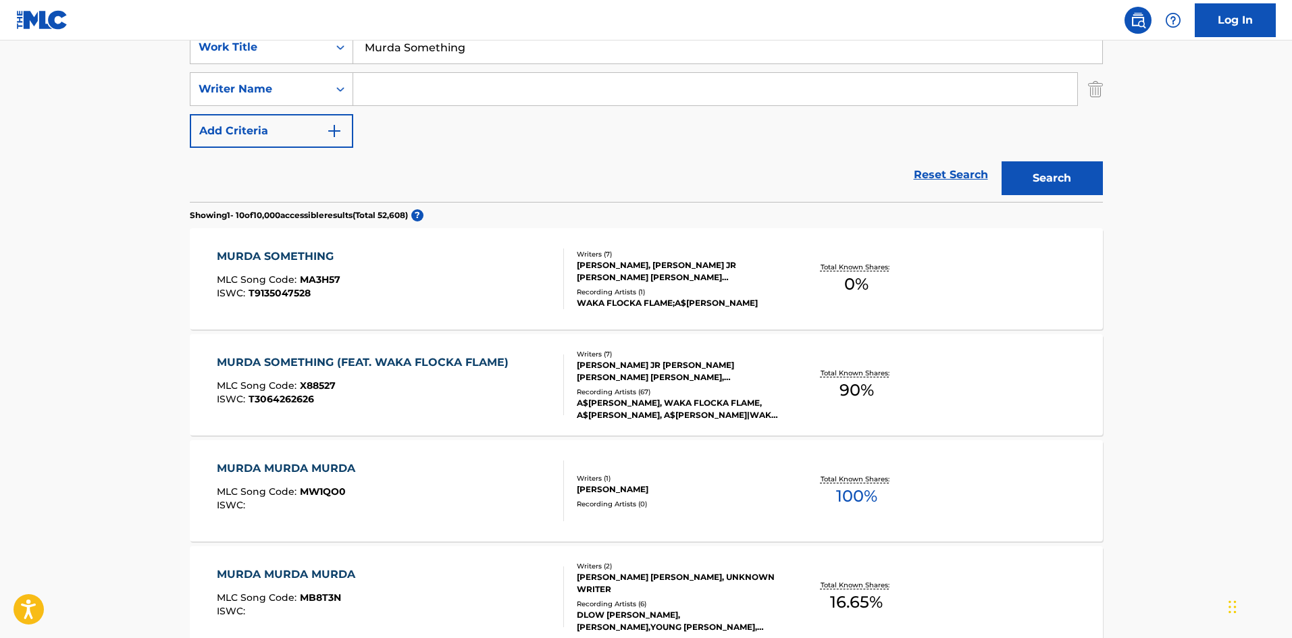
click at [442, 384] on div "MLC Song Code : X88527" at bounding box center [366, 388] width 298 height 14
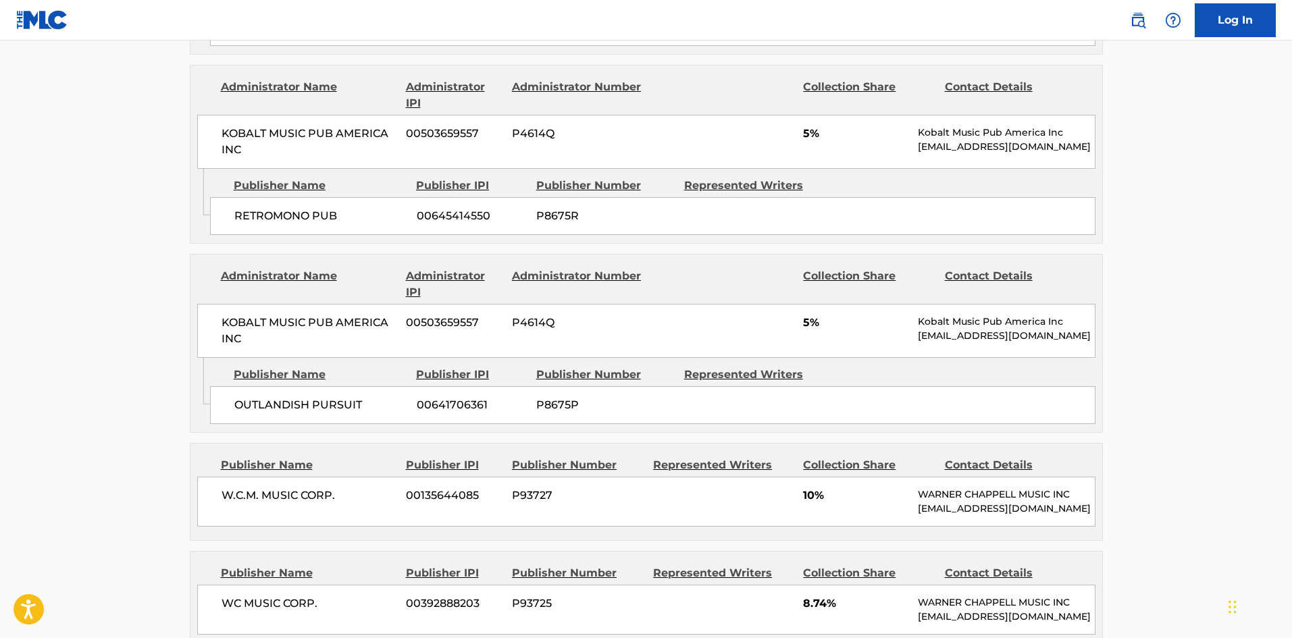
scroll to position [1553, 0]
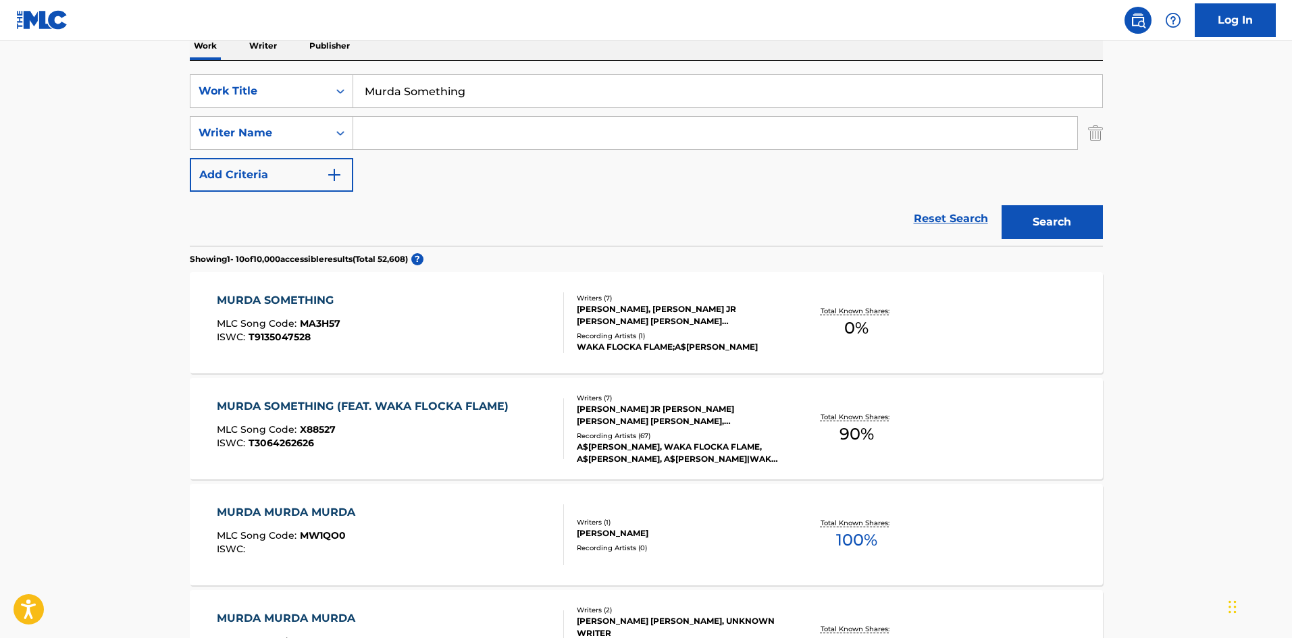
scroll to position [203, 0]
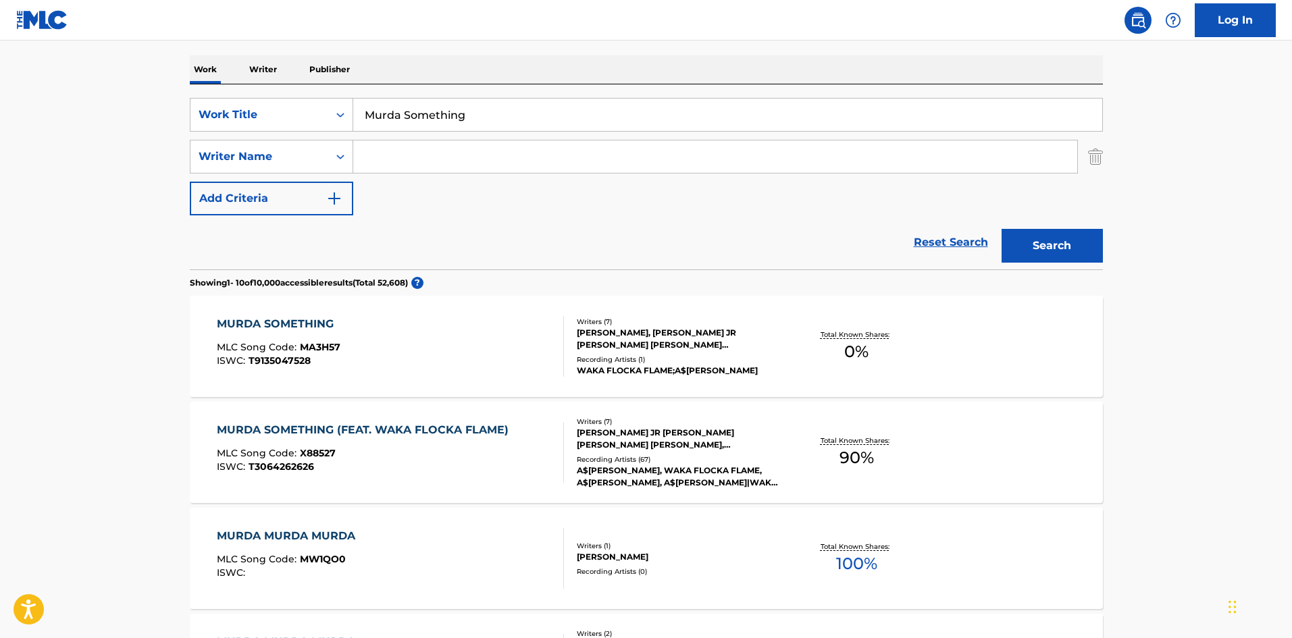
click at [484, 131] on div "Murda Something" at bounding box center [728, 115] width 750 height 34
click at [492, 119] on input "Murda Something" at bounding box center [727, 115] width 749 height 32
paste input "Work Remix"
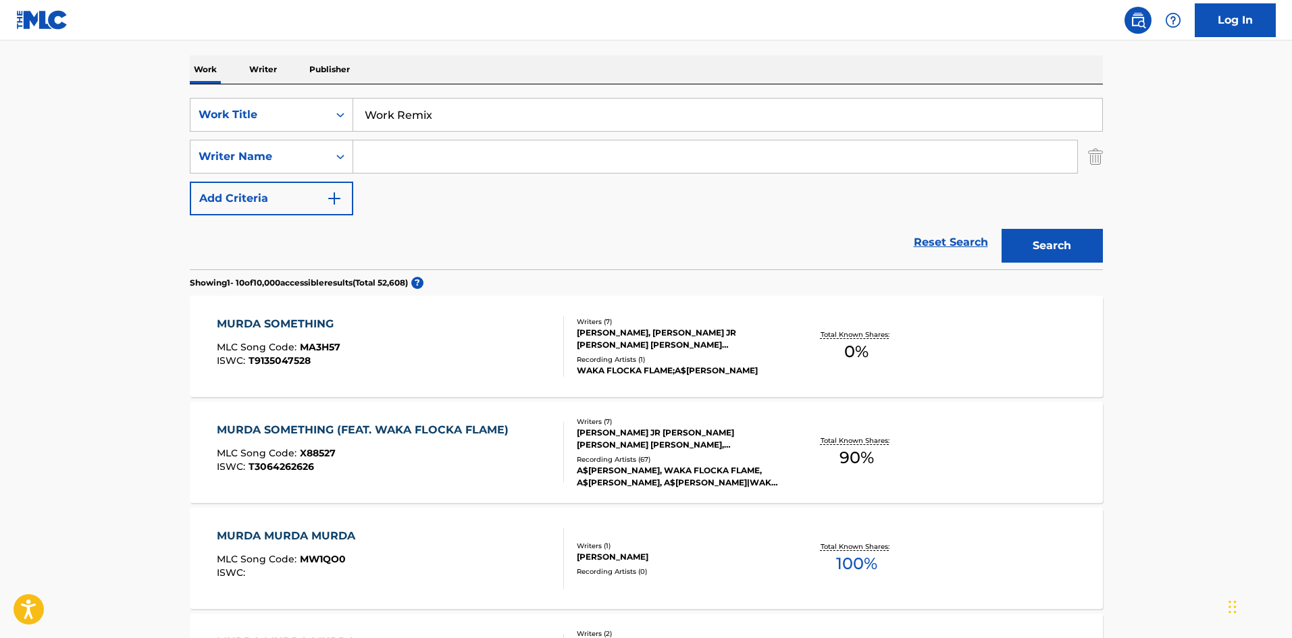
type input "Work Remix"
click at [1091, 248] on button "Search" at bounding box center [1052, 246] width 101 height 34
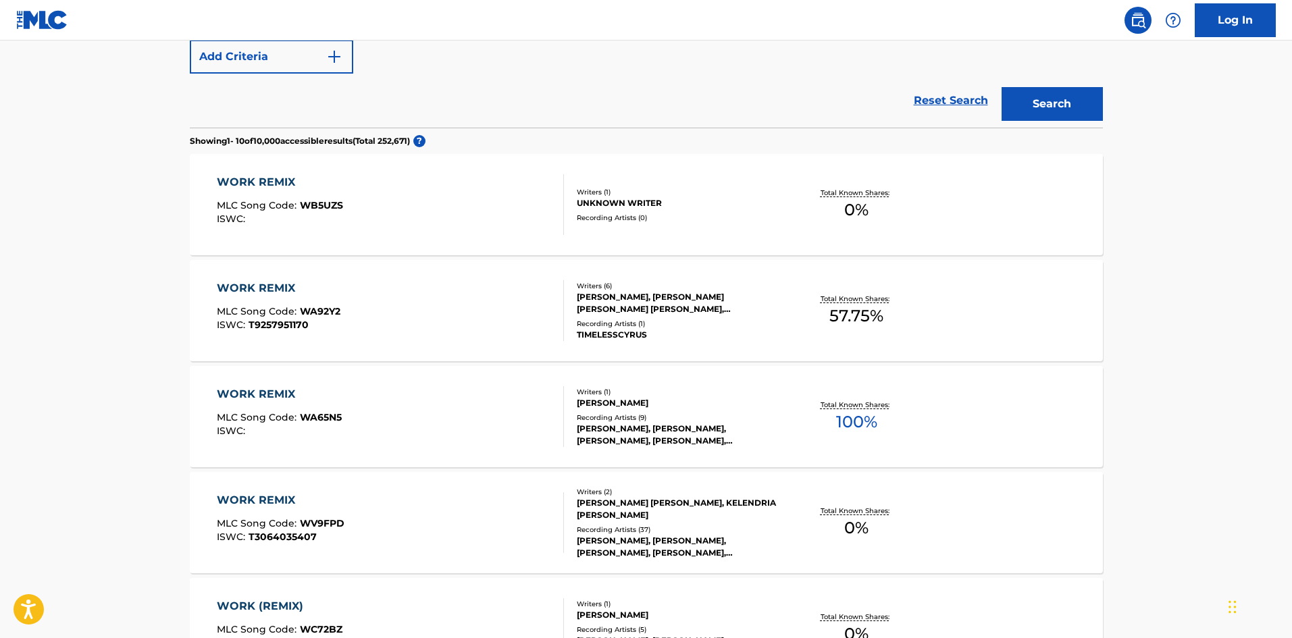
scroll to position [179, 0]
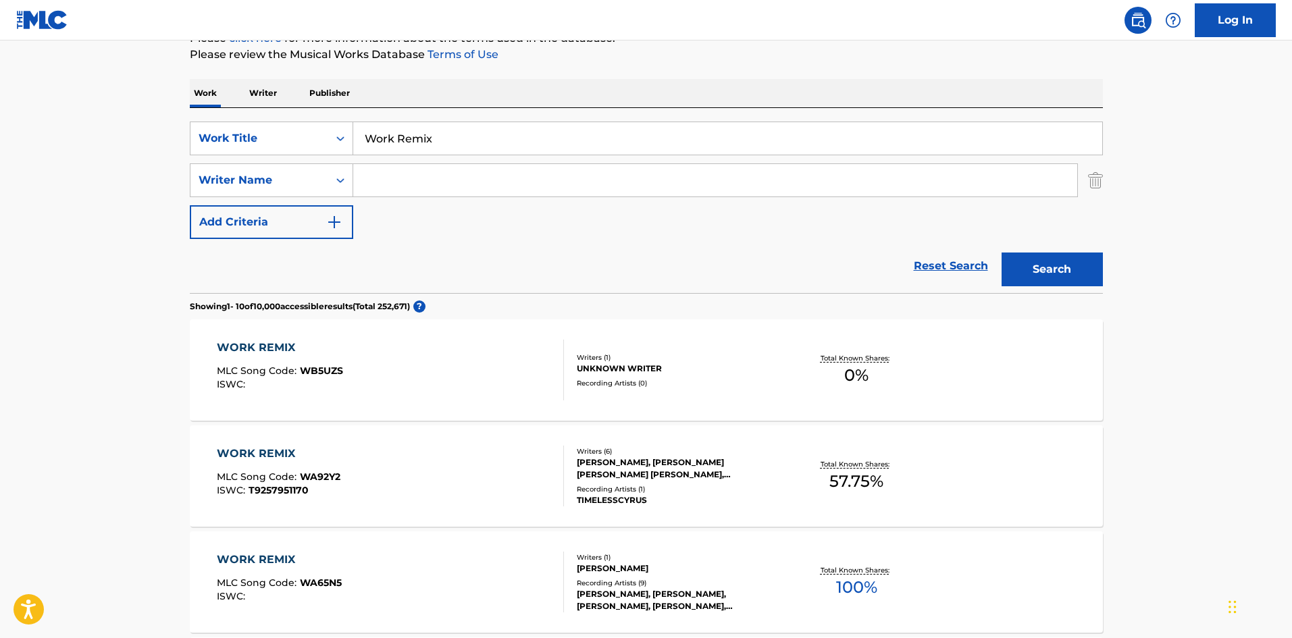
click at [406, 176] on input "Search Form" at bounding box center [715, 180] width 724 height 32
paste input "ScHoolboy Q,TRINIDAD JAMES,A$AP Ferg,SVEN FIELDS & KAPUCHON DAROLD BROWN"
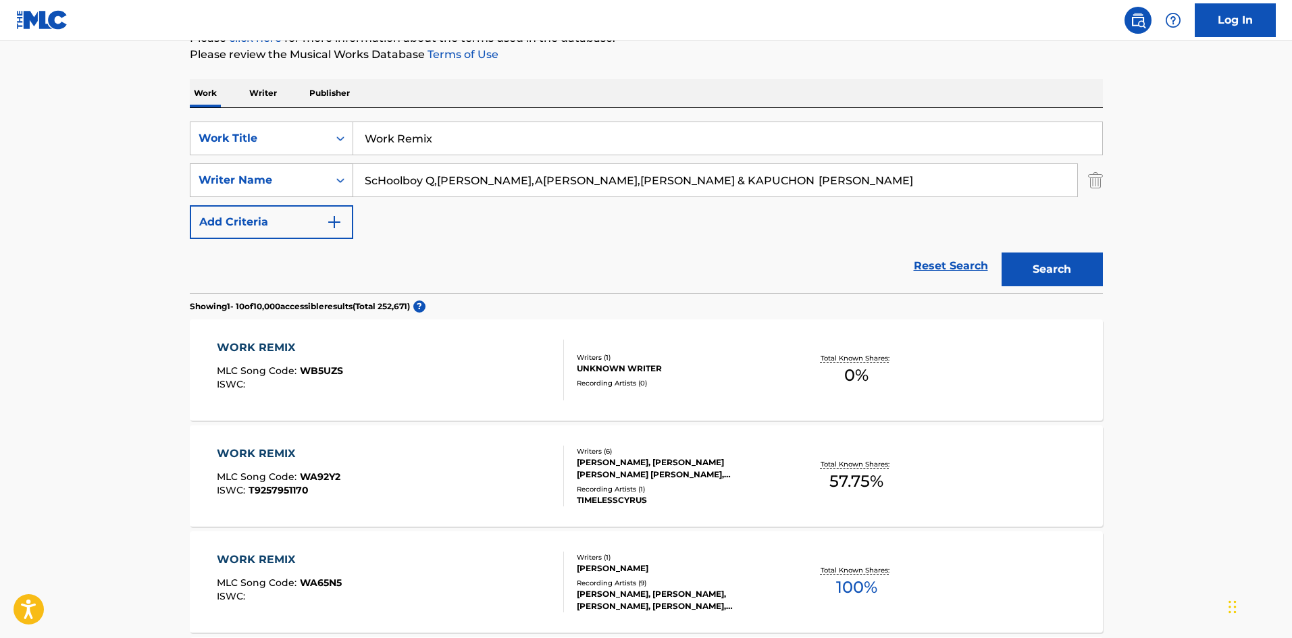
drag, startPoint x: 808, startPoint y: 186, endPoint x: 269, endPoint y: 190, distance: 538.9
click at [240, 193] on div "SearchWithCriteriaa9ef8c0c-bab5-4c57-ae43-8fc7114b0fdb Writer Name ScHoolboy Q,…" at bounding box center [646, 180] width 913 height 34
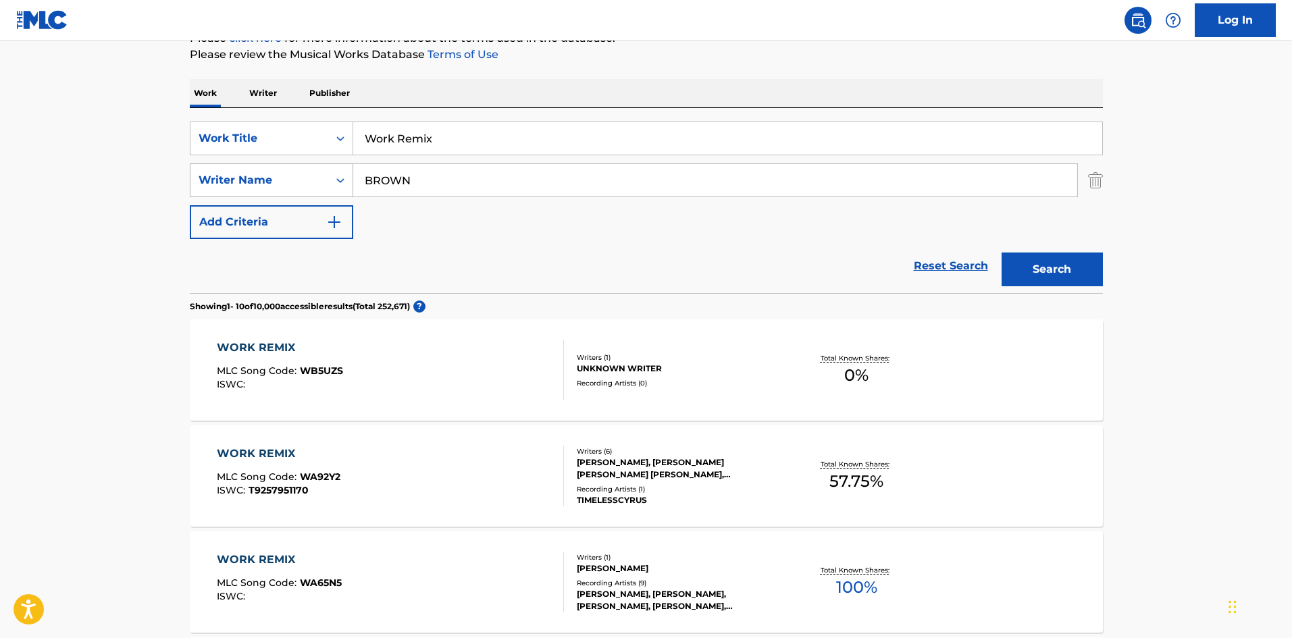
drag, startPoint x: 370, startPoint y: 177, endPoint x: 291, endPoint y: 177, distance: 79.0
click at [291, 177] on div "SearchWithCriteriaa9ef8c0c-bab5-4c57-ae43-8fc7114b0fdb Writer Name BROWN" at bounding box center [646, 180] width 913 height 34
type input "BROWN"
click at [1002, 253] on button "Search" at bounding box center [1052, 270] width 101 height 34
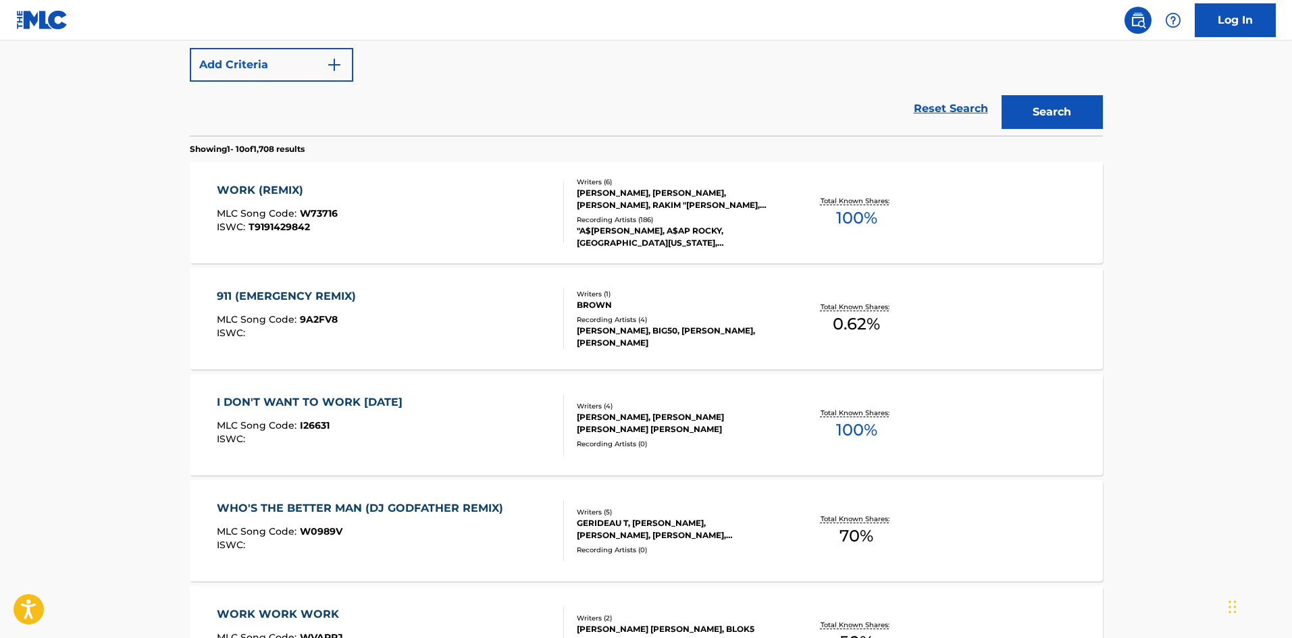
scroll to position [338, 0]
click at [417, 215] on div "WORK (REMIX) MLC Song Code : W73716 ISWC : T9191429842" at bounding box center [390, 211] width 347 height 61
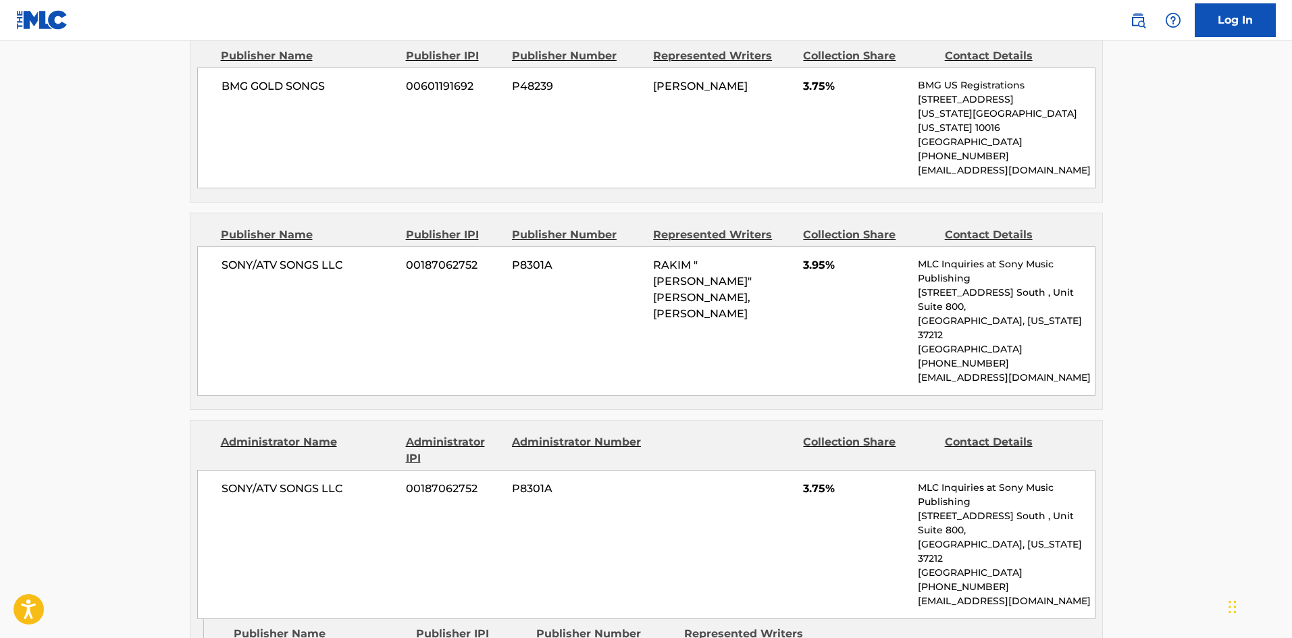
scroll to position [2094, 0]
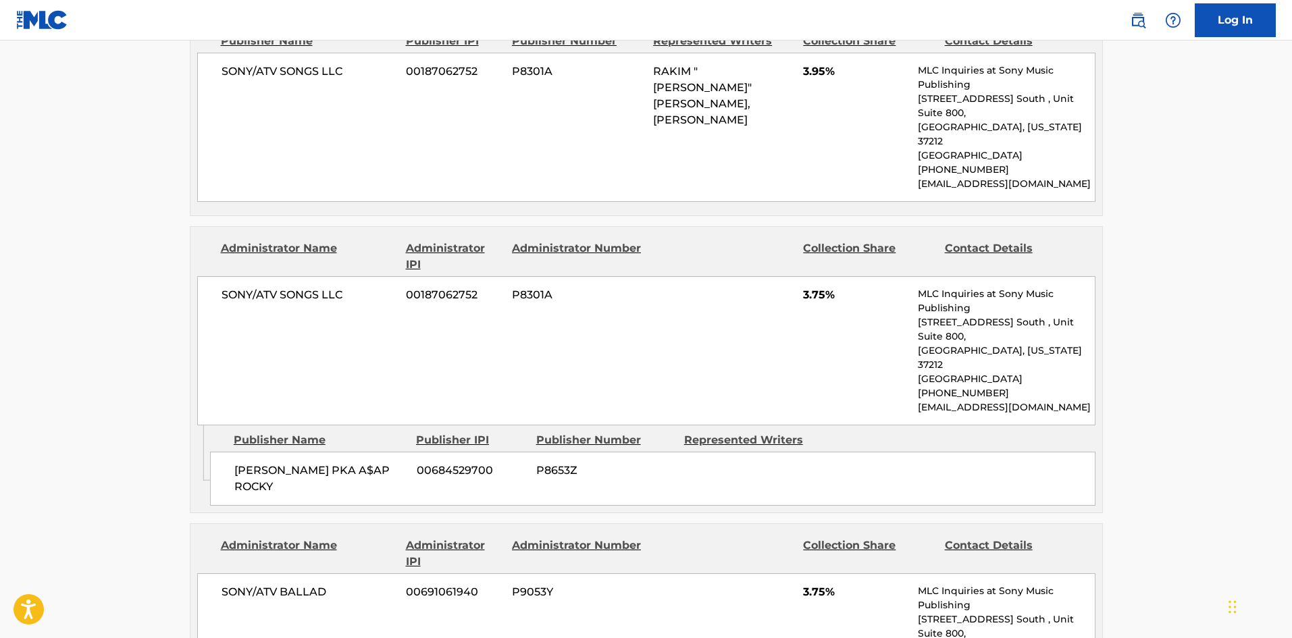
click at [238, 463] on span "RAKIM MEYERS PKA A$AP ROCKY" at bounding box center [320, 479] width 172 height 32
drag, startPoint x: 238, startPoint y: 287, endPoint x: 306, endPoint y: 287, distance: 67.5
click at [306, 463] on span "RAKIM MEYERS PKA A$AP ROCKY" at bounding box center [320, 479] width 172 height 32
click at [258, 463] on span "RAKIM MEYERS PKA A$AP ROCKY" at bounding box center [320, 479] width 172 height 32
drag, startPoint x: 258, startPoint y: 299, endPoint x: 377, endPoint y: 290, distance: 119.2
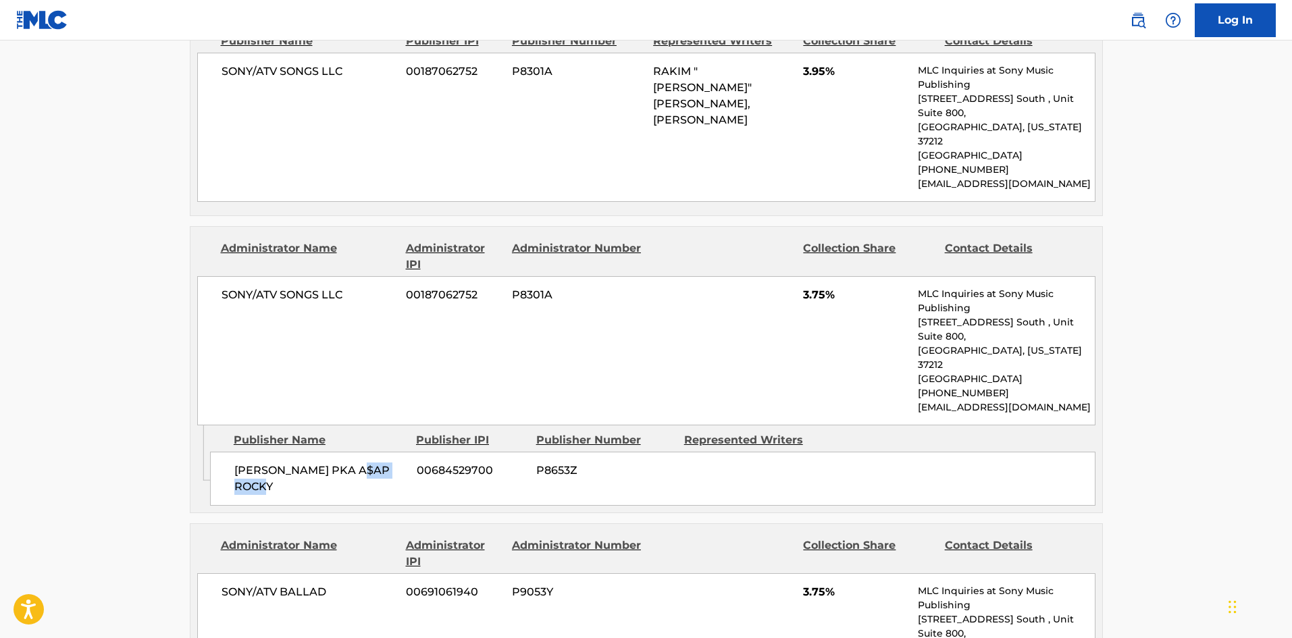
click at [377, 463] on span "RAKIM MEYERS PKA A$AP ROCKY" at bounding box center [320, 479] width 172 height 32
click at [351, 452] on div "RAKIM MEYERS PKA A$AP ROCKY 00684529700 P8653Z" at bounding box center [652, 479] width 885 height 54
drag, startPoint x: 351, startPoint y: 271, endPoint x: 361, endPoint y: 298, distance: 28.6
click at [361, 452] on div "RAKIM MEYERS PKA A$AP ROCKY 00684529700 P8653Z" at bounding box center [652, 479] width 885 height 54
click at [353, 463] on span "RAKIM MEYERS PKA A$AP ROCKY" at bounding box center [320, 479] width 172 height 32
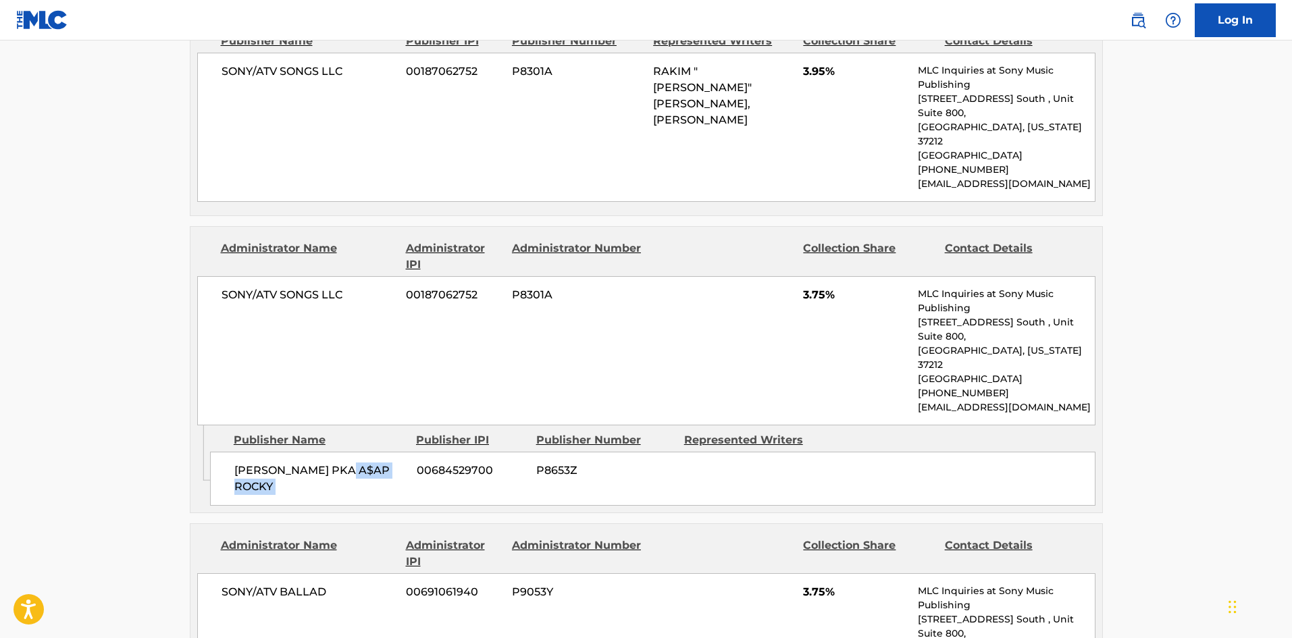
drag, startPoint x: 353, startPoint y: 284, endPoint x: 373, endPoint y: 300, distance: 26.5
click at [373, 463] on span "RAKIM MEYERS PKA A$AP ROCKY" at bounding box center [320, 479] width 172 height 32
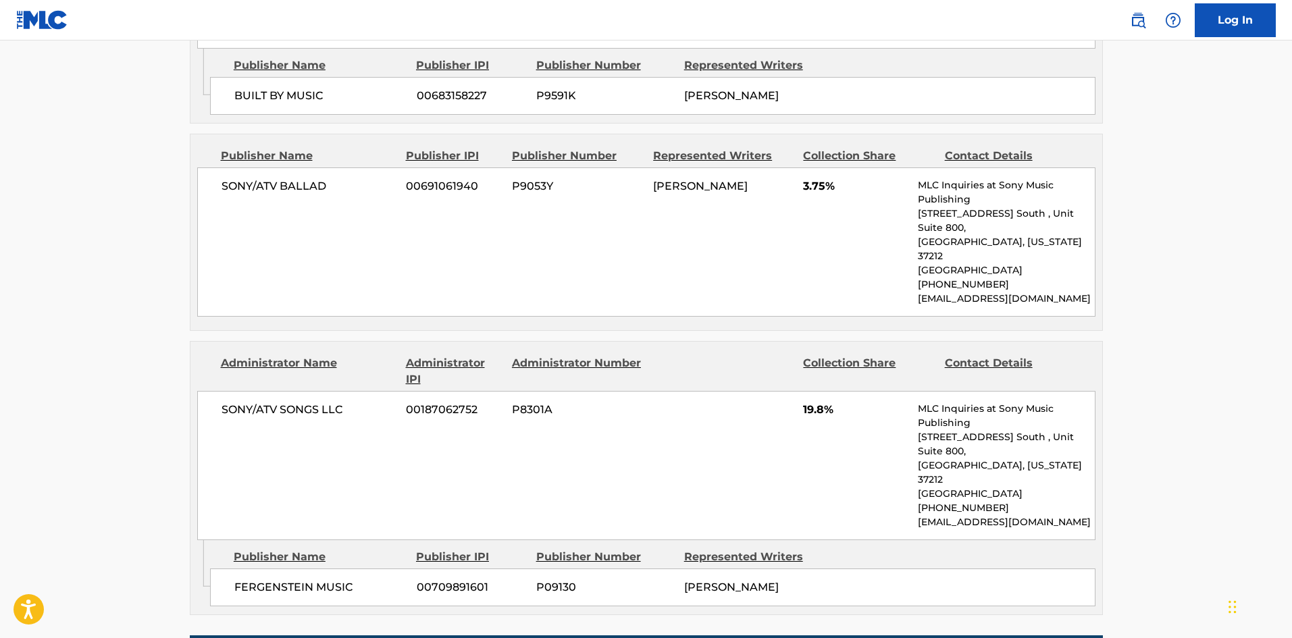
scroll to position [3039, 0]
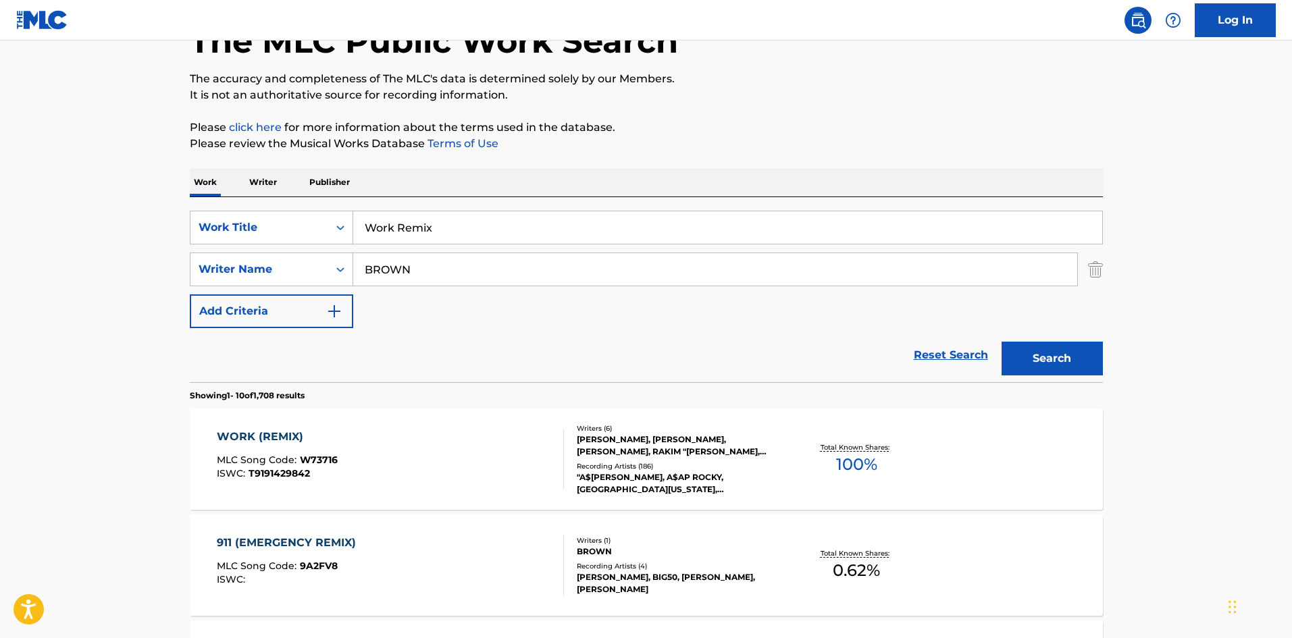
scroll to position [77, 0]
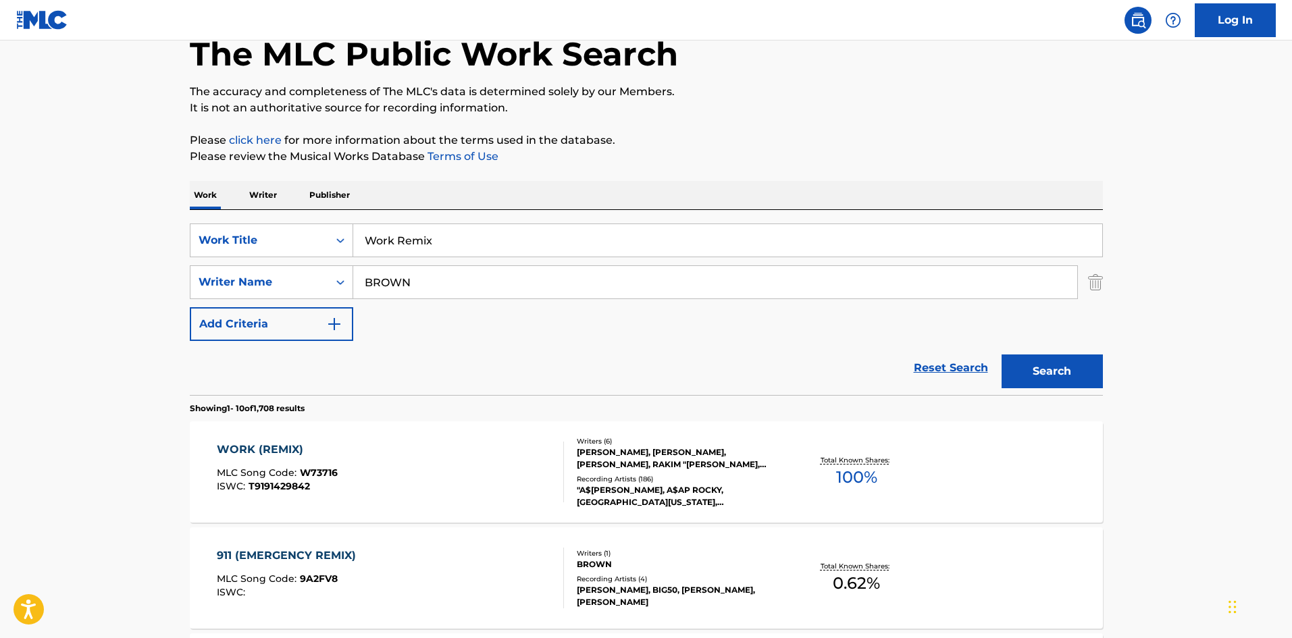
click at [432, 234] on input "Work Remix" at bounding box center [727, 240] width 749 height 32
paste input "1train"
type input "1train"
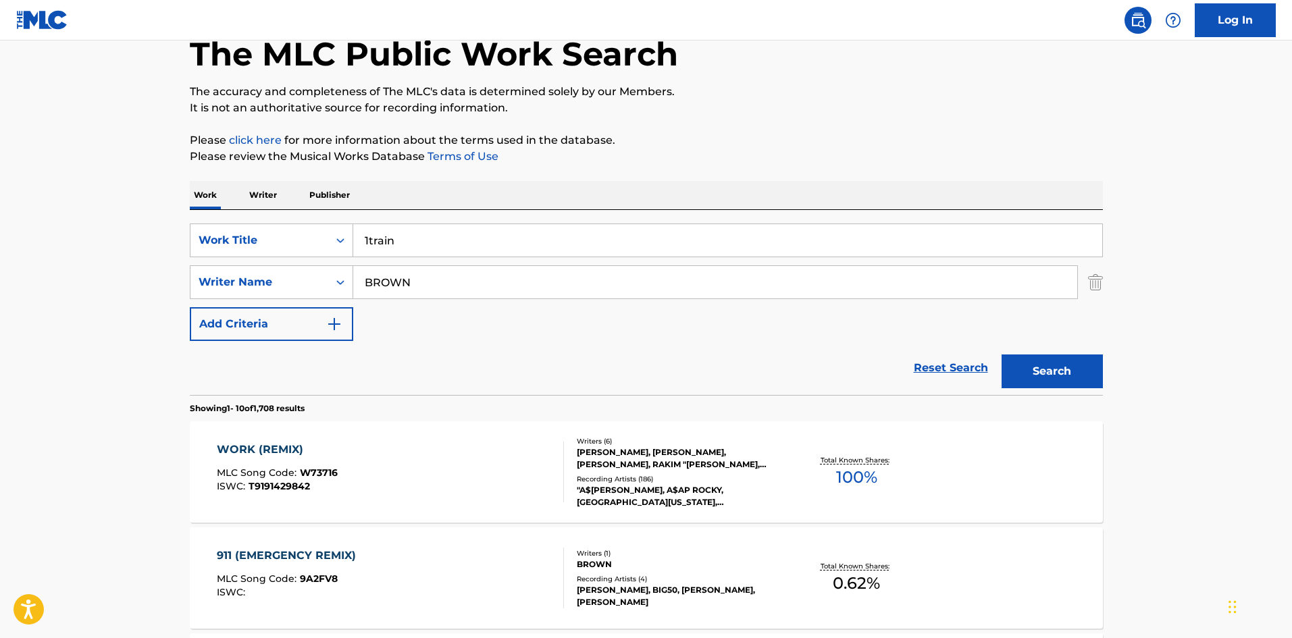
click at [369, 378] on div "Reset Search Search" at bounding box center [646, 368] width 913 height 54
click at [397, 271] on input "BROWN" at bounding box center [715, 282] width 724 height 32
paste input "NY BROWN,YELAWOLF,A$AP Rocky,A$AP ROCKY FEATURING KENDRICK LAMAR JOEY BADA,A$AP…"
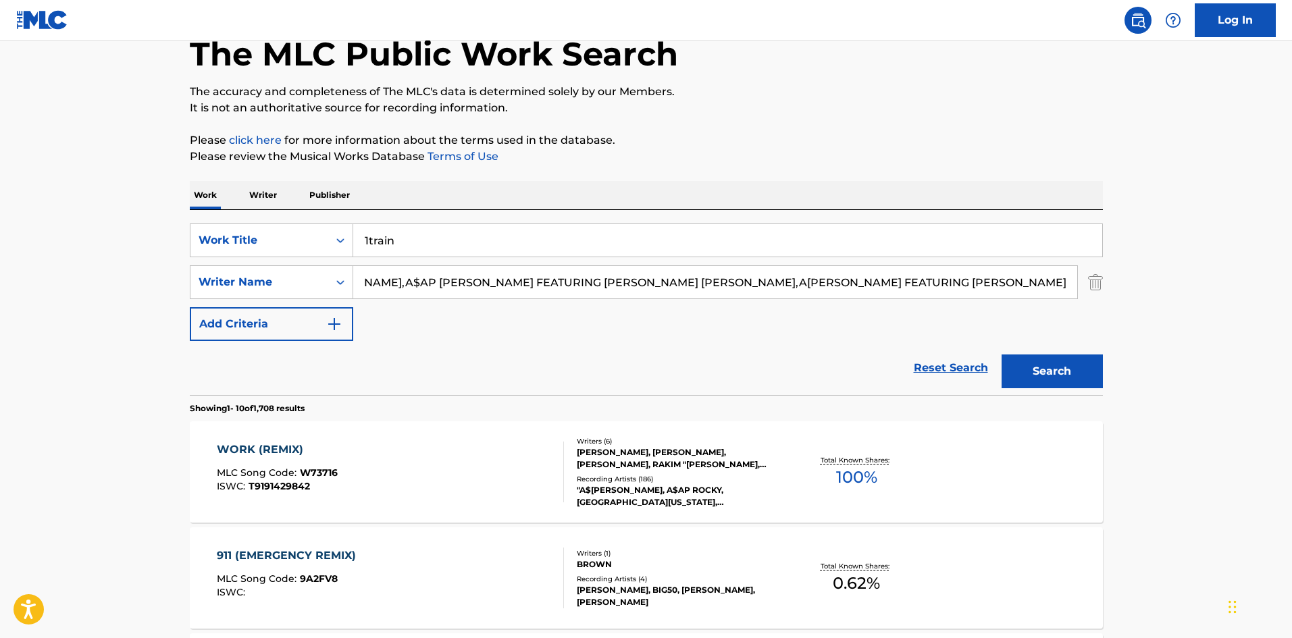
scroll to position [0, 0]
drag, startPoint x: 1019, startPoint y: 285, endPoint x: 128, endPoint y: 227, distance: 893.3
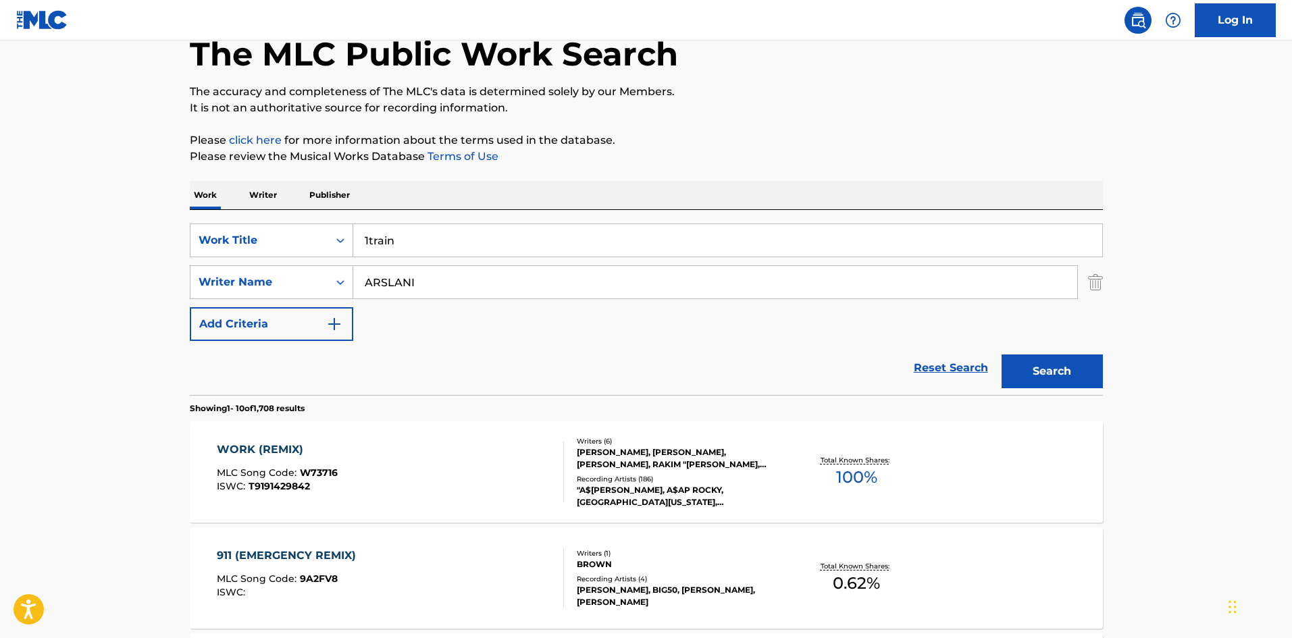
type input "ARSLANI"
click at [1002, 355] on button "Search" at bounding box center [1052, 372] width 101 height 34
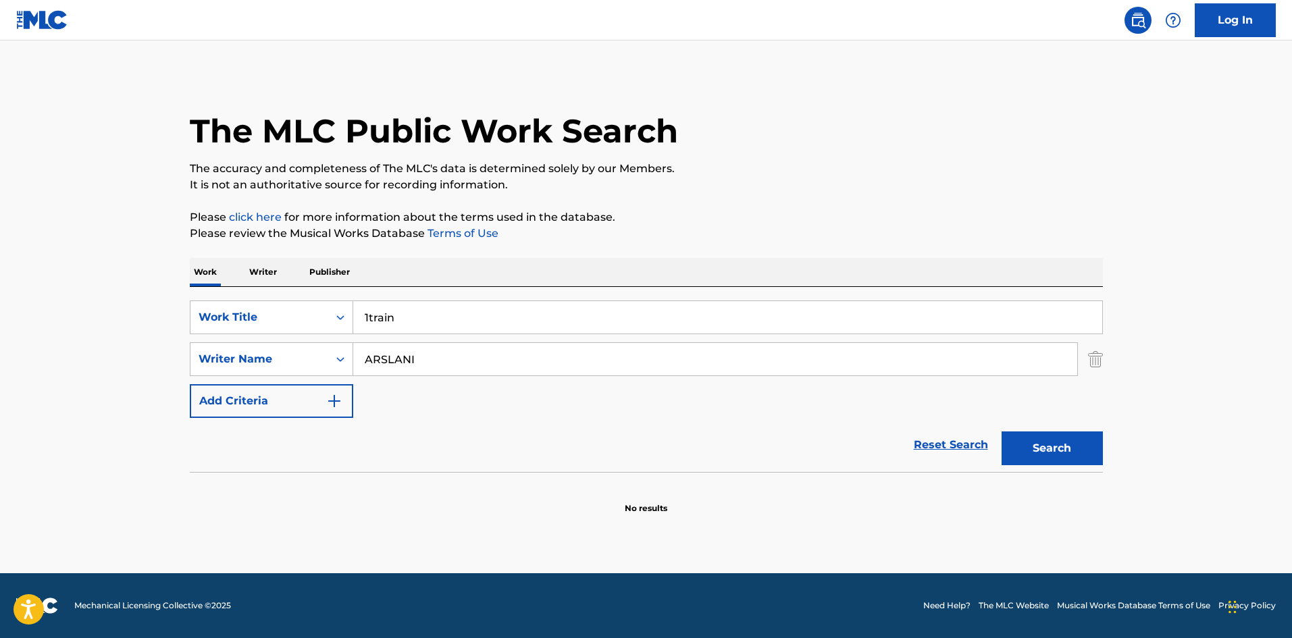
click at [367, 321] on input "1train" at bounding box center [727, 317] width 749 height 32
type input "1 train"
click at [1076, 463] on button "Search" at bounding box center [1052, 449] width 101 height 34
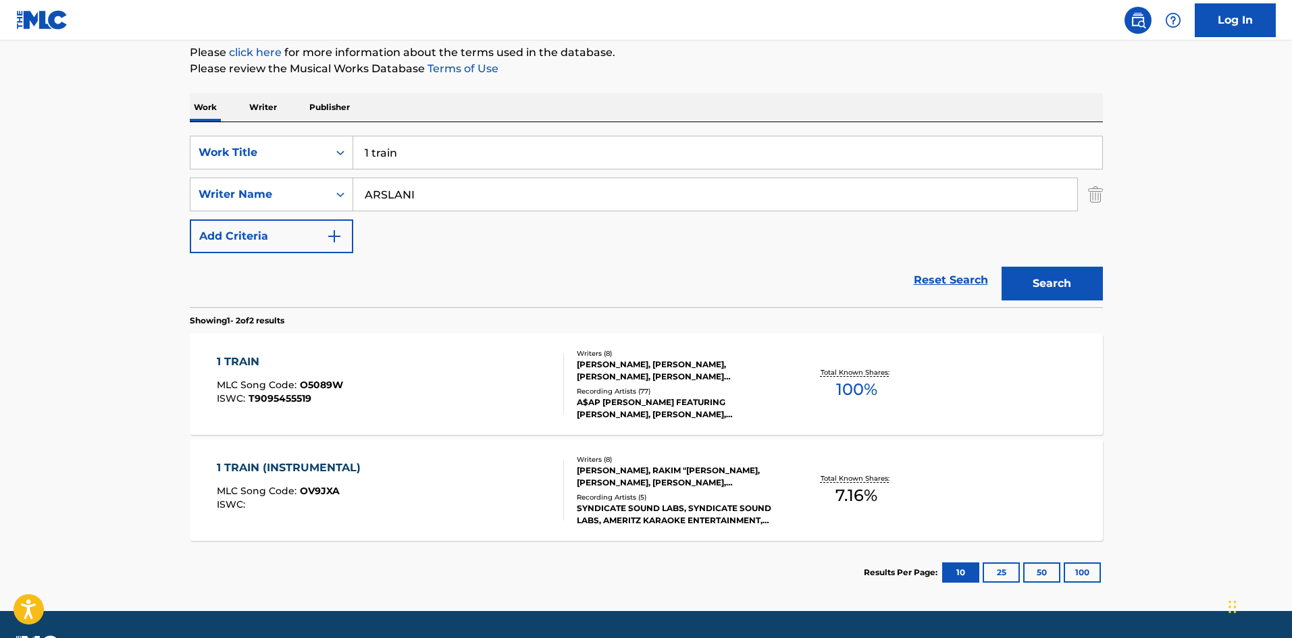
scroll to position [203, 0]
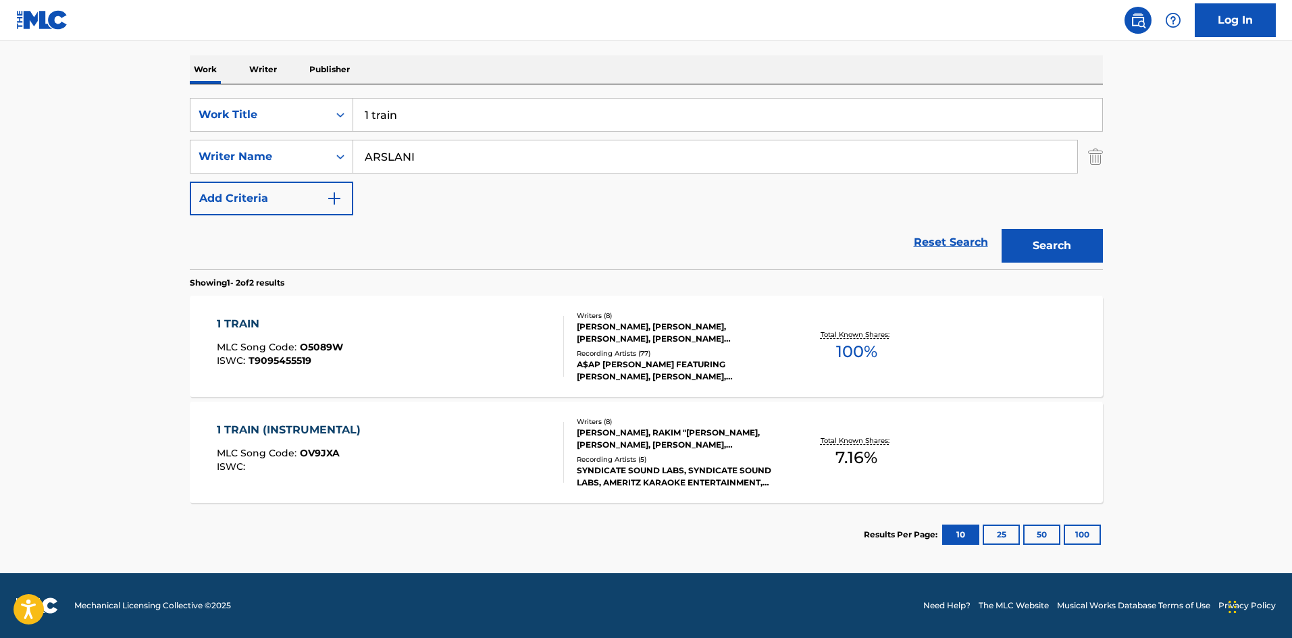
click at [418, 365] on div "1 TRAIN MLC Song Code : O5089W ISWC : T9095455519" at bounding box center [390, 346] width 347 height 61
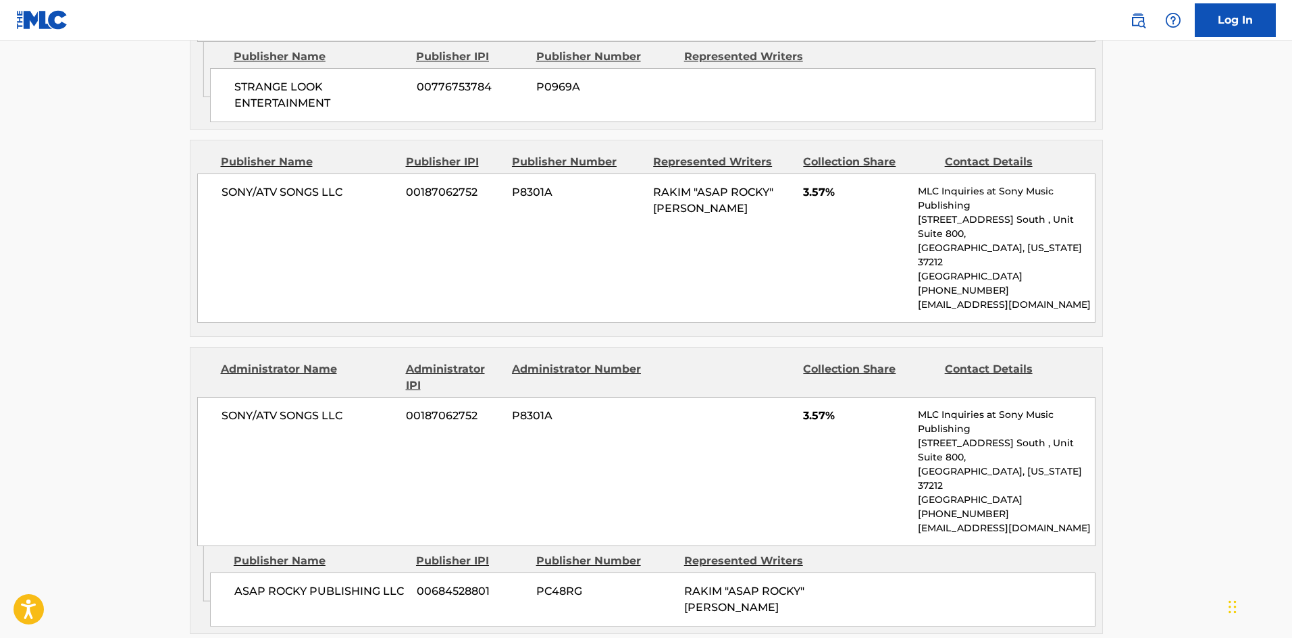
scroll to position [2904, 0]
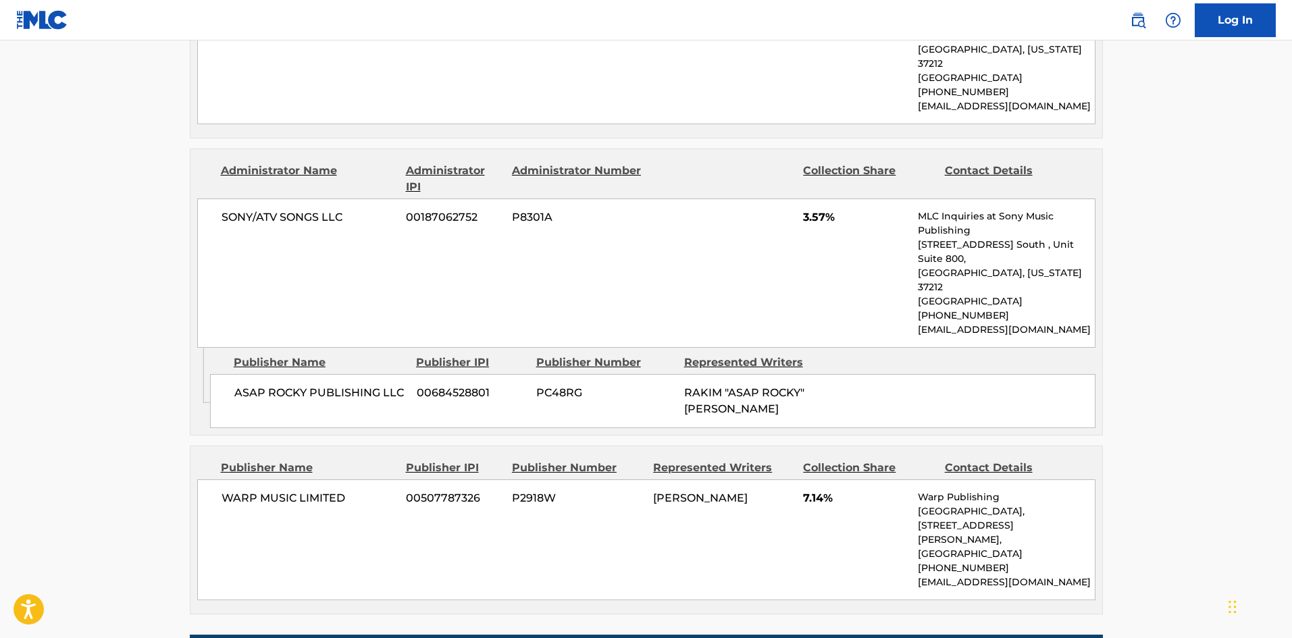
click at [238, 490] on span "WARP MUSIC LIMITED" at bounding box center [309, 498] width 175 height 16
drag, startPoint x: 238, startPoint y: 295, endPoint x: 351, endPoint y: 295, distance: 113.5
click at [351, 490] on span "WARP MUSIC LIMITED" at bounding box center [309, 498] width 175 height 16
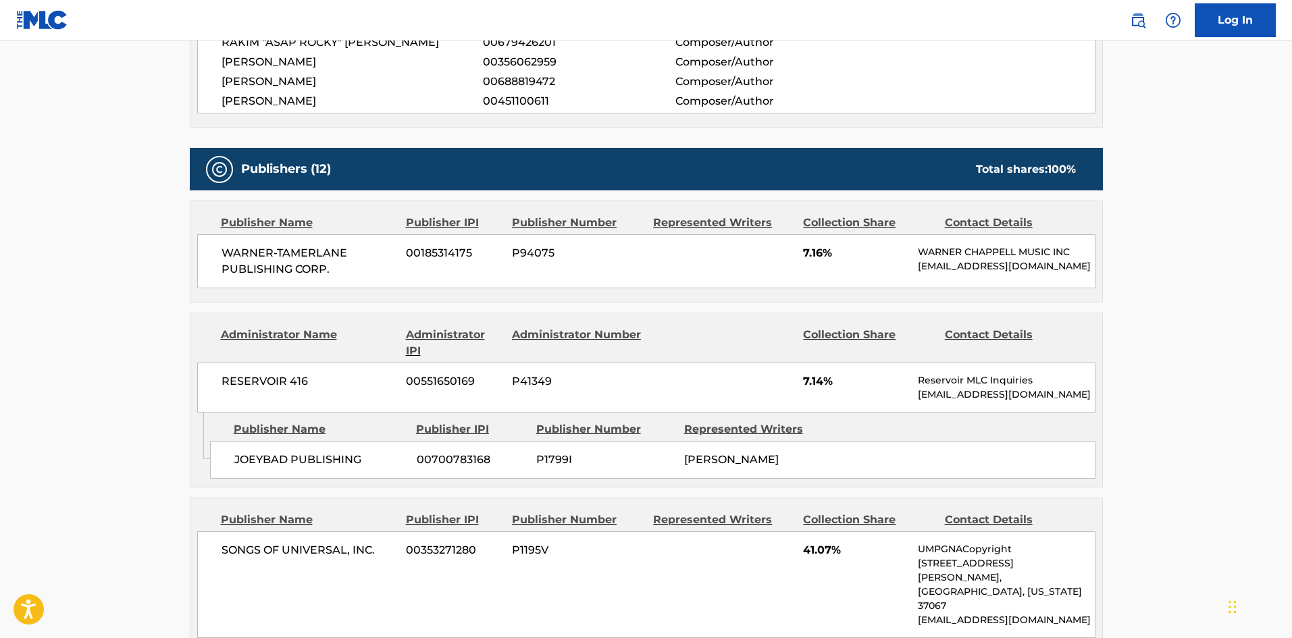
scroll to position [861, 0]
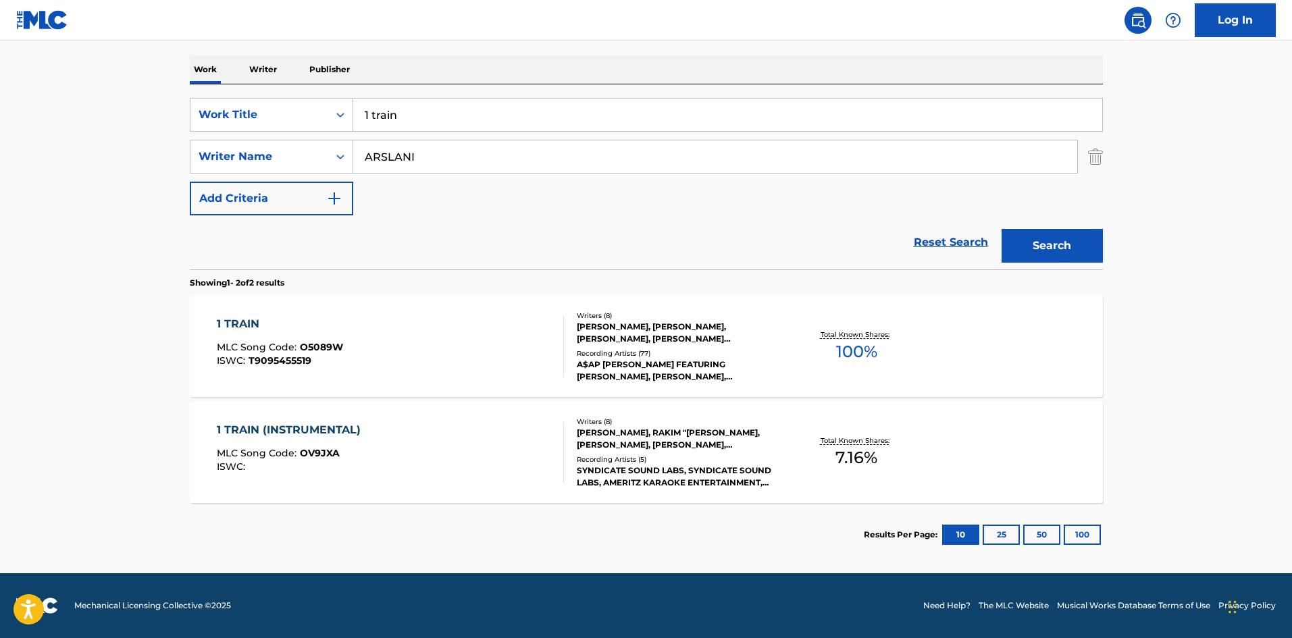
scroll to position [203, 0]
click at [400, 361] on div "1 TRAIN MLC Song Code : O5089W ISWC : T9095455519" at bounding box center [390, 346] width 347 height 61
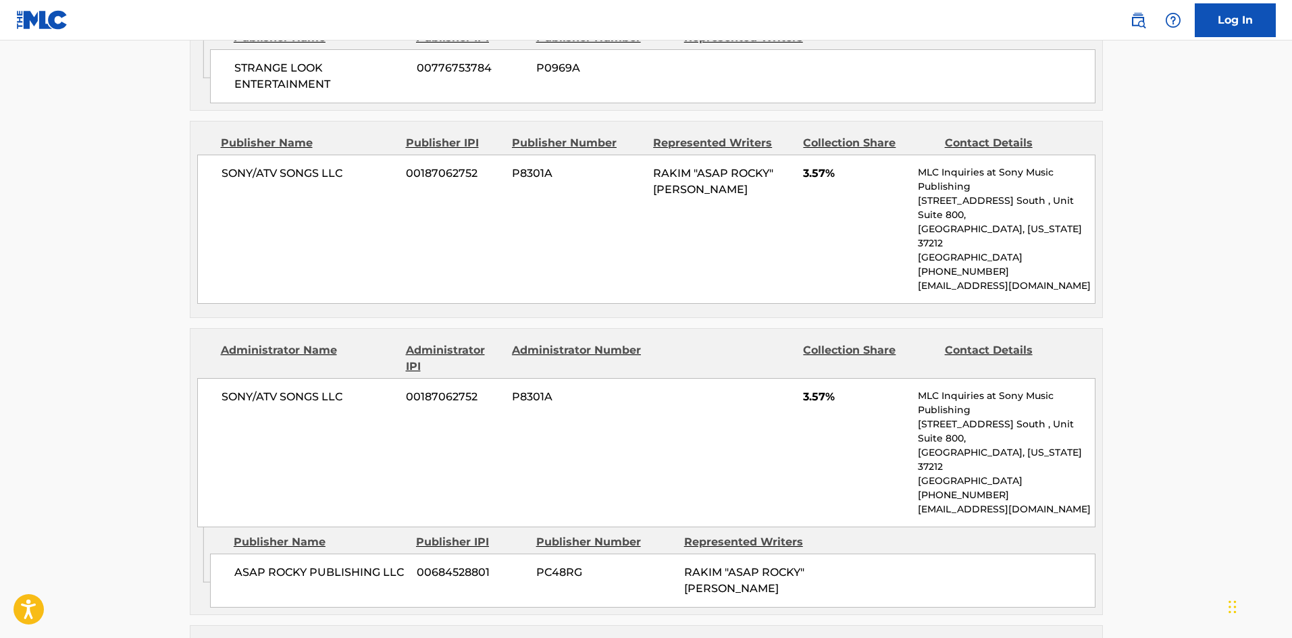
scroll to position [2751, 0]
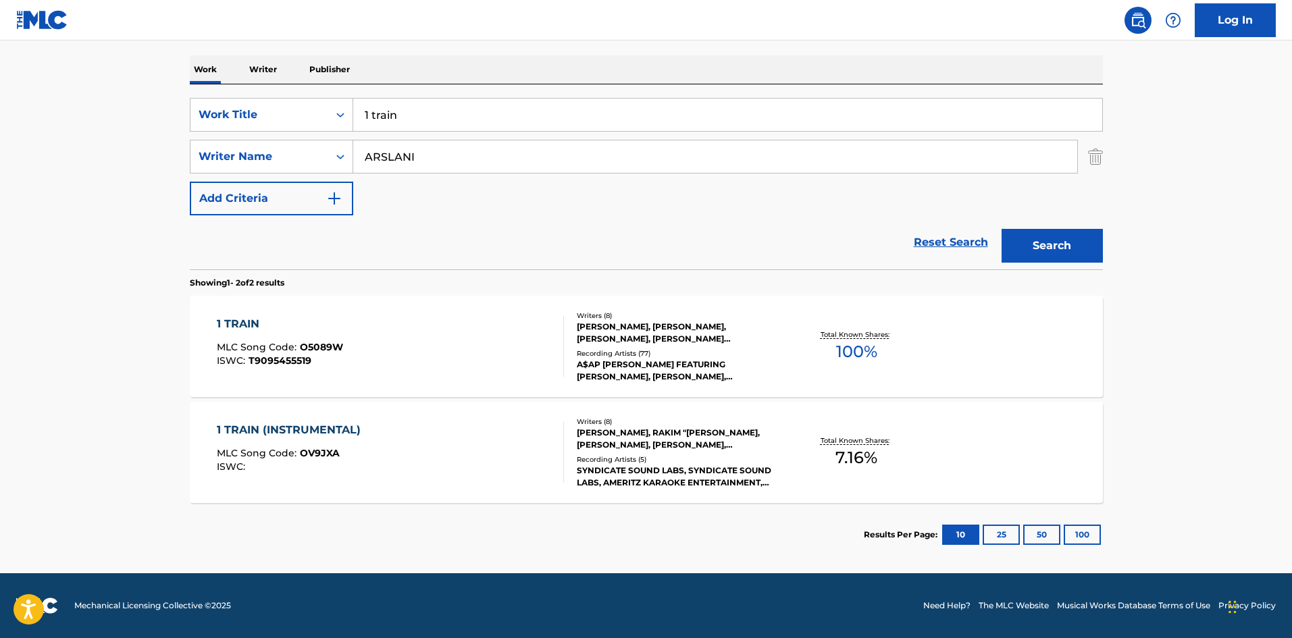
scroll to position [203, 0]
click at [648, 120] on input "1 train" at bounding box center [727, 115] width 749 height 32
paste input "American Hearts"
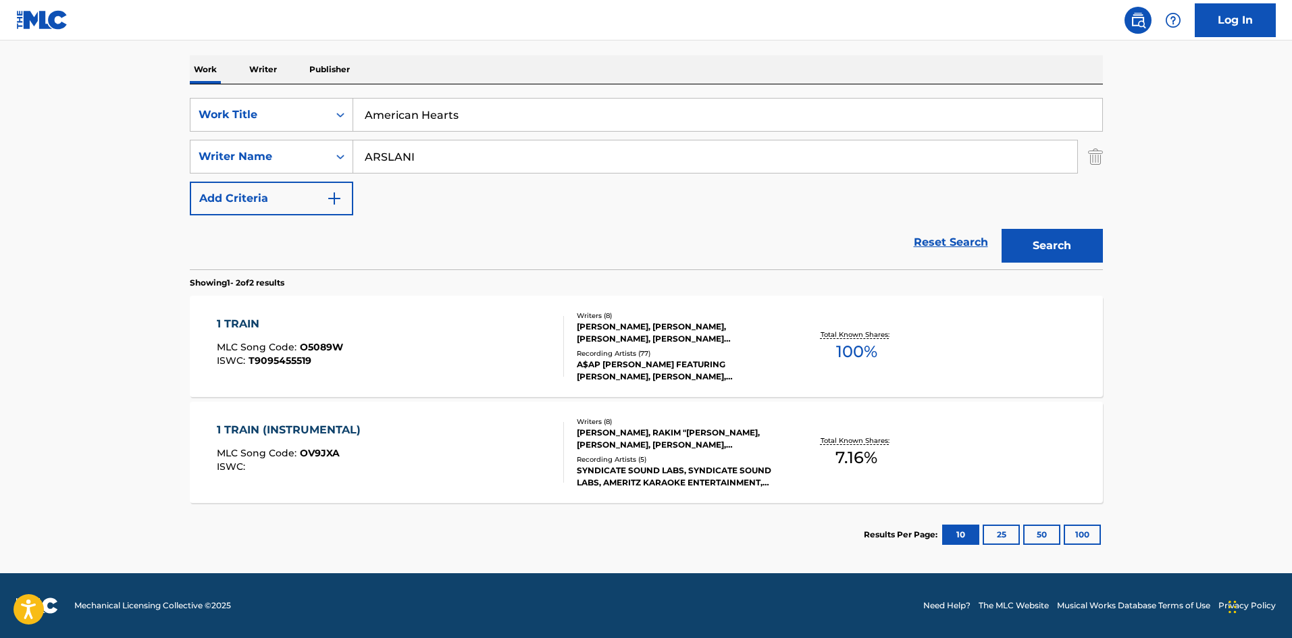
type input "American Hearts"
click at [496, 154] on input "ARSLANI" at bounding box center [715, 156] width 724 height 32
paste input "DOMINIC ROY KING"
drag, startPoint x: 468, startPoint y: 158, endPoint x: 195, endPoint y: 117, distance: 275.9
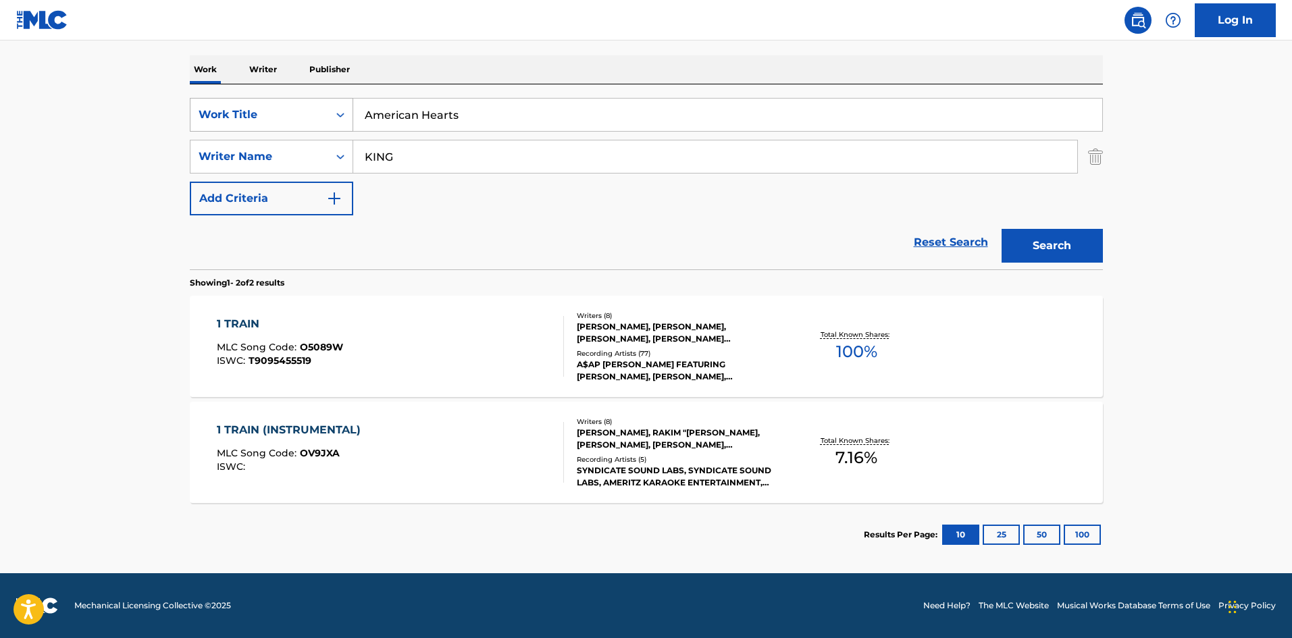
click at [195, 117] on div "SearchWithCriteriad8c7a997-0ca4-411e-948e-e55d776c3fdd Work Title American Hear…" at bounding box center [646, 157] width 913 height 118
type input "KING"
click at [1002, 229] on button "Search" at bounding box center [1052, 246] width 101 height 34
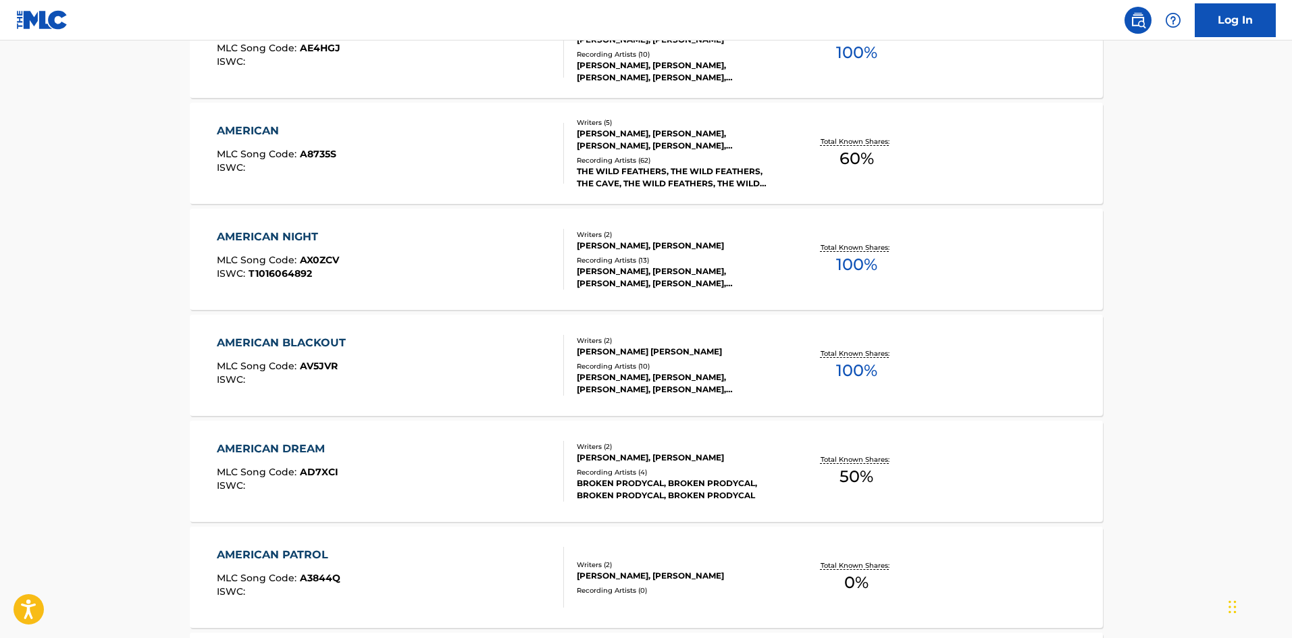
scroll to position [338, 0]
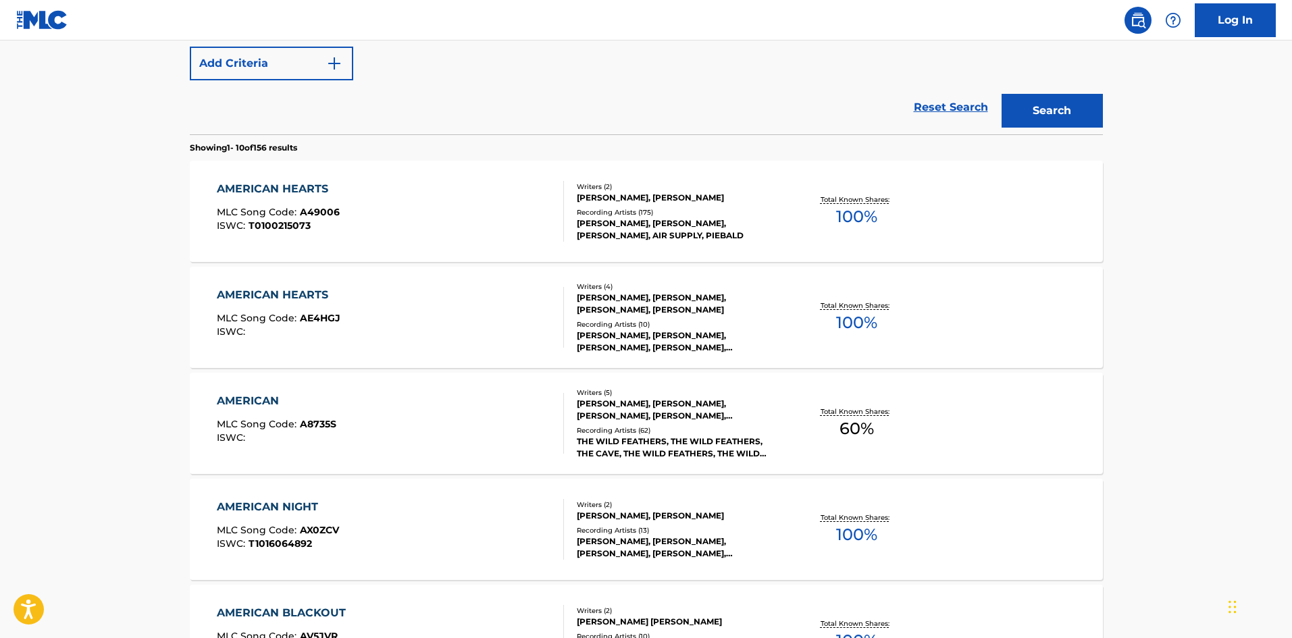
click at [427, 191] on div "AMERICAN HEARTS MLC Song Code : A49006 ISWC : T0100215073" at bounding box center [390, 211] width 347 height 61
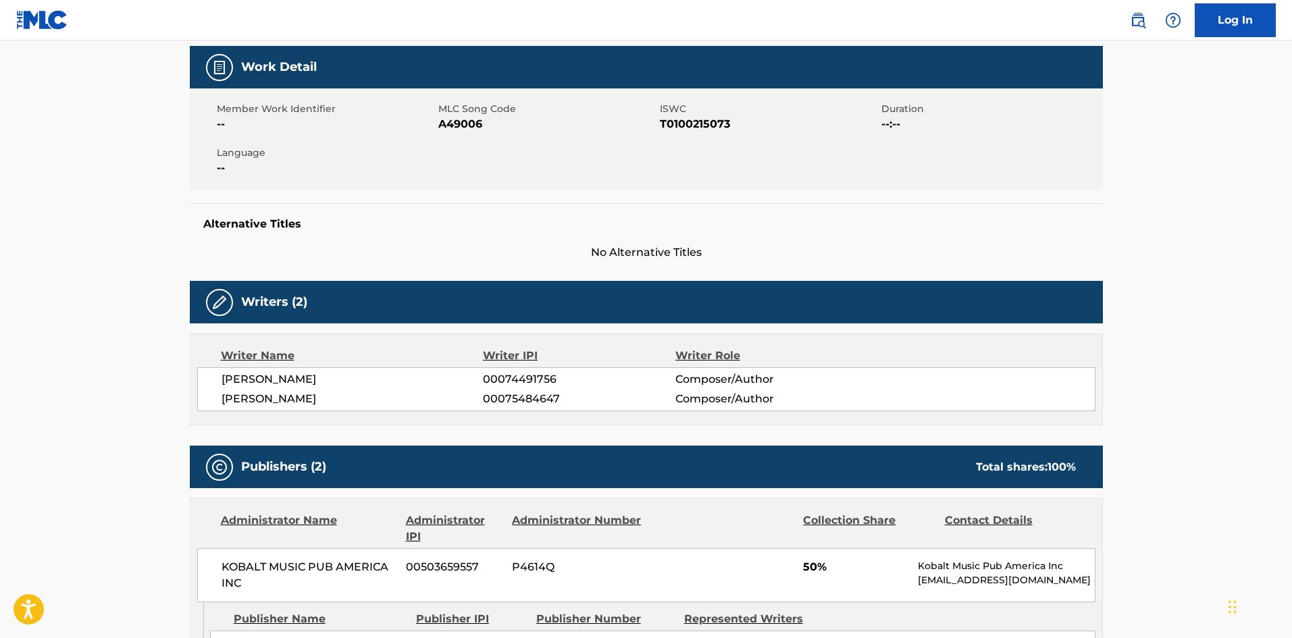
scroll to position [338, 0]
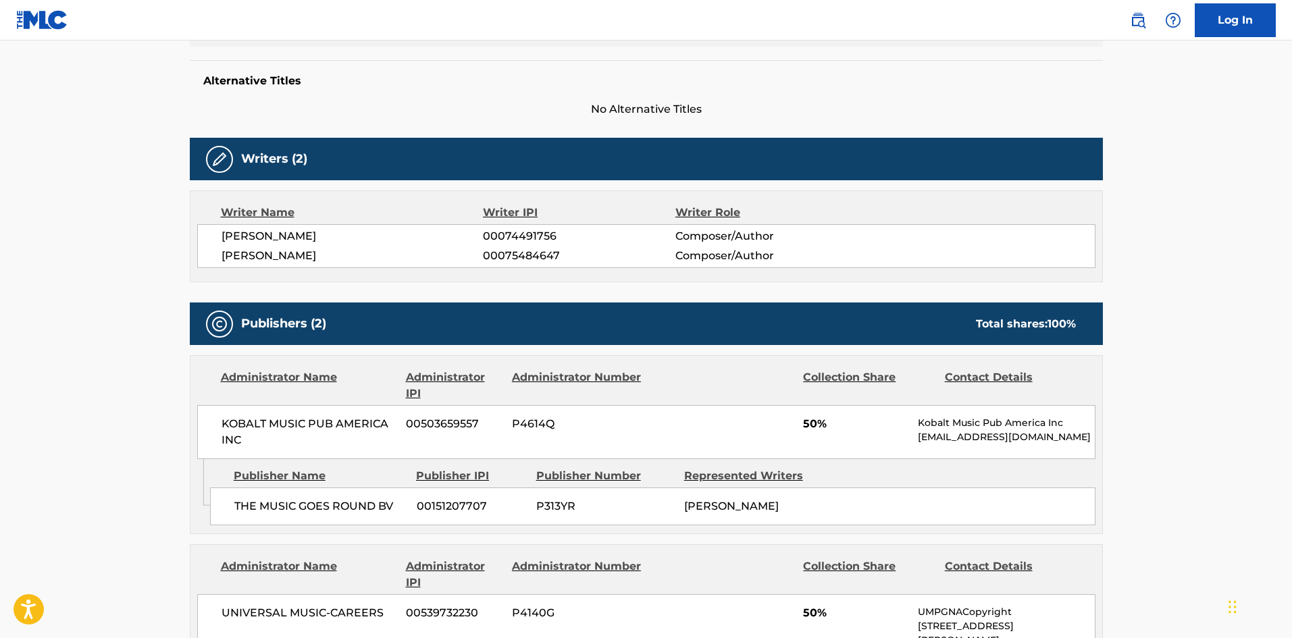
click at [248, 488] on div "THE MUSIC GOES ROUND BV 00151207707 P313YR DOMINIC ROY KING" at bounding box center [652, 507] width 885 height 38
click at [249, 500] on span "THE MUSIC GOES ROUND BV" at bounding box center [320, 506] width 172 height 16
drag, startPoint x: 249, startPoint y: 500, endPoint x: 390, endPoint y: 518, distance: 142.9
click at [390, 518] on div "THE MUSIC GOES ROUND BV 00151207707 P313YR DOMINIC ROY KING" at bounding box center [652, 507] width 885 height 38
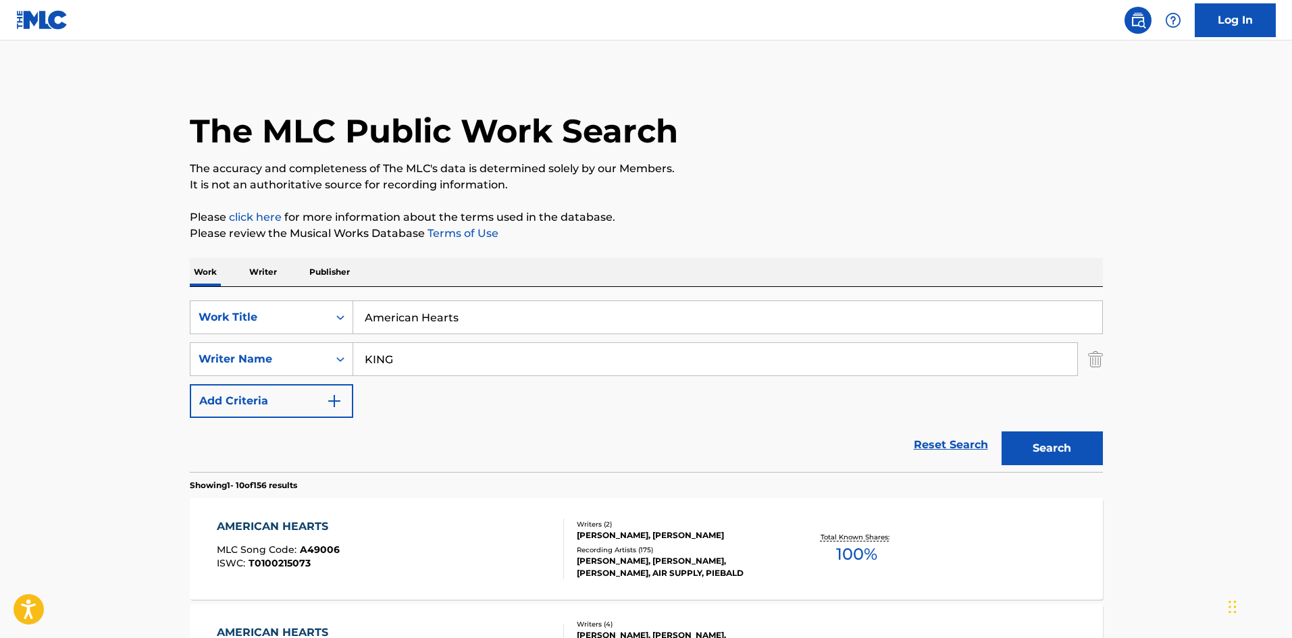
click at [438, 317] on input "American Hearts" at bounding box center [727, 317] width 749 height 32
paste input "Back Home"
type input "Back Home"
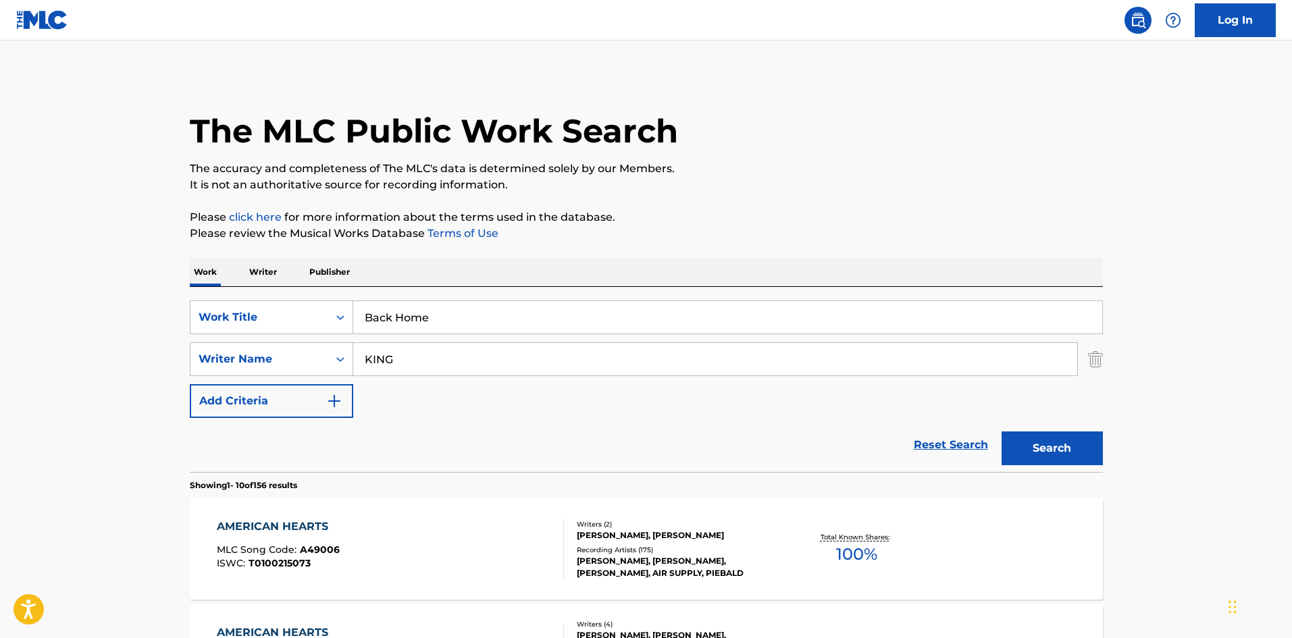
click at [425, 372] on input "KING" at bounding box center [715, 359] width 724 height 32
paste input "STEALS"
type input "STEALS"
click at [1050, 438] on button "Search" at bounding box center [1052, 449] width 101 height 34
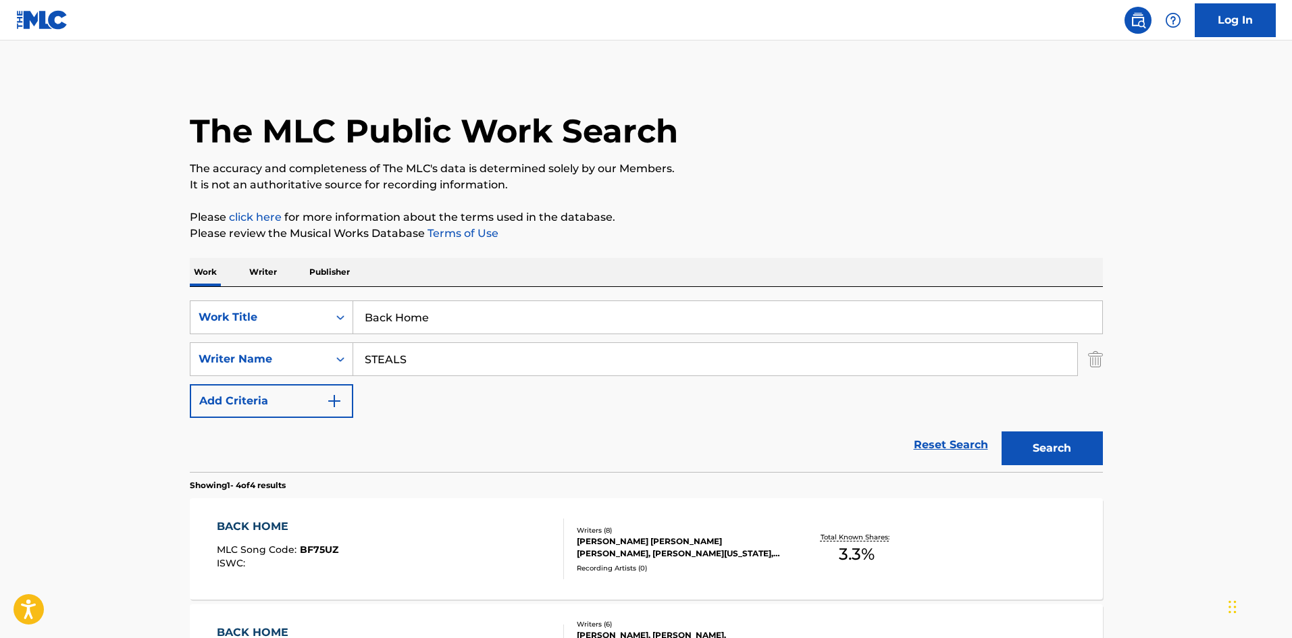
scroll to position [270, 0]
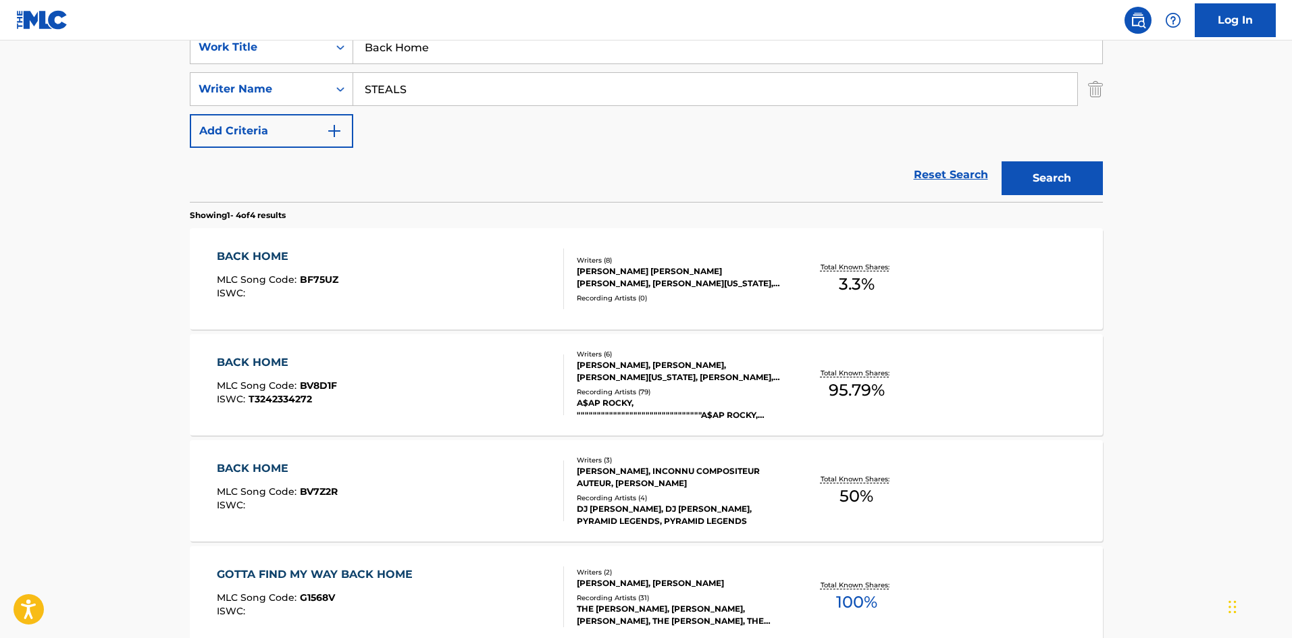
click at [484, 409] on div "BACK HOME MLC Song Code : BV8D1F ISWC : T3242334272" at bounding box center [390, 385] width 347 height 61
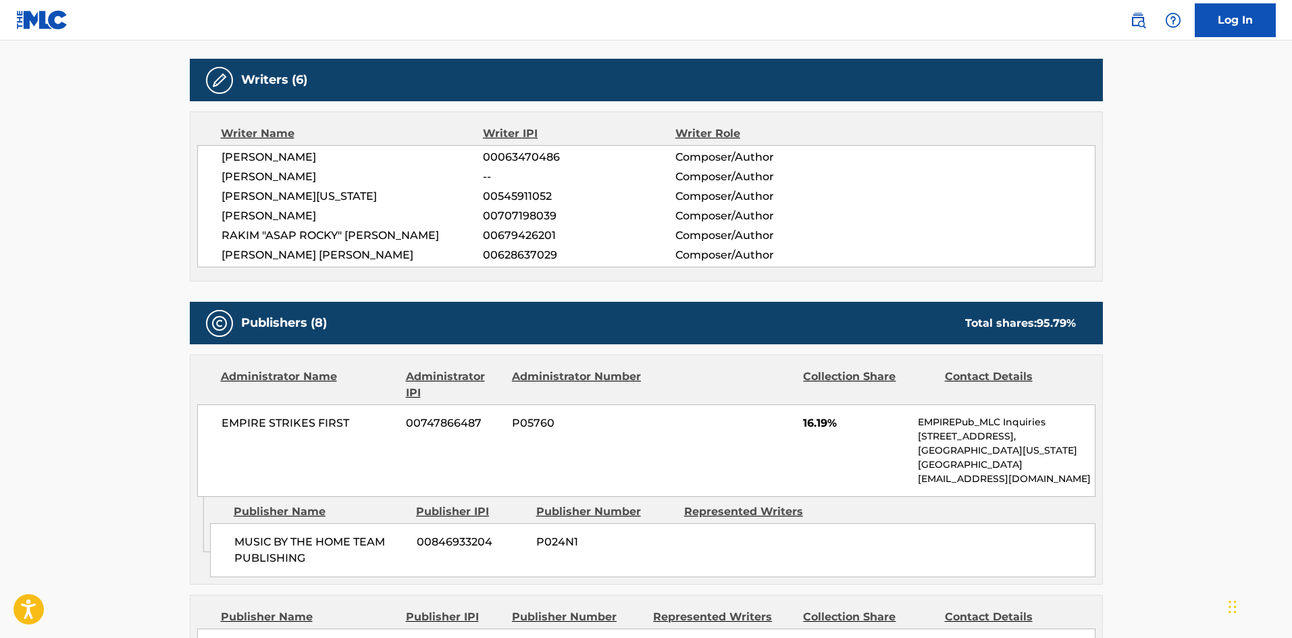
scroll to position [675, 0]
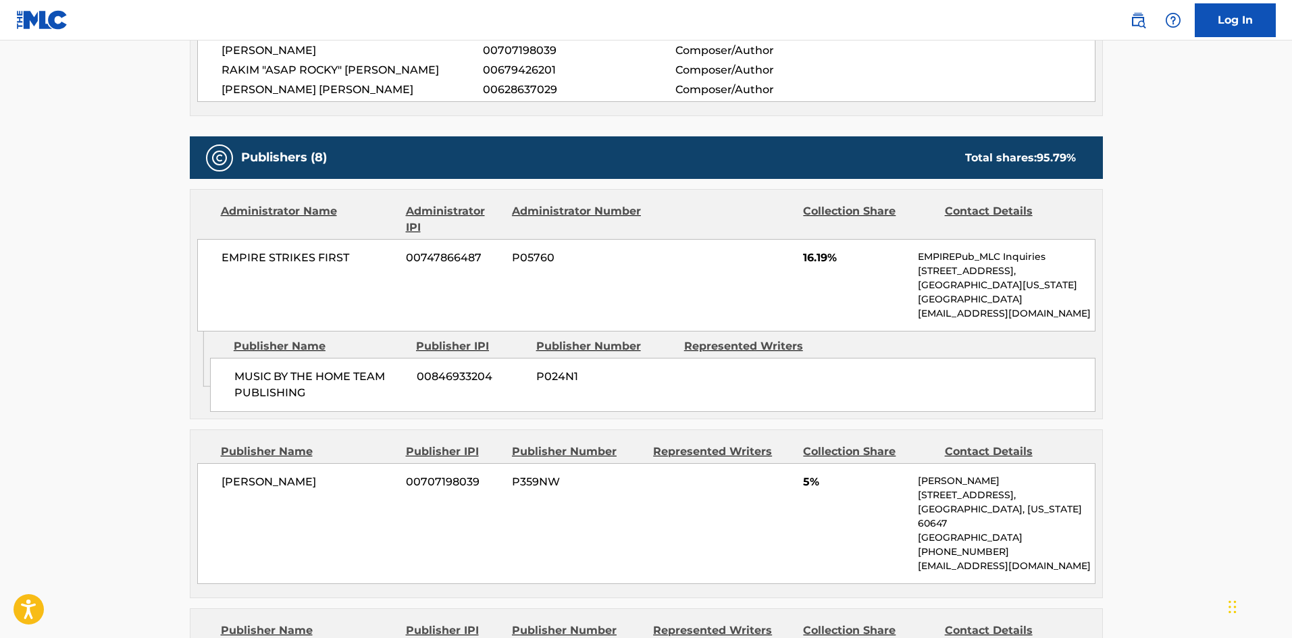
click at [251, 369] on span "MUSIC BY THE HOME TEAM PUBLISHING" at bounding box center [320, 385] width 172 height 32
drag, startPoint x: 251, startPoint y: 363, endPoint x: 311, endPoint y: 369, distance: 60.3
click at [311, 369] on span "MUSIC BY THE HOME TEAM PUBLISHING" at bounding box center [320, 385] width 172 height 32
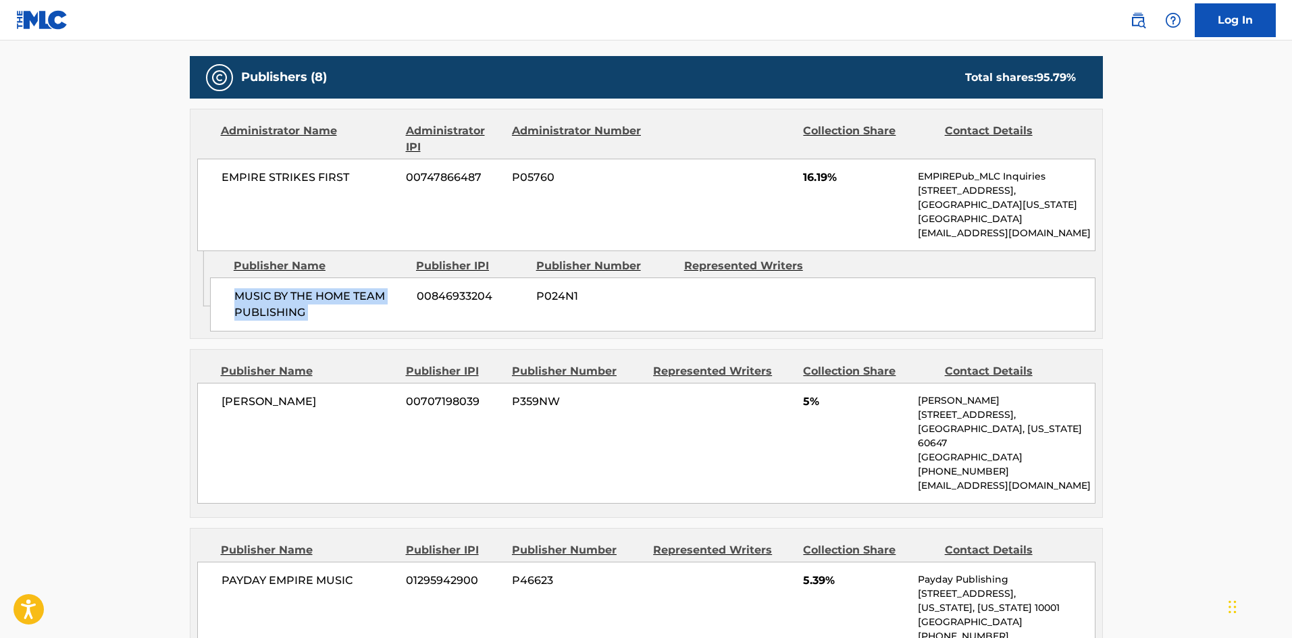
scroll to position [878, 0]
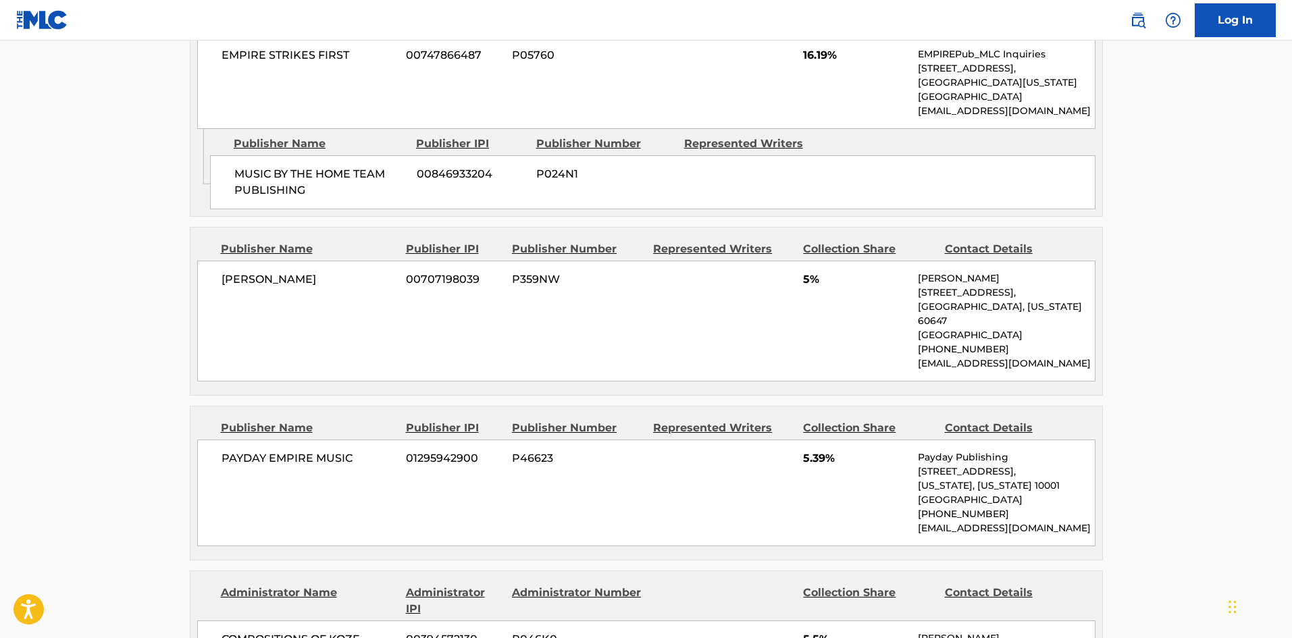
click at [236, 271] on span "[PERSON_NAME]" at bounding box center [309, 279] width 175 height 16
drag, startPoint x: 236, startPoint y: 256, endPoint x: 289, endPoint y: 260, distance: 53.5
click at [289, 271] on span "[PERSON_NAME]" at bounding box center [309, 279] width 175 height 16
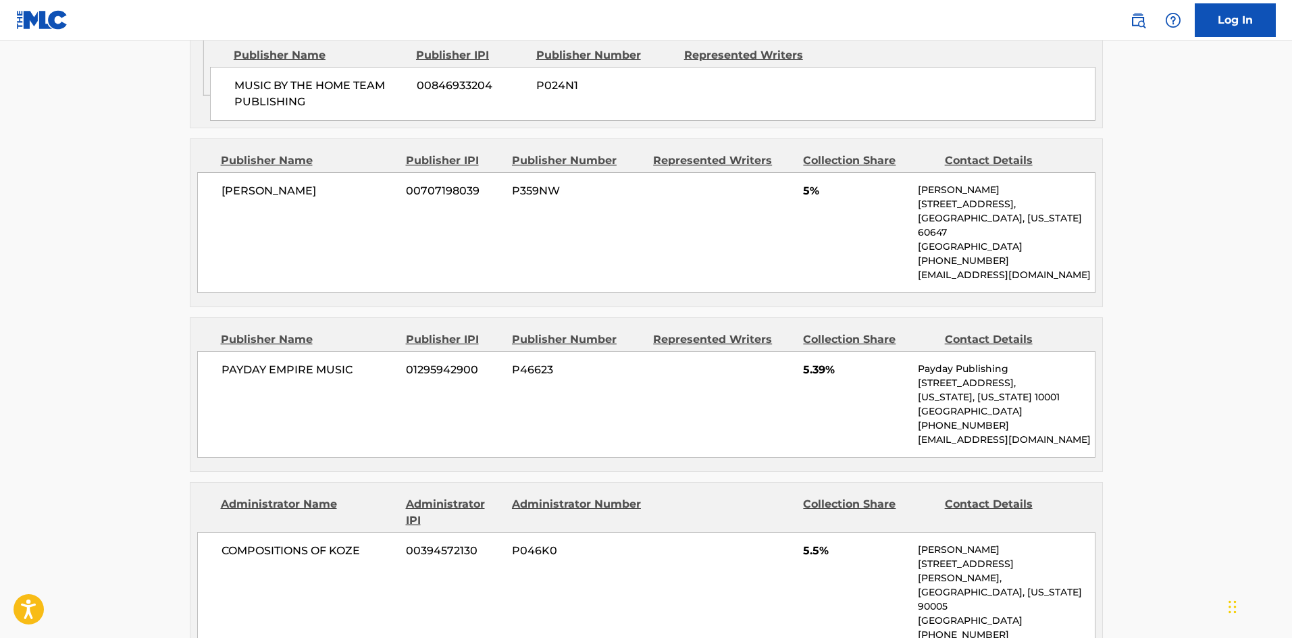
scroll to position [1081, 0]
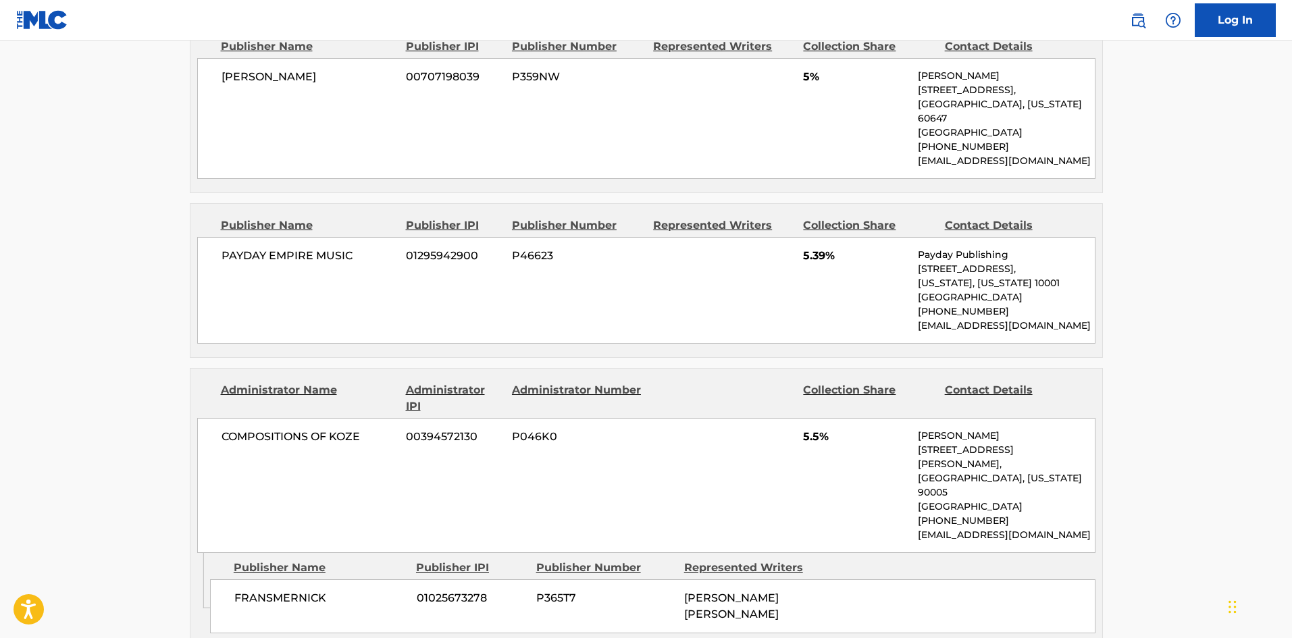
click at [236, 248] on span "PAYDAY EMPIRE MUSIC" at bounding box center [309, 256] width 175 height 16
drag, startPoint x: 236, startPoint y: 240, endPoint x: 328, endPoint y: 231, distance: 92.9
click at [328, 237] on div "PAYDAY EMPIRE MUSIC 01295942900 P46623 5.39% Payday Publishing 137 W 25TH ST, U…" at bounding box center [646, 290] width 898 height 107
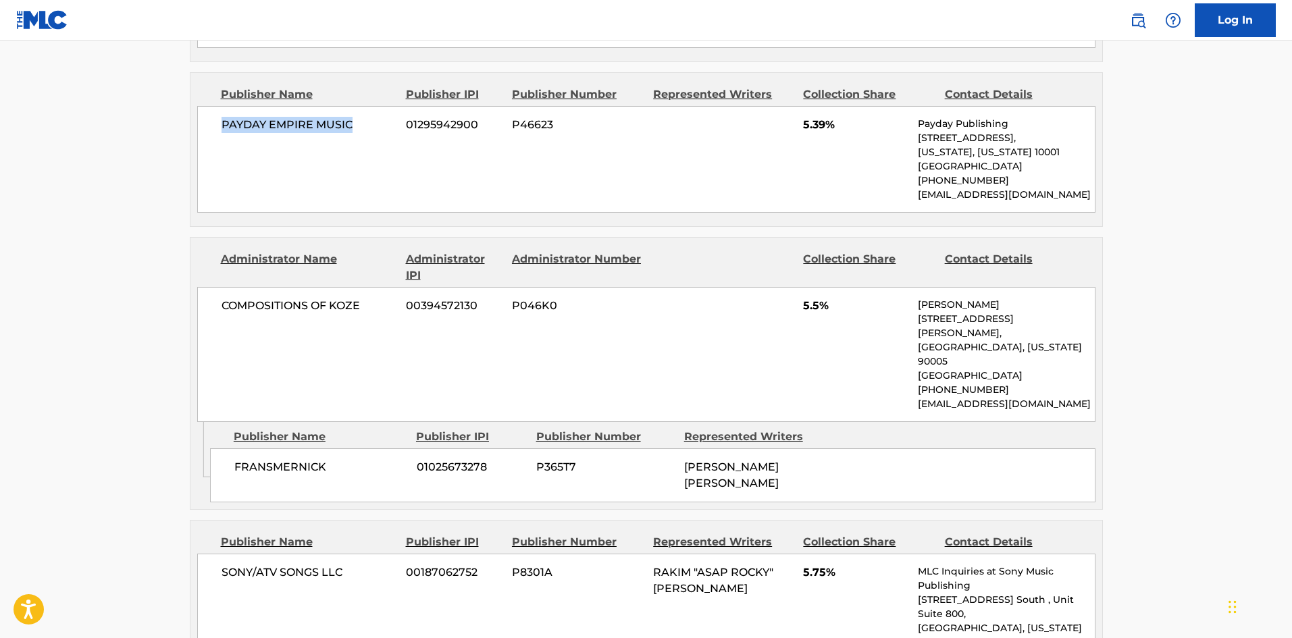
scroll to position [1216, 0]
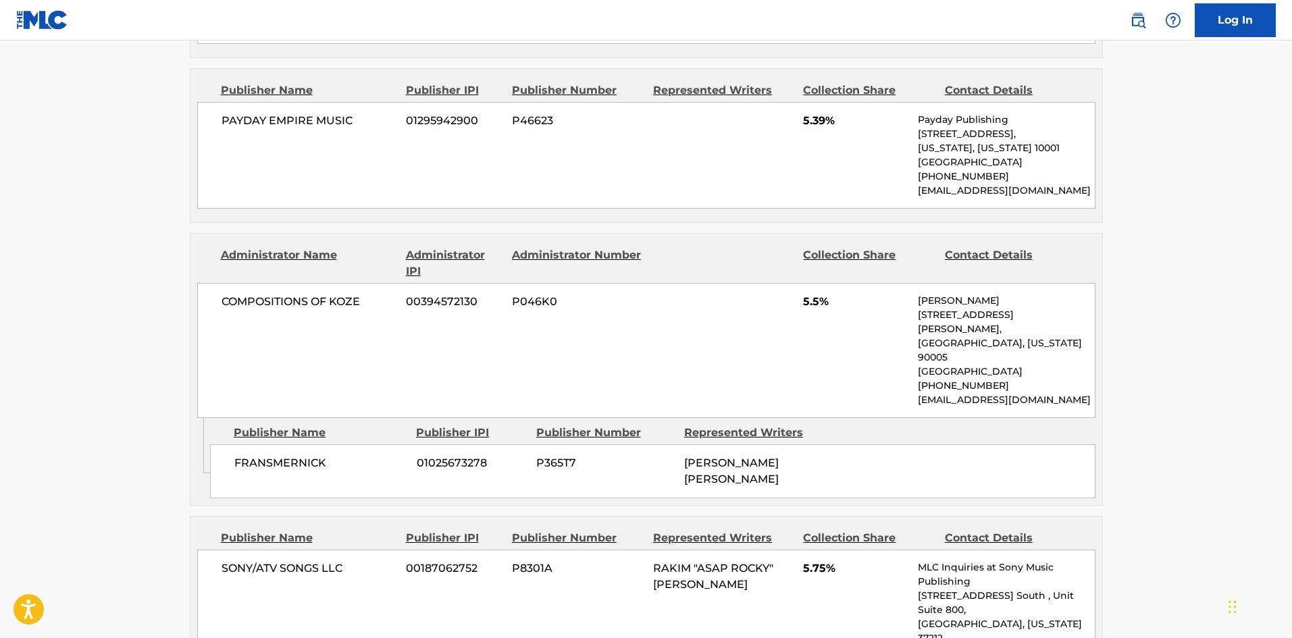
click at [238, 455] on span "FRANSMERNICK" at bounding box center [320, 463] width 172 height 16
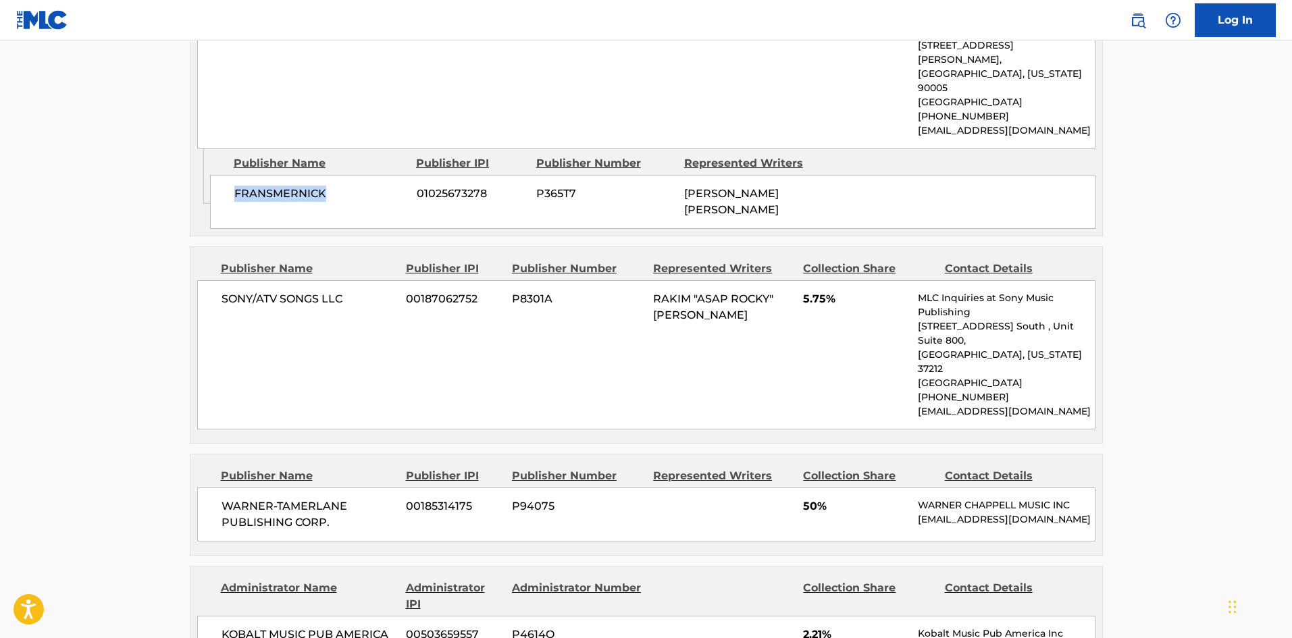
scroll to position [1486, 0]
click at [234, 290] on span "SONY/ATV SONGS LLC" at bounding box center [309, 298] width 175 height 16
drag, startPoint x: 234, startPoint y: 244, endPoint x: 336, endPoint y: 241, distance: 101.3
click at [336, 290] on span "SONY/ATV SONGS LLC" at bounding box center [309, 298] width 175 height 16
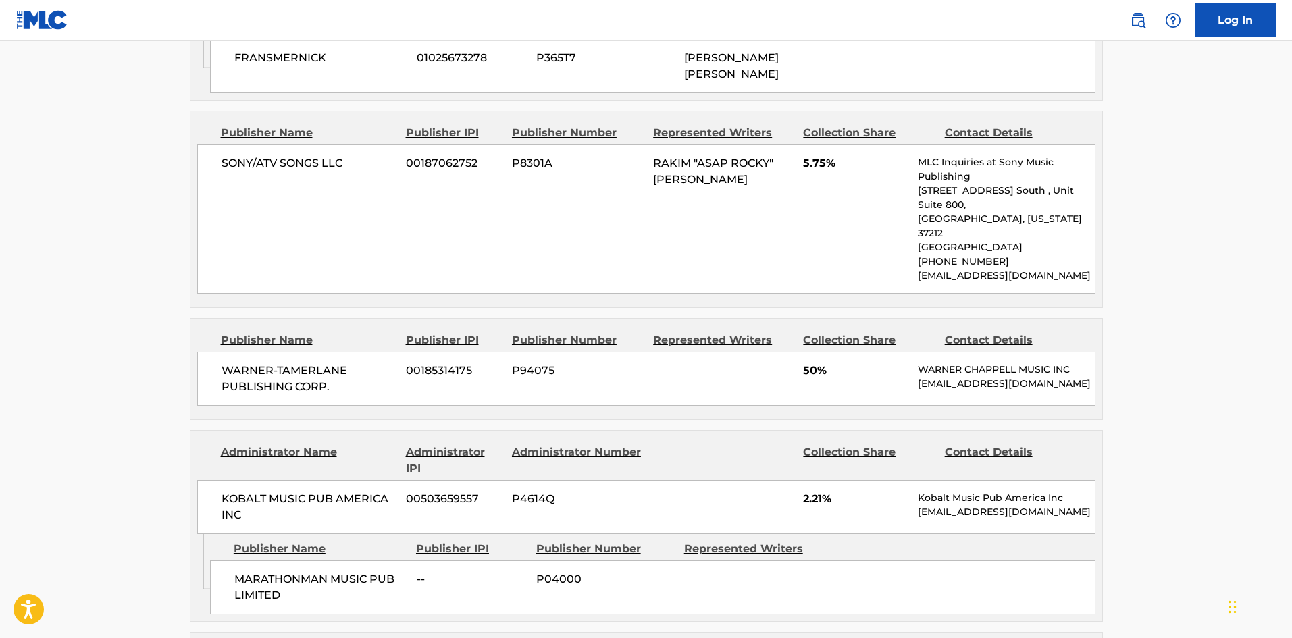
click at [233, 352] on div "WARNER-TAMERLANE PUBLISHING CORP. 00185314175 P94075 50% WARNER CHAPPELL MUSIC …" at bounding box center [646, 379] width 898 height 54
drag, startPoint x: 233, startPoint y: 274, endPoint x: 365, endPoint y: 302, distance: 134.6
click at [365, 352] on div "WARNER-TAMERLANE PUBLISHING CORP. 00185314175 P94075 50% WARNER CHAPPELL MUSIC …" at bounding box center [646, 379] width 898 height 54
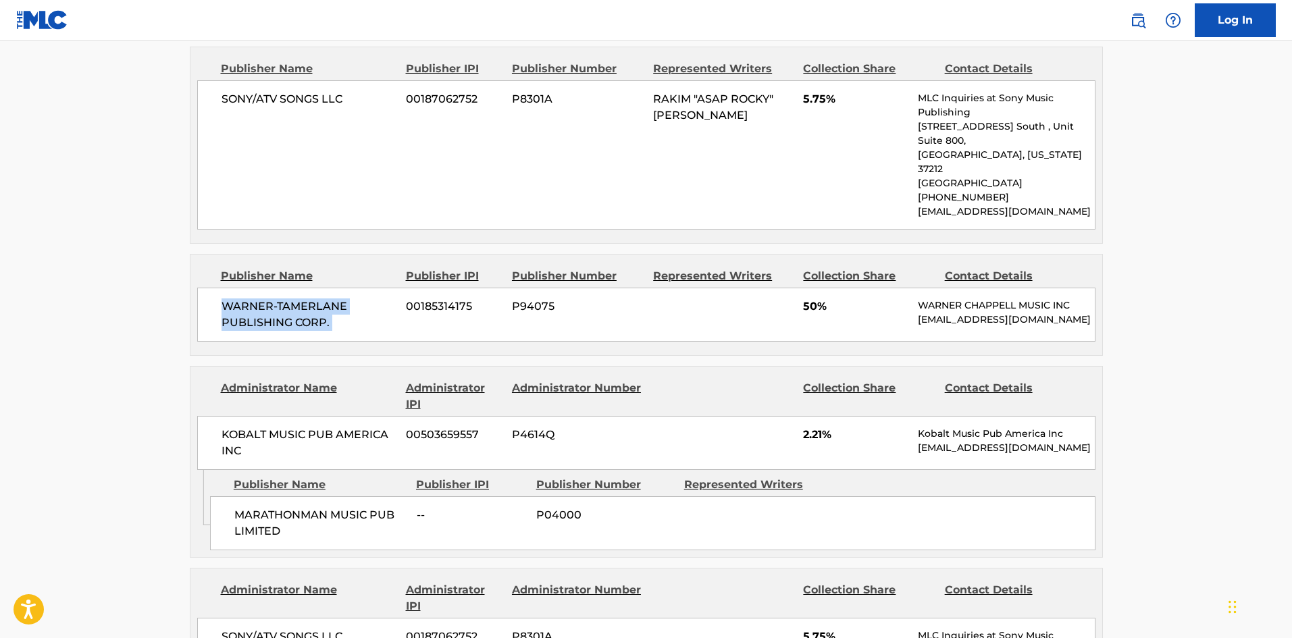
scroll to position [1823, 0]
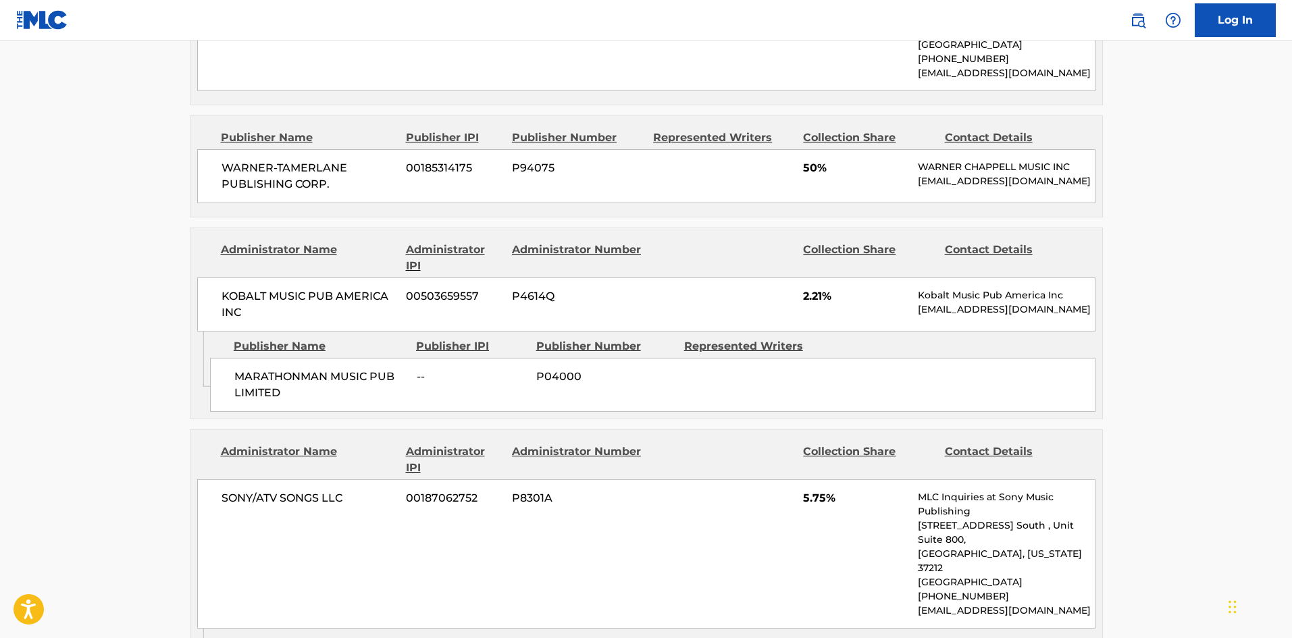
click at [232, 358] on div "MARATHONMAN MUSIC PUB LIMITED -- P04000" at bounding box center [652, 385] width 885 height 54
drag, startPoint x: 232, startPoint y: 309, endPoint x: 245, endPoint y: 303, distance: 14.5
click at [245, 358] on div "MARATHONMAN MUSIC PUB LIMITED -- P04000" at bounding box center [652, 385] width 885 height 54
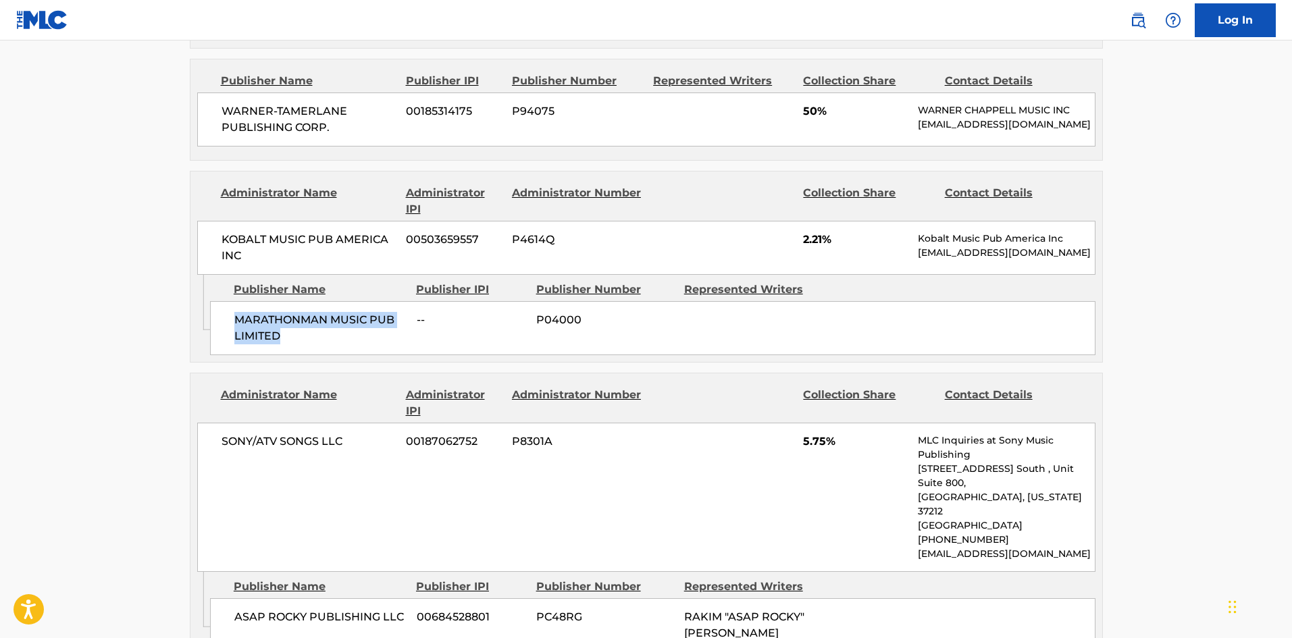
scroll to position [1958, 0]
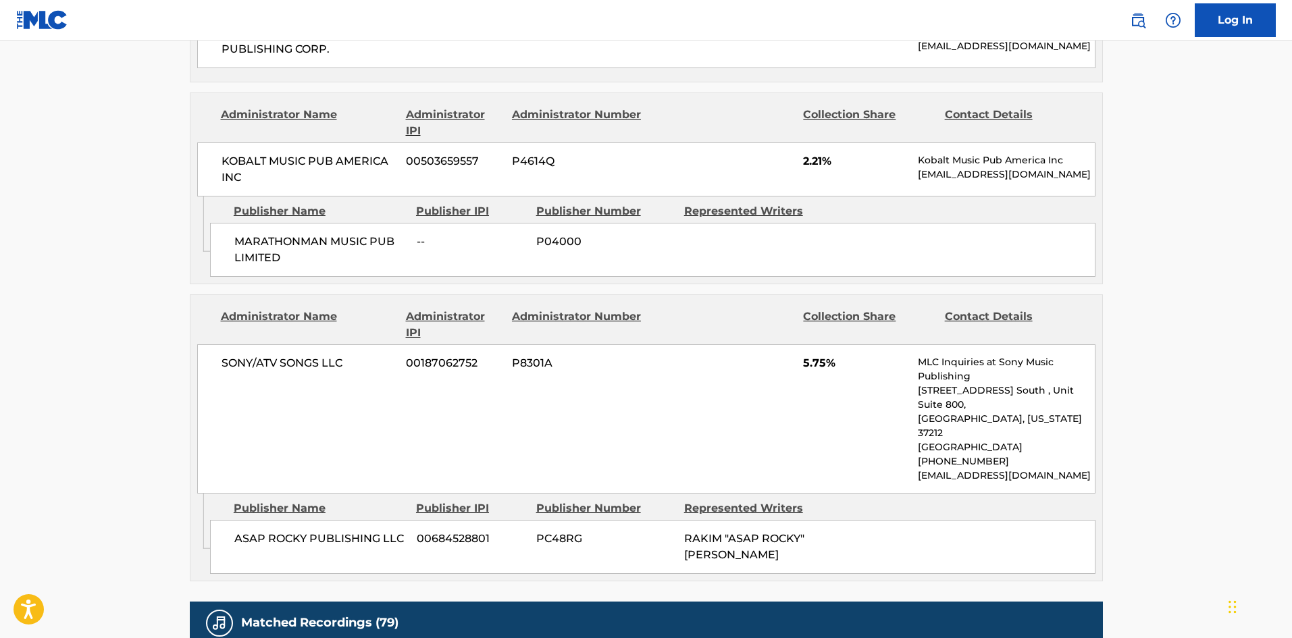
click at [239, 520] on div "ASAP ROCKY PUBLISHING LLC 00684528801 PC48RG RAKIM "ASAP ROCKY" MAYERS" at bounding box center [652, 547] width 885 height 54
drag, startPoint x: 239, startPoint y: 426, endPoint x: 354, endPoint y: 439, distance: 115.5
click at [354, 520] on div "ASAP ROCKY PUBLISHING LLC 00684528801 PC48RG RAKIM "ASAP ROCKY" MAYERS" at bounding box center [652, 547] width 885 height 54
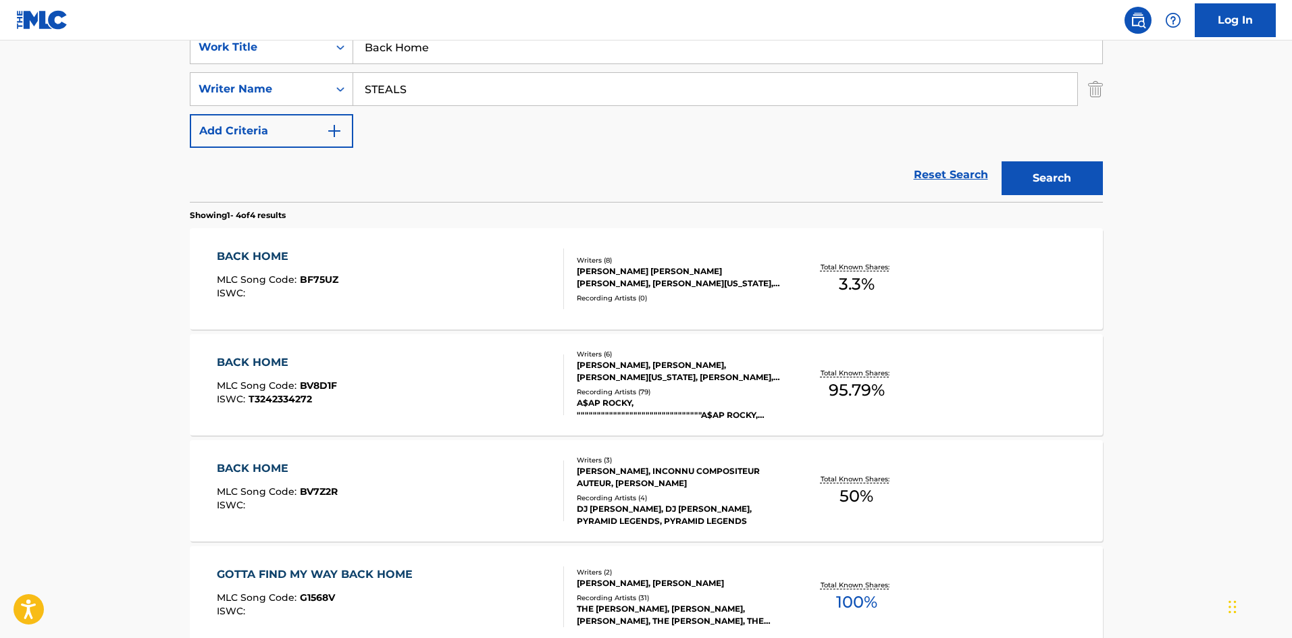
click at [364, 392] on div "BACK HOME MLC Song Code : BV8D1F ISWC : T3242334272" at bounding box center [390, 385] width 347 height 61
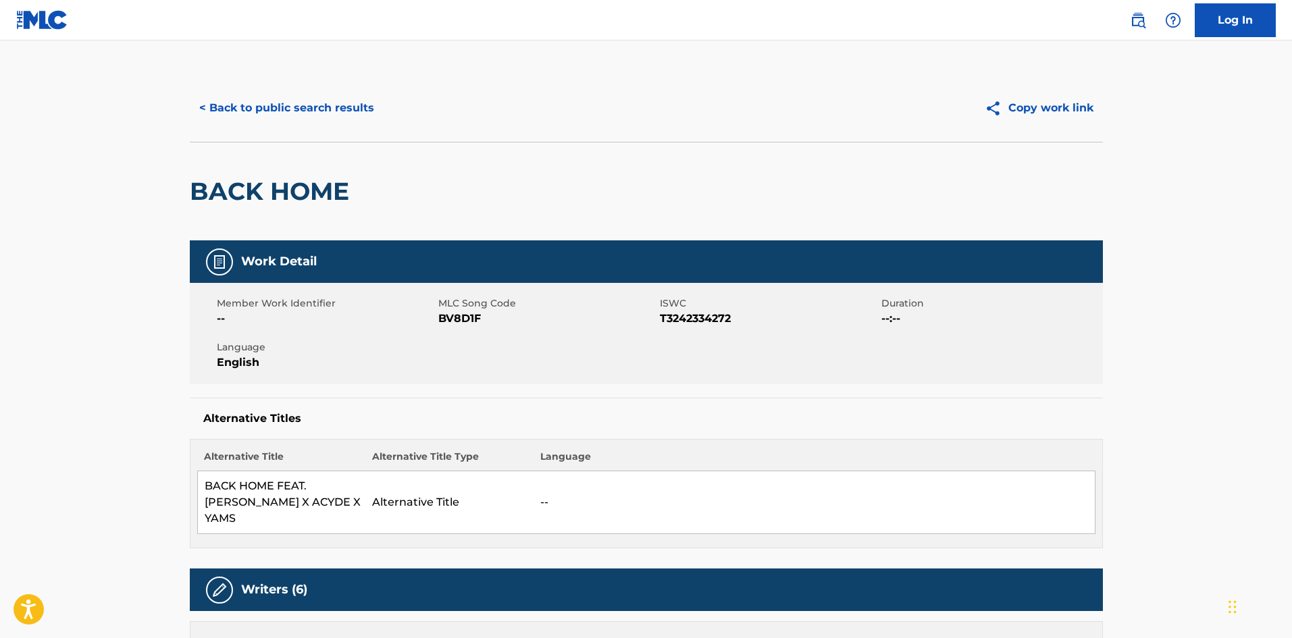
scroll to position [1317, 0]
